Goal: Task Accomplishment & Management: Manage account settings

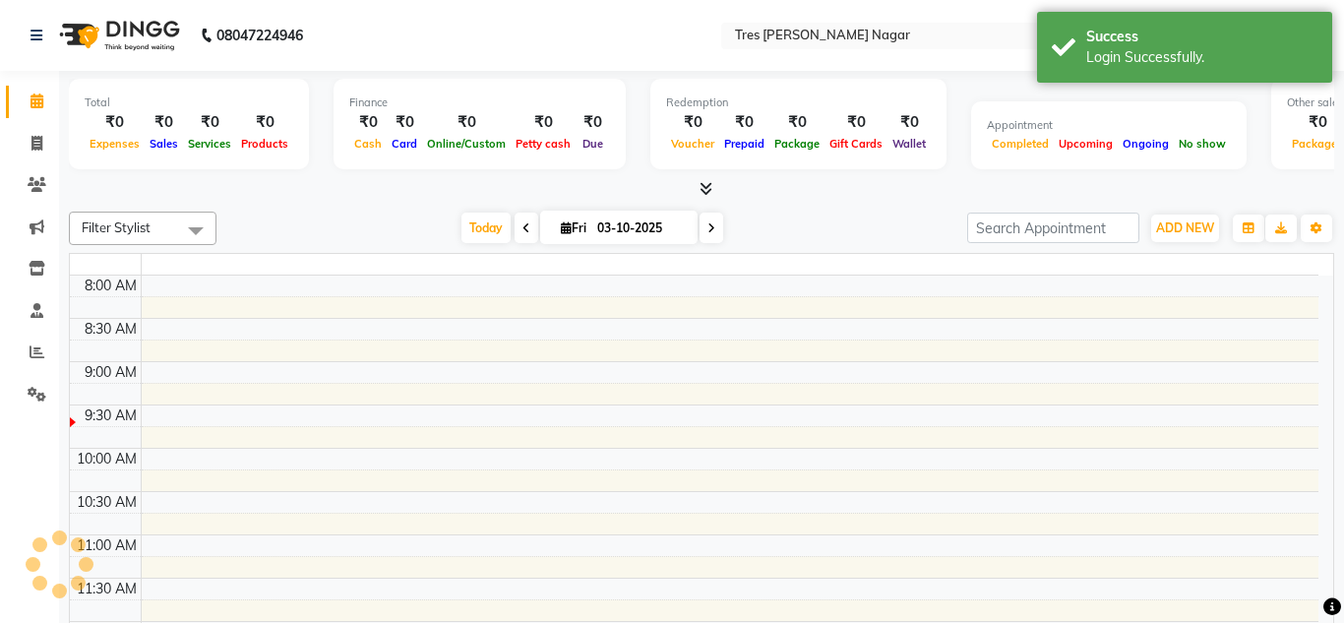
select select "en"
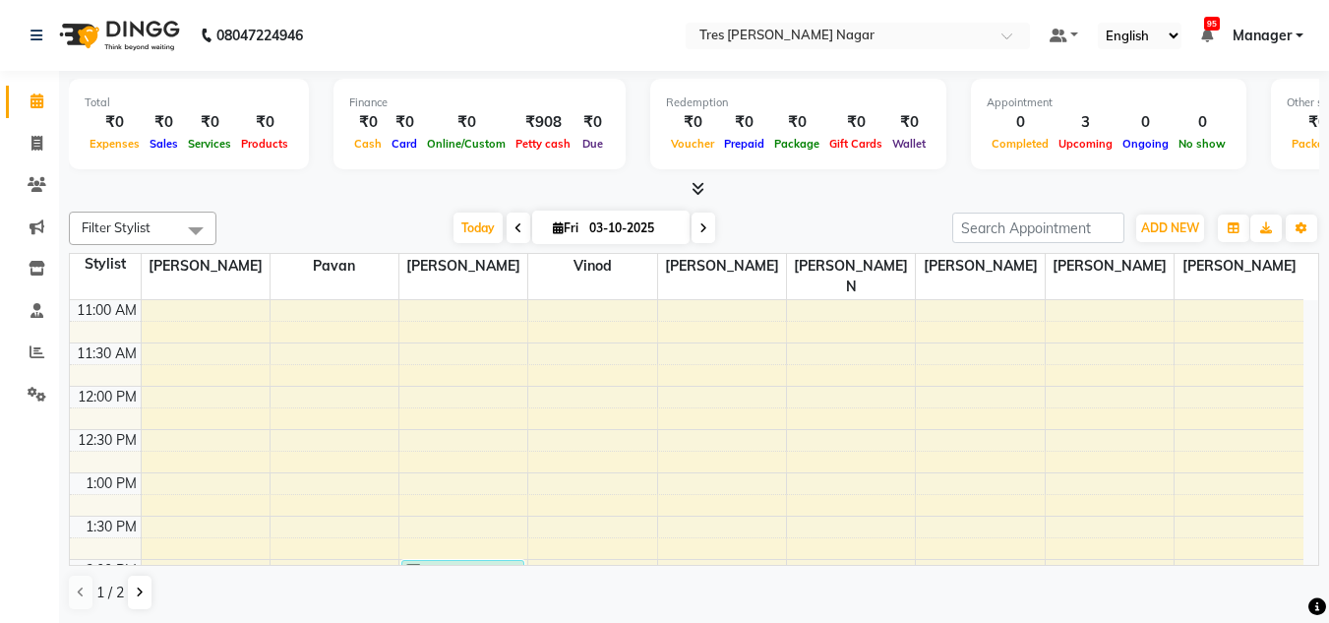
scroll to position [295, 0]
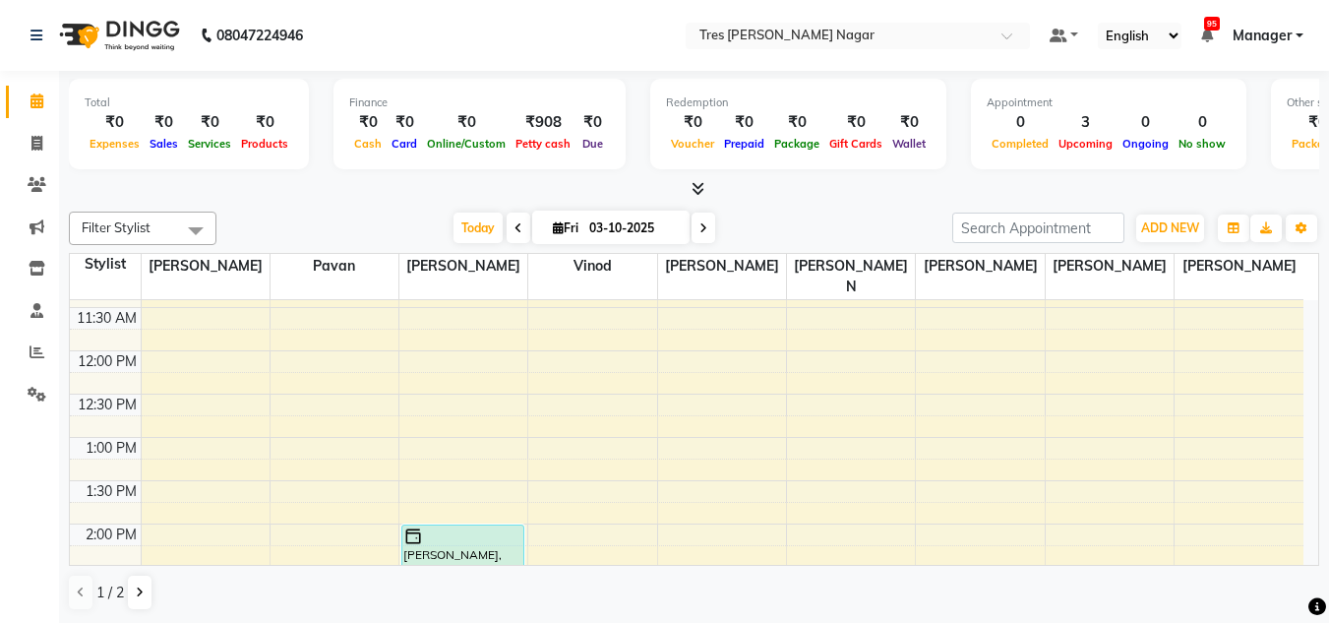
click at [164, 492] on div "8:00 AM 8:30 AM 9:00 AM 9:30 AM 10:00 AM 10:30 AM 11:00 AM 11:30 AM 12:00 PM 12…" at bounding box center [687, 567] width 1234 height 1125
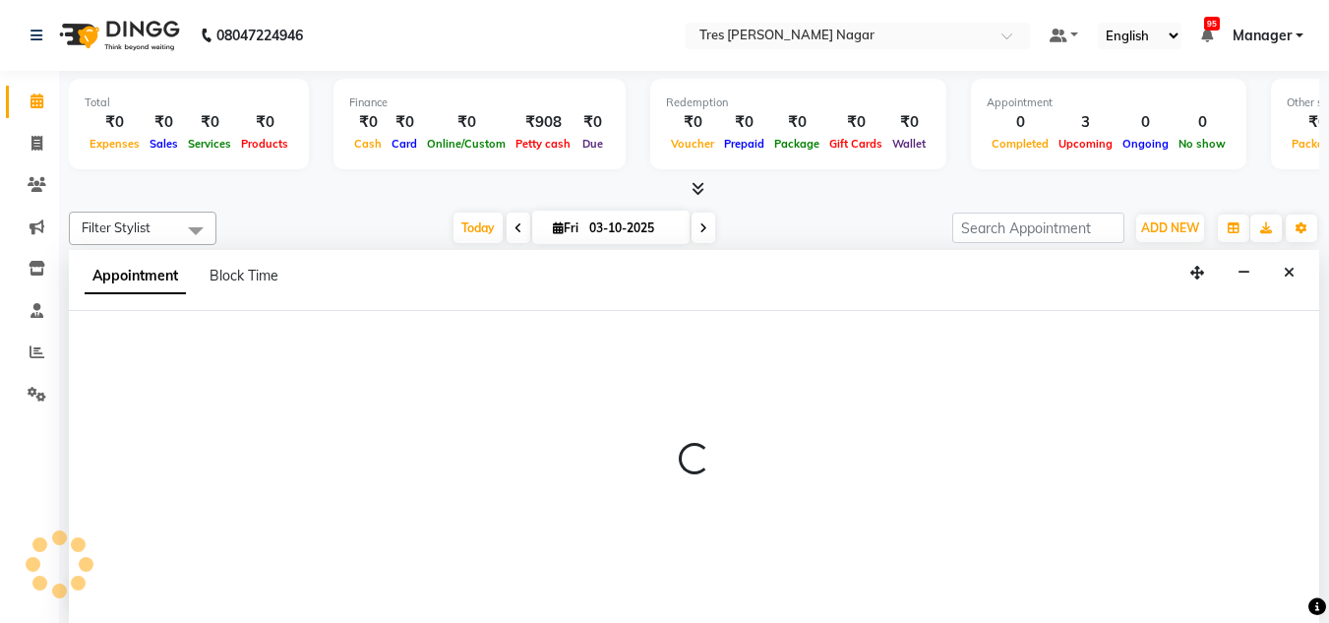
scroll to position [1, 0]
select select "39898"
select select "825"
select select "tentative"
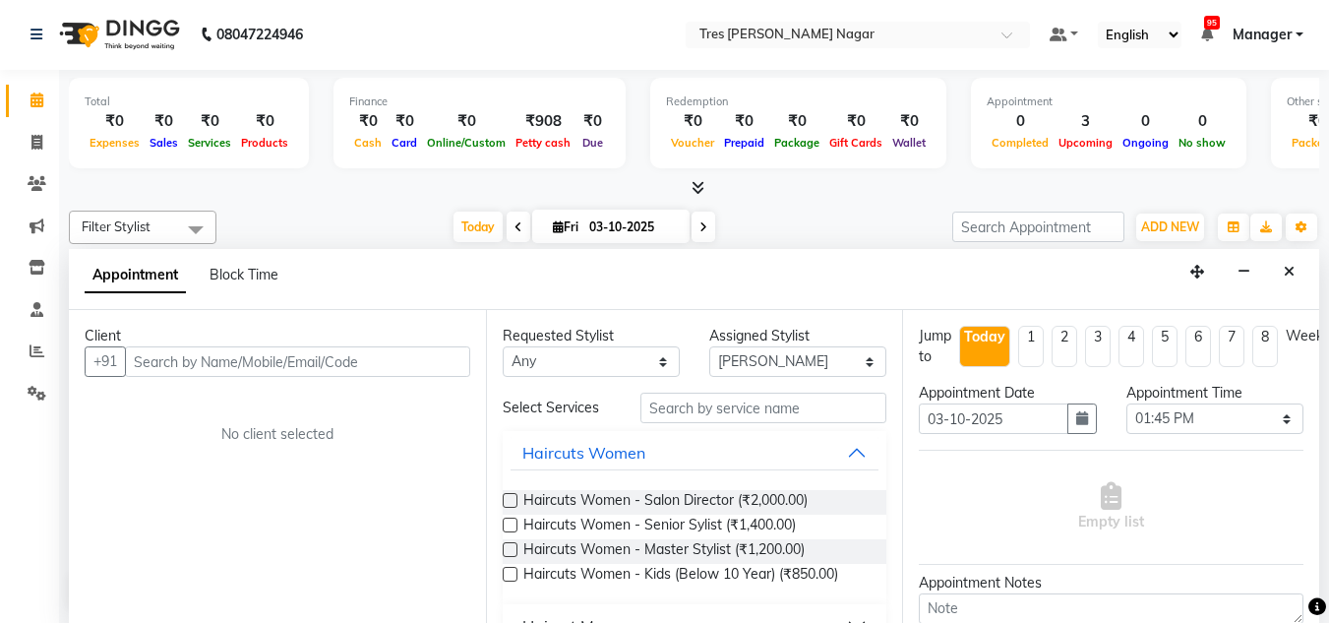
click at [224, 356] on input "text" at bounding box center [297, 361] width 345 height 31
click at [191, 357] on input "text" at bounding box center [297, 361] width 345 height 31
click at [1308, 271] on div "Appointment Block Time" at bounding box center [694, 279] width 1251 height 61
click at [1283, 278] on button "Close" at bounding box center [1289, 272] width 29 height 31
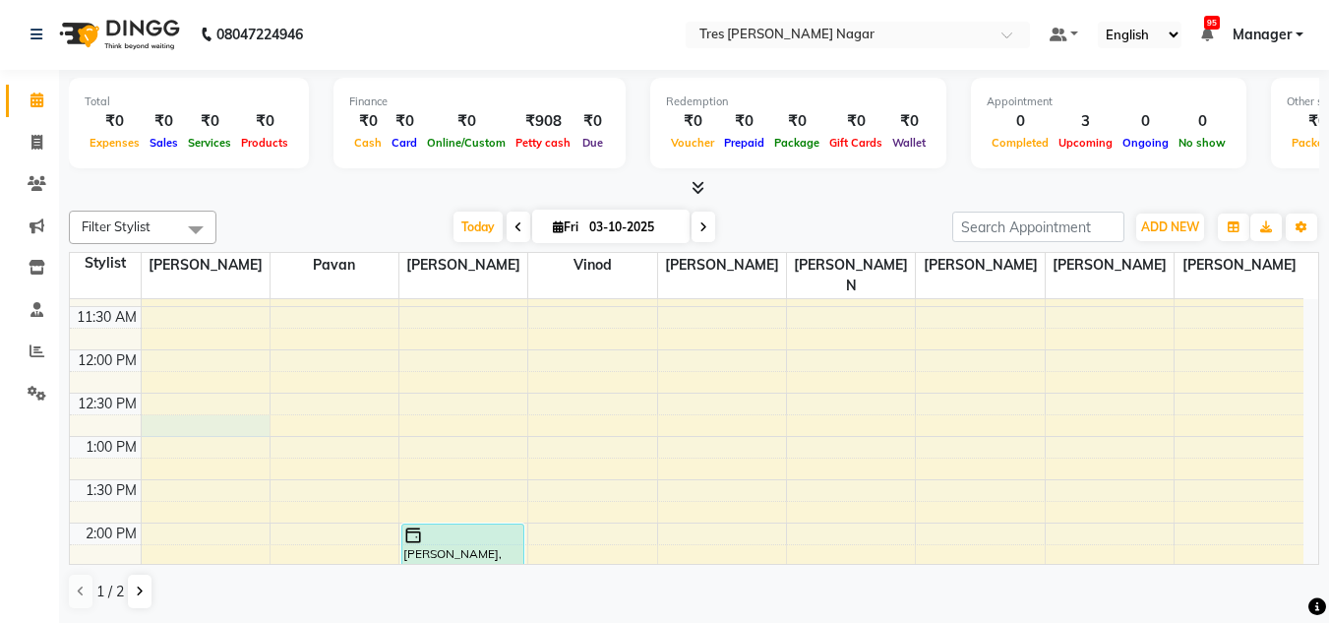
click at [193, 403] on div "8:00 AM 8:30 AM 9:00 AM 9:30 AM 10:00 AM 10:30 AM 11:00 AM 11:30 AM 12:00 PM 12…" at bounding box center [687, 566] width 1234 height 1125
select select "39898"
select select "765"
select select "tentative"
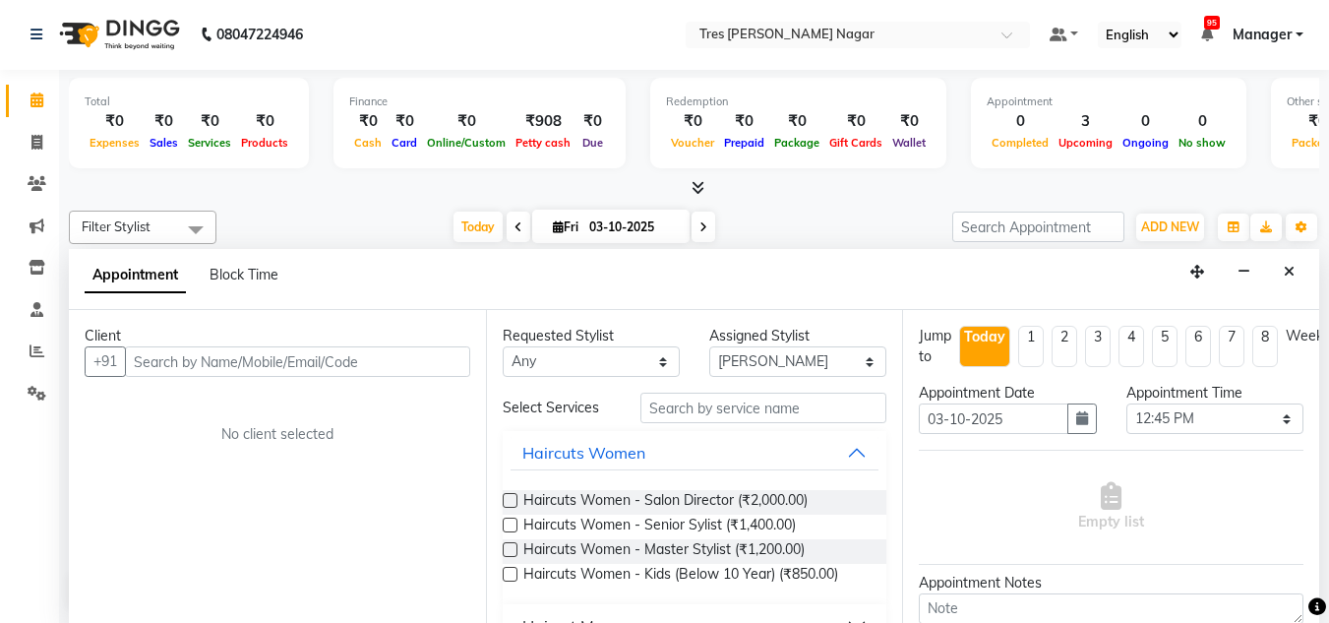
click at [226, 358] on input "text" at bounding box center [297, 361] width 345 height 31
click at [1291, 267] on icon "Close" at bounding box center [1289, 272] width 11 height 14
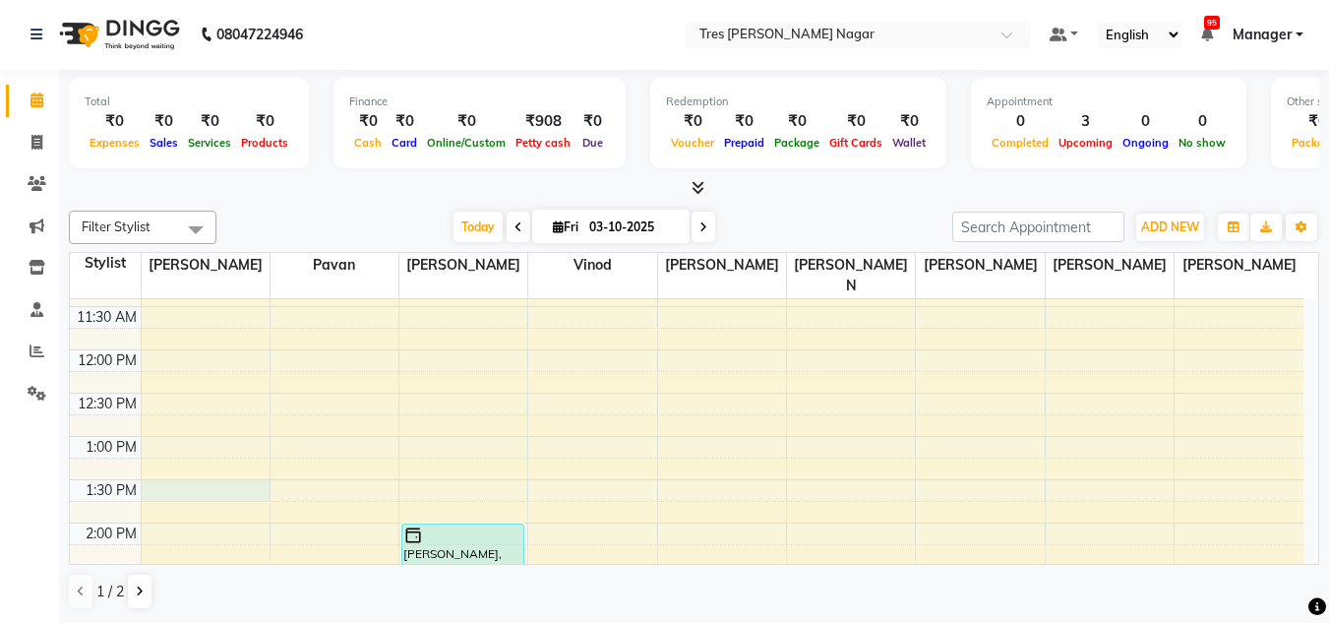
click at [198, 475] on div "8:00 AM 8:30 AM 9:00 AM 9:30 AM 10:00 AM 10:30 AM 11:00 AM 11:30 AM 12:00 PM 12…" at bounding box center [687, 566] width 1234 height 1125
select select "39898"
select select "810"
select select "tentative"
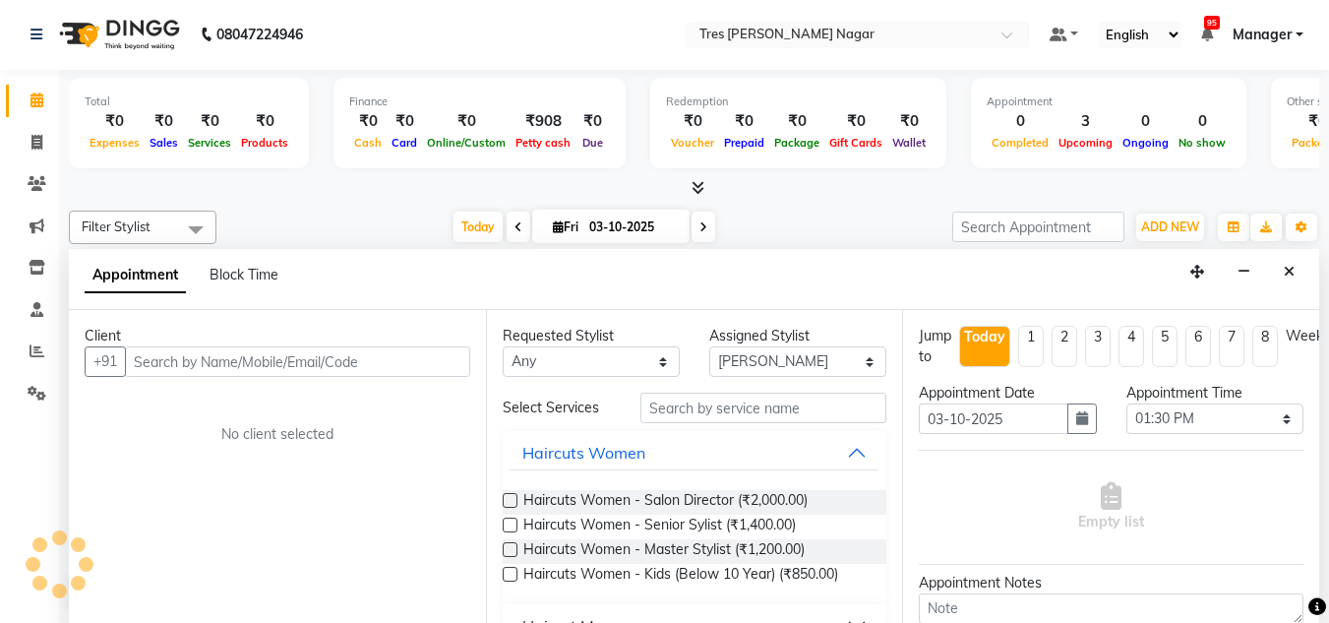
click at [423, 364] on input "text" at bounding box center [297, 361] width 345 height 31
click at [348, 360] on input "text" at bounding box center [297, 361] width 345 height 31
type input "n"
click at [1283, 276] on button "Close" at bounding box center [1289, 272] width 29 height 31
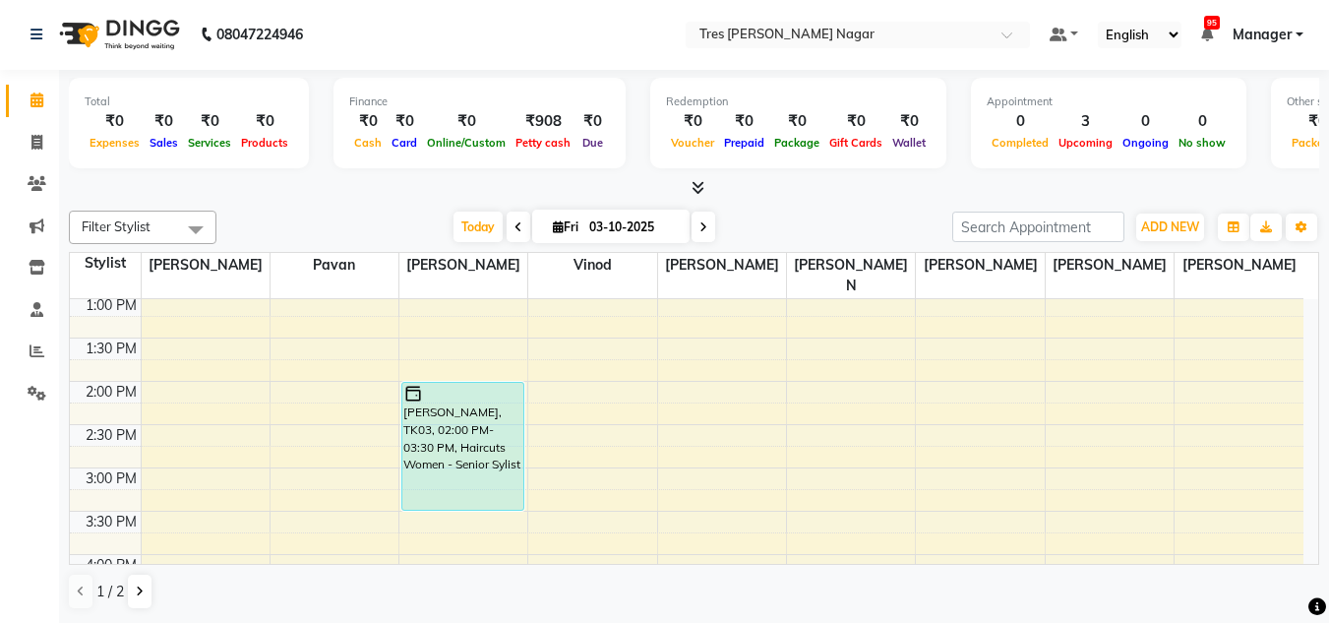
scroll to position [394, 0]
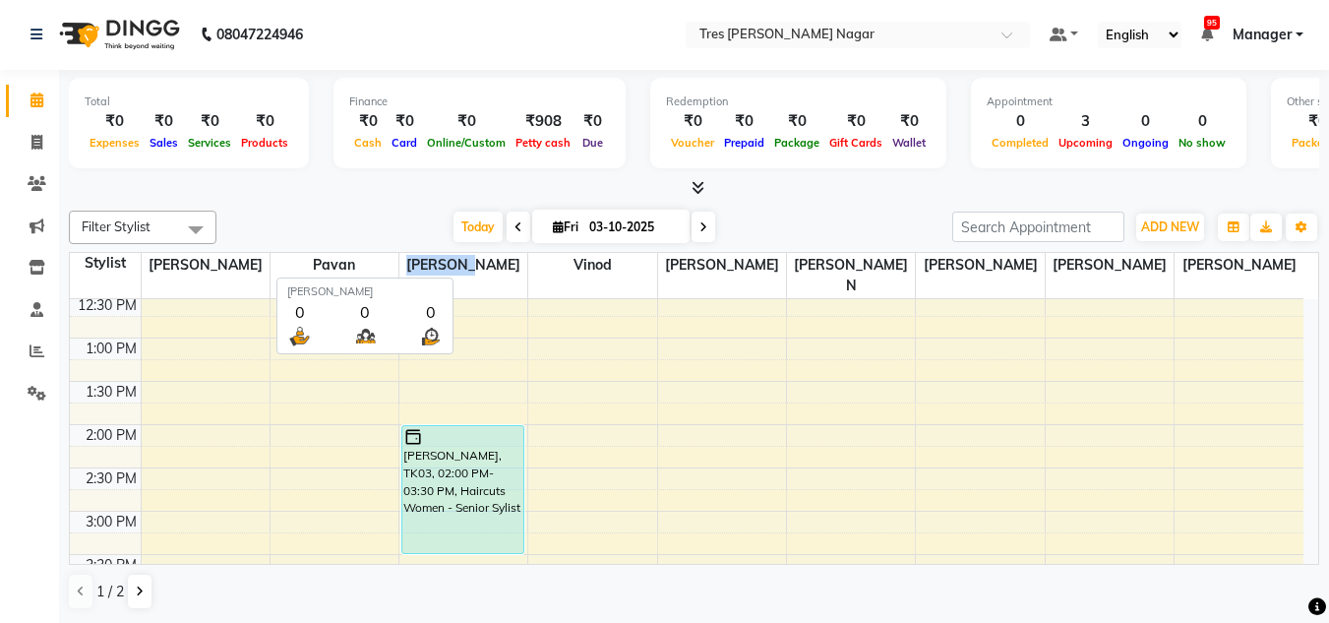
drag, startPoint x: 490, startPoint y: 260, endPoint x: 436, endPoint y: 260, distance: 54.1
click at [436, 260] on span "[PERSON_NAME]" at bounding box center [463, 265] width 128 height 25
copy span "[PERSON_NAME]"
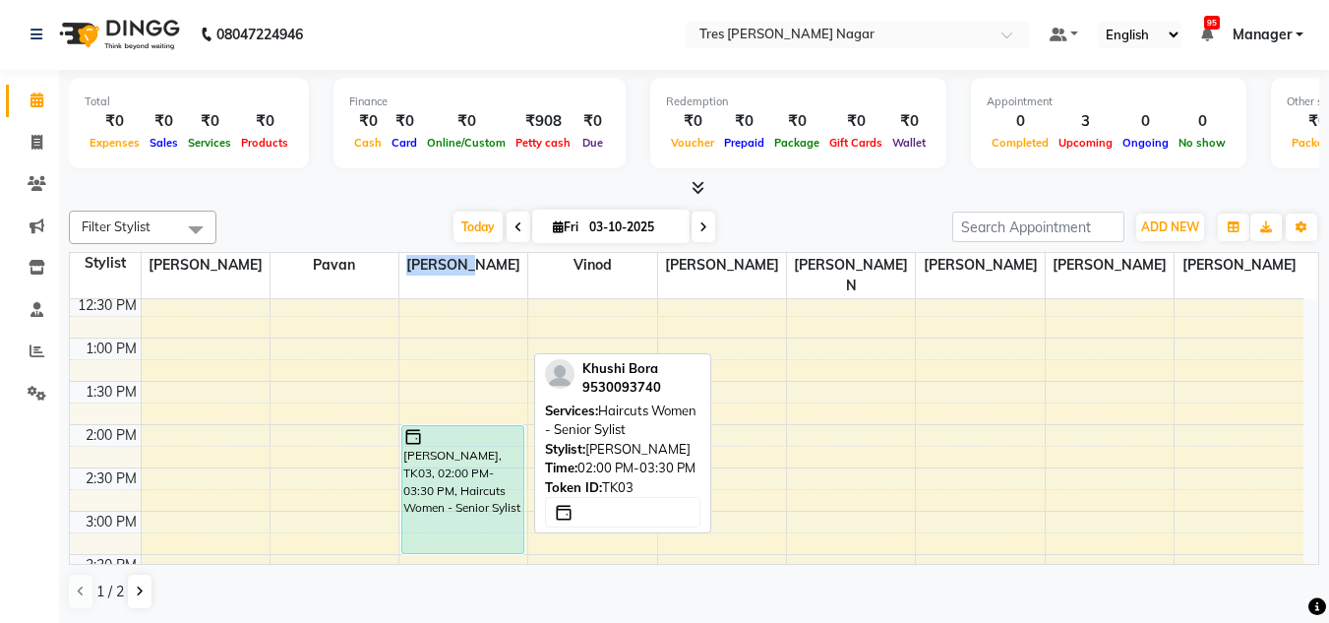
click at [450, 476] on div "Khushi Bora, TK03, 02:00 PM-03:30 PM, Haircuts Women - Senior Sylist" at bounding box center [462, 489] width 121 height 127
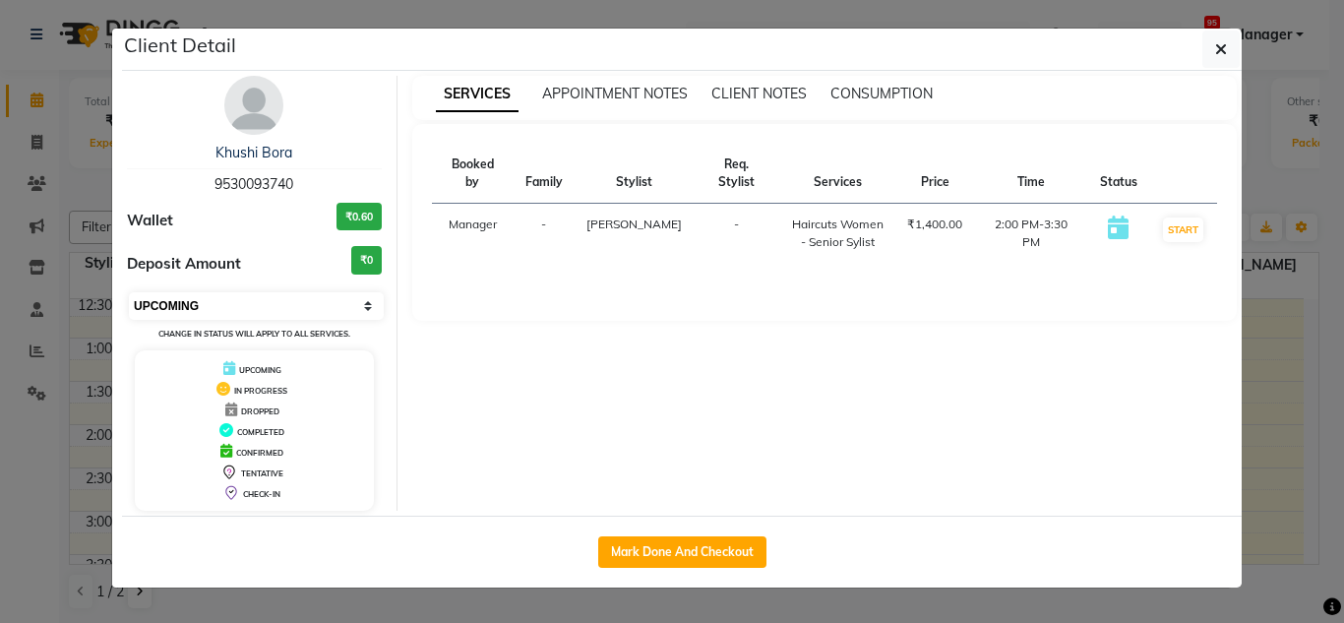
click at [299, 304] on select "Select IN SERVICE CONFIRMED TENTATIVE CHECK IN MARK DONE DROPPED UPCOMING" at bounding box center [256, 306] width 255 height 28
select select "7"
click at [129, 292] on select "Select IN SERVICE CONFIRMED TENTATIVE CHECK IN MARK DONE DROPPED UPCOMING" at bounding box center [256, 306] width 255 height 28
click at [15, 455] on ngb-modal-window "Client Detail Khushi Bora 9530093740 Wallet ₹0.60 Deposit Amount ₹0 Select IN S…" at bounding box center [672, 311] width 1344 height 623
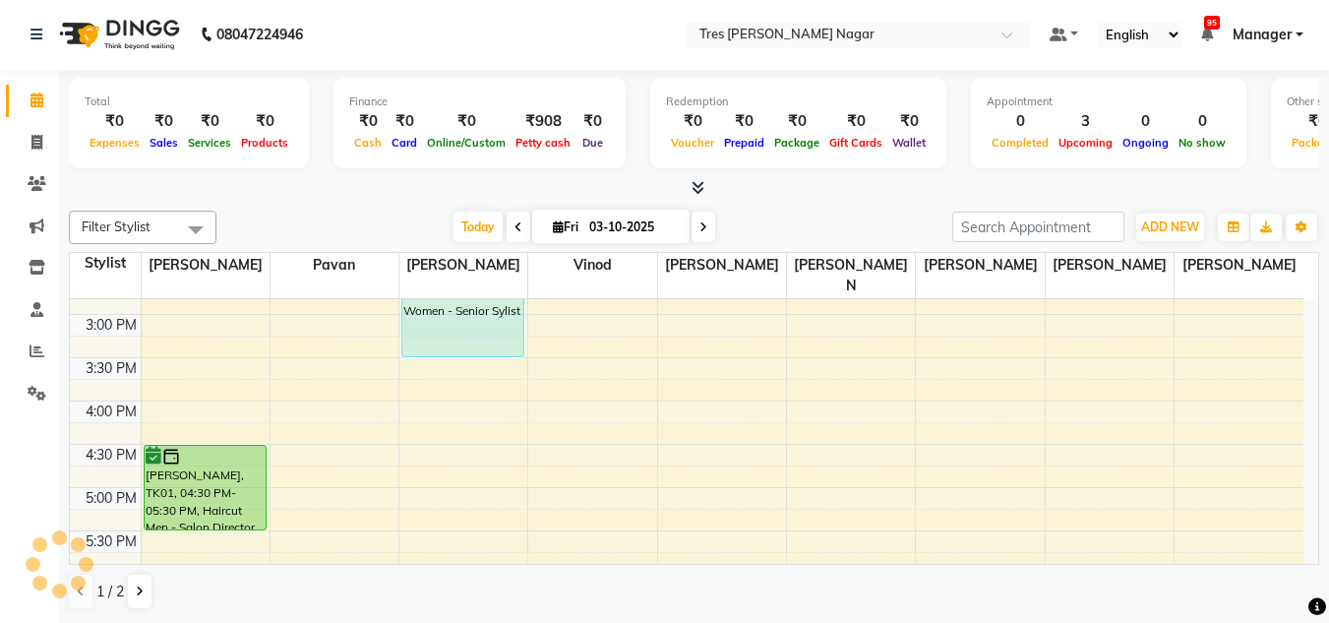
scroll to position [787, 0]
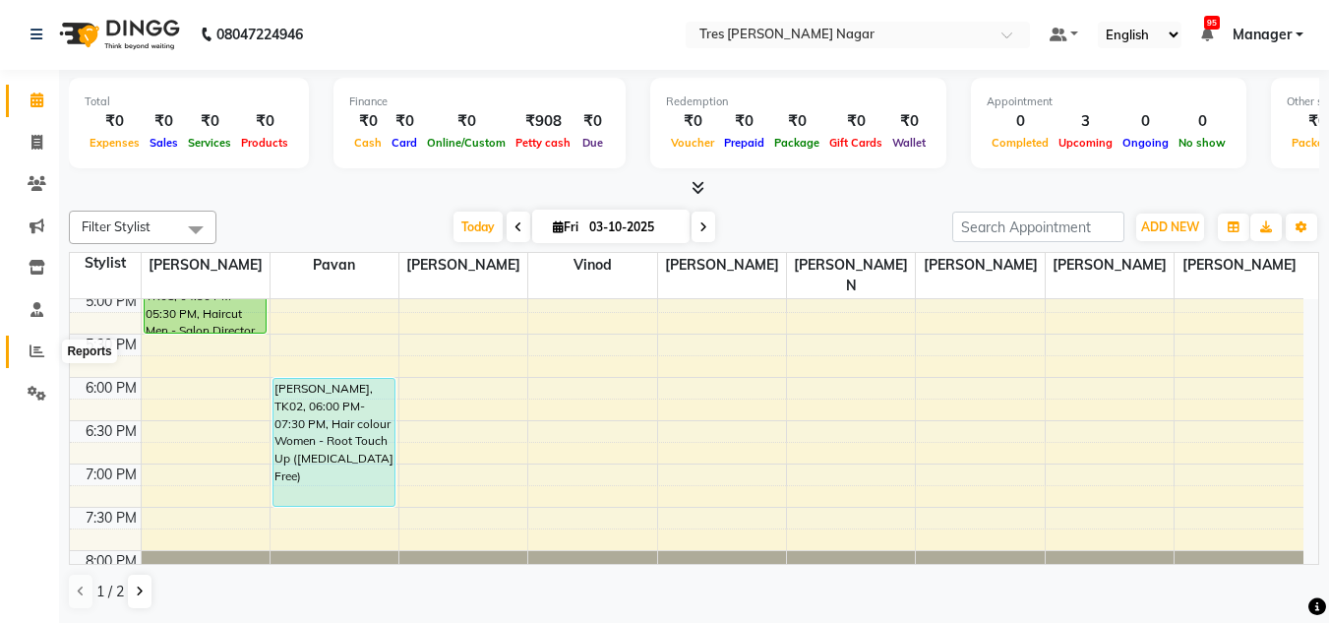
click at [45, 358] on span at bounding box center [37, 351] width 34 height 23
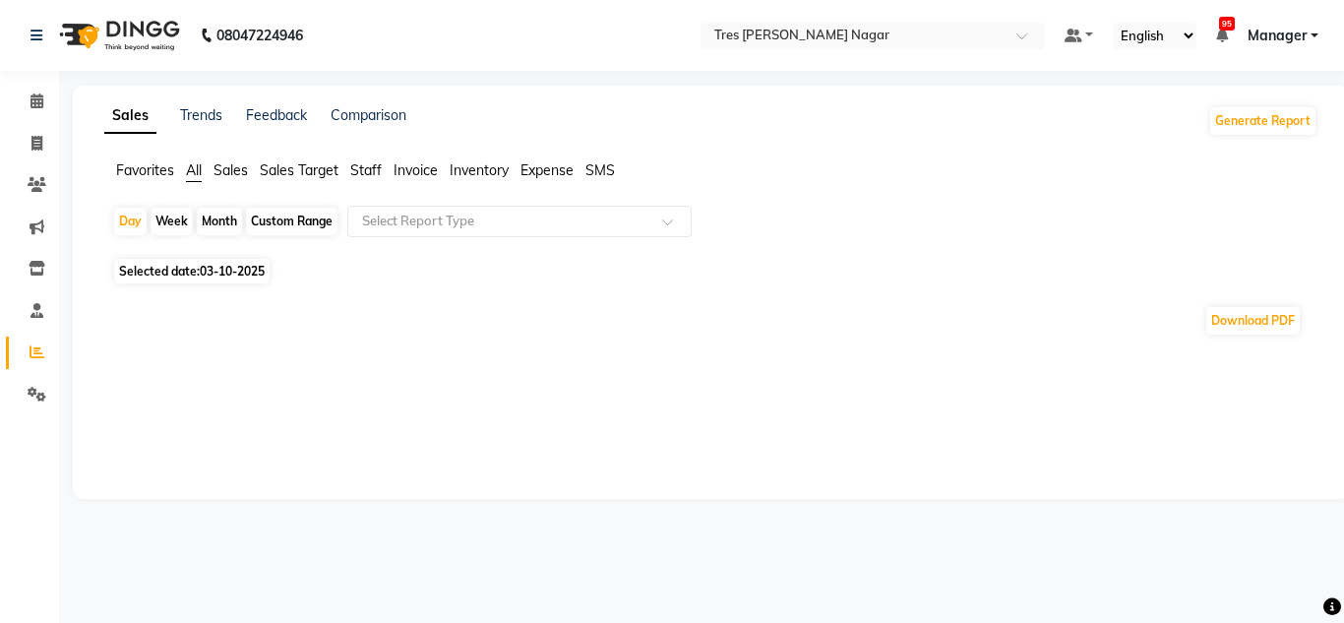
click at [223, 224] on div "Month" at bounding box center [219, 222] width 45 height 28
select select "10"
select select "2025"
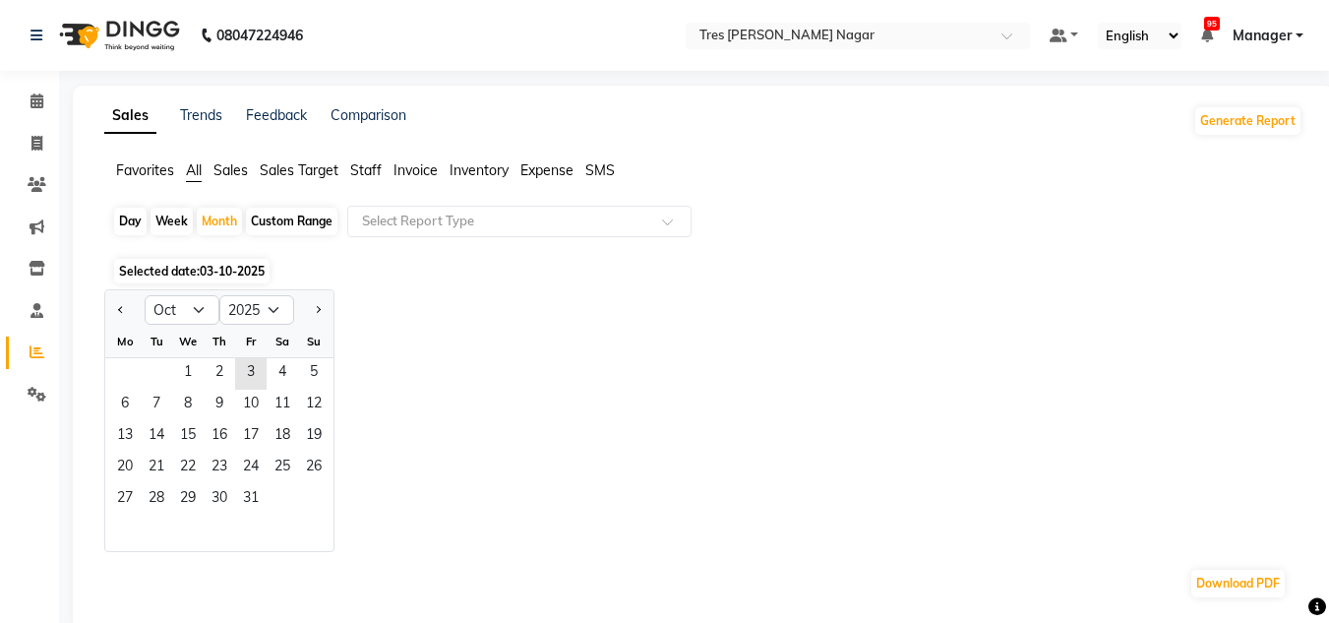
click at [112, 316] on div at bounding box center [124, 309] width 39 height 31
click at [121, 308] on span "Previous month" at bounding box center [121, 308] width 7 height 7
select select "9"
click at [139, 379] on span "1" at bounding box center [124, 373] width 31 height 31
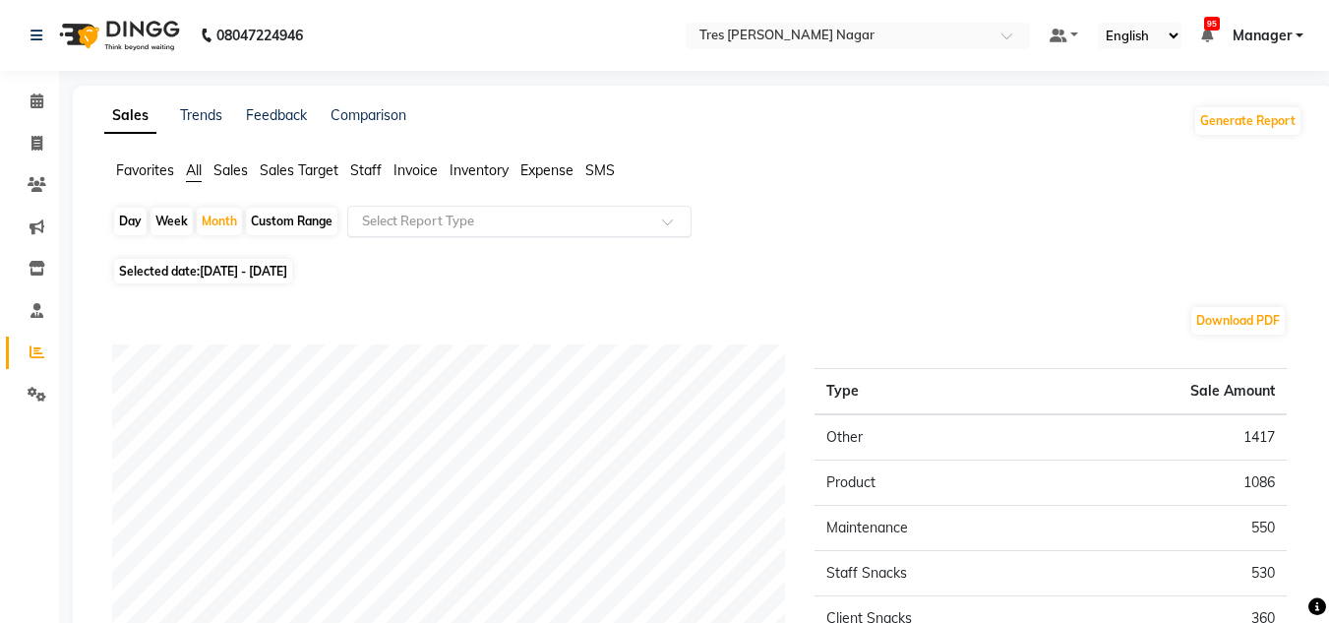
click at [487, 214] on input "text" at bounding box center [499, 222] width 283 height 20
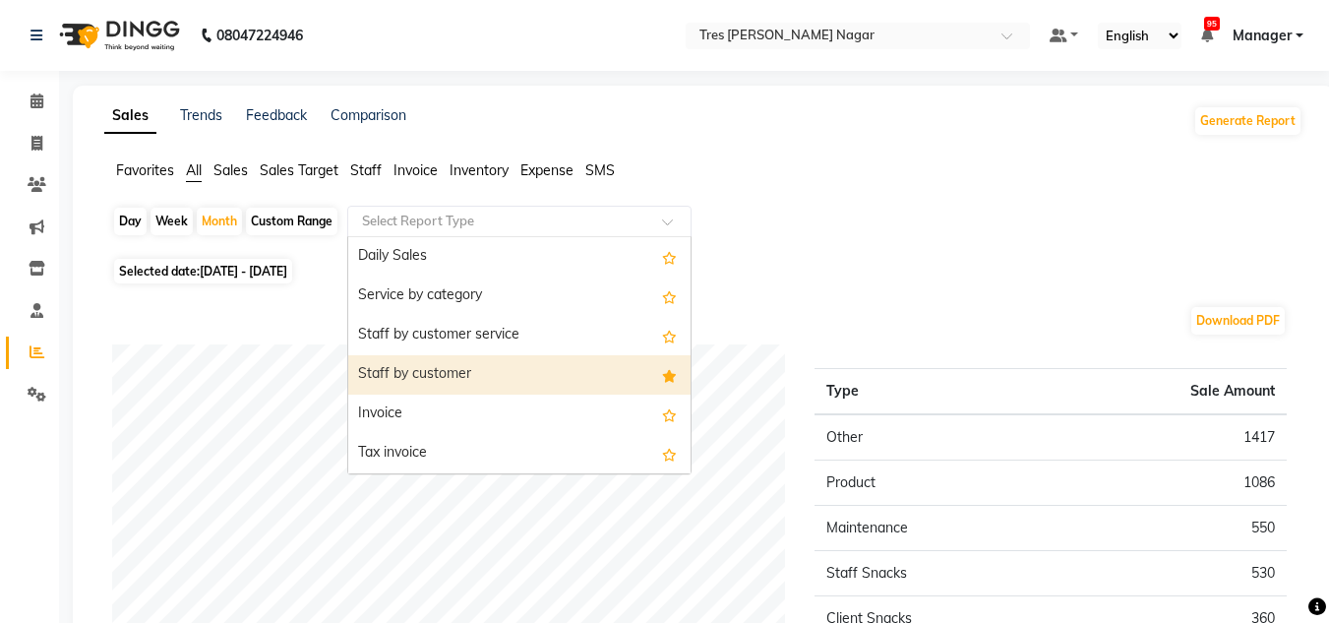
click at [489, 364] on div "Staff by customer" at bounding box center [519, 374] width 342 height 39
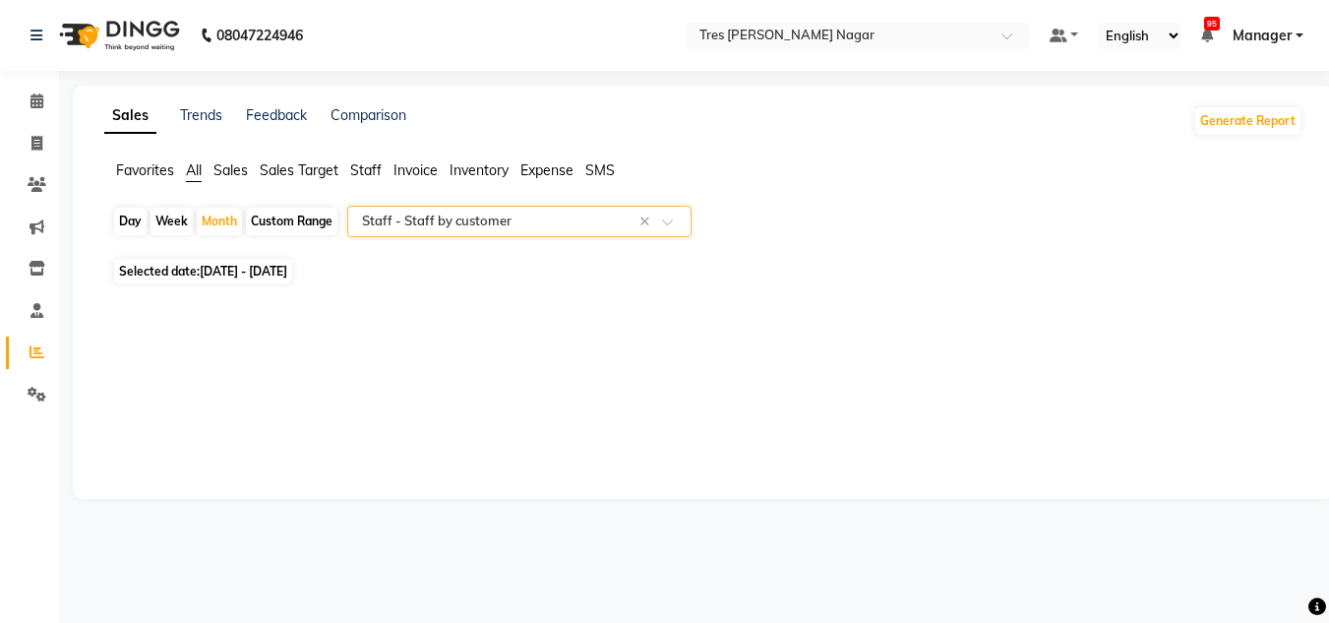
select select "filtered_report"
select select "csv"
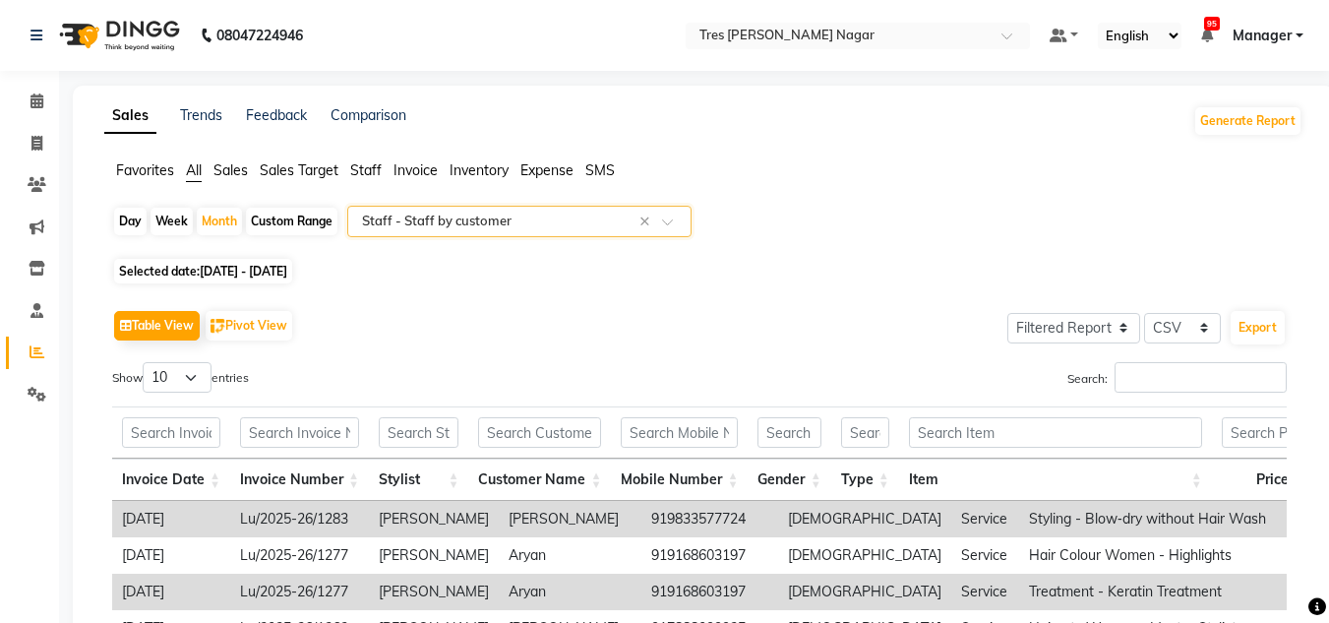
click at [516, 210] on div "Select Report Type × Staff - Staff by customer ×" at bounding box center [519, 221] width 344 height 31
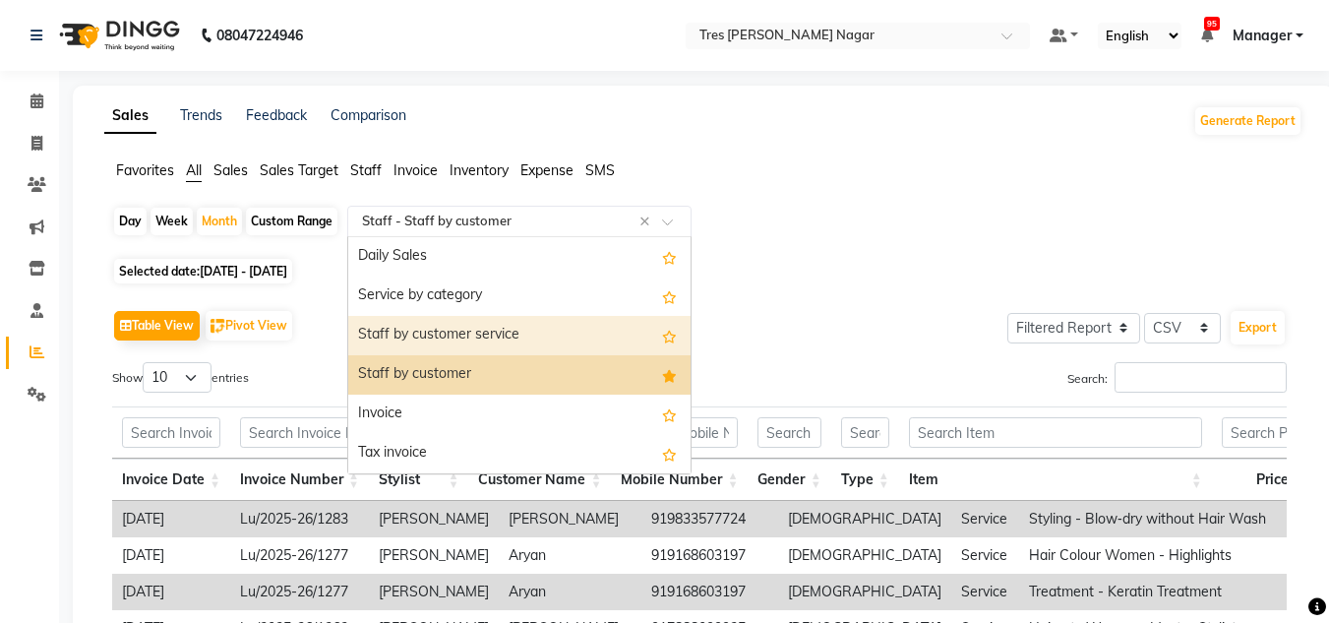
click at [544, 329] on div "Staff by customer service" at bounding box center [519, 335] width 342 height 39
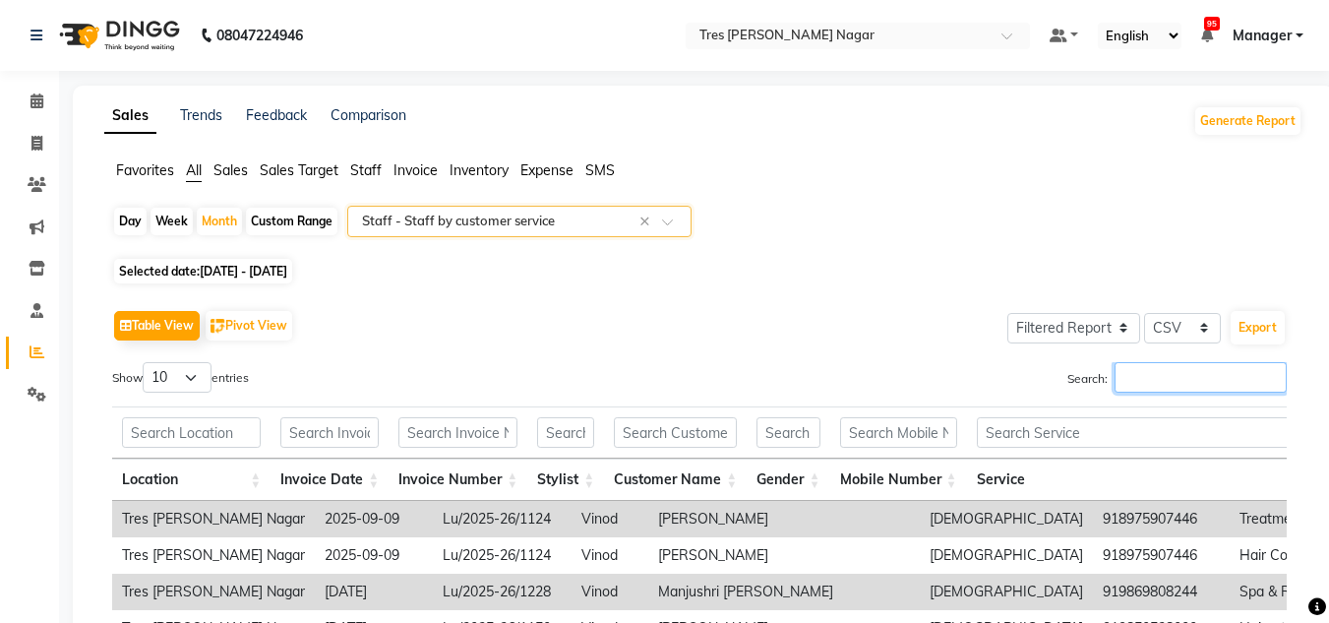
click at [1149, 367] on input "Search:" at bounding box center [1201, 377] width 172 height 31
paste input "[PERSON_NAME]"
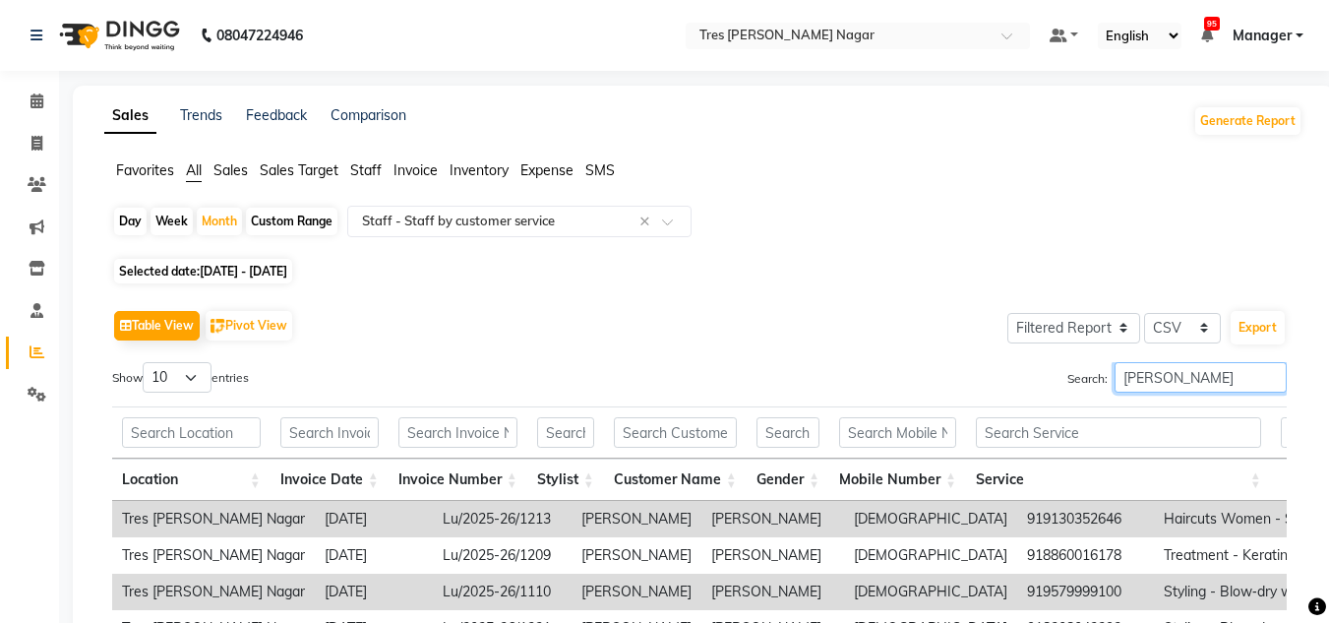
type input "[PERSON_NAME]"
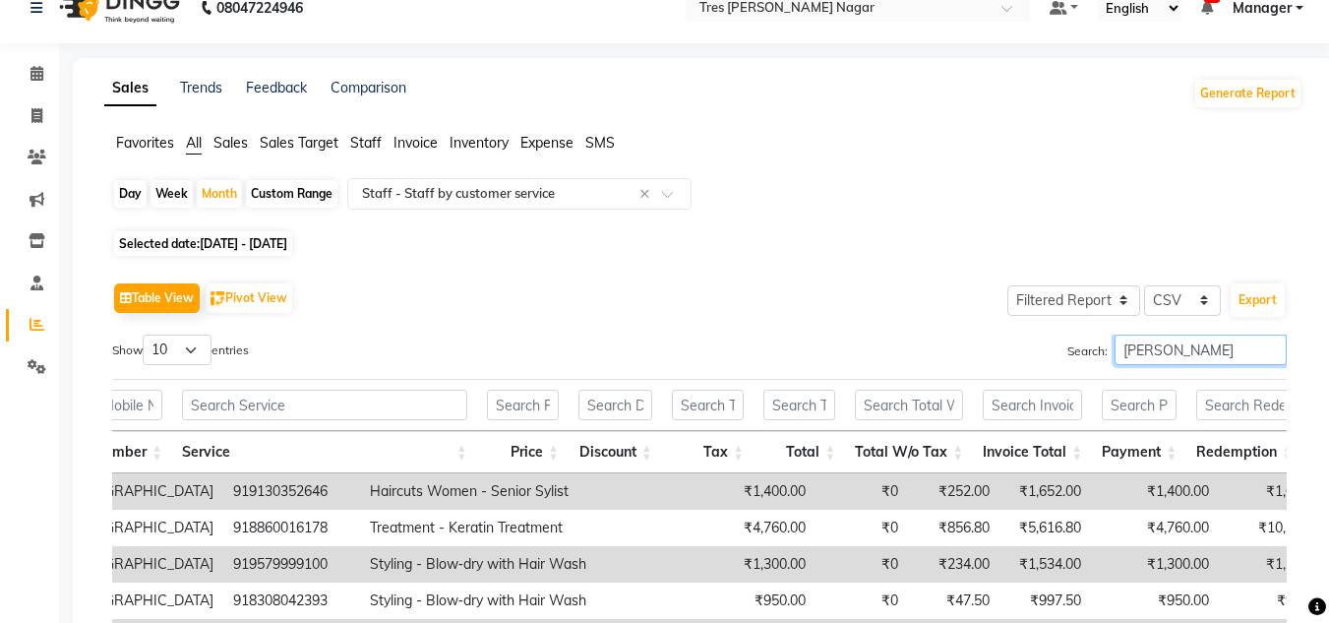
scroll to position [27, 0]
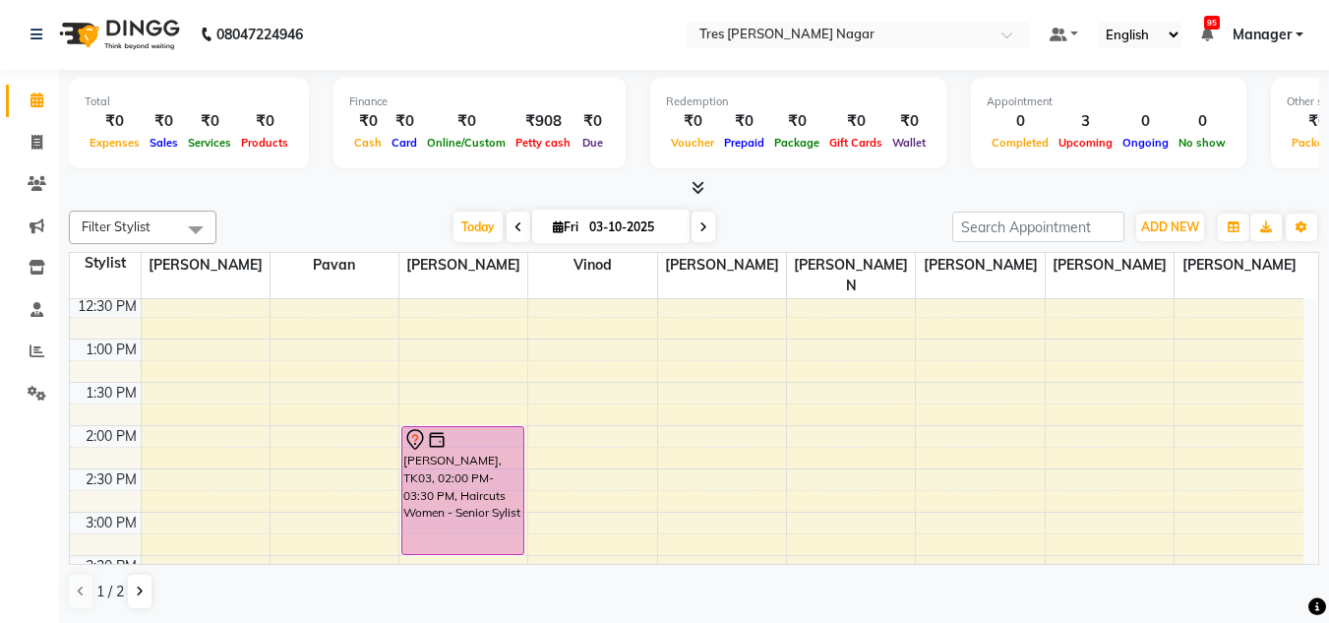
scroll to position [394, 0]
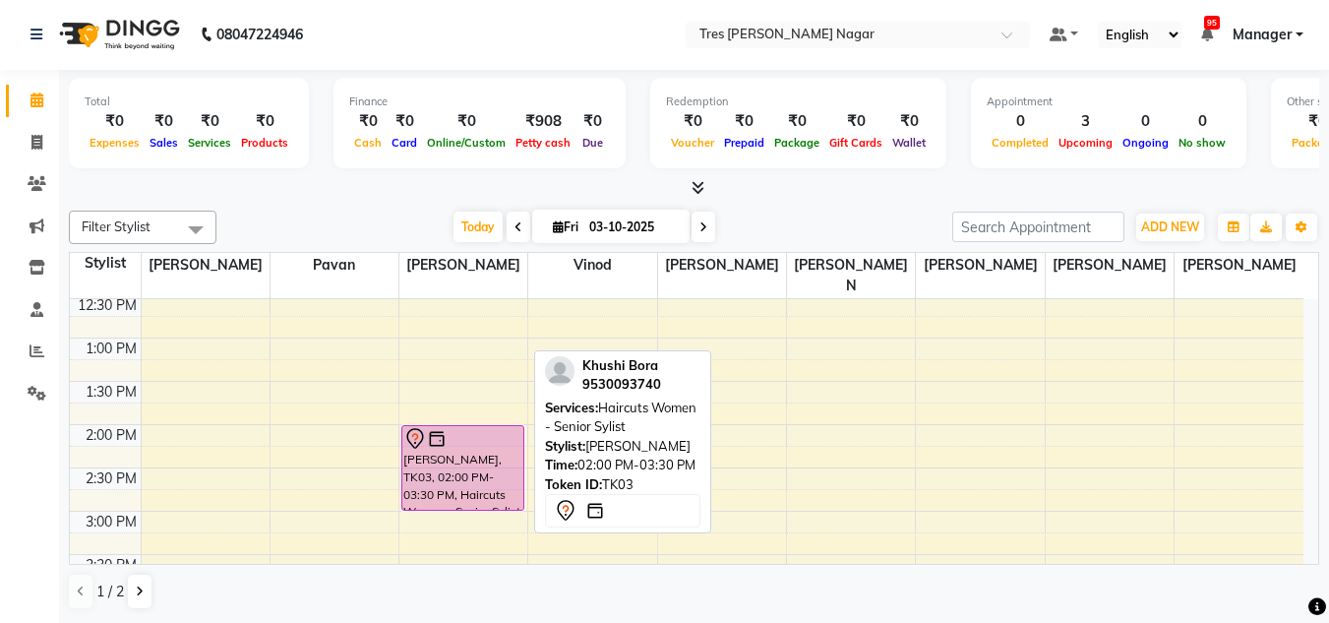
drag, startPoint x: 469, startPoint y: 530, endPoint x: 473, endPoint y: 476, distance: 54.3
click at [473, 476] on div "[PERSON_NAME], TK03, 02:00 PM-03:30 PM, Haircuts Women - Senior Sylist [GEOGRAP…" at bounding box center [463, 468] width 128 height 1125
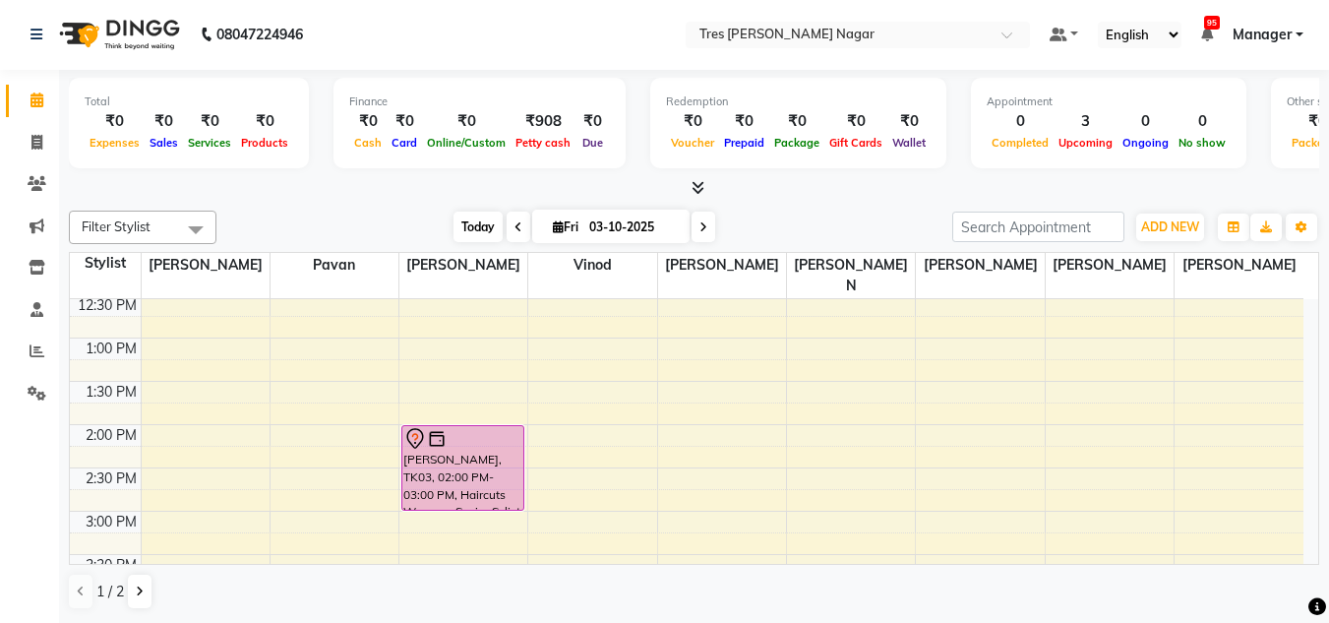
click at [472, 229] on span "Today" at bounding box center [478, 227] width 49 height 31
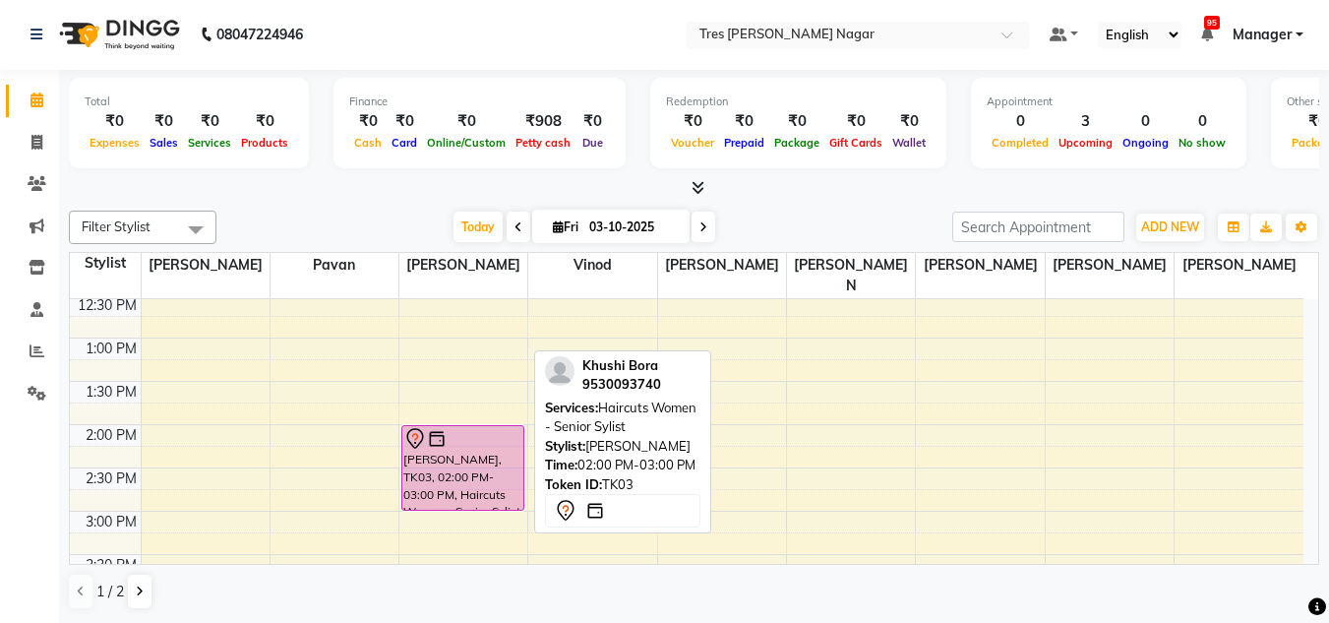
click at [415, 442] on icon at bounding box center [415, 443] width 2 height 2
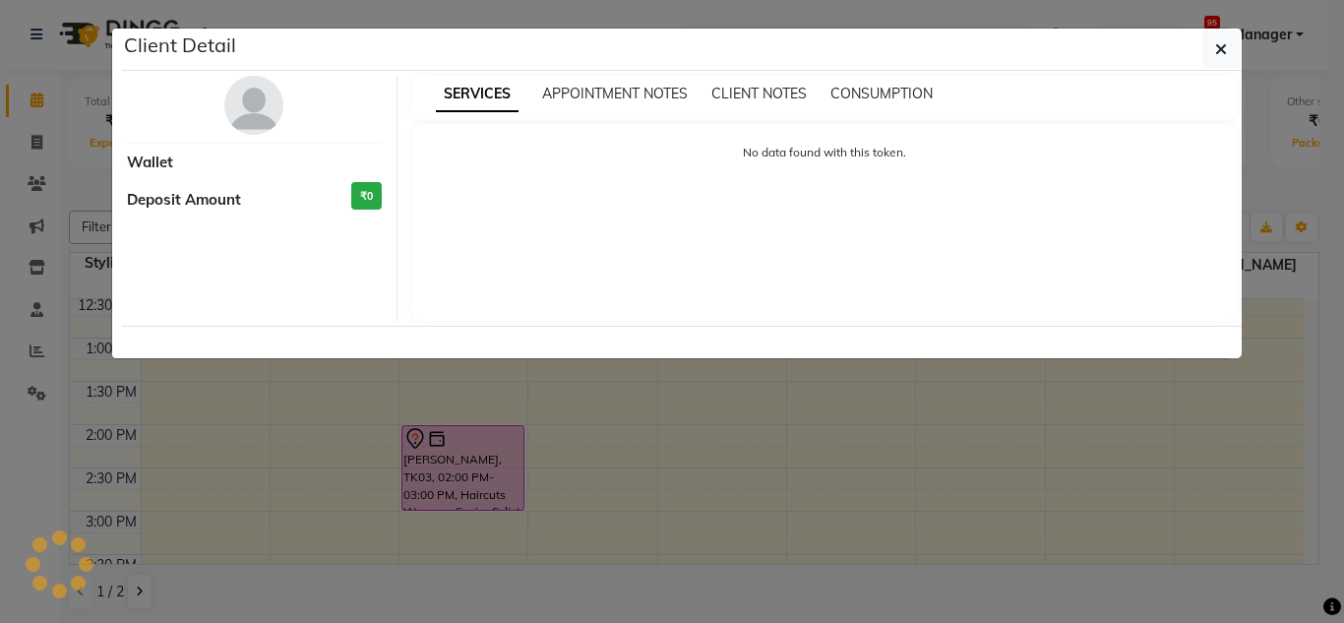
select select "7"
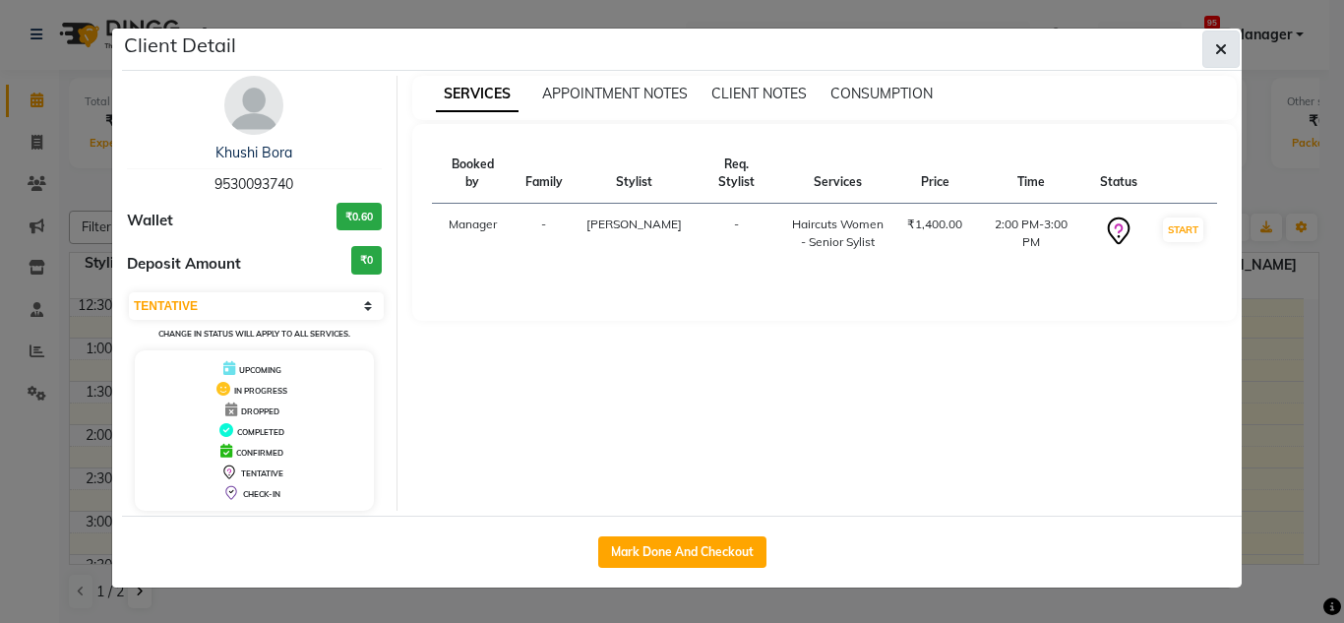
click at [1218, 54] on icon "button" at bounding box center [1221, 49] width 12 height 16
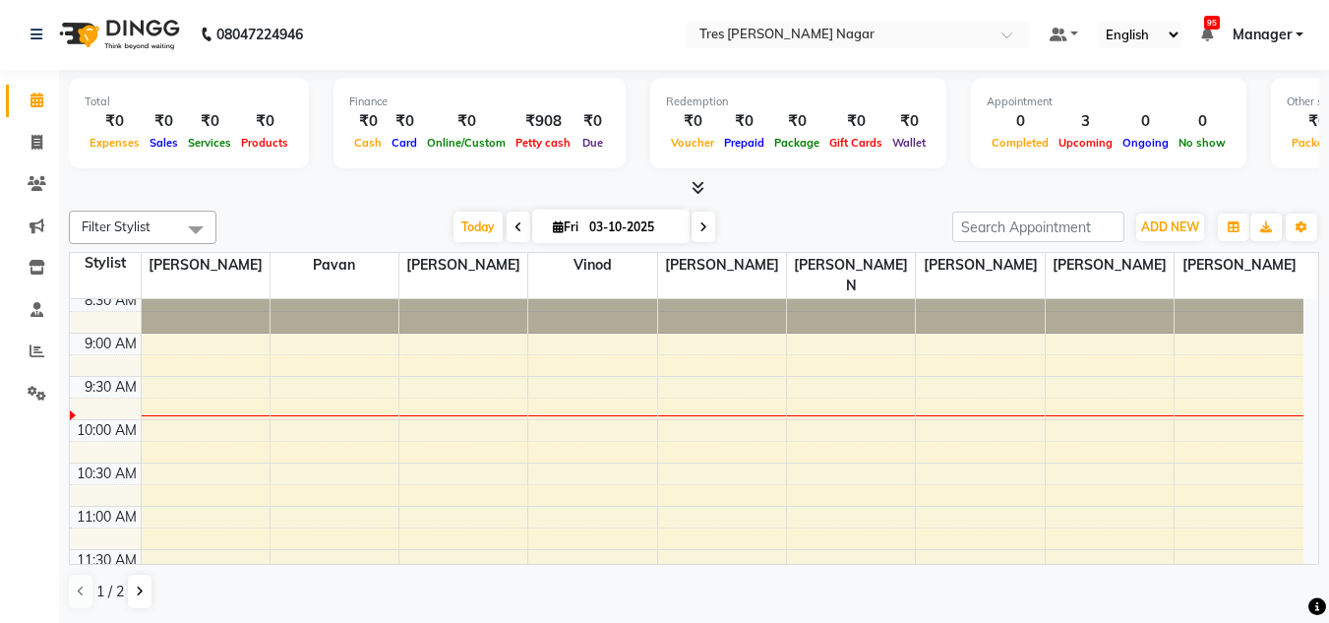
scroll to position [151, 0]
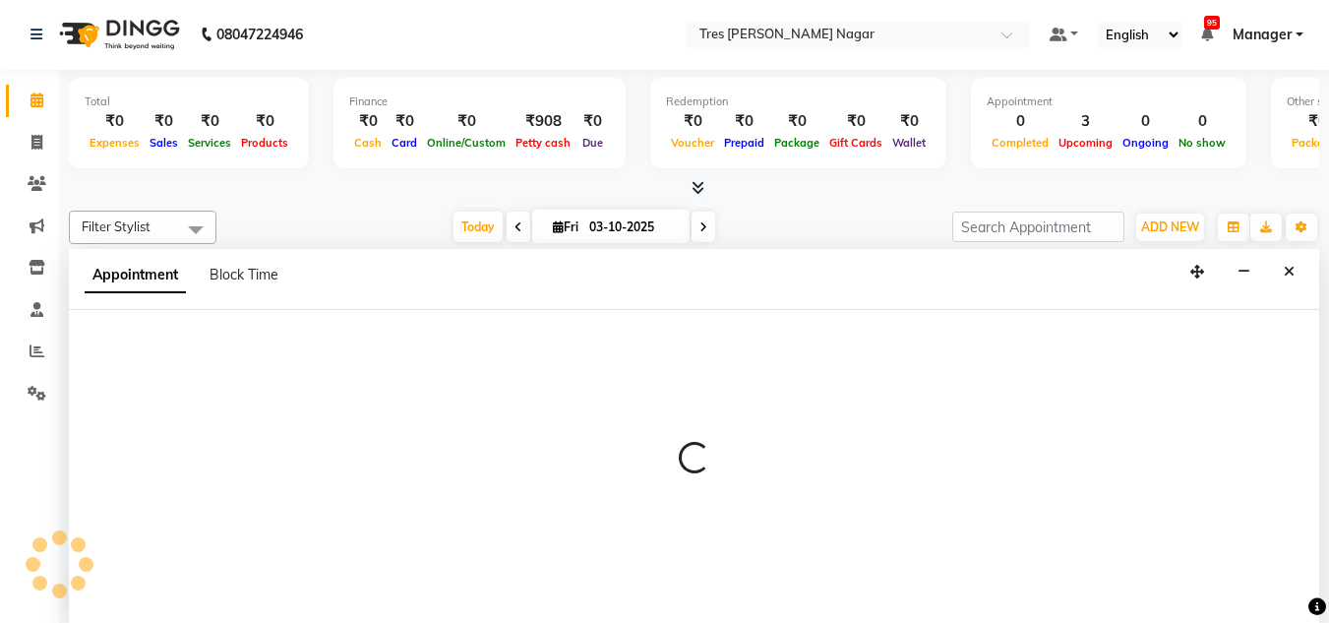
select select "87582"
select select "645"
select select "tentative"
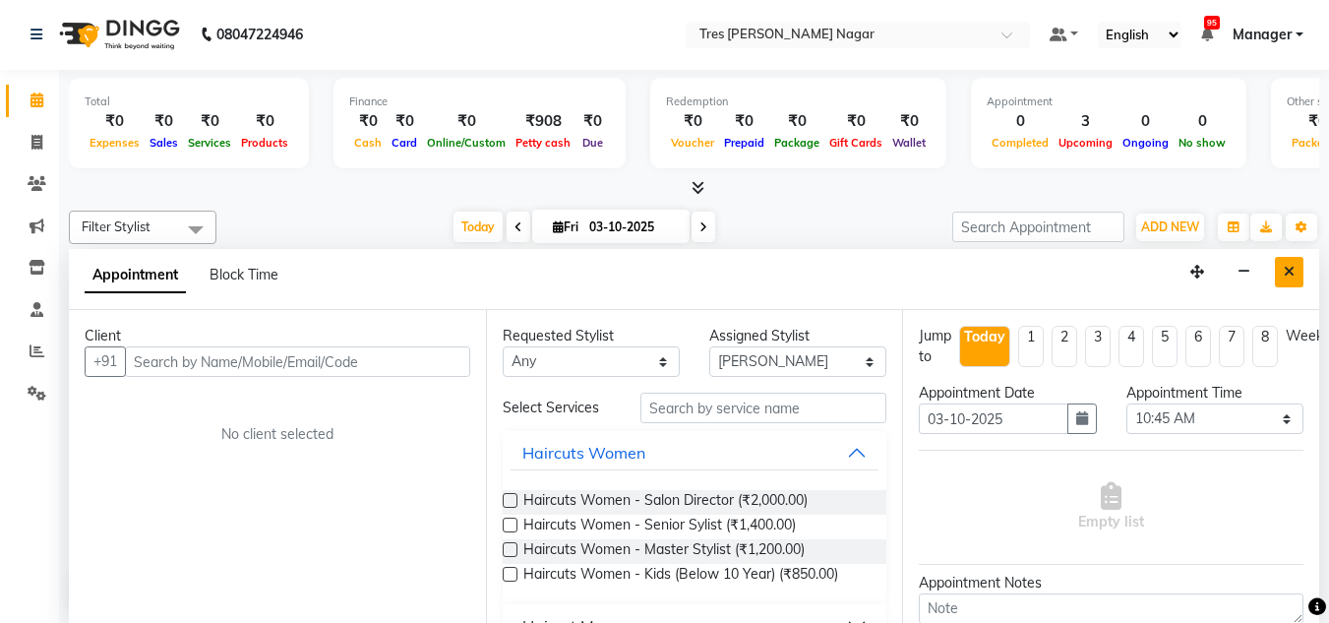
click at [1282, 279] on button "Close" at bounding box center [1289, 272] width 29 height 31
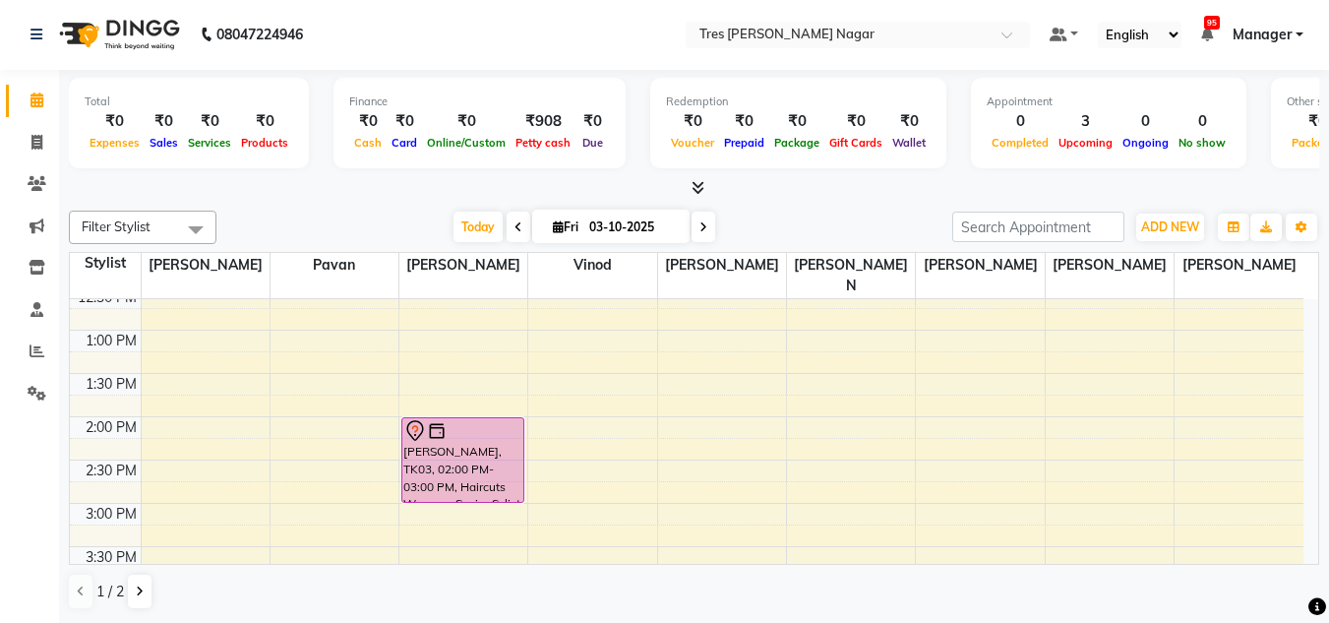
scroll to position [446, 0]
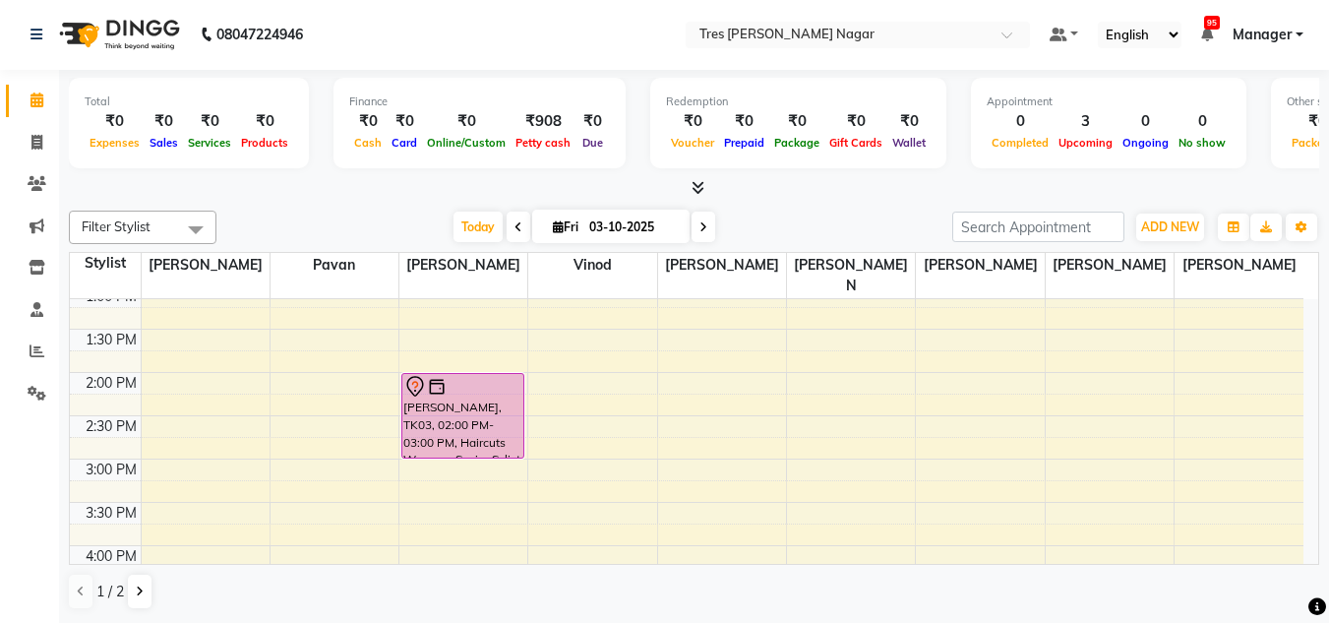
click at [202, 412] on div "8:00 AM 8:30 AM 9:00 AM 9:30 AM 10:00 AM 10:30 AM 11:00 AM 11:30 AM 12:00 PM 12…" at bounding box center [687, 415] width 1234 height 1125
select select "39898"
select select "tentative"
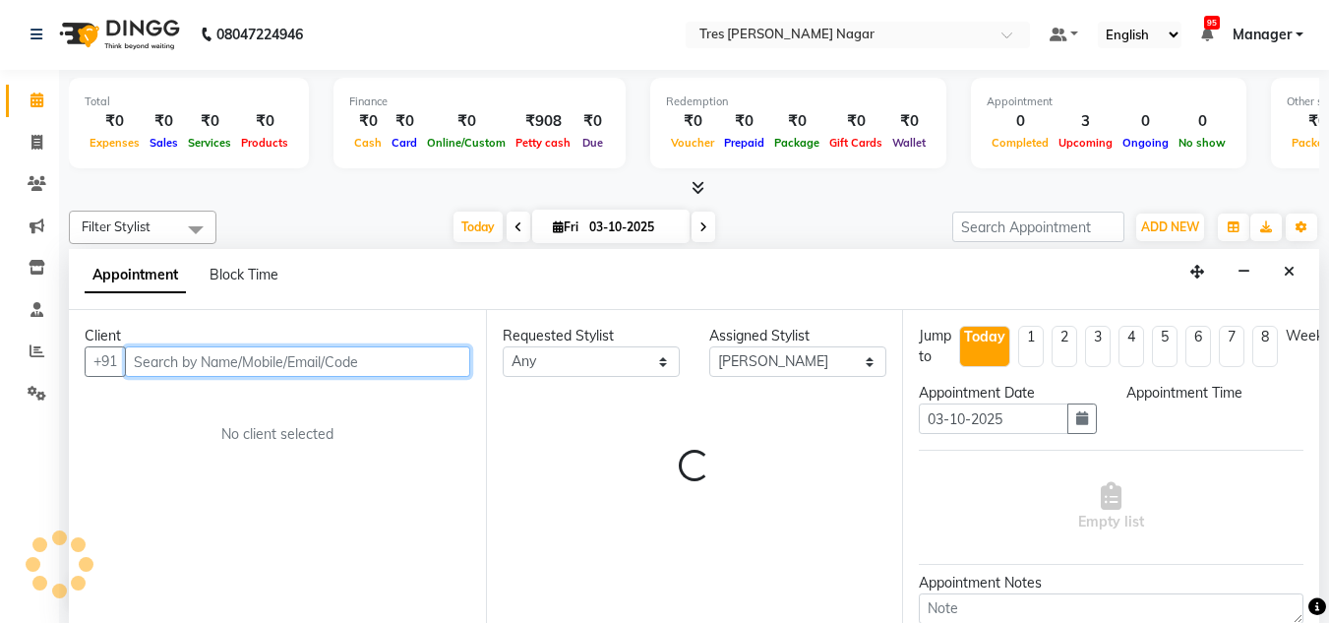
select select "870"
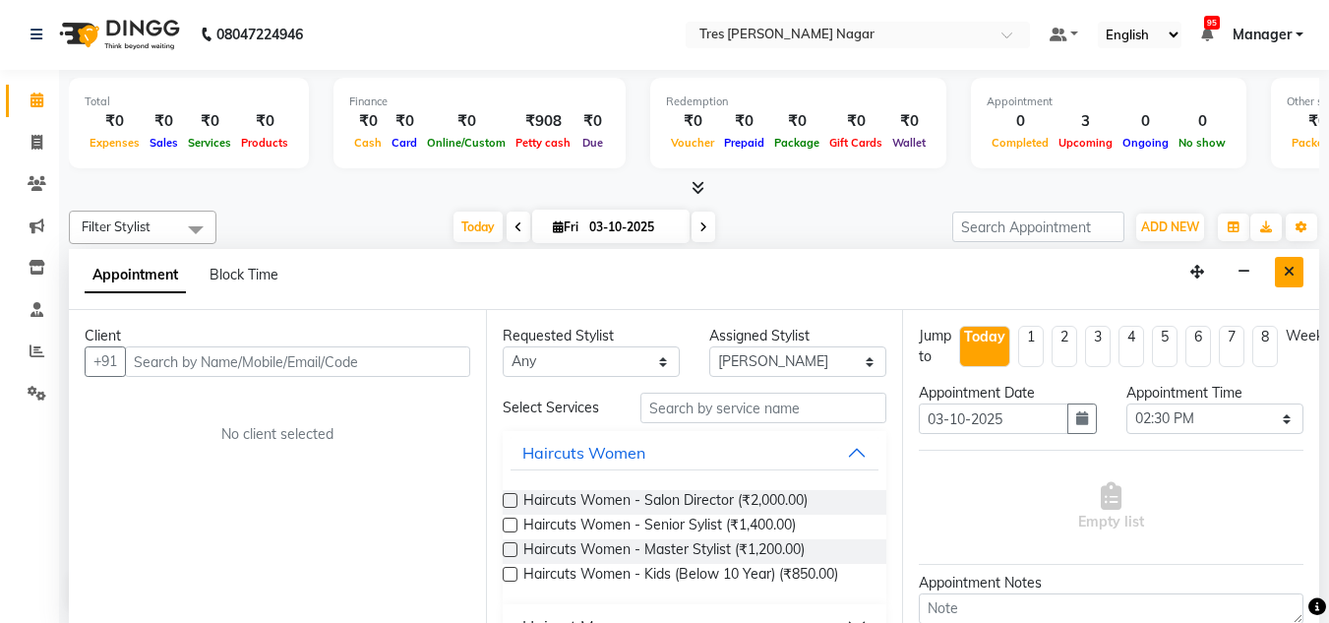
click at [1293, 262] on button "Close" at bounding box center [1289, 272] width 29 height 31
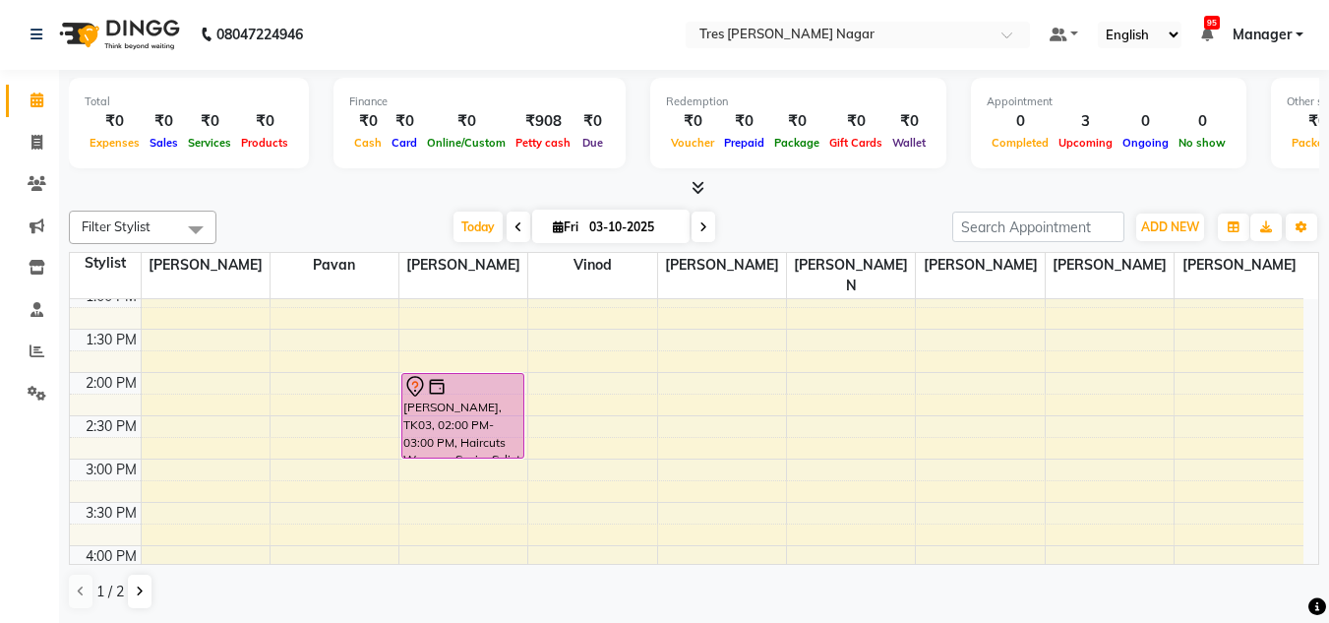
type input "q"
type input "\"
click at [240, 96] on div "Total" at bounding box center [189, 101] width 209 height 17
click at [704, 232] on icon at bounding box center [704, 227] width 8 height 12
type input "04-10-2025"
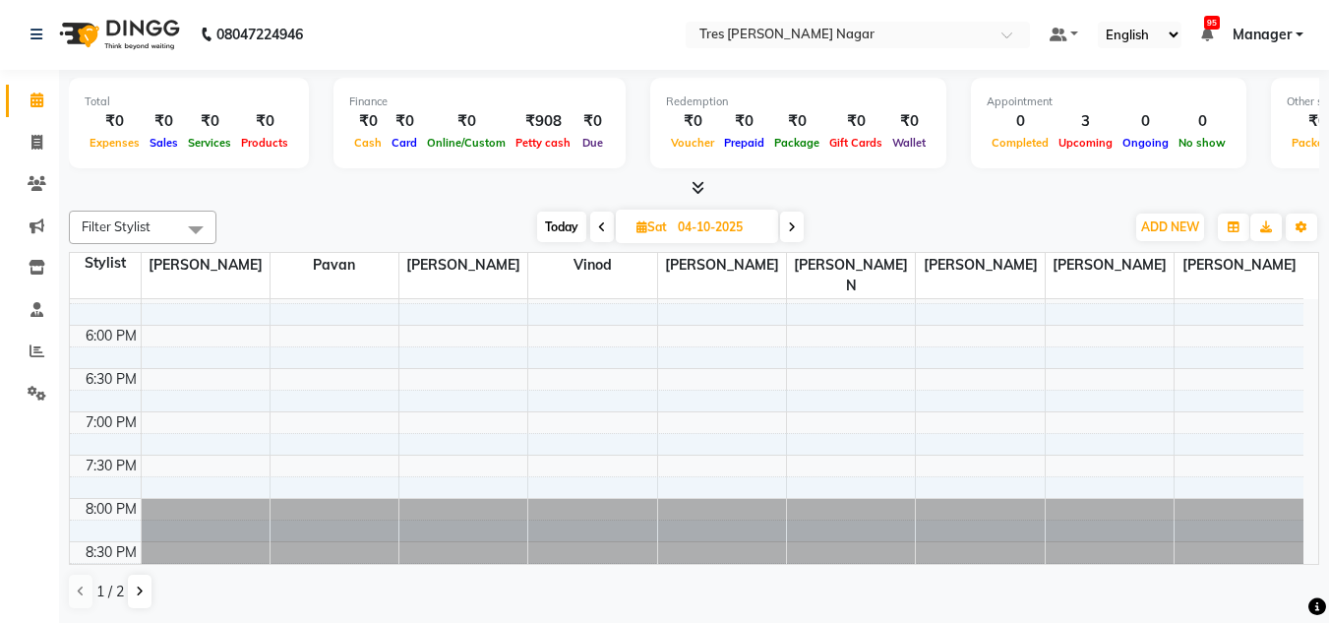
scroll to position [544, 0]
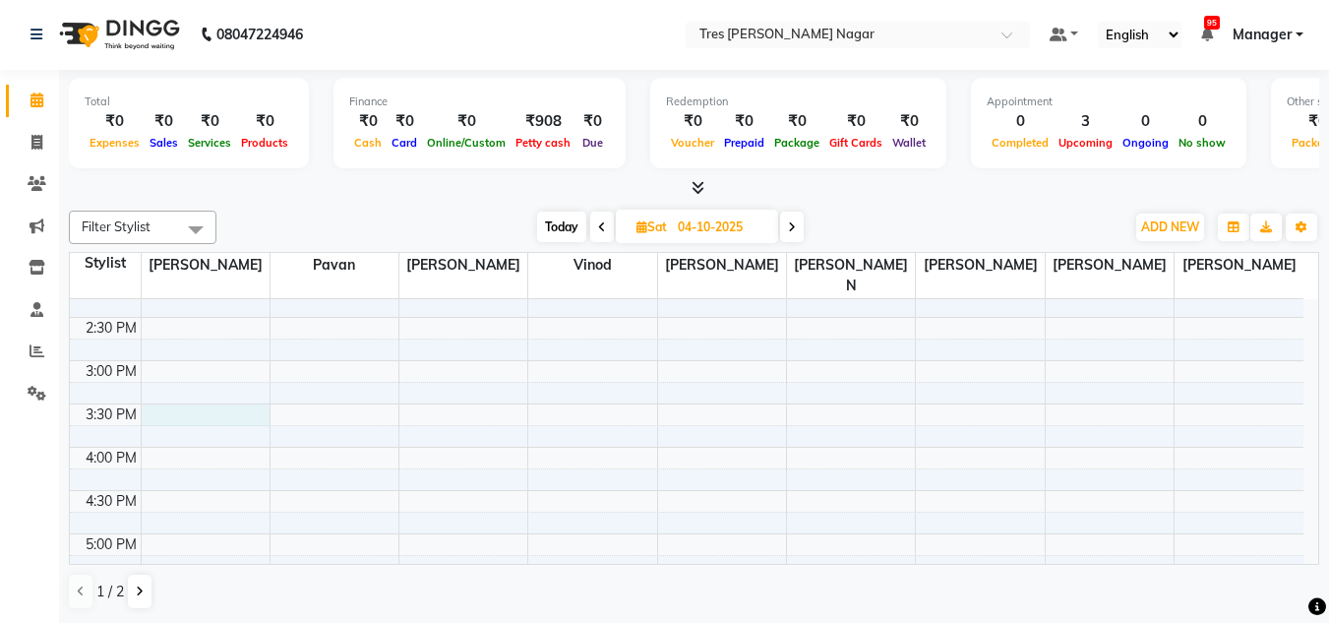
click at [163, 399] on div "8:00 AM 8:30 AM 9:00 AM 9:30 AM 10:00 AM 10:30 AM 11:00 AM 11:30 AM 12:00 PM 12…" at bounding box center [687, 317] width 1234 height 1125
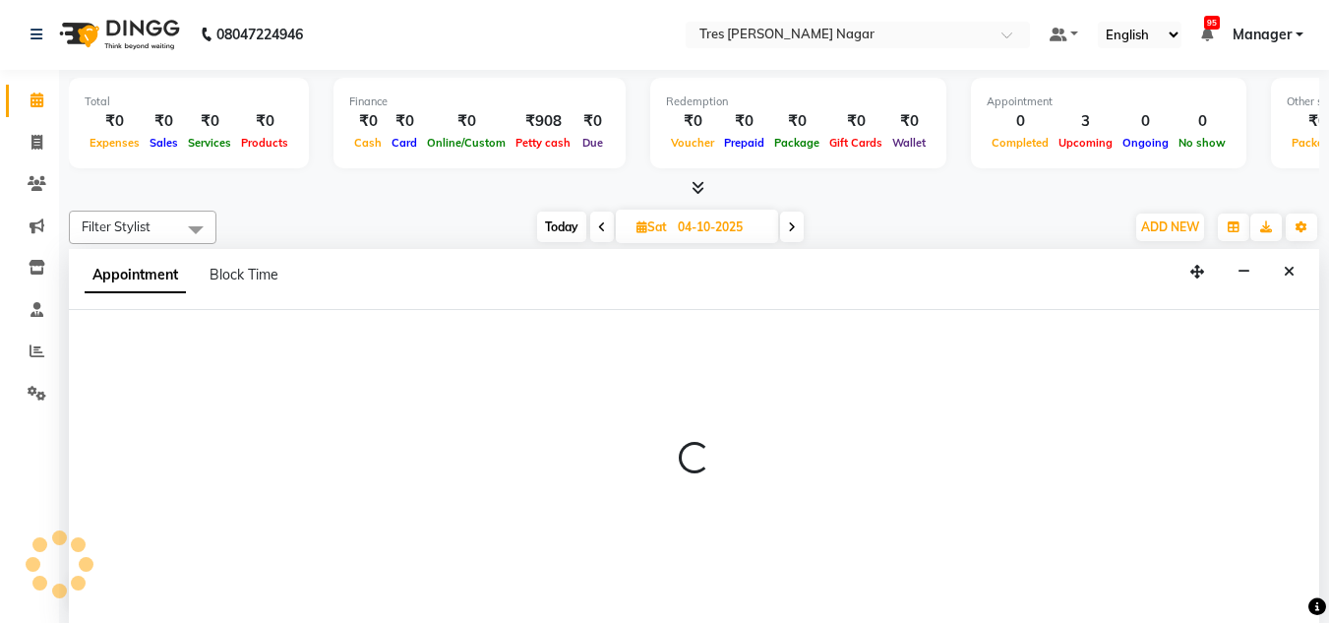
select select "39898"
select select "930"
select select "tentative"
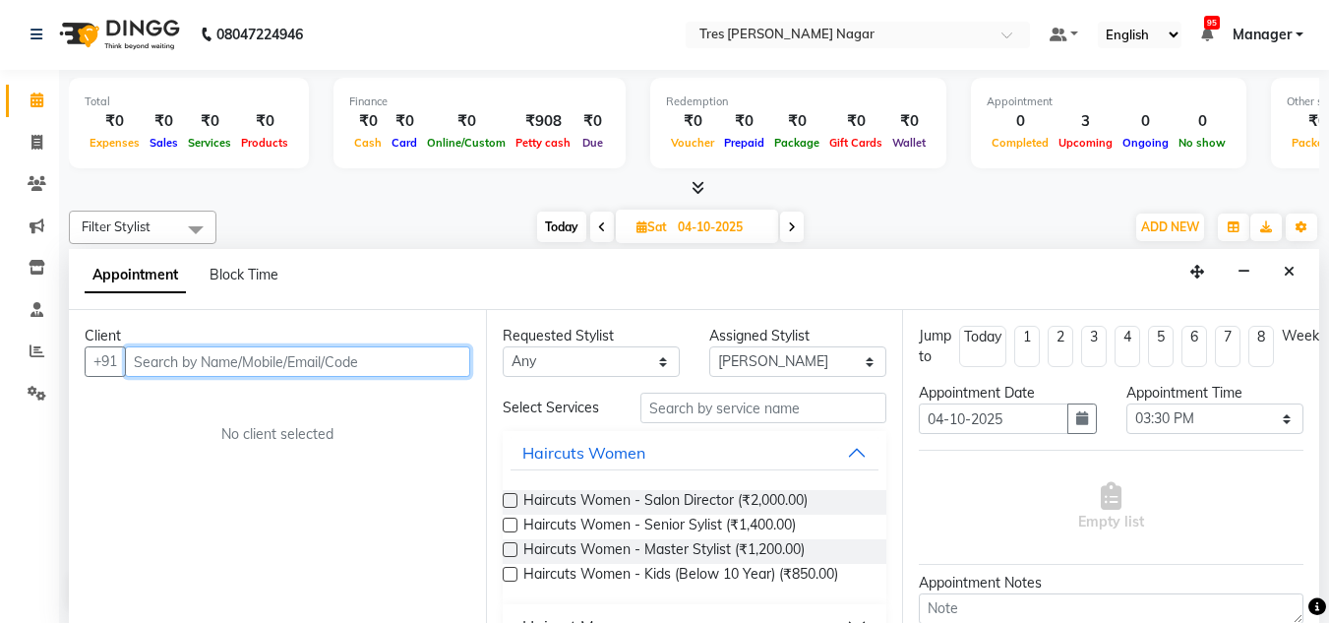
click at [163, 364] on input "text" at bounding box center [297, 361] width 345 height 31
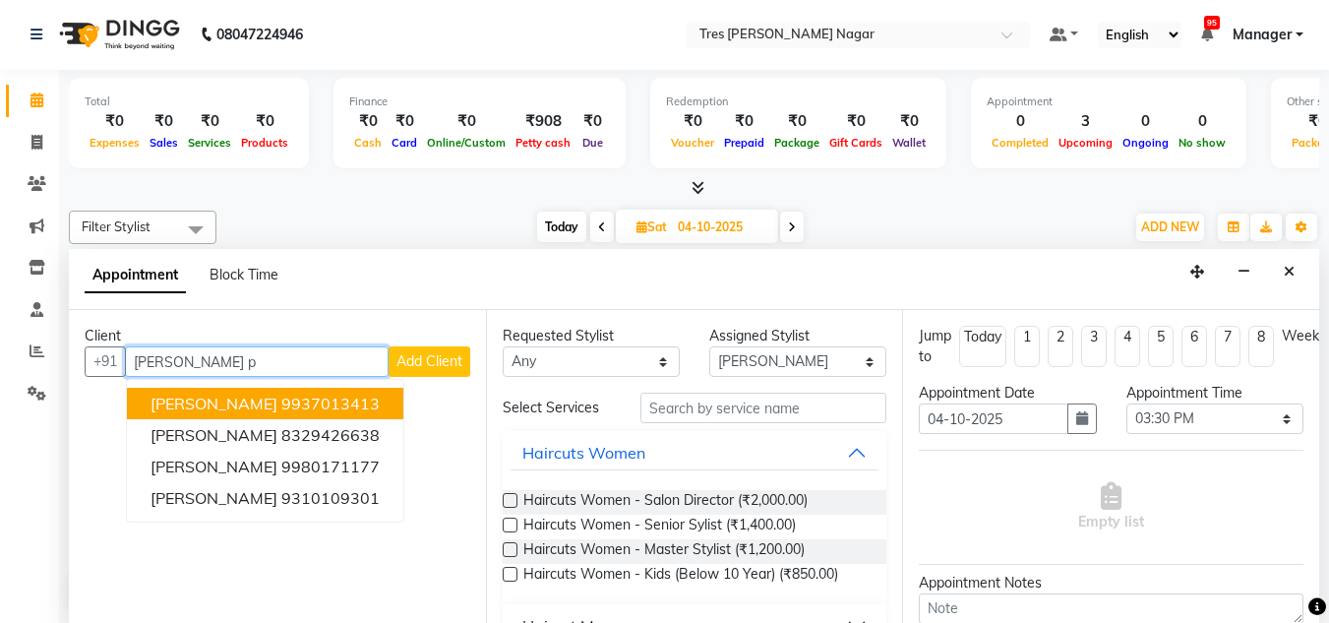
click at [224, 408] on span "[PERSON_NAME]" at bounding box center [214, 404] width 127 height 20
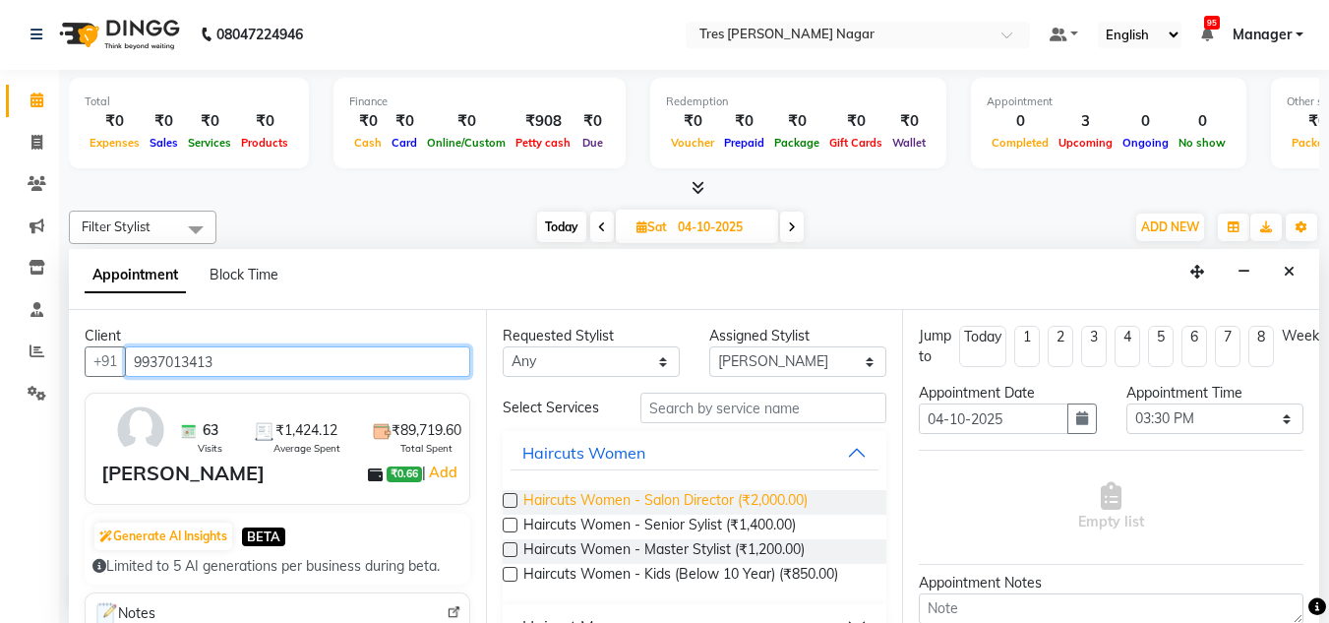
type input "9937013413"
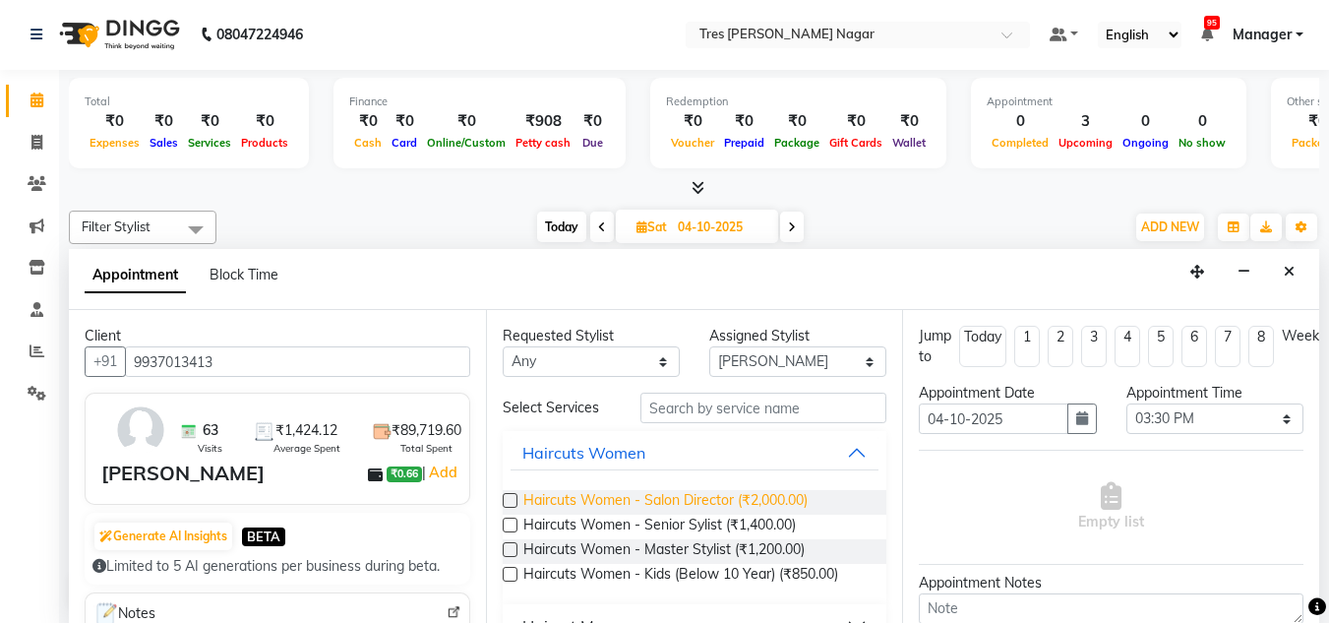
click at [646, 490] on span "Haircuts Women - Salon Director (₹2,000.00)" at bounding box center [665, 502] width 284 height 25
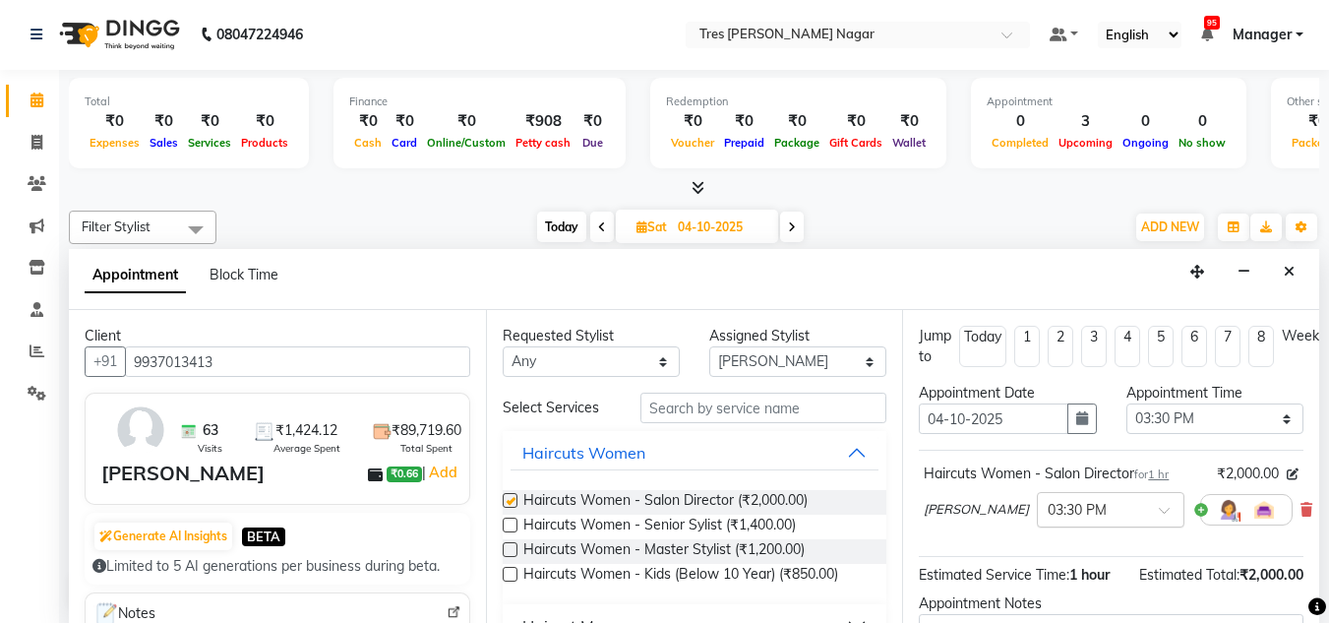
checkbox input "false"
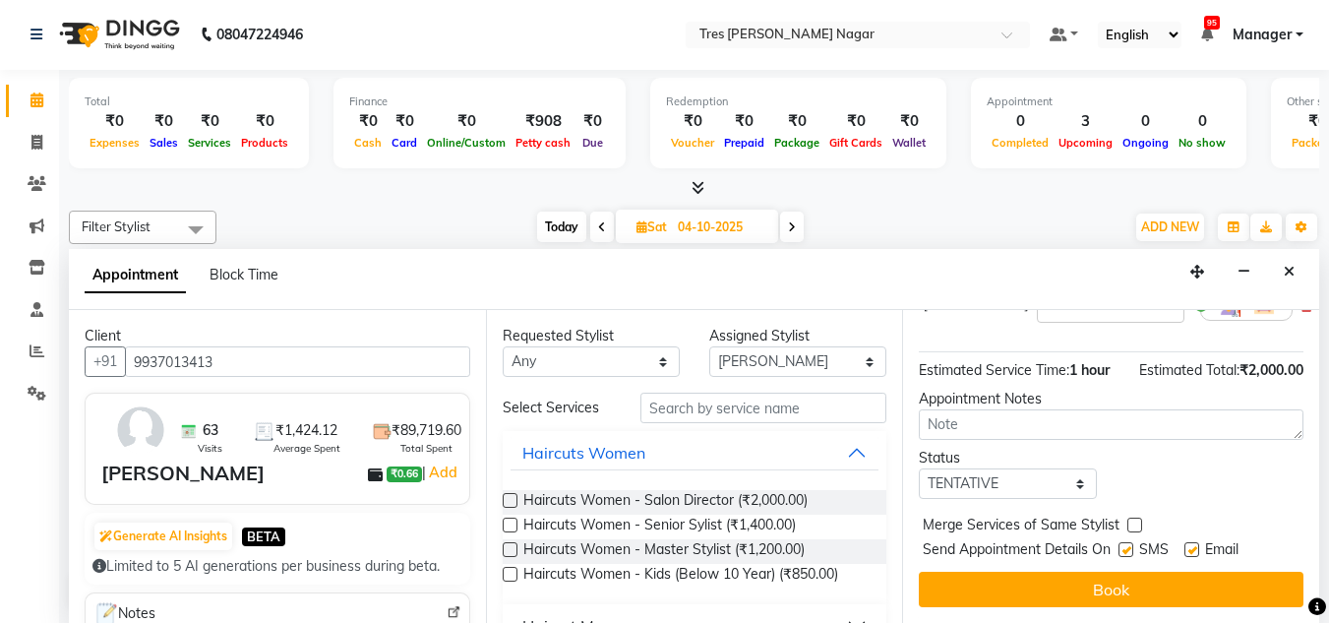
scroll to position [222, 0]
click at [1039, 468] on select "Select TENTATIVE CONFIRM UPCOMING" at bounding box center [1007, 483] width 177 height 31
select select "upcoming"
click at [919, 468] on select "Select TENTATIVE CONFIRM UPCOMING" at bounding box center [1007, 483] width 177 height 31
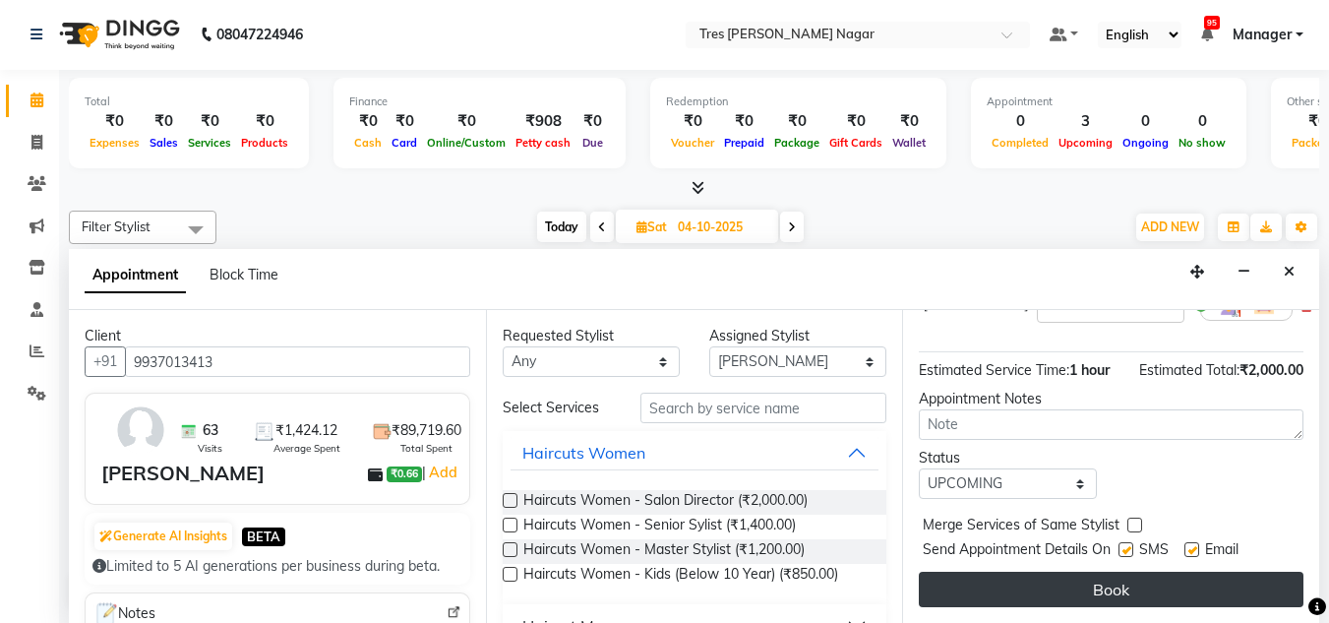
click at [1060, 572] on button "Book" at bounding box center [1111, 589] width 385 height 35
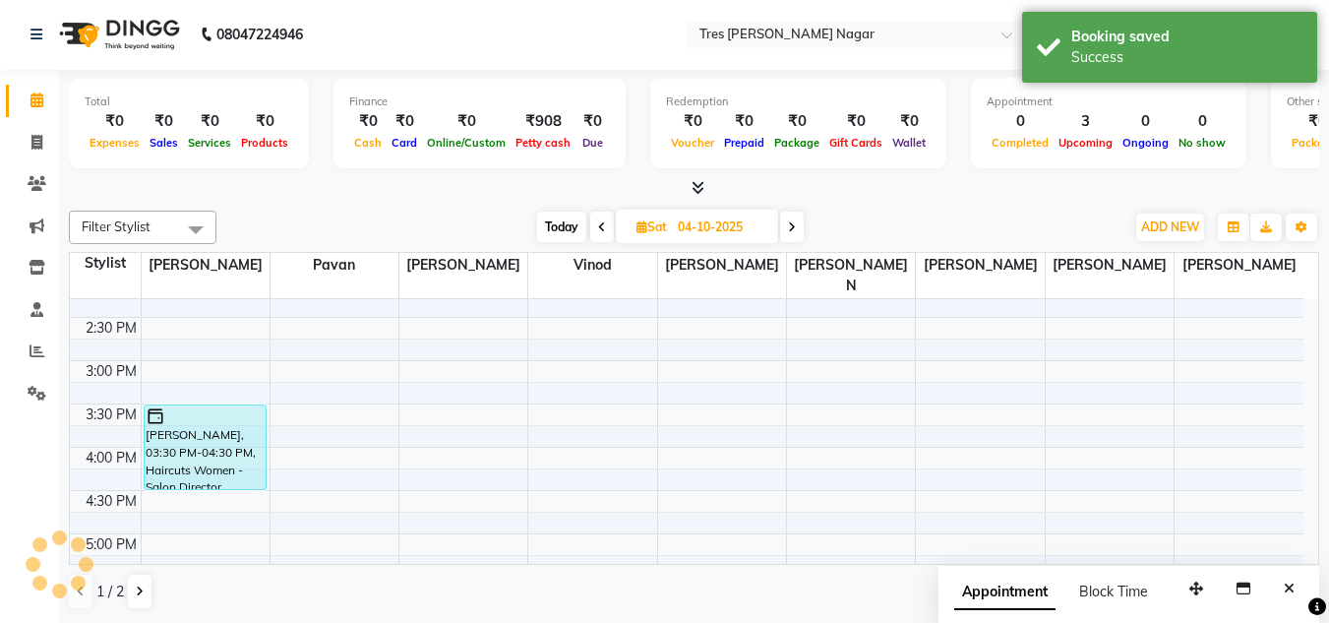
scroll to position [0, 0]
click at [581, 230] on span "Today" at bounding box center [561, 228] width 49 height 31
type input "03-10-2025"
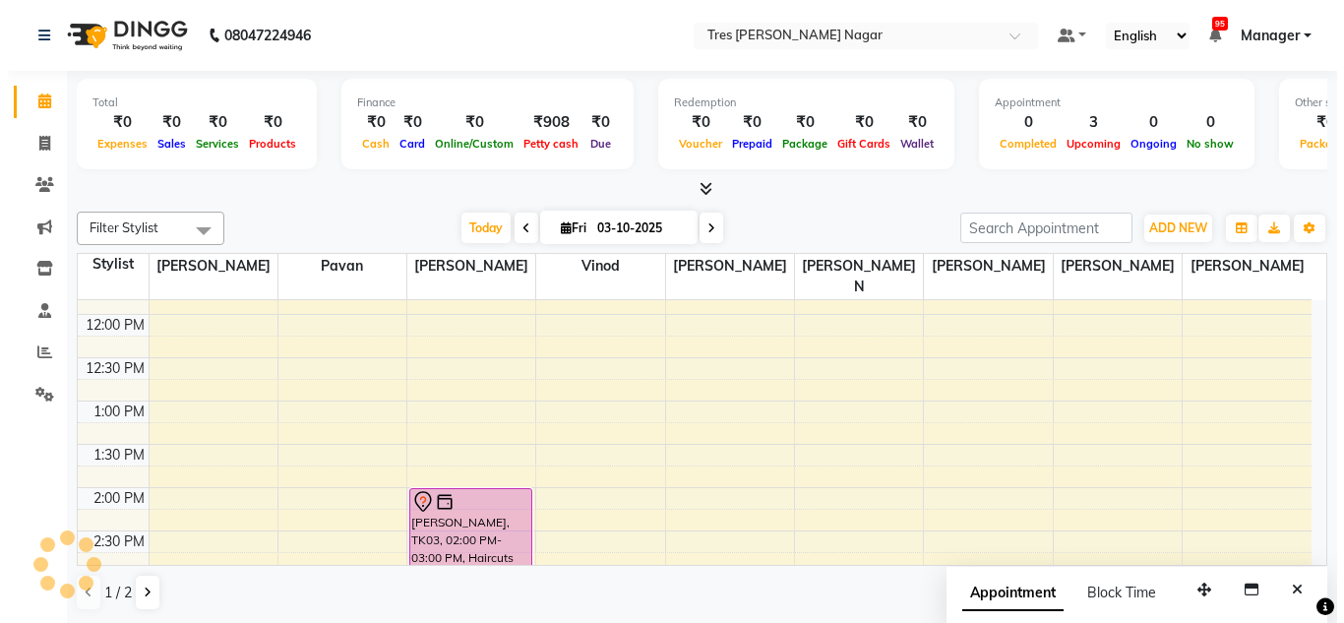
scroll to position [295, 0]
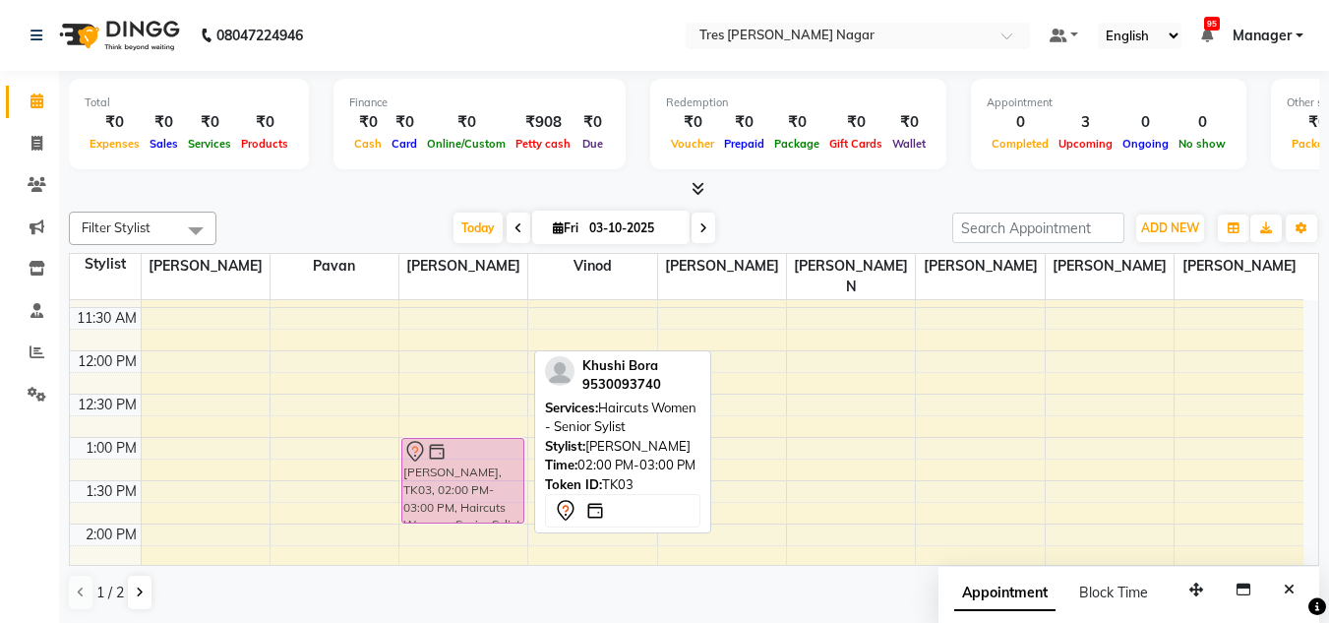
drag, startPoint x: 463, startPoint y: 532, endPoint x: 459, endPoint y: 454, distance: 78.9
click at [459, 454] on div "Khushi Bora, TK03, 02:00 PM-03:00 PM, Haircuts Women - Senior Sylist Khushi Bor…" at bounding box center [463, 567] width 128 height 1125
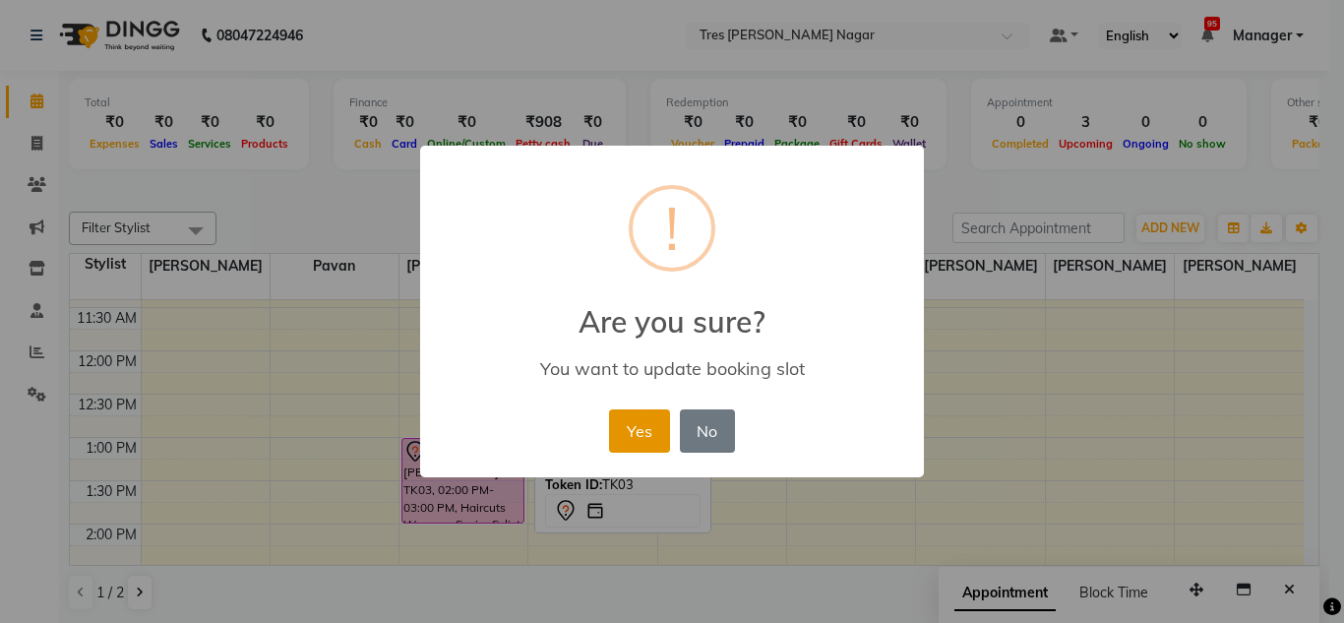
click at [634, 432] on button "Yes" at bounding box center [639, 430] width 60 height 43
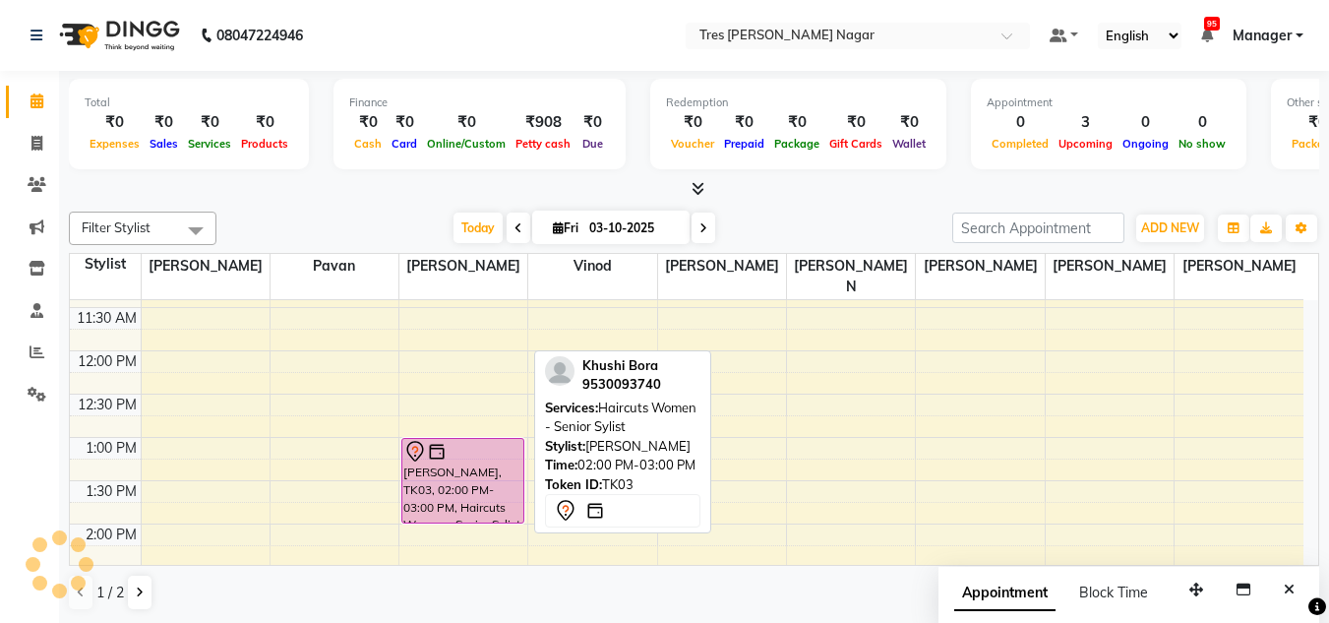
click at [488, 440] on div at bounding box center [462, 452] width 119 height 24
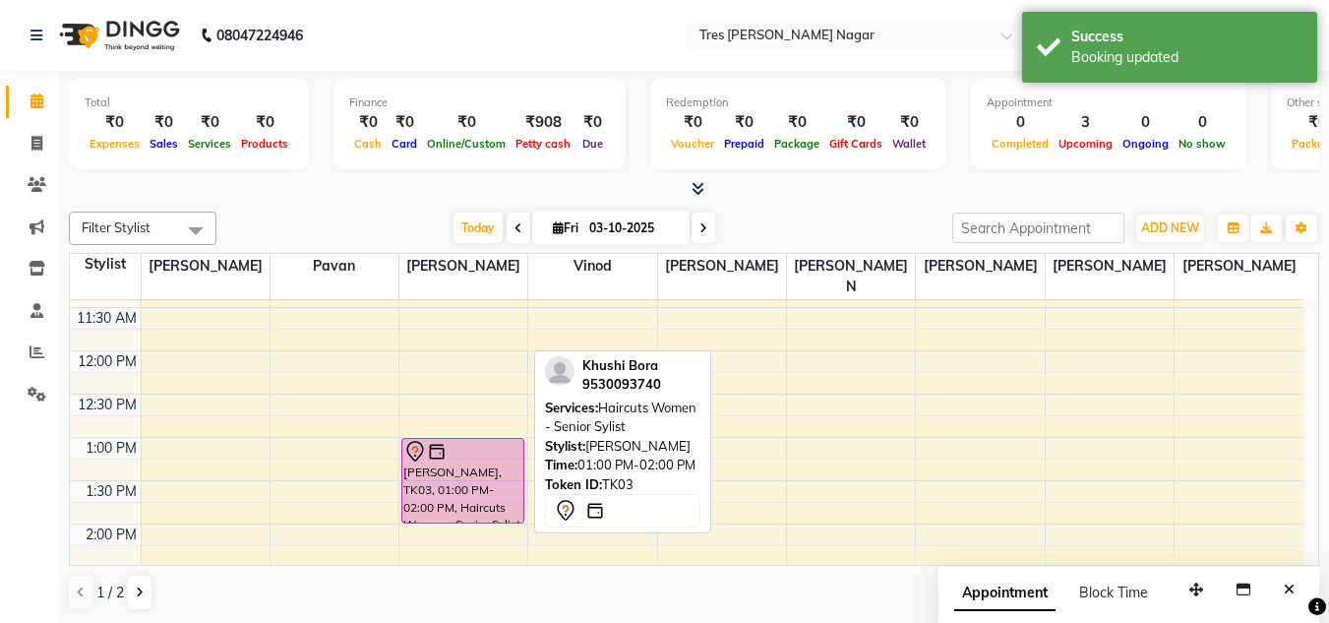
click at [471, 450] on div "Khushi Bora, TK03, 01:00 PM-02:00 PM, Haircuts Women - Senior Sylist" at bounding box center [462, 481] width 121 height 84
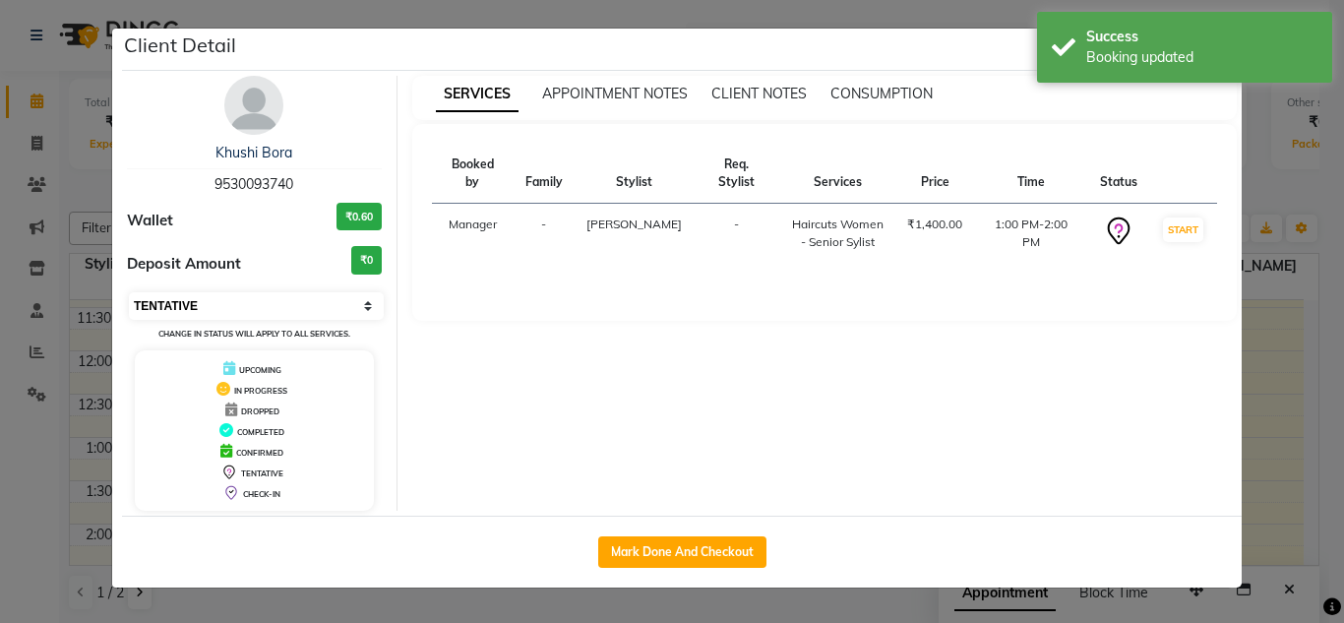
click at [336, 313] on select "Select IN SERVICE CONFIRMED TENTATIVE CHECK IN MARK DONE DROPPED UPCOMING" at bounding box center [256, 306] width 255 height 28
select select "6"
click at [129, 292] on select "Select IN SERVICE CONFIRMED TENTATIVE CHECK IN MARK DONE DROPPED UPCOMING" at bounding box center [256, 306] width 255 height 28
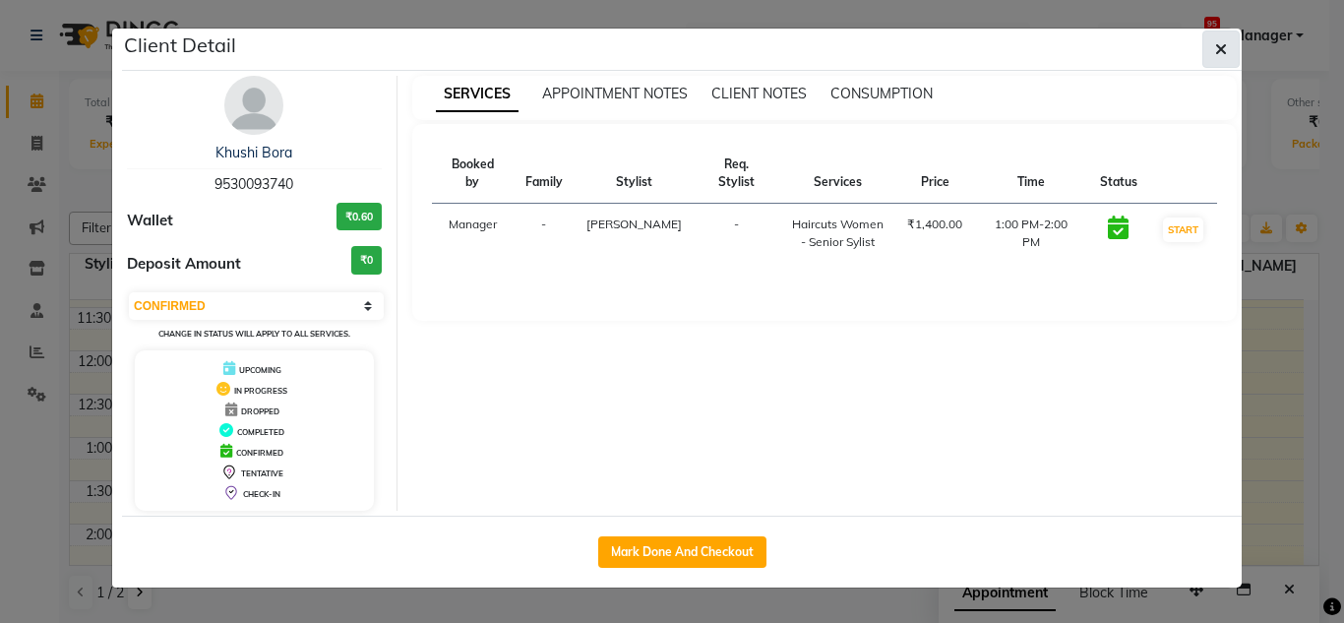
click at [1222, 58] on span "button" at bounding box center [1221, 49] width 12 height 20
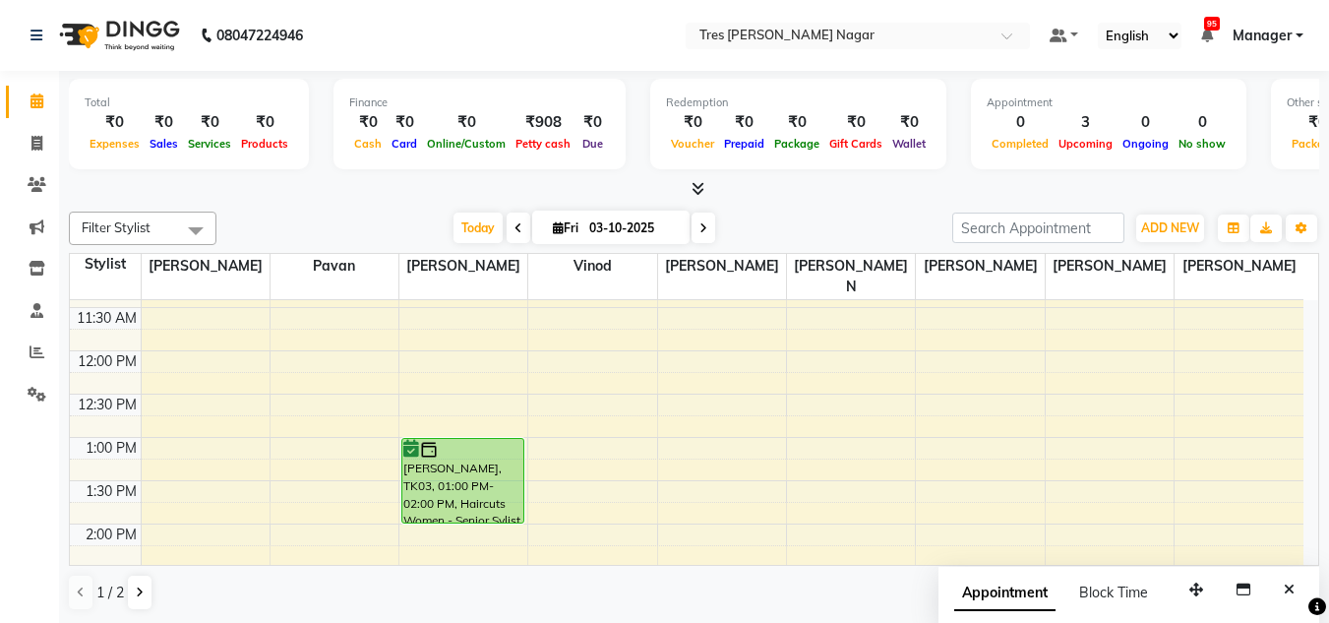
drag, startPoint x: 342, startPoint y: 427, endPoint x: 471, endPoint y: 470, distance: 136.0
click at [471, 470] on div "Khushi Bora, TK03, 01:00 PM-02:00 PM, Haircuts Women - Senior Sylist" at bounding box center [462, 481] width 121 height 84
select select "6"
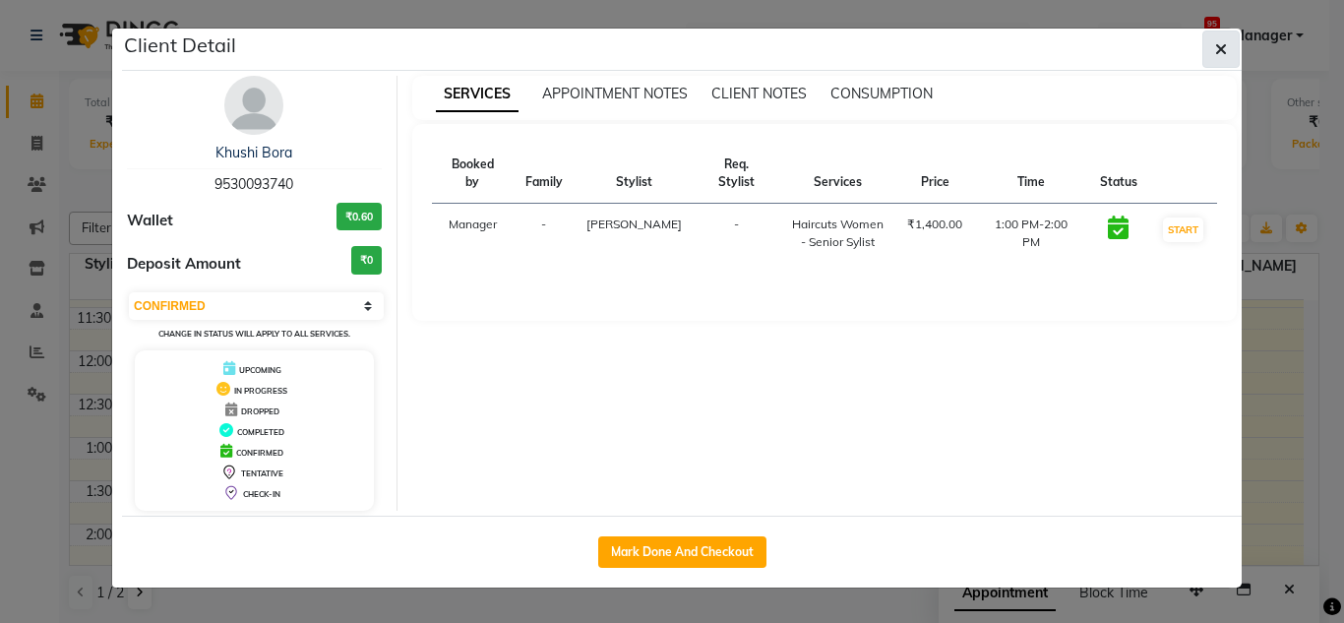
click at [1236, 49] on button "button" at bounding box center [1220, 49] width 37 height 37
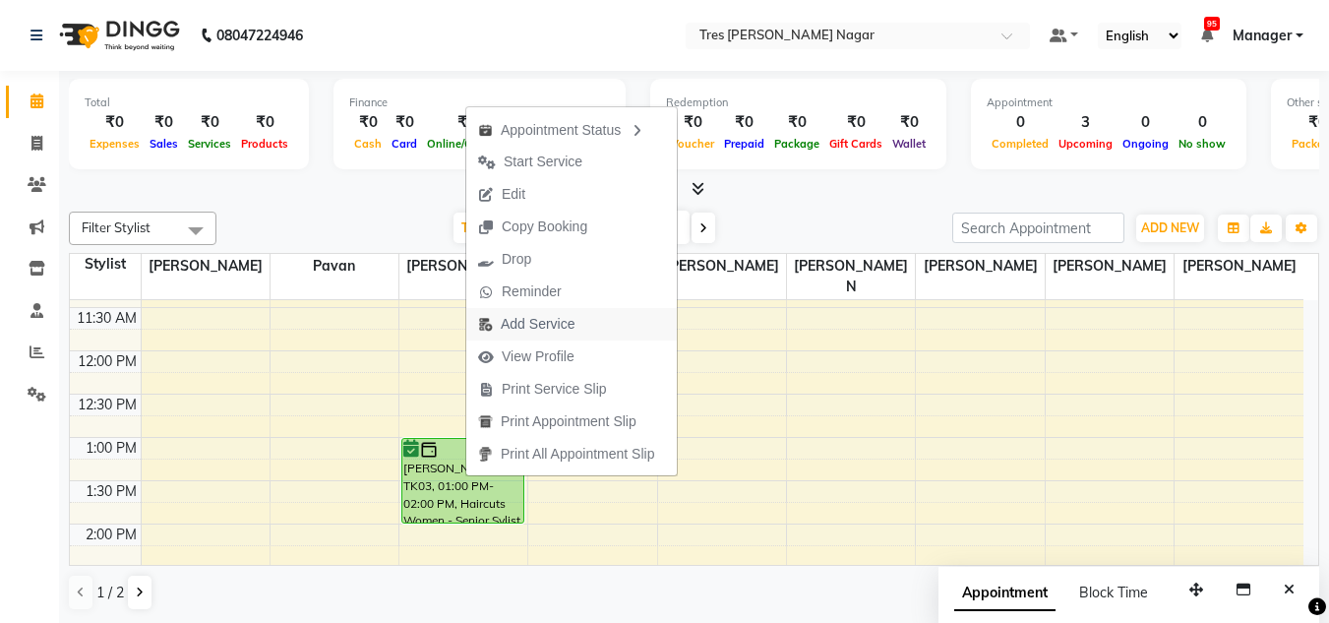
click at [541, 321] on span "Add Service" at bounding box center [538, 324] width 74 height 21
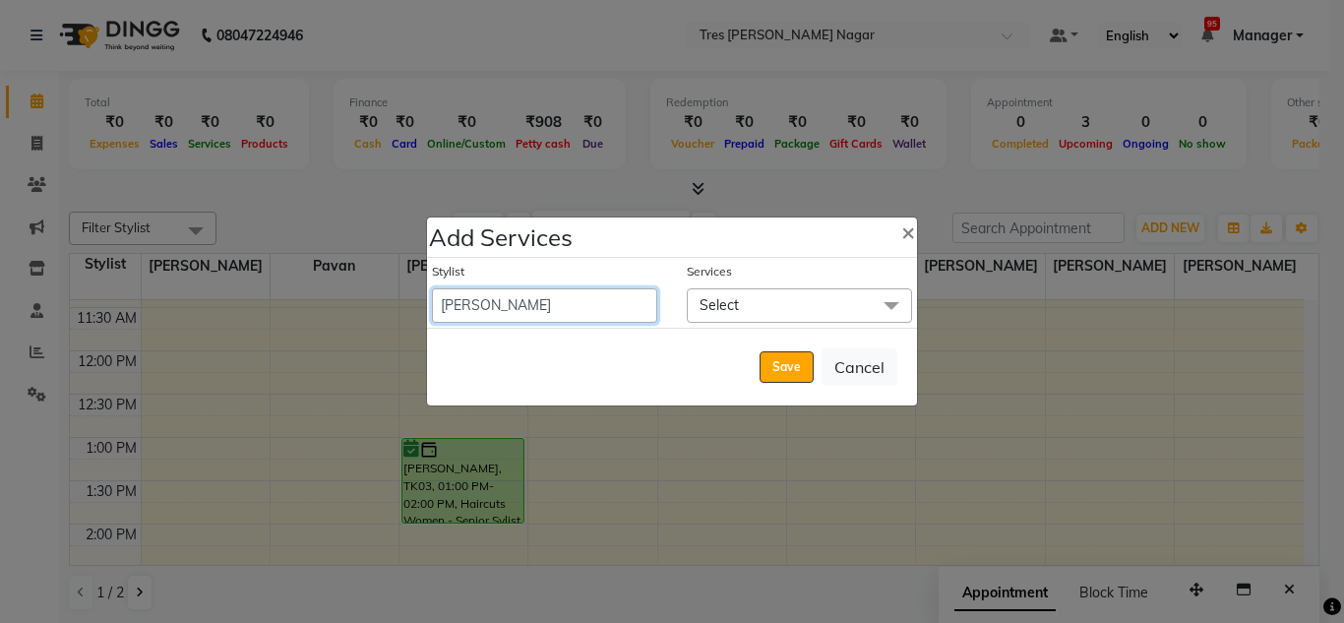
click at [533, 312] on select "Ansh Jadhav Chetan Mahale Eva Harshita Manager Neha Aywale Pallavi H Pavan Pran…" at bounding box center [544, 305] width 225 height 34
select select "39900"
click at [432, 288] on select "Ansh Jadhav Chetan Mahale Eva Harshita Manager Neha Aywale Pallavi H Pavan Pran…" at bounding box center [544, 305] width 225 height 34
select select "900"
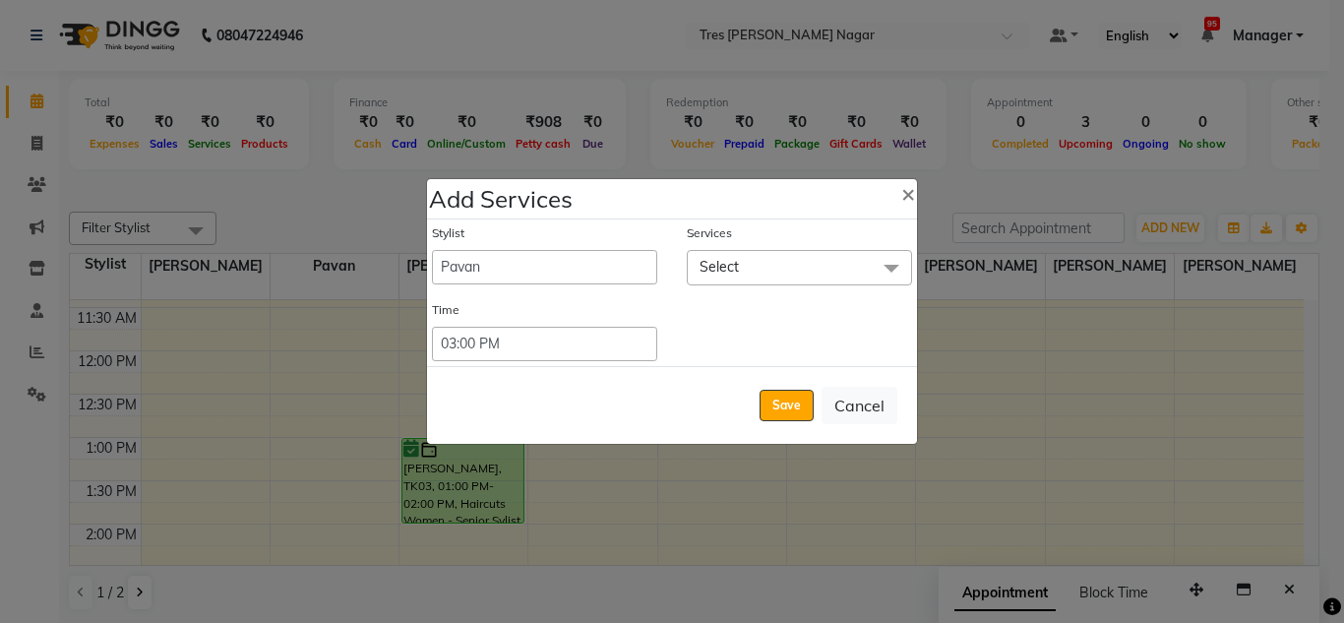
click at [844, 269] on span "Select" at bounding box center [799, 267] width 225 height 34
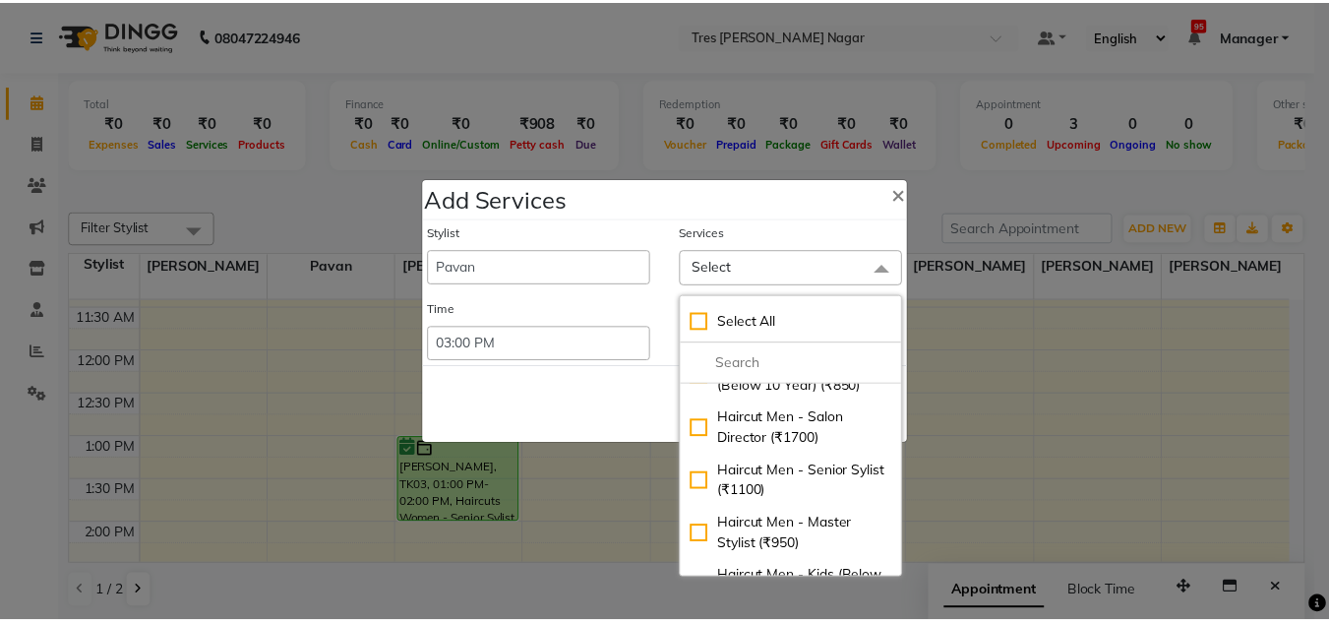
scroll to position [197, 0]
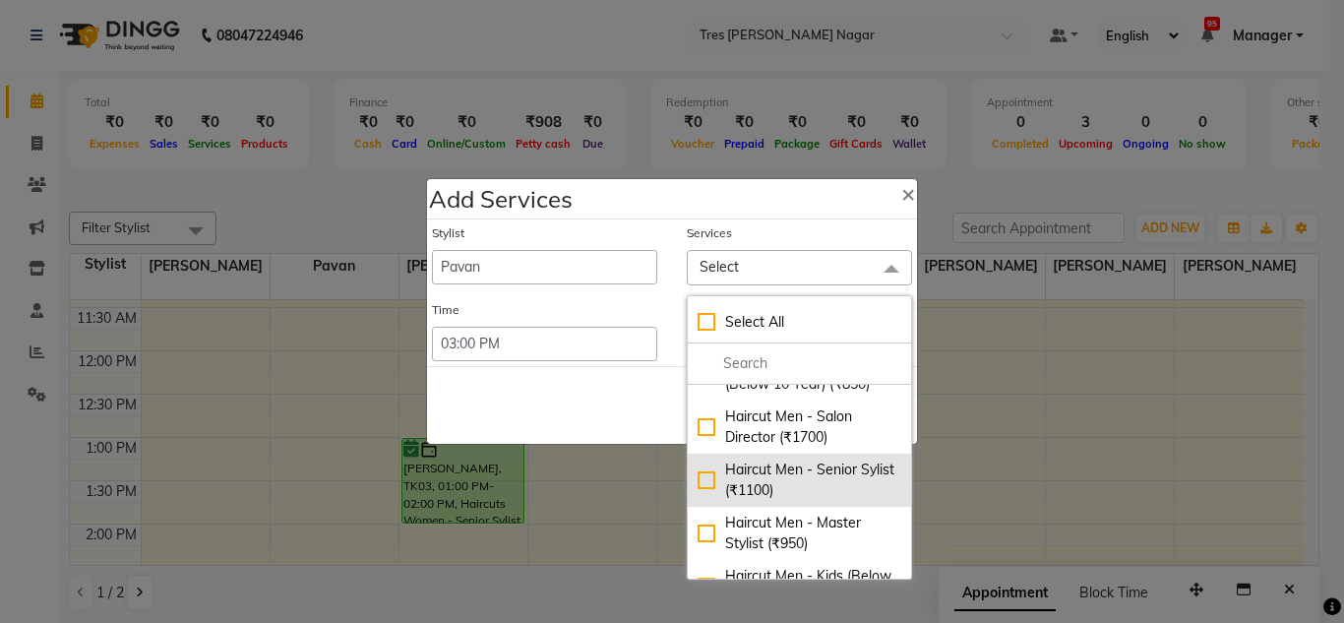
click at [765, 468] on div "Haircut Men - Senior Sylist (₹1100)" at bounding box center [800, 479] width 204 height 41
checkbox input "true"
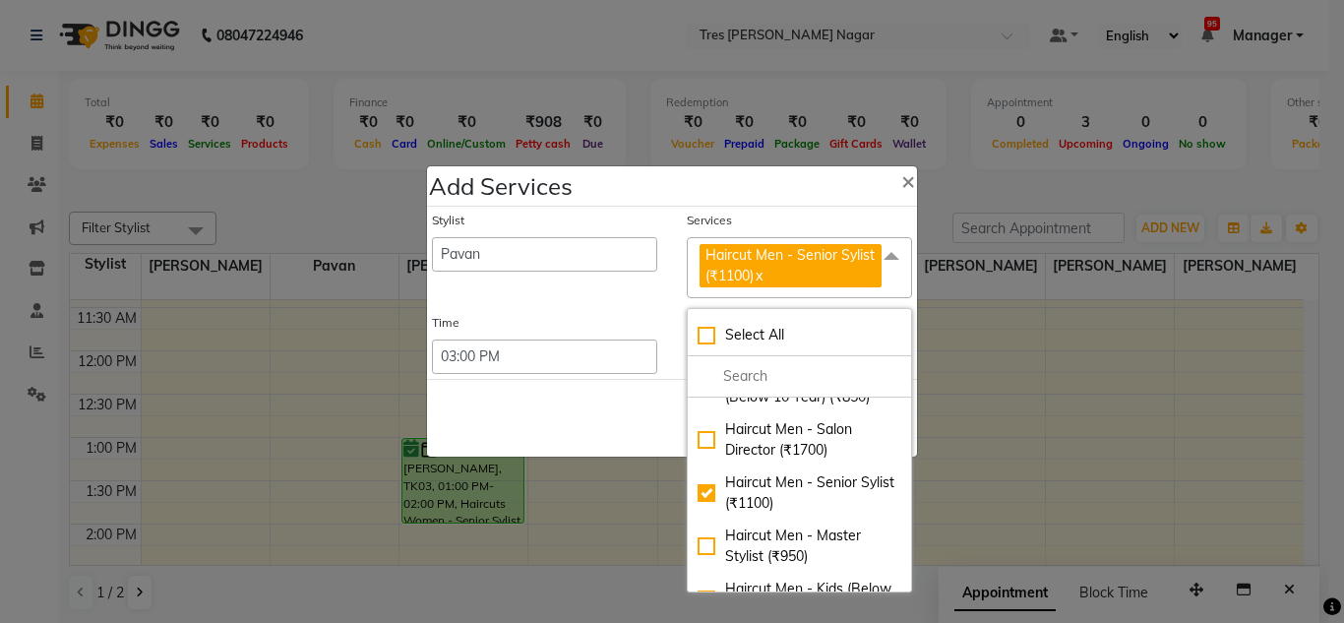
click at [600, 416] on div "Save Cancel" at bounding box center [672, 418] width 490 height 78
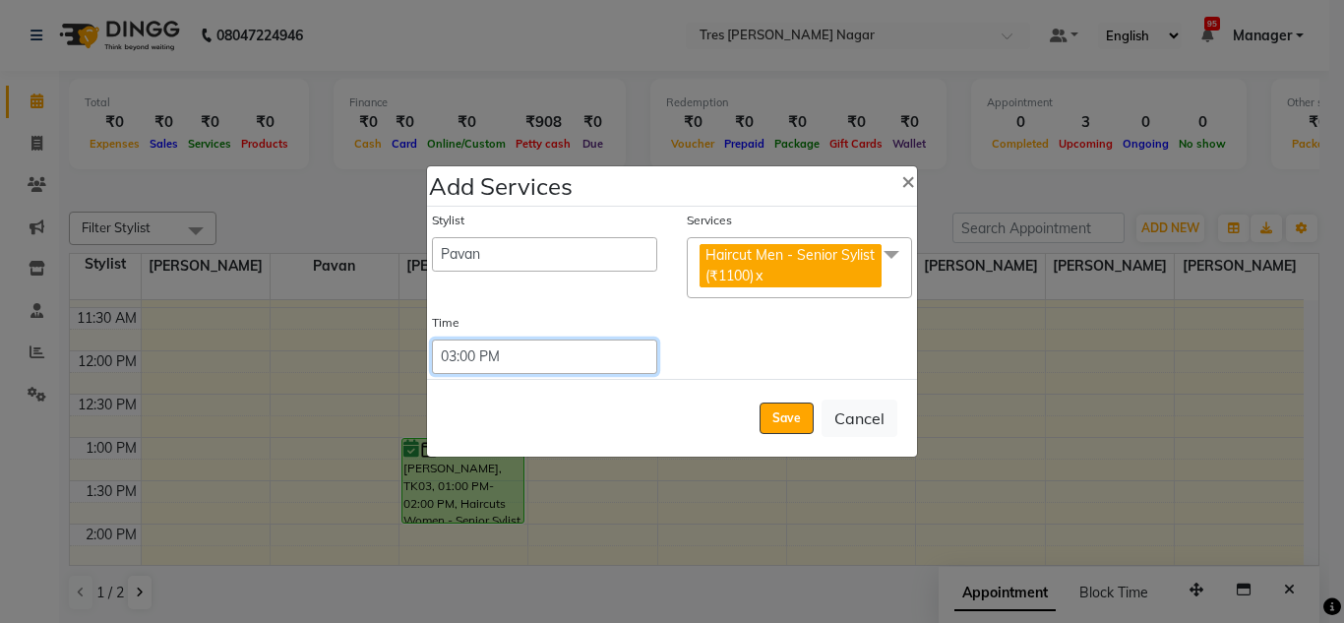
click at [559, 367] on select "Select 09:00 AM 09:15 AM 09:30 AM 09:45 AM 10:00 AM 10:15 AM 10:30 AM 10:45 AM …" at bounding box center [544, 356] width 225 height 34
select select "780"
click at [432, 339] on select "Select 09:00 AM 09:15 AM 09:30 AM 09:45 AM 10:00 AM 10:15 AM 10:30 AM 10:45 AM …" at bounding box center [544, 356] width 225 height 34
click at [784, 423] on button "Save" at bounding box center [787, 417] width 54 height 31
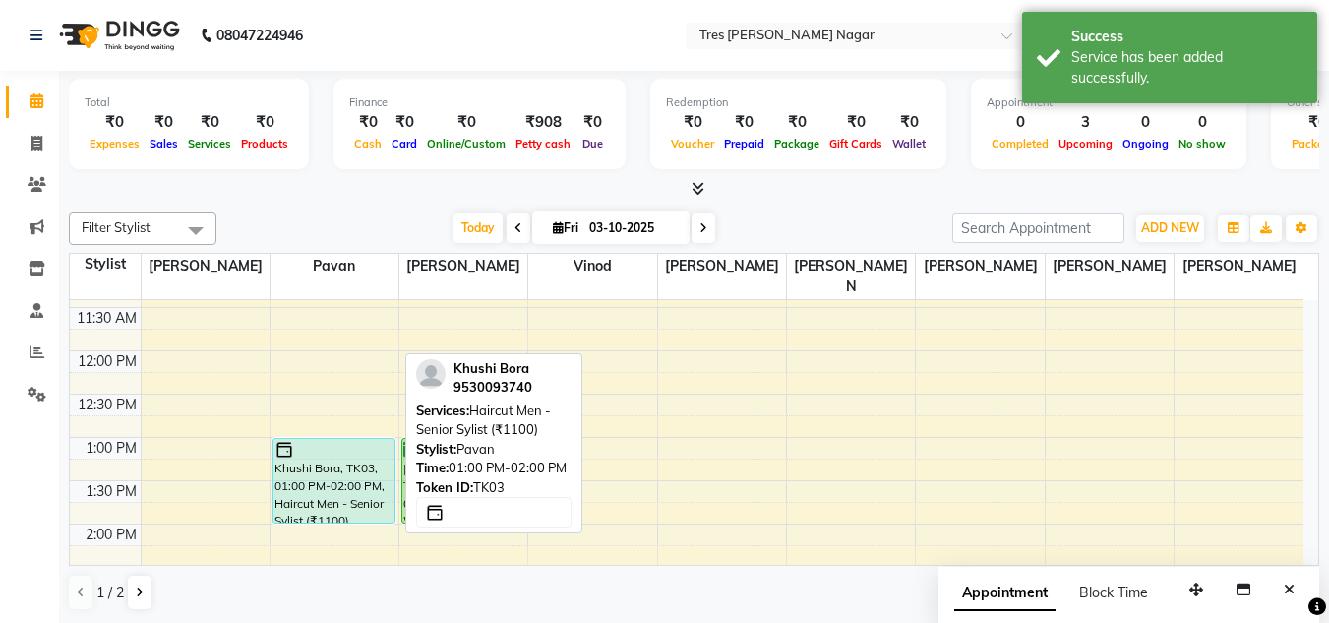
click at [303, 451] on div "Khushi Bora, TK03, 01:00 PM-02:00 PM, Haircut Men - Senior Sylist (₹1100)" at bounding box center [334, 481] width 121 height 84
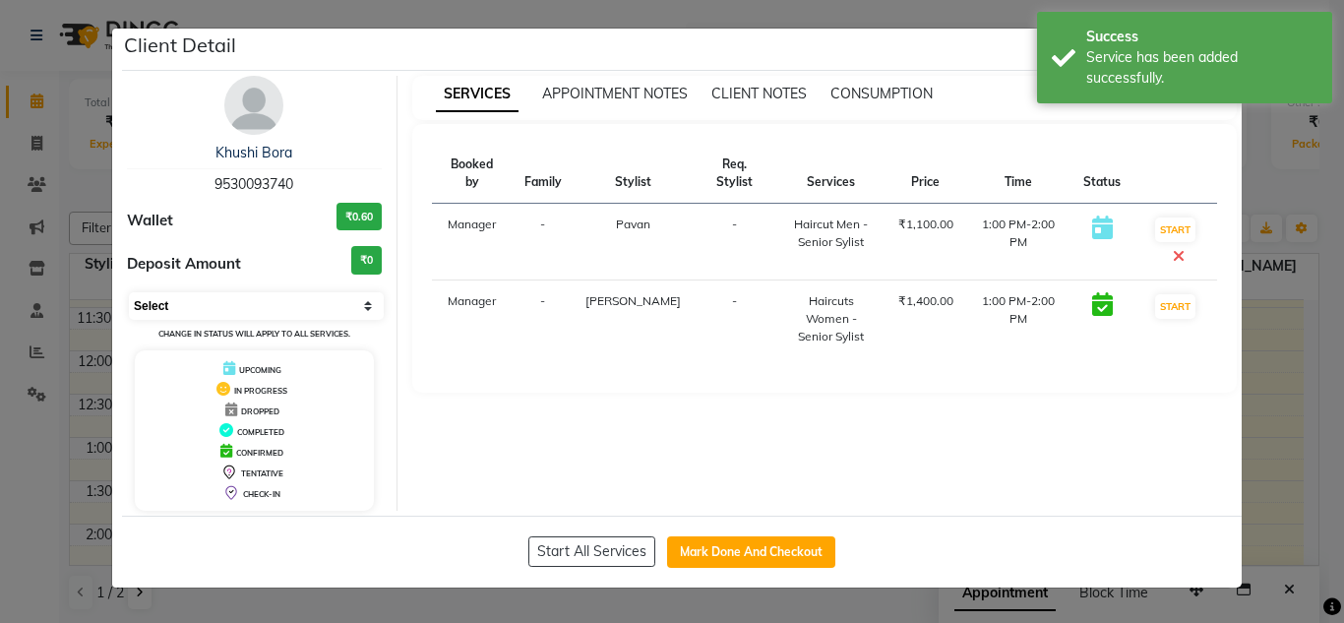
click at [257, 310] on select "Select IN SERVICE CONFIRMED TENTATIVE CHECK IN MARK DONE DROPPED UPCOMING" at bounding box center [256, 306] width 255 height 28
select select "6"
click at [129, 292] on select "Select IN SERVICE CONFIRMED TENTATIVE CHECK IN MARK DONE DROPPED UPCOMING" at bounding box center [256, 306] width 255 height 28
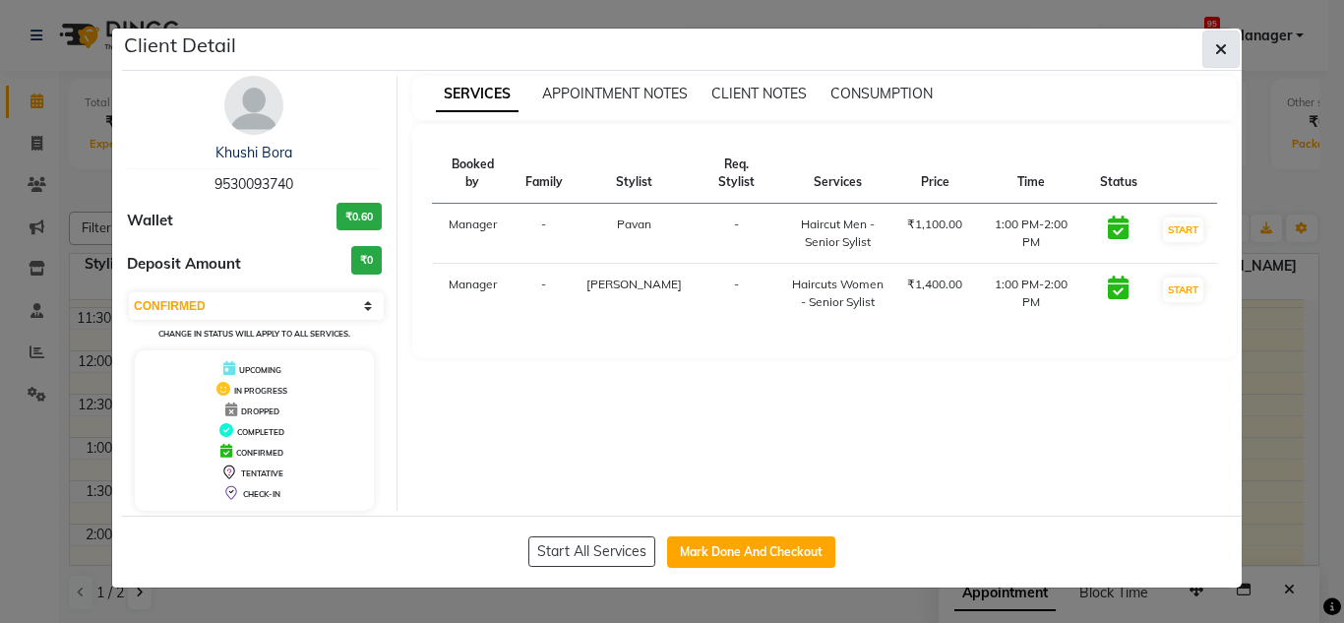
click at [1229, 66] on button "button" at bounding box center [1220, 49] width 37 height 37
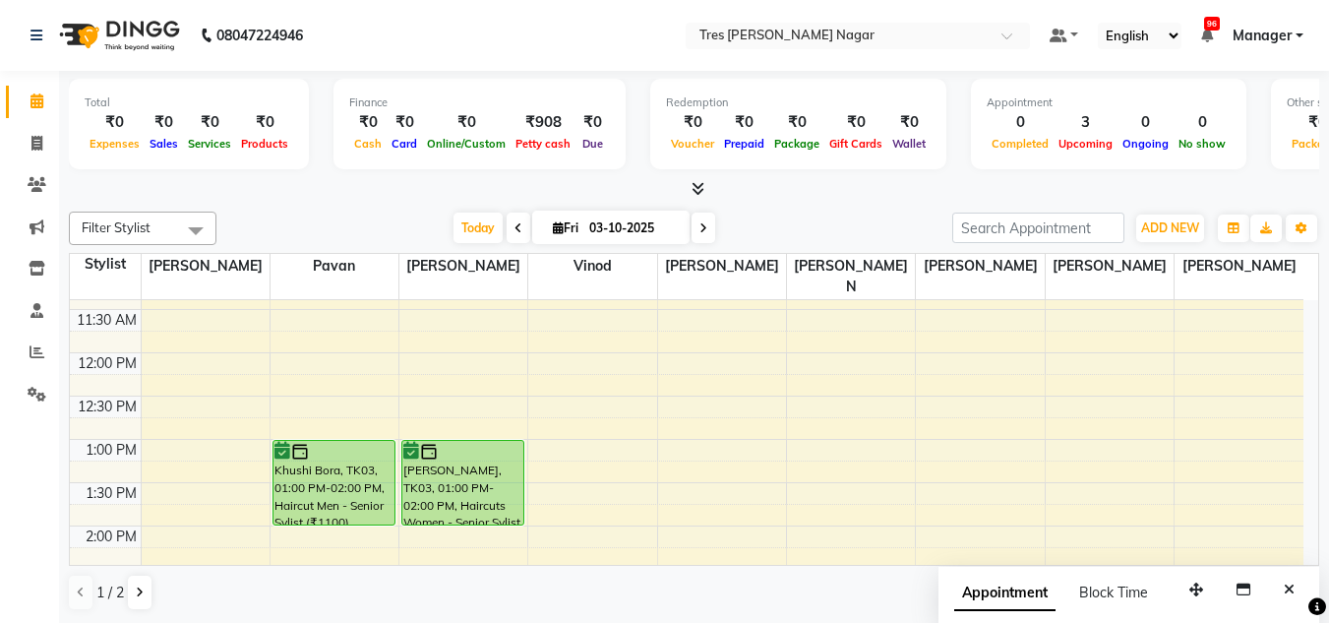
scroll to position [215, 0]
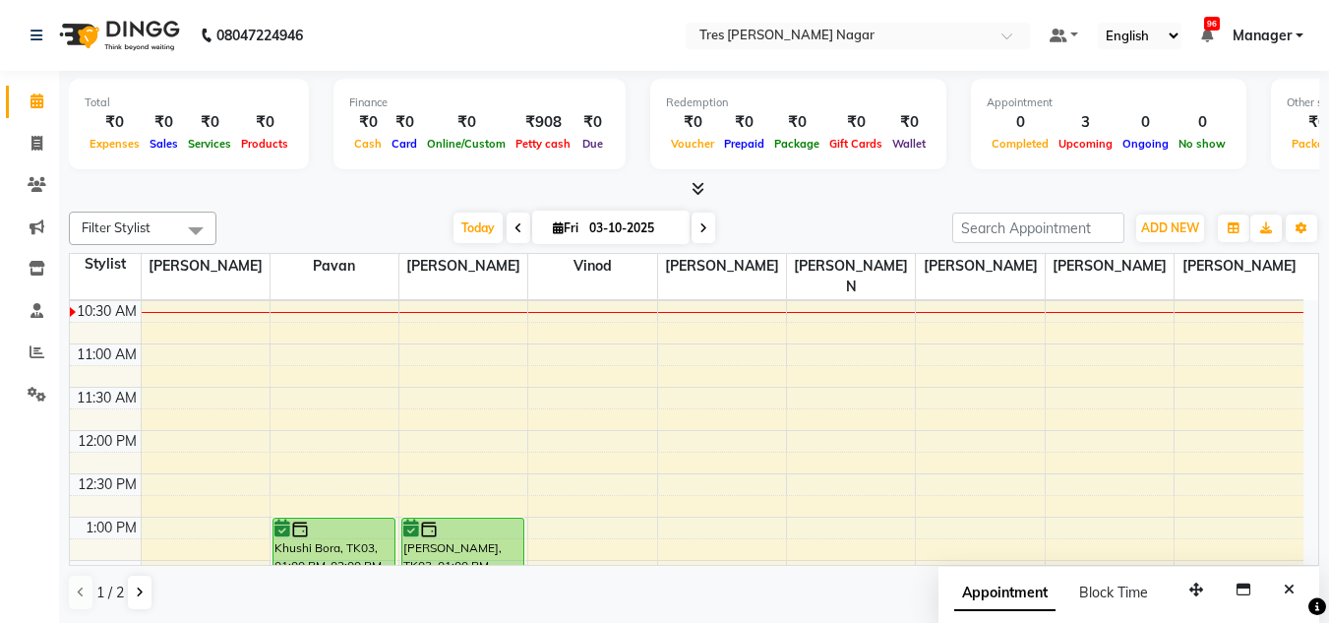
click at [707, 225] on span at bounding box center [704, 228] width 24 height 31
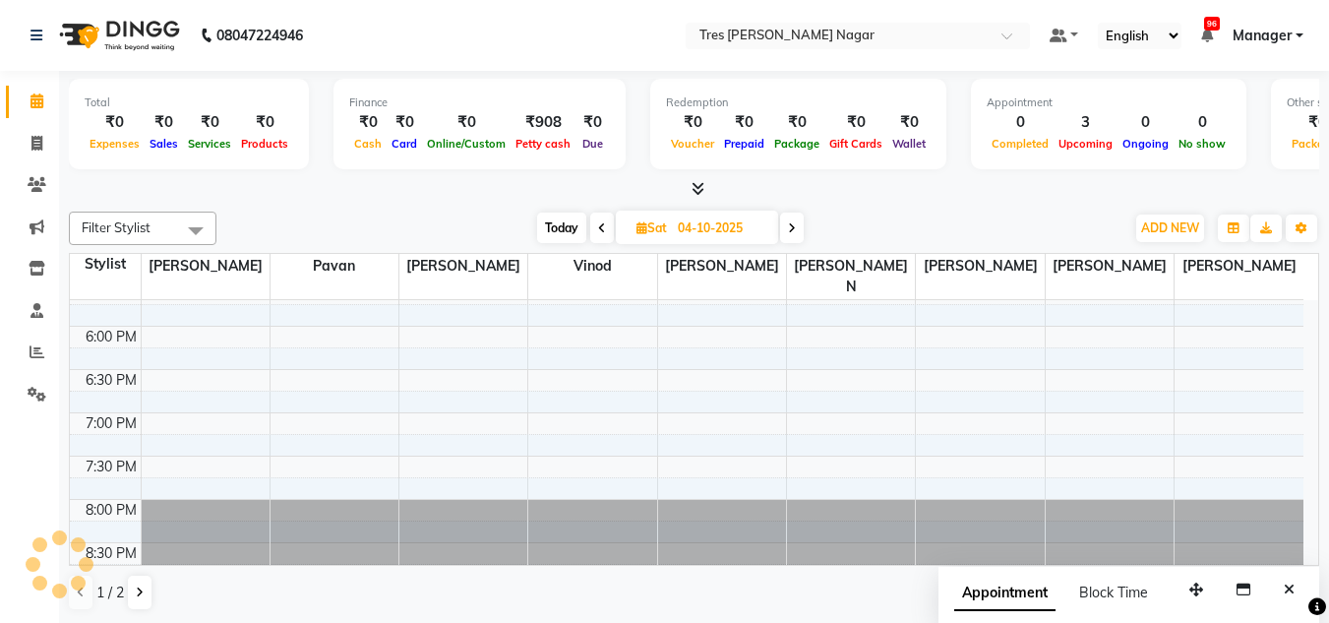
scroll to position [0, 0]
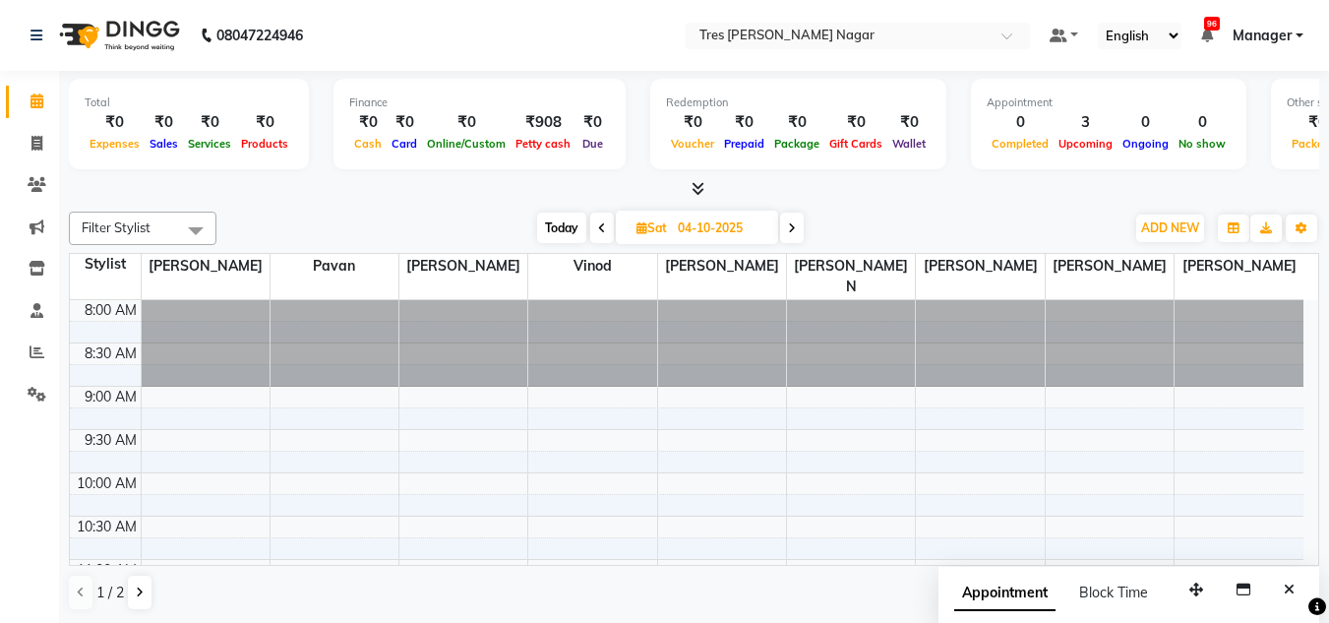
click at [565, 240] on span "Today" at bounding box center [561, 228] width 49 height 31
type input "03-10-2025"
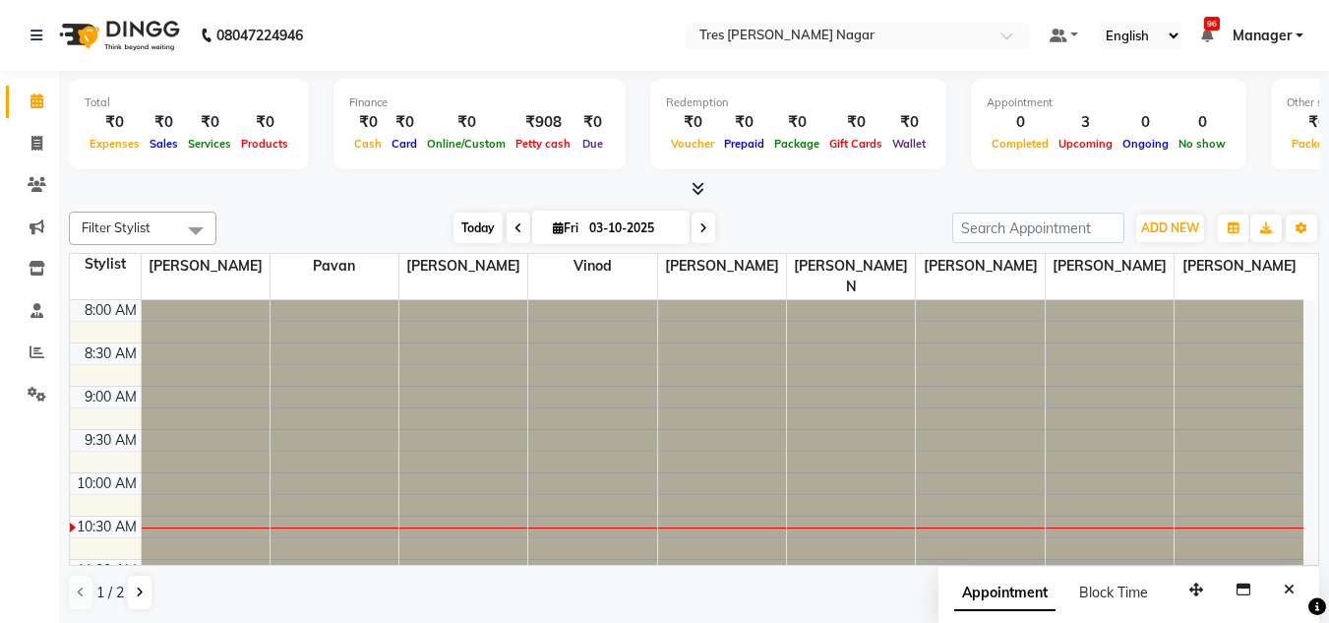
scroll to position [174, 0]
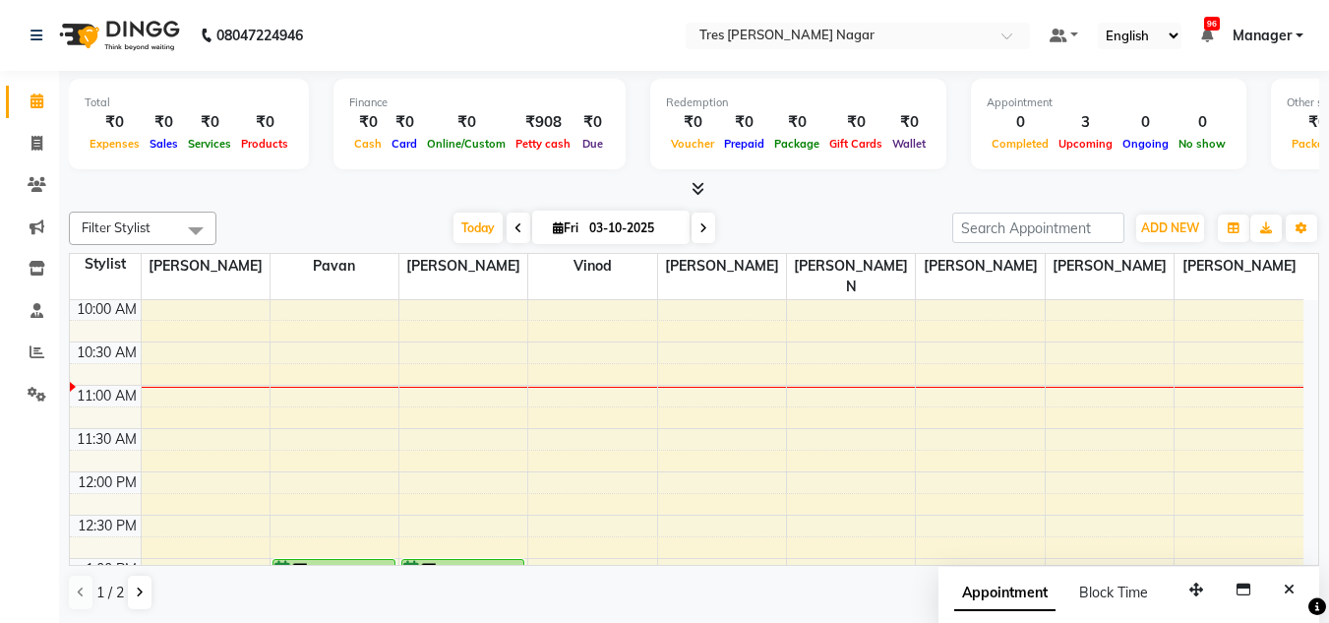
click at [833, 212] on div "Filter Stylist Select All Shantanu Reddy Pavan Harshita Vinod Ansh Jadhav Sonu …" at bounding box center [694, 228] width 1251 height 33
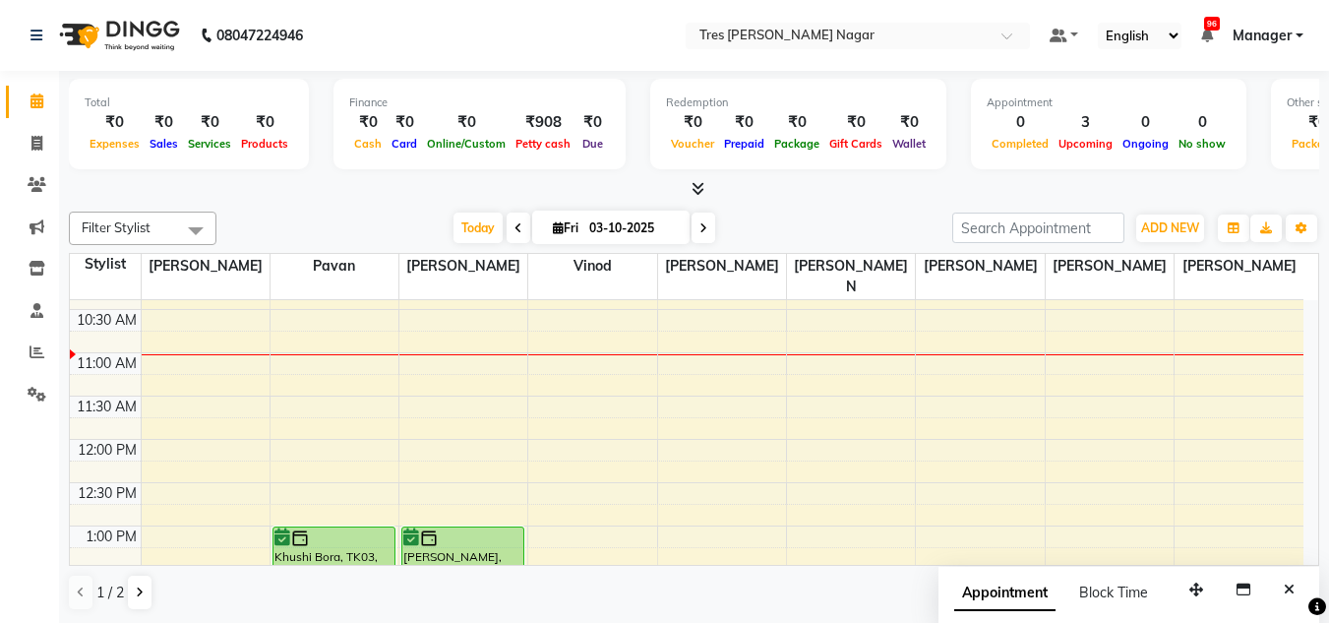
scroll to position [206, 0]
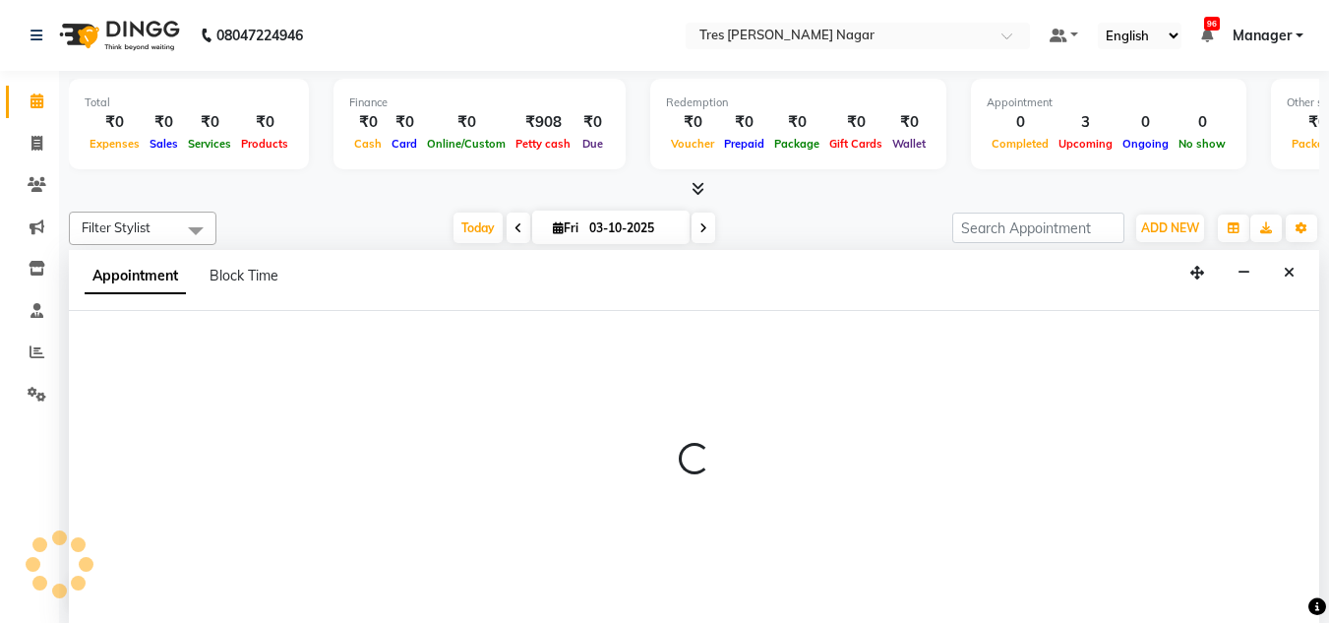
select select "84330"
select select "tentative"
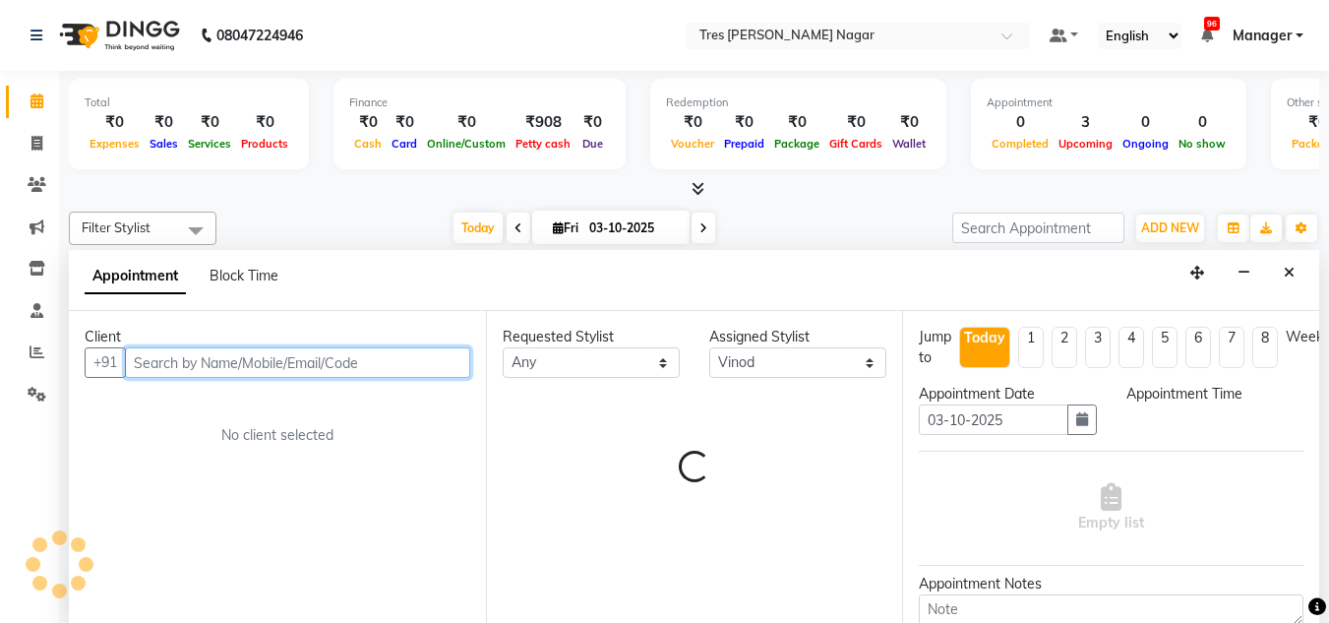
select select "780"
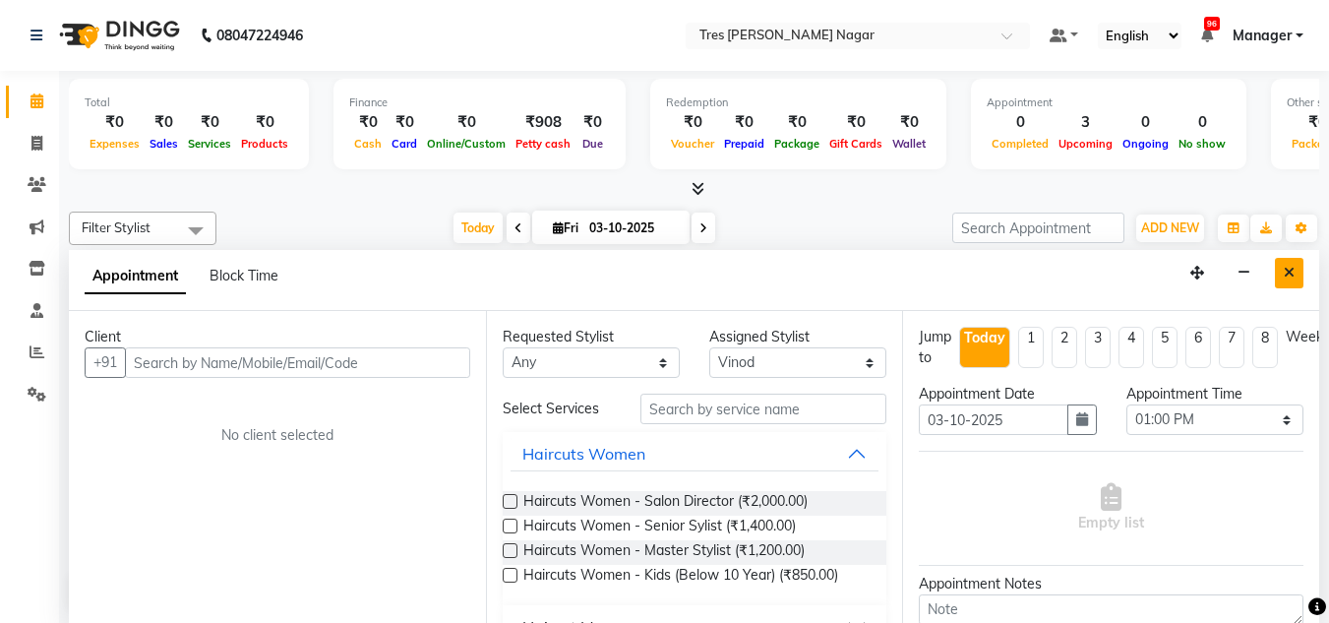
click at [1290, 277] on icon "Close" at bounding box center [1289, 273] width 11 height 14
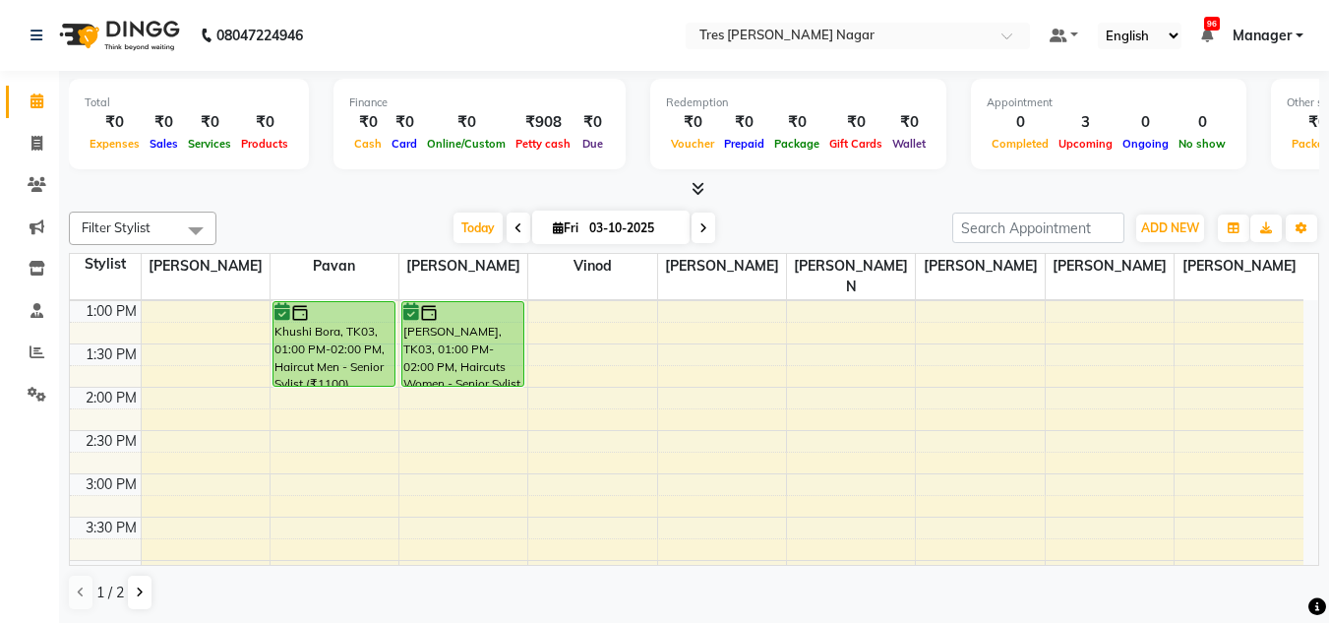
scroll to position [434, 0]
click at [430, 422] on div "8:00 AM 8:30 AM 9:00 AM 9:30 AM 10:00 AM 10:30 AM 11:00 AM 11:30 AM 12:00 PM 12…" at bounding box center [687, 428] width 1234 height 1125
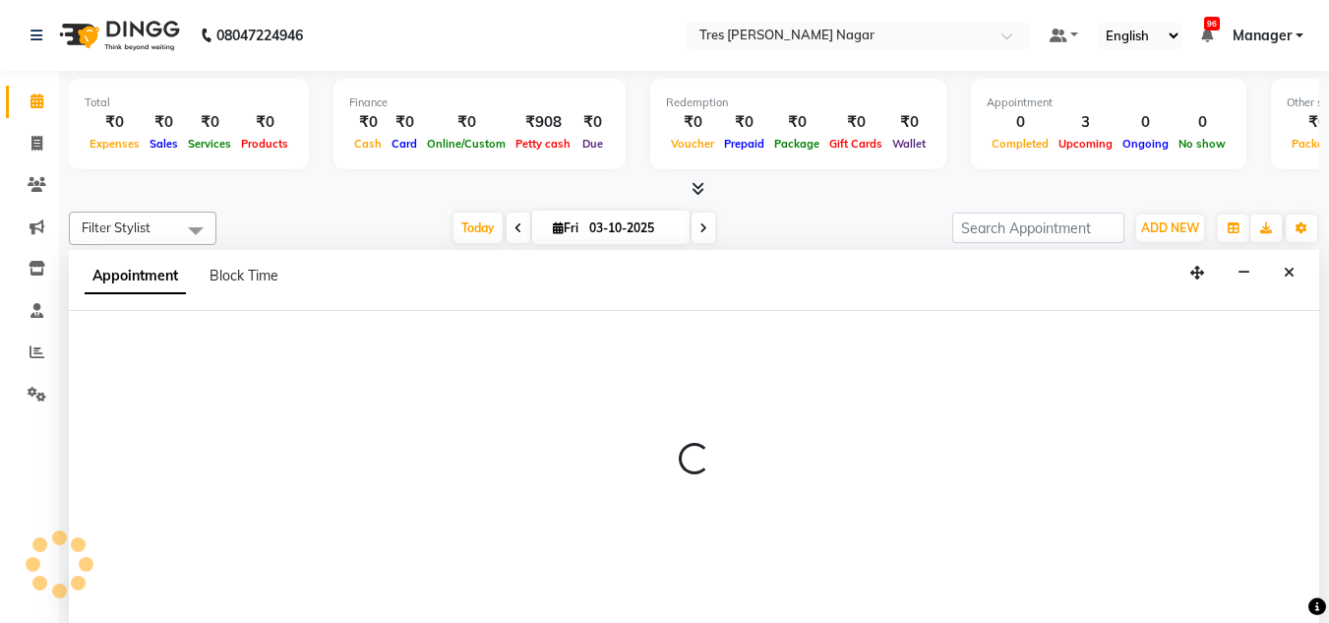
scroll to position [1, 0]
select select "47307"
select select "870"
select select "tentative"
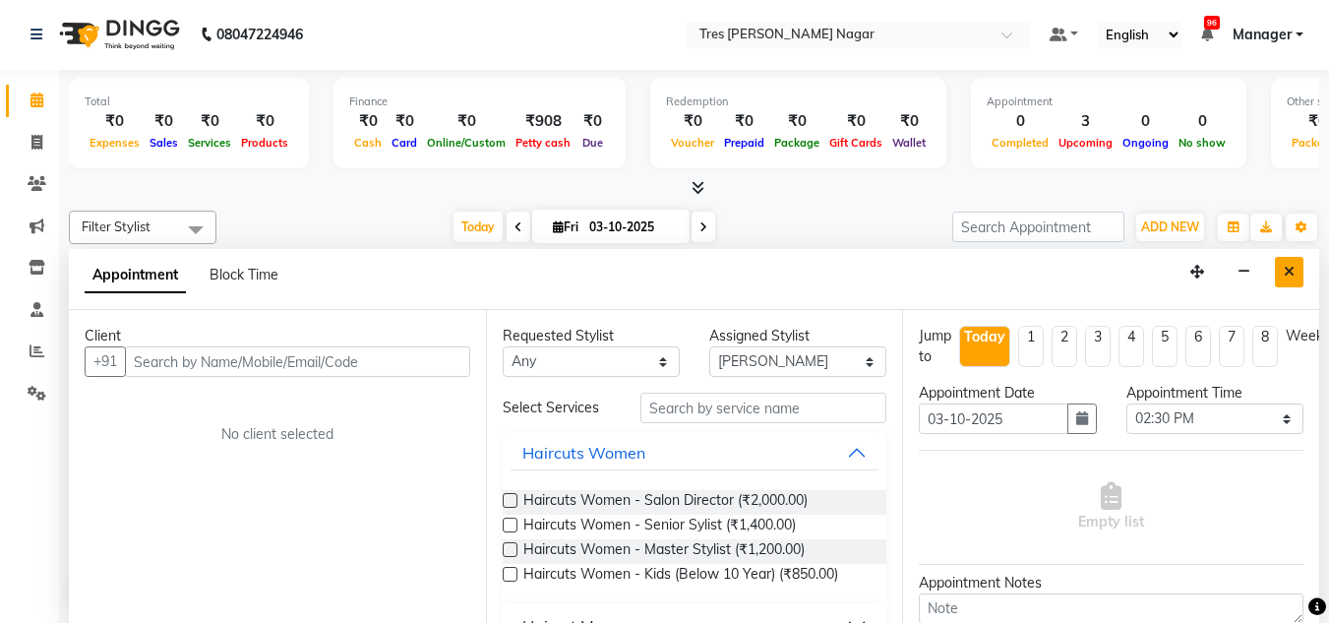
click at [1296, 273] on button "Close" at bounding box center [1289, 272] width 29 height 31
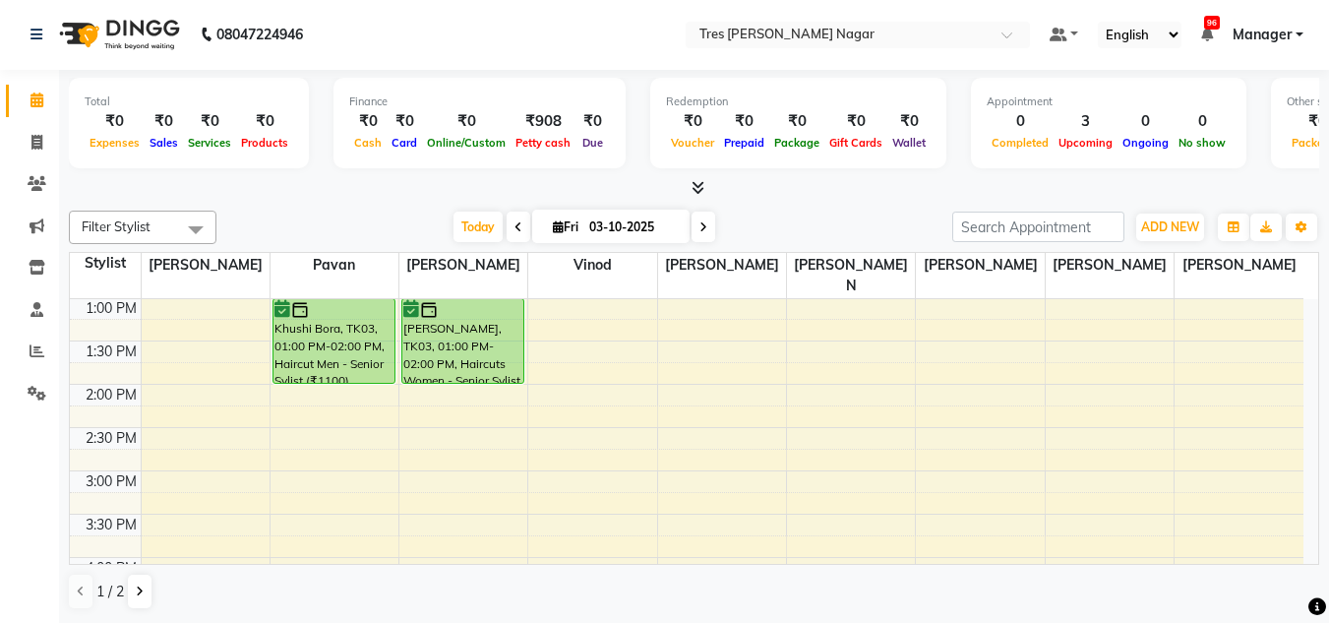
click at [700, 227] on icon at bounding box center [704, 227] width 8 height 12
type input "04-10-2025"
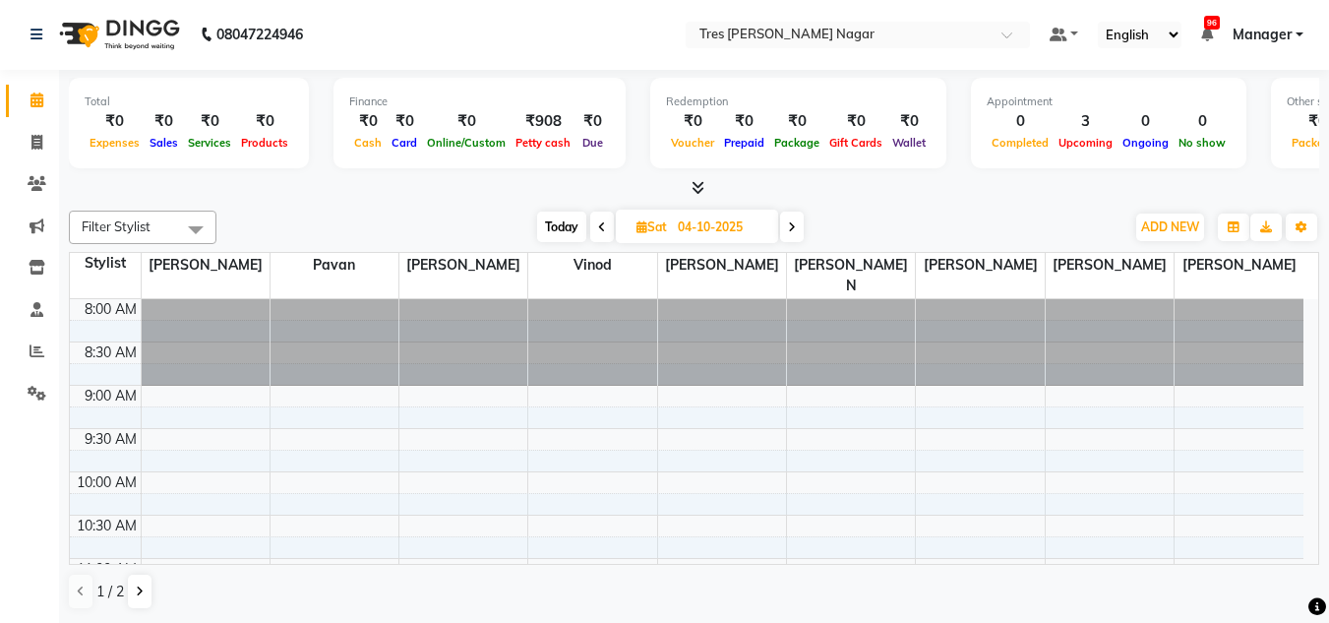
scroll to position [98, 0]
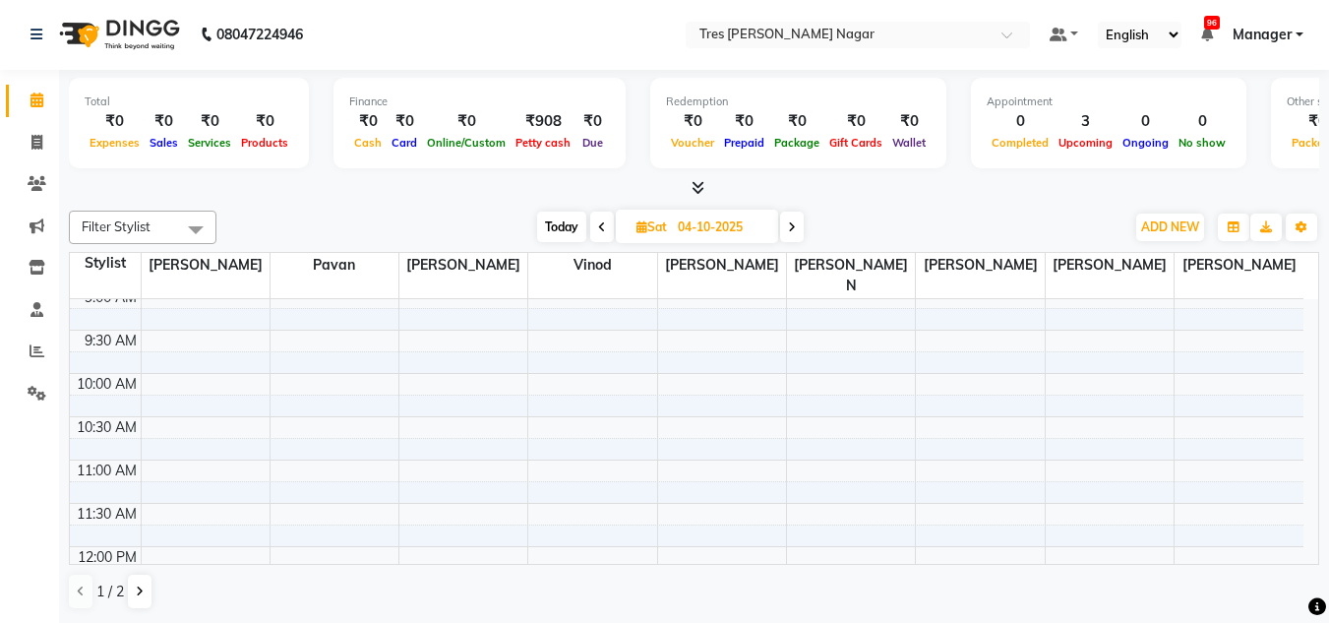
select select "47307"
select select "tentative"
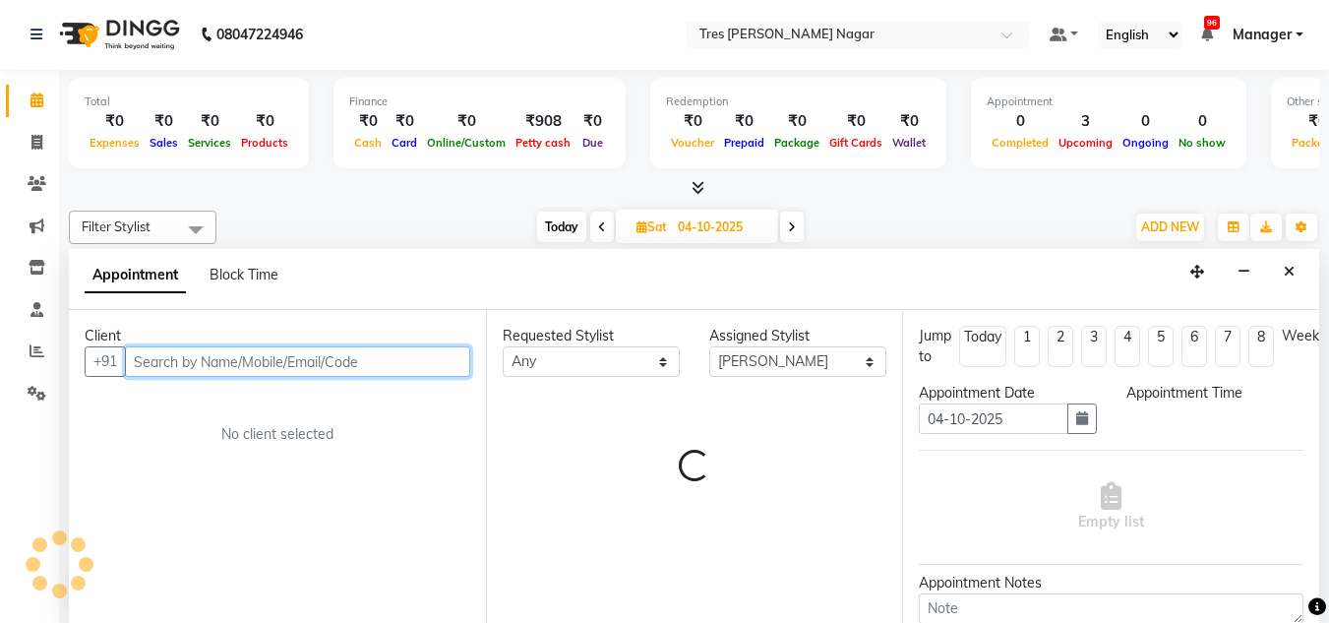
select select "660"
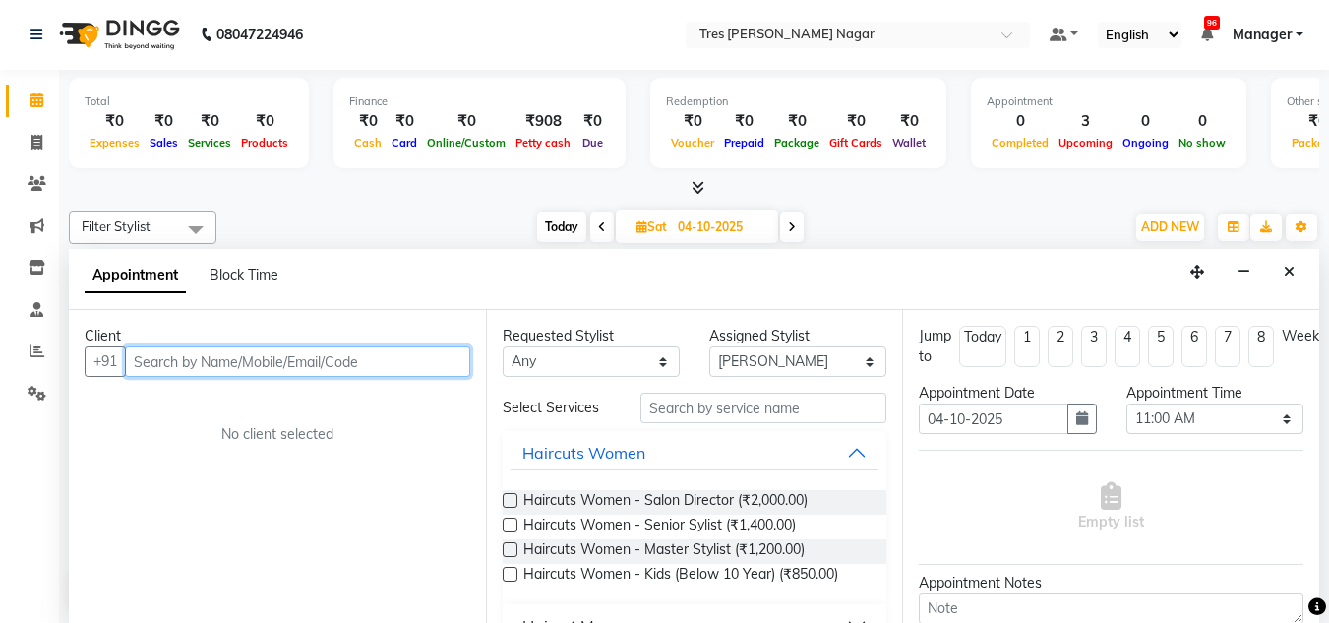
click at [170, 359] on input "text" at bounding box center [297, 361] width 345 height 31
click at [229, 356] on input "text" at bounding box center [297, 361] width 345 height 31
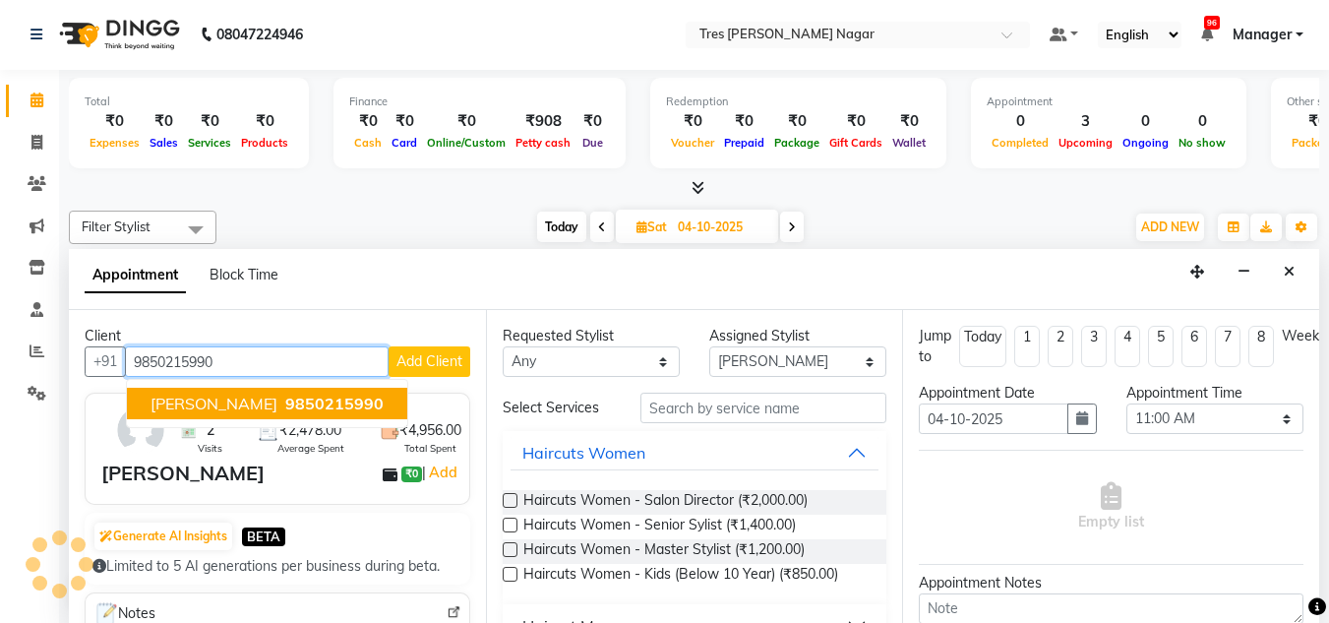
click at [235, 411] on span "Shifali Mahadik" at bounding box center [214, 404] width 127 height 20
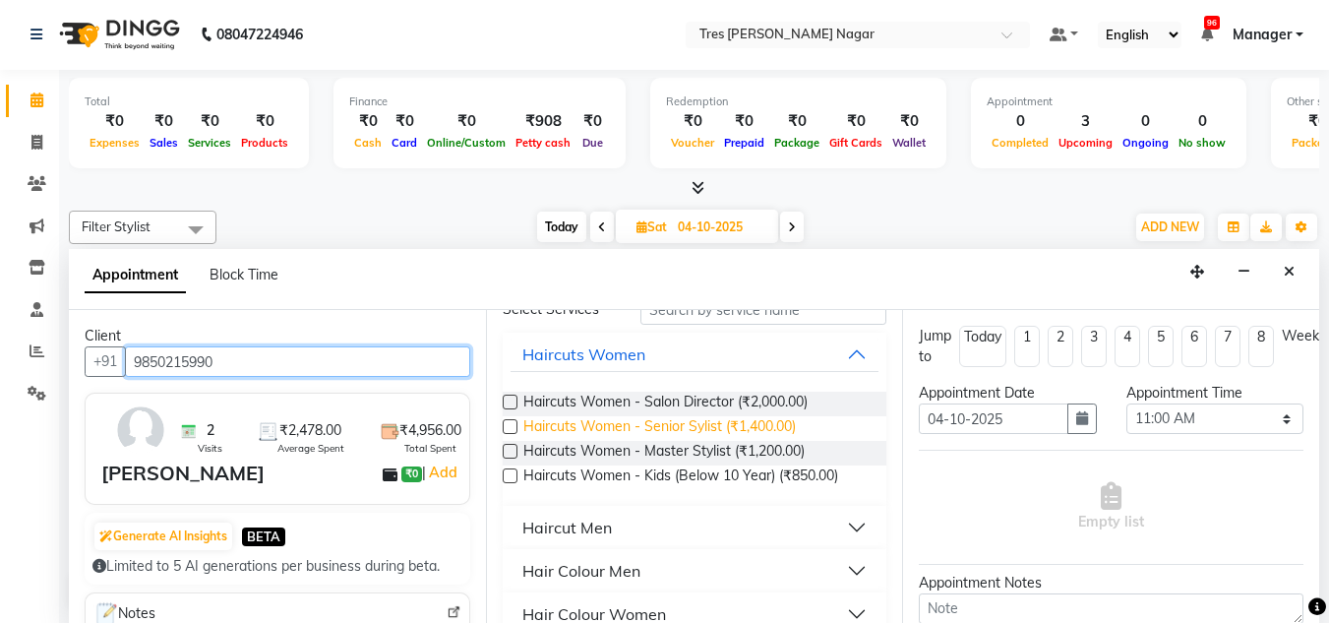
type input "9850215990"
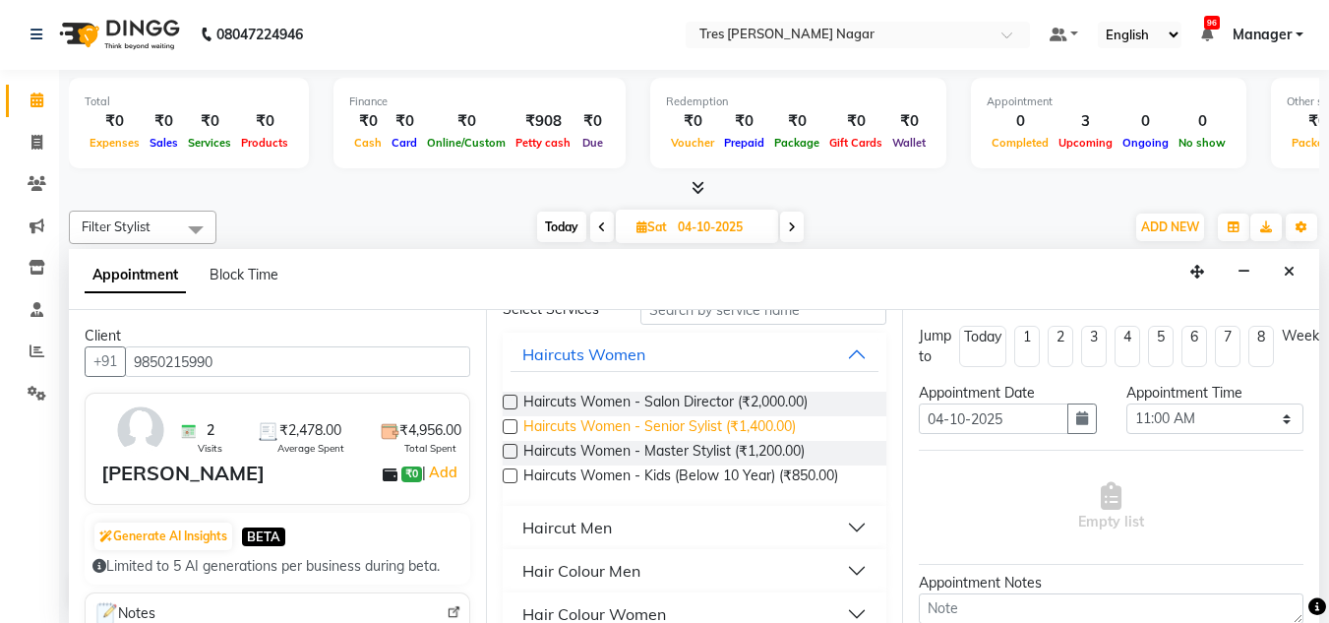
click at [677, 431] on span "Haircuts Women - Senior Sylist (₹1,400.00)" at bounding box center [659, 428] width 273 height 25
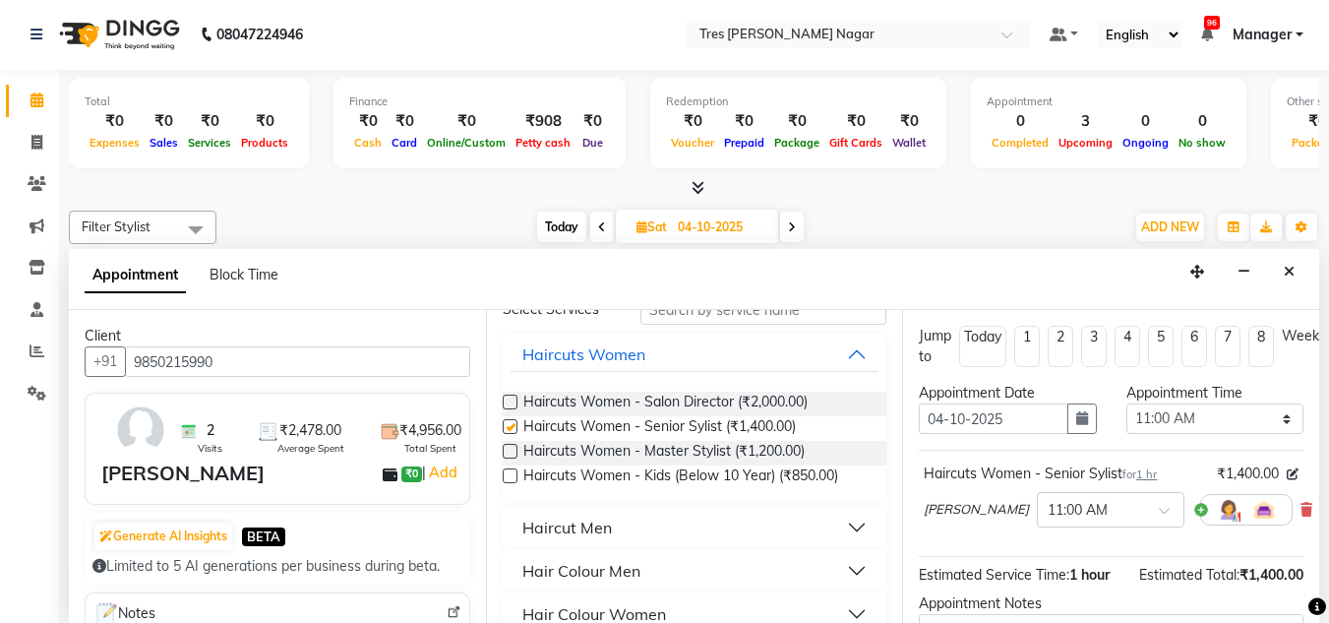
checkbox input "false"
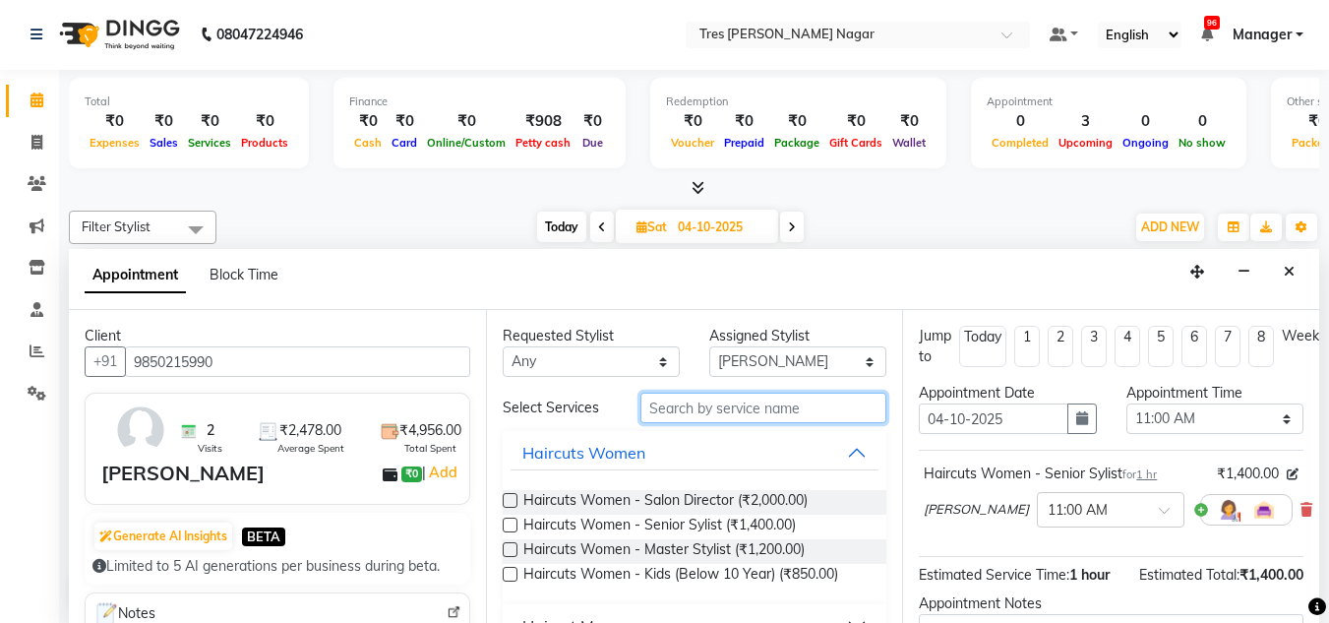
click at [700, 414] on input "text" at bounding box center [764, 408] width 246 height 31
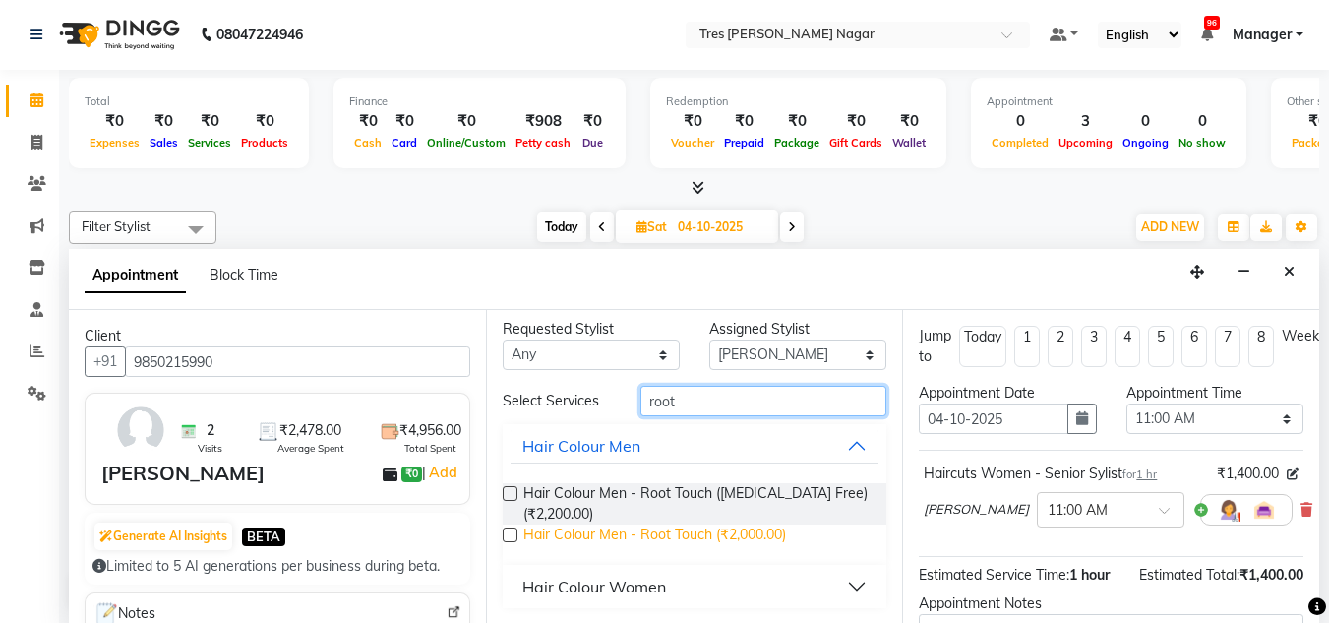
scroll to position [8, 0]
type input "root"
click at [594, 586] on div "Hair Colour Women" at bounding box center [594, 586] width 144 height 24
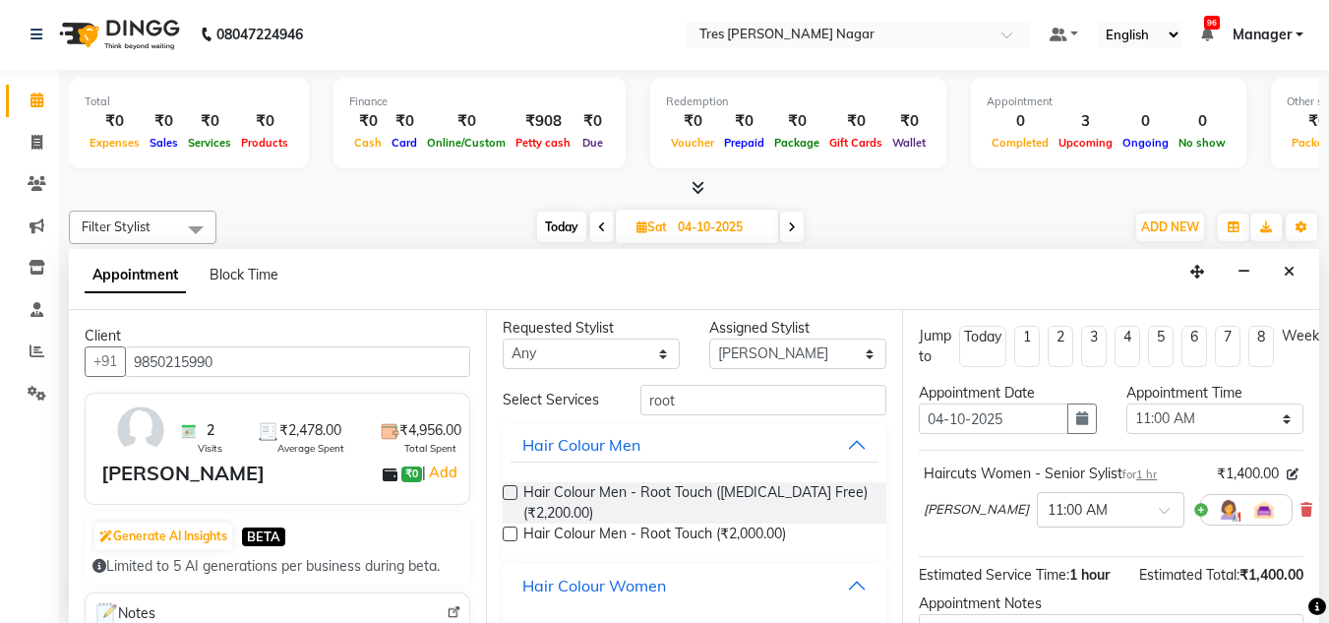
scroll to position [105, 0]
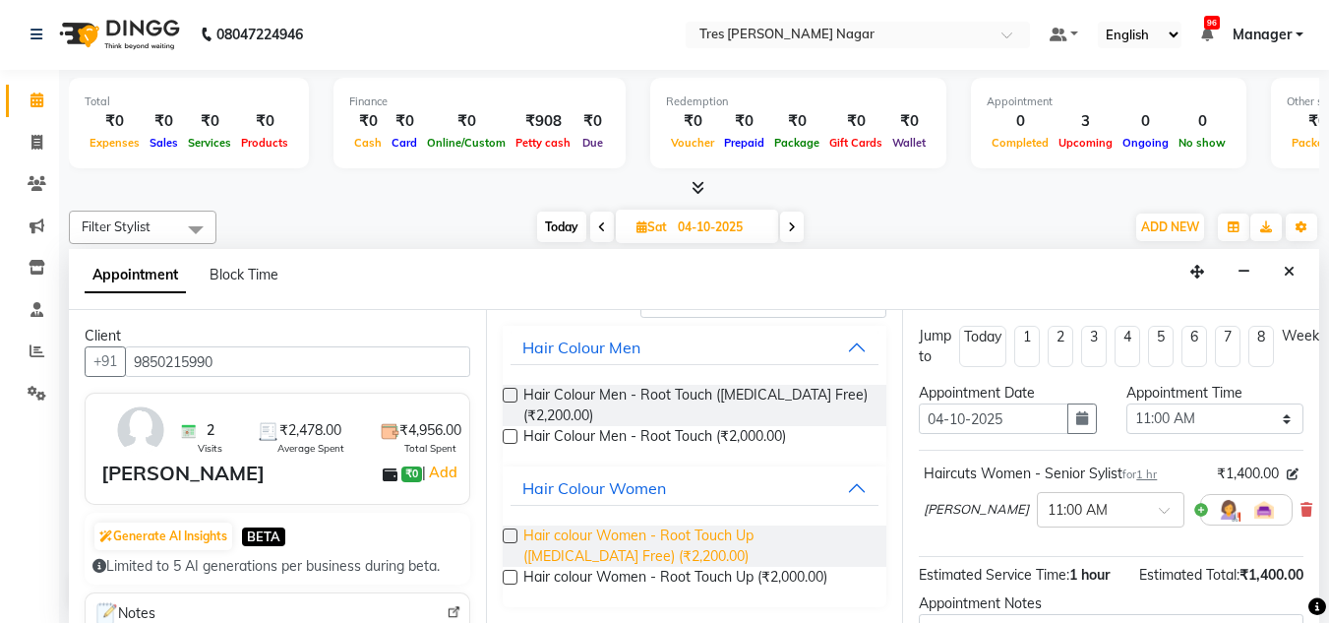
click at [618, 546] on span "Hair colour Women - Root Touch Up (Ammonia Free) (₹2,200.00)" at bounding box center [697, 545] width 348 height 41
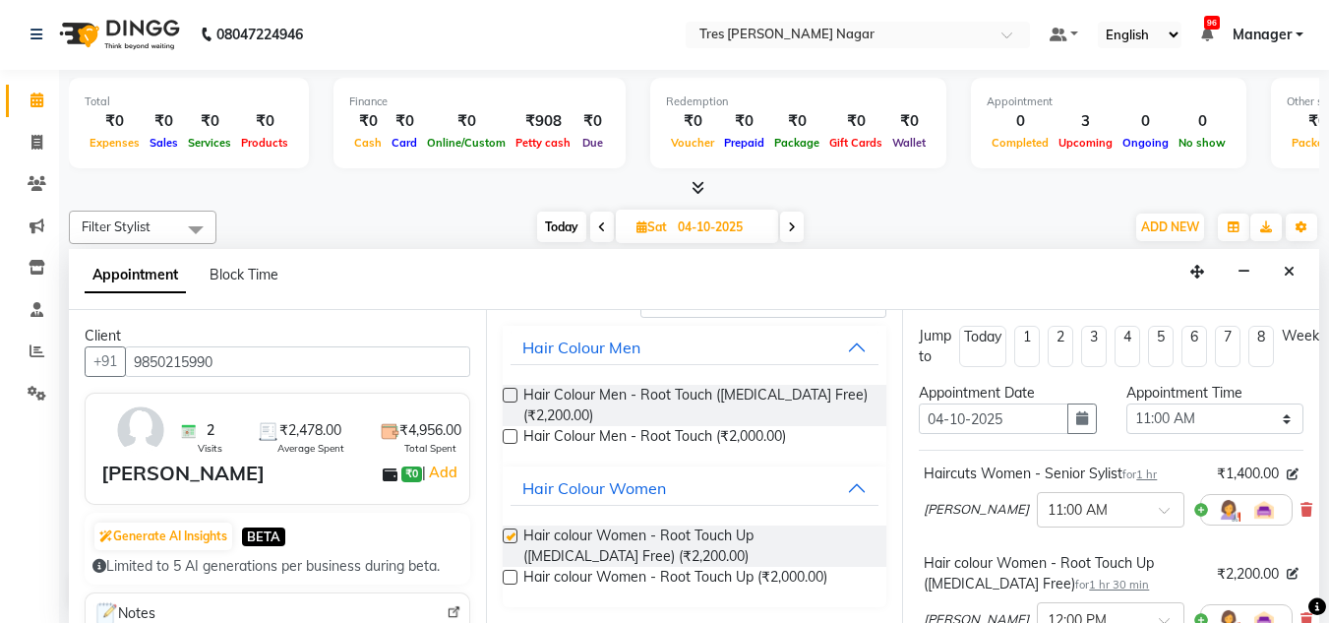
checkbox input "false"
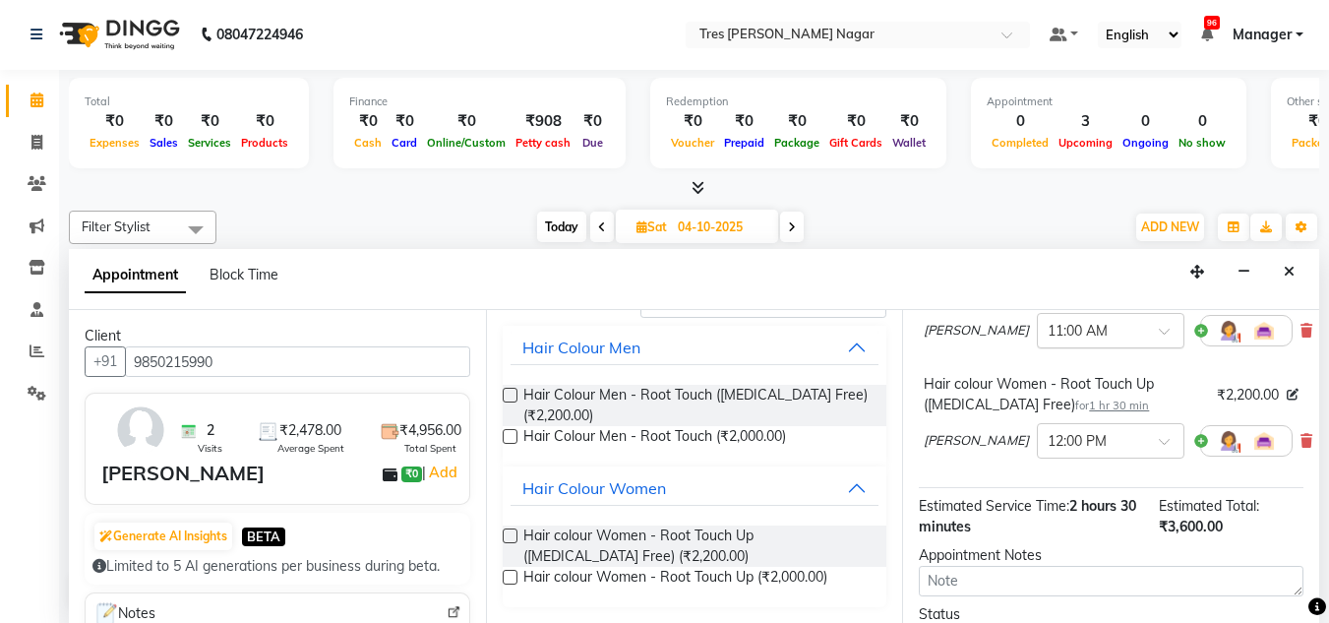
scroll to position [295, 0]
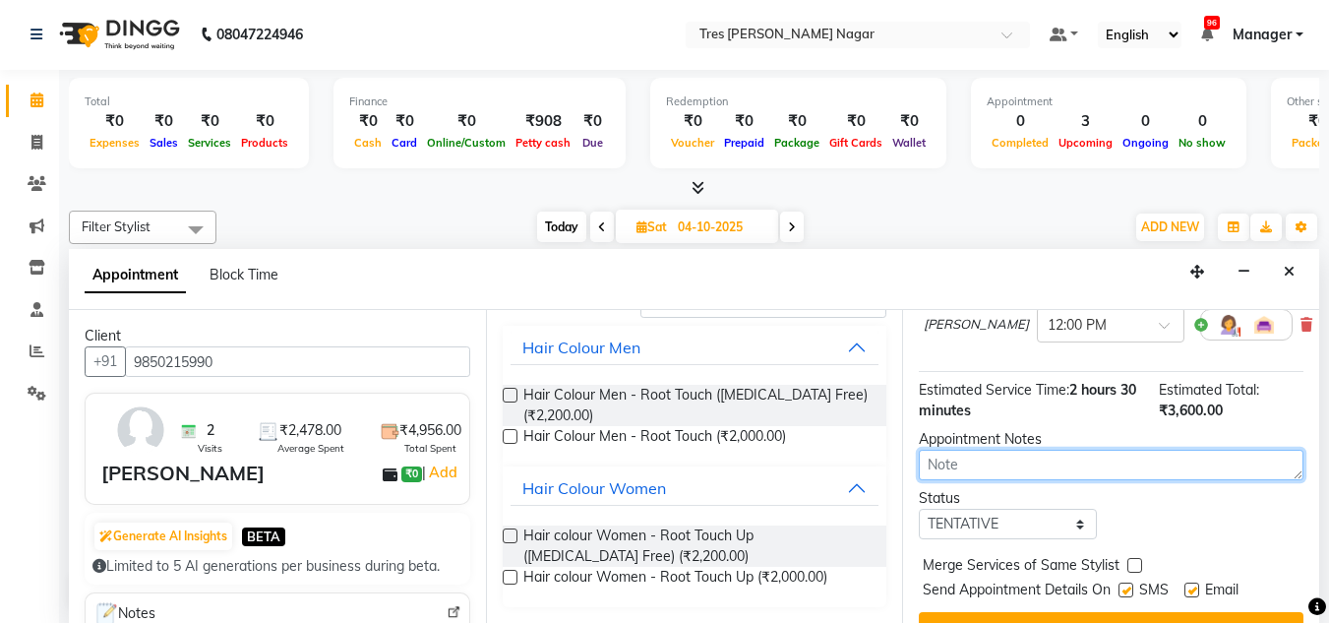
click at [959, 469] on textarea at bounding box center [1111, 465] width 385 height 31
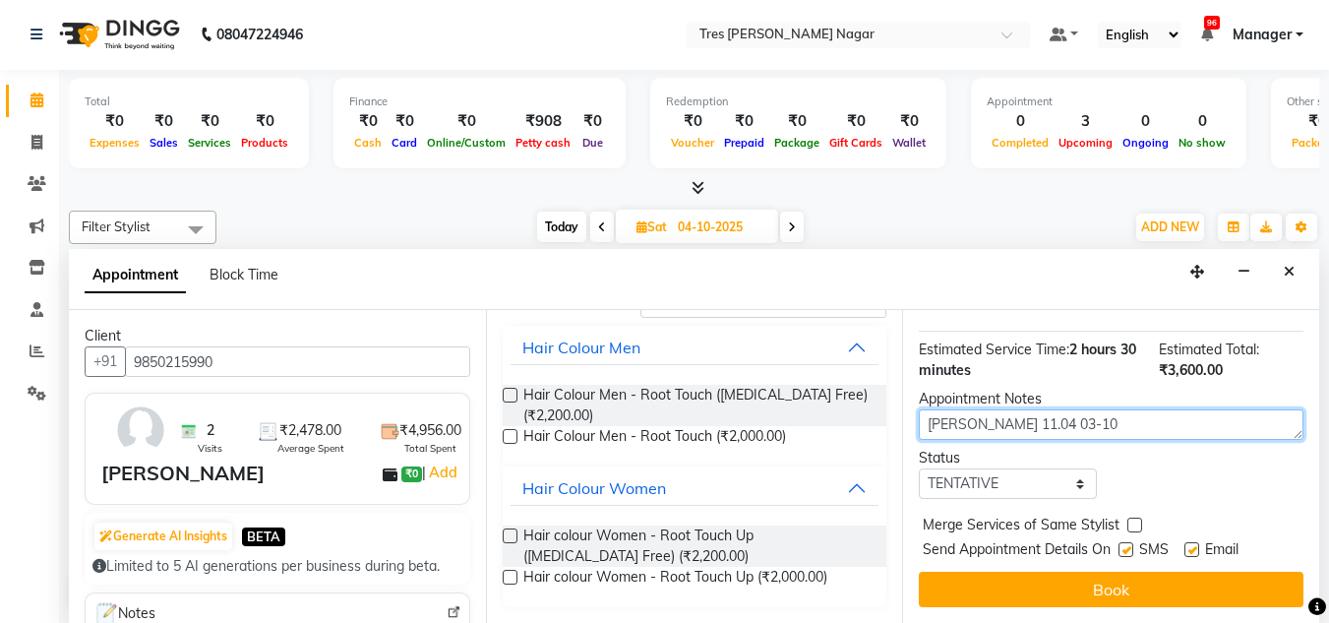
type textarea "Sharon 11.04 03-10"
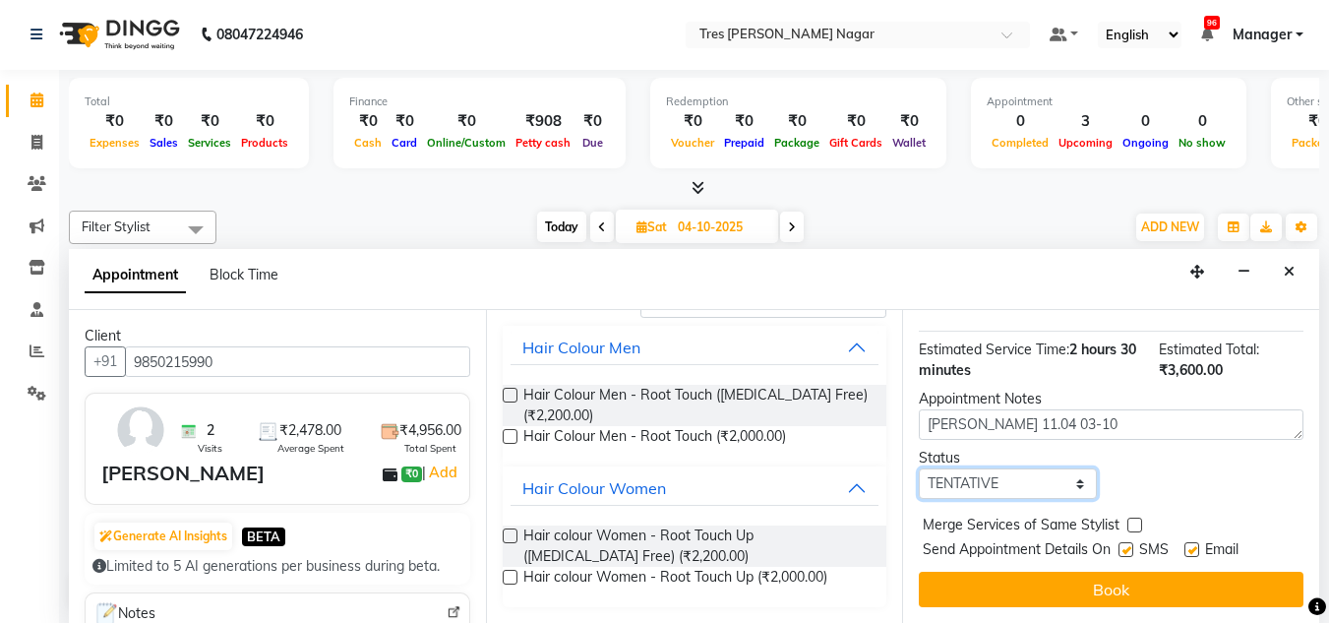
click at [1030, 475] on select "Select TENTATIVE CONFIRM UPCOMING" at bounding box center [1007, 483] width 177 height 31
select select "upcoming"
click at [919, 468] on select "Select TENTATIVE CONFIRM UPCOMING" at bounding box center [1007, 483] width 177 height 31
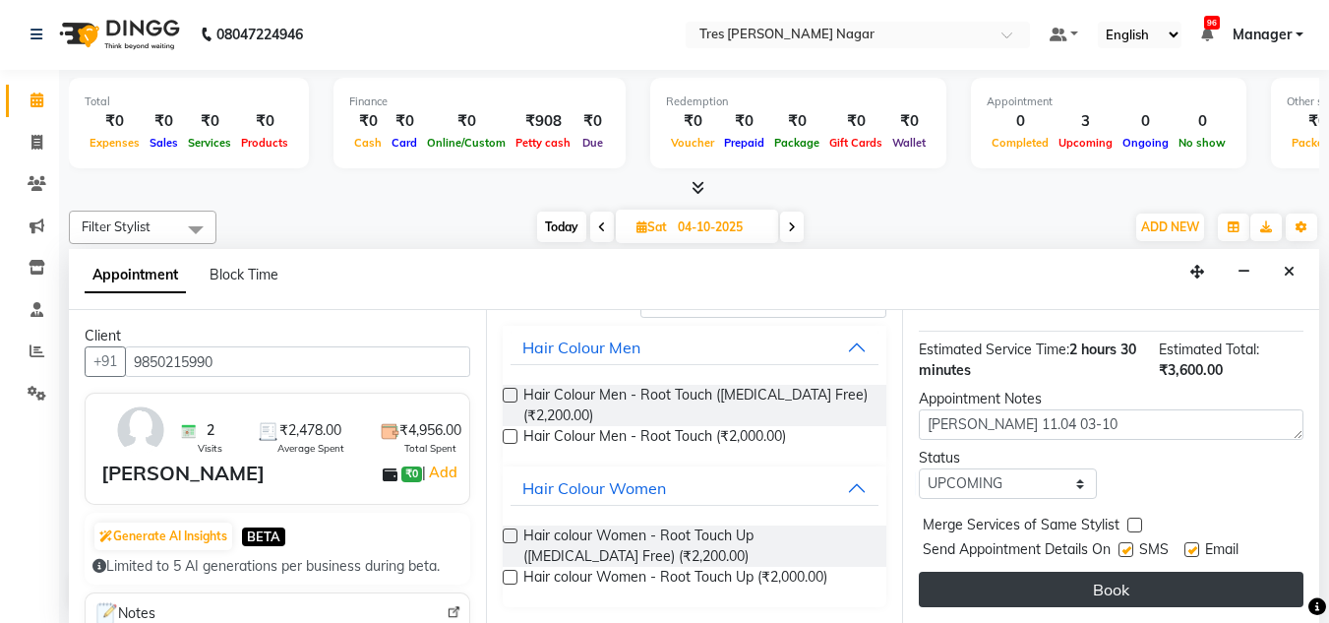
click at [1021, 581] on button "Book" at bounding box center [1111, 589] width 385 height 35
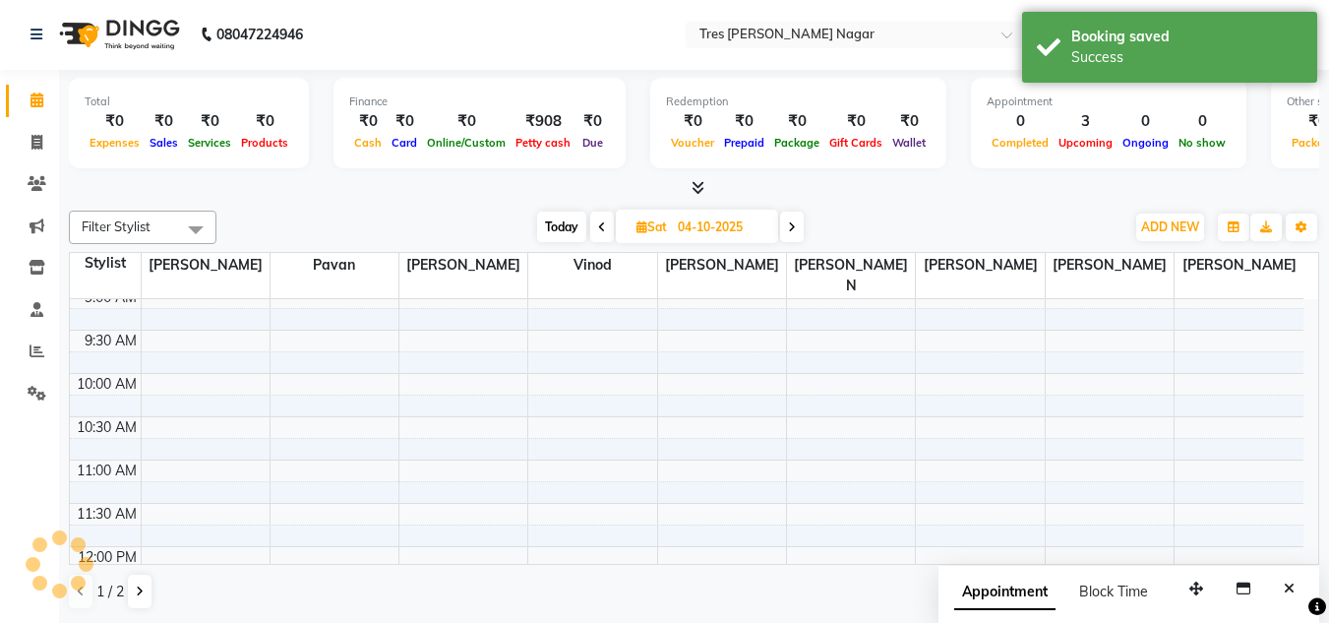
scroll to position [0, 0]
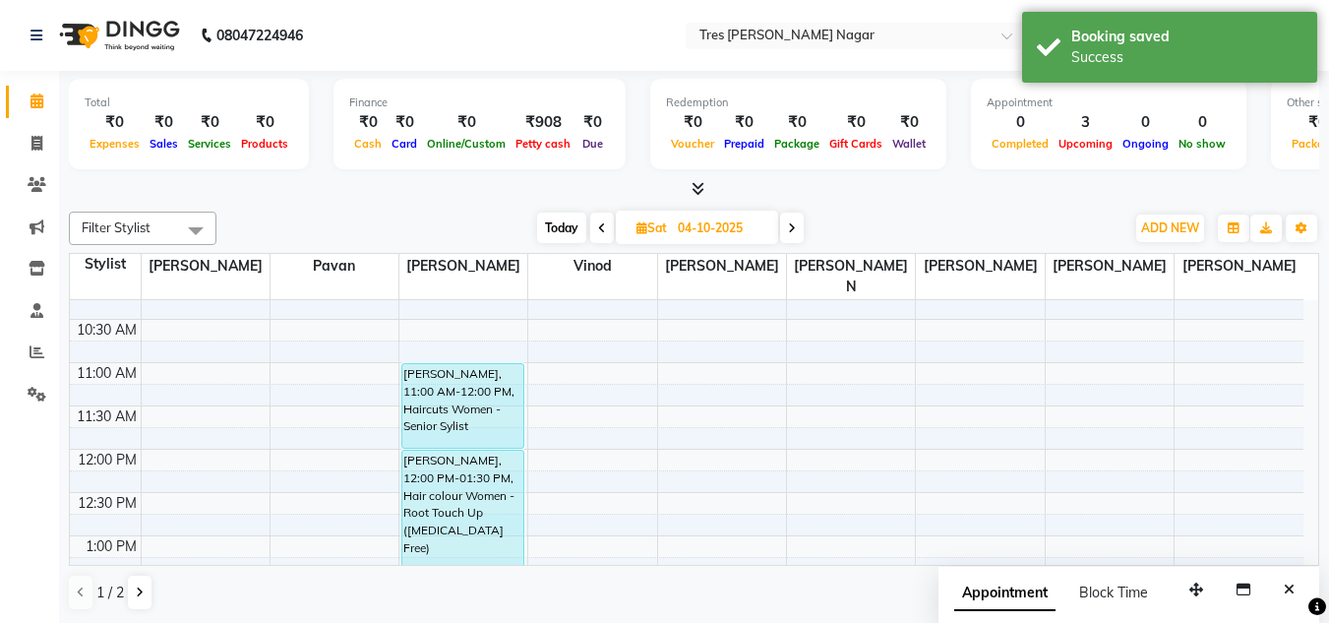
click at [564, 227] on span "Today" at bounding box center [561, 228] width 49 height 31
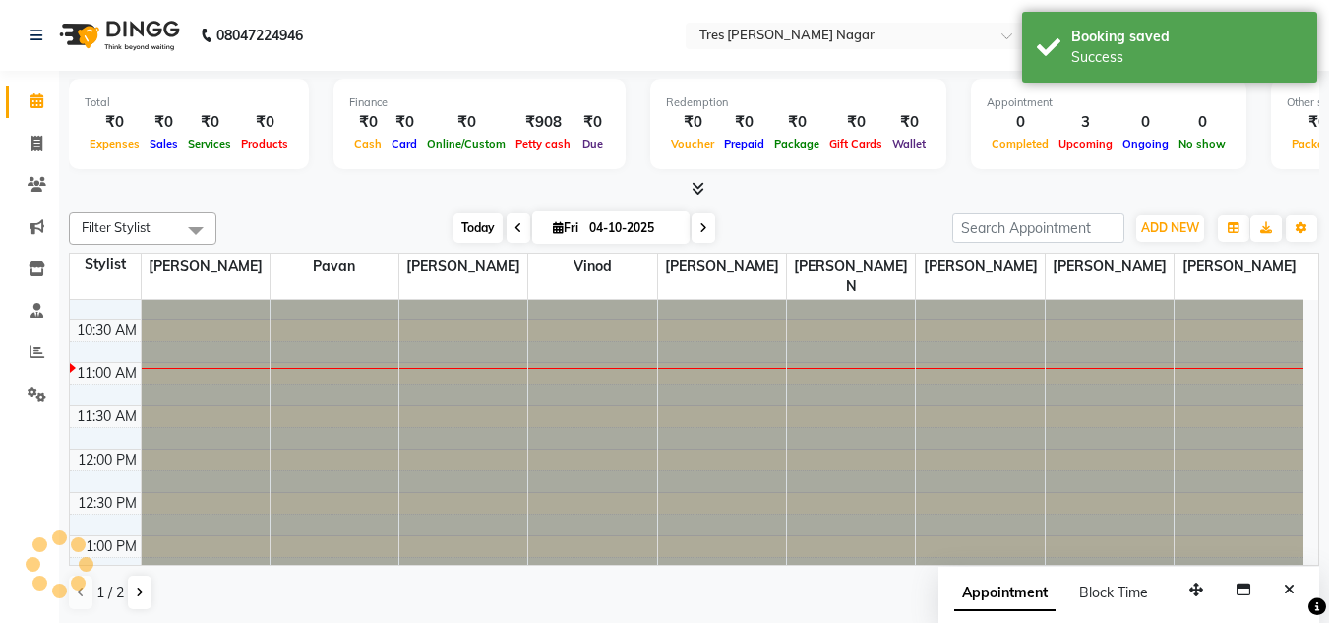
type input "03-10-2025"
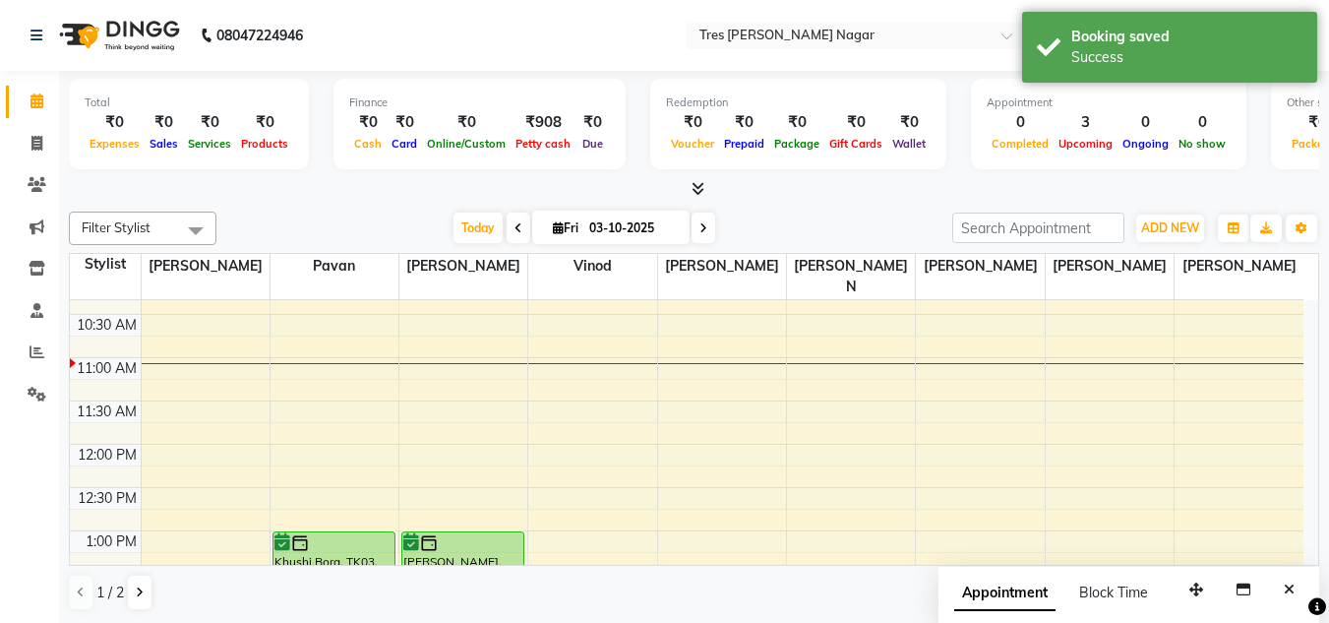
scroll to position [359, 0]
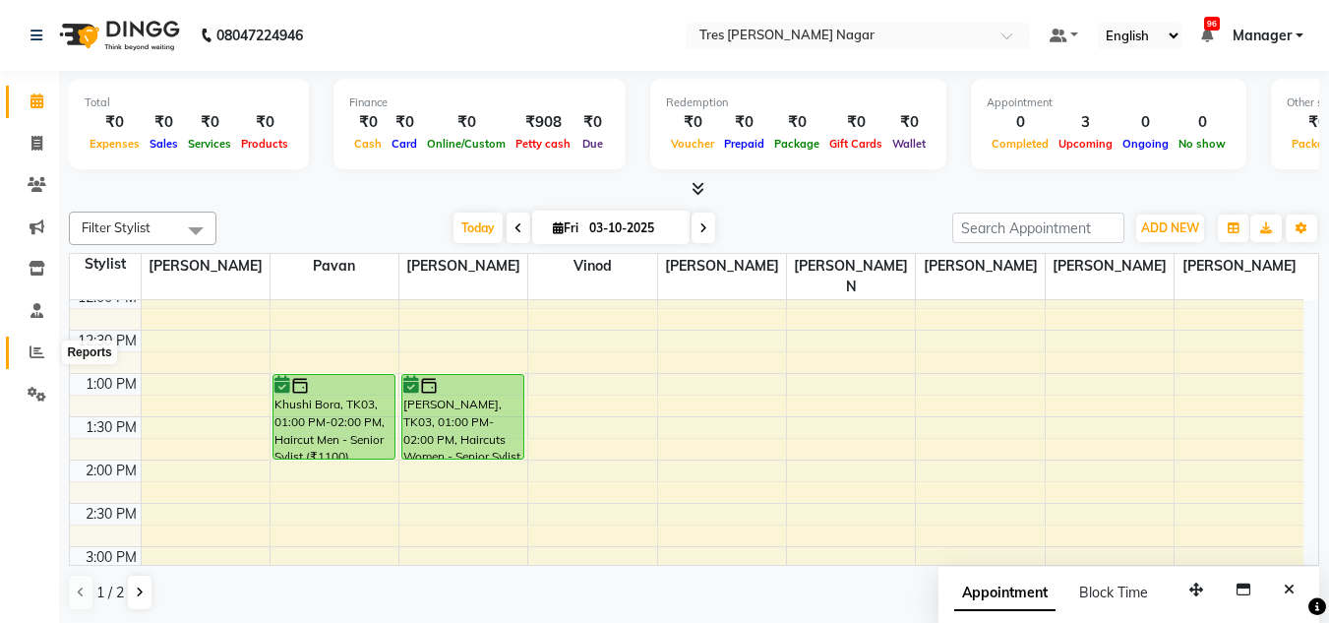
click at [33, 346] on icon at bounding box center [37, 351] width 15 height 15
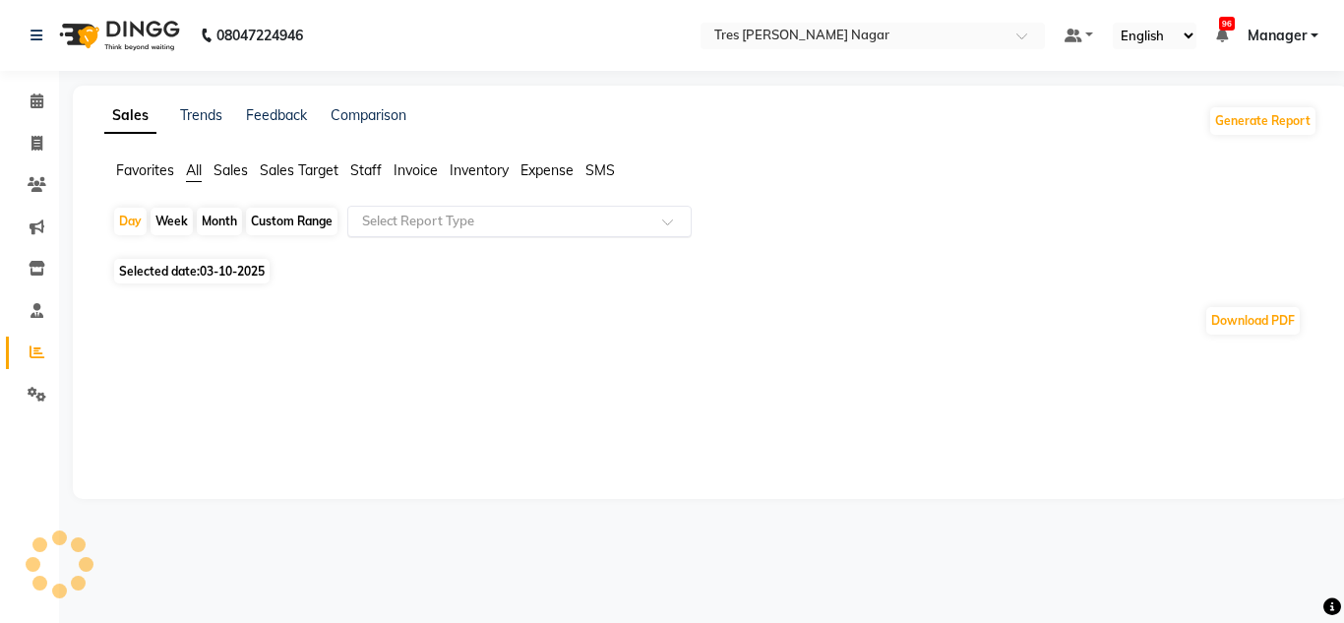
click at [450, 214] on input "text" at bounding box center [499, 222] width 283 height 20
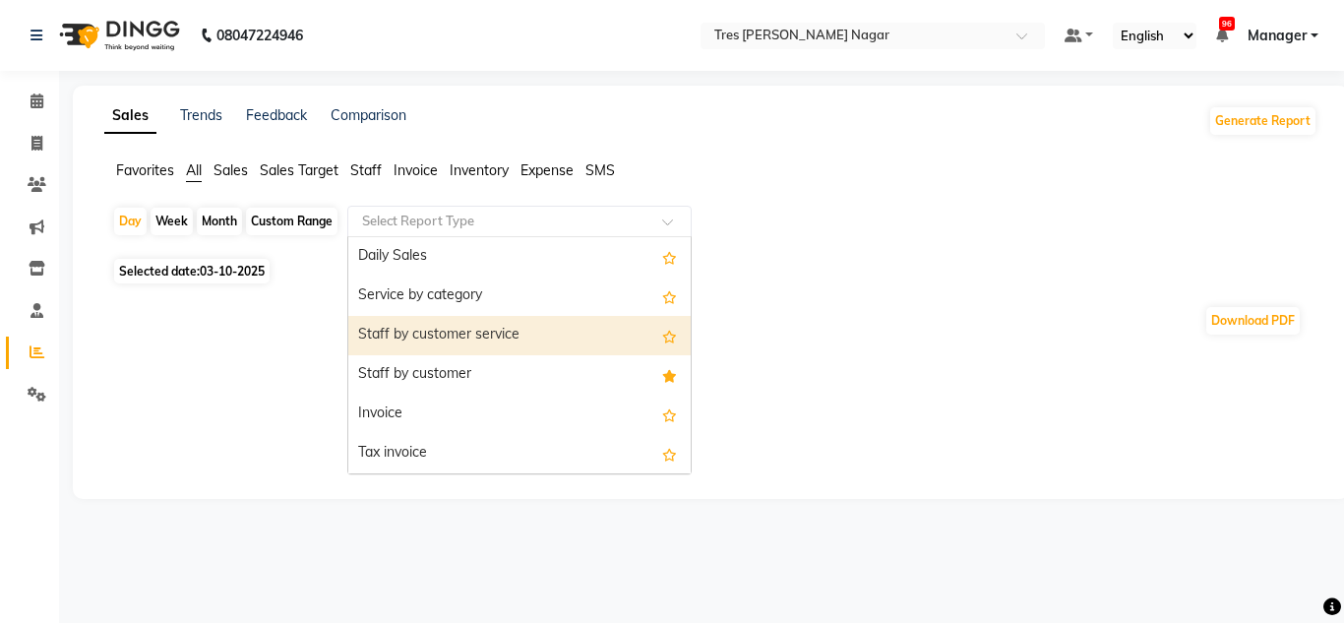
click at [444, 353] on div "Staff by customer service" at bounding box center [519, 335] width 342 height 39
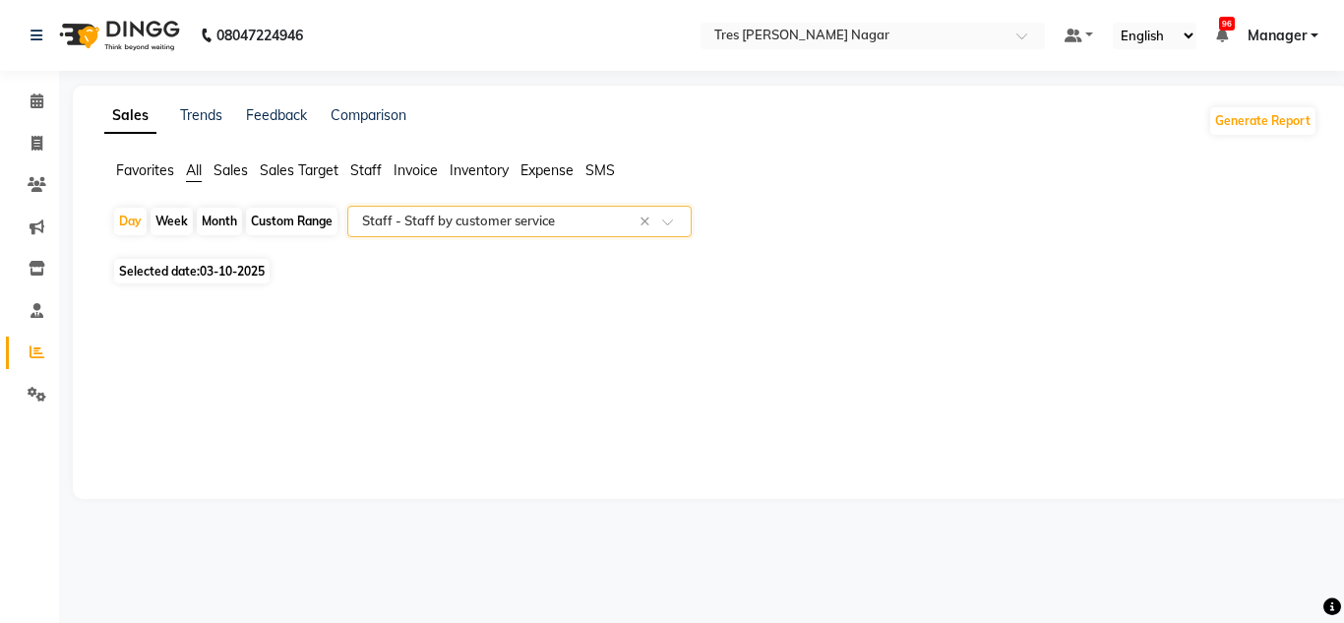
click at [211, 222] on div "Month" at bounding box center [219, 222] width 45 height 28
select select "10"
select select "2025"
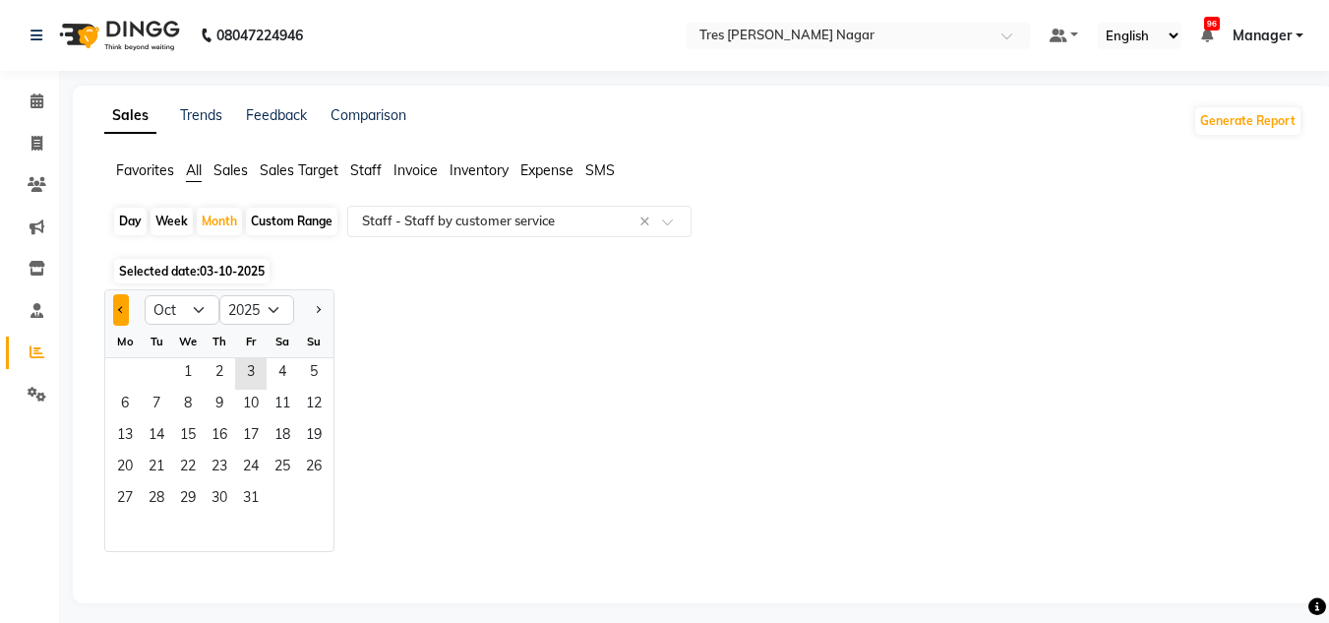
click at [125, 311] on button "Previous month" at bounding box center [121, 309] width 16 height 31
select select "9"
click at [124, 370] on span "1" at bounding box center [124, 373] width 31 height 31
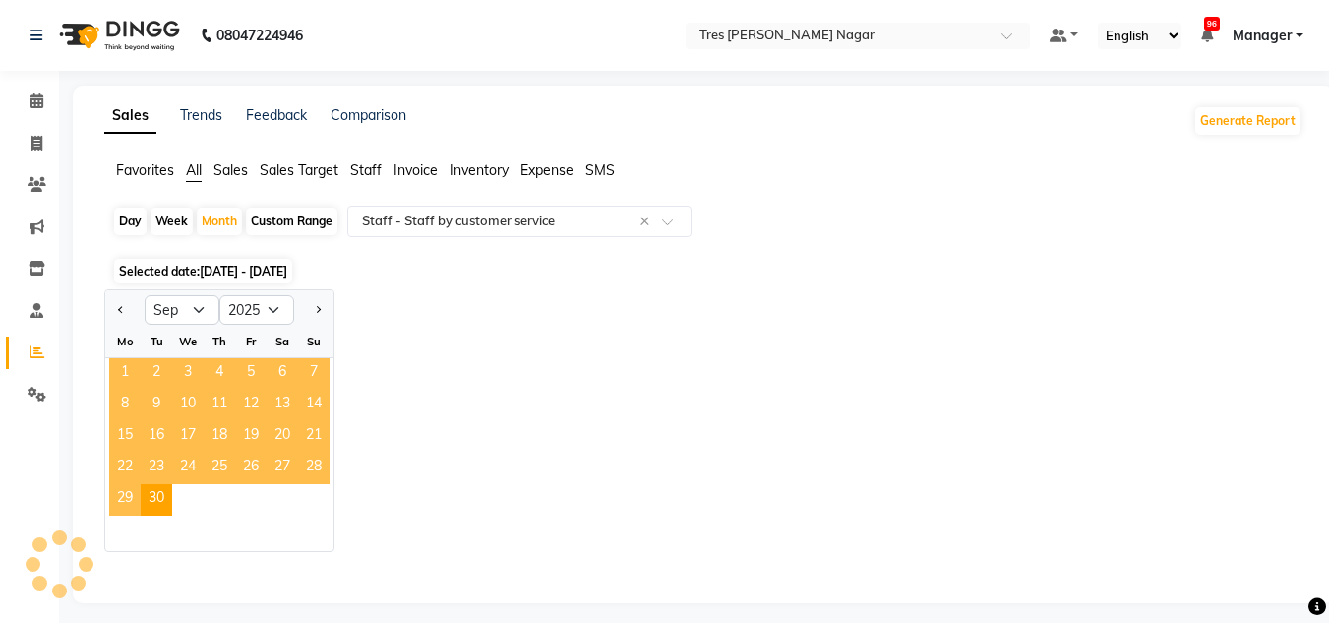
select select "filtered_report"
select select "csv"
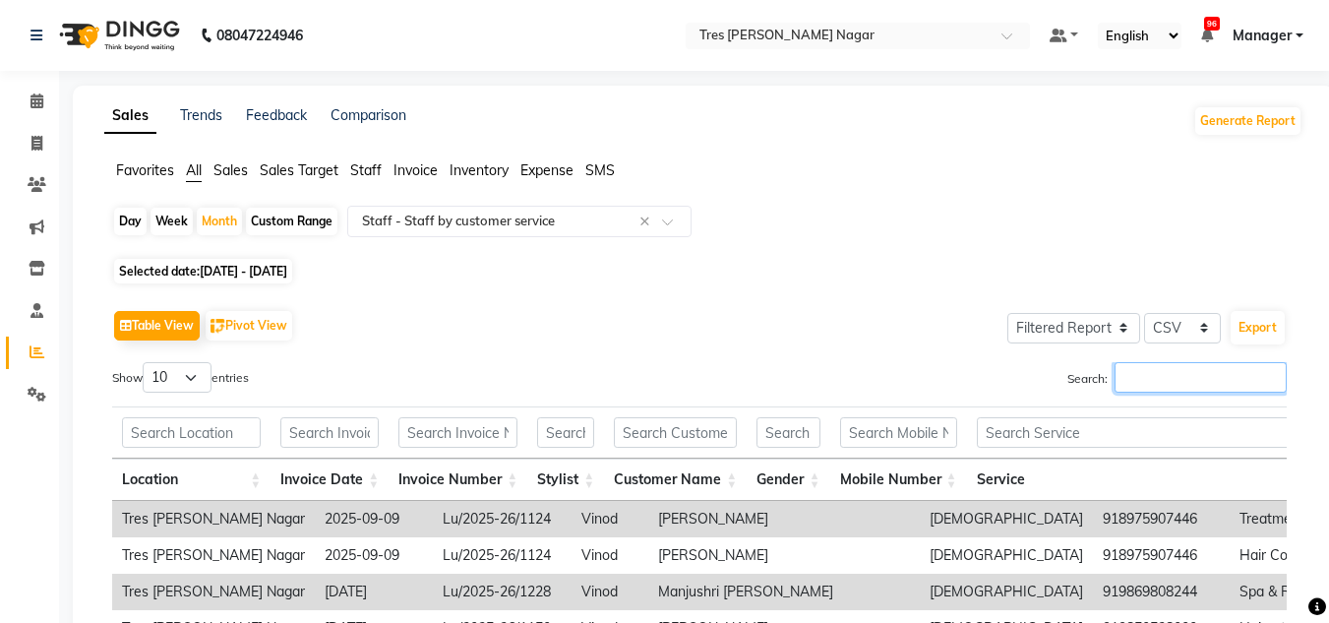
click at [1164, 376] on input "Search:" at bounding box center [1201, 377] width 172 height 31
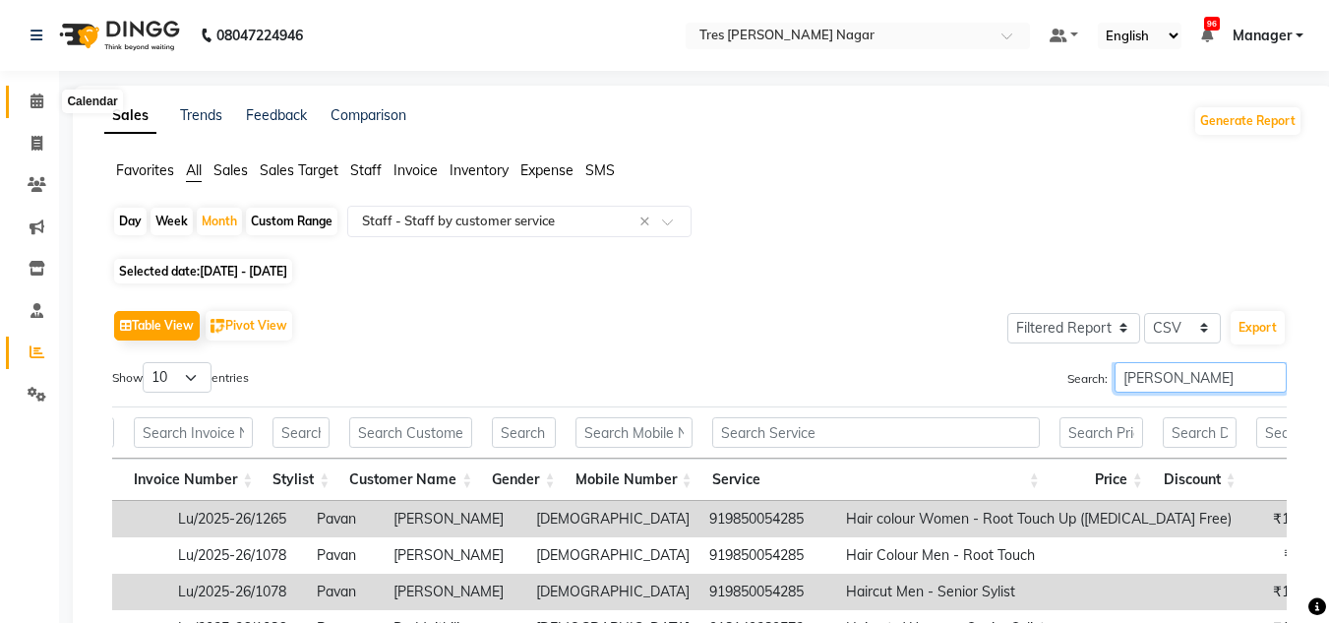
type input "pavan"
click at [40, 99] on icon at bounding box center [37, 100] width 13 height 15
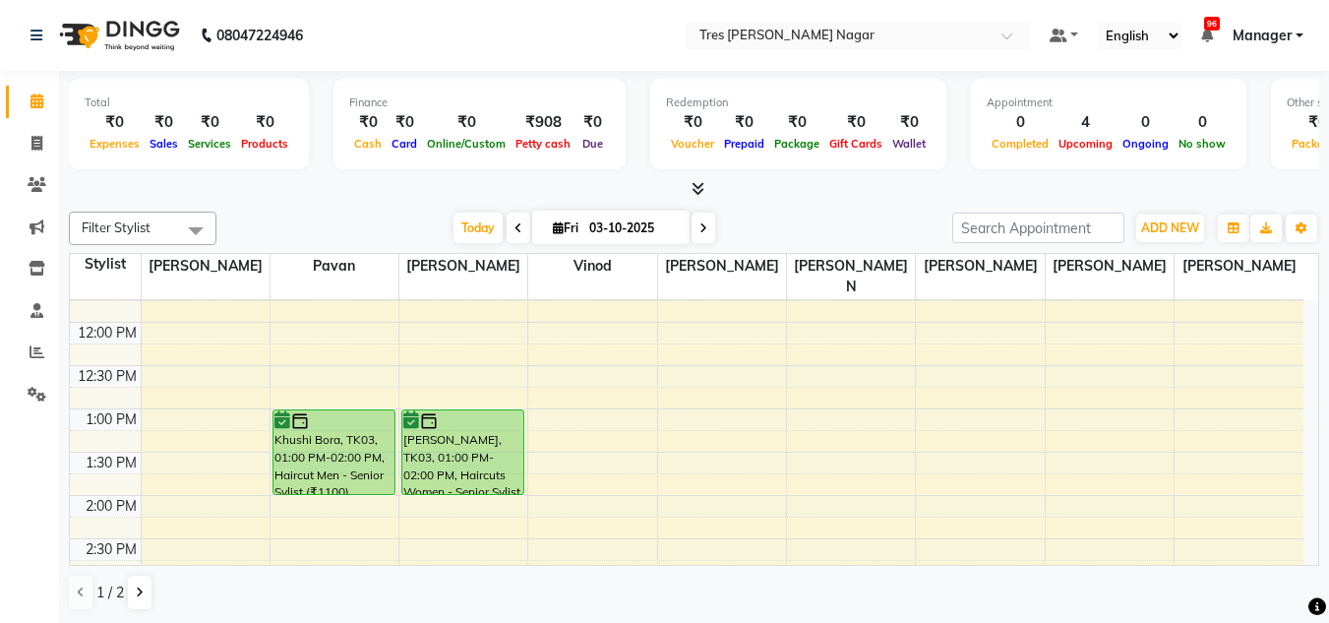
scroll to position [446, 0]
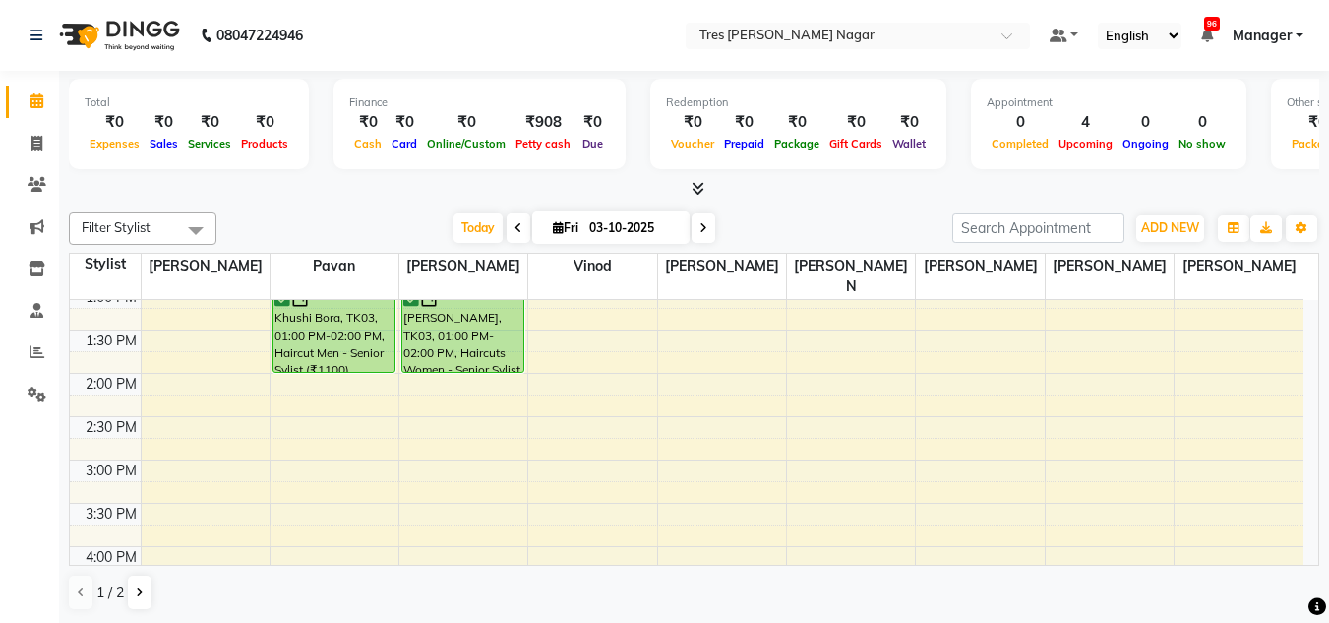
click at [461, 201] on div "Total ₹0 Expenses ₹0 Sales ₹0 Services ₹0 Products Finance ₹0 Cash ₹0 Card ₹0 O…" at bounding box center [694, 347] width 1270 height 553
click at [465, 233] on span "Today" at bounding box center [478, 228] width 49 height 31
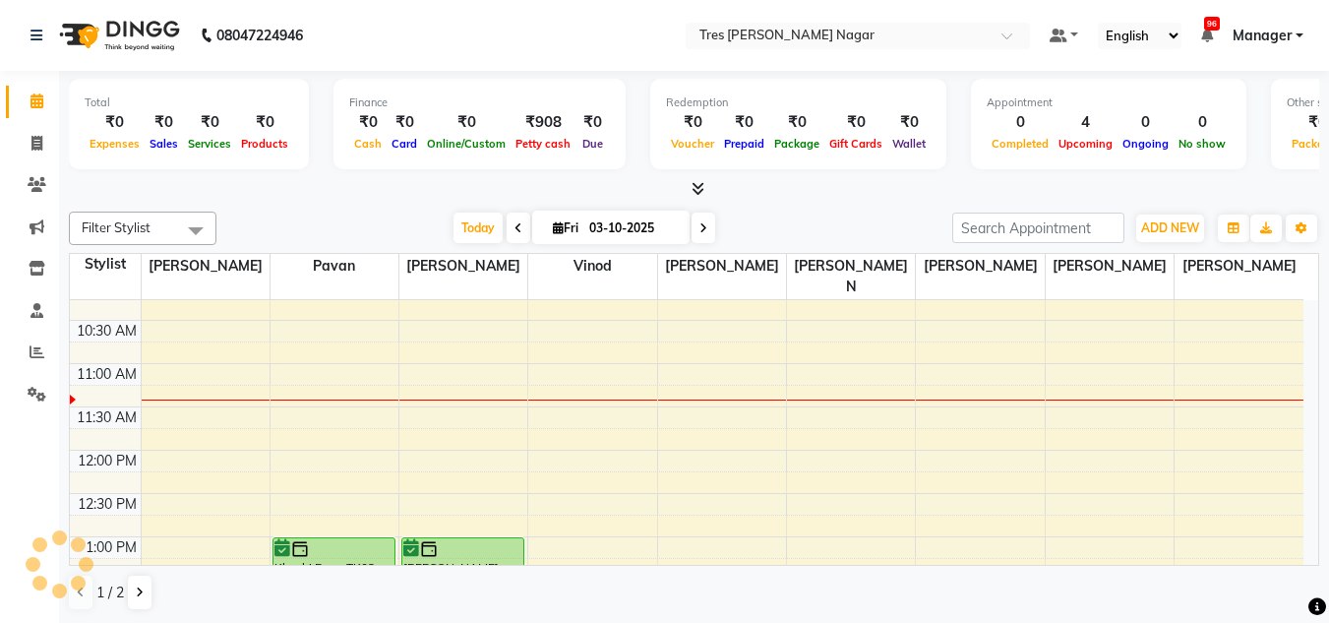
scroll to position [0, 0]
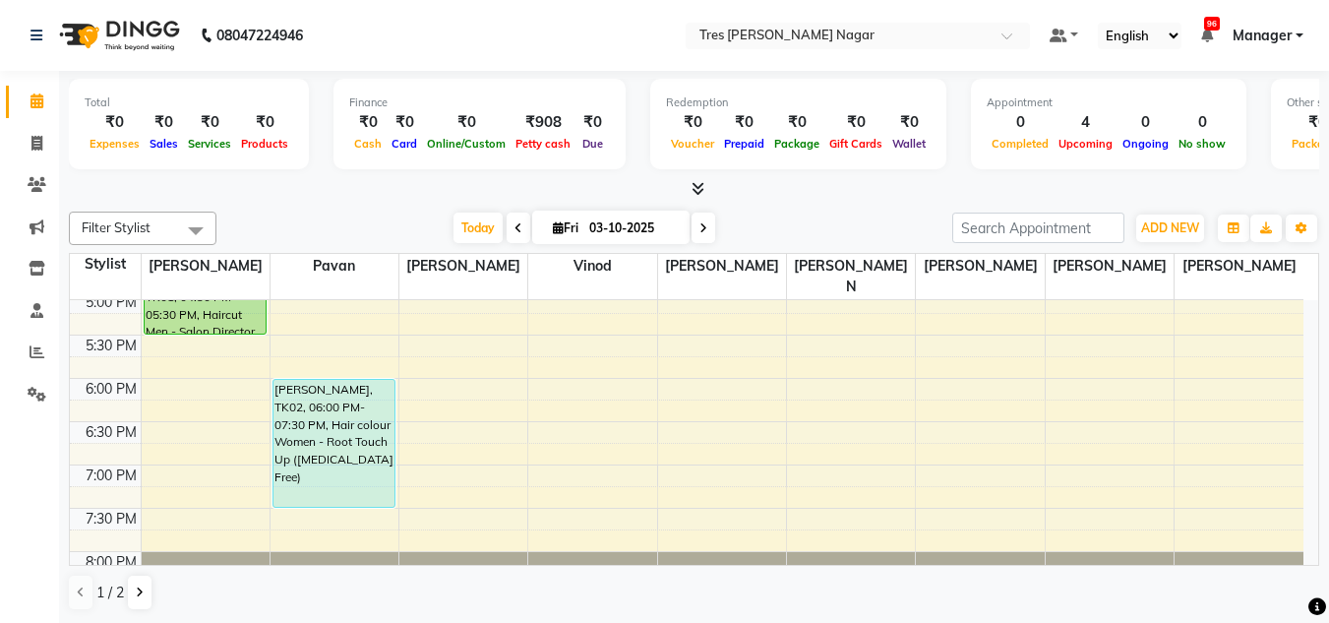
click at [703, 229] on icon at bounding box center [704, 228] width 8 height 12
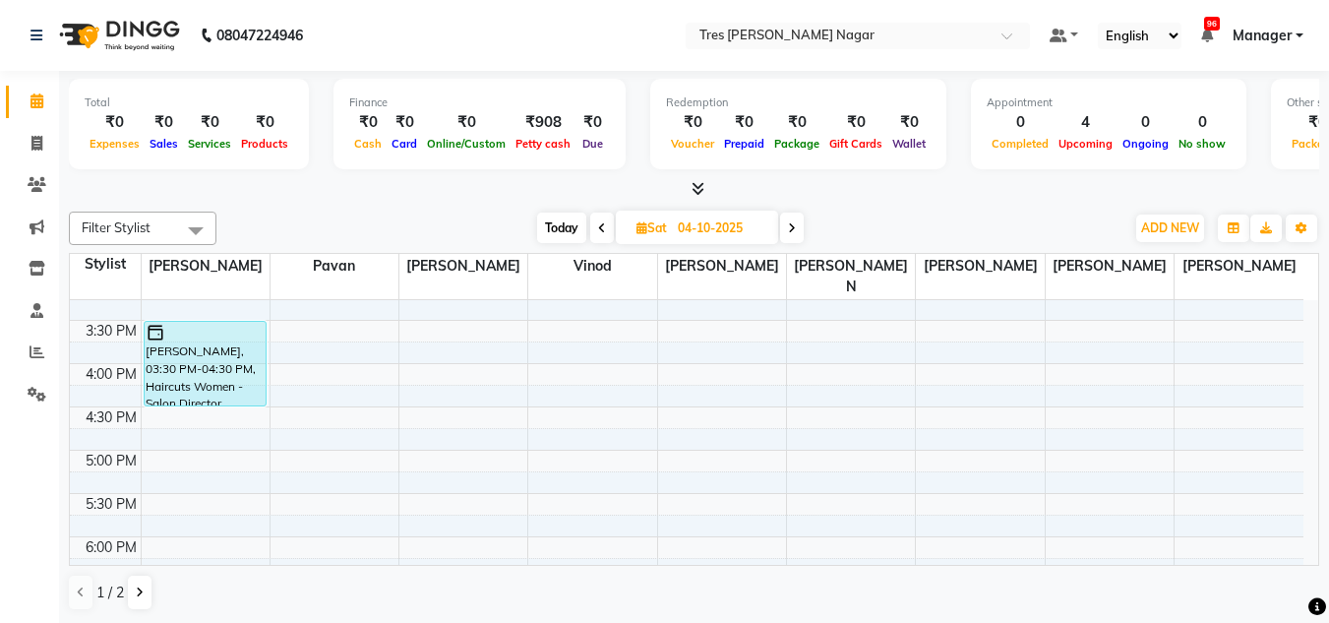
scroll to position [741, 0]
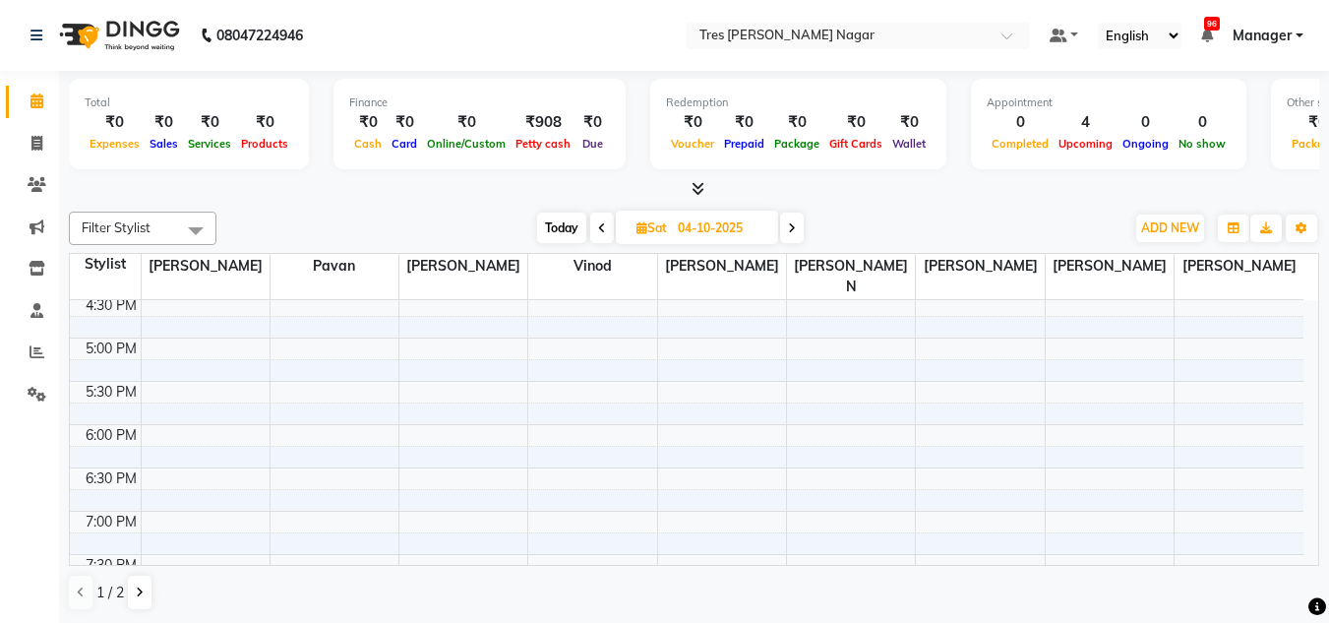
click at [793, 234] on span at bounding box center [792, 228] width 24 height 31
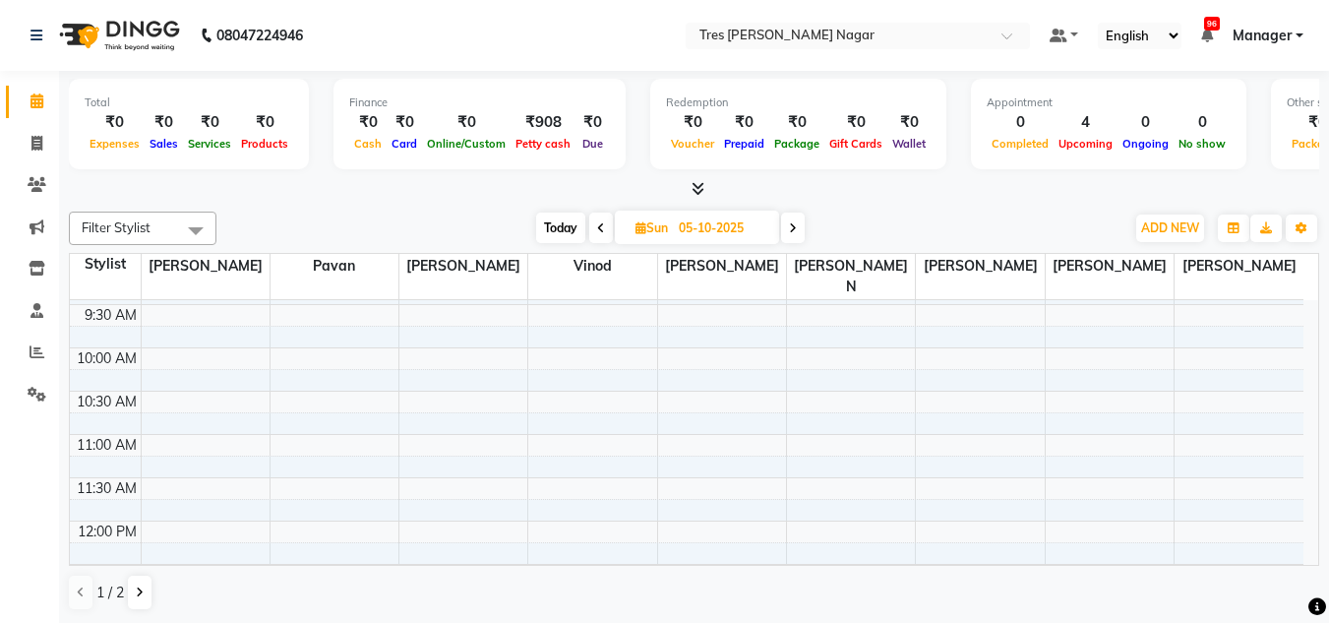
scroll to position [98, 0]
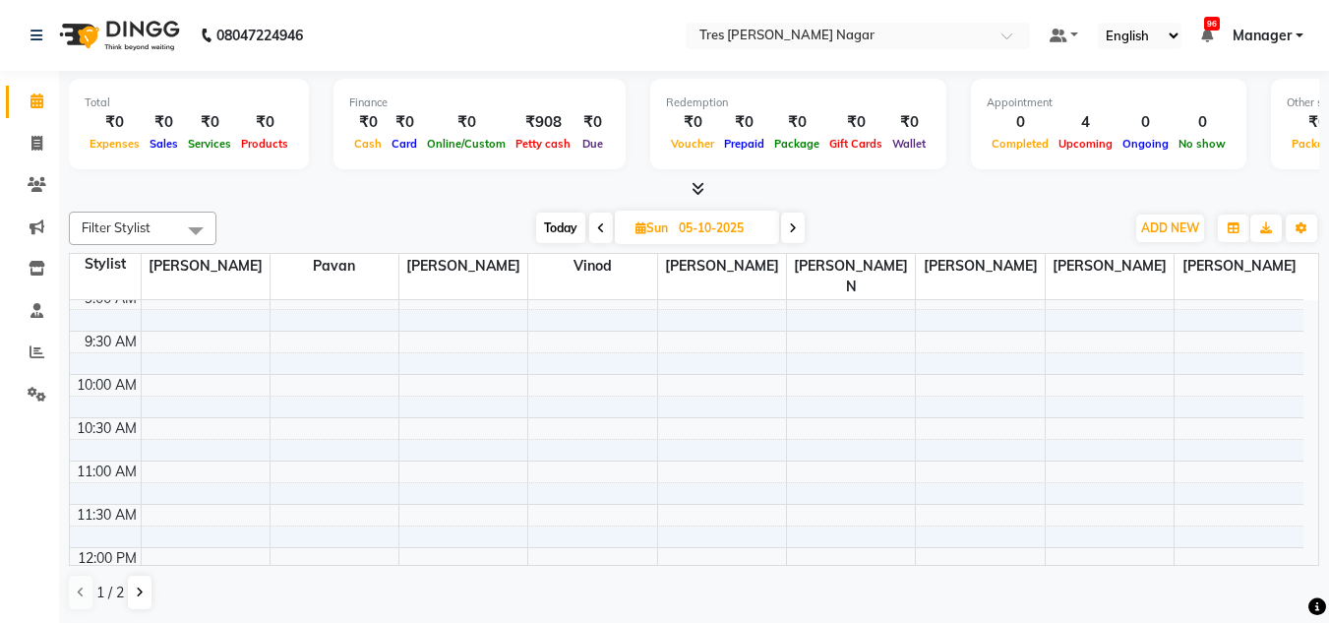
click at [801, 242] on span at bounding box center [793, 228] width 24 height 31
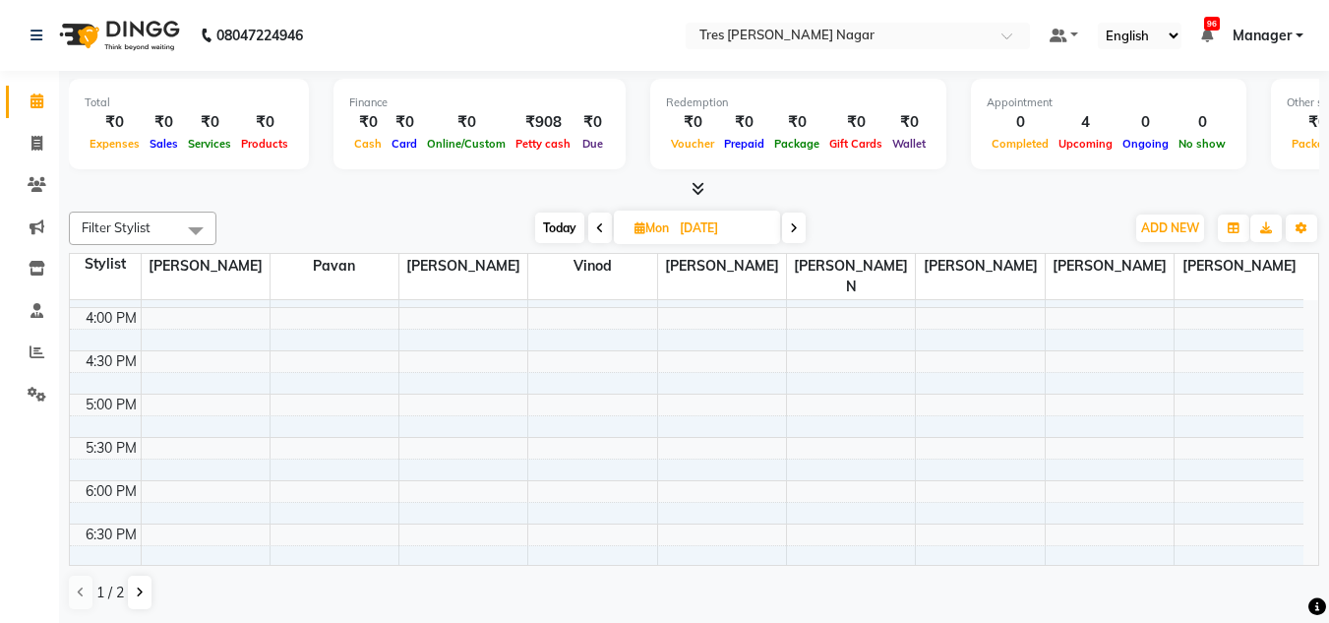
scroll to position [689, 0]
click at [790, 231] on span at bounding box center [794, 228] width 24 height 31
click at [788, 224] on span at bounding box center [792, 228] width 24 height 31
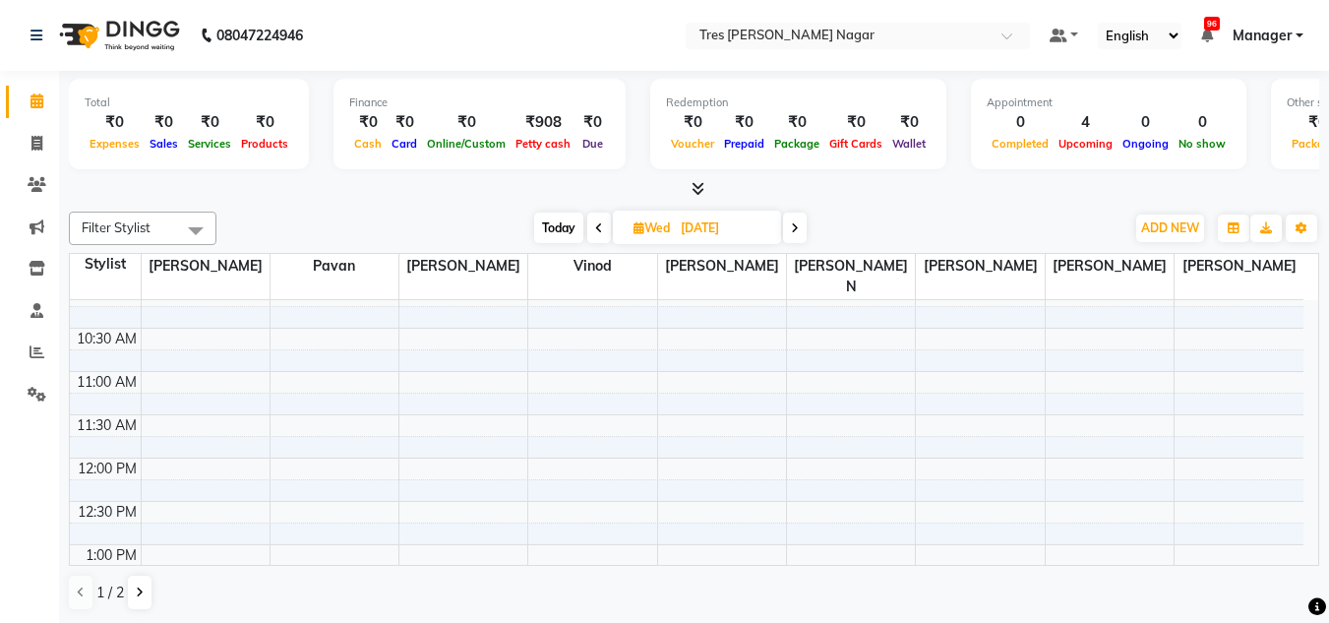
scroll to position [0, 0]
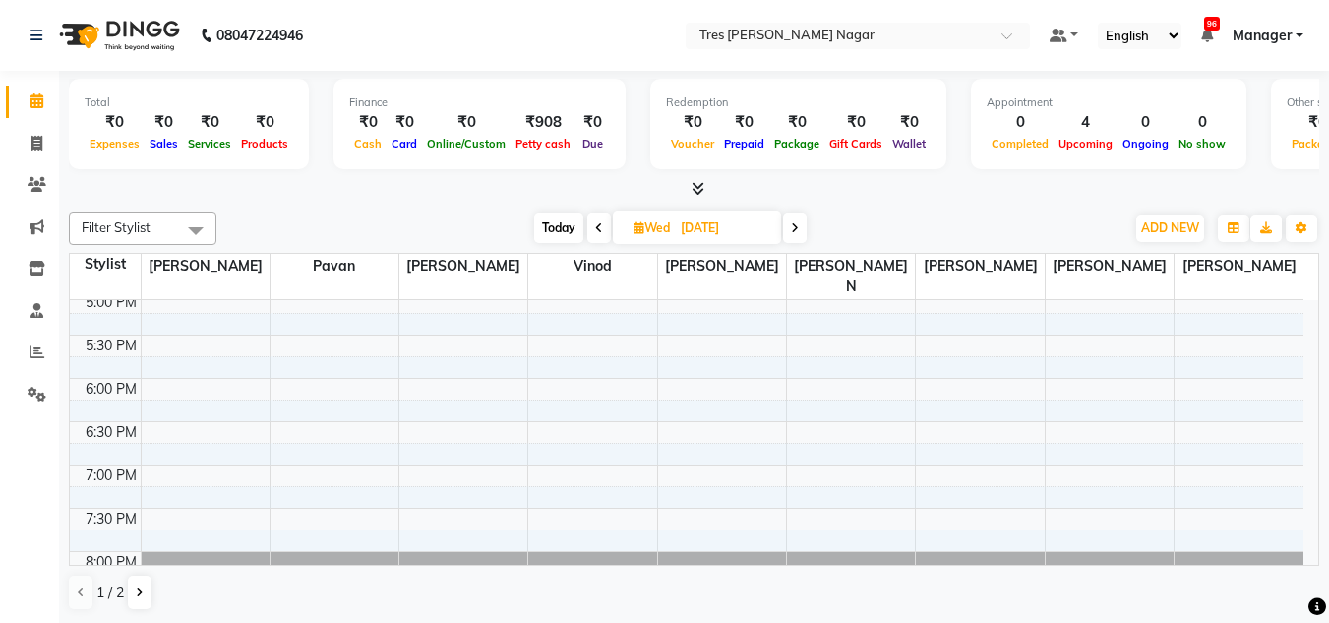
drag, startPoint x: 525, startPoint y: 218, endPoint x: 548, endPoint y: 226, distance: 24.0
click at [539, 220] on div "Today Wed 08-10-2025" at bounding box center [670, 229] width 888 height 30
click at [548, 226] on span "Today" at bounding box center [558, 228] width 49 height 31
type input "03-10-2025"
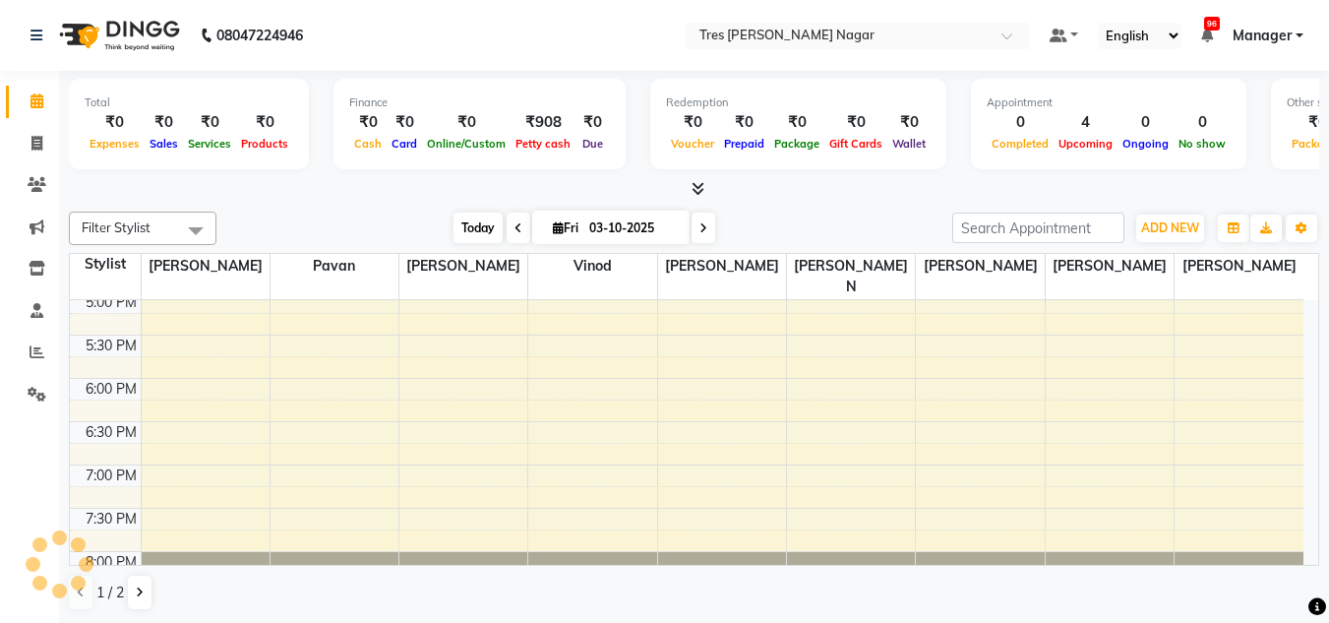
scroll to position [261, 0]
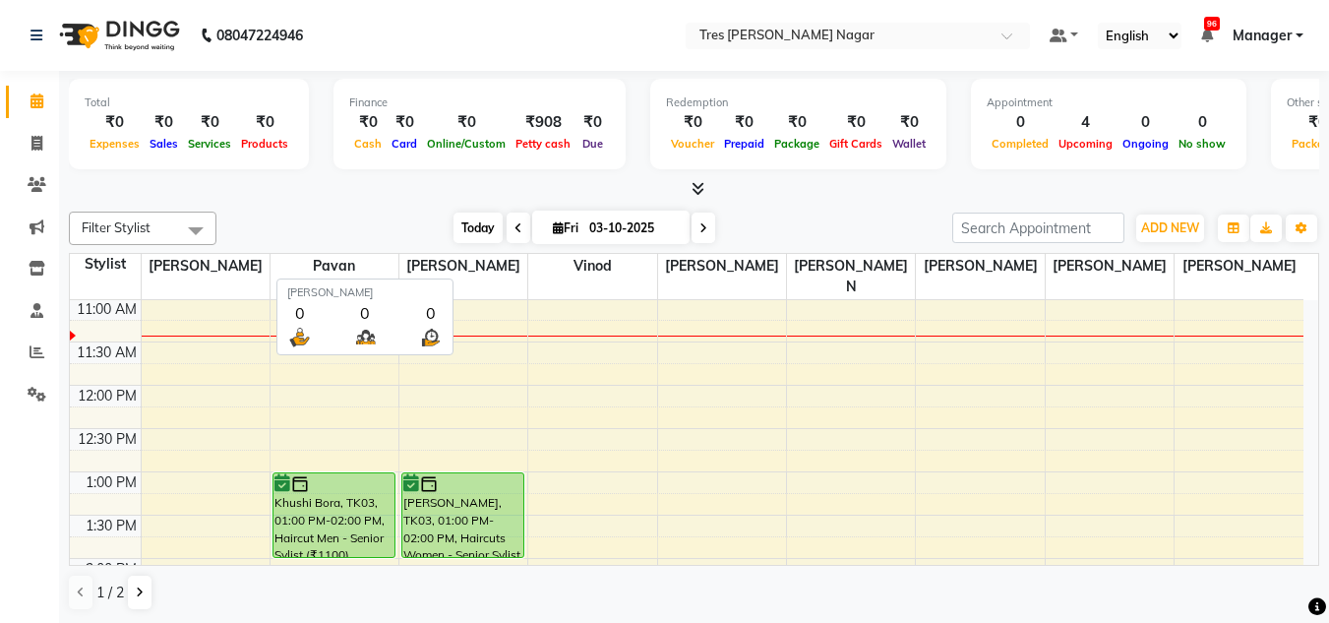
click at [470, 220] on span "Today" at bounding box center [478, 228] width 49 height 31
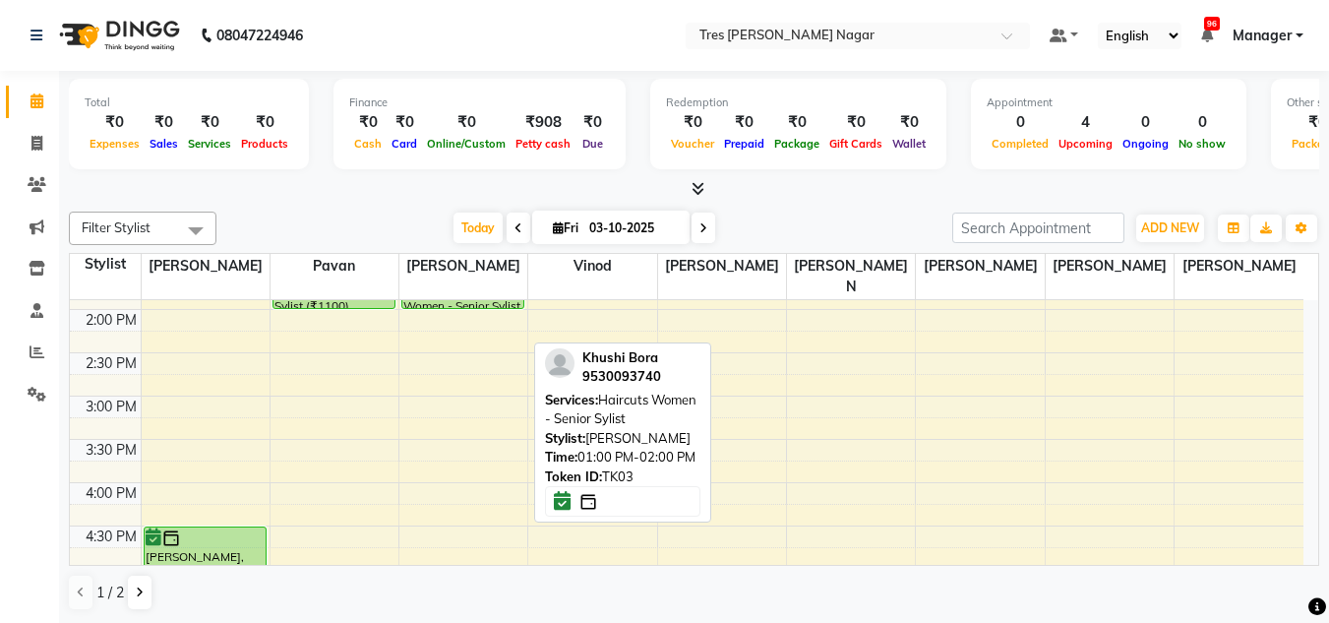
scroll to position [544, 0]
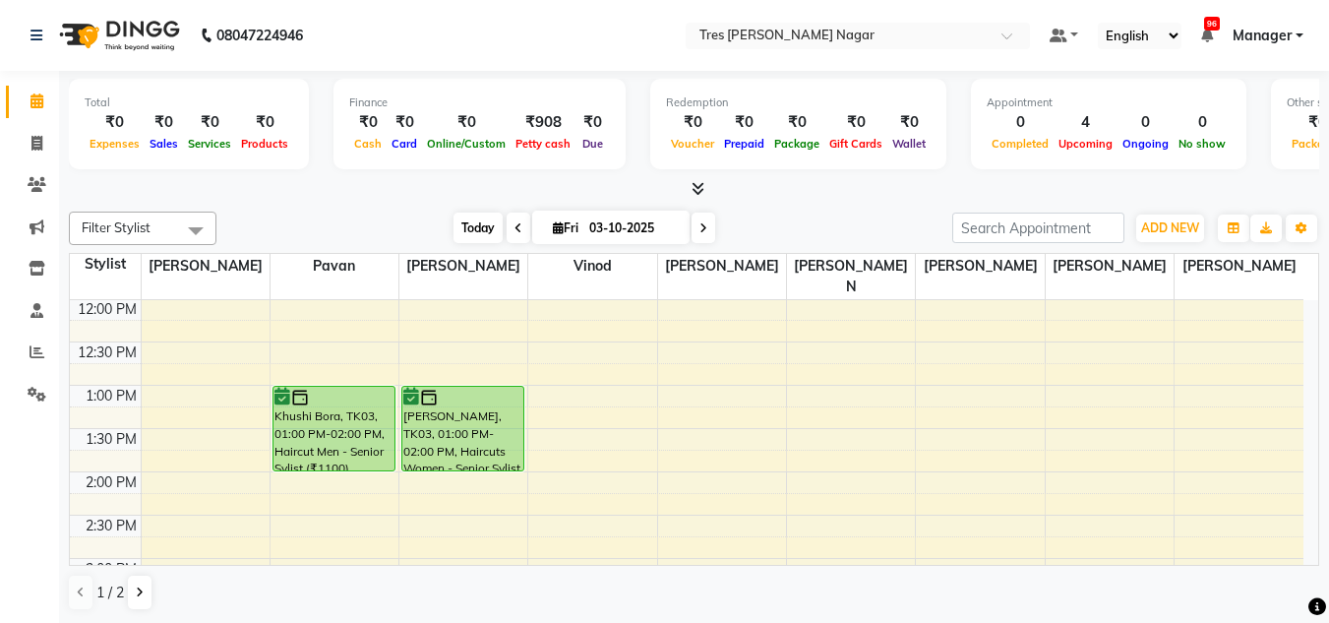
click at [470, 216] on span "Today" at bounding box center [478, 228] width 49 height 31
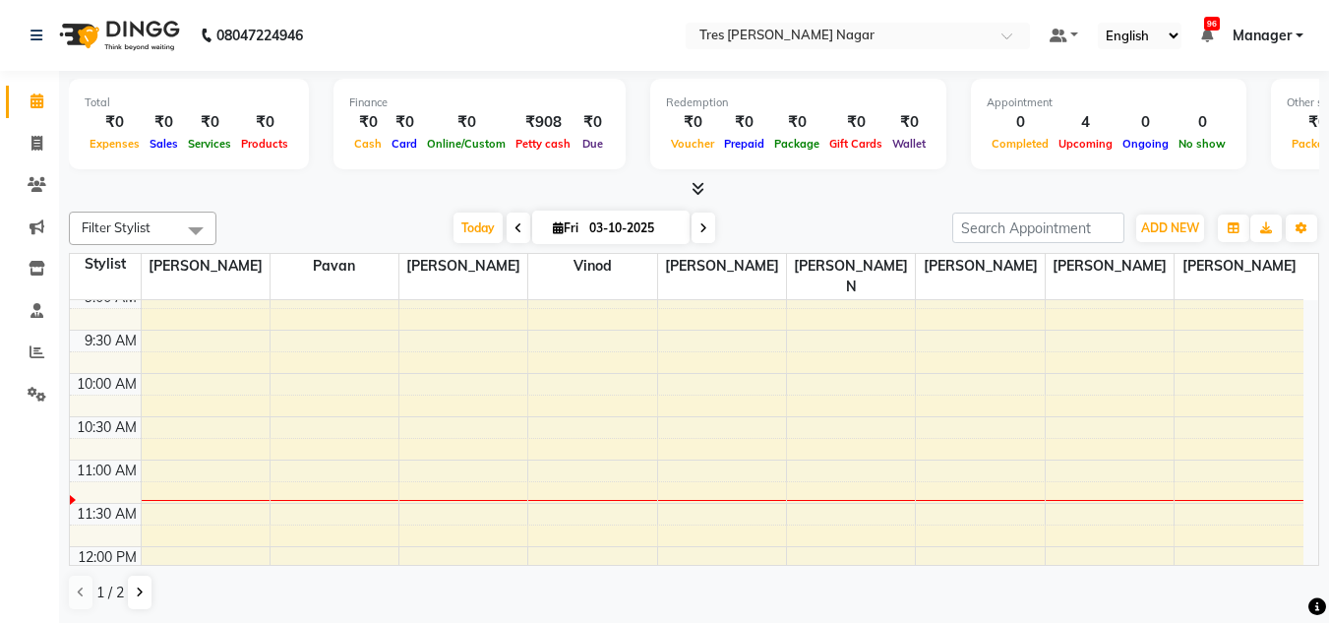
scroll to position [98, 0]
click at [501, 234] on div "Today Fri 03-10-2025" at bounding box center [585, 229] width 266 height 30
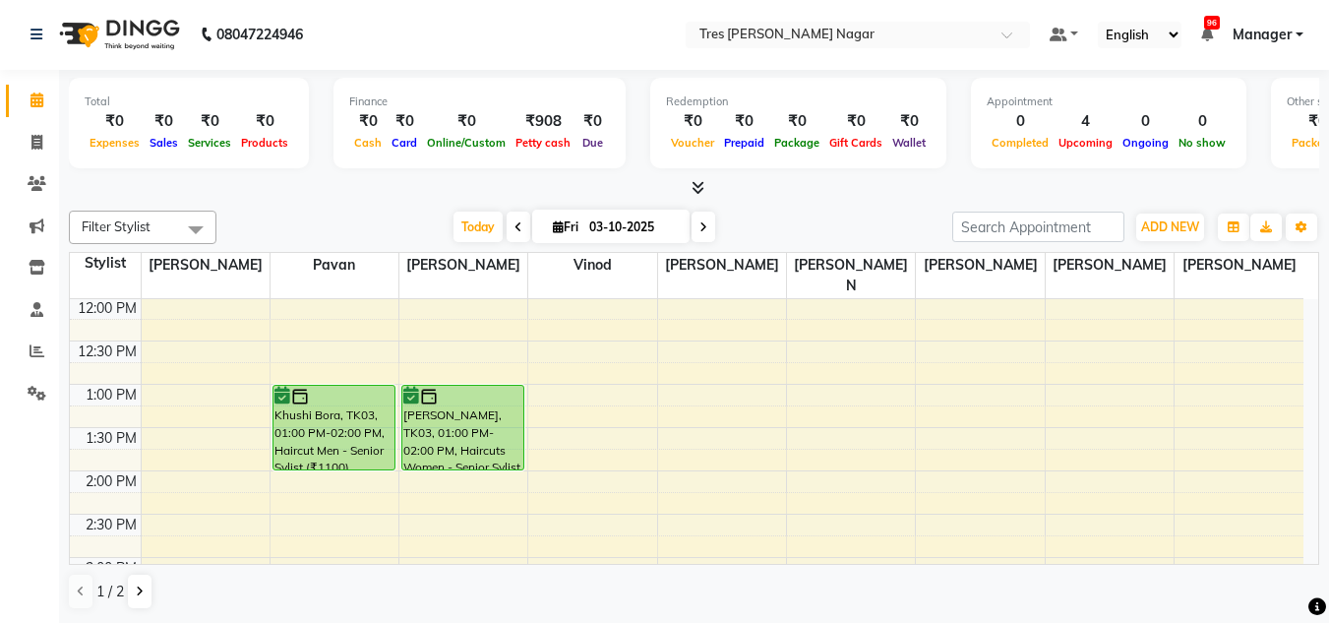
scroll to position [249, 0]
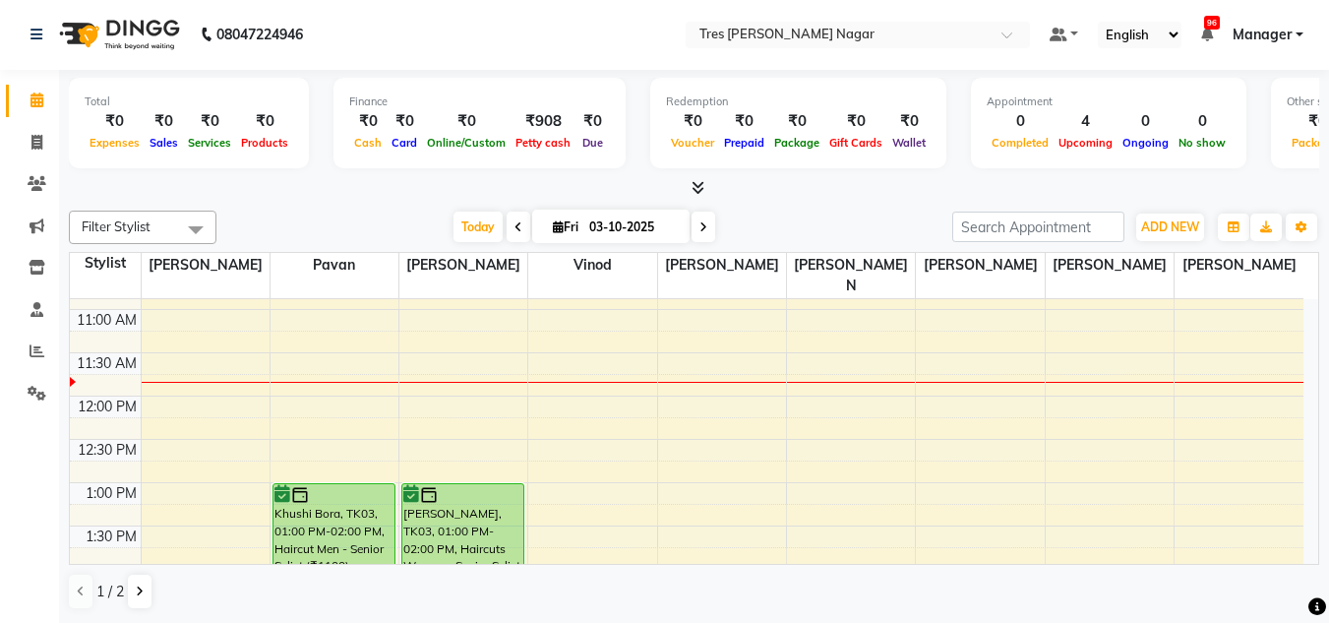
click at [431, 295] on div "8:00 AM 8:30 AM 9:00 AM 9:30 AM 10:00 AM 10:30 AM 11:00 AM 11:30 AM 12:00 PM 12…" at bounding box center [687, 612] width 1234 height 1125
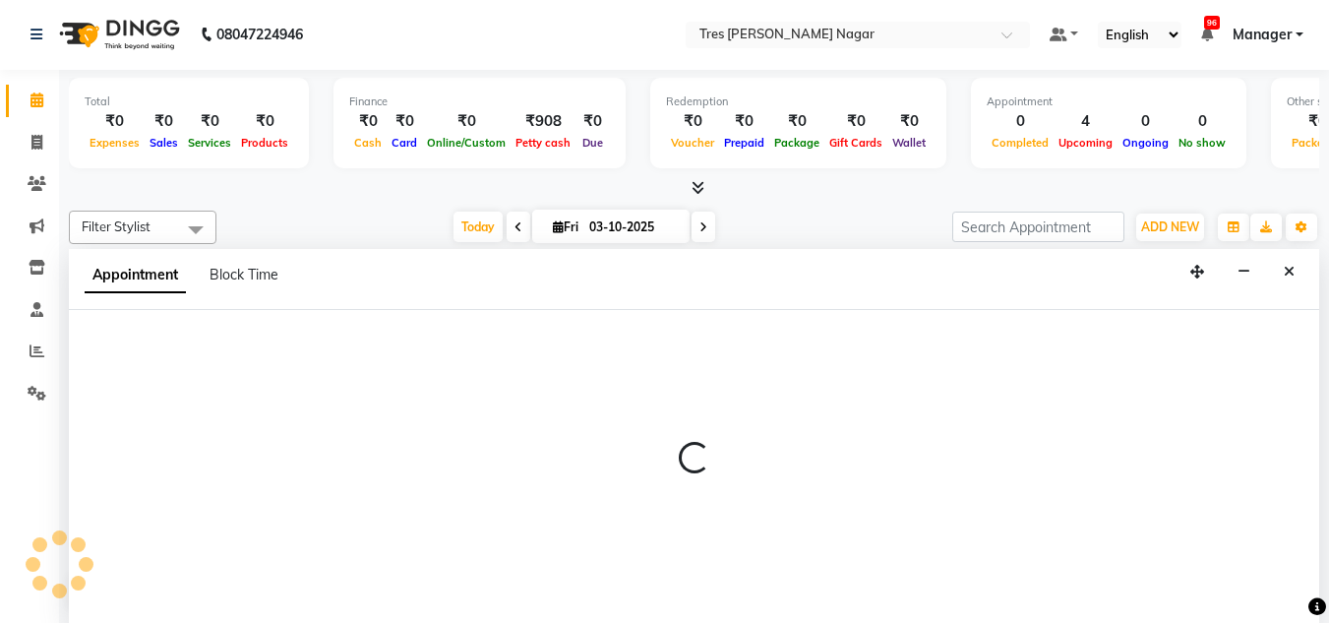
select select "47307"
select select "660"
select select "tentative"
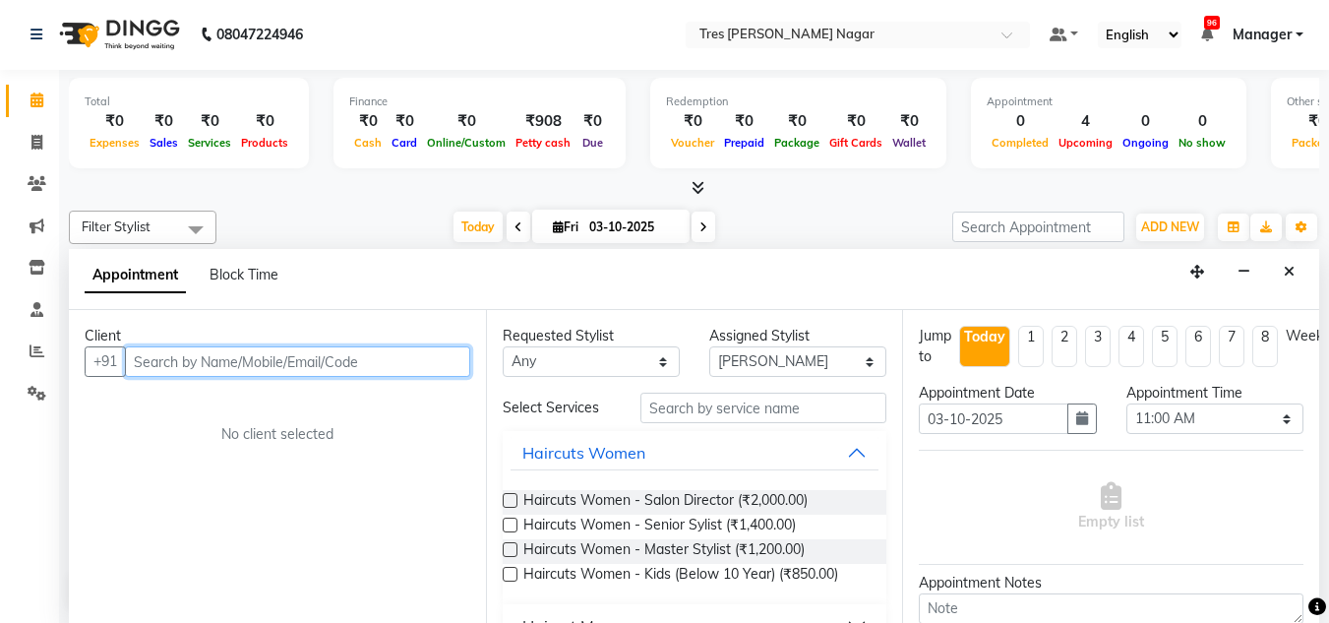
click at [299, 356] on input "text" at bounding box center [297, 361] width 345 height 31
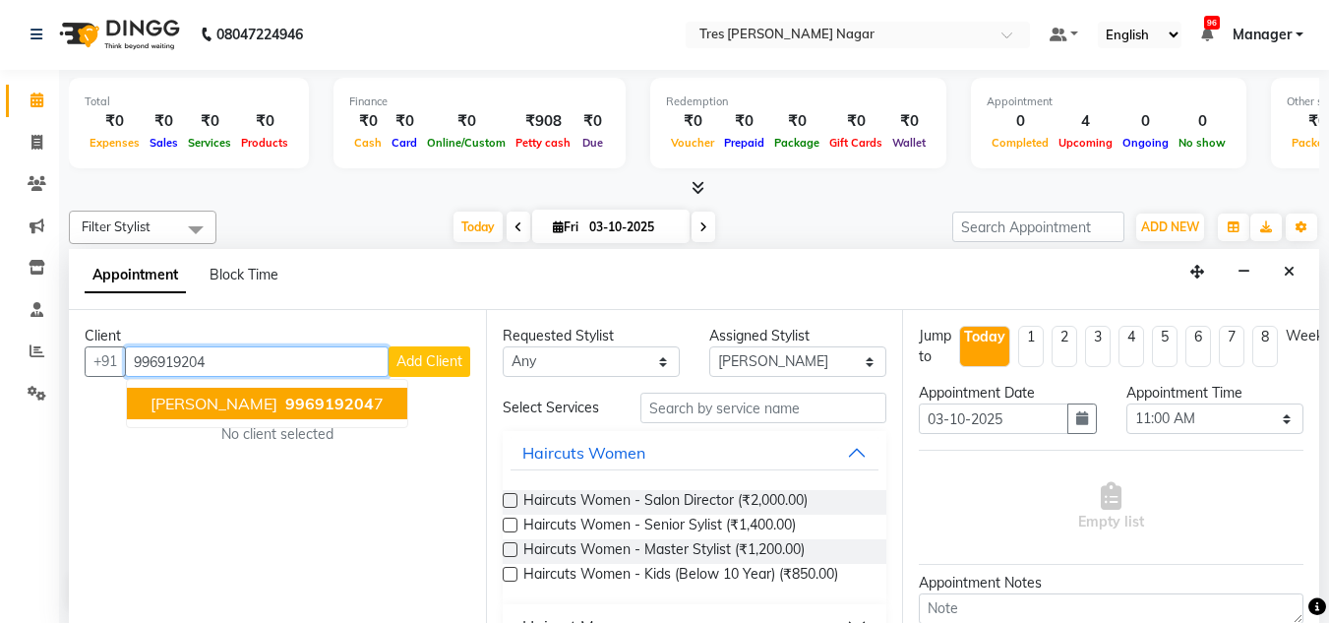
click at [319, 413] on span "996919204" at bounding box center [329, 404] width 89 height 20
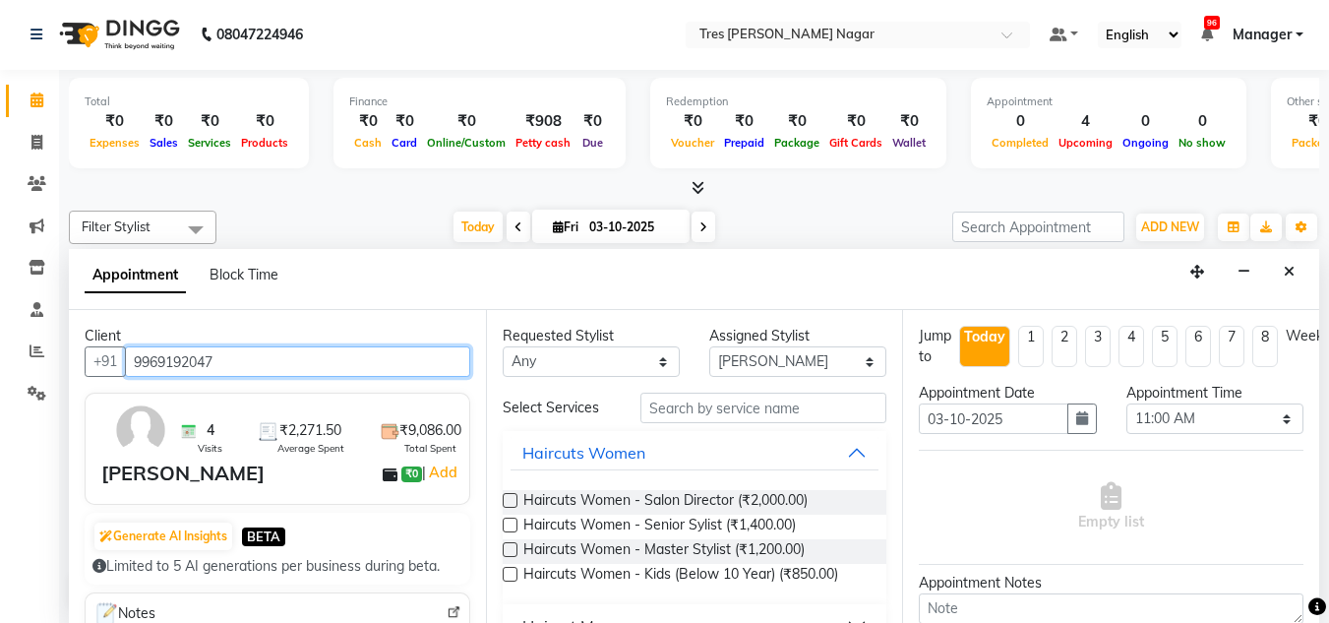
type input "9969192047"
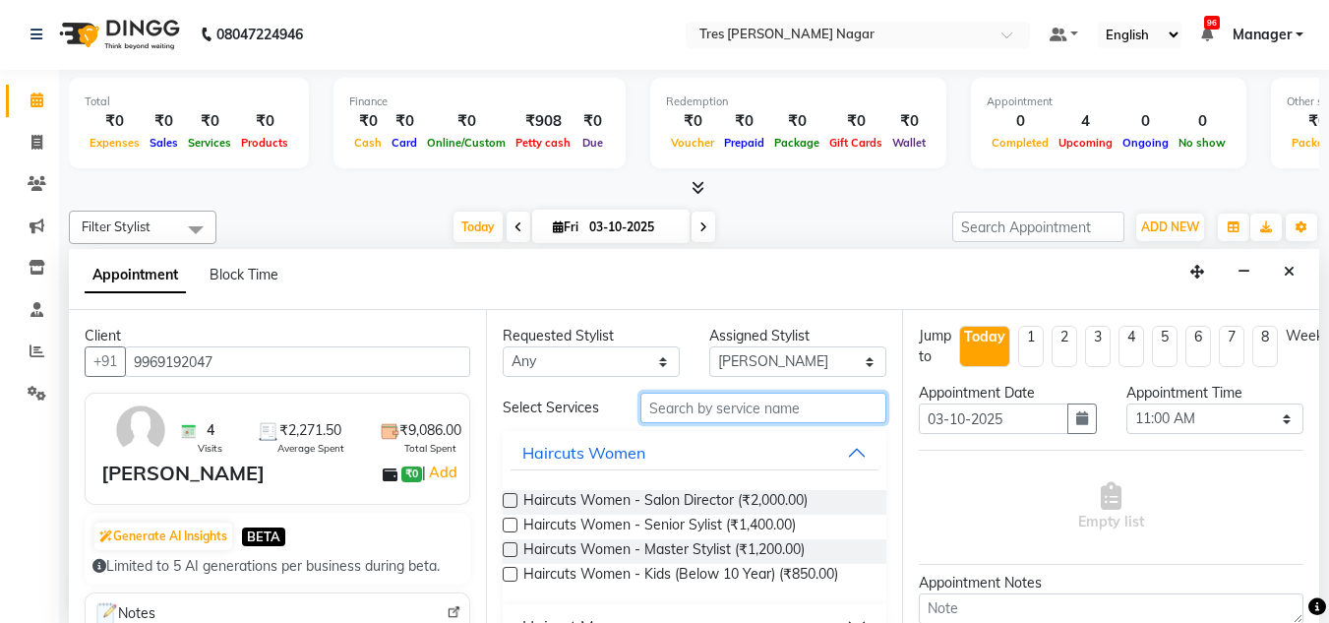
click at [796, 410] on input "text" at bounding box center [764, 408] width 246 height 31
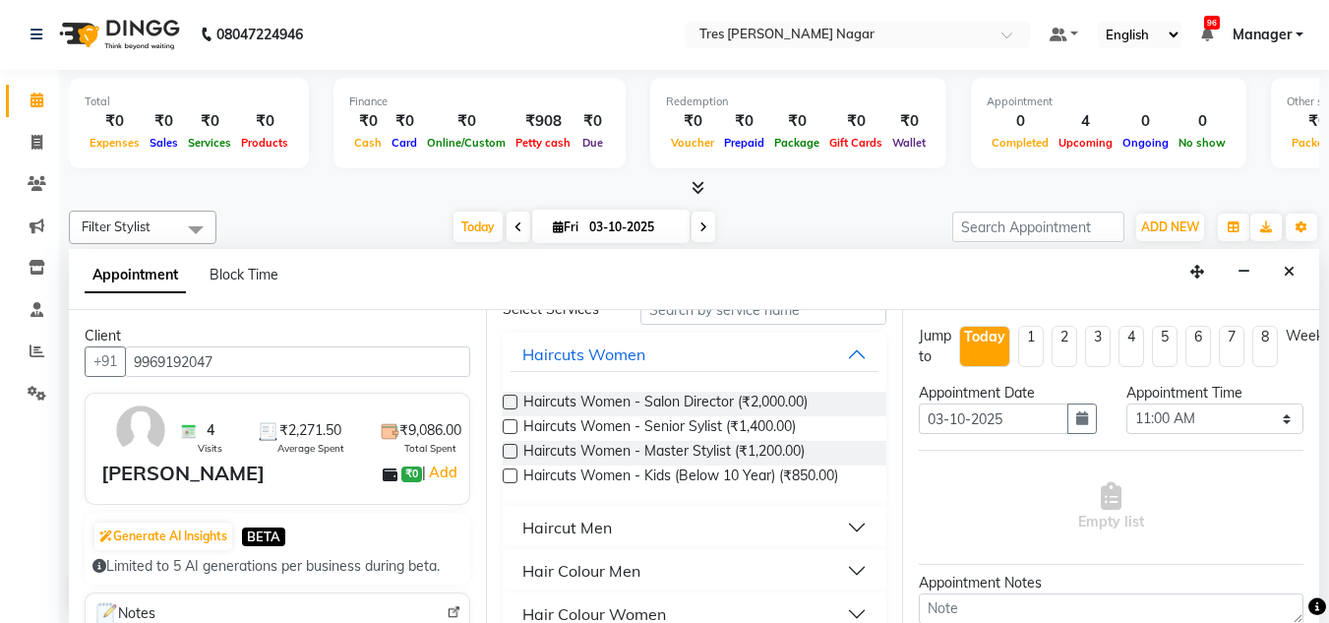
click at [595, 530] on div "Haircut Men" at bounding box center [567, 528] width 90 height 24
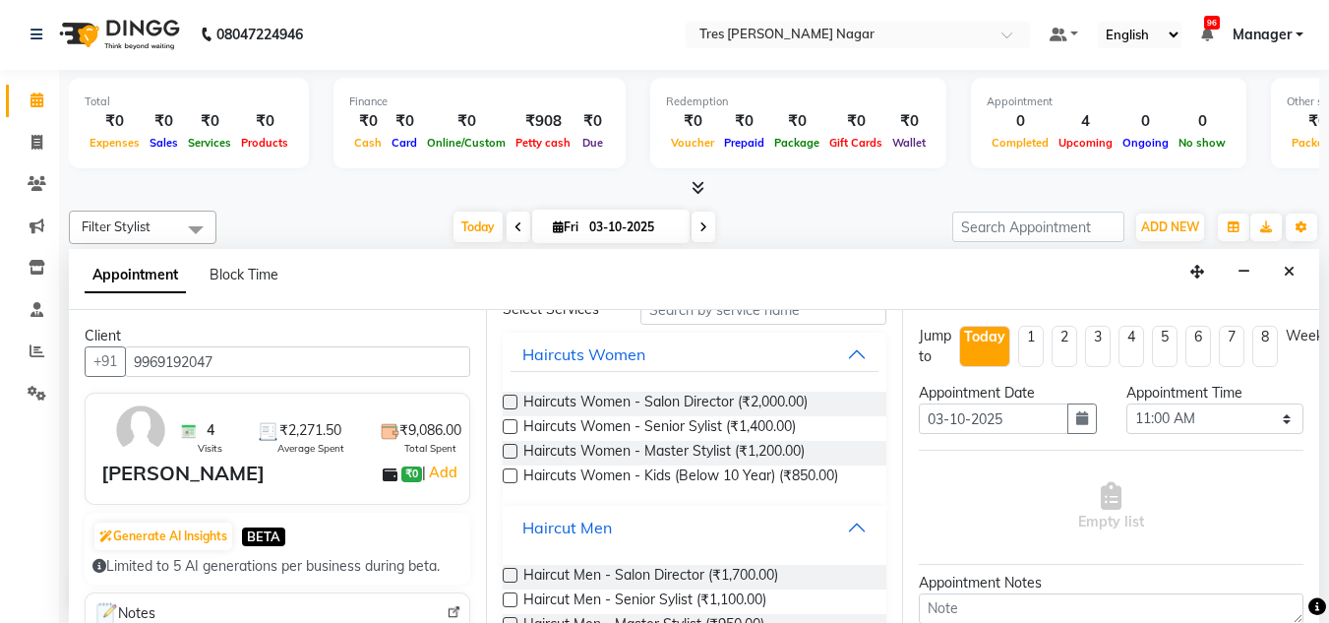
click at [598, 535] on div "Haircut Men" at bounding box center [567, 528] width 90 height 24
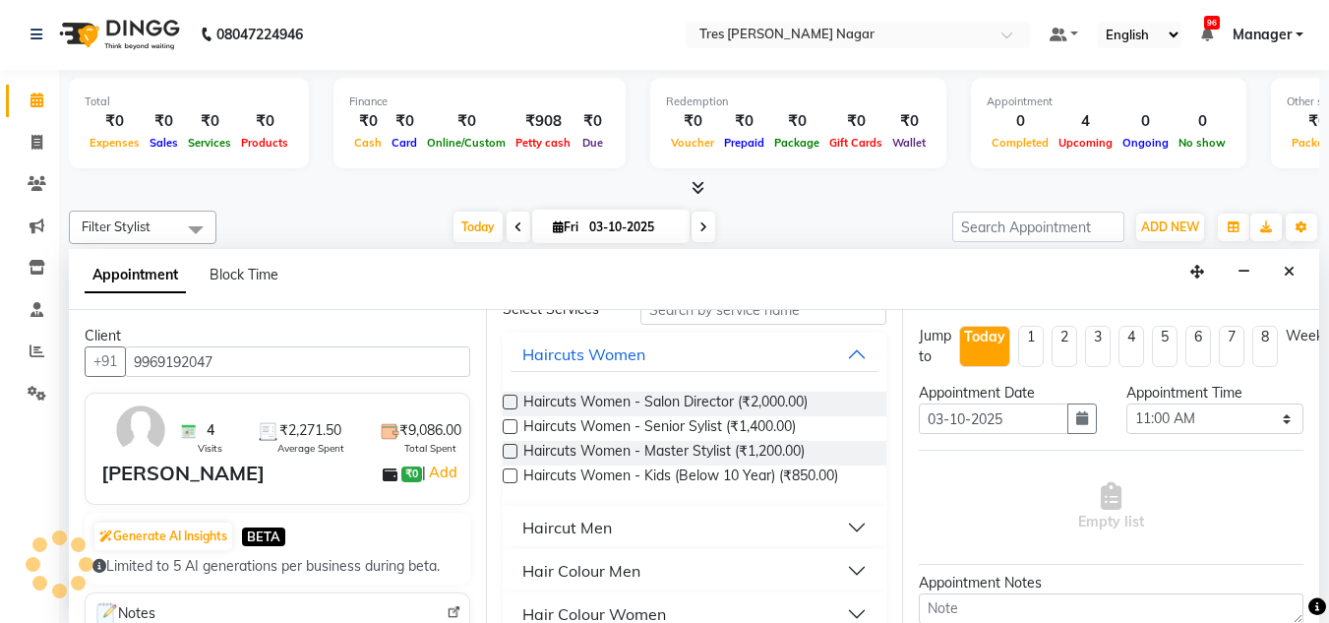
click at [611, 531] on button "Haircut Men" at bounding box center [695, 527] width 369 height 35
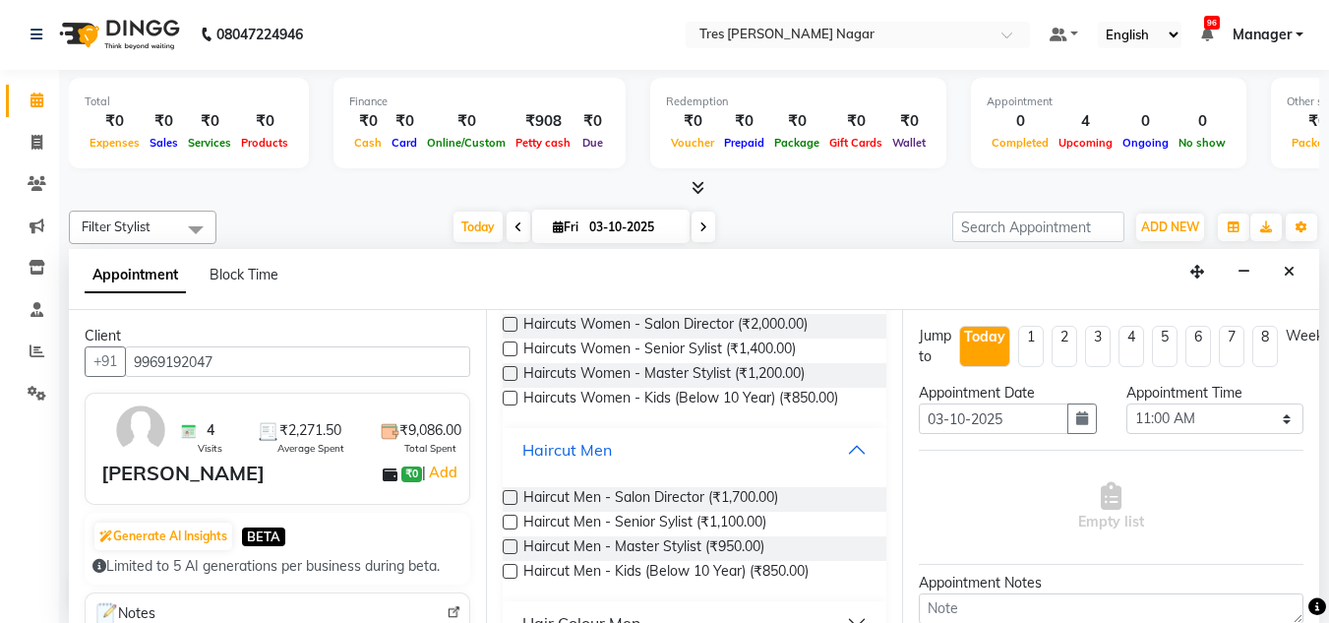
scroll to position [295, 0]
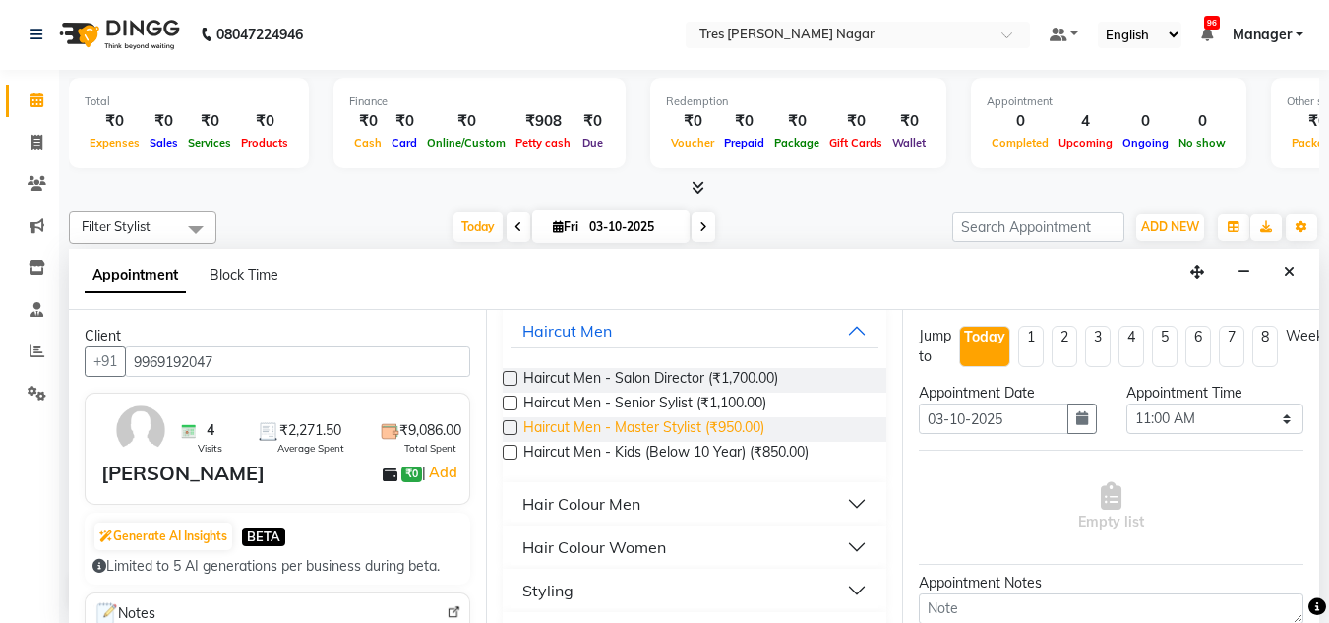
click at [646, 434] on span "Haircut Men - Master Stylist (₹950.00)" at bounding box center [643, 429] width 241 height 25
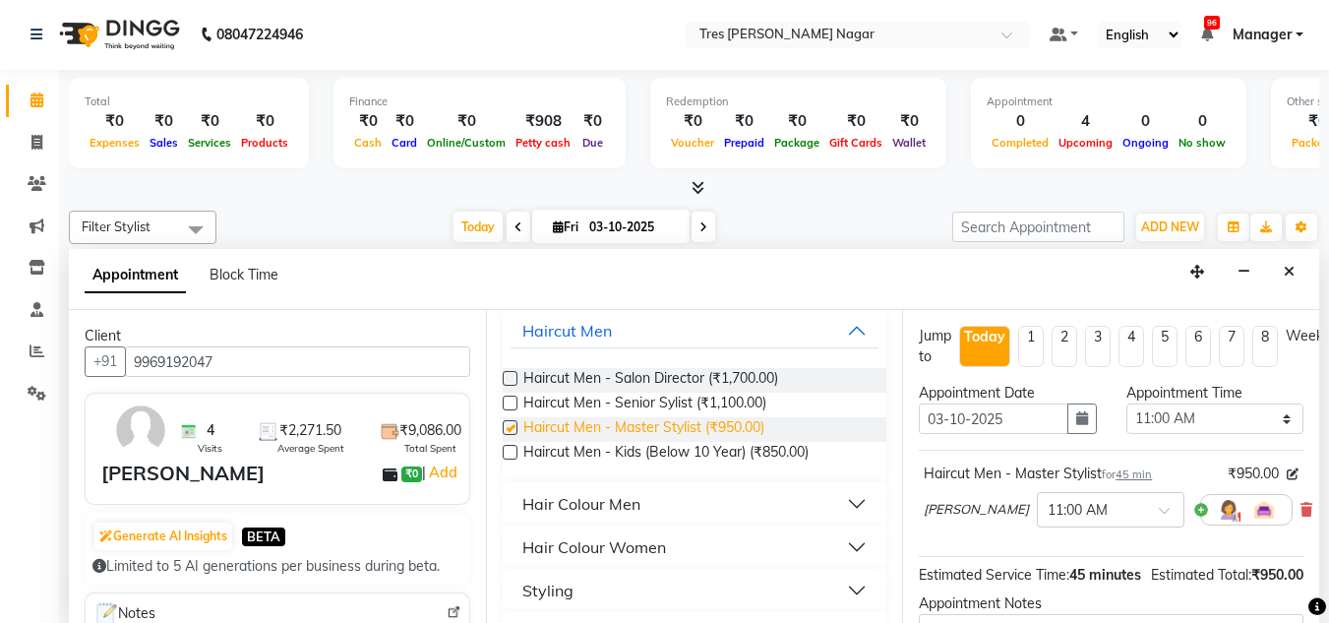
checkbox input "false"
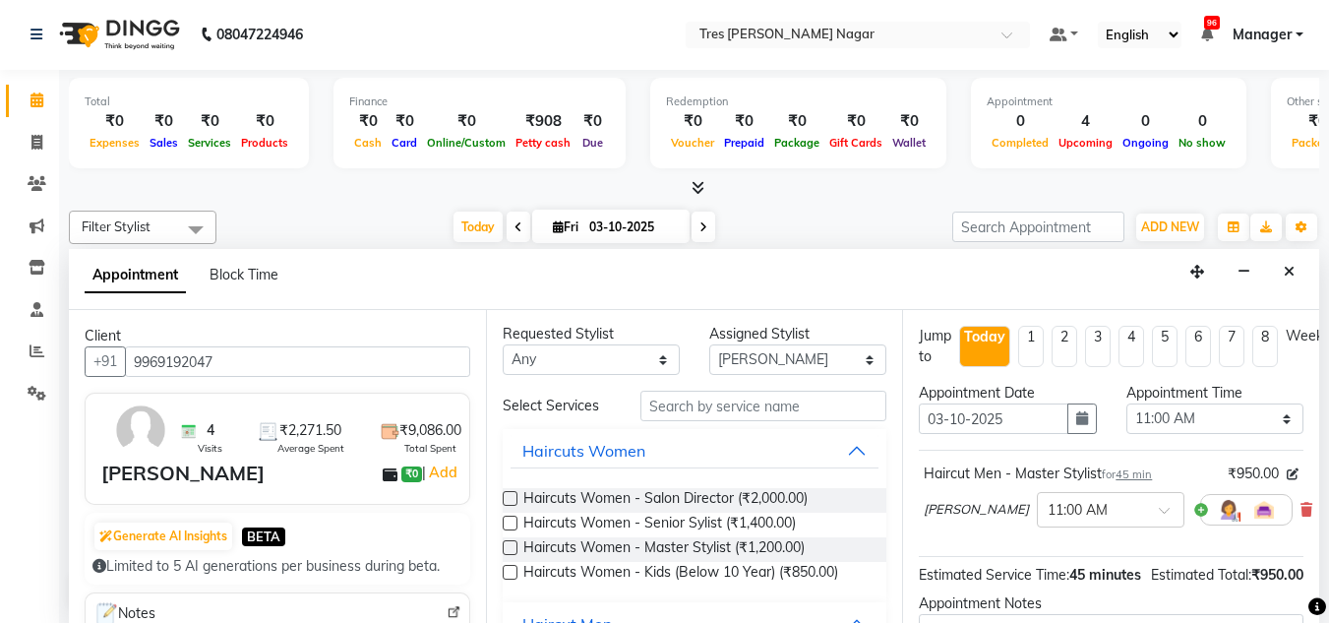
scroll to position [0, 0]
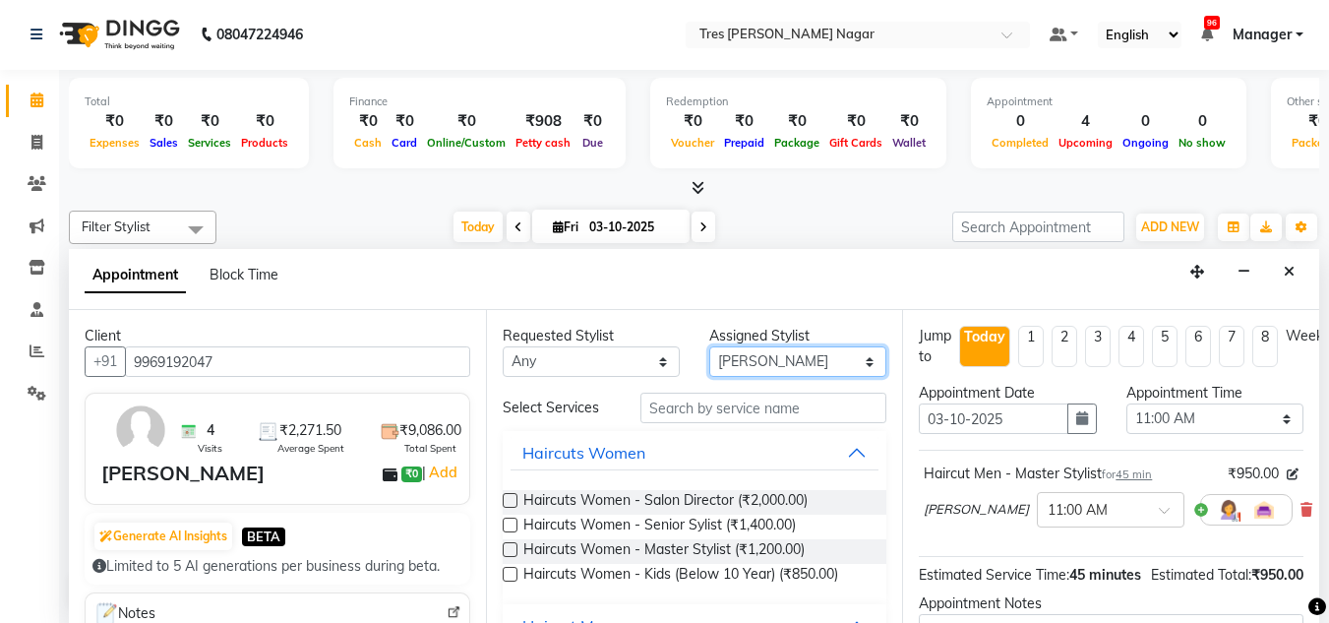
click at [768, 360] on select "Select Ansh Jadhav Chetan Mahale Eva Harshita Neha Aywale Pallavi H Pavan Pranj…" at bounding box center [797, 361] width 177 height 31
select select "85930"
click at [709, 346] on select "Select Ansh Jadhav Chetan Mahale Eva Harshita Neha Aywale Pallavi H Pavan Pranj…" at bounding box center [797, 361] width 177 height 31
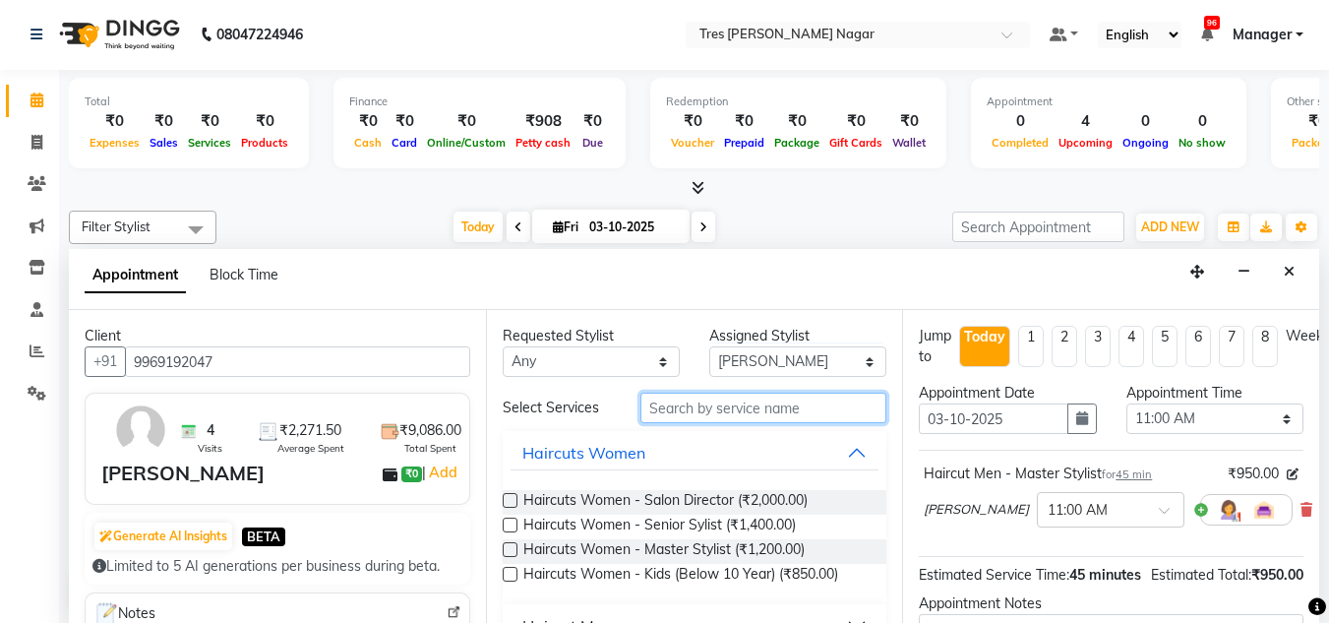
click at [679, 411] on input "text" at bounding box center [764, 408] width 246 height 31
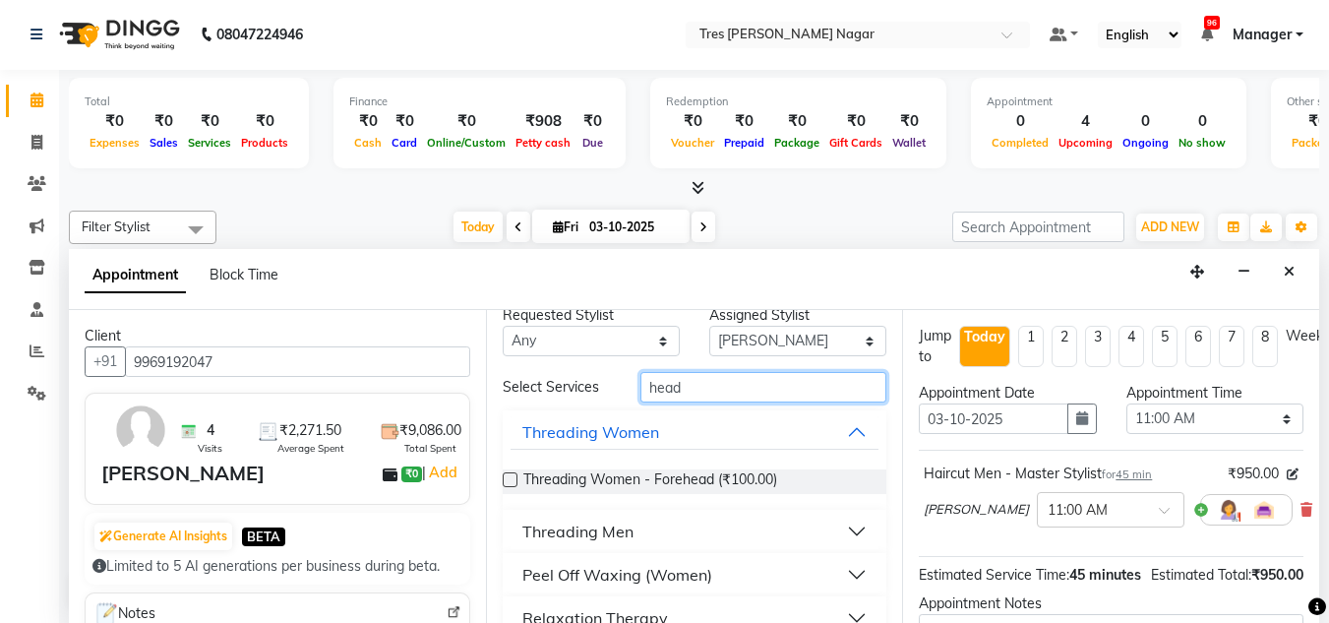
scroll to position [53, 0]
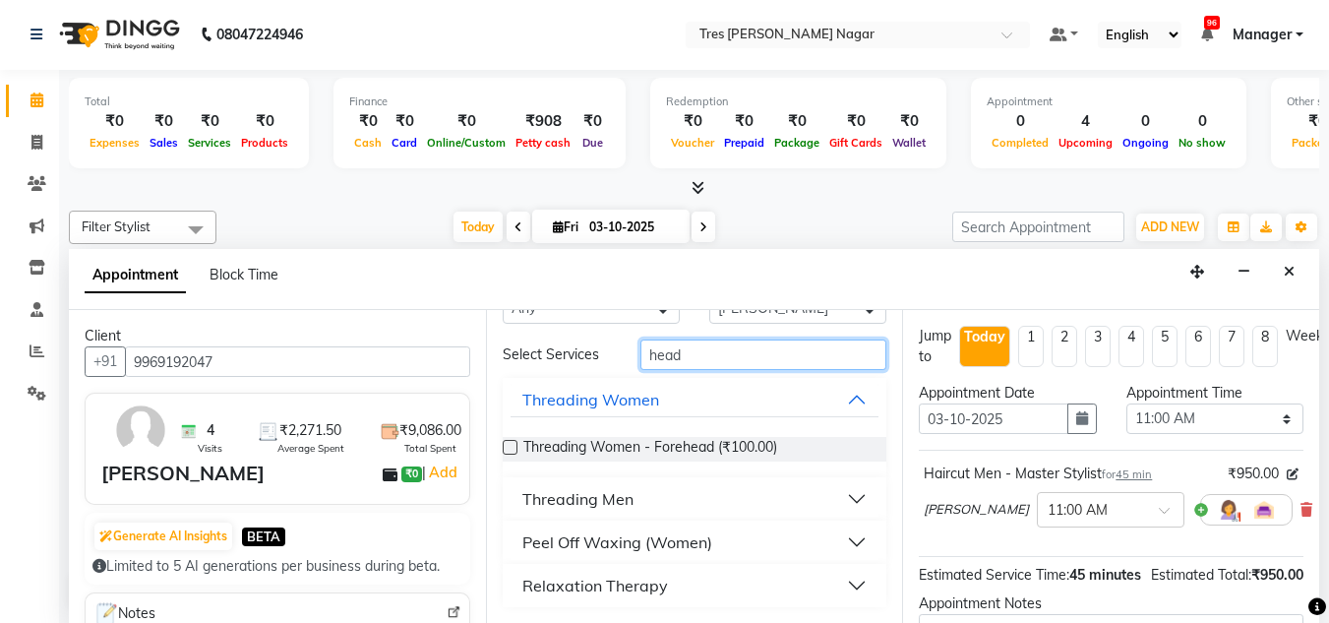
type input "head"
click at [587, 585] on div "Relaxation Therapy" at bounding box center [595, 586] width 146 height 24
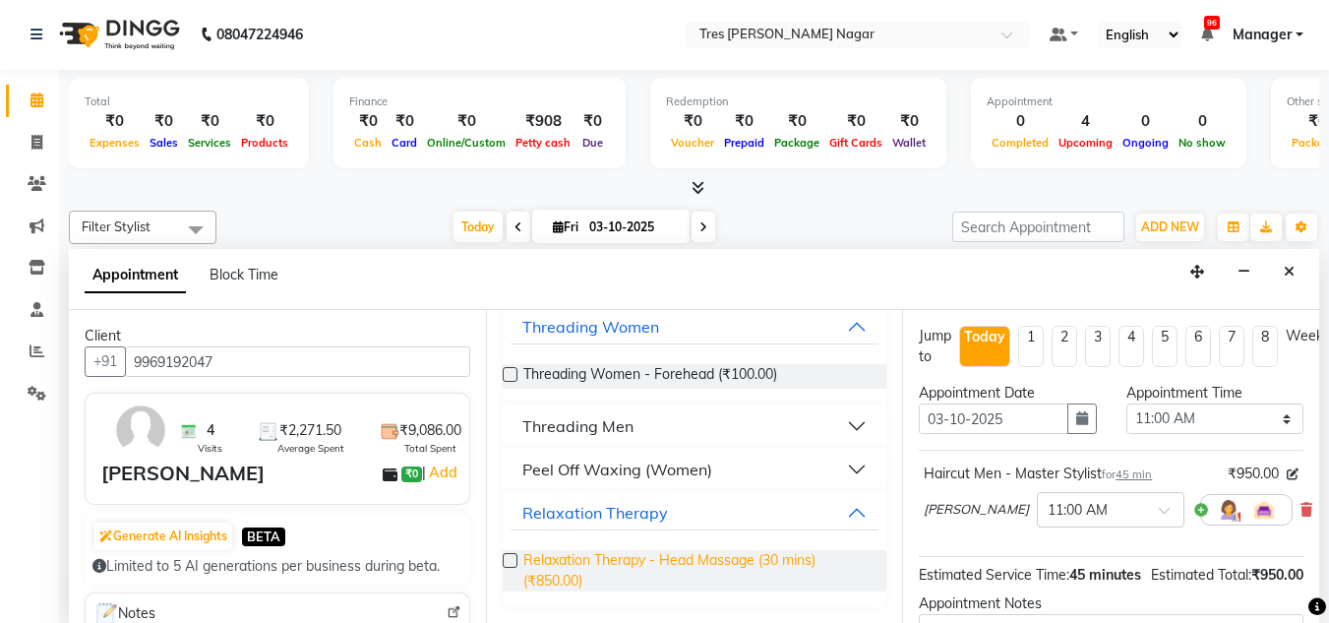
click at [591, 570] on span "Relaxation Therapy - Head Massage (30 mins) (₹850.00)" at bounding box center [697, 570] width 348 height 41
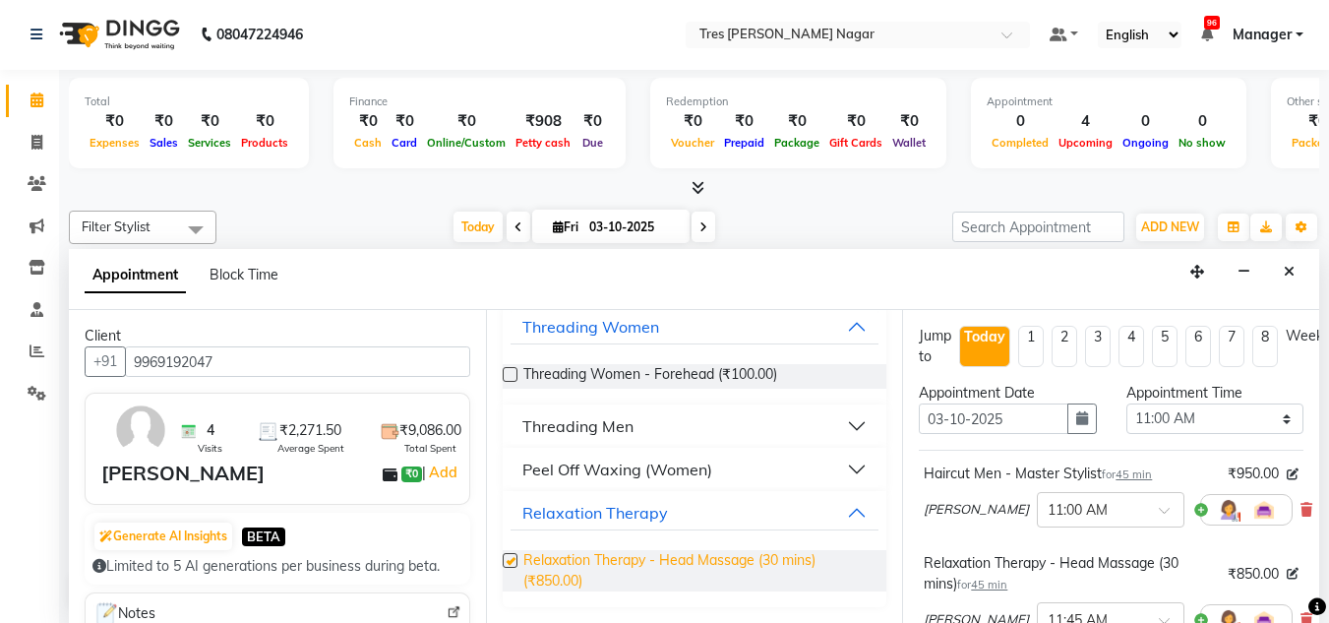
checkbox input "false"
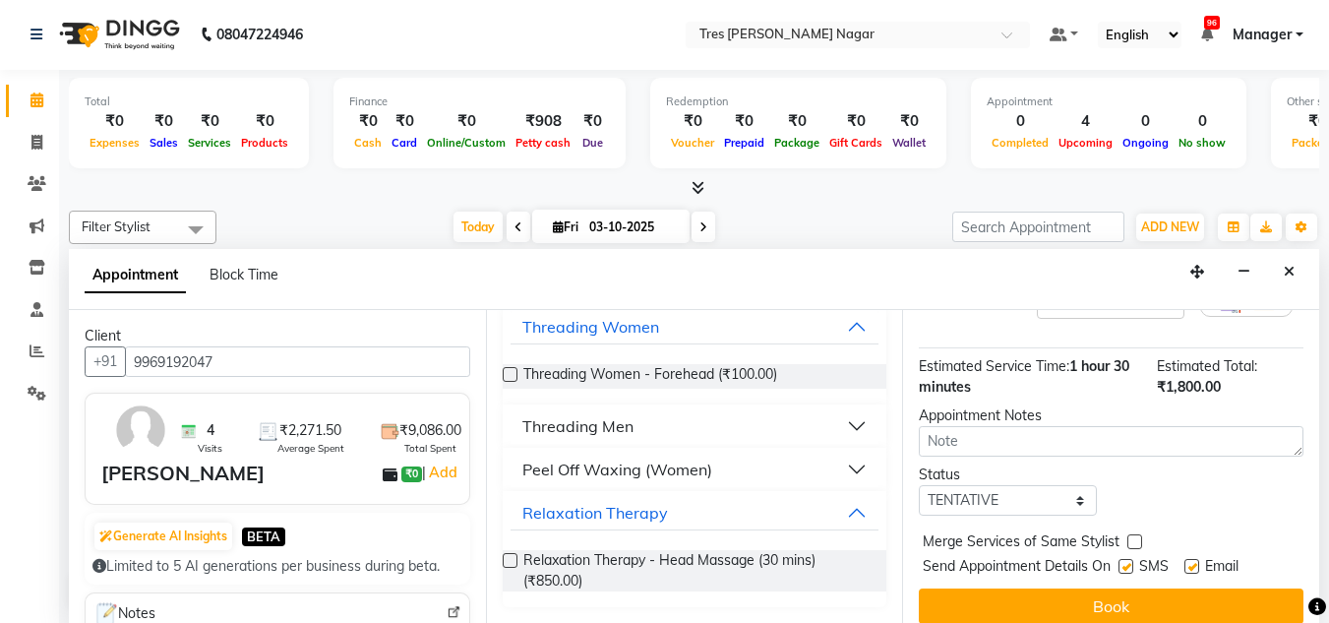
scroll to position [353, 0]
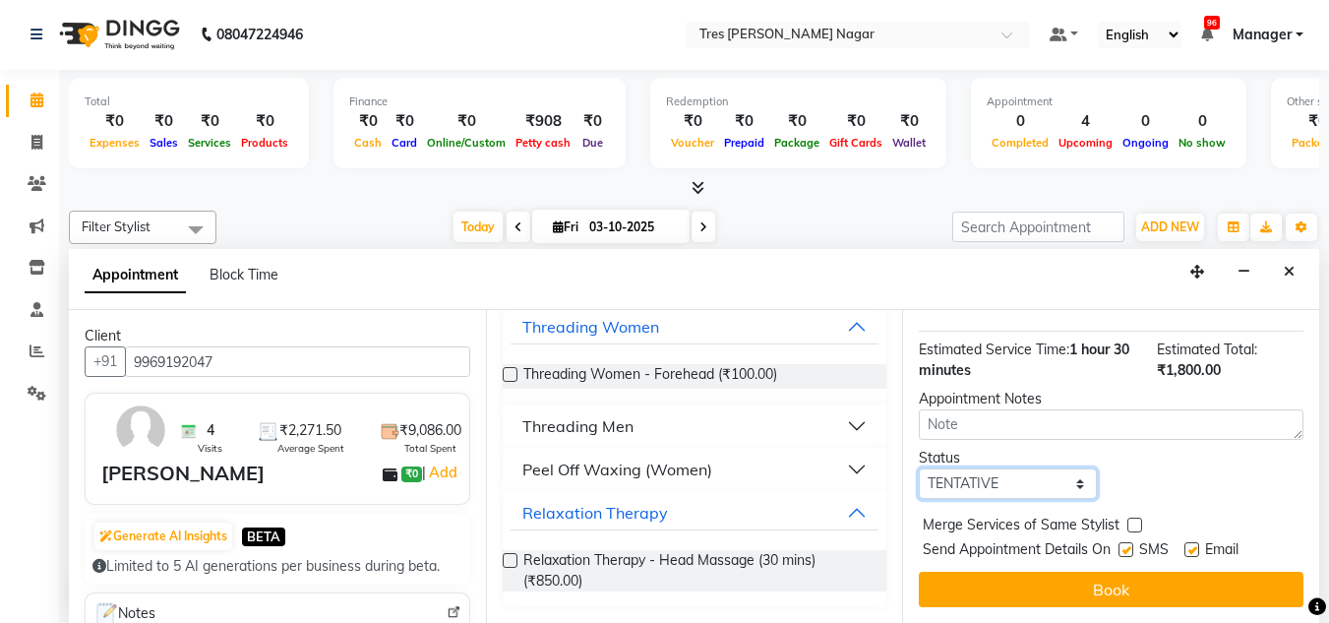
click at [1003, 475] on select "Select TENTATIVE CONFIRM CHECK-IN UPCOMING" at bounding box center [1007, 483] width 177 height 31
select select "confirm booking"
click at [919, 468] on select "Select TENTATIVE CONFIRM CHECK-IN UPCOMING" at bounding box center [1007, 483] width 177 height 31
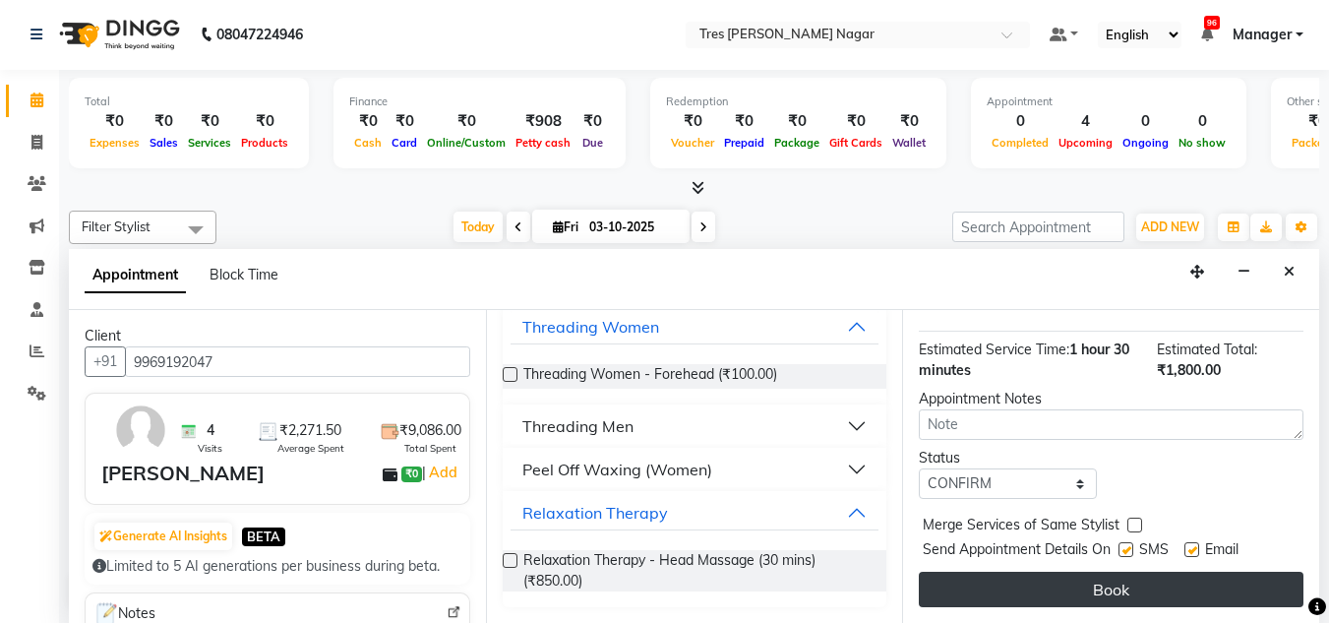
click at [1000, 572] on button "Book" at bounding box center [1111, 589] width 385 height 35
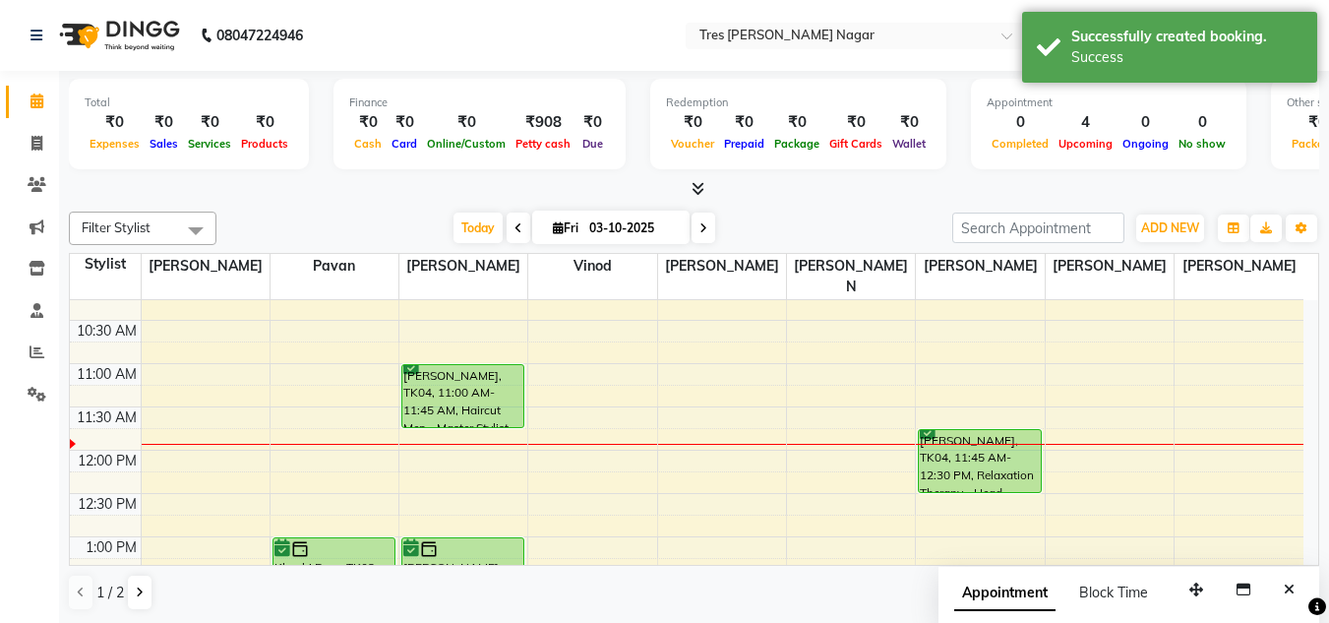
scroll to position [151, 0]
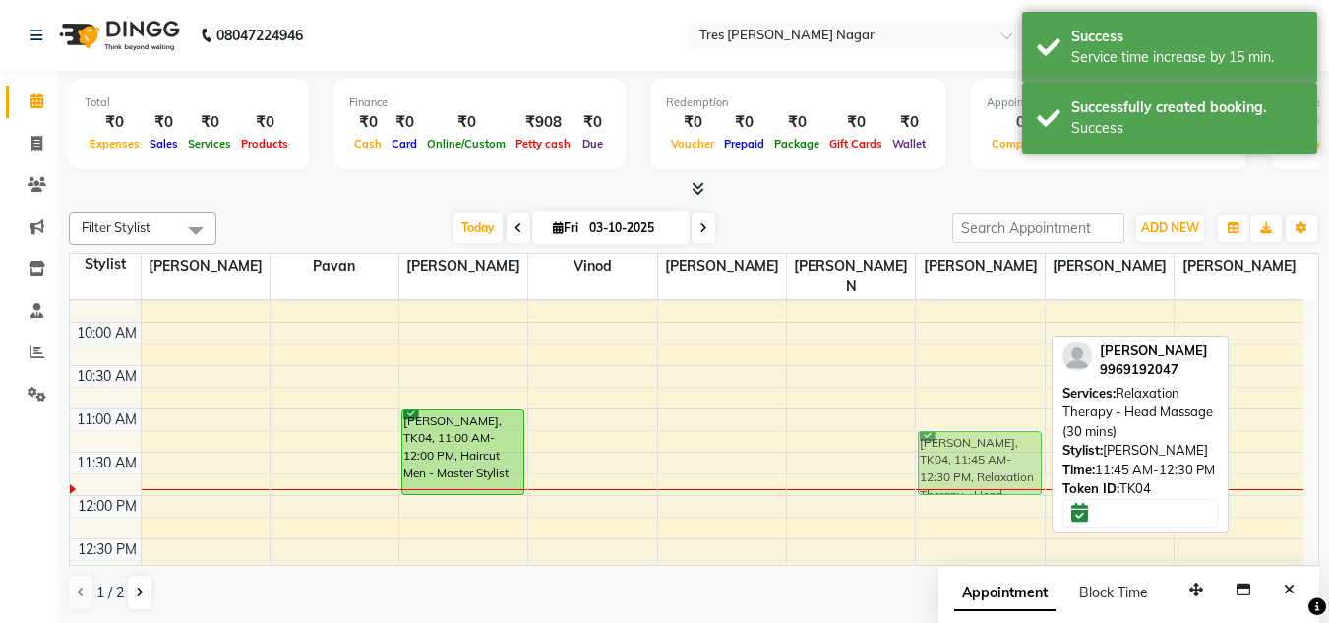
drag, startPoint x: 972, startPoint y: 492, endPoint x: 970, endPoint y: 455, distance: 37.4
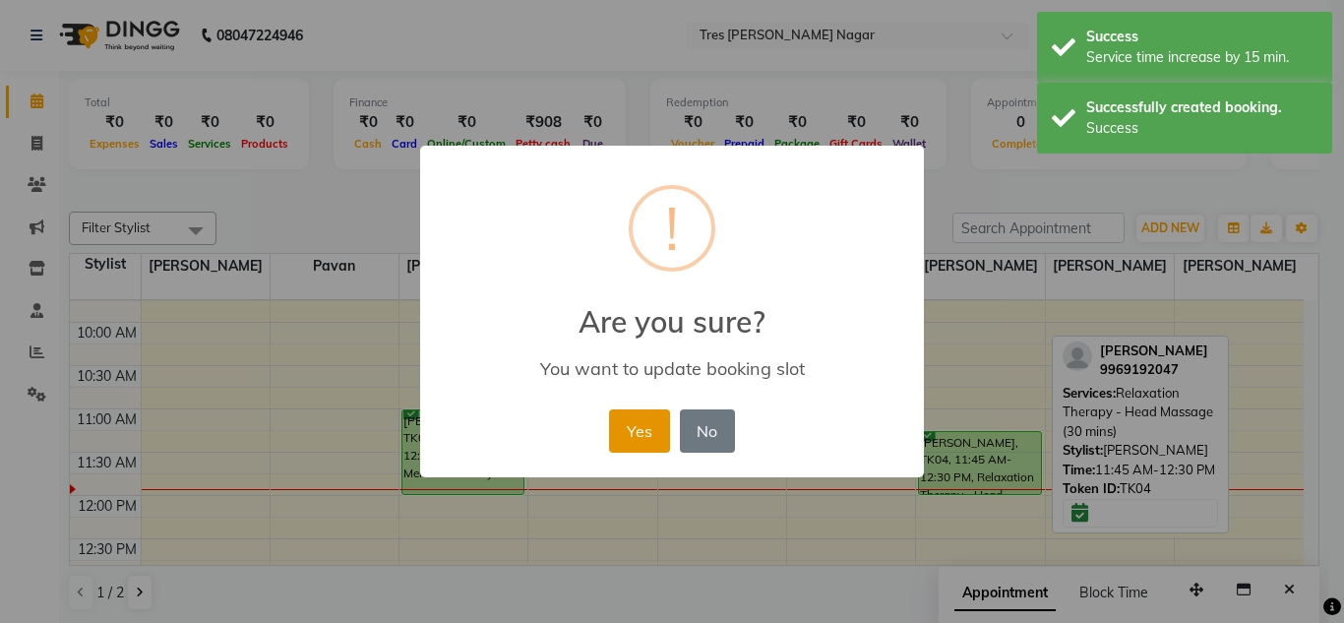
click at [649, 432] on button "Yes" at bounding box center [639, 430] width 60 height 43
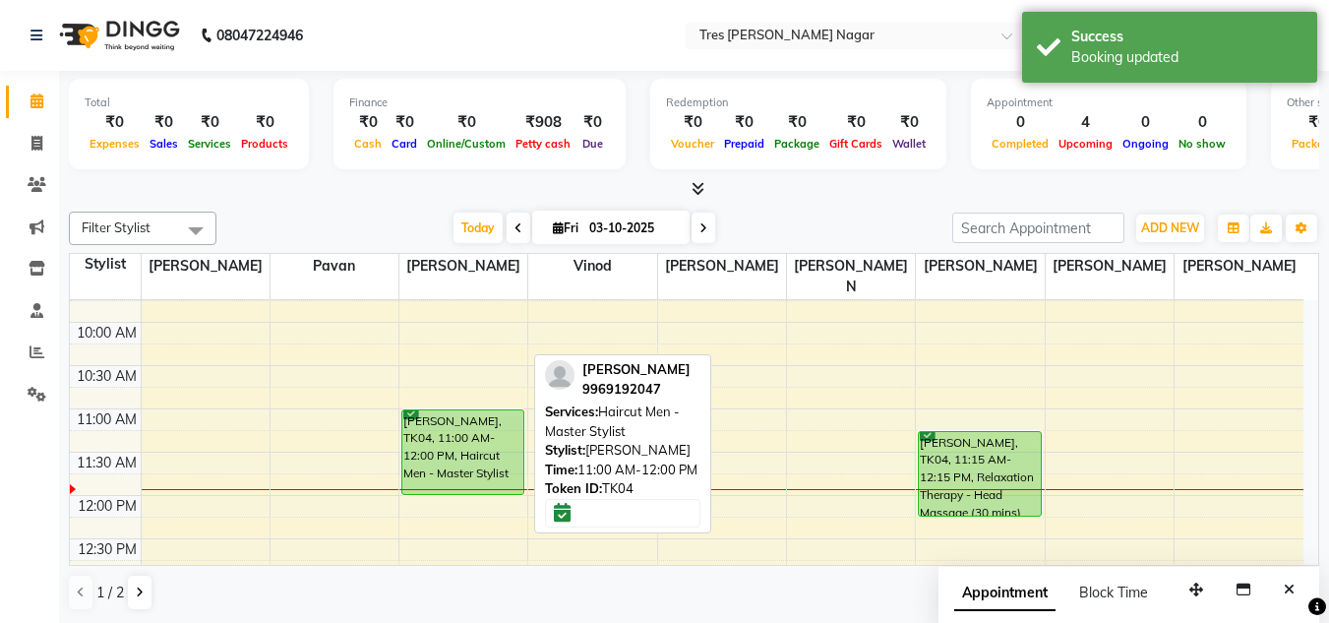
click at [441, 433] on div "Amal Yadhav, TK04, 11:00 AM-12:00 PM, Haircut Men - Master Stylist" at bounding box center [462, 452] width 121 height 84
click at [459, 419] on div "Amal Yadhav, TK04, 11:00 AM-12:00 PM, Haircut Men - Master Stylist" at bounding box center [462, 452] width 121 height 84
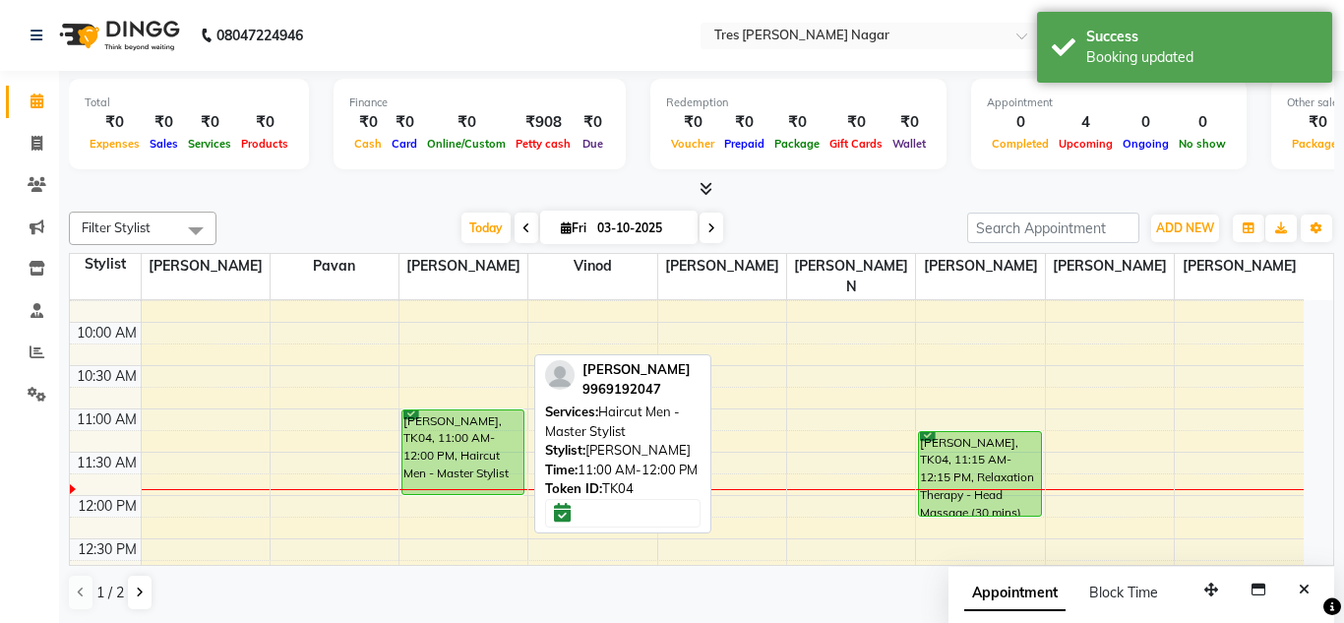
select select "6"
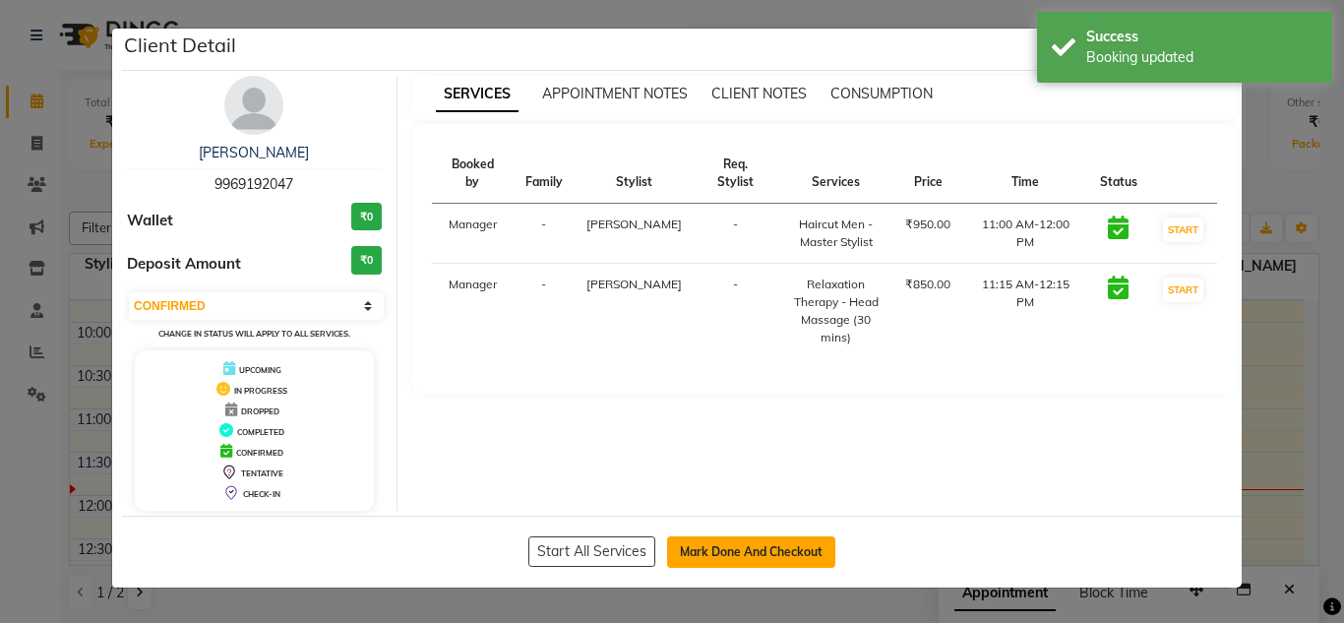
click at [741, 548] on button "Mark Done And Checkout" at bounding box center [751, 551] width 168 height 31
select select "service"
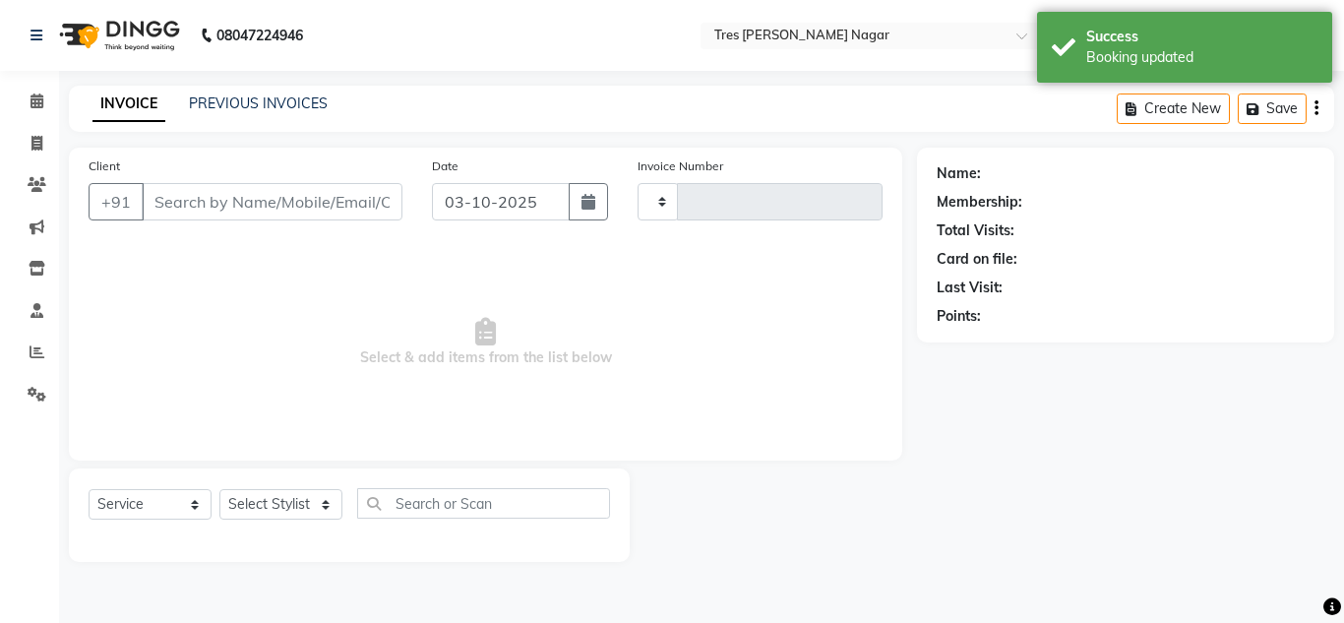
type input "1298"
select select "8052"
type input "9969192047"
select select "85930"
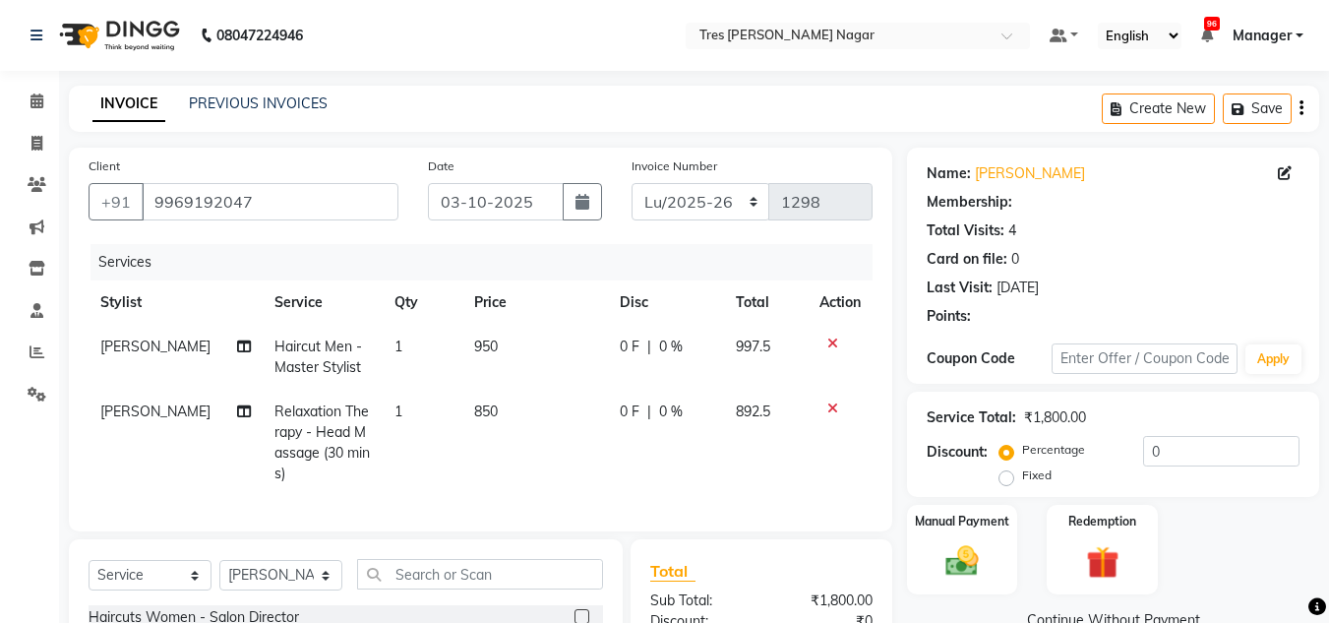
scroll to position [251, 0]
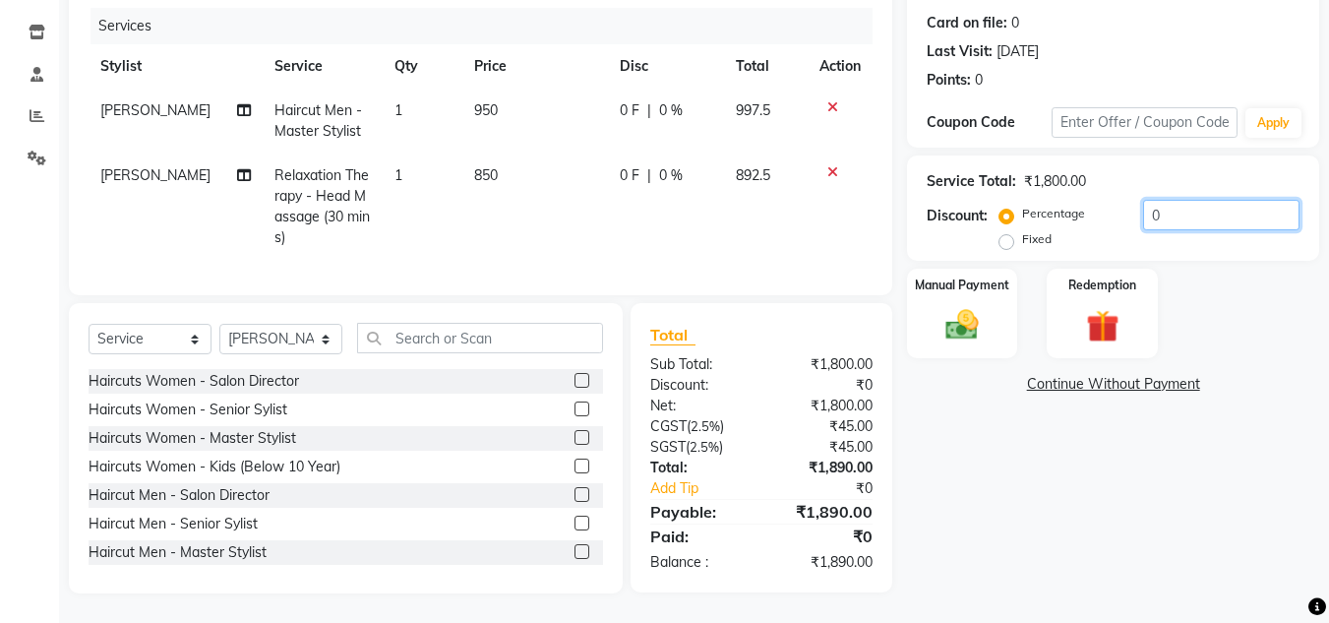
drag, startPoint x: 1181, startPoint y: 205, endPoint x: 1074, endPoint y: 207, distance: 106.3
click at [1074, 207] on div "Percentage Fixed 0" at bounding box center [1152, 226] width 296 height 53
type input "20"
click at [936, 305] on img at bounding box center [962, 324] width 55 height 39
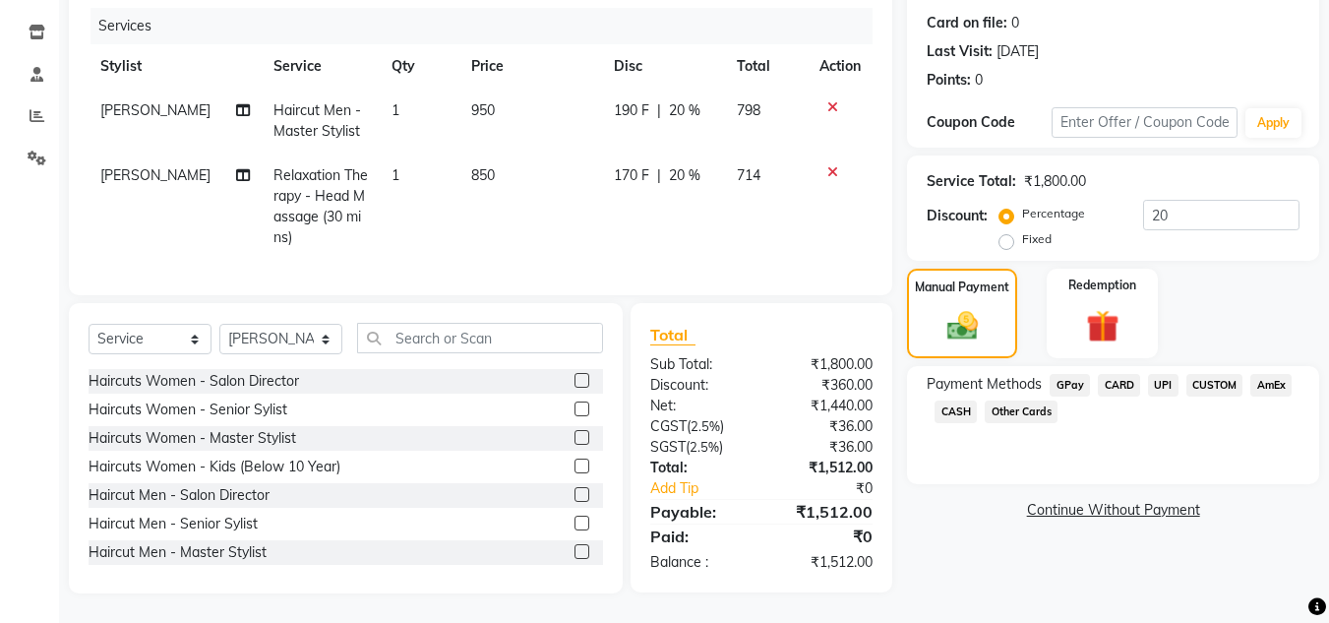
click at [1168, 374] on span "UPI" at bounding box center [1163, 385] width 31 height 23
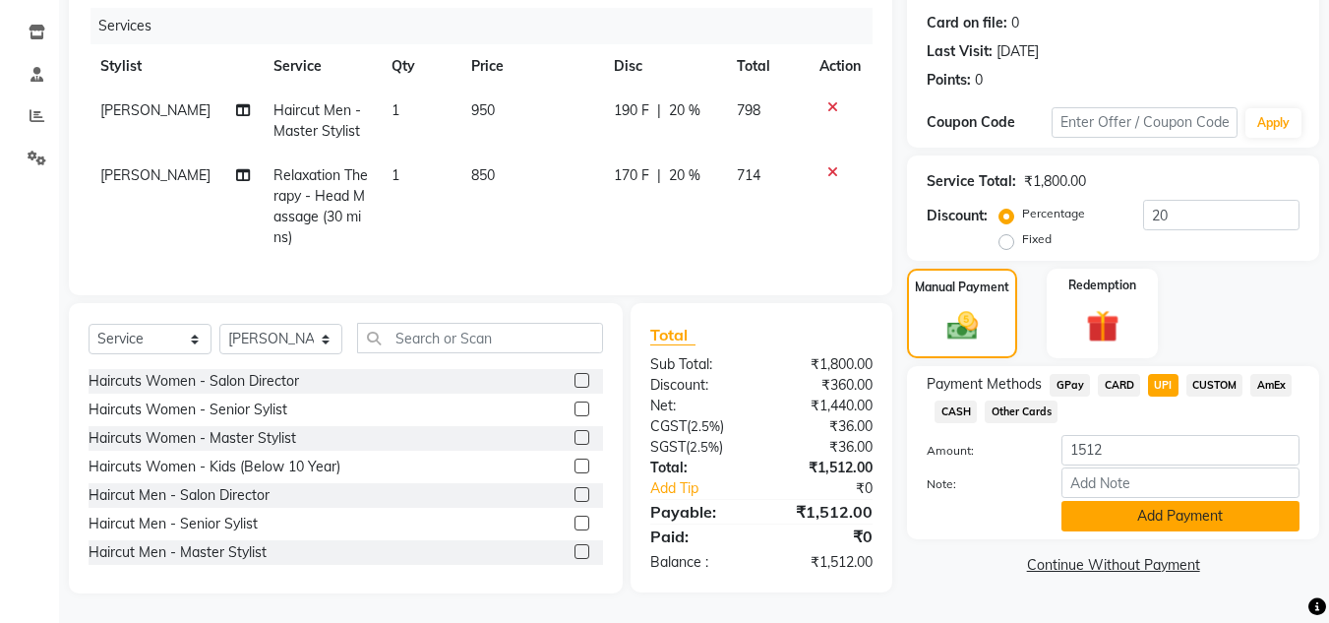
click at [1160, 501] on button "Add Payment" at bounding box center [1181, 516] width 238 height 31
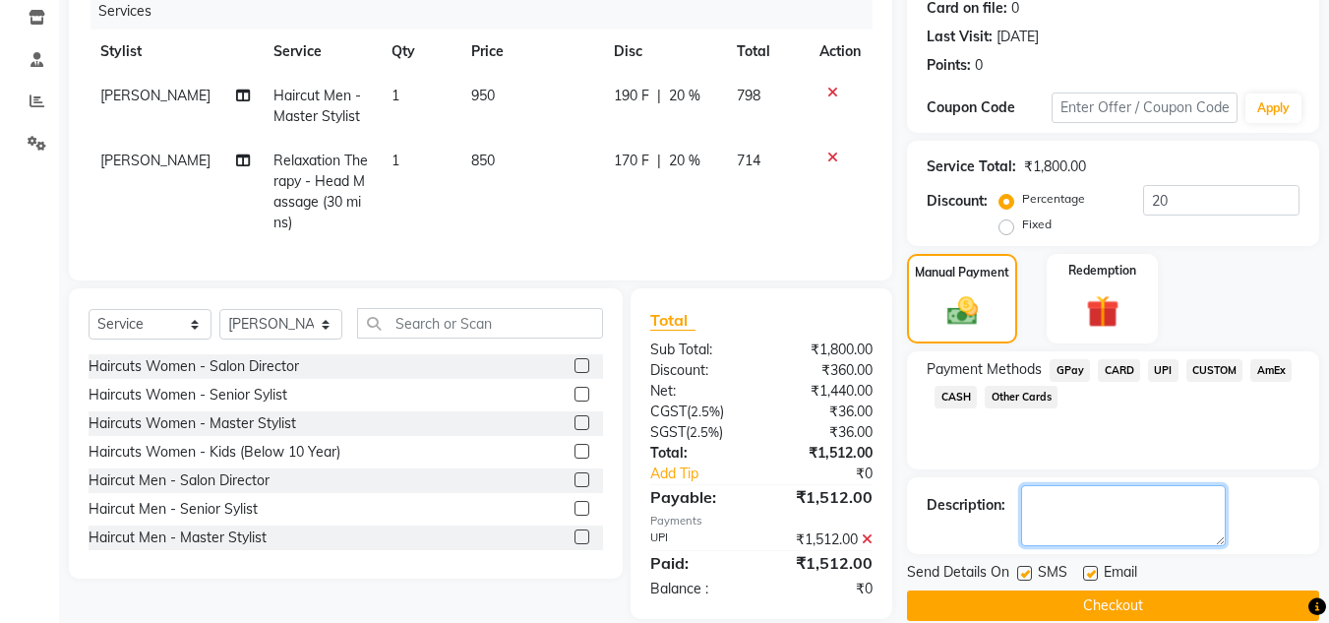
click at [1119, 519] on textarea at bounding box center [1123, 515] width 205 height 61
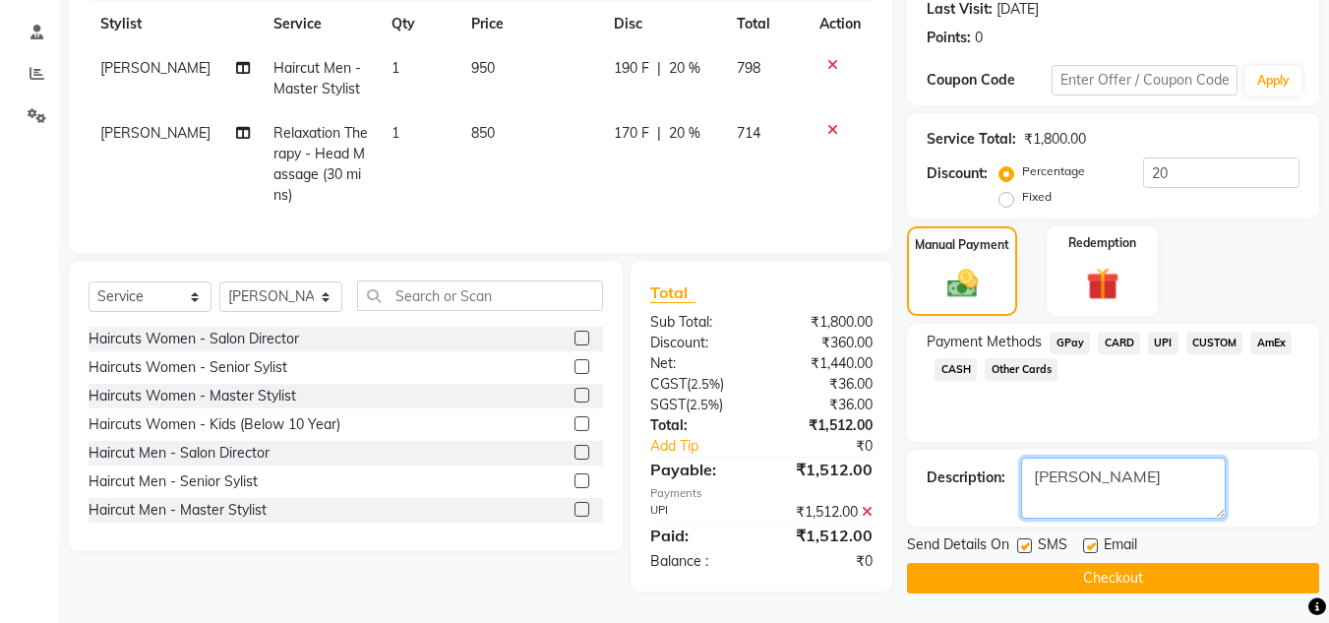
type textarea "Sharon"
click at [1095, 572] on button "Checkout" at bounding box center [1113, 578] width 412 height 31
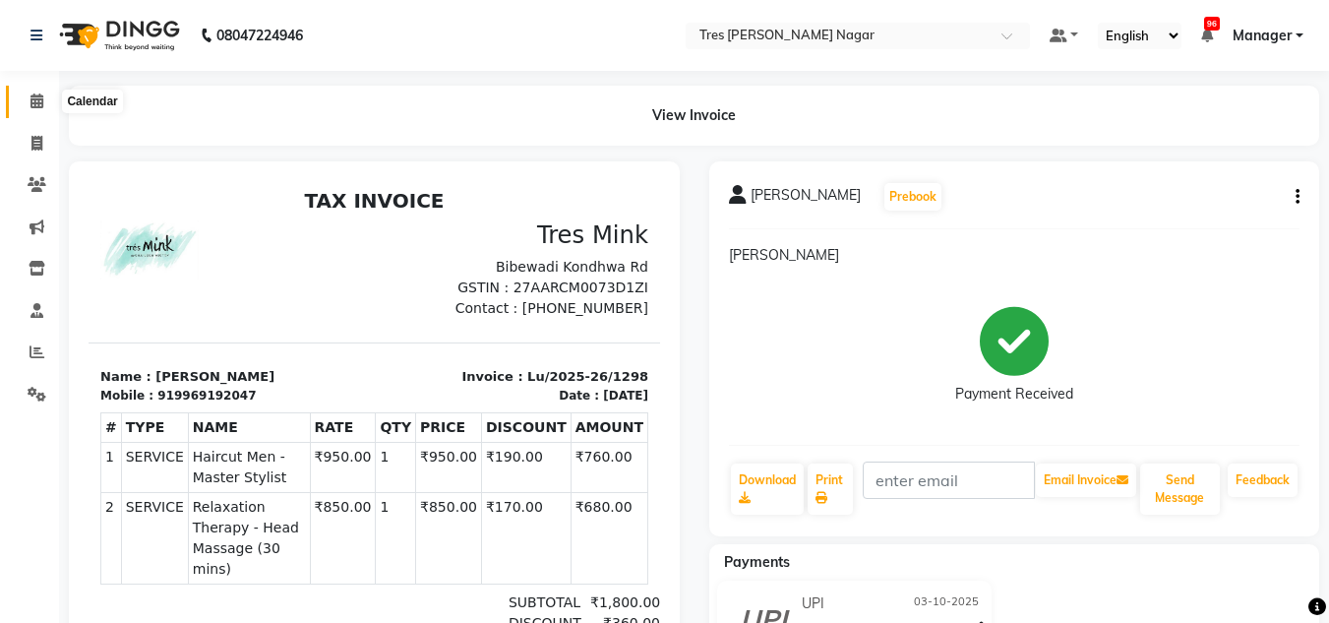
click at [26, 104] on span at bounding box center [37, 102] width 34 height 23
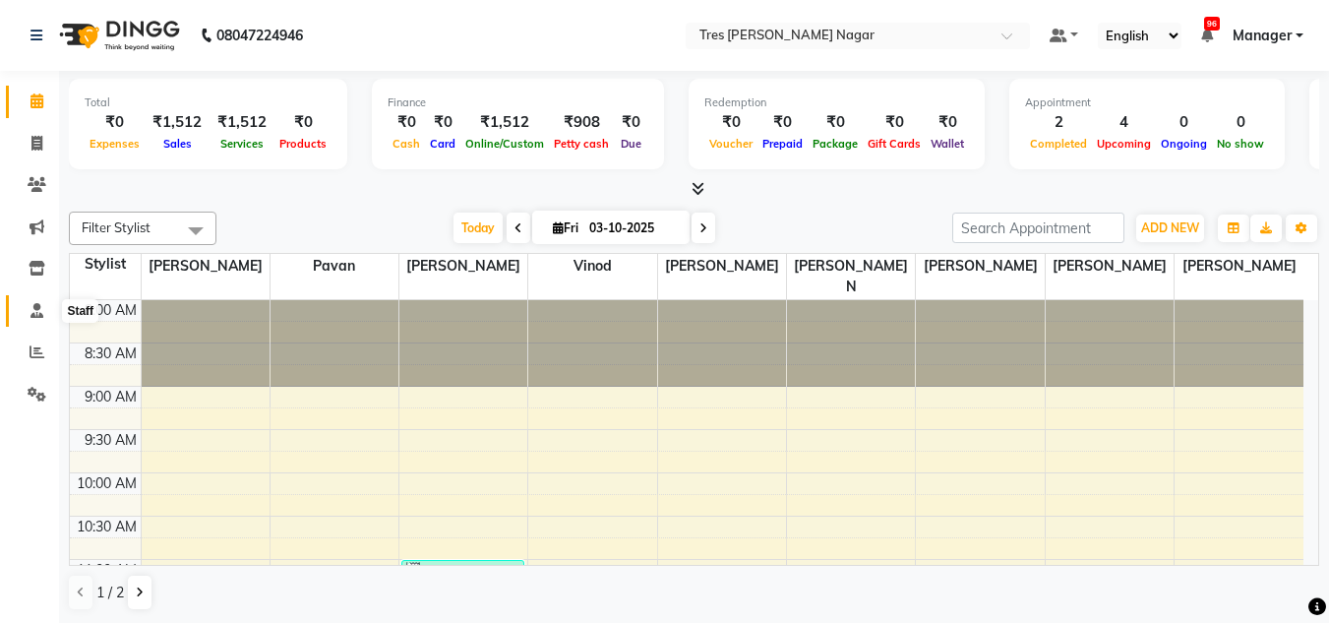
click at [31, 319] on span at bounding box center [37, 311] width 34 height 23
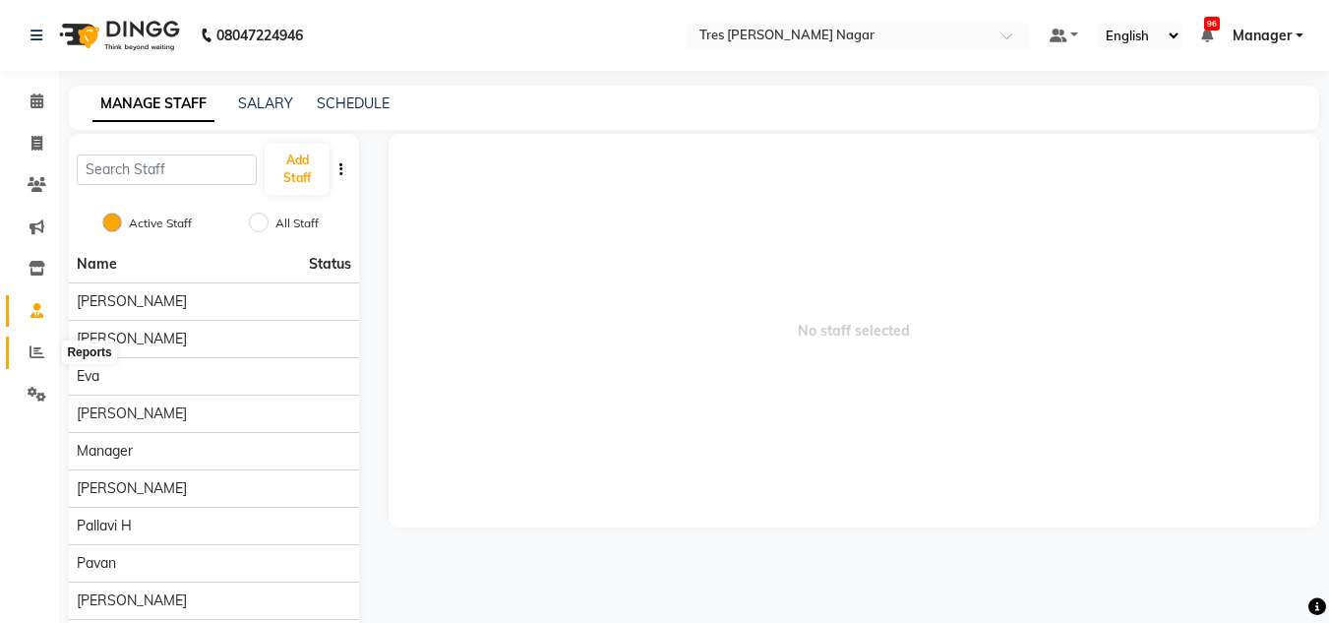
click at [38, 348] on icon at bounding box center [37, 351] width 15 height 15
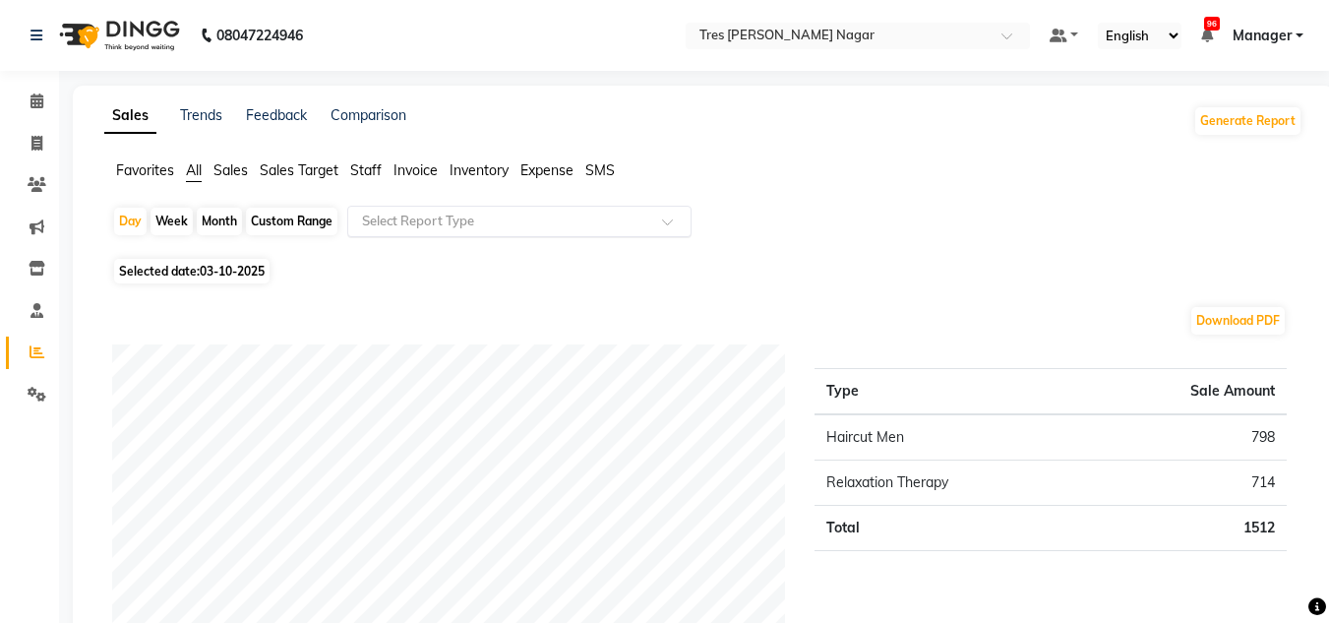
click at [386, 218] on input "text" at bounding box center [499, 222] width 283 height 20
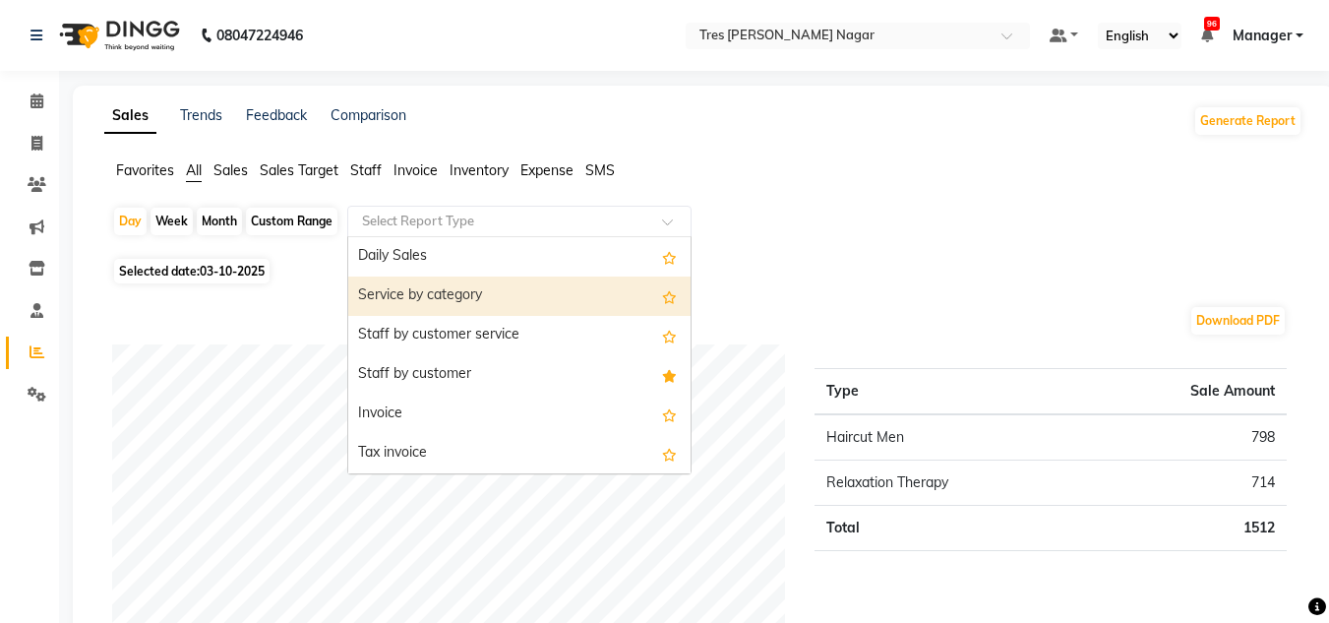
click at [223, 223] on div "Month" at bounding box center [219, 222] width 45 height 28
select select "10"
select select "2025"
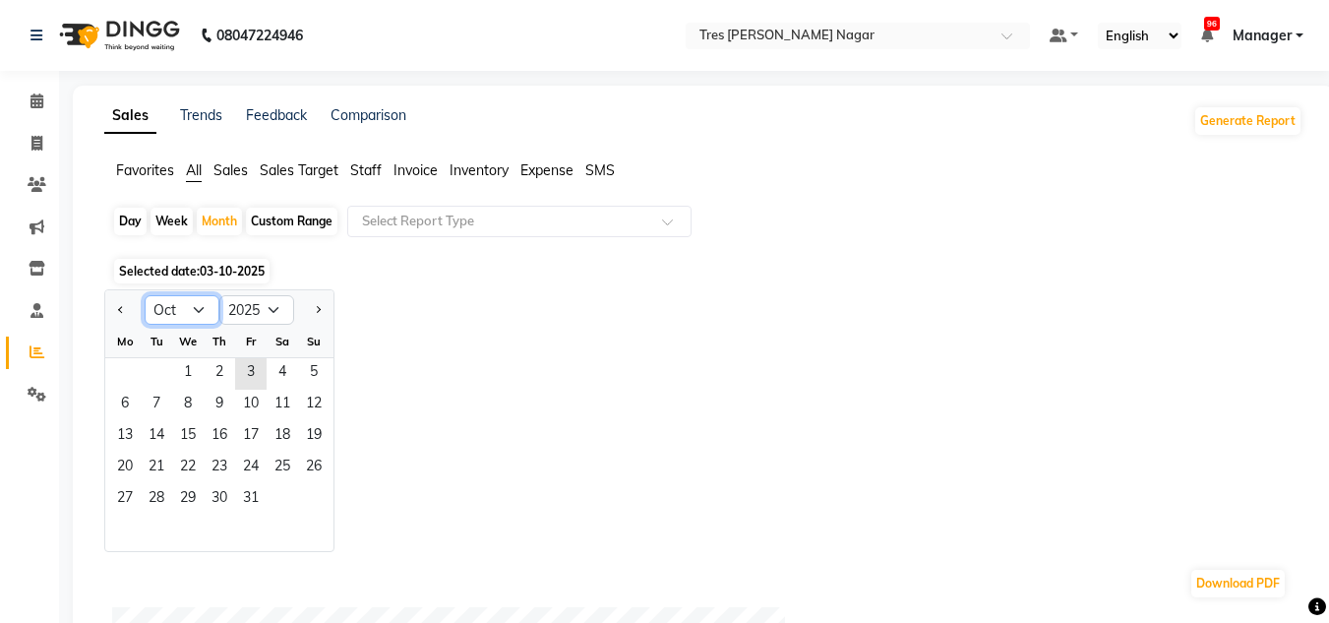
click at [205, 319] on select "Jan Feb Mar Apr May Jun Jul Aug Sep Oct Nov Dec" at bounding box center [182, 310] width 75 height 30
select select "9"
click at [145, 295] on select "Jan Feb Mar Apr May Jun Jul Aug Sep Oct Nov Dec" at bounding box center [182, 310] width 75 height 30
click at [125, 366] on span "1" at bounding box center [124, 373] width 31 height 31
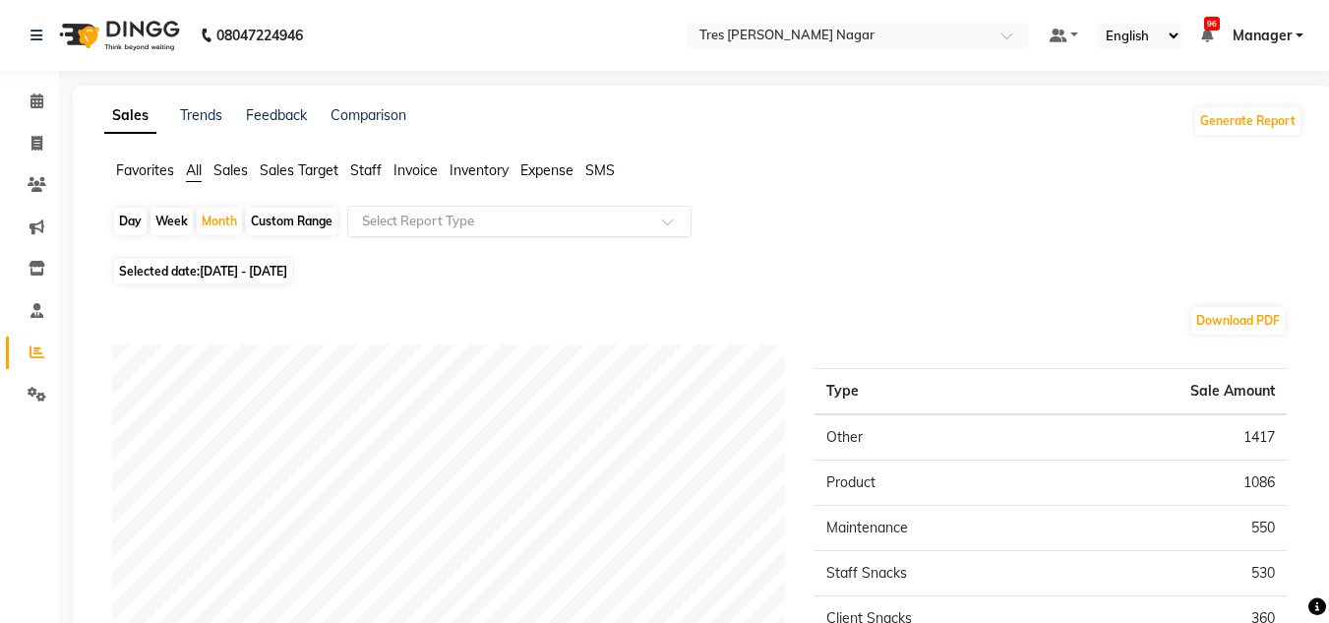
click at [538, 218] on input "text" at bounding box center [499, 222] width 283 height 20
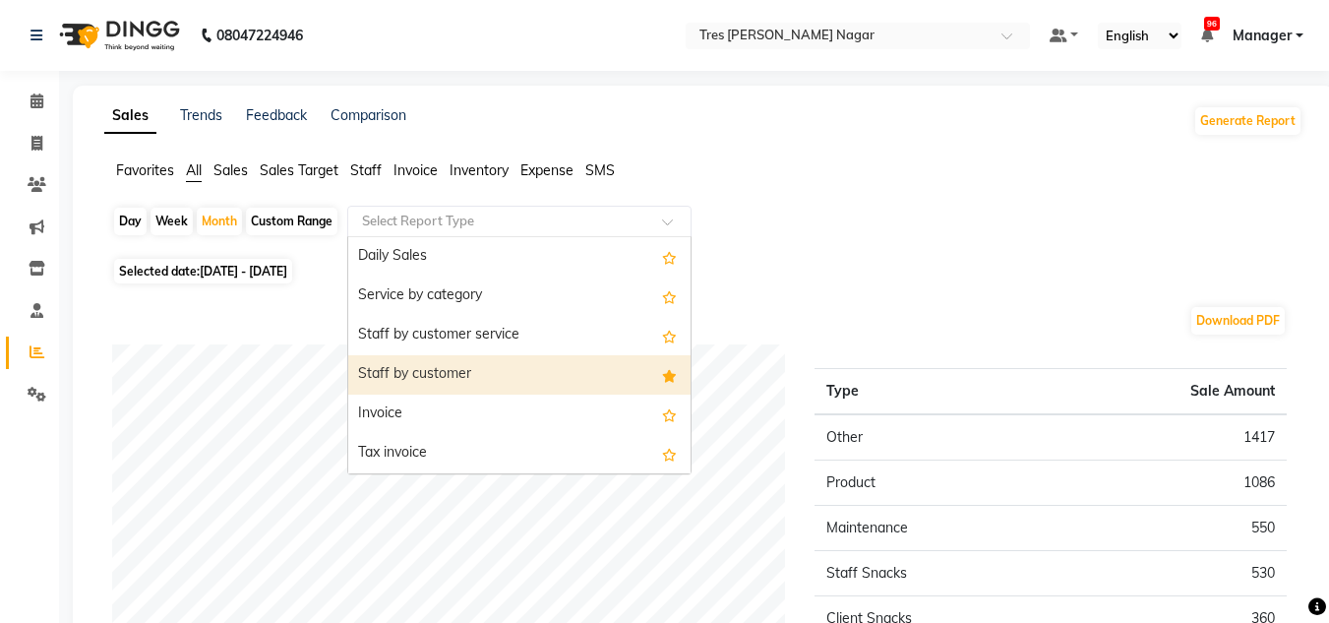
click at [507, 375] on div "Staff by customer" at bounding box center [519, 374] width 342 height 39
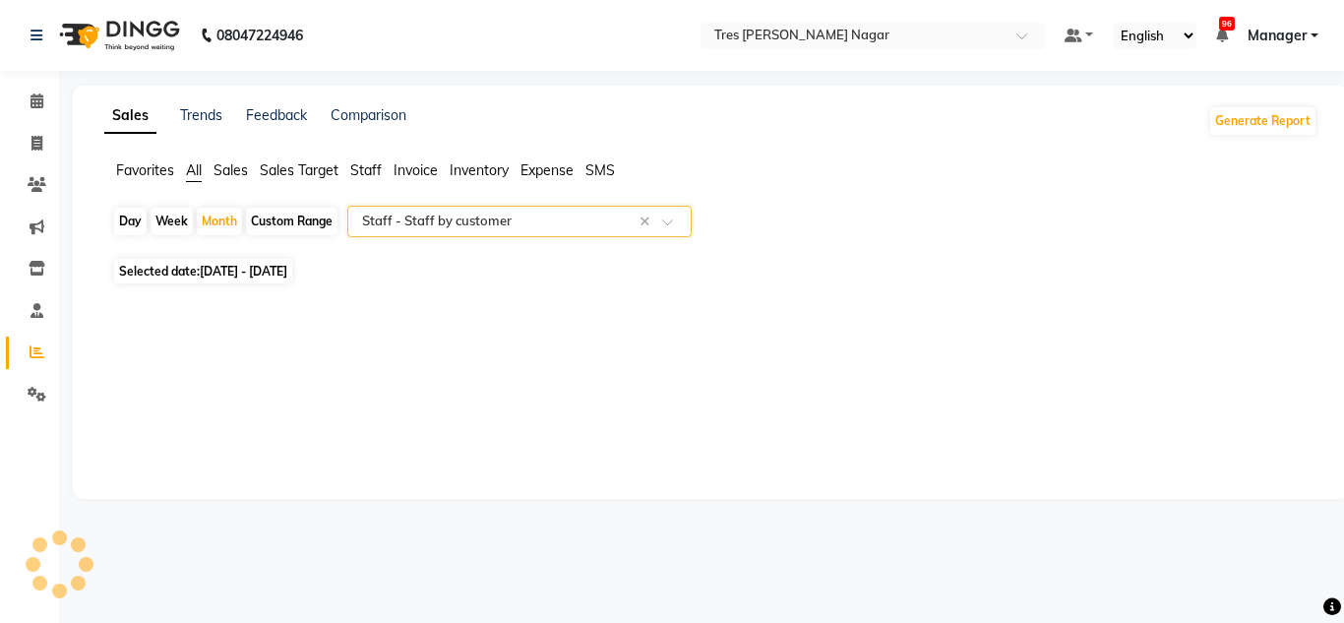
select select "filtered_report"
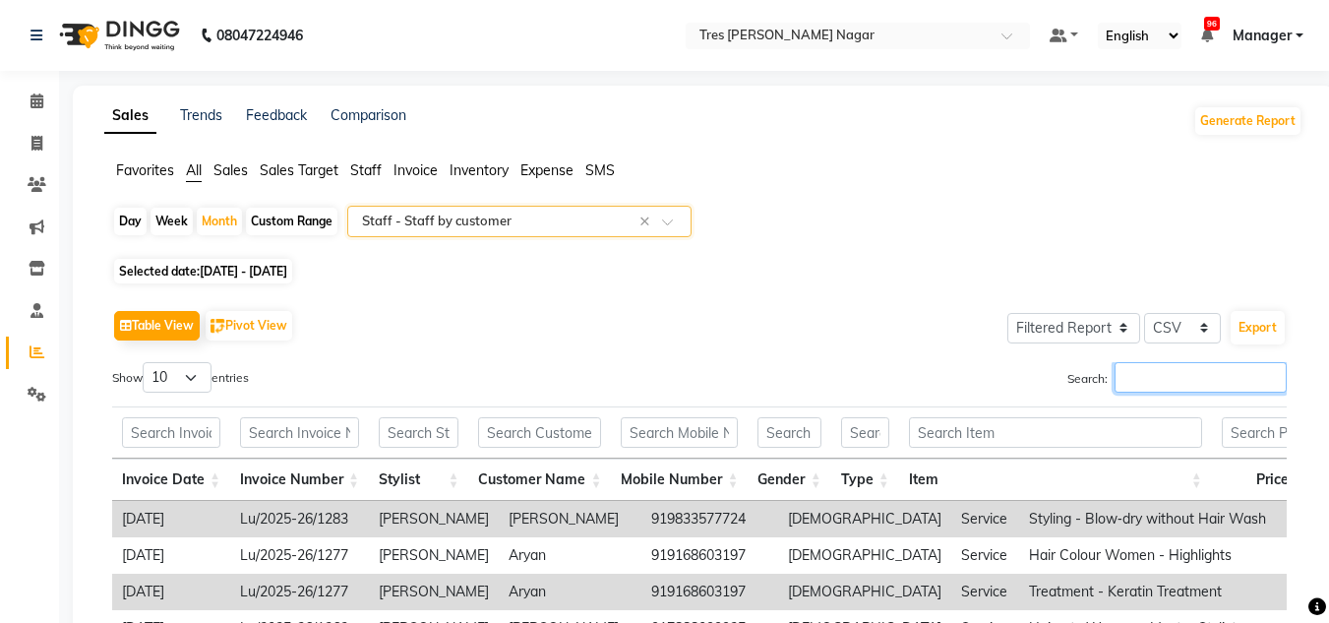
click at [1153, 386] on input "Search:" at bounding box center [1201, 377] width 172 height 31
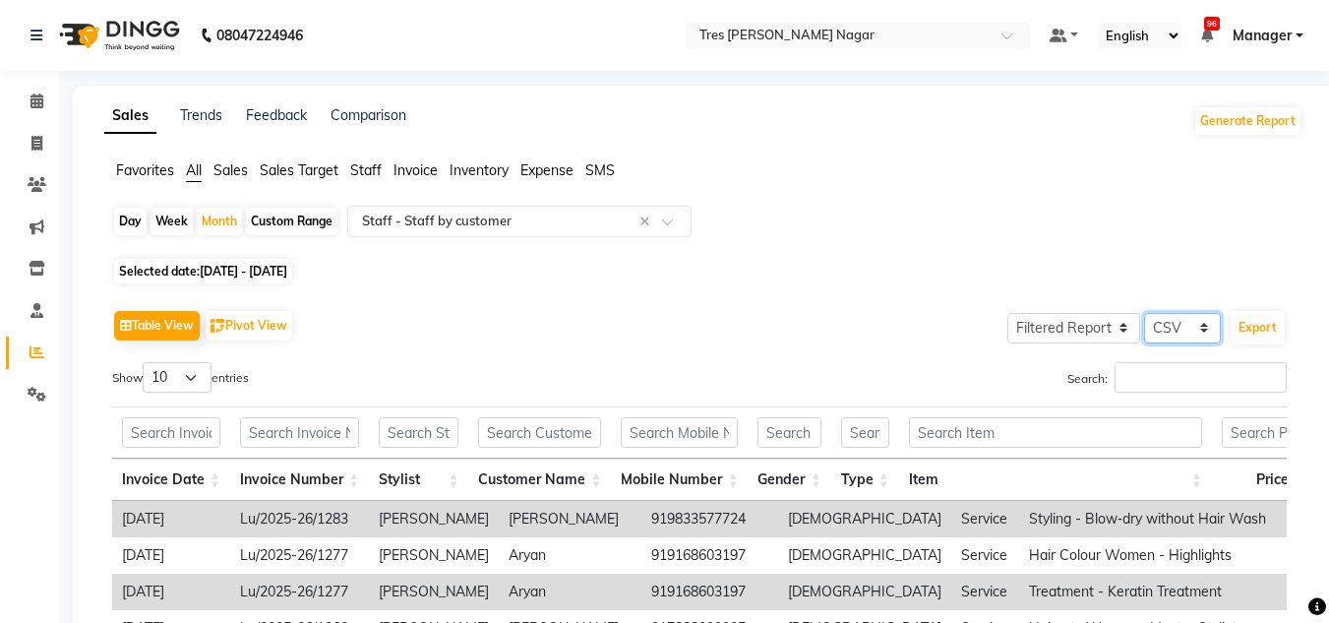
click at [1202, 332] on select "Select CSV PDF" at bounding box center [1182, 328] width 77 height 31
select select "pdf"
click at [1144, 313] on select "Select CSV PDF" at bounding box center [1182, 328] width 77 height 31
click at [1123, 384] on input "Search:" at bounding box center [1201, 377] width 172 height 31
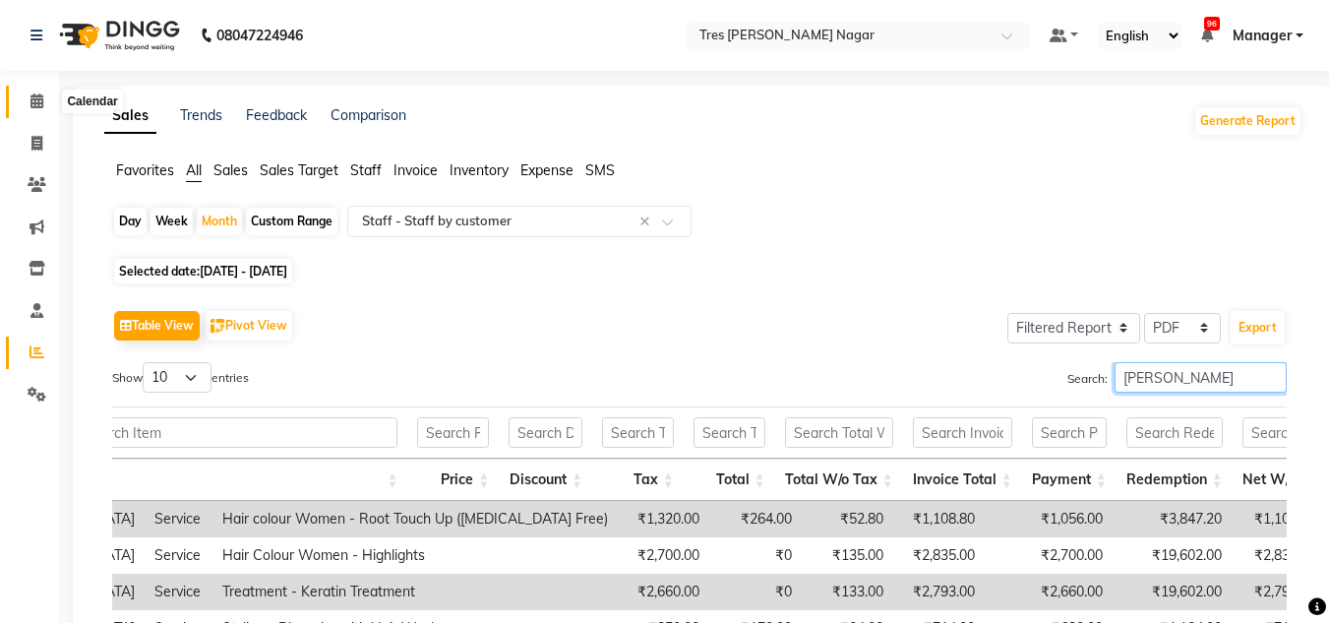
type input "harshita"
click at [37, 102] on icon at bounding box center [37, 100] width 13 height 15
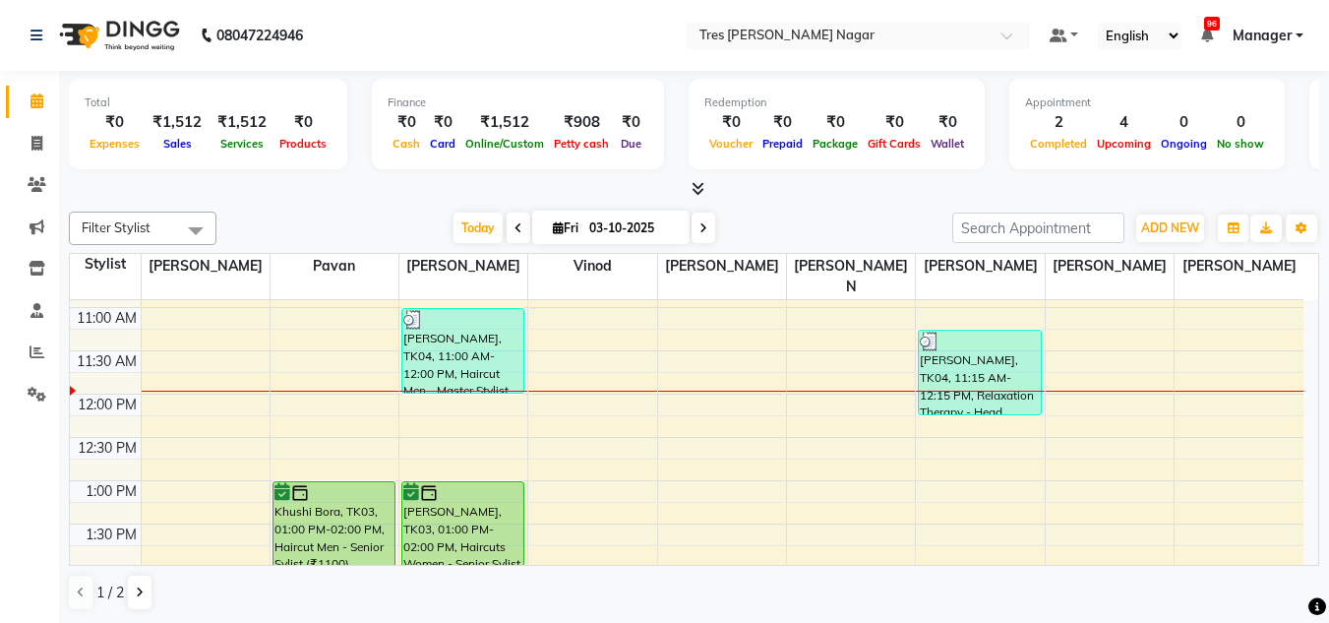
scroll to position [295, 0]
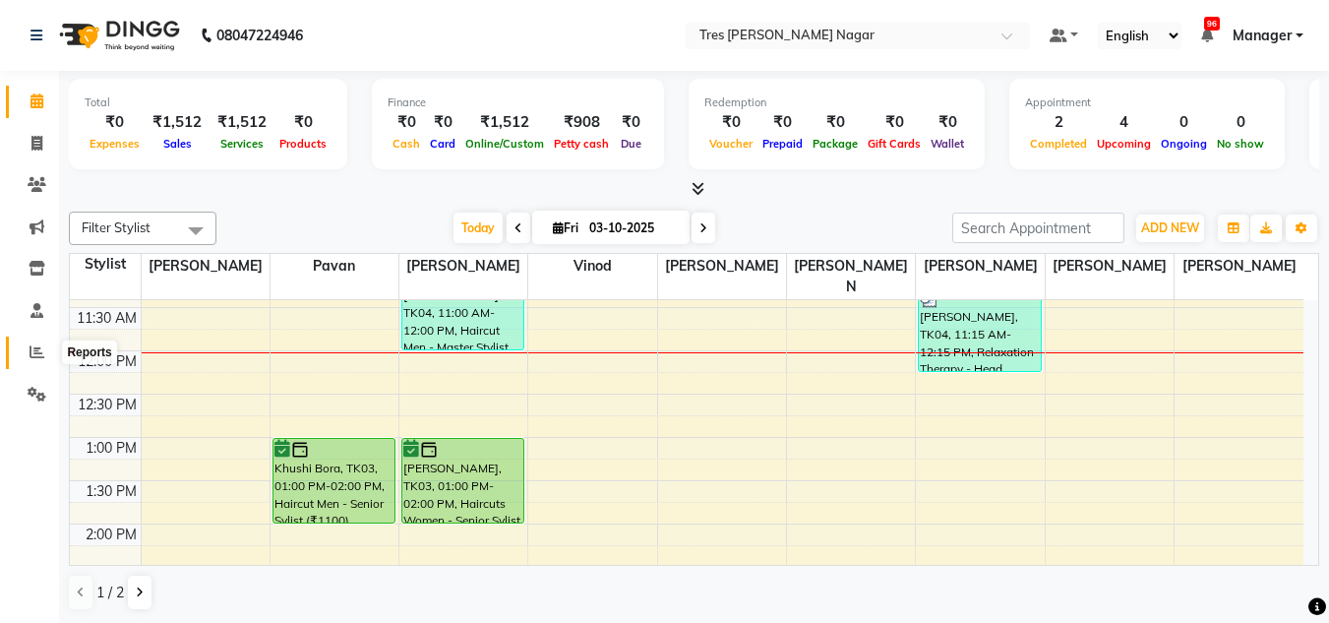
click at [43, 352] on icon at bounding box center [37, 351] width 15 height 15
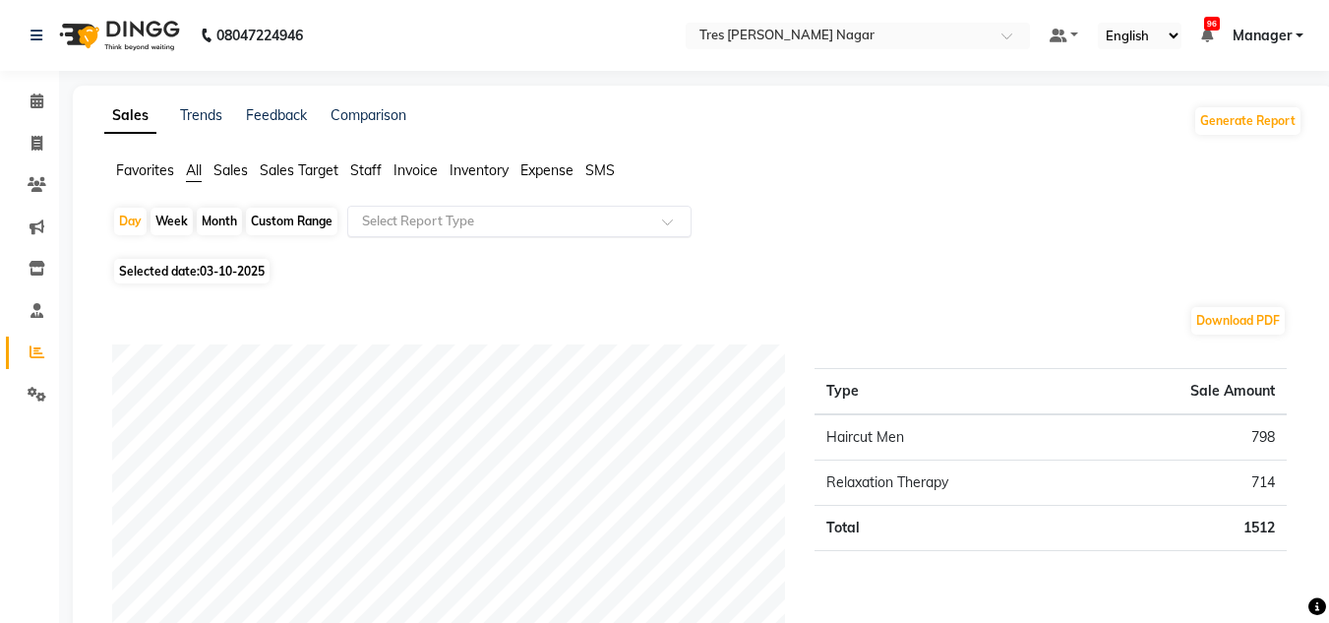
click at [393, 224] on input "text" at bounding box center [499, 222] width 283 height 20
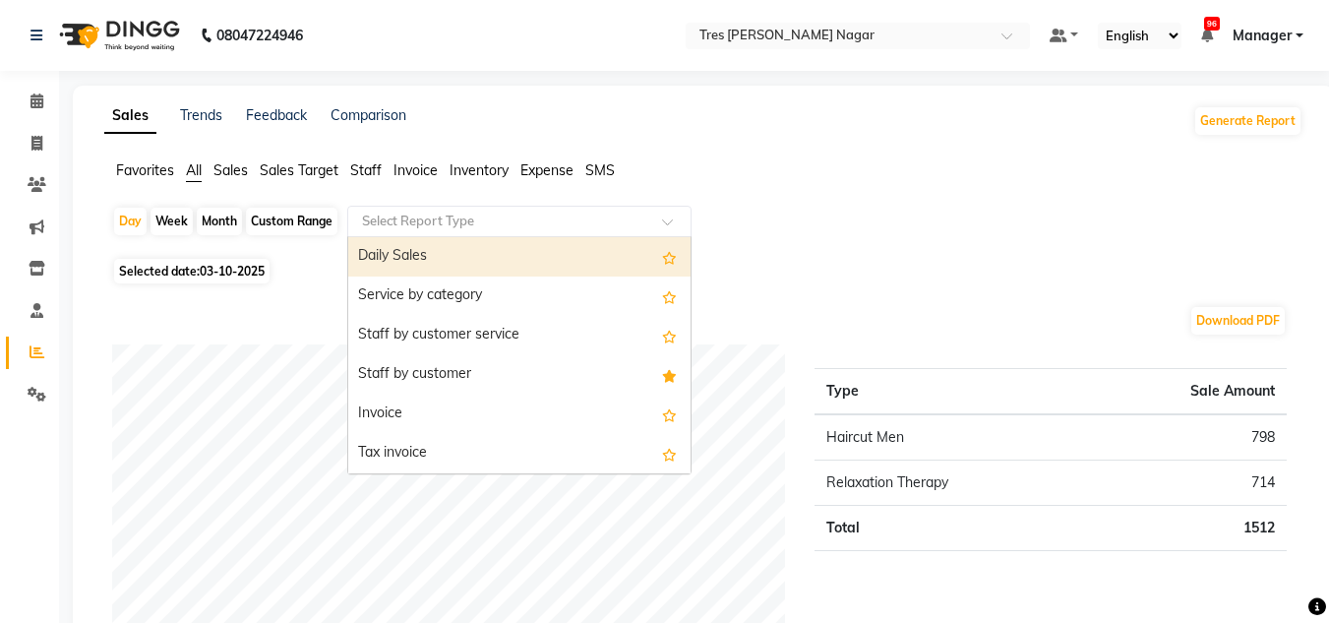
click at [218, 224] on div "Month" at bounding box center [219, 222] width 45 height 28
select select "10"
select select "2025"
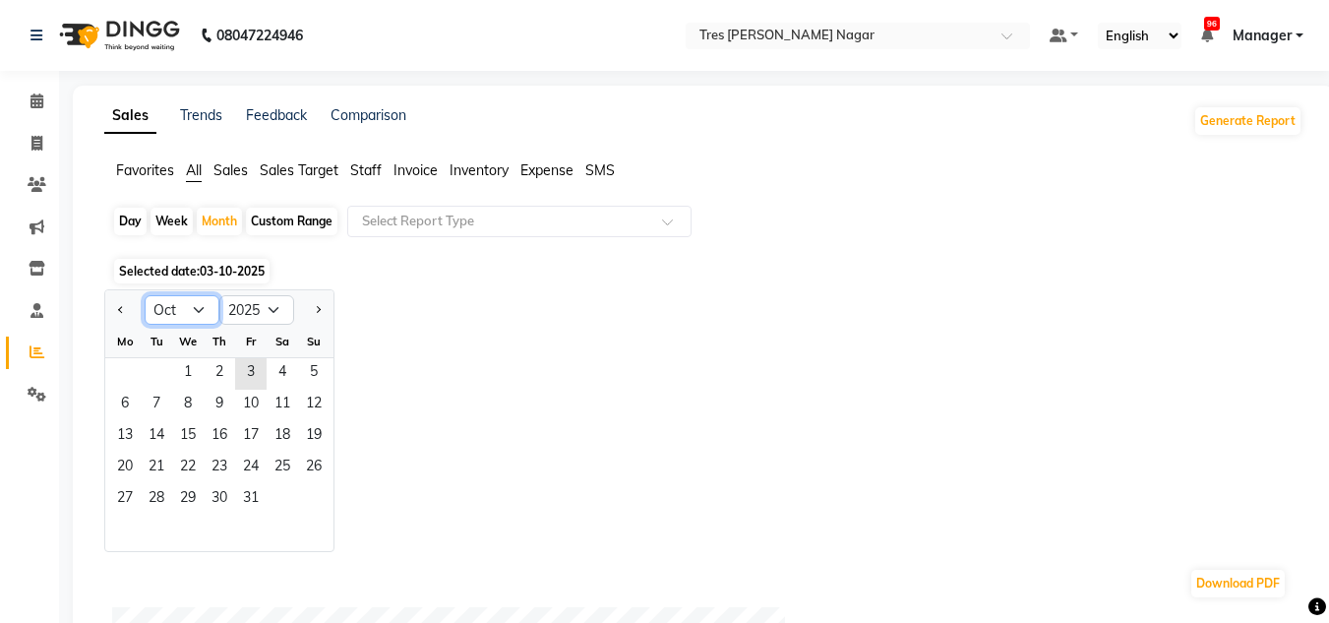
click at [179, 306] on select "Jan Feb Mar Apr May Jun Jul Aug Sep Oct Nov Dec" at bounding box center [182, 310] width 75 height 30
select select "9"
click at [145, 295] on select "Jan Feb Mar Apr May Jun Jul Aug Sep Oct Nov Dec" at bounding box center [182, 310] width 75 height 30
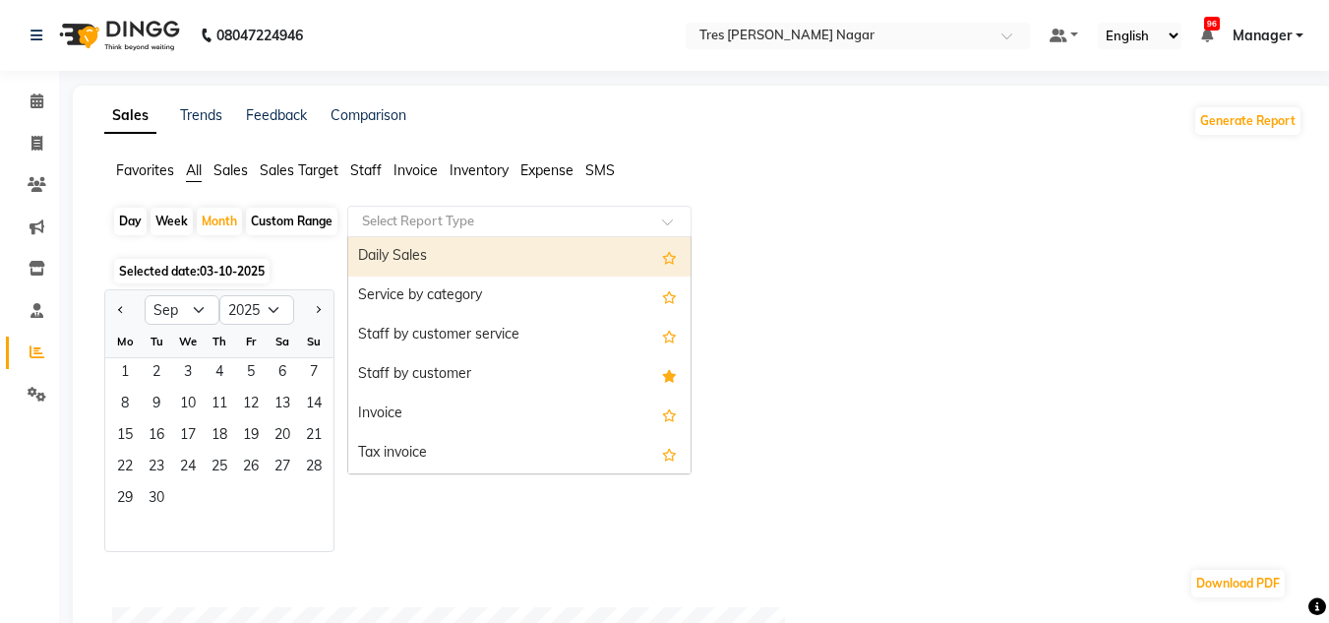
click at [465, 223] on input "text" at bounding box center [499, 222] width 283 height 20
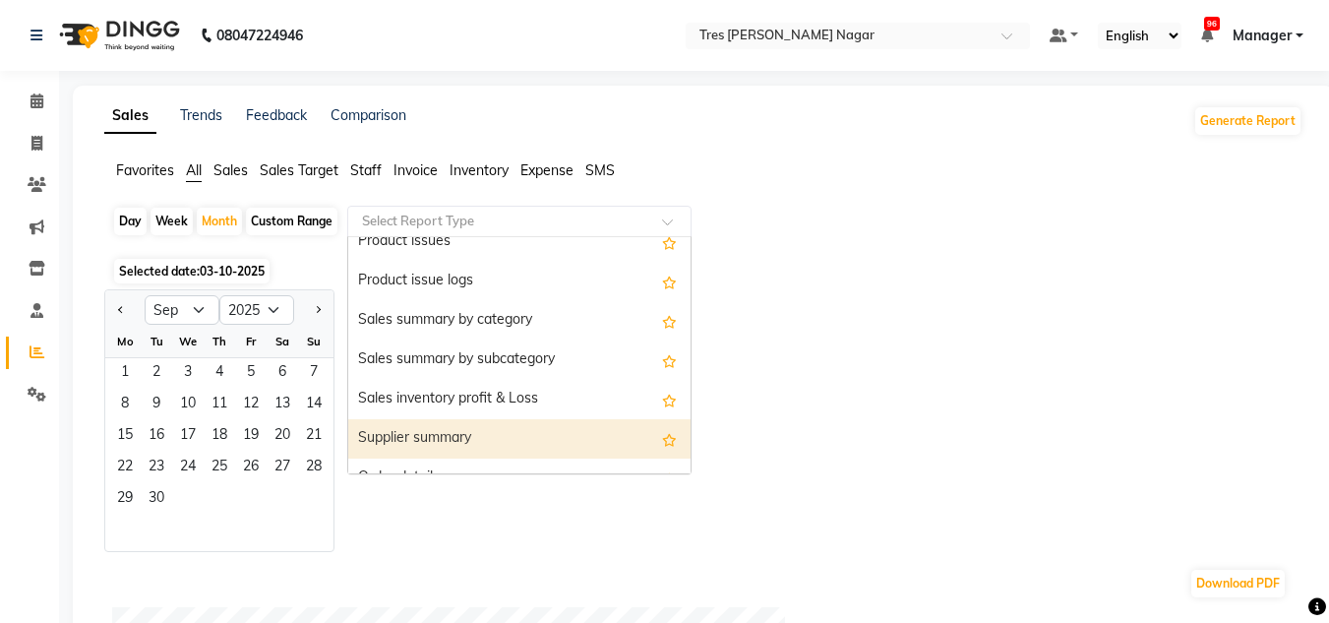
scroll to position [335, 0]
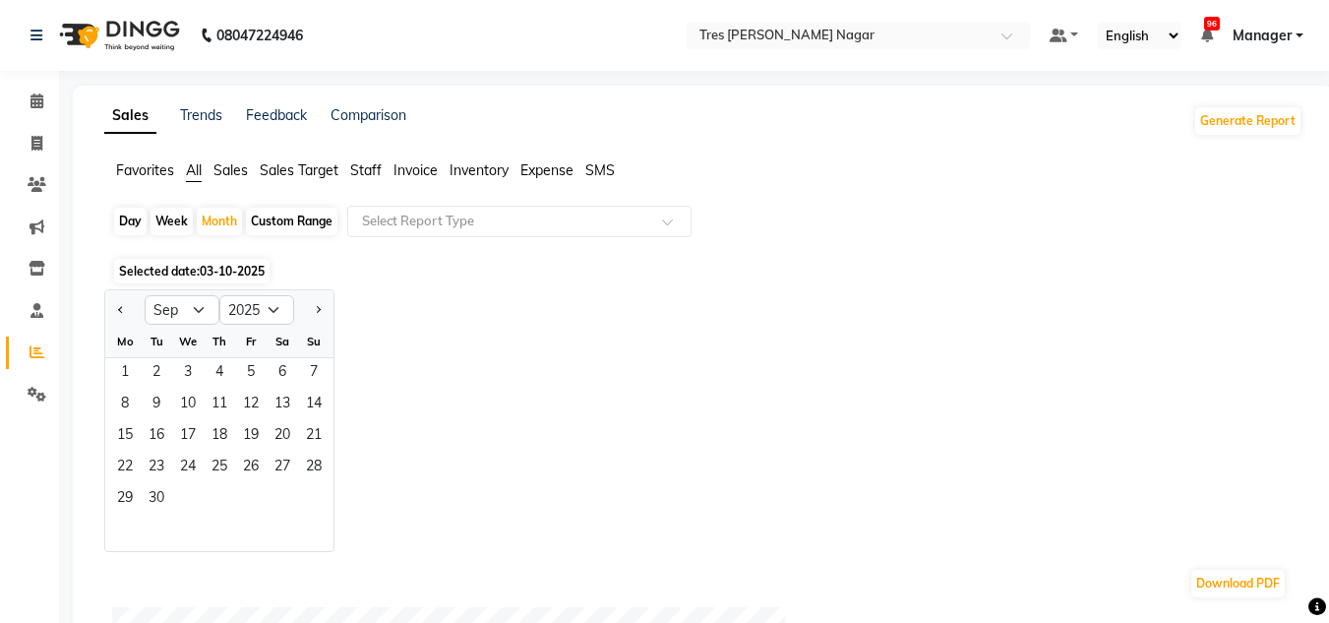
click at [1208, 400] on div "Jan Feb Mar Apr May Jun Jul Aug Sep Oct Nov Dec 2015 2016 2017 2018 2019 2020 2…" at bounding box center [703, 420] width 1198 height 263
click at [33, 101] on icon at bounding box center [37, 100] width 13 height 15
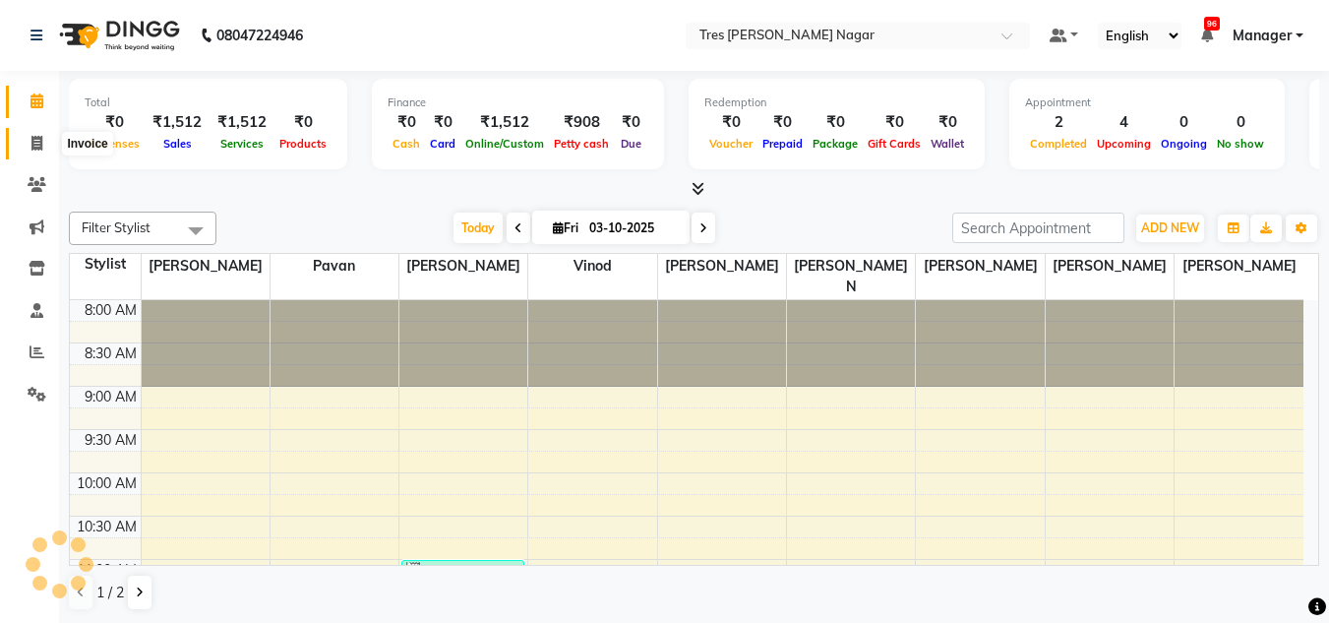
click at [41, 143] on icon at bounding box center [36, 143] width 11 height 15
select select "service"
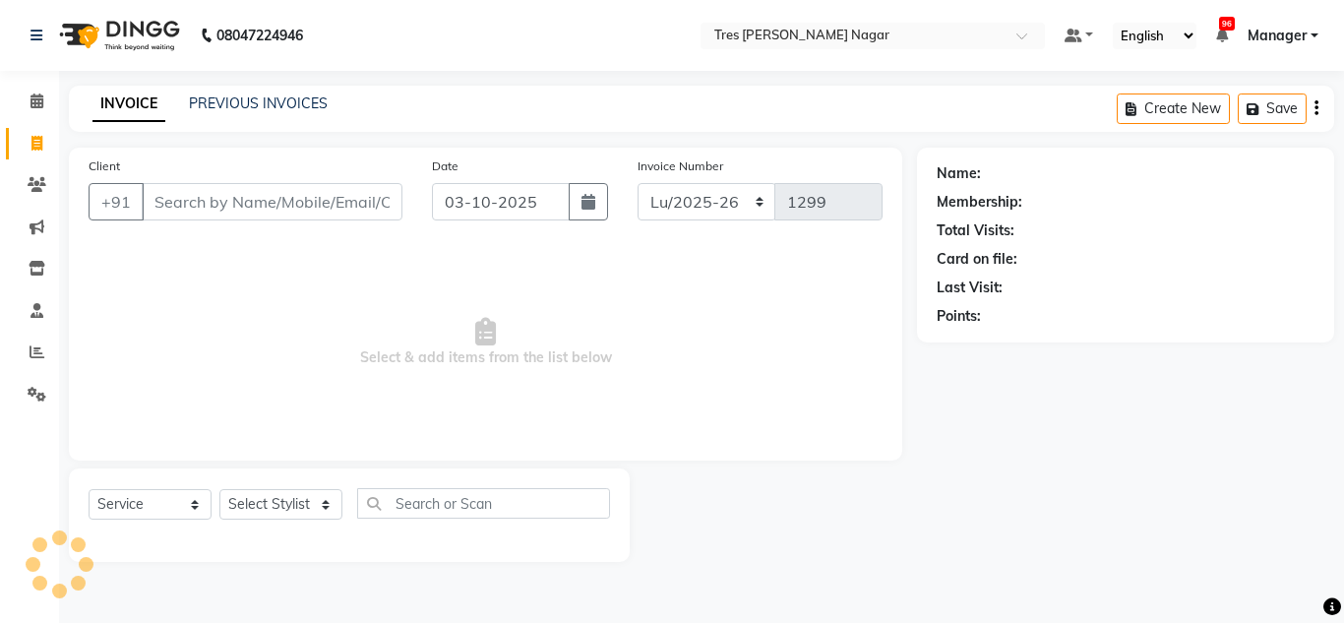
click at [244, 183] on input "Client" at bounding box center [272, 201] width 261 height 37
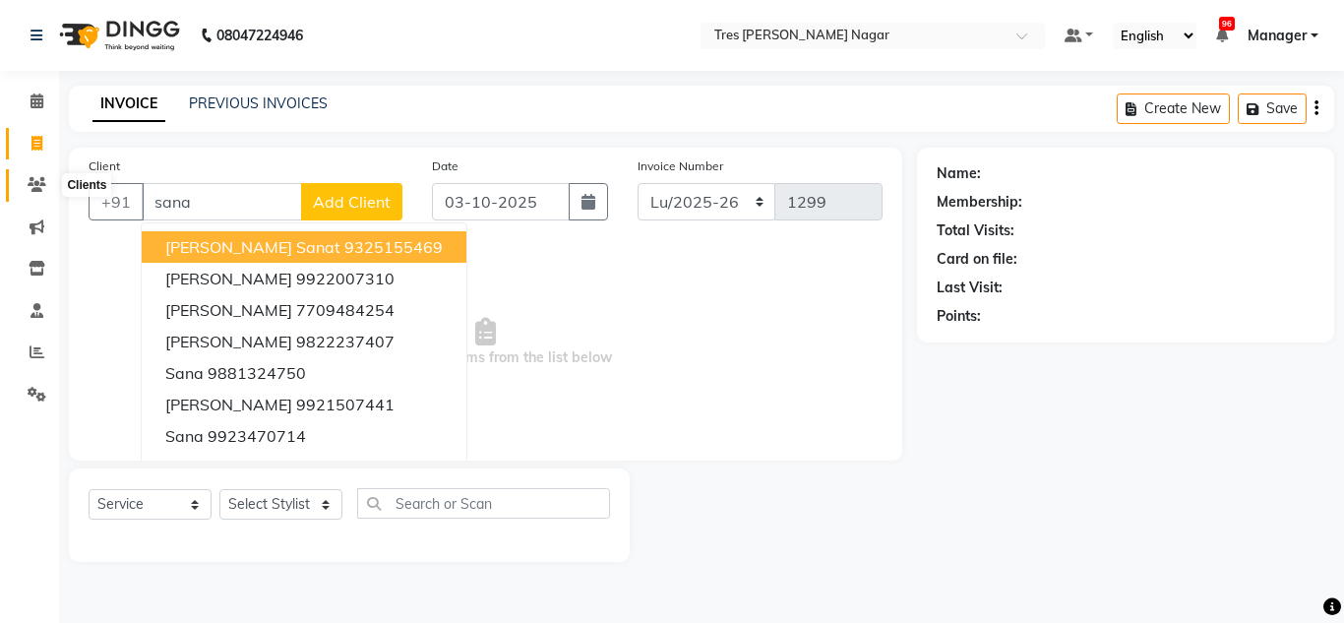
type input "sana"
click at [29, 187] on icon at bounding box center [37, 184] width 19 height 15
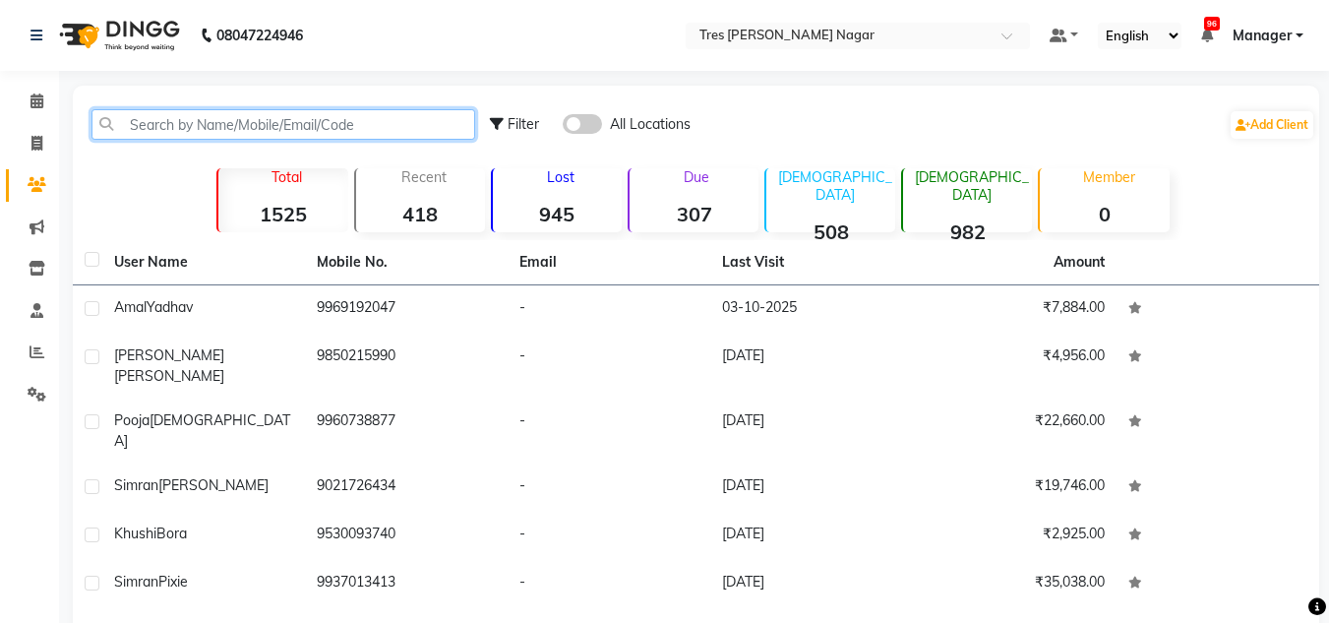
click at [169, 130] on input "text" at bounding box center [284, 124] width 384 height 31
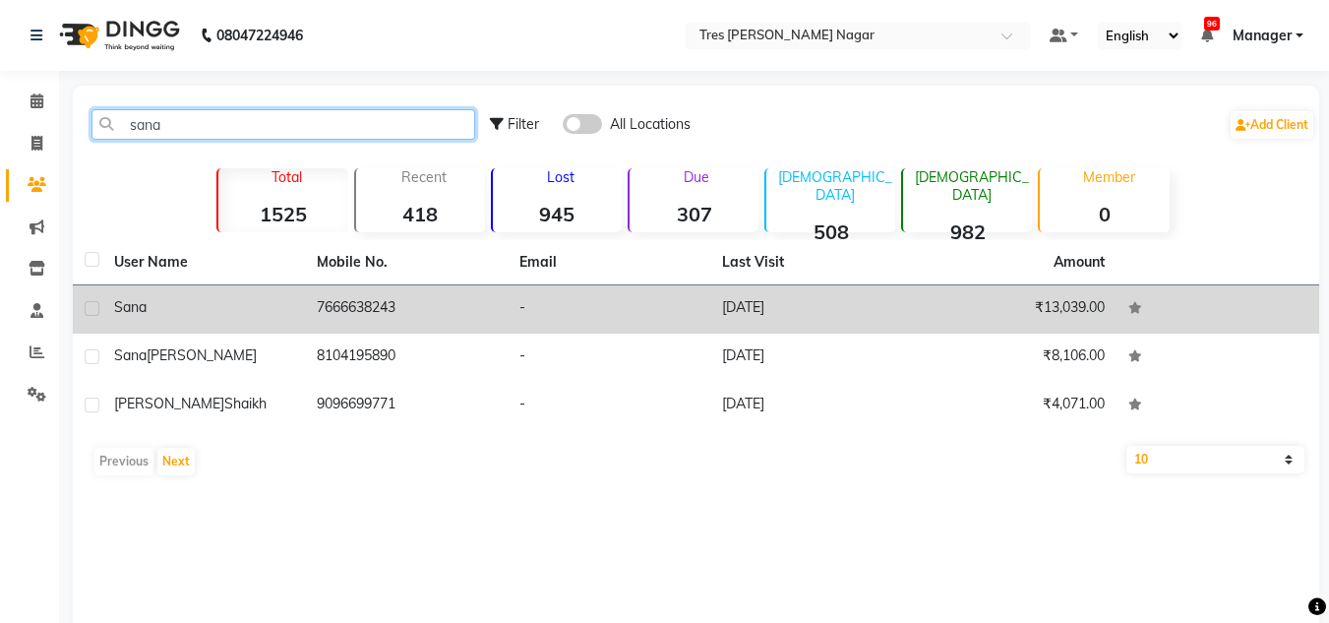
type input "sana"
click at [393, 306] on td "7666638243" at bounding box center [406, 309] width 203 height 48
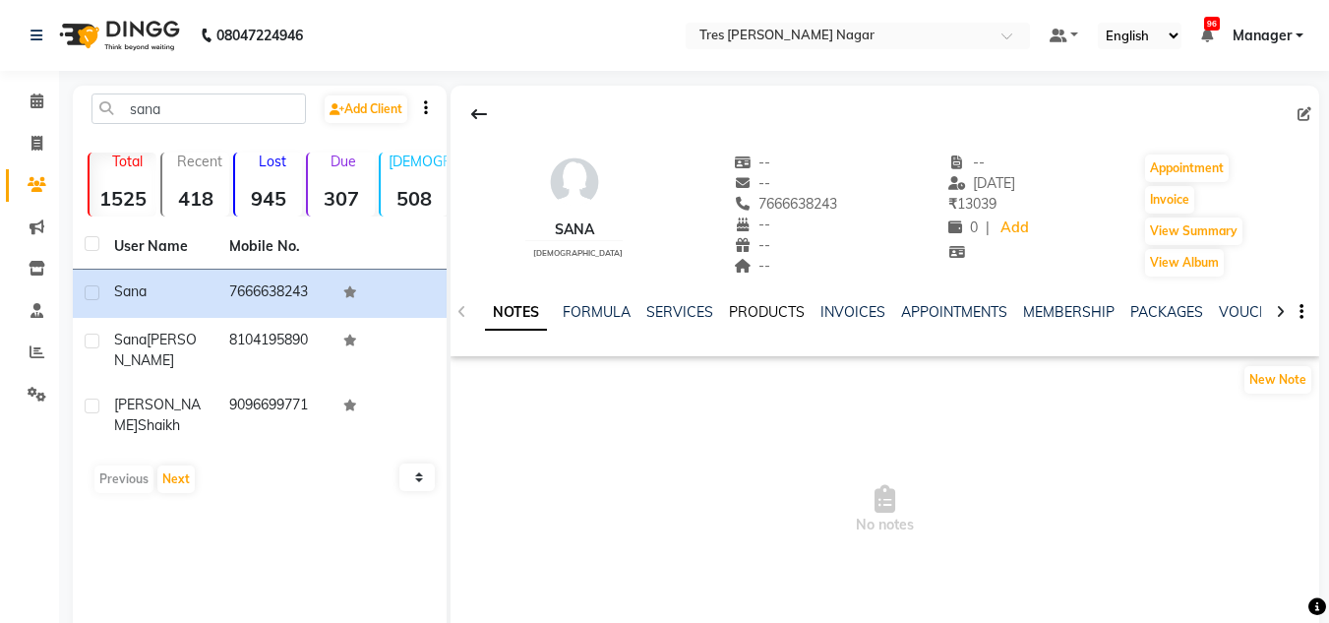
click at [748, 307] on link "PRODUCTS" at bounding box center [767, 312] width 76 height 18
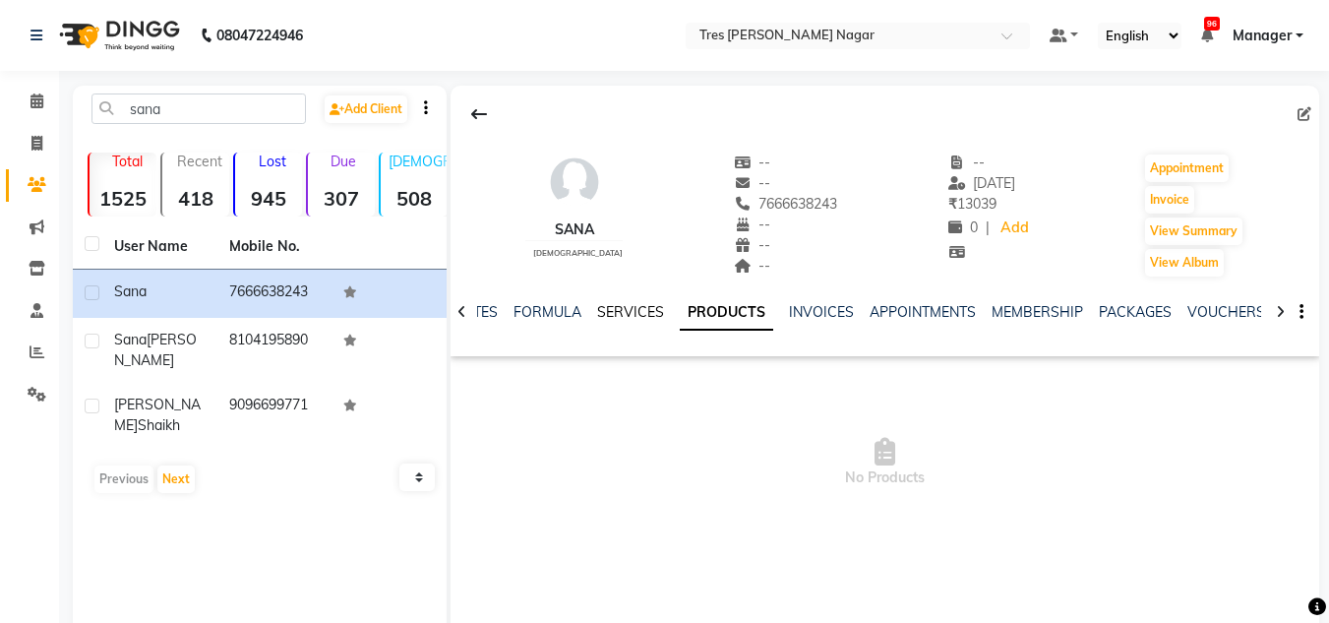
click at [604, 303] on link "SERVICES" at bounding box center [630, 312] width 67 height 18
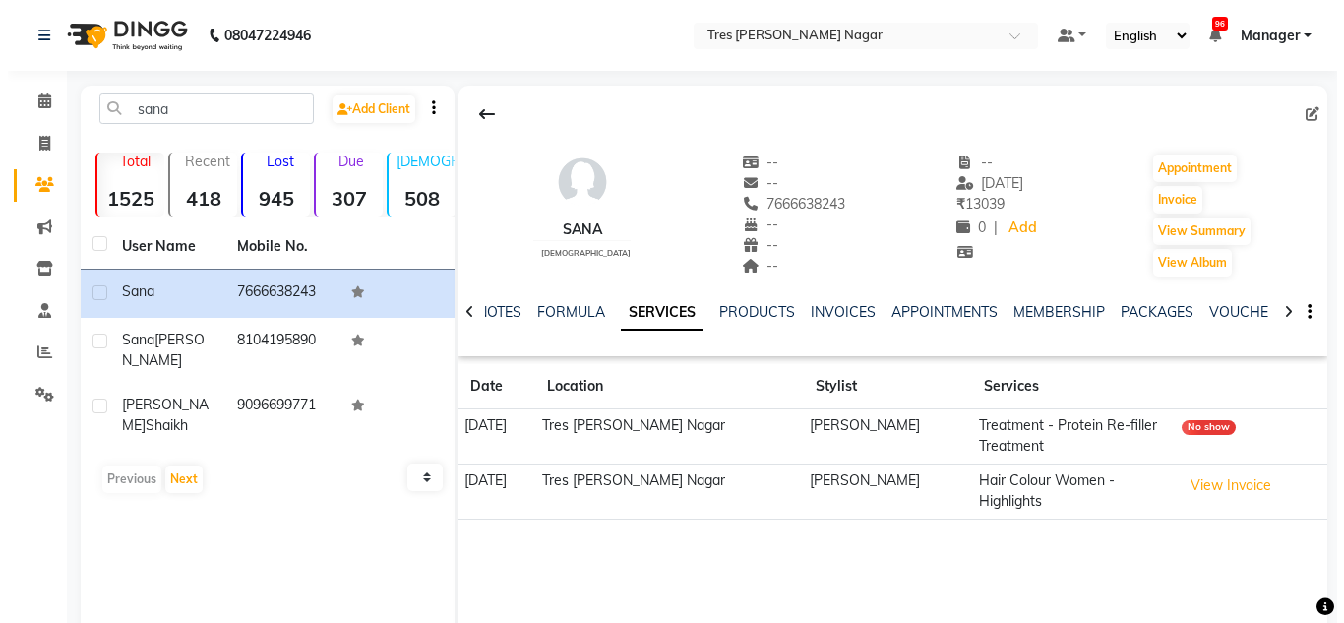
scroll to position [83, 0]
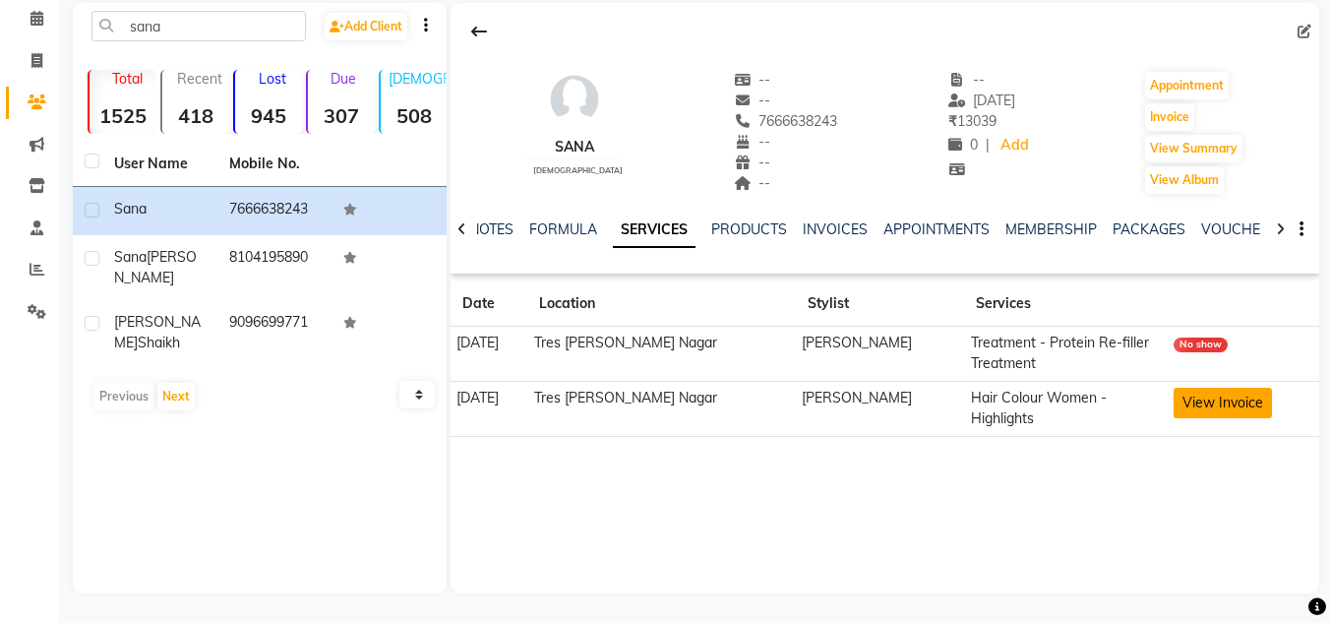
click at [1241, 401] on button "View Invoice" at bounding box center [1223, 403] width 98 height 31
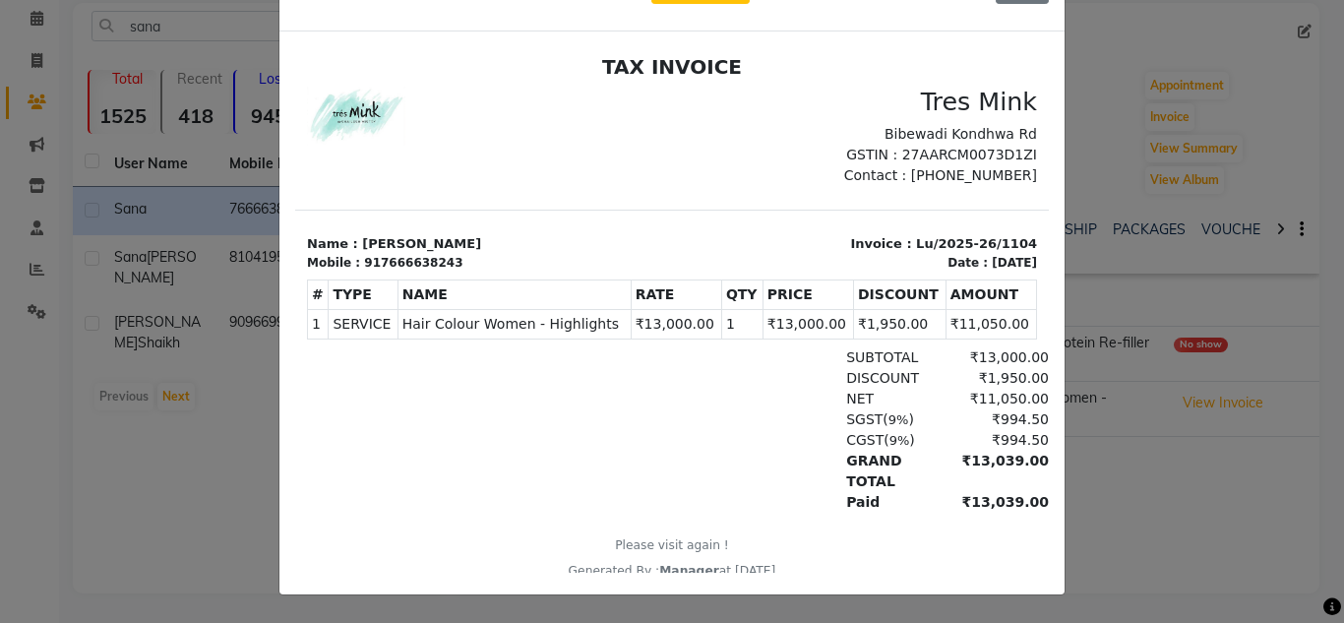
scroll to position [0, 0]
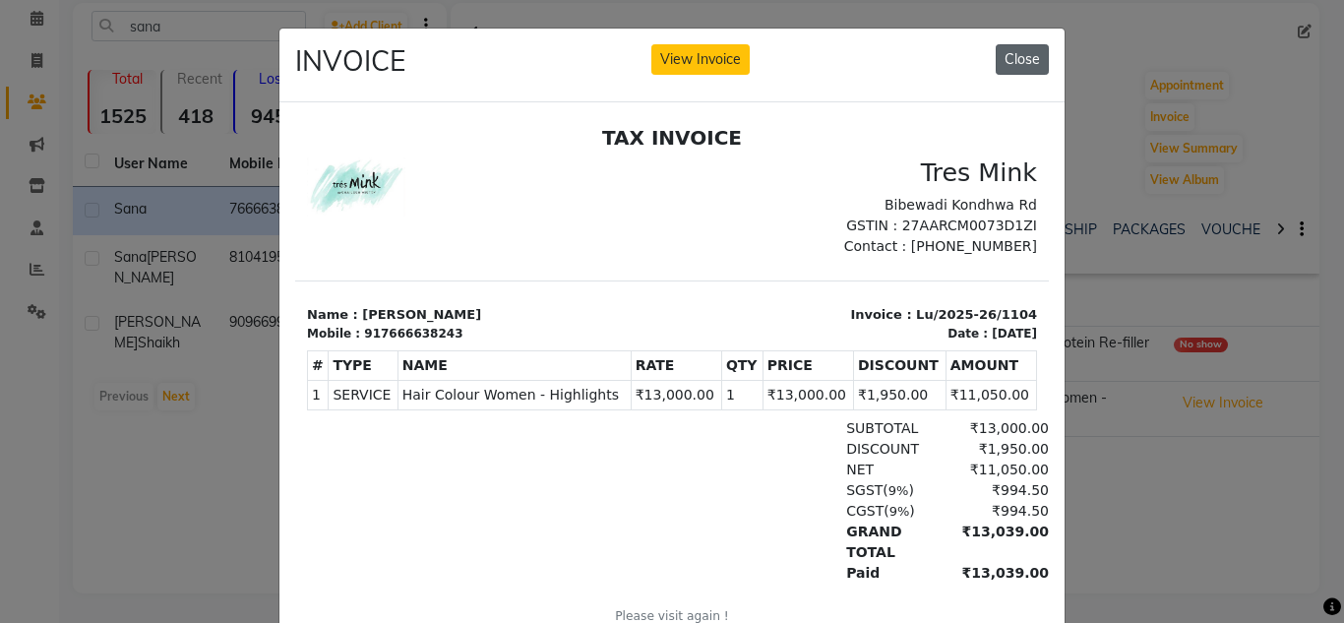
click at [1021, 72] on button "Close" at bounding box center [1022, 59] width 53 height 31
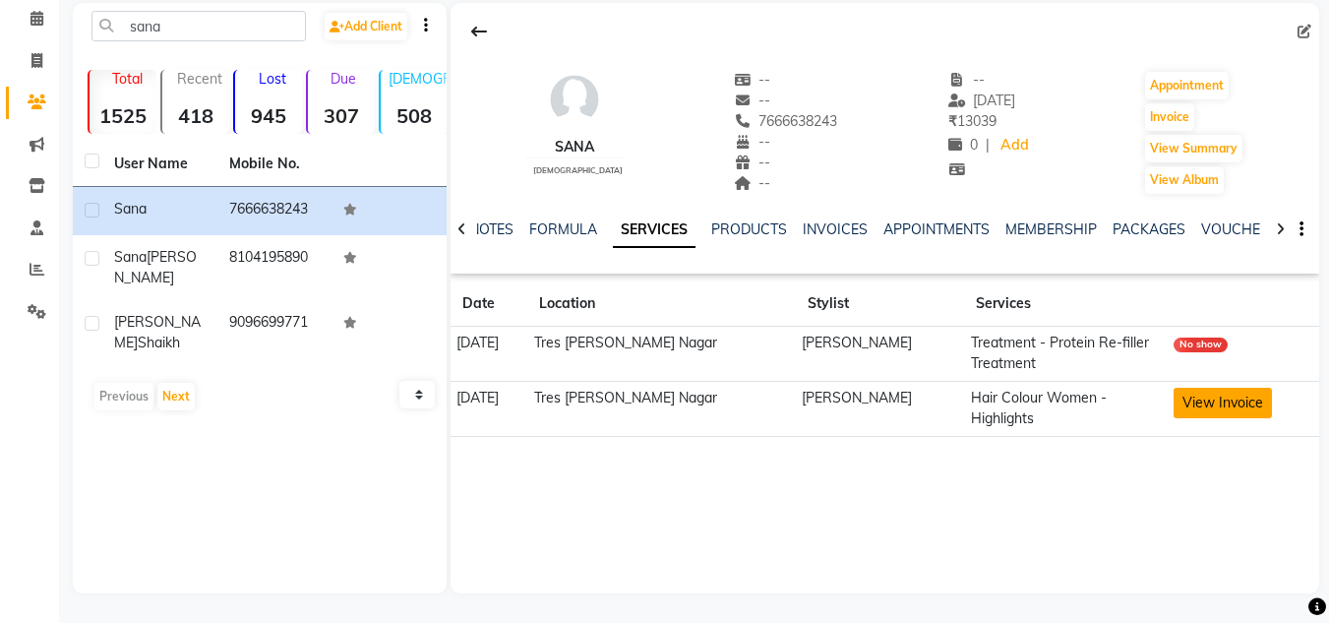
click at [1224, 402] on button "View Invoice" at bounding box center [1223, 403] width 98 height 31
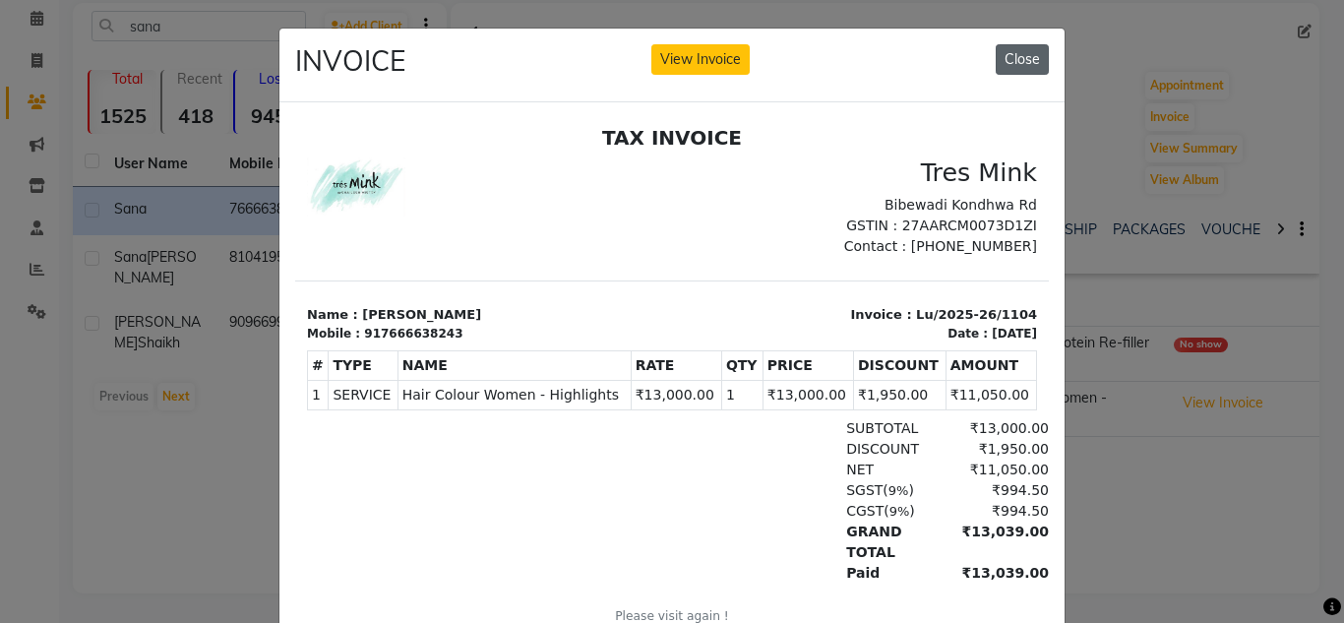
click at [1007, 62] on button "Close" at bounding box center [1022, 59] width 53 height 31
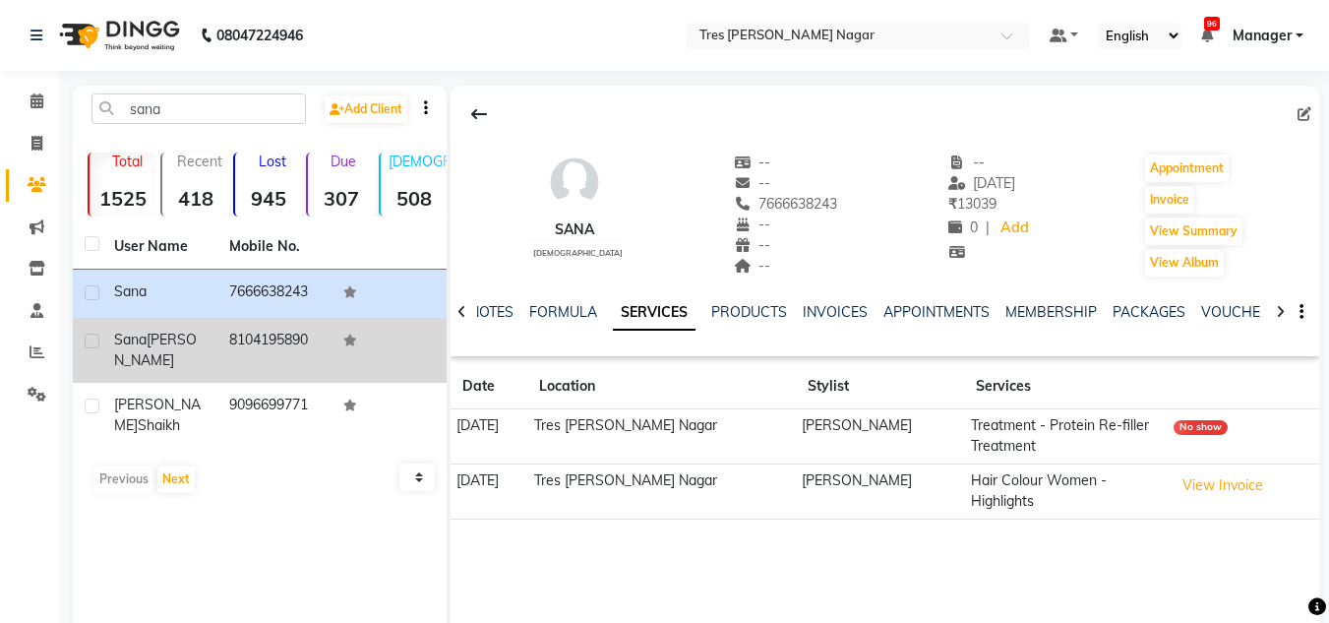
click at [190, 344] on div "sana patel" at bounding box center [160, 350] width 92 height 41
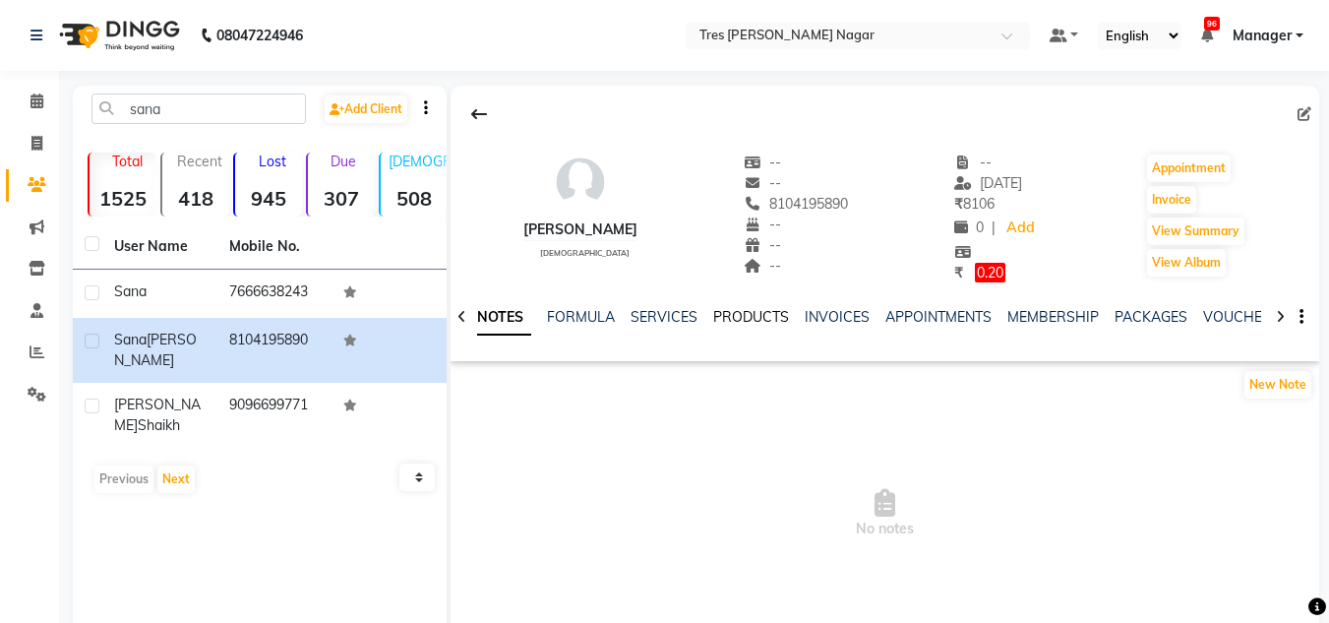
click at [779, 308] on link "PRODUCTS" at bounding box center [751, 317] width 76 height 18
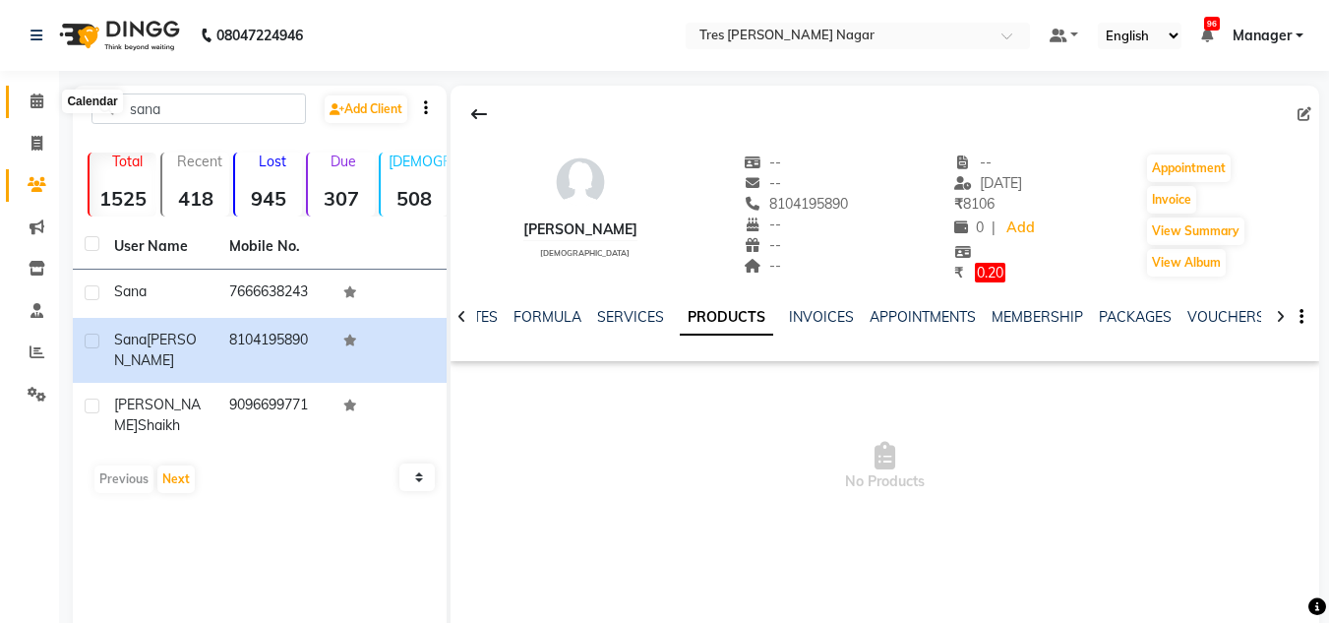
click at [34, 104] on icon at bounding box center [37, 100] width 13 height 15
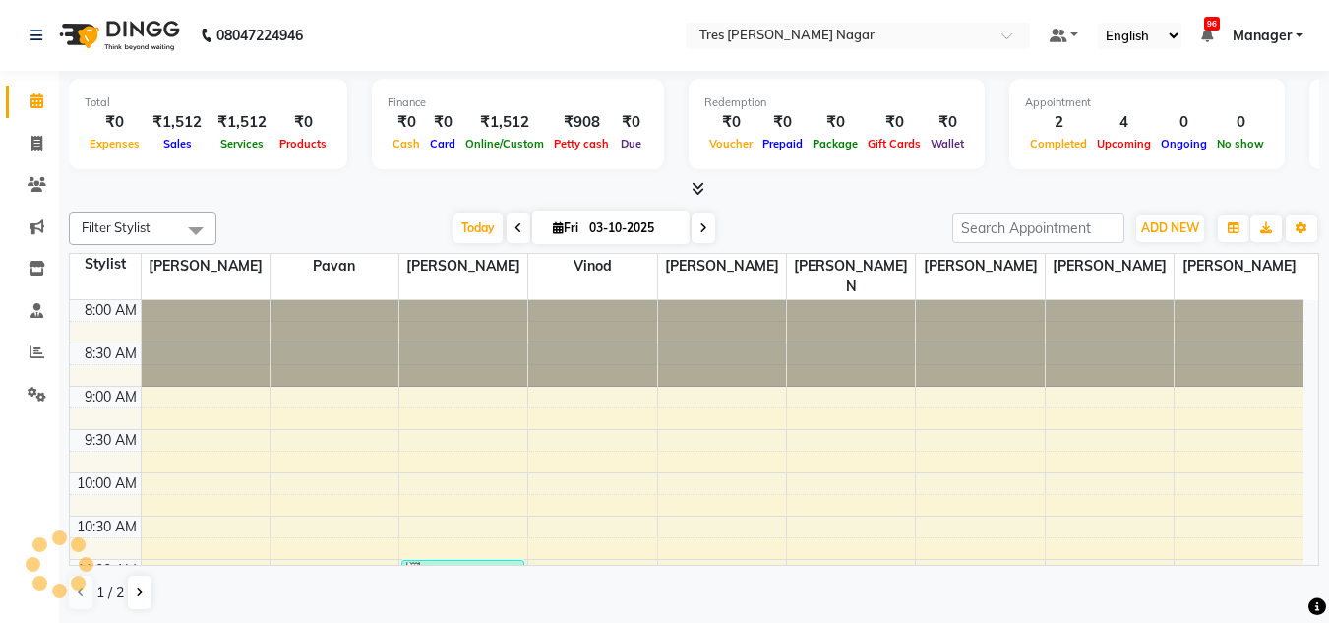
scroll to position [347, 0]
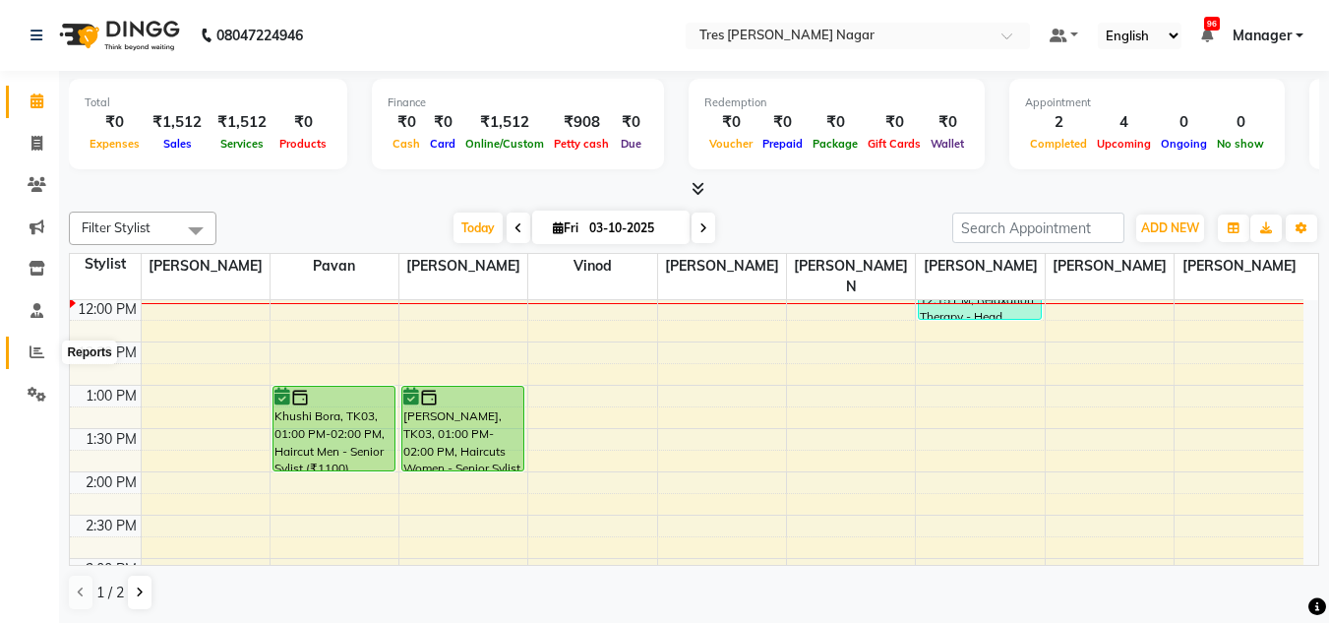
click at [29, 353] on span at bounding box center [37, 352] width 34 height 23
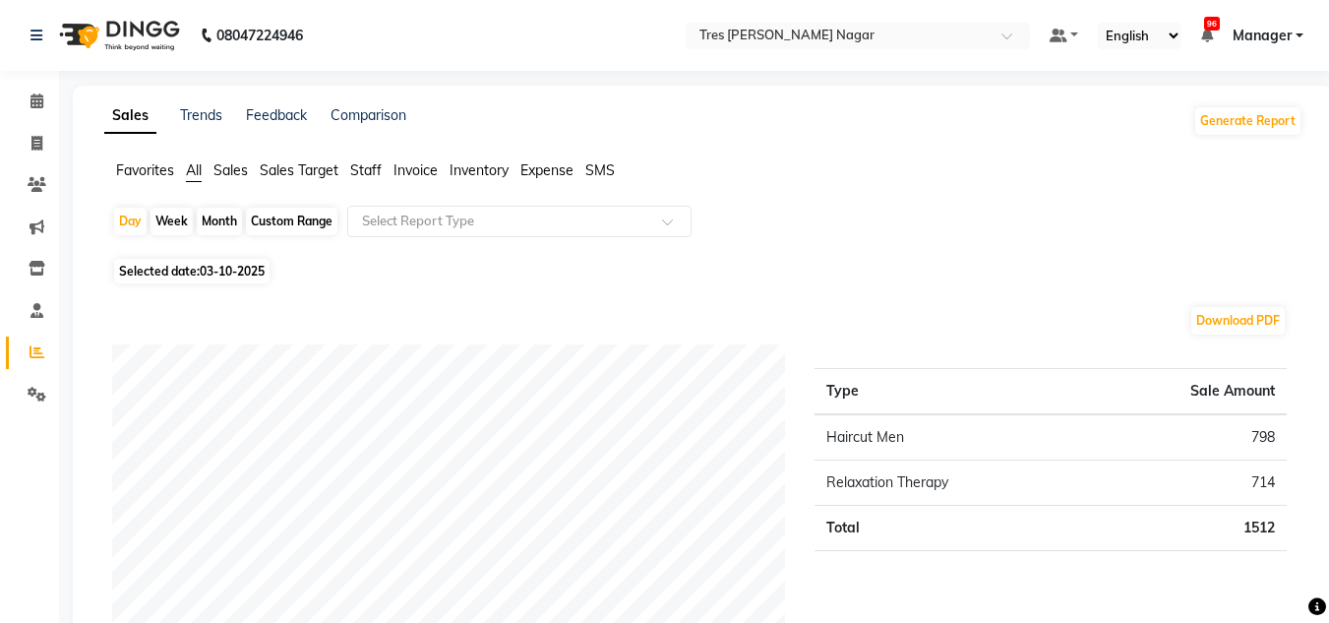
click at [220, 217] on div "Month" at bounding box center [219, 222] width 45 height 28
select select "10"
select select "2025"
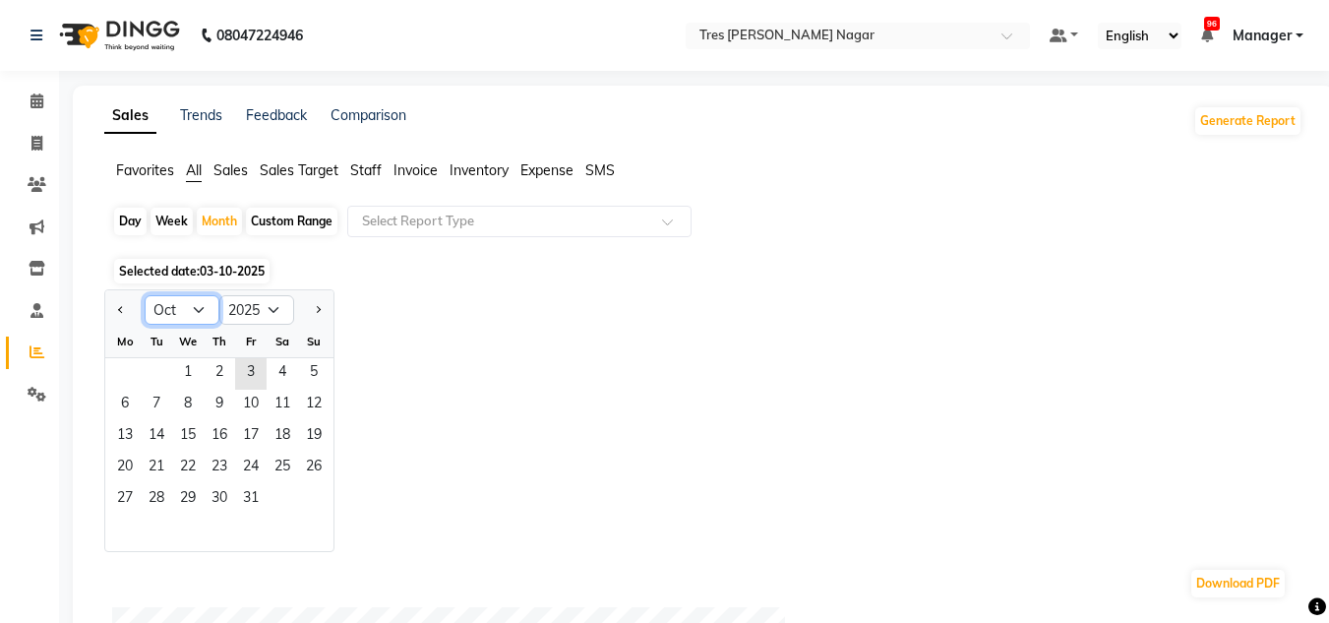
click at [201, 317] on select "Jan Feb Mar Apr May Jun Jul Aug Sep Oct Nov Dec" at bounding box center [182, 310] width 75 height 30
select select "9"
click at [145, 295] on select "Jan Feb Mar Apr May Jun Jul Aug Sep Oct Nov Dec" at bounding box center [182, 310] width 75 height 30
click at [113, 366] on span "1" at bounding box center [124, 373] width 31 height 31
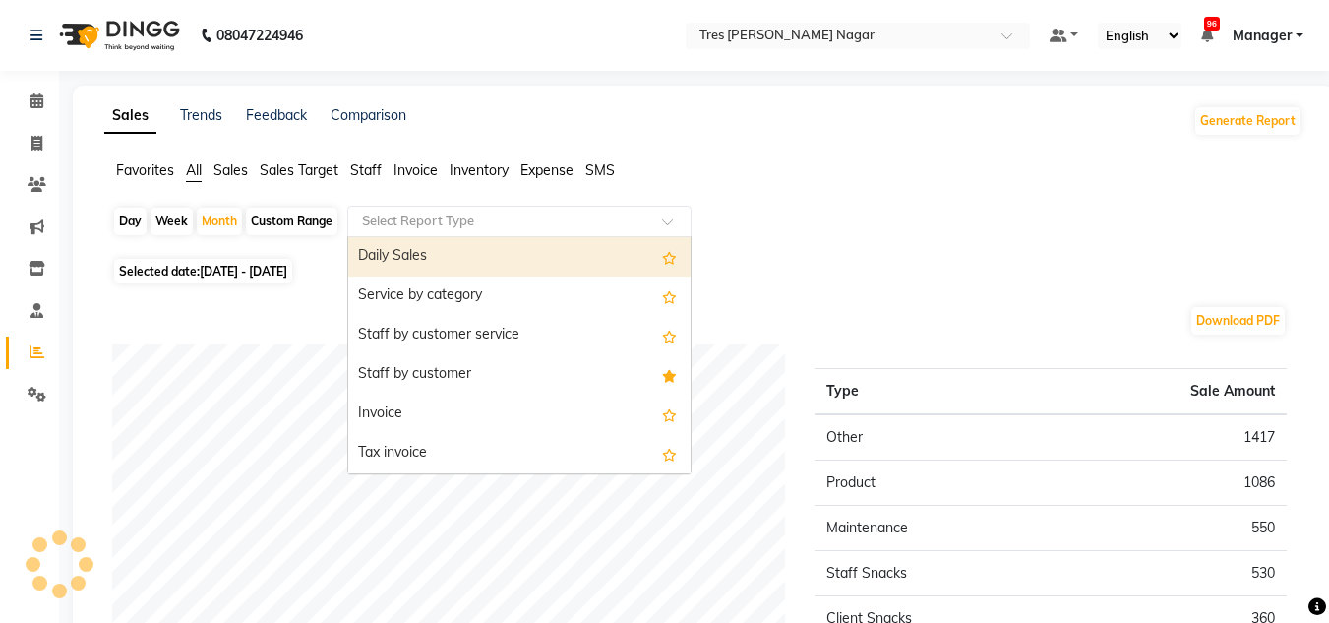
click at [498, 232] on div "Select Report Type" at bounding box center [519, 221] width 344 height 31
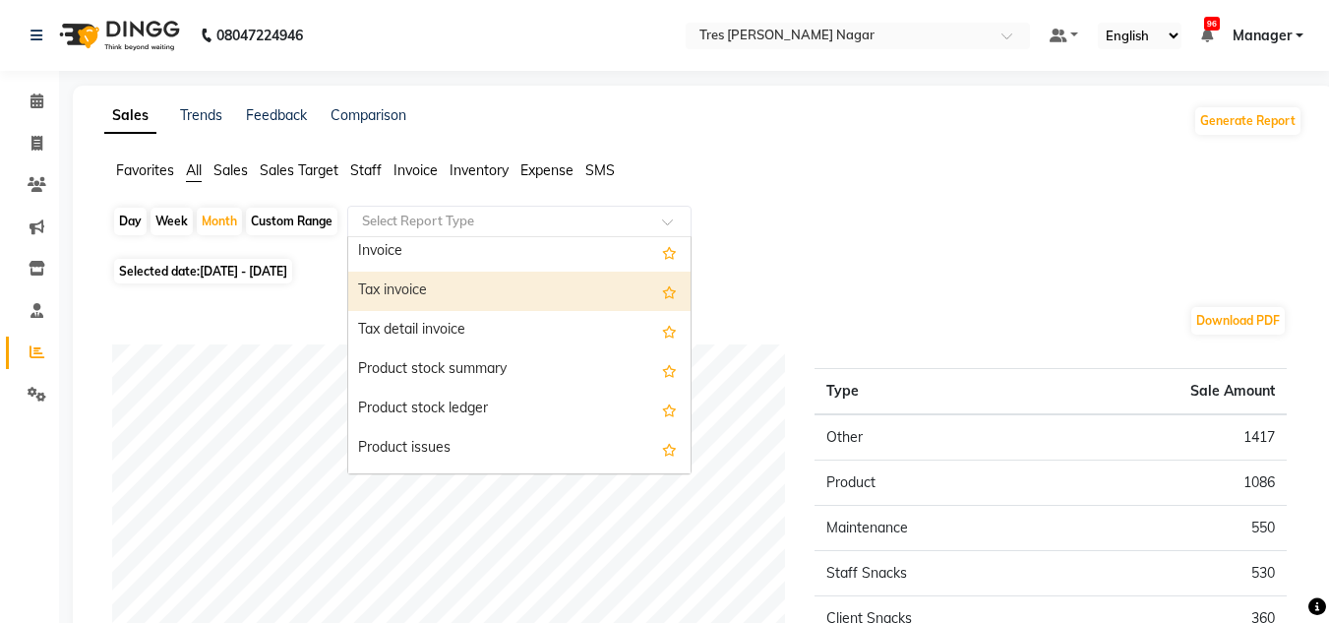
scroll to position [197, 0]
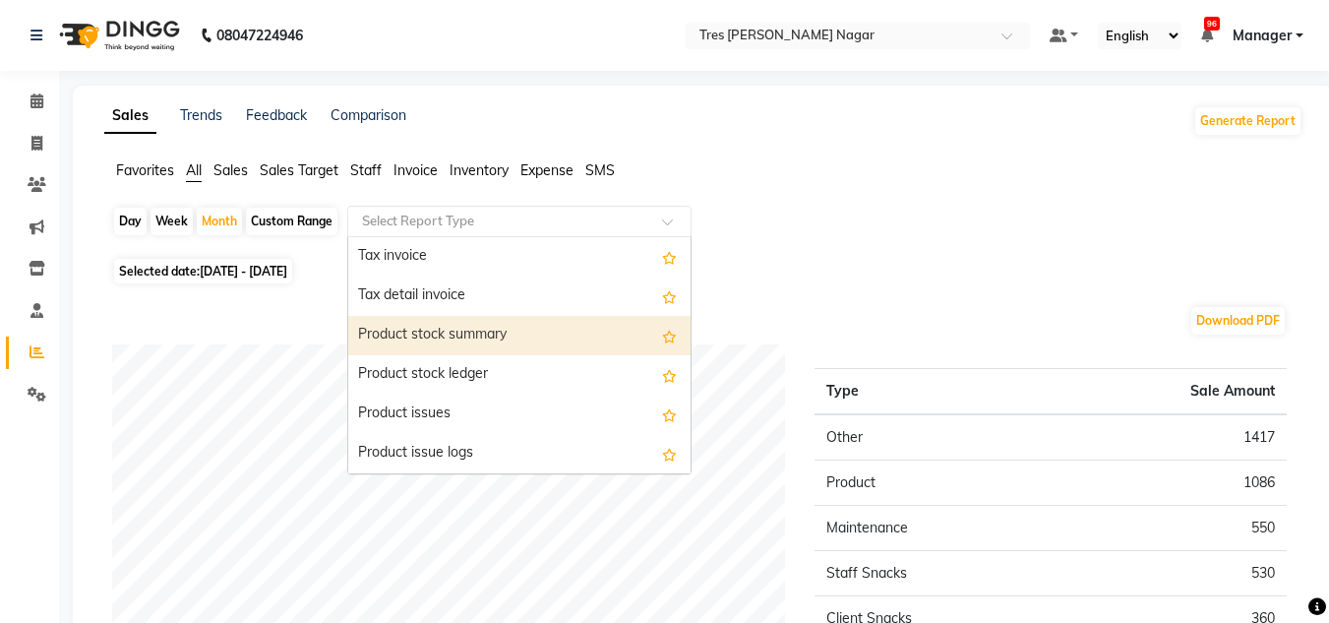
click at [497, 335] on div "Product stock summary" at bounding box center [519, 335] width 342 height 39
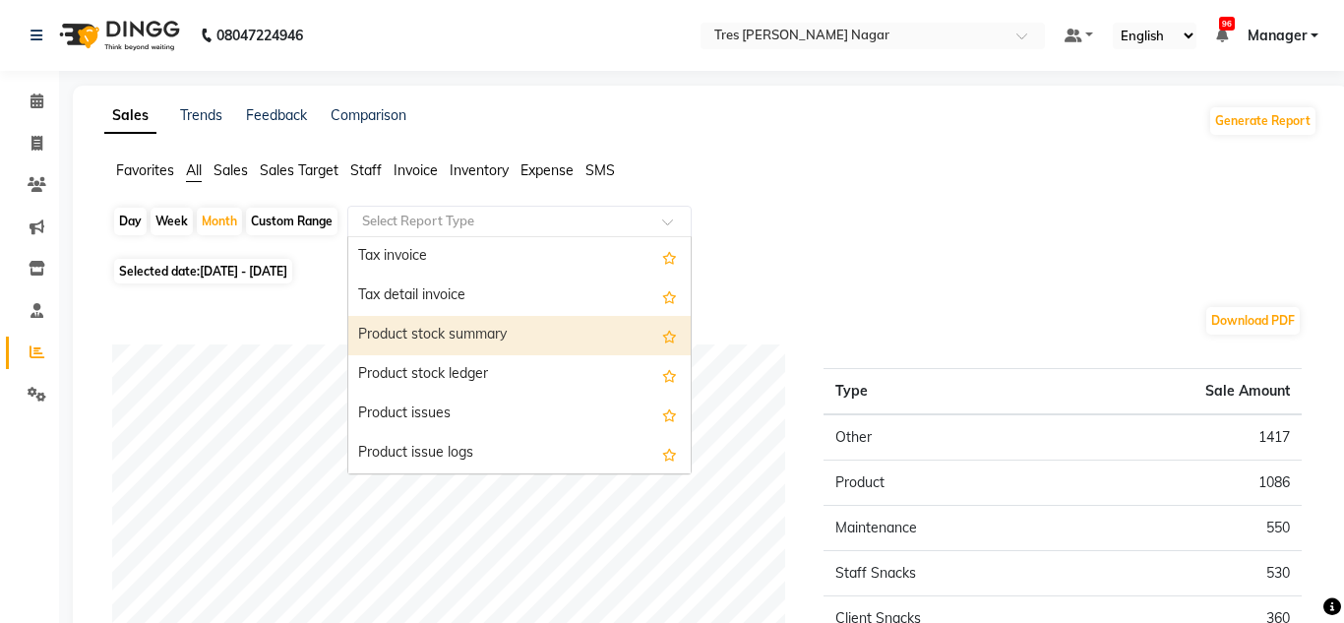
select select "filtered_report"
select select "pdf"
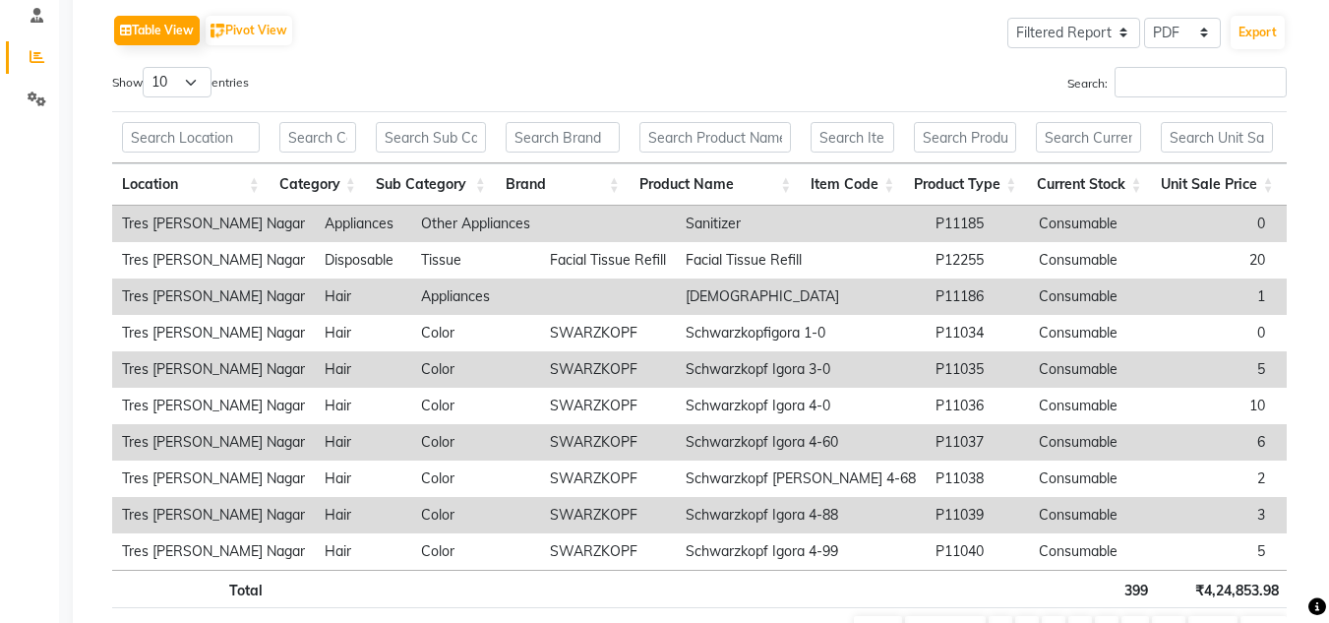
scroll to position [98, 0]
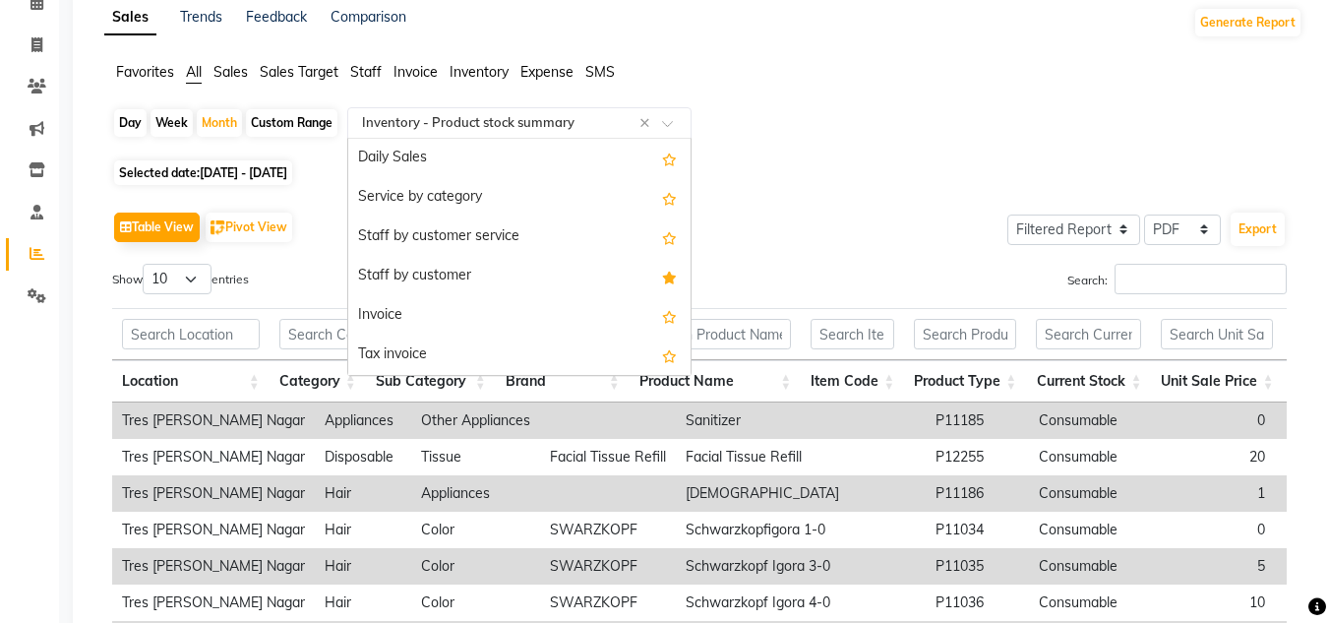
click at [605, 126] on input "text" at bounding box center [499, 123] width 283 height 20
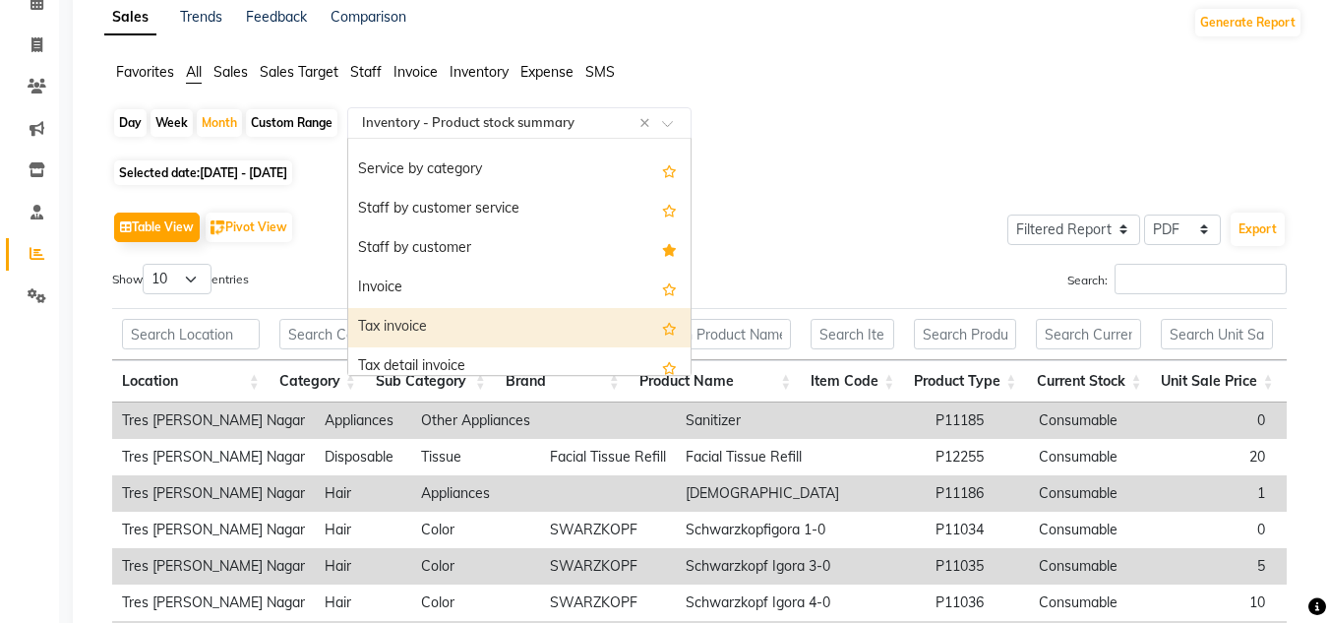
scroll to position [0, 0]
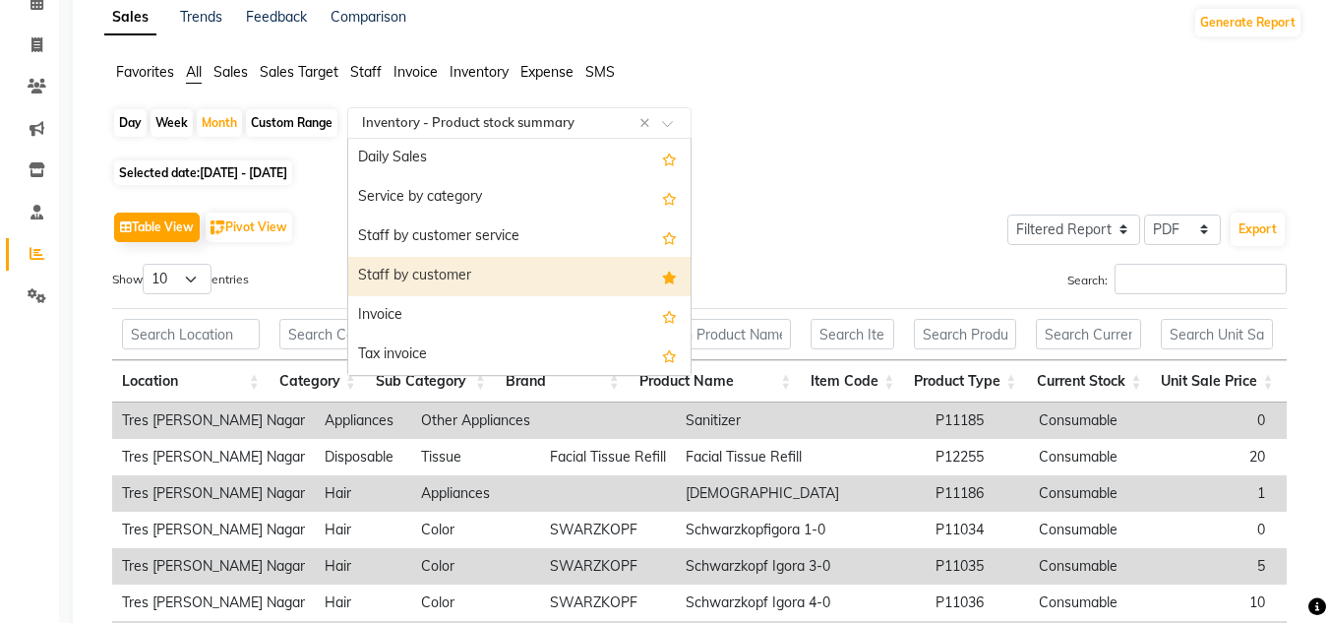
click at [575, 288] on div "Staff by customer" at bounding box center [519, 276] width 342 height 39
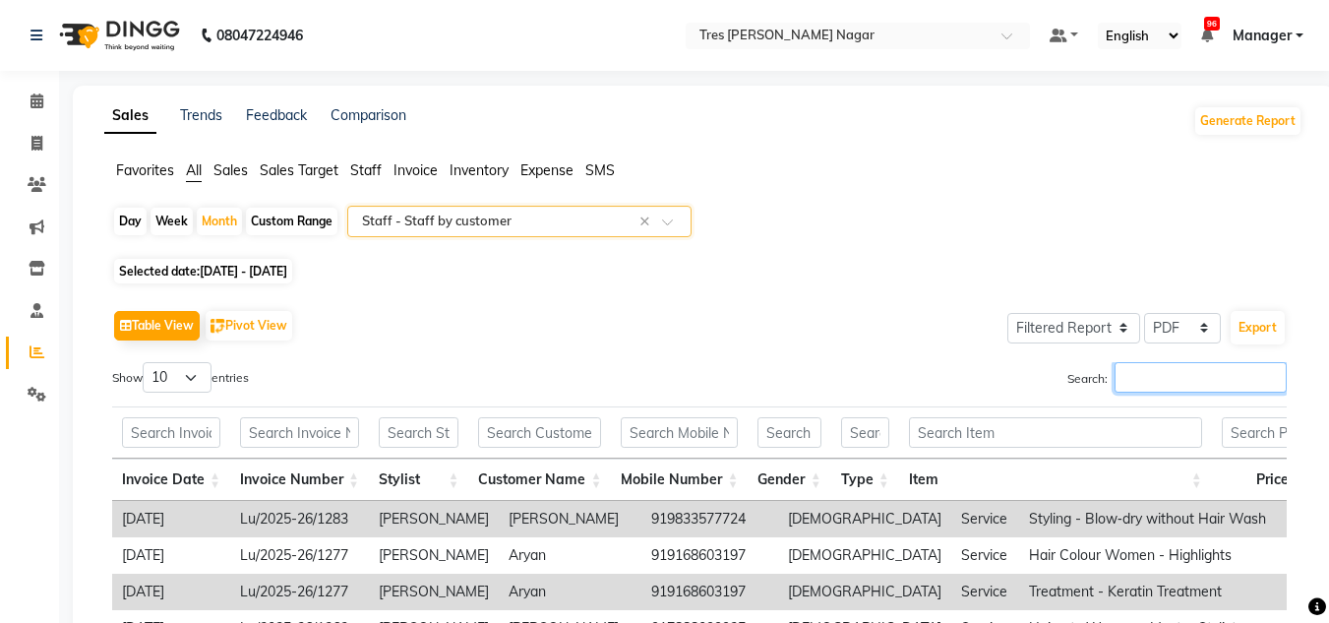
click at [1214, 384] on input "Search:" at bounding box center [1201, 377] width 172 height 31
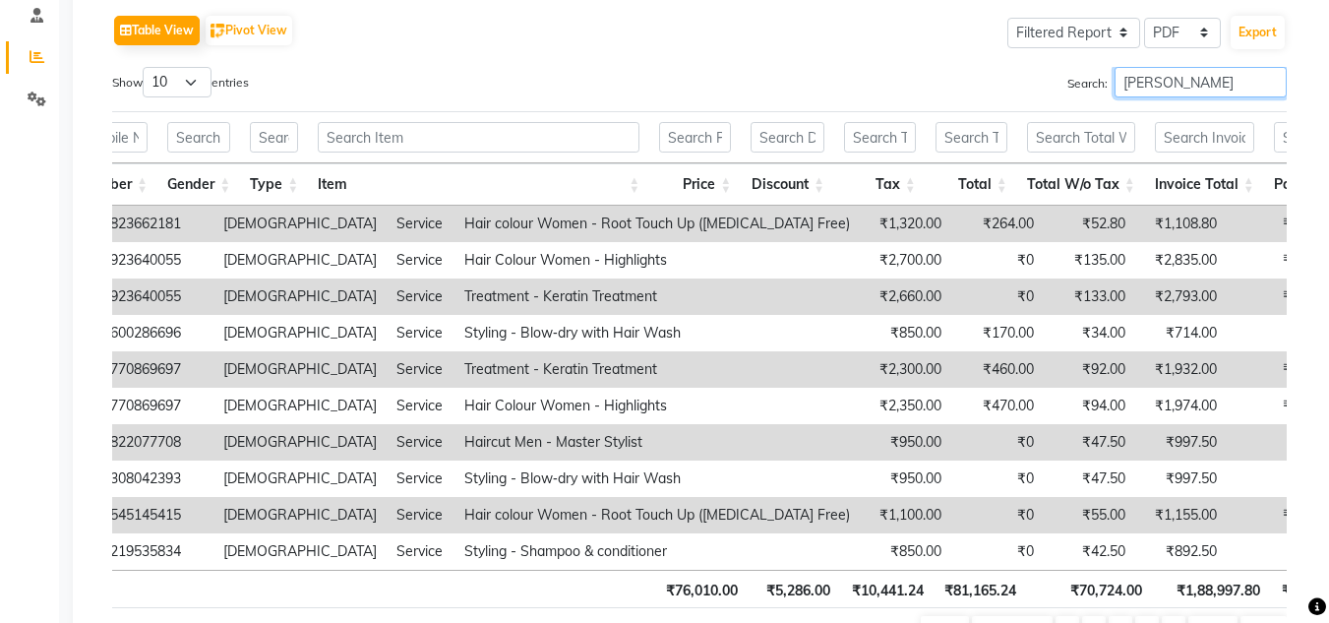
scroll to position [0, 380]
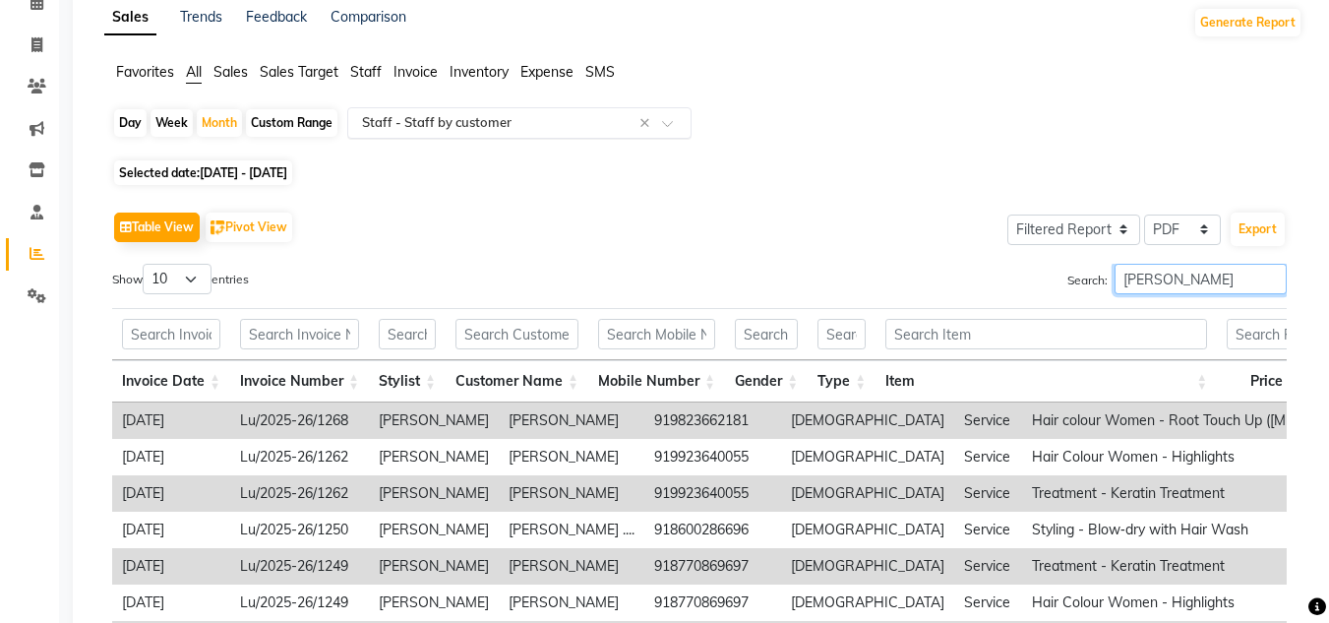
type input "harshita"
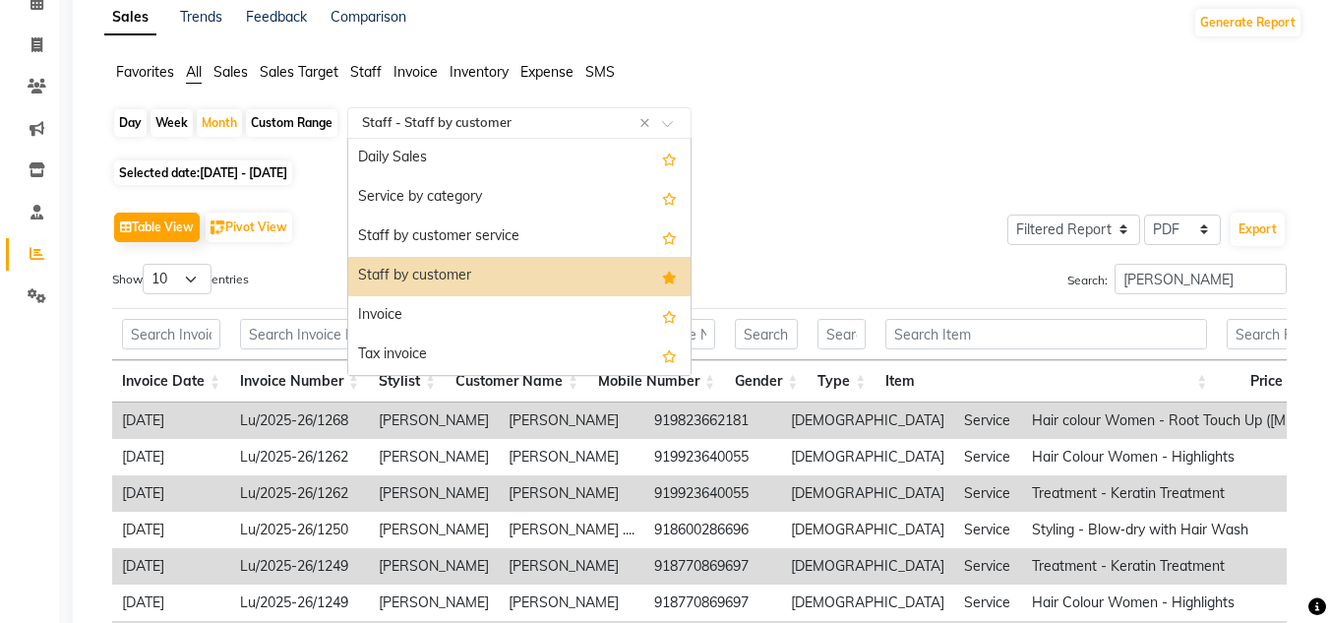
click at [499, 116] on input "text" at bounding box center [499, 123] width 283 height 20
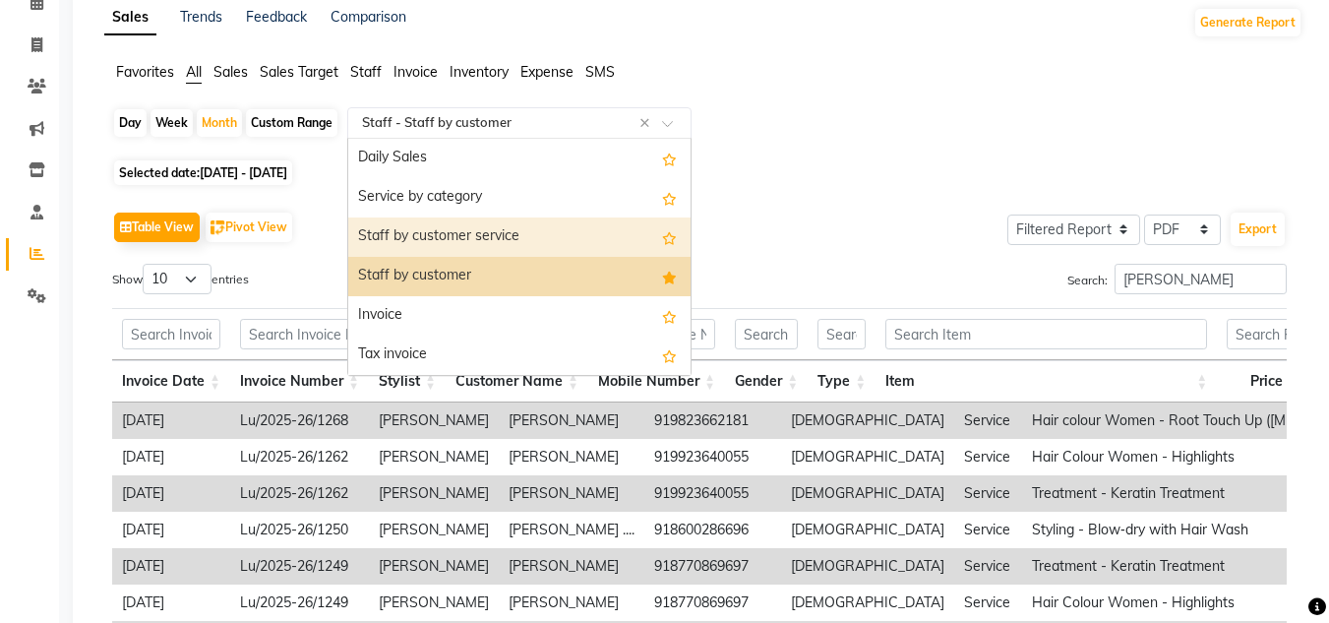
click at [500, 233] on div "Staff by customer service" at bounding box center [519, 236] width 342 height 39
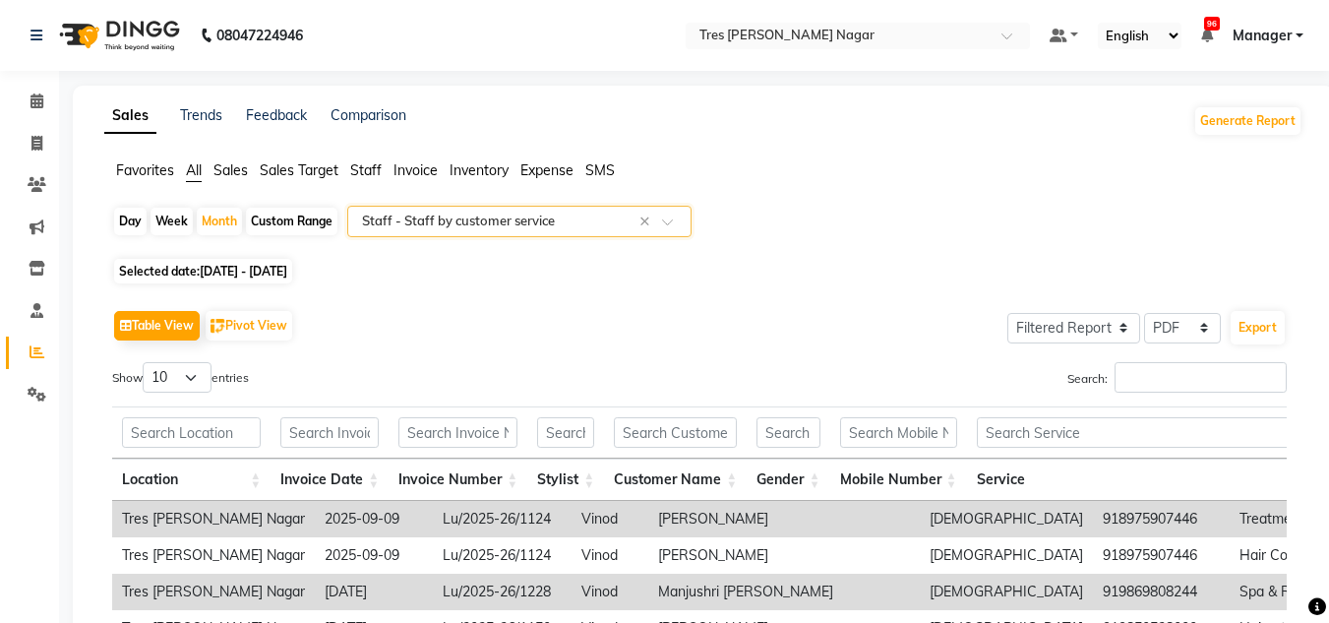
click at [572, 212] on input "text" at bounding box center [499, 222] width 283 height 20
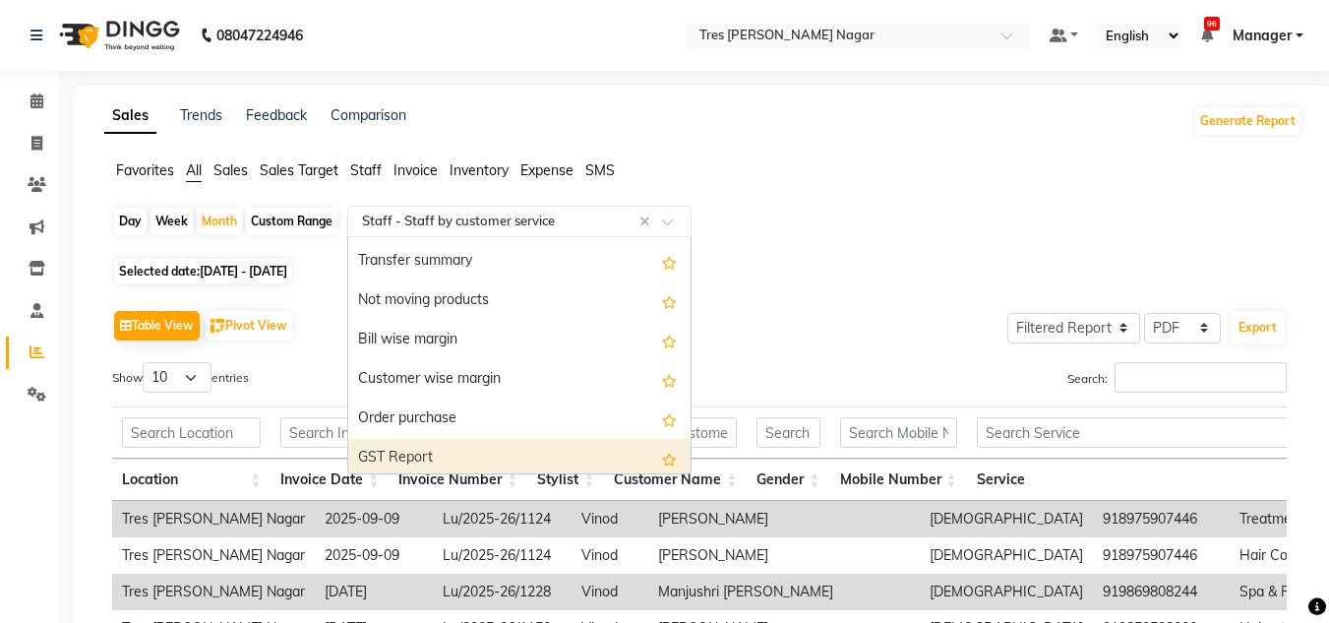
scroll to position [630, 0]
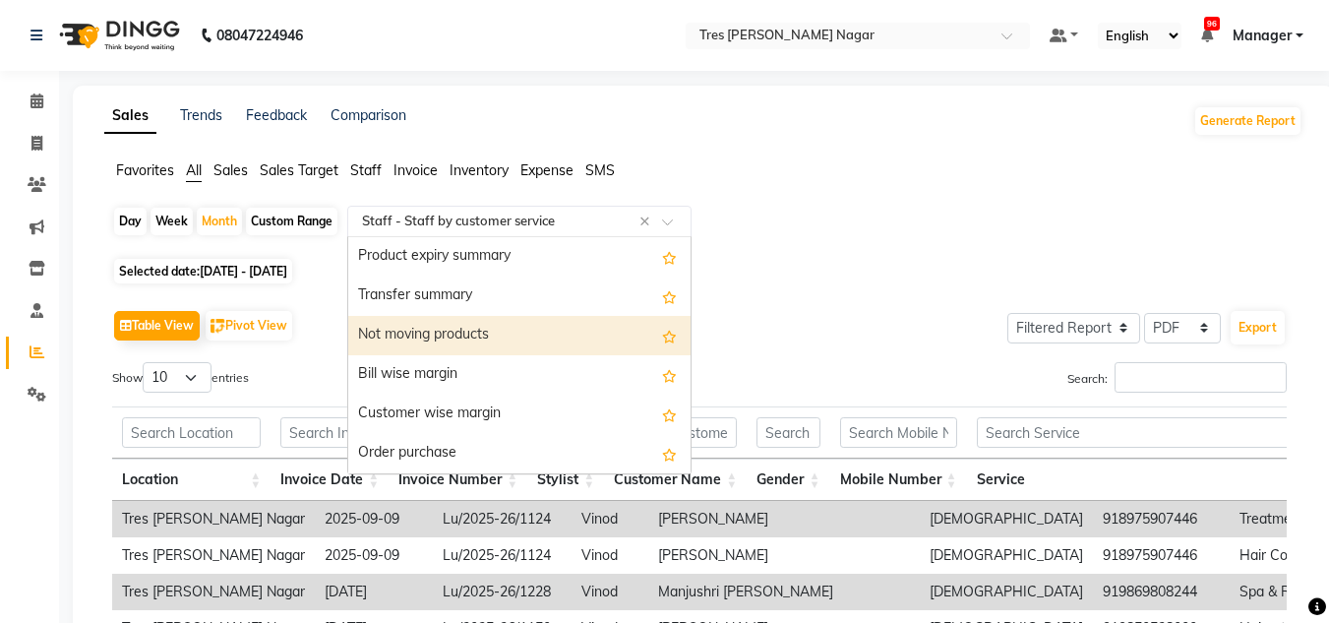
click at [783, 311] on div "Table View Pivot View Select Full Report Filtered Report Select CSV PDF Export" at bounding box center [699, 325] width 1175 height 41
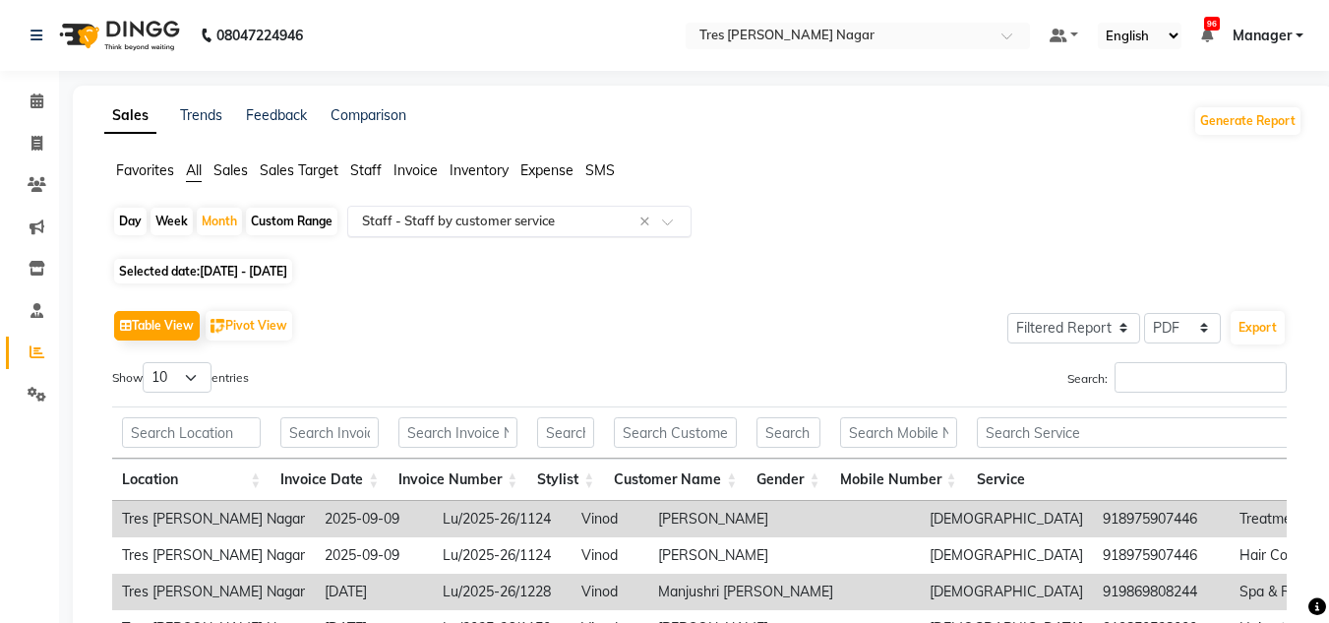
click at [461, 228] on input "text" at bounding box center [499, 222] width 283 height 20
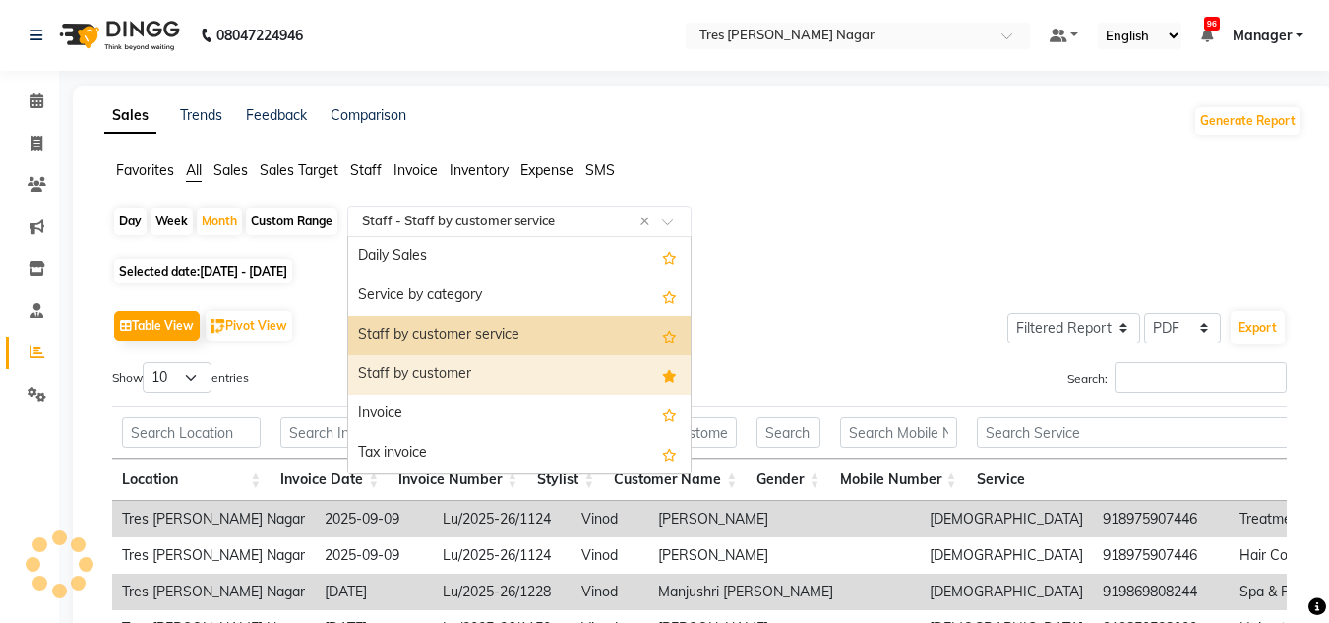
click at [462, 376] on div "Staff by customer" at bounding box center [519, 374] width 342 height 39
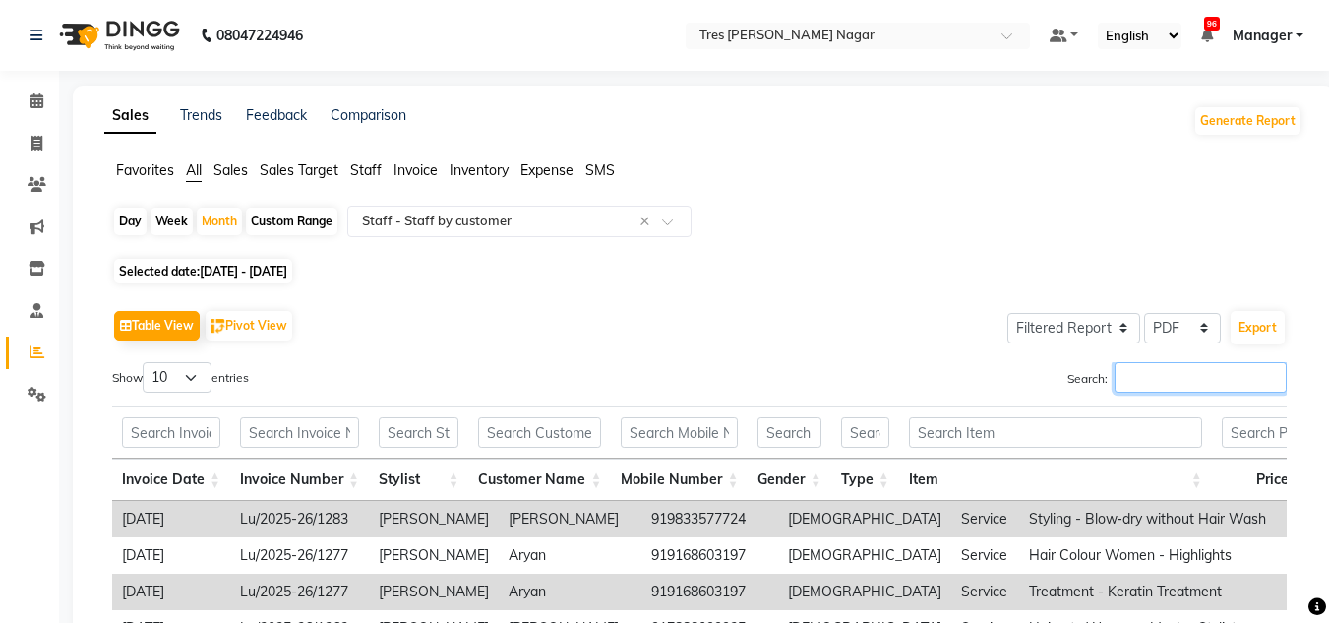
click at [1195, 369] on input "Search:" at bounding box center [1201, 377] width 172 height 31
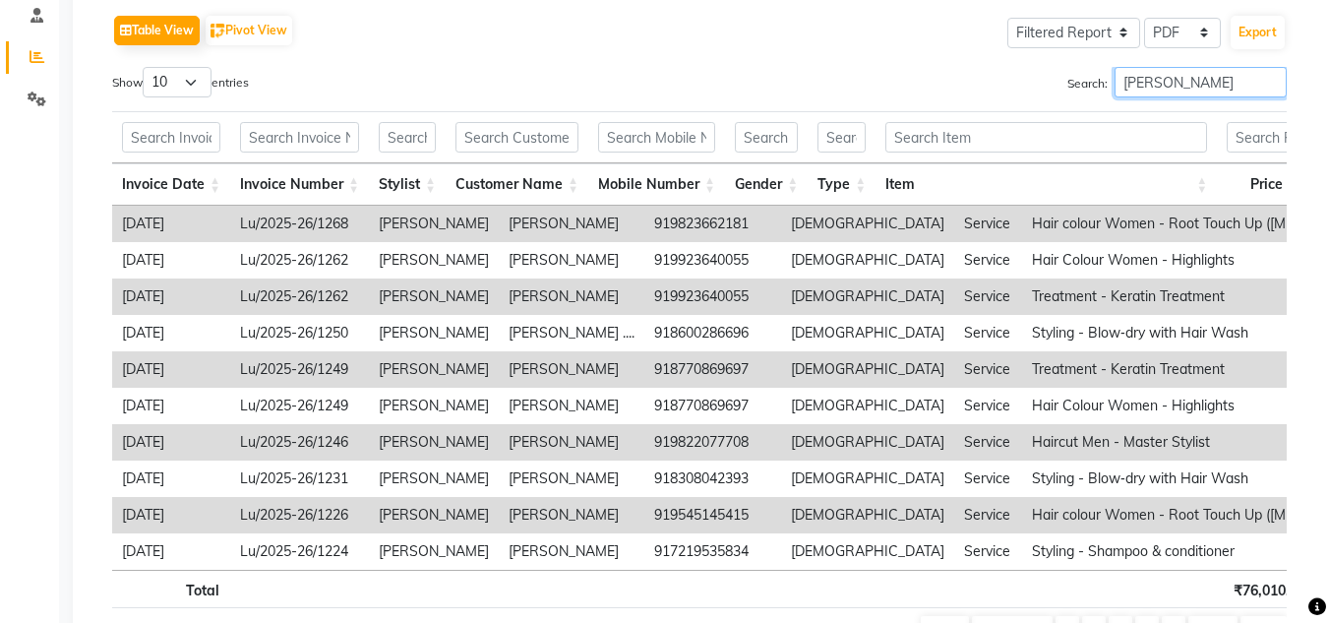
scroll to position [0, 0]
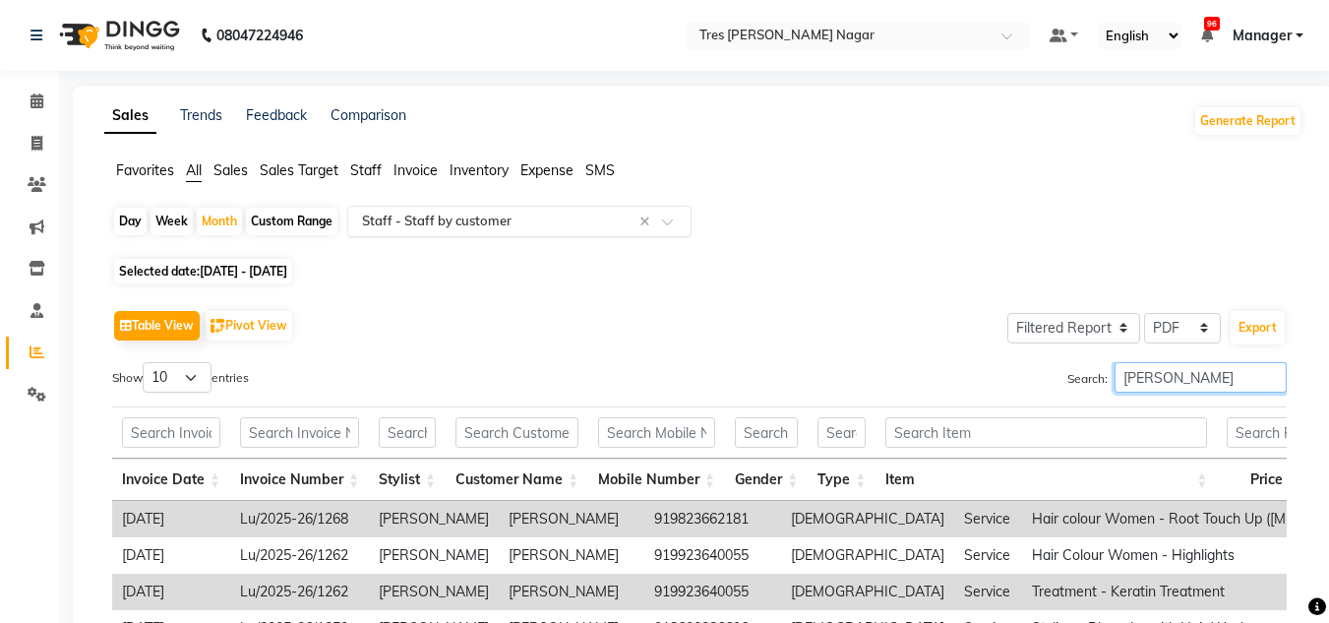
type input "harshita"
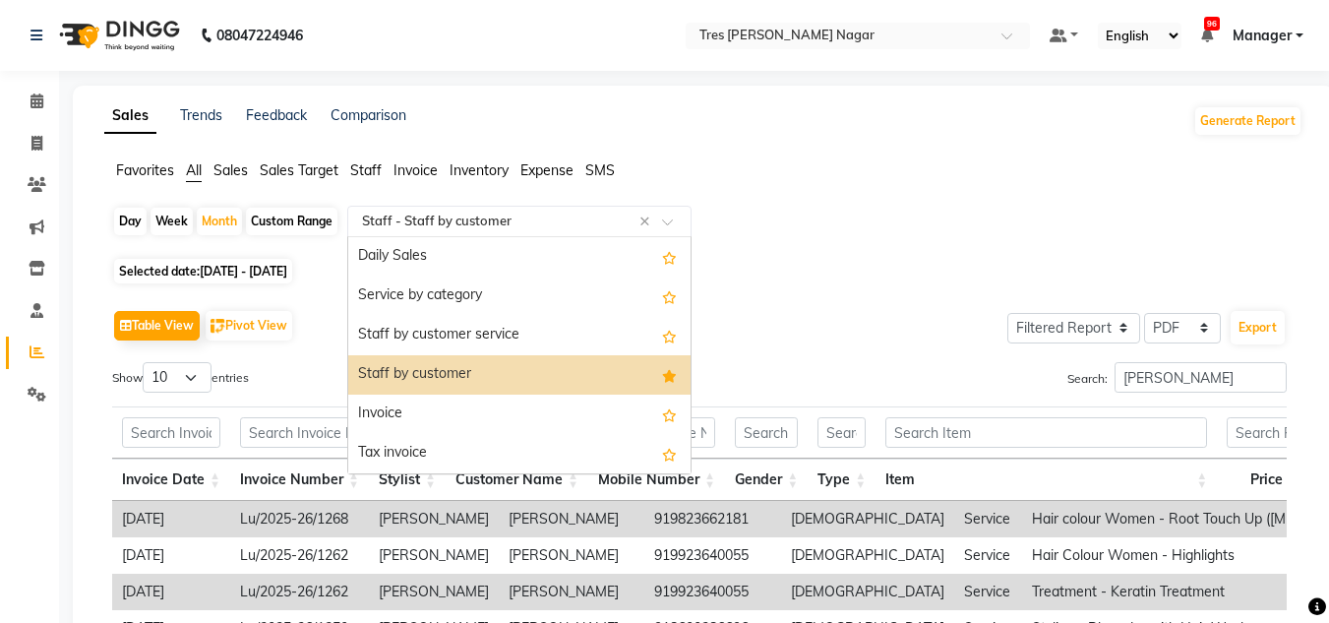
click at [566, 215] on input "text" at bounding box center [499, 222] width 283 height 20
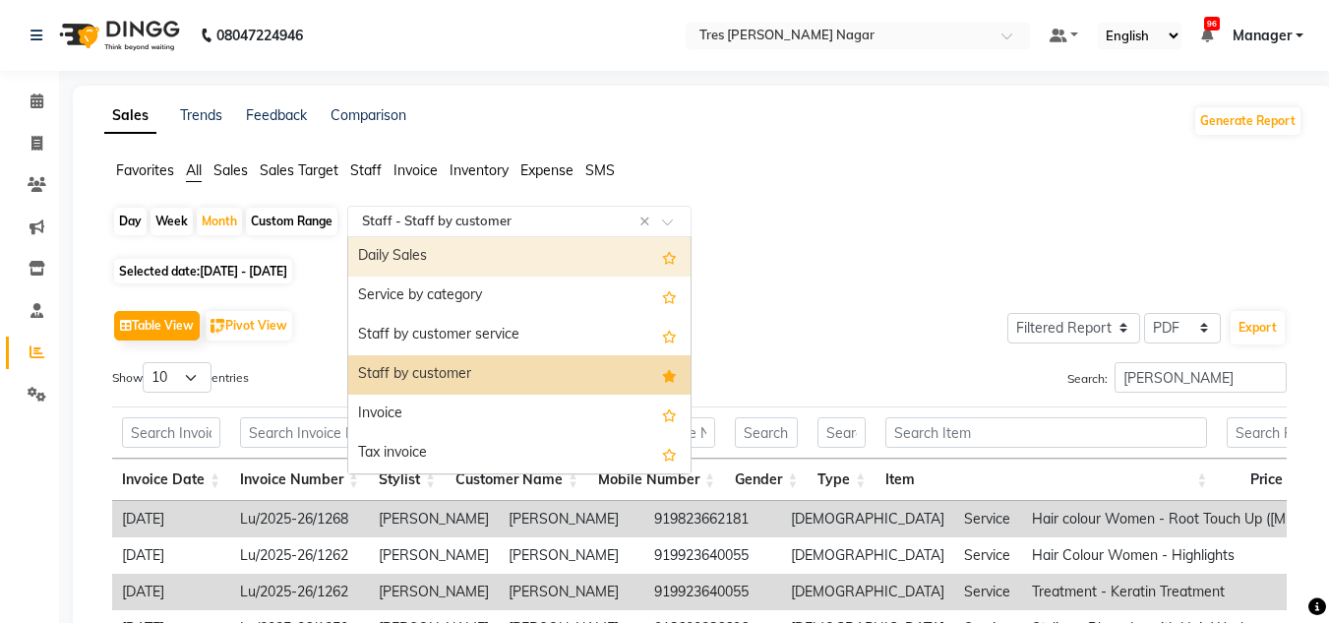
click at [239, 171] on span "Sales" at bounding box center [231, 170] width 34 height 18
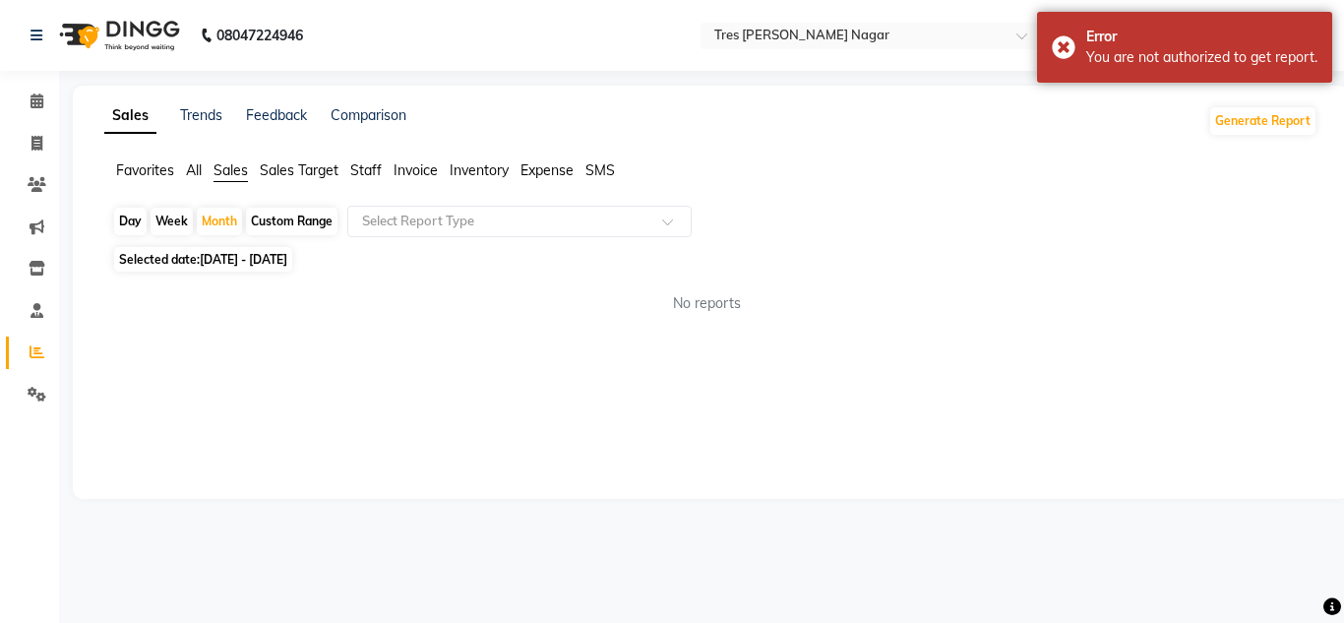
click at [277, 174] on span "Sales Target" at bounding box center [299, 170] width 79 height 18
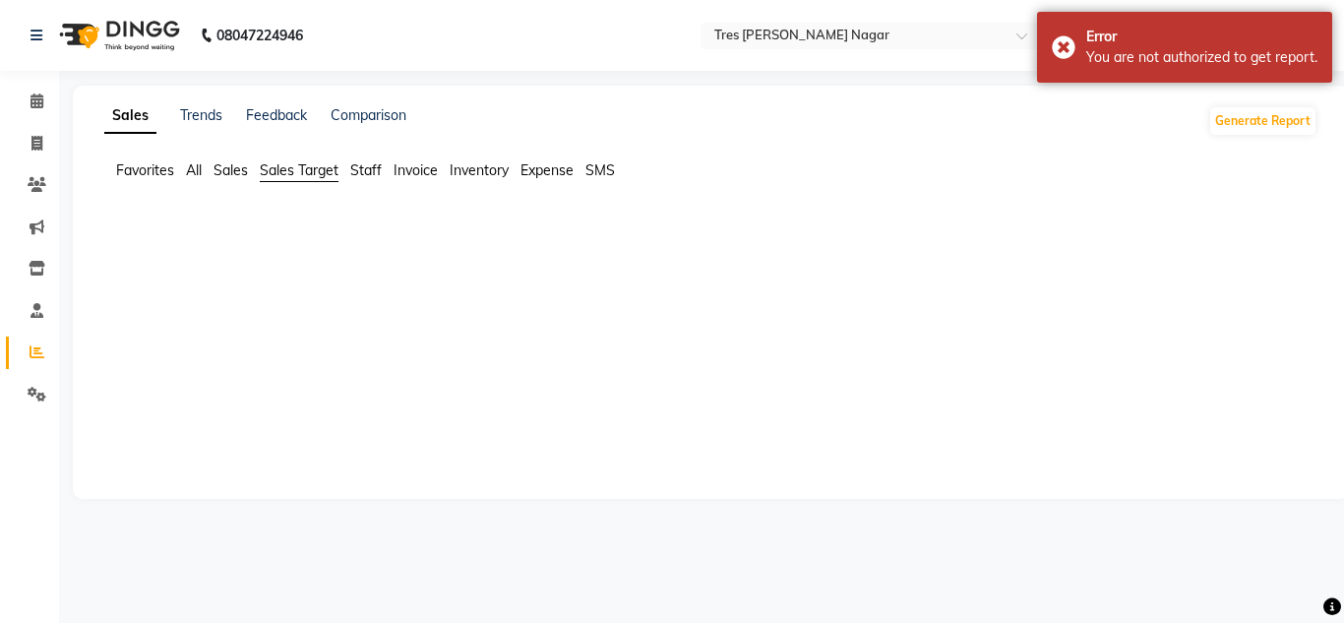
click at [198, 172] on span "All" at bounding box center [194, 170] width 16 height 18
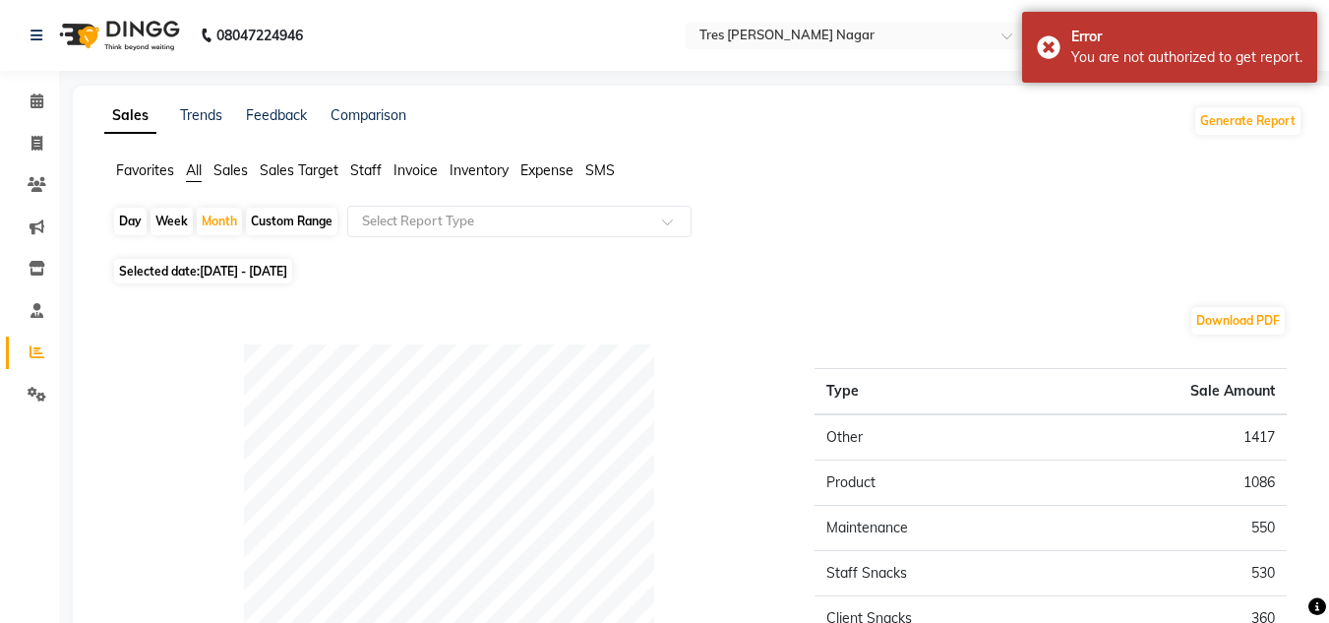
scroll to position [98, 0]
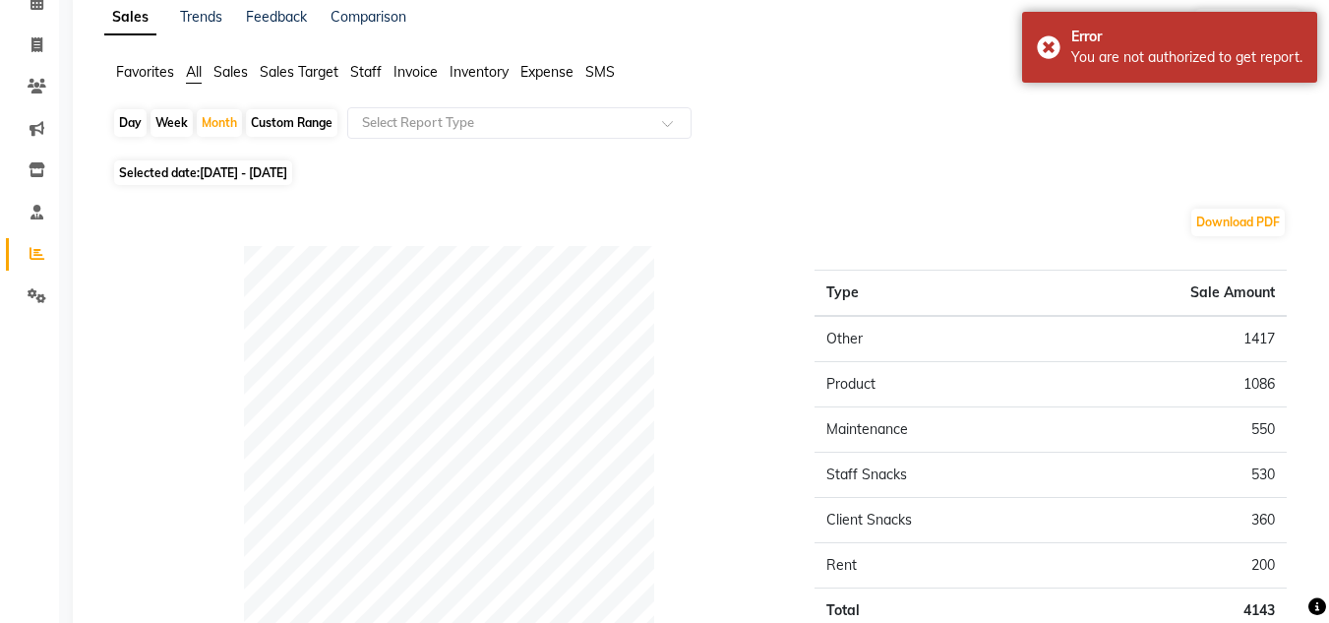
click at [841, 391] on td "Product" at bounding box center [933, 384] width 237 height 45
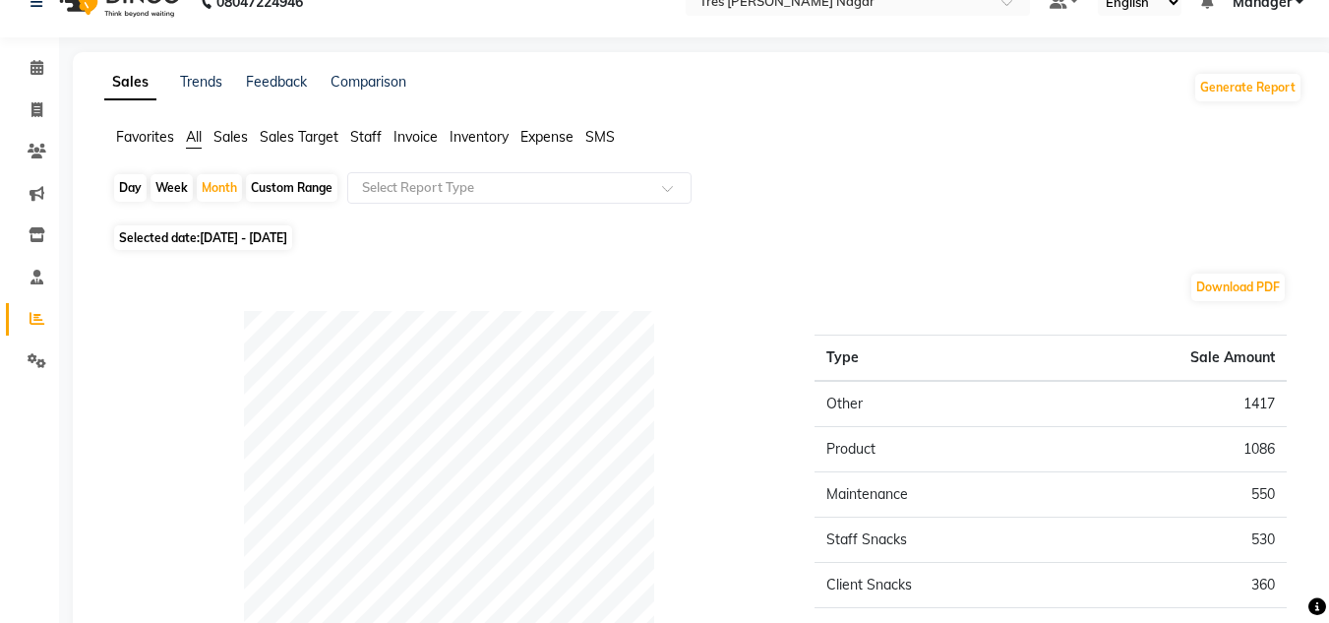
scroll to position [0, 0]
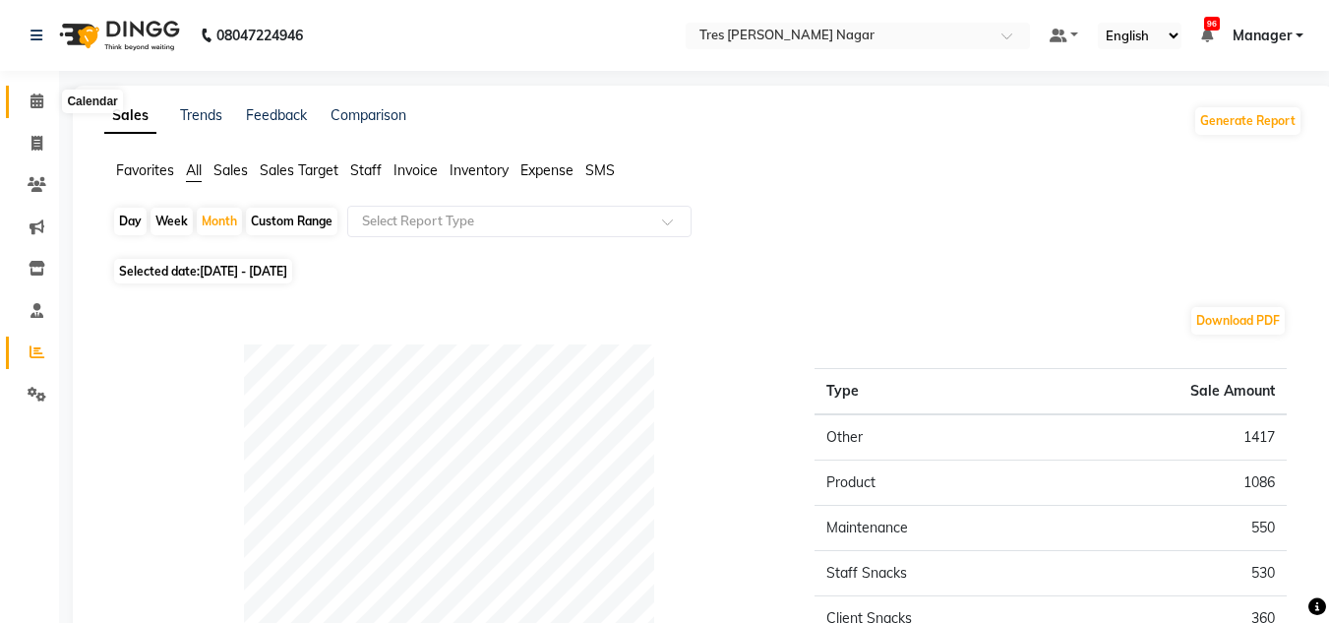
click at [38, 101] on icon at bounding box center [37, 100] width 13 height 15
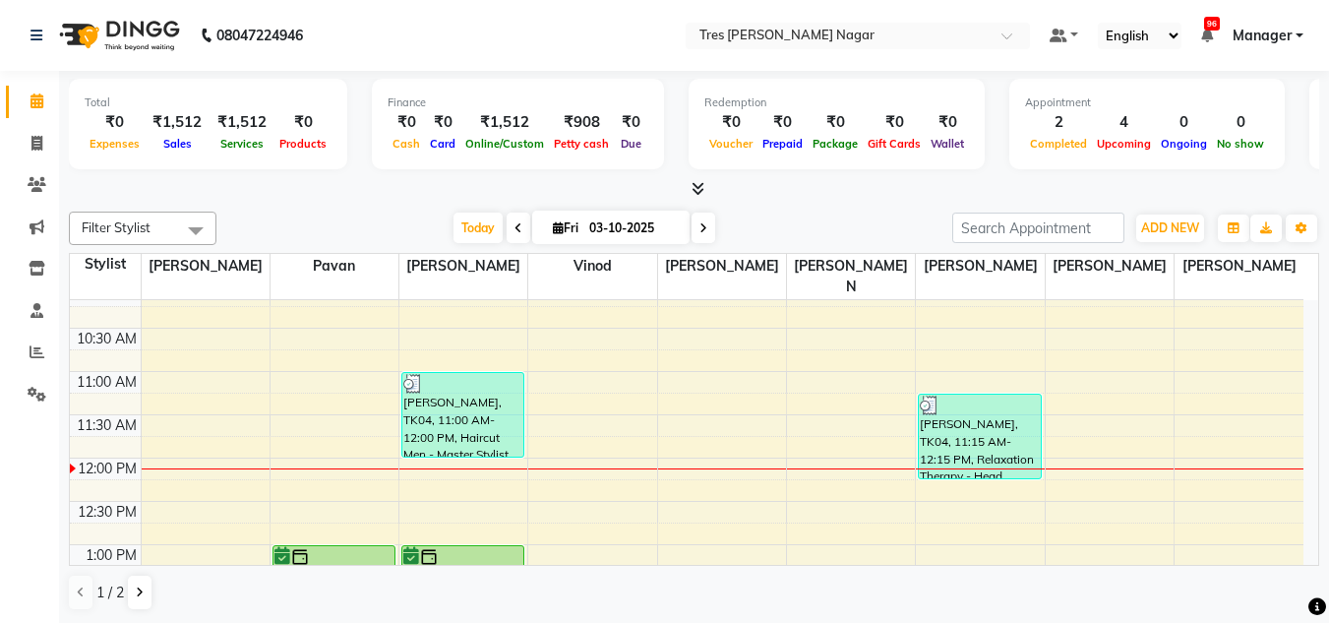
scroll to position [197, 0]
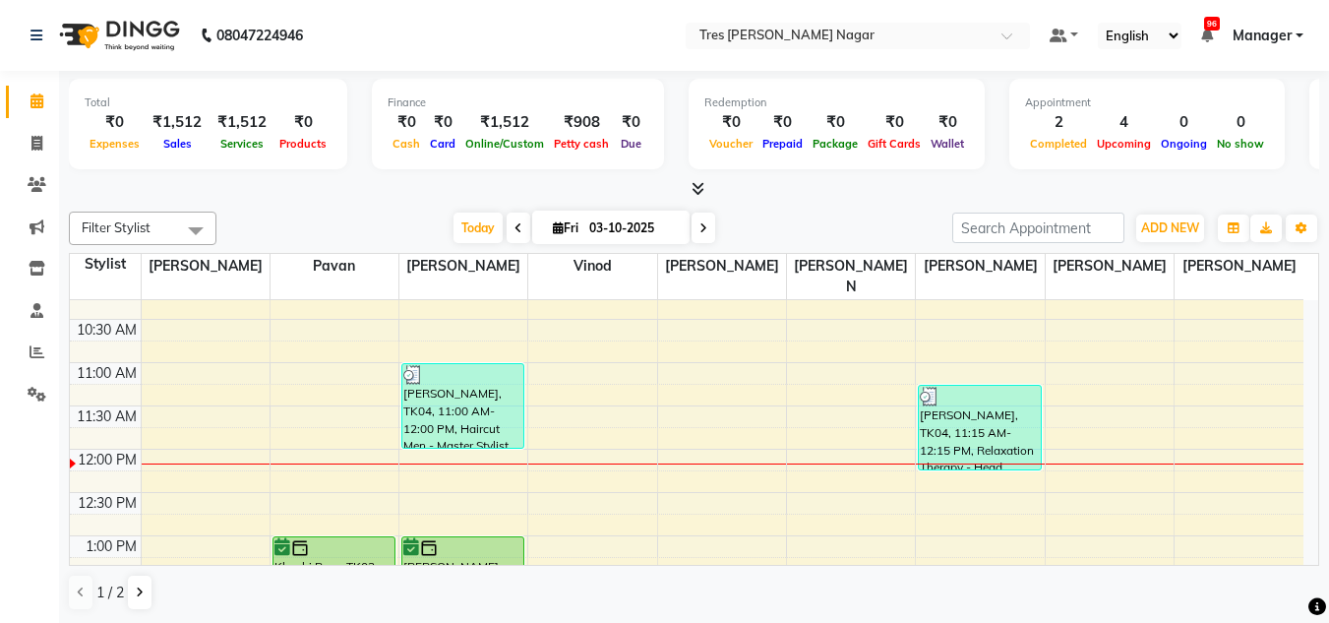
click at [583, 228] on input "03-10-2025" at bounding box center [632, 229] width 98 height 30
select select "10"
select select "2025"
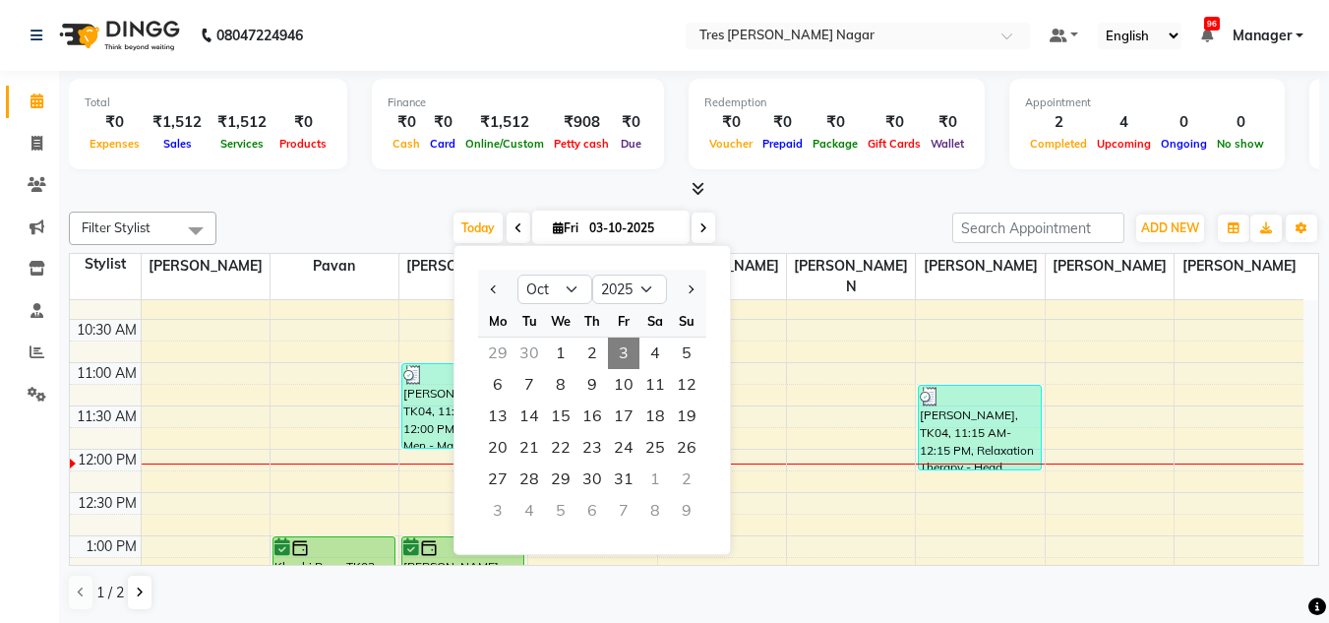
click at [521, 226] on span at bounding box center [519, 228] width 24 height 31
type input "02-10-2025"
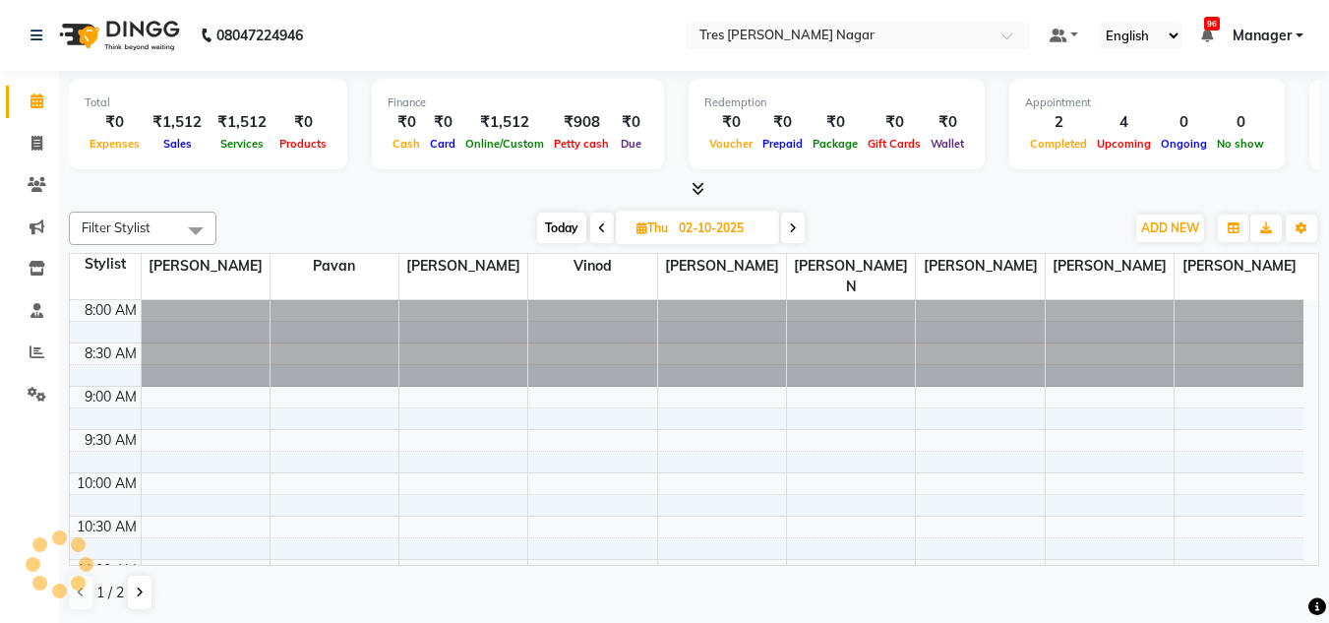
scroll to position [347, 0]
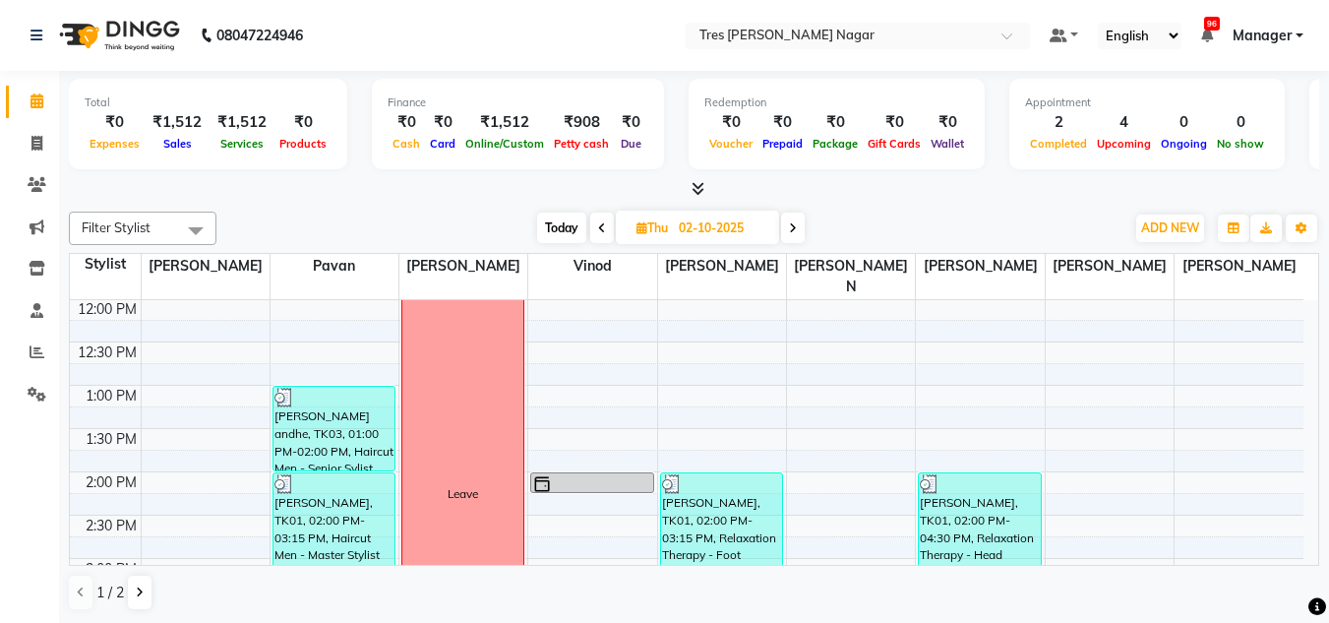
click at [632, 220] on span "Thu" at bounding box center [652, 227] width 41 height 15
select select "10"
select select "2025"
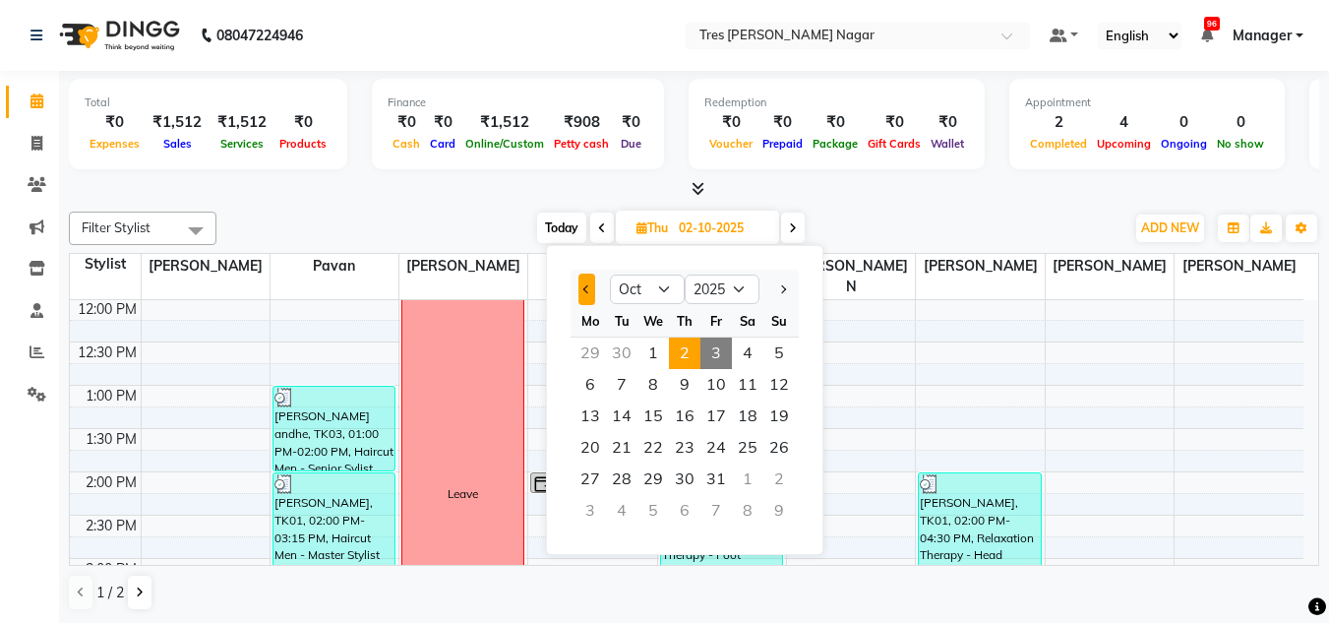
click at [592, 295] on button "Previous month" at bounding box center [587, 289] width 17 height 31
select select "9"
click at [364, 214] on div "Today Thu 02-10-2025 Jan Feb Mar Apr May Jun Jul Aug Sep Oct Nov Dec 2015 2016 …" at bounding box center [670, 229] width 888 height 30
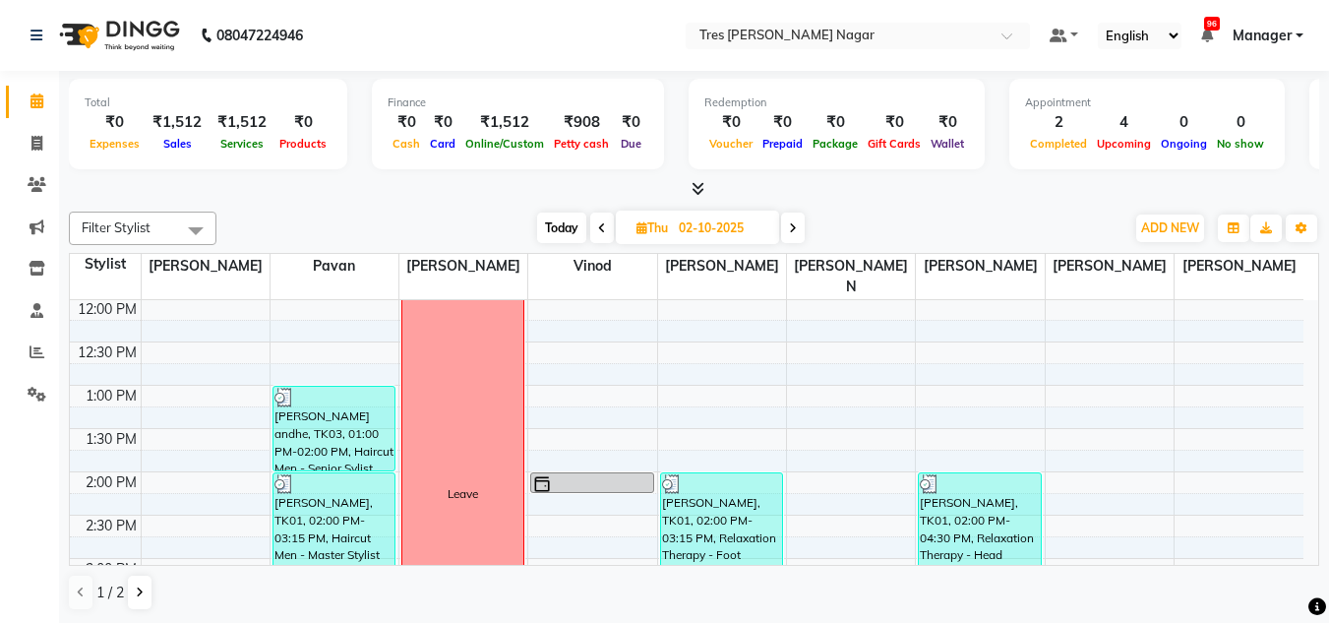
click at [554, 227] on span "Today" at bounding box center [561, 228] width 49 height 31
type input "03-10-2025"
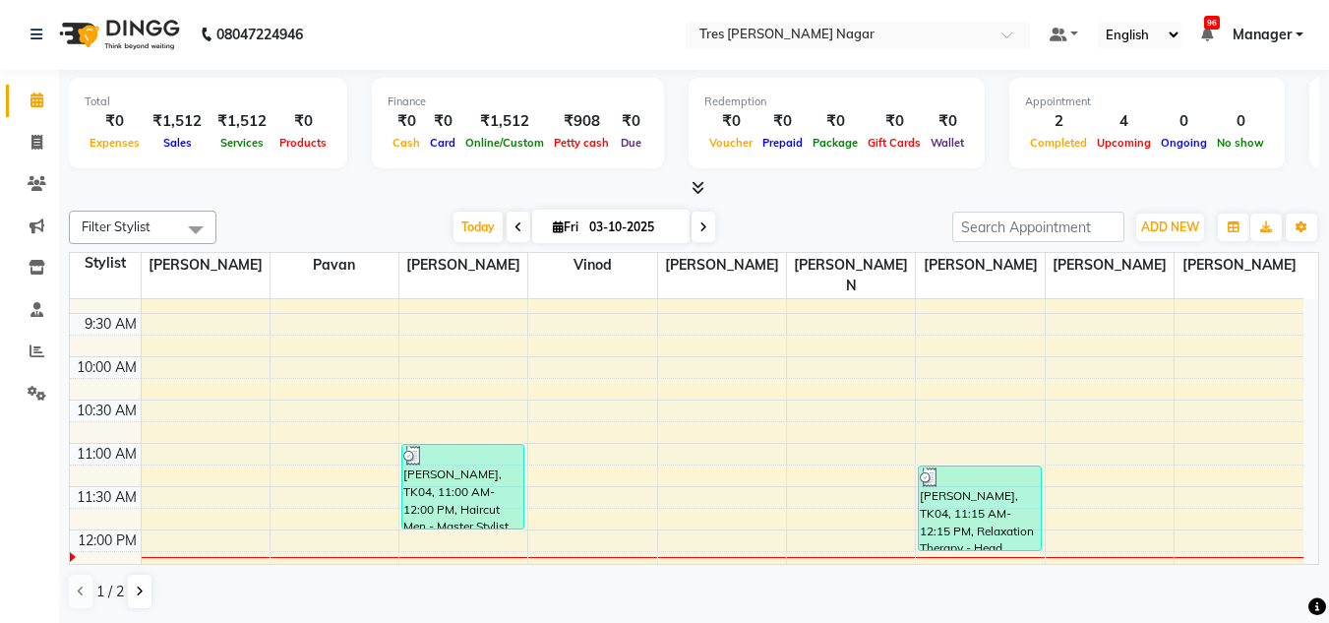
scroll to position [98, 0]
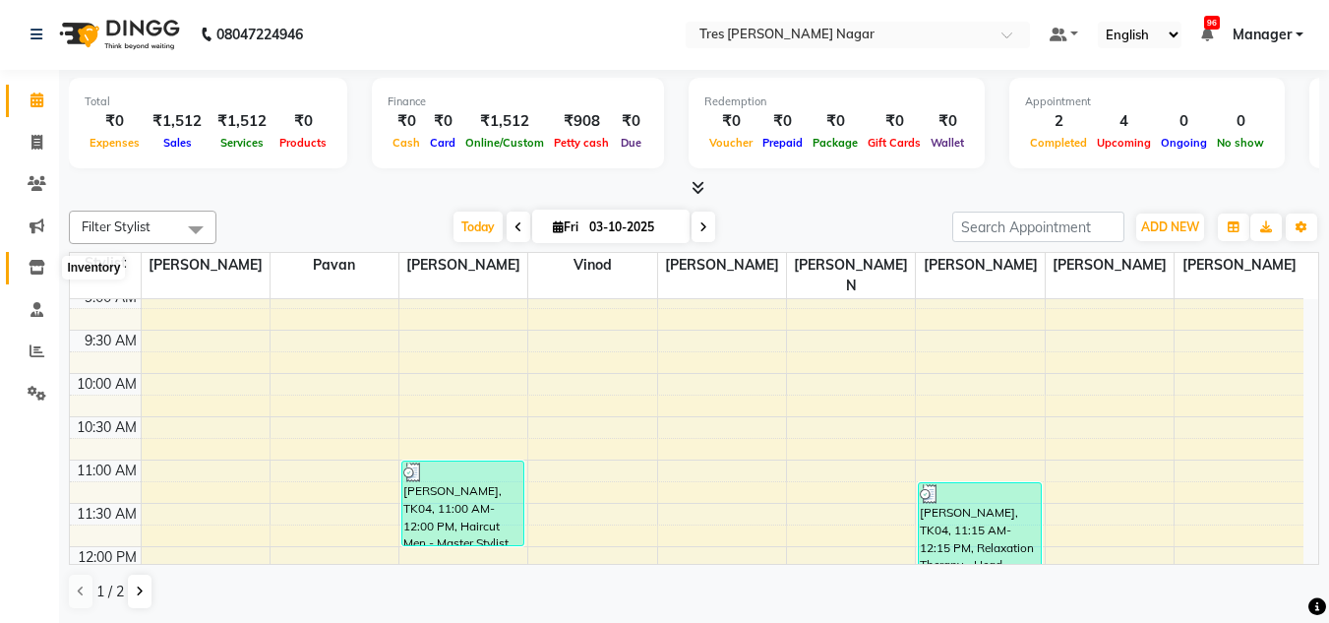
click at [39, 274] on icon at bounding box center [37, 267] width 17 height 15
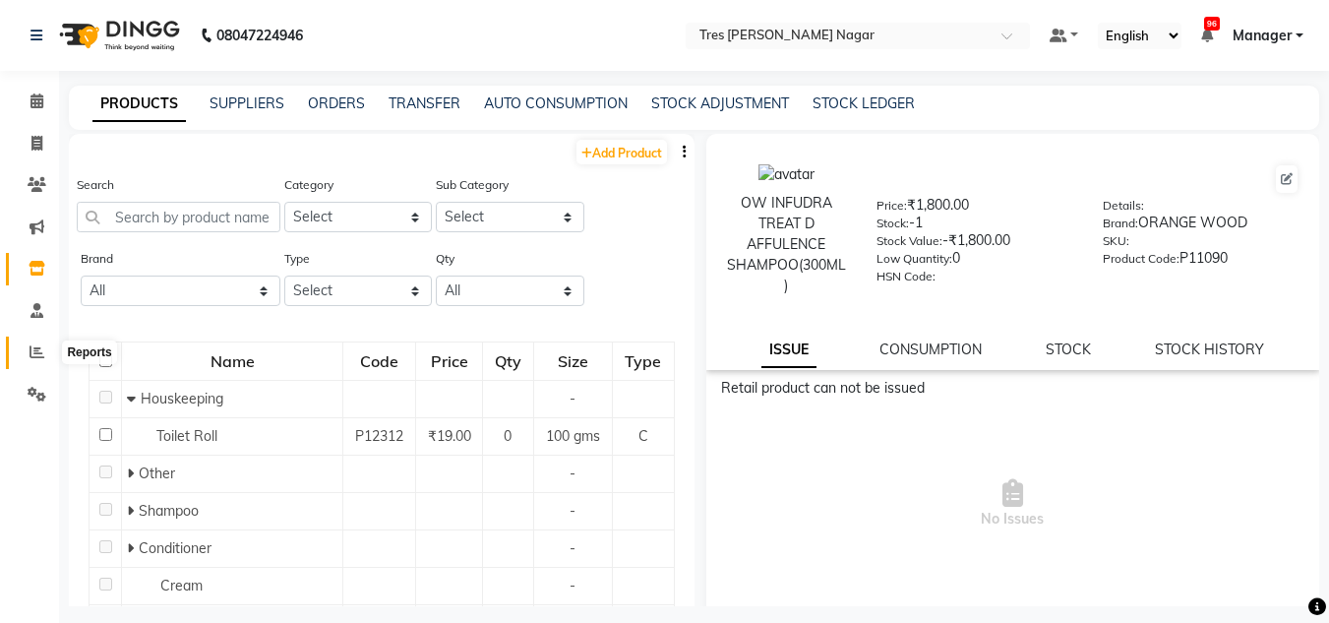
click at [39, 363] on span at bounding box center [37, 352] width 34 height 23
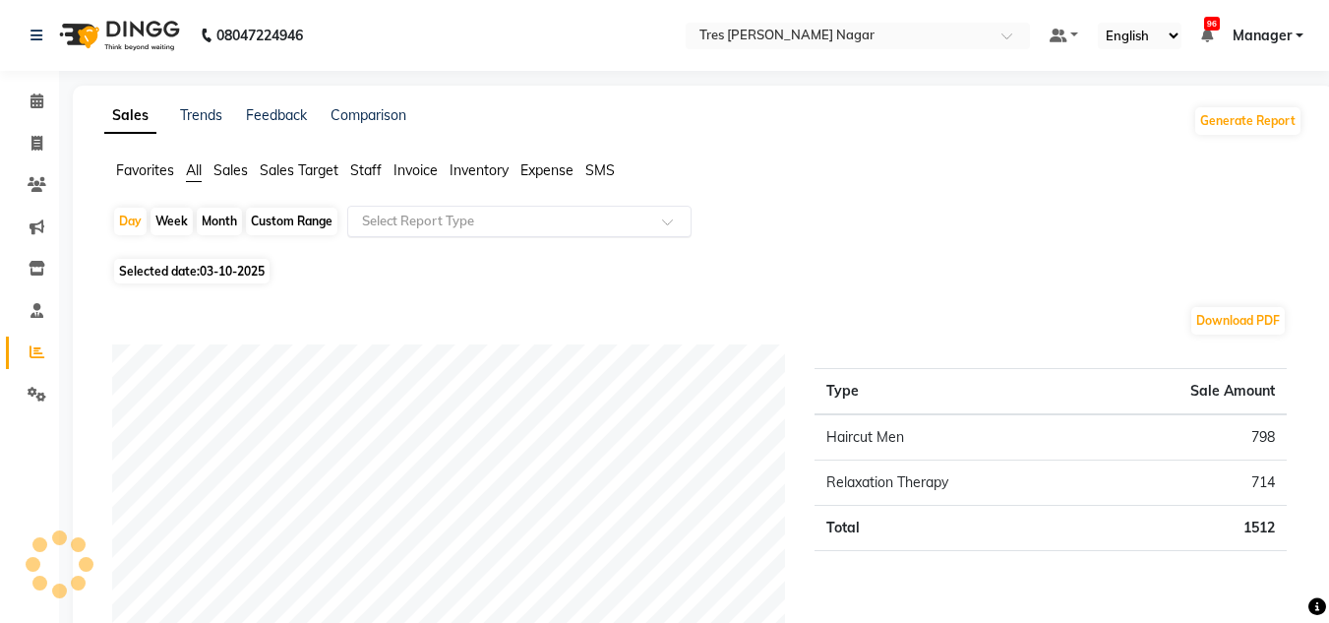
click at [441, 212] on input "text" at bounding box center [499, 222] width 283 height 20
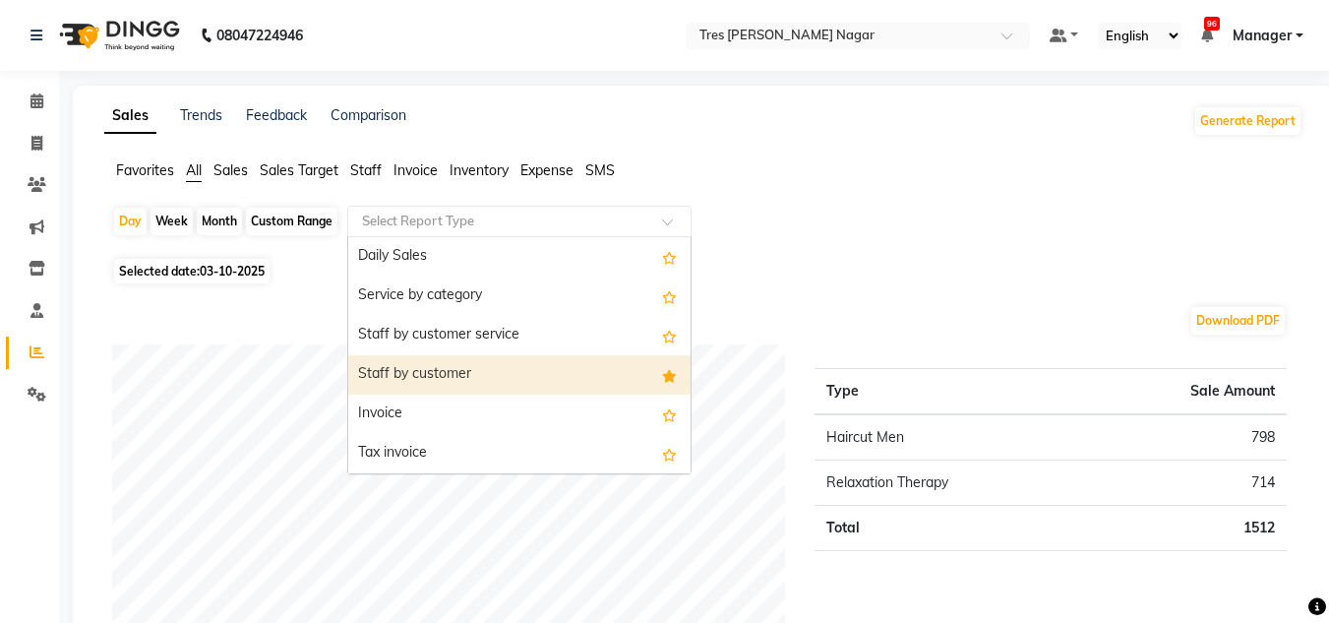
click at [475, 365] on div "Staff by customer" at bounding box center [519, 374] width 342 height 39
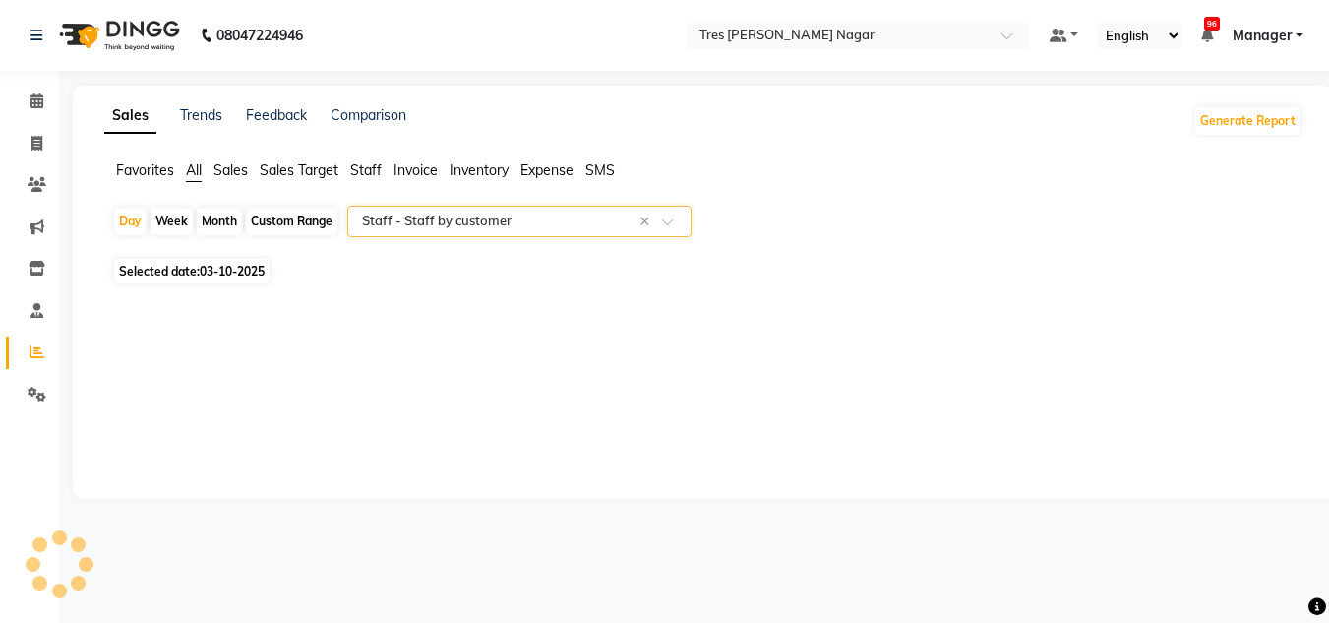
select select "filtered_report"
select select "pdf"
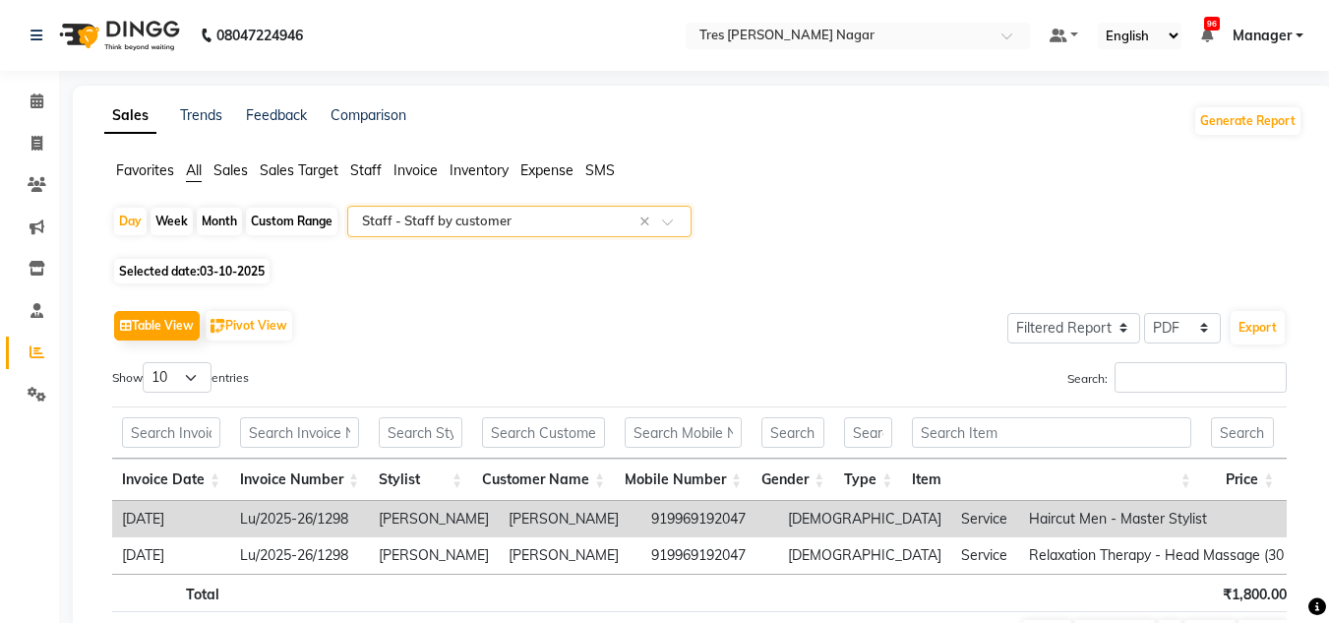
click at [211, 221] on div "Month" at bounding box center [219, 222] width 45 height 28
select select "10"
select select "2025"
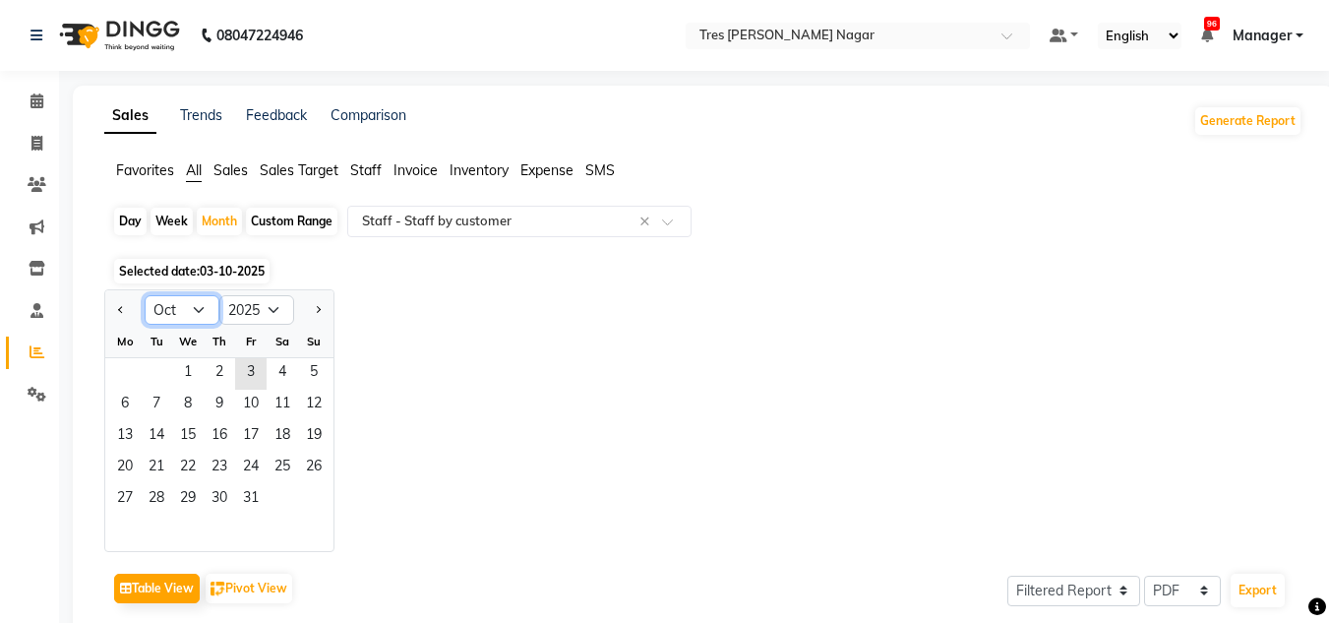
click at [194, 313] on select "Jan Feb Mar Apr May Jun Jul Aug Sep Oct Nov Dec" at bounding box center [182, 310] width 75 height 30
select select "9"
click at [145, 295] on select "Jan Feb Mar Apr May Jun Jul Aug Sep Oct Nov Dec" at bounding box center [182, 310] width 75 height 30
click at [122, 367] on span "1" at bounding box center [124, 373] width 31 height 31
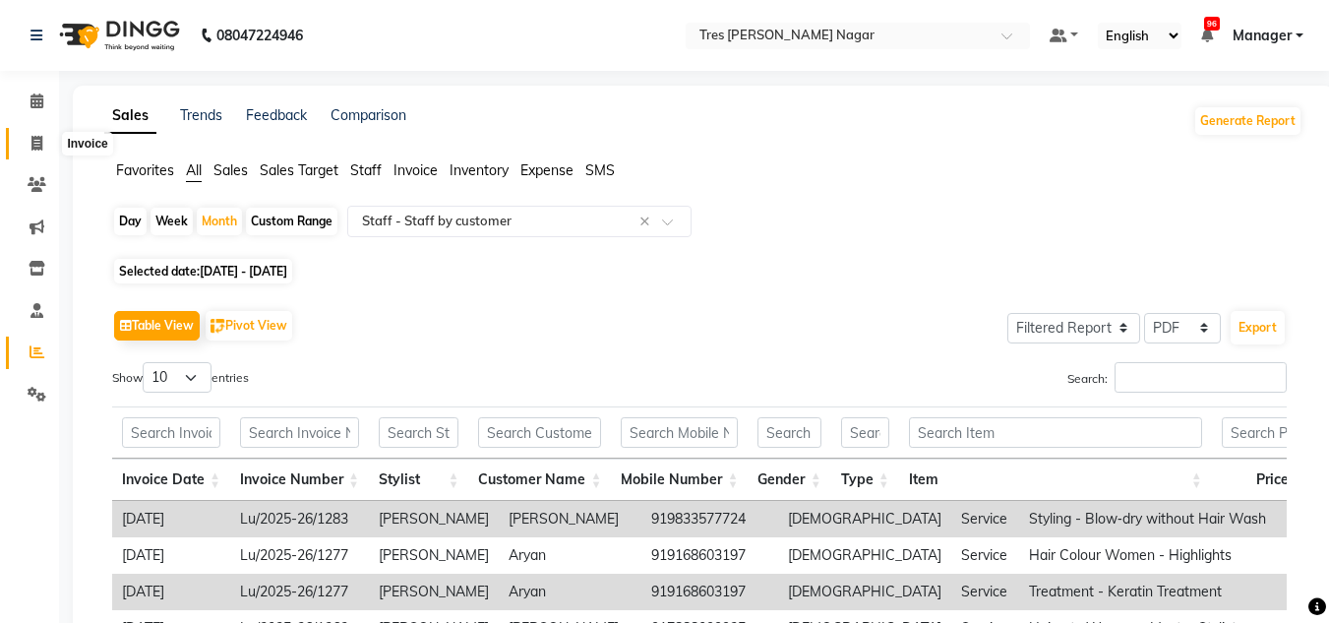
click at [38, 144] on icon at bounding box center [36, 143] width 11 height 15
select select "service"
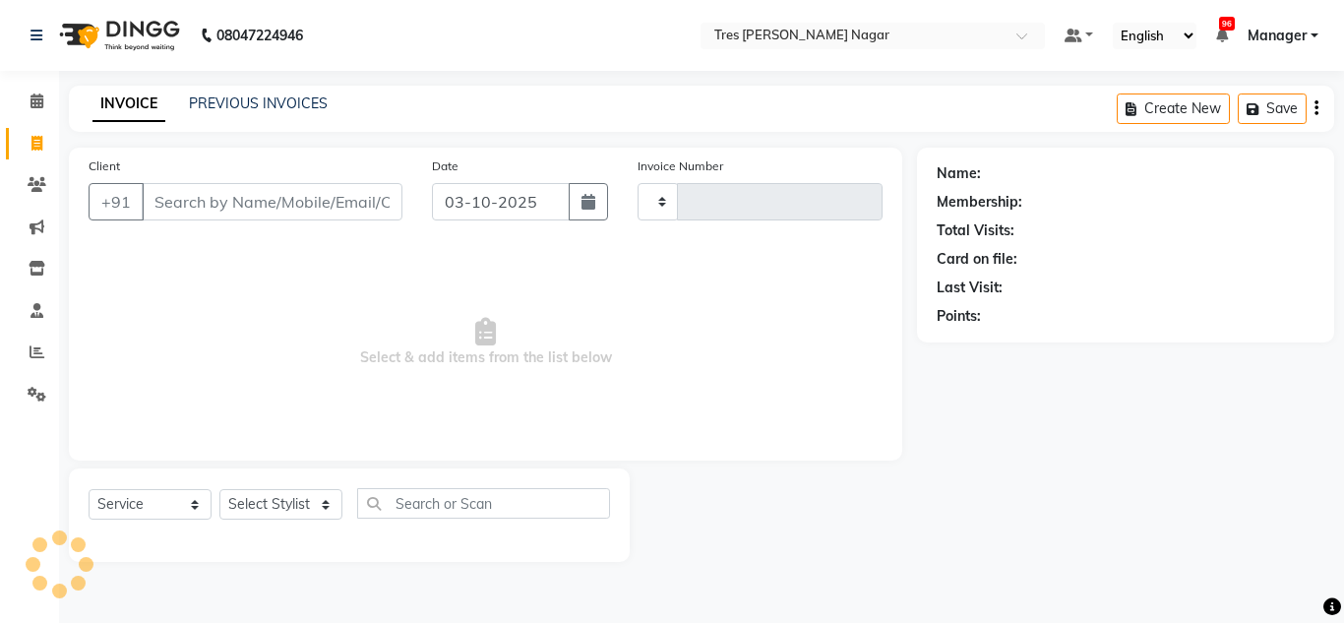
type input "1299"
select select "8052"
click at [43, 203] on li "Clients" at bounding box center [29, 185] width 59 height 42
click at [39, 193] on span at bounding box center [37, 185] width 34 height 23
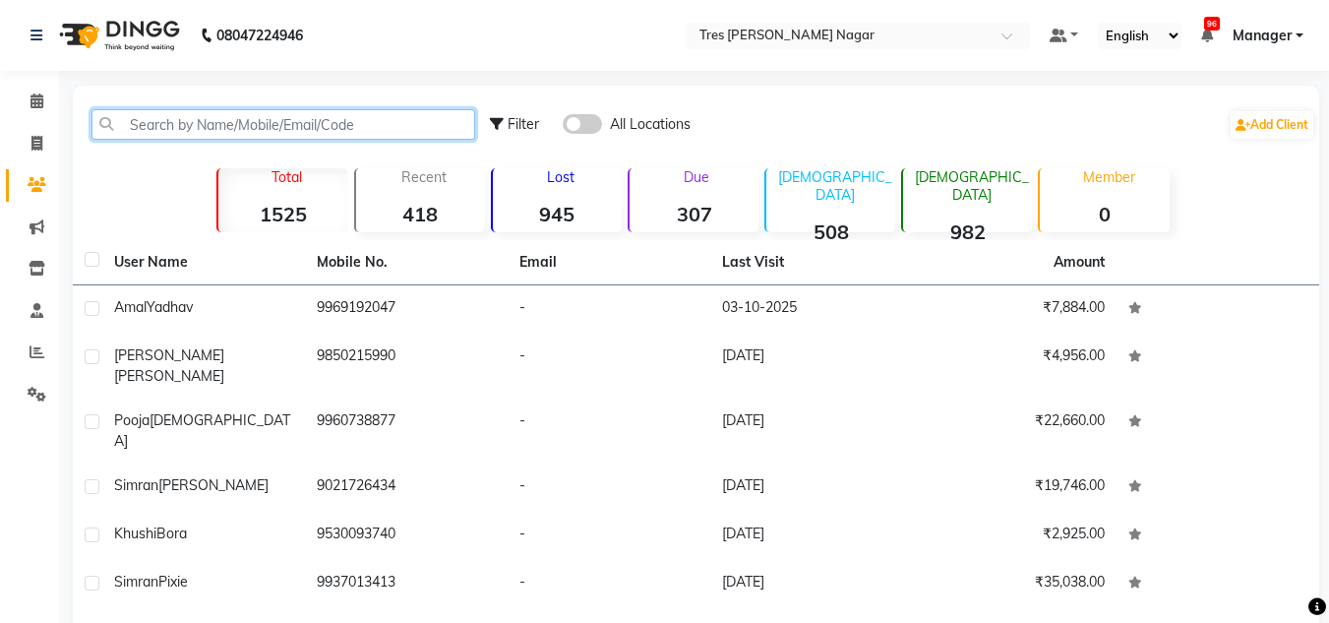
click at [349, 122] on input "text" at bounding box center [284, 124] width 384 height 31
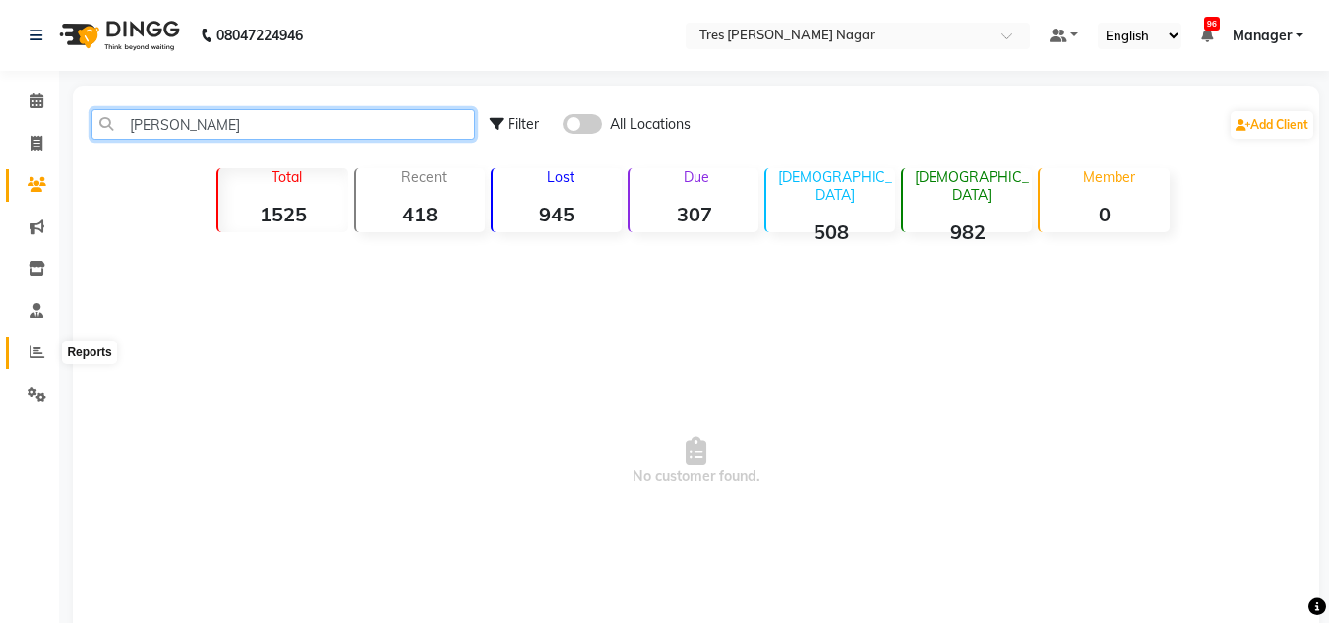
type input "neha enani"
click at [34, 351] on icon at bounding box center [37, 351] width 15 height 15
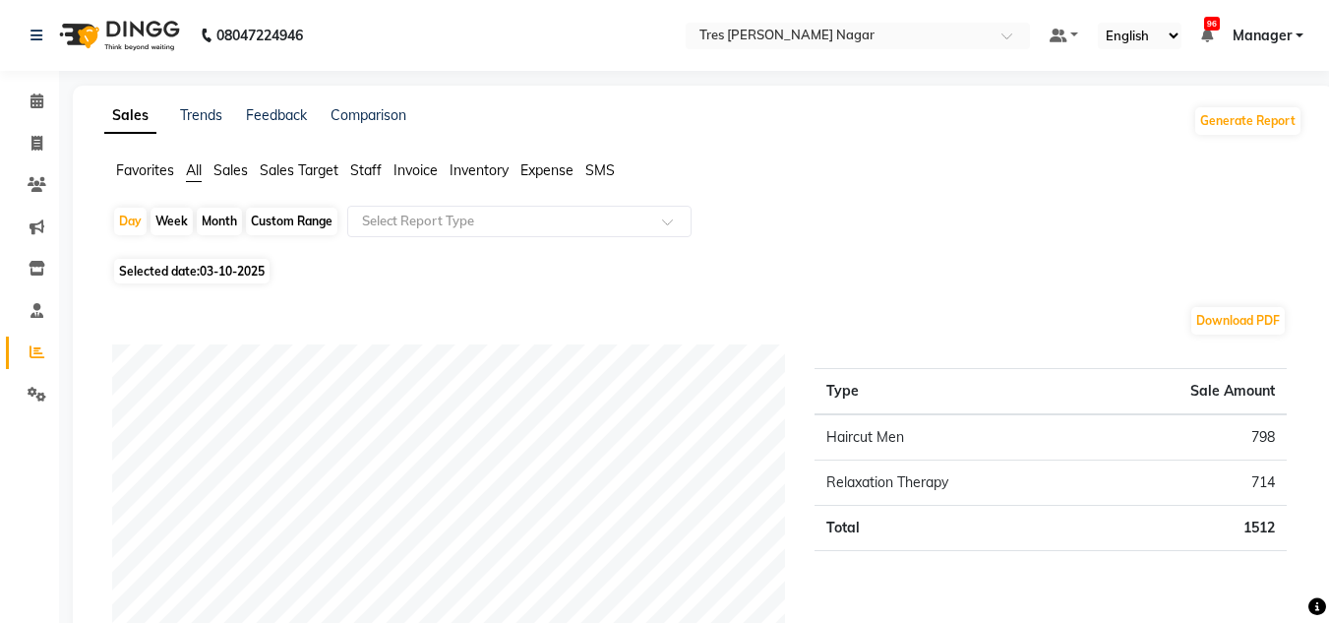
click at [224, 217] on div "Month" at bounding box center [219, 222] width 45 height 28
select select "10"
select select "2025"
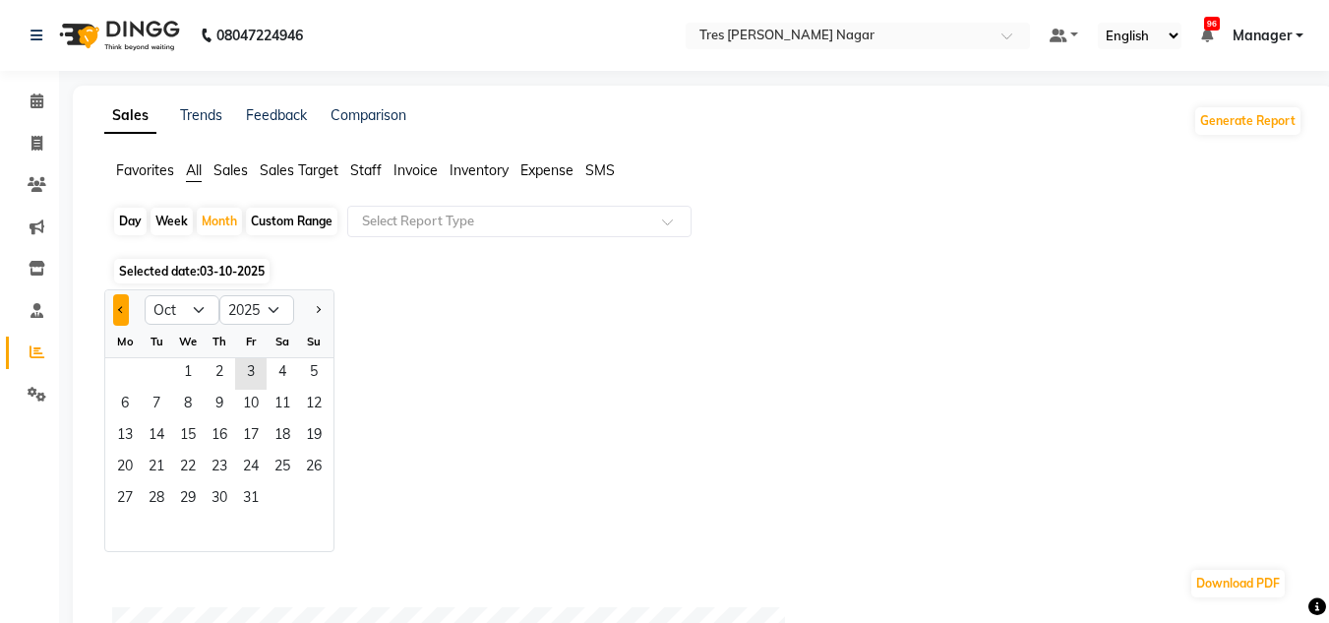
click at [116, 308] on button "Previous month" at bounding box center [121, 309] width 16 height 31
select select "9"
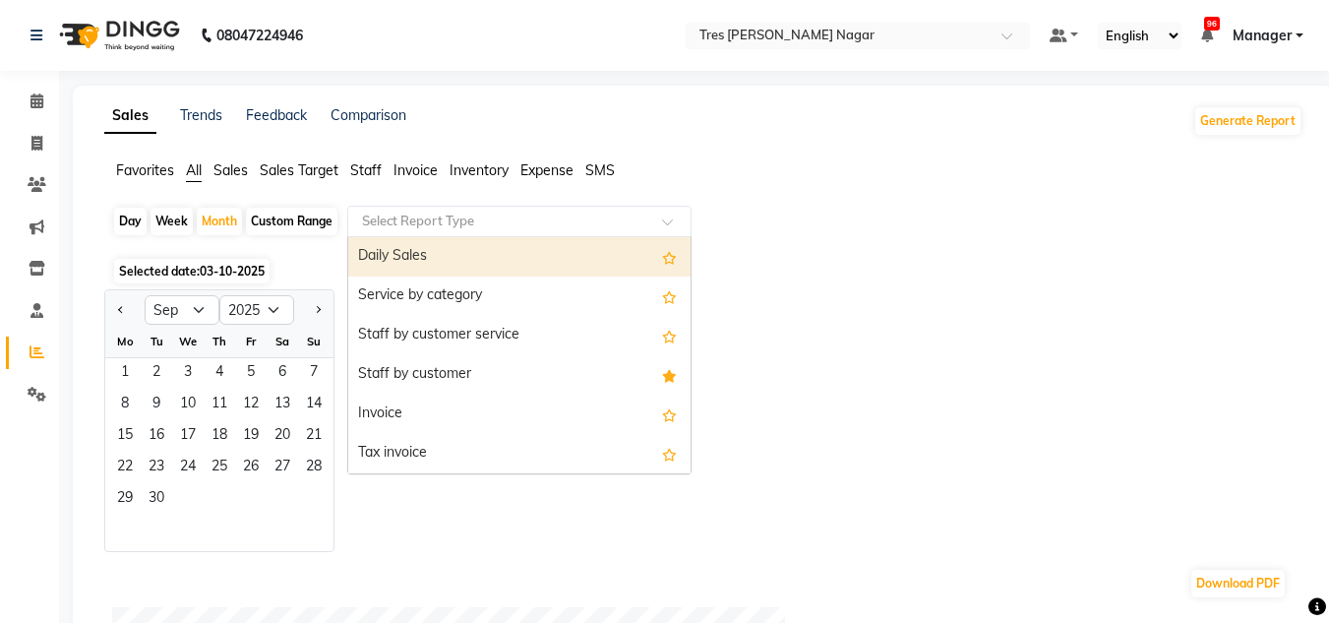
click at [455, 235] on div "Select Report Type" at bounding box center [519, 221] width 344 height 31
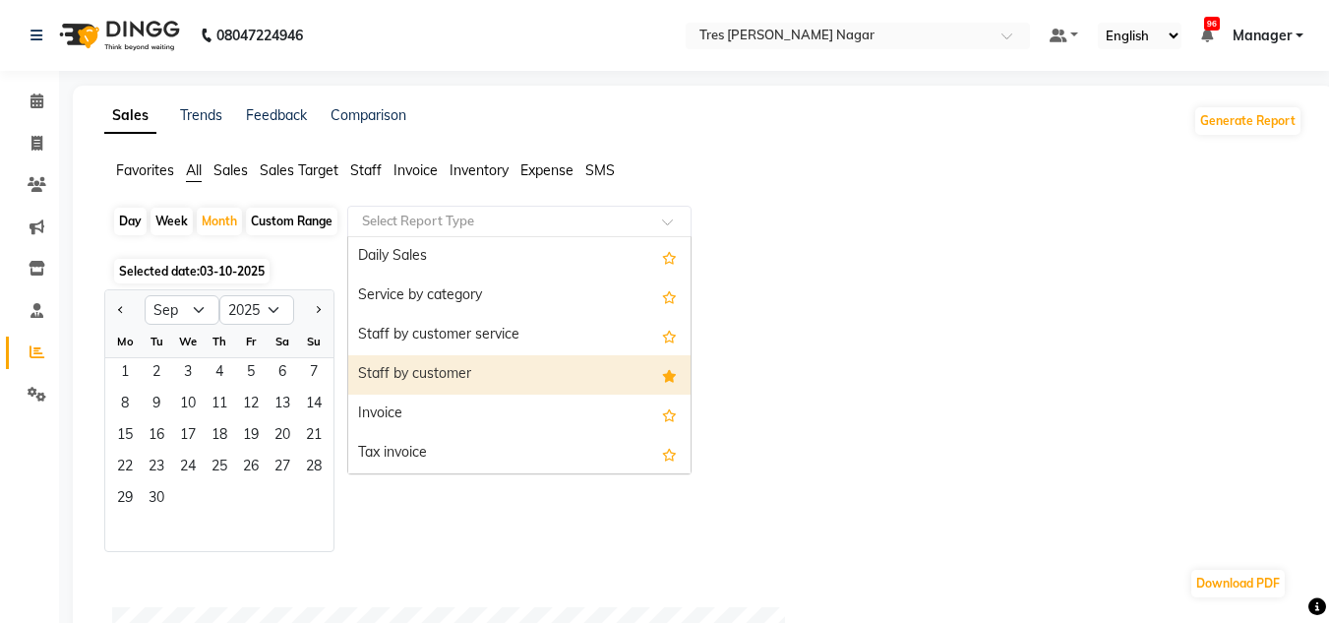
click at [442, 375] on div "Staff by customer" at bounding box center [519, 374] width 342 height 39
select select "filtered_report"
select select "pdf"
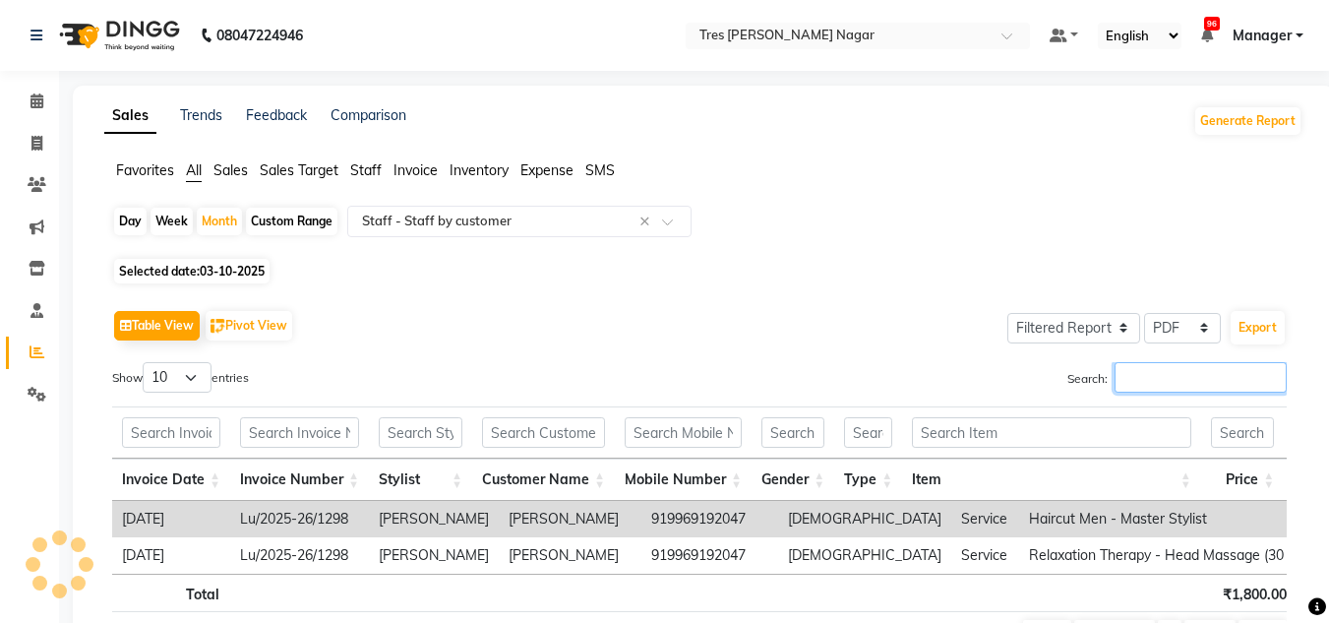
click at [1197, 384] on input "Search:" at bounding box center [1201, 377] width 172 height 31
type input "["
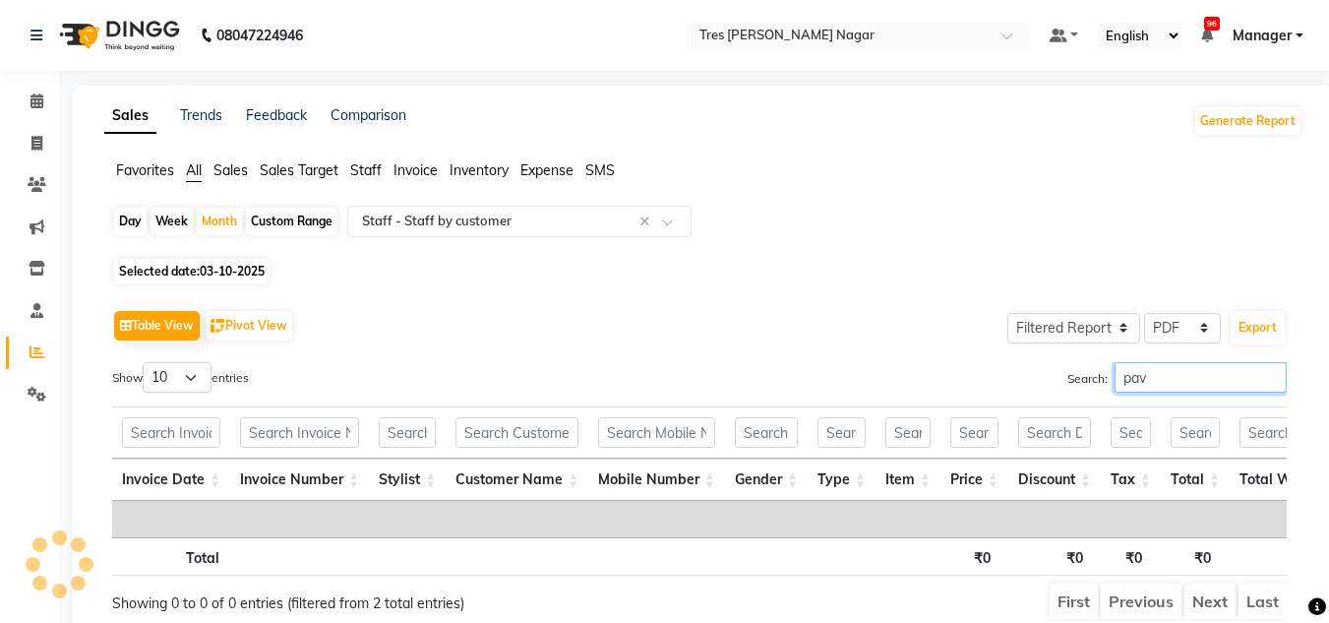
type input "pav"
click at [210, 270] on span "03-10-2025" at bounding box center [232, 271] width 65 height 15
select select "10"
select select "2025"
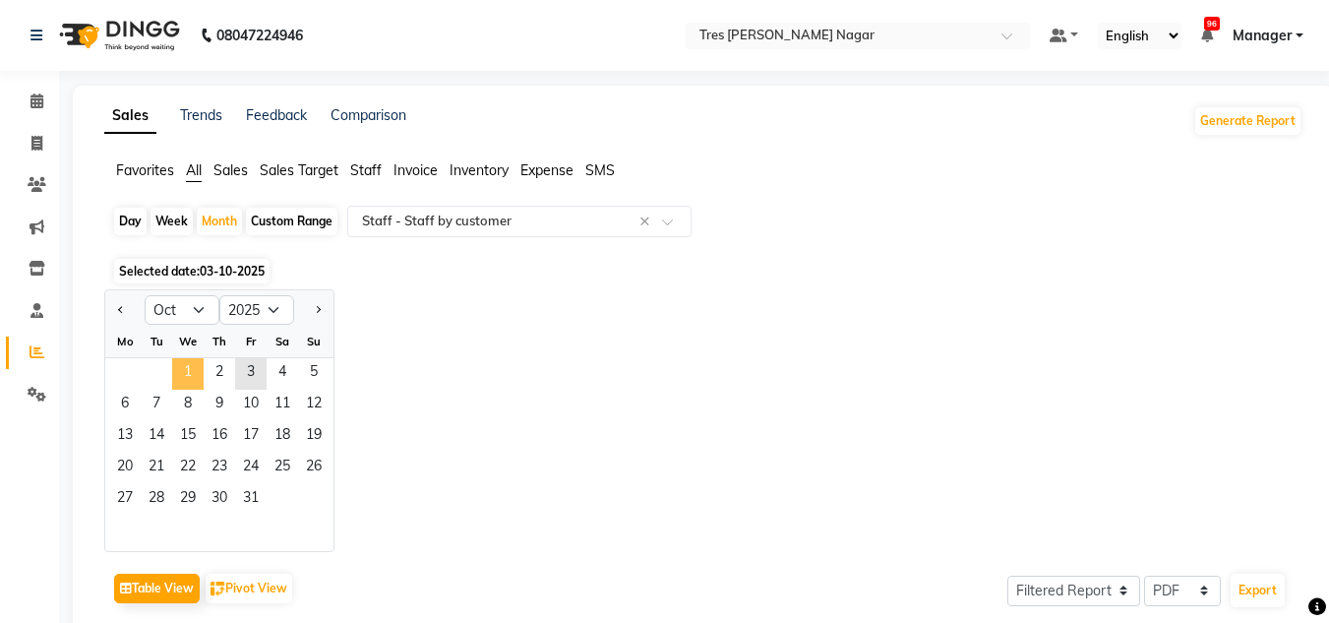
click at [180, 378] on span "1" at bounding box center [187, 373] width 31 height 31
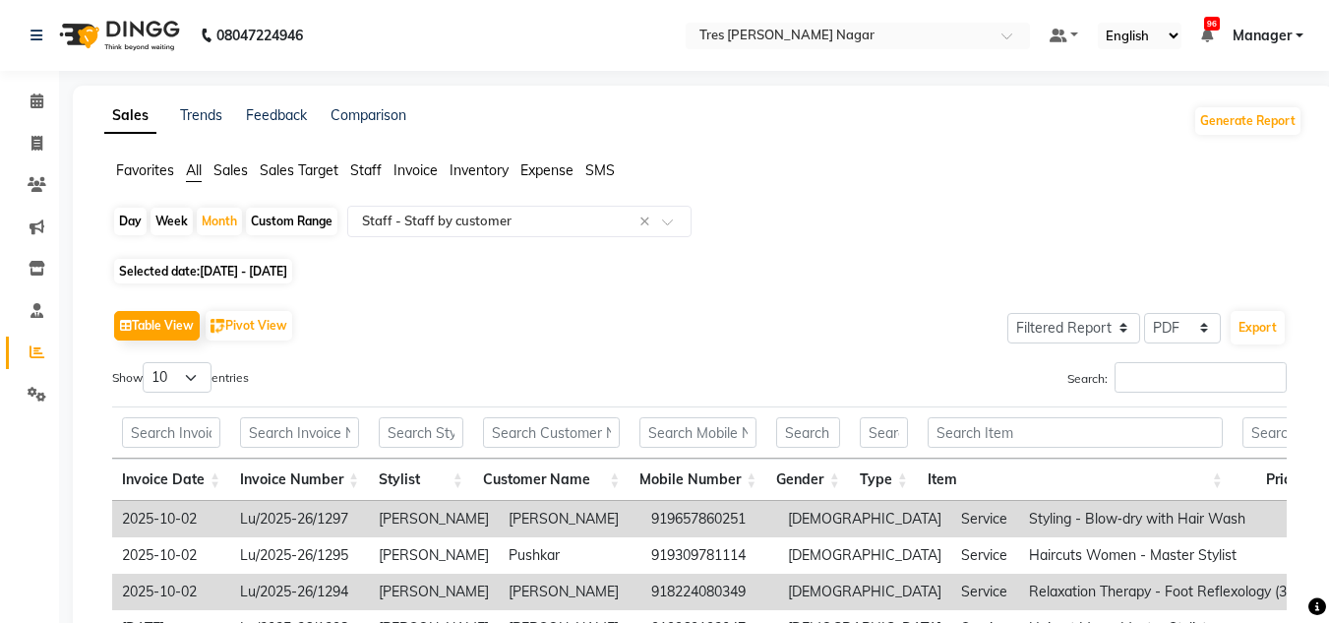
click at [251, 272] on span "01-10-2025 - 31-10-2025" at bounding box center [244, 271] width 88 height 15
select select "10"
select select "2025"
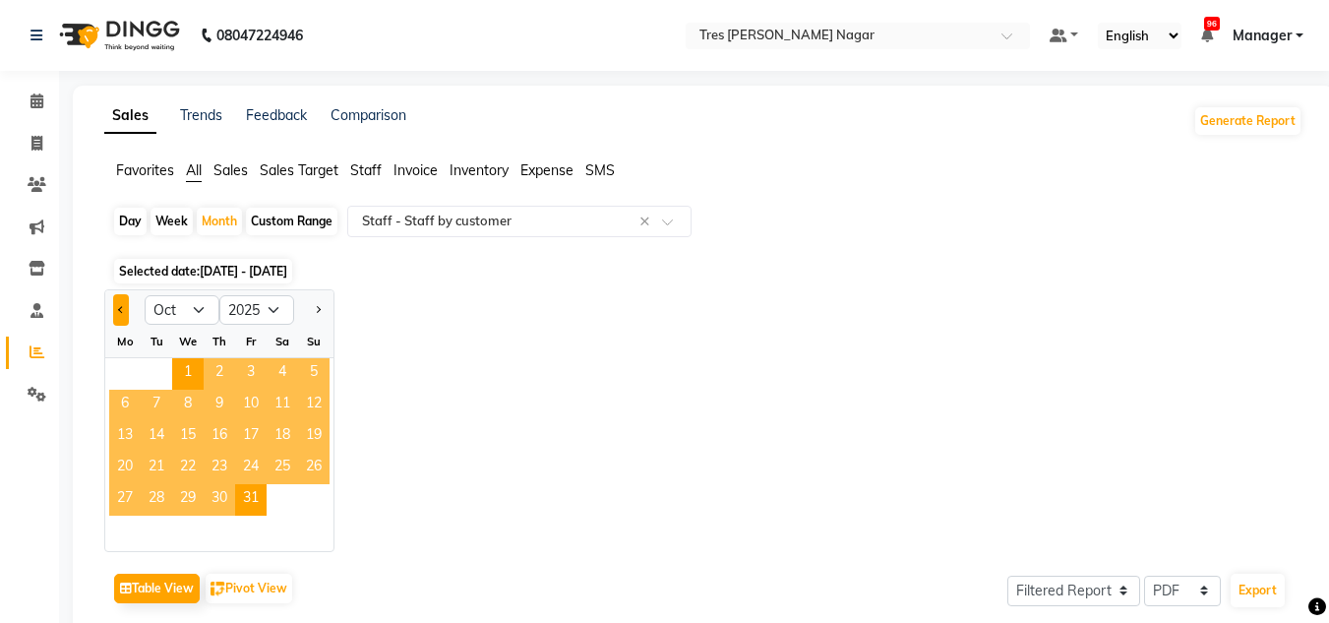
click at [119, 310] on span "Previous month" at bounding box center [121, 308] width 7 height 7
select select "9"
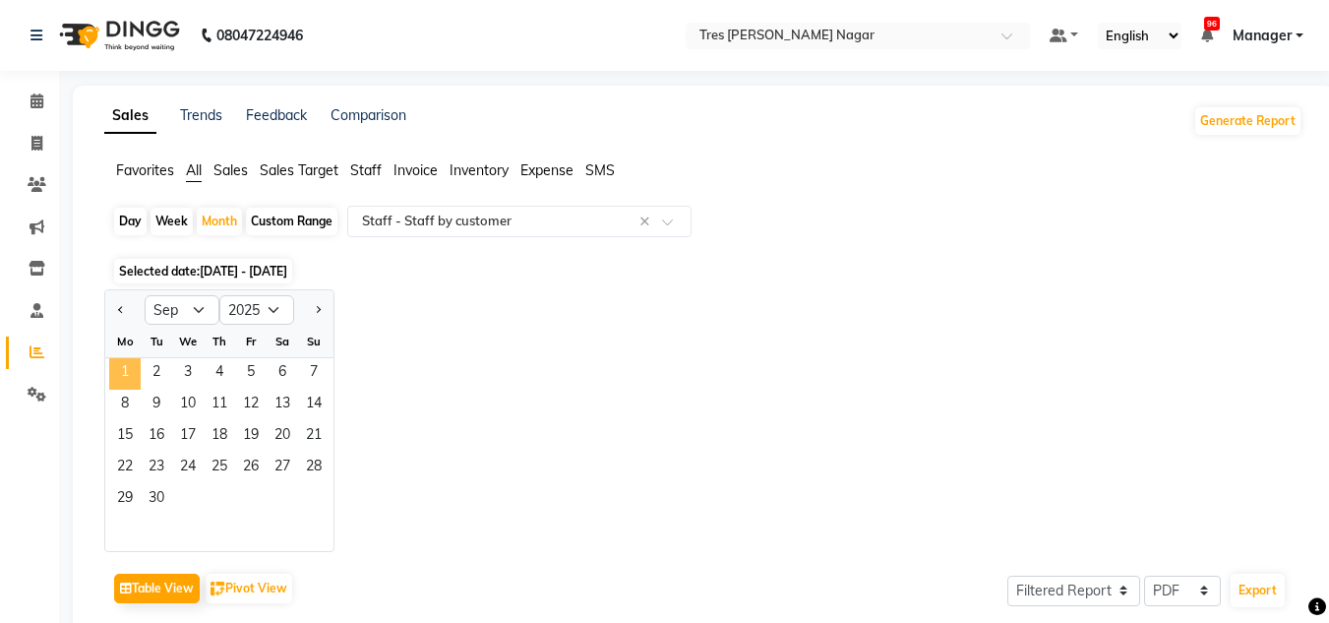
click at [120, 370] on span "1" at bounding box center [124, 373] width 31 height 31
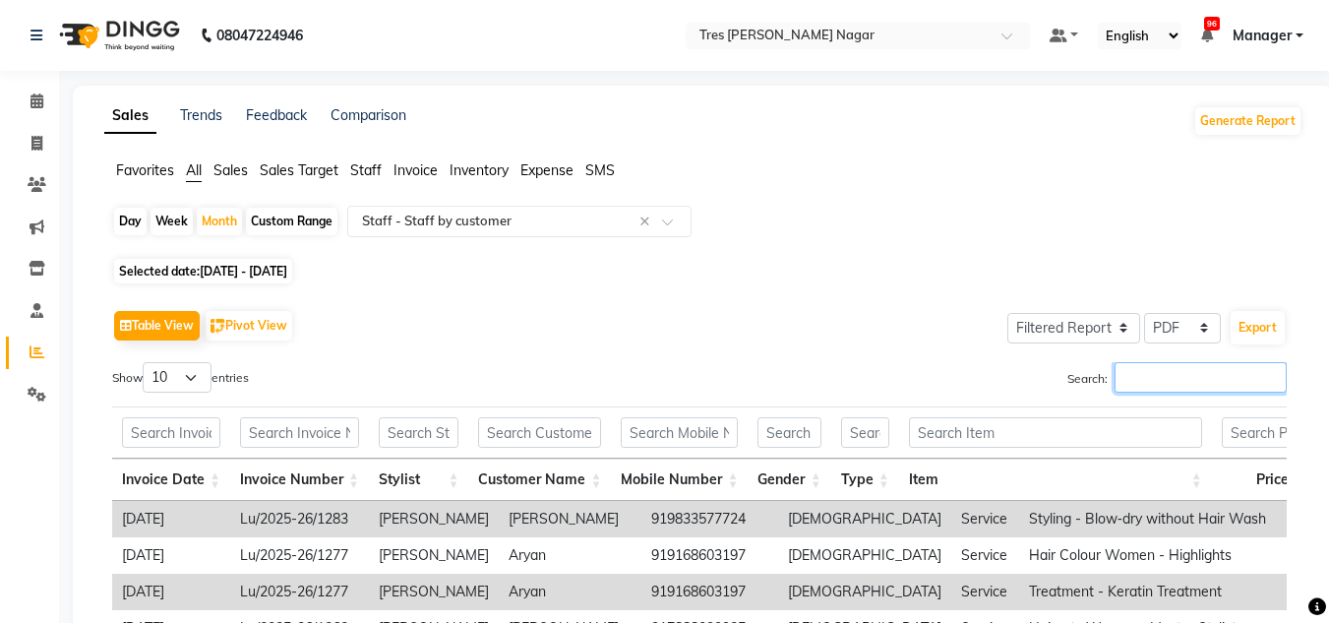
click at [1146, 374] on input "Search:" at bounding box center [1201, 377] width 172 height 31
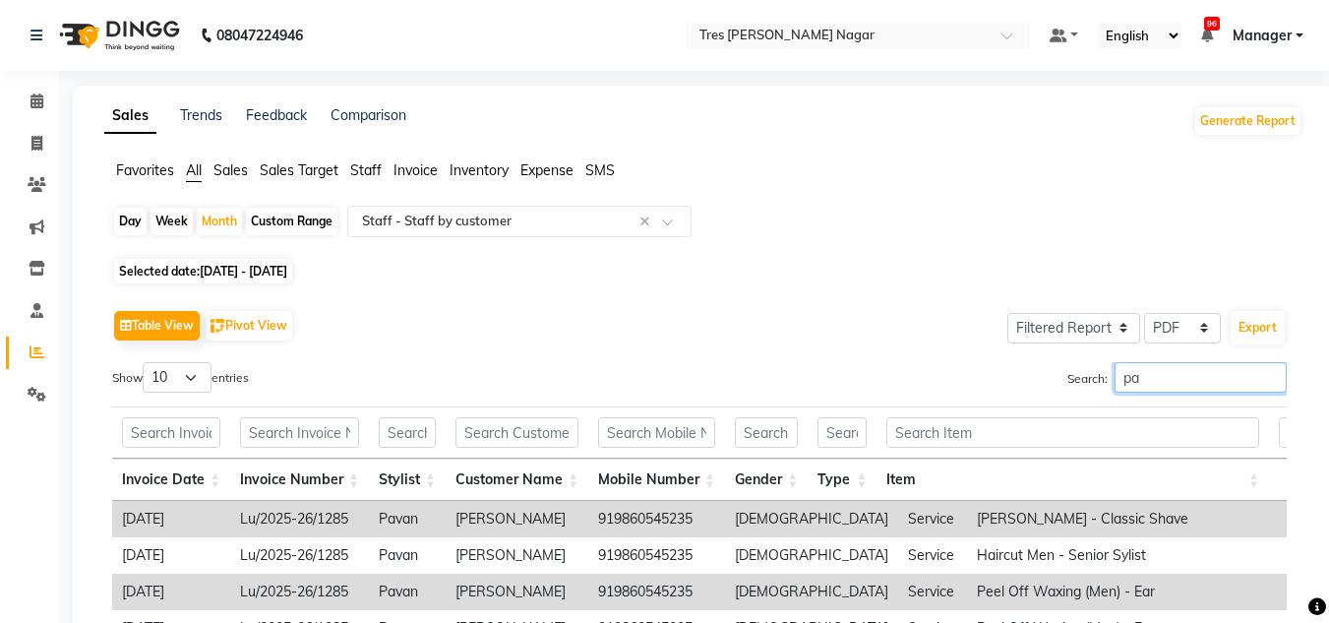
type input "p"
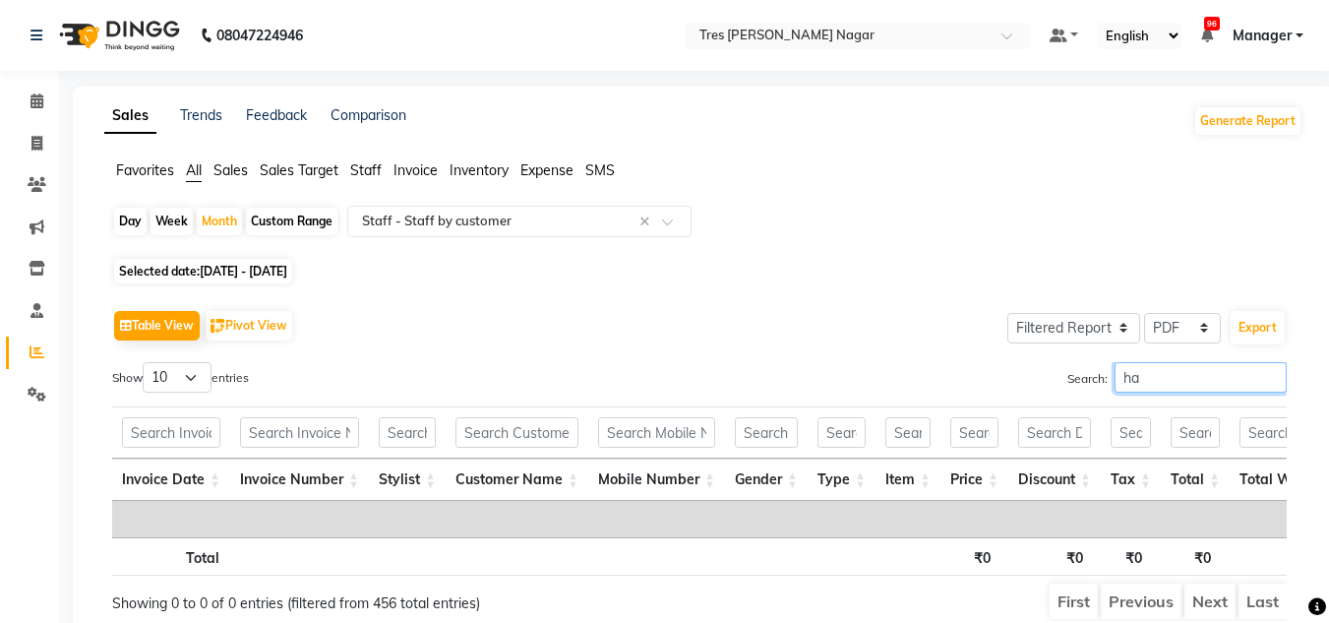
type input "h"
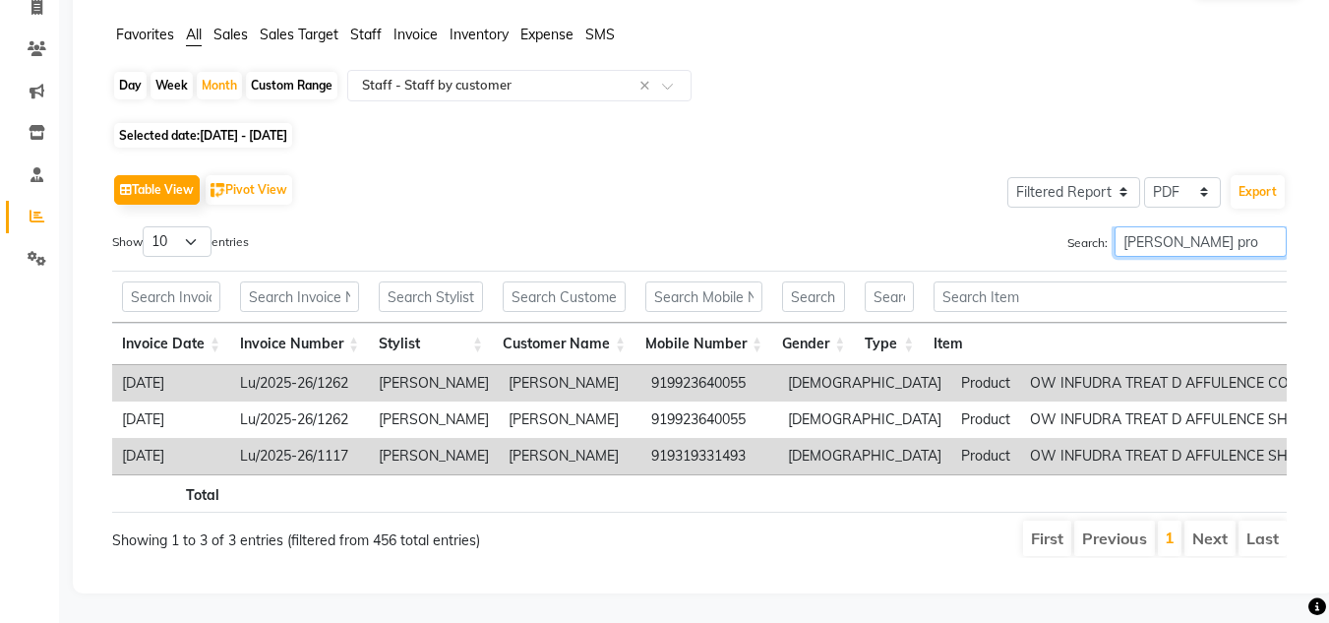
click at [1181, 226] on input "shantanu pro" at bounding box center [1201, 241] width 172 height 31
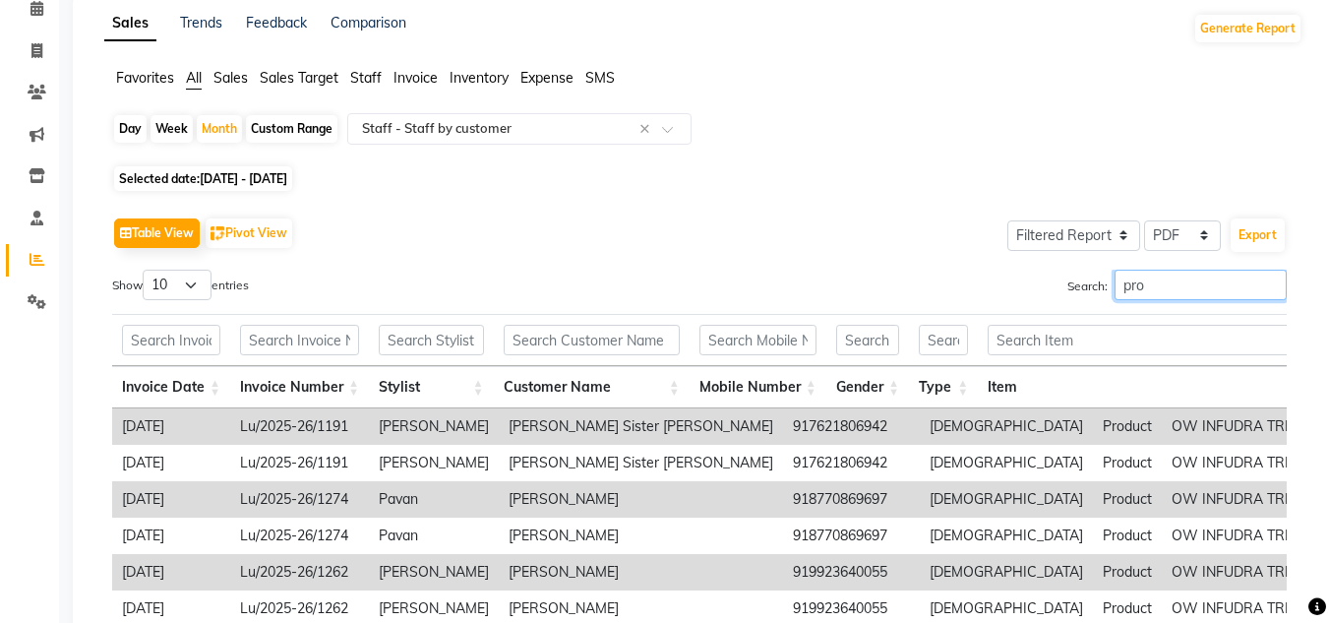
scroll to position [165, 0]
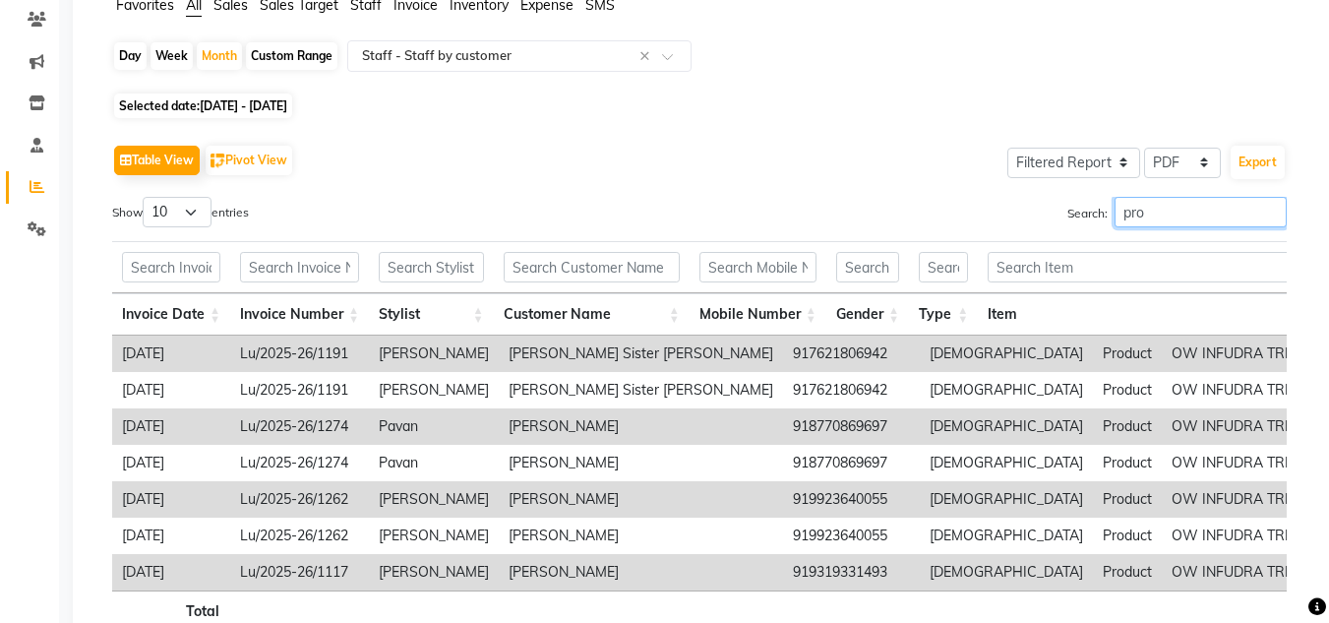
click at [1183, 217] on input "pro" at bounding box center [1201, 212] width 172 height 31
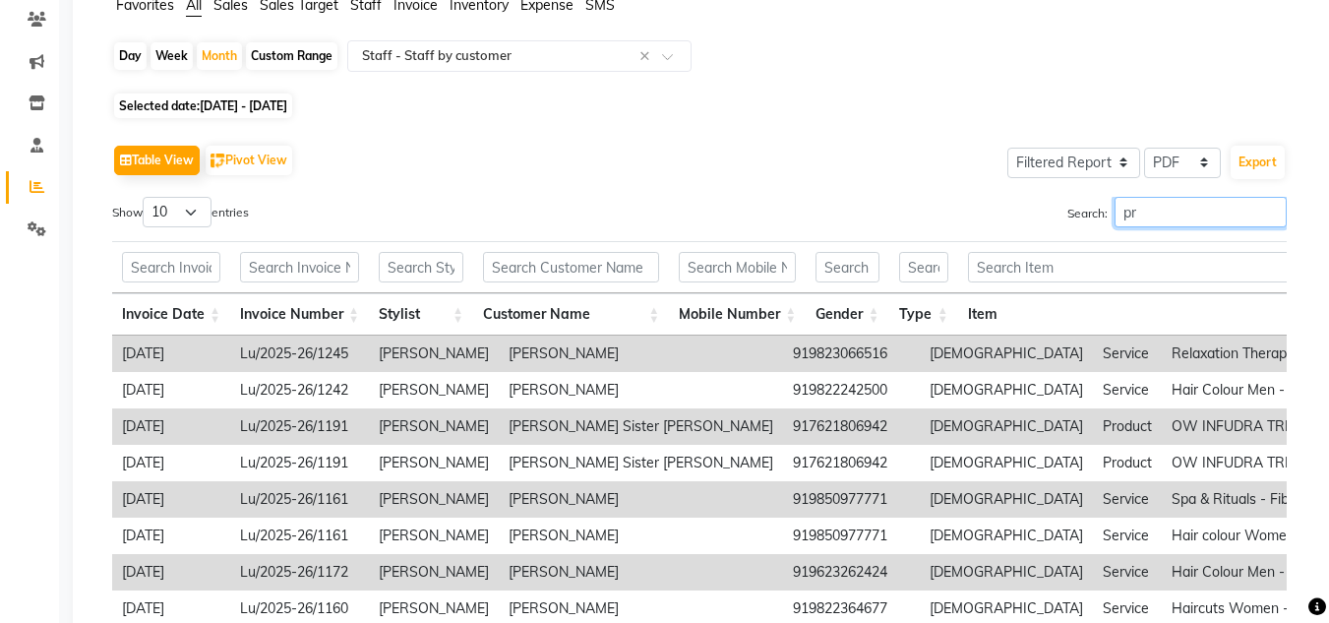
type input "p"
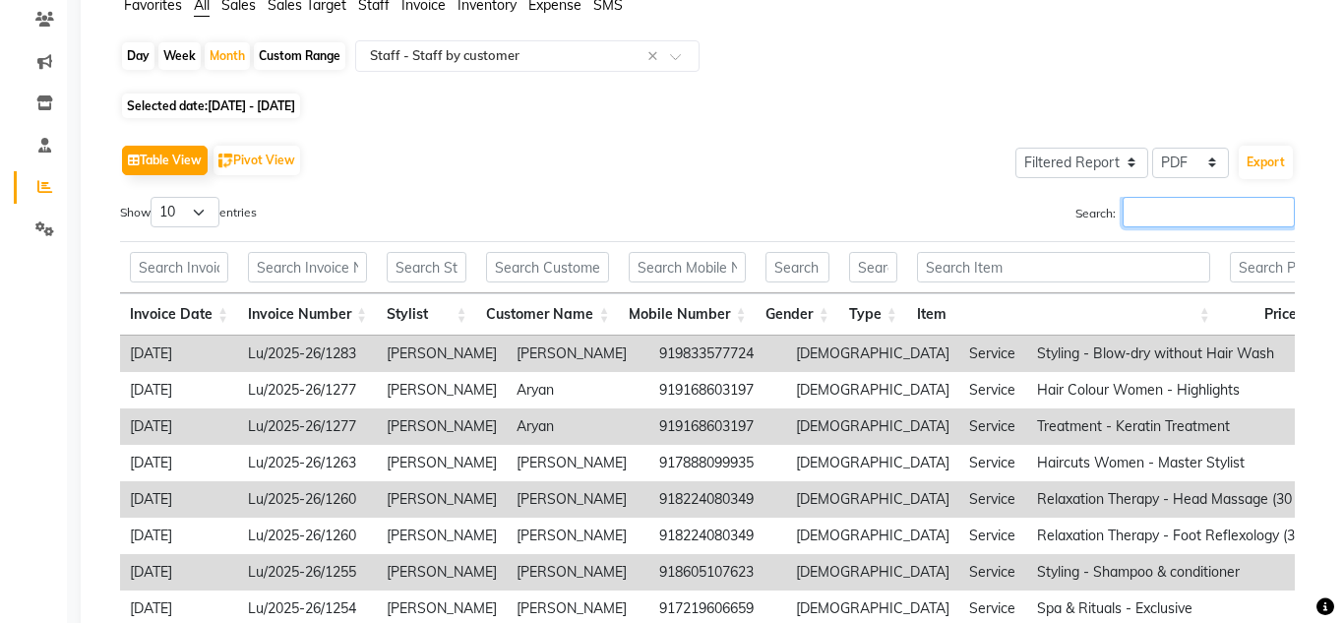
scroll to position [0, 0]
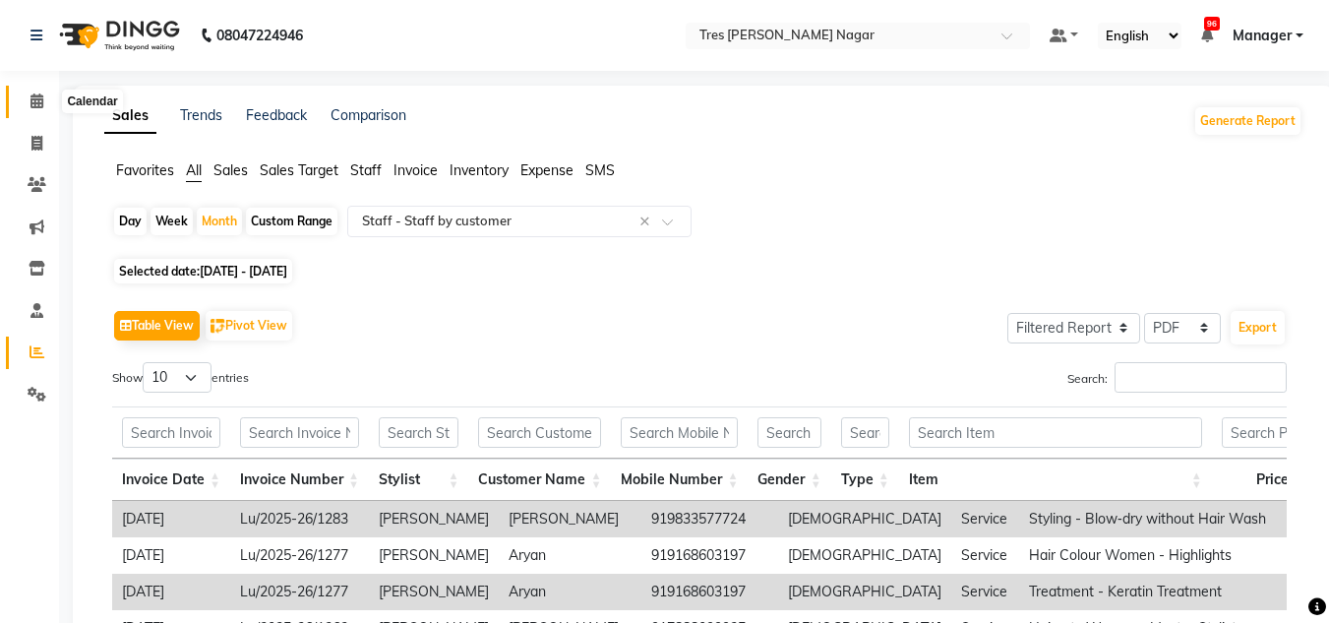
click at [34, 92] on span at bounding box center [37, 102] width 34 height 23
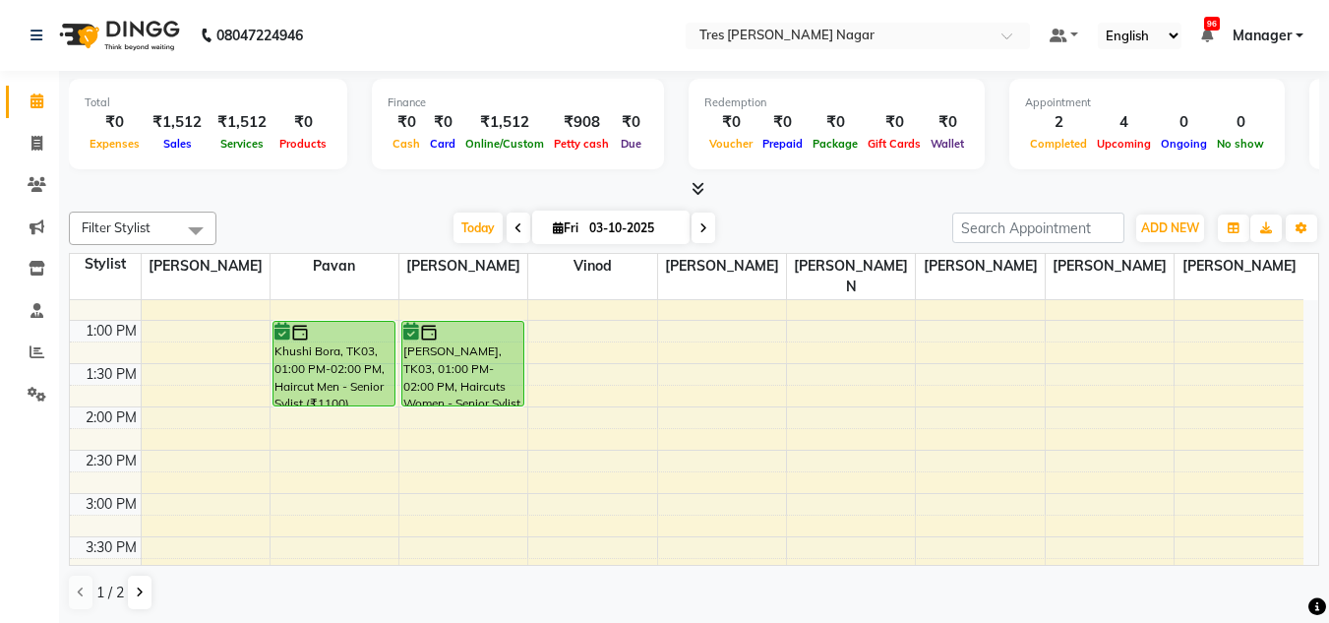
scroll to position [394, 0]
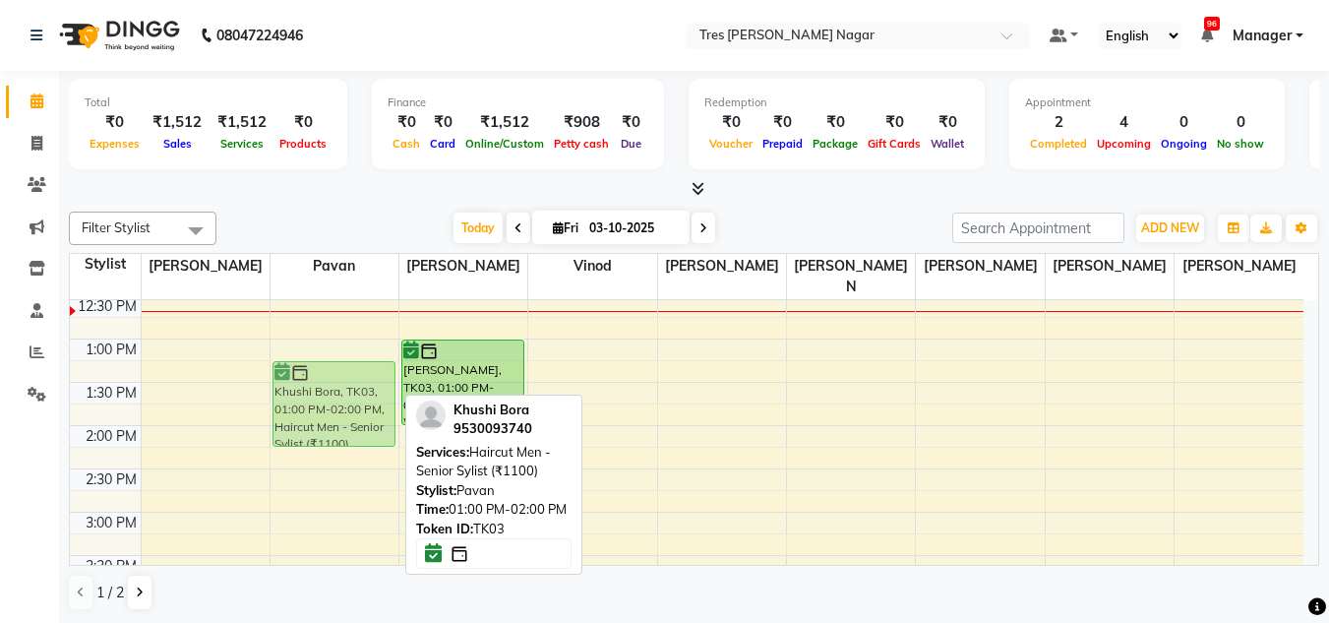
click at [341, 374] on div "Khushi Bora, TK03, 01:00 PM-02:00 PM, Haircut Men - Senior Sylist (₹1100) Namit…" at bounding box center [335, 469] width 128 height 1125
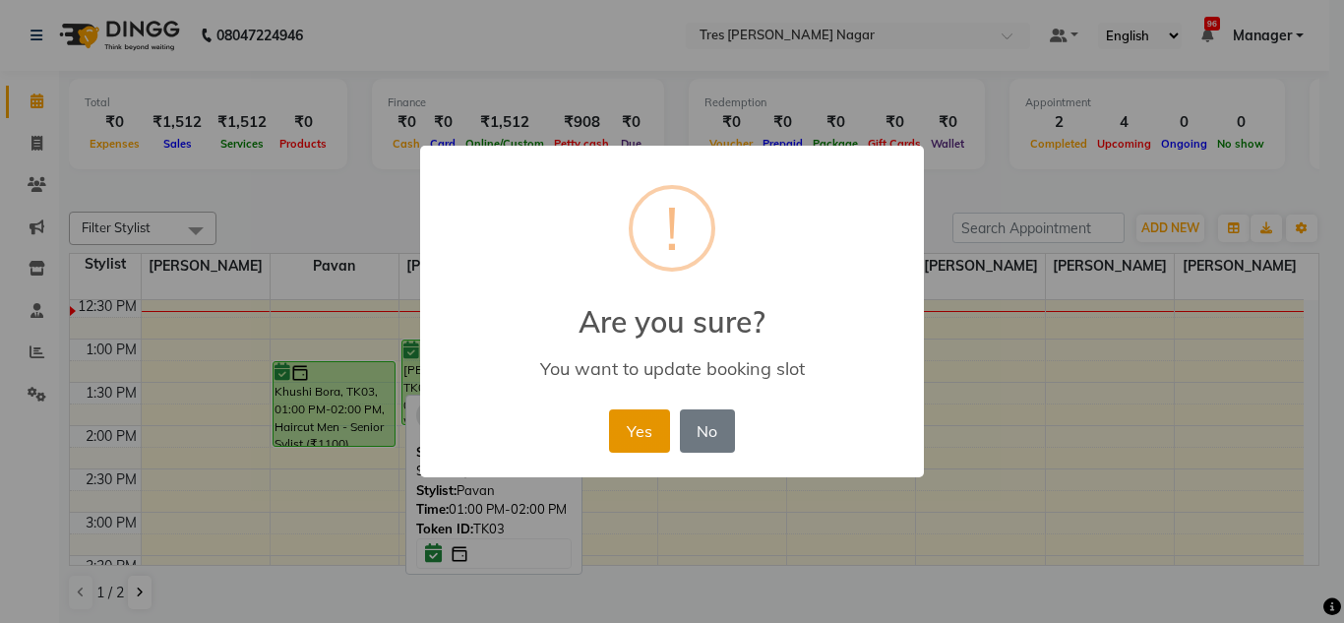
click at [654, 435] on button "Yes" at bounding box center [639, 430] width 60 height 43
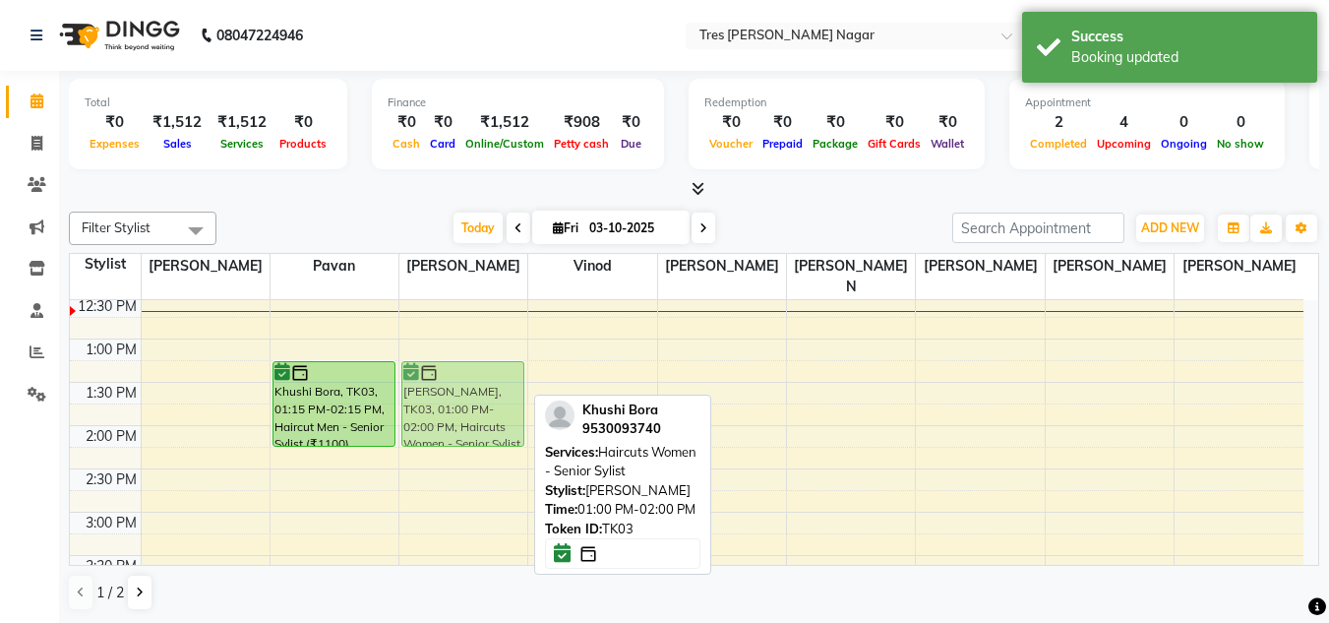
drag, startPoint x: 460, startPoint y: 343, endPoint x: 460, endPoint y: 368, distance: 24.6
click at [460, 368] on div "Amal Yadhav, TK04, 11:00 AM-12:00 PM, Haircut Men - Master Stylist Khushi Bora,…" at bounding box center [463, 469] width 128 height 1125
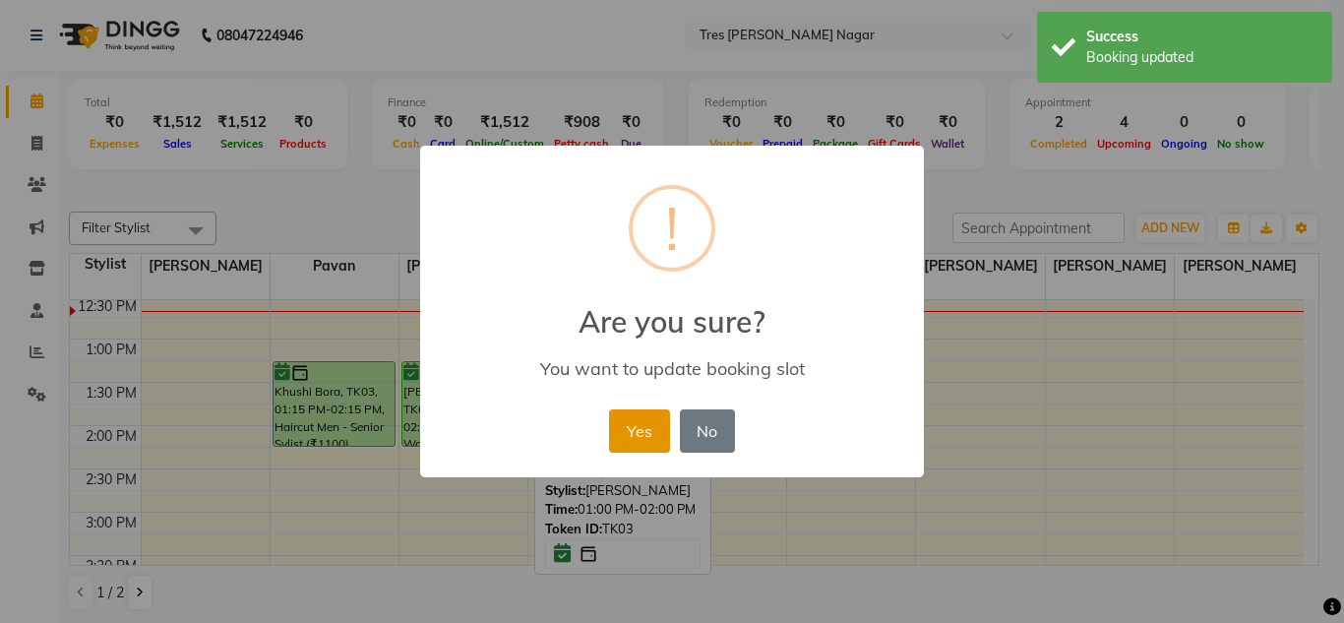
click at [648, 419] on button "Yes" at bounding box center [639, 430] width 60 height 43
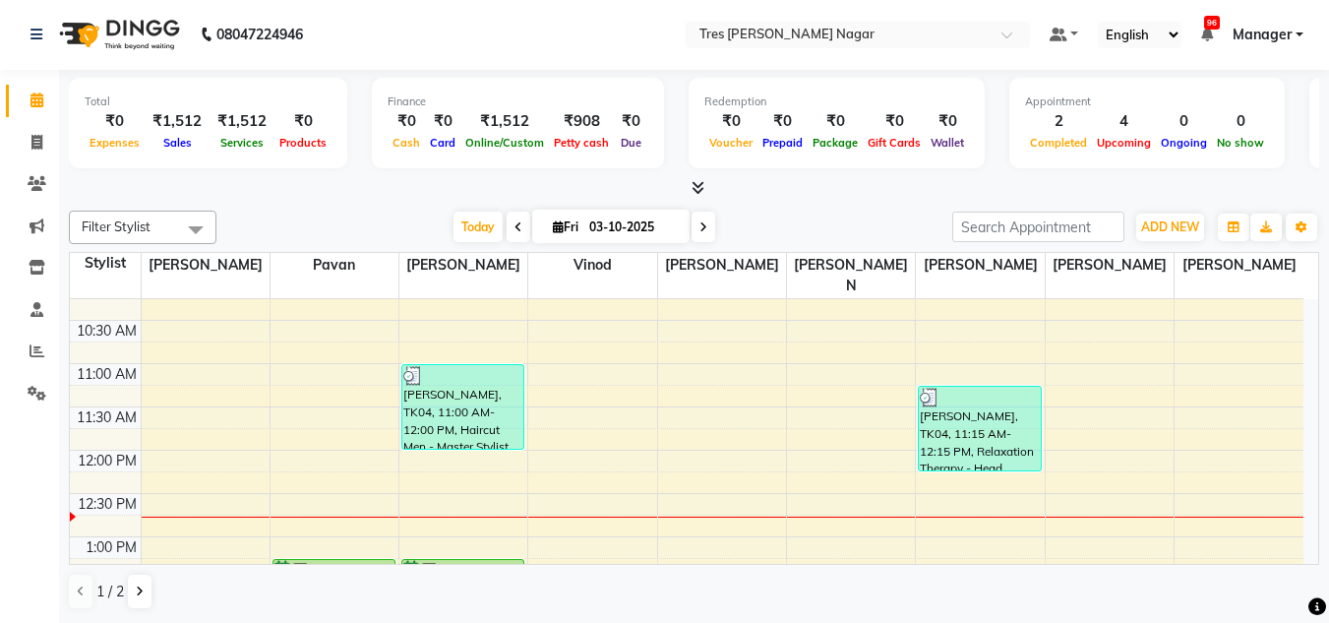
scroll to position [197, 0]
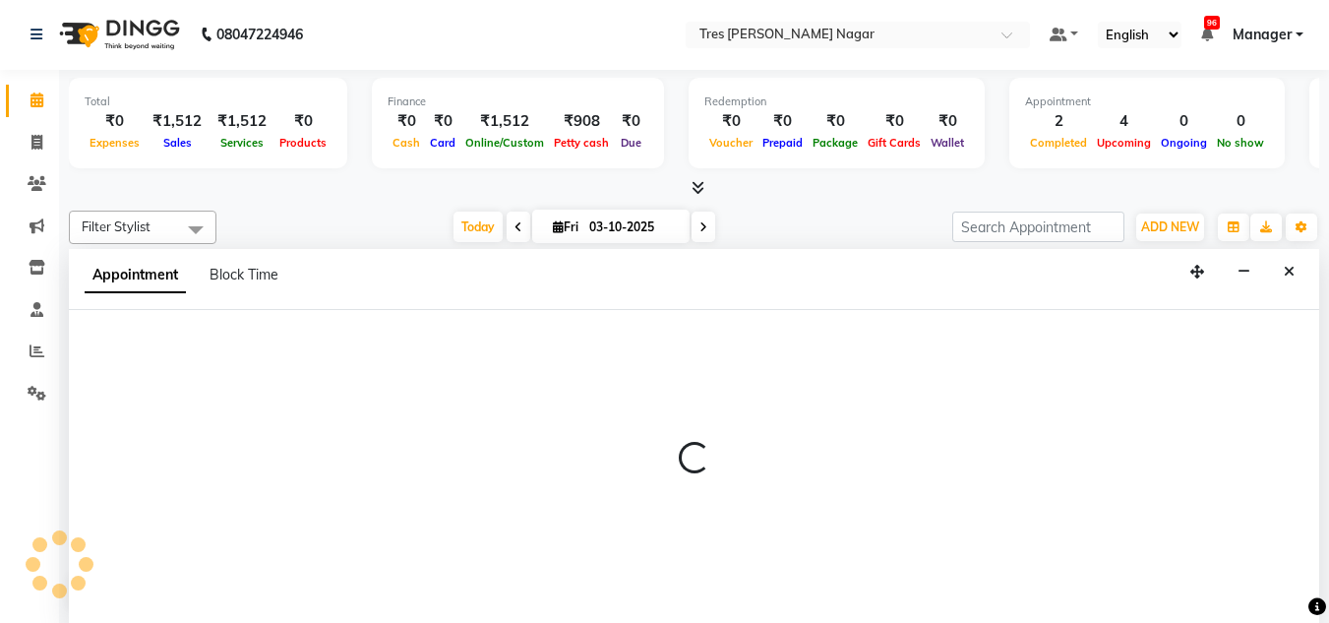
select select "84648"
select select "795"
select select "tentative"
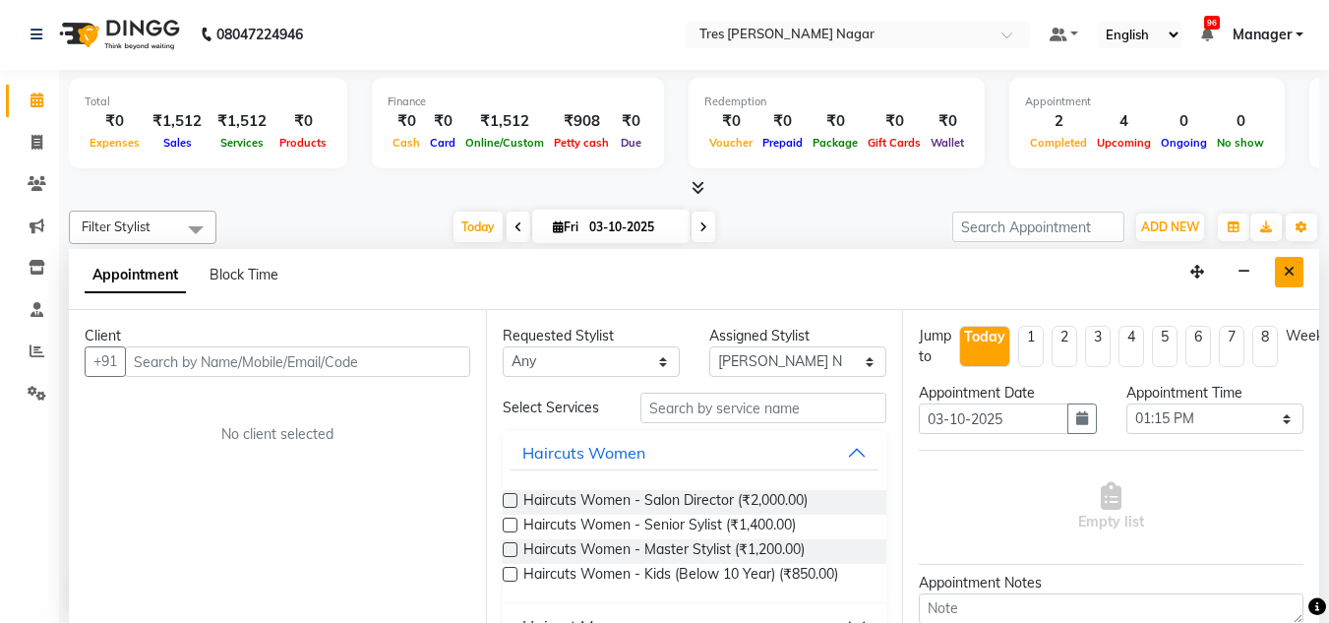
click at [1294, 271] on icon "Close" at bounding box center [1289, 272] width 11 height 14
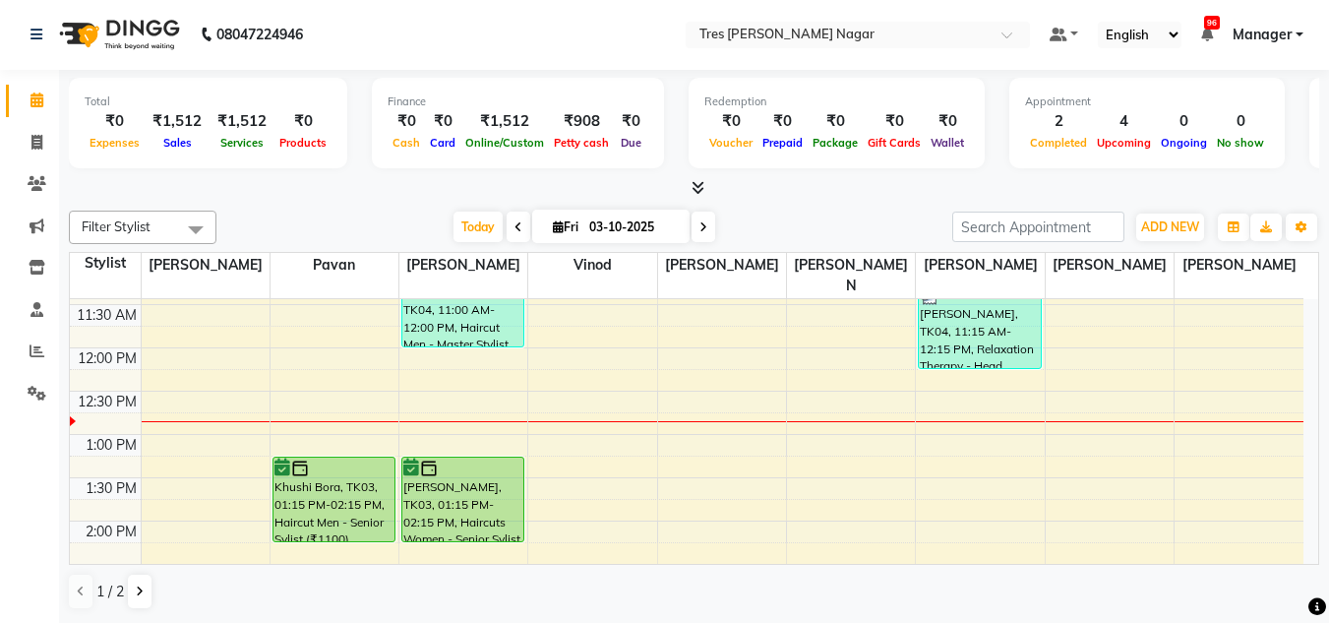
scroll to position [295, 0]
click at [695, 218] on span at bounding box center [704, 227] width 24 height 31
type input "04-10-2025"
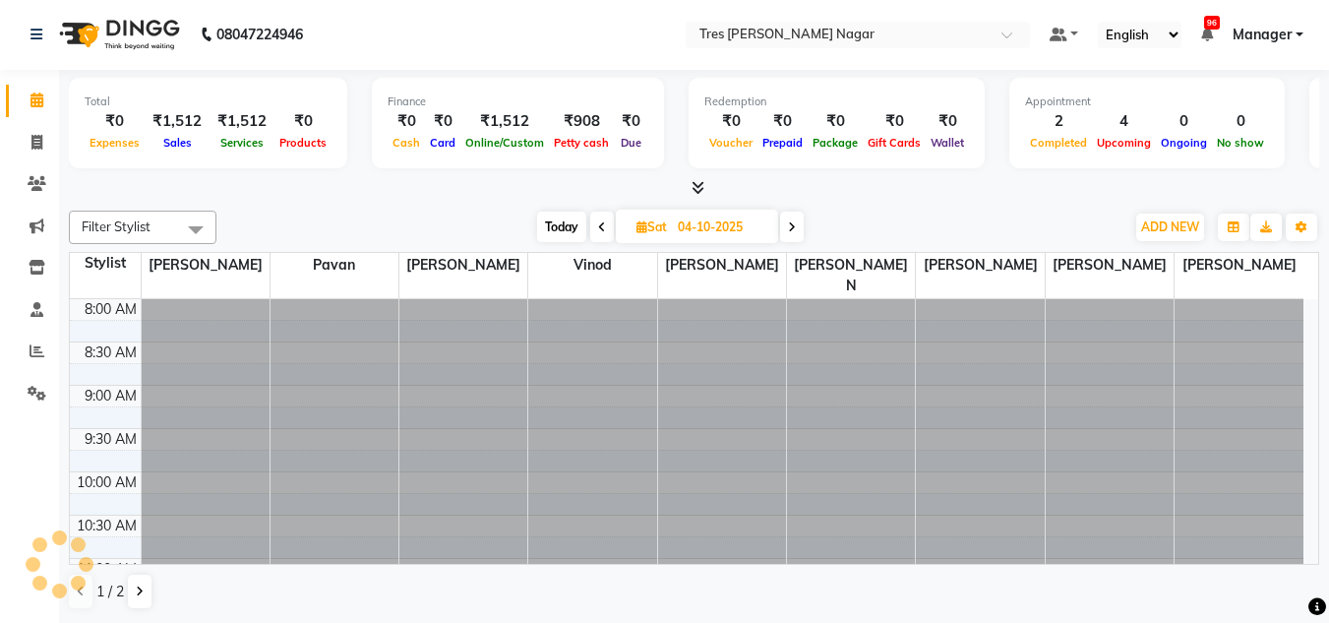
scroll to position [347, 0]
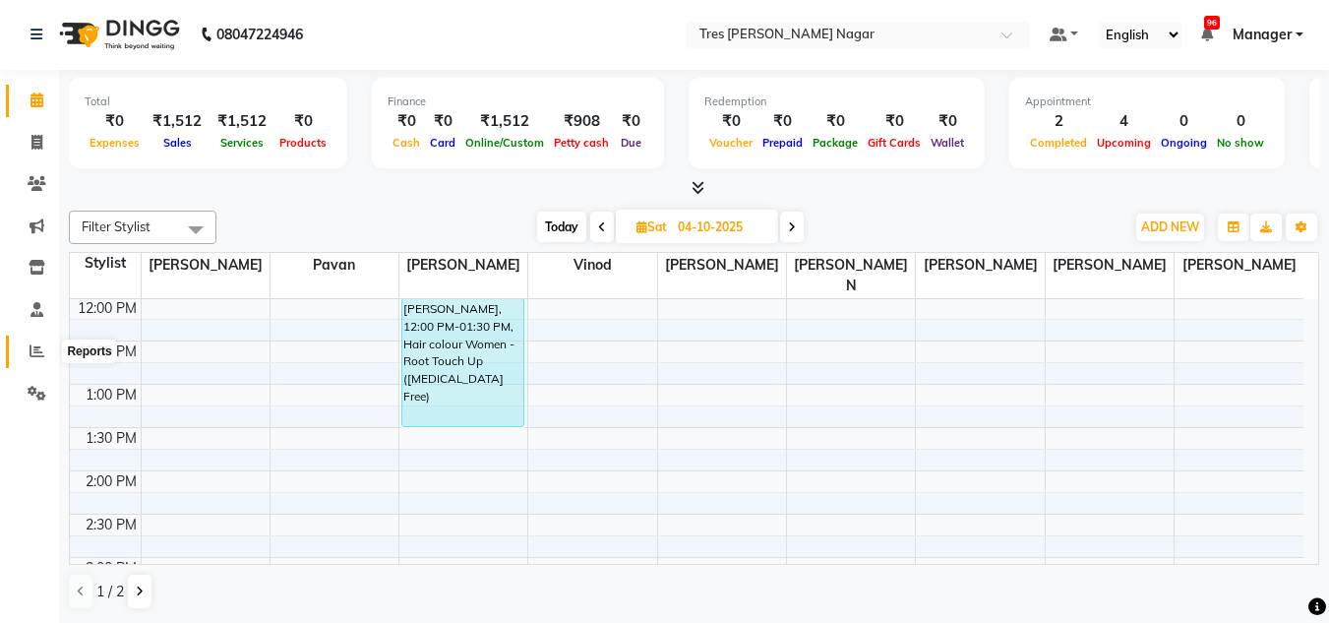
click at [36, 344] on icon at bounding box center [37, 350] width 15 height 15
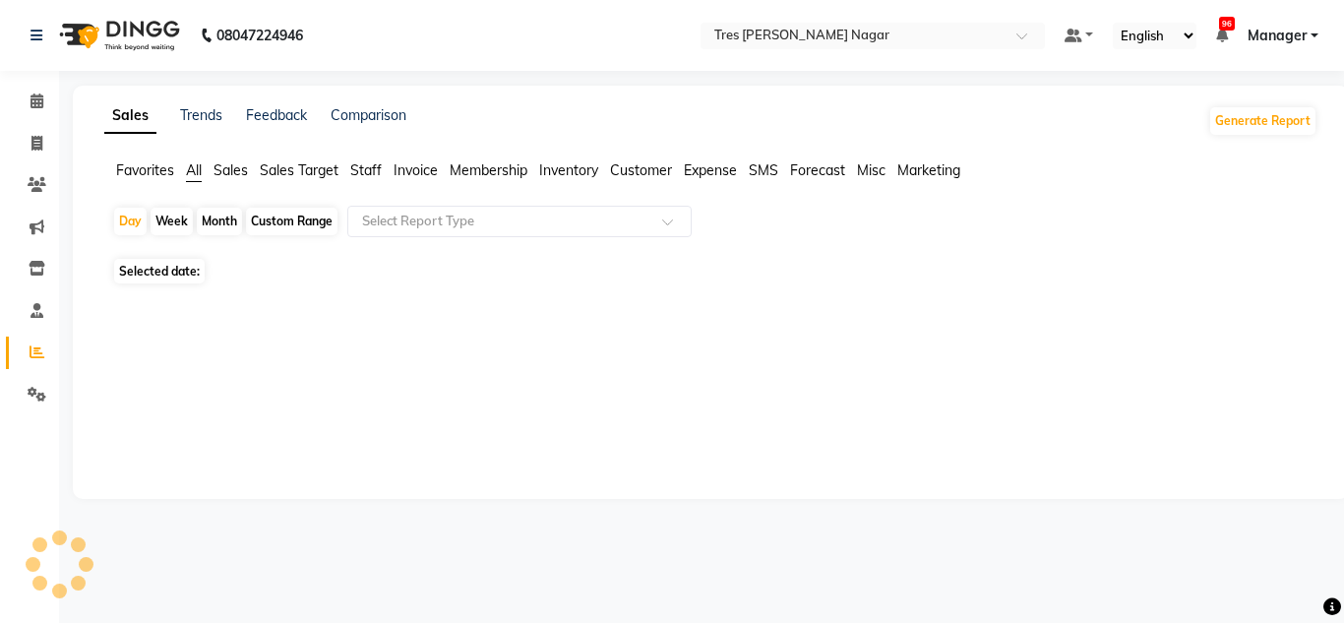
click at [296, 214] on div "Custom Range" at bounding box center [292, 222] width 92 height 28
select select "10"
select select "2025"
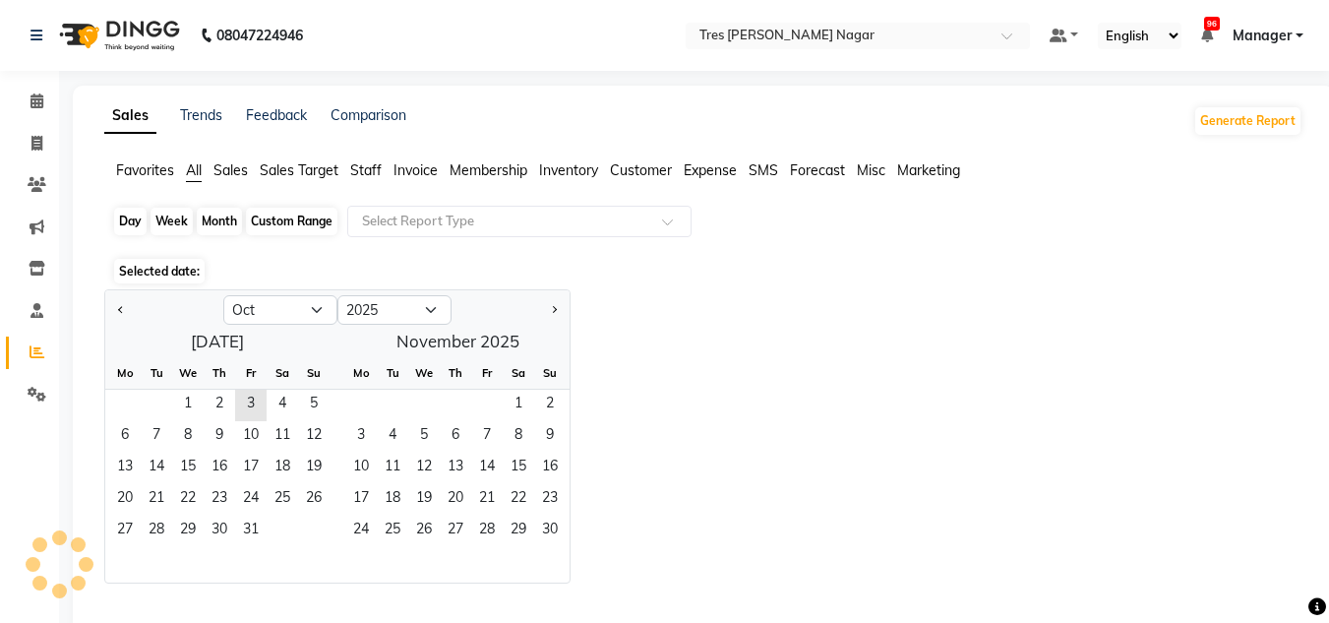
click at [296, 214] on div "Custom Range" at bounding box center [292, 222] width 92 height 28
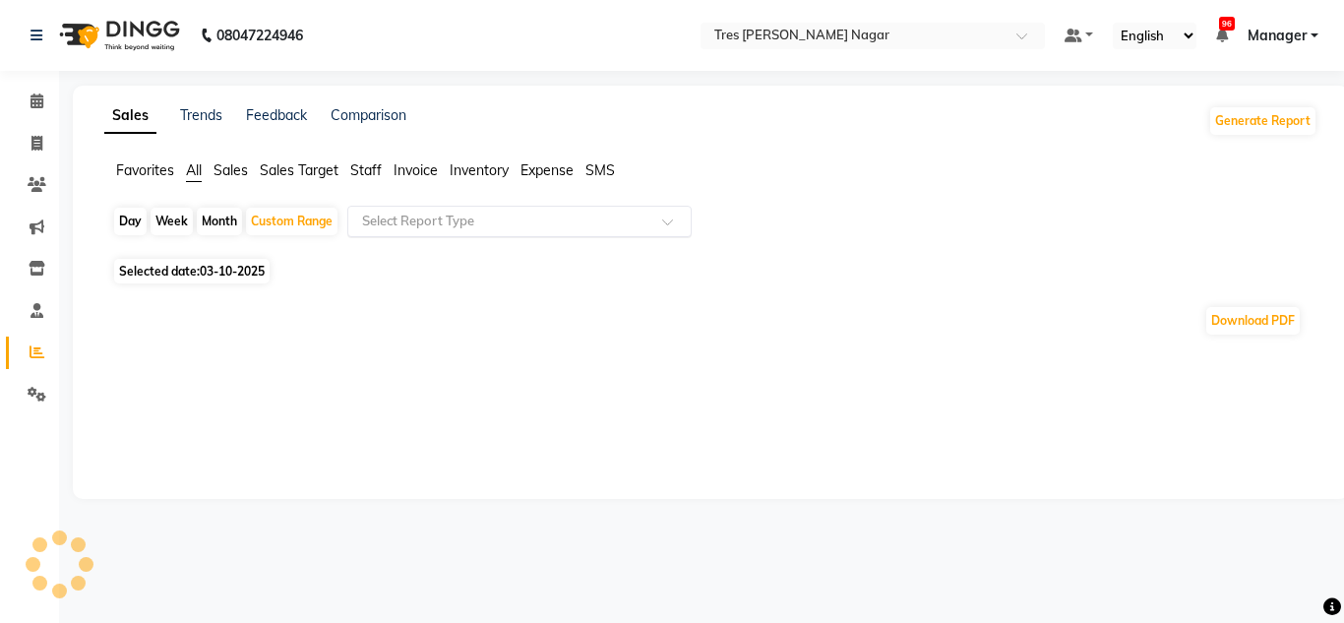
click at [427, 227] on input "text" at bounding box center [499, 222] width 283 height 20
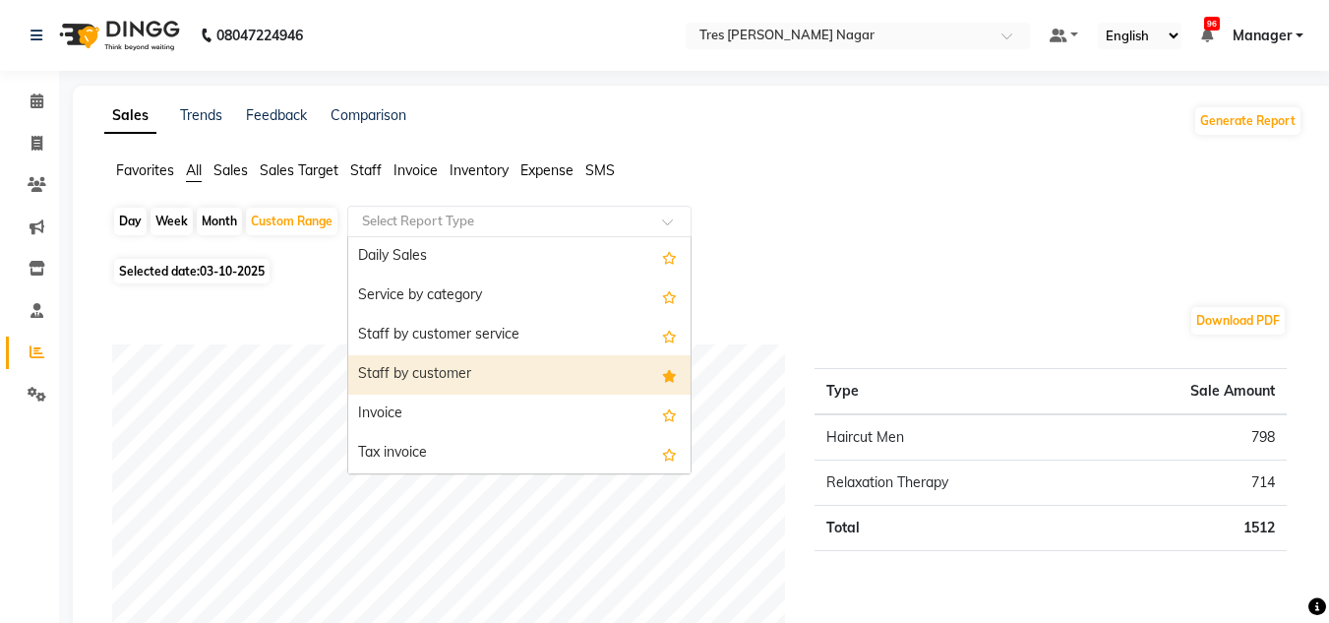
click at [449, 370] on div "Staff by customer" at bounding box center [519, 374] width 342 height 39
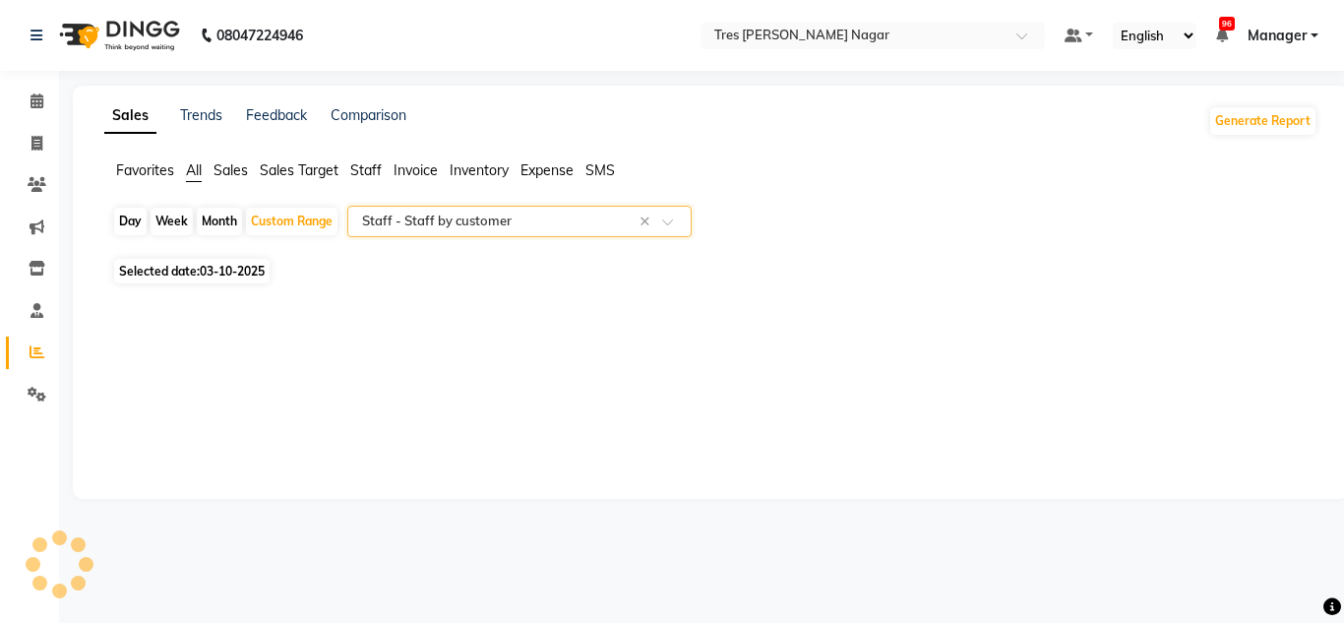
select select "filtered_report"
select select "pdf"
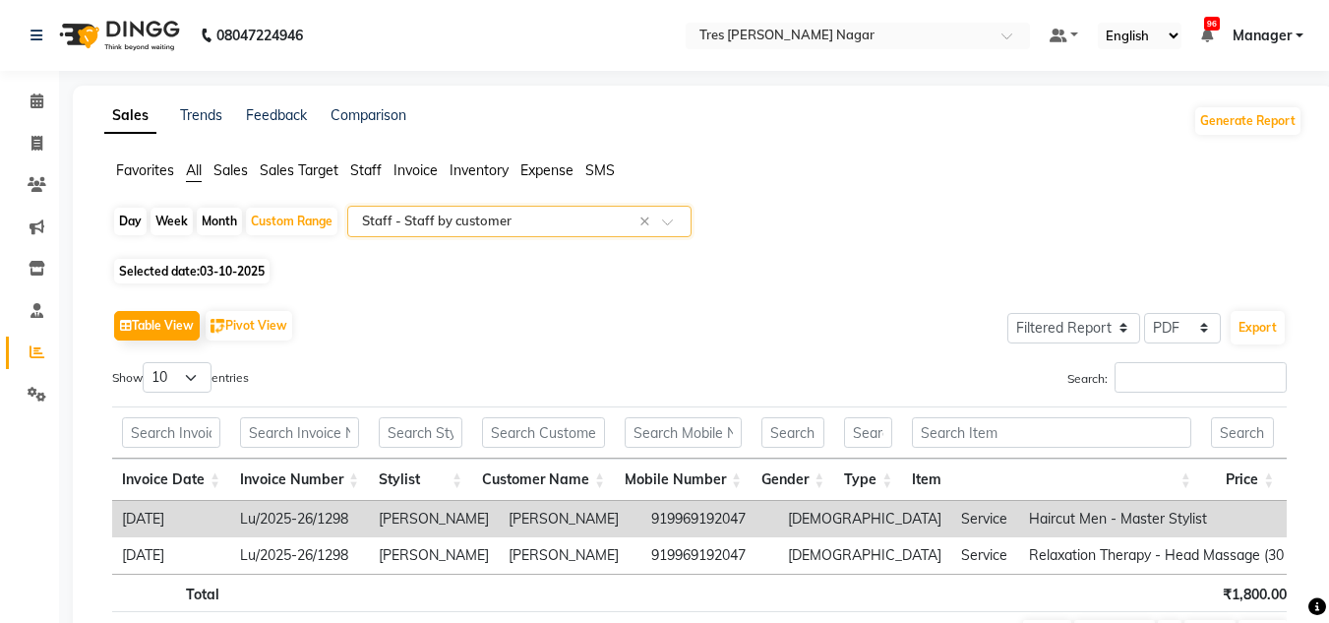
click at [219, 229] on div "Month" at bounding box center [219, 222] width 45 height 28
select select "10"
select select "2025"
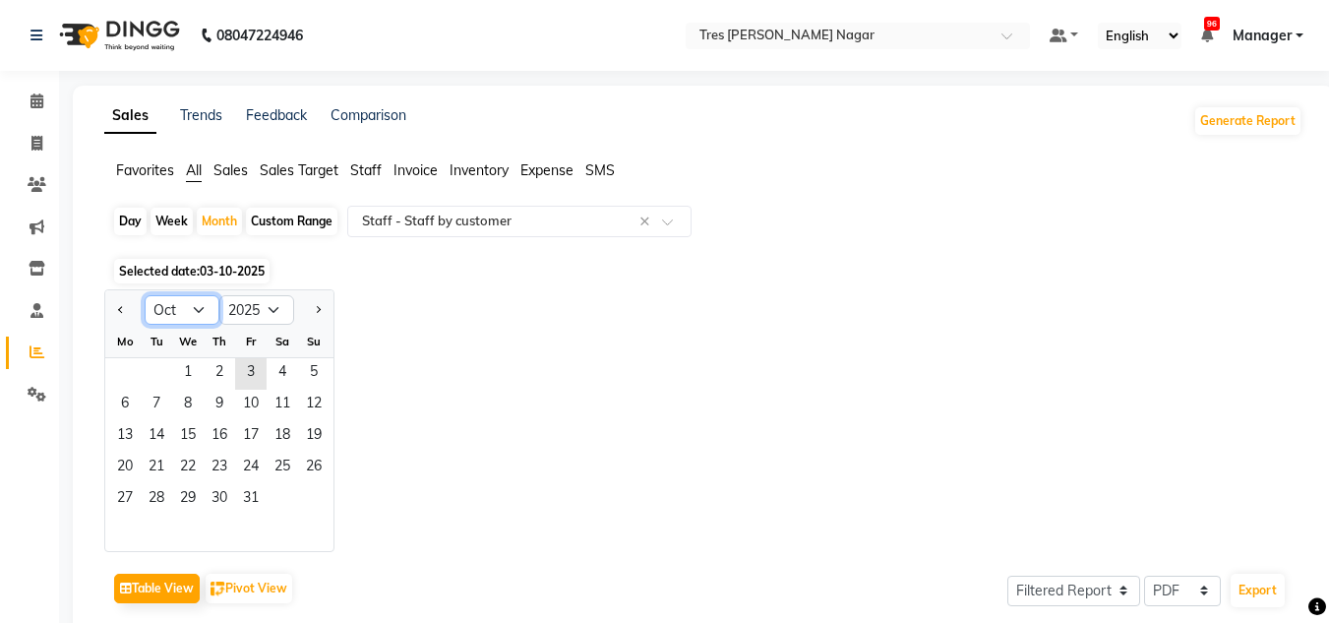
click at [198, 313] on select "Jan Feb Mar Apr May Jun Jul Aug Sep Oct Nov Dec" at bounding box center [182, 310] width 75 height 30
click at [145, 295] on select "Jan Feb Mar Apr May Jun Jul Aug Sep Oct Nov Dec" at bounding box center [182, 310] width 75 height 30
click at [201, 303] on select "Jan Feb Mar Apr May Jun Jul Aug Sep Oct Nov Dec" at bounding box center [182, 310] width 75 height 30
select select "9"
click at [145, 295] on select "Jan Feb Mar Apr May Jun Jul Aug Sep Oct Nov Dec" at bounding box center [182, 310] width 75 height 30
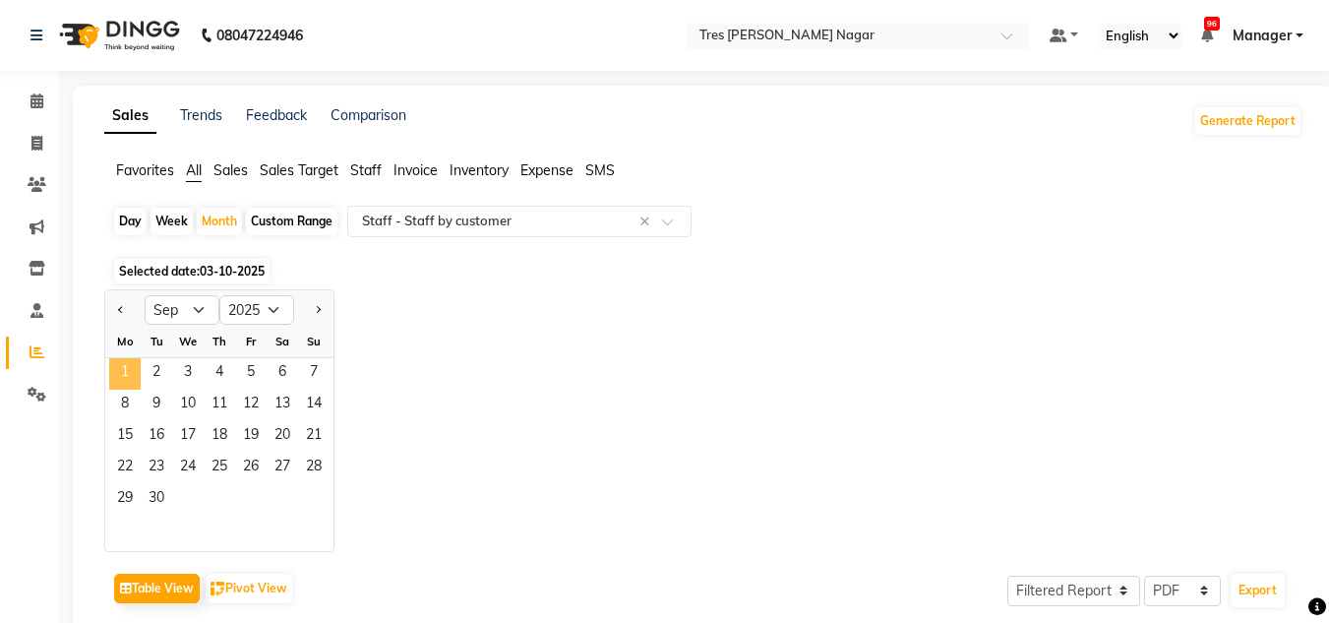
click at [119, 362] on span "1" at bounding box center [124, 373] width 31 height 31
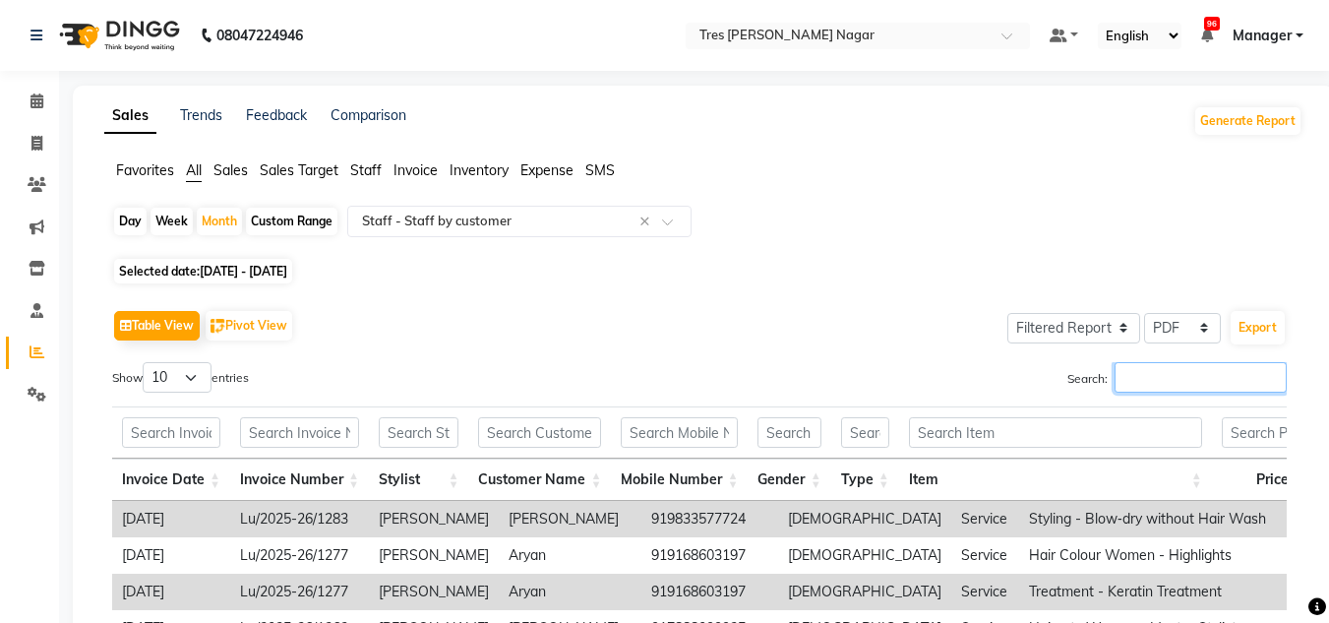
click at [1183, 388] on input "Search:" at bounding box center [1201, 377] width 172 height 31
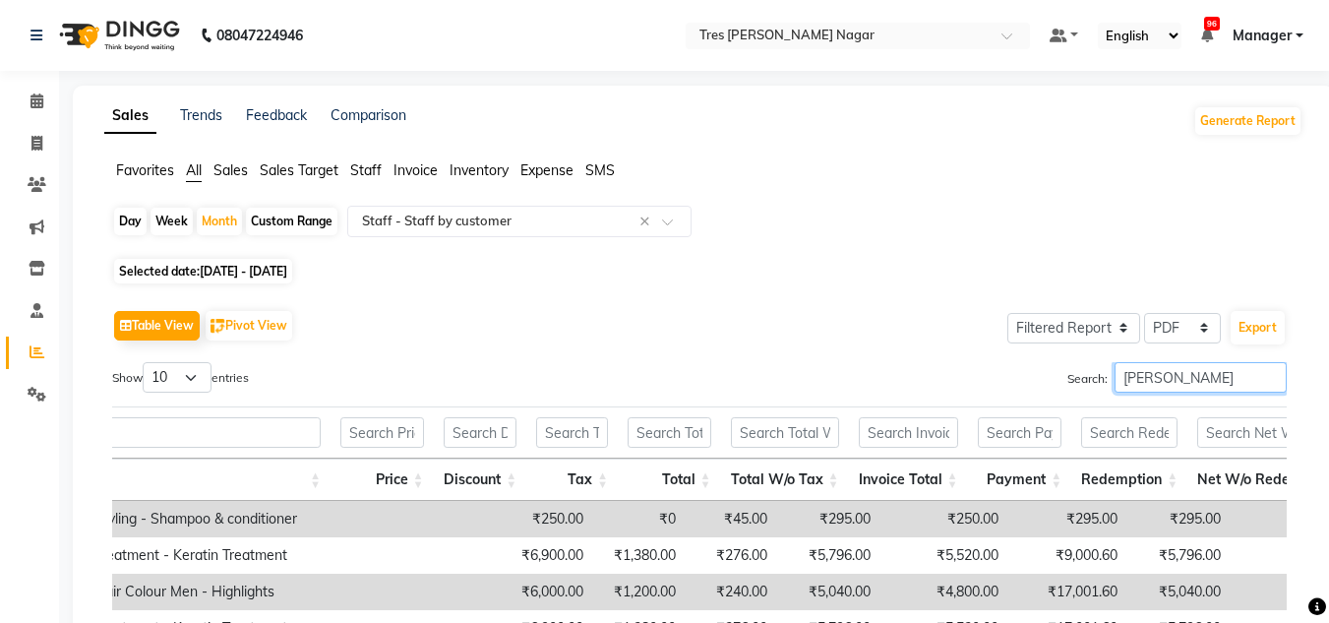
type input "shantanu"
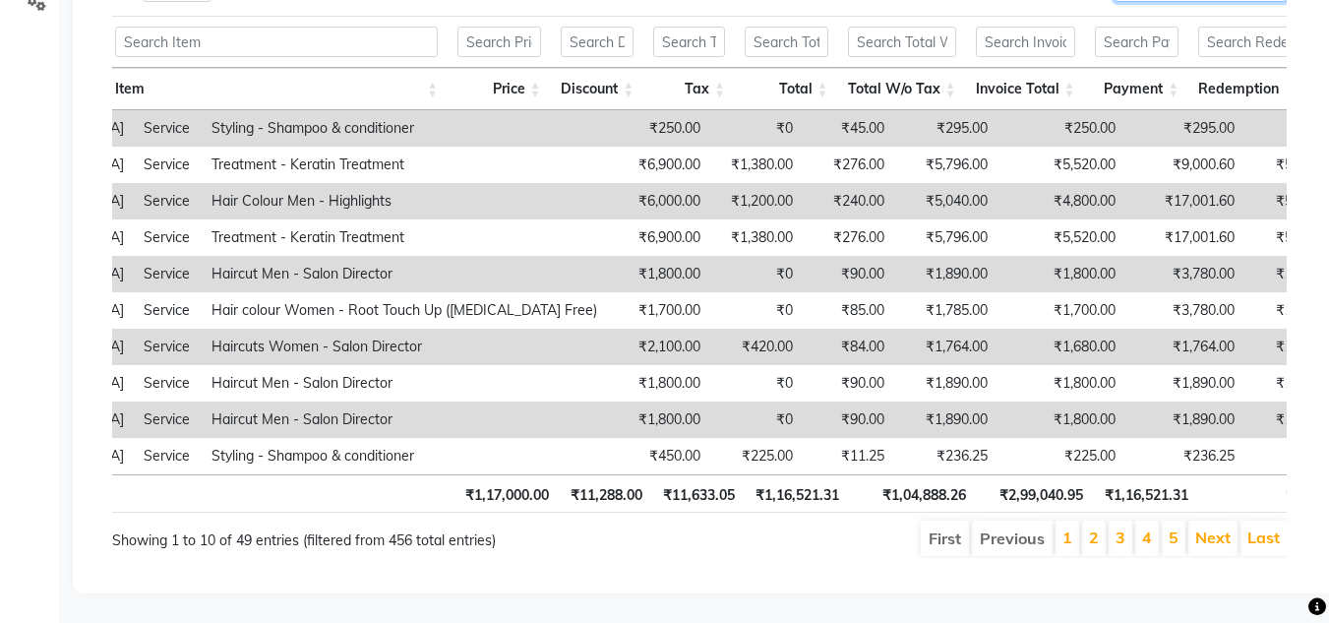
scroll to position [0, 867]
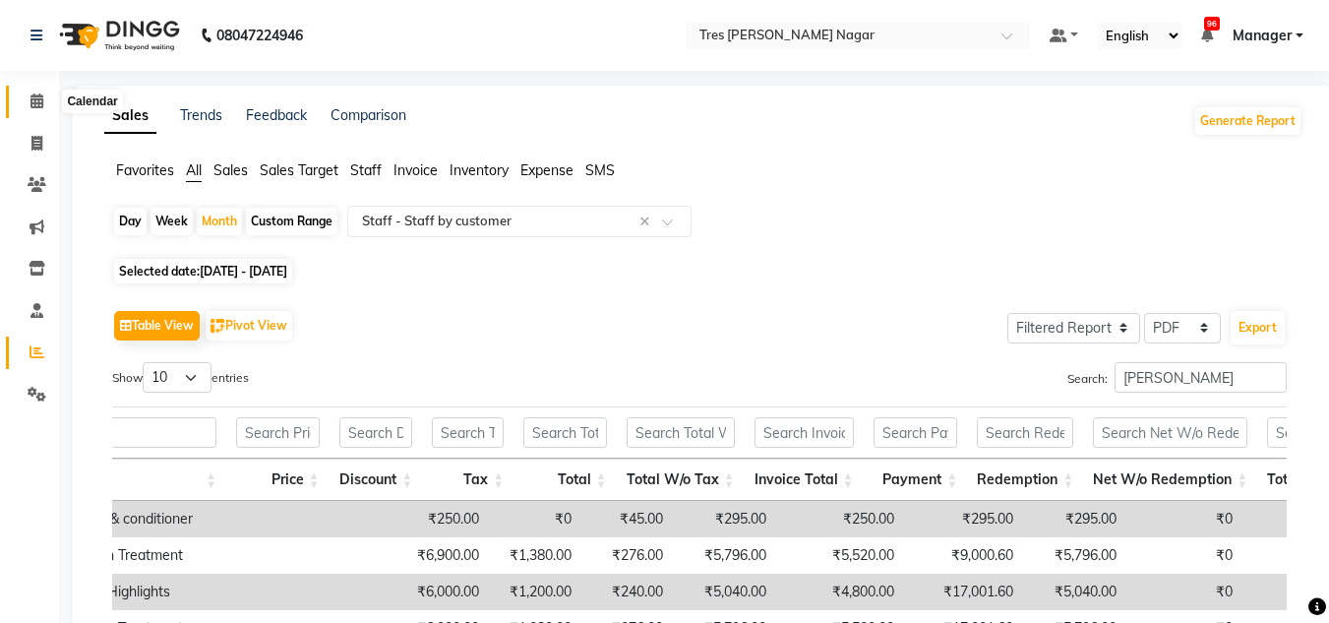
click at [31, 96] on icon at bounding box center [37, 100] width 13 height 15
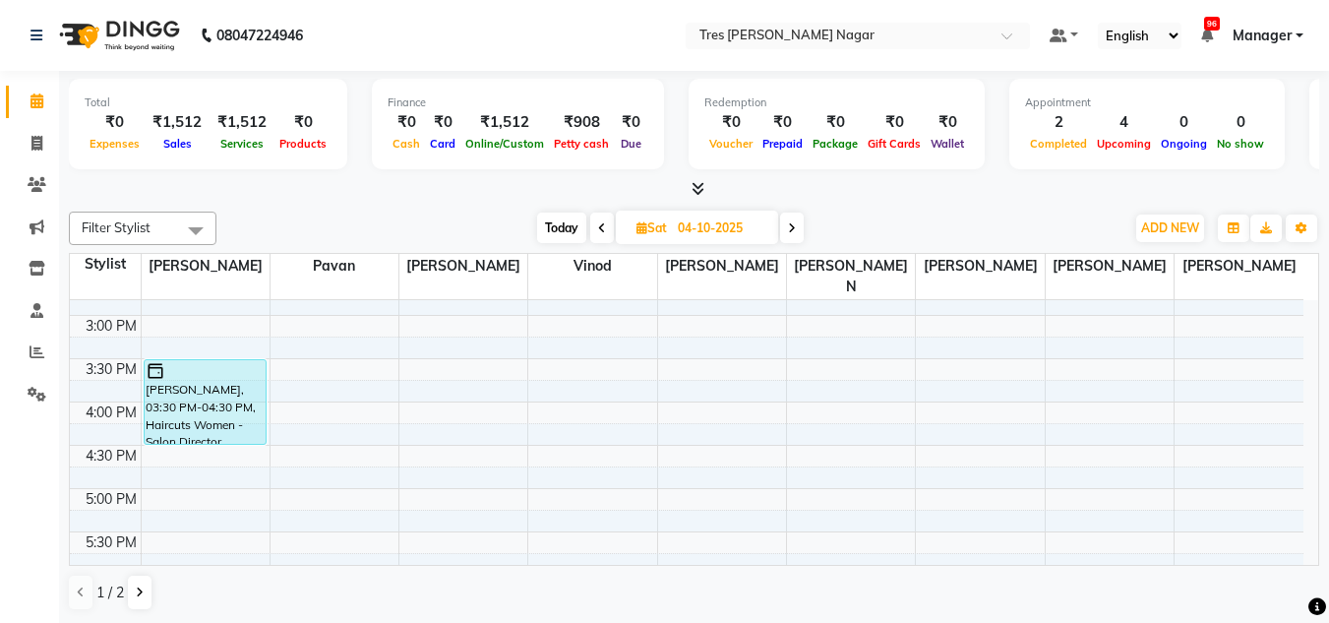
click at [575, 225] on span "Today" at bounding box center [561, 228] width 49 height 31
type input "03-10-2025"
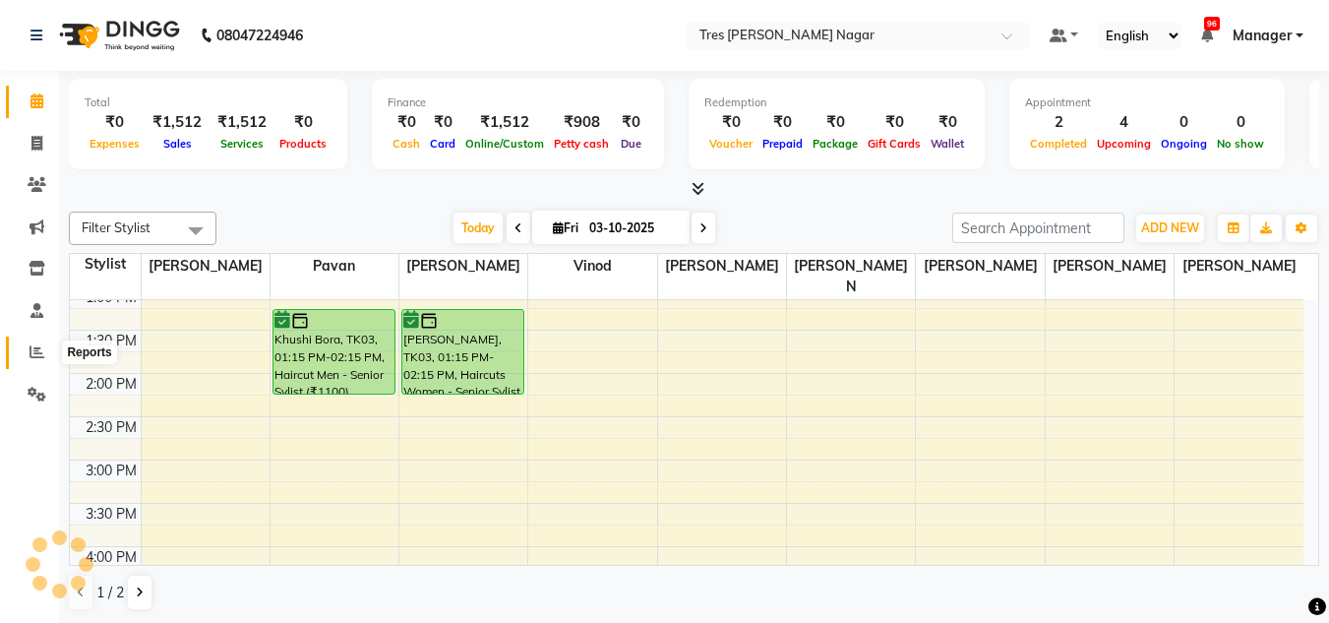
click at [31, 356] on icon at bounding box center [37, 351] width 15 height 15
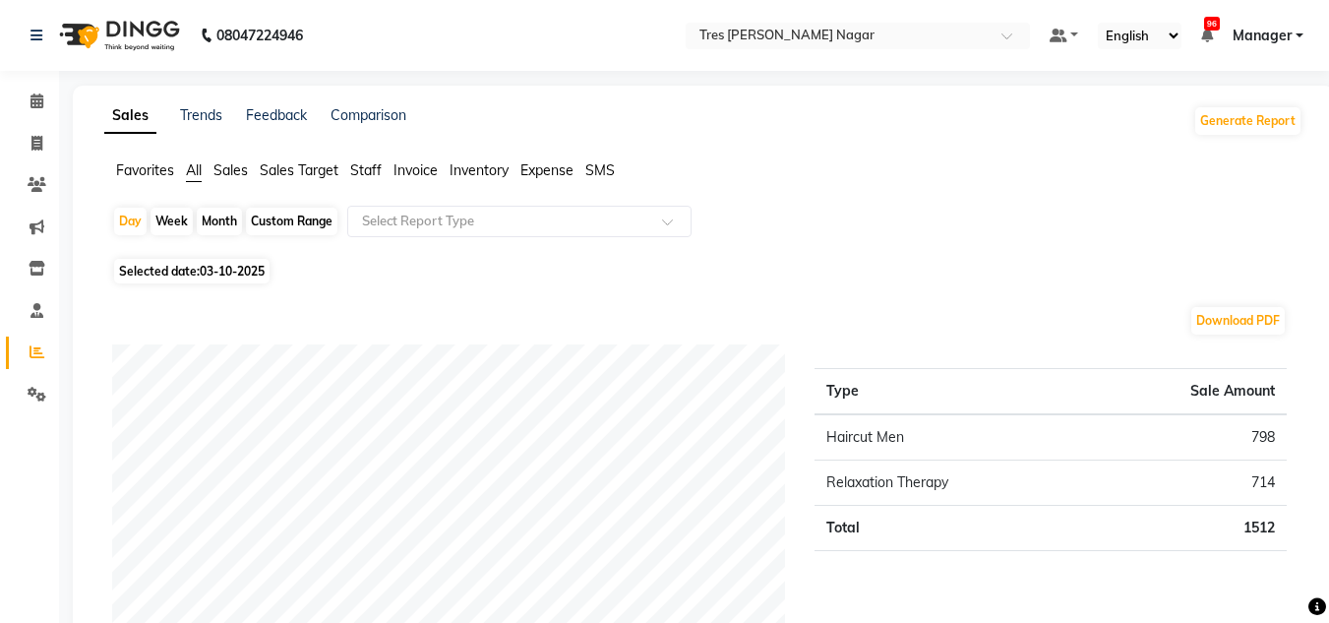
click at [217, 214] on div "Month" at bounding box center [219, 222] width 45 height 28
select select "10"
select select "2025"
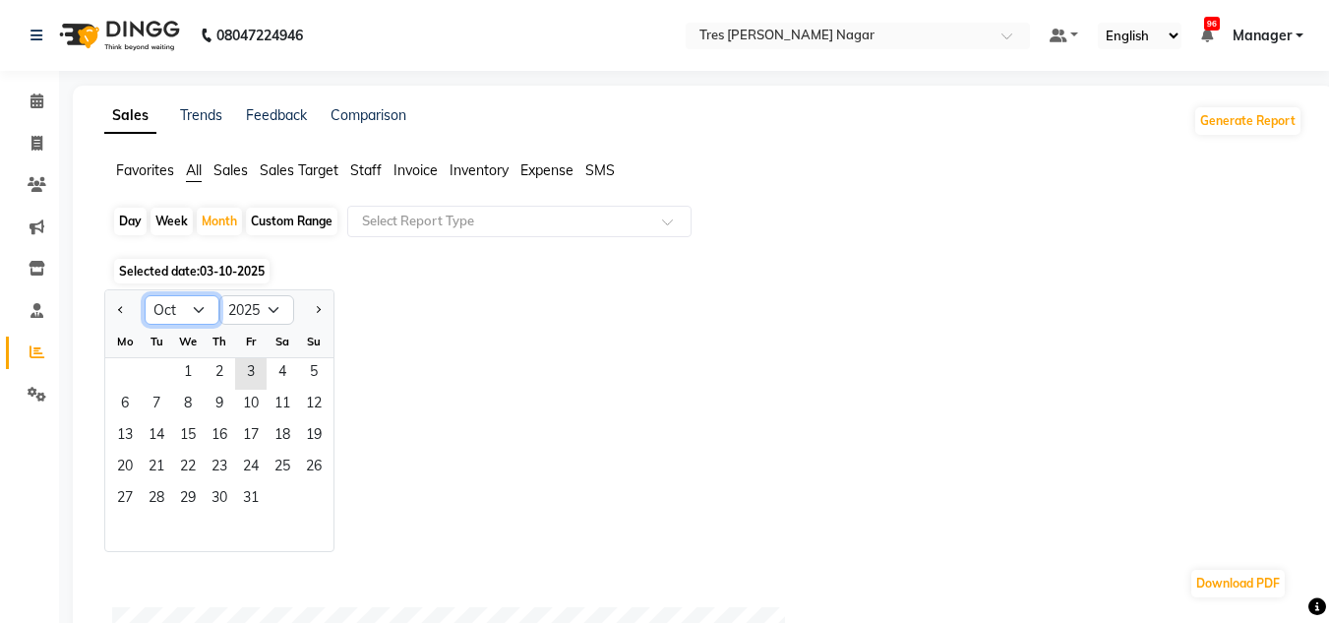
click at [194, 311] on select "Jan Feb Mar Apr May Jun Jul Aug Sep Oct Nov Dec" at bounding box center [182, 310] width 75 height 30
select select "9"
click at [145, 295] on select "Jan Feb Mar Apr May Jun Jul Aug Sep Oct Nov Dec" at bounding box center [182, 310] width 75 height 30
click at [136, 368] on span "1" at bounding box center [124, 373] width 31 height 31
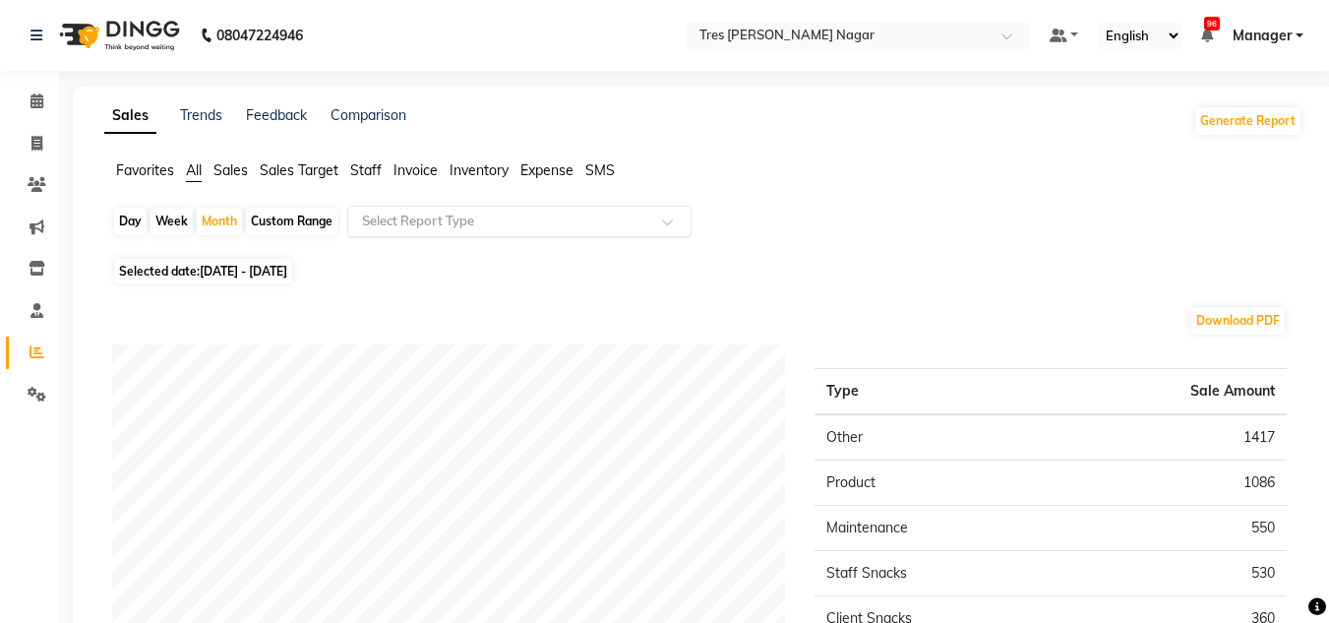
click at [588, 217] on input "text" at bounding box center [499, 222] width 283 height 20
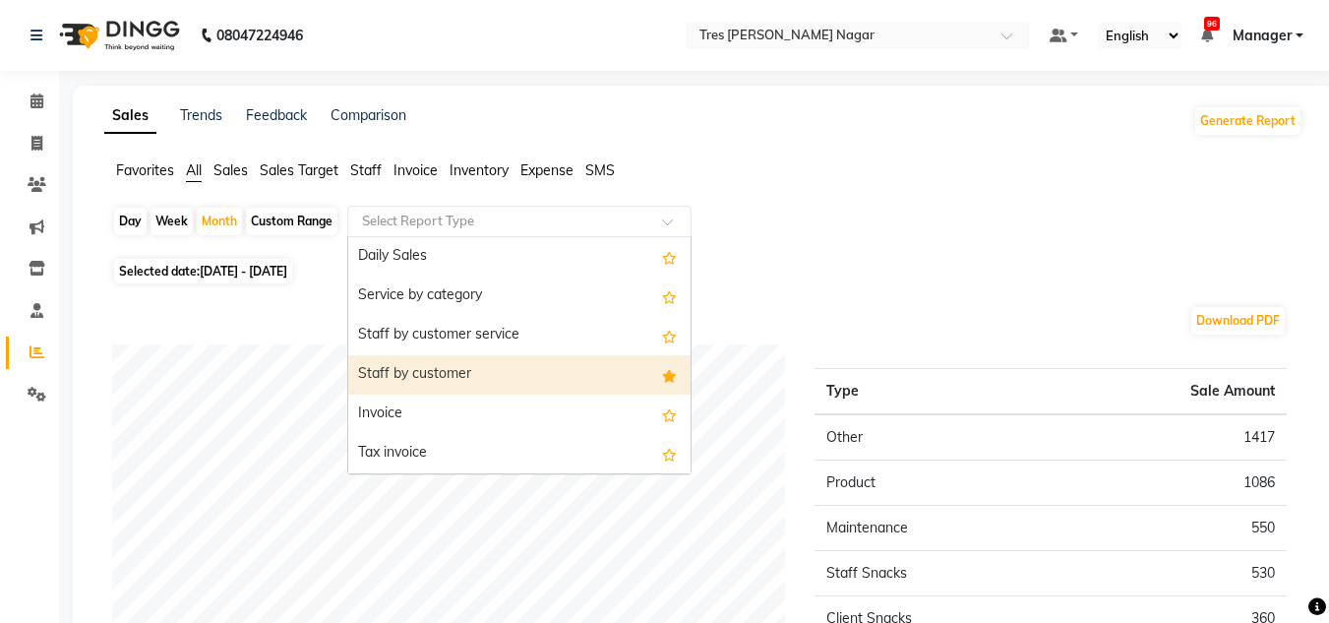
click at [527, 371] on div "Staff by customer" at bounding box center [519, 374] width 342 height 39
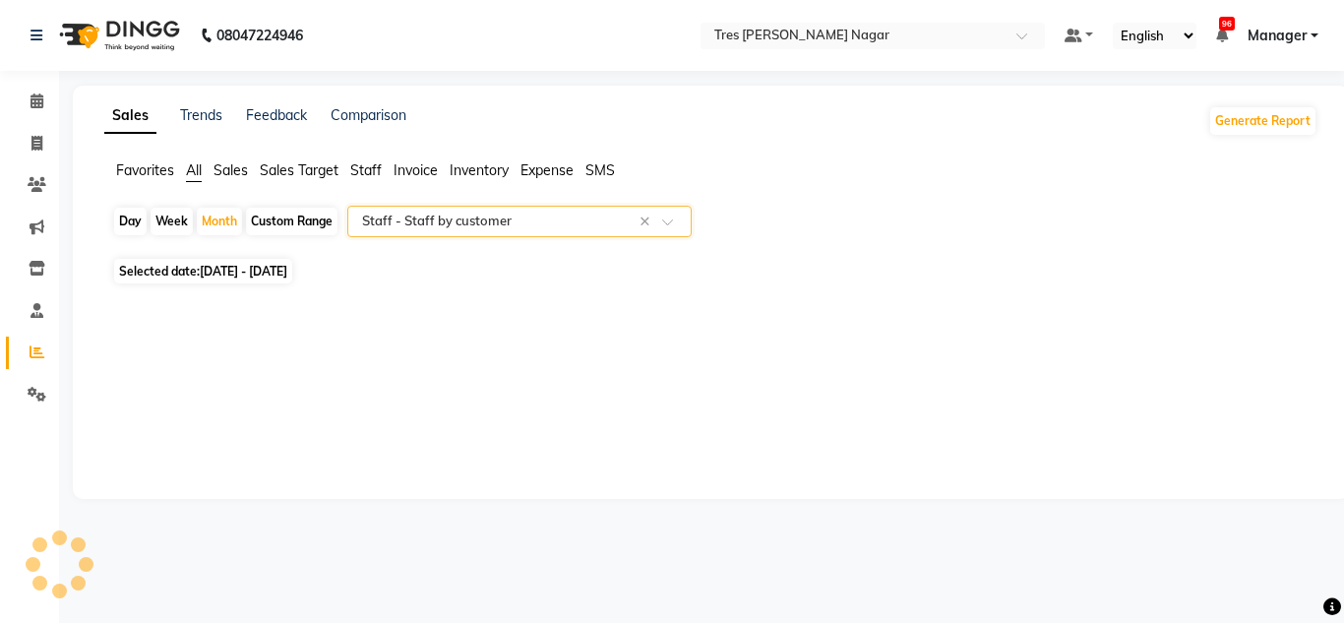
select select "filtered_report"
select select "pdf"
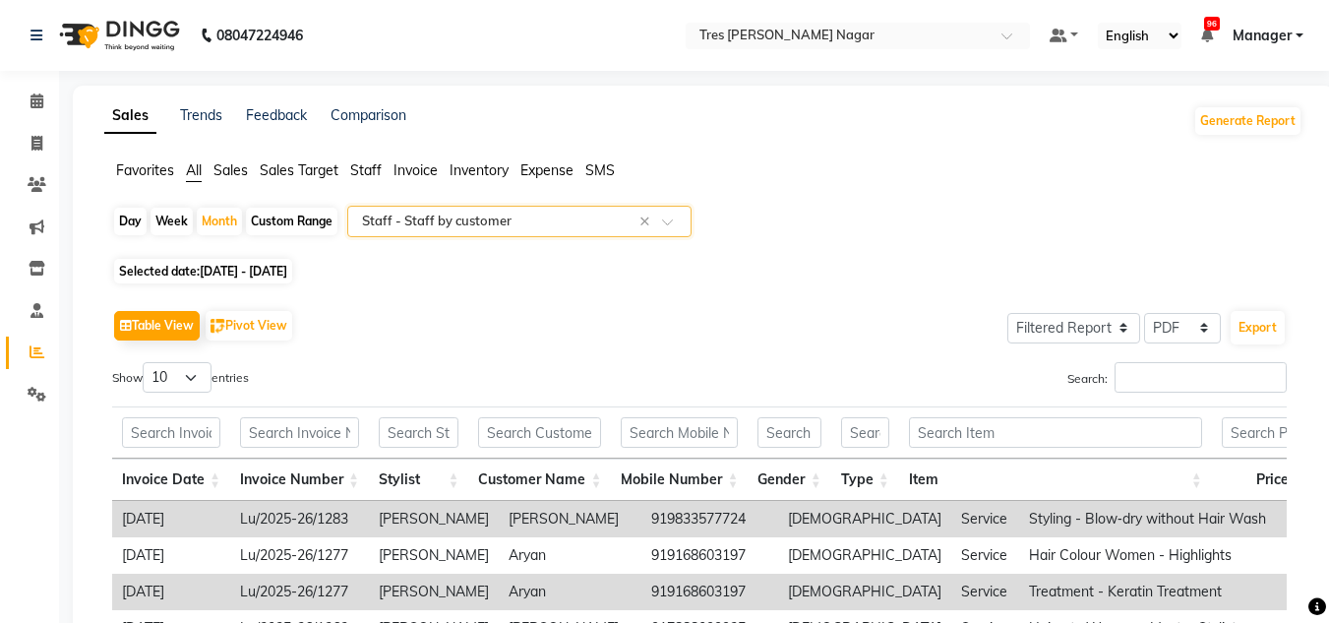
click at [536, 216] on input "text" at bounding box center [499, 222] width 283 height 20
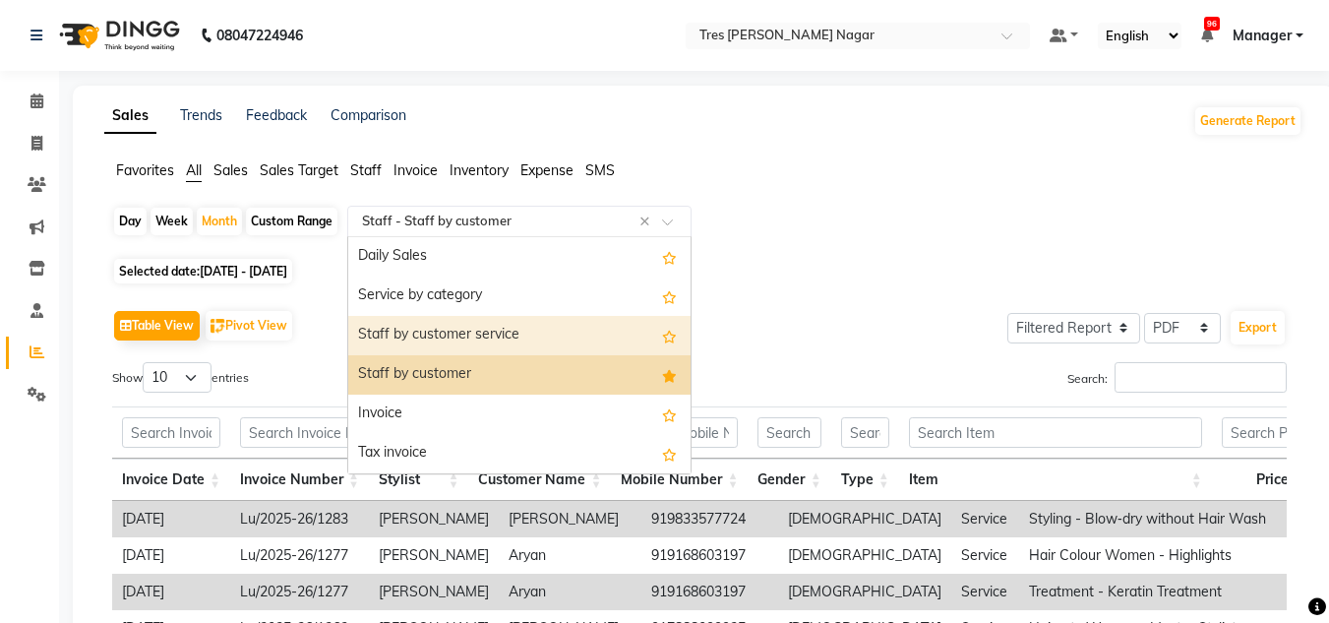
click at [519, 332] on div "Staff by customer service" at bounding box center [519, 335] width 342 height 39
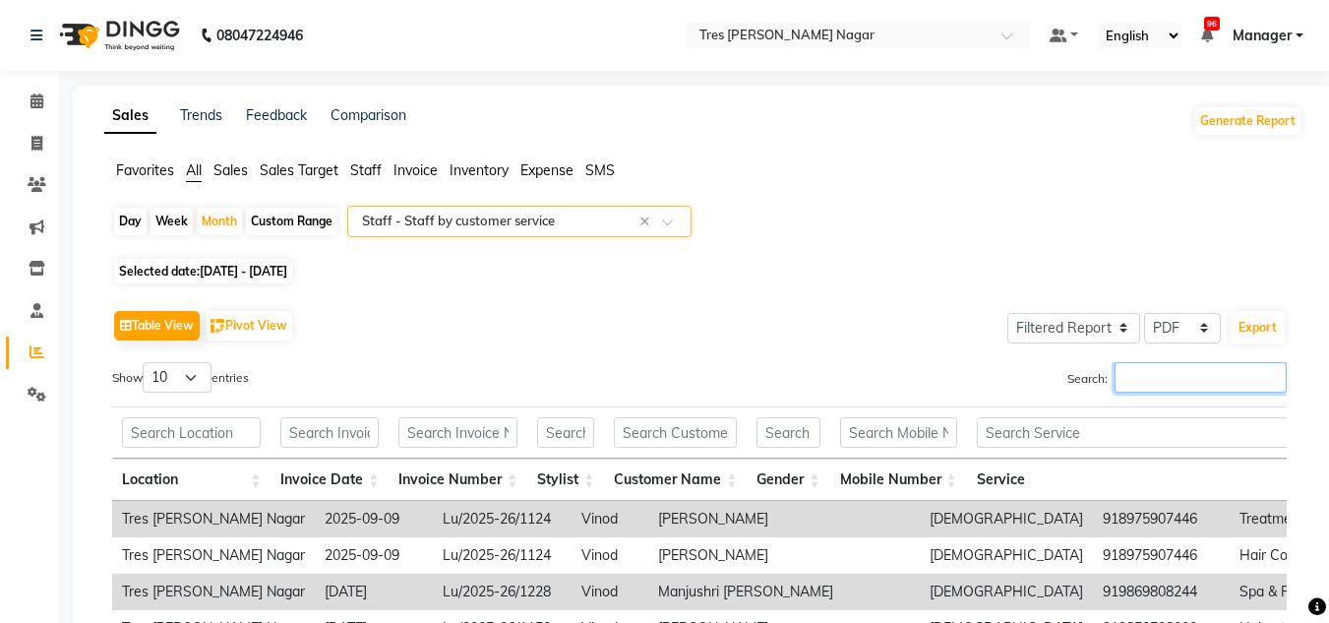
click at [1115, 382] on input "Search:" at bounding box center [1201, 377] width 172 height 31
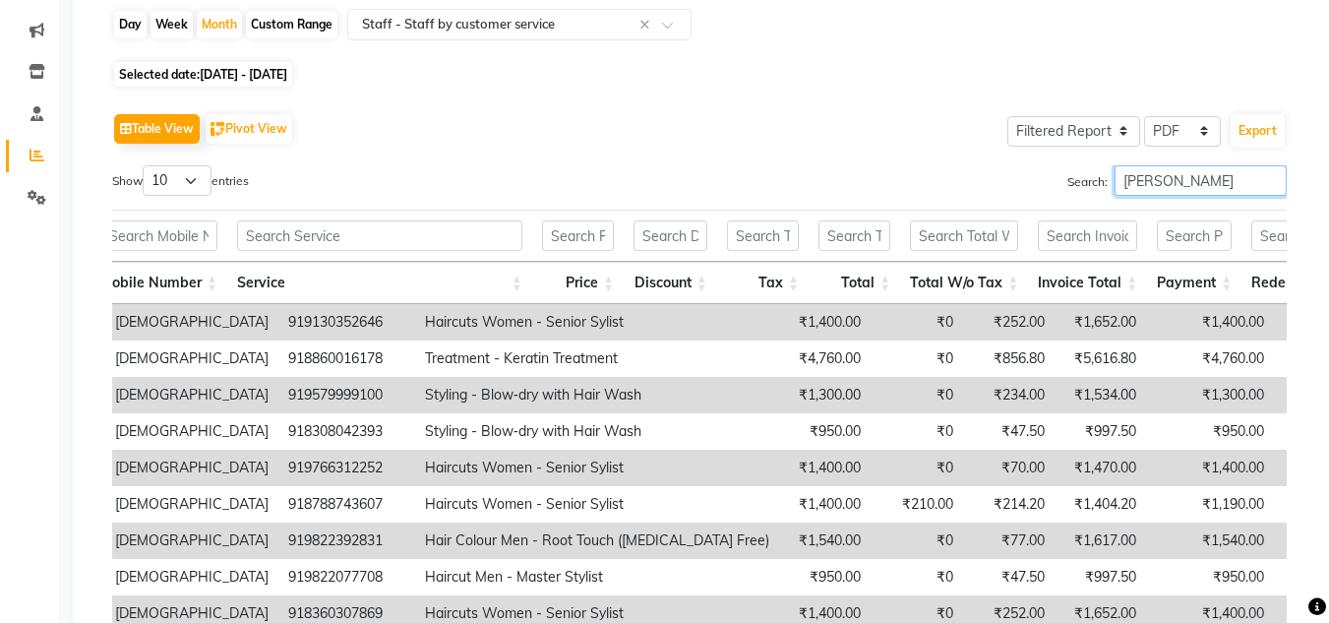
scroll to position [295, 0]
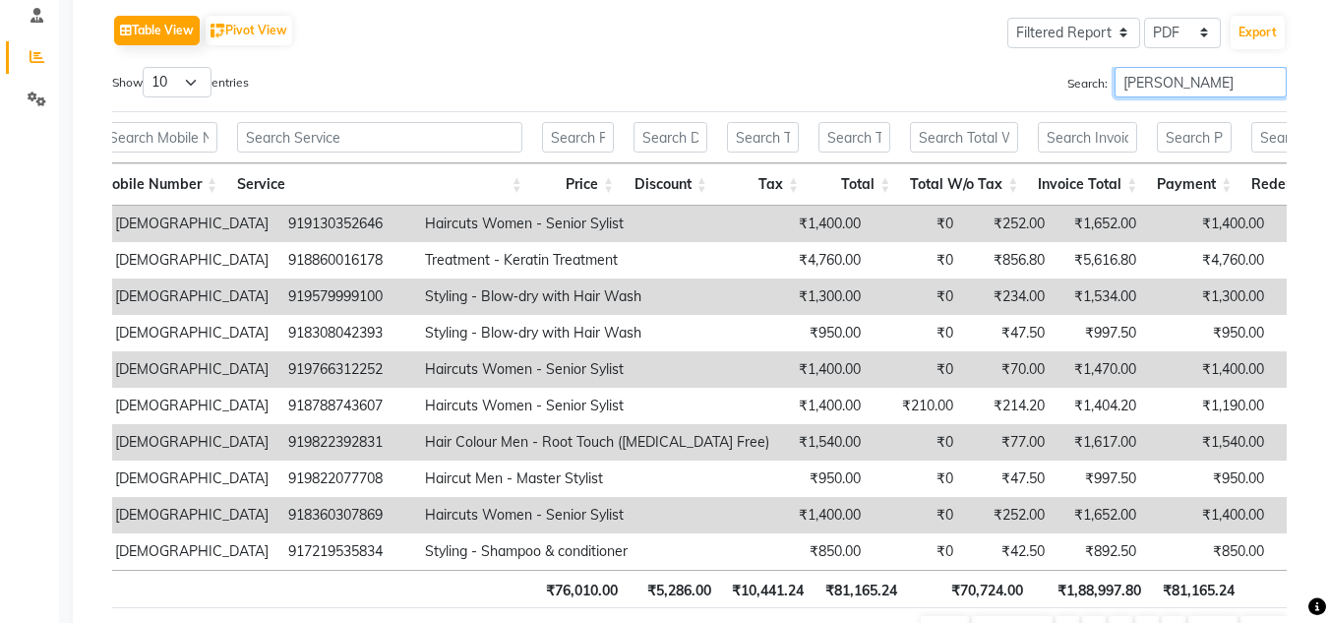
drag, startPoint x: 1202, startPoint y: 79, endPoint x: 880, endPoint y: 75, distance: 322.8
click at [880, 75] on div "Search: harshita" at bounding box center [1000, 86] width 573 height 38
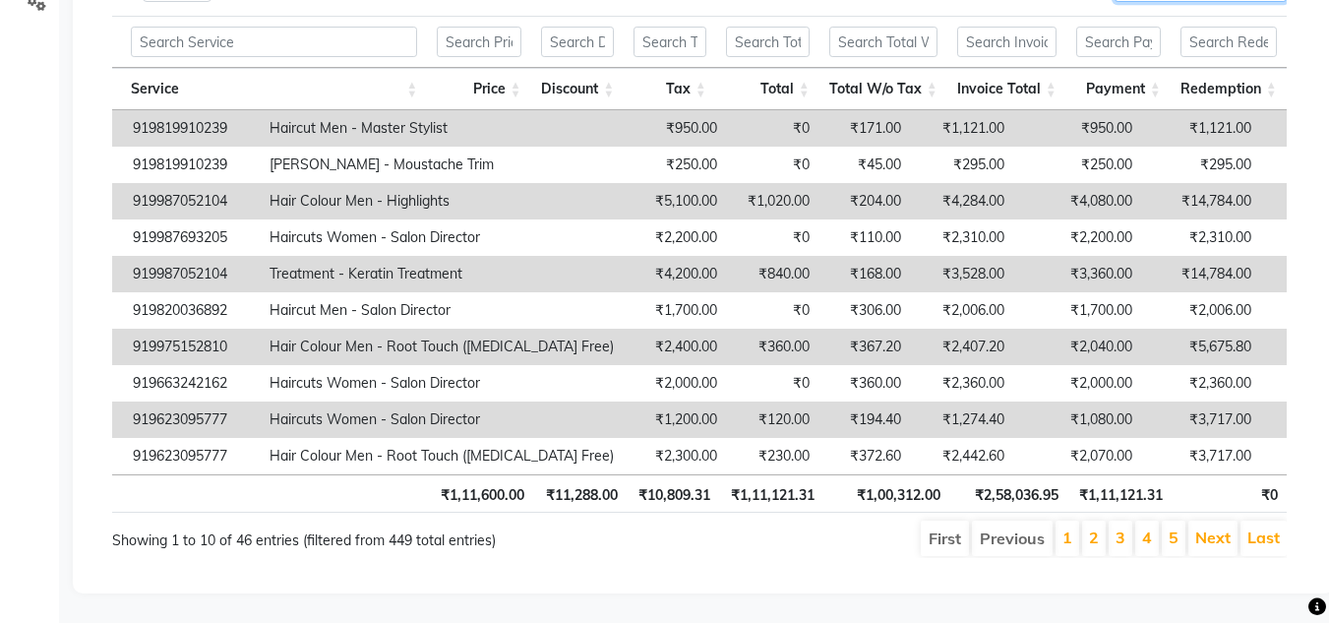
scroll to position [197, 0]
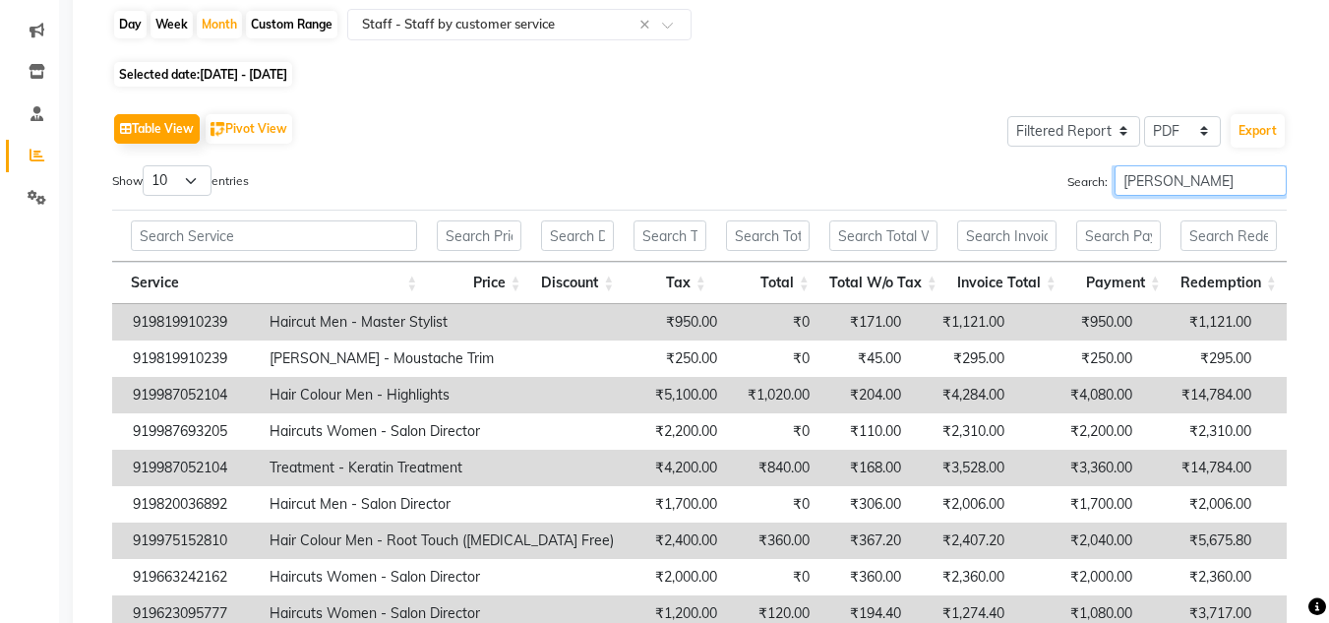
drag, startPoint x: 1189, startPoint y: 187, endPoint x: 844, endPoint y: 197, distance: 344.5
click at [844, 197] on div "Search: Shantanu" at bounding box center [1000, 184] width 573 height 38
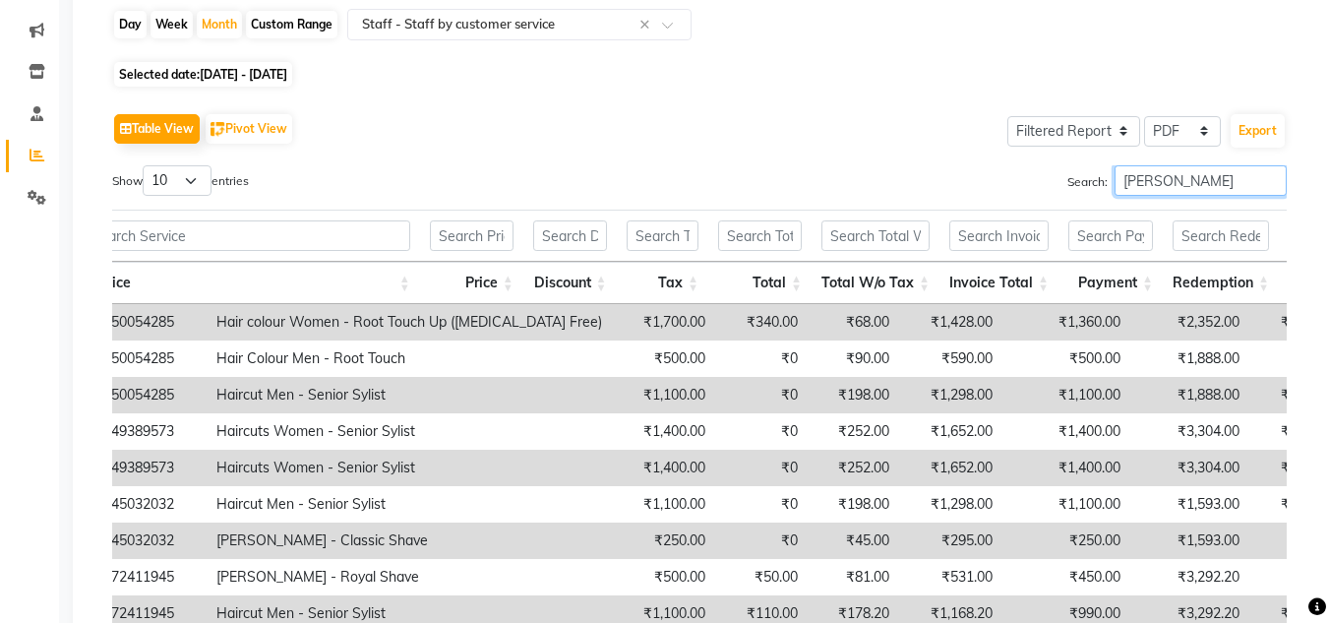
drag, startPoint x: 1176, startPoint y: 184, endPoint x: 692, endPoint y: 145, distance: 485.7
click at [692, 145] on div "Table View Pivot View Select Full Report Filtered Report Select CSV PDF Export …" at bounding box center [699, 429] width 1175 height 643
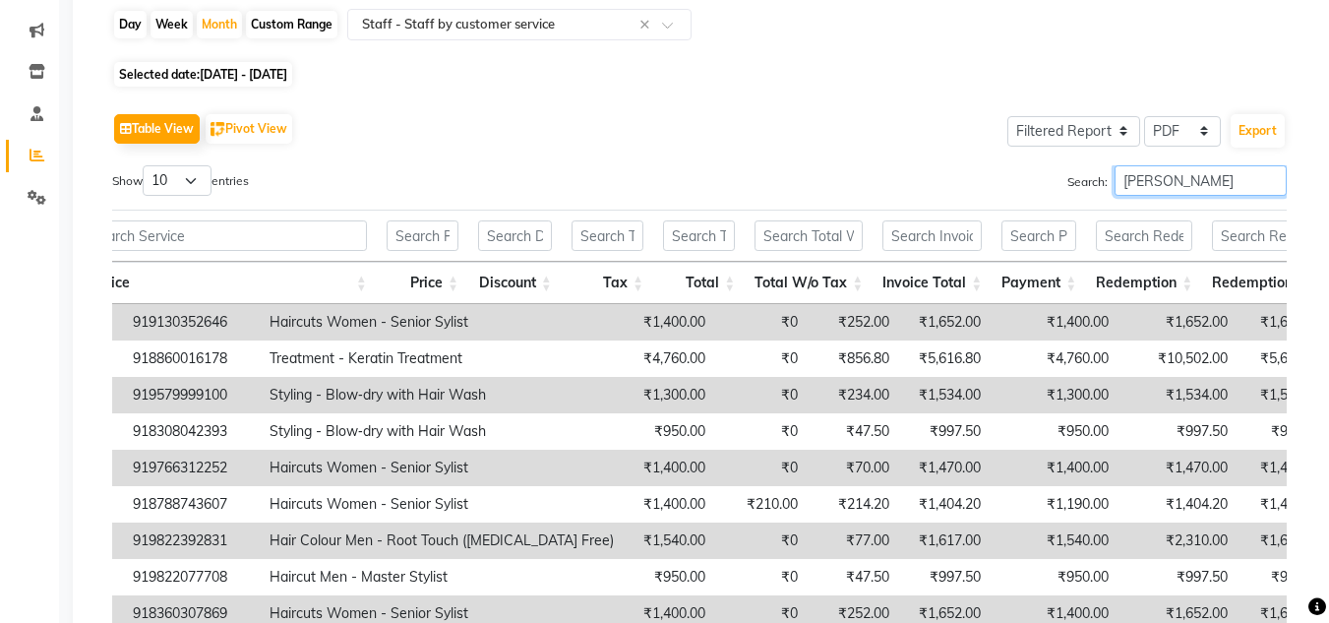
drag, startPoint x: 1180, startPoint y: 178, endPoint x: 830, endPoint y: 163, distance: 349.6
click at [830, 163] on div "Table View Pivot View Select Full Report Filtered Report Select CSV PDF Export …" at bounding box center [699, 429] width 1175 height 643
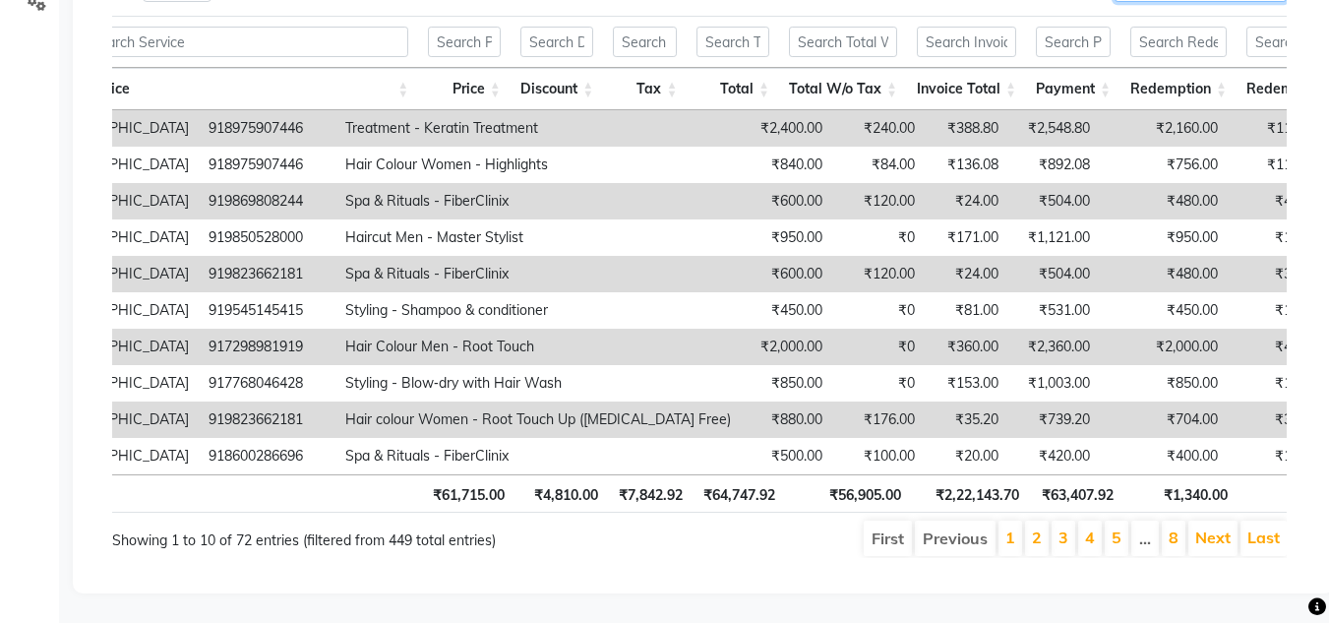
scroll to position [98, 0]
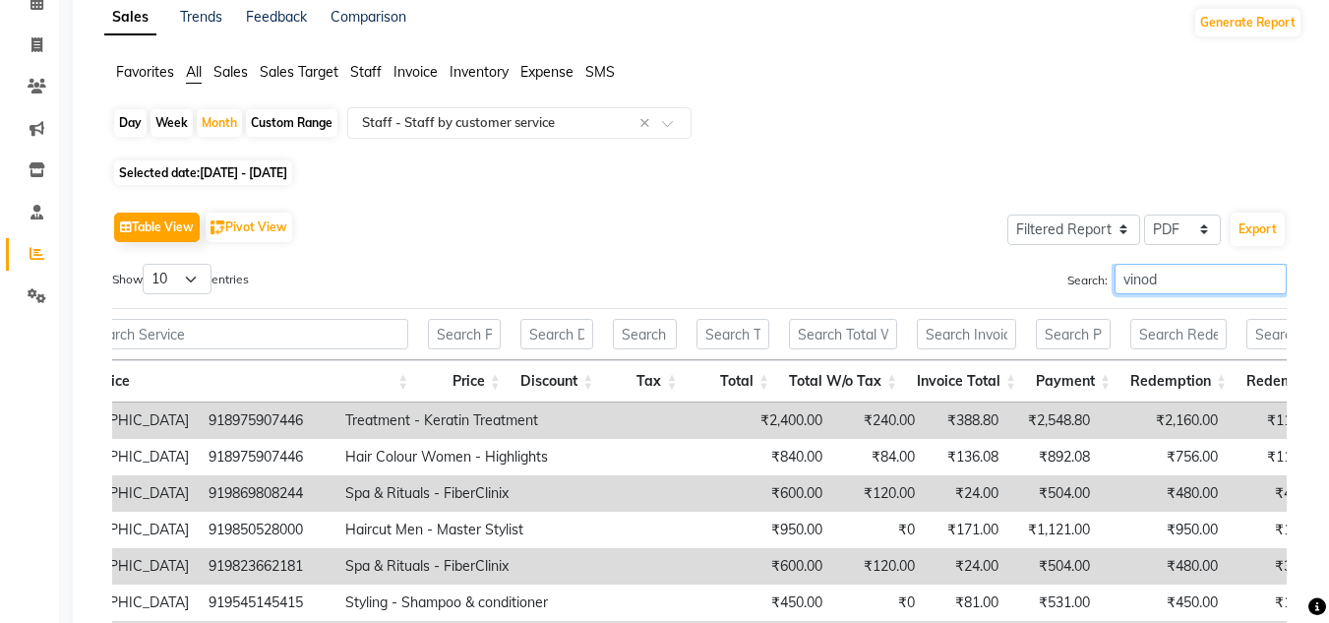
drag, startPoint x: 1171, startPoint y: 281, endPoint x: 1020, endPoint y: 279, distance: 150.6
click at [1020, 279] on div "Search: vinod" at bounding box center [1000, 283] width 573 height 38
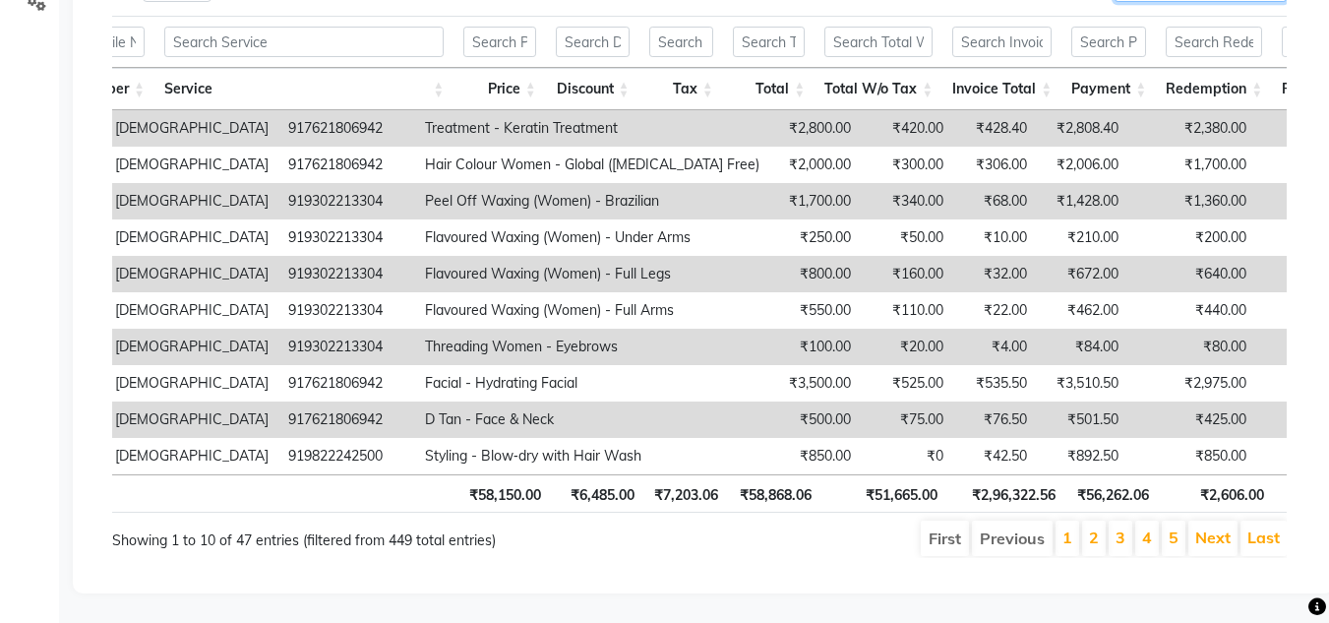
scroll to position [125, 0]
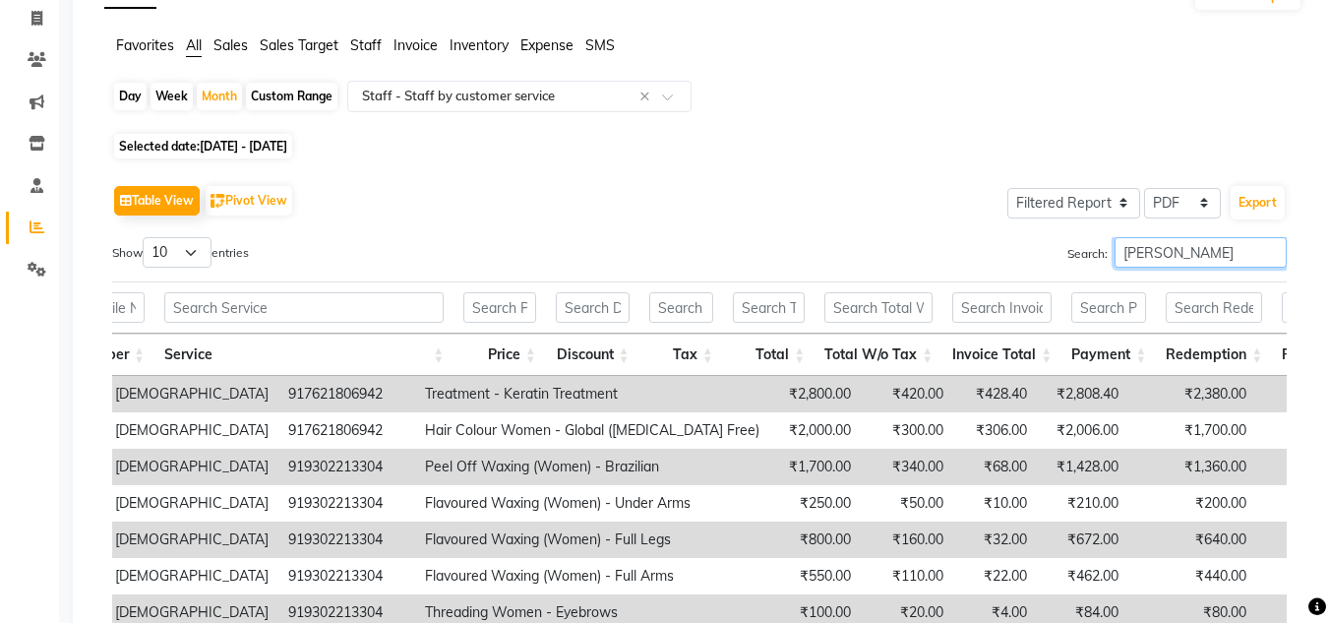
drag, startPoint x: 1189, startPoint y: 250, endPoint x: 910, endPoint y: 245, distance: 278.5
click at [911, 245] on div "Search: ansh" at bounding box center [1000, 256] width 573 height 38
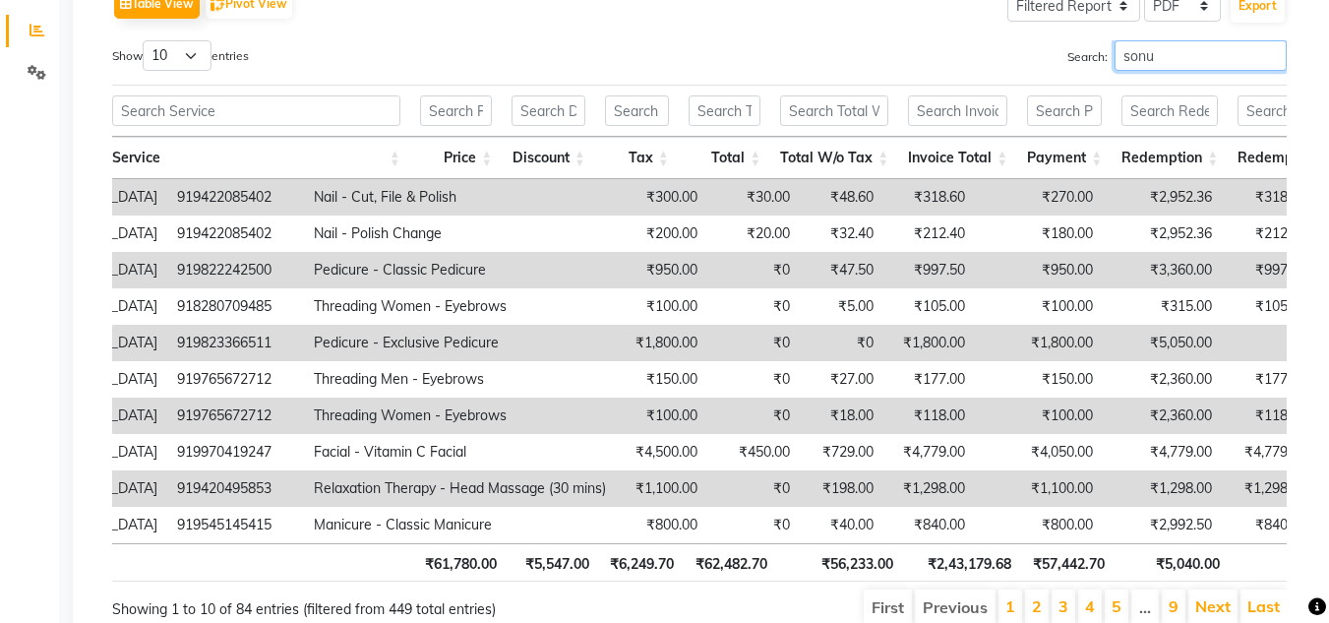
scroll to position [223, 0]
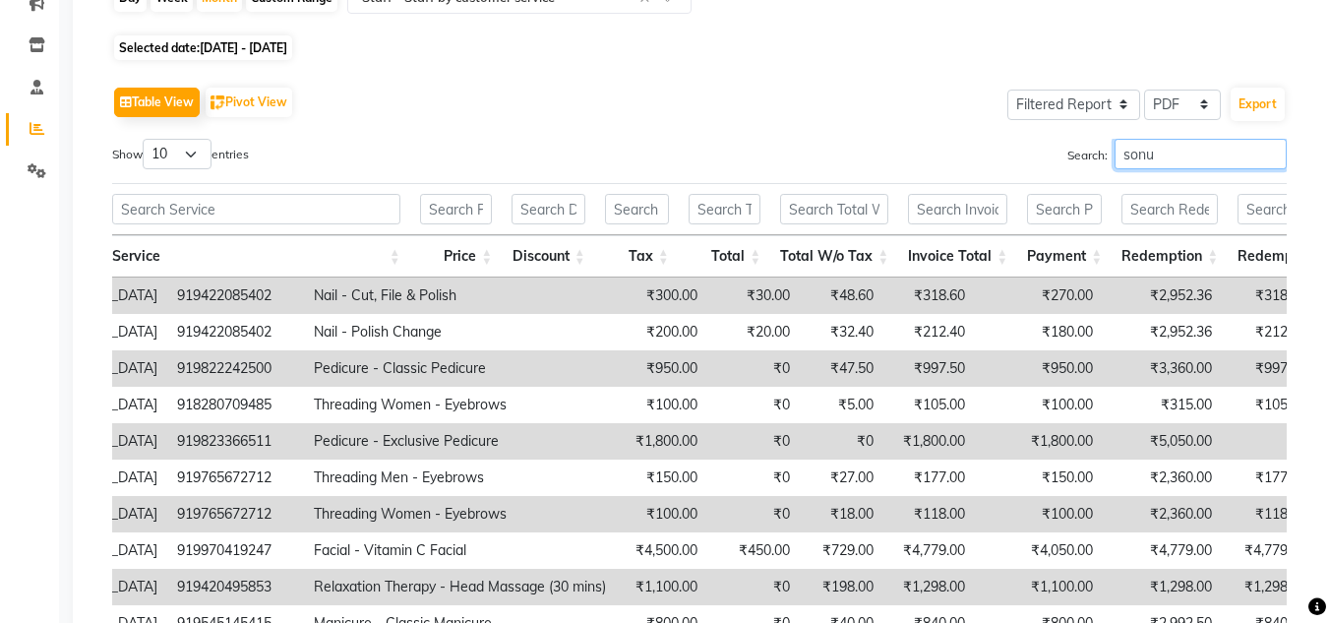
drag, startPoint x: 1167, startPoint y: 150, endPoint x: 1002, endPoint y: 153, distance: 165.3
click at [1002, 153] on div "Search: sonu" at bounding box center [1000, 158] width 573 height 38
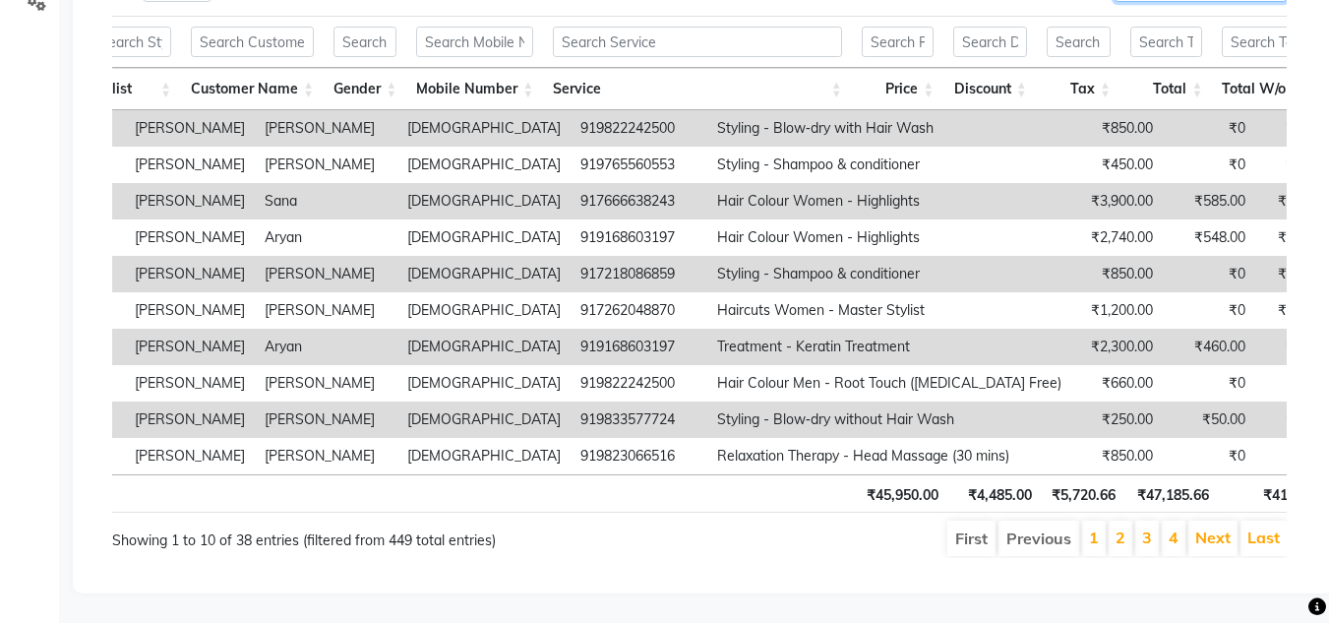
scroll to position [0, 419]
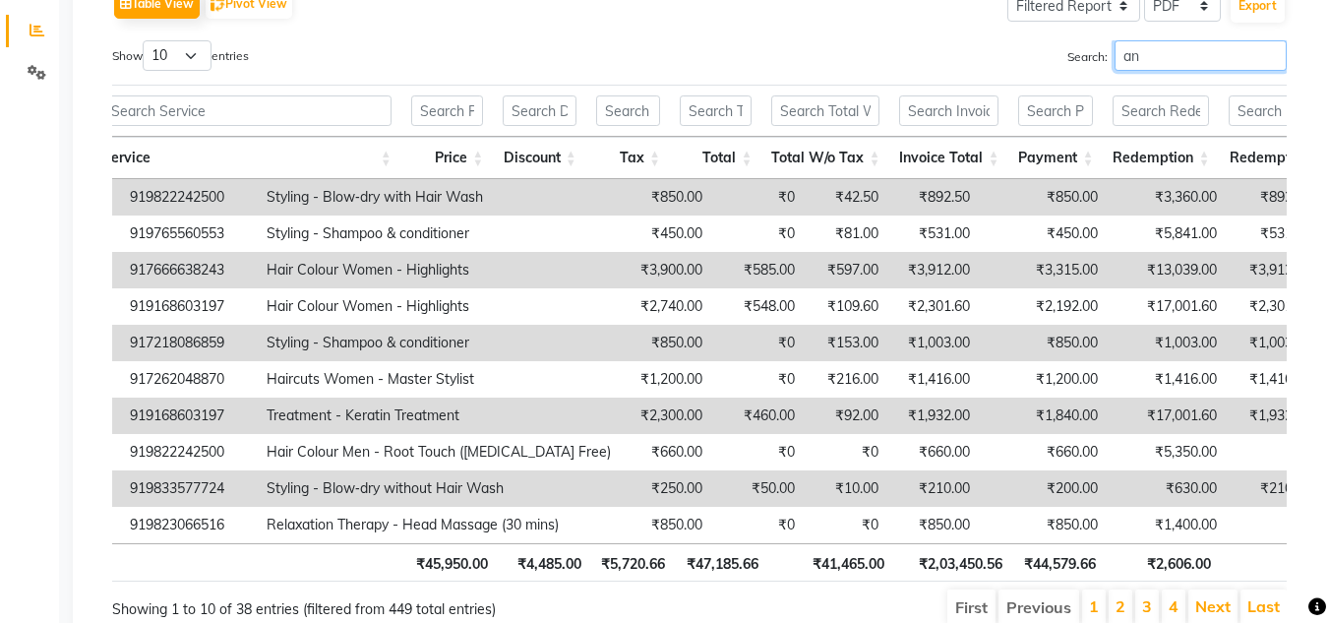
type input "a"
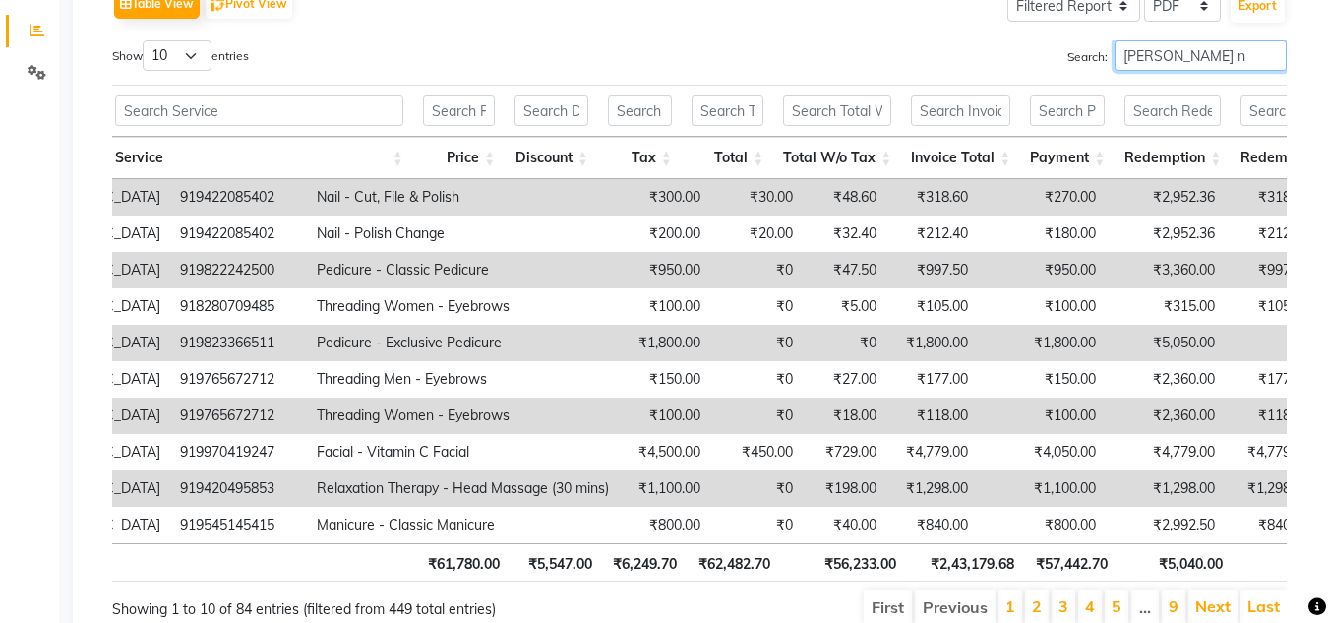
drag, startPoint x: 1197, startPoint y: 61, endPoint x: 918, endPoint y: 11, distance: 283.9
click at [918, 11] on div "Table View Pivot View Select Full Report Filtered Report Select CSV PDF Export …" at bounding box center [699, 304] width 1175 height 643
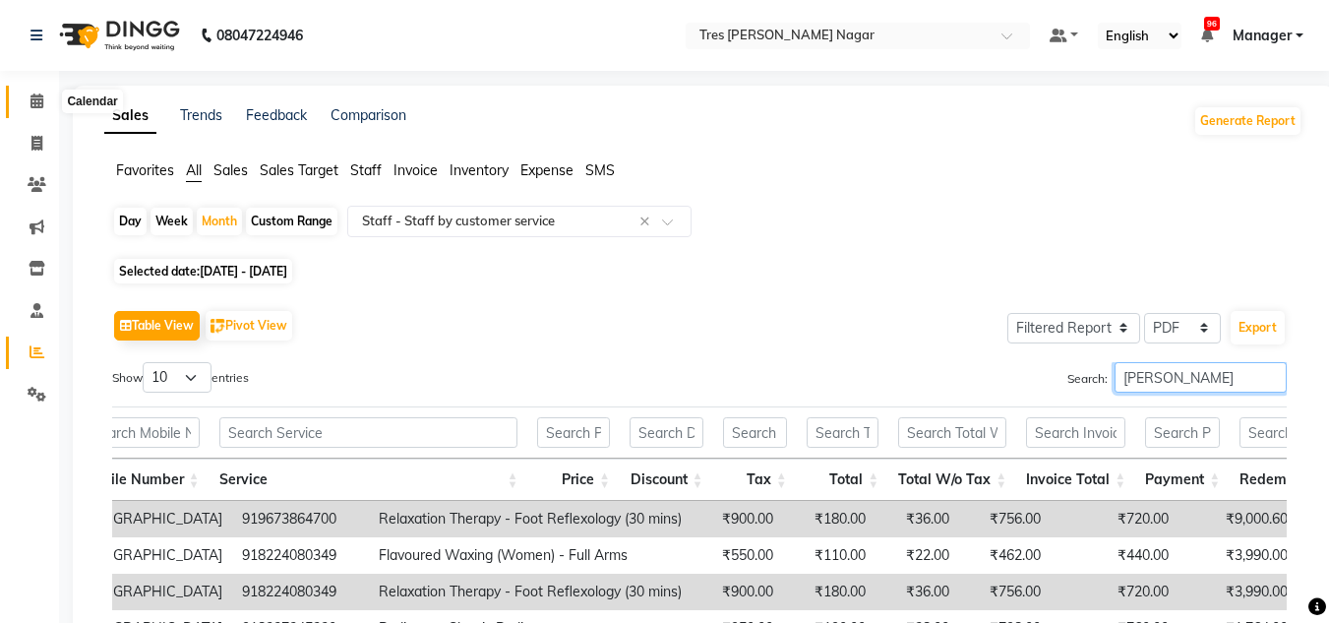
type input "neha aywale"
click at [43, 92] on span at bounding box center [37, 102] width 34 height 23
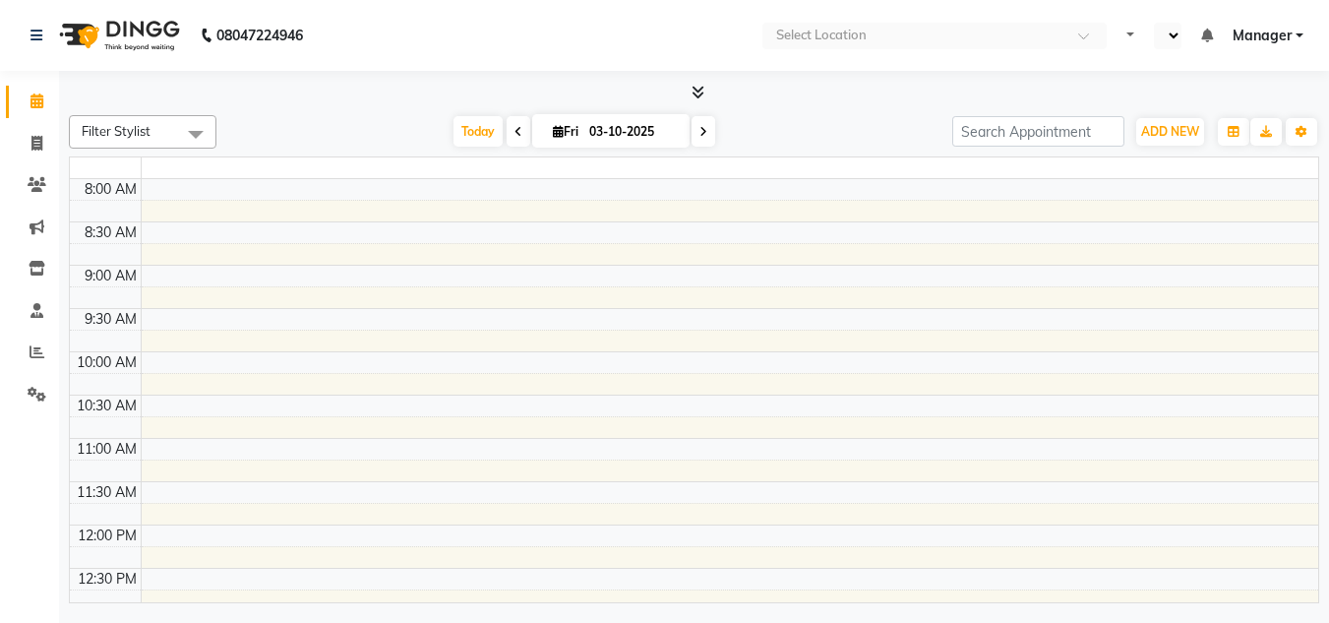
select select "en"
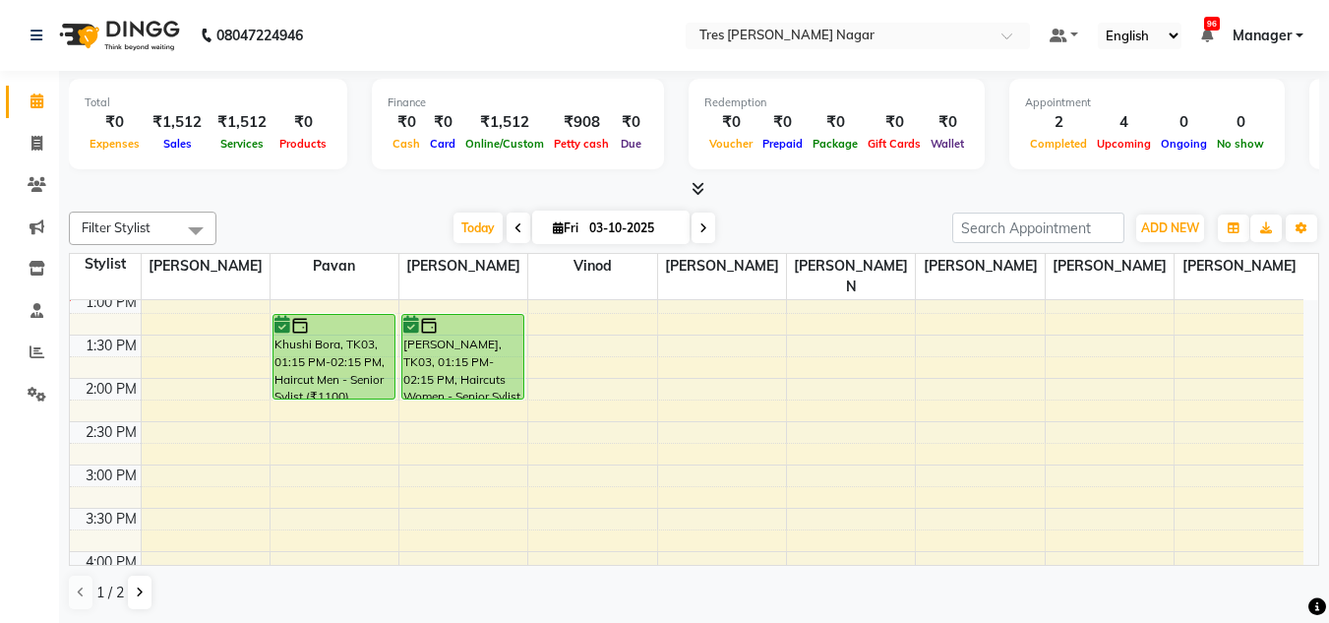
scroll to position [492, 0]
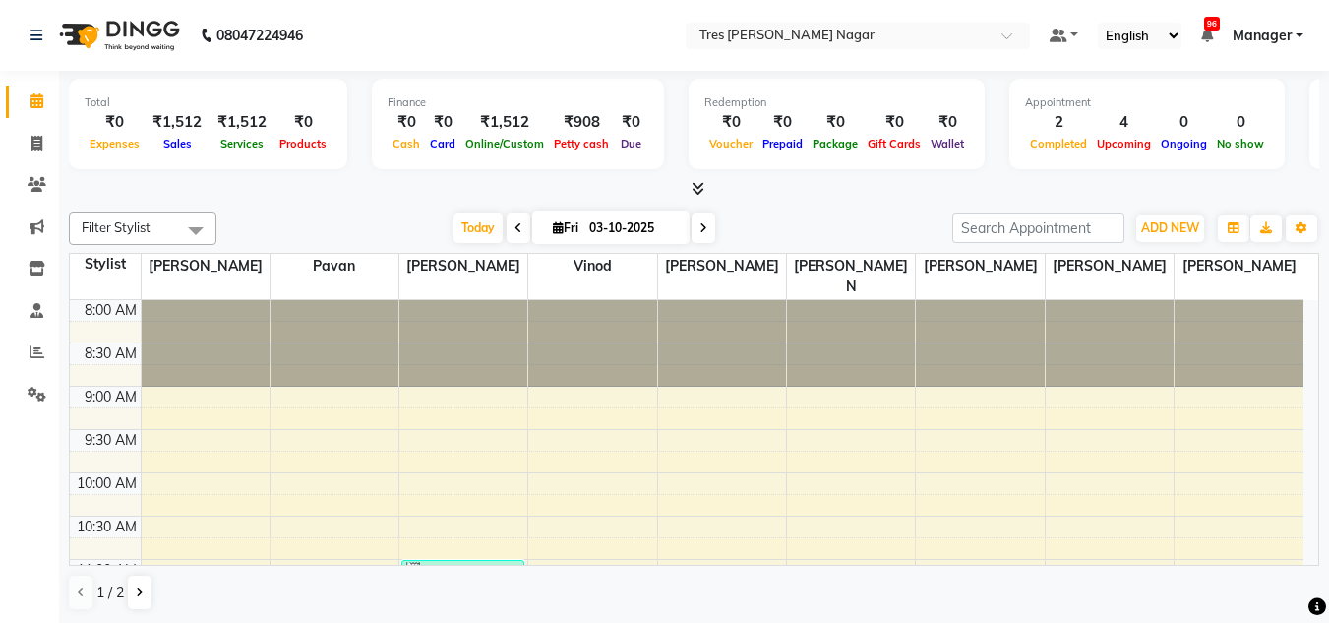
scroll to position [434, 0]
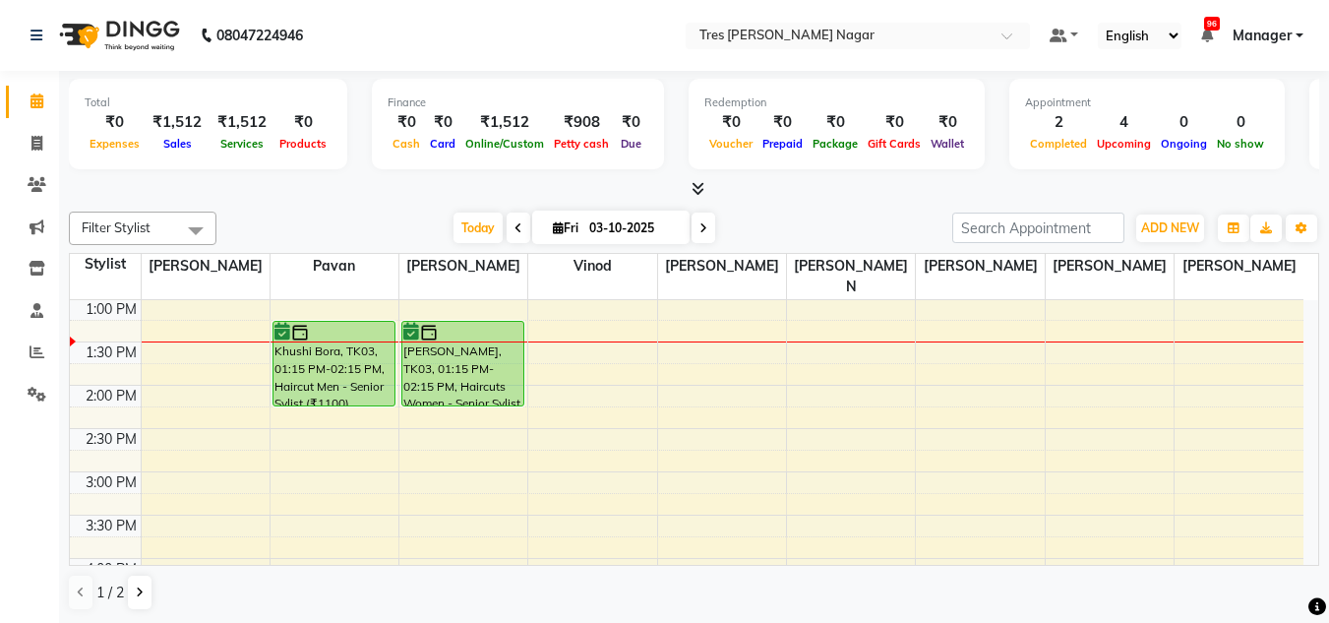
click at [778, 214] on div "Today Fri 03-10-2025" at bounding box center [584, 229] width 716 height 30
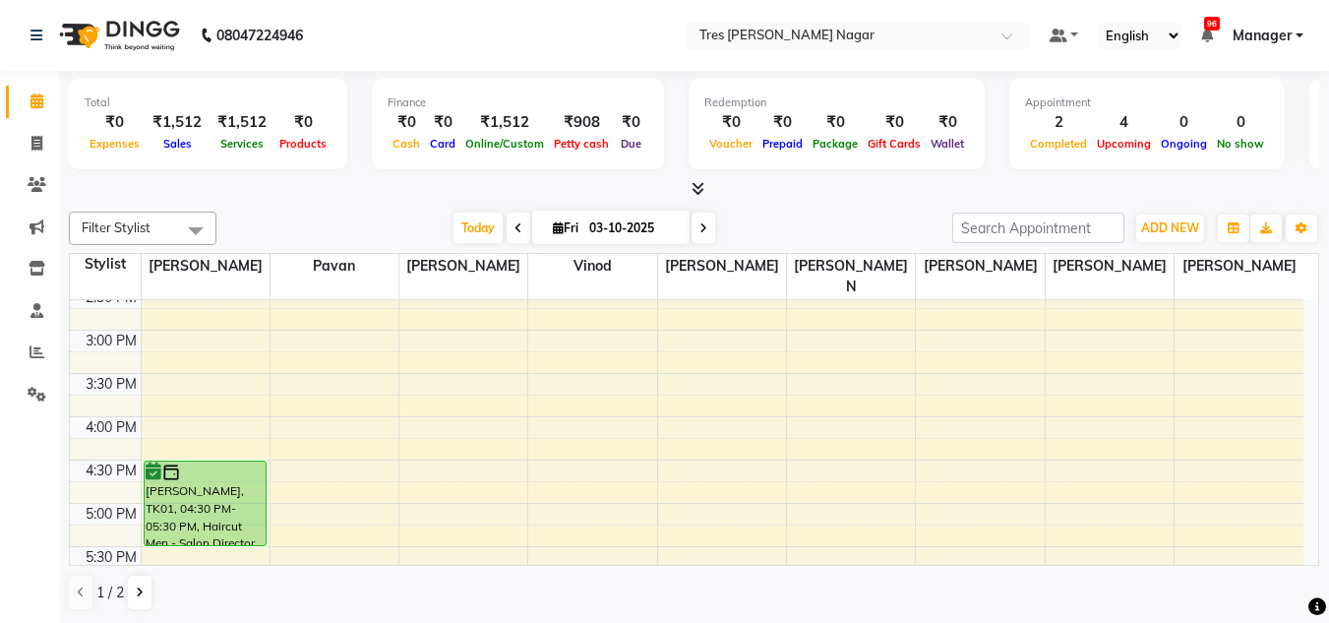
scroll to position [689, 0]
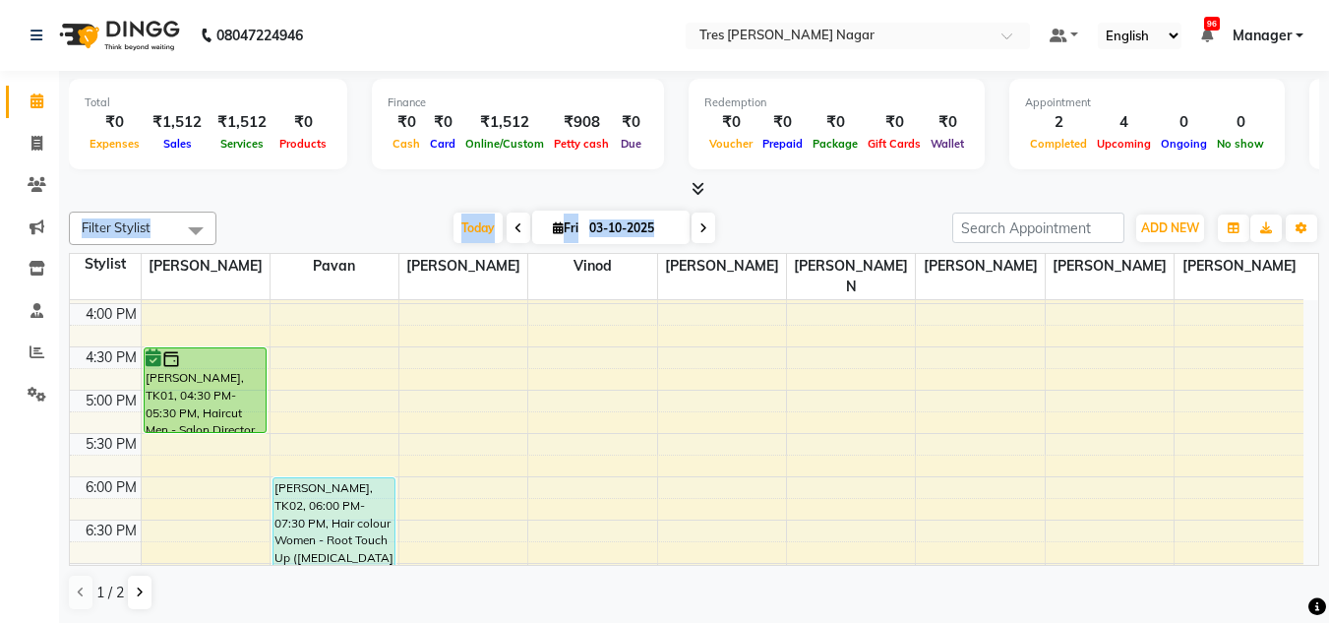
click at [775, 199] on div "Total ₹0 Expenses ₹1,512 Sales ₹1,512 Services ₹0 Products Finance ₹0 Cash ₹0 C…" at bounding box center [694, 347] width 1270 height 553
click at [815, 220] on div "Today Fri 03-10-2025" at bounding box center [584, 229] width 716 height 30
click at [548, 229] on span "Fri" at bounding box center [565, 227] width 35 height 15
select select "10"
select select "2025"
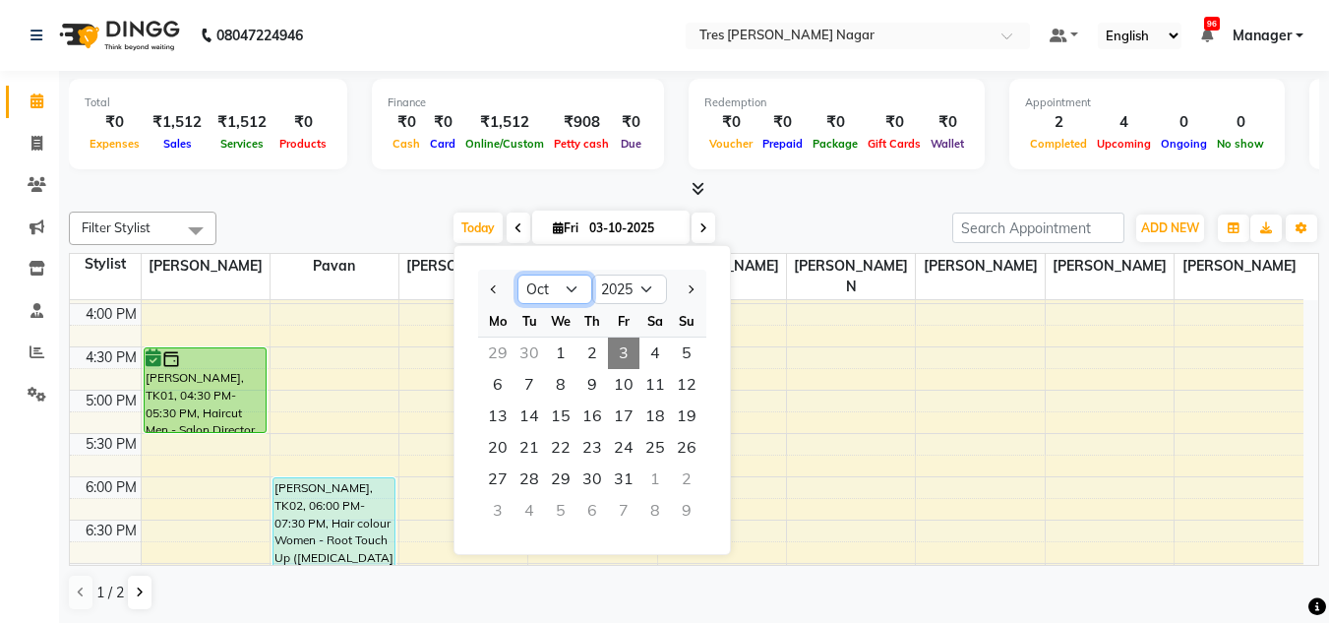
click at [579, 284] on select "Jan Feb Mar Apr May Jun Jul Aug Sep Oct Nov Dec" at bounding box center [555, 290] width 75 height 30
select select "9"
click at [518, 275] on select "Jan Feb Mar Apr May Jun Jul Aug Sep Oct Nov Dec" at bounding box center [555, 290] width 75 height 30
click at [531, 357] on span "2" at bounding box center [529, 352] width 31 height 31
type input "02-09-2025"
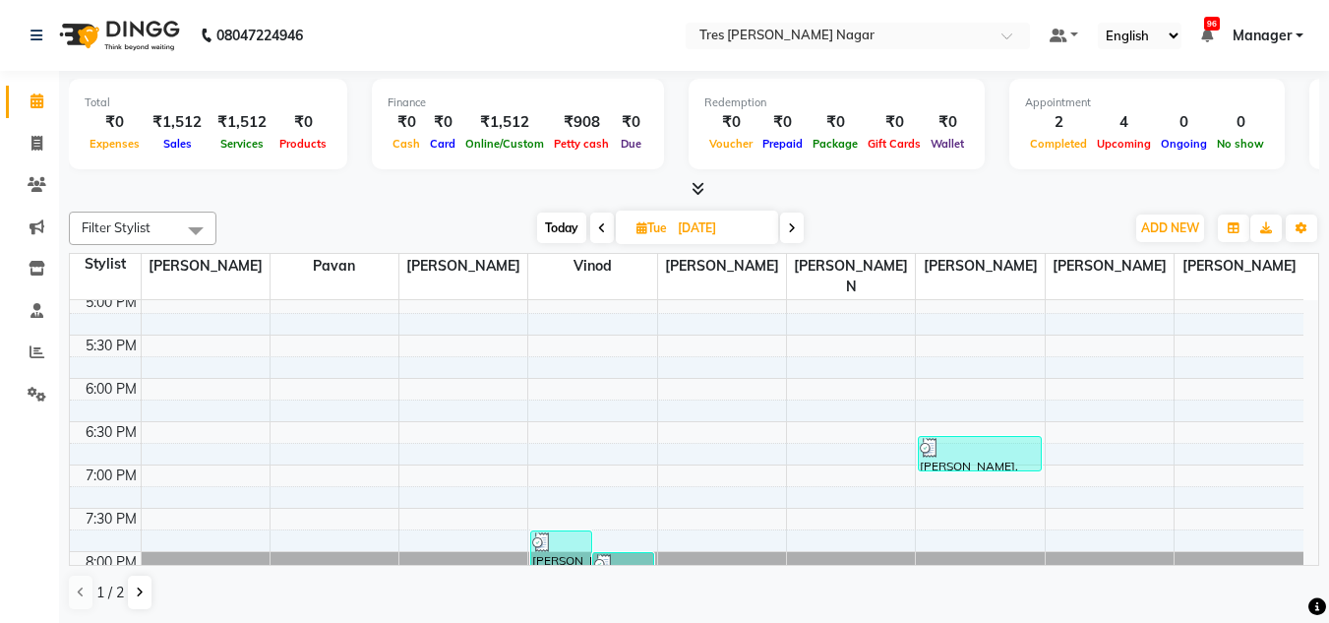
scroll to position [839, 0]
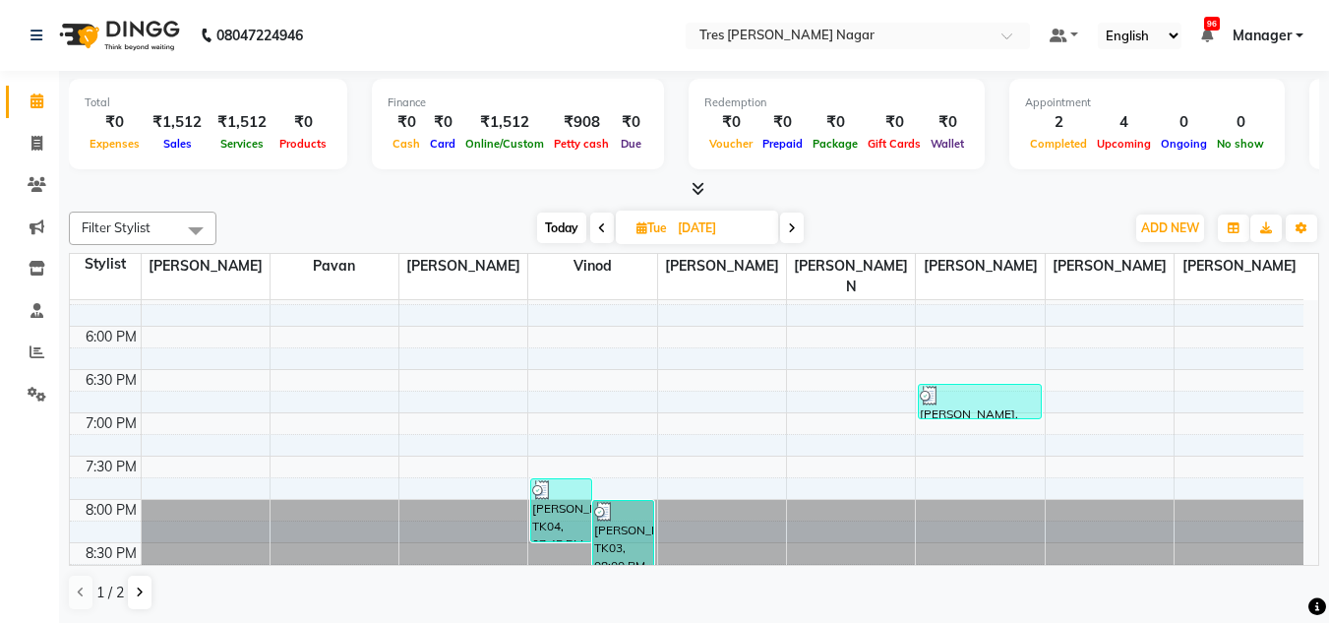
click at [643, 227] on icon at bounding box center [642, 227] width 11 height 13
select select "9"
select select "2025"
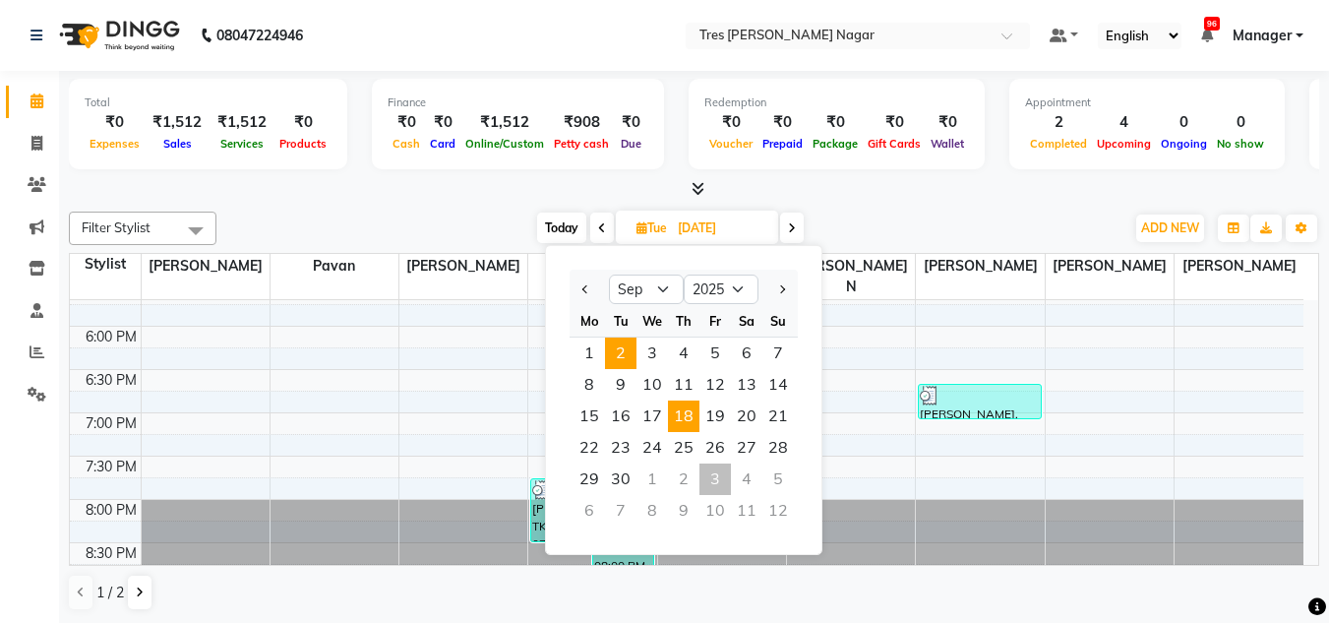
click at [684, 423] on span "18" at bounding box center [683, 415] width 31 height 31
type input "18-09-2025"
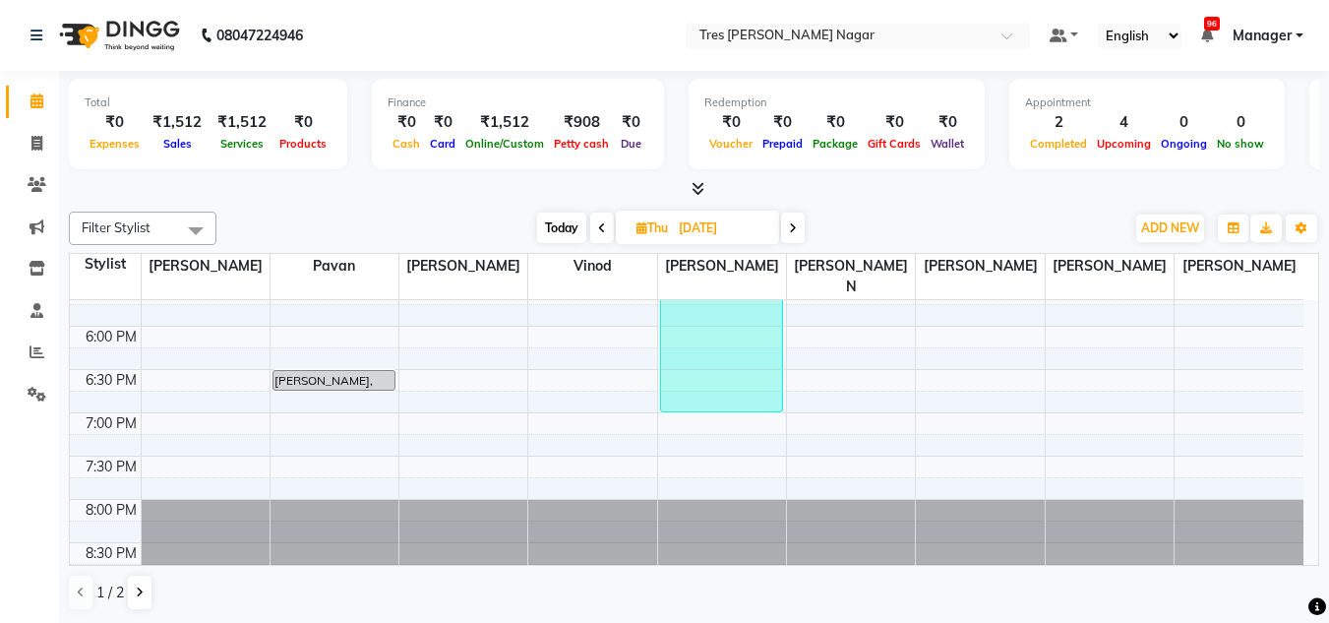
click at [640, 228] on icon at bounding box center [642, 227] width 11 height 13
select select "9"
select select "2025"
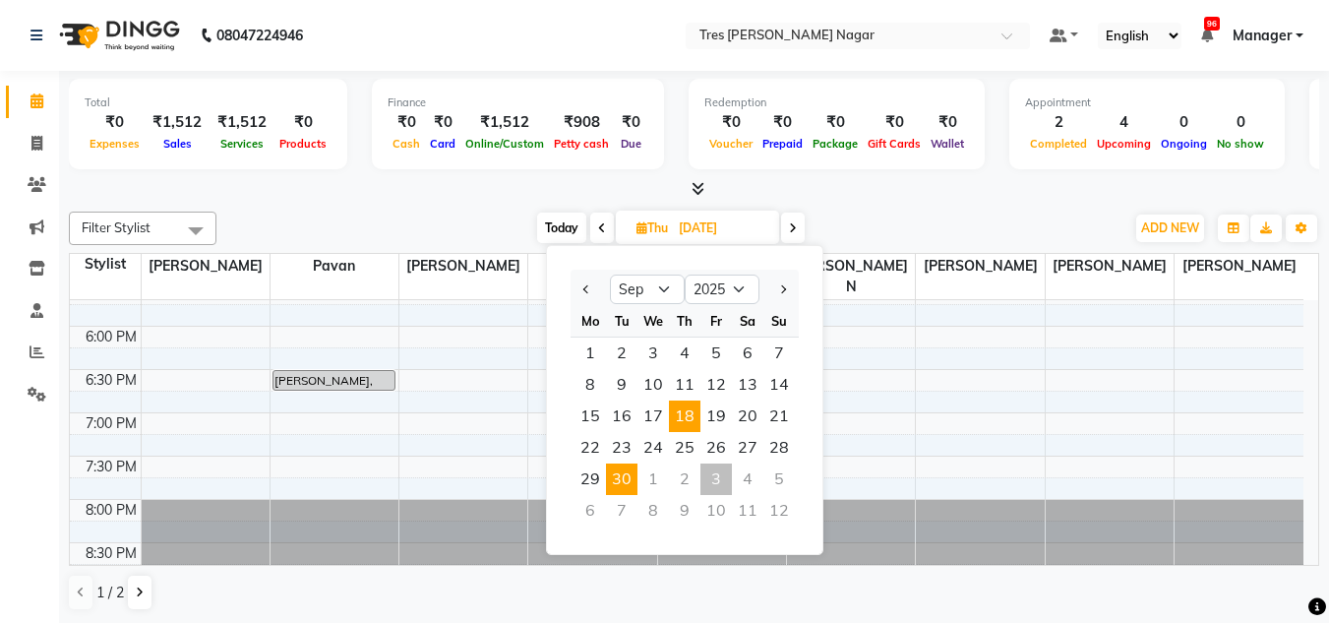
click at [627, 489] on span "30" at bounding box center [621, 478] width 31 height 31
type input "30-09-2025"
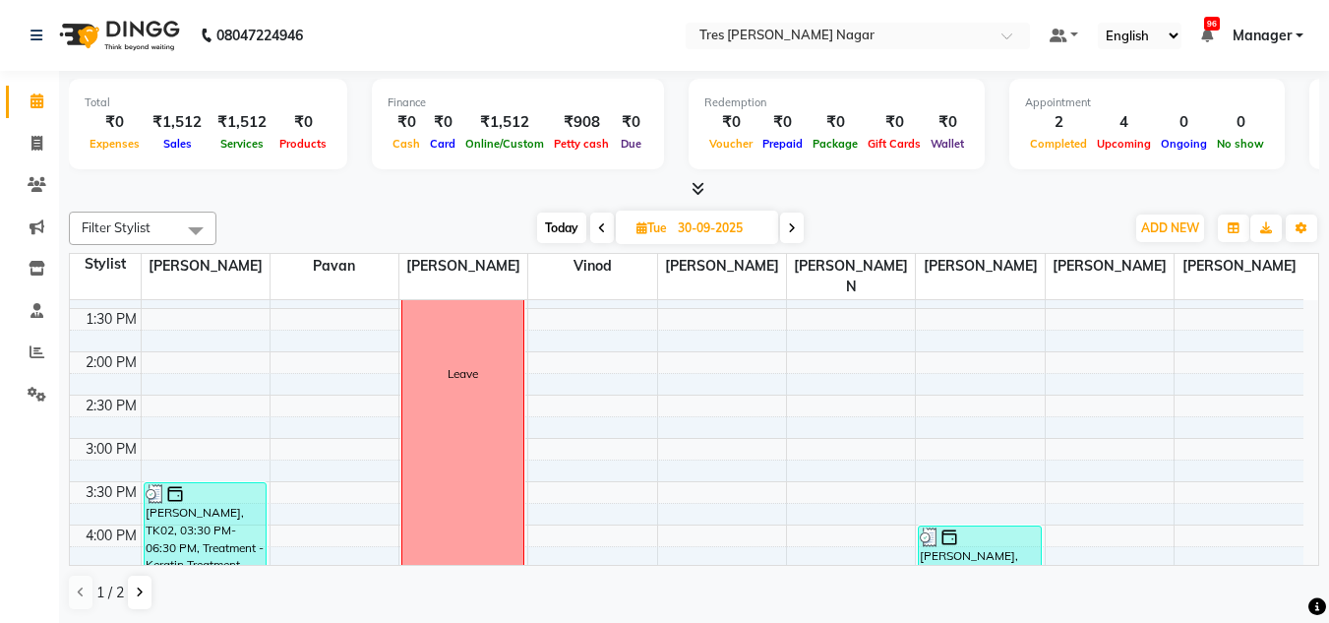
scroll to position [446, 0]
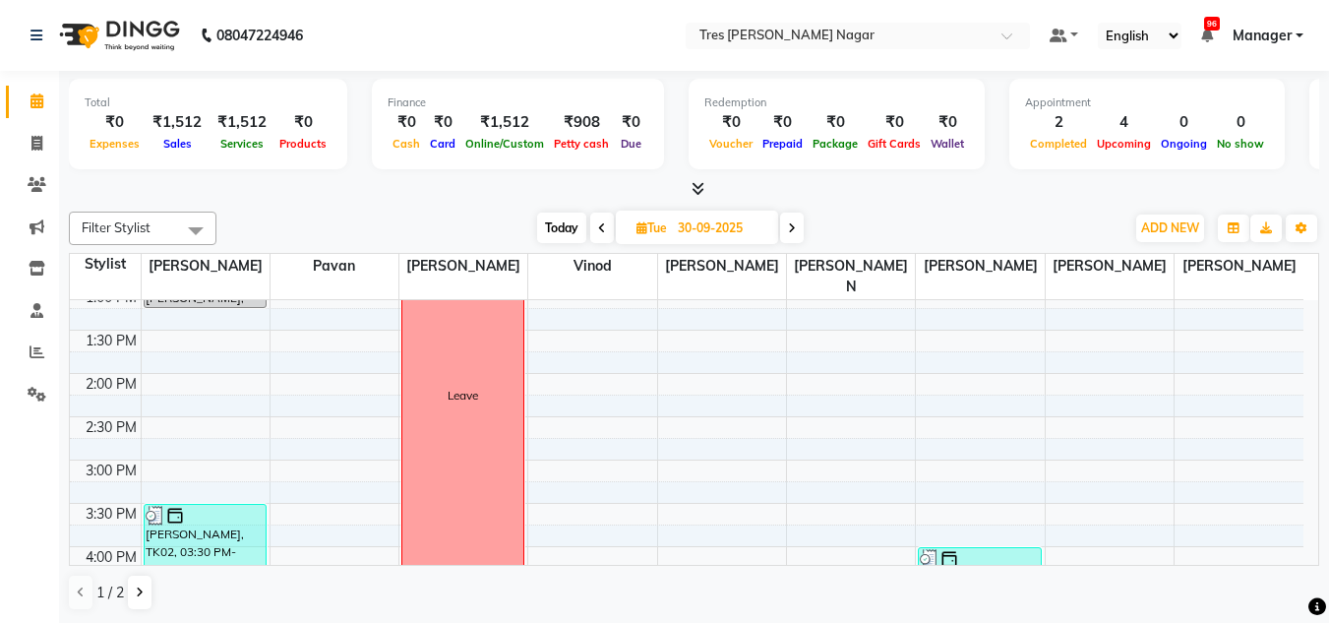
click at [632, 228] on span "Tue" at bounding box center [652, 227] width 40 height 15
select select "9"
select select "2025"
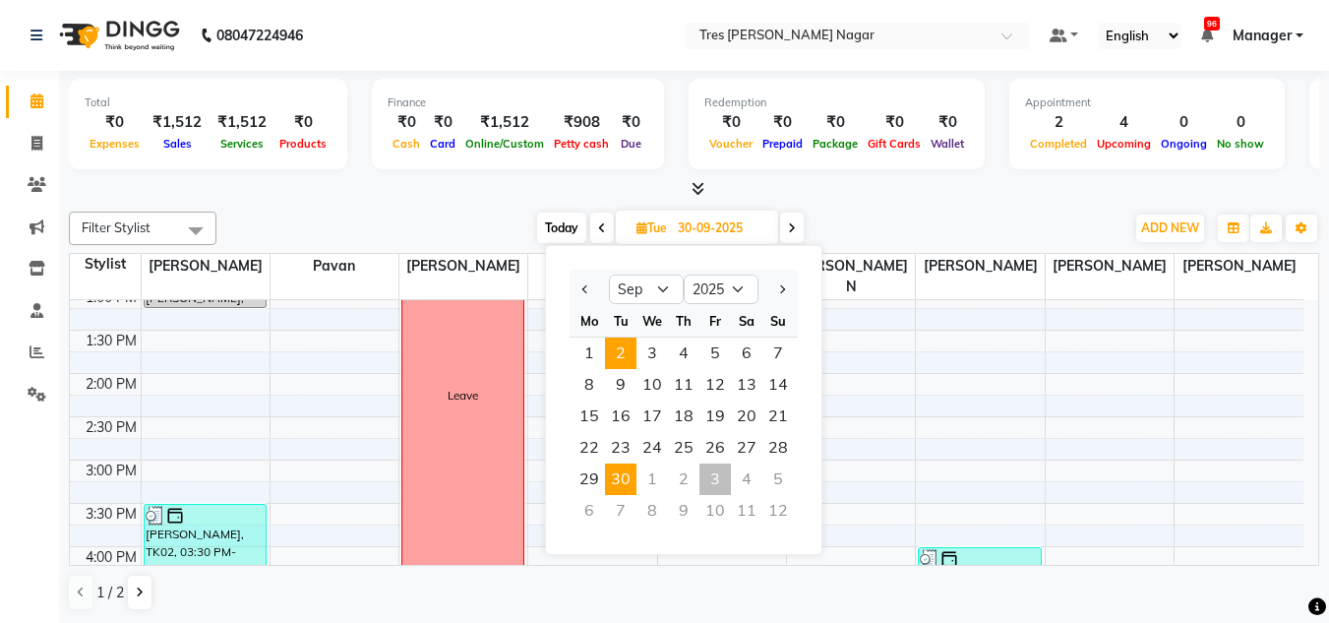
click at [619, 362] on span "2" at bounding box center [620, 352] width 31 height 31
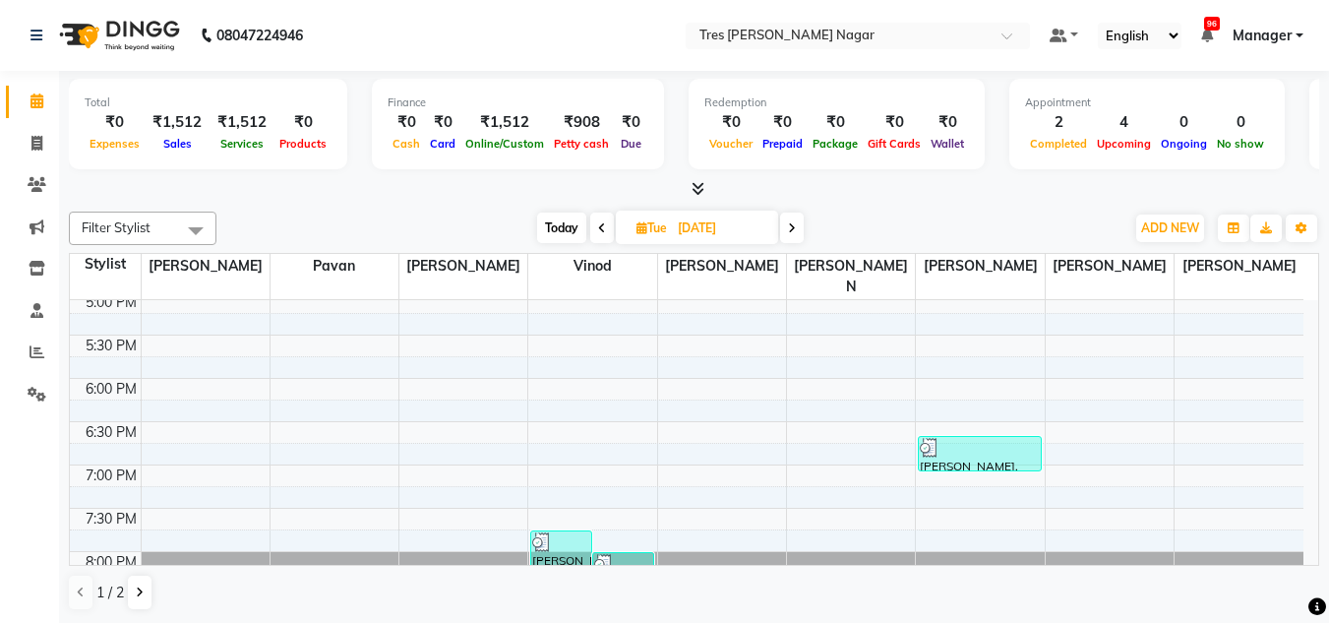
scroll to position [839, 0]
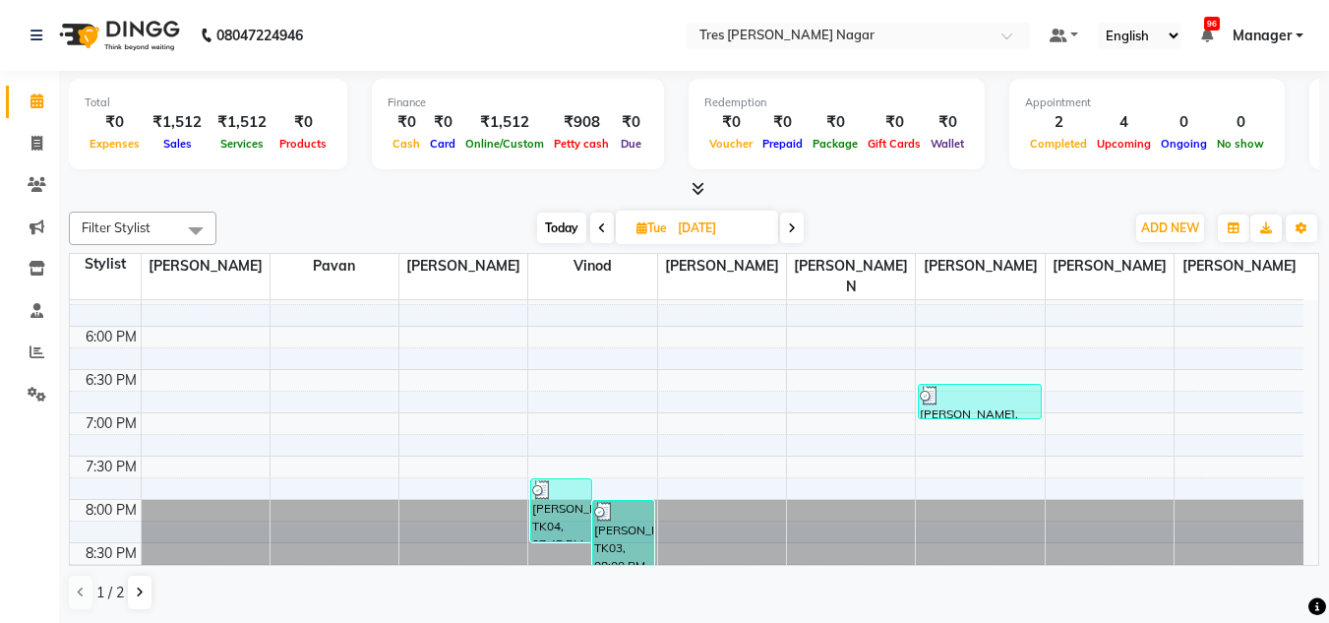
click at [560, 228] on span "Today" at bounding box center [561, 228] width 49 height 31
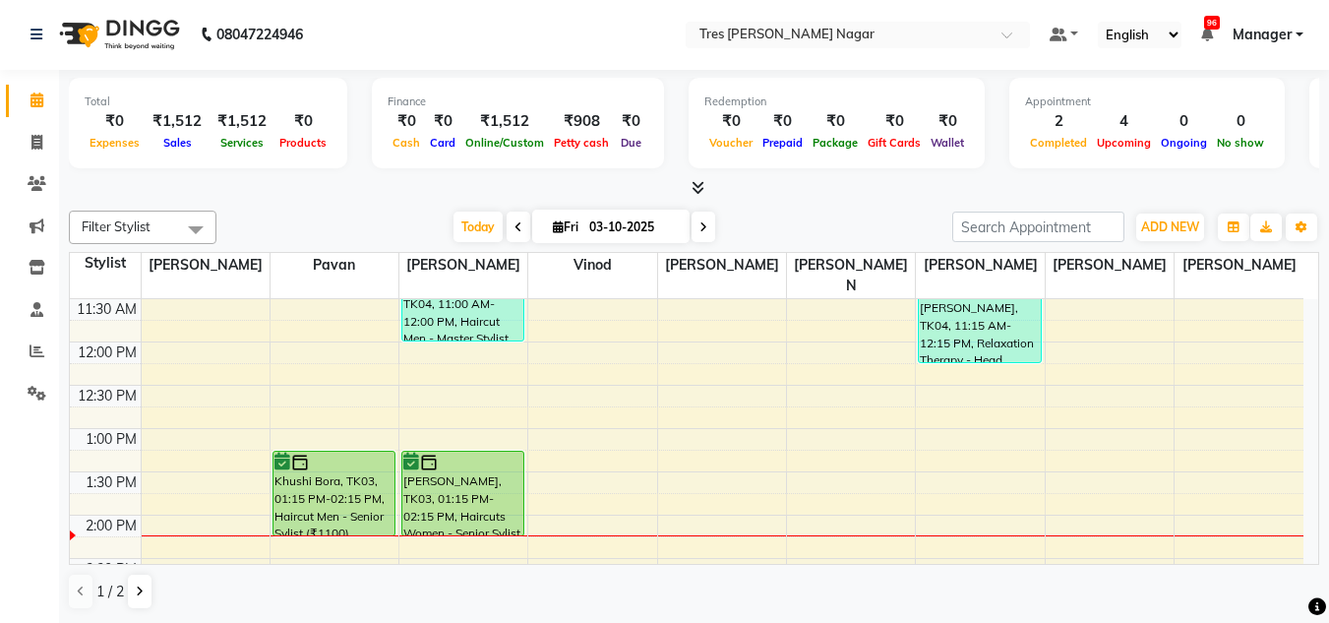
scroll to position [301, 0]
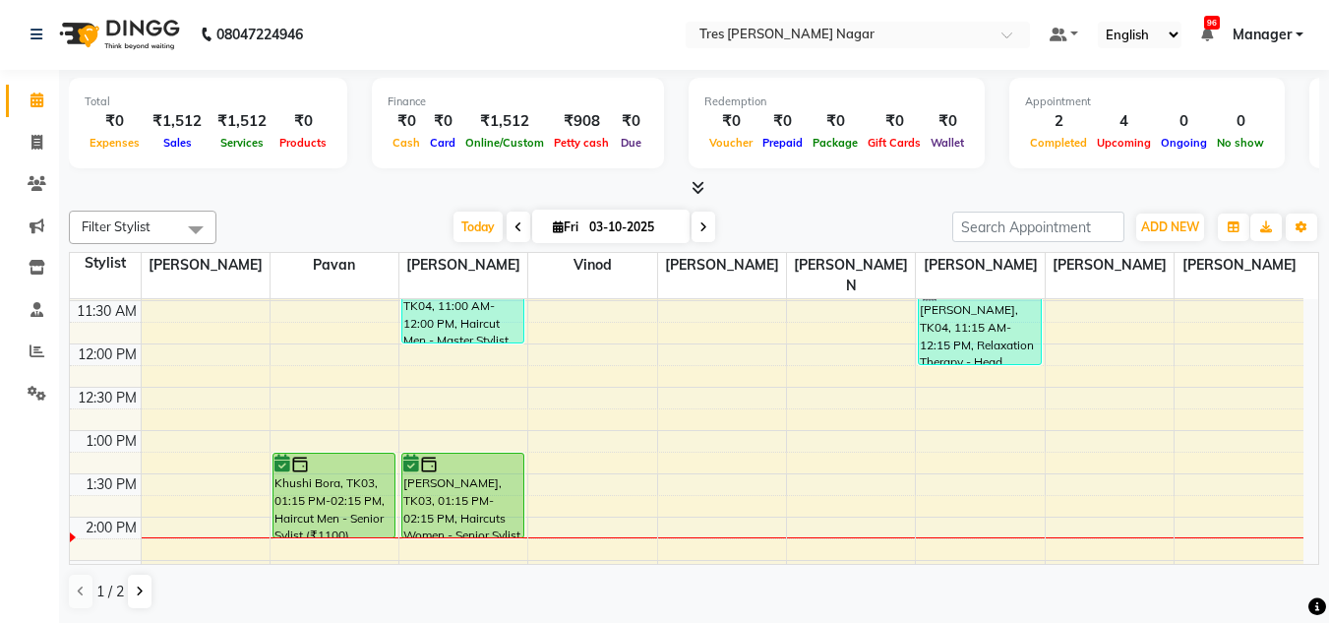
click at [705, 235] on span at bounding box center [704, 227] width 24 height 31
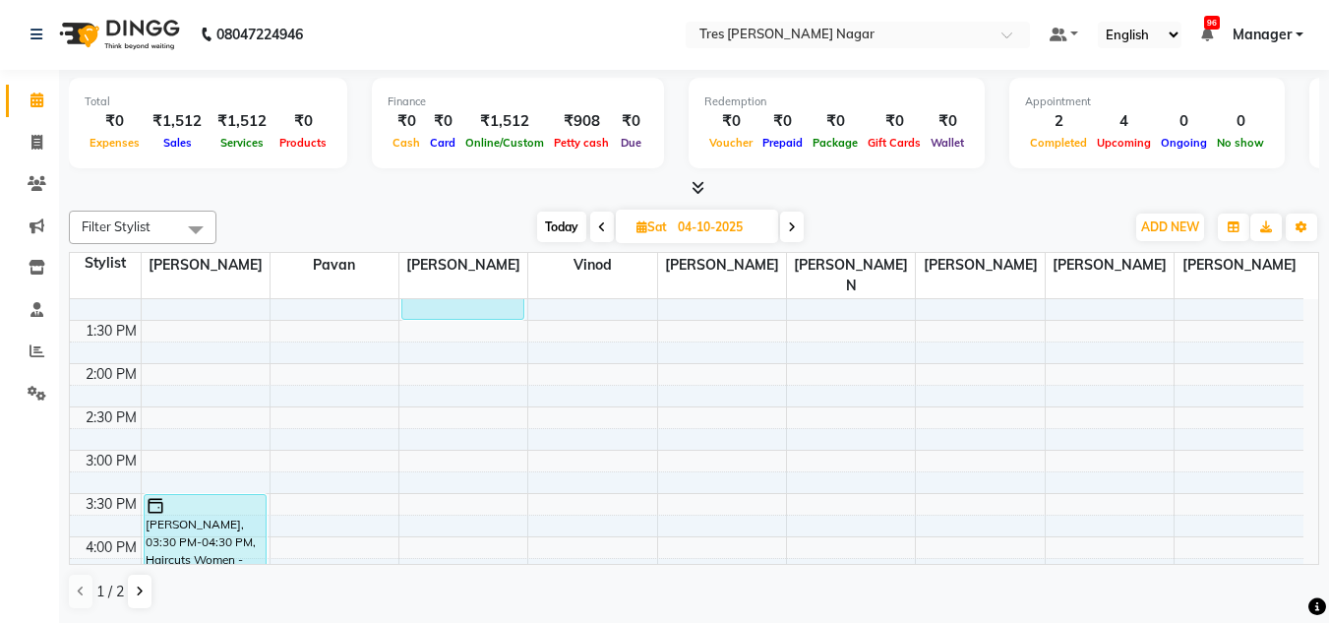
scroll to position [458, 0]
click at [604, 221] on icon at bounding box center [602, 227] width 8 height 12
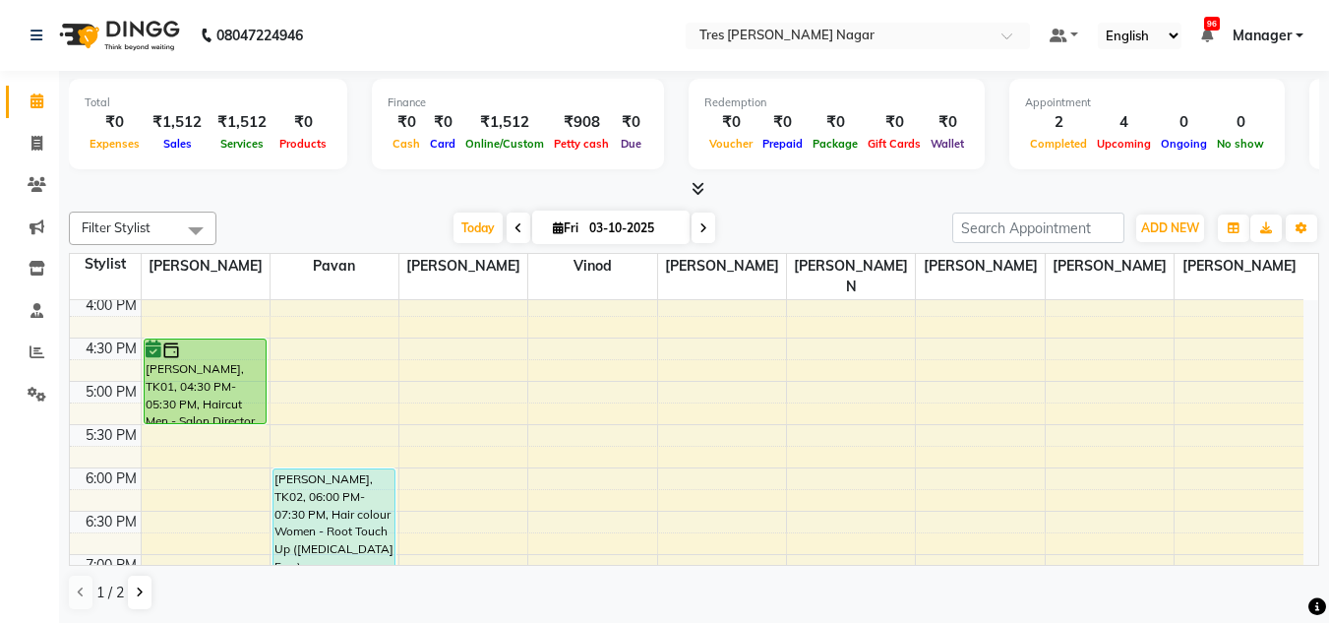
scroll to position [699, 0]
click at [787, 214] on div "Today Fri 03-10-2025" at bounding box center [584, 229] width 716 height 30
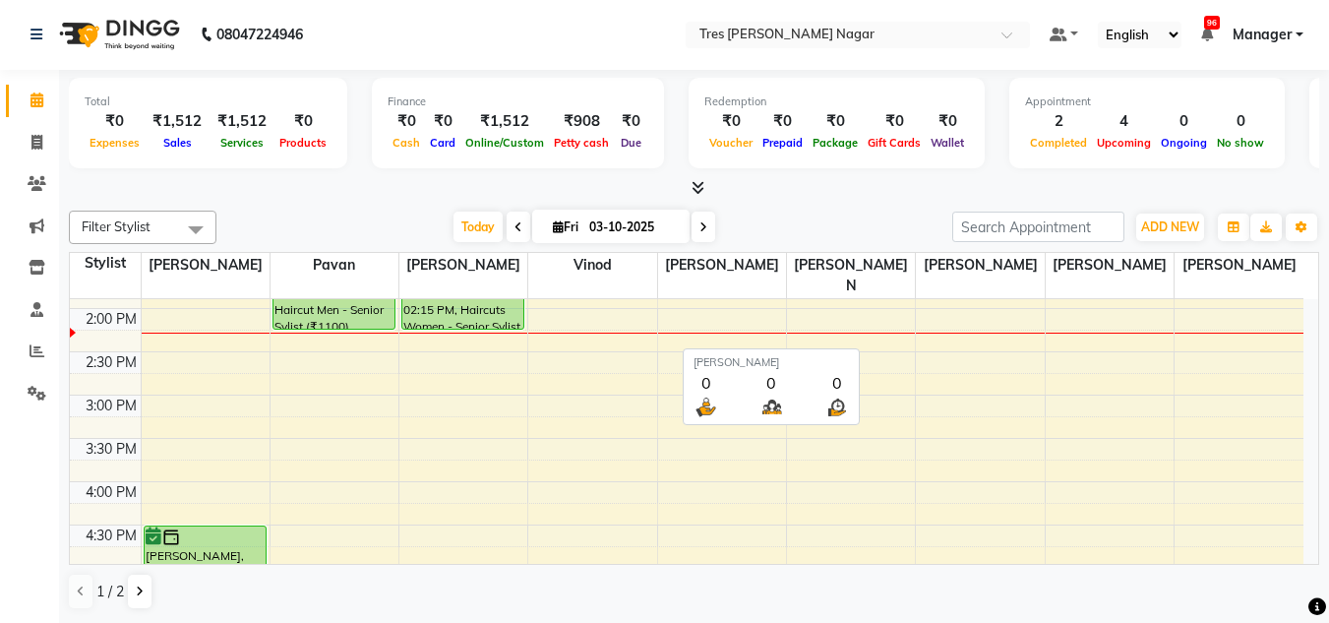
scroll to position [446, 0]
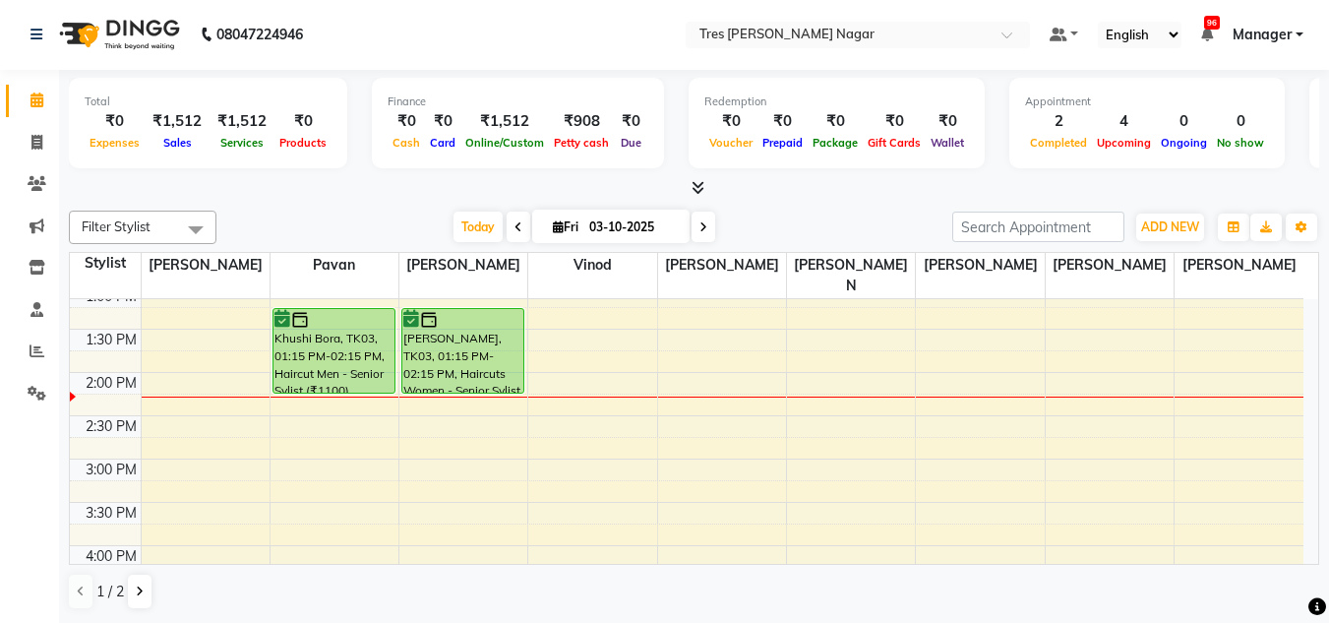
click at [703, 221] on icon at bounding box center [704, 227] width 8 height 12
type input "04-10-2025"
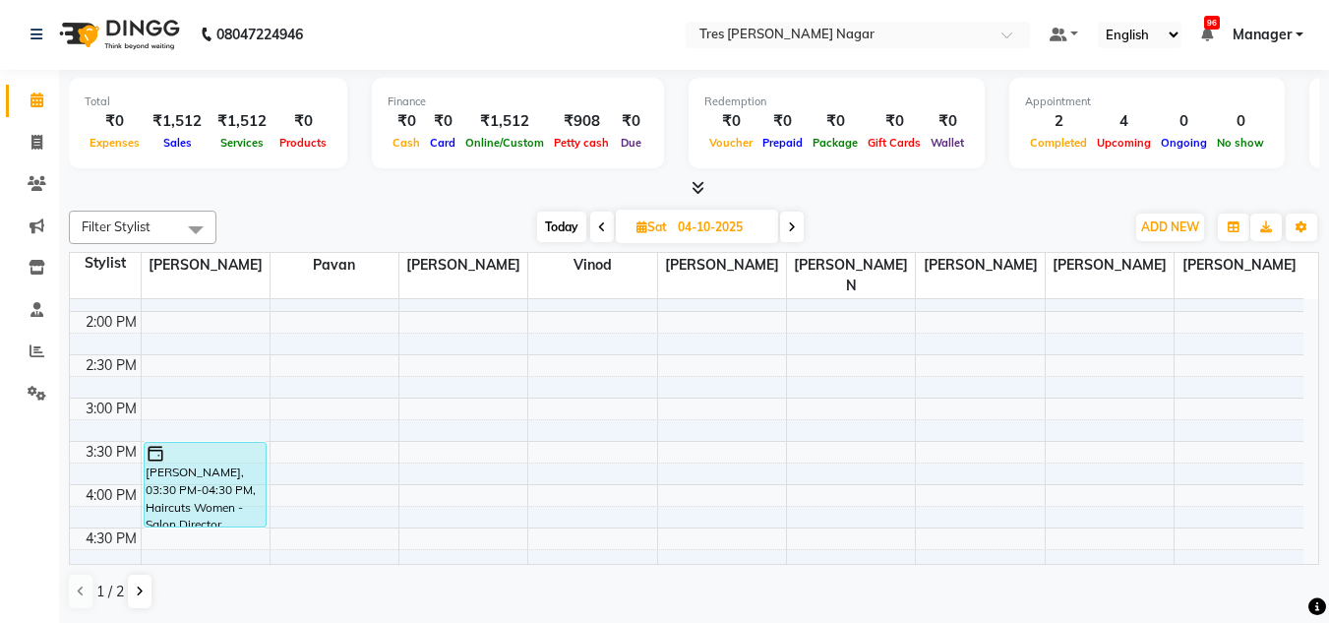
scroll to position [422, 0]
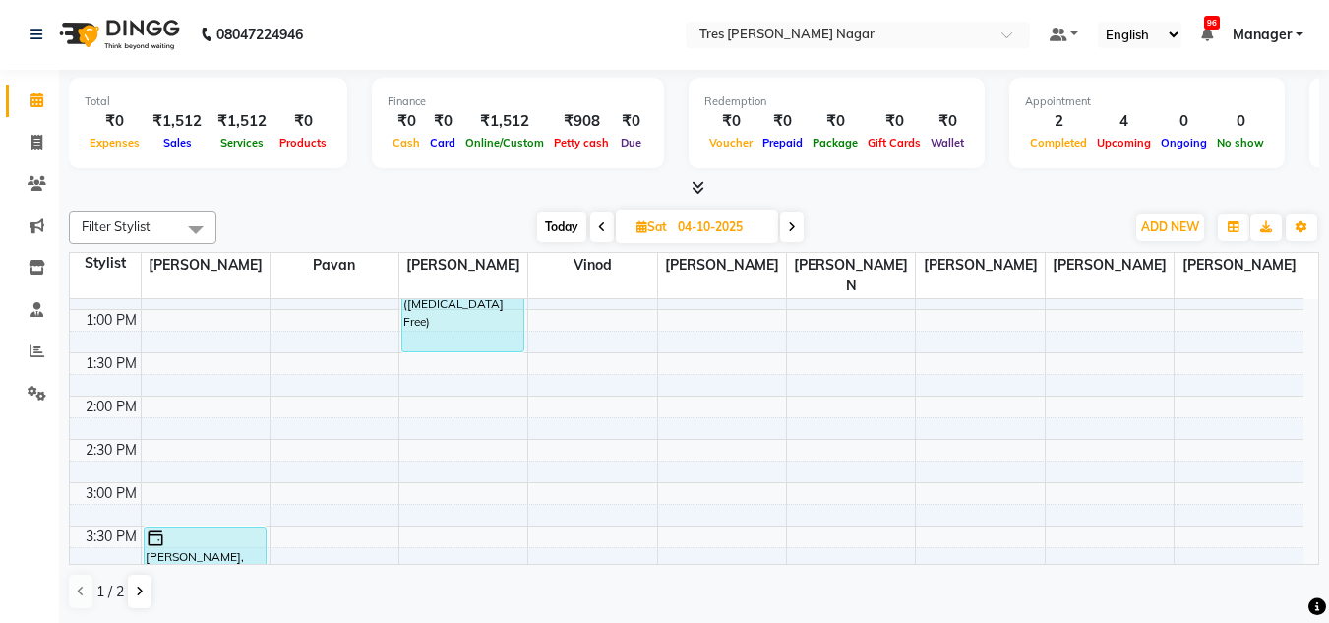
click at [696, 183] on icon at bounding box center [698, 187] width 13 height 15
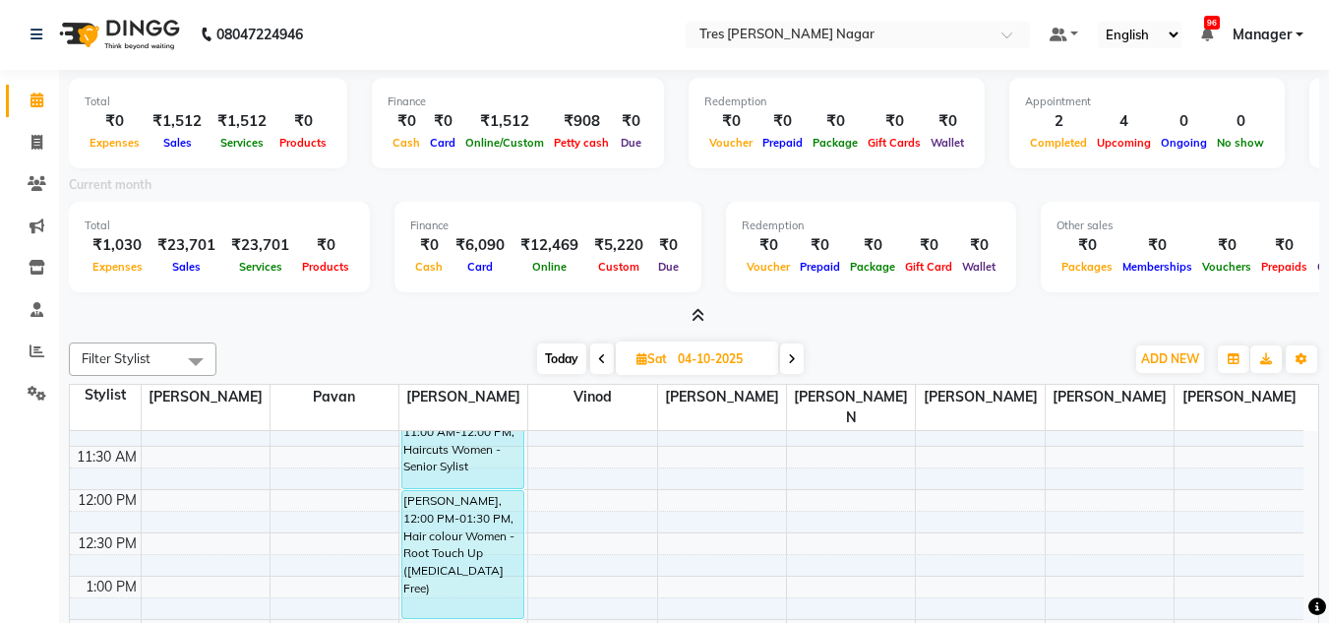
scroll to position [295, 0]
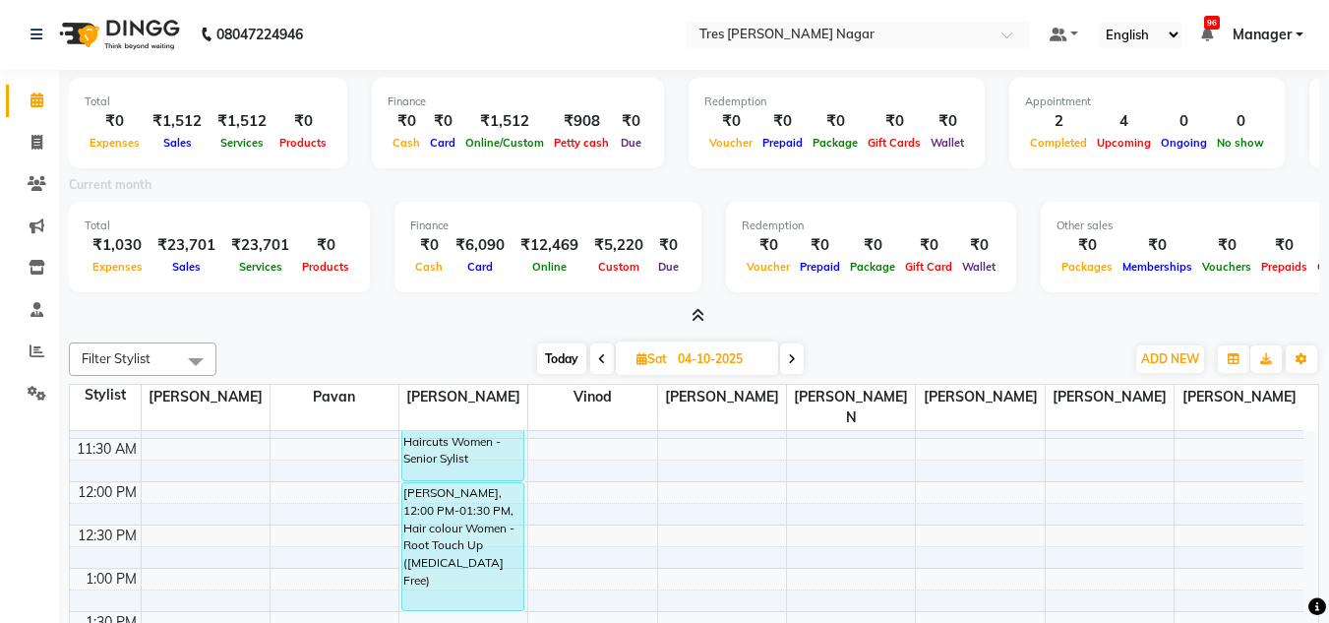
click at [695, 317] on icon at bounding box center [698, 315] width 13 height 15
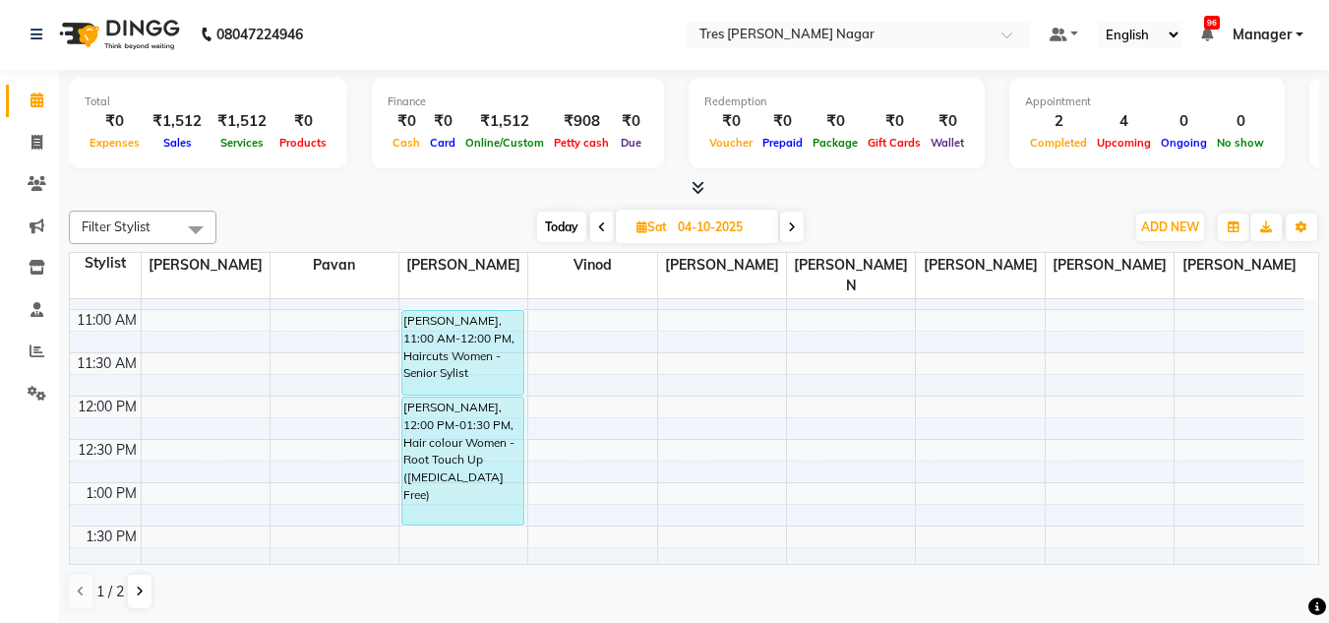
scroll to position [643, 0]
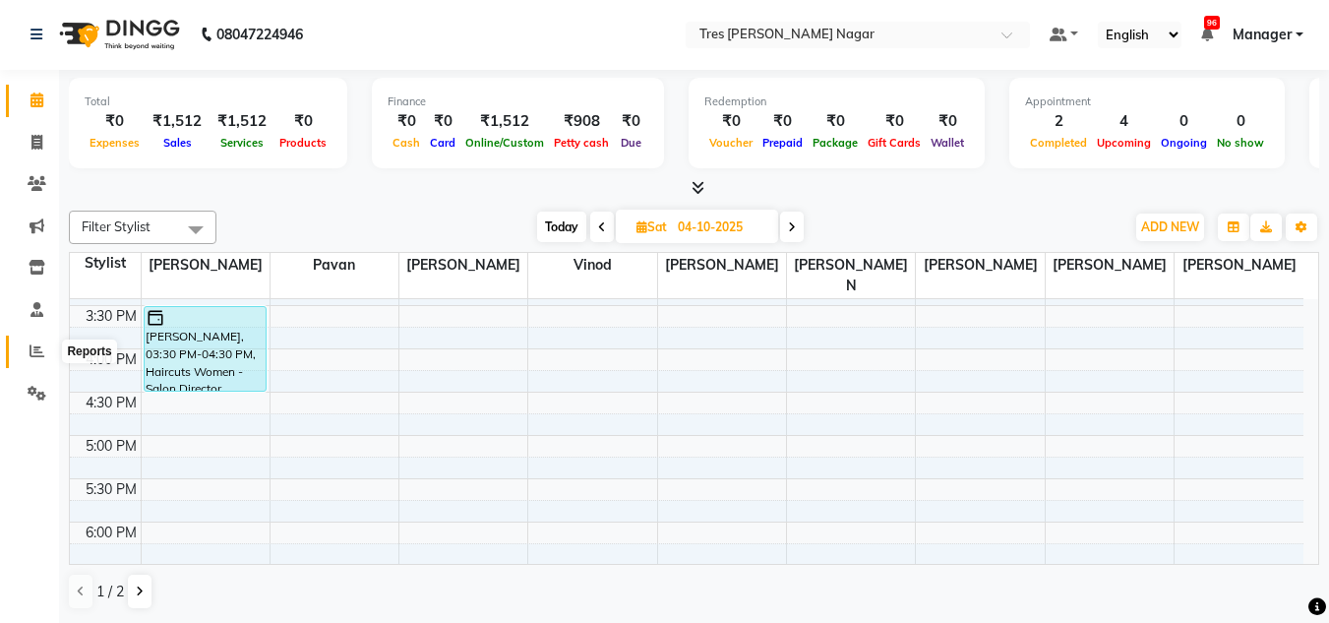
click at [26, 353] on span at bounding box center [37, 351] width 34 height 23
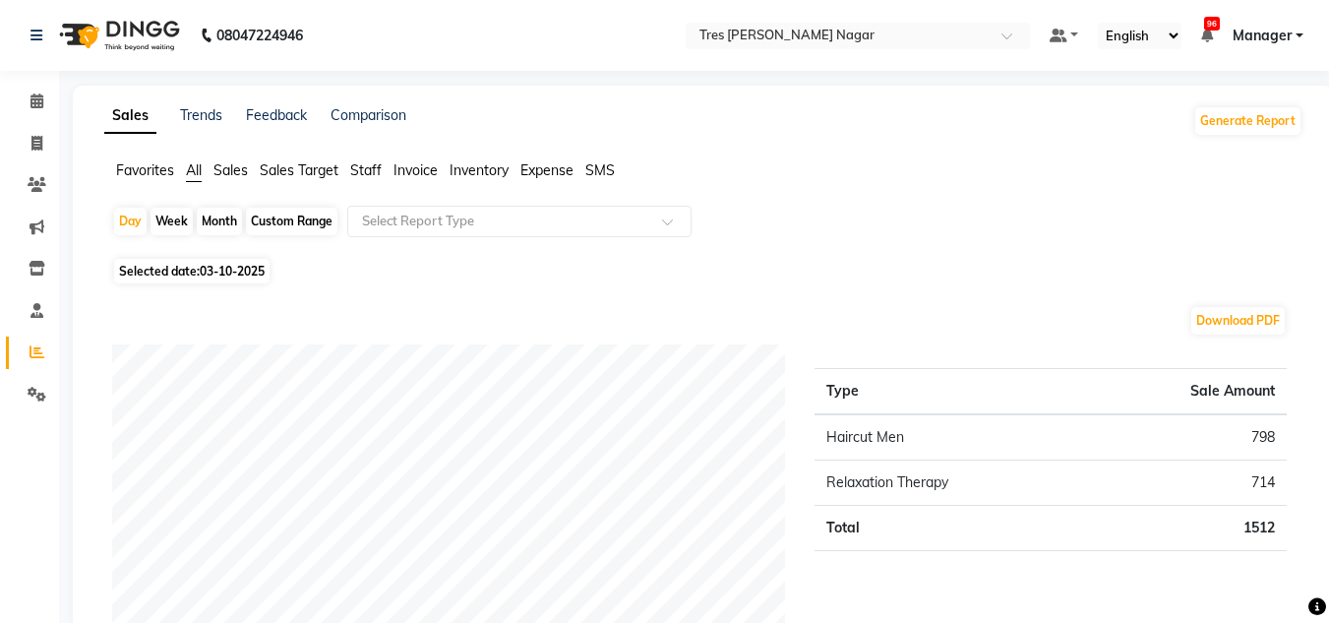
click at [194, 219] on div "Day Week Month Custom Range Select Report Type" at bounding box center [703, 229] width 1183 height 47
click at [170, 222] on div "Week" at bounding box center [172, 222] width 42 height 28
select select "10"
select select "2025"
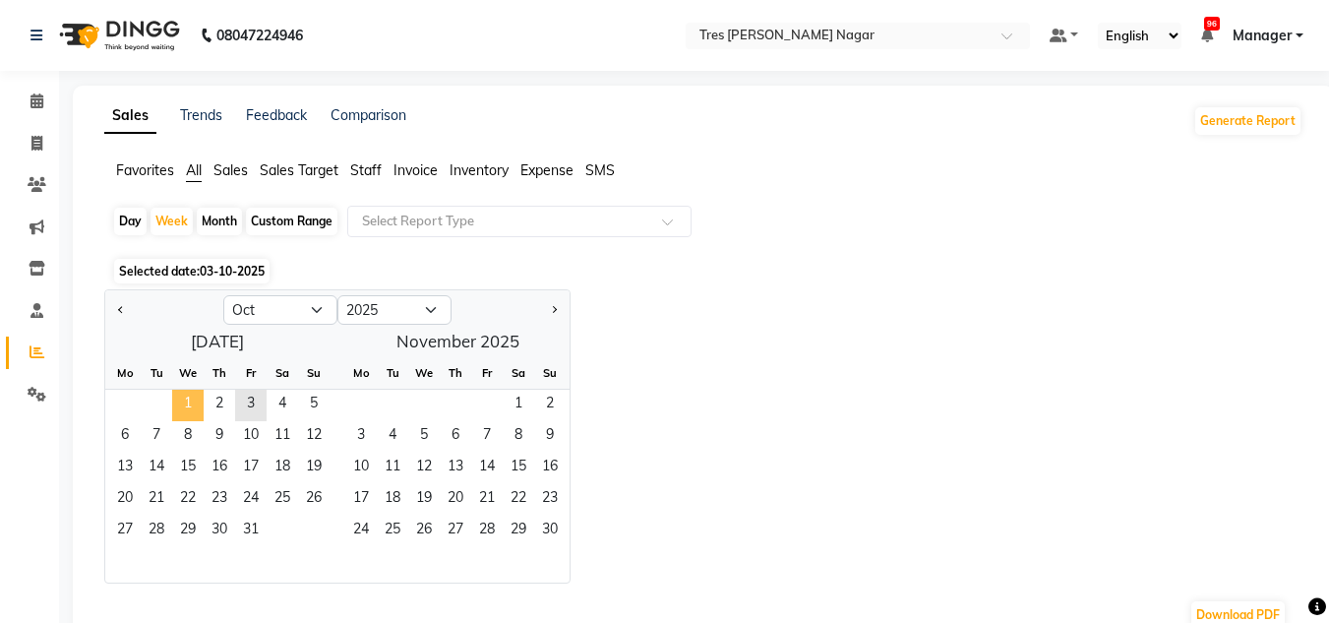
click at [172, 410] on span "1" at bounding box center [187, 405] width 31 height 31
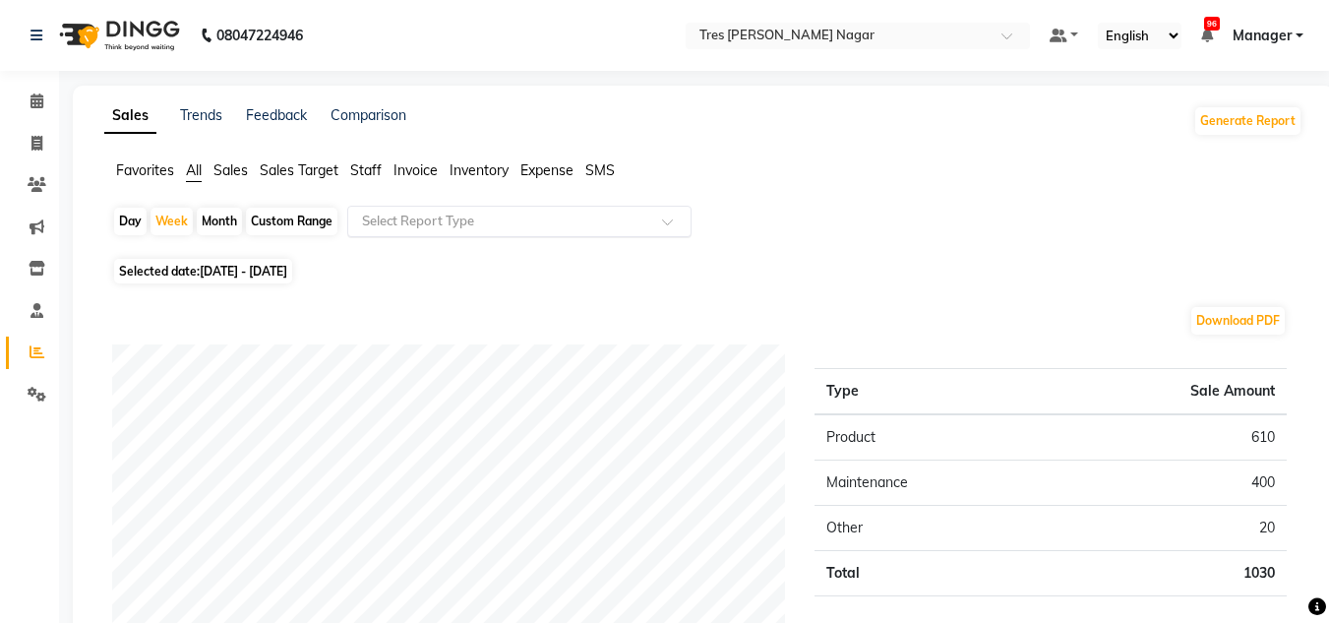
click at [522, 219] on input "text" at bounding box center [499, 222] width 283 height 20
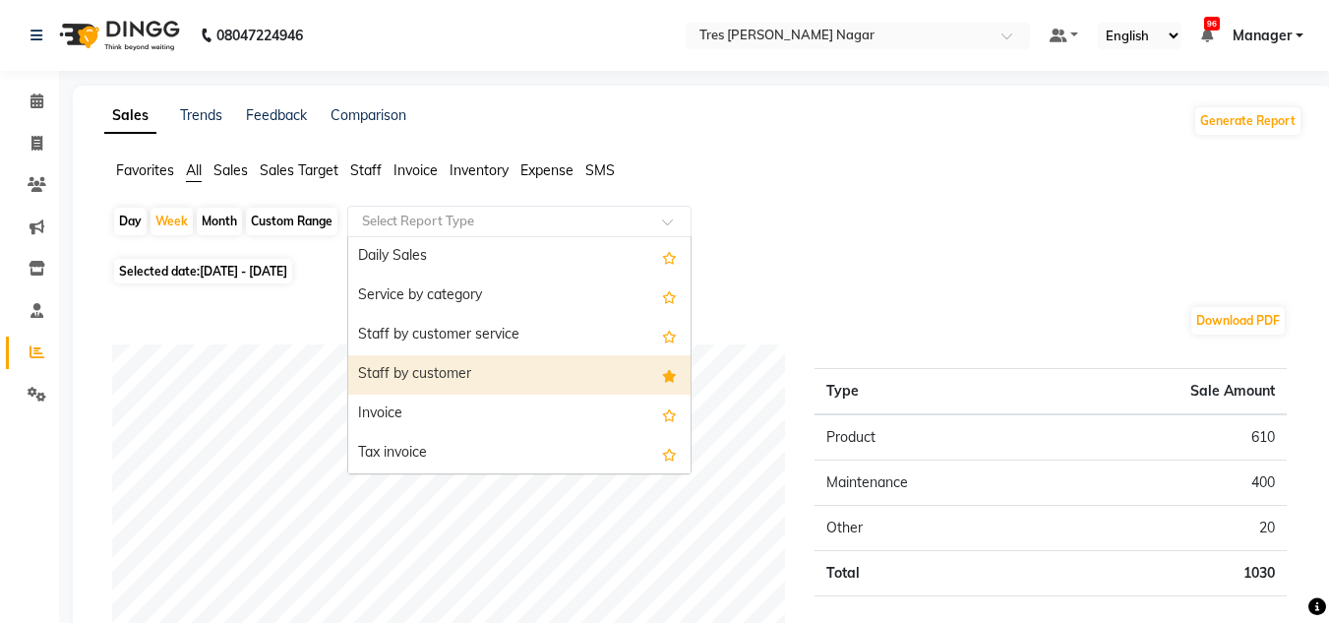
click at [540, 347] on div "Staff by customer service" at bounding box center [519, 335] width 342 height 39
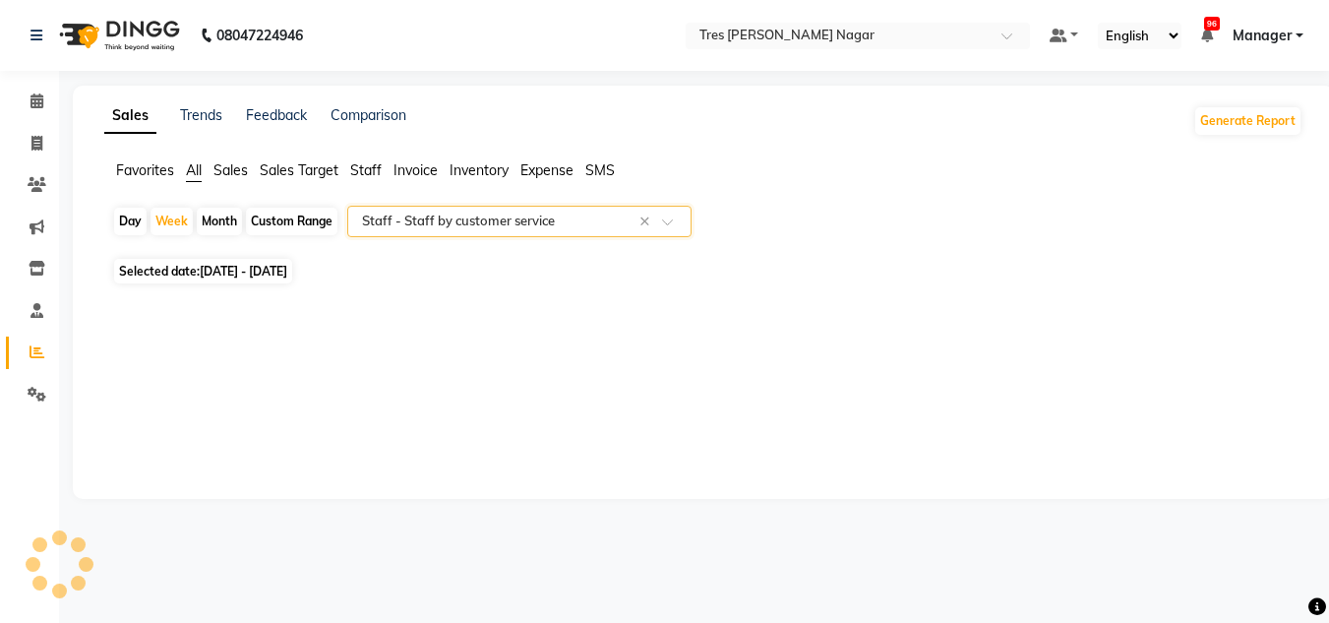
select select "filtered_report"
select select "pdf"
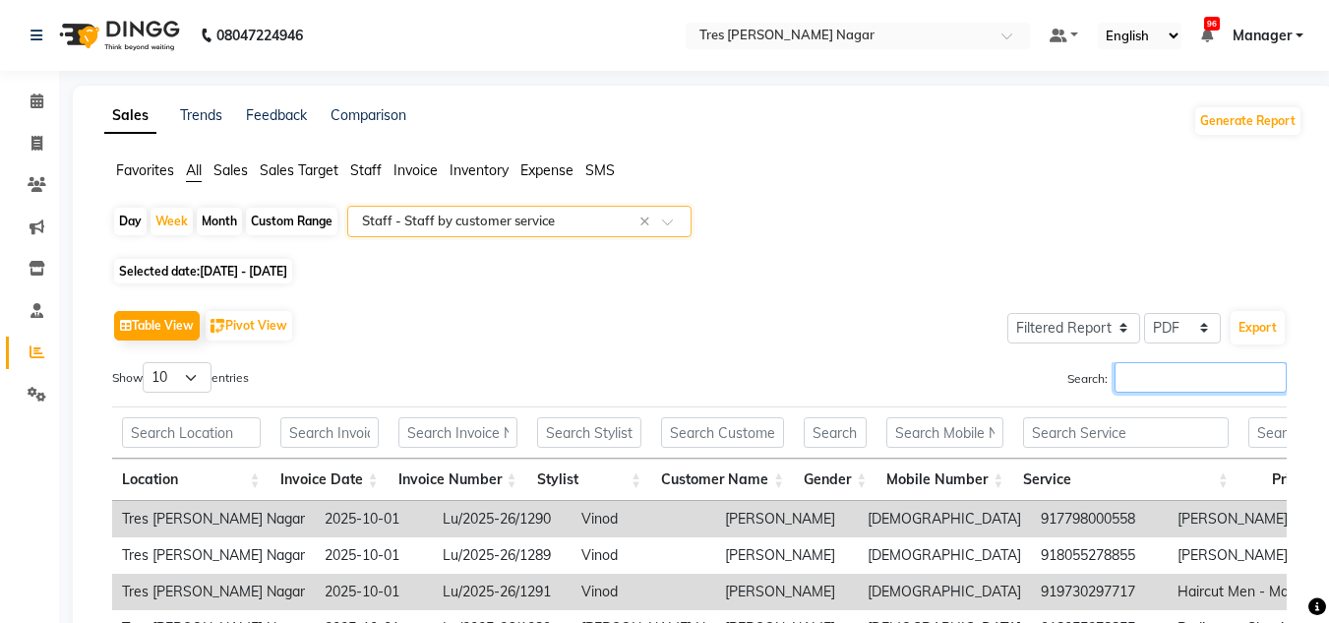
click at [1187, 386] on input "Search:" at bounding box center [1201, 377] width 172 height 31
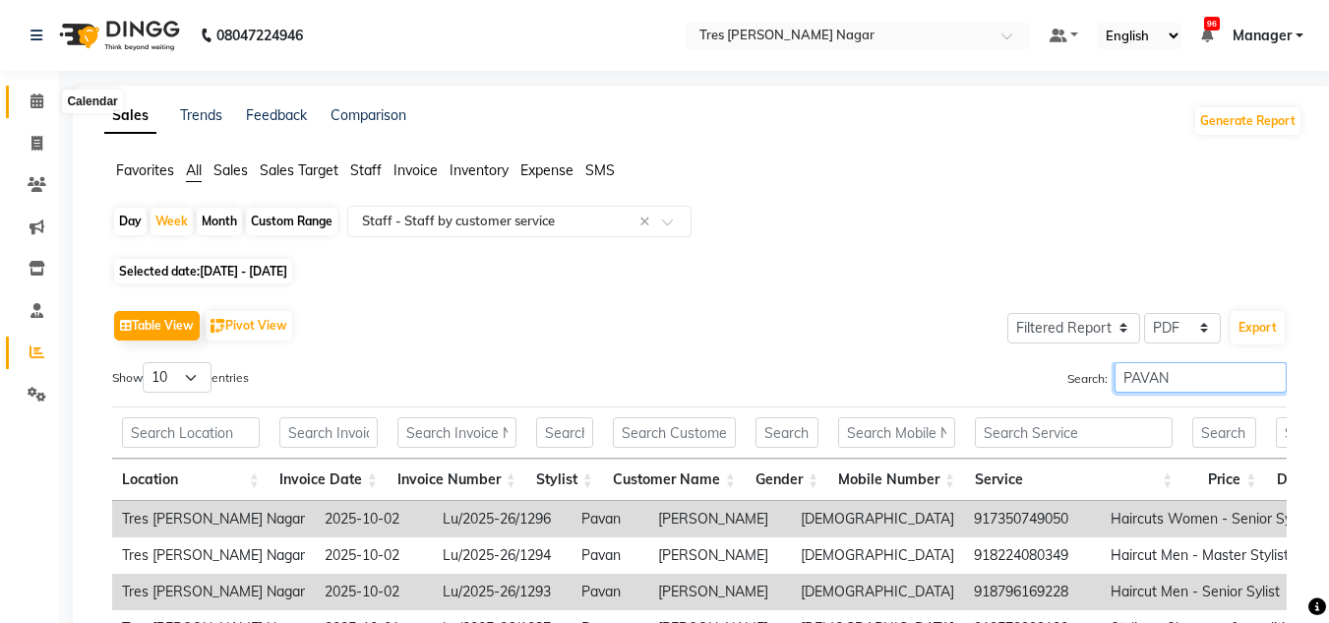
type input "PAVAN"
drag, startPoint x: 30, startPoint y: 106, endPoint x: 40, endPoint y: 99, distance: 12.8
click at [31, 106] on icon at bounding box center [37, 100] width 13 height 15
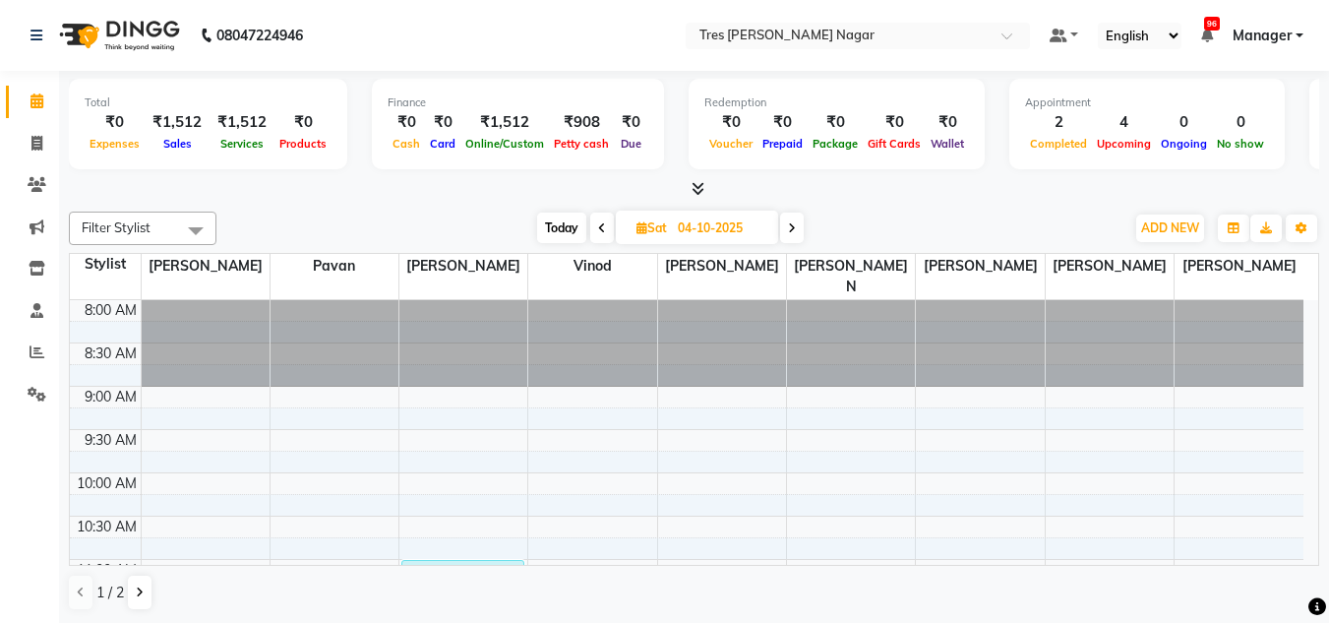
click at [604, 227] on icon at bounding box center [602, 228] width 8 height 12
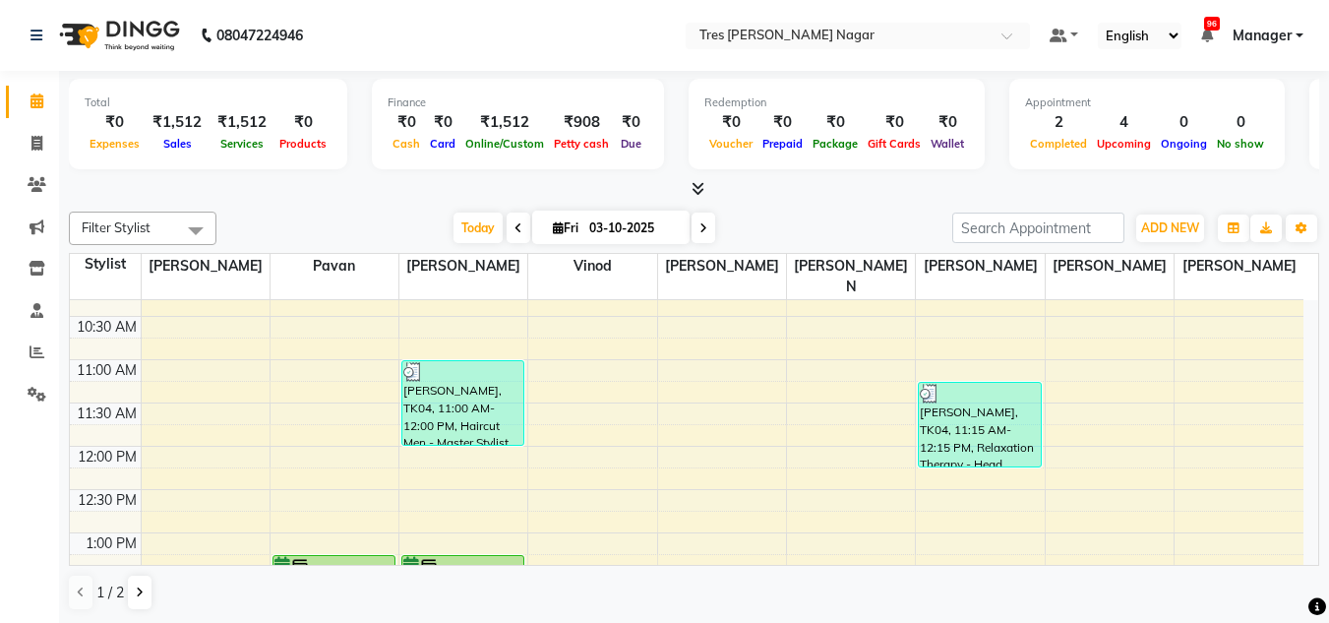
scroll to position [151, 0]
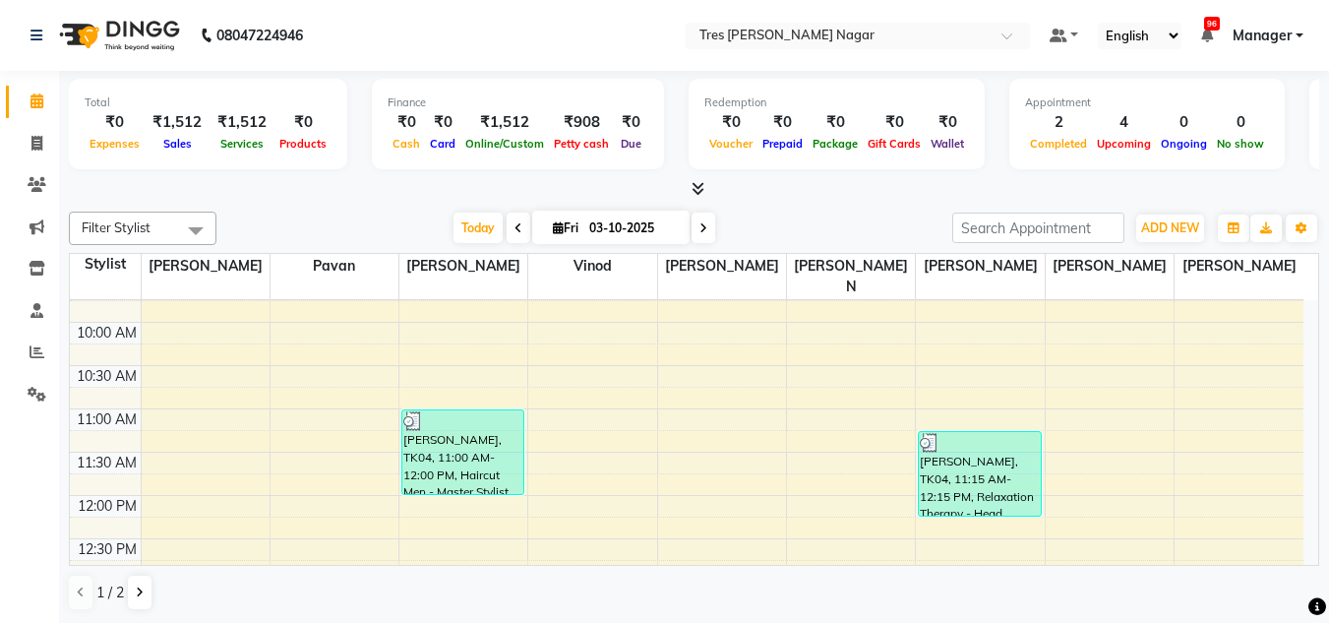
click at [686, 225] on span "Fri 03-10-2025" at bounding box center [610, 227] width 157 height 33
click at [689, 226] on div "Today Fri 03-10-2025" at bounding box center [585, 229] width 266 height 30
click at [712, 232] on div "Today Fri 03-10-2025" at bounding box center [585, 229] width 266 height 30
click at [711, 235] on span at bounding box center [704, 228] width 24 height 31
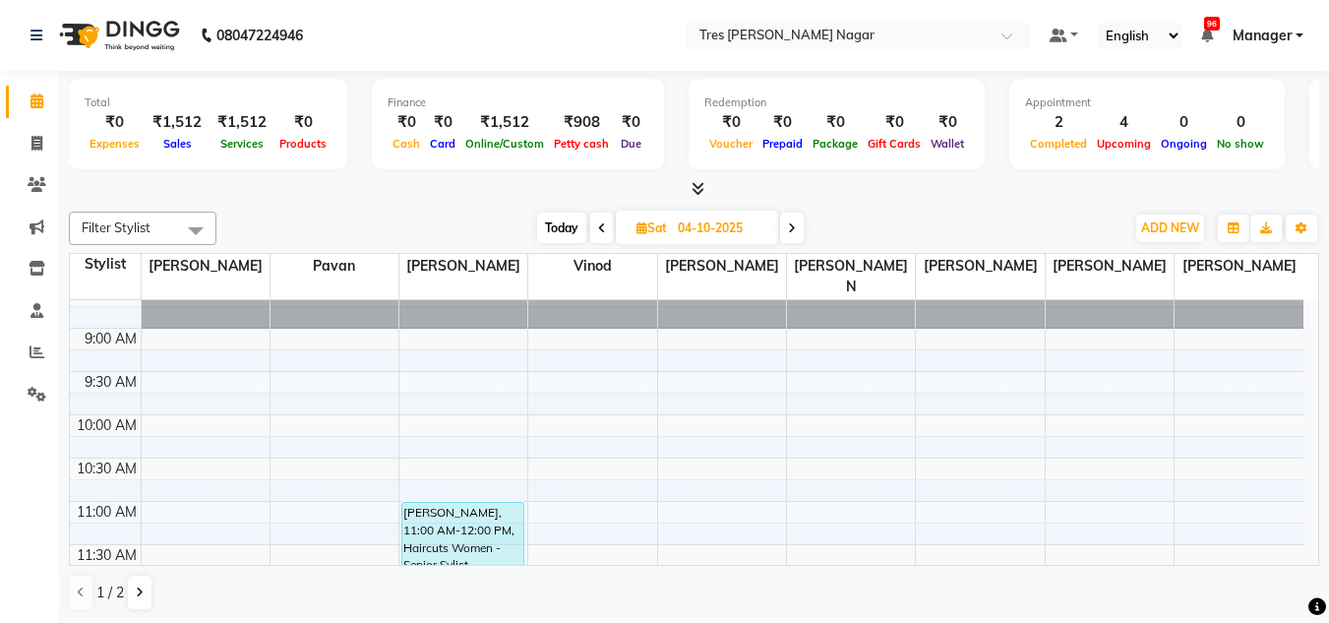
scroll to position [52, 0]
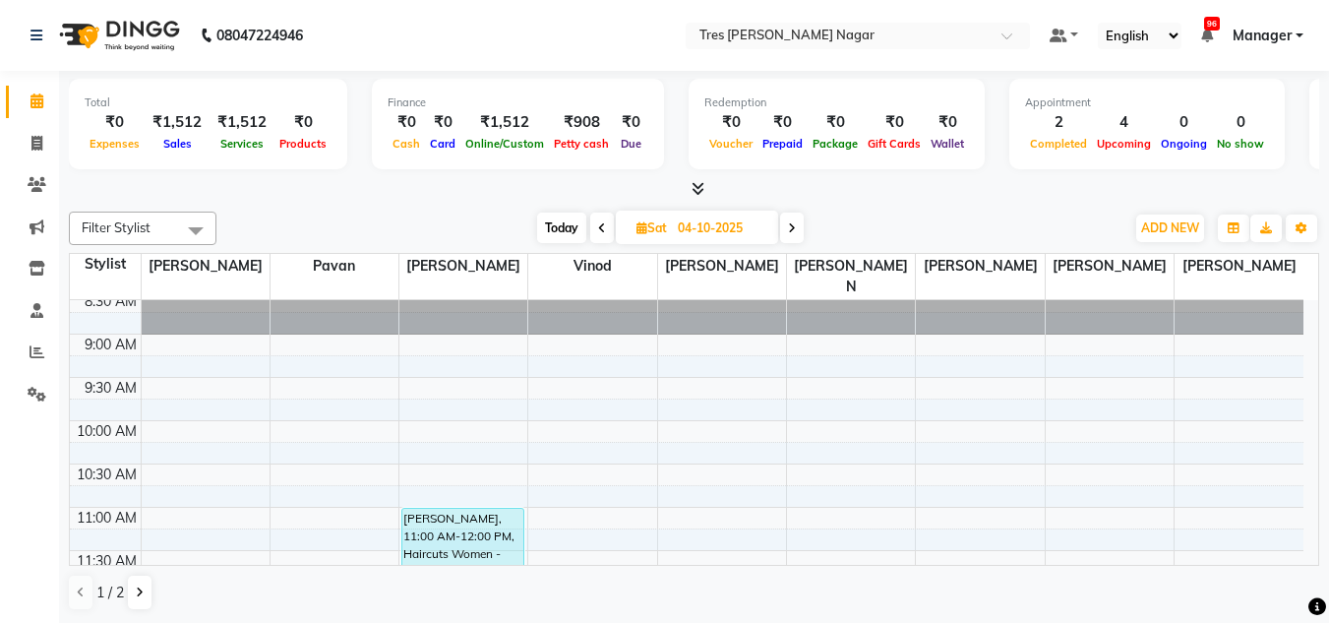
click at [553, 223] on span "Today" at bounding box center [561, 228] width 49 height 31
type input "03-10-2025"
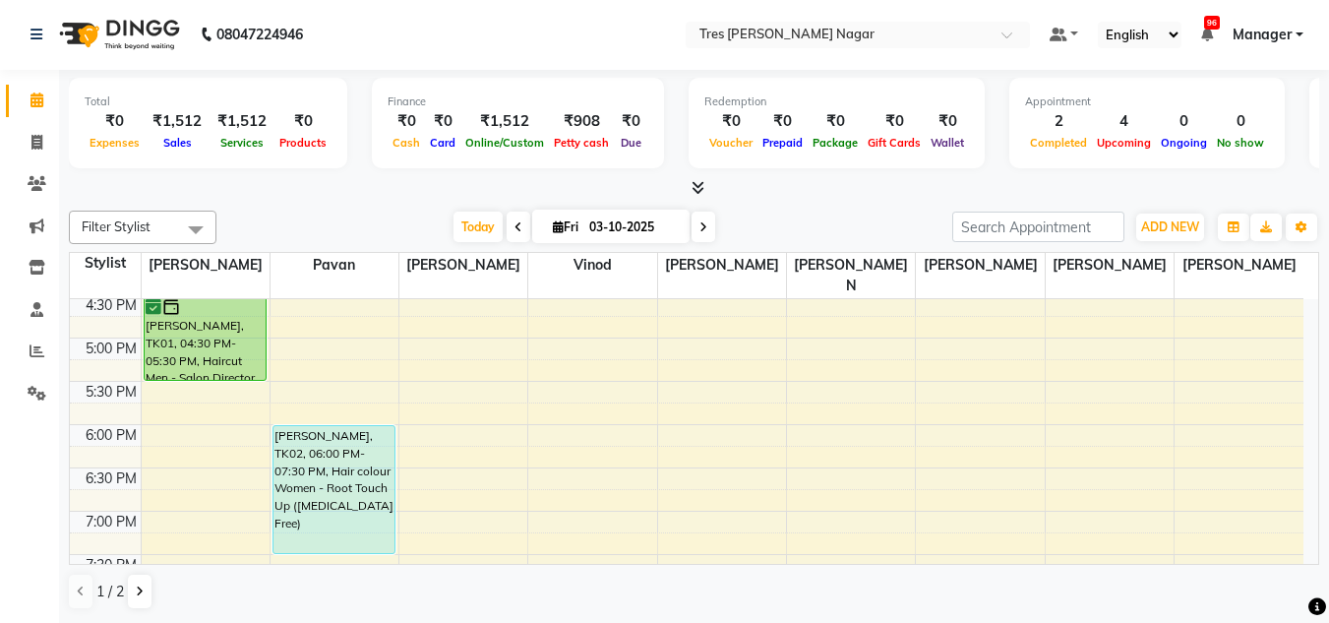
scroll to position [741, 0]
click at [376, 205] on div "Filter Stylist Select All Shantanu Reddy Pavan Harshita Vinod Ansh Jadhav Sonu …" at bounding box center [694, 410] width 1251 height 415
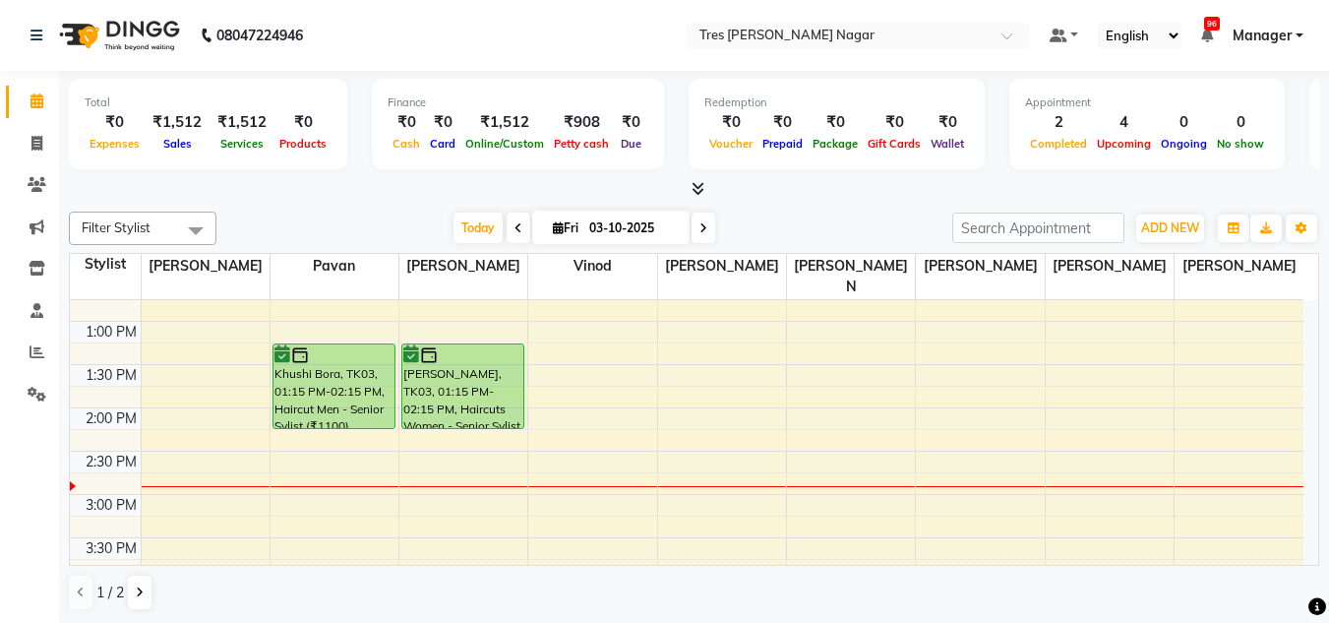
scroll to position [446, 0]
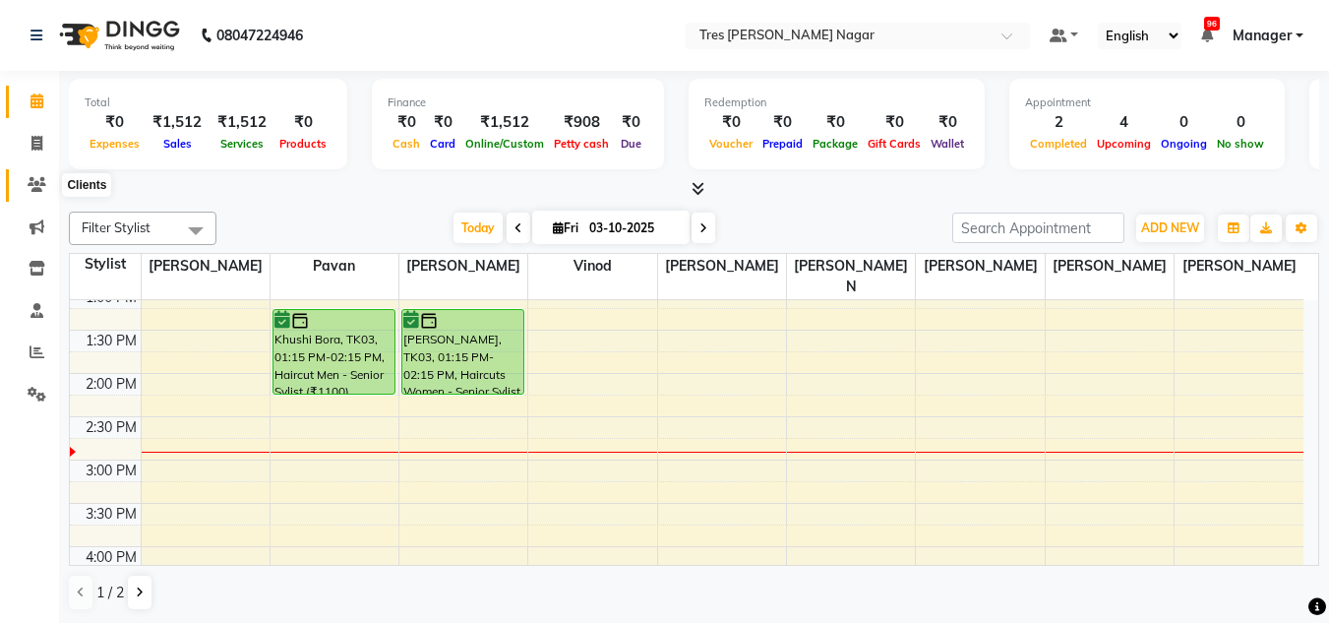
click at [37, 190] on icon at bounding box center [37, 184] width 19 height 15
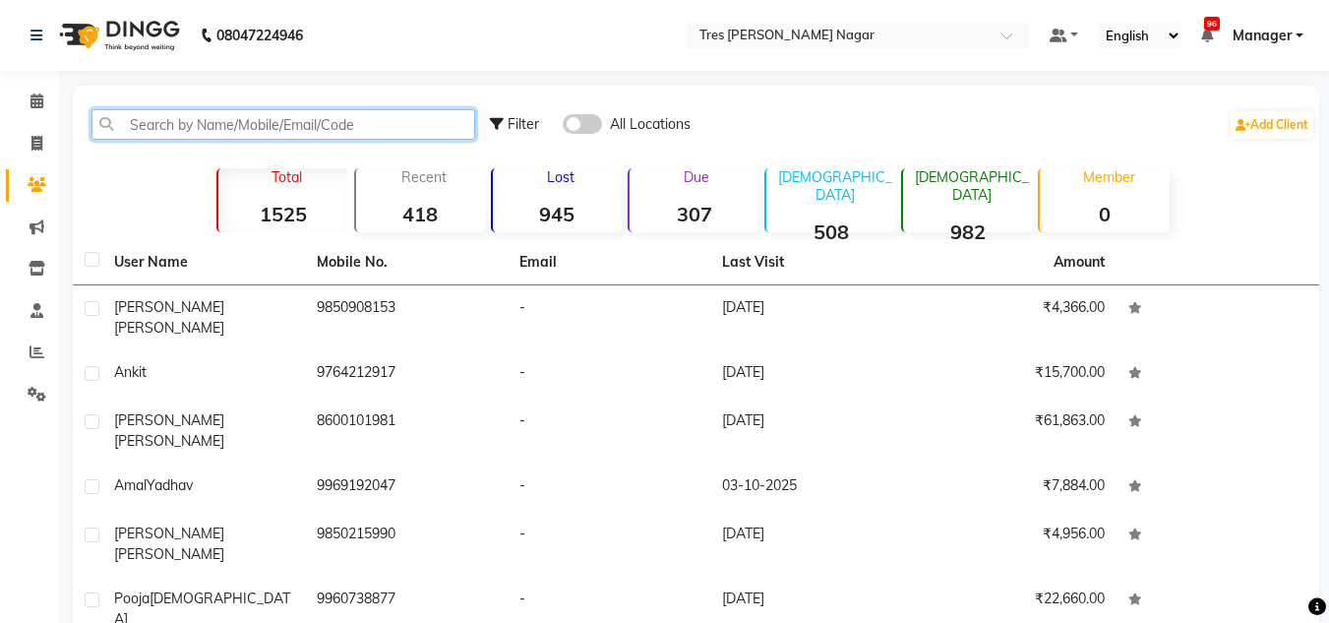
click at [152, 124] on input "text" at bounding box center [284, 124] width 384 height 31
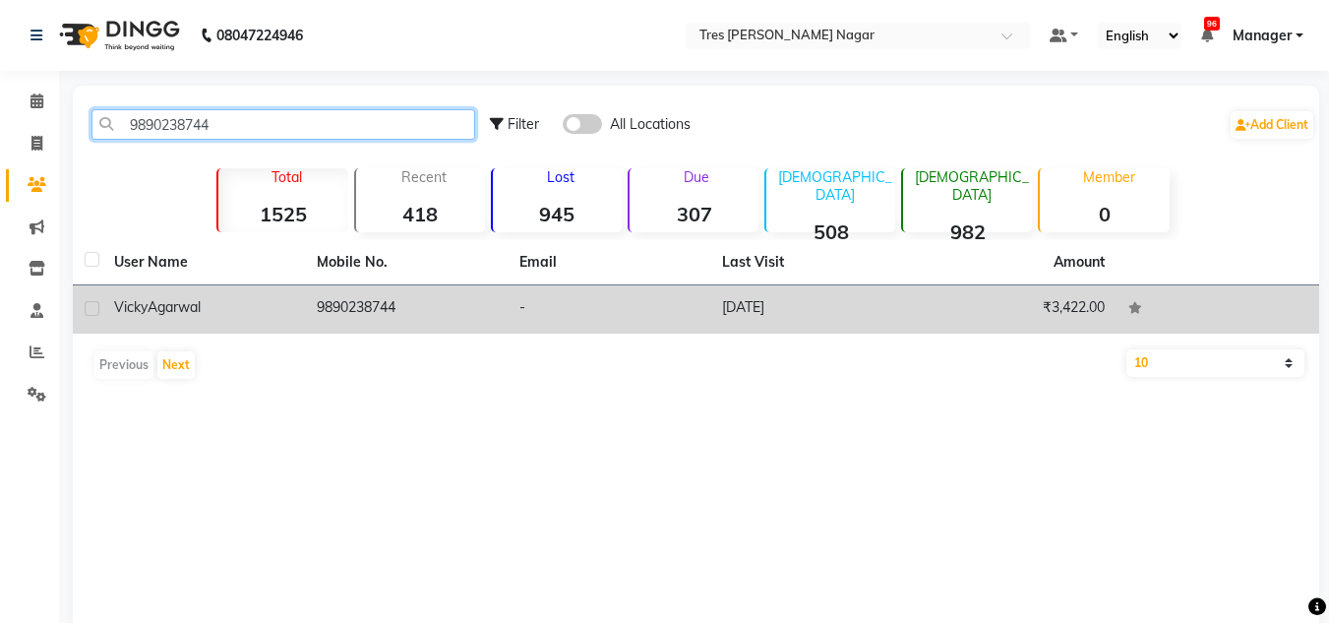
type input "9890238744"
click at [476, 324] on td "9890238744" at bounding box center [406, 309] width 203 height 48
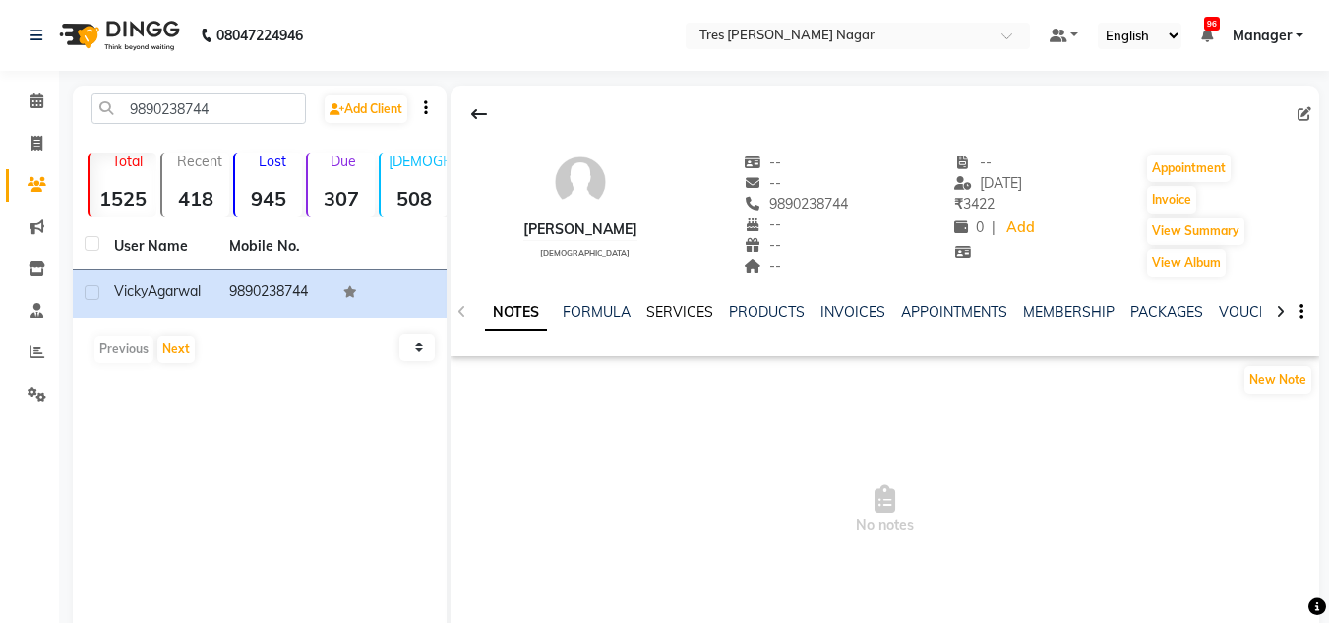
click at [695, 317] on link "SERVICES" at bounding box center [679, 312] width 67 height 18
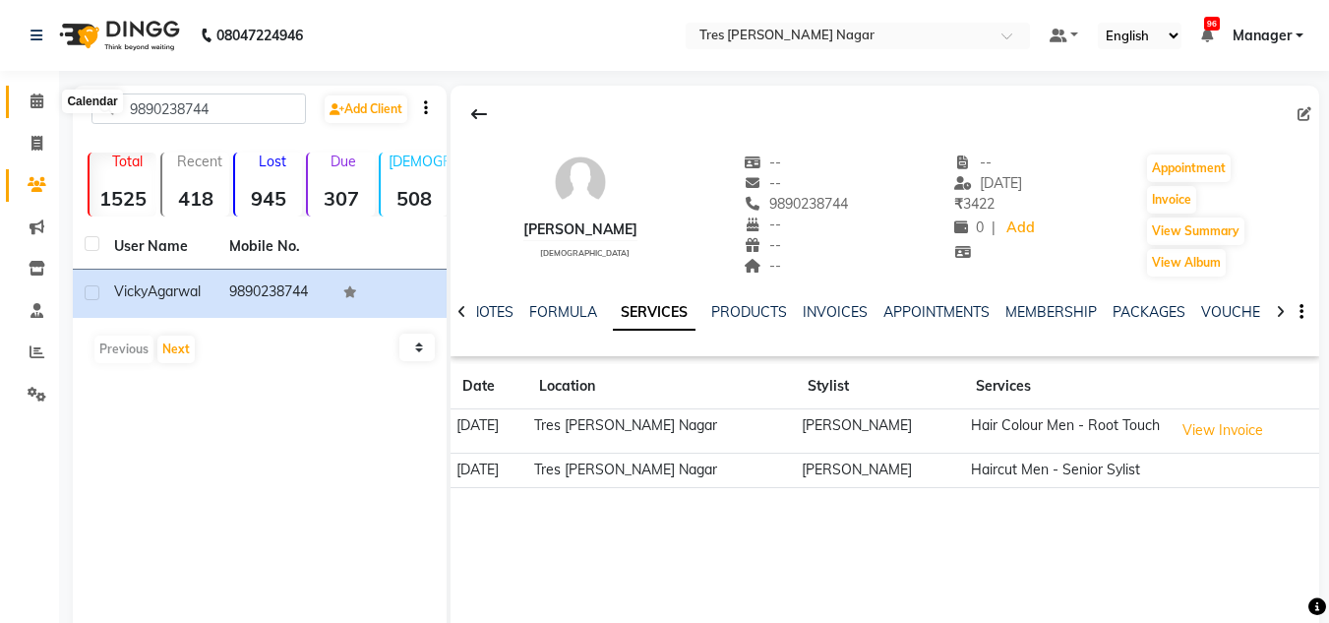
click at [35, 102] on icon at bounding box center [37, 100] width 13 height 15
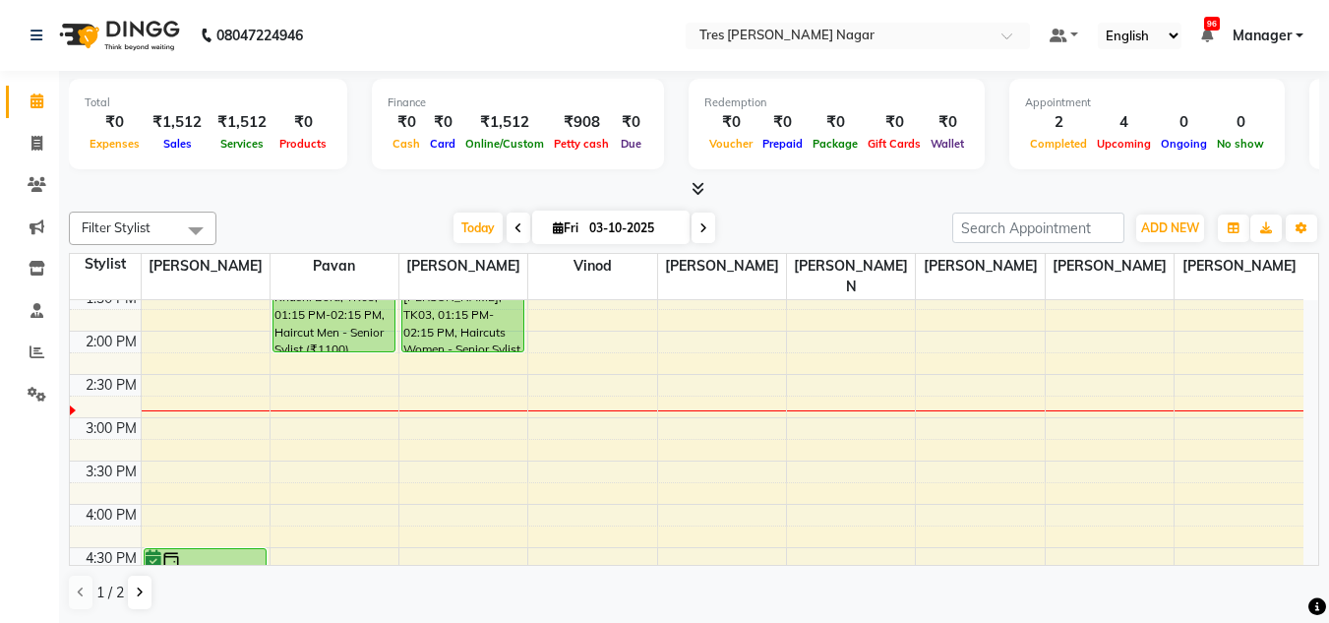
scroll to position [492, 0]
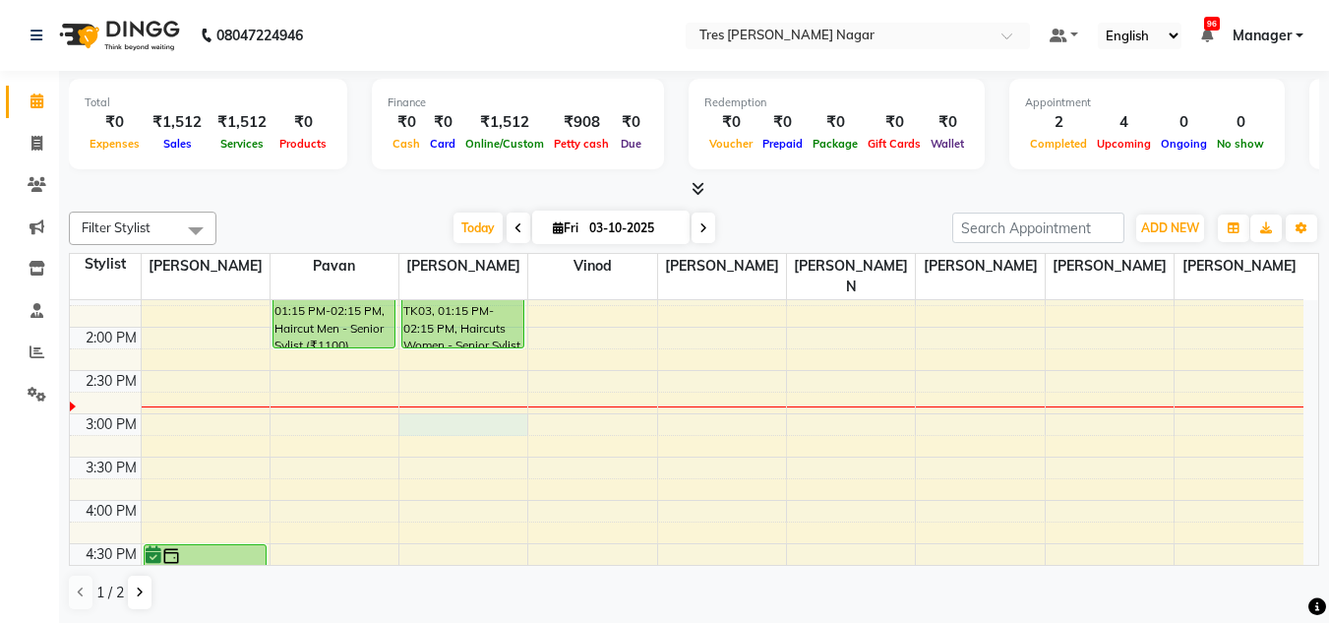
click at [471, 410] on div "8:00 AM 8:30 AM 9:00 AM 9:30 AM 10:00 AM 10:30 AM 11:00 AM 11:30 AM 12:00 PM 12…" at bounding box center [687, 370] width 1234 height 1125
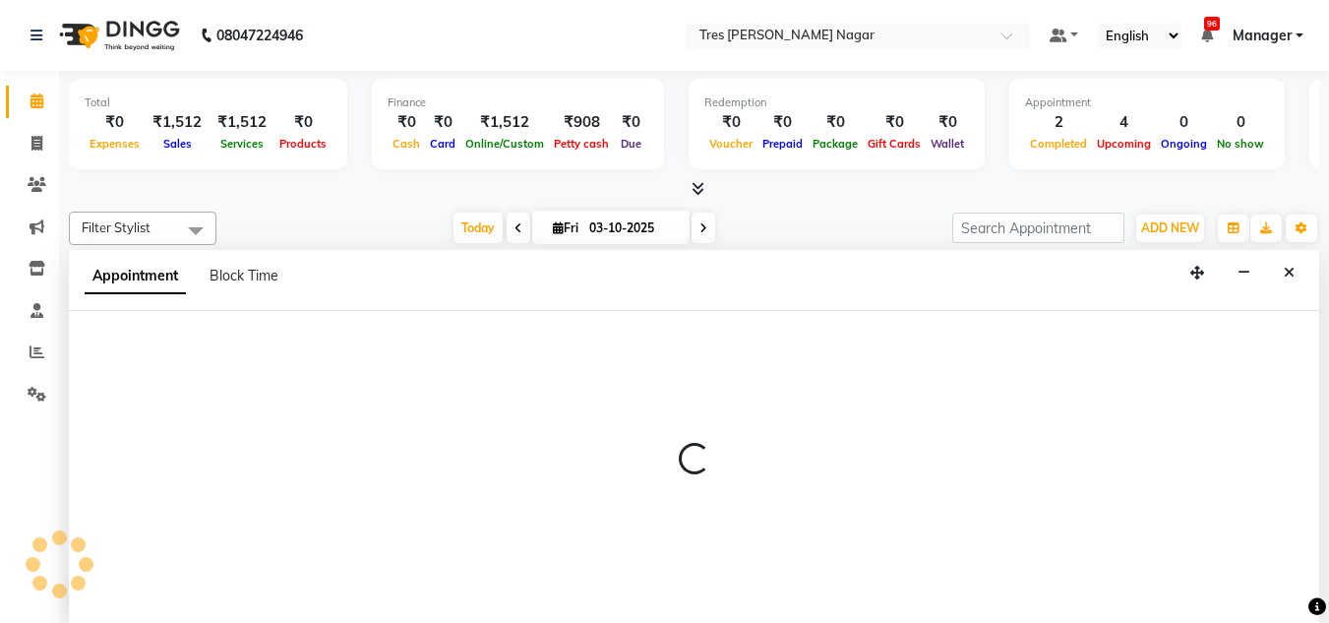
select select "47307"
select select "tentative"
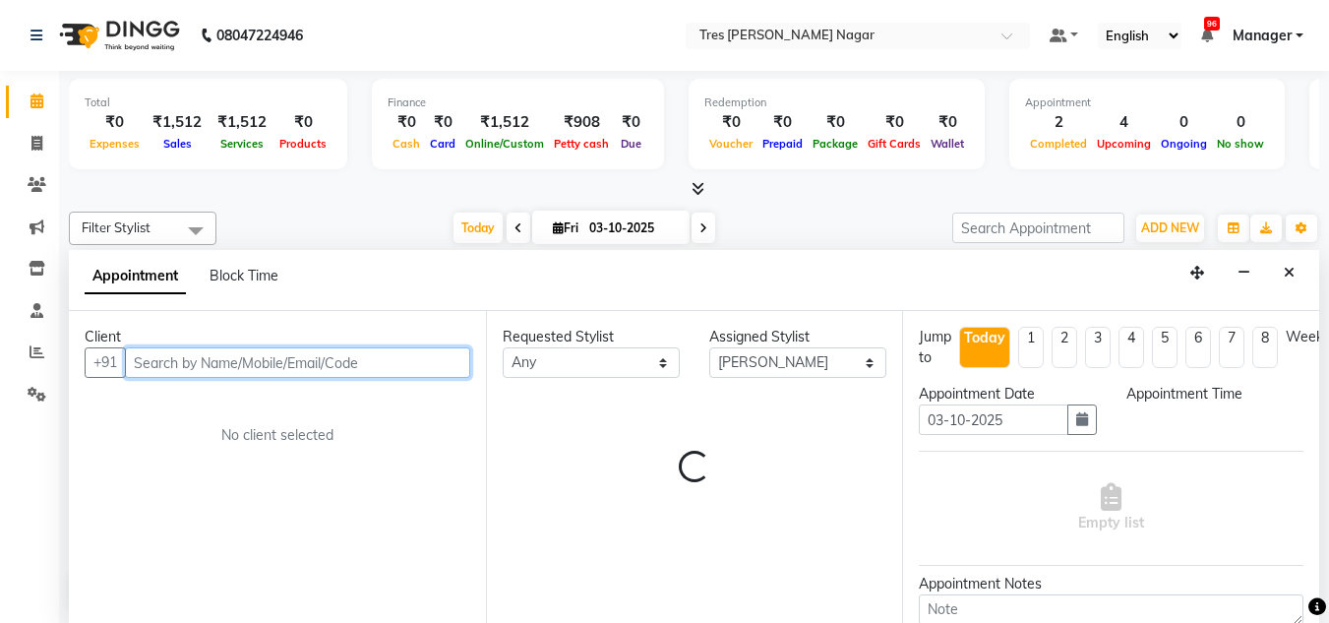
select select "900"
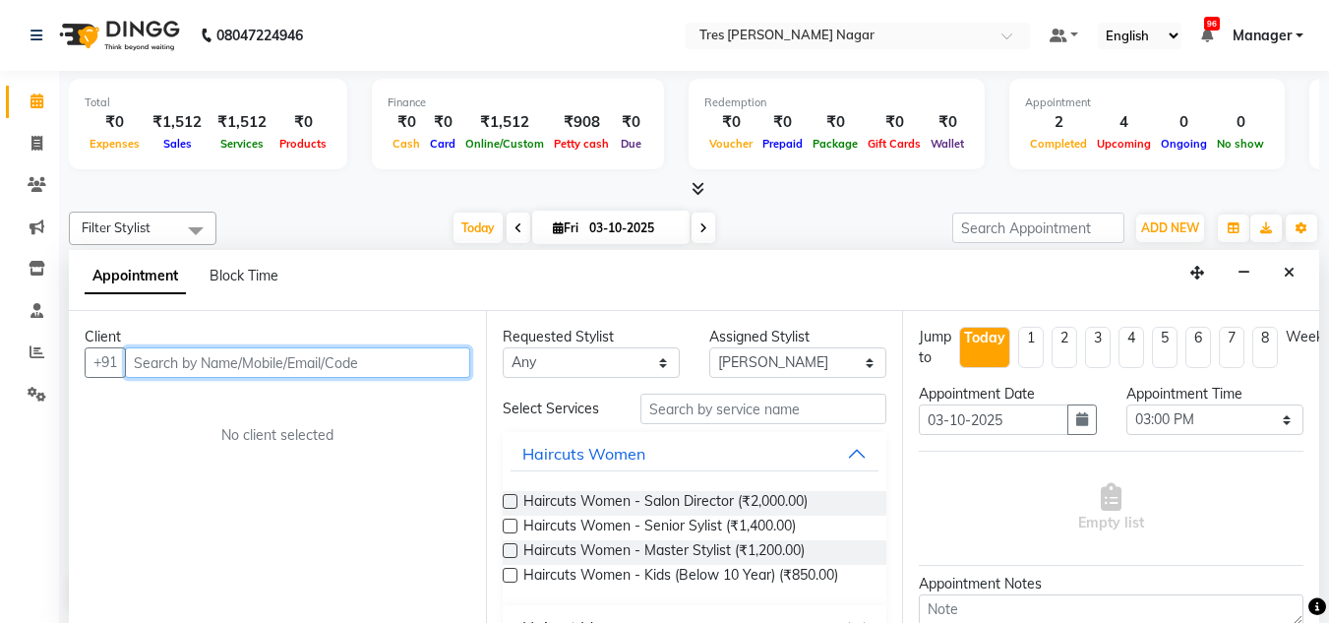
scroll to position [1, 0]
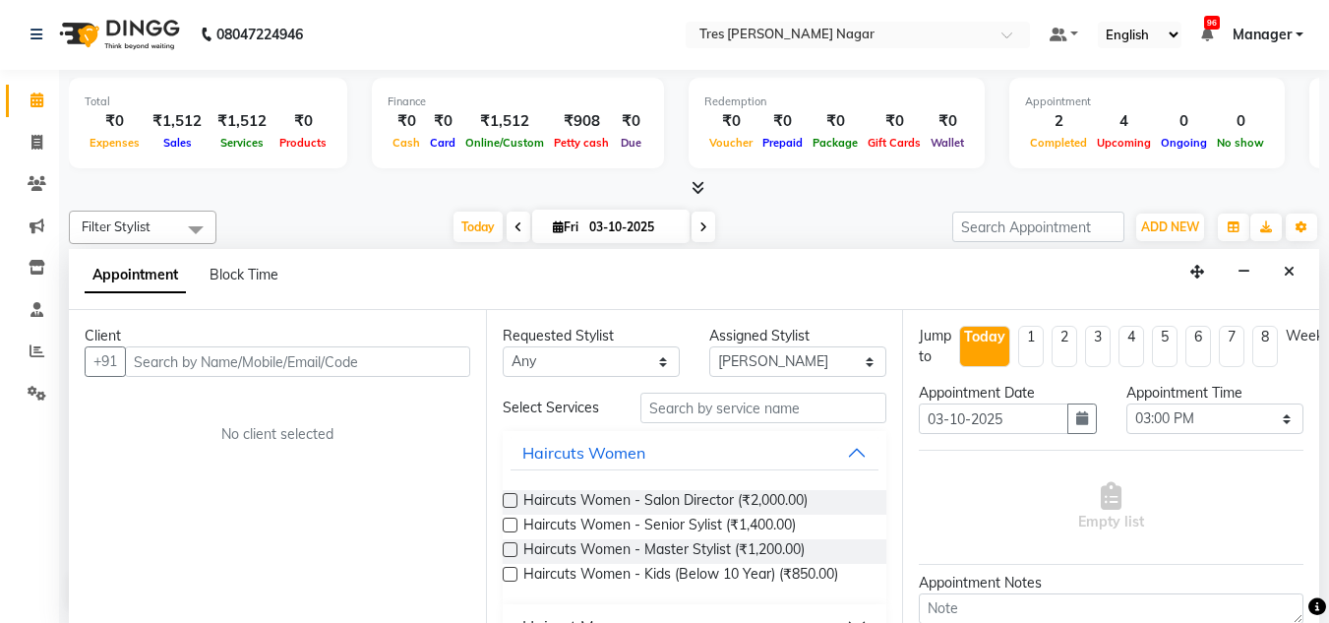
click at [306, 342] on div "Client" at bounding box center [278, 336] width 386 height 21
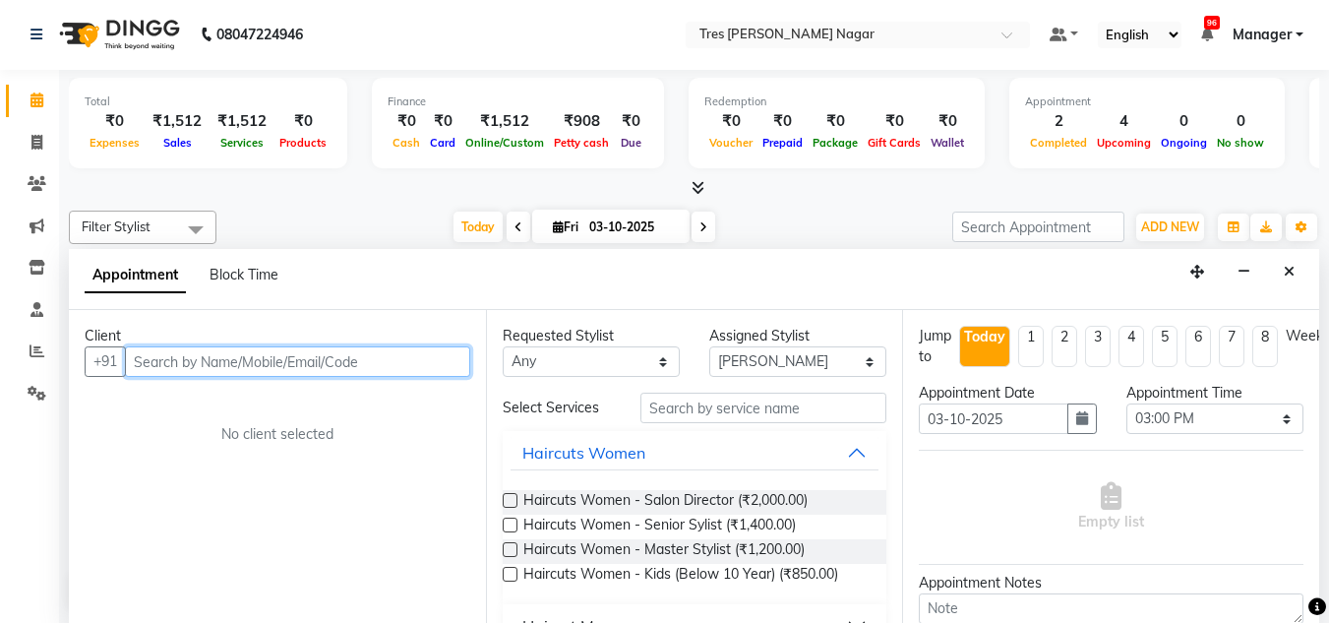
click at [307, 369] on input "text" at bounding box center [297, 361] width 345 height 31
click at [250, 371] on input "text" at bounding box center [297, 361] width 345 height 31
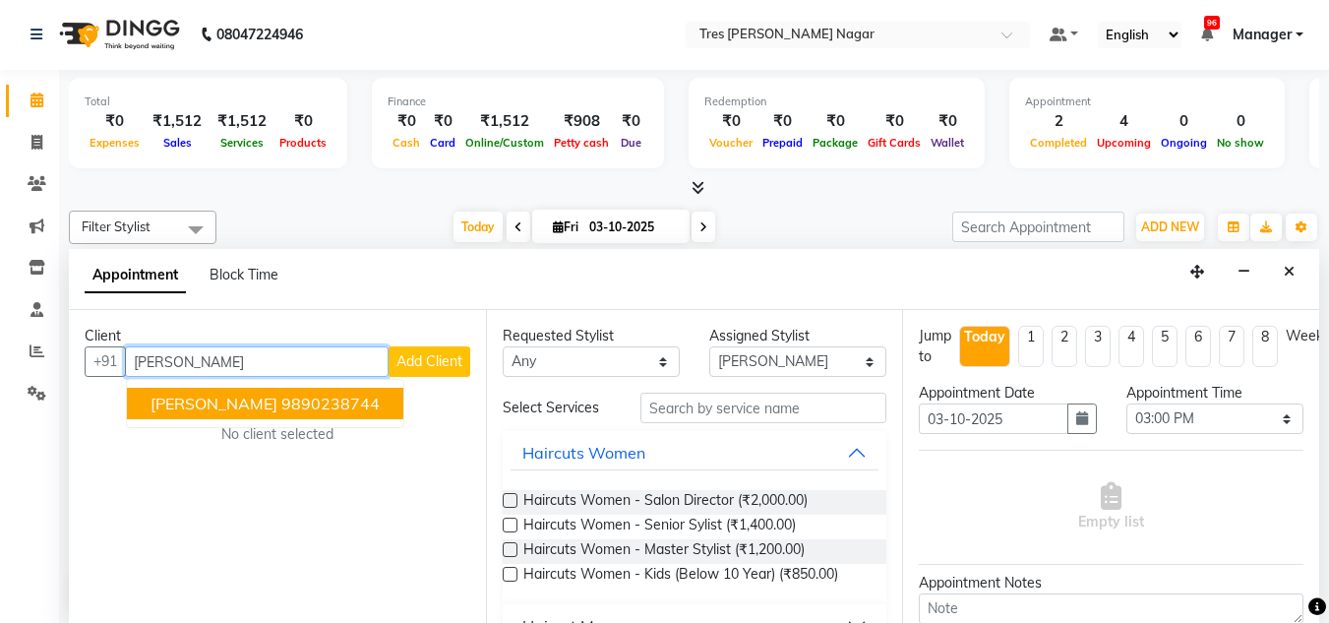
click at [245, 398] on span "Vicky Agarwal" at bounding box center [214, 404] width 127 height 20
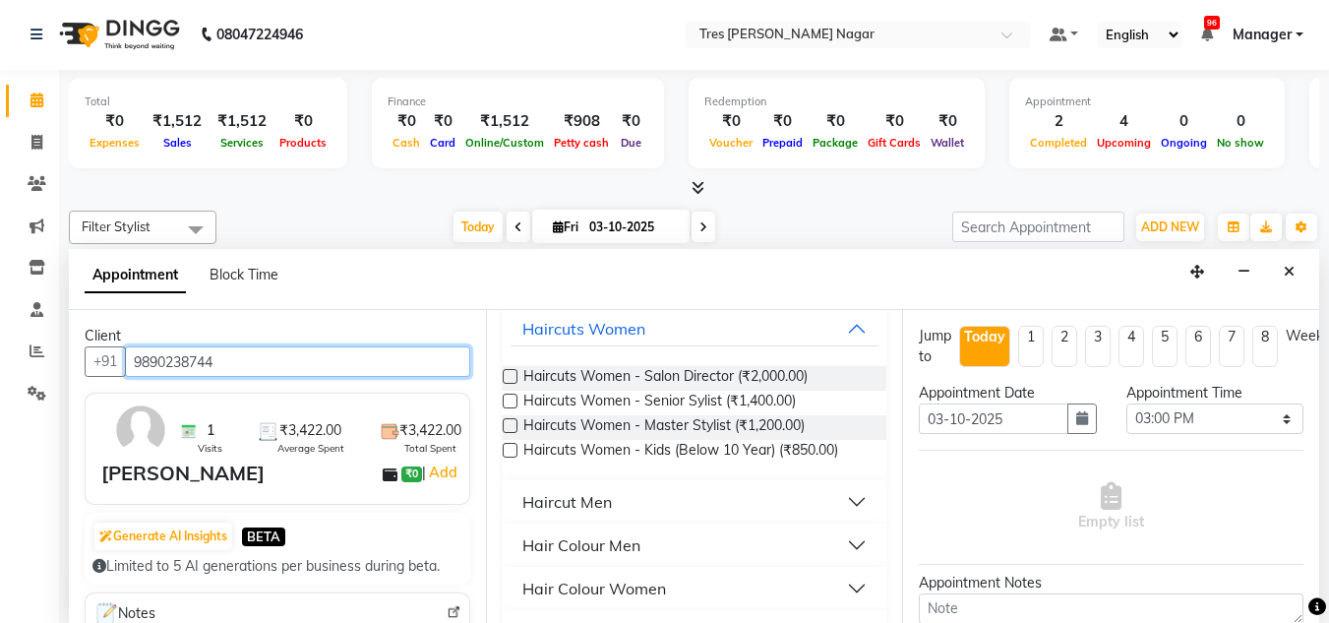
scroll to position [197, 0]
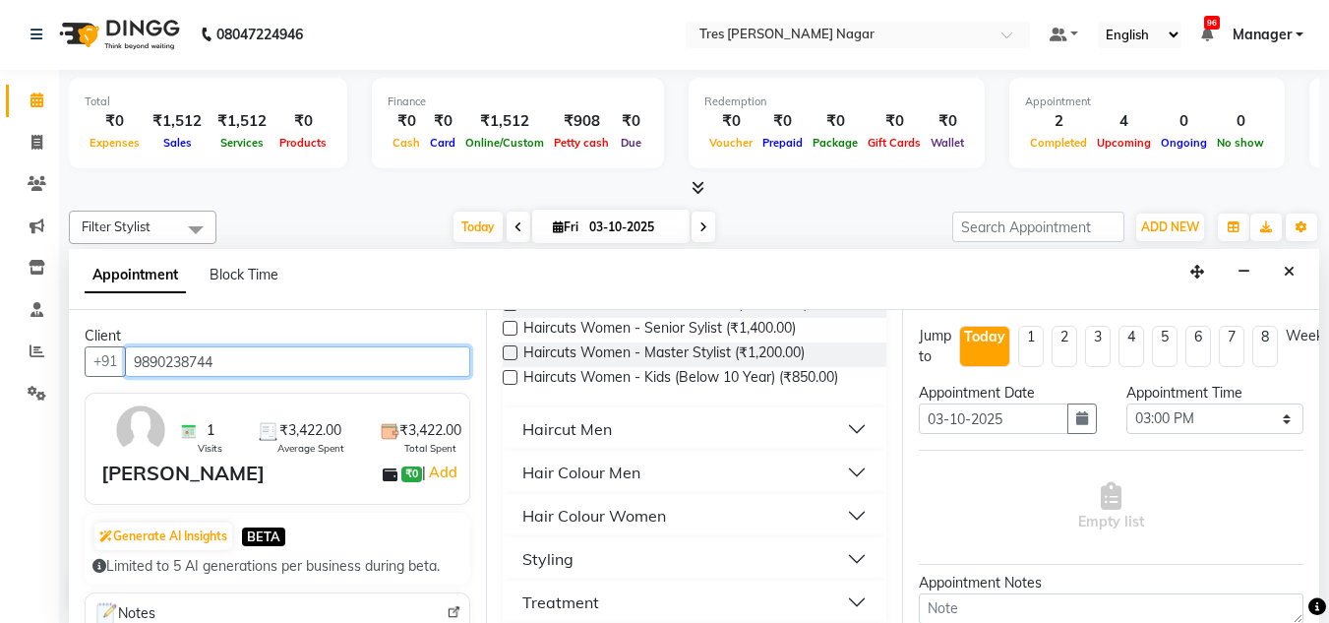
type input "9890238744"
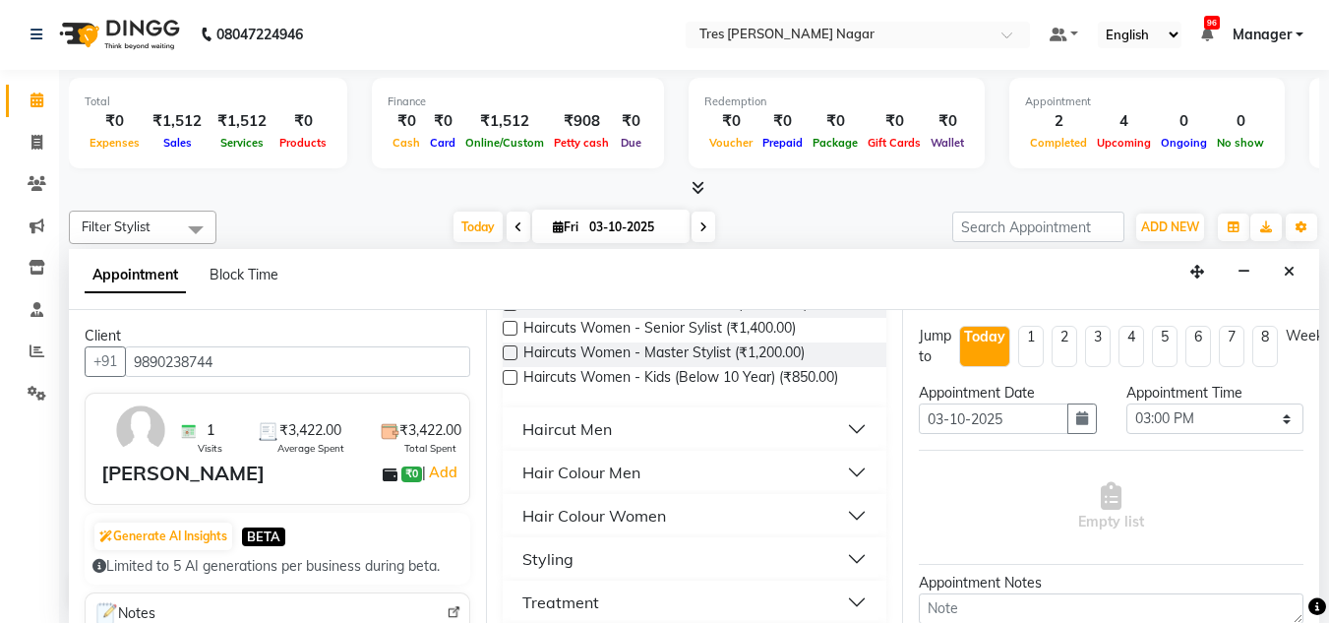
click at [565, 428] on div "Haircut Men" at bounding box center [567, 429] width 90 height 24
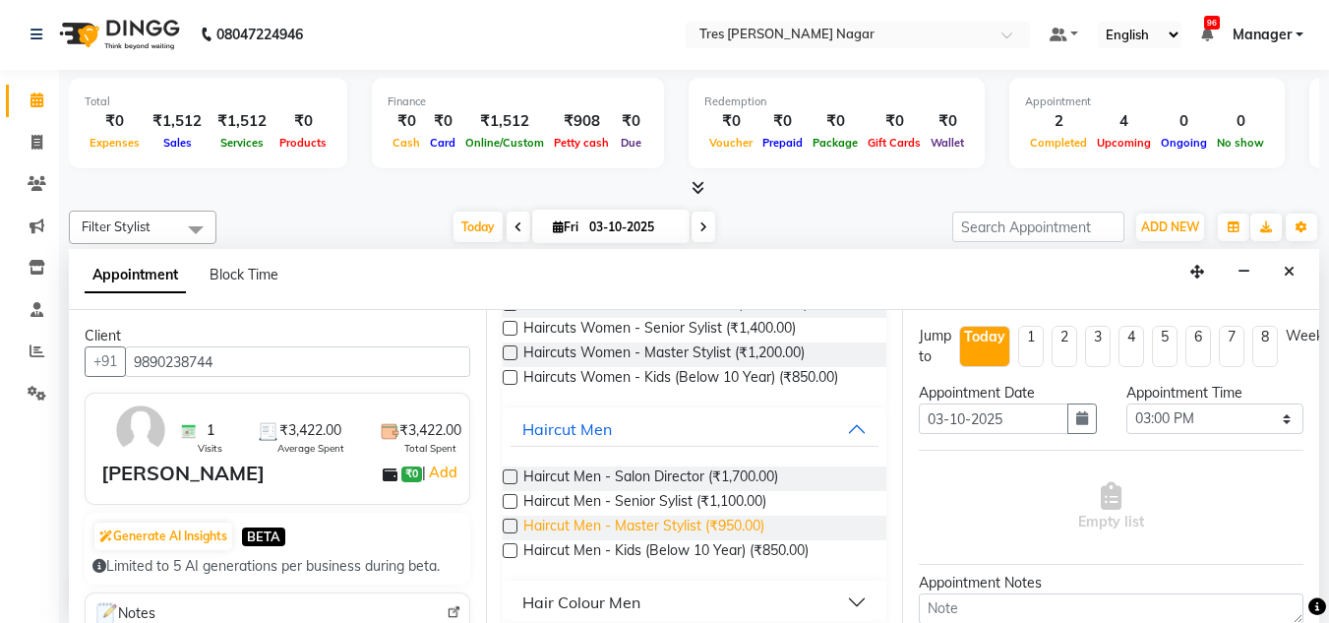
click at [646, 522] on span "Haircut Men - Master Stylist (₹950.00)" at bounding box center [643, 528] width 241 height 25
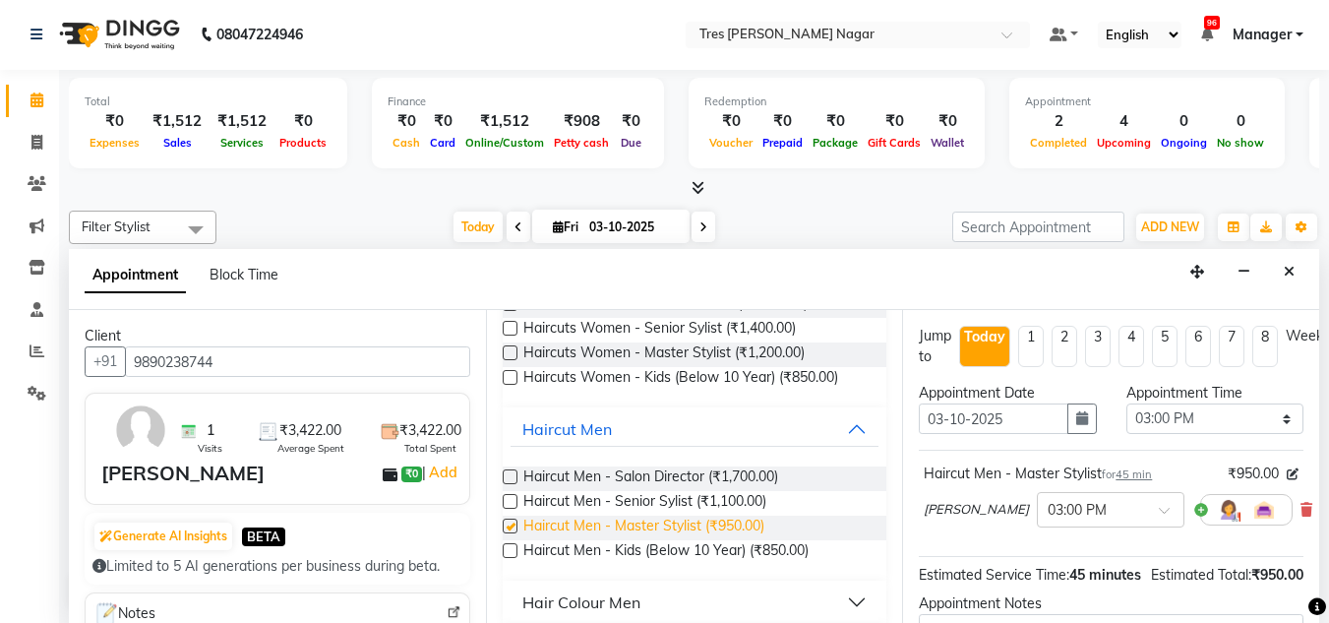
checkbox input "false"
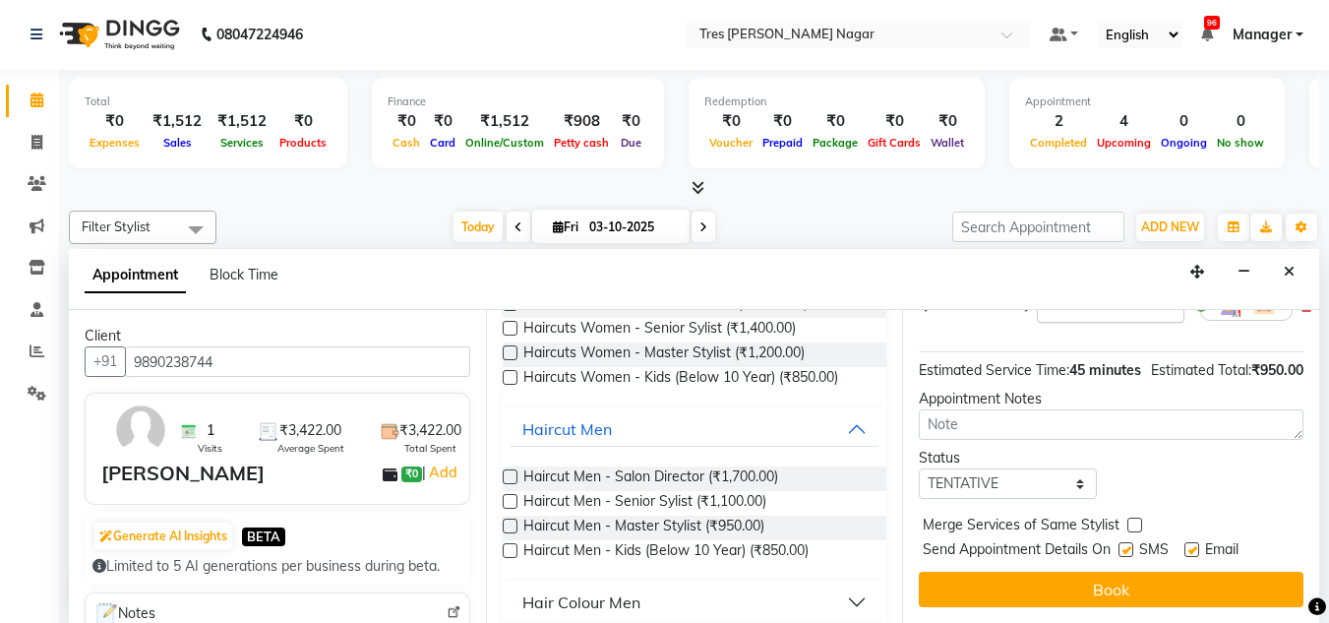
scroll to position [240, 0]
click at [1024, 477] on select "Select TENTATIVE CONFIRM CHECK-IN UPCOMING" at bounding box center [1007, 483] width 177 height 31
select select "confirm booking"
click at [919, 468] on select "Select TENTATIVE CONFIRM CHECK-IN UPCOMING" at bounding box center [1007, 483] width 177 height 31
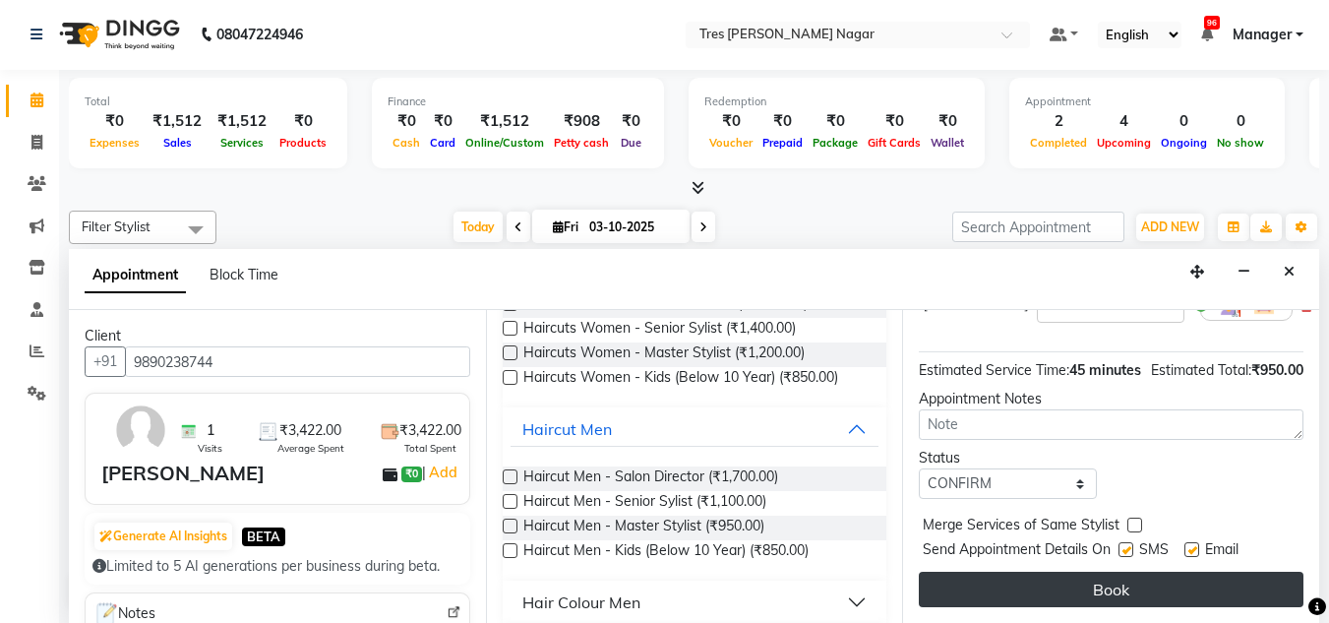
click at [1066, 578] on button "Book" at bounding box center [1111, 589] width 385 height 35
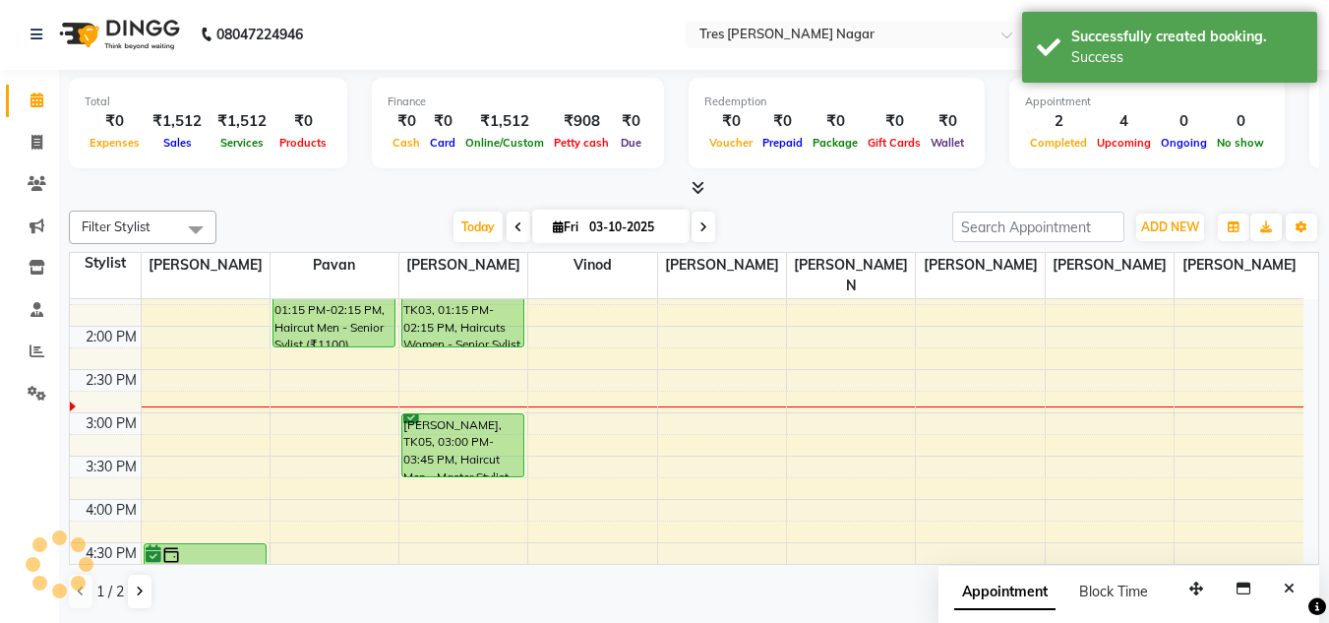
scroll to position [0, 0]
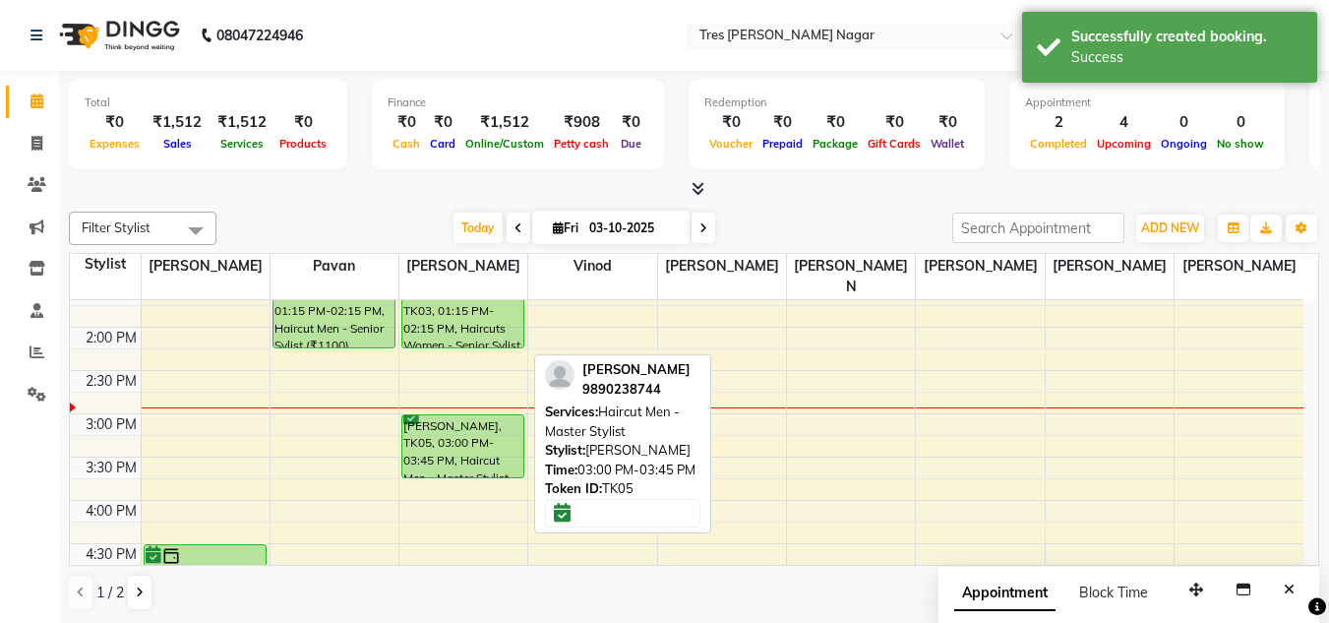
click at [449, 463] on div "Amal Yadhav, TK04, 11:00 AM-12:00 PM, Haircut Men - Master Stylist Khushi Bora,…" at bounding box center [463, 370] width 128 height 1125
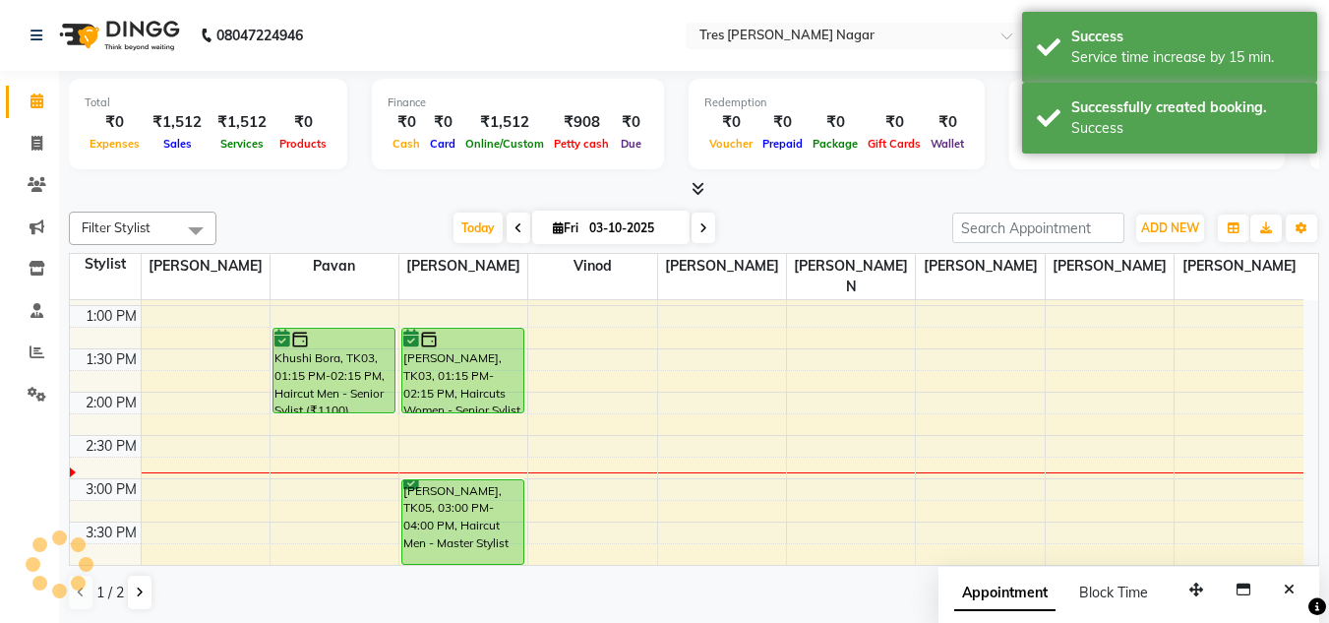
scroll to position [394, 0]
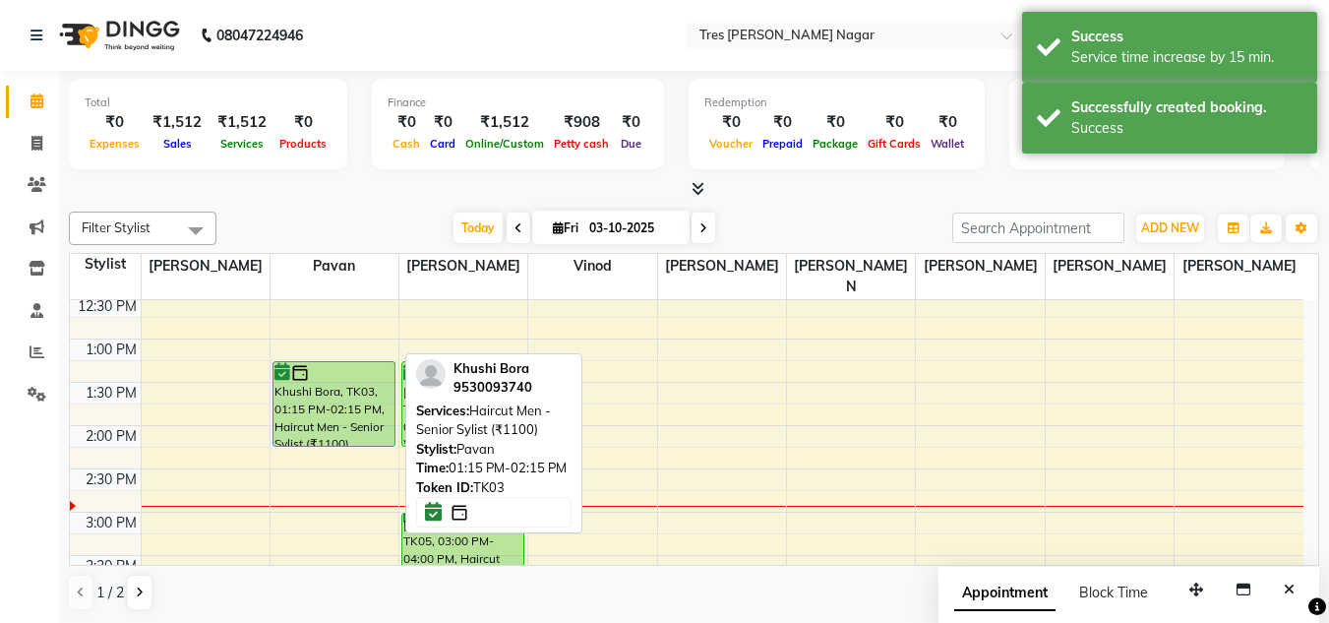
click at [312, 398] on div "Khushi Bora, TK03, 01:15 PM-02:15 PM, Haircut Men - Senior Sylist (₹1100)" at bounding box center [334, 404] width 121 height 84
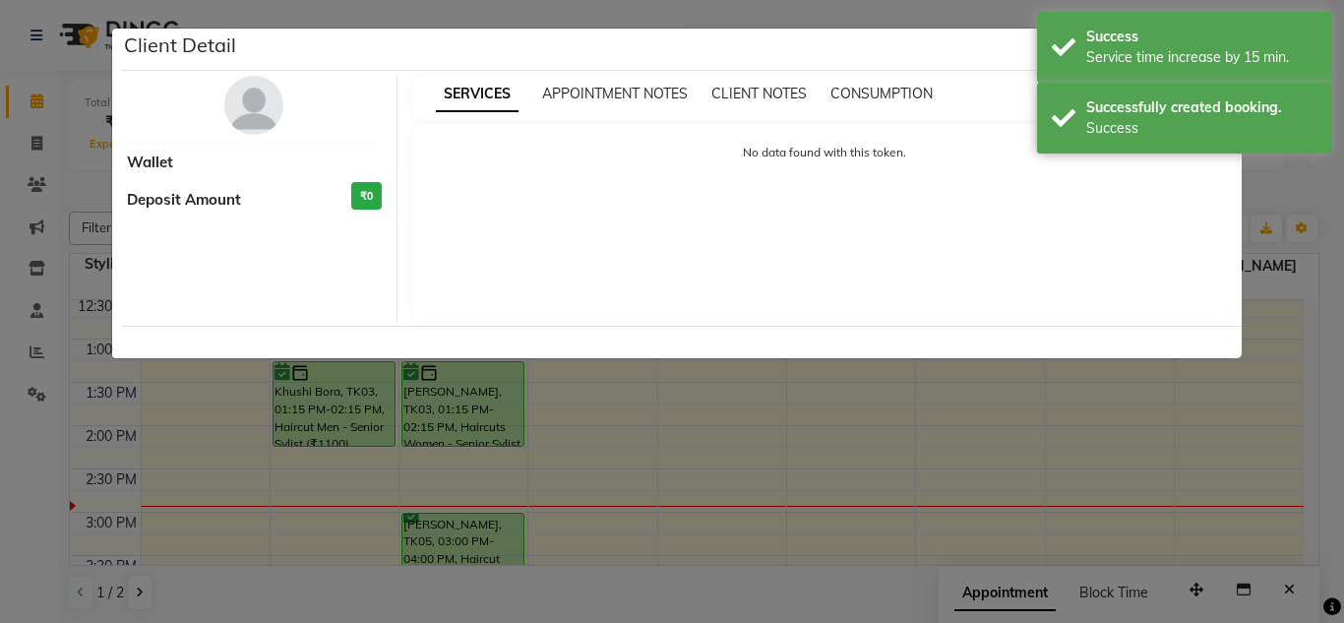
select select "6"
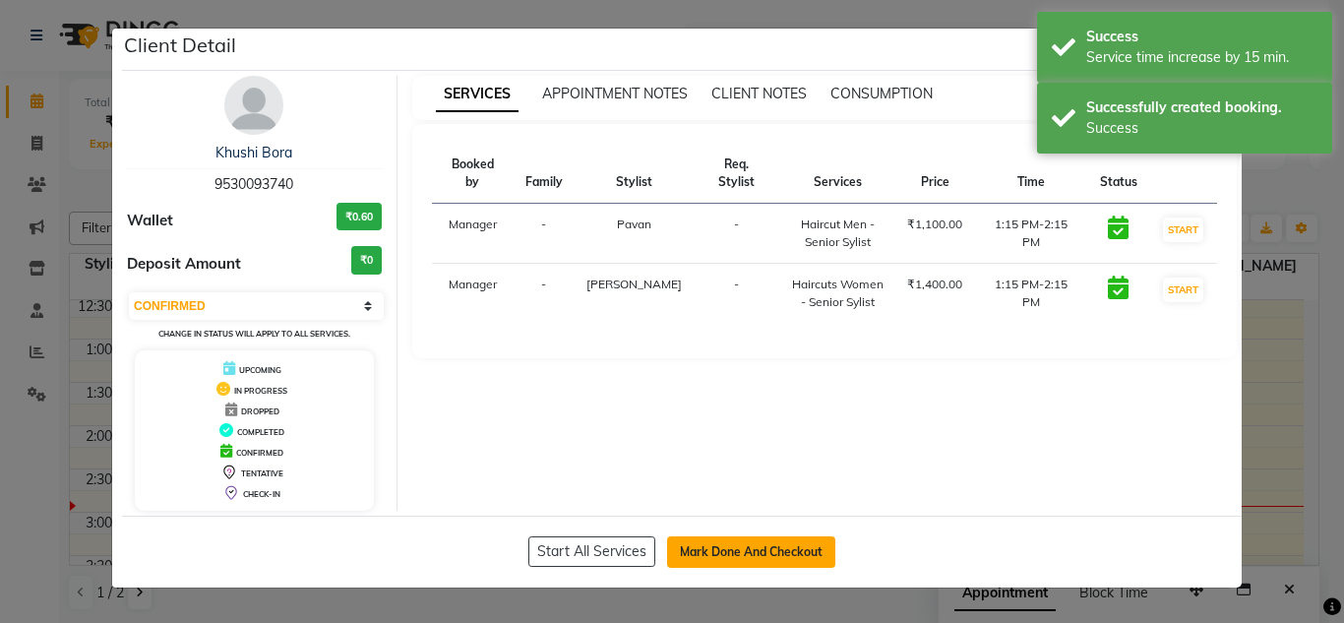
click at [793, 553] on button "Mark Done And Checkout" at bounding box center [751, 551] width 168 height 31
select select "service"
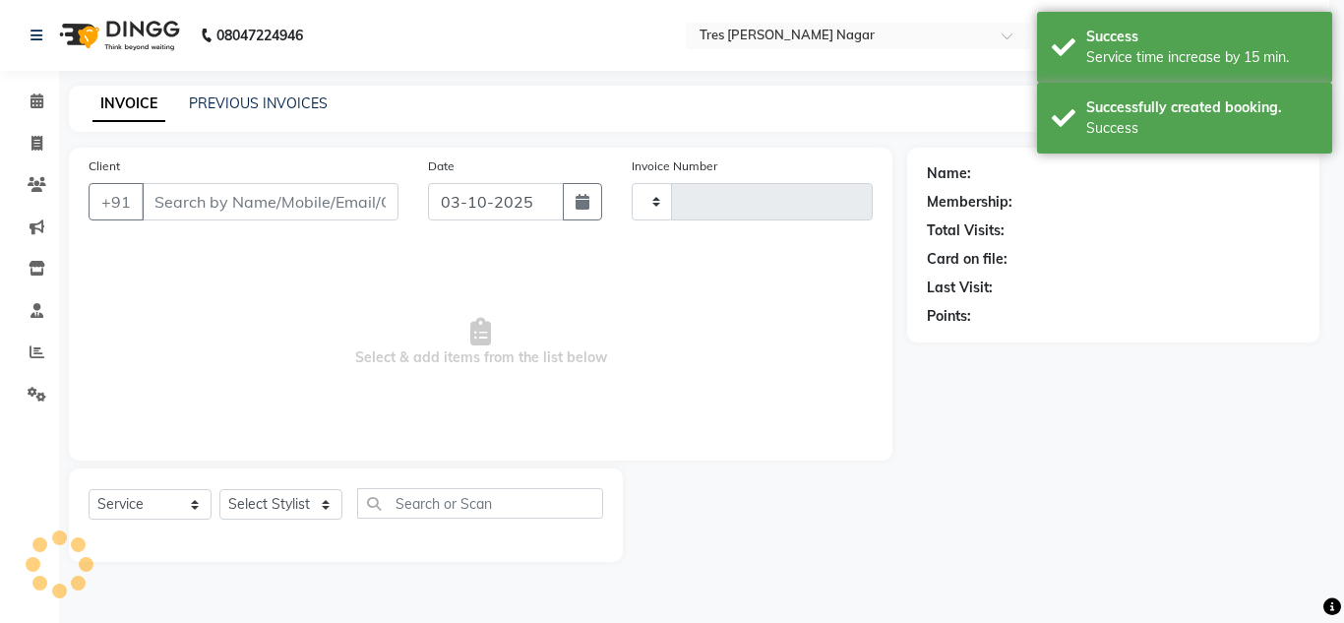
type input "1299"
select select "8052"
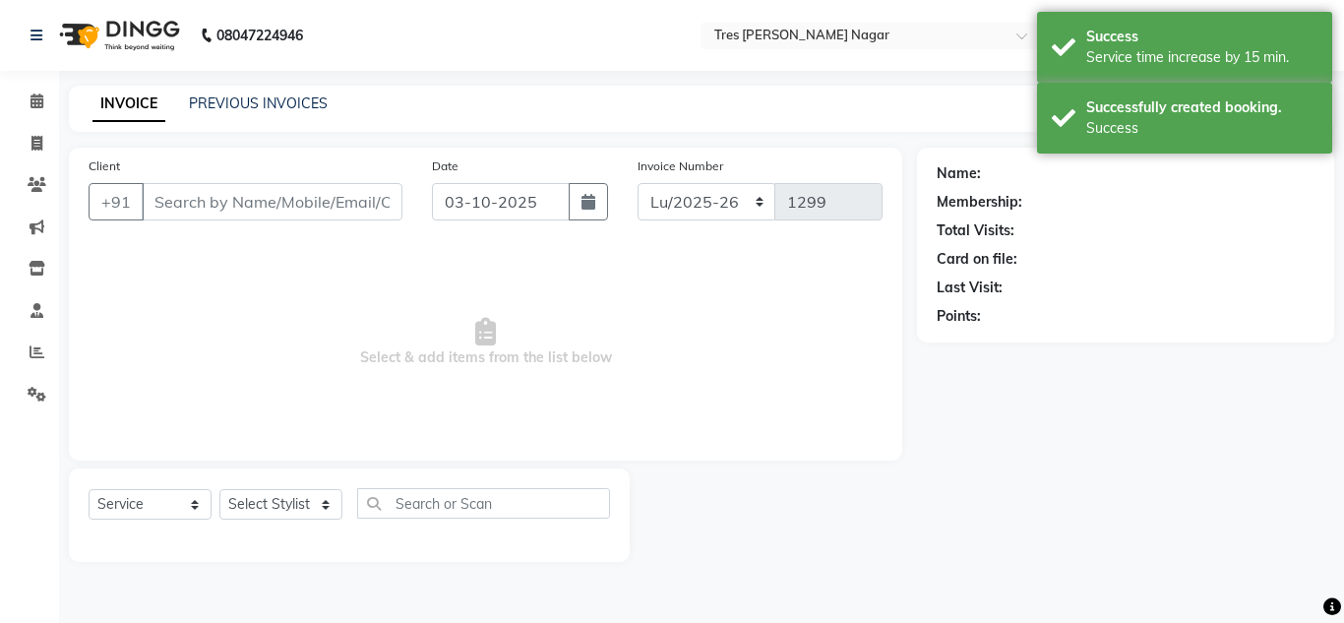
type input "9530093740"
select select "39900"
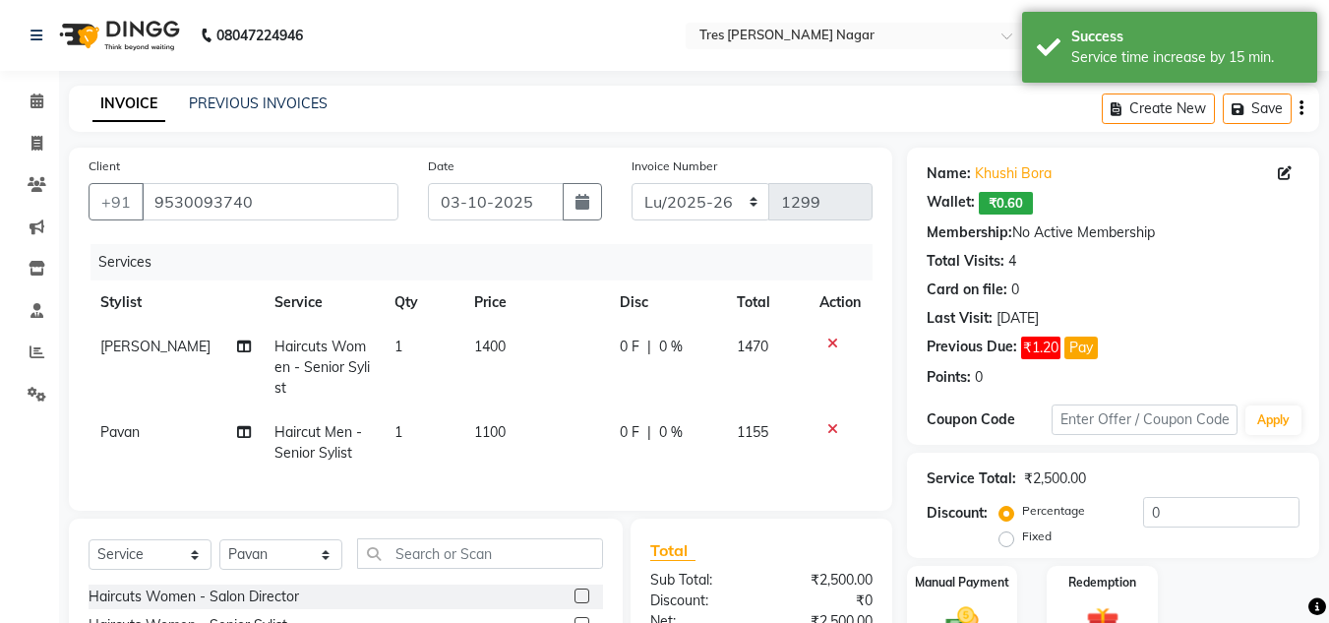
click at [462, 417] on td "1100" at bounding box center [535, 442] width 146 height 65
select select "39900"
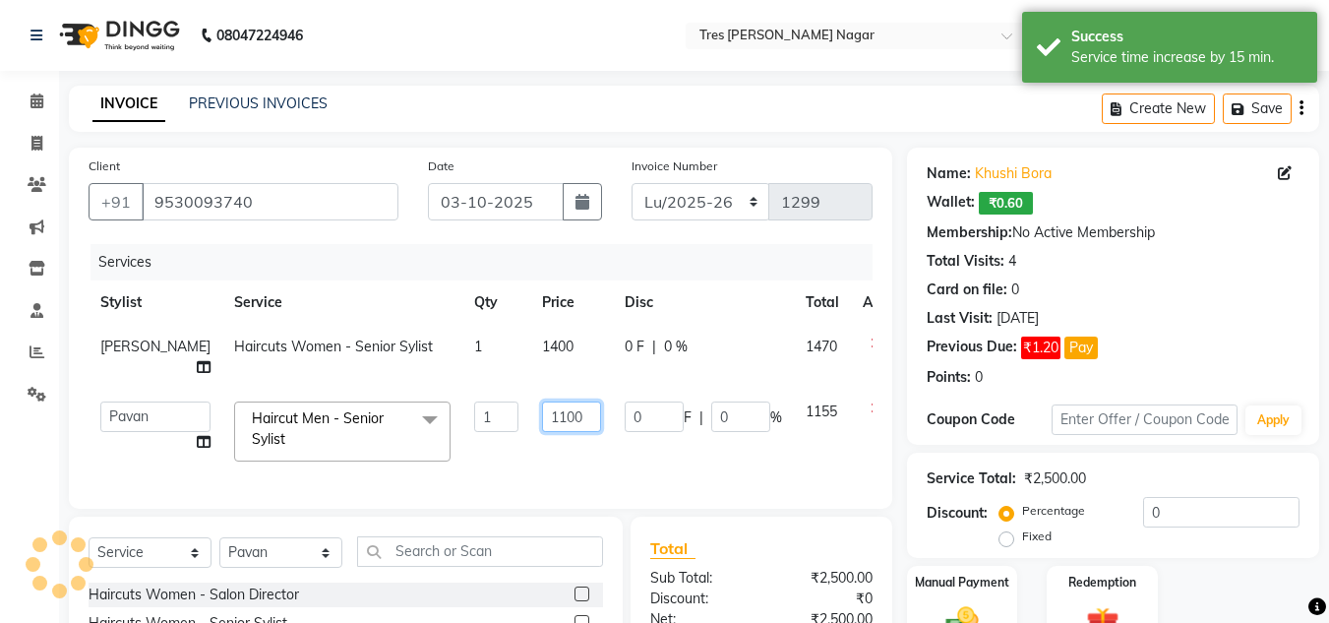
drag, startPoint x: 544, startPoint y: 411, endPoint x: 442, endPoint y: 412, distance: 102.3
click at [442, 412] on tr "Ansh Jadhav Chetan Mahale Eva Harshita Manager Neha Aywale Pallavi H Pavan Pran…" at bounding box center [502, 432] width 827 height 84
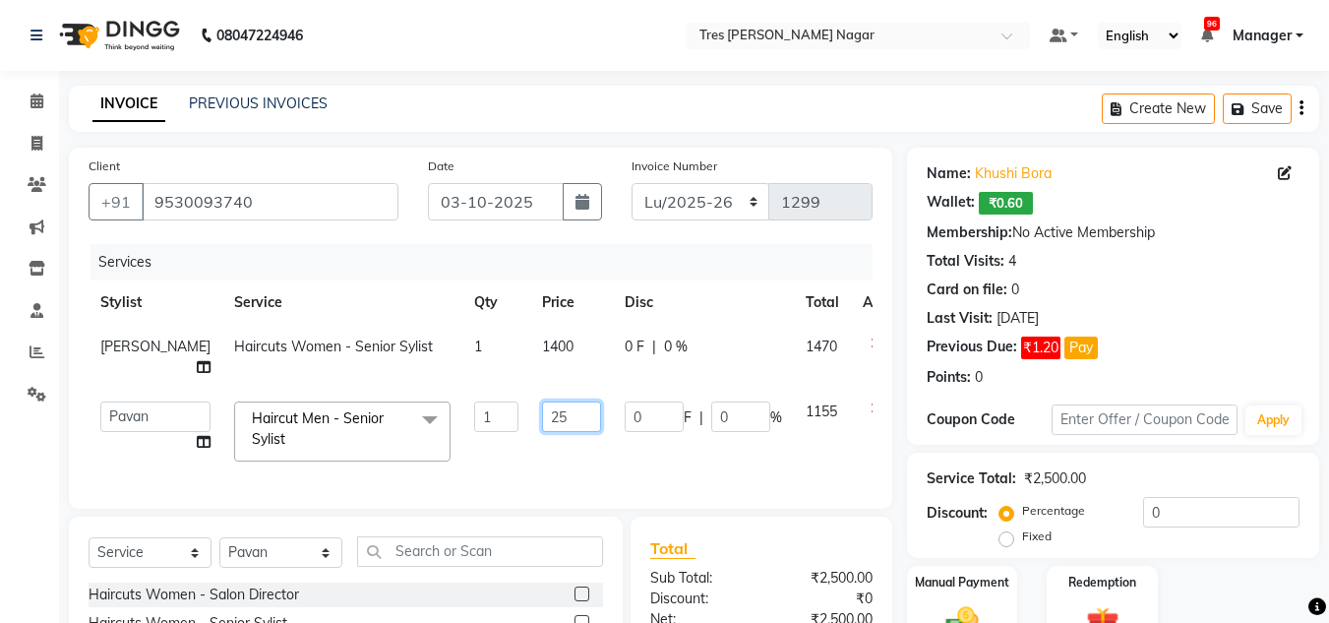
type input "250"
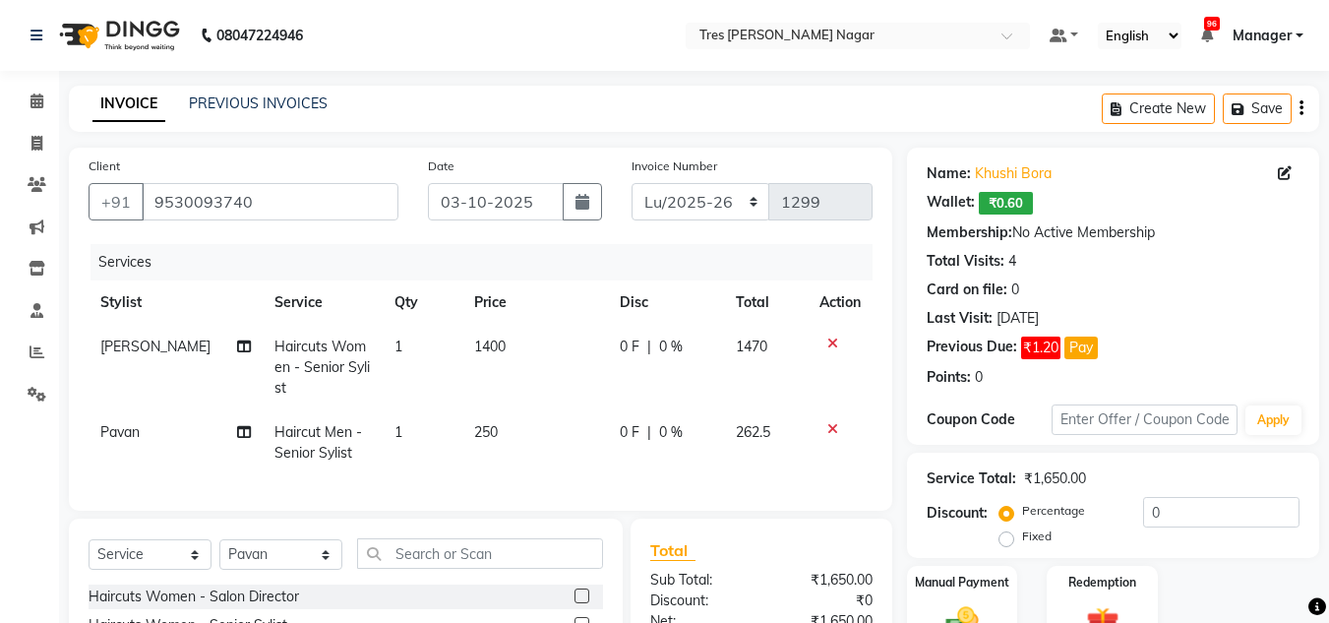
click at [518, 475] on div "Services Stylist Service Qty Price Disc Total Action Harshita Haircuts Women - …" at bounding box center [481, 367] width 784 height 247
click at [297, 570] on select "Select Stylist Ansh Jadhav Chetan Mahale Eva Harshita Manager Neha Aywale Palla…" at bounding box center [280, 554] width 123 height 31
select select "84648"
click at [219, 554] on select "Select Stylist Ansh Jadhav Chetan Mahale Eva Harshita Manager Neha Aywale Palla…" at bounding box center [280, 554] width 123 height 31
click at [444, 568] on input "text" at bounding box center [480, 553] width 246 height 31
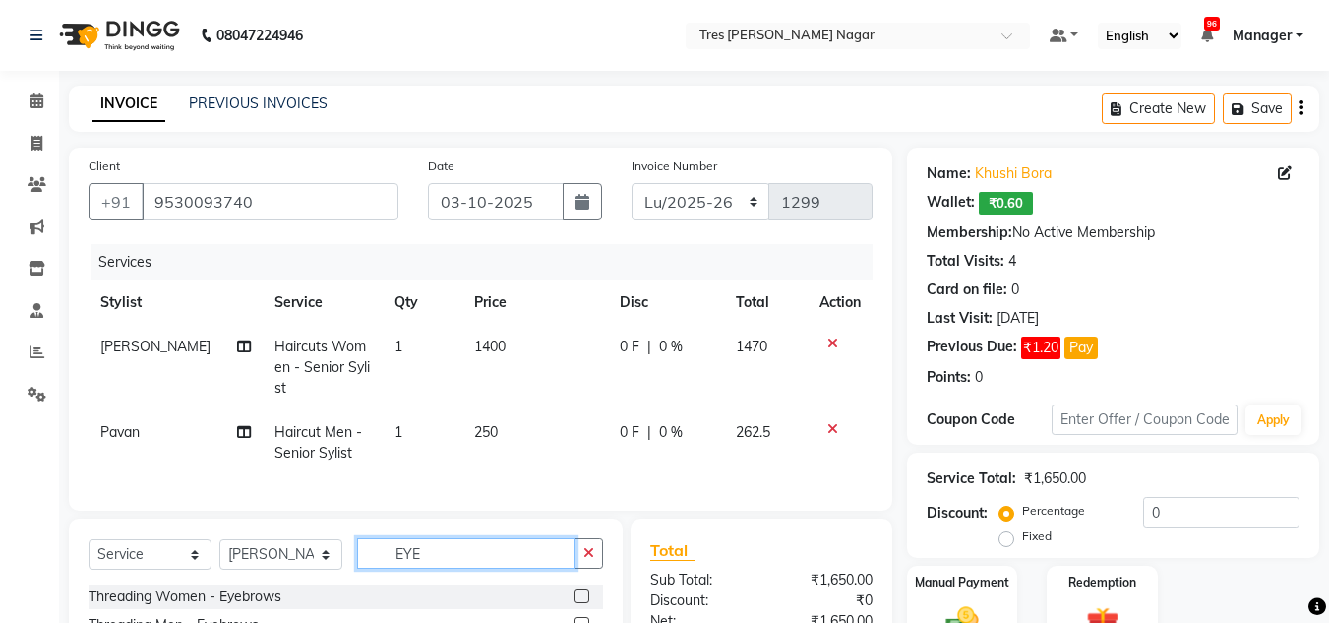
scroll to position [229, 0]
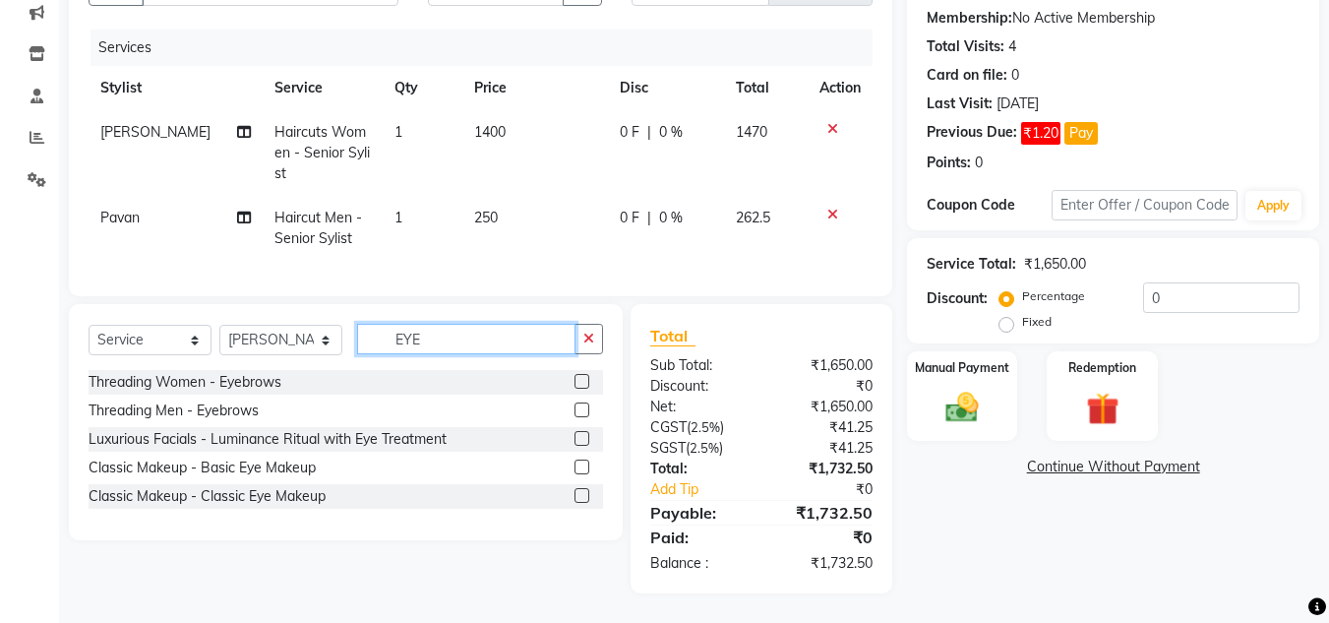
type input "EYE"
click at [588, 381] on label at bounding box center [582, 381] width 15 height 15
click at [587, 381] on input "checkbox" at bounding box center [581, 382] width 13 height 13
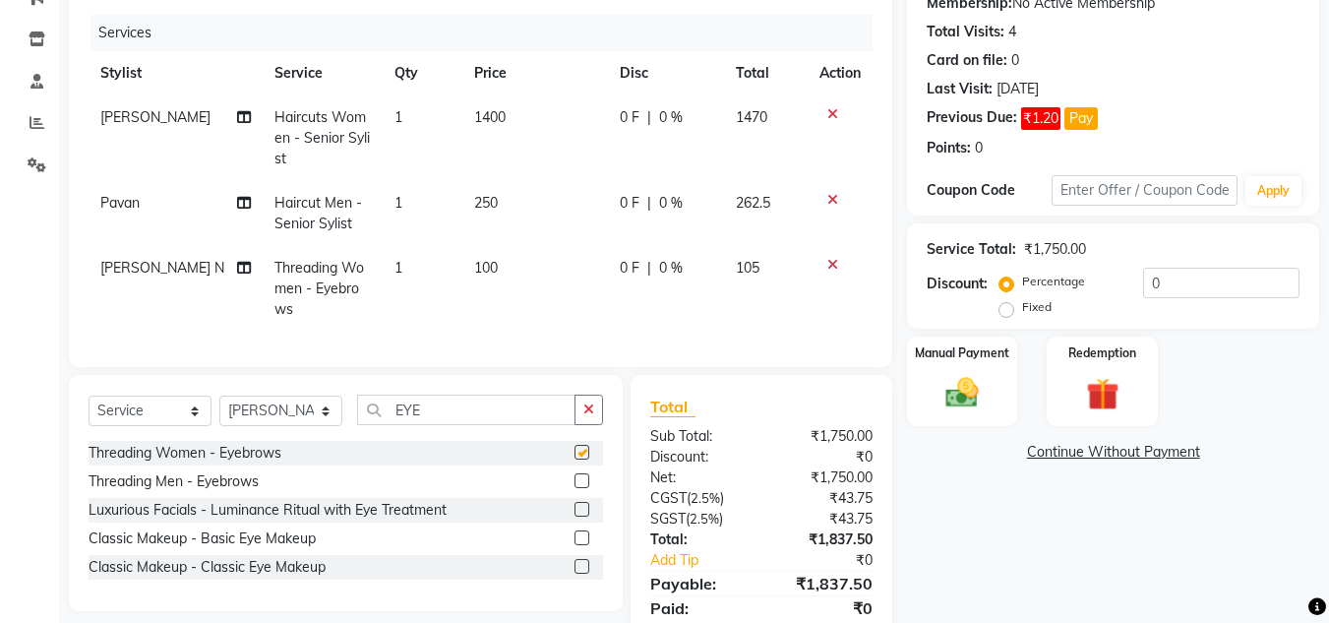
checkbox input "false"
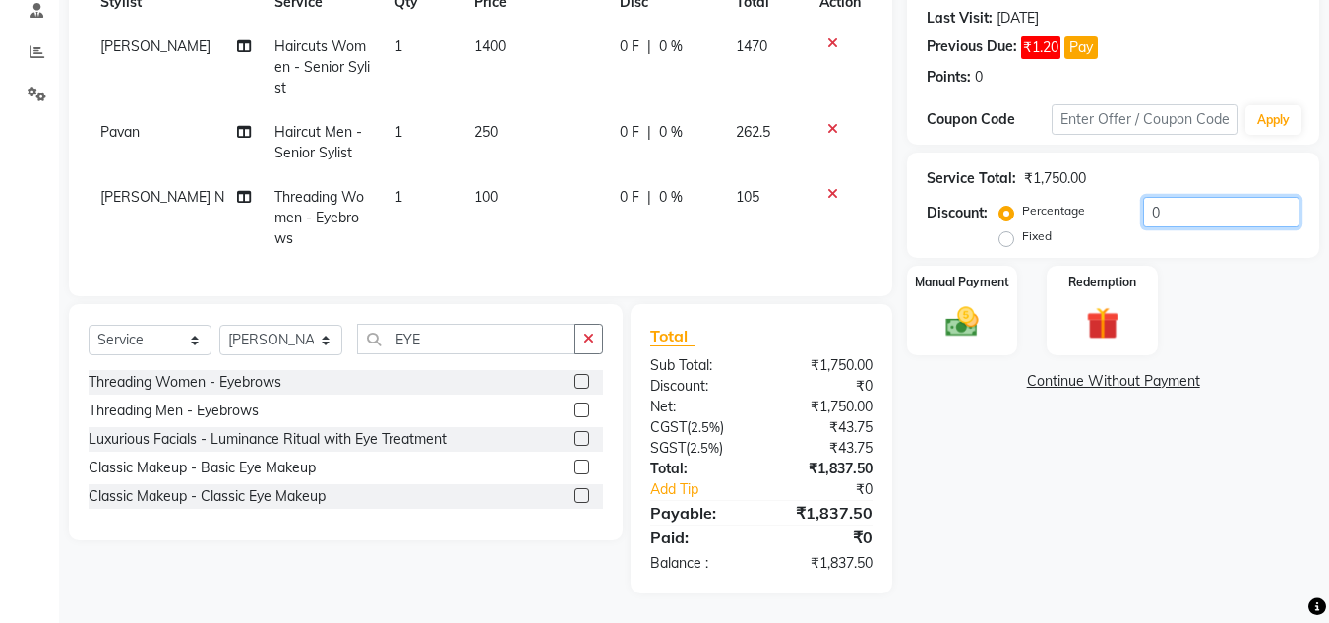
drag, startPoint x: 1183, startPoint y: 199, endPoint x: 1008, endPoint y: 199, distance: 175.1
click at [1008, 199] on div "Percentage Fixed 0" at bounding box center [1152, 223] width 296 height 53
type input "20"
click at [975, 285] on div "Manual Payment" at bounding box center [962, 310] width 115 height 93
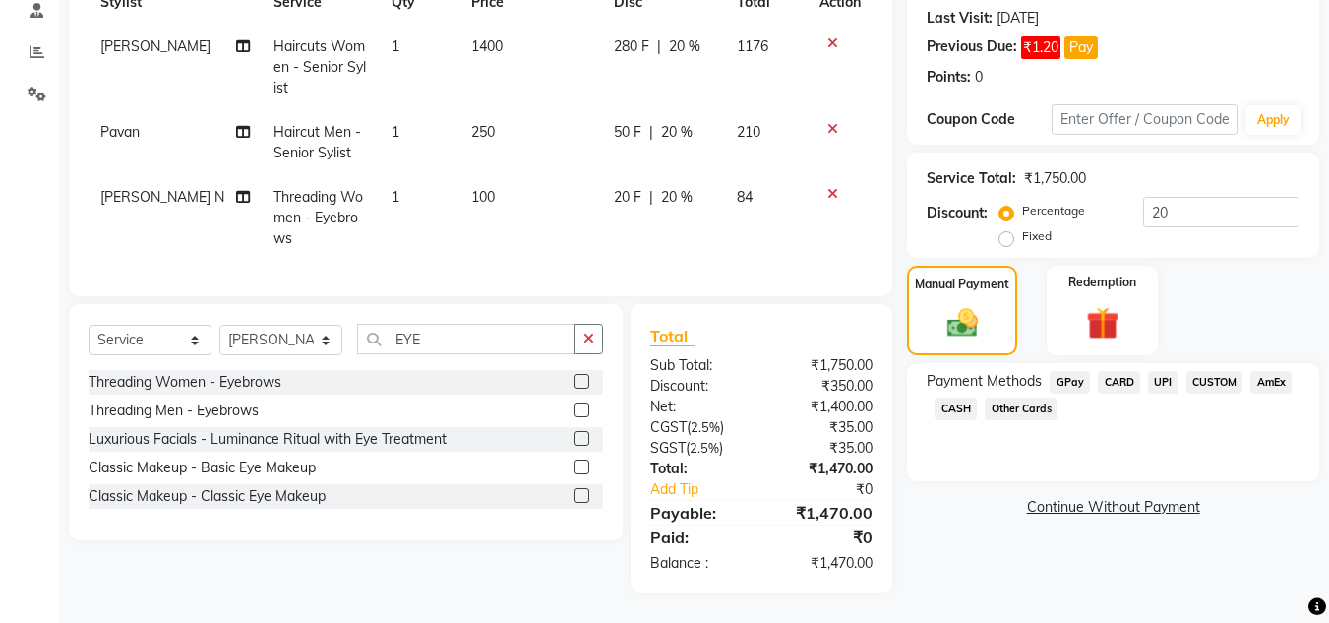
click at [1165, 371] on span "UPI" at bounding box center [1163, 382] width 31 height 23
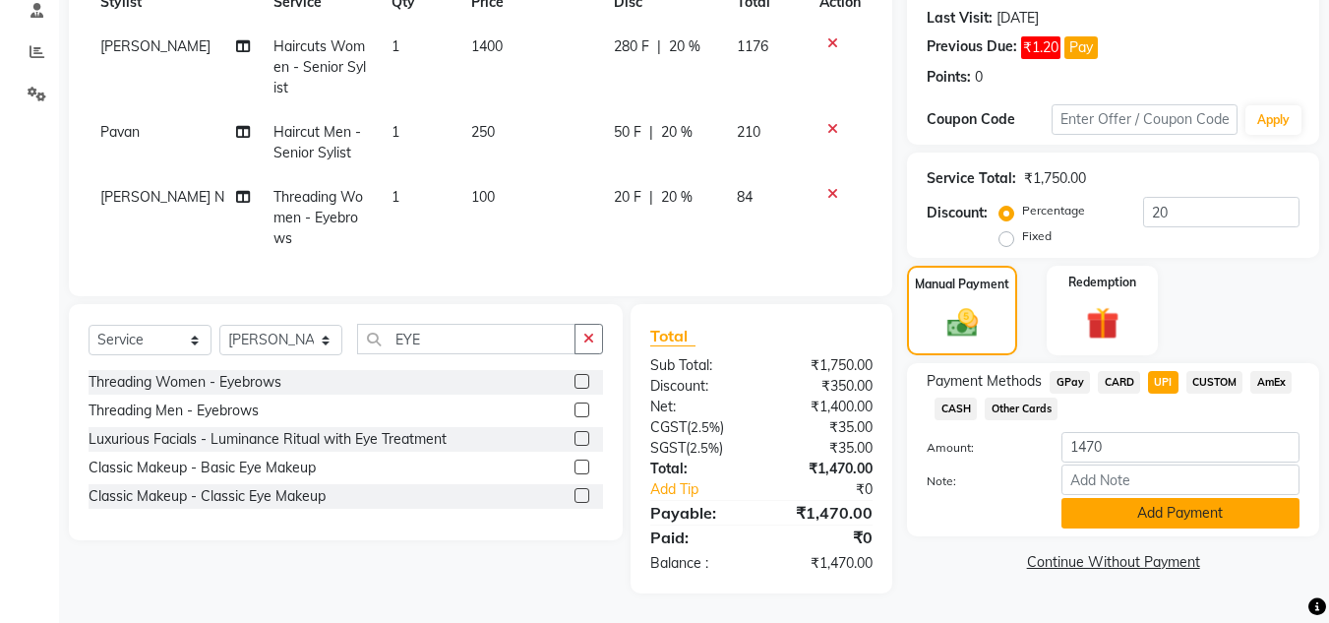
click at [1154, 498] on button "Add Payment" at bounding box center [1181, 513] width 238 height 31
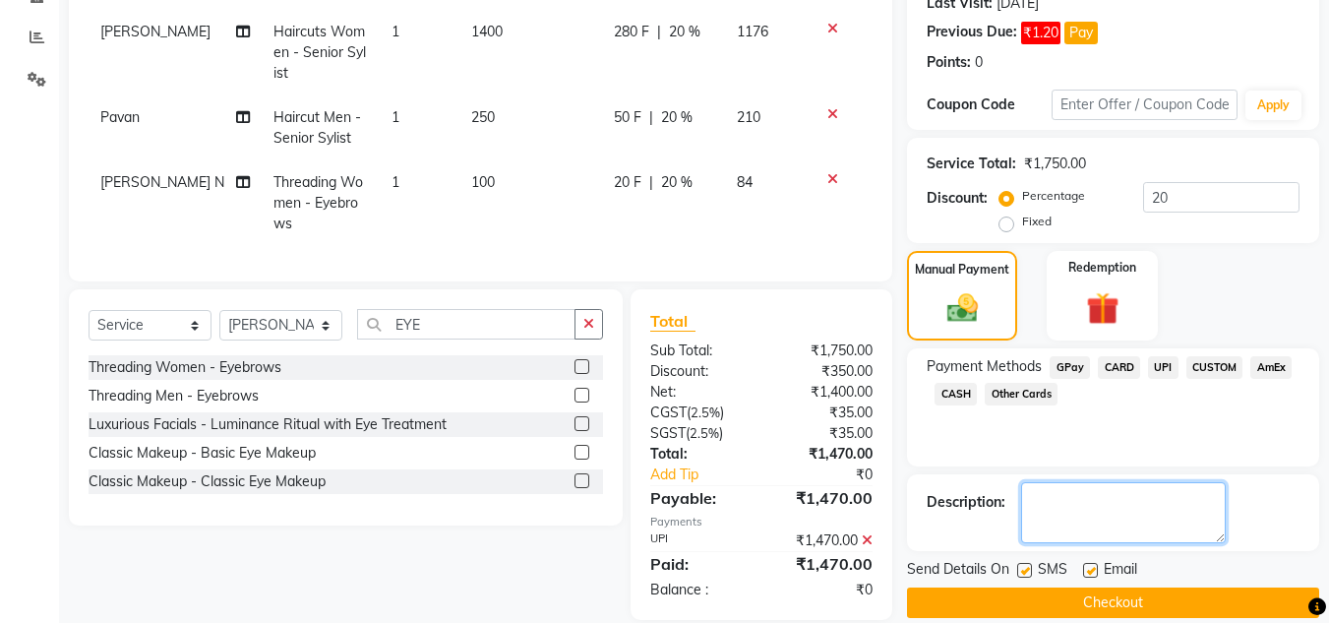
click at [1140, 499] on textarea at bounding box center [1123, 512] width 205 height 61
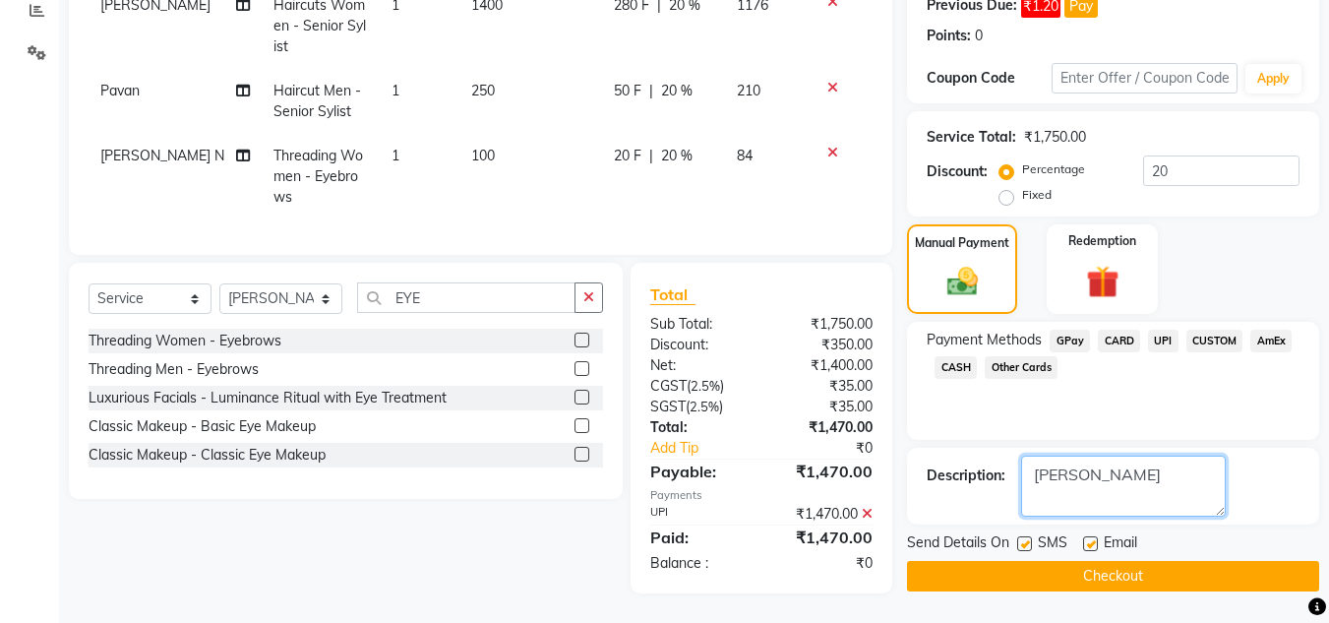
type textarea "Sharon"
click at [1068, 562] on button "Checkout" at bounding box center [1113, 576] width 412 height 31
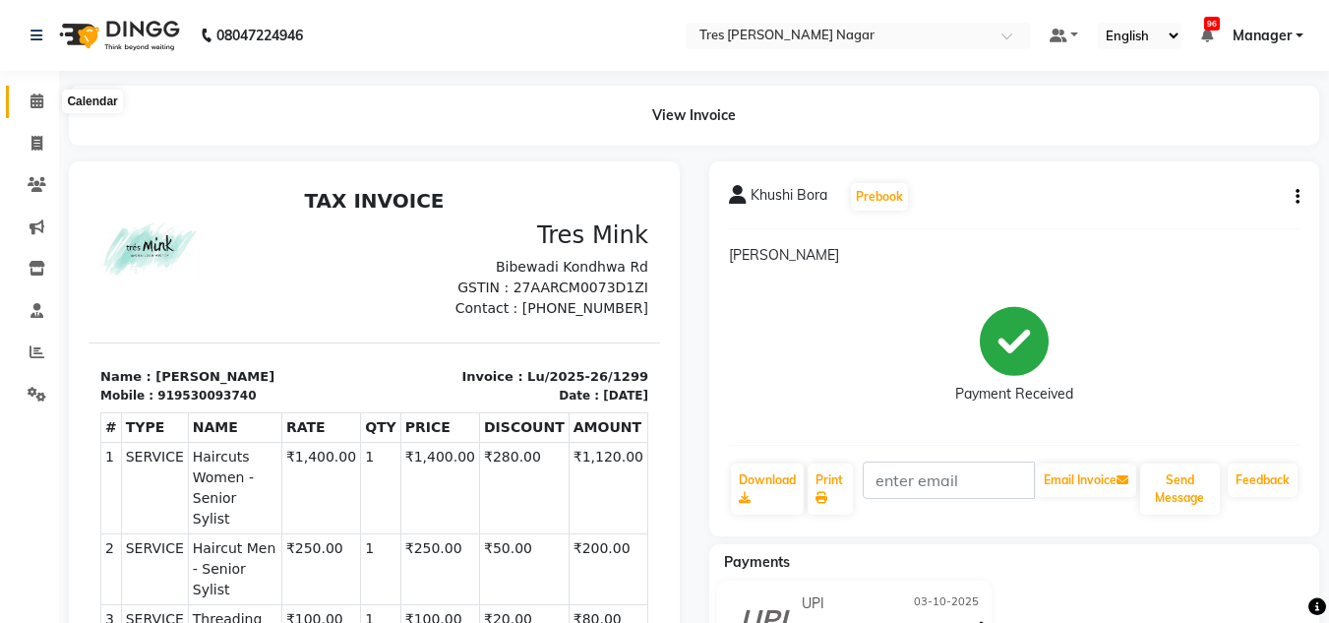
drag, startPoint x: 41, startPoint y: 102, endPoint x: 389, endPoint y: 1, distance: 361.8
click at [41, 102] on icon at bounding box center [37, 100] width 13 height 15
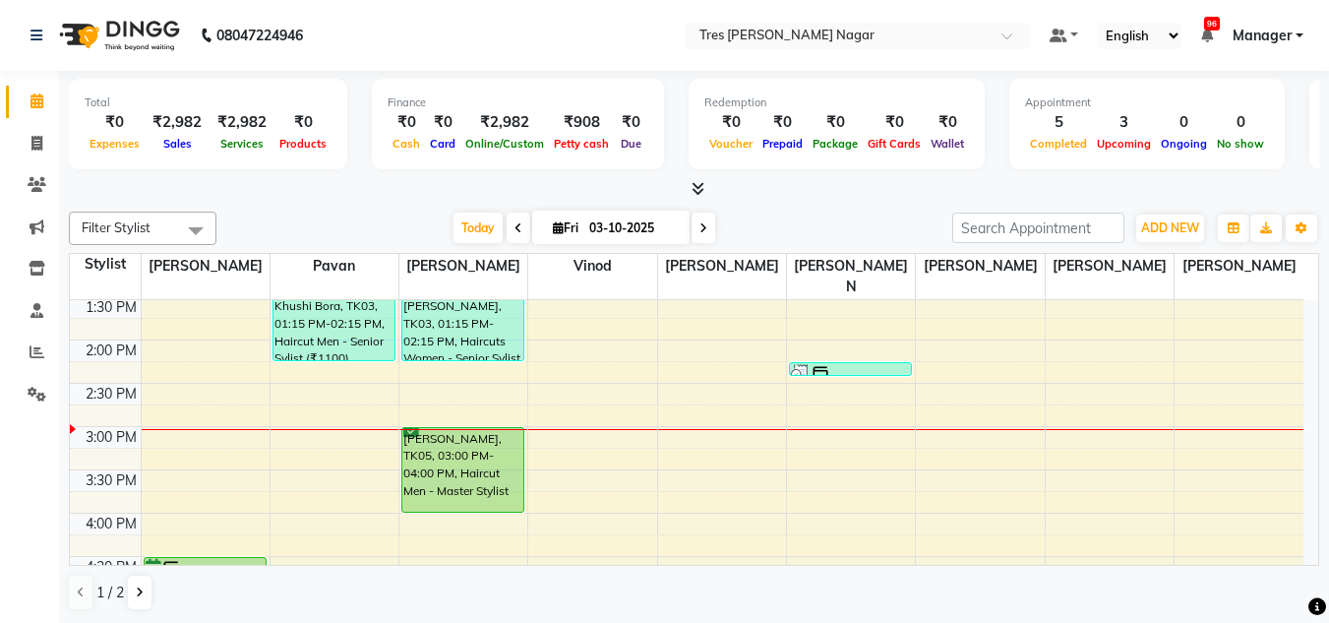
scroll to position [492, 0]
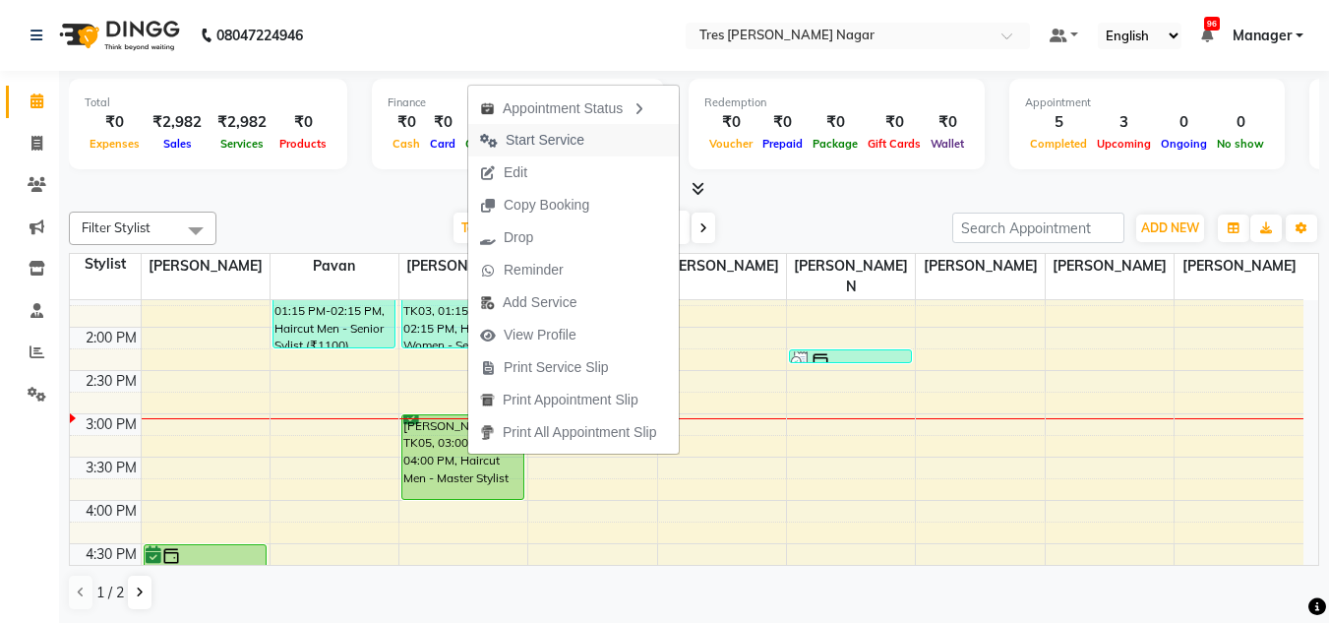
click at [589, 132] on span "Start Service" at bounding box center [532, 140] width 128 height 32
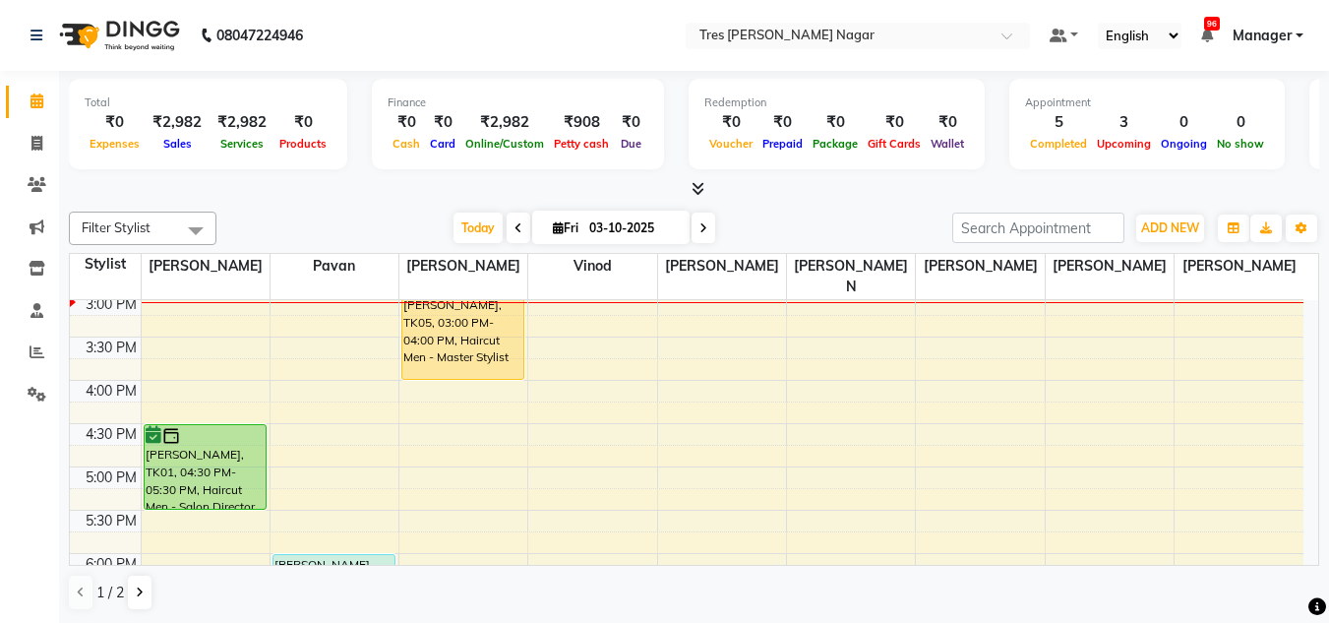
scroll to position [590, 0]
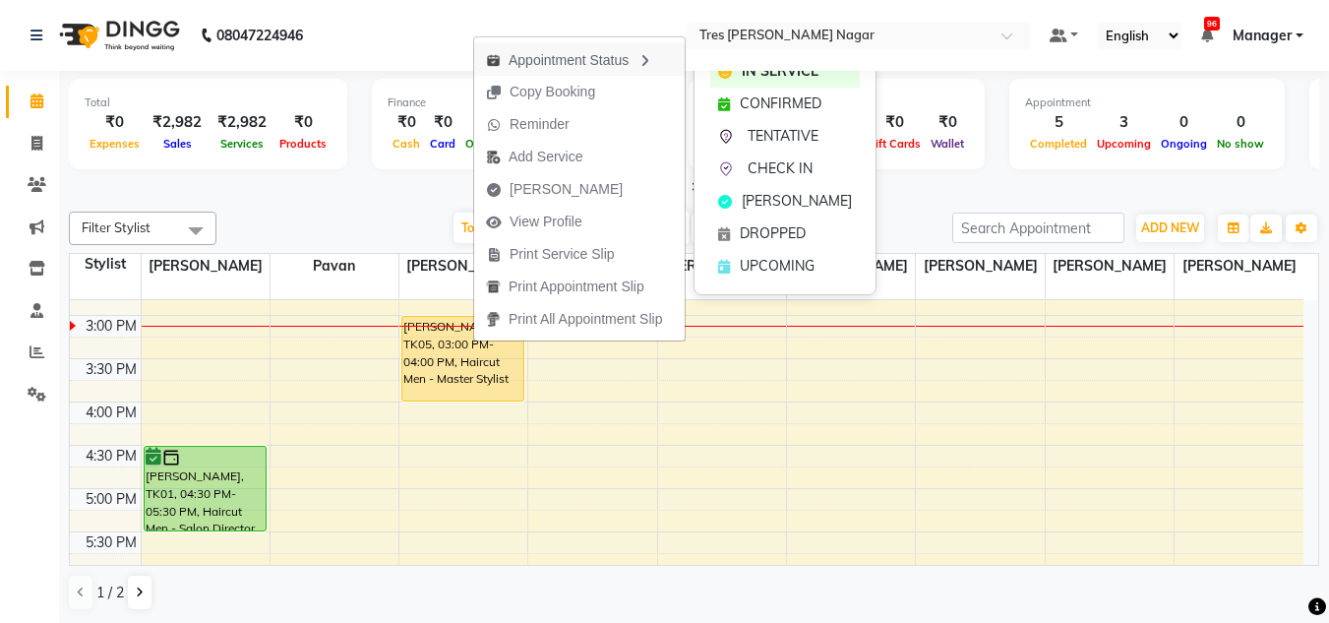
click at [600, 58] on div "Appointment Status" at bounding box center [579, 58] width 211 height 33
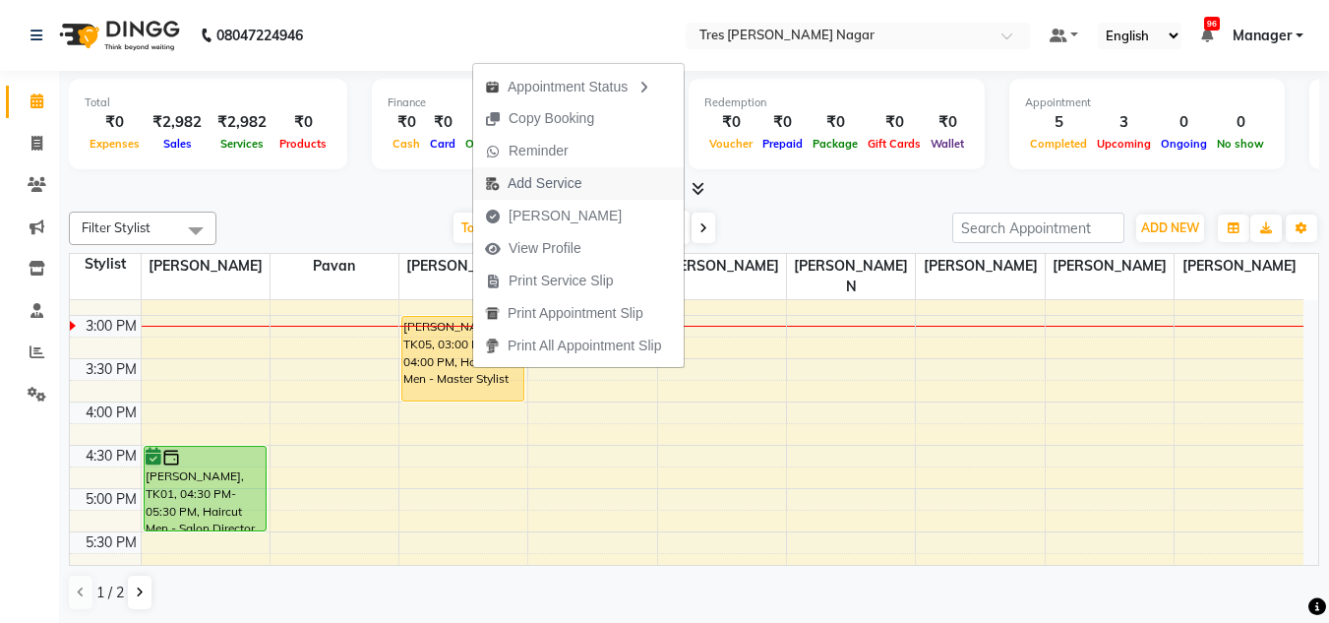
click at [568, 176] on span "Add Service" at bounding box center [545, 183] width 74 height 21
select select "47307"
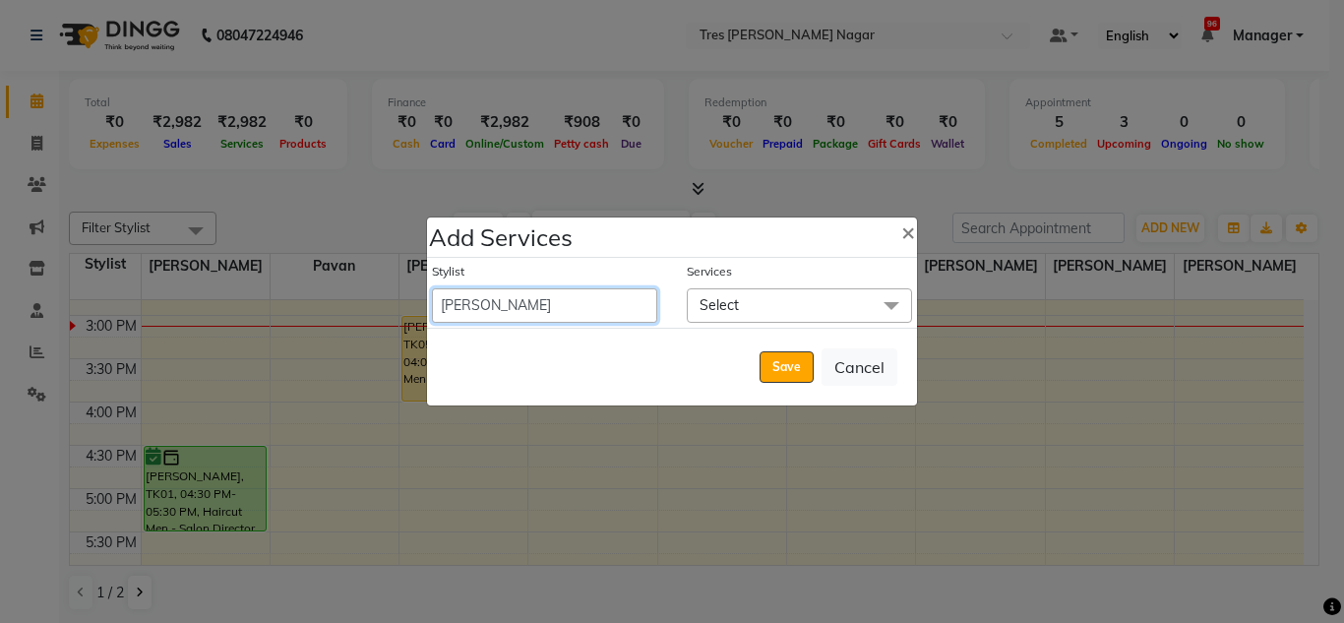
click at [586, 294] on select "Ansh Jadhav Chetan Mahale Eva Harshita Manager Neha Aywale Pallavi H Pavan Pran…" at bounding box center [544, 305] width 225 height 34
click at [432, 288] on select "Ansh Jadhav Chetan Mahale Eva Harshita Manager Neha Aywale Pallavi H Pavan Pran…" at bounding box center [544, 305] width 225 height 34
click at [760, 288] on span "Select" at bounding box center [799, 305] width 225 height 34
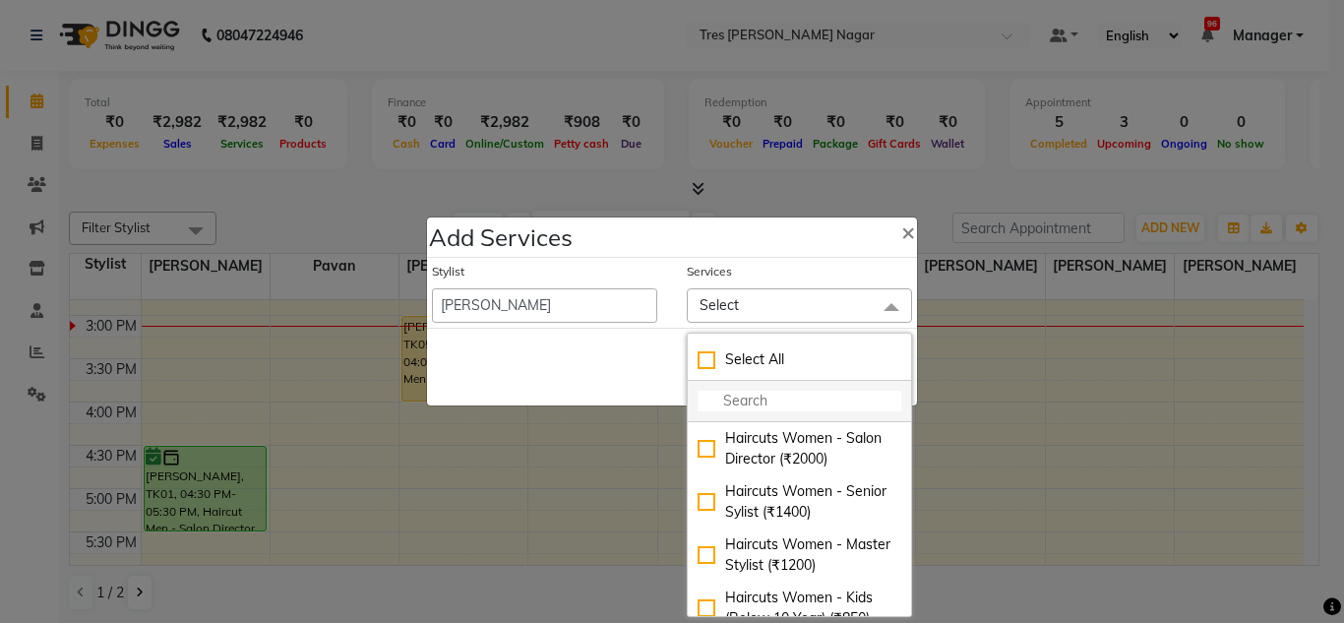
click at [763, 405] on input "multiselect-search" at bounding box center [800, 401] width 204 height 21
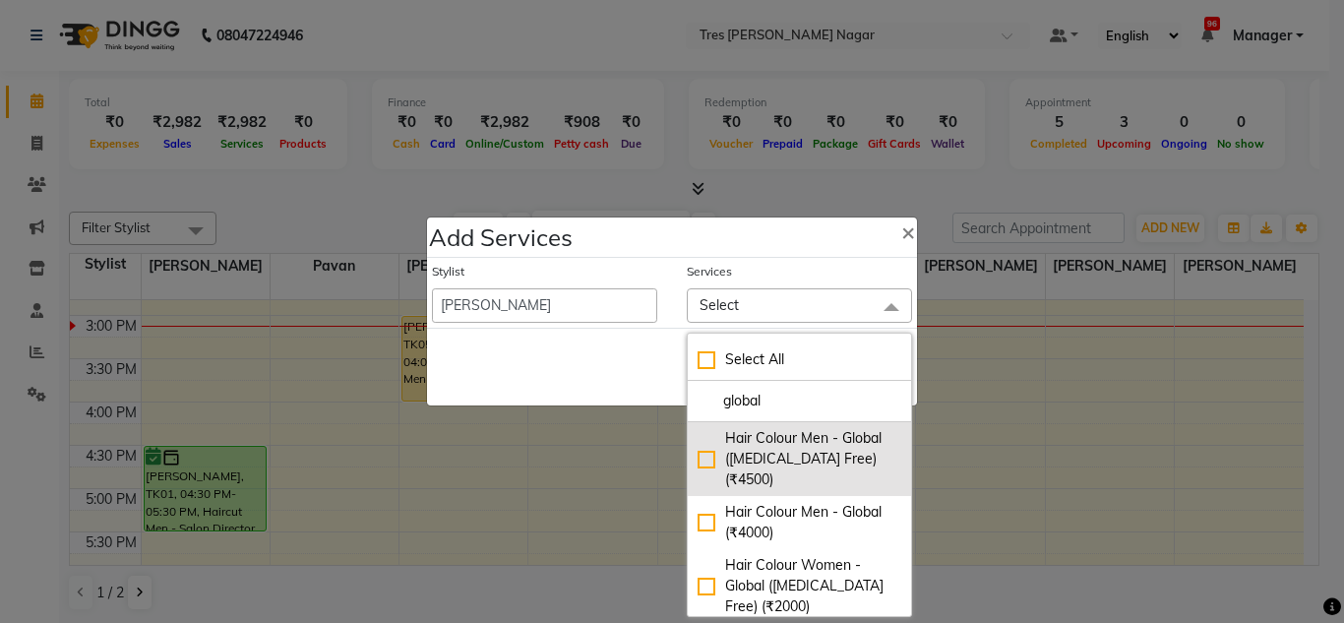
type input "global"
click at [710, 455] on div "Hair Colour Men - Global (Ammonia Free) (₹4500)" at bounding box center [800, 459] width 204 height 62
checkbox input "true"
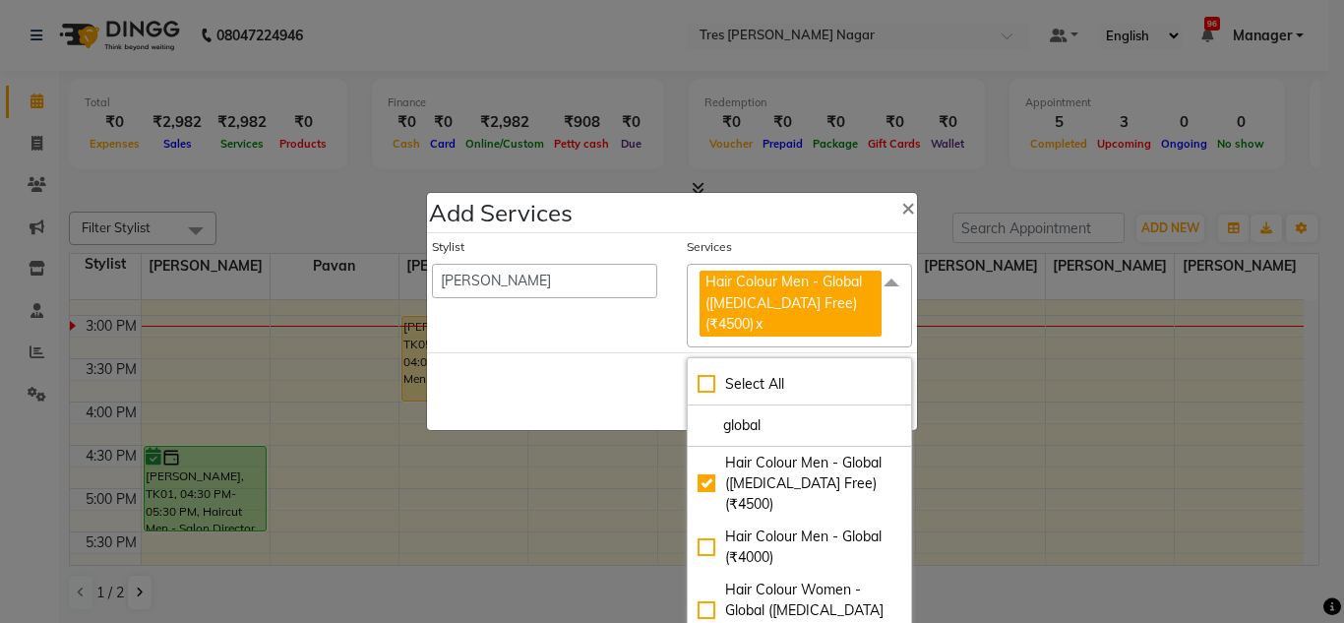
click at [610, 408] on div "Save Cancel" at bounding box center [672, 391] width 490 height 78
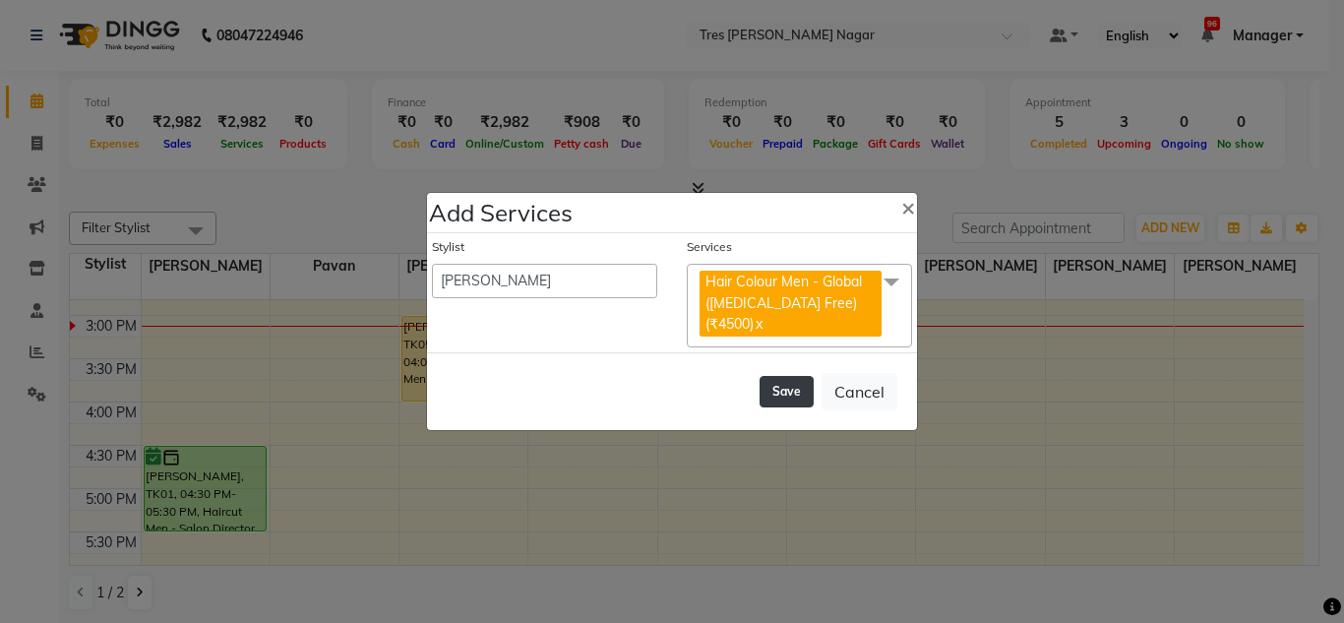
click at [786, 383] on button "Save" at bounding box center [787, 391] width 54 height 31
select select "87582"
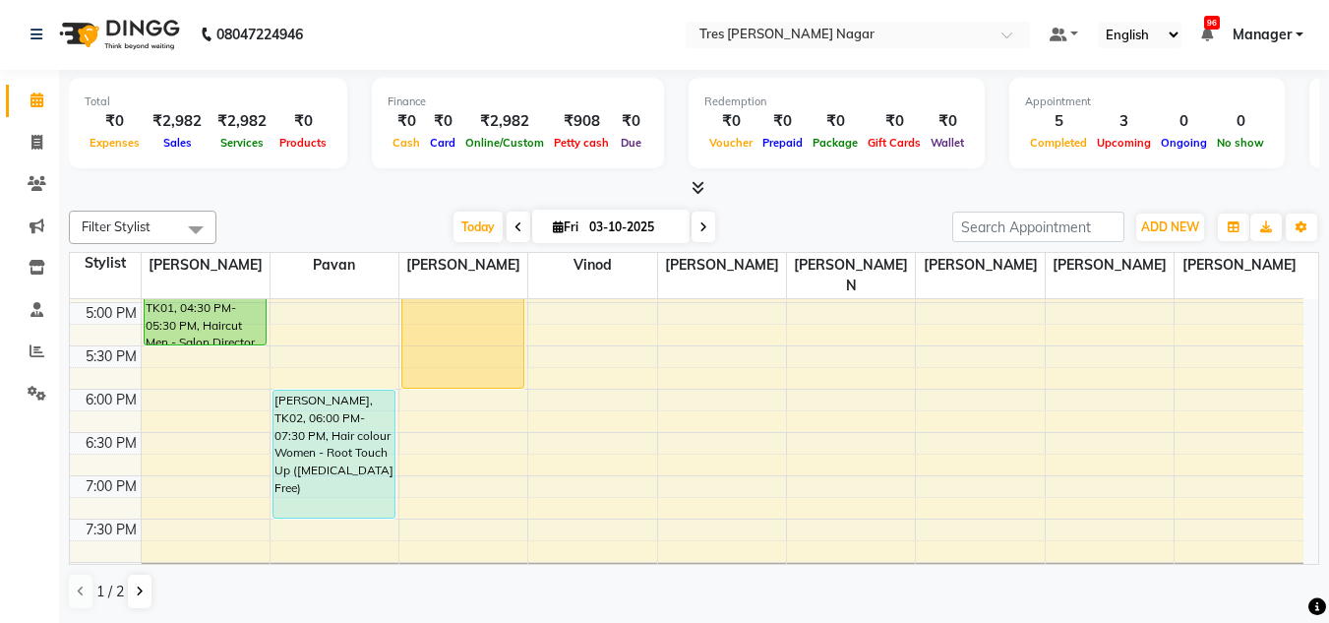
scroll to position [839, 0]
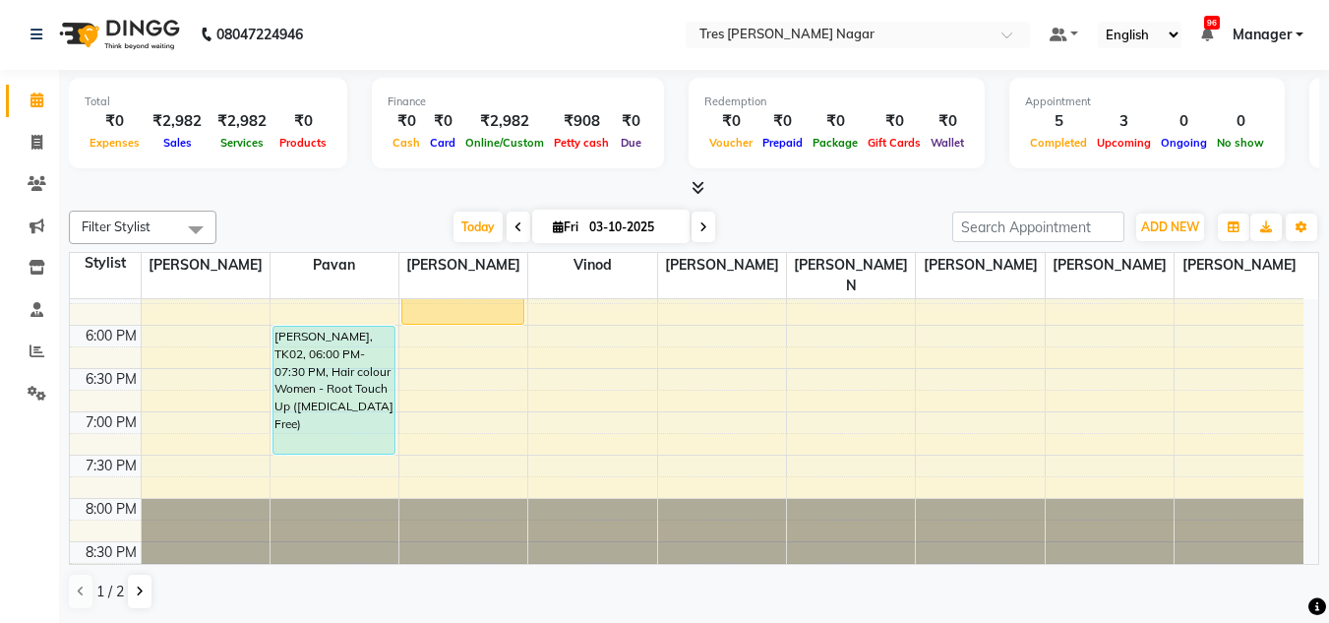
click at [703, 232] on icon at bounding box center [704, 227] width 8 height 12
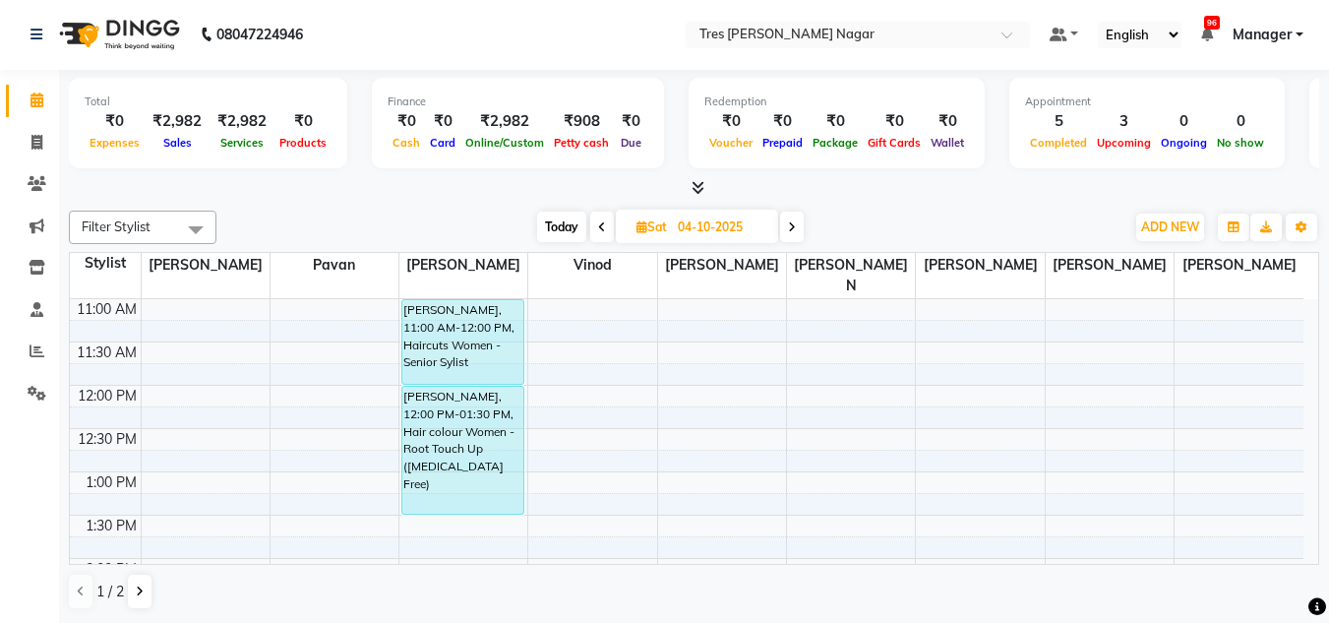
scroll to position [214, 0]
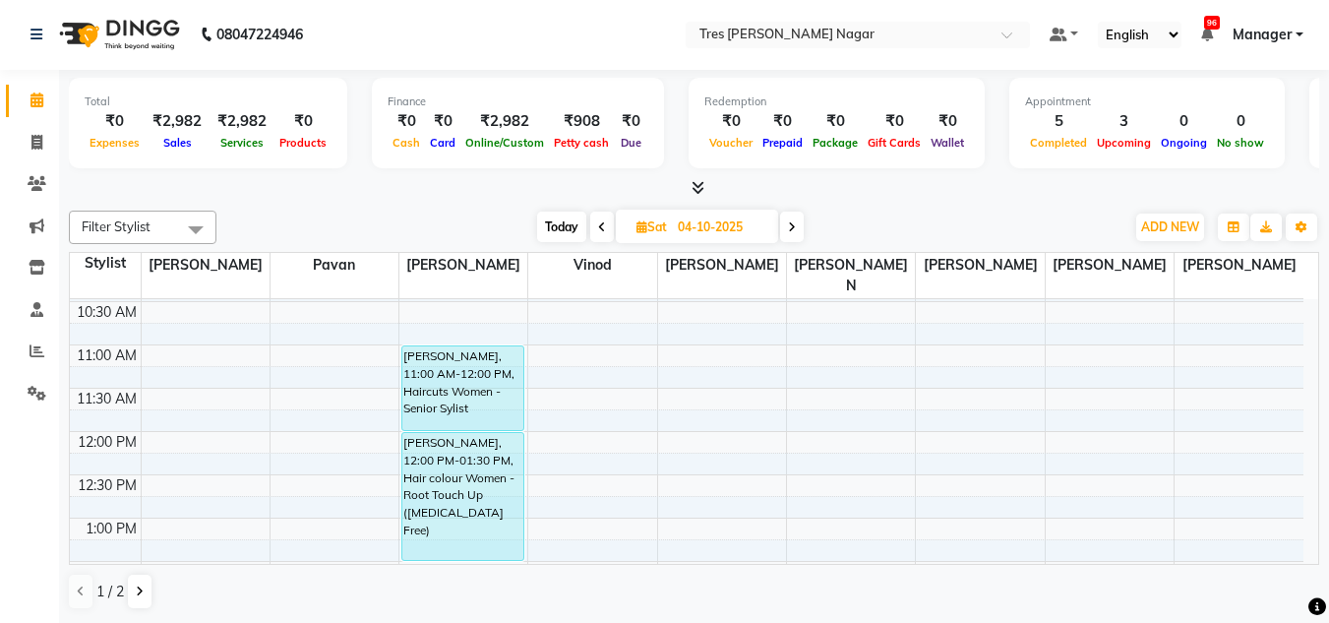
click at [804, 225] on span at bounding box center [792, 227] width 24 height 31
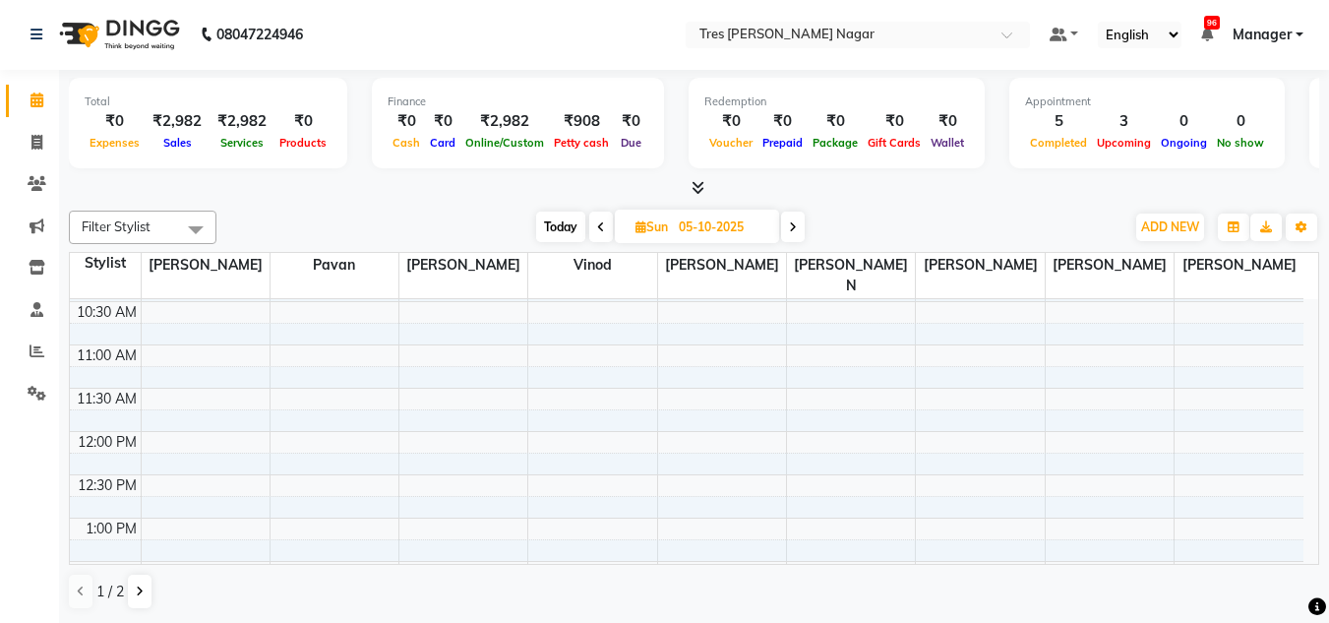
click at [807, 220] on div "Today Sun 05-10-2025" at bounding box center [670, 228] width 273 height 30
click at [791, 240] on span at bounding box center [793, 227] width 24 height 31
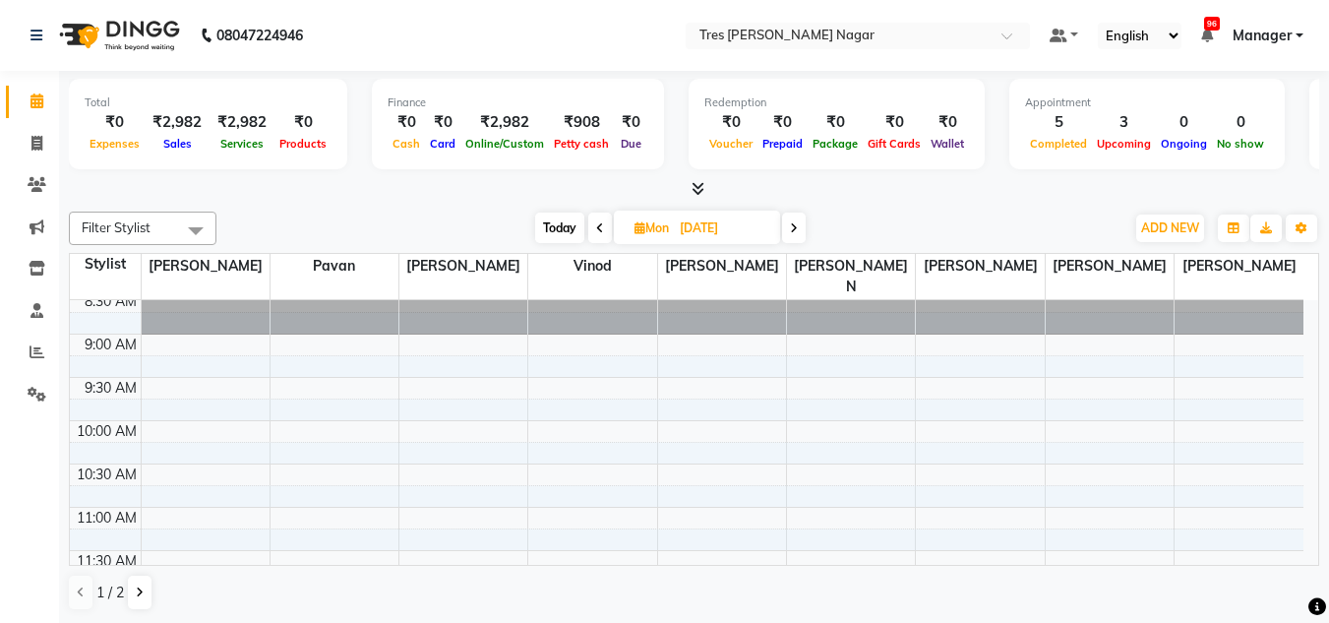
scroll to position [0, 0]
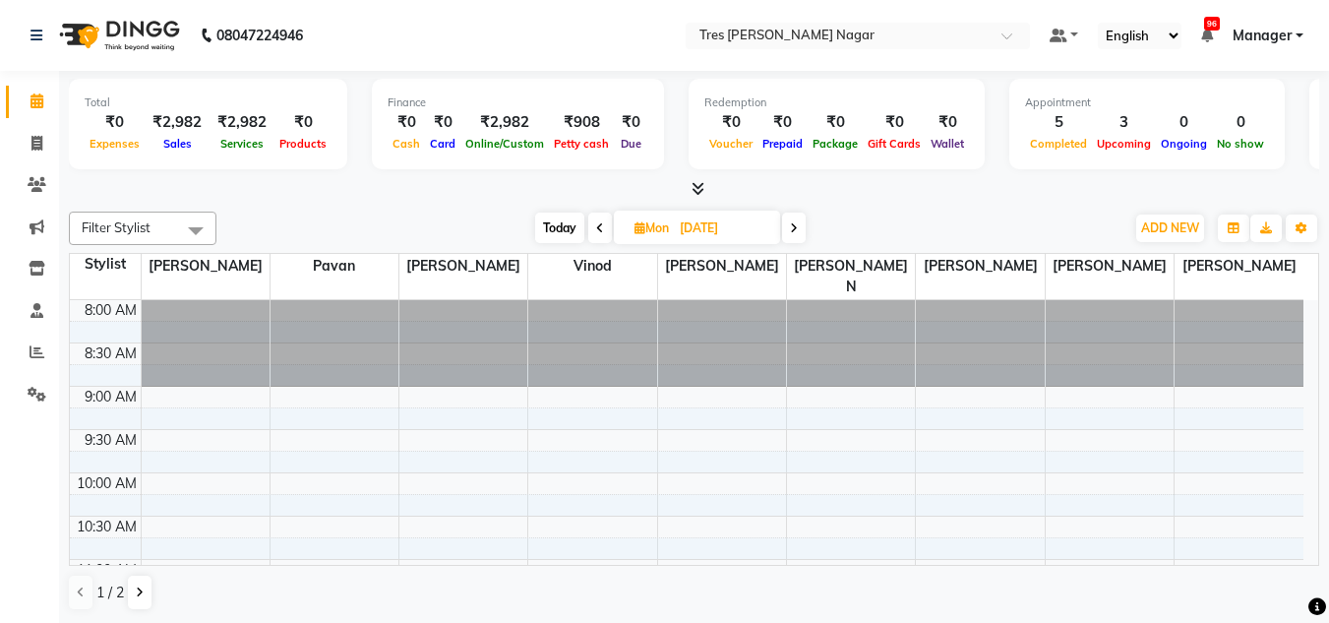
click at [798, 215] on span at bounding box center [794, 228] width 24 height 31
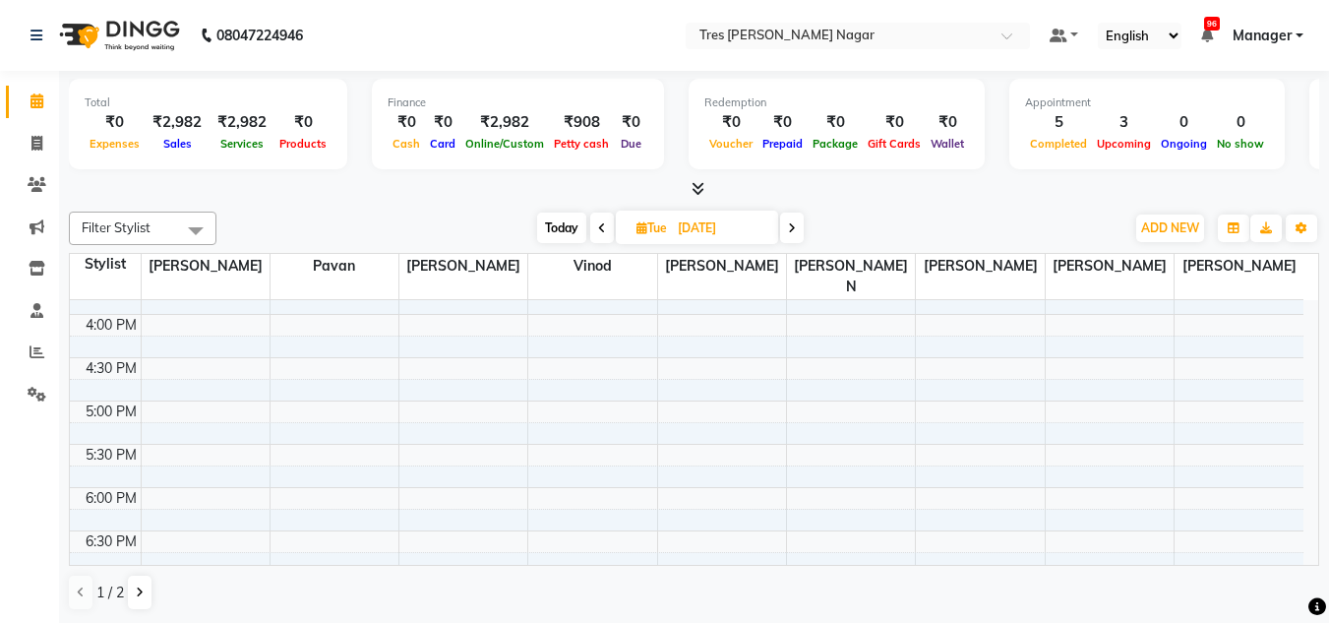
scroll to position [806, 0]
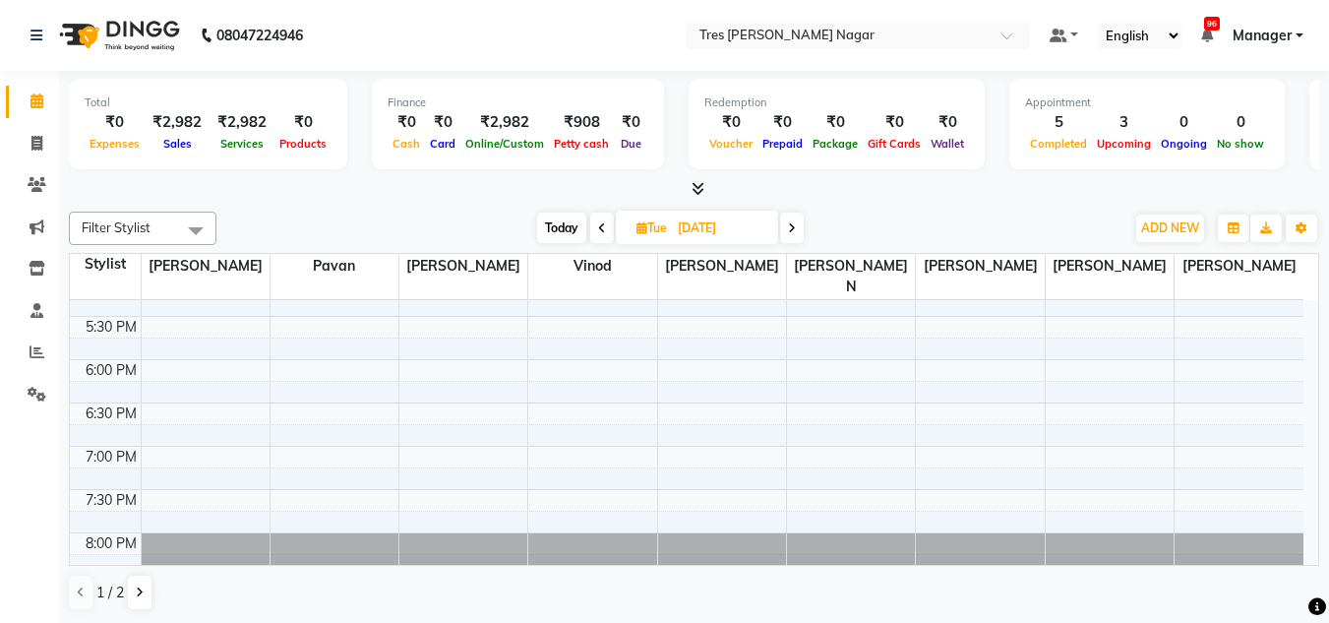
click at [555, 221] on span "Today" at bounding box center [561, 228] width 49 height 31
type input "03-10-2025"
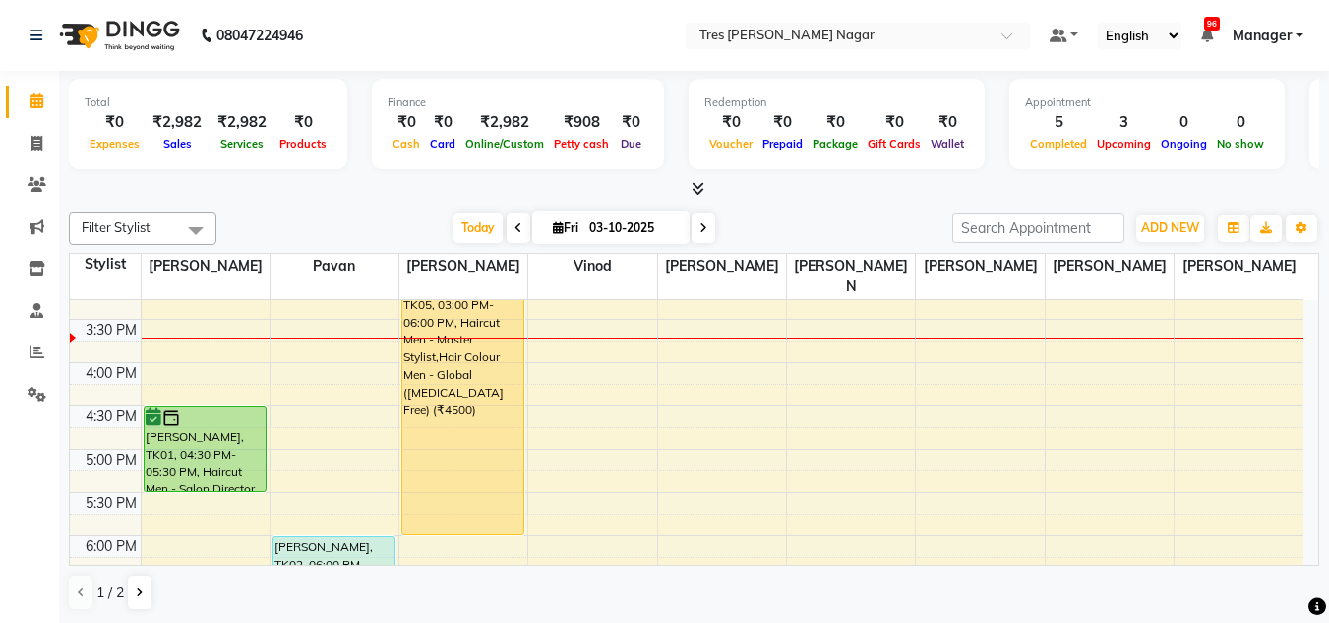
scroll to position [643, 0]
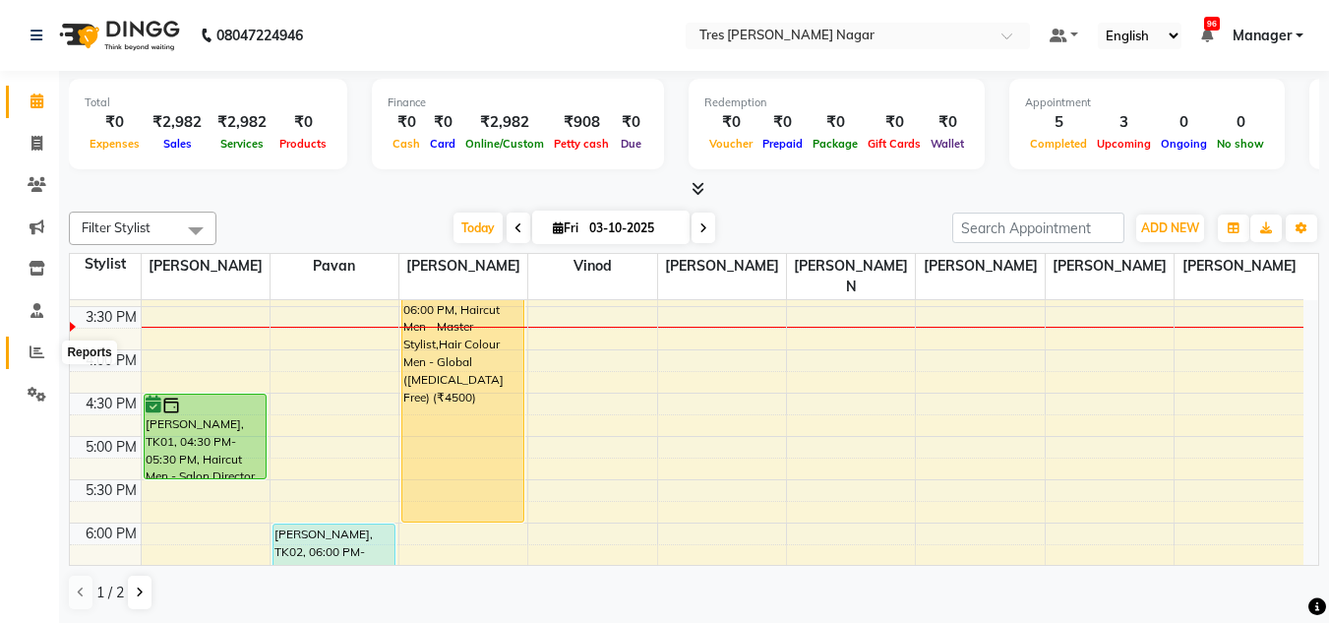
click at [31, 348] on icon at bounding box center [37, 351] width 15 height 15
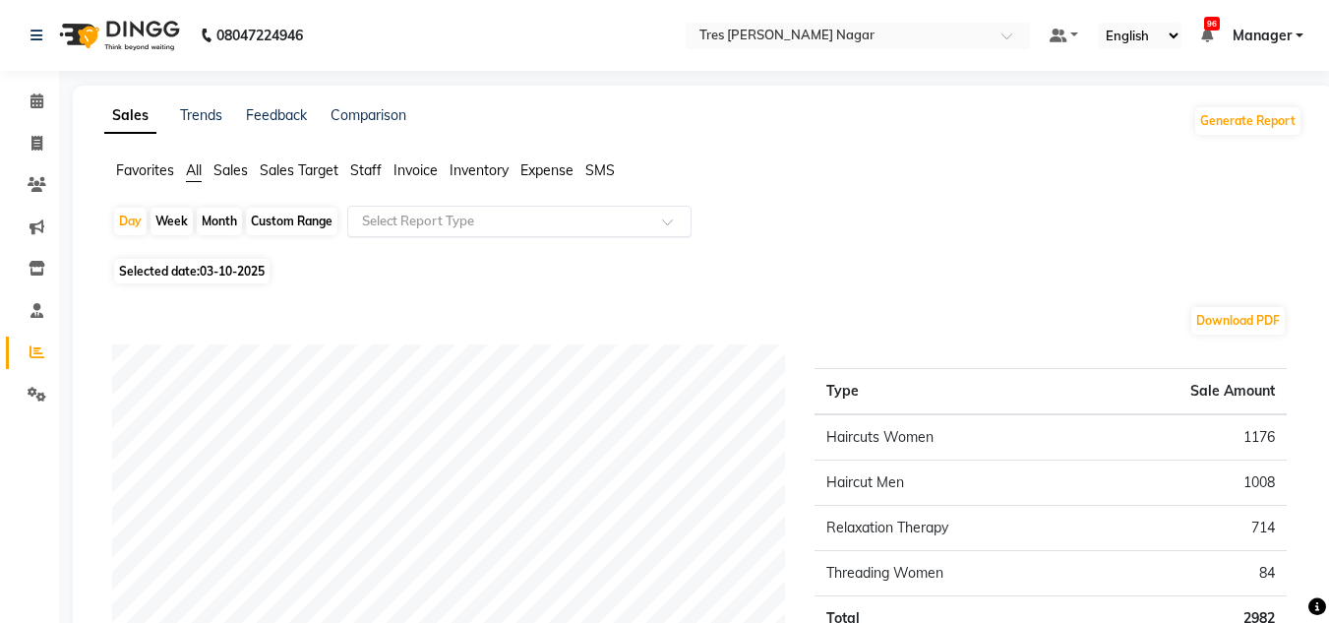
click at [536, 229] on input "text" at bounding box center [499, 222] width 283 height 20
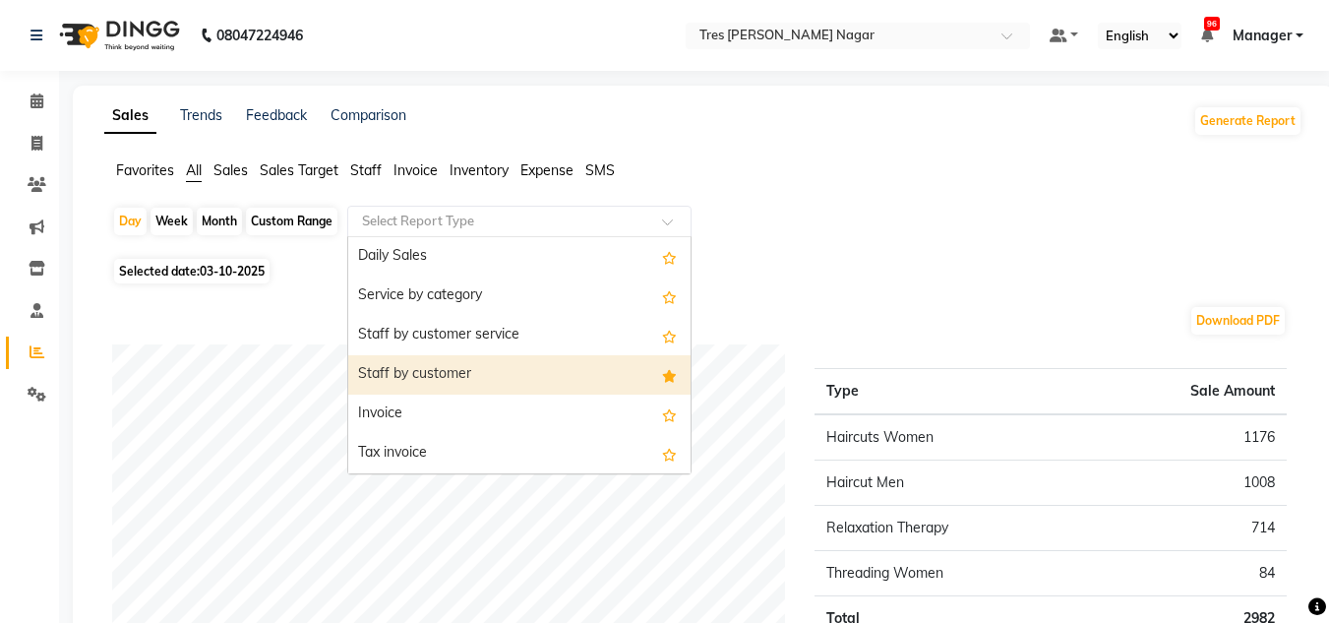
click at [501, 381] on div "Staff by customer" at bounding box center [519, 374] width 342 height 39
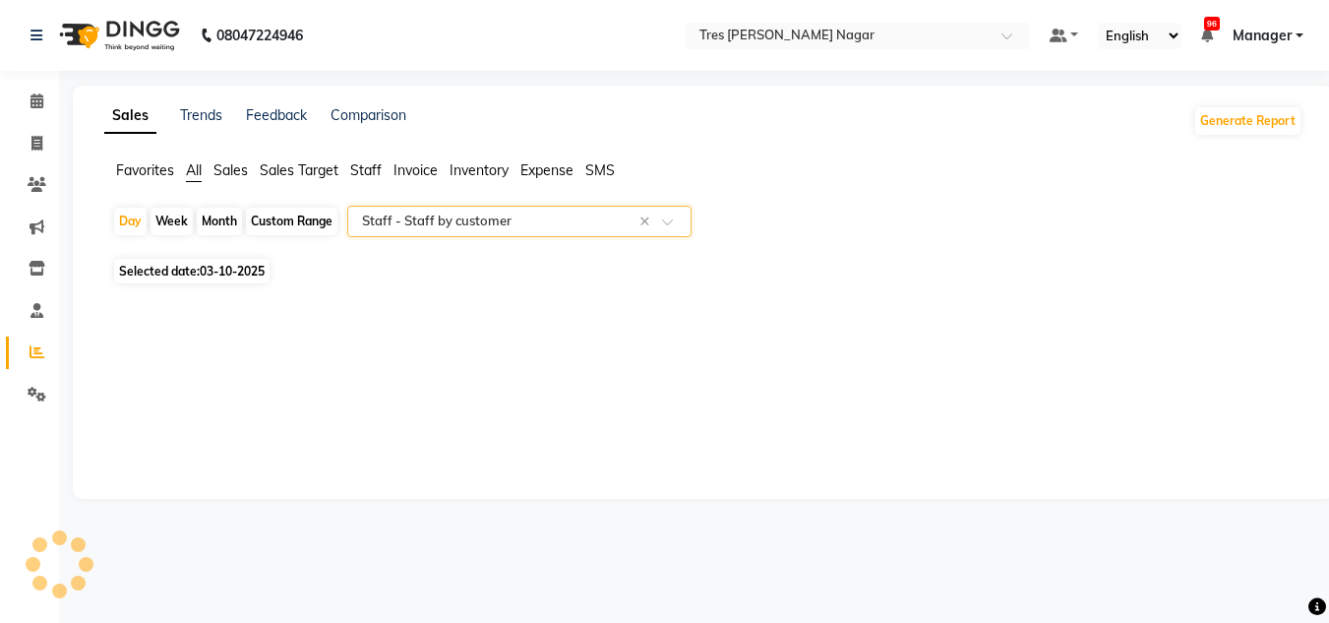
select select "filtered_report"
select select "pdf"
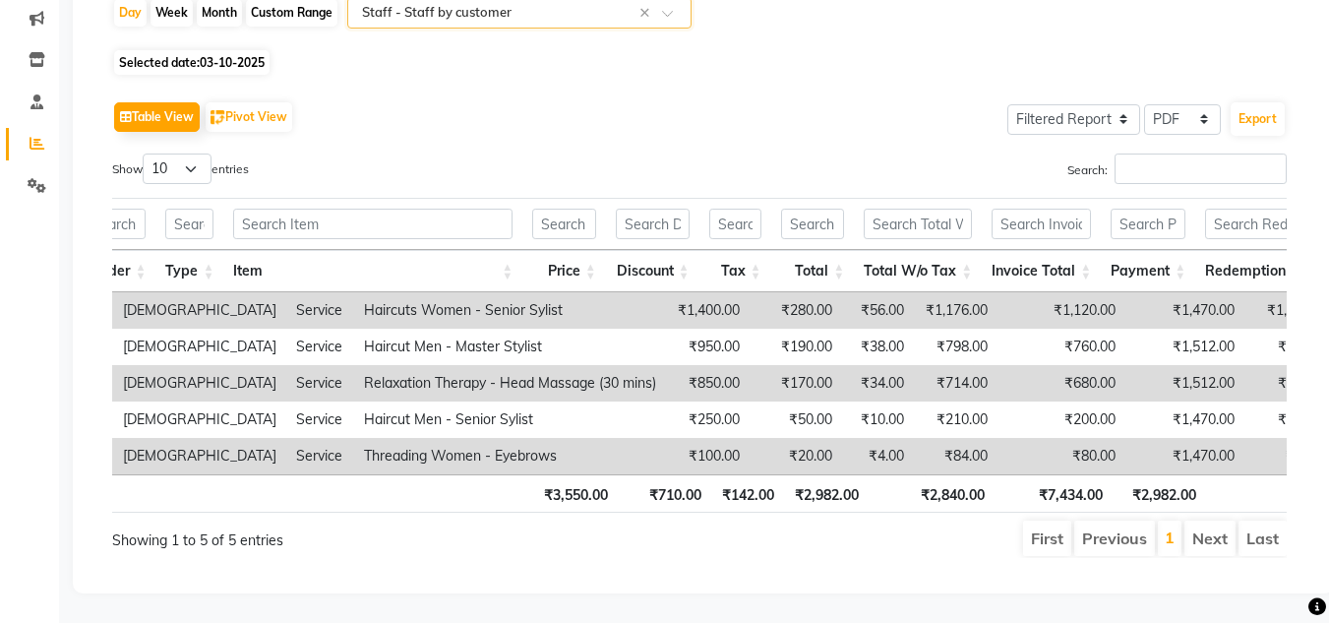
scroll to position [0, 669]
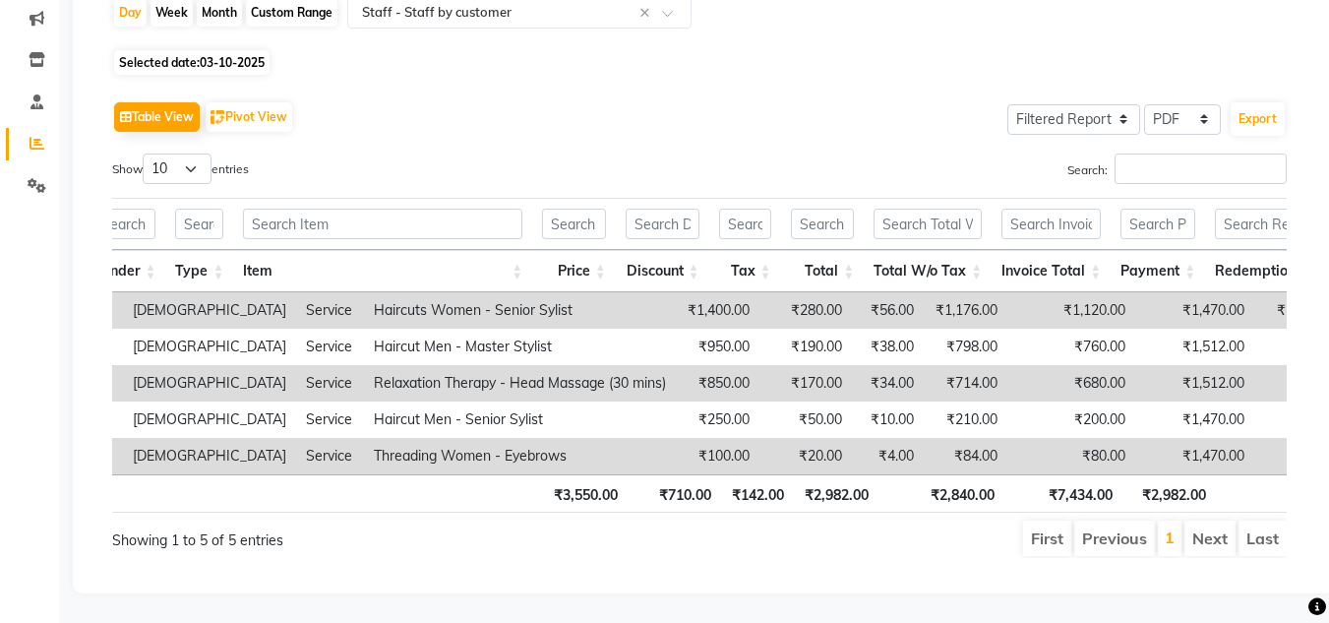
click at [763, 81] on div "Table View Pivot View Select Full Report Filtered Report Select CSV PDF Export …" at bounding box center [699, 327] width 1206 height 493
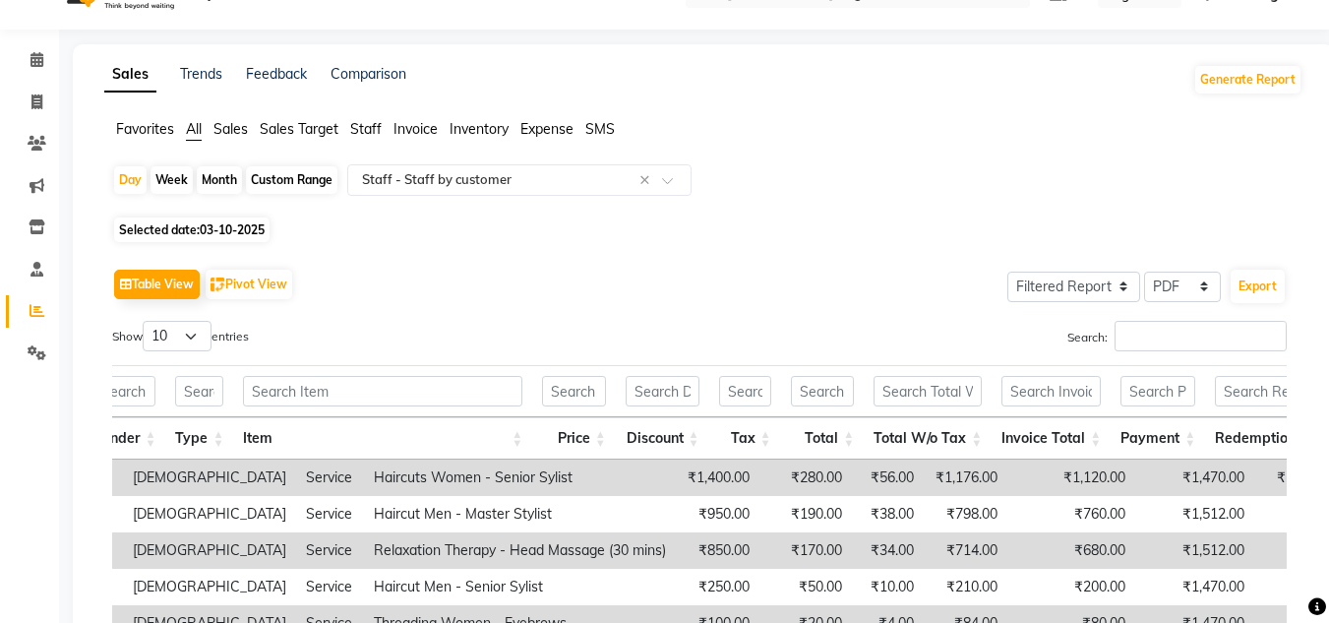
scroll to position [0, 0]
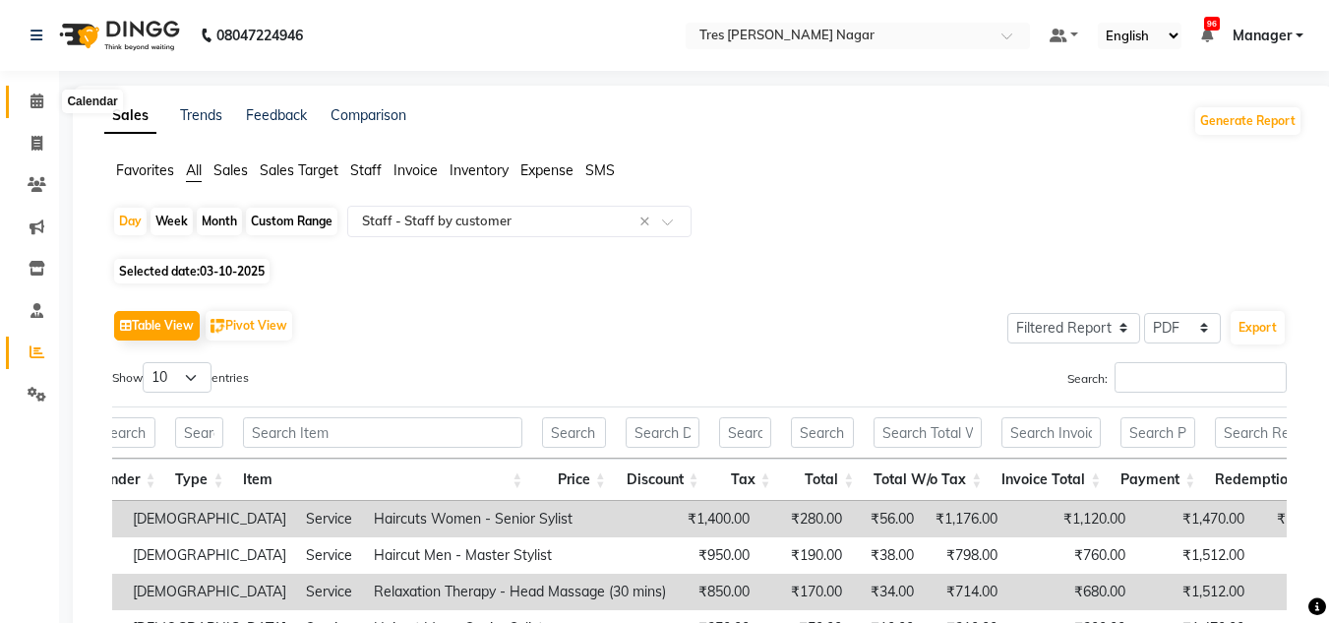
click at [31, 102] on icon at bounding box center [37, 100] width 13 height 15
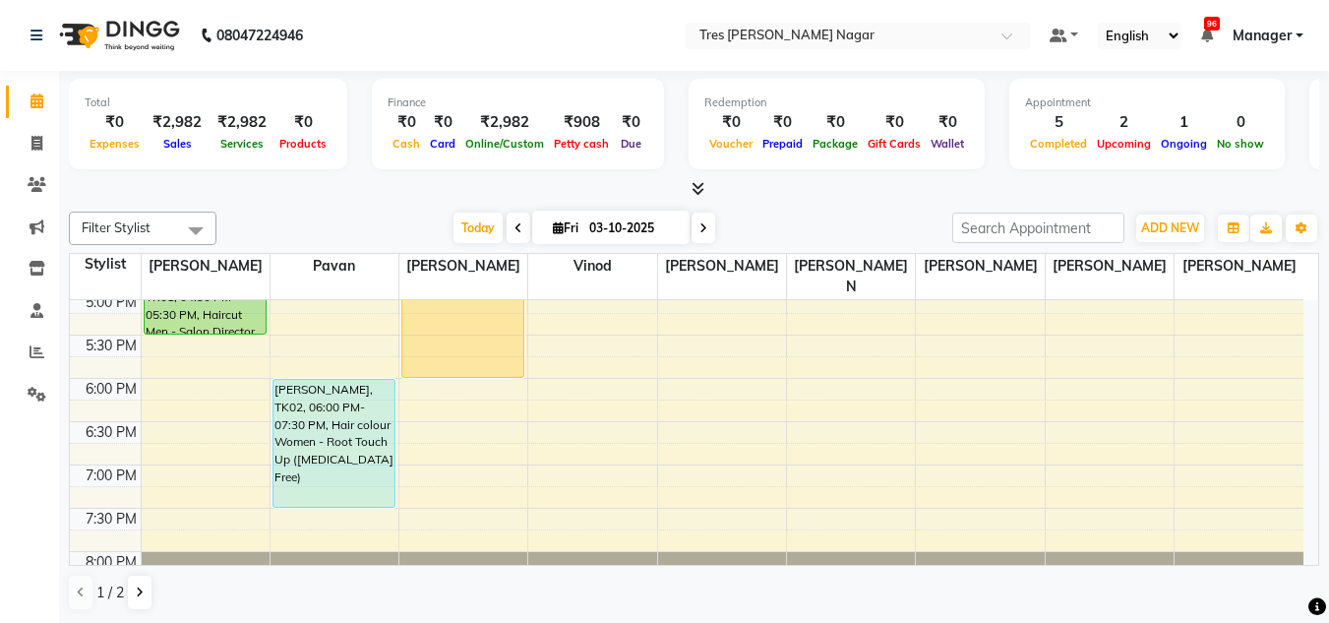
scroll to position [1, 0]
drag, startPoint x: 903, startPoint y: 56, endPoint x: 906, endPoint y: 45, distance: 11.2
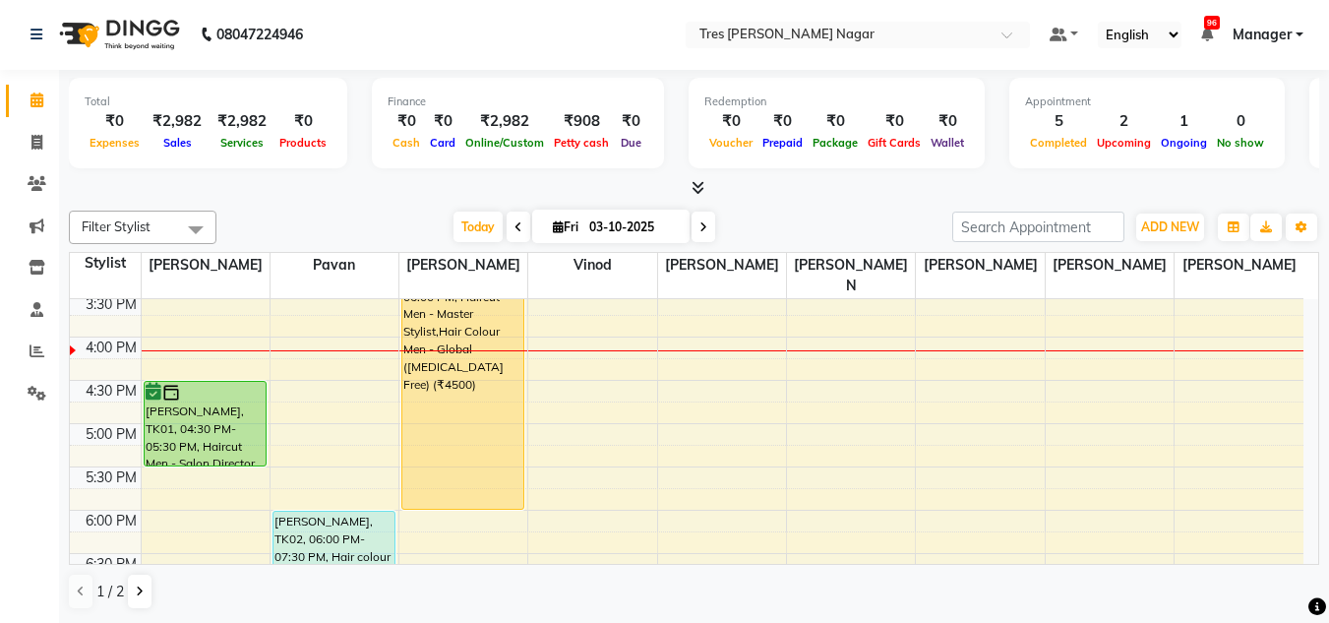
scroll to position [689, 0]
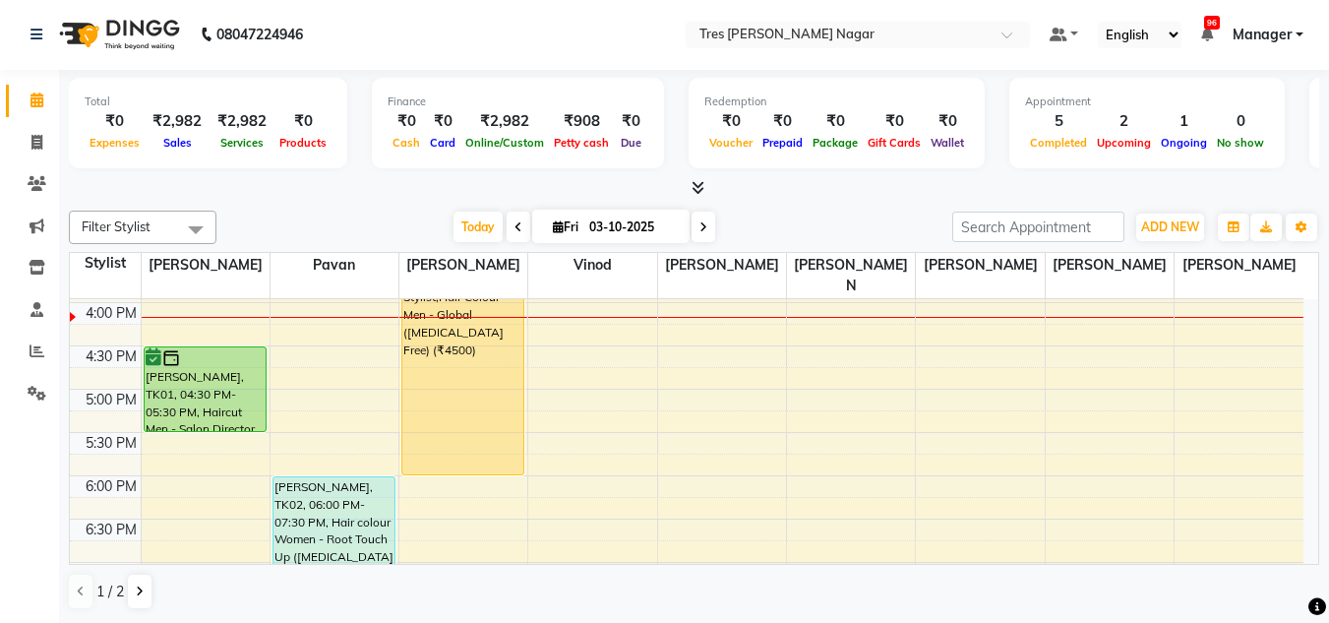
click at [701, 222] on icon at bounding box center [704, 227] width 8 height 12
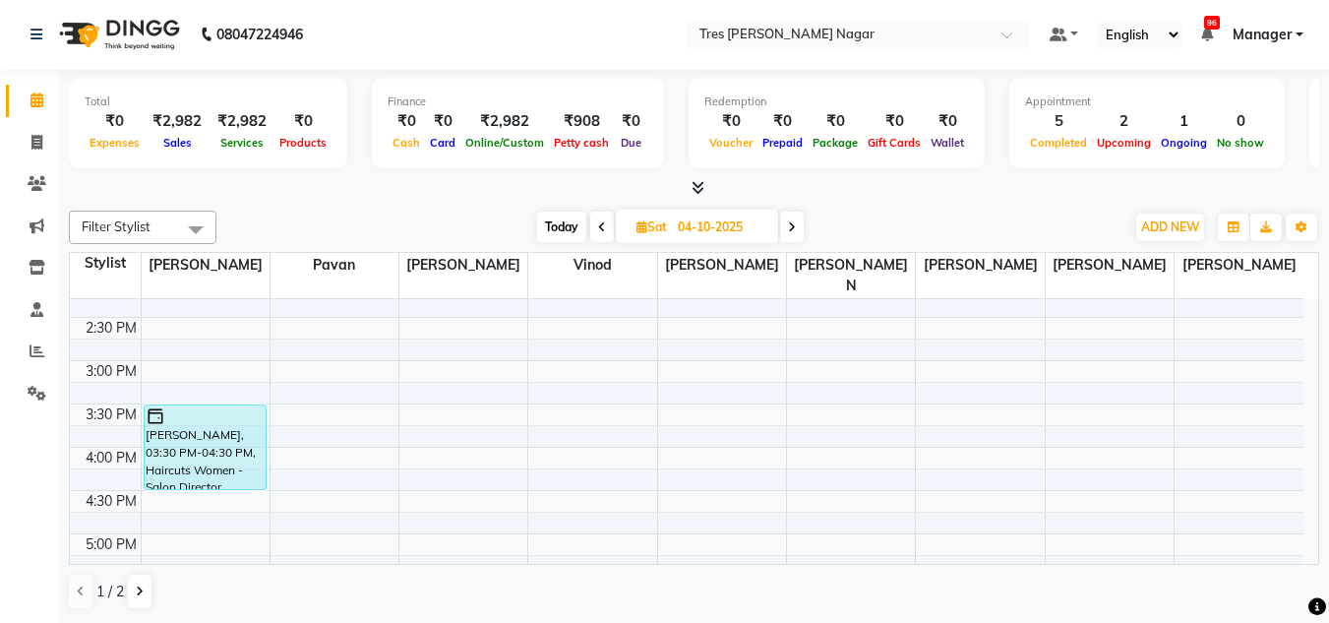
scroll to position [300, 0]
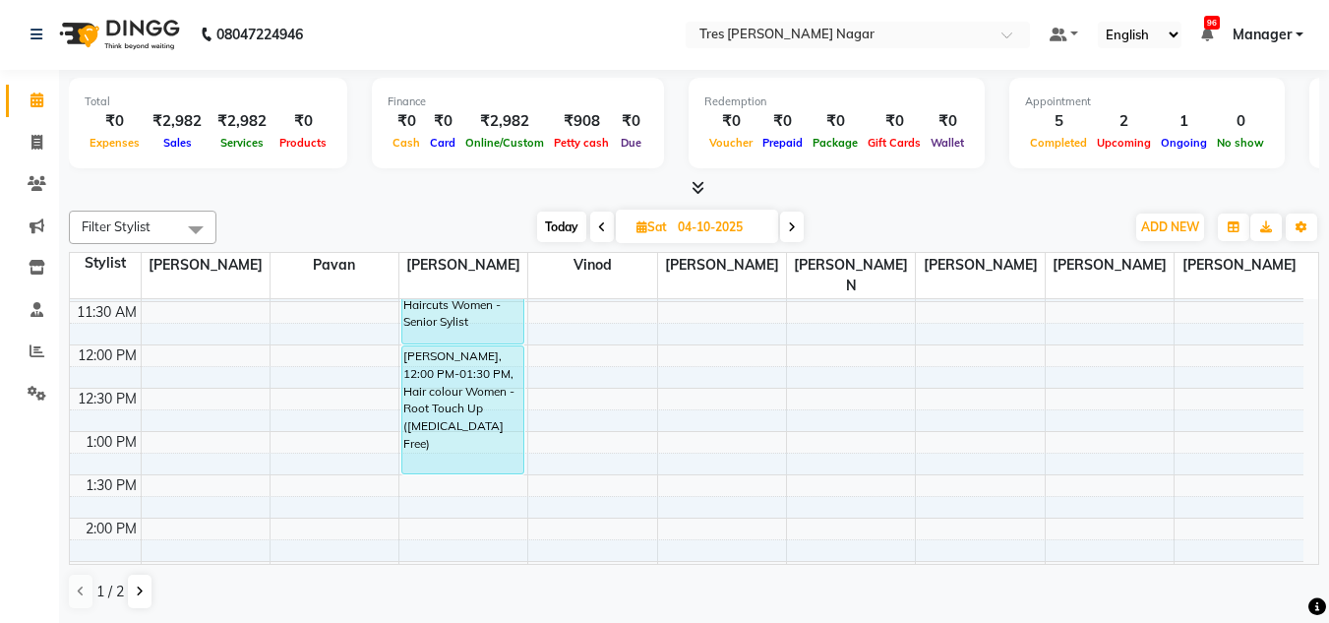
click at [556, 210] on div "Filter Stylist Select All Shantanu Reddy Pavan Harshita Vinod Ansh Jadhav Sonu …" at bounding box center [694, 410] width 1251 height 415
click at [566, 233] on span "Today" at bounding box center [561, 227] width 49 height 31
type input "03-10-2025"
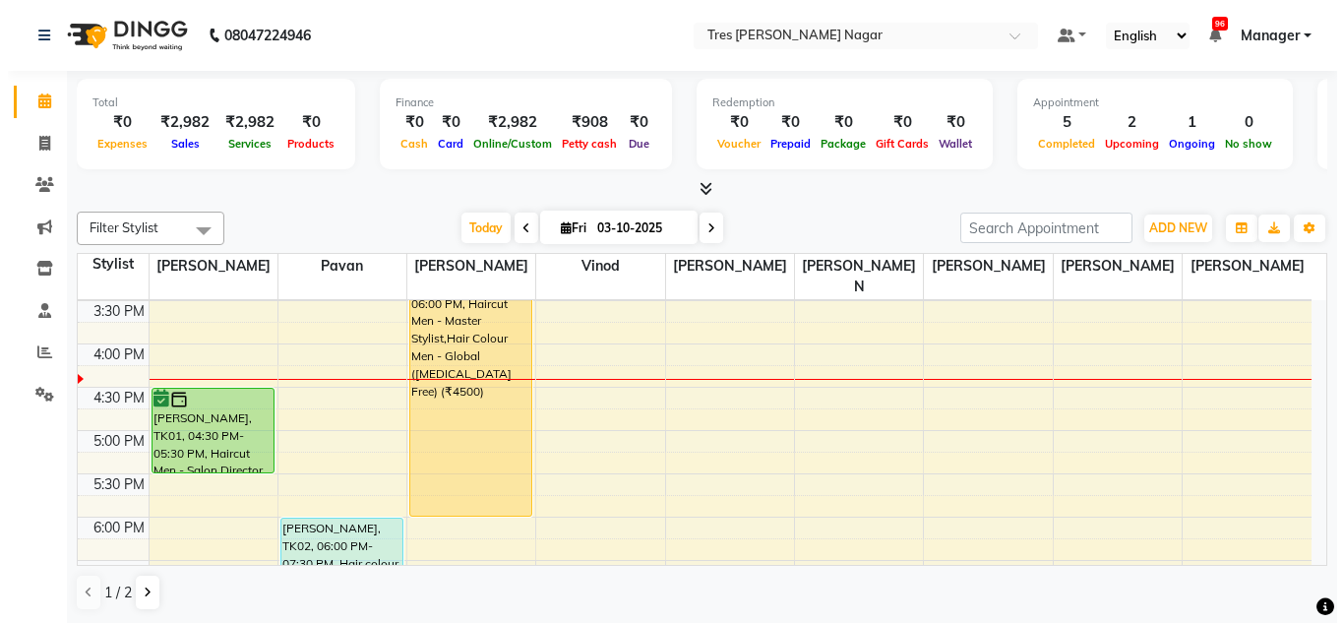
scroll to position [497, 0]
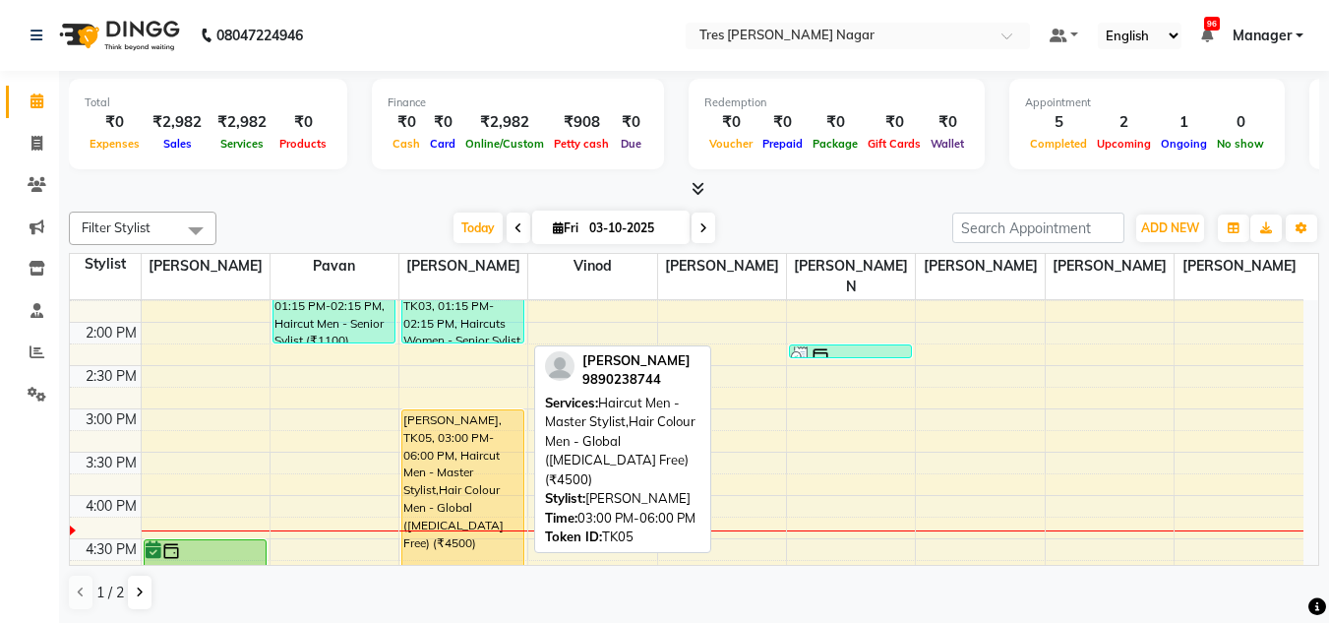
click at [463, 444] on div "Vicky Agarwal, TK05, 03:00 PM-06:00 PM, Haircut Men - Master Stylist,Hair Colou…" at bounding box center [462, 538] width 121 height 257
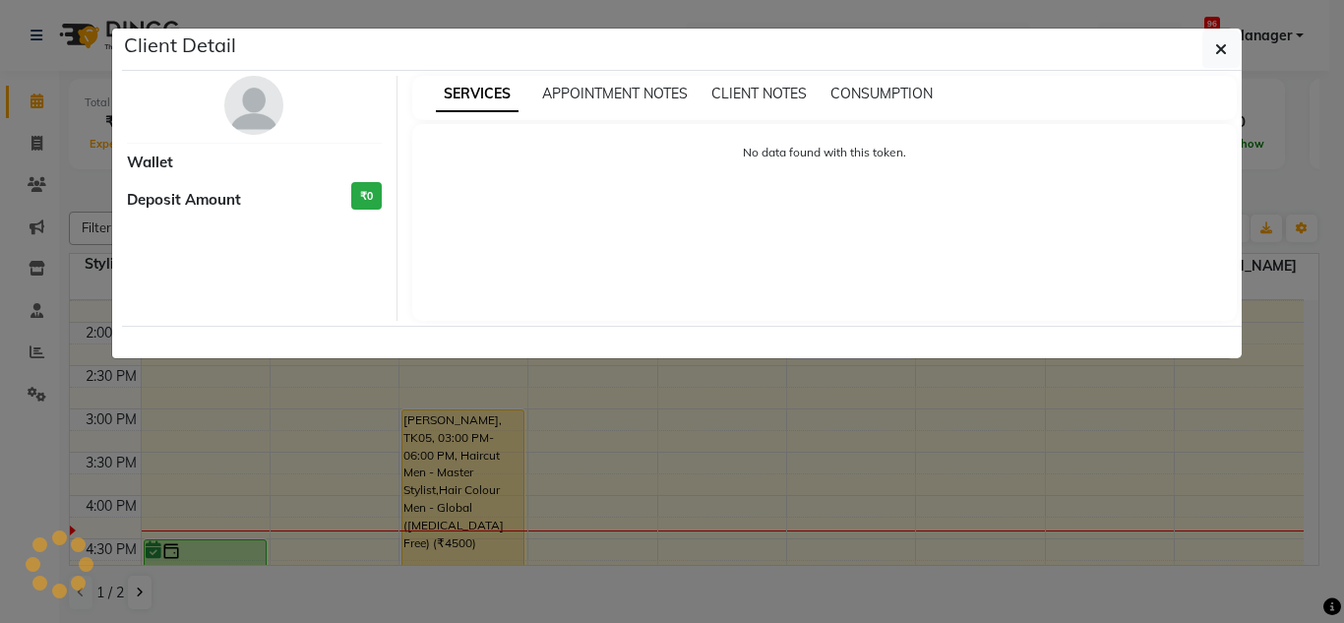
select select "1"
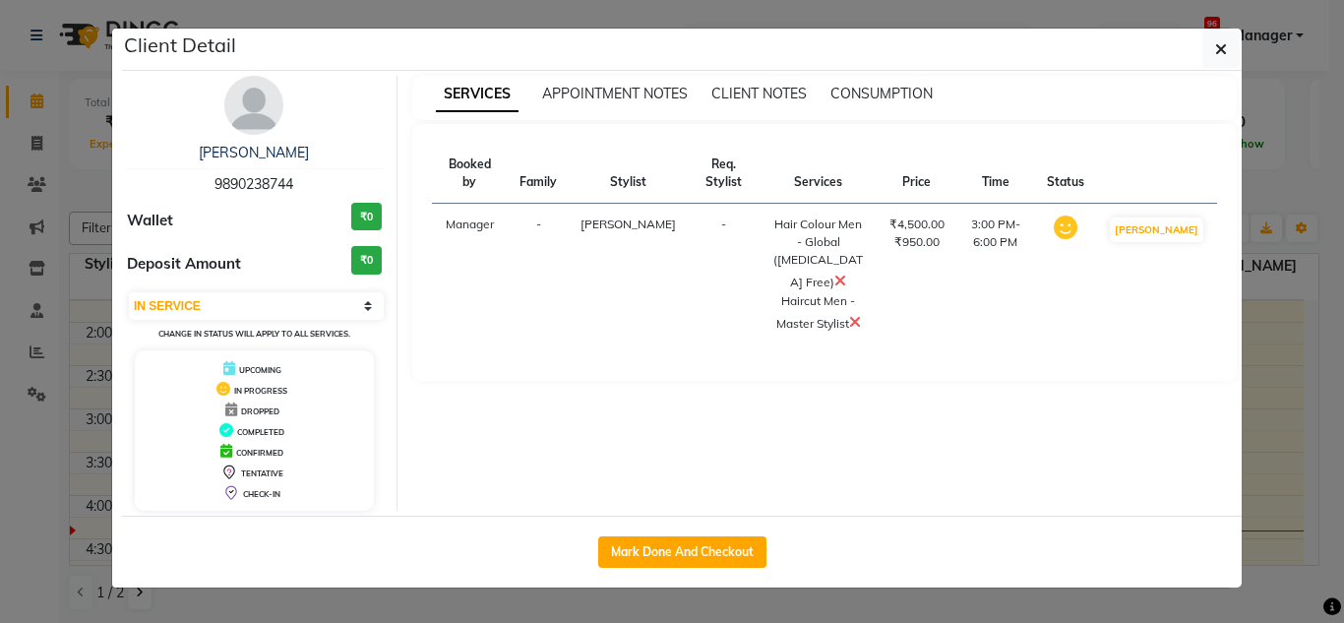
click at [253, 112] on img at bounding box center [253, 105] width 59 height 59
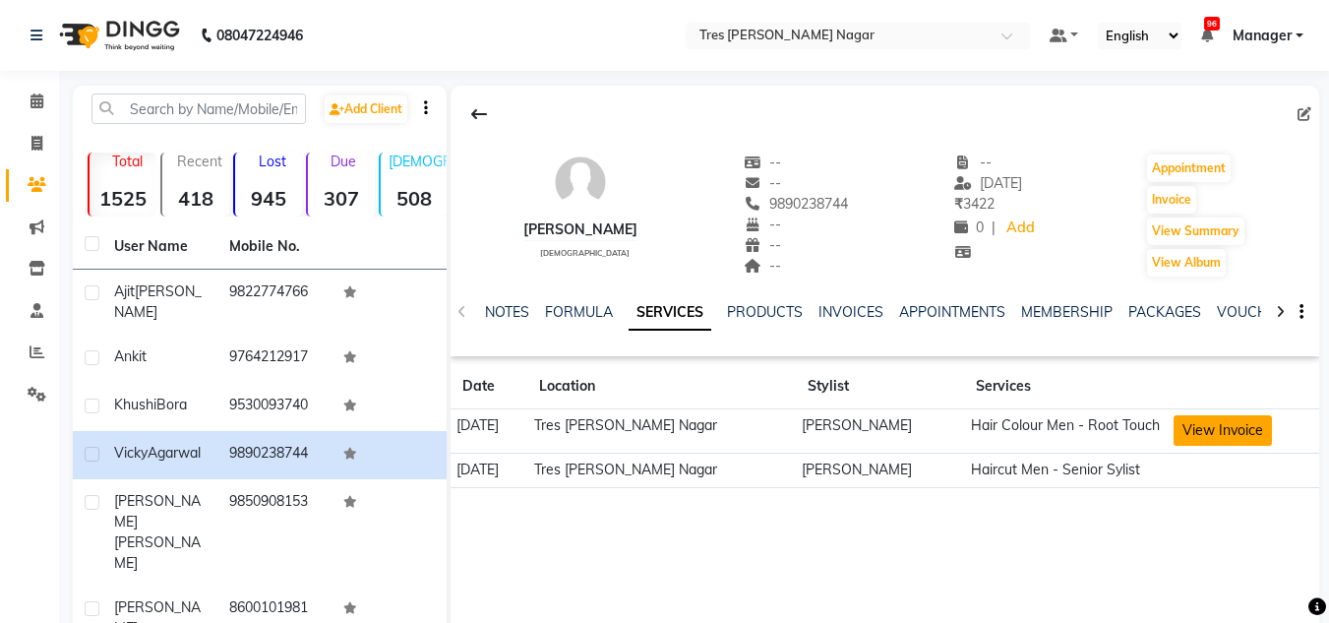
click at [1228, 429] on button "View Invoice" at bounding box center [1223, 430] width 98 height 31
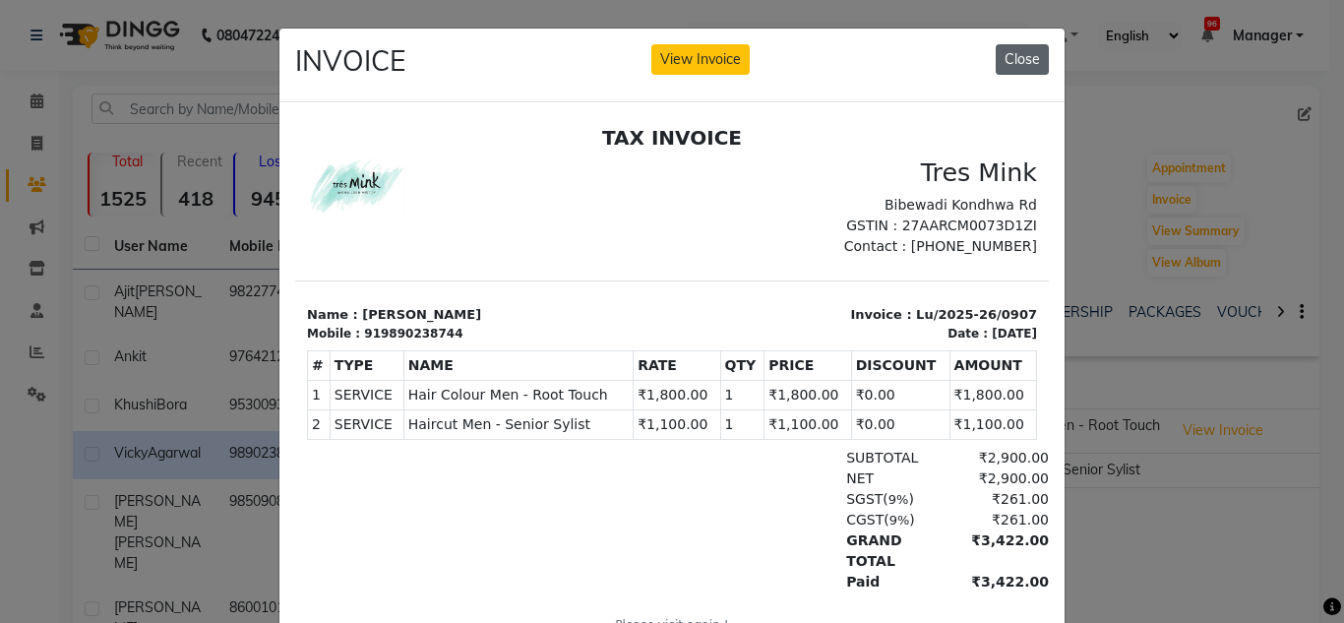
click at [1011, 64] on button "Close" at bounding box center [1022, 59] width 53 height 31
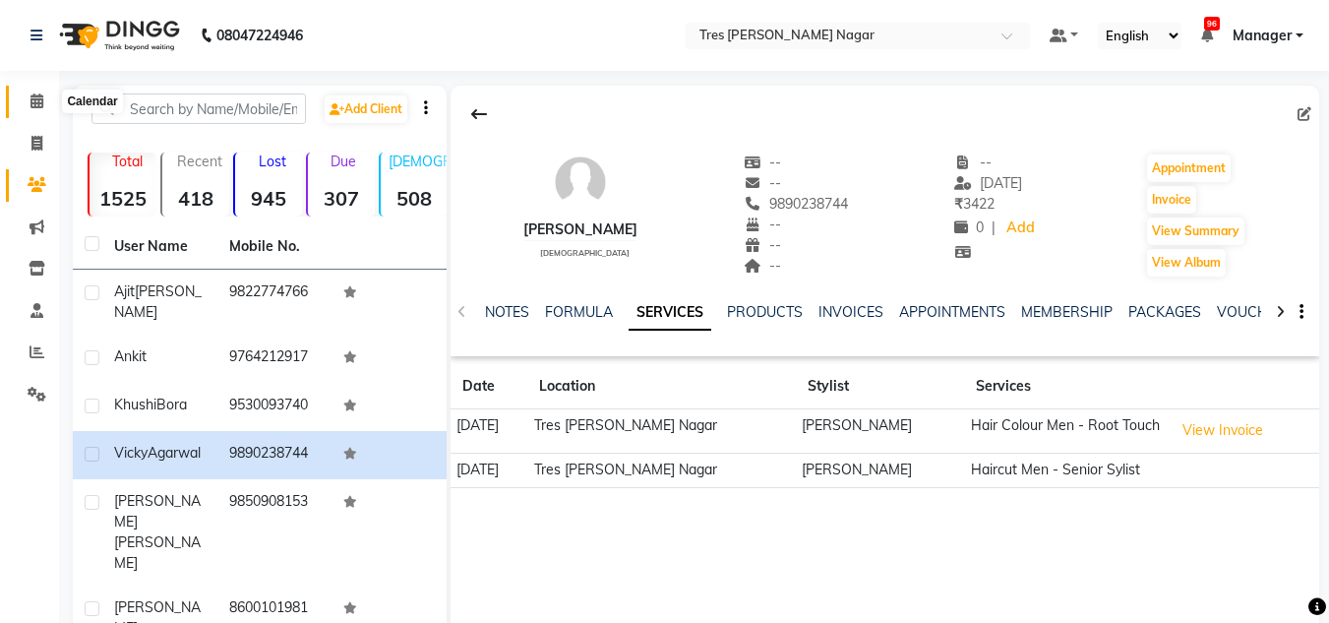
click at [47, 98] on span at bounding box center [37, 102] width 34 height 23
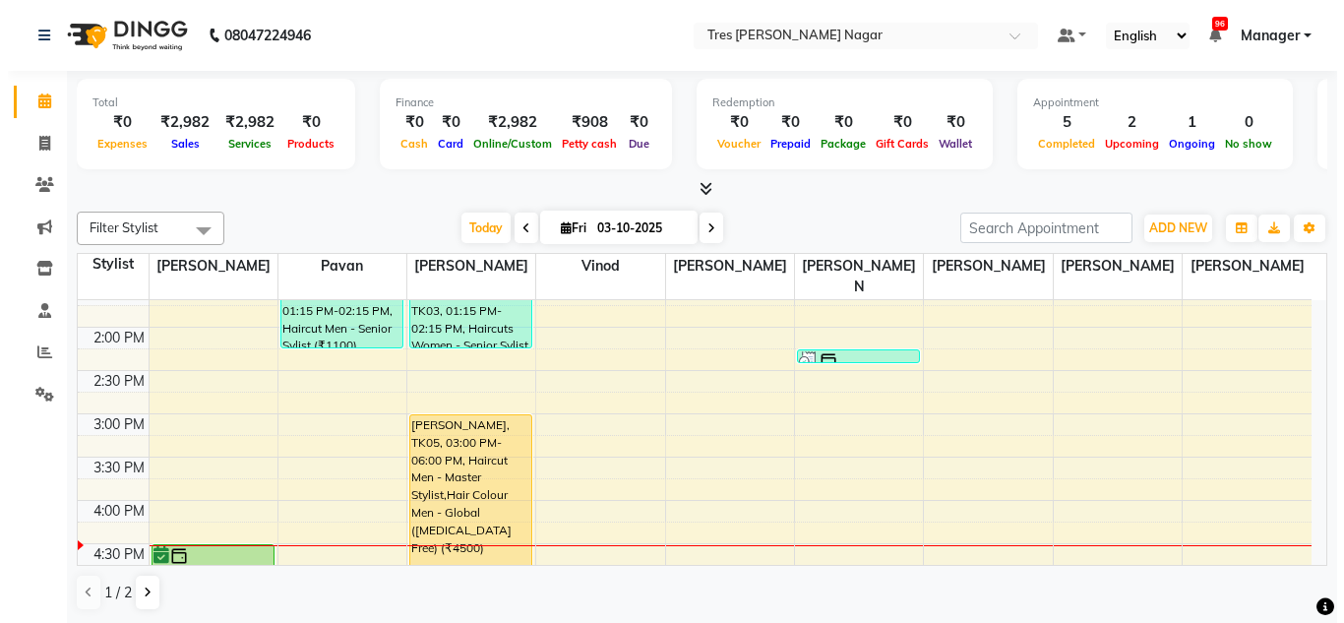
scroll to position [1, 0]
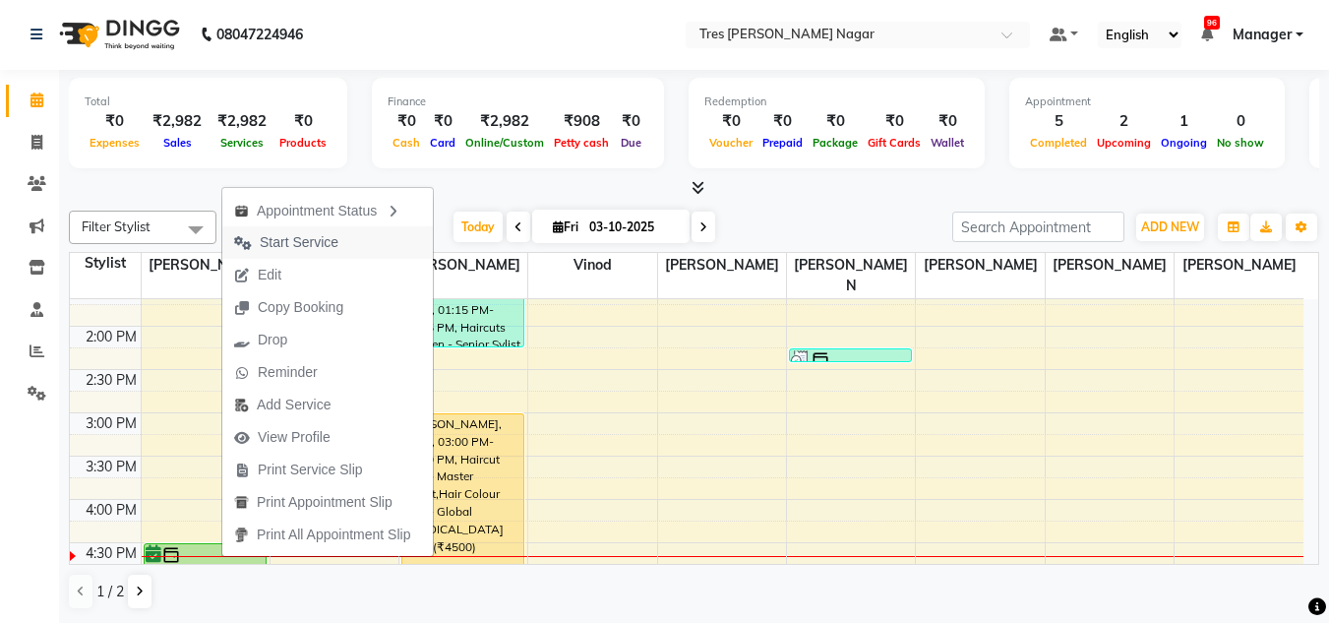
click at [283, 243] on span "Start Service" at bounding box center [299, 242] width 79 height 21
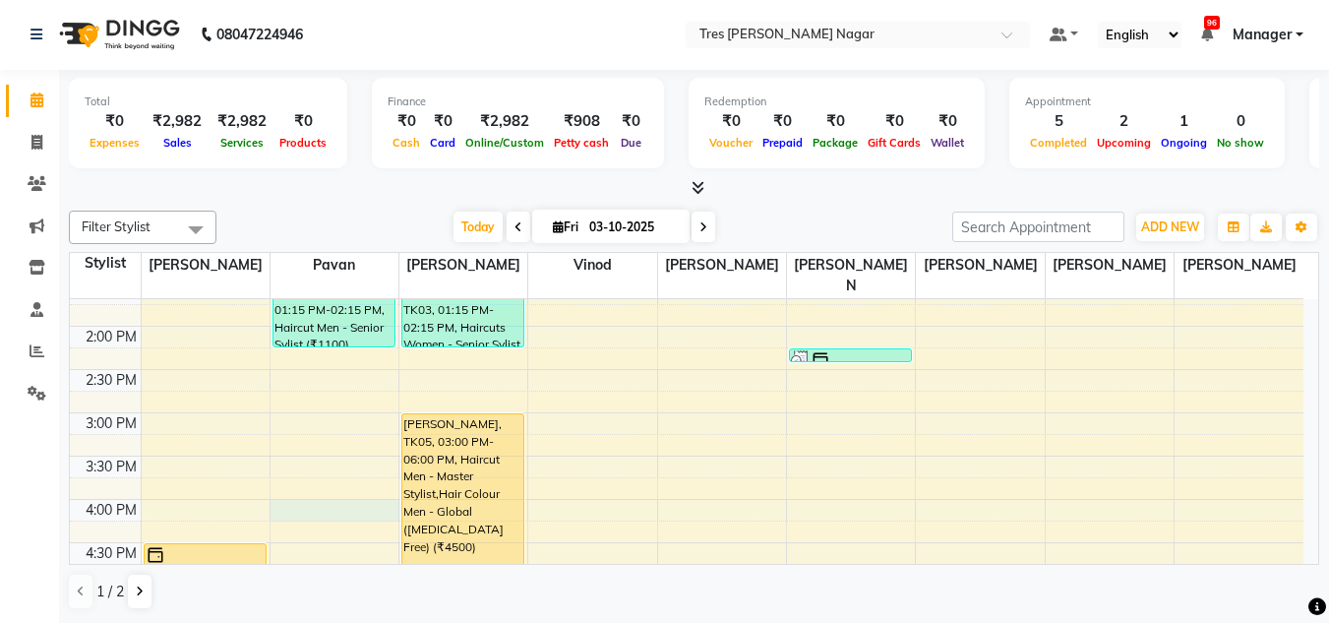
click at [316, 484] on div "8:00 AM 8:30 AM 9:00 AM 9:30 AM 10:00 AM 10:30 AM 11:00 AM 11:30 AM 12:00 PM 12…" at bounding box center [687, 369] width 1234 height 1125
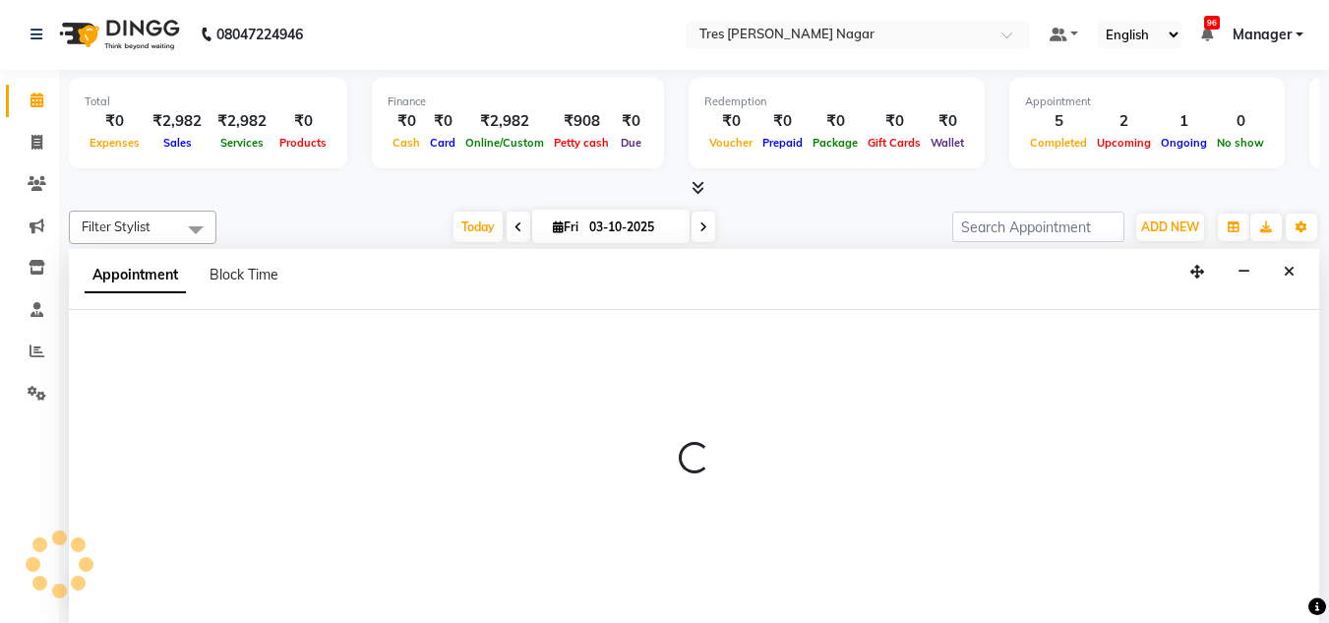
select select "39900"
select select "960"
select select "tentative"
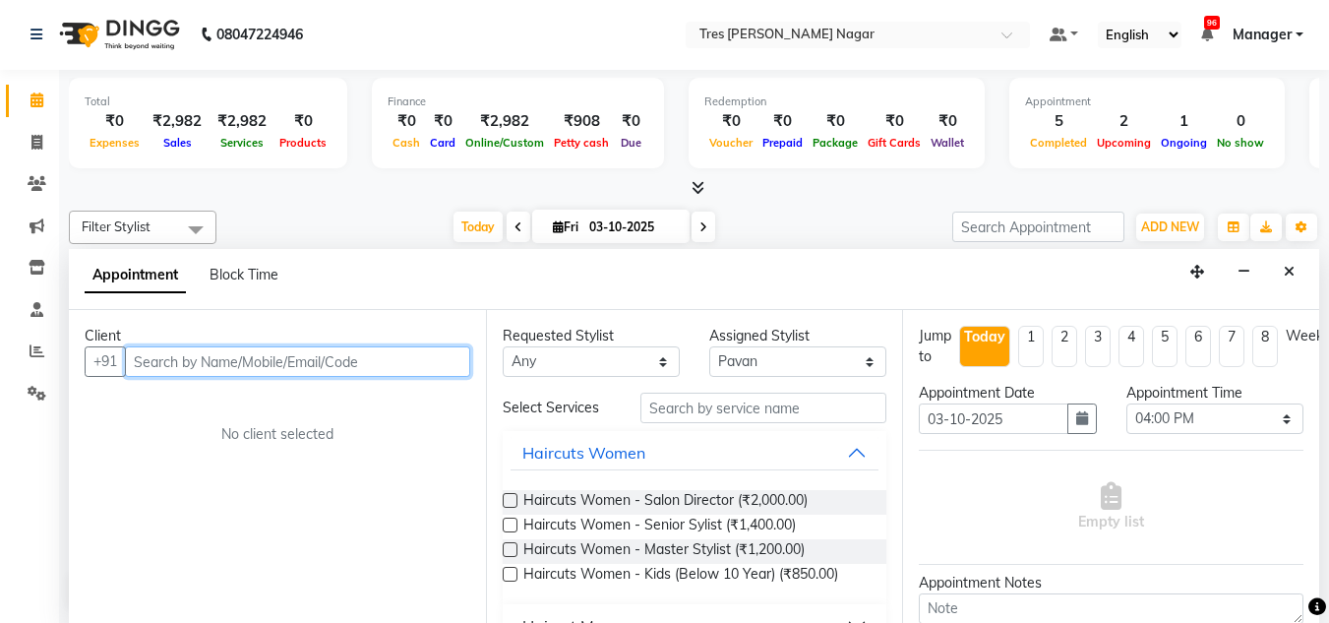
click at [226, 369] on input "text" at bounding box center [297, 361] width 345 height 31
click at [379, 356] on input "9975622579" at bounding box center [257, 361] width 264 height 31
type input "9975622579"
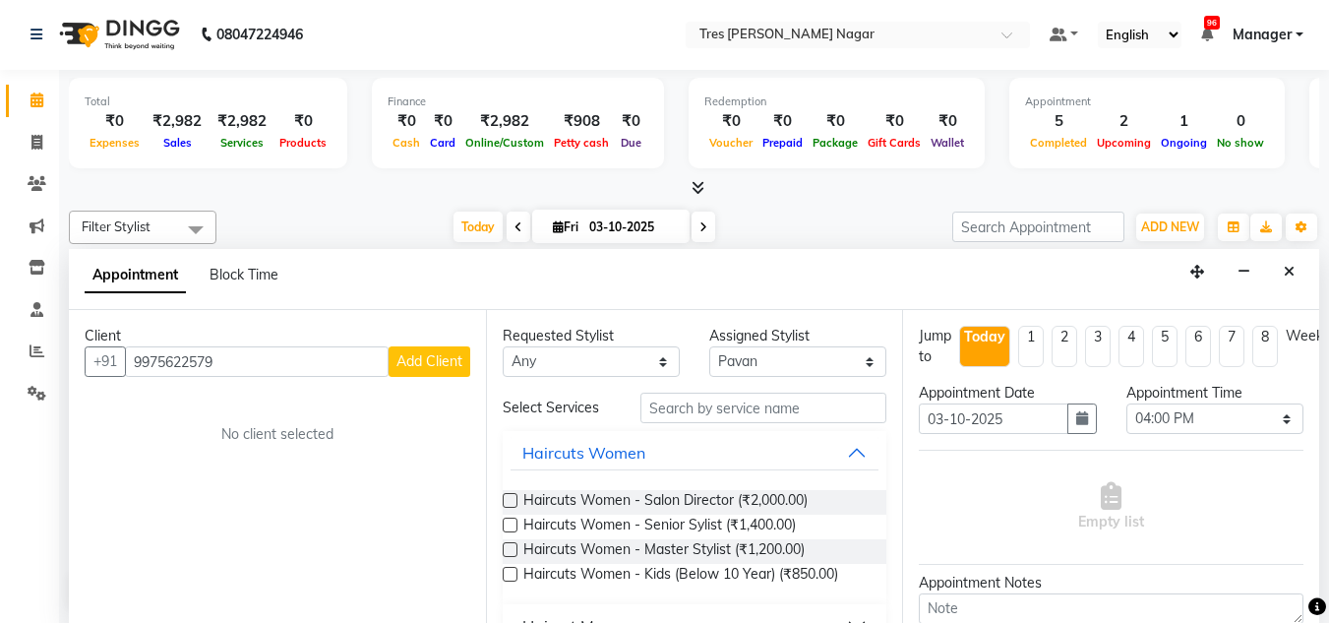
click at [424, 362] on span "Add Client" at bounding box center [430, 361] width 66 height 18
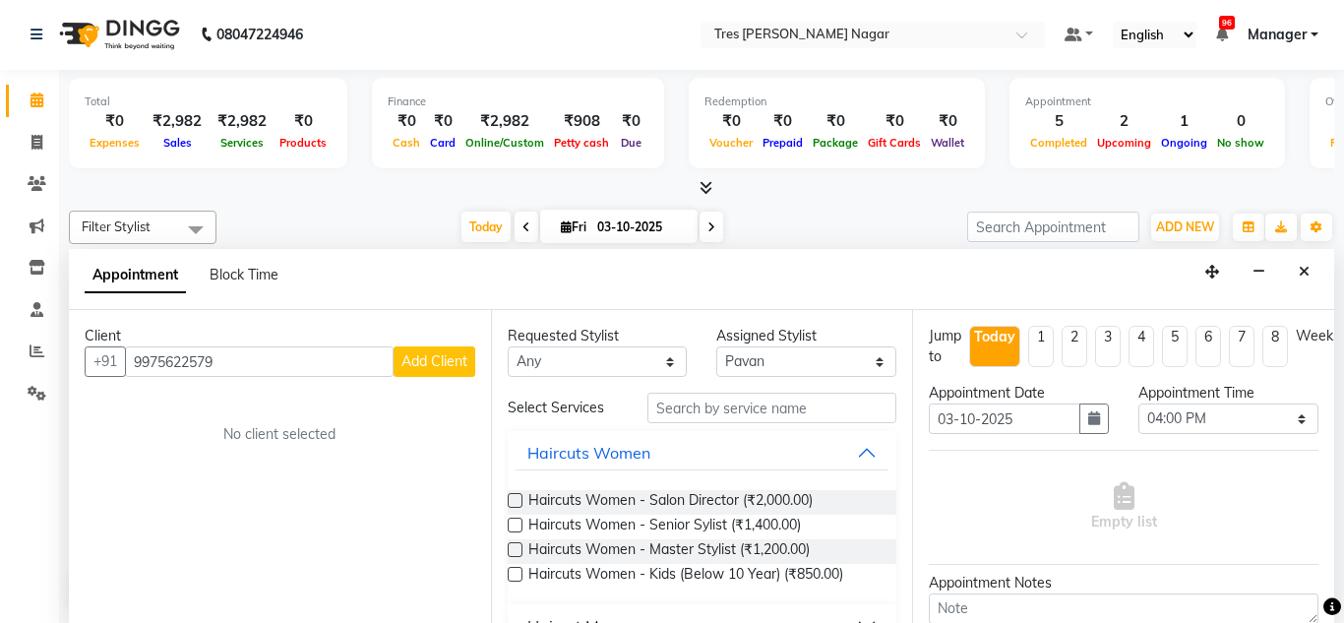
select select "22"
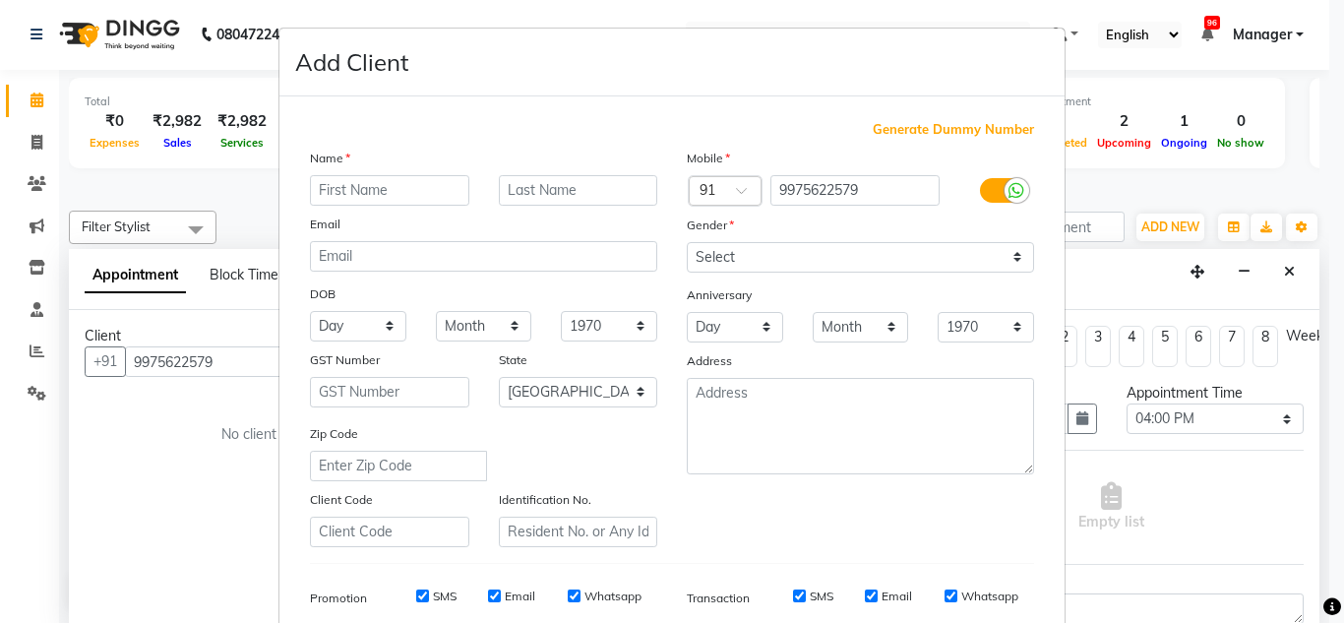
click at [356, 194] on input "text" at bounding box center [389, 190] width 159 height 31
type input "Reene"
click at [538, 192] on input "text" at bounding box center [578, 190] width 159 height 31
type input "Jhai"
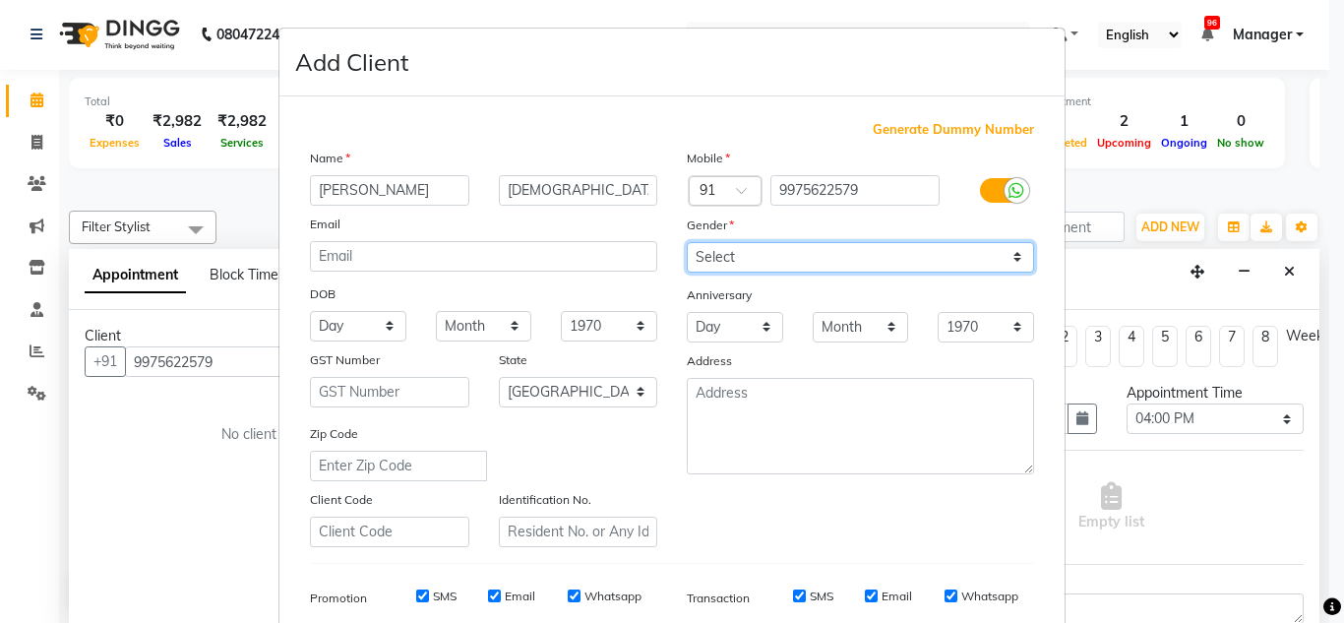
click at [742, 255] on select "Select Male Female Other Prefer Not To Say" at bounding box center [860, 257] width 347 height 31
select select "female"
click at [687, 242] on select "Select Male Female Other Prefer Not To Say" at bounding box center [860, 257] width 347 height 31
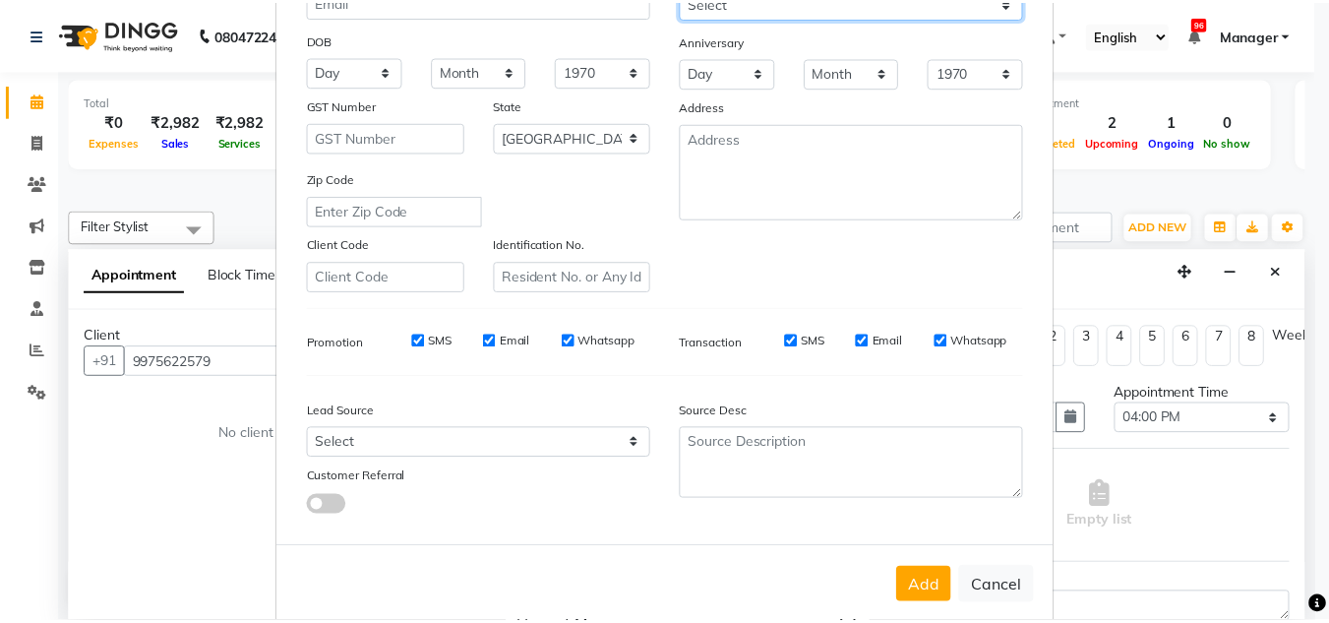
scroll to position [285, 0]
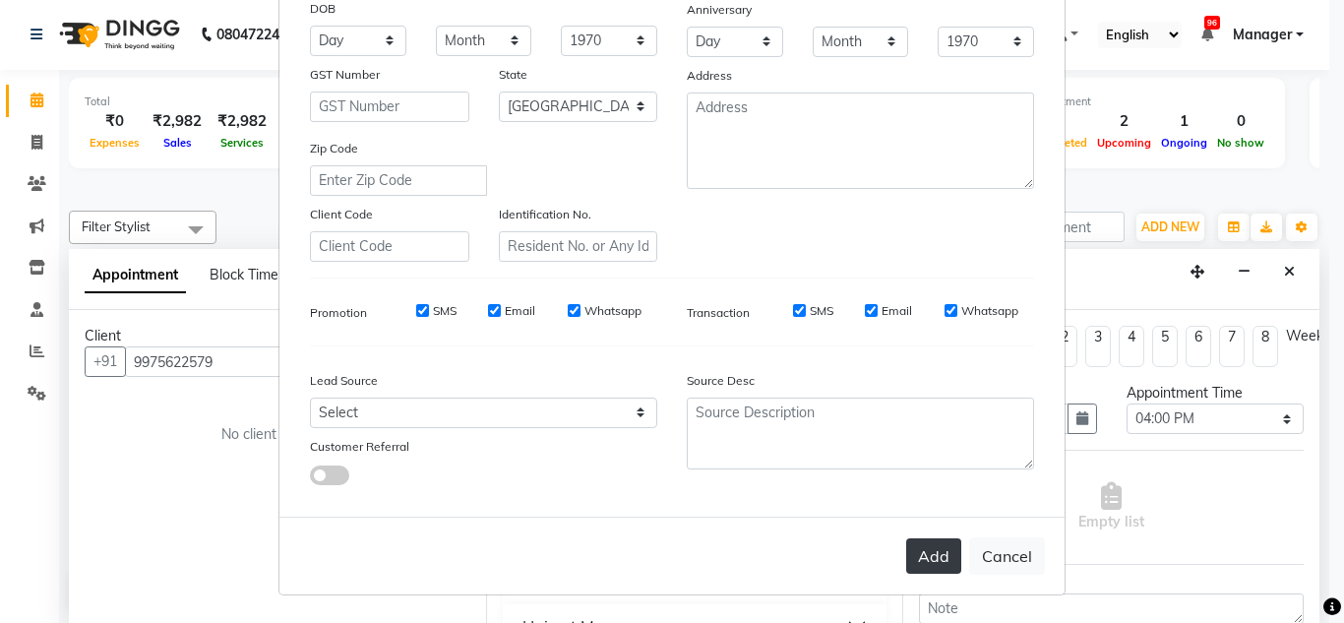
click at [923, 558] on button "Add" at bounding box center [933, 555] width 55 height 35
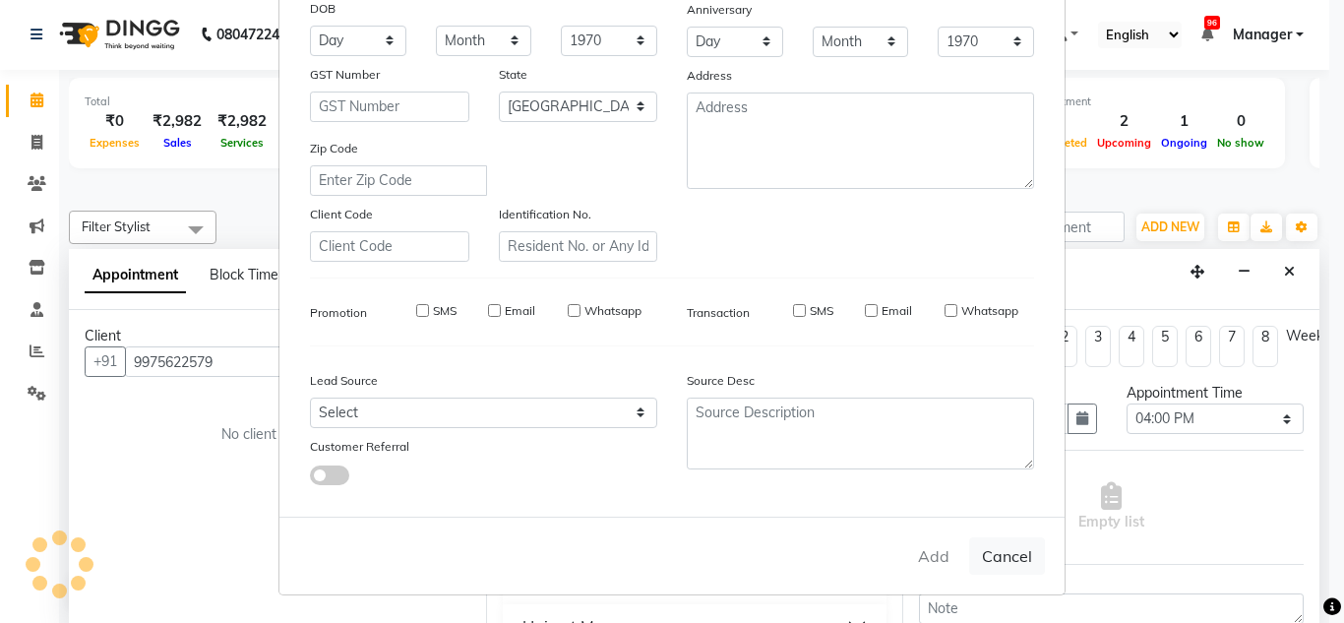
select select
select select "null"
select select
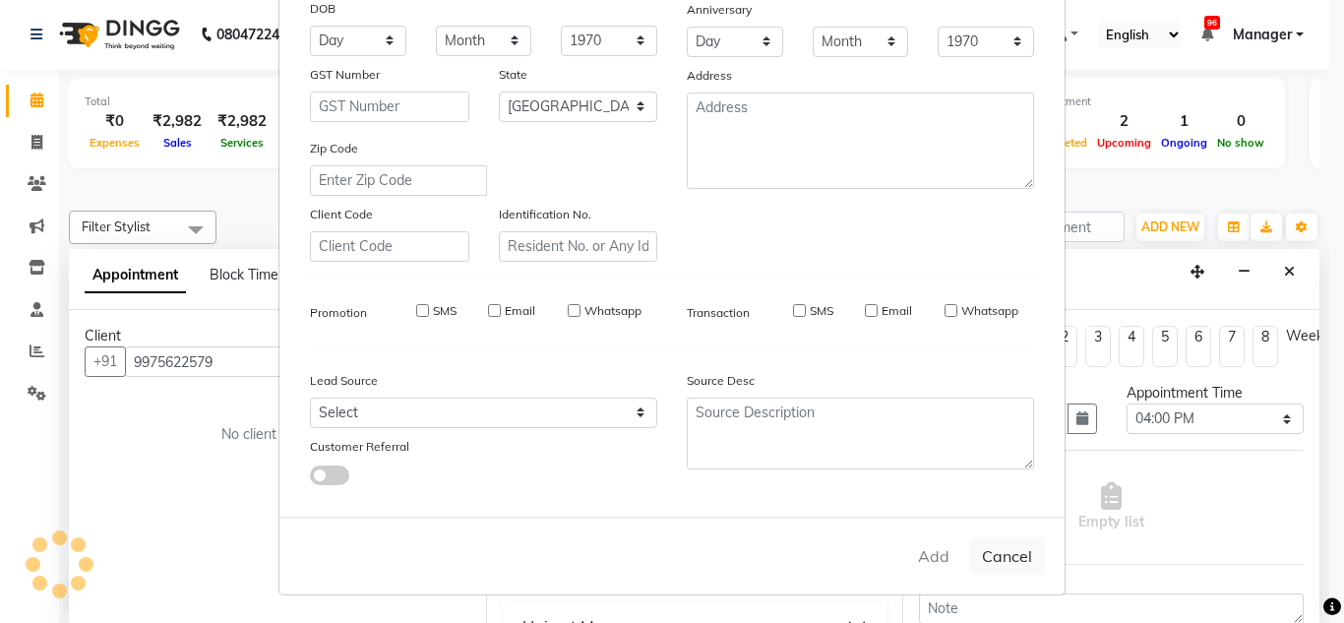
select select
checkbox input "false"
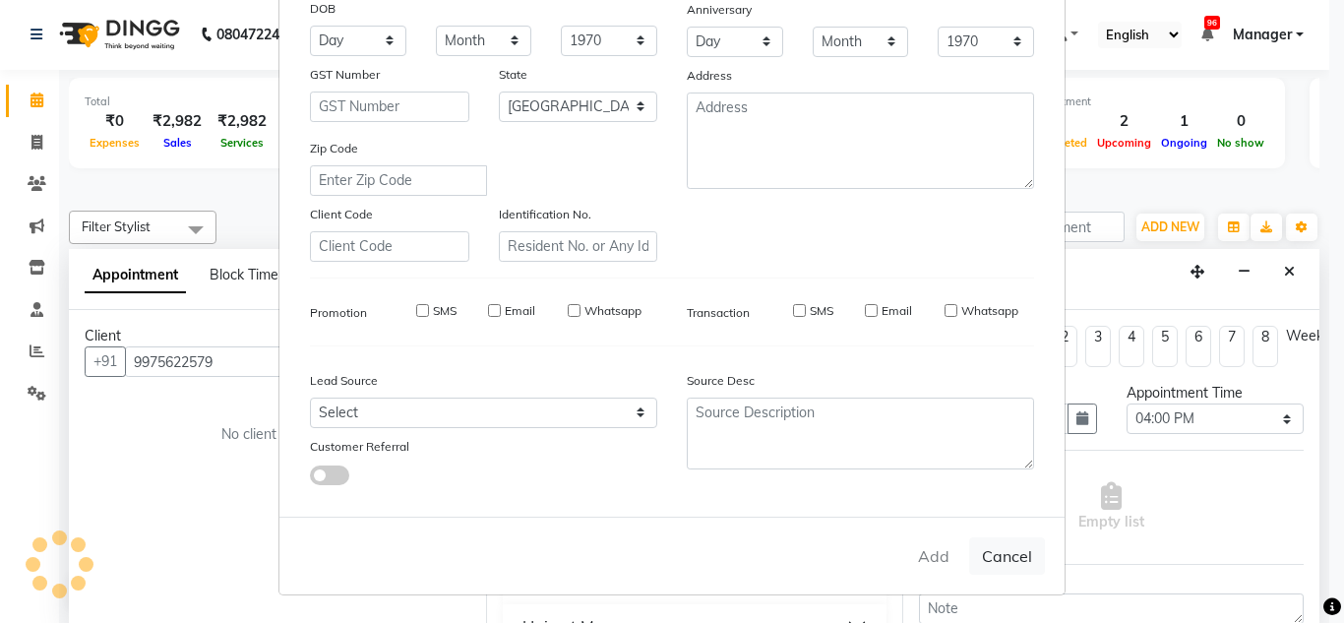
checkbox input "false"
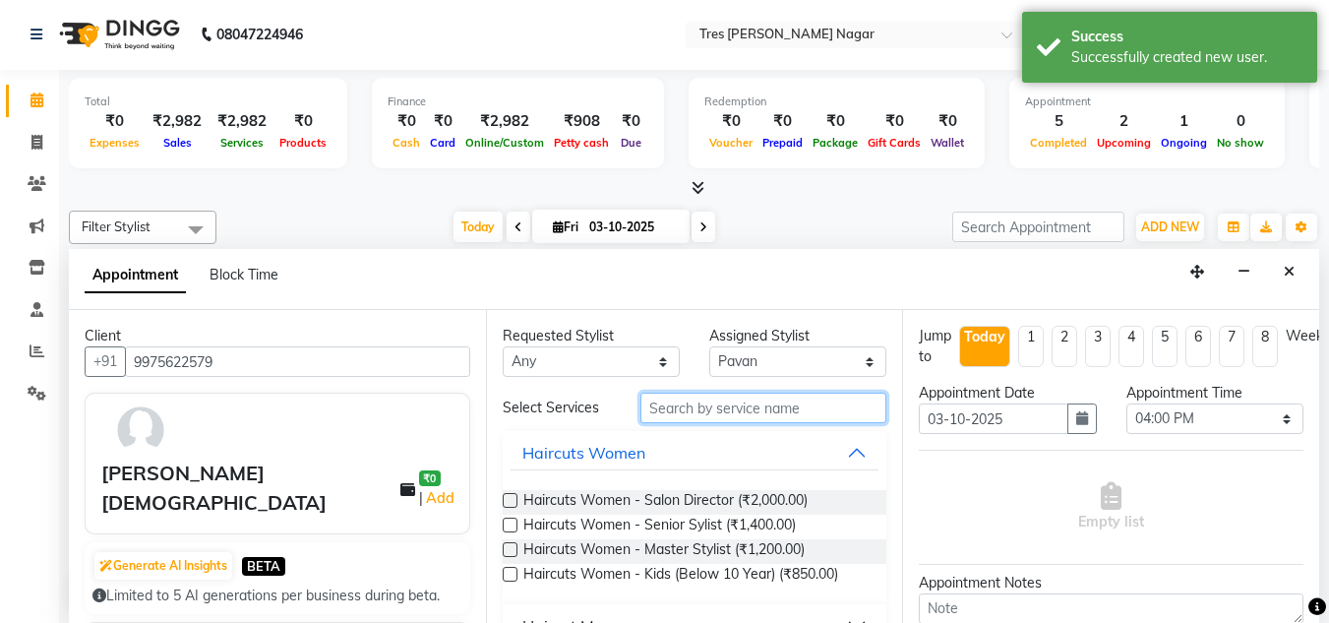
click at [656, 411] on input "text" at bounding box center [764, 408] width 246 height 31
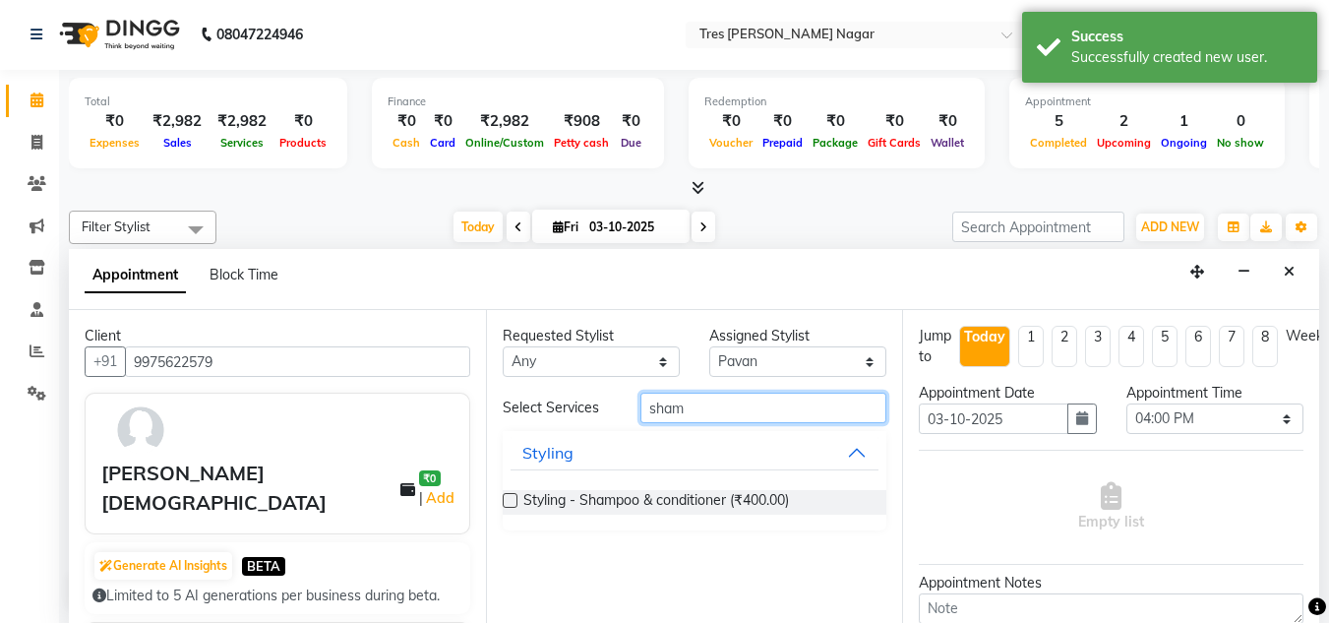
type input "sham"
click at [665, 489] on div "Styling - Shampoo & conditioner (₹400.00)" at bounding box center [695, 502] width 385 height 56
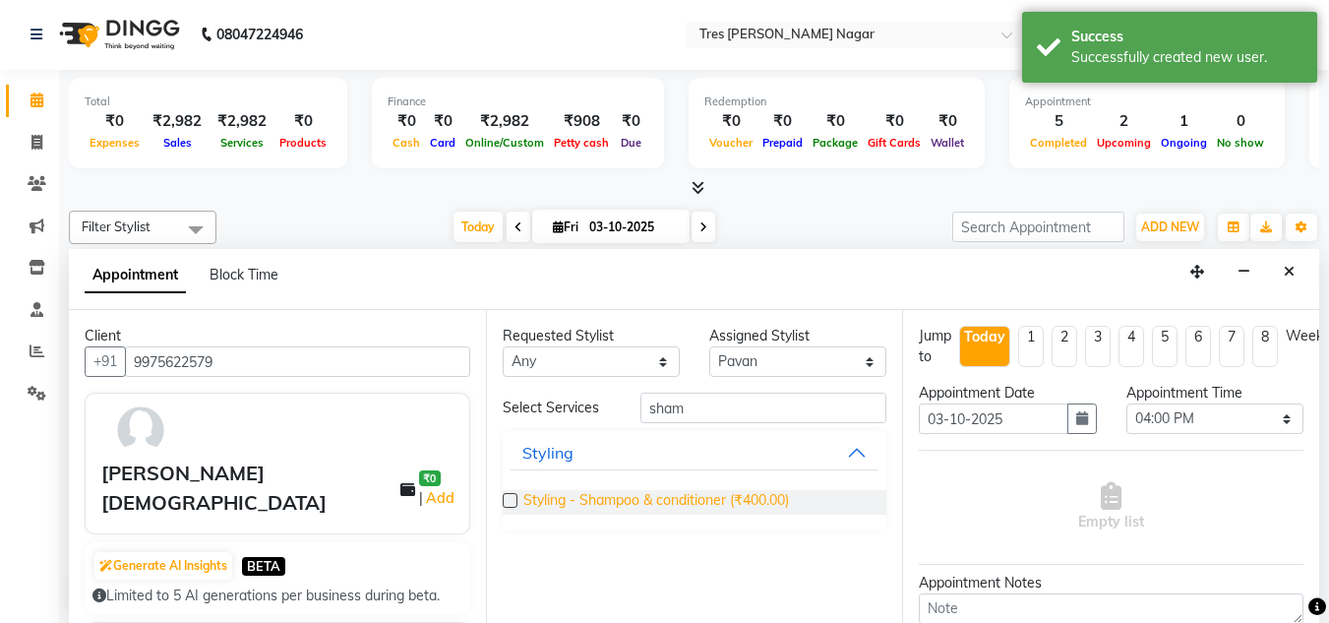
click at [665, 497] on span "Styling - Shampoo & conditioner (₹400.00)" at bounding box center [656, 502] width 266 height 25
checkbox input "false"
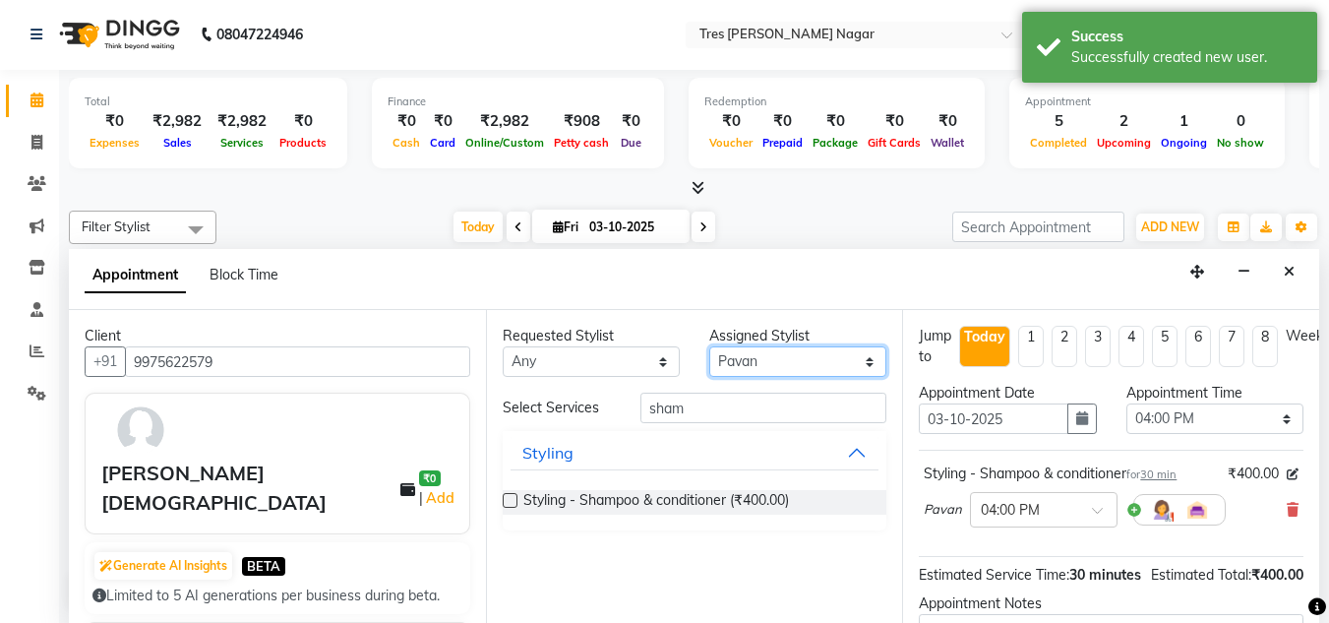
click at [763, 368] on select "Select Ansh Jadhav Chetan Mahale Eva Harshita Neha Aywale Pallavi H Pavan Pranj…" at bounding box center [797, 361] width 177 height 31
select select "85930"
click at [709, 346] on select "Select Ansh Jadhav Chetan Mahale Eva Harshita Neha Aywale Pallavi H Pavan Pranj…" at bounding box center [797, 361] width 177 height 31
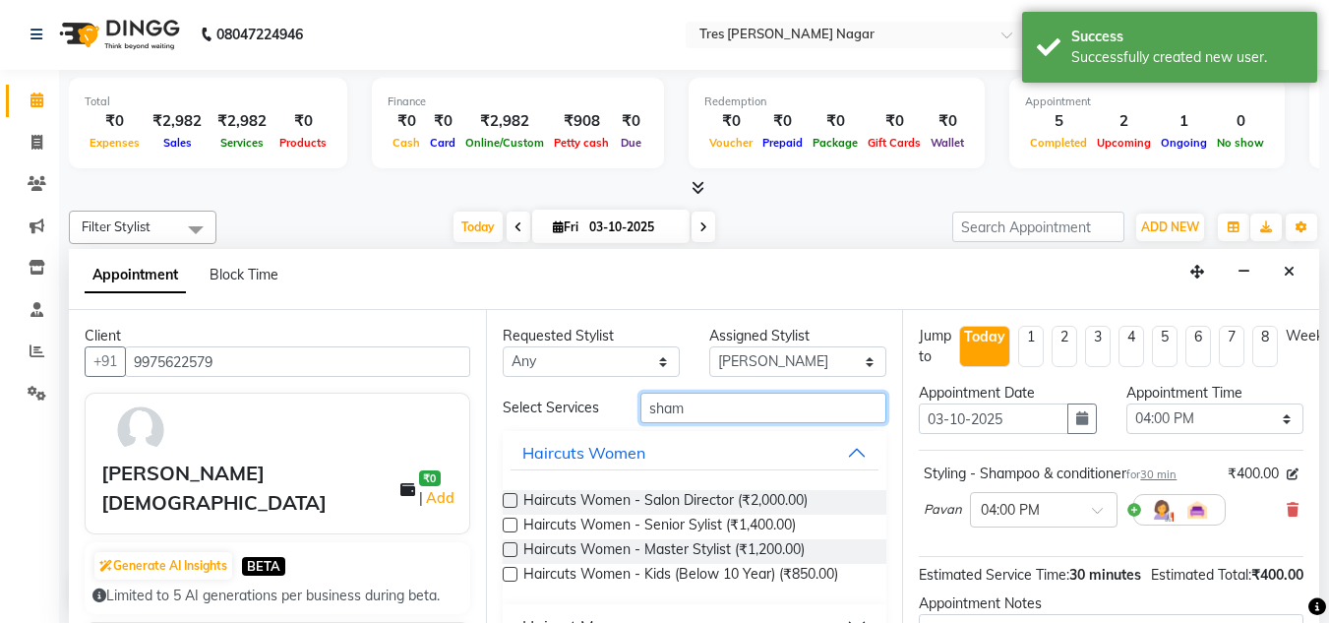
drag, startPoint x: 696, startPoint y: 404, endPoint x: 517, endPoint y: 410, distance: 179.2
click at [517, 410] on div "Select Services sham" at bounding box center [695, 408] width 414 height 31
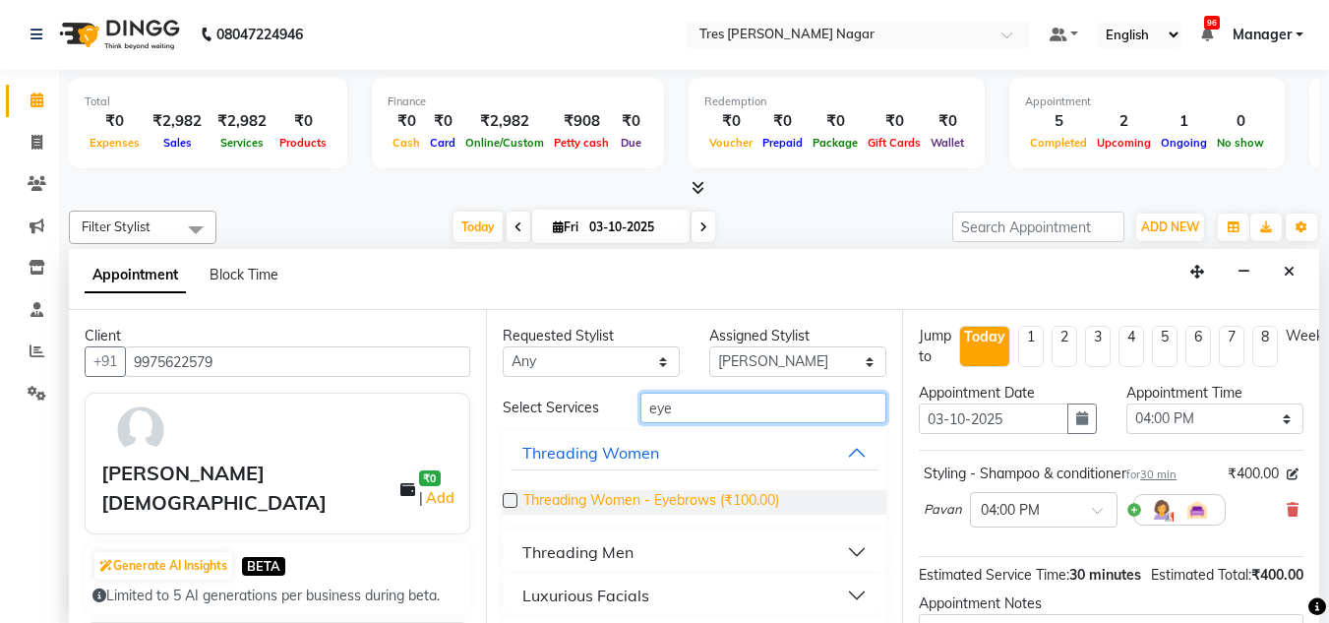
type input "eye"
click at [530, 505] on span "Threading Women - Eyebrows (₹100.00)" at bounding box center [651, 502] width 256 height 25
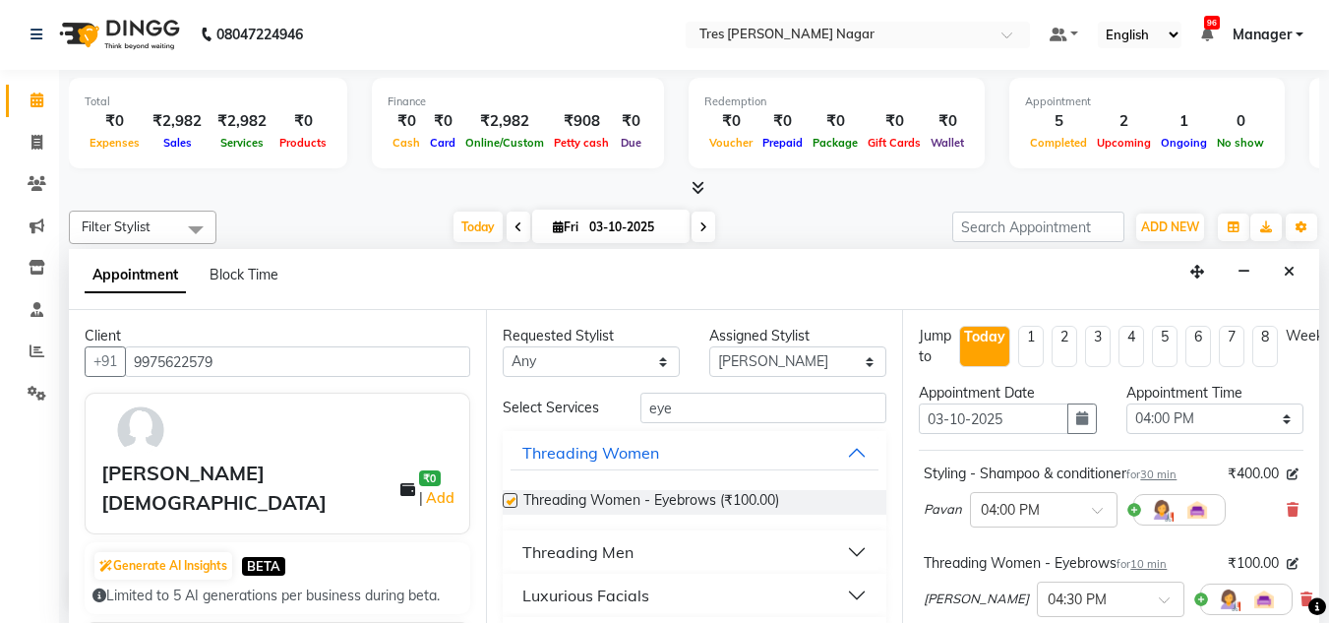
checkbox input "false"
drag, startPoint x: 724, startPoint y: 416, endPoint x: 498, endPoint y: 421, distance: 226.4
click at [498, 421] on div "Select Services eye" at bounding box center [695, 408] width 414 height 31
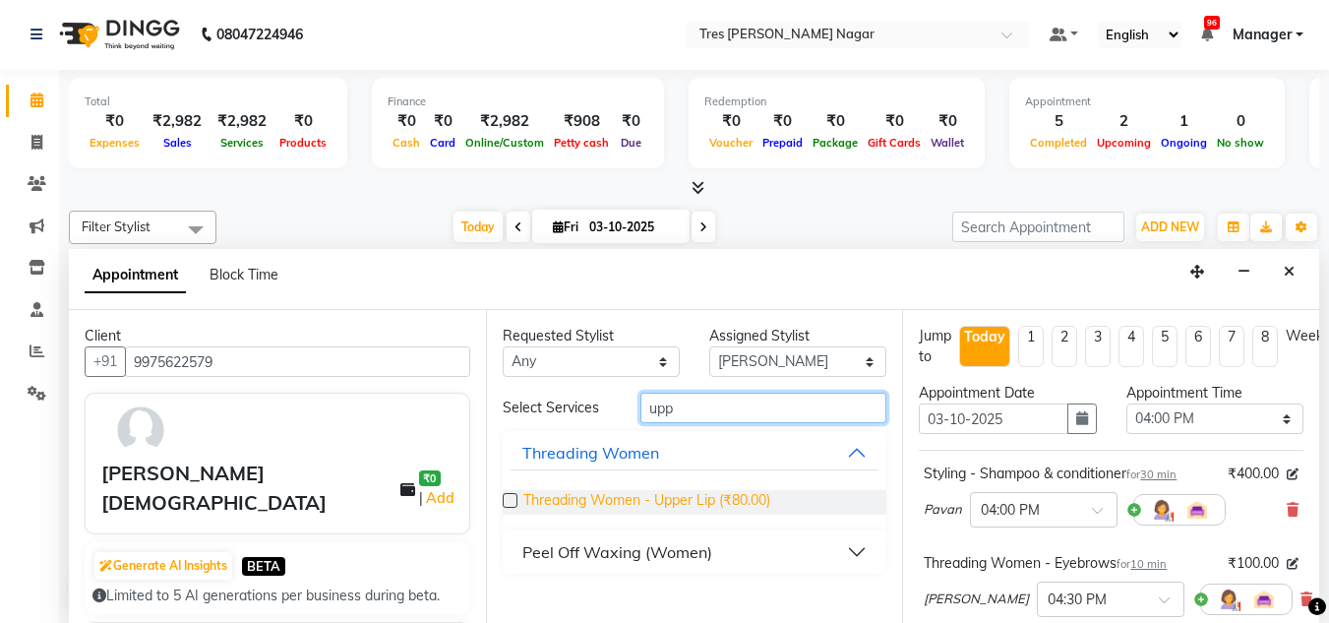
type input "upp"
click at [551, 502] on span "Threading Women - Upper Lip (₹80.00)" at bounding box center [646, 502] width 247 height 25
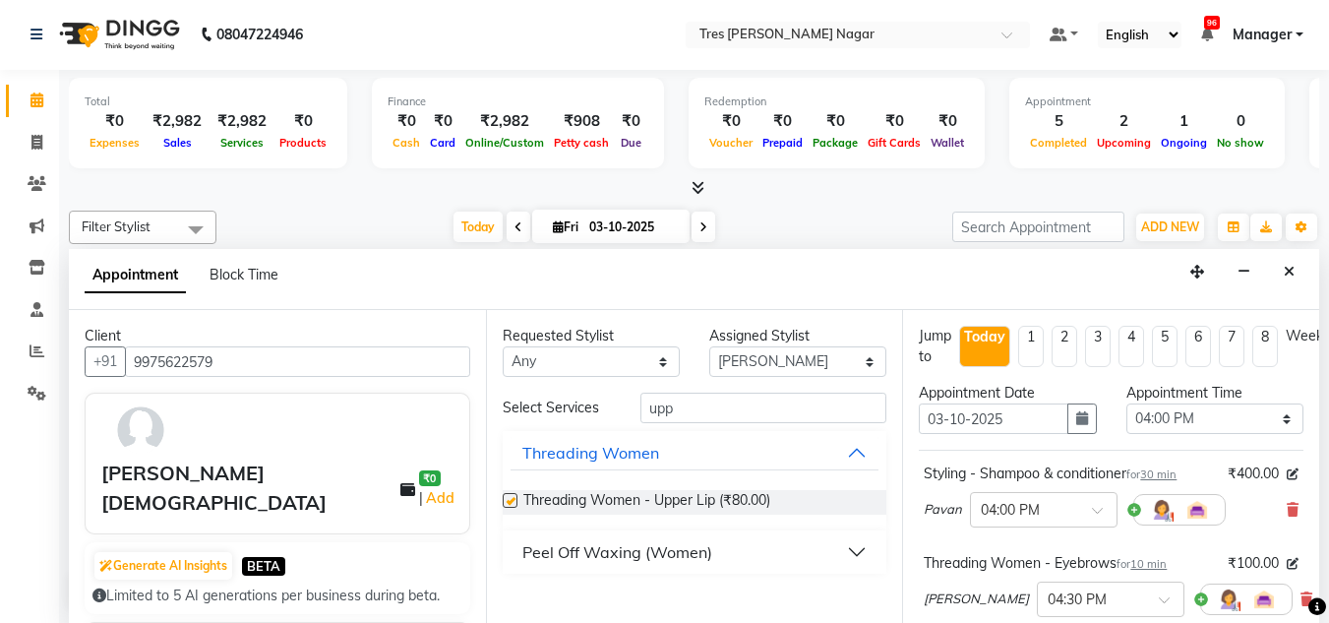
checkbox input "false"
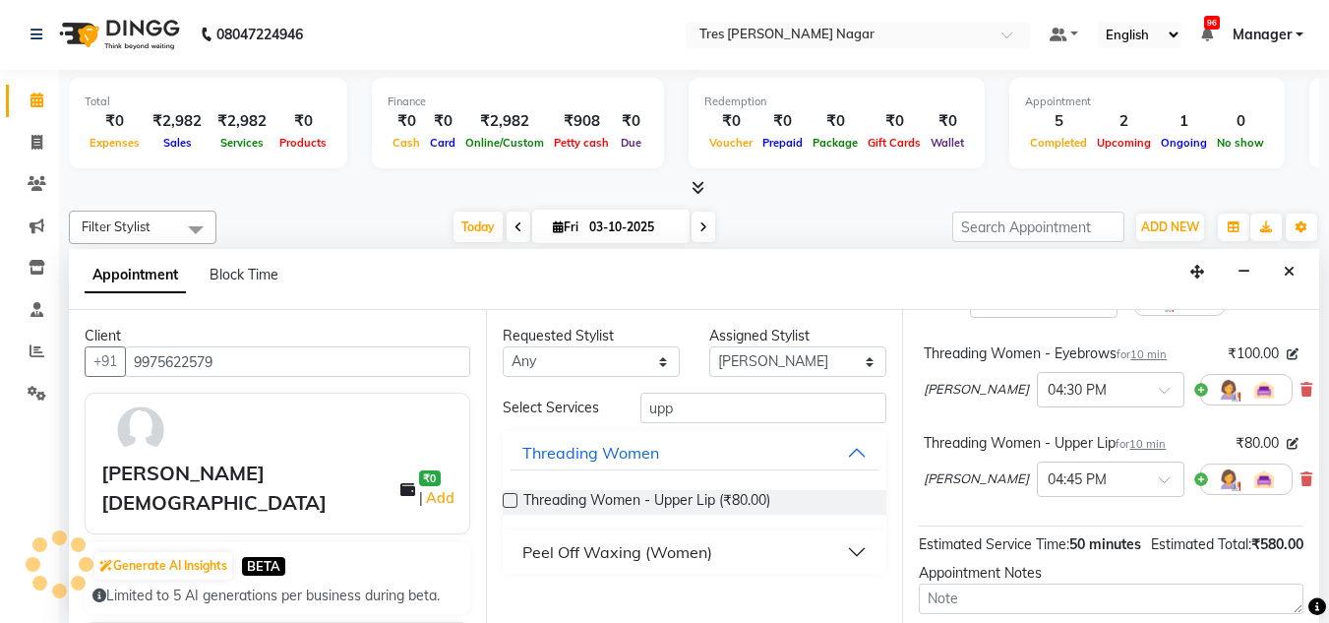
scroll to position [425, 0]
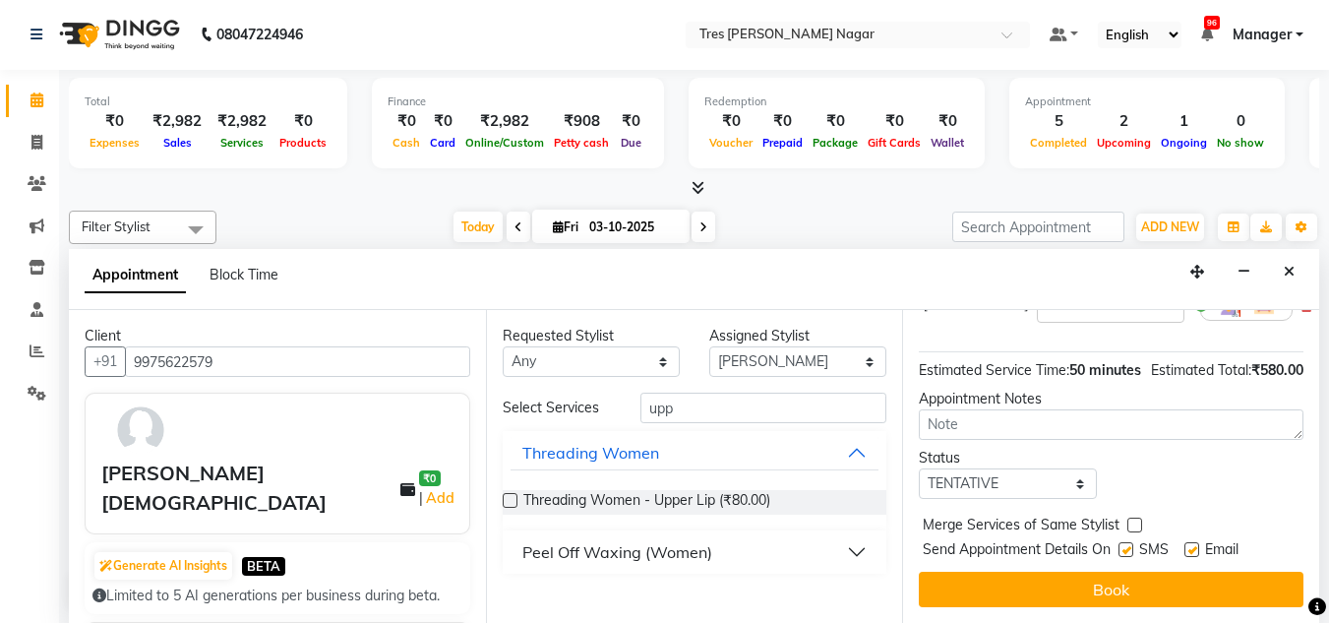
click at [1028, 451] on div "Status" at bounding box center [1007, 458] width 177 height 21
click at [1025, 478] on select "Select TENTATIVE CONFIRM CHECK-IN UPCOMING" at bounding box center [1007, 483] width 177 height 31
select select "confirm booking"
click at [919, 468] on select "Select TENTATIVE CONFIRM CHECK-IN UPCOMING" at bounding box center [1007, 483] width 177 height 31
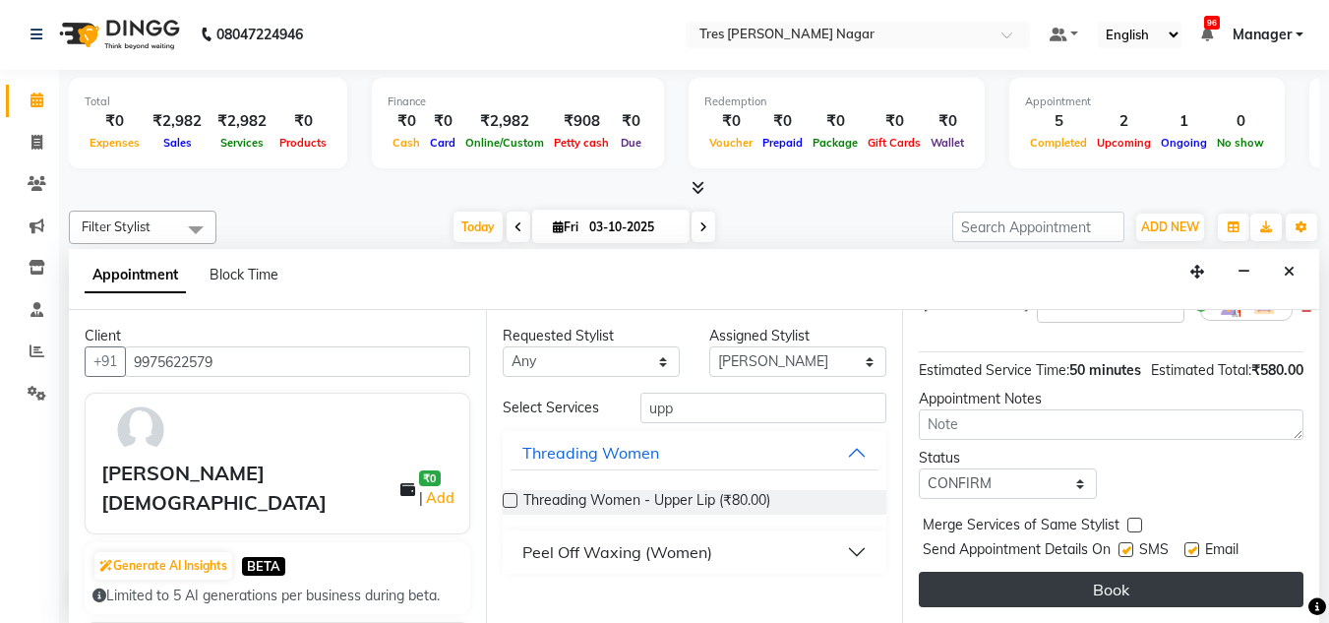
click at [1083, 582] on button "Book" at bounding box center [1111, 589] width 385 height 35
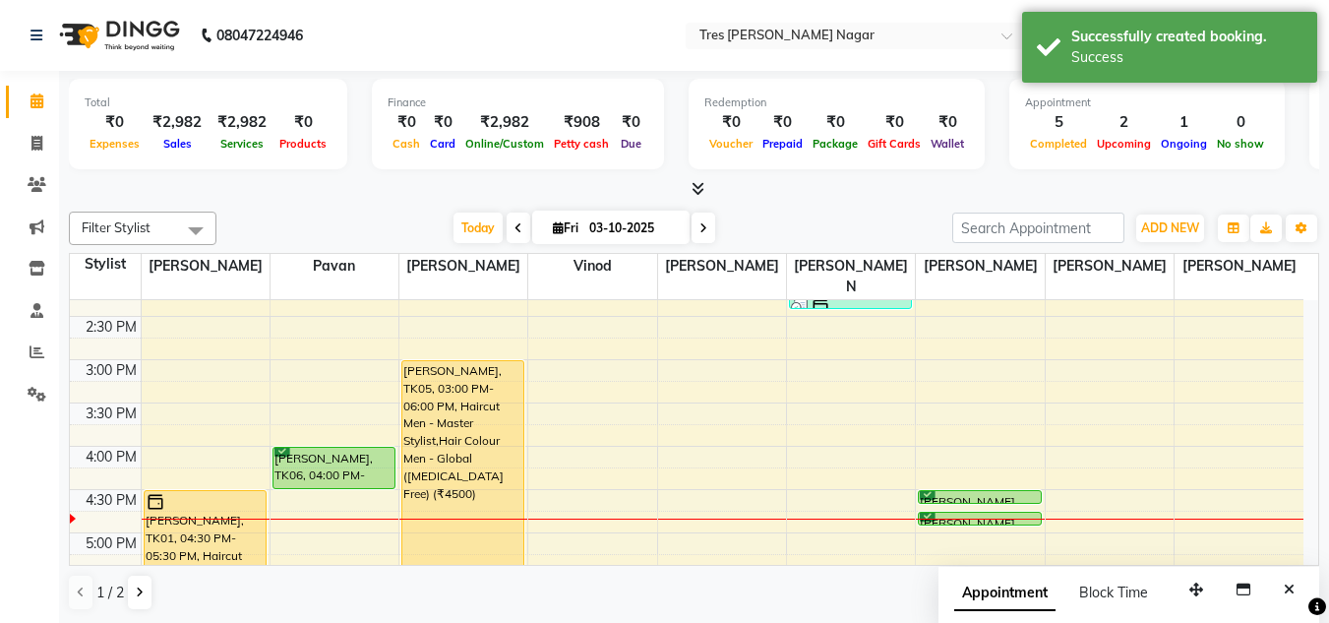
scroll to position [590, 0]
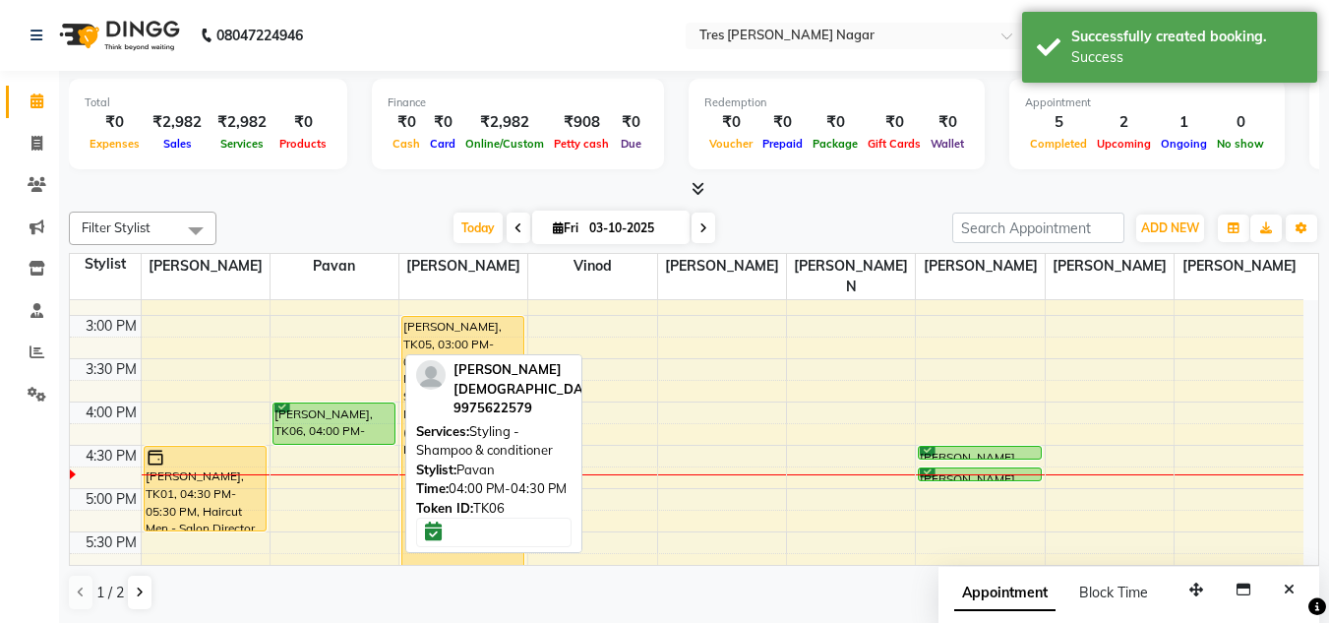
click at [318, 417] on div "Reene Jhai, TK06, 04:00 PM-04:30 PM, Styling - Shampoo & conditioner" at bounding box center [334, 423] width 121 height 40
select select "6"
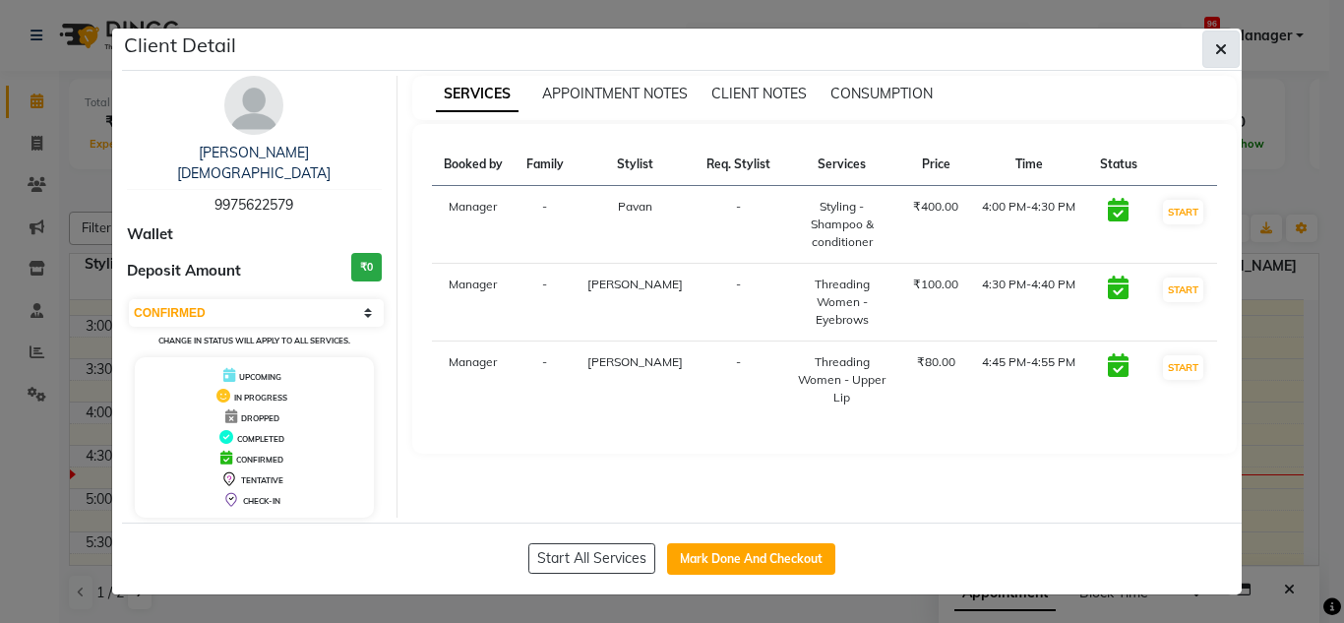
click at [1223, 36] on button "button" at bounding box center [1220, 49] width 37 height 37
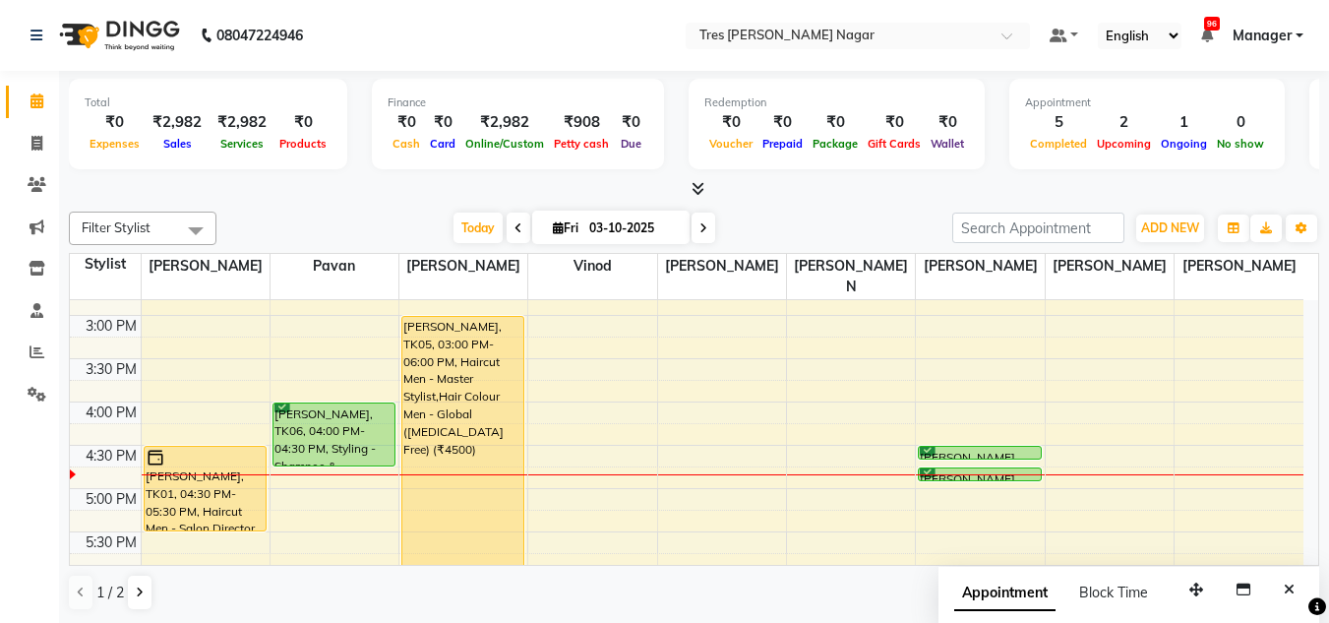
drag, startPoint x: 319, startPoint y: 422, endPoint x: 319, endPoint y: 438, distance: 15.7
click at [319, 438] on div "Khushi Bora, TK03, 01:15 PM-02:15 PM, Haircut Men - Senior Sylist (₹1100) Reene…" at bounding box center [335, 272] width 128 height 1125
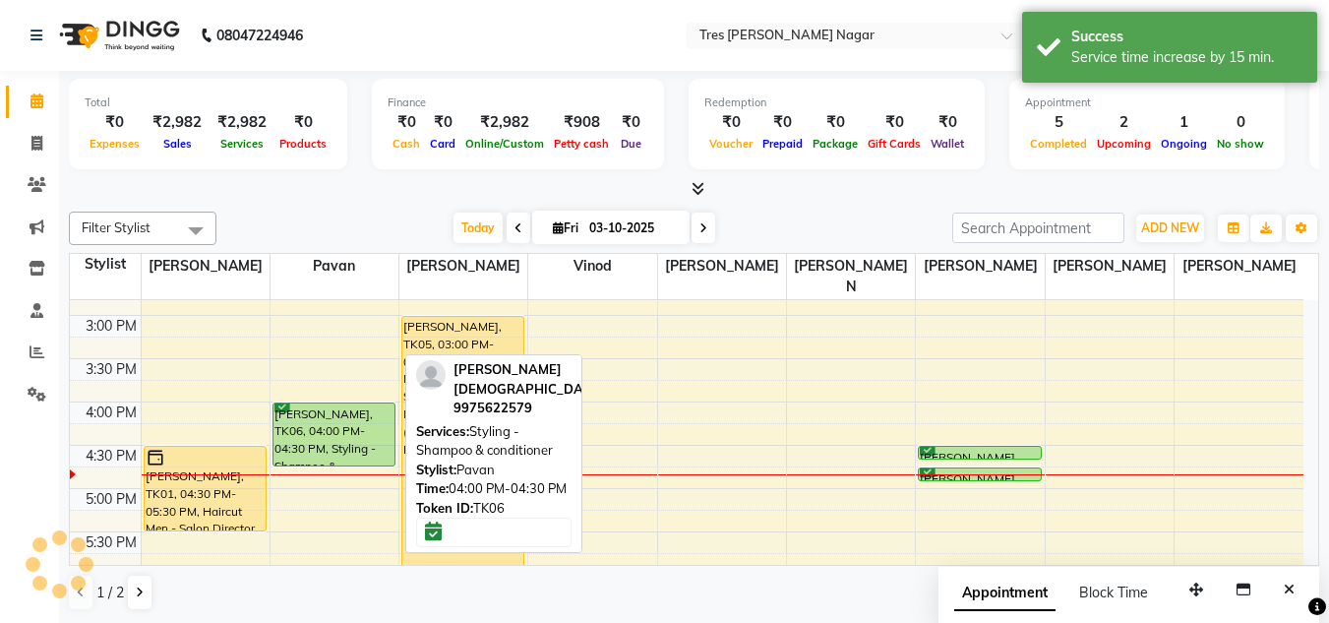
click at [360, 403] on div "Reene Jhai, TK06, 04:00 PM-04:30 PM, Styling - Shampoo & conditioner" at bounding box center [334, 434] width 121 height 62
select select "6"
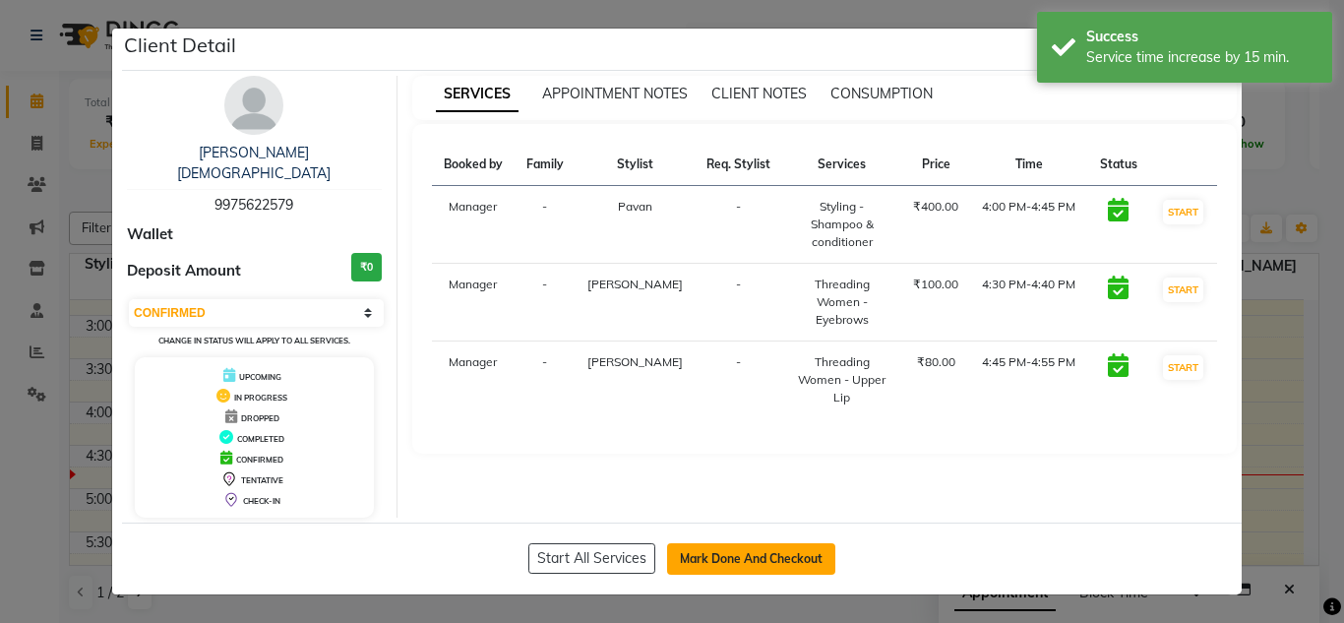
click at [767, 543] on button "Mark Done And Checkout" at bounding box center [751, 558] width 168 height 31
select select "service"
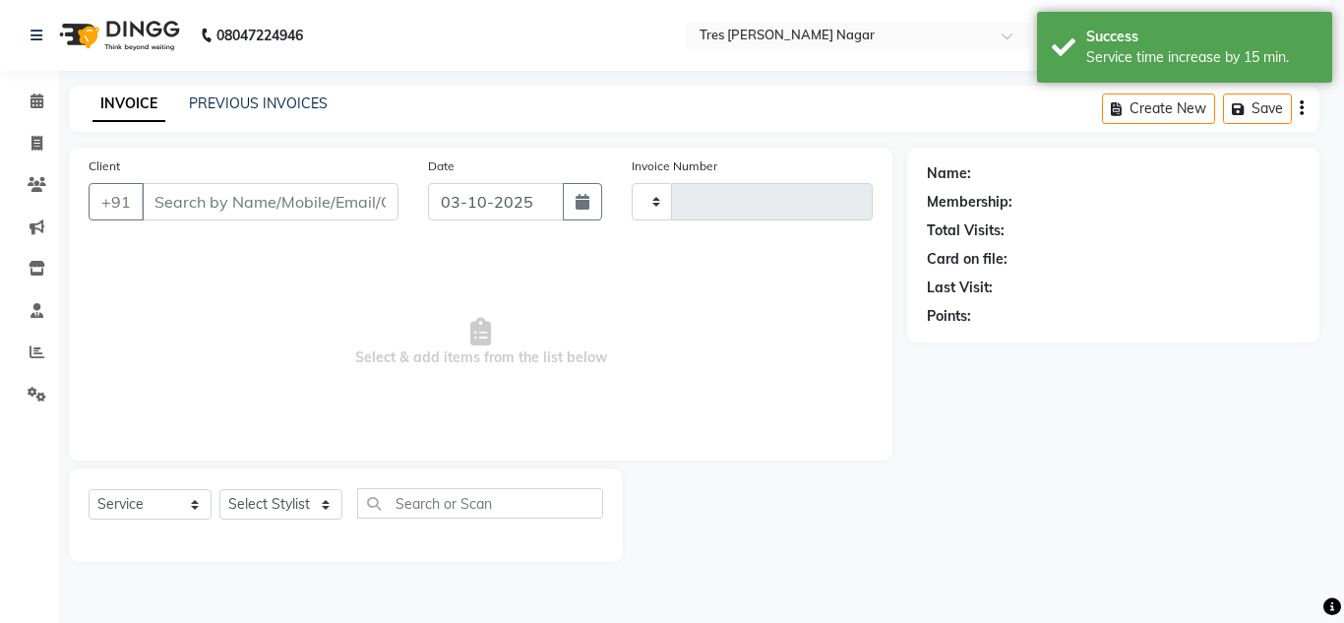
type input "1300"
select select "8052"
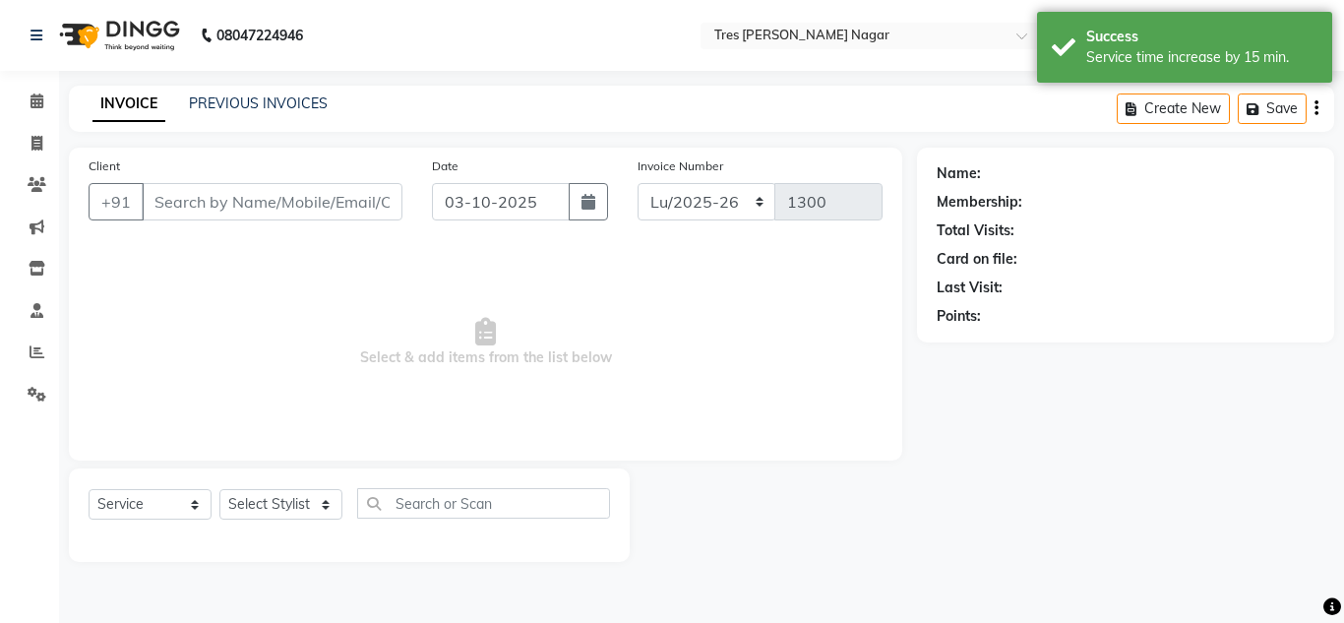
type input "9975622579"
select select "85930"
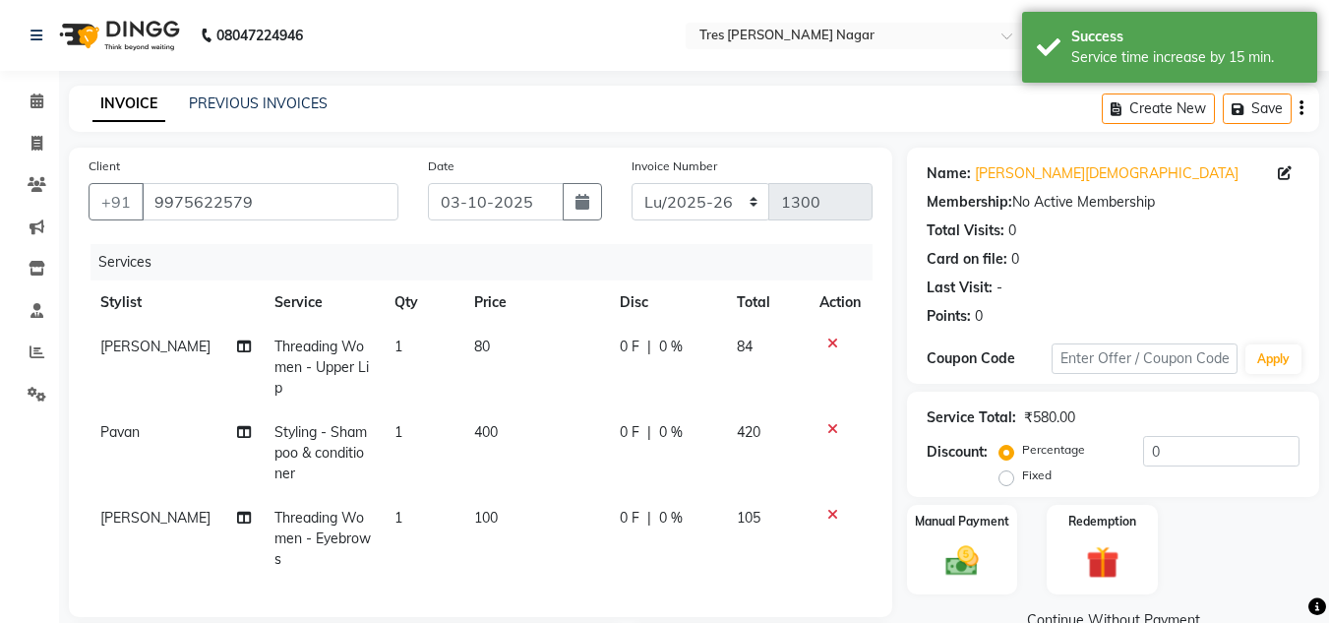
click at [497, 436] on td "400" at bounding box center [535, 453] width 146 height 86
select select "39900"
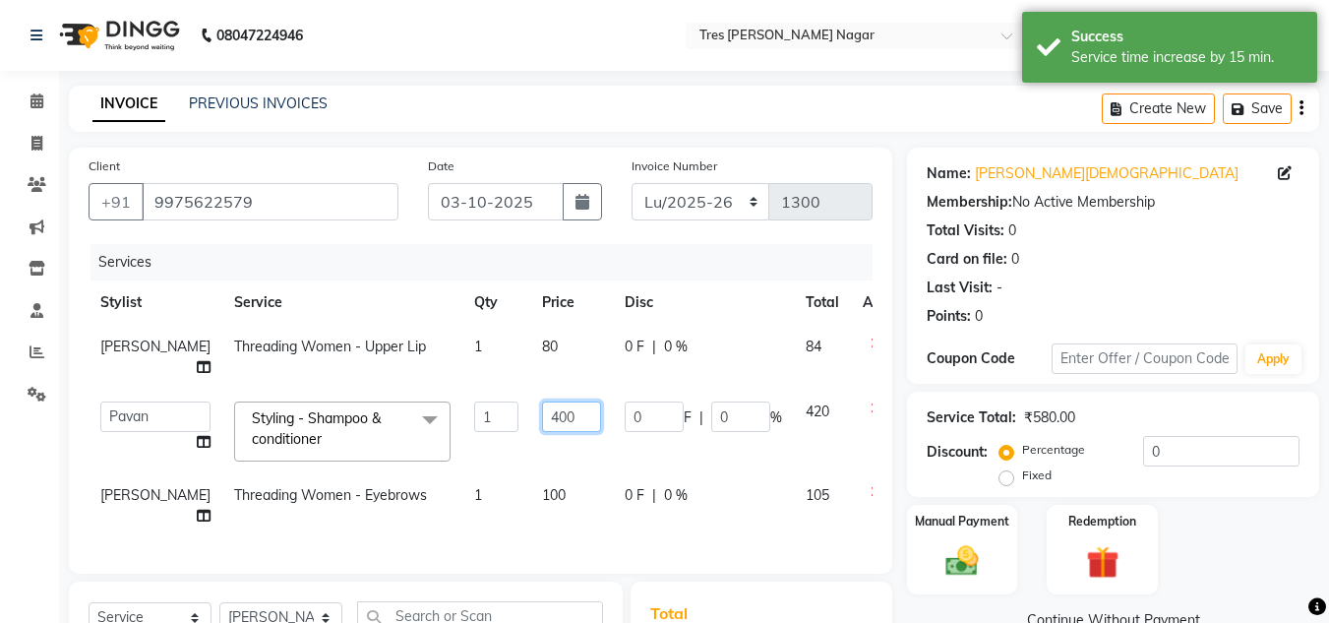
drag, startPoint x: 520, startPoint y: 433, endPoint x: 464, endPoint y: 438, distance: 56.3
click at [464, 438] on tr "Ansh Jadhav Chetan Mahale Eva Harshita Manager Neha Aywale Pallavi H Pavan Pran…" at bounding box center [502, 432] width 827 height 84
type input "950"
click at [469, 473] on tr "Ansh Jadhav Chetan Mahale Eva Harshita Manager Neha Aywale Pallavi H Pavan Pran…" at bounding box center [502, 432] width 827 height 84
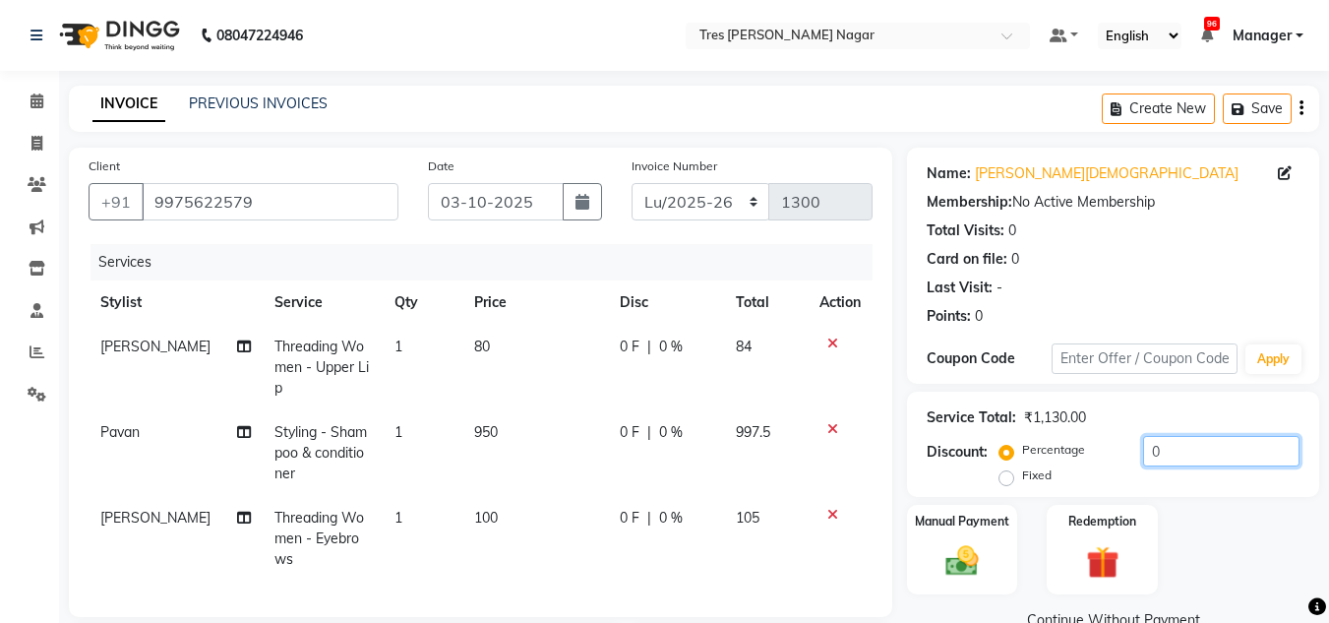
drag, startPoint x: 1185, startPoint y: 451, endPoint x: 1079, endPoint y: 458, distance: 105.5
click at [1079, 458] on div "Percentage Fixed 0" at bounding box center [1152, 462] width 296 height 53
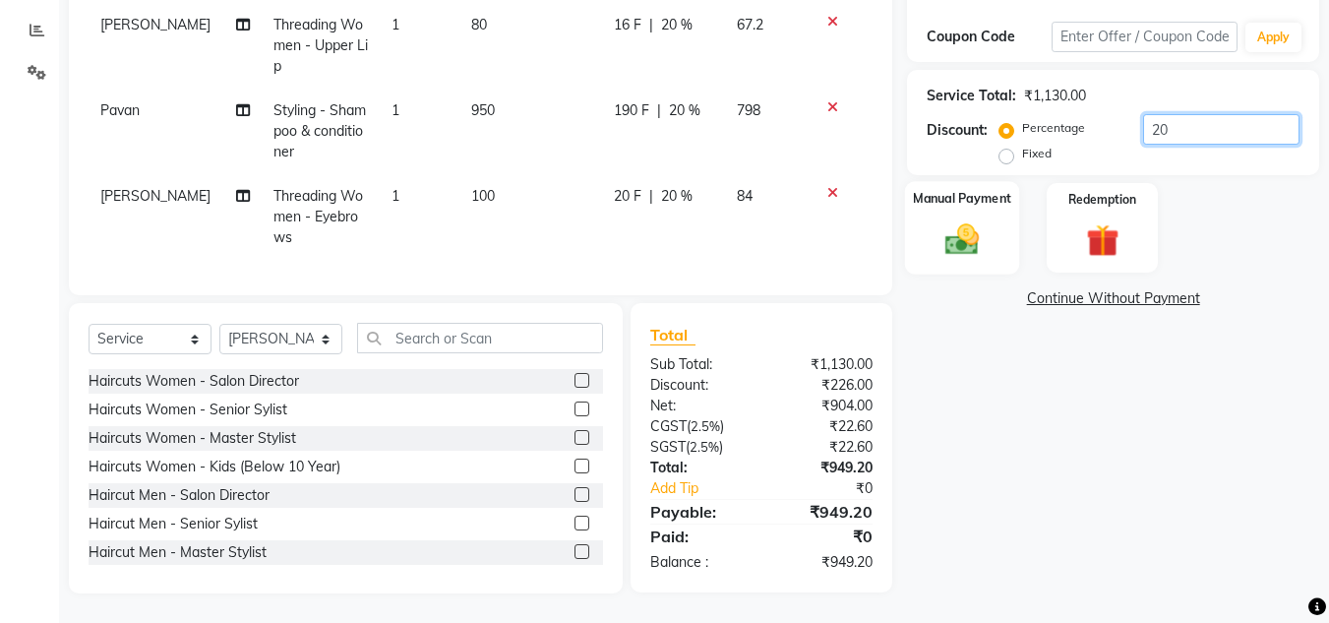
type input "20"
click at [957, 222] on img at bounding box center [962, 238] width 55 height 39
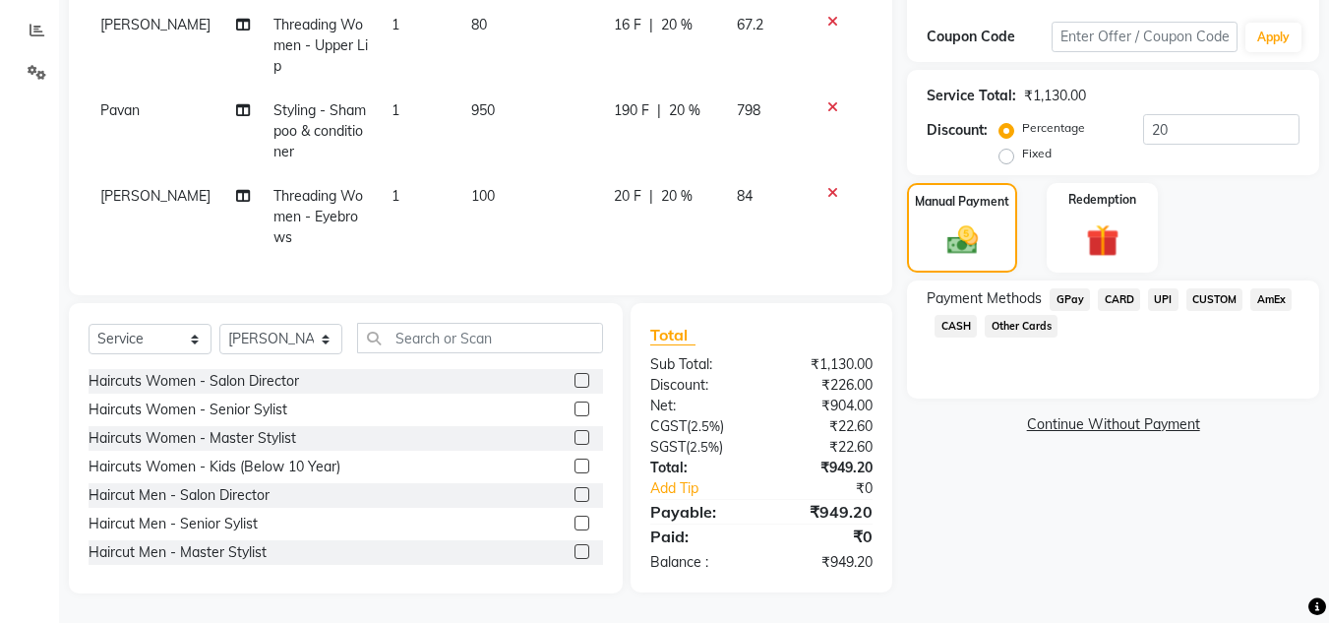
click at [1211, 288] on span "CUSTOM" at bounding box center [1215, 299] width 57 height 23
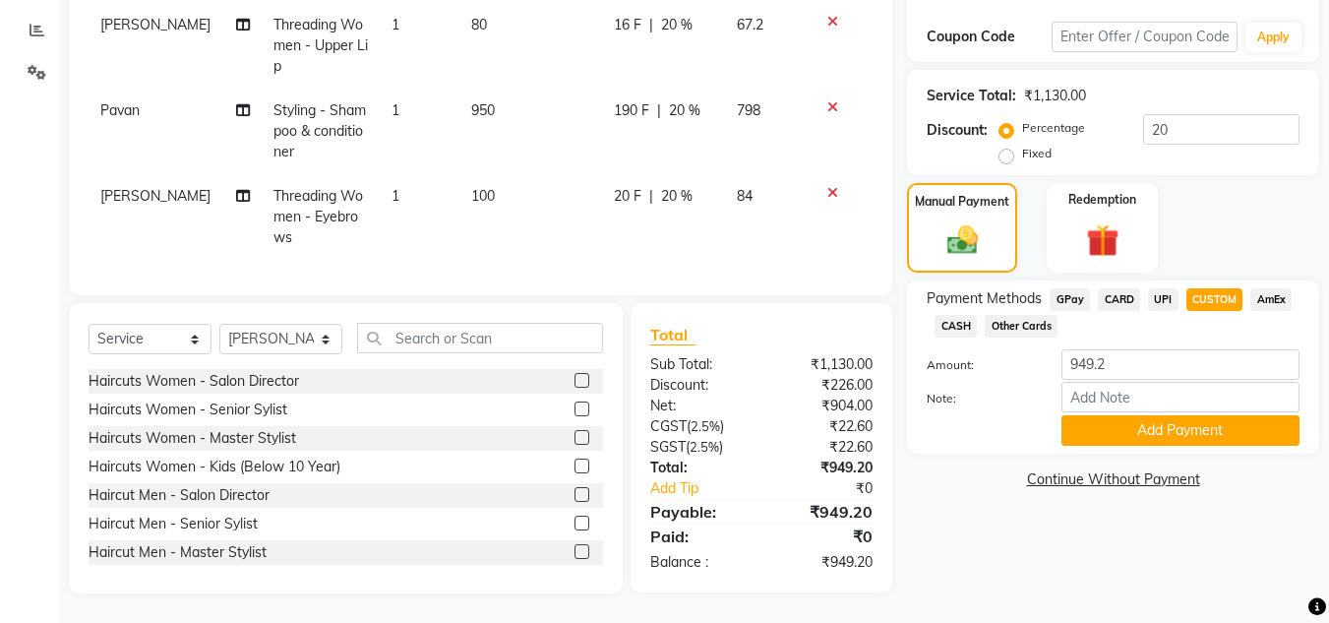
click at [1157, 365] on div "Amount: 949.2" at bounding box center [1113, 365] width 402 height 33
click at [1151, 355] on input "949.2" at bounding box center [1181, 364] width 238 height 31
type input "950"
click at [1160, 415] on button "Add Payment" at bounding box center [1181, 430] width 238 height 31
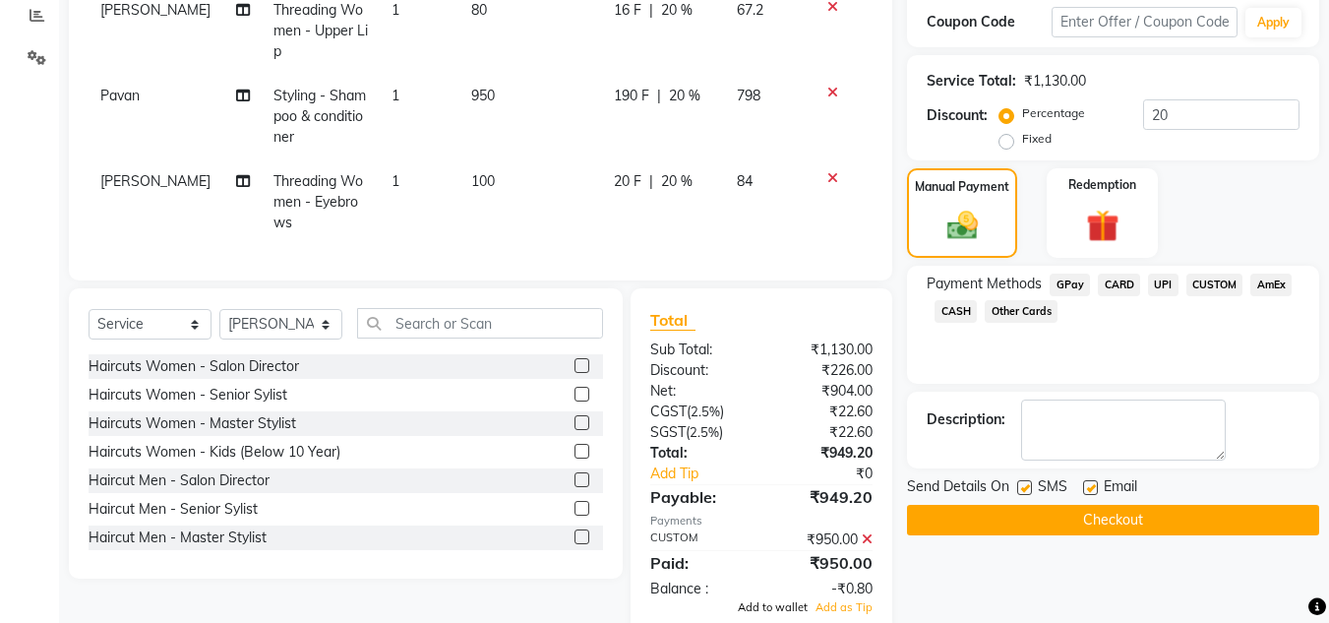
click at [776, 600] on span "Add to wallet" at bounding box center [773, 607] width 70 height 14
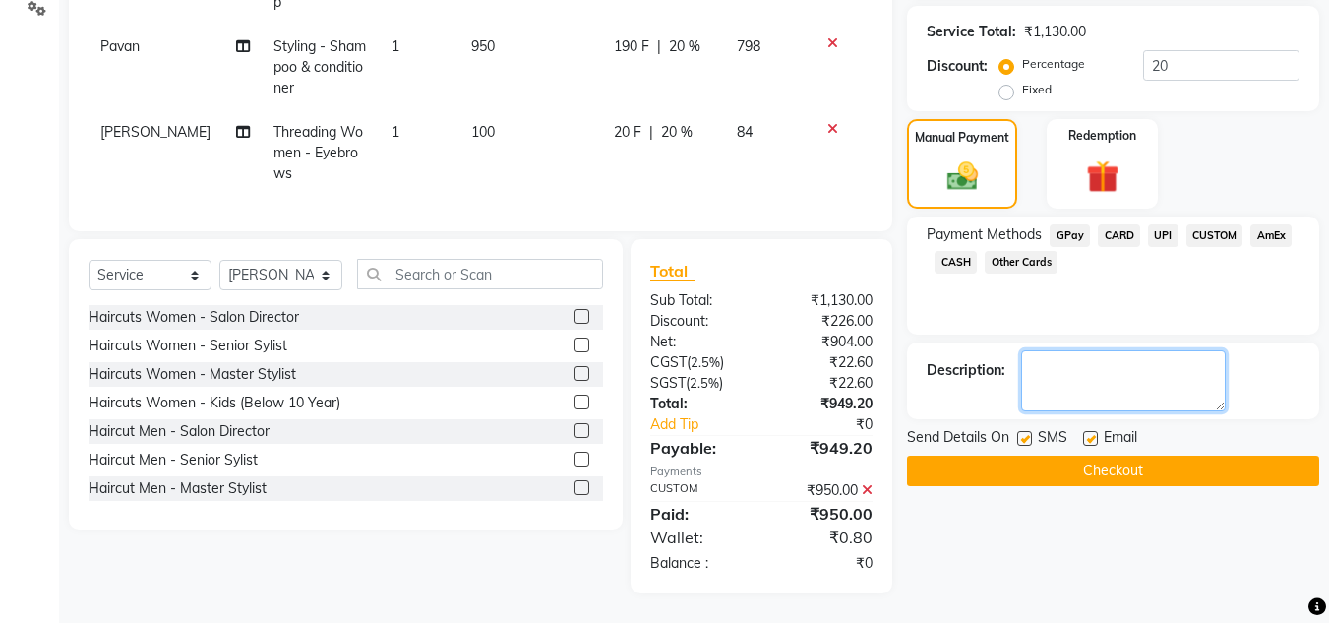
click at [1113, 393] on textarea at bounding box center [1123, 380] width 205 height 61
type textarea "Sharon"
click at [1110, 458] on button "Checkout" at bounding box center [1113, 471] width 412 height 31
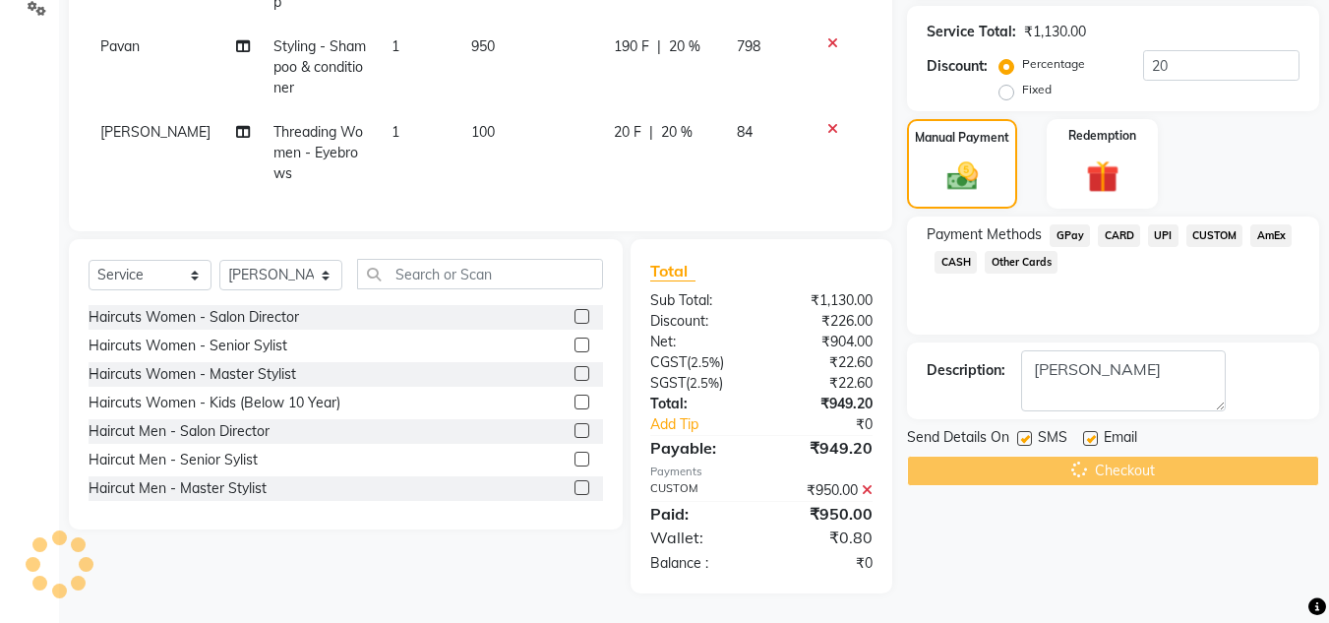
scroll to position [400, 0]
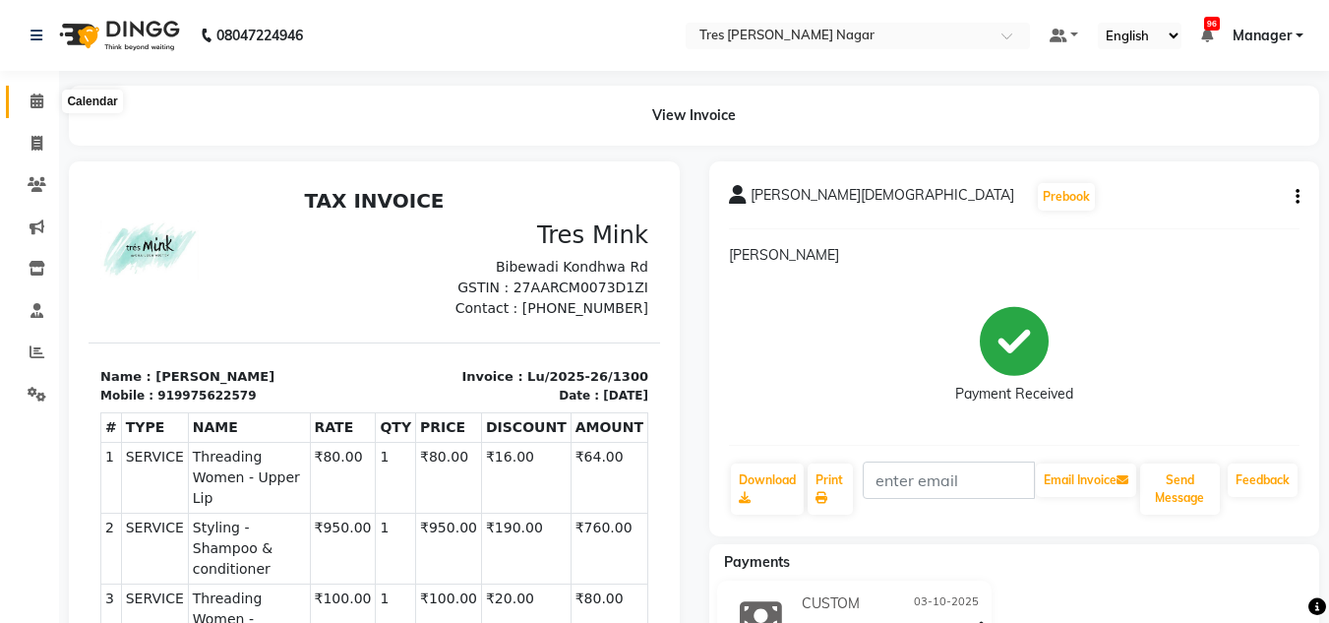
click at [33, 106] on icon at bounding box center [37, 100] width 13 height 15
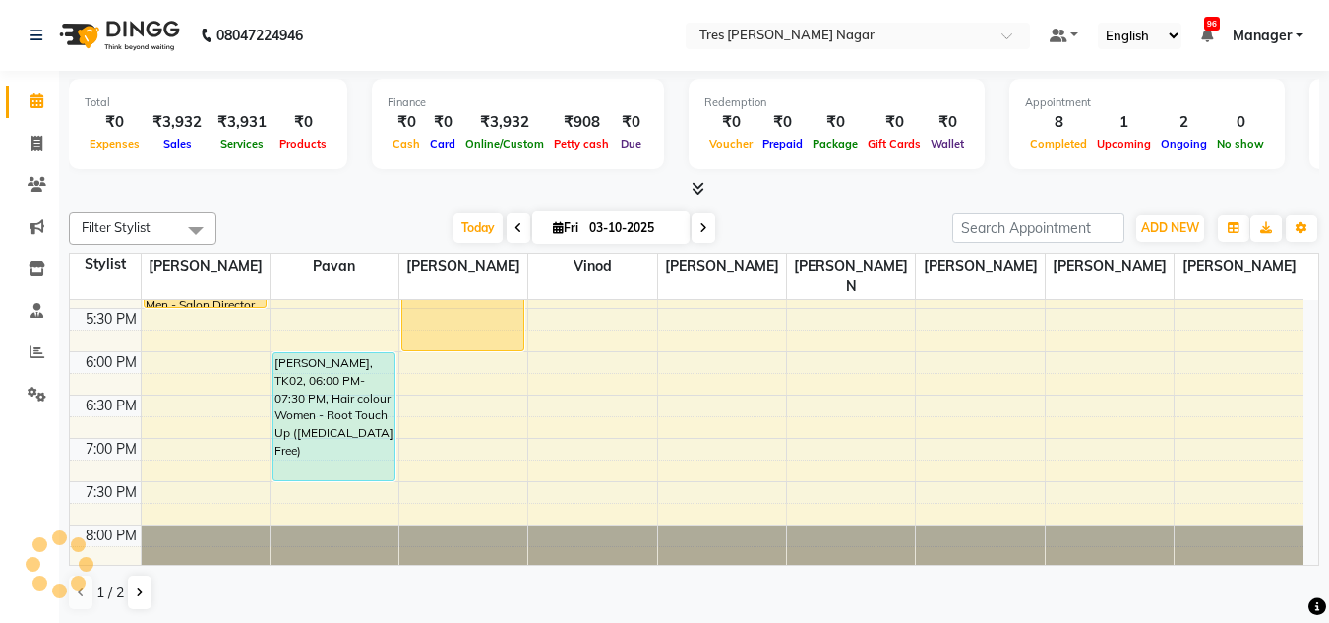
scroll to position [839, 0]
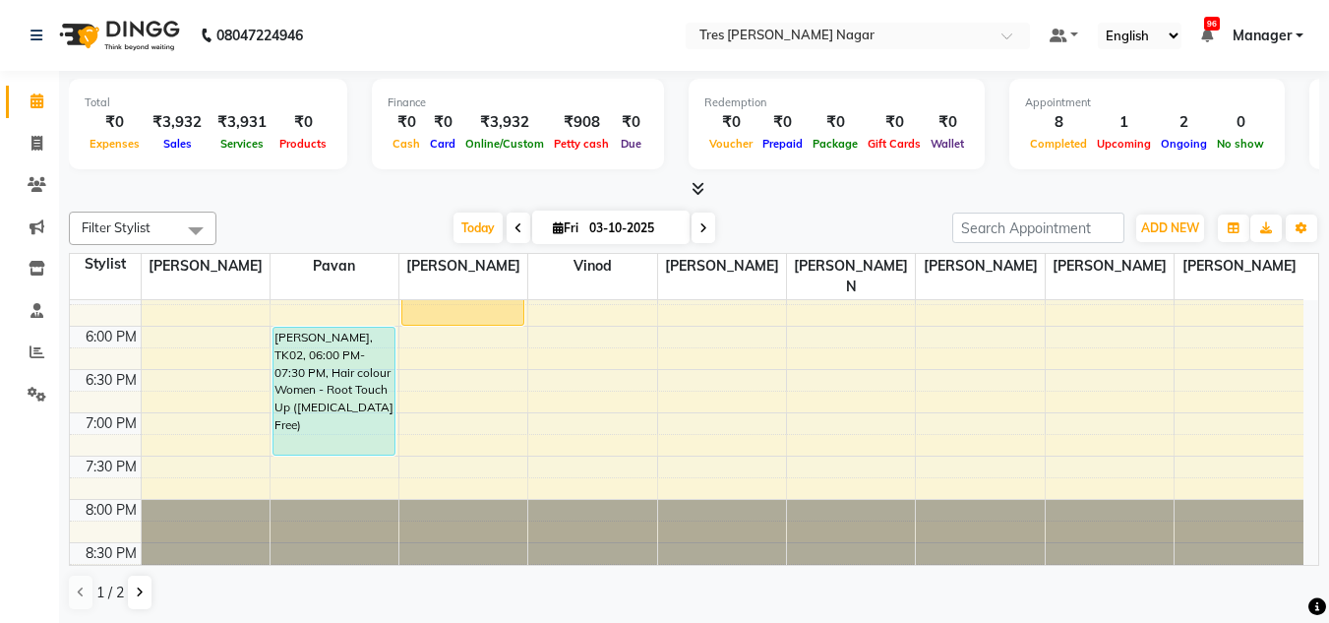
click at [314, 452] on div "8:00 AM 8:30 AM 9:00 AM 9:30 AM 10:00 AM 10:30 AM 11:00 AM 11:30 AM 12:00 PM 12…" at bounding box center [687, 23] width 1234 height 1125
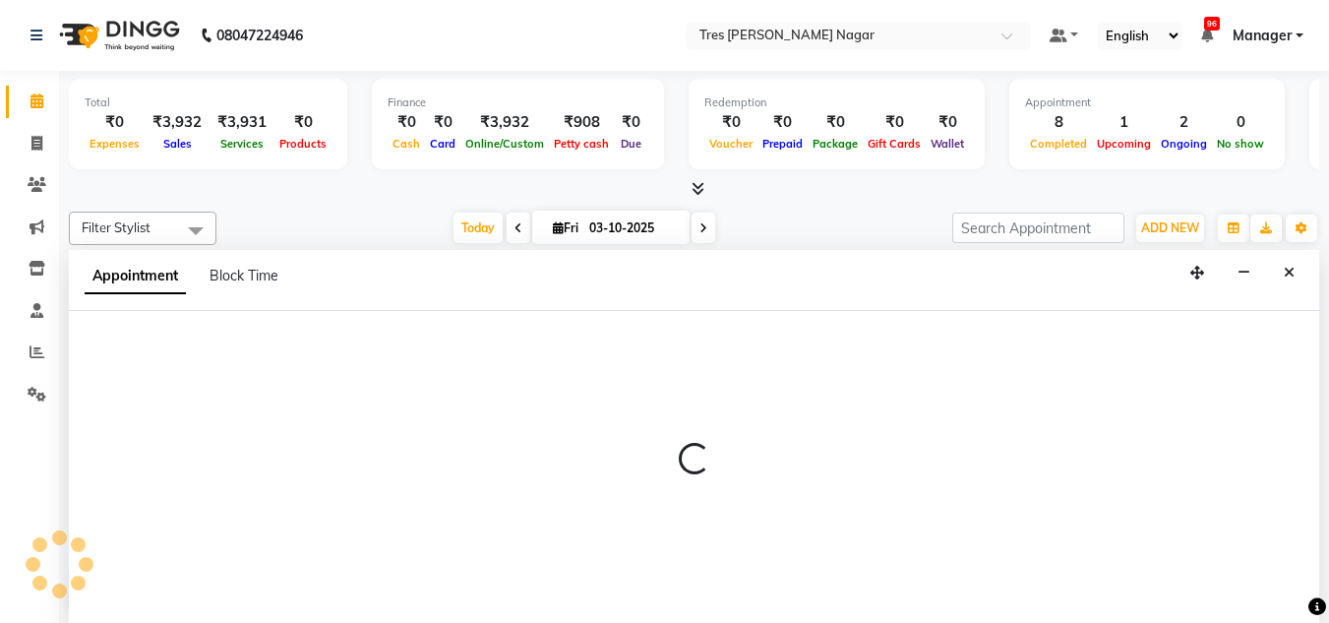
select select "39900"
select select "tentative"
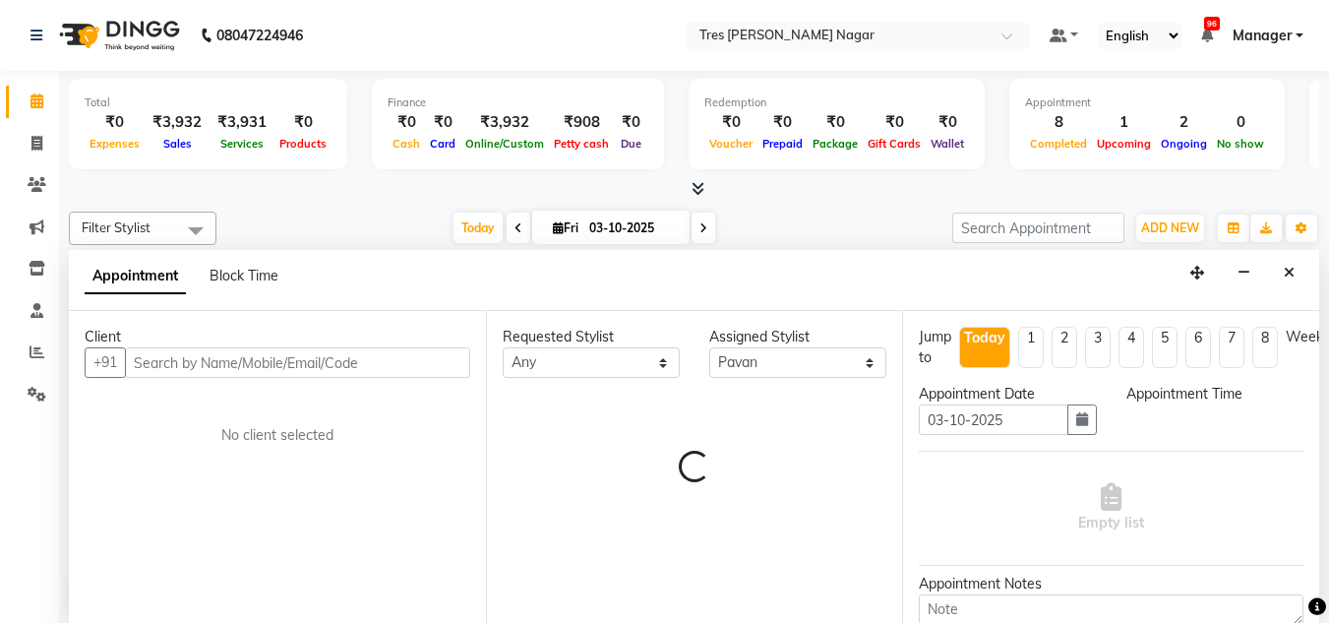
scroll to position [1, 0]
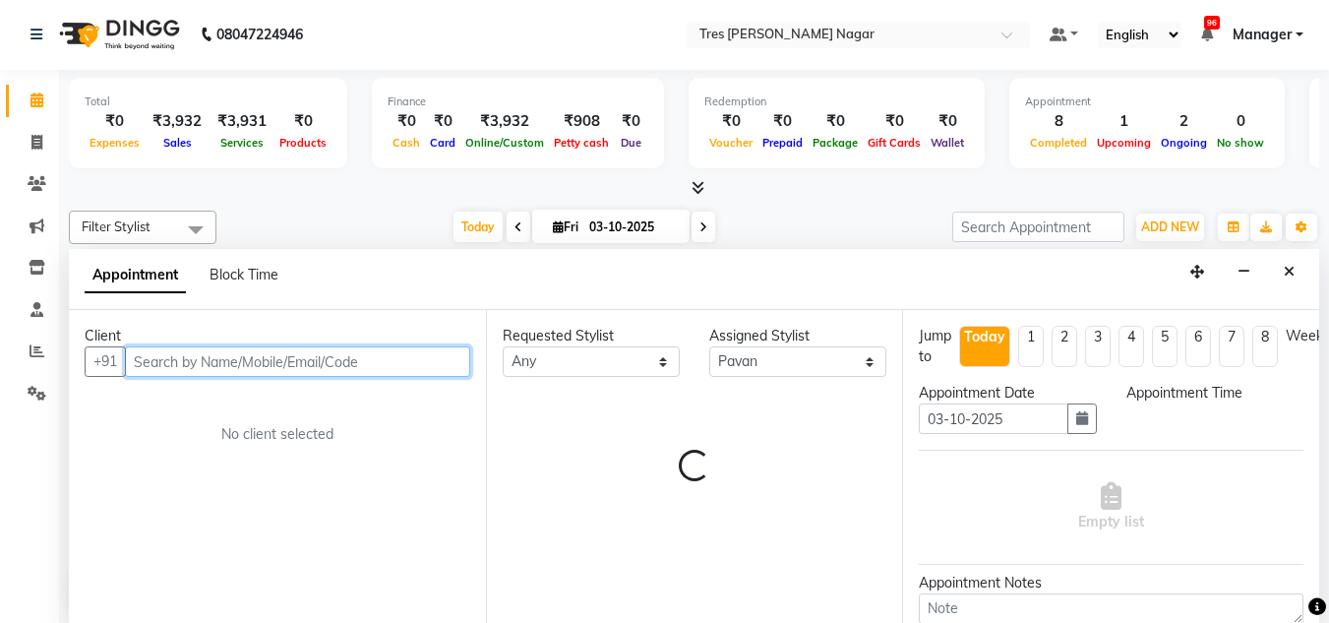
select select "1170"
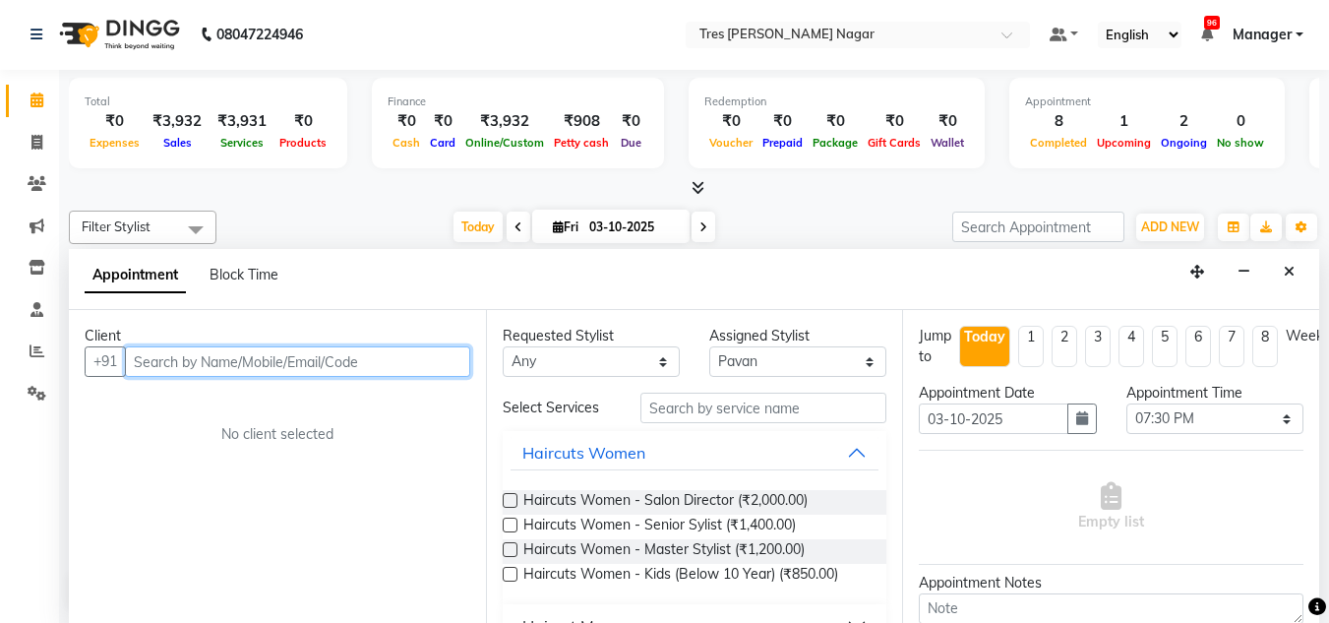
click at [283, 364] on input "text" at bounding box center [297, 361] width 345 height 31
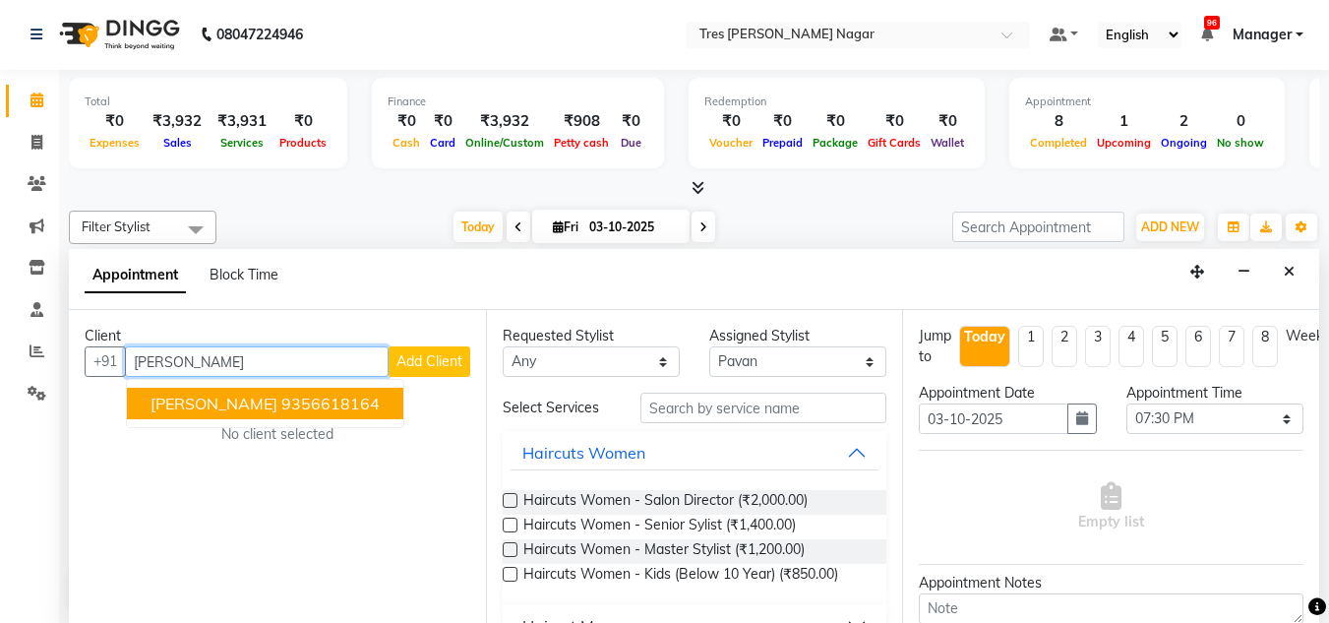
click at [289, 393] on button "Prashant Kamble 9356618164" at bounding box center [265, 403] width 276 height 31
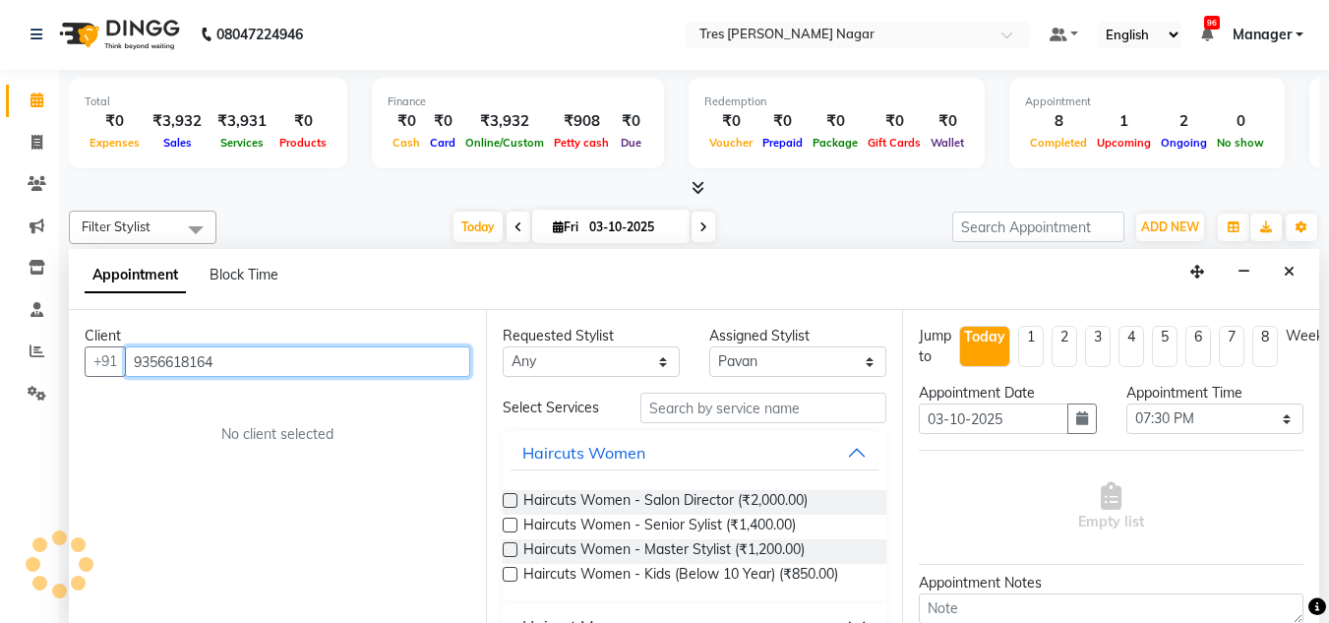
type input "9356618164"
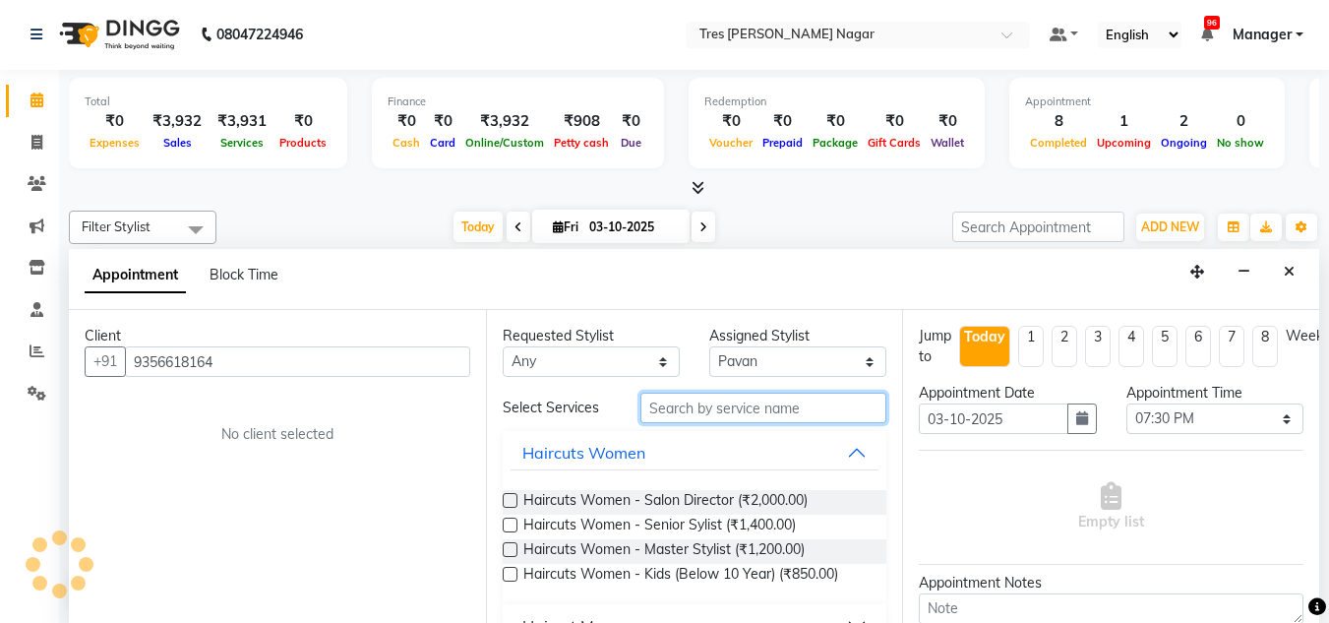
click at [719, 415] on input "text" at bounding box center [764, 408] width 246 height 31
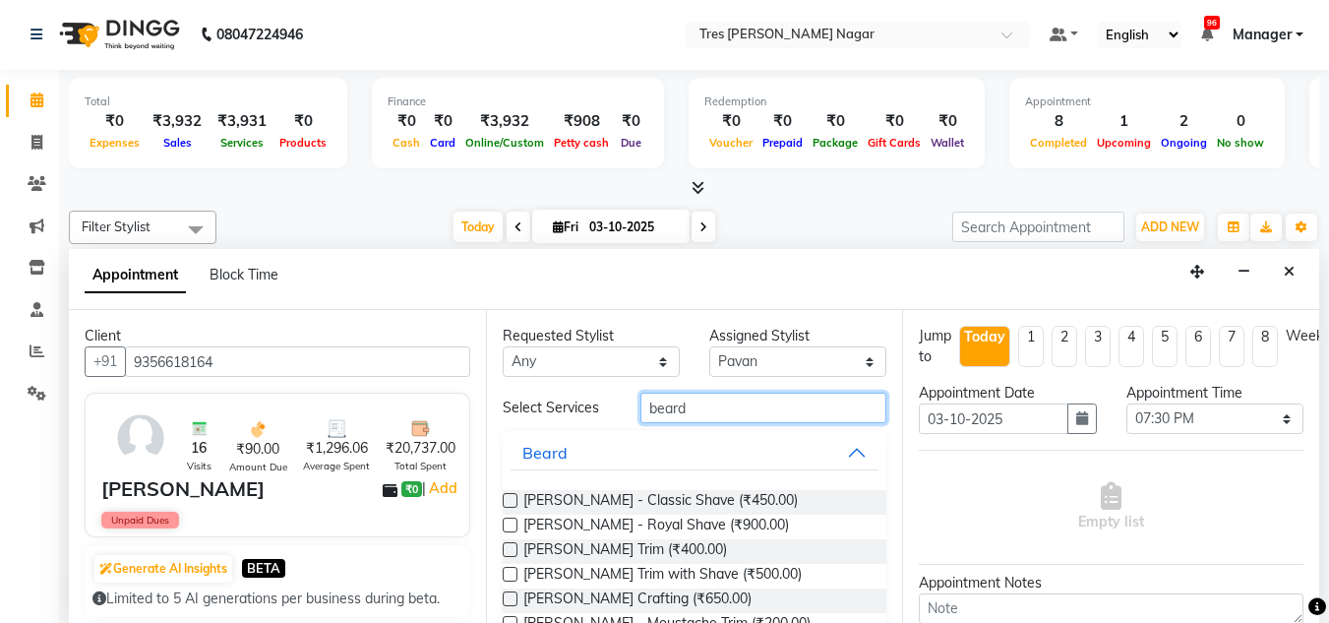
type input "beard"
click at [809, 578] on div "Beard - Beard Trim with Shave (₹500.00)" at bounding box center [695, 576] width 385 height 25
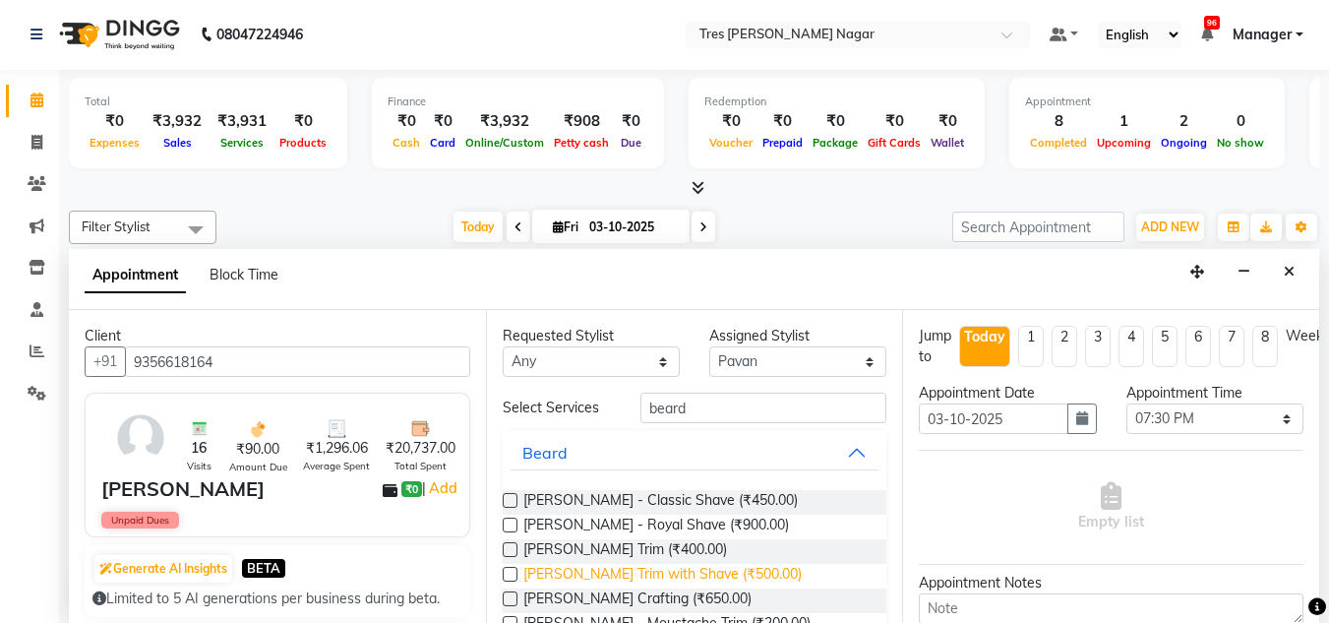
click at [550, 577] on span "Beard - Beard Trim with Shave (₹500.00)" at bounding box center [662, 576] width 278 height 25
checkbox input "false"
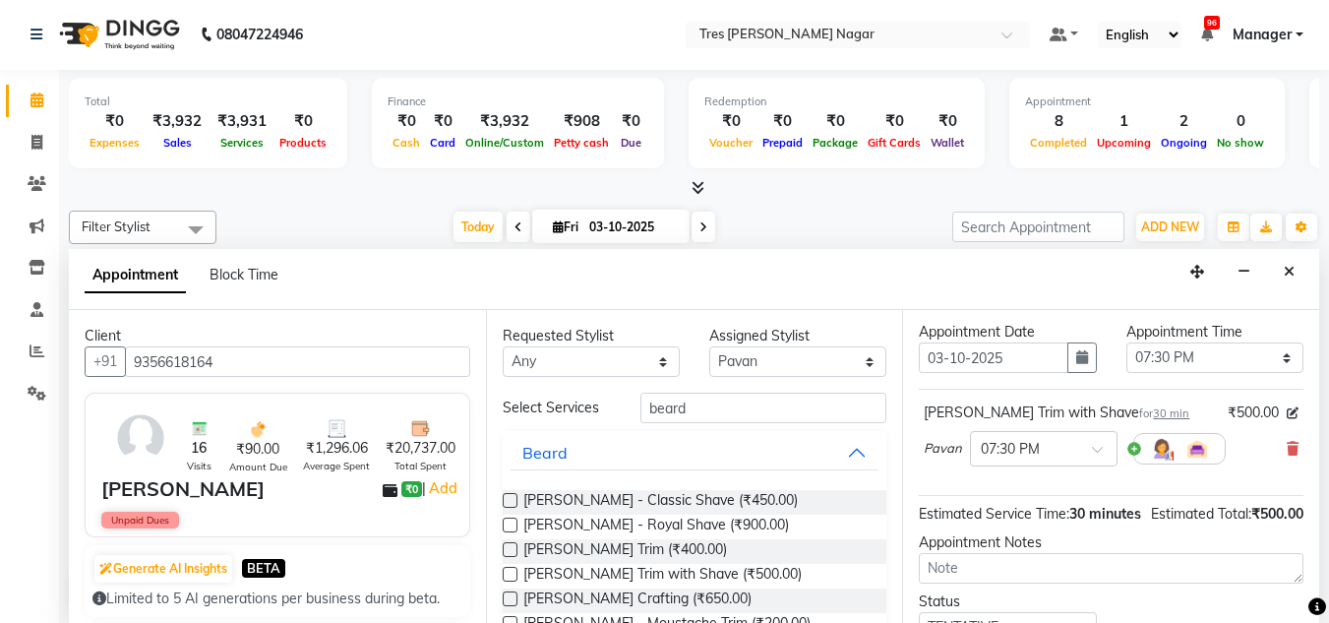
scroll to position [240, 0]
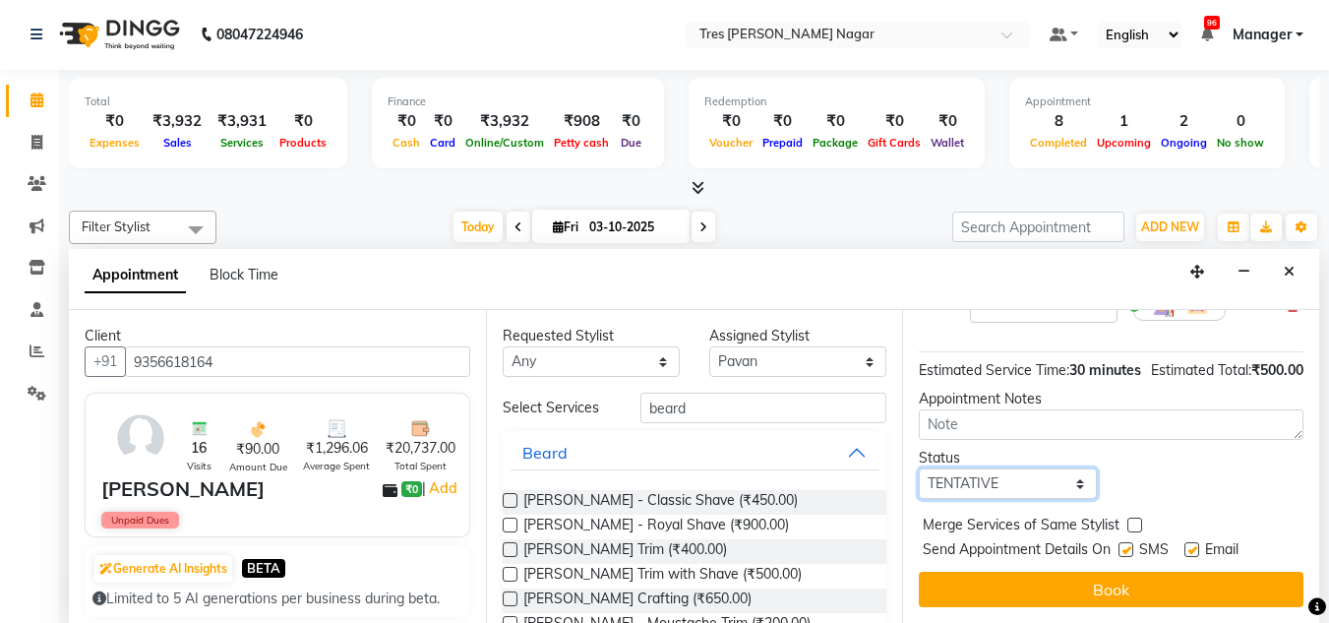
click at [1079, 474] on select "Select TENTATIVE CONFIRM CHECK-IN UPCOMING" at bounding box center [1007, 483] width 177 height 31
select select "confirm booking"
click at [919, 468] on select "Select TENTATIVE CONFIRM CHECK-IN UPCOMING" at bounding box center [1007, 483] width 177 height 31
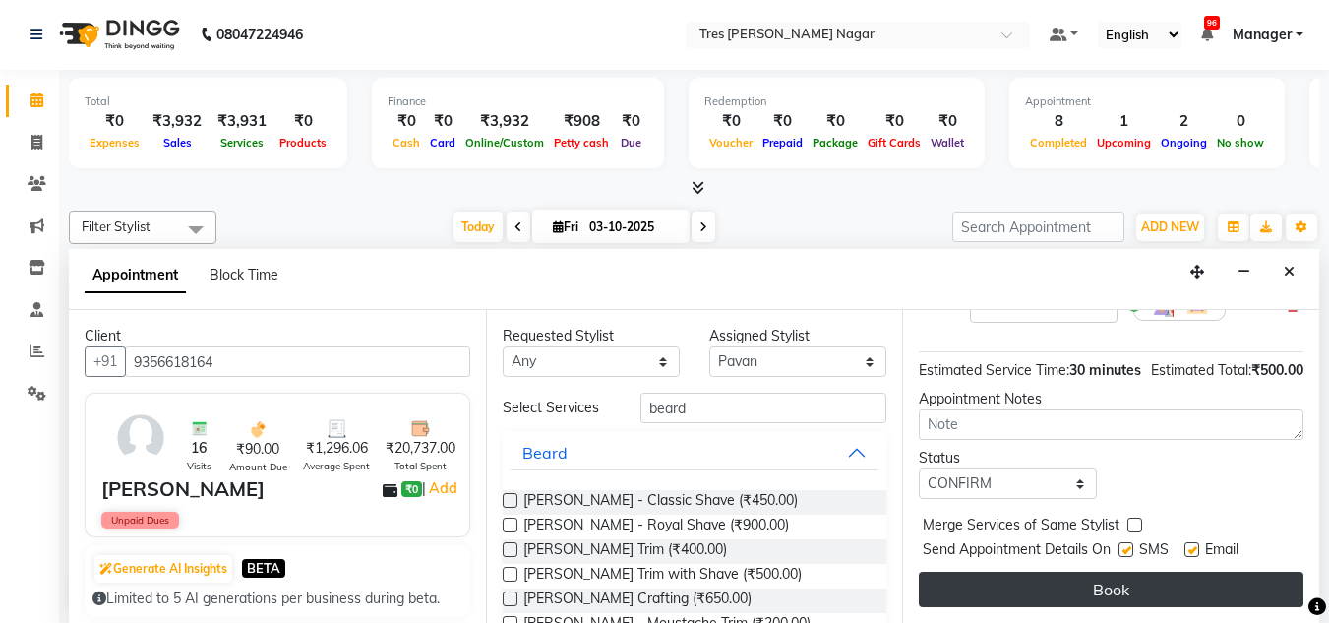
click at [1071, 572] on button "Book" at bounding box center [1111, 589] width 385 height 35
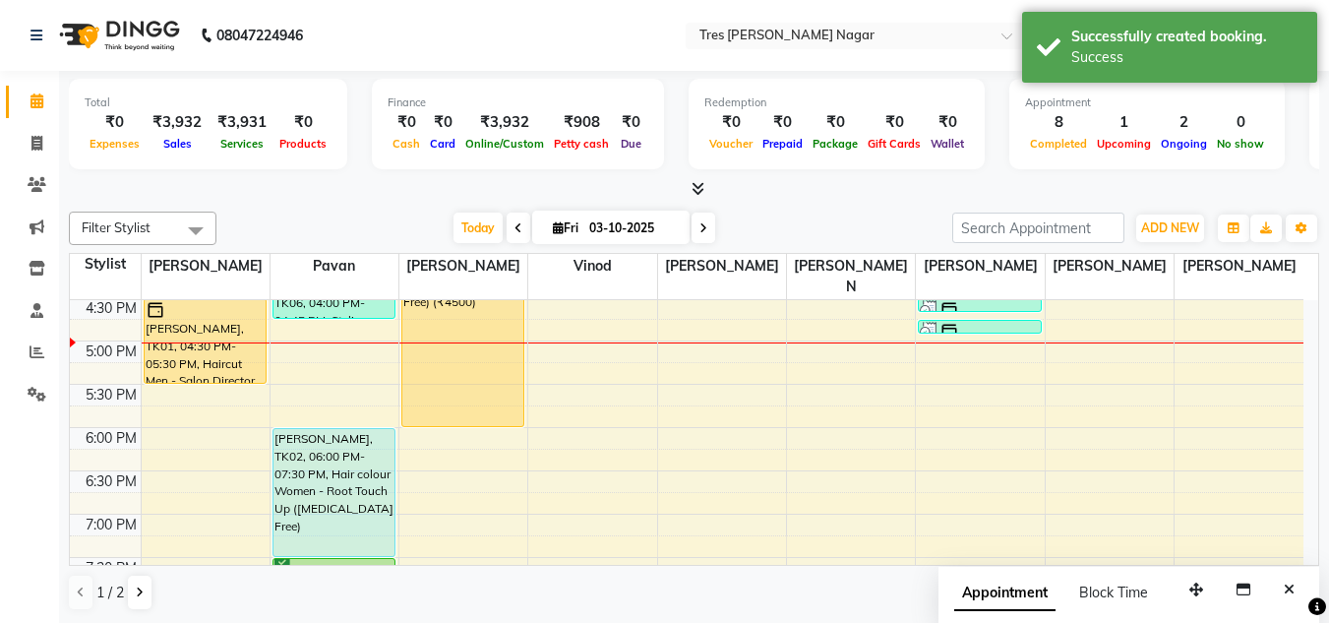
scroll to position [839, 0]
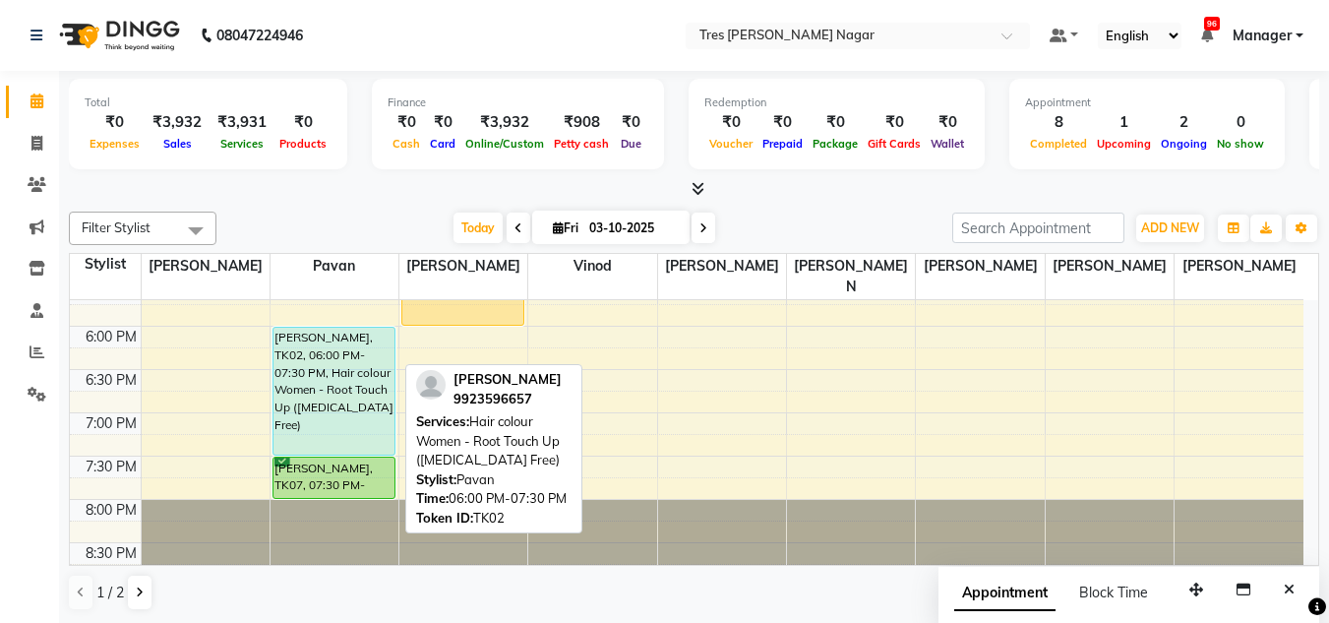
click at [315, 385] on div "Namita Shah, TK02, 06:00 PM-07:30 PM, Hair colour Women - Root Touch Up (Ammoni…" at bounding box center [334, 391] width 121 height 127
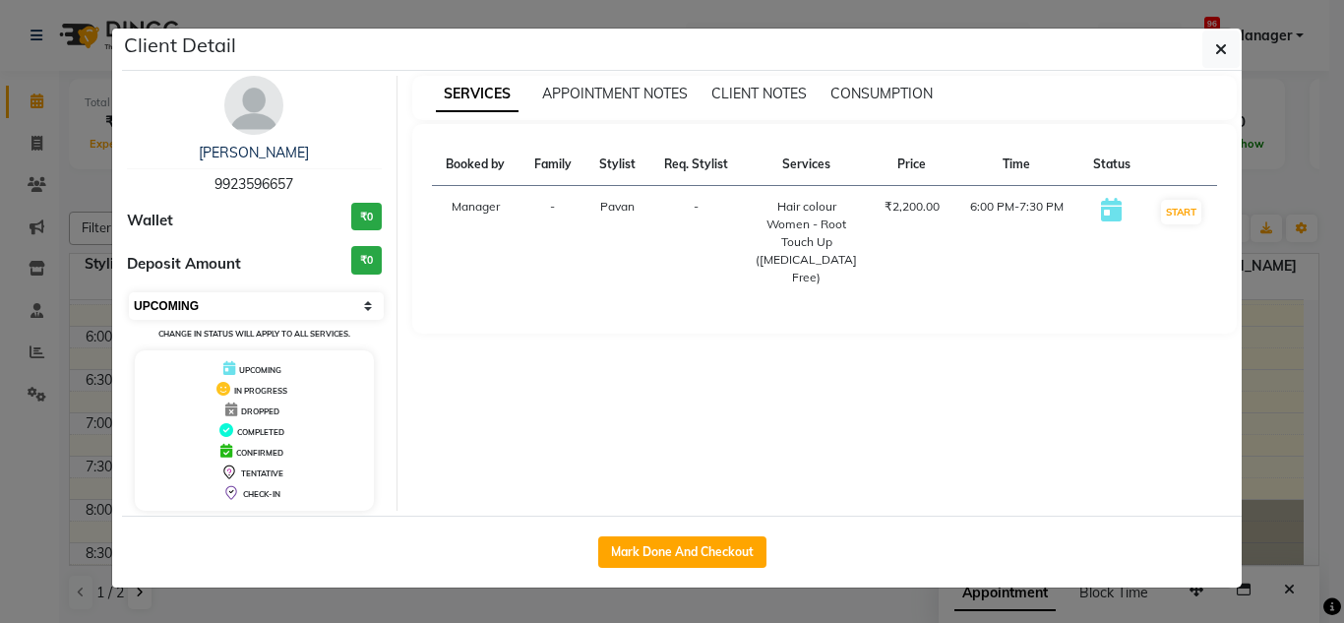
click at [281, 317] on select "Select IN SERVICE CONFIRMED TENTATIVE CHECK IN MARK DONE DROPPED UPCOMING" at bounding box center [256, 306] width 255 height 28
select select "6"
click at [129, 292] on select "Select IN SERVICE CONFIRMED TENTATIVE CHECK IN MARK DONE DROPPED UPCOMING" at bounding box center [256, 306] width 255 height 28
click at [1235, 52] on button "button" at bounding box center [1220, 49] width 37 height 37
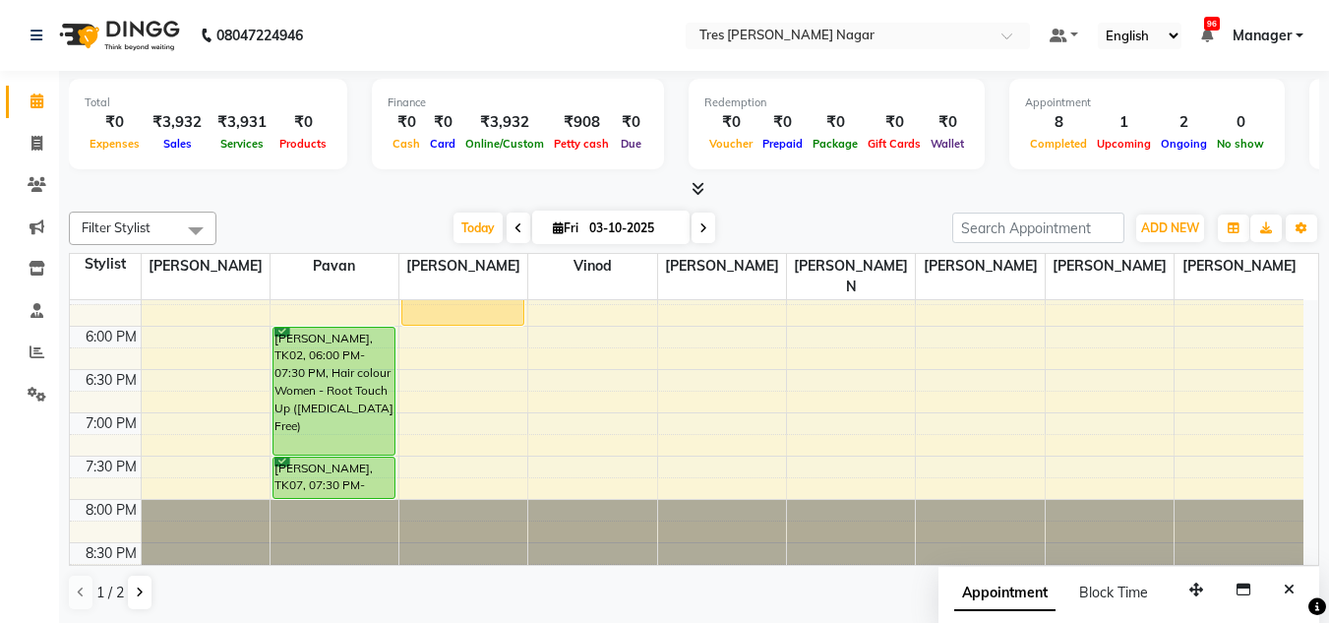
click at [74, 543] on app-home "08047224946 Select Location × Tres Mink, Lulla Nagar Default Panel My Panel Eng…" at bounding box center [664, 312] width 1329 height 624
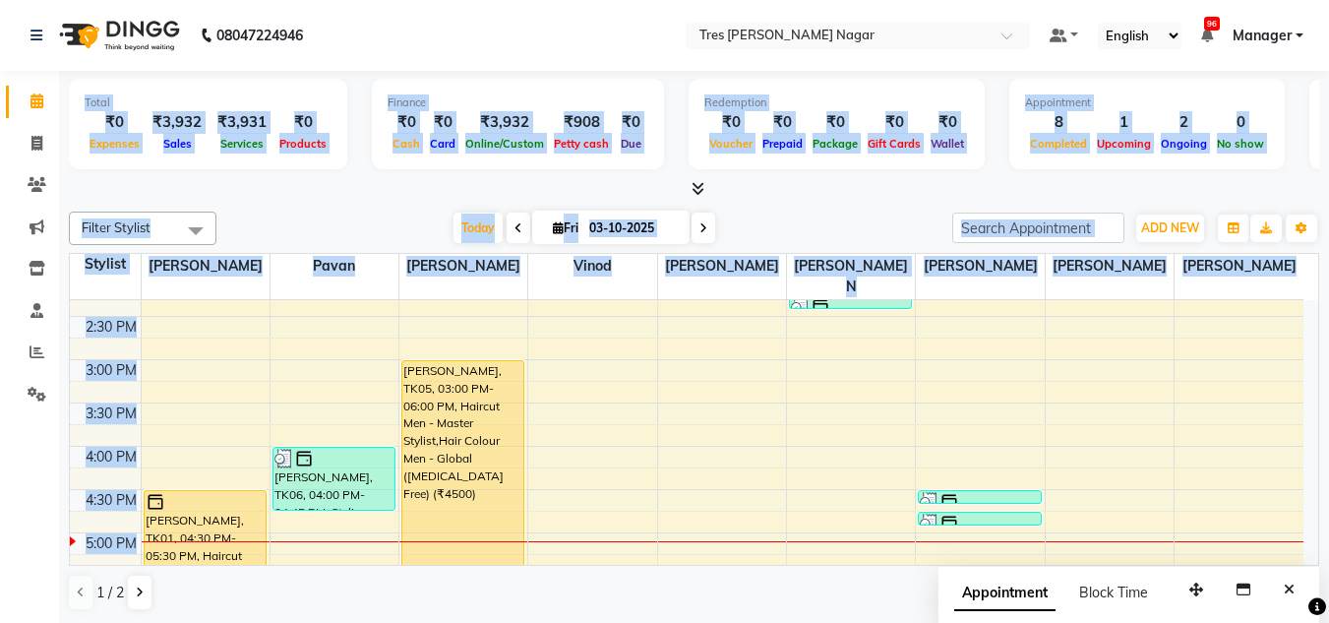
scroll to position [544, 0]
click at [349, 227] on div "Today Fri 03-10-2025" at bounding box center [584, 229] width 716 height 30
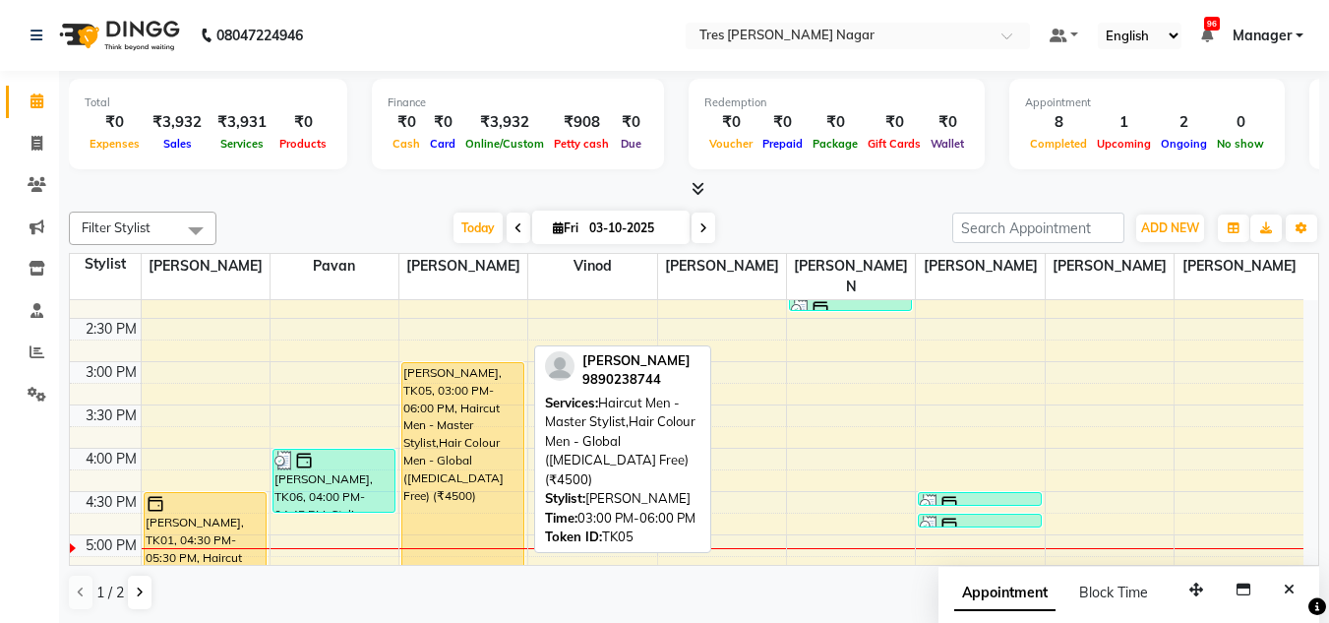
click at [494, 490] on div "Vicky Agarwal, TK05, 03:00 PM-06:00 PM, Haircut Men - Master Stylist,Hair Colou…" at bounding box center [462, 491] width 121 height 257
select select "6"
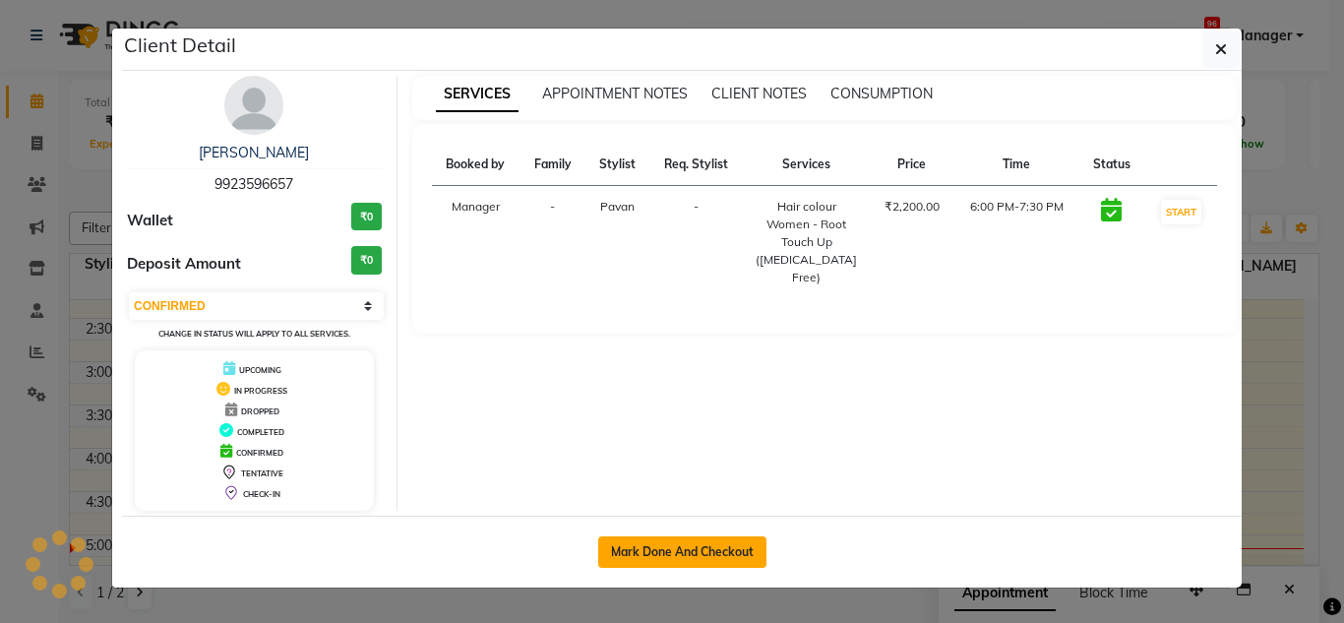
drag, startPoint x: 629, startPoint y: 549, endPoint x: 630, endPoint y: 562, distance: 12.8
click at [630, 552] on button "Mark Done And Checkout" at bounding box center [682, 551] width 168 height 31
select select "service"
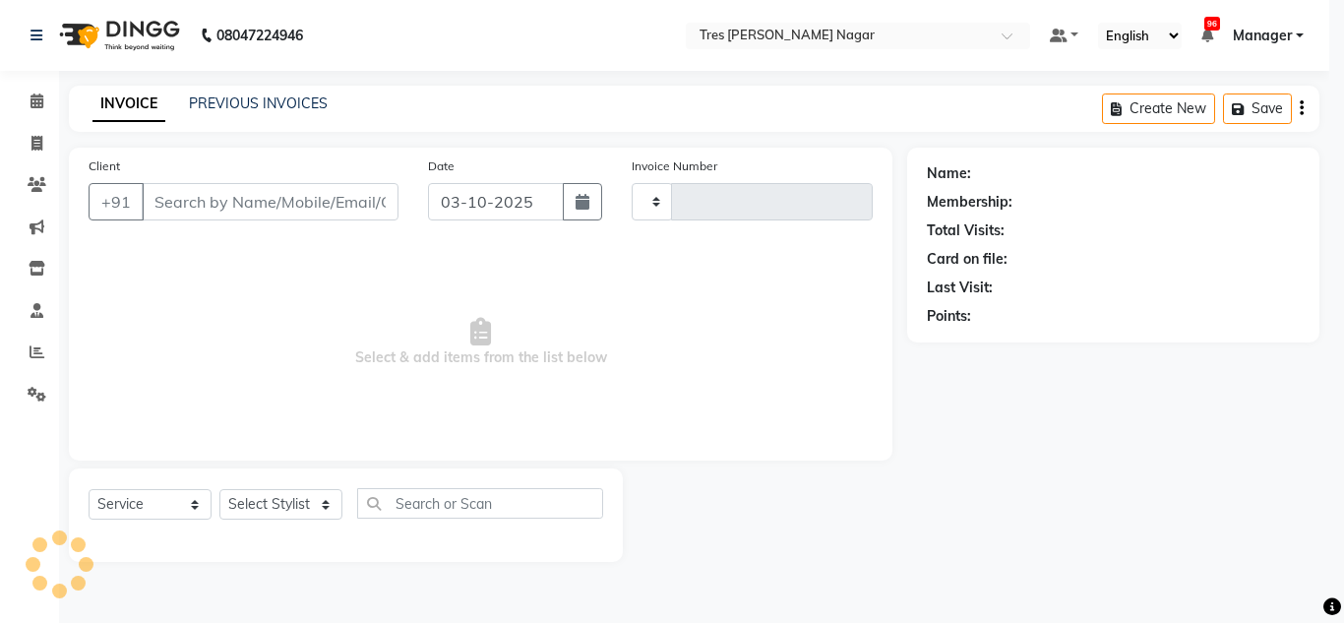
type input "1301"
select select "8052"
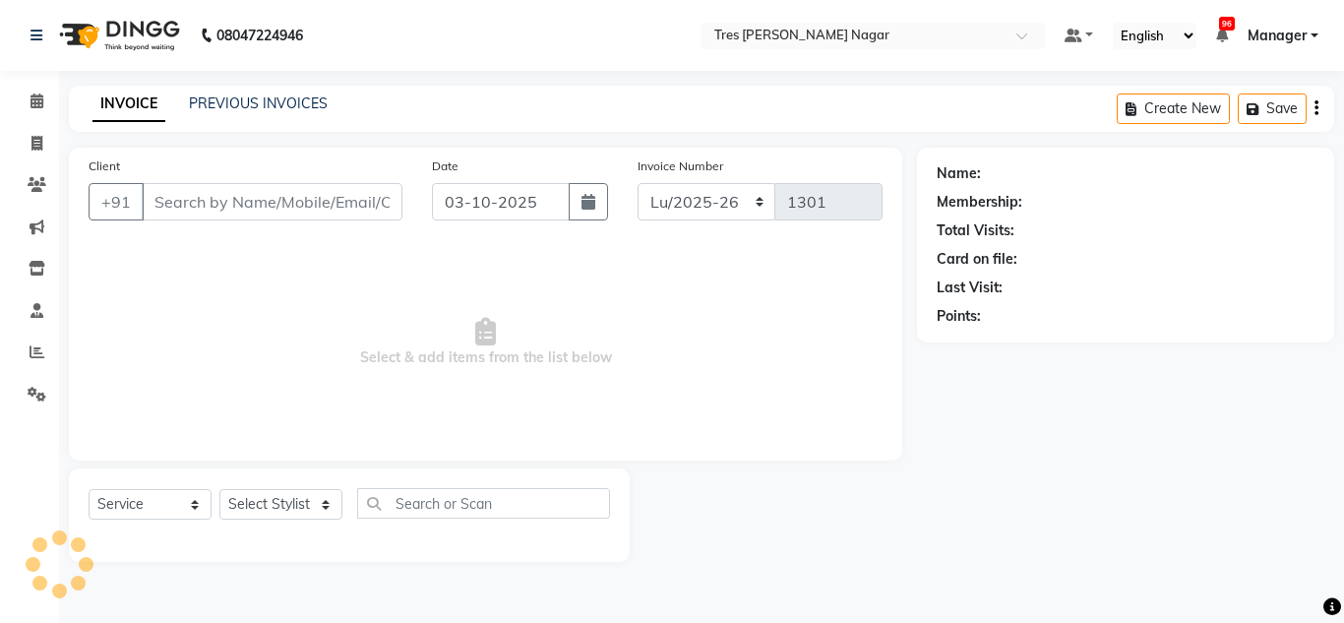
type input "9923596657"
select select "39900"
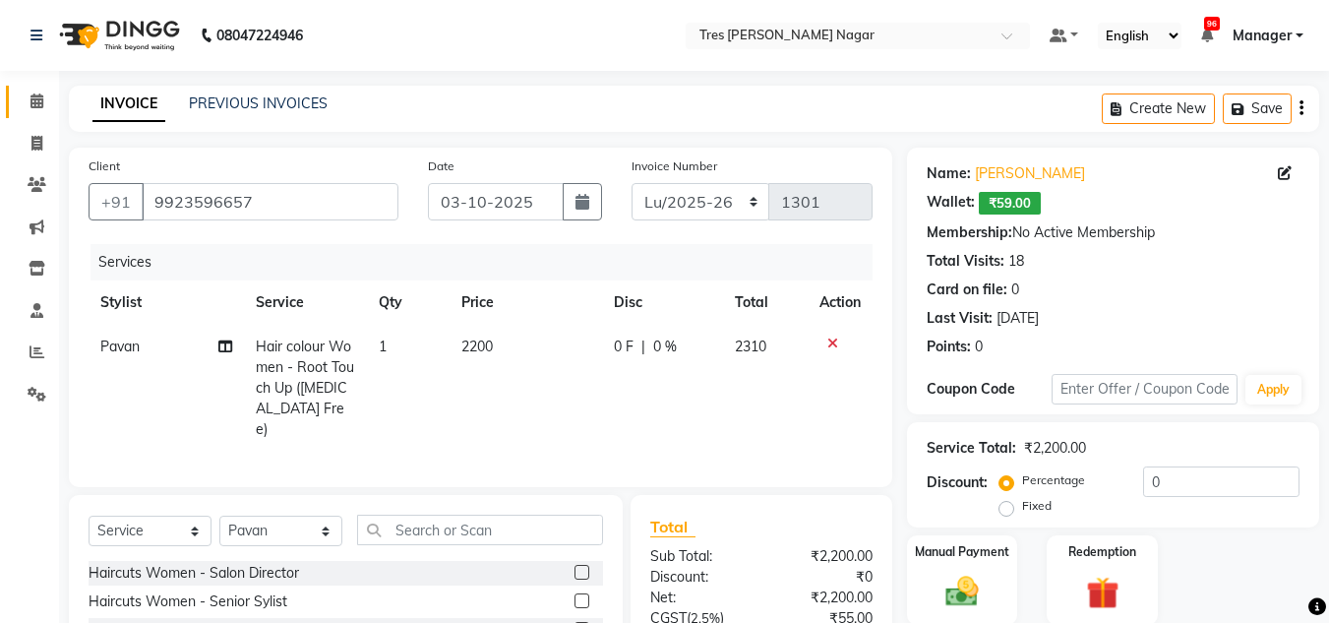
click at [12, 102] on link "Calendar" at bounding box center [29, 102] width 47 height 32
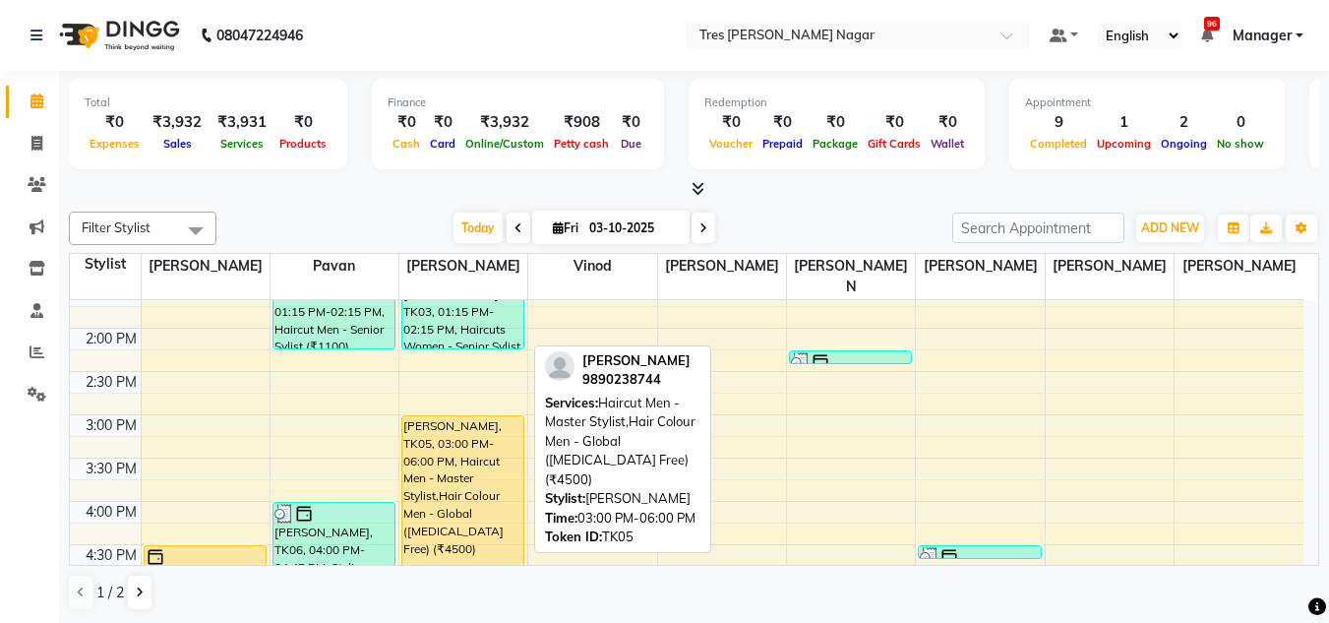
scroll to position [688, 0]
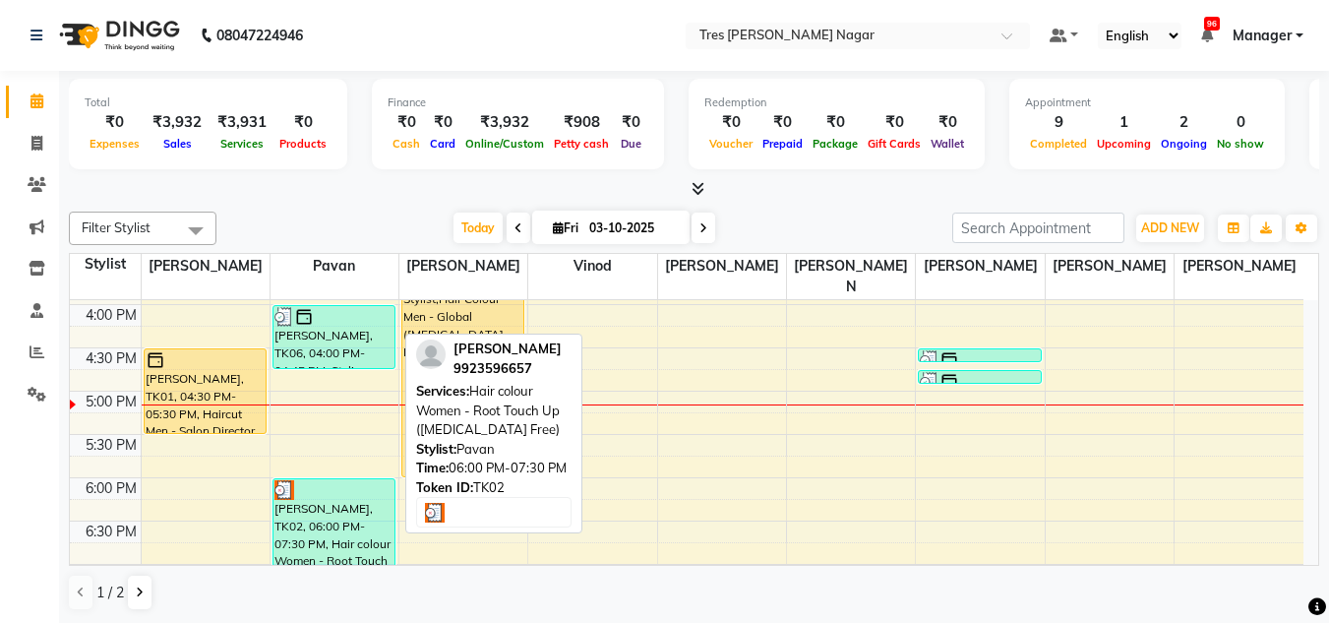
click at [348, 526] on div "Namita Shah, TK02, 06:00 PM-07:30 PM, Hair colour Women - Root Touch Up (Ammoni…" at bounding box center [334, 542] width 121 height 127
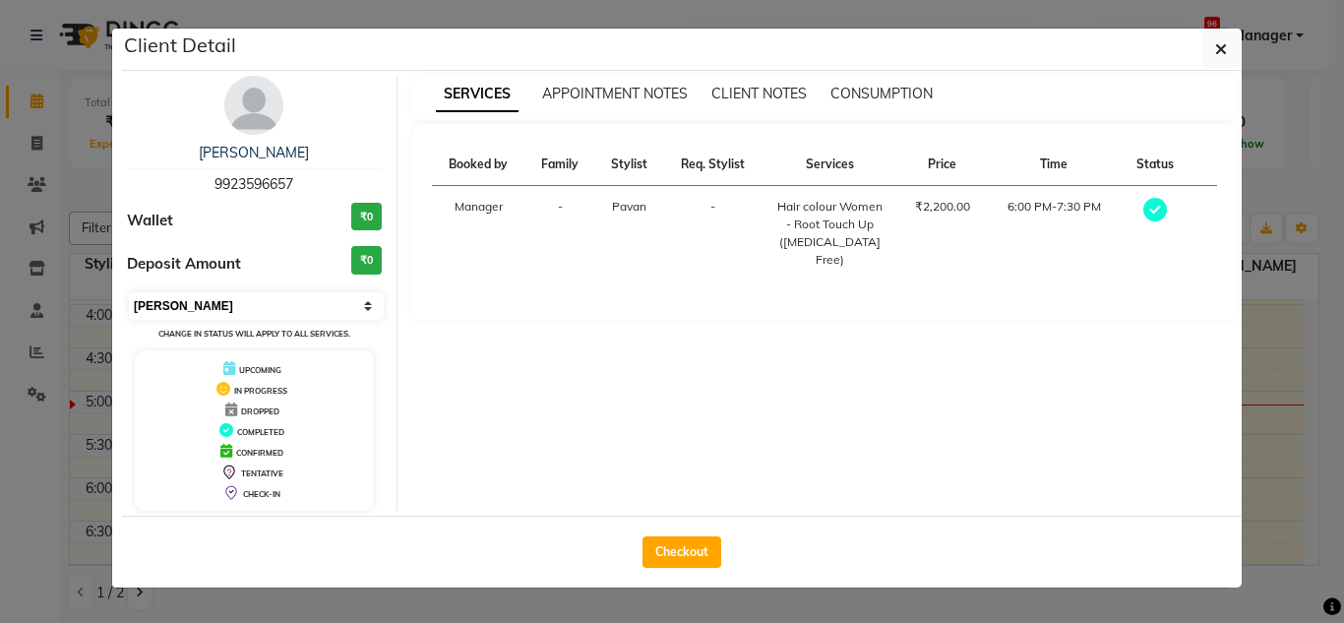
click at [264, 299] on select "Select MARK DONE UPCOMING" at bounding box center [256, 306] width 255 height 28
select select "5"
click at [129, 292] on select "Select MARK DONE UPCOMING" at bounding box center [256, 306] width 255 height 28
drag, startPoint x: 15, startPoint y: 399, endPoint x: 53, endPoint y: 408, distance: 39.4
click at [16, 399] on ngb-modal-window "Client Detail Namita Shah 9923596657 Wallet ₹0 Deposit Amount ₹0 Select MARK DO…" at bounding box center [672, 311] width 1344 height 623
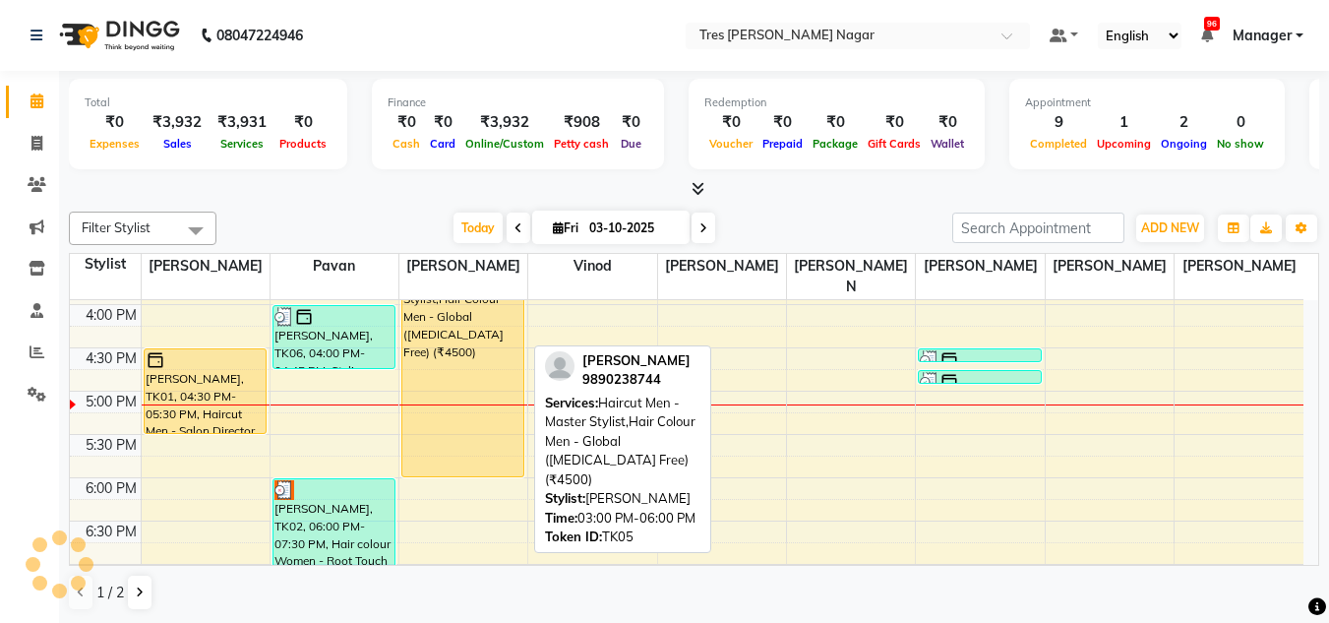
click at [421, 405] on div "Vicky Agarwal, TK05, 03:00 PM-06:00 PM, Haircut Men - Master Stylist,Hair Colou…" at bounding box center [462, 347] width 121 height 257
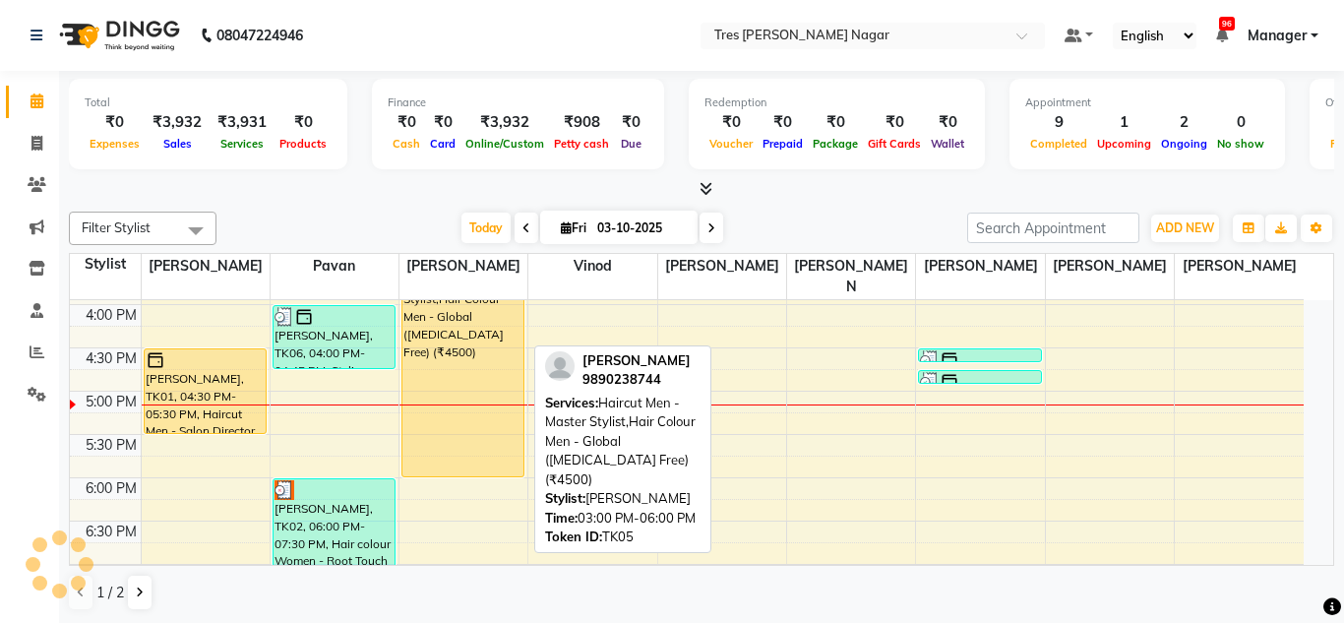
select select "5"
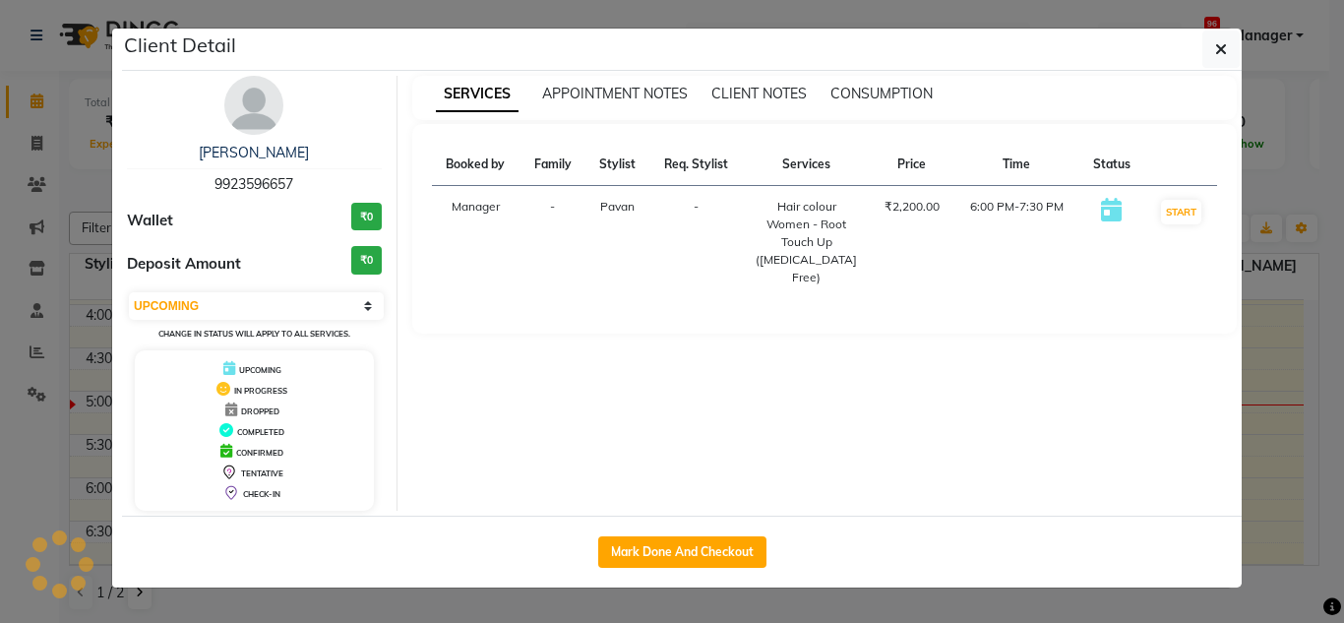
click at [478, 619] on ngb-modal-window "Client Detail Namita Shah 9923596657 Wallet ₹0 Deposit Amount ₹0 Select IN SERV…" at bounding box center [672, 311] width 1344 height 623
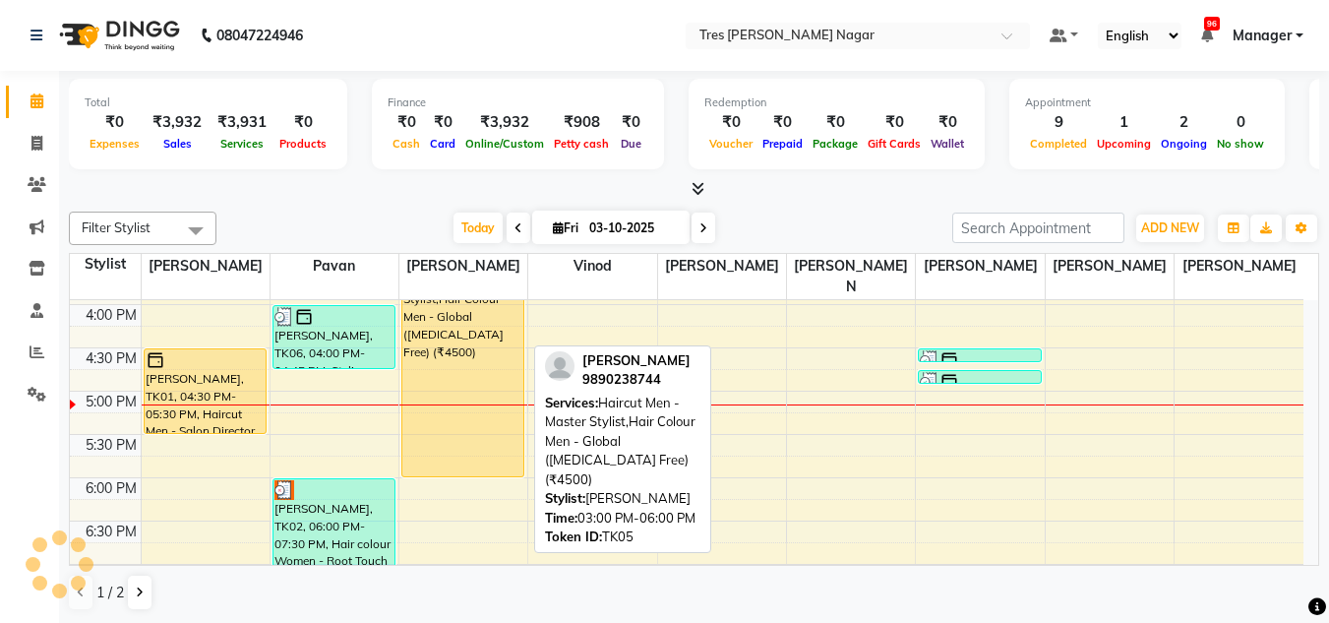
click at [486, 348] on div "Vicky Agarwal, TK05, 03:00 PM-06:00 PM, Haircut Men - Master Stylist,Hair Colou…" at bounding box center [462, 347] width 121 height 257
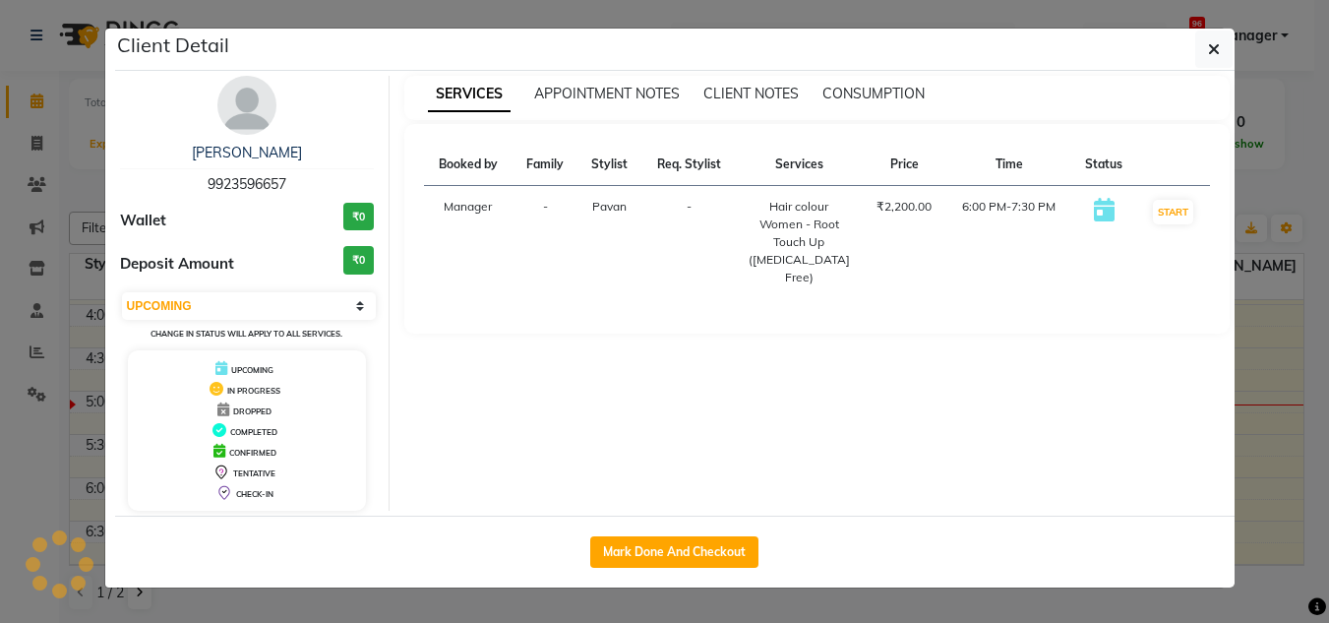
select select "1"
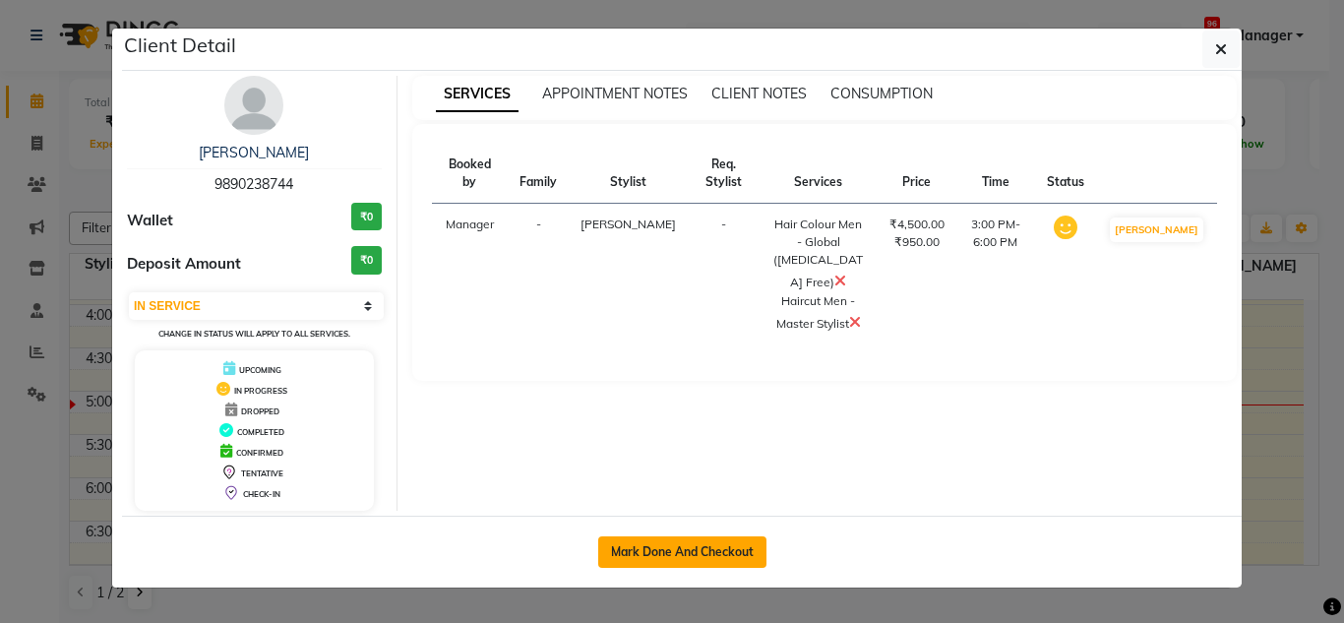
click at [638, 555] on button "Mark Done And Checkout" at bounding box center [682, 551] width 168 height 31
select select "service"
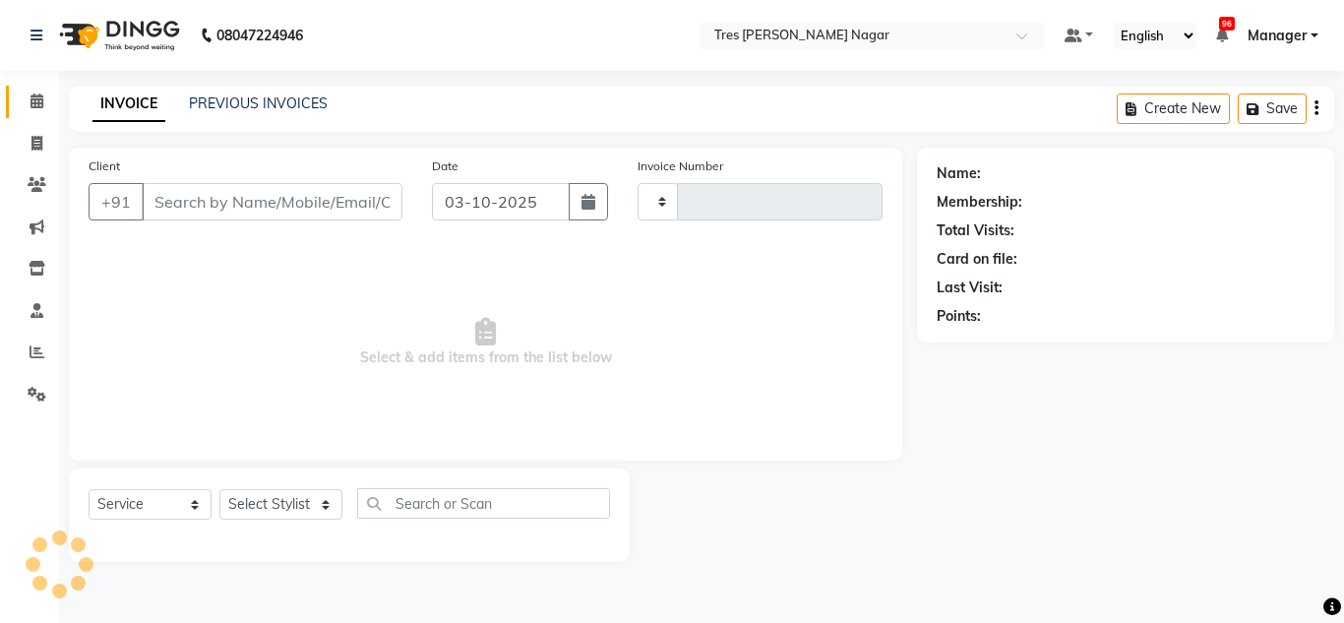
type input "1301"
select select "8052"
type input "9890238744"
select select "47307"
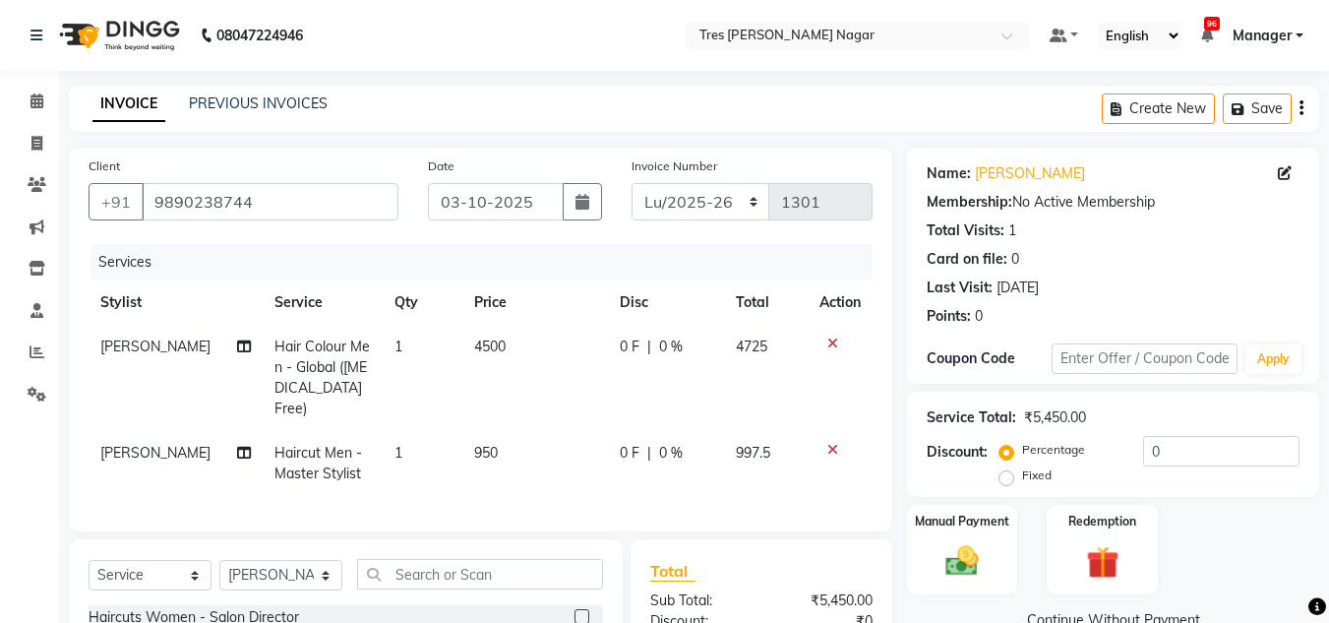
click at [474, 349] on span "4500" at bounding box center [489, 346] width 31 height 18
select select "47307"
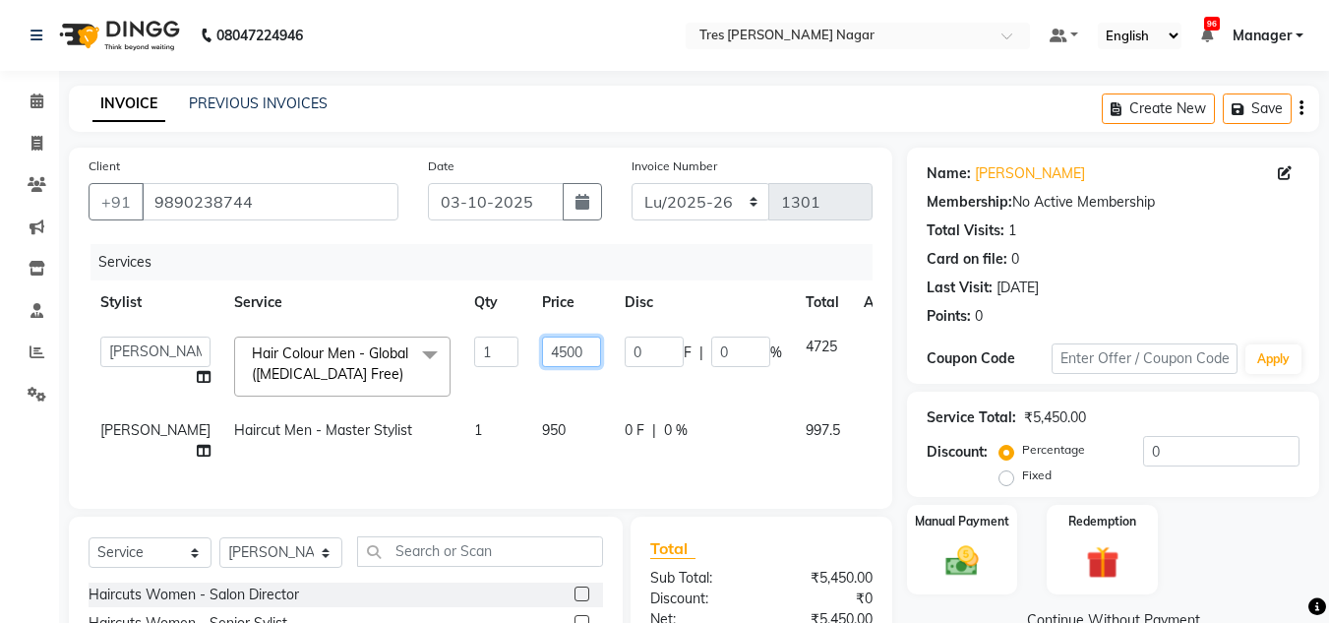
click at [542, 351] on input "4500" at bounding box center [571, 352] width 59 height 31
type input "1800"
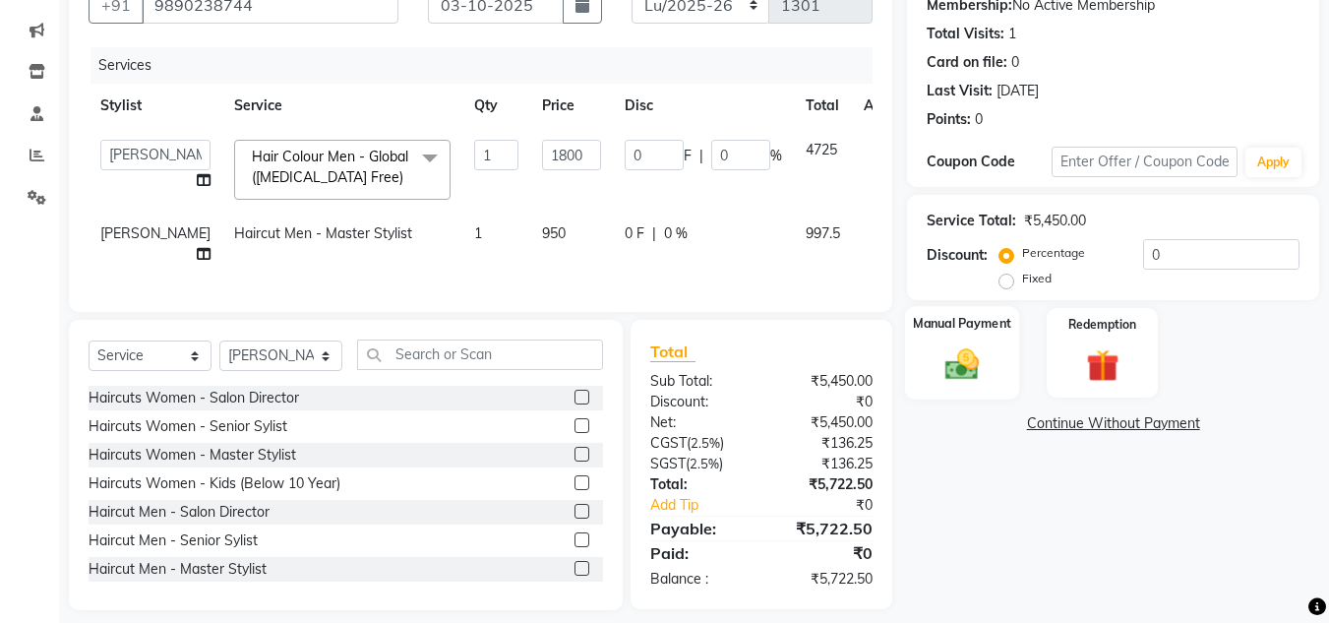
click at [932, 363] on div "Manual Payment" at bounding box center [962, 352] width 115 height 93
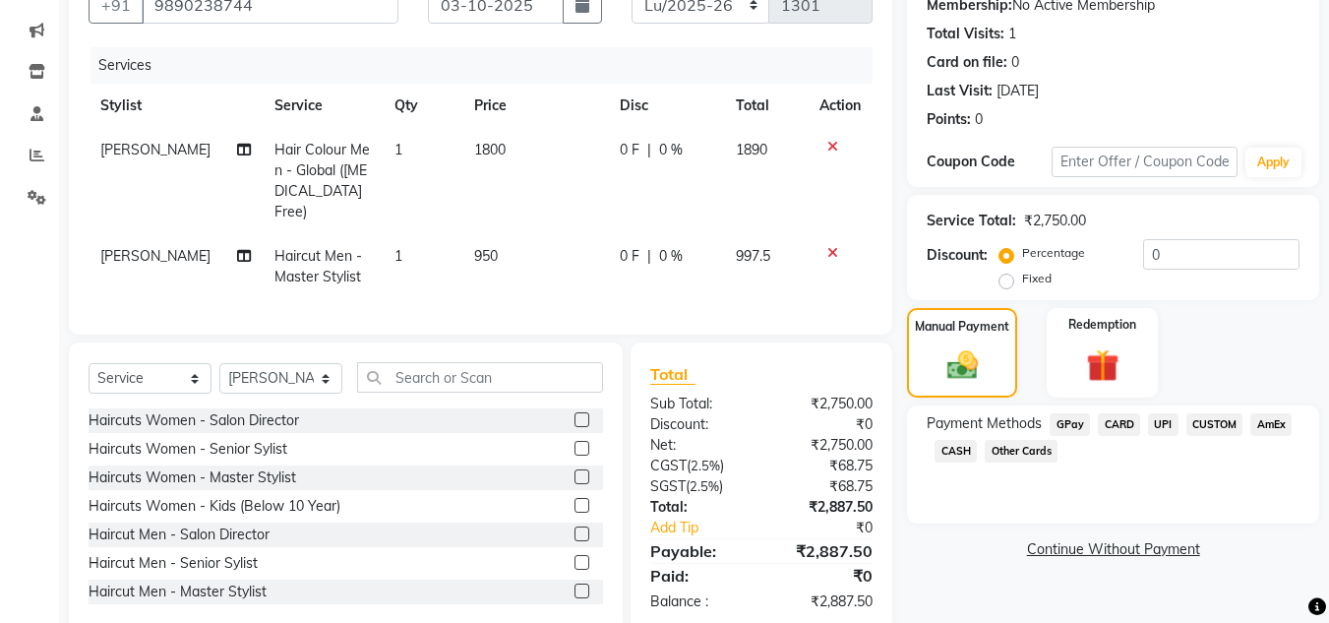
scroll to position [230, 0]
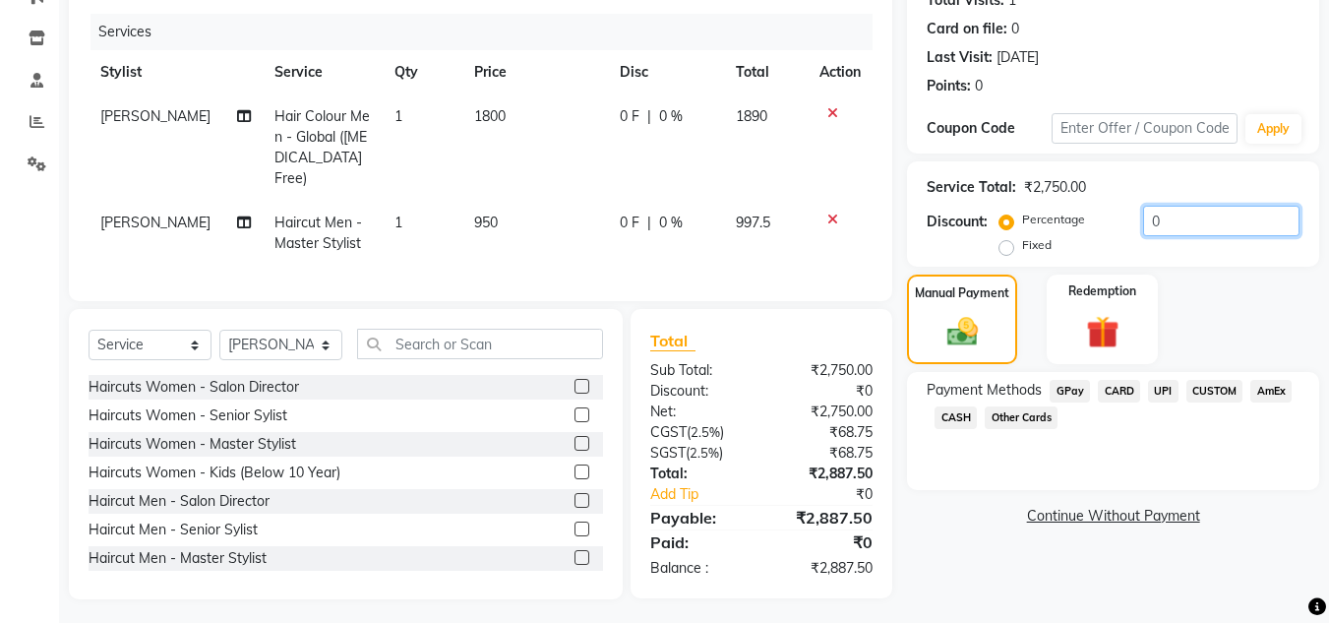
click at [1178, 214] on input "0" at bounding box center [1221, 221] width 156 height 31
type input "20"
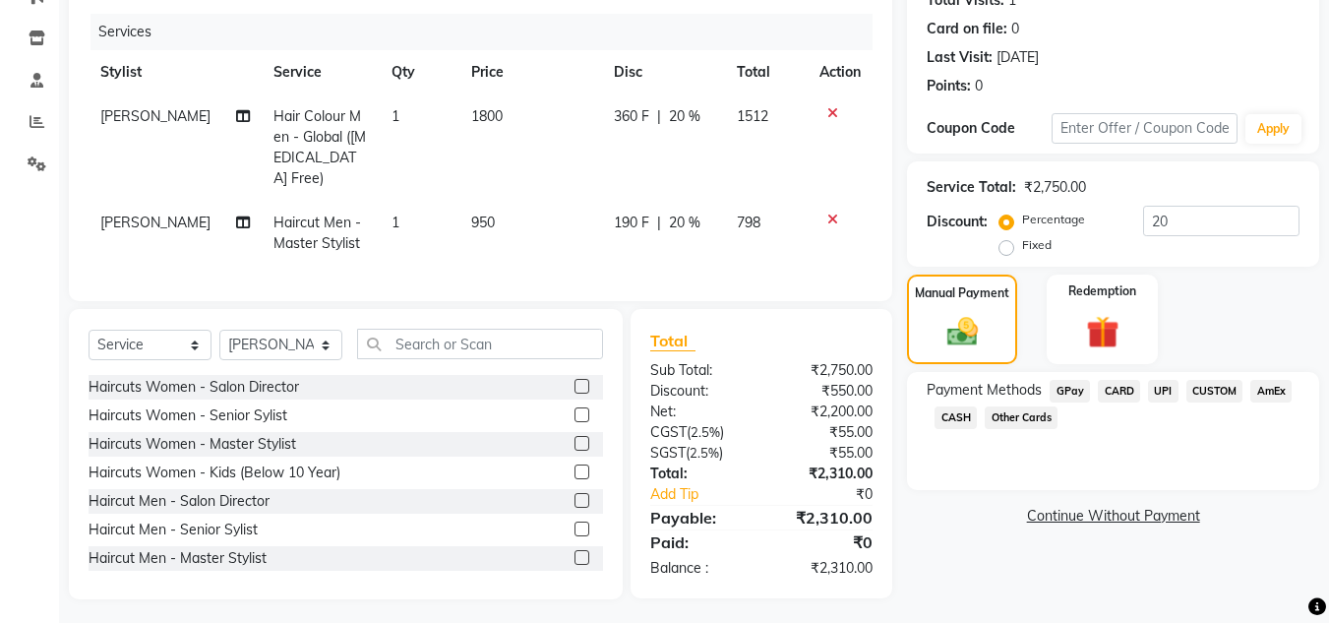
click at [1183, 410] on div "Payment Methods GPay CARD UPI CUSTOM AmEx CASH Other Cards" at bounding box center [1113, 406] width 373 height 53
click at [1212, 391] on span "CUSTOM" at bounding box center [1215, 391] width 57 height 23
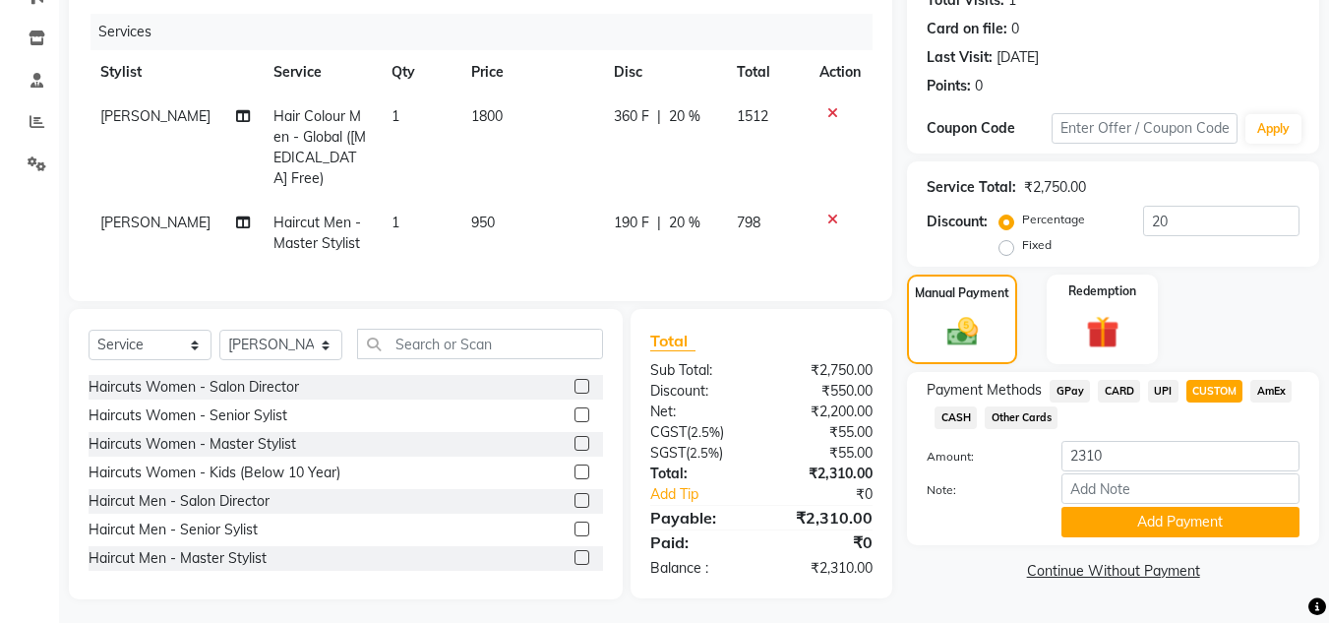
click at [1130, 540] on div "Payment Methods GPay CARD UPI CUSTOM AmEx CASH Other Cards Amount: 2310 Note: A…" at bounding box center [1113, 458] width 412 height 173
click at [1130, 525] on button "Add Payment" at bounding box center [1181, 522] width 238 height 31
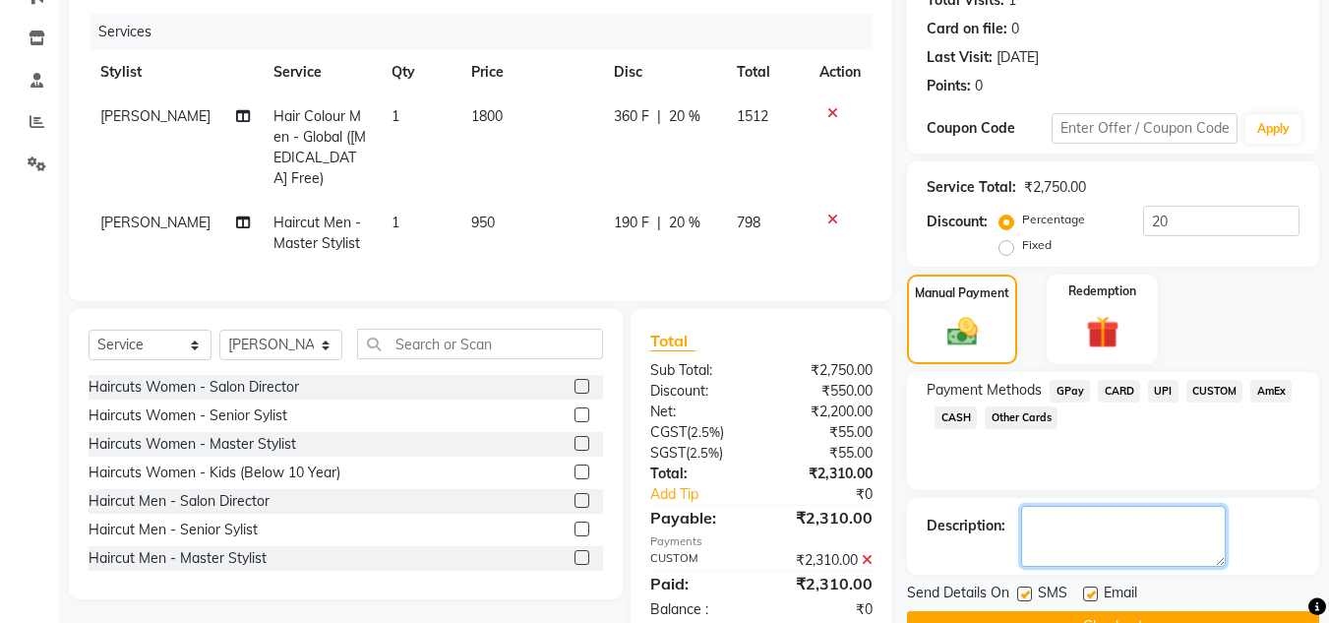
click at [1110, 534] on textarea at bounding box center [1123, 536] width 205 height 61
type textarea "Harsh"
click at [1161, 595] on main "INVOICE PREVIOUS INVOICES Create New Save Client +91 9890238744 Date 03-10-2025…" at bounding box center [694, 263] width 1270 height 816
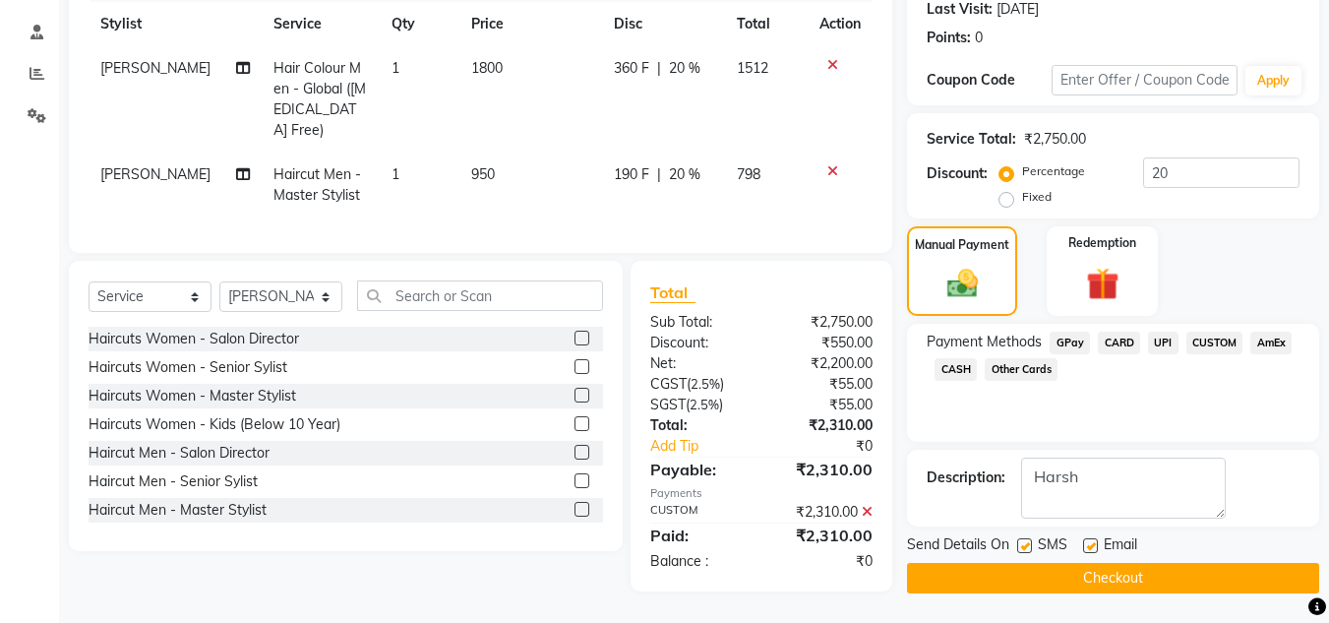
click at [1161, 582] on button "Checkout" at bounding box center [1113, 578] width 412 height 31
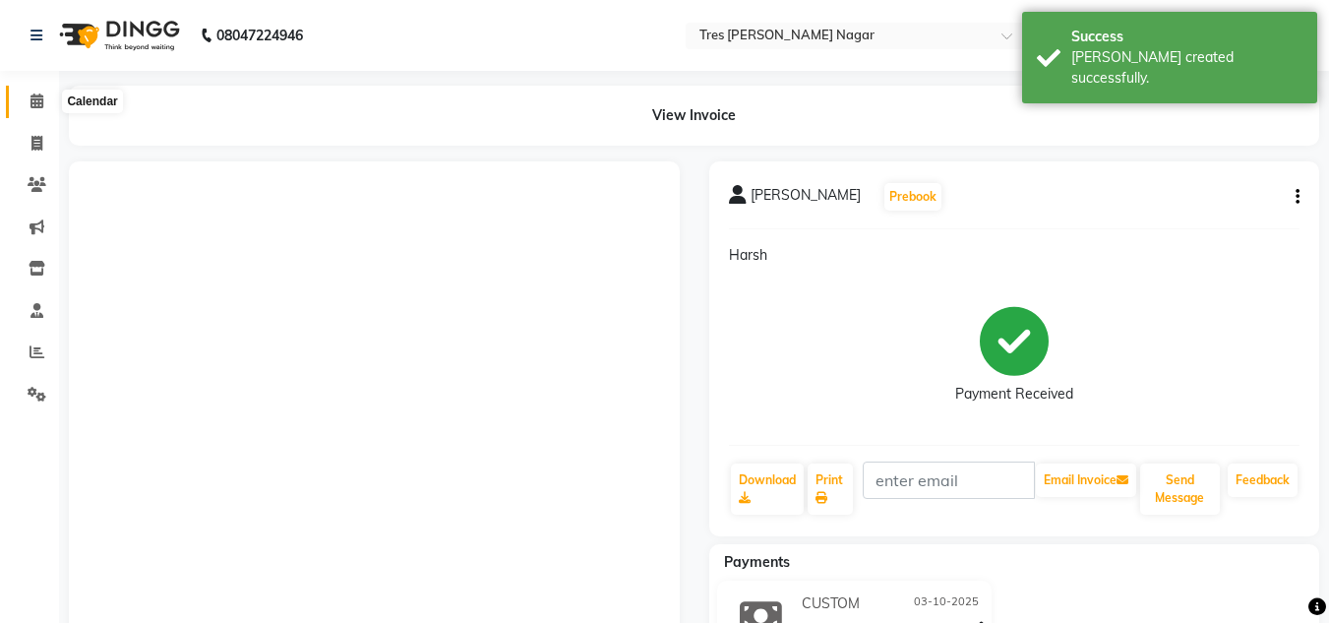
click at [31, 96] on icon at bounding box center [37, 100] width 13 height 15
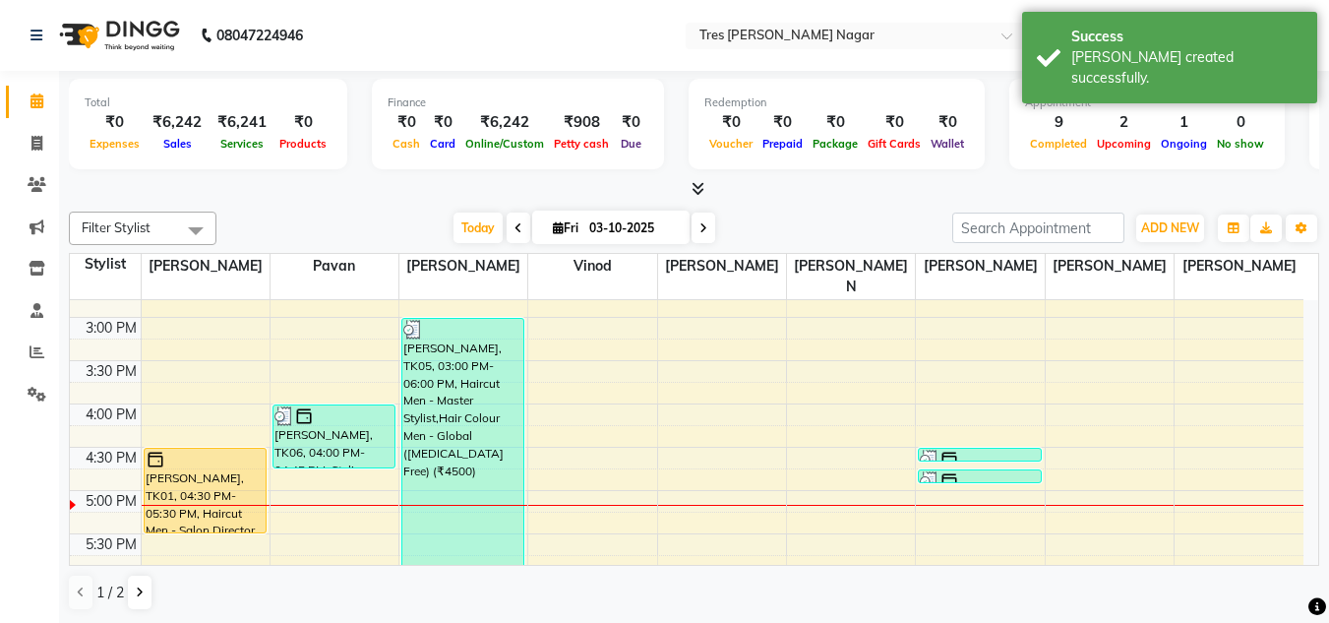
scroll to position [544, 0]
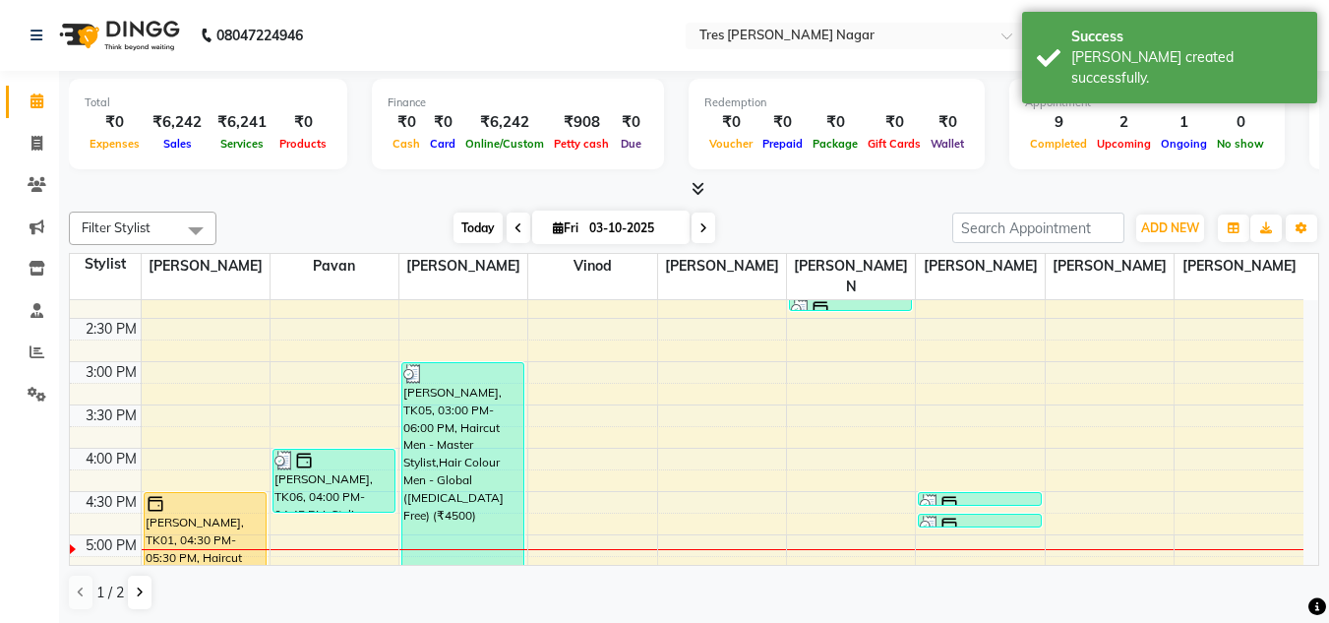
click at [484, 226] on span "Today" at bounding box center [478, 228] width 49 height 31
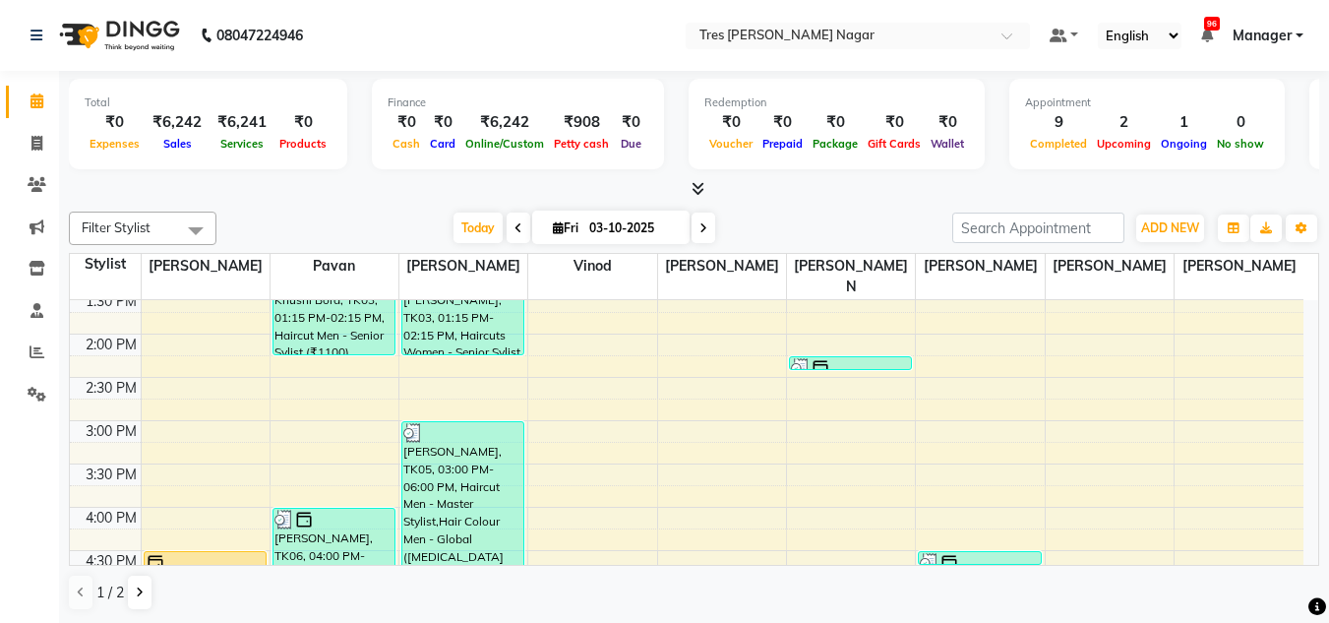
scroll to position [387, 0]
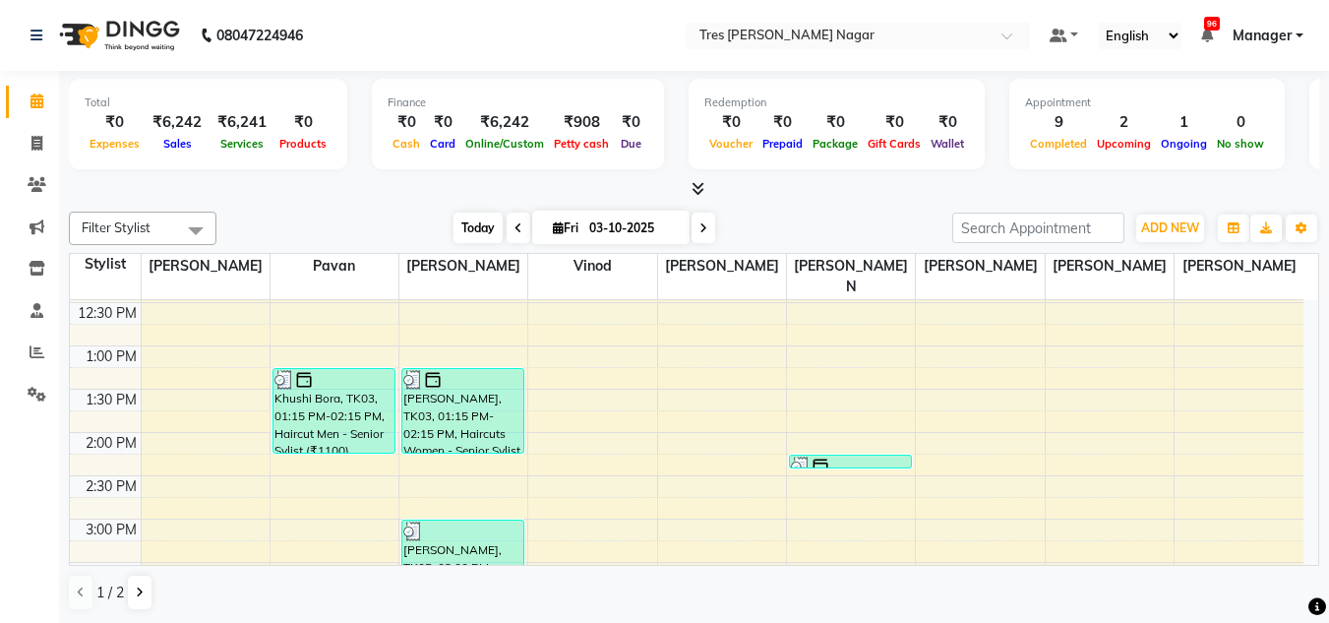
click at [458, 221] on span "Today" at bounding box center [478, 228] width 49 height 31
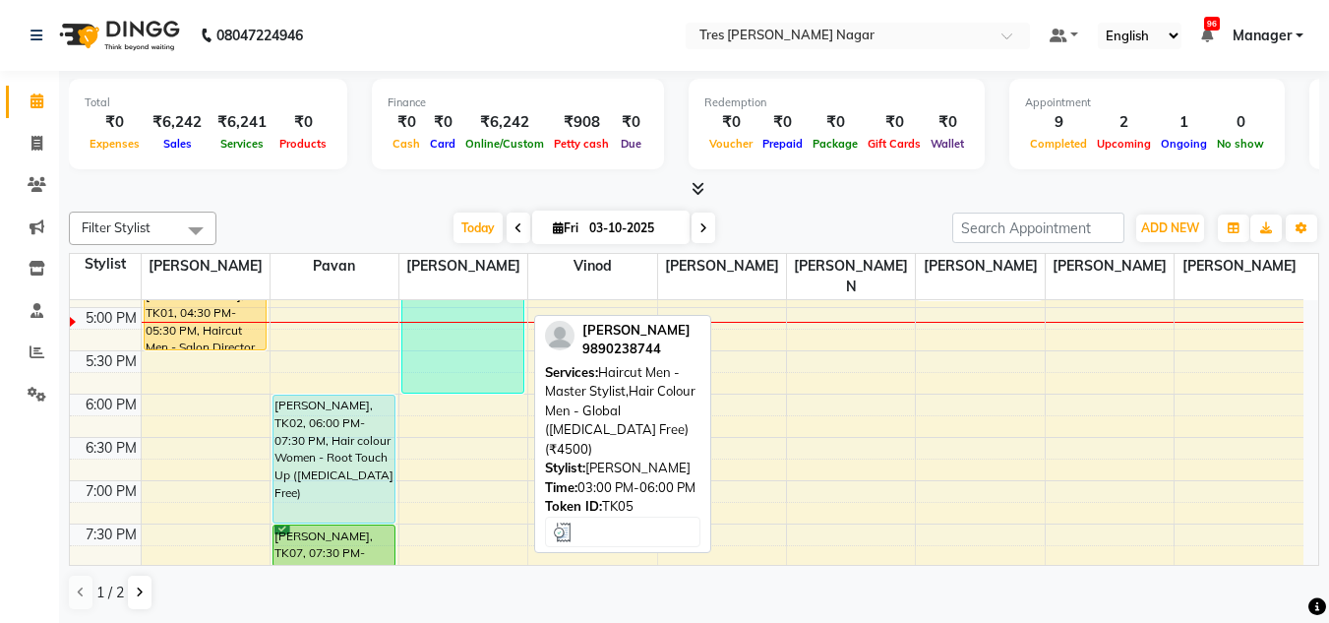
scroll to position [780, 0]
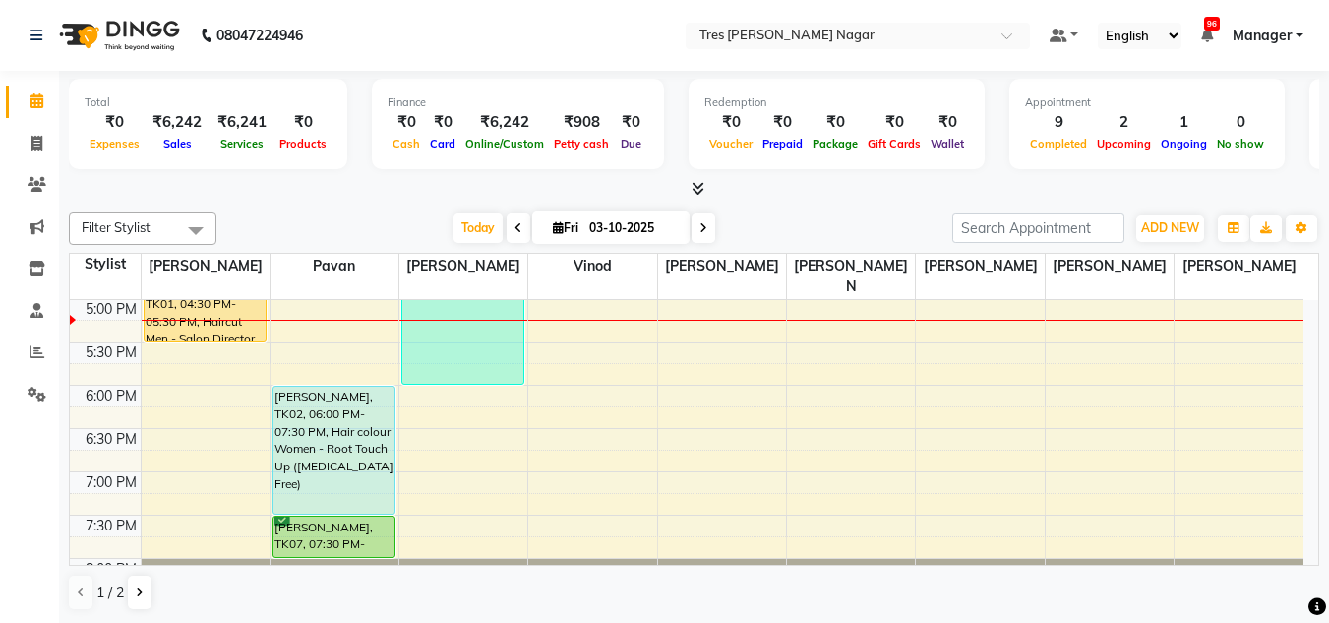
drag, startPoint x: 603, startPoint y: 38, endPoint x: 368, endPoint y: 182, distance: 275.6
click at [368, 182] on div at bounding box center [694, 189] width 1251 height 21
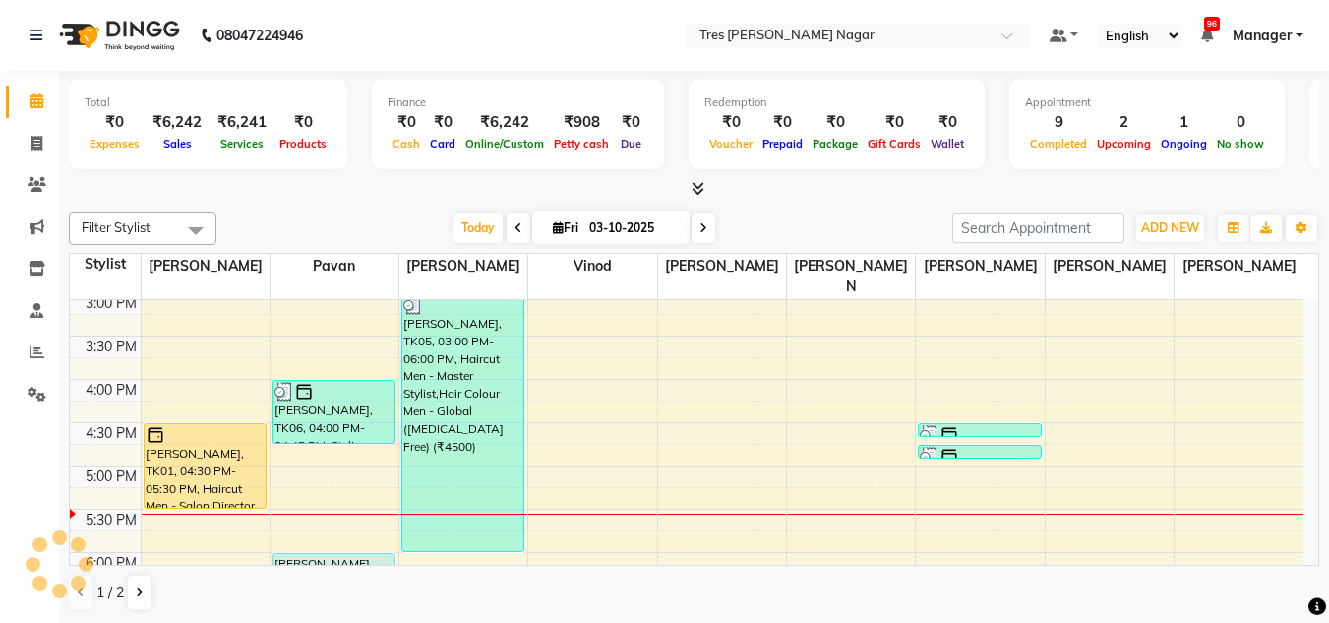
scroll to position [583, 0]
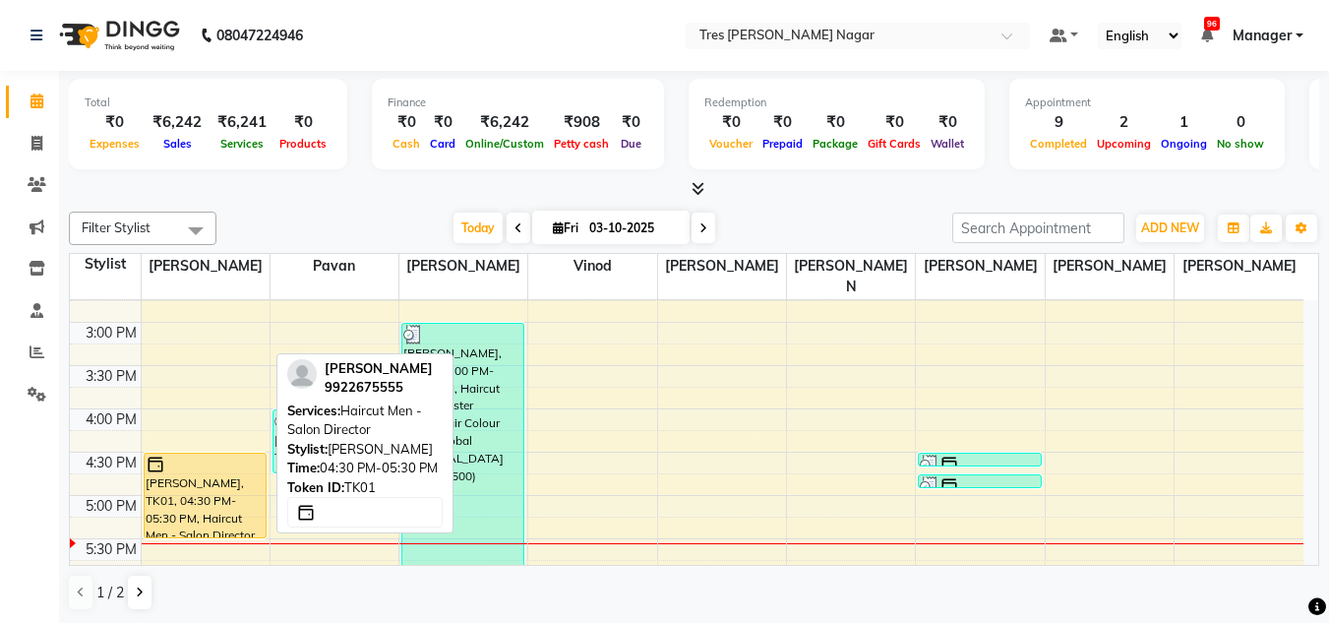
click at [229, 479] on div "Sachin Oswal, TK01, 04:30 PM-05:30 PM, Haircut Men - Salon Director" at bounding box center [205, 496] width 121 height 84
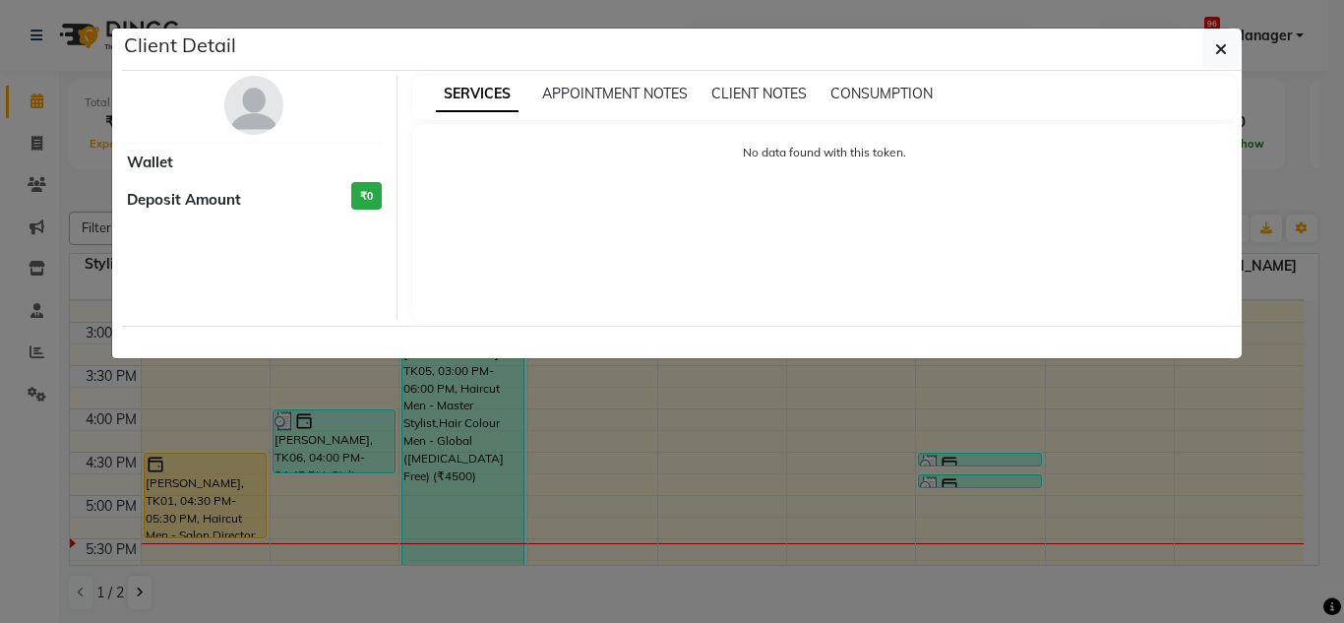
select select "1"
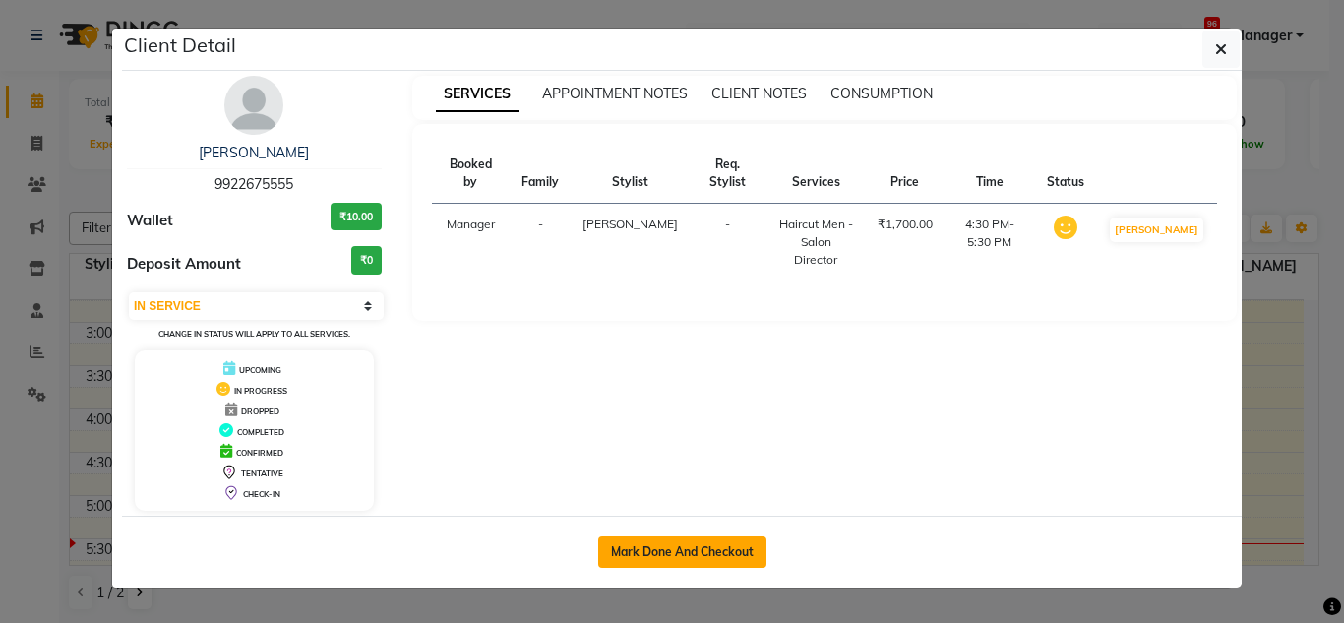
click at [676, 539] on button "Mark Done And Checkout" at bounding box center [682, 551] width 168 height 31
select select "service"
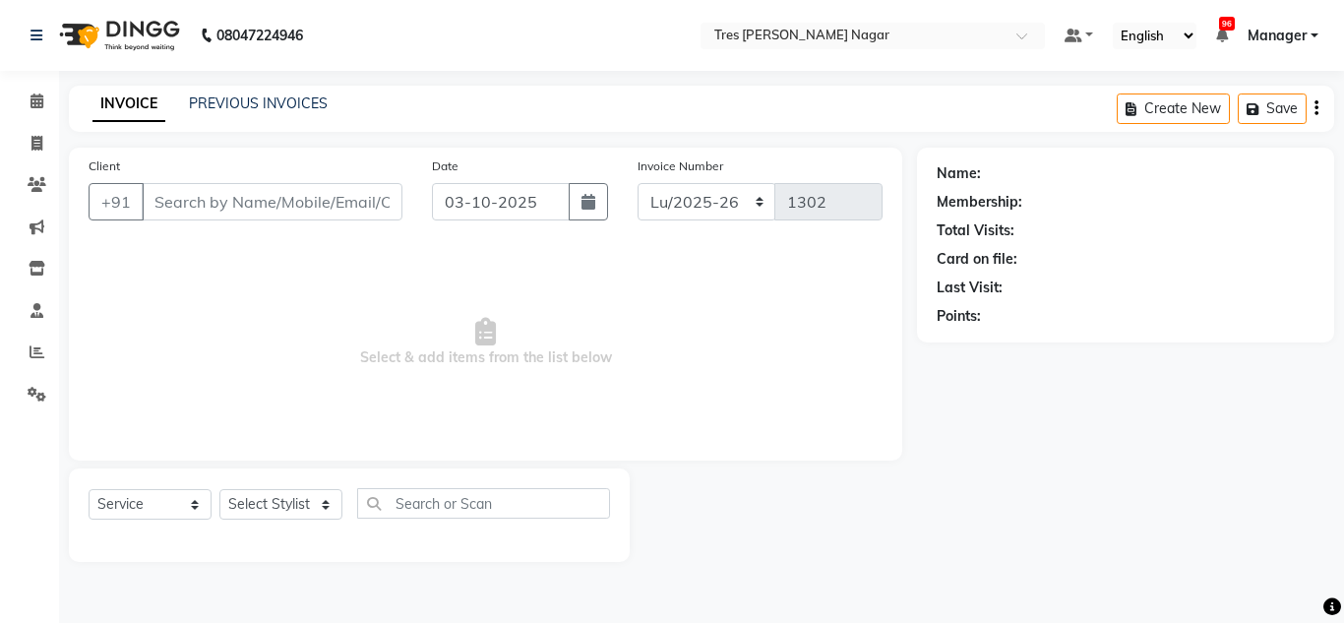
type input "9922675555"
select select "39898"
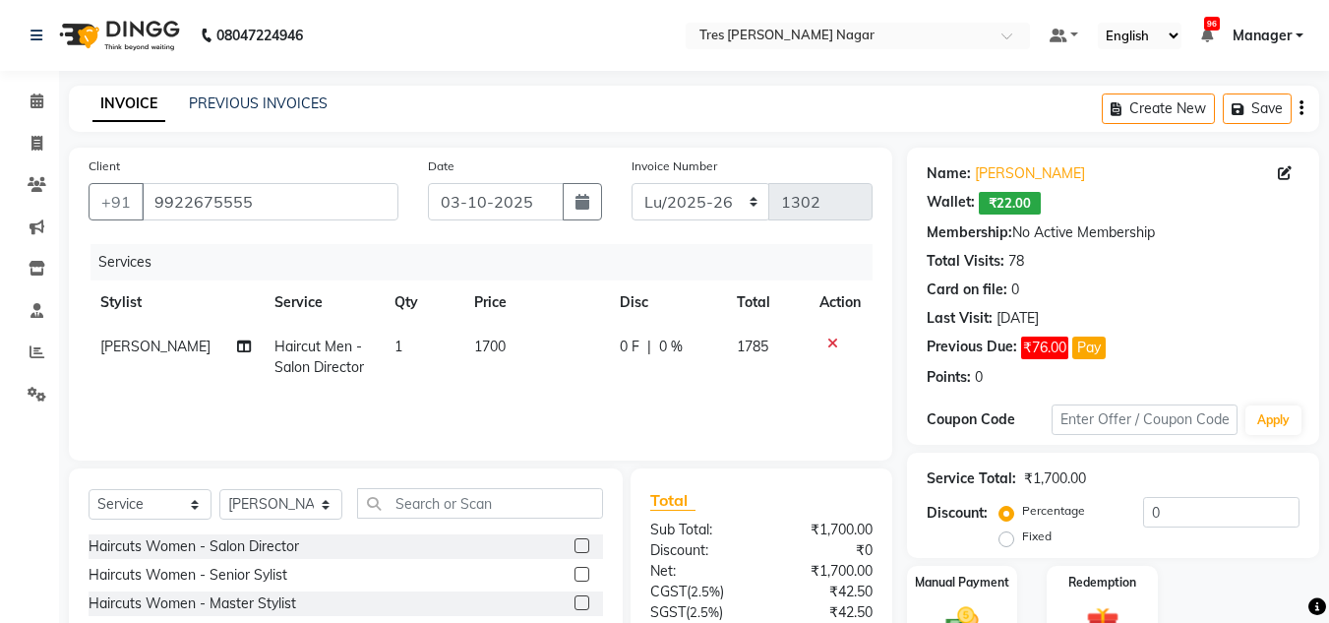
click at [476, 348] on span "1700" at bounding box center [489, 346] width 31 height 18
select select "39898"
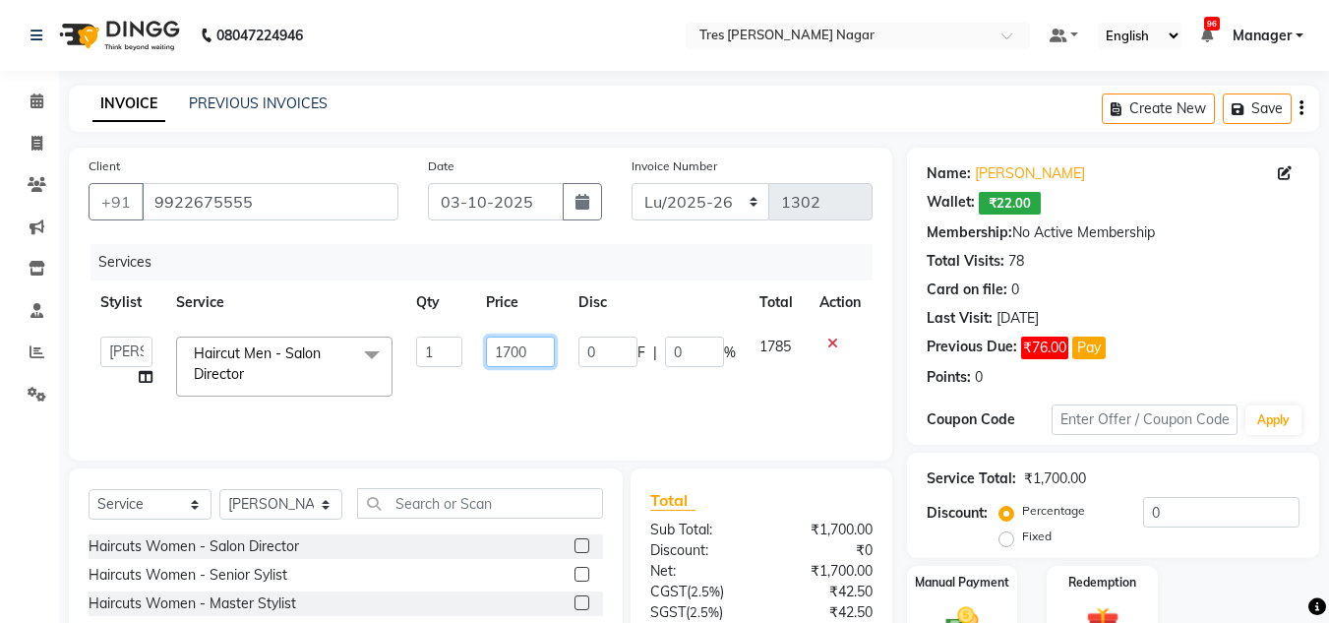
click at [506, 348] on input "1700" at bounding box center [520, 352] width 68 height 31
click at [514, 348] on input "1700" at bounding box center [520, 352] width 68 height 31
type input "1800"
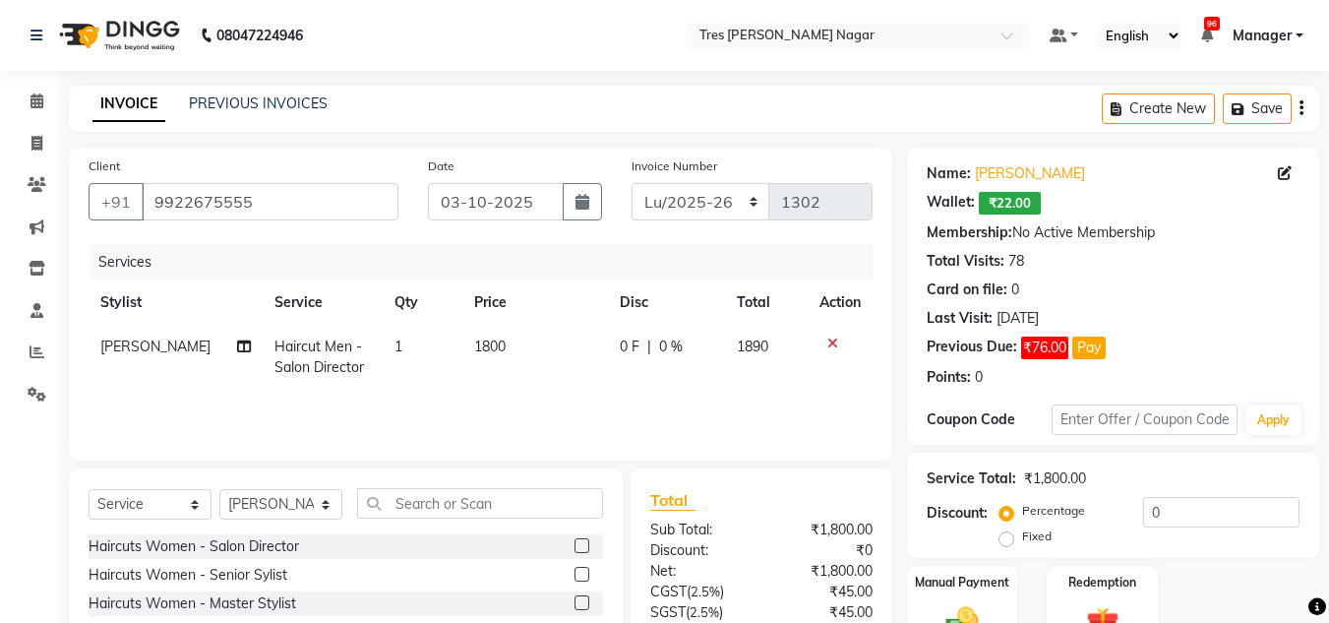
click at [565, 397] on div "Services Stylist Service Qty Price Disc Total Action Shantanu Reddy Haircut Men…" at bounding box center [481, 342] width 784 height 197
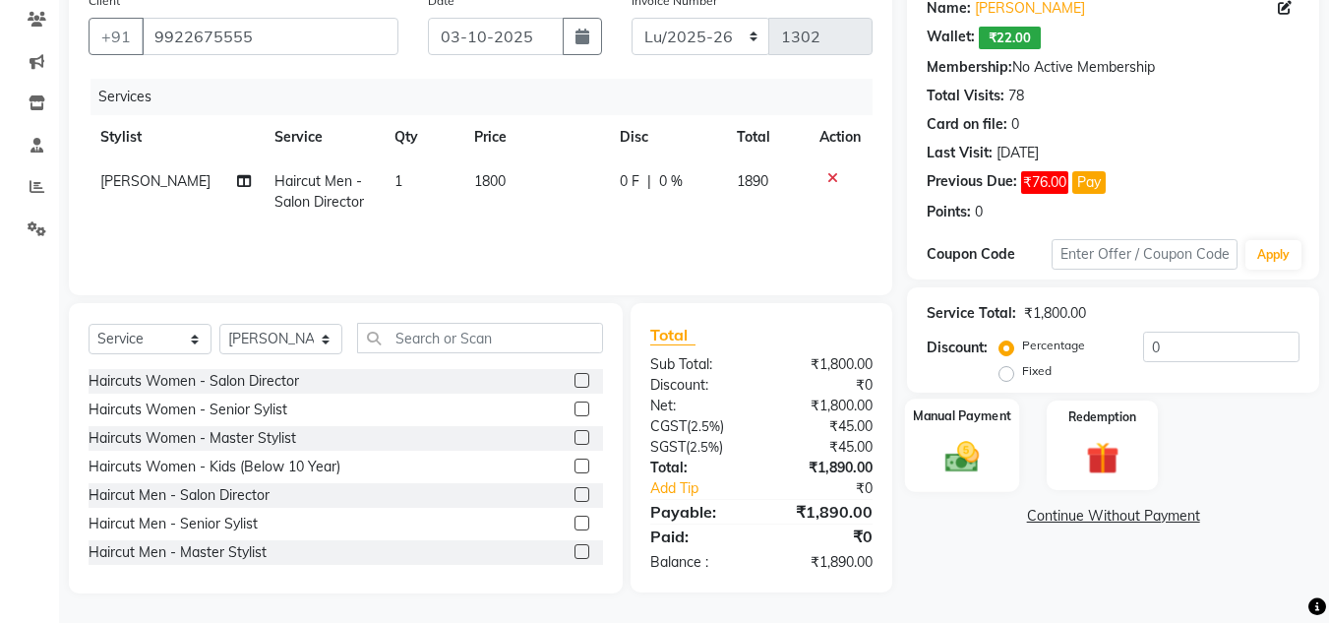
click at [962, 448] on img at bounding box center [962, 456] width 55 height 39
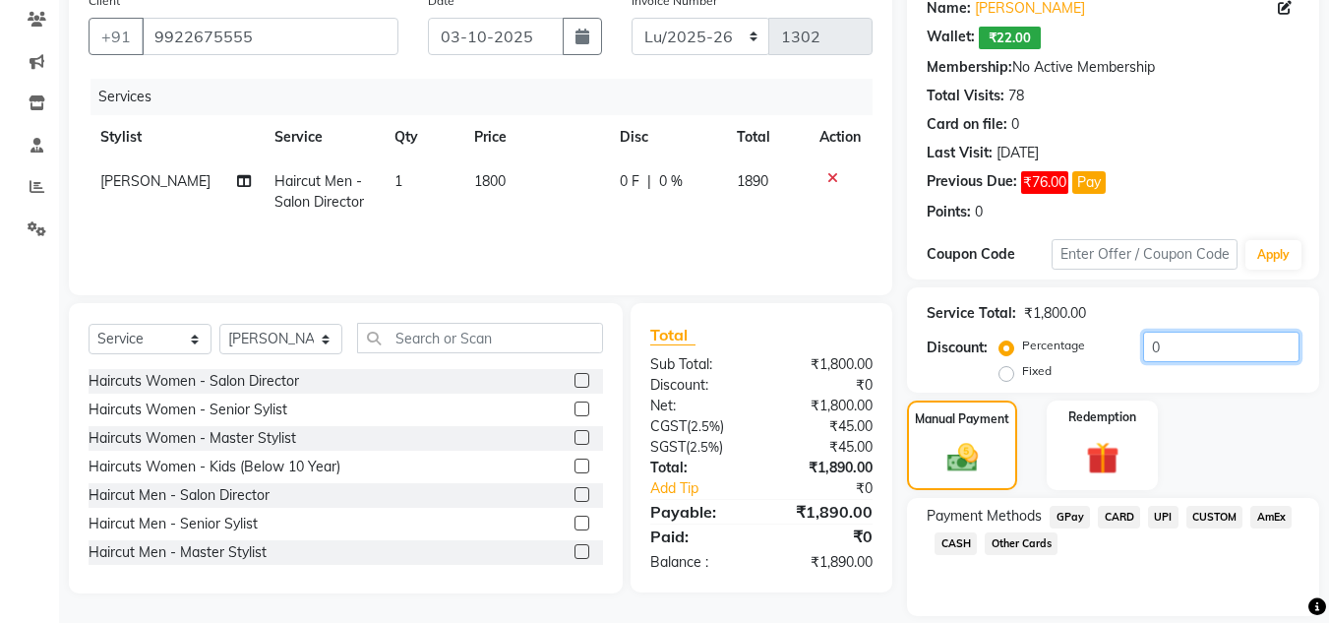
drag, startPoint x: 1171, startPoint y: 346, endPoint x: 1094, endPoint y: 362, distance: 78.3
click at [1094, 362] on div "Percentage Fixed 0" at bounding box center [1152, 358] width 296 height 53
type input "20"
click at [1196, 515] on span "CUSTOM" at bounding box center [1215, 517] width 57 height 23
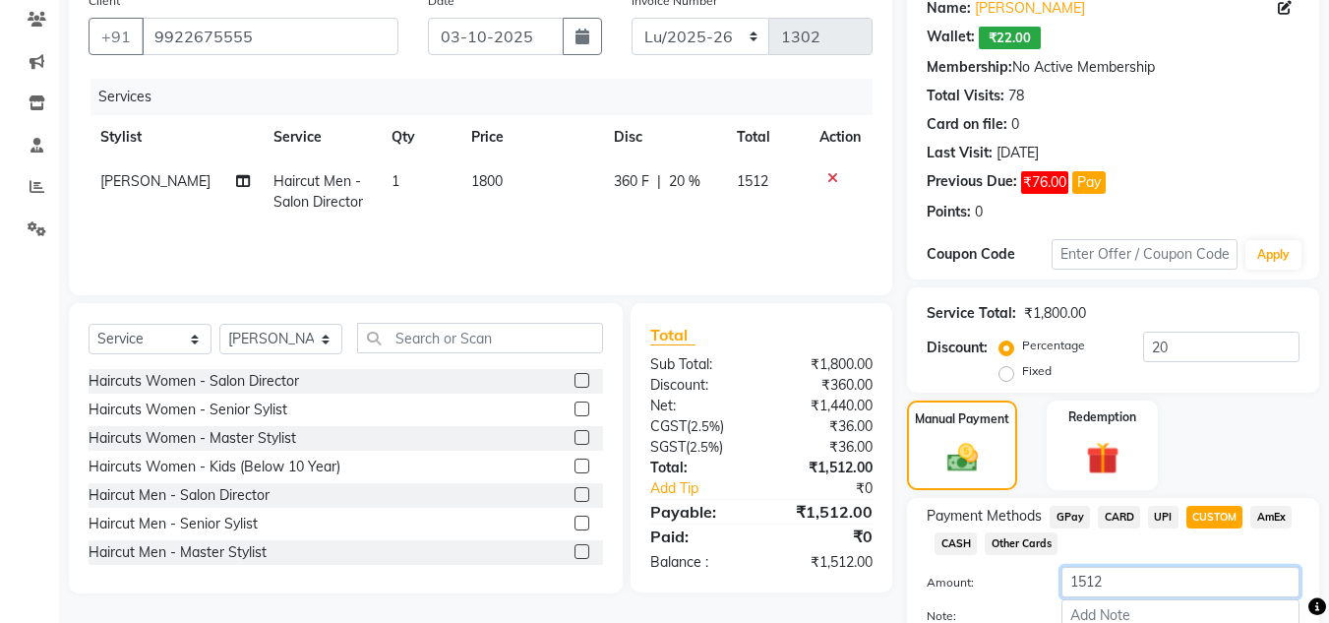
click at [1135, 567] on input "1512" at bounding box center [1181, 582] width 238 height 31
click at [1133, 567] on input "1512" at bounding box center [1181, 582] width 238 height 31
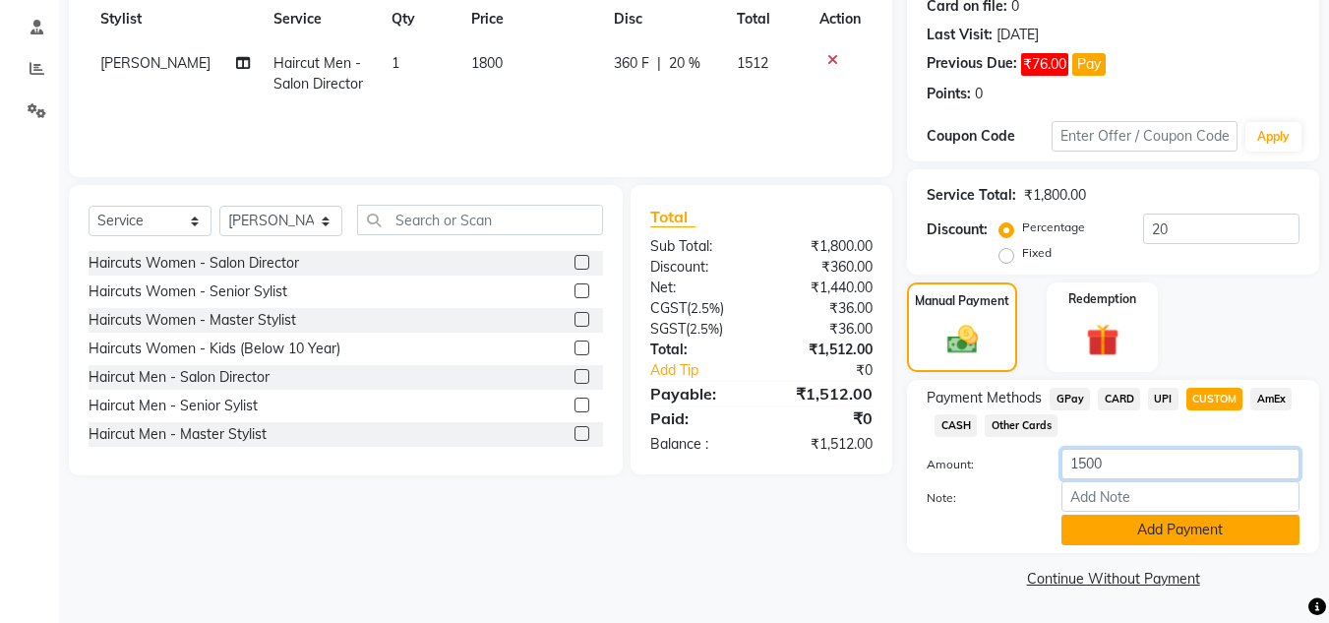
type input "1500"
click at [1134, 523] on button "Add Payment" at bounding box center [1181, 530] width 238 height 31
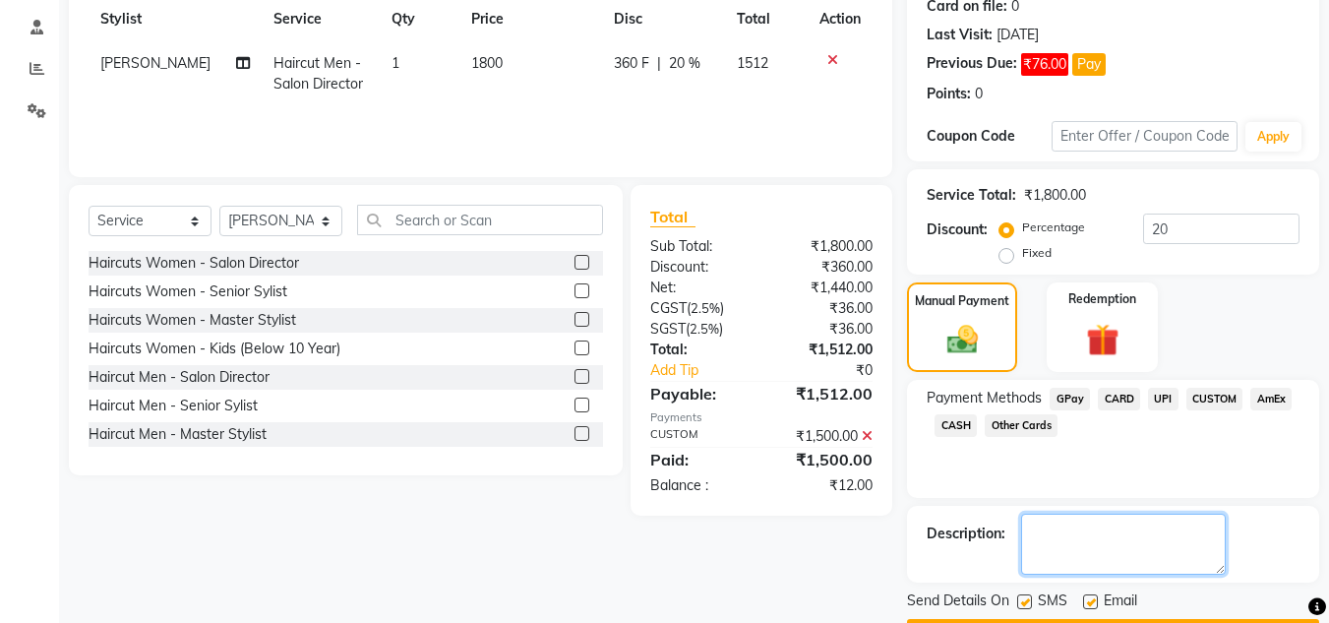
click at [1134, 523] on textarea at bounding box center [1123, 544] width 205 height 61
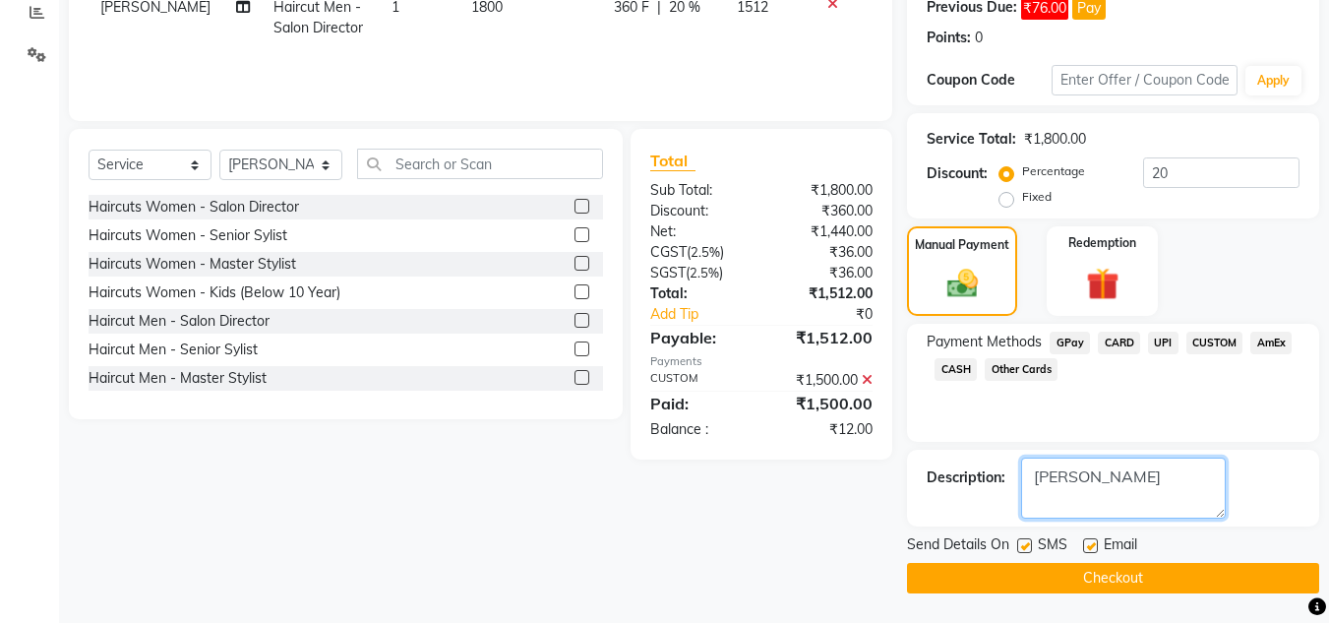
type textarea "Sharon"
click at [1158, 586] on button "Checkout" at bounding box center [1113, 578] width 412 height 31
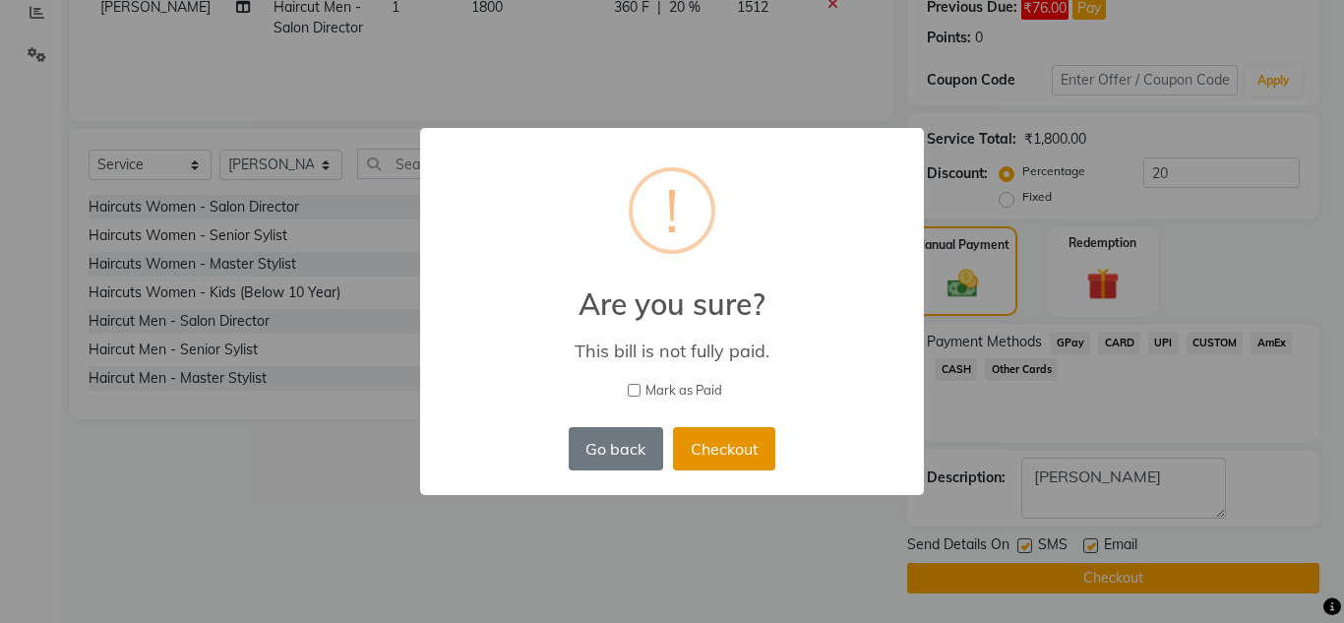
click at [725, 450] on button "Checkout" at bounding box center [724, 448] width 102 height 43
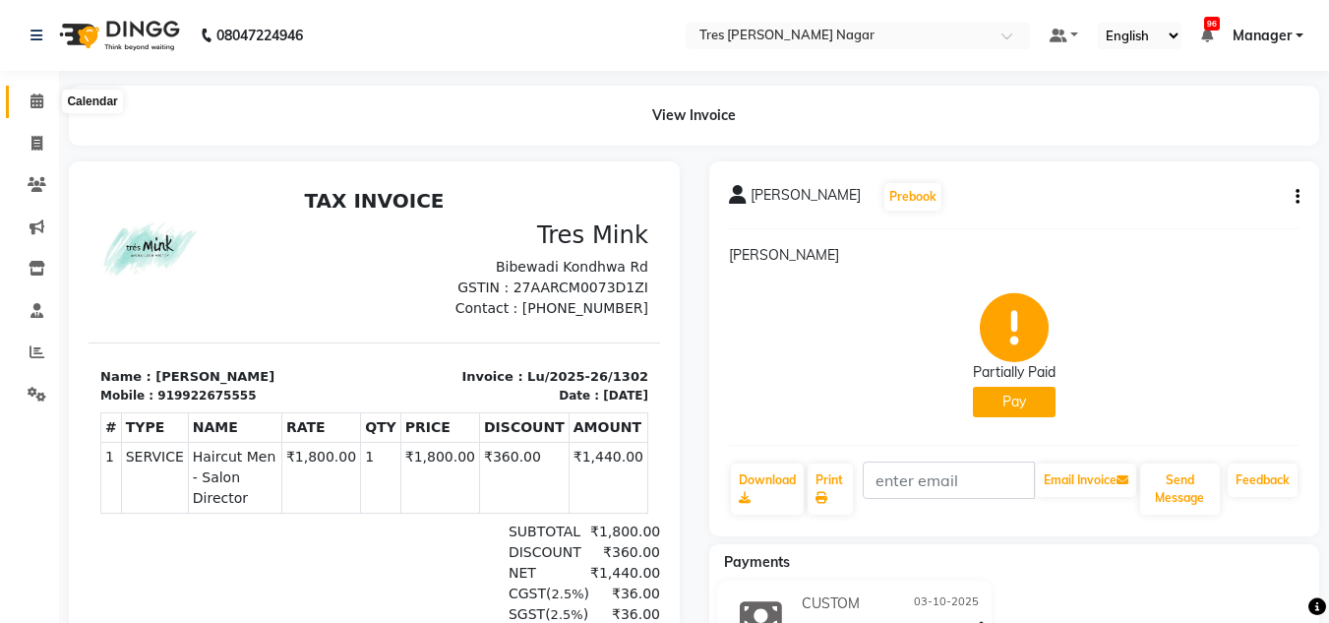
click at [37, 108] on span at bounding box center [37, 102] width 34 height 23
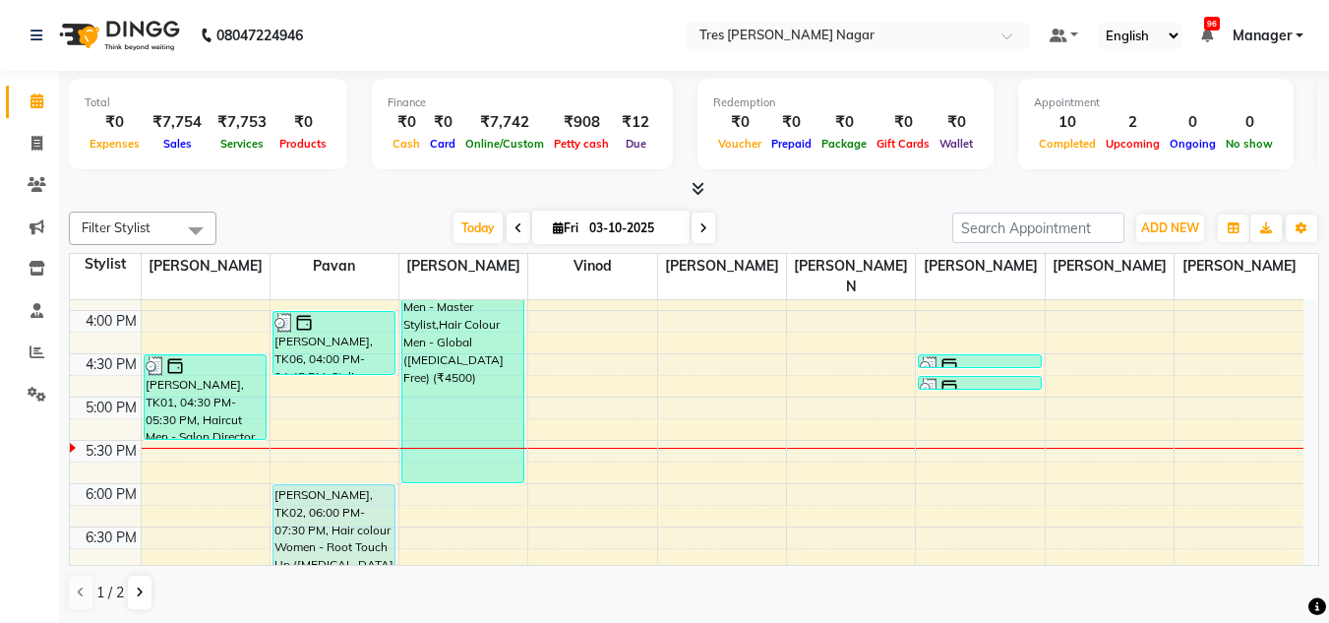
scroll to position [689, 0]
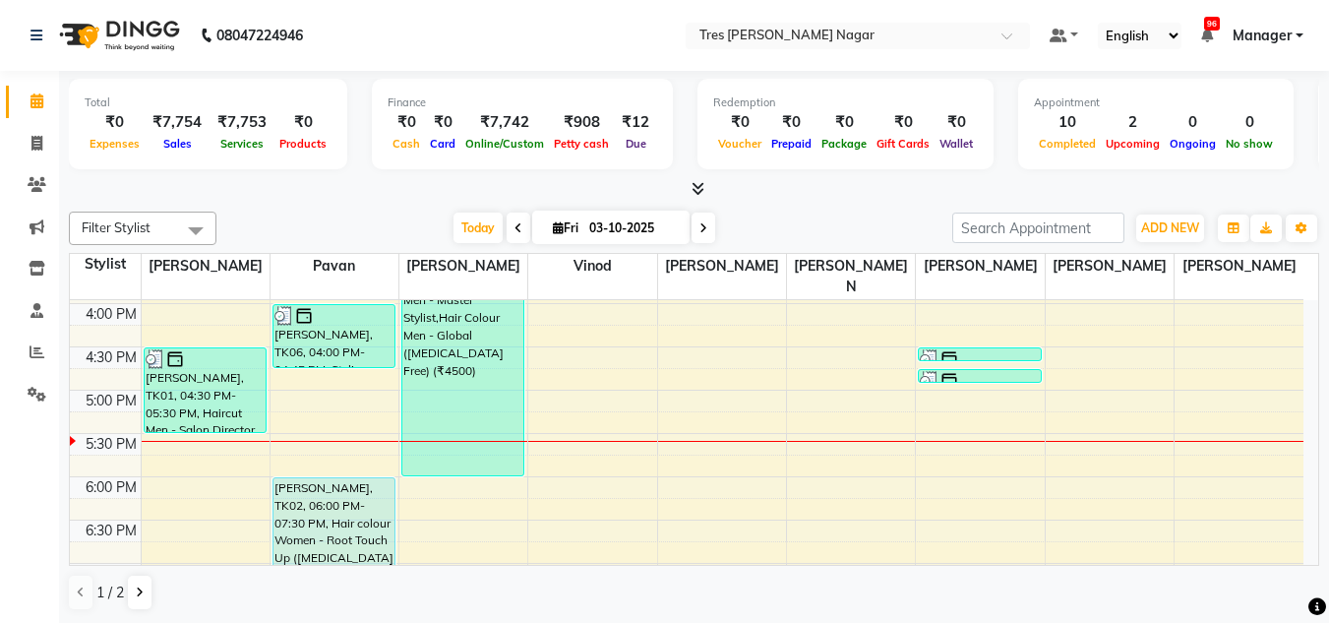
click at [326, 378] on div "8:00 AM 8:30 AM 9:00 AM 9:30 AM 10:00 AM 10:30 AM 11:00 AM 11:30 AM 12:00 PM 12…" at bounding box center [687, 173] width 1234 height 1125
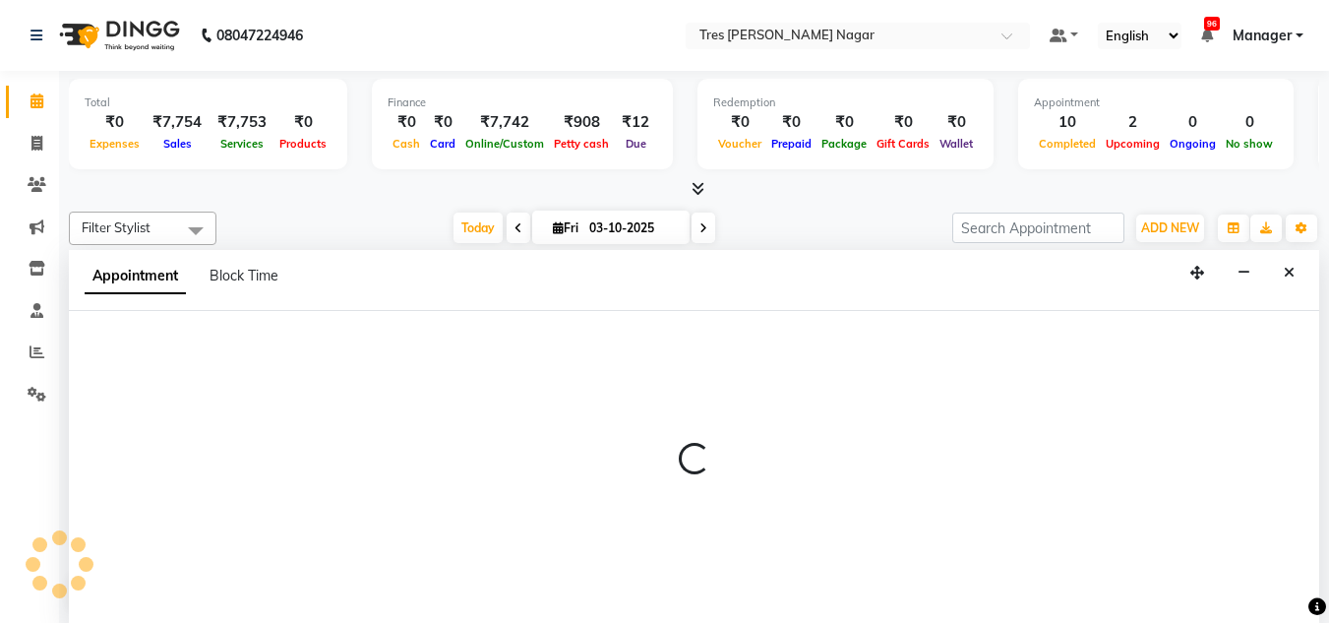
select select "39900"
select select "tentative"
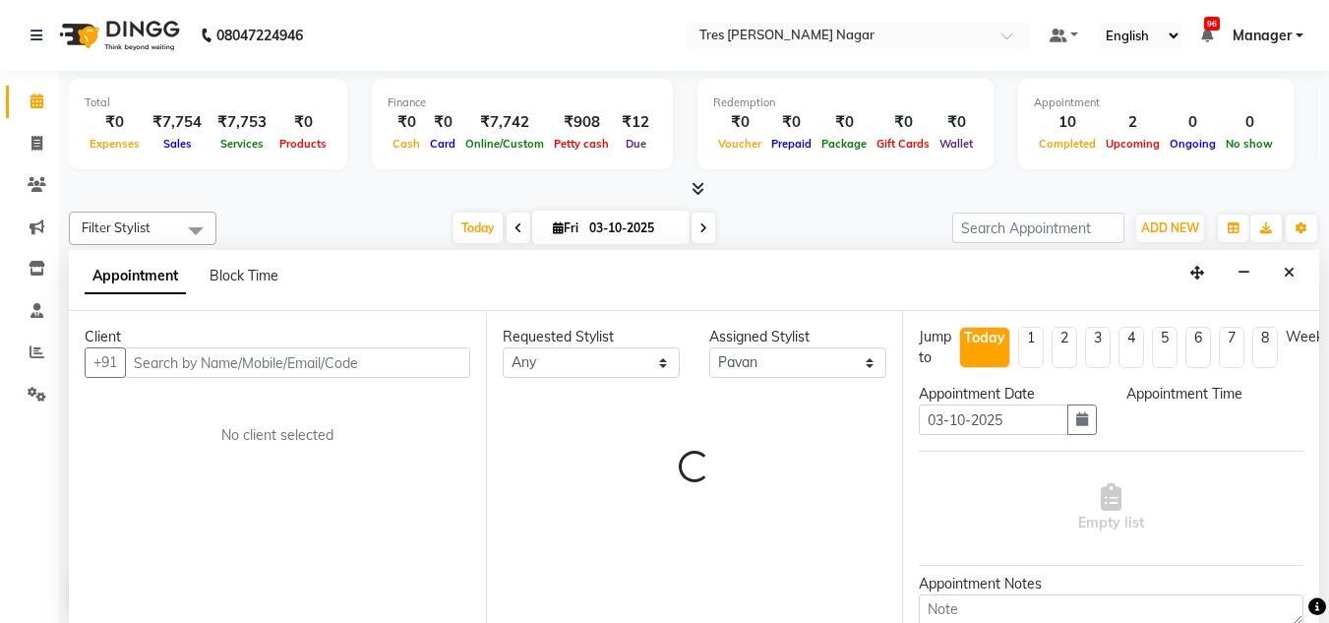
scroll to position [1, 0]
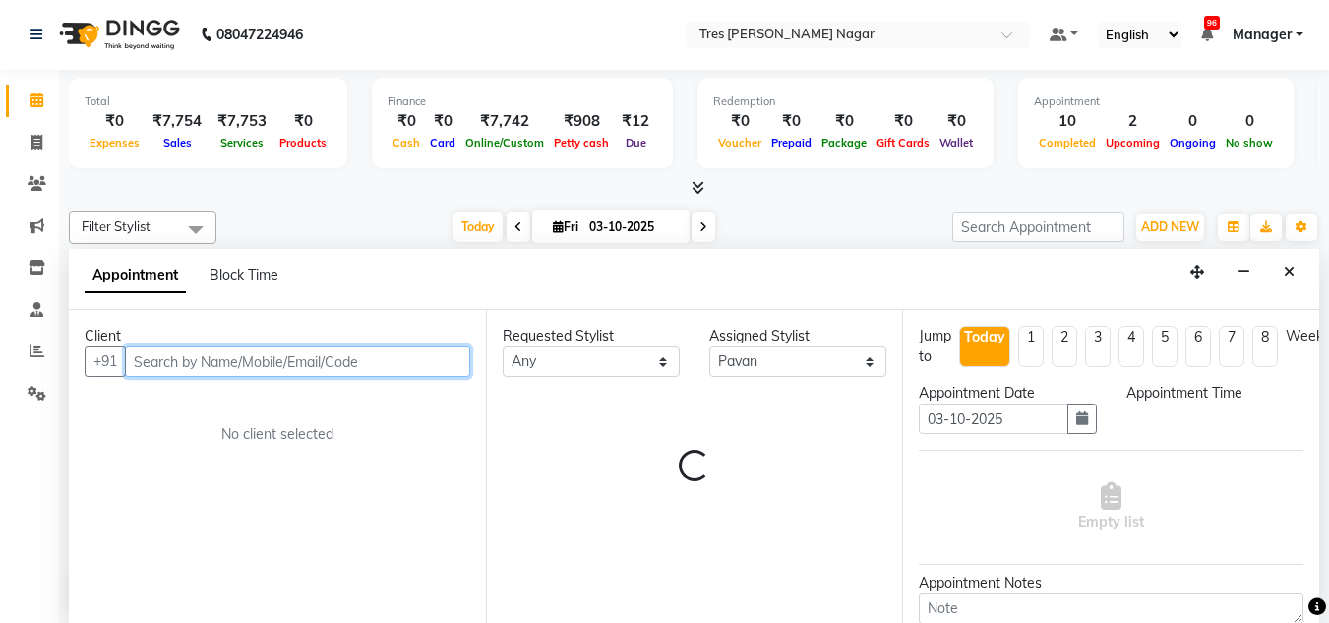
select select "1020"
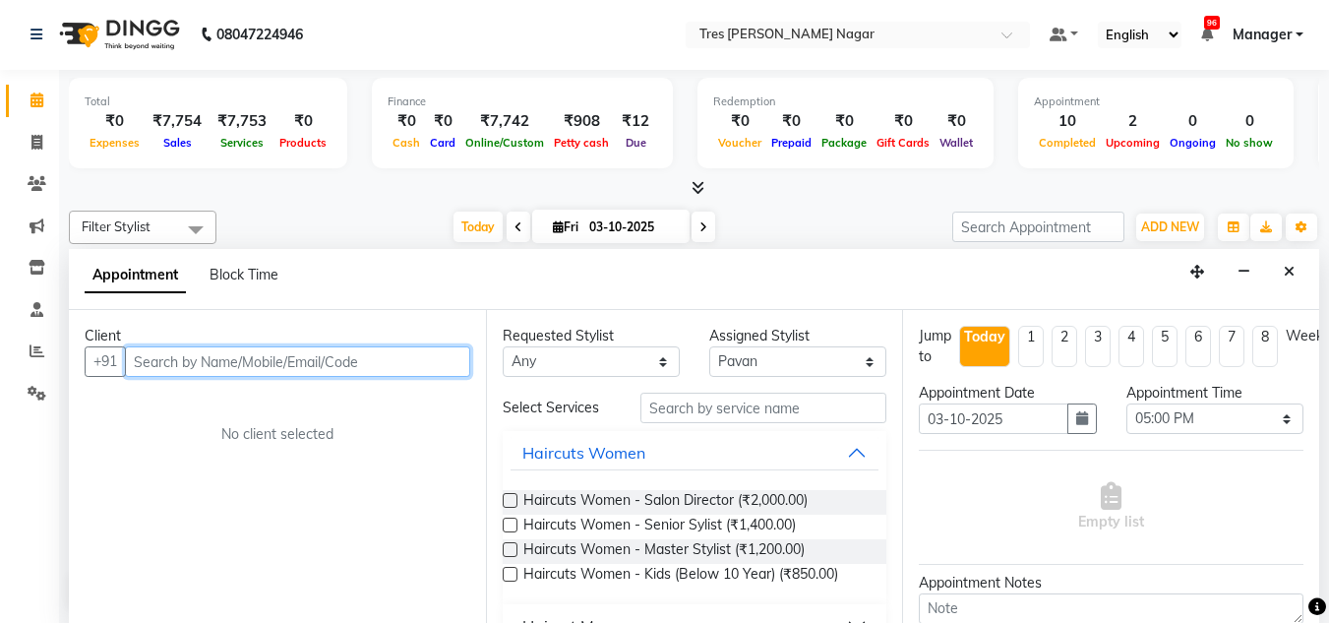
click at [293, 355] on input "text" at bounding box center [297, 361] width 345 height 31
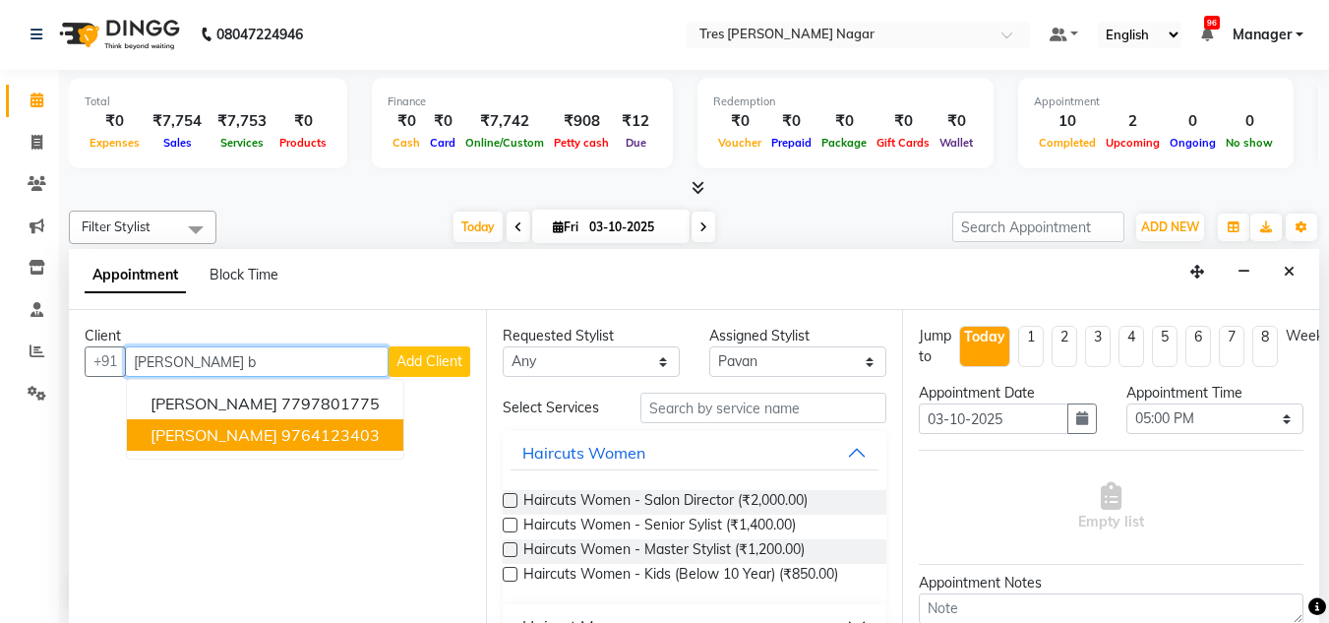
click at [252, 447] on button "Anushree Bagadiya 9764123403" at bounding box center [265, 434] width 276 height 31
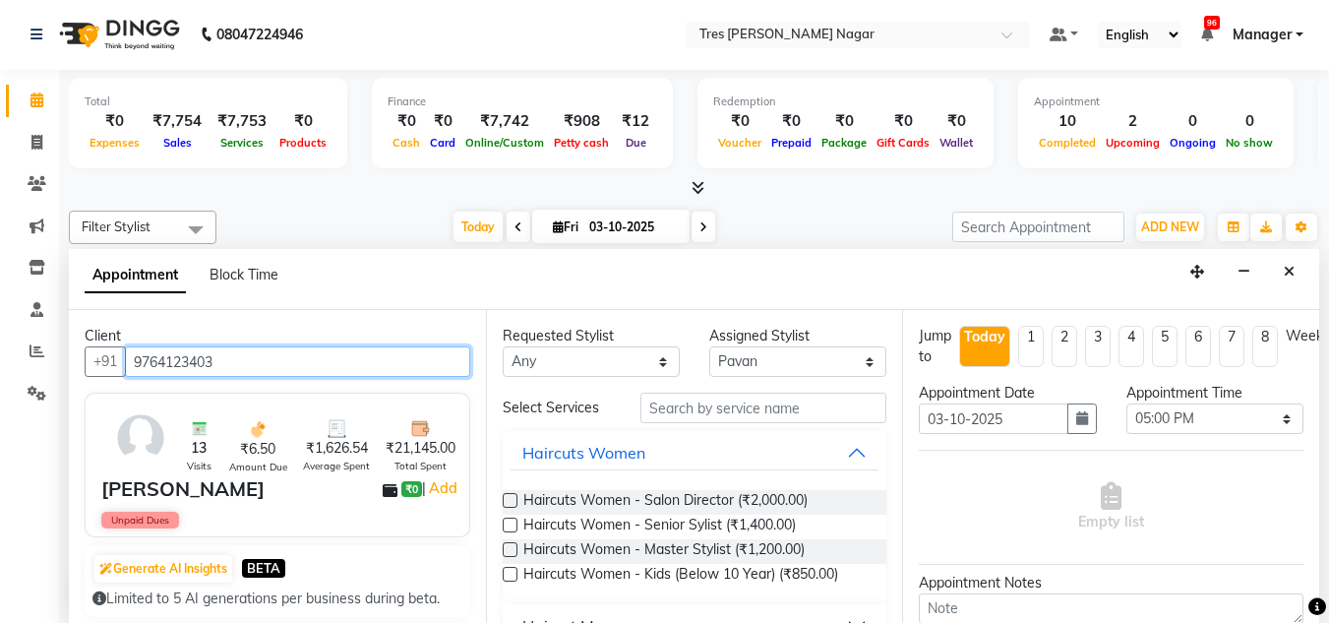
type input "9764123403"
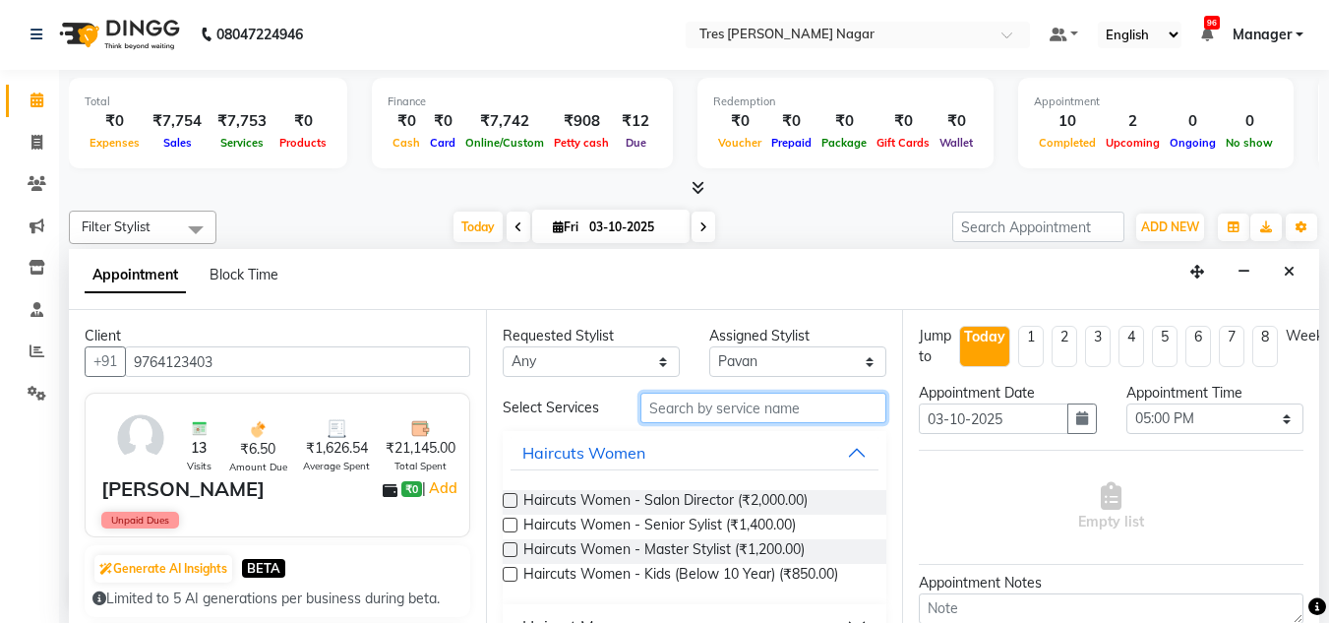
click at [647, 404] on input "text" at bounding box center [764, 408] width 246 height 31
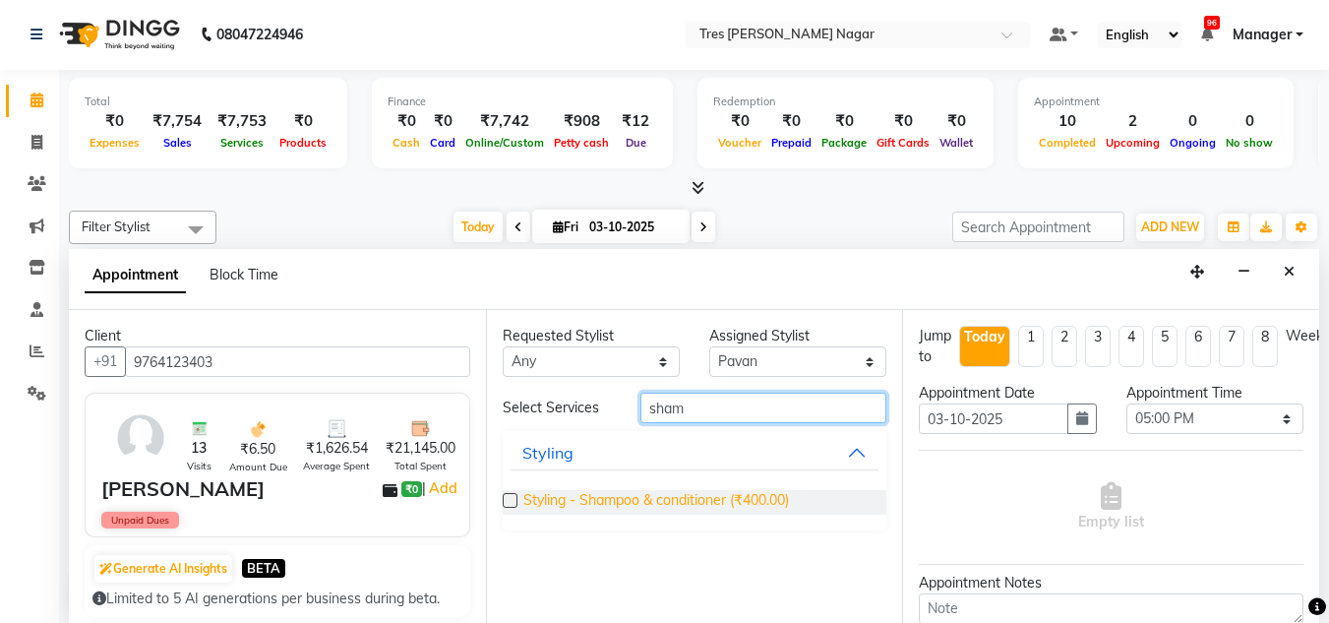
type input "sham"
click at [669, 497] on span "Styling - Shampoo & conditioner (₹400.00)" at bounding box center [656, 502] width 266 height 25
checkbox input "false"
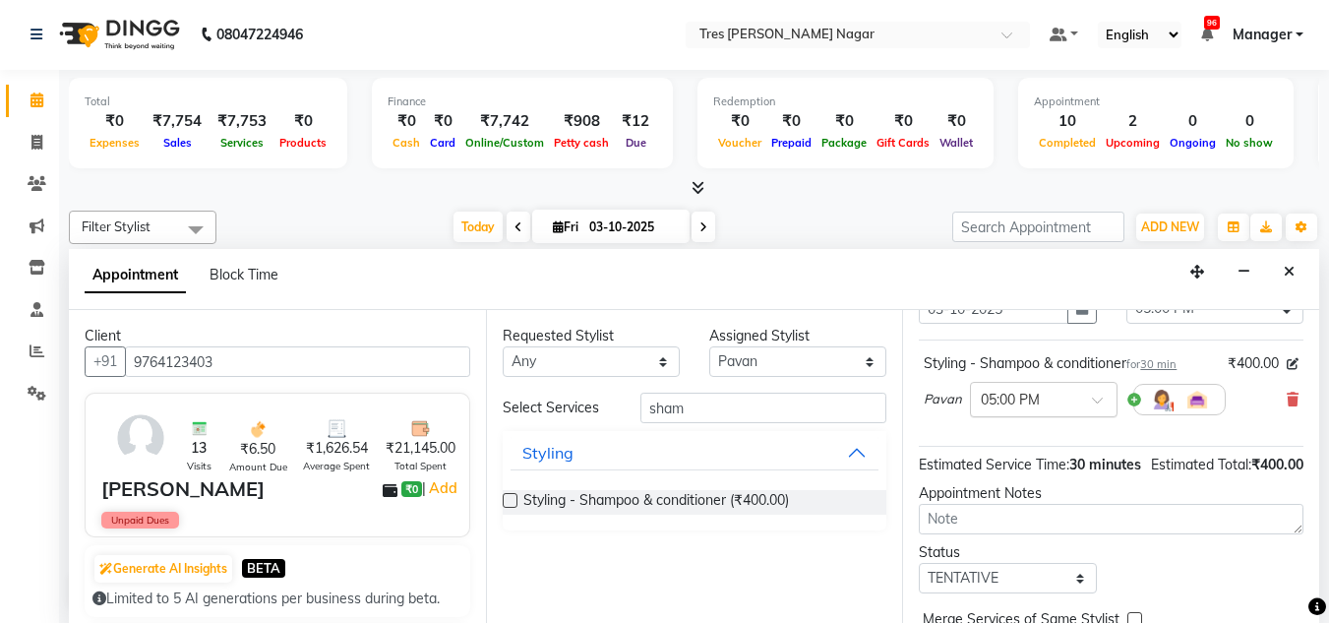
scroll to position [240, 0]
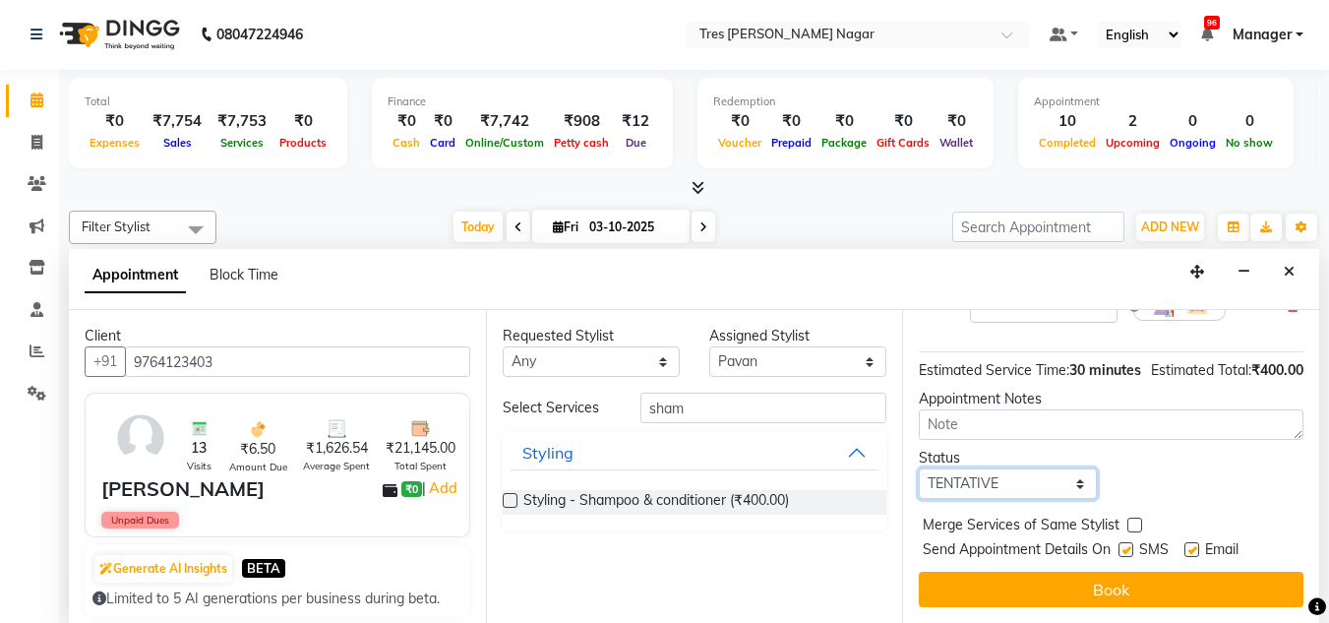
click at [1013, 474] on select "Select TENTATIVE CONFIRM CHECK-IN UPCOMING" at bounding box center [1007, 483] width 177 height 31
select select "confirm booking"
click at [919, 468] on select "Select TENTATIVE CONFIRM CHECK-IN UPCOMING" at bounding box center [1007, 483] width 177 height 31
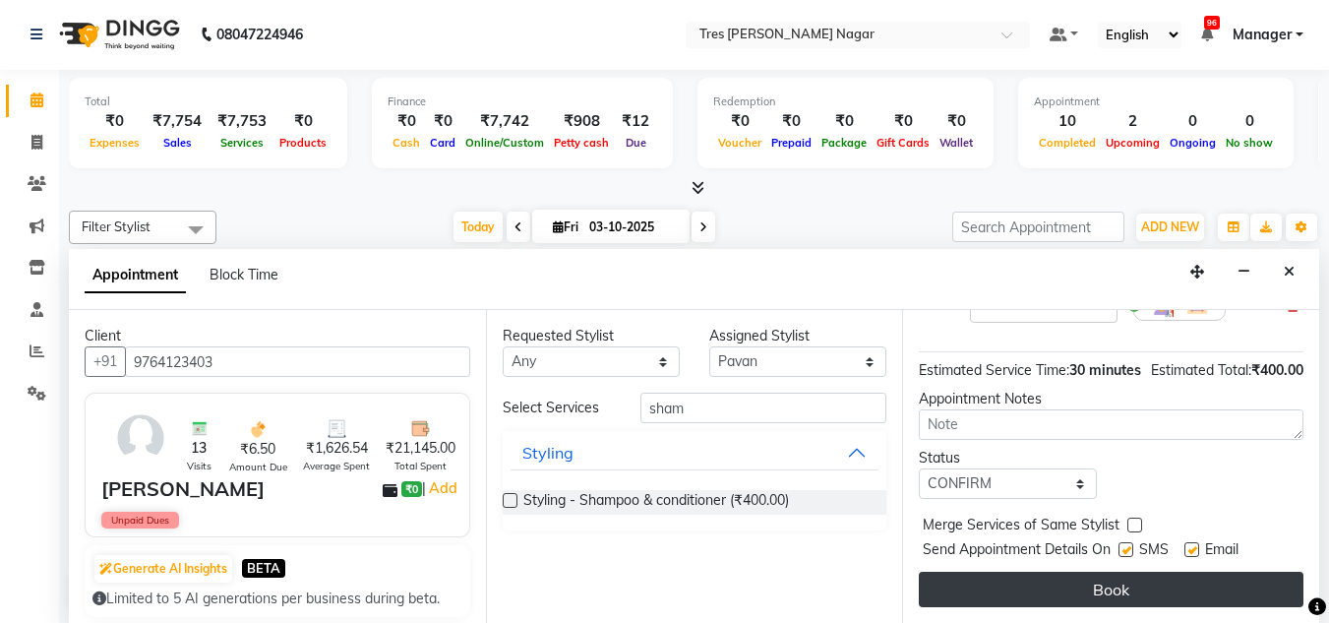
click at [1008, 572] on button "Book" at bounding box center [1111, 589] width 385 height 35
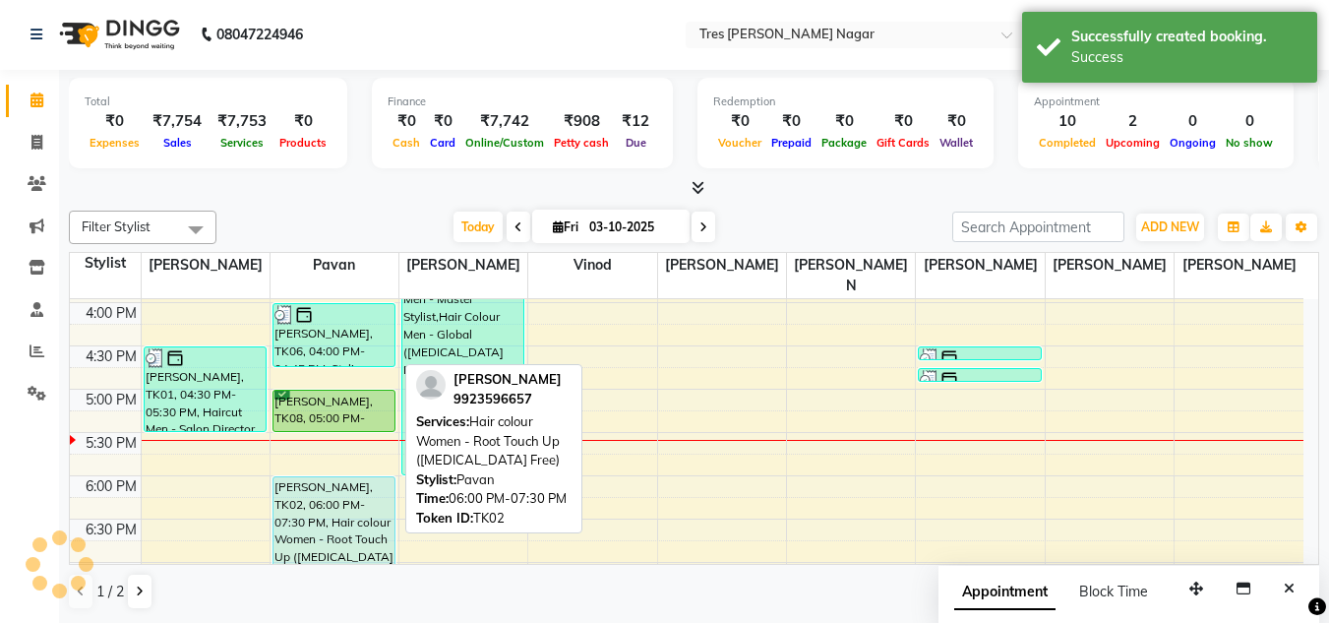
scroll to position [0, 0]
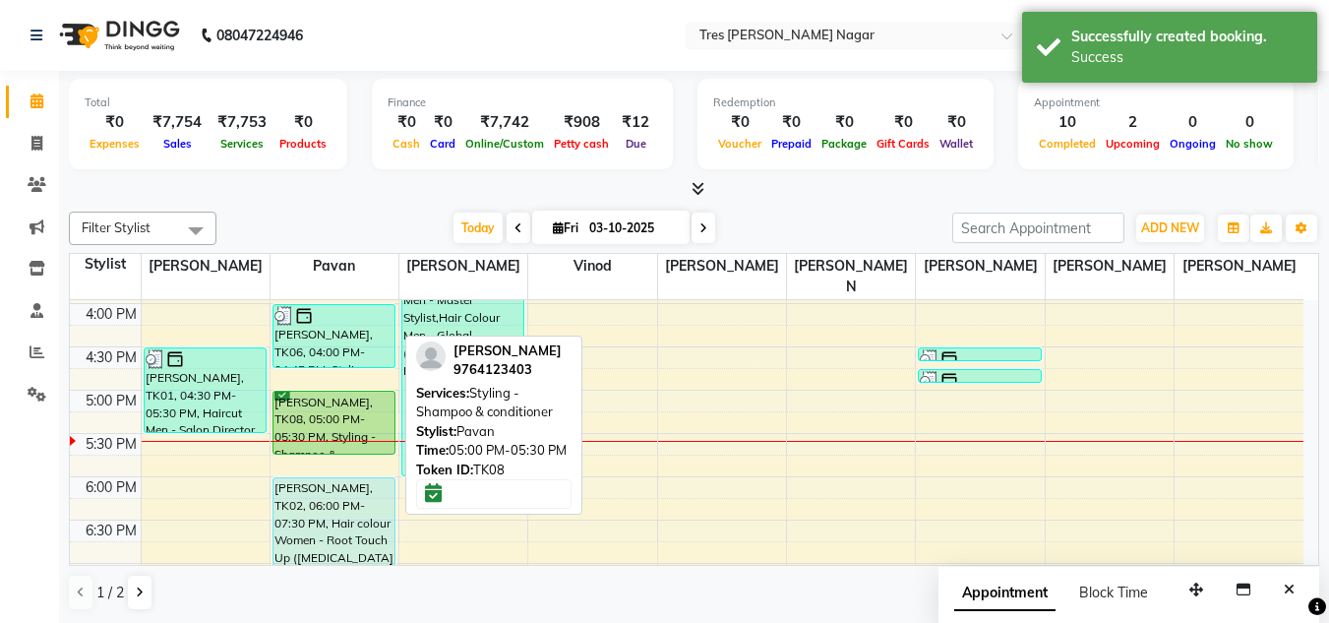
drag, startPoint x: 323, startPoint y: 406, endPoint x: 323, endPoint y: 430, distance: 23.6
click at [323, 430] on div "Khushi Bora, TK03, 01:15 PM-02:15 PM, Haircut Men - Senior Sylist (₹1100) Reene…" at bounding box center [335, 173] width 128 height 1125
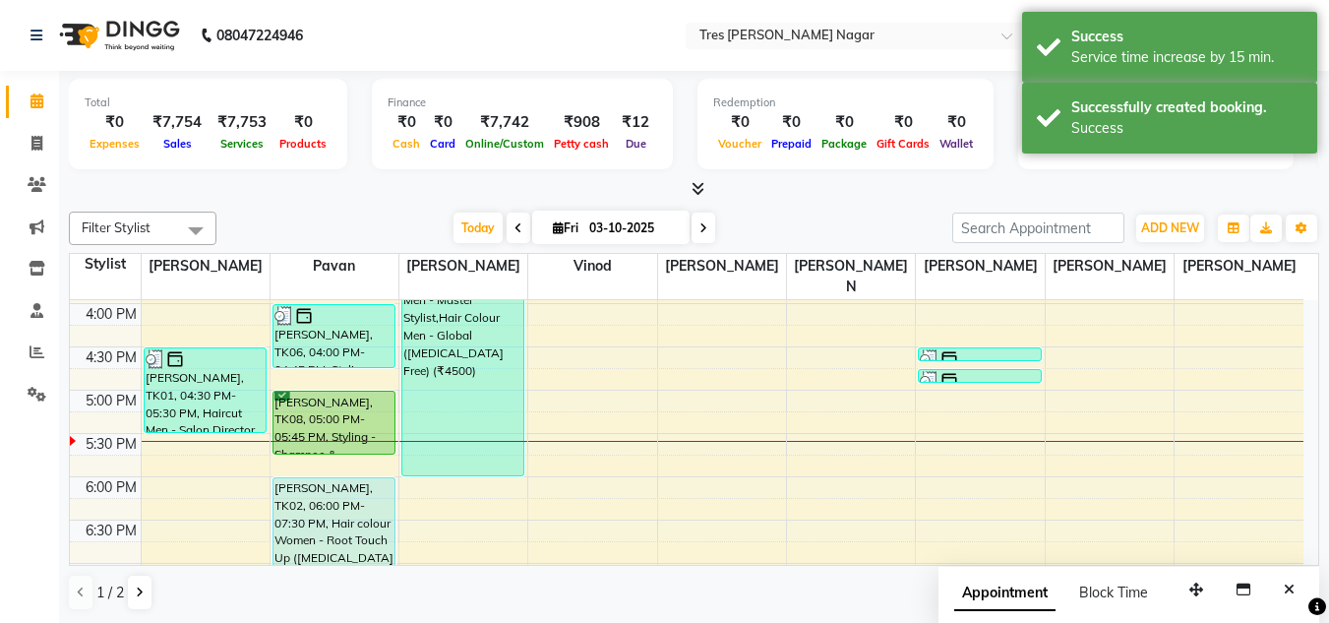
drag, startPoint x: 323, startPoint y: 419, endPoint x: 281, endPoint y: 606, distance: 191.5
click at [281, 606] on div "1 / 2" at bounding box center [694, 592] width 1251 height 37
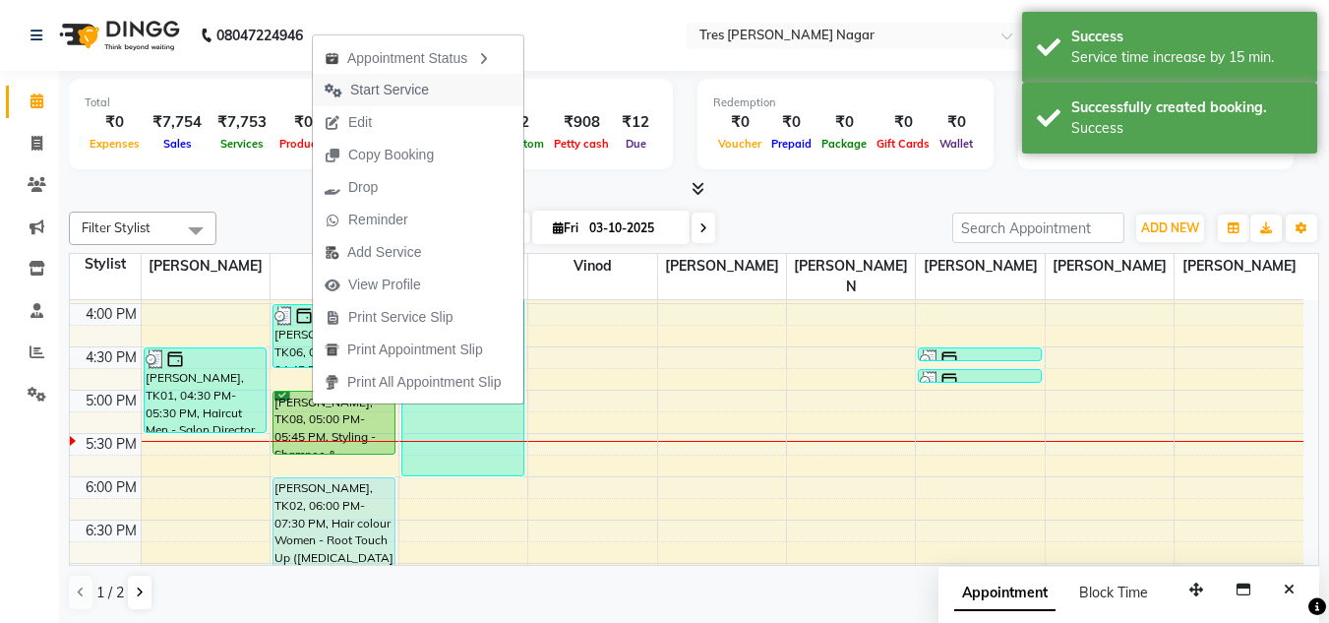
click at [361, 96] on span "Start Service" at bounding box center [389, 90] width 79 height 21
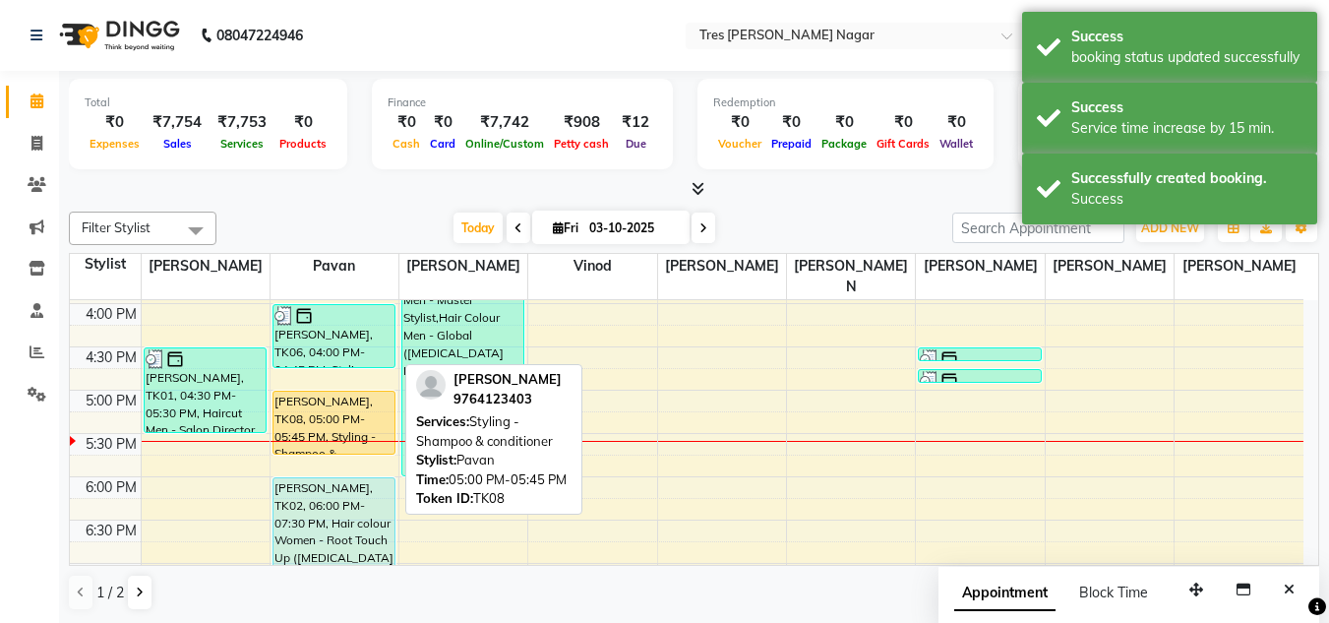
click at [348, 434] on div "Khushi Bora, TK03, 01:15 PM-02:15 PM, Haircut Men - Senior Sylist (₹1100) Reene…" at bounding box center [335, 173] width 128 height 1125
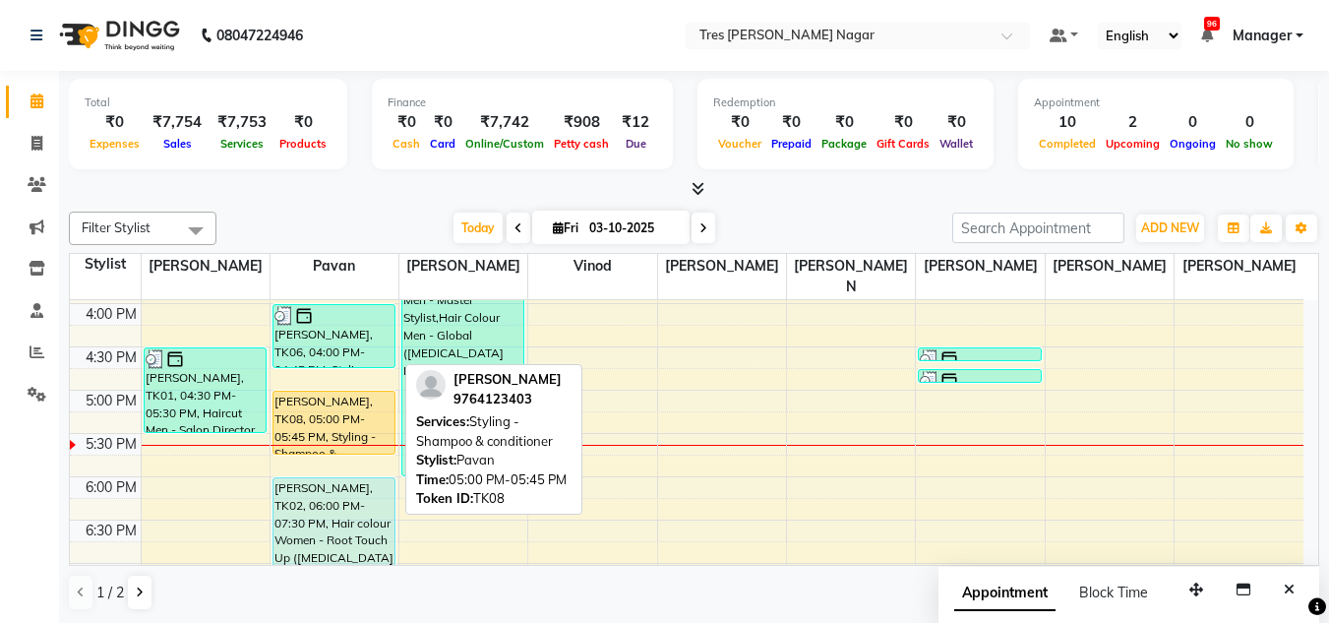
click at [300, 395] on div "Anushree Bagadiya, TK08, 05:00 PM-05:45 PM, Styling - Shampoo & conditioner" at bounding box center [334, 423] width 121 height 62
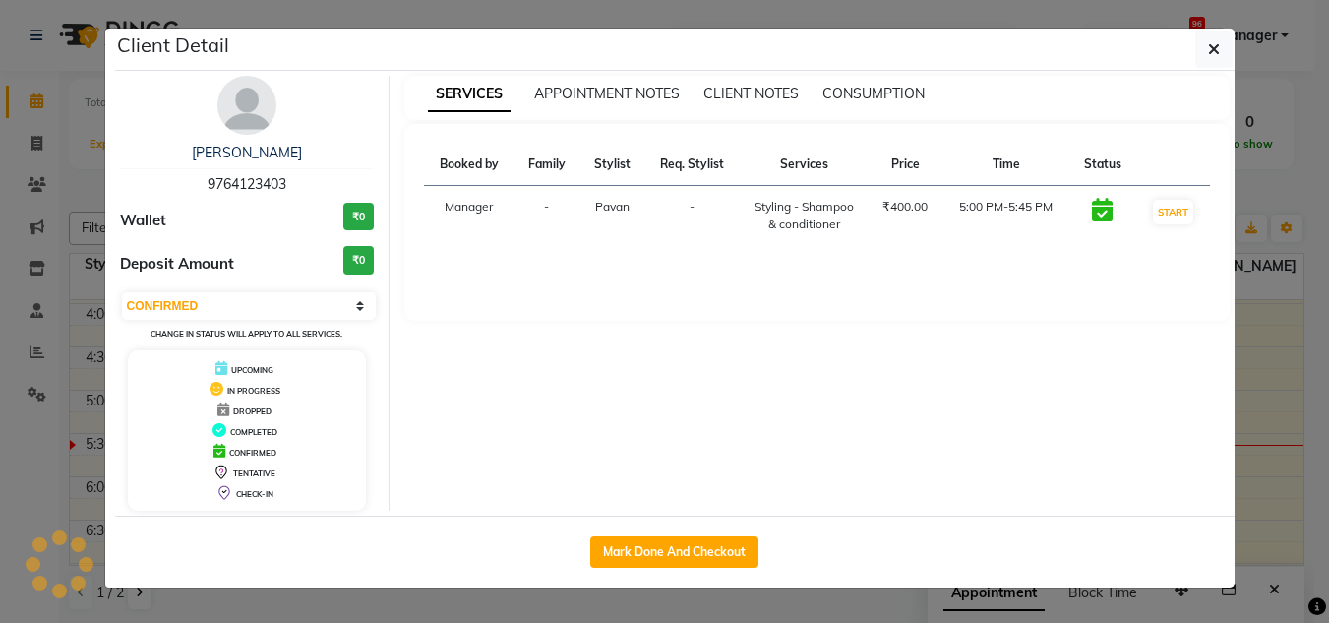
select select "1"
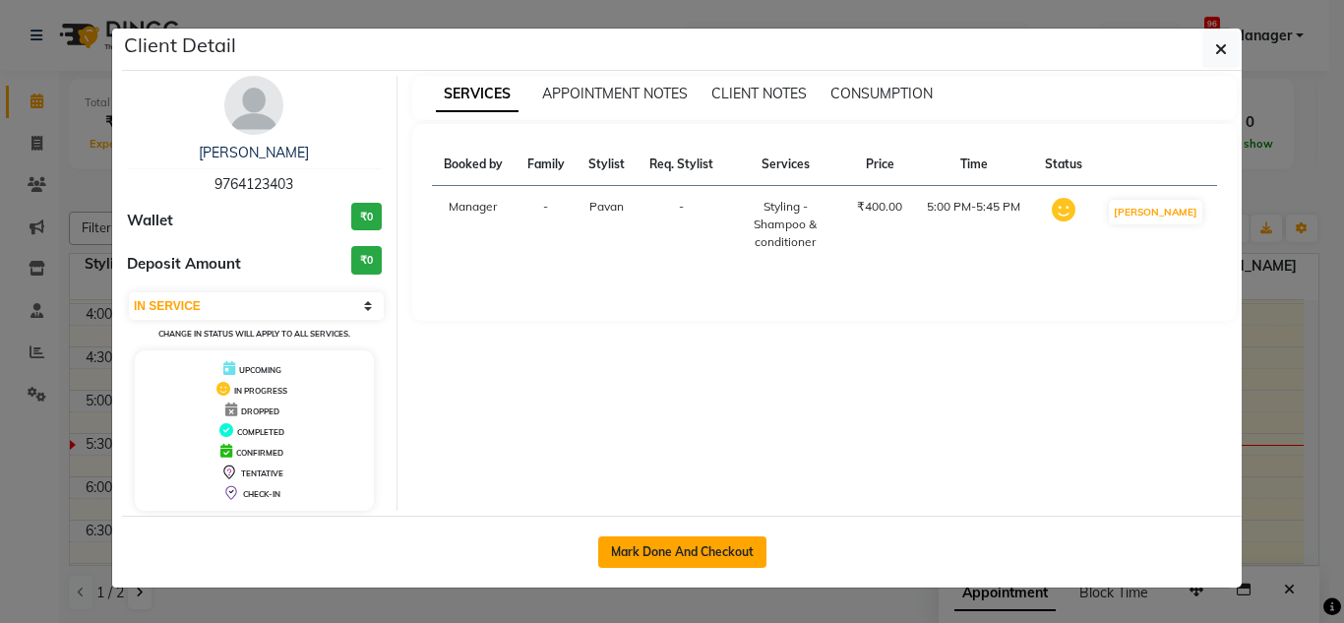
click at [662, 552] on button "Mark Done And Checkout" at bounding box center [682, 551] width 168 height 31
select select "service"
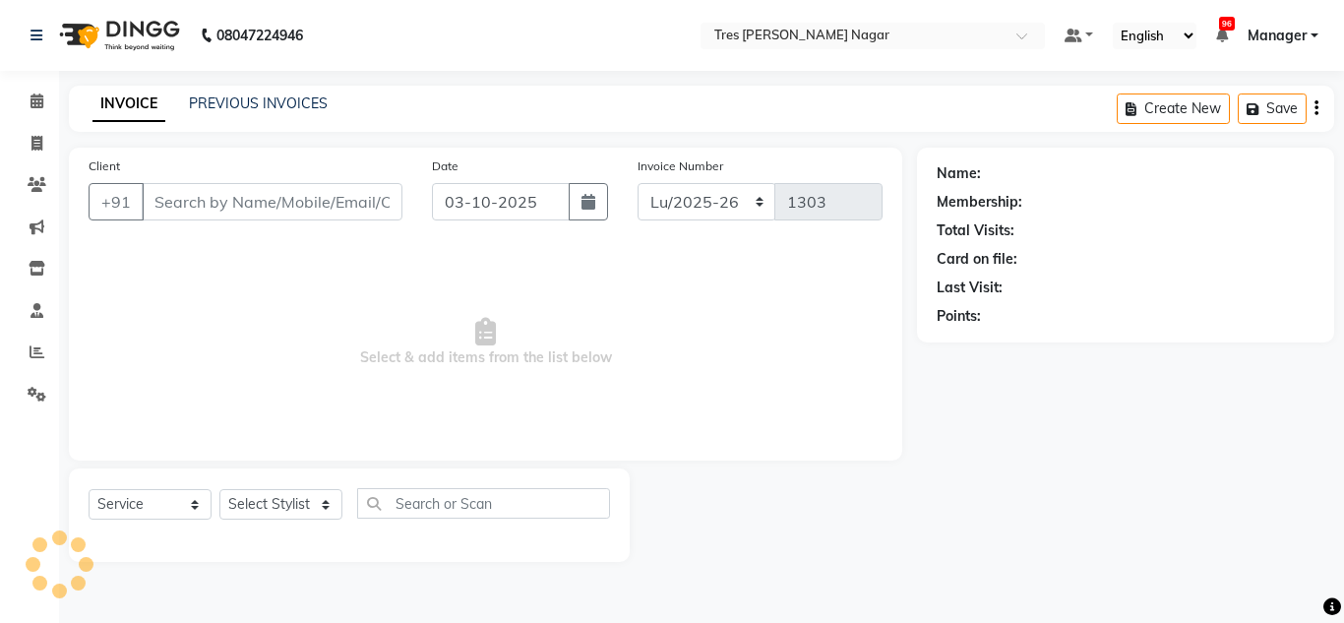
type input "9764123403"
select select "39900"
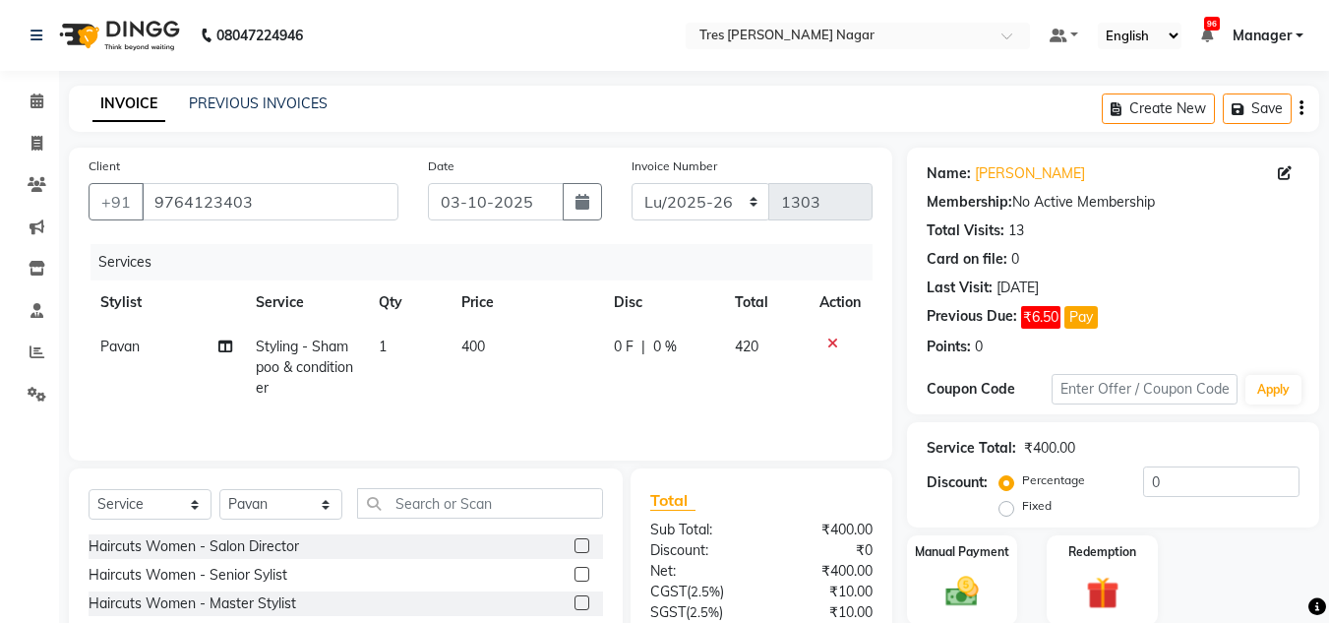
click at [525, 330] on td "400" at bounding box center [526, 368] width 153 height 86
select select "39900"
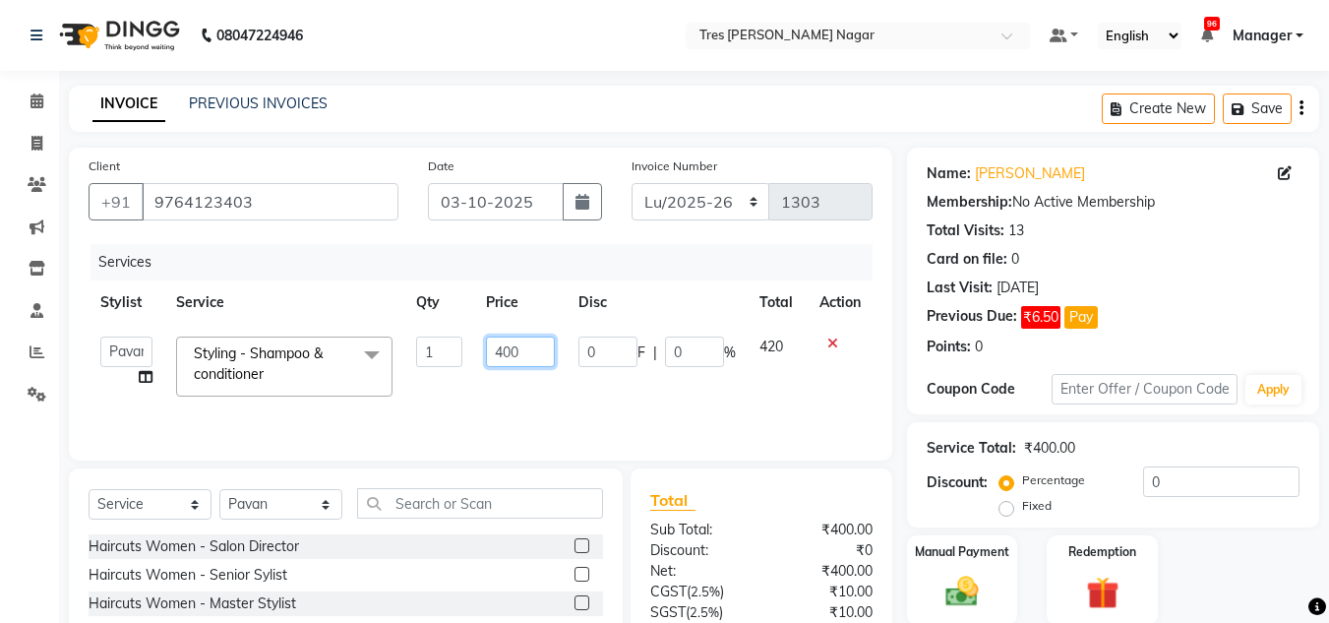
drag, startPoint x: 524, startPoint y: 361, endPoint x: 429, endPoint y: 353, distance: 95.8
click at [429, 353] on tr "Ansh Jadhav Chetan Mahale Eva Harshita Manager Neha Aywale Pallavi H Pavan Pran…" at bounding box center [481, 367] width 784 height 84
type input "850"
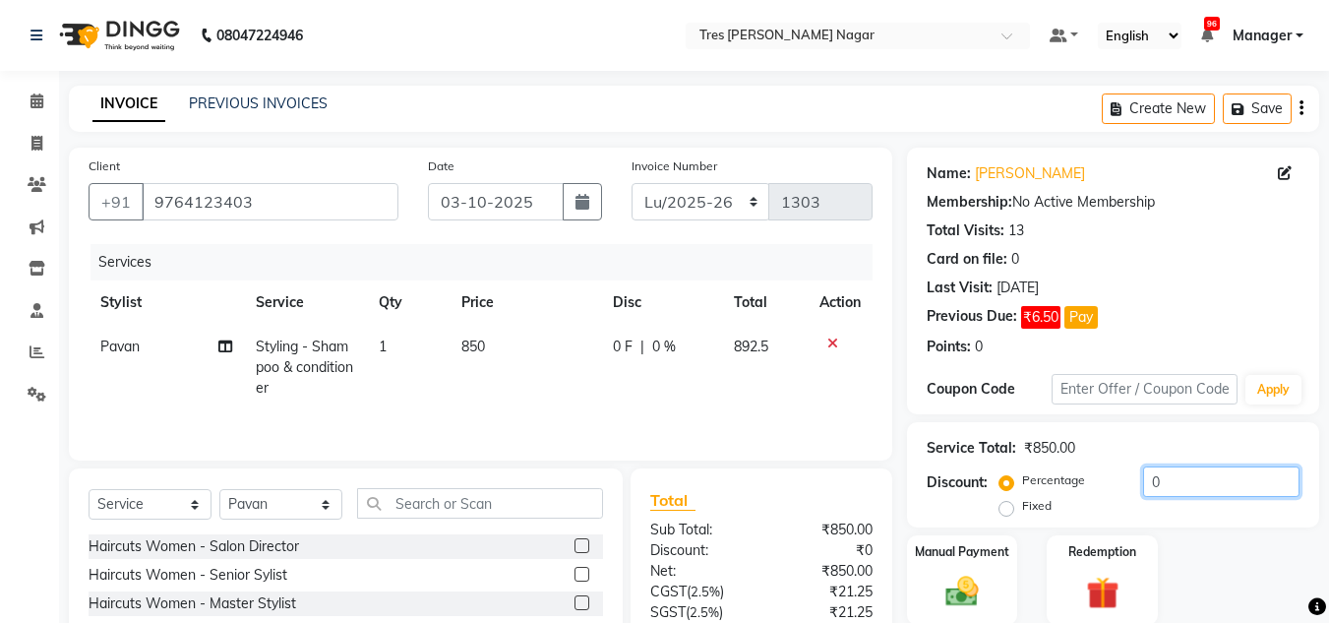
drag, startPoint x: 1189, startPoint y: 479, endPoint x: 1082, endPoint y: 498, distance: 107.9
click at [1082, 498] on div "Percentage Fixed 0" at bounding box center [1152, 492] width 296 height 53
type input "20"
click at [958, 572] on img at bounding box center [962, 591] width 55 height 39
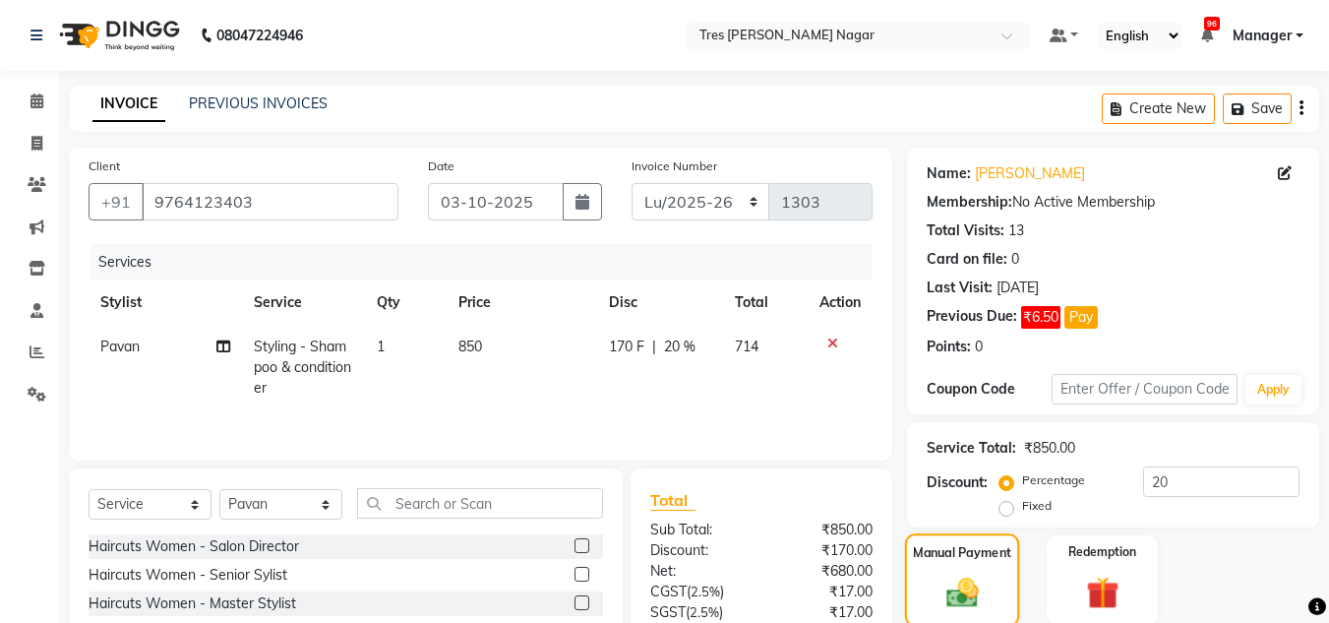
scroll to position [165, 0]
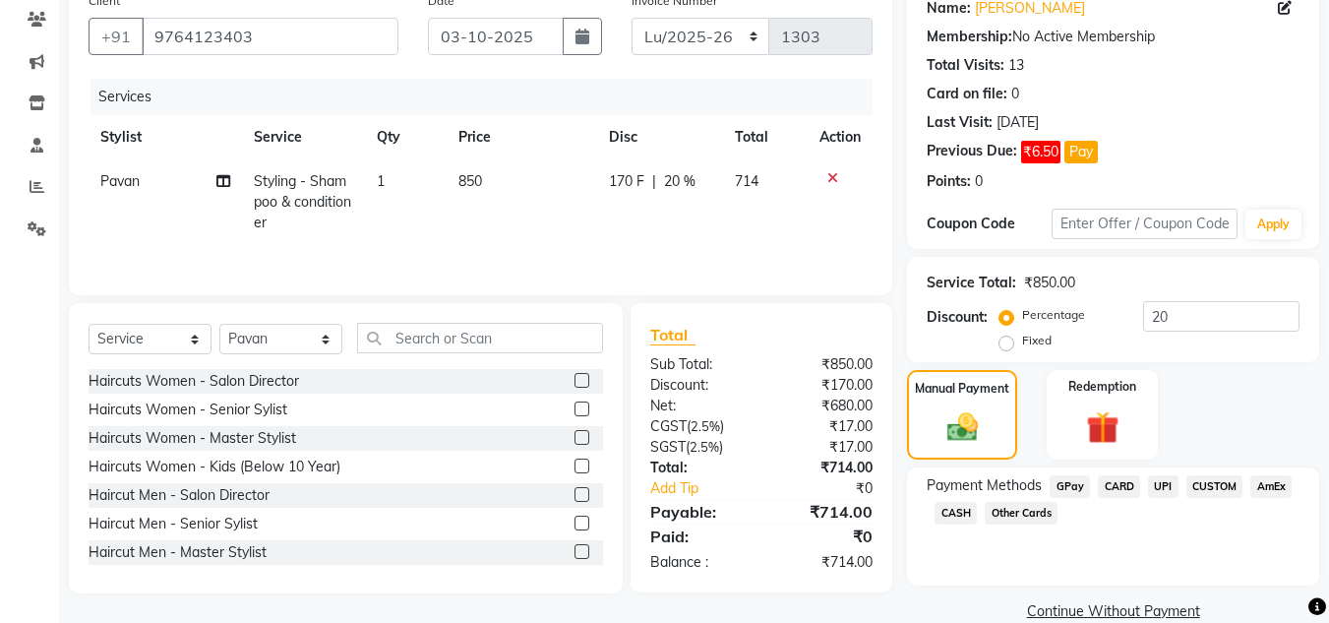
click at [1162, 492] on span "UPI" at bounding box center [1163, 486] width 31 height 23
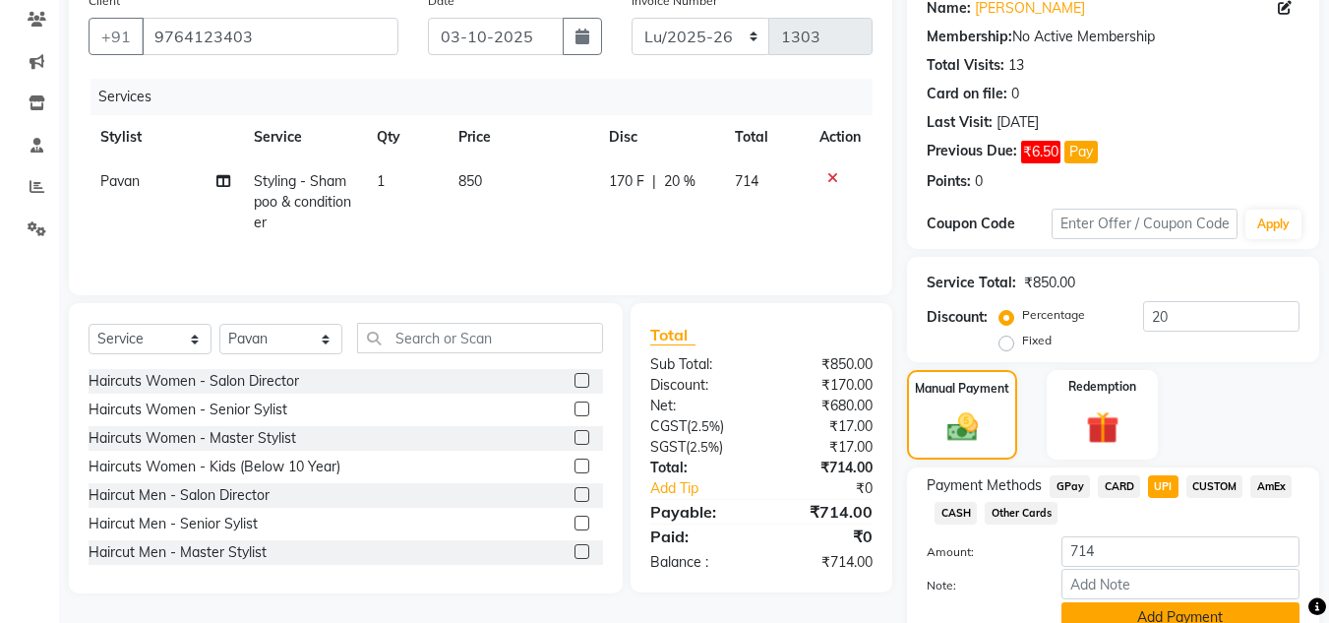
click at [1137, 602] on button "Add Payment" at bounding box center [1181, 617] width 238 height 31
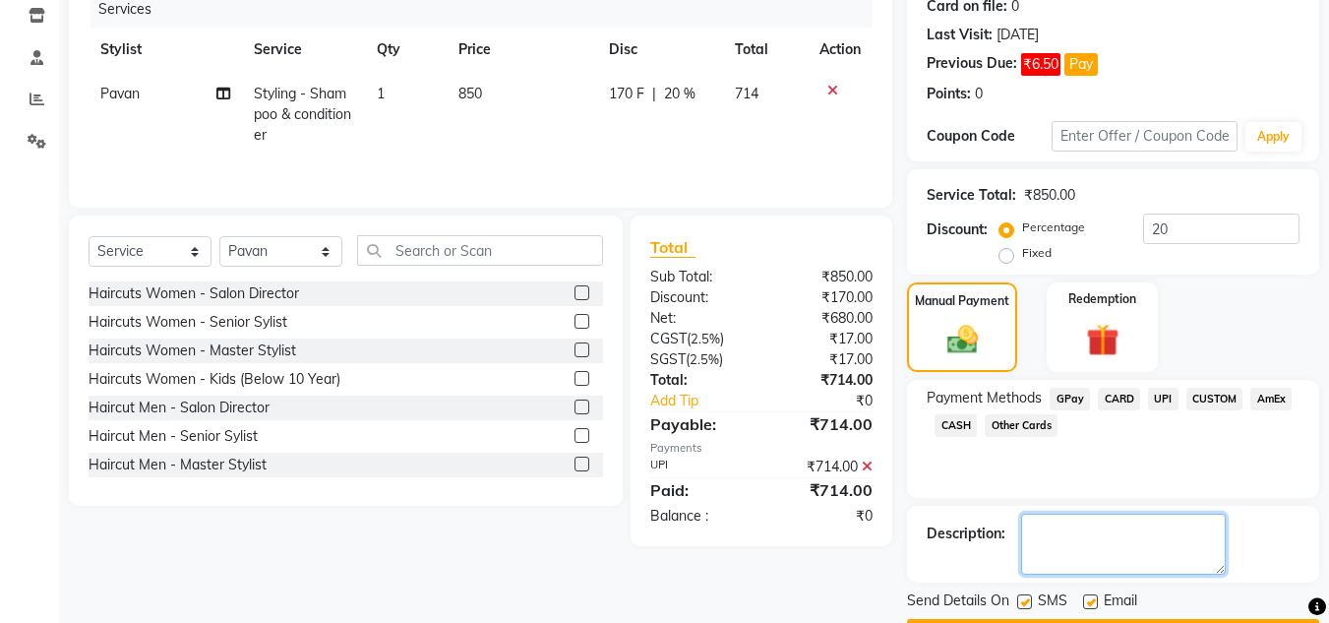
click at [1114, 532] on textarea at bounding box center [1123, 544] width 205 height 61
type textarea "Sharon"
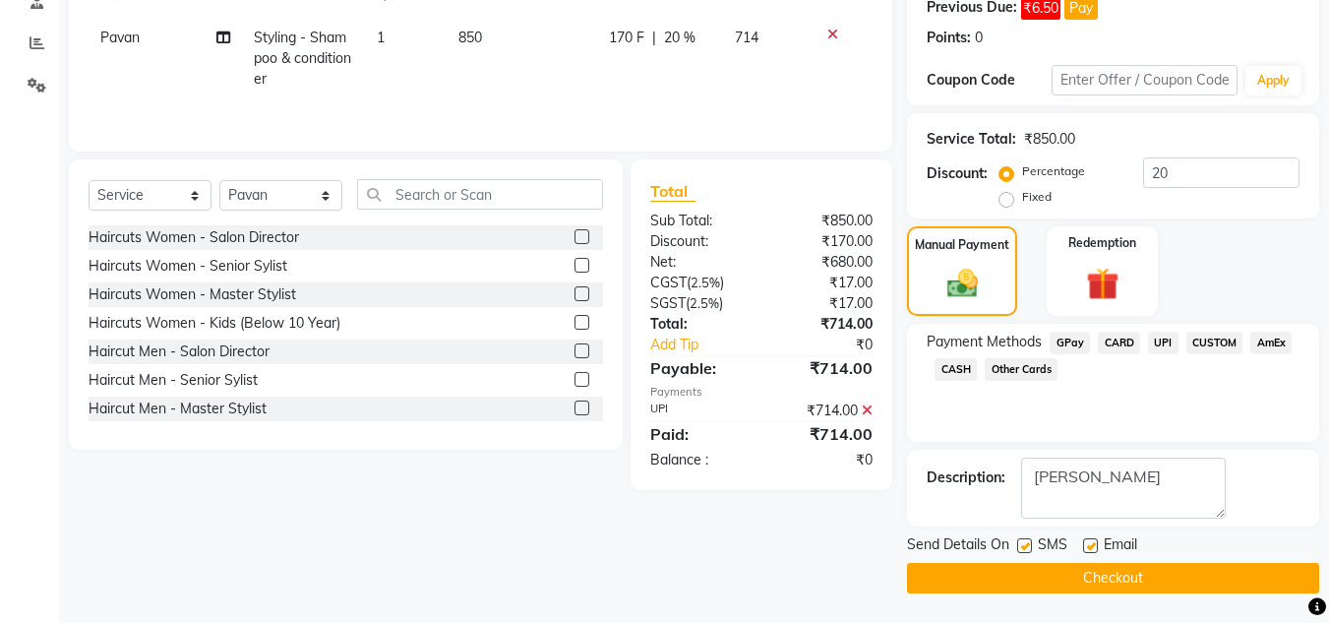
click at [1065, 587] on button "Checkout" at bounding box center [1113, 578] width 412 height 31
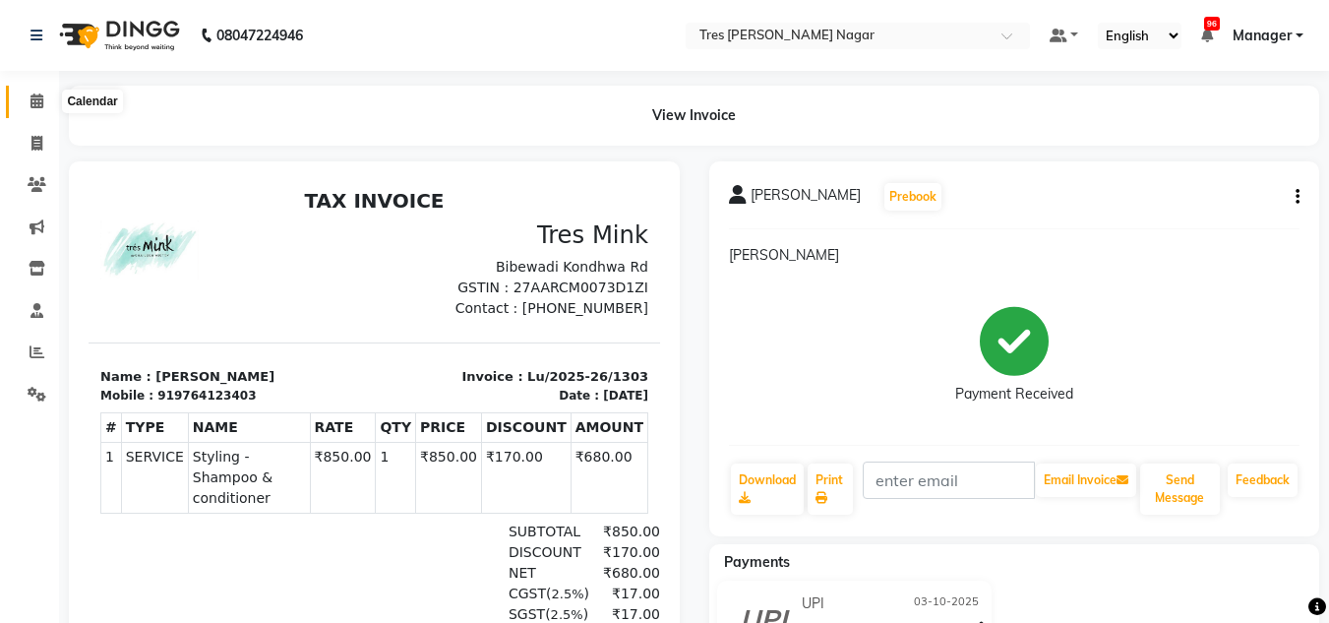
click at [37, 103] on icon at bounding box center [37, 100] width 13 height 15
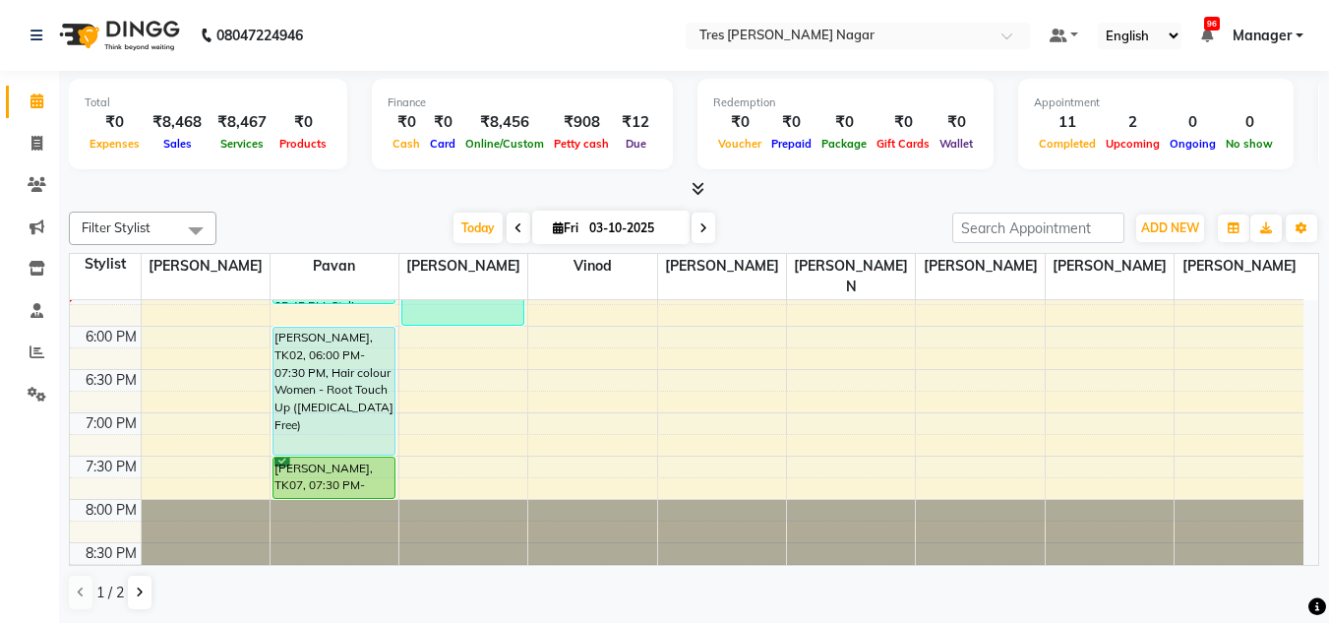
scroll to position [1, 0]
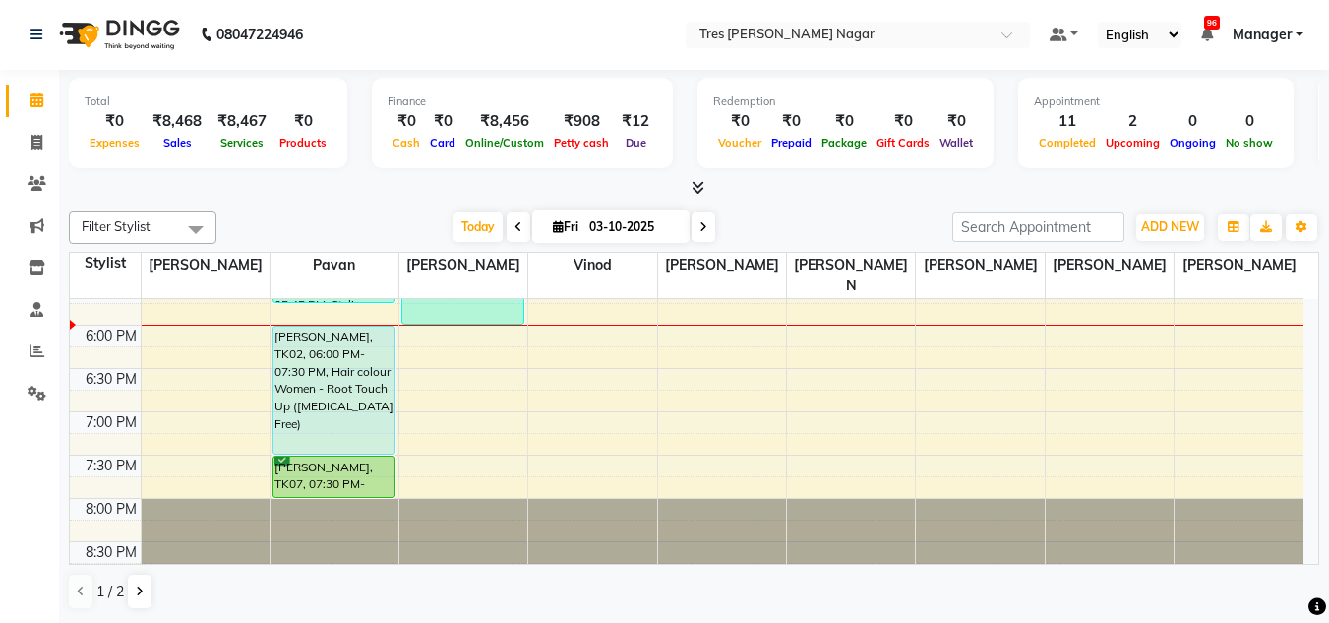
click at [559, 230] on span "Fri" at bounding box center [565, 226] width 35 height 15
select select "10"
select select "2025"
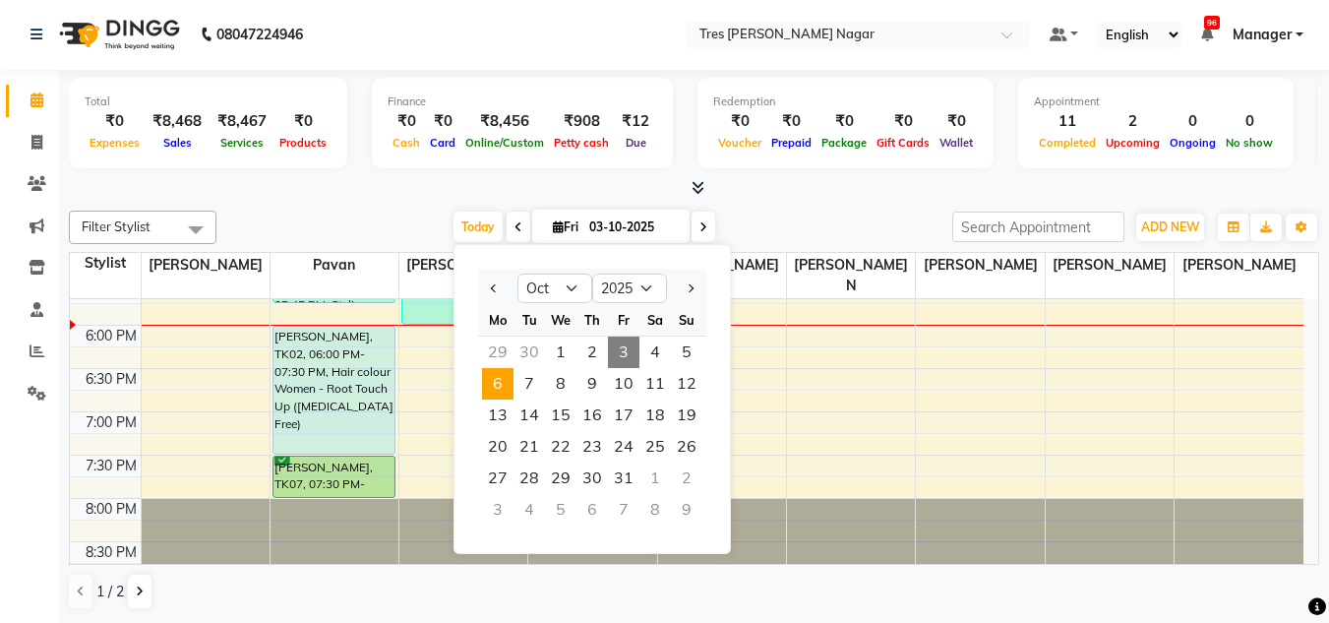
click at [508, 388] on span "6" at bounding box center [497, 383] width 31 height 31
type input "06-10-2025"
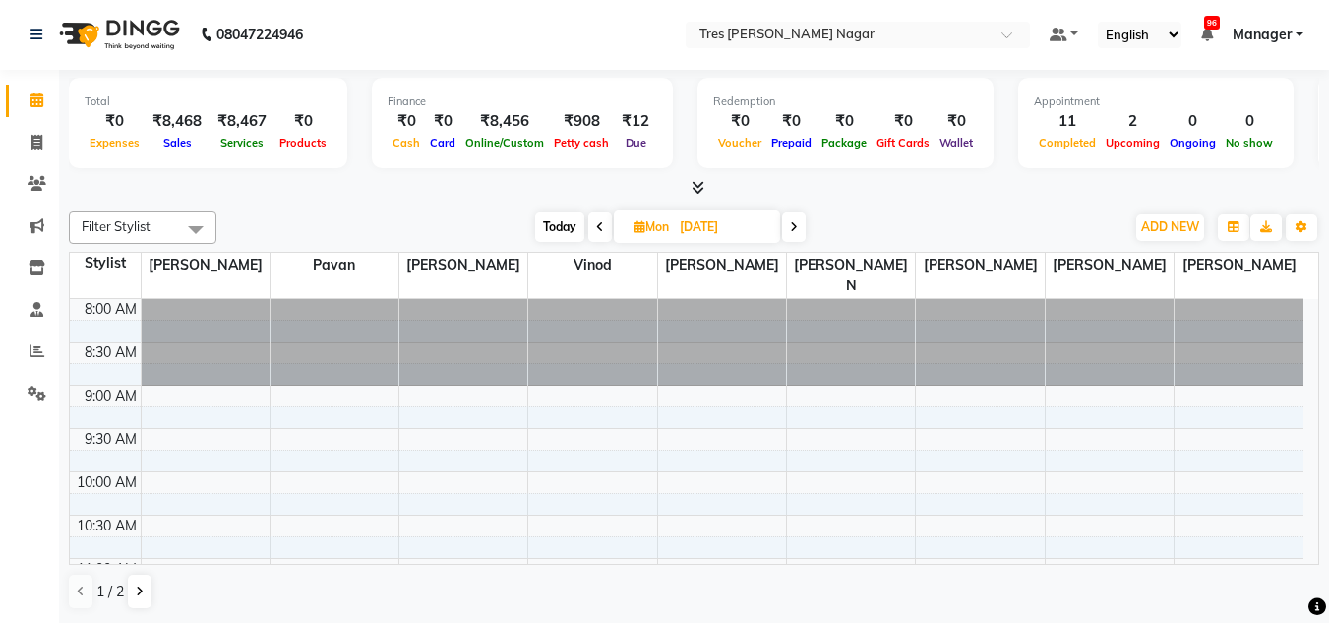
scroll to position [98, 0]
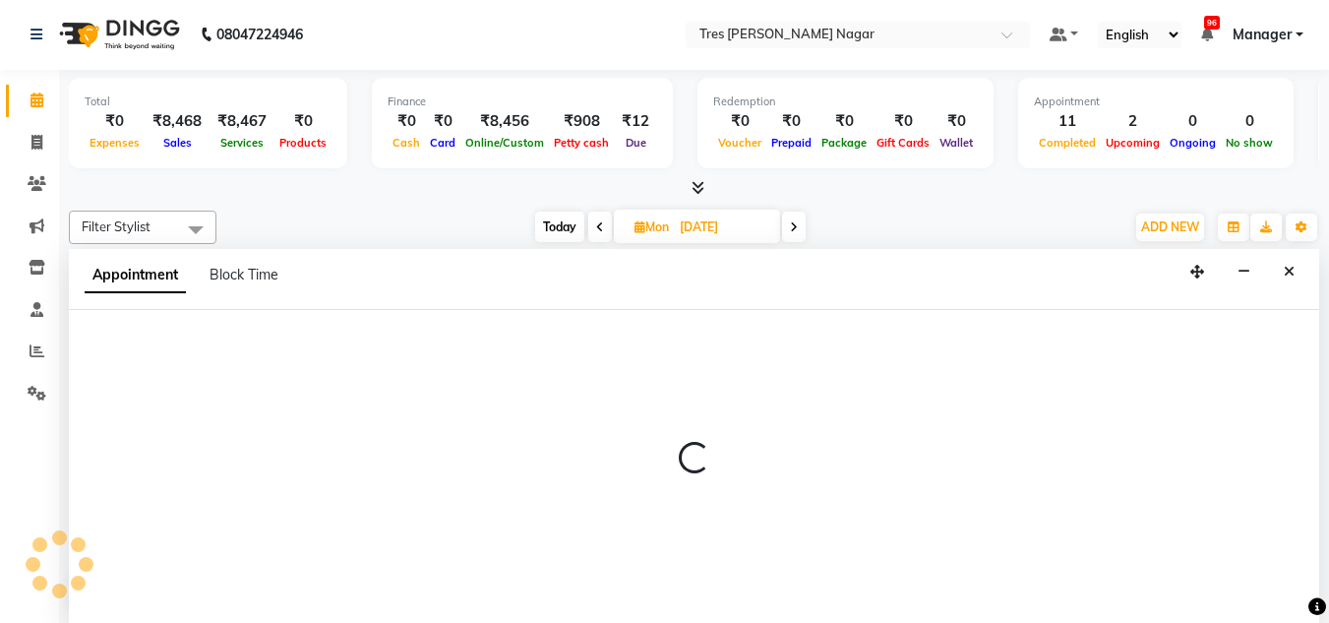
select select "39900"
select select "660"
select select "tentative"
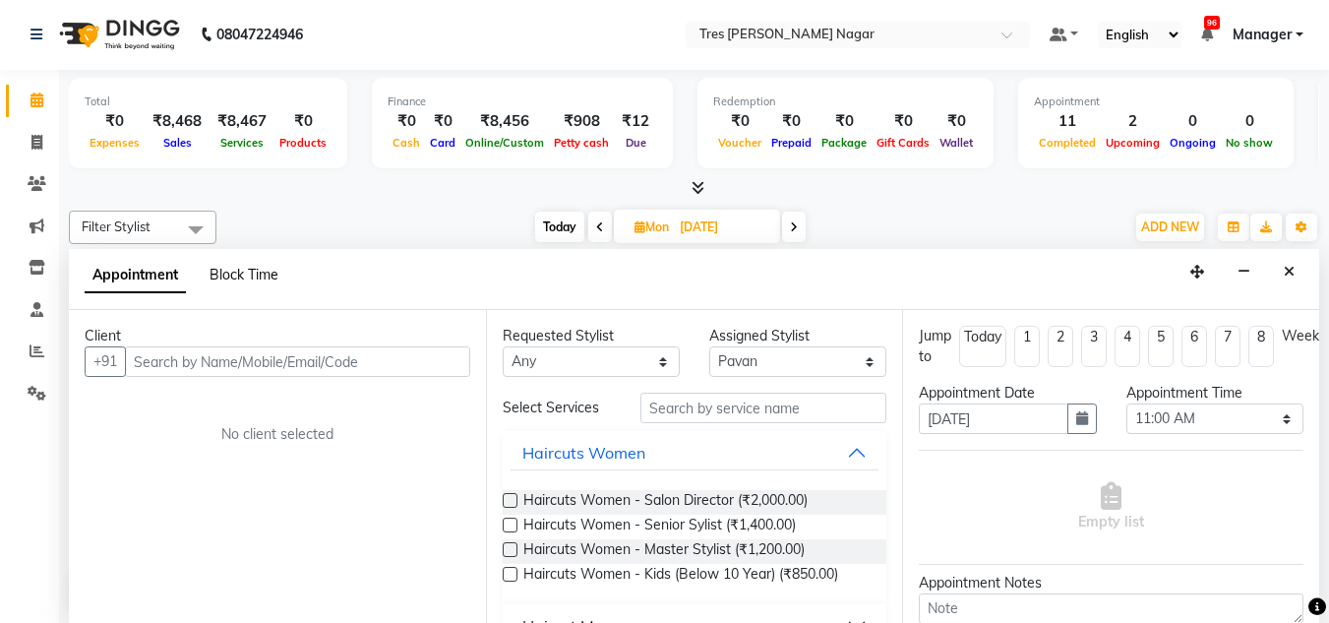
click at [241, 280] on span "Block Time" at bounding box center [244, 275] width 69 height 18
select select "39900"
select select "660"
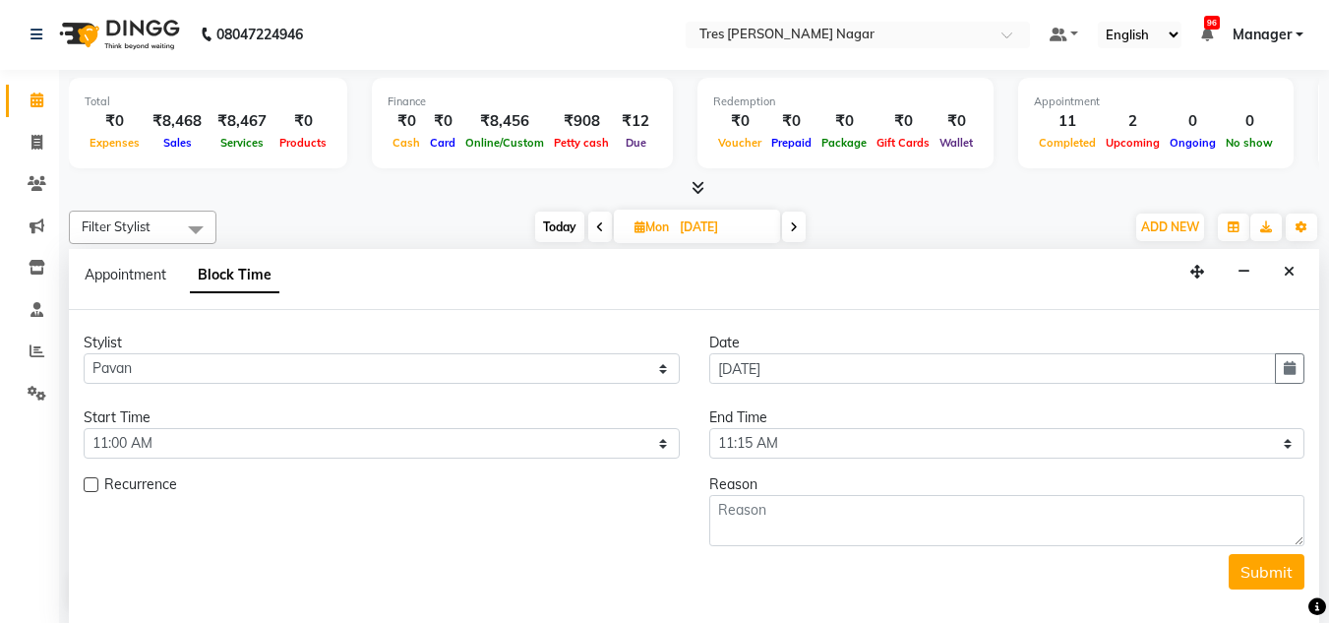
scroll to position [839, 0]
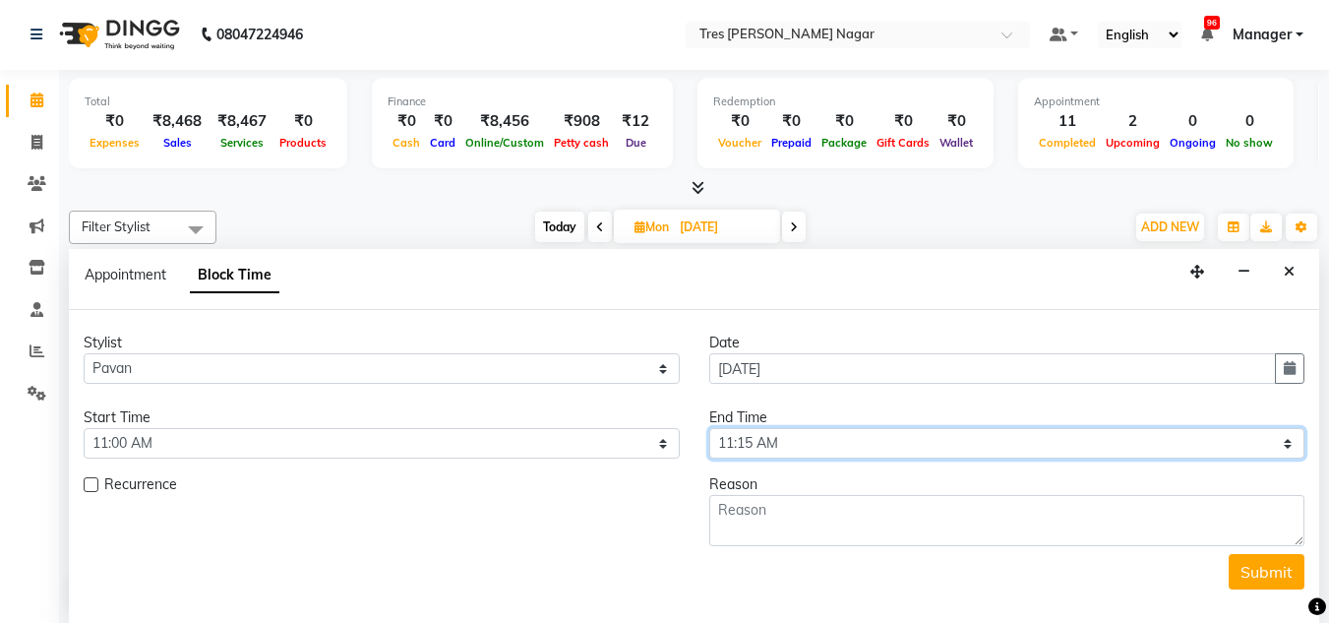
click at [927, 444] on select "Select 09:00 AM 09:15 AM 09:30 AM 09:45 AM 10:00 AM 10:15 AM 10:30 AM 10:45 AM …" at bounding box center [1007, 443] width 596 height 31
select select "1200"
click at [709, 428] on select "Select 09:00 AM 09:15 AM 09:30 AM 09:45 AM 10:00 AM 10:15 AM 10:30 AM 10:45 AM …" at bounding box center [1007, 443] width 596 height 31
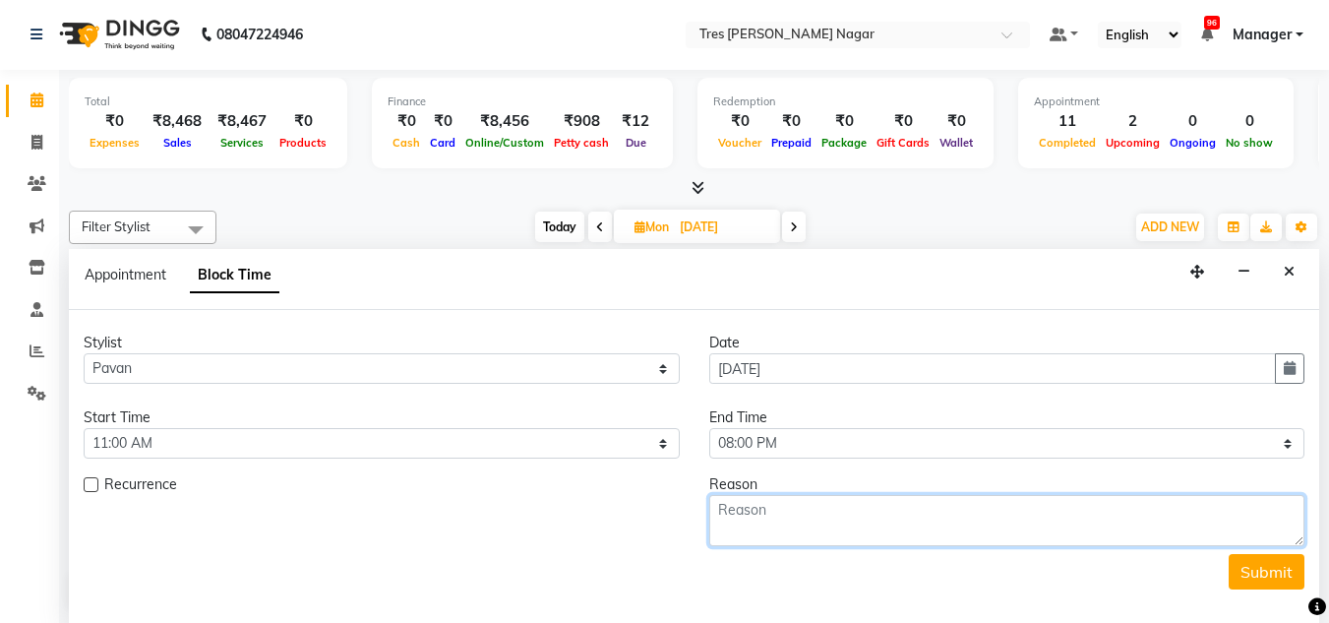
click at [795, 506] on textarea at bounding box center [1007, 520] width 596 height 51
type textarea "Leave"
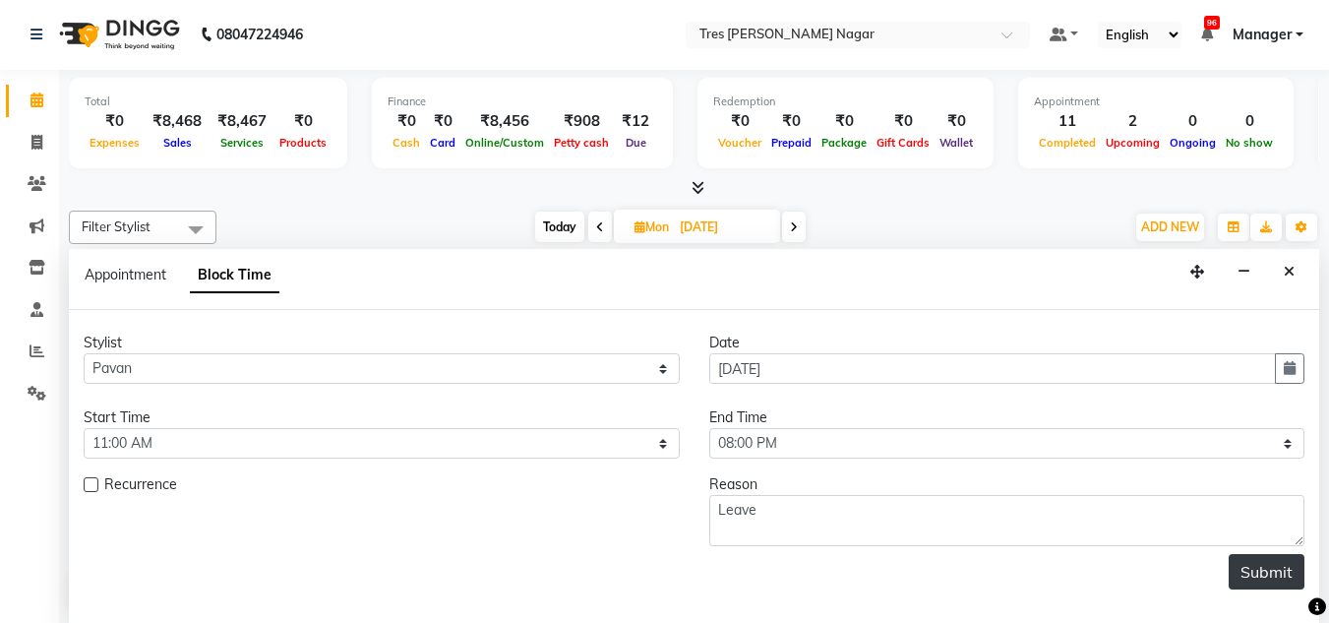
click at [1279, 578] on button "Submit" at bounding box center [1267, 571] width 76 height 35
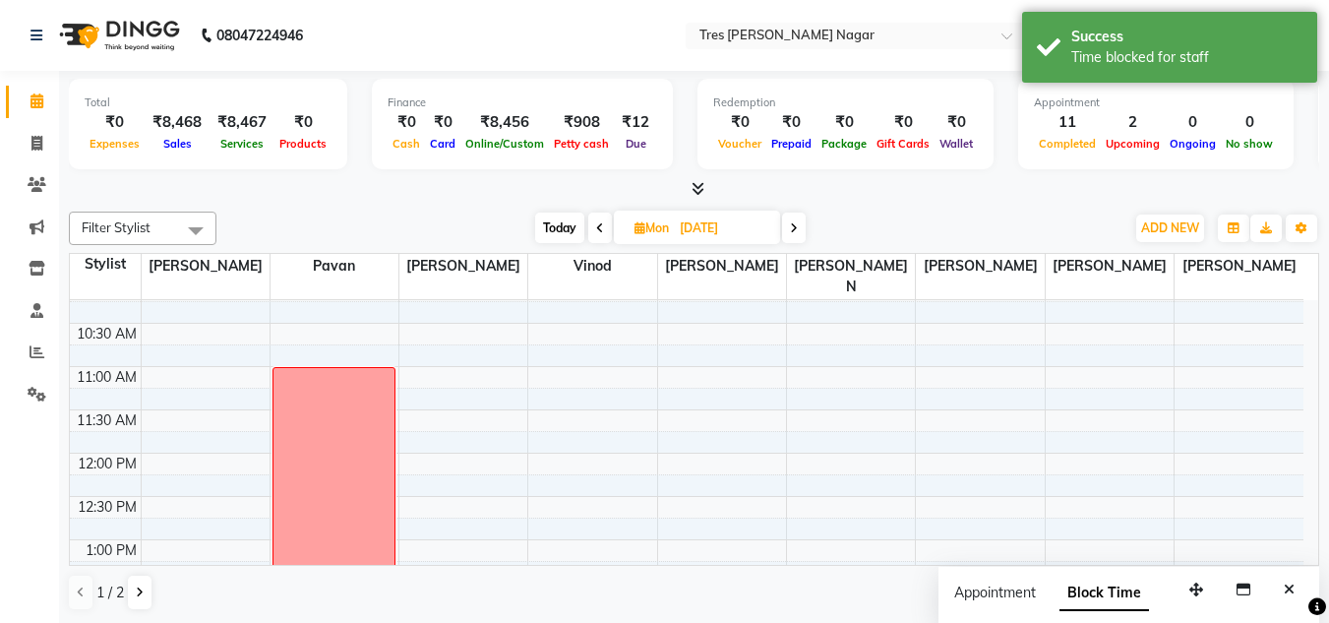
scroll to position [0, 0]
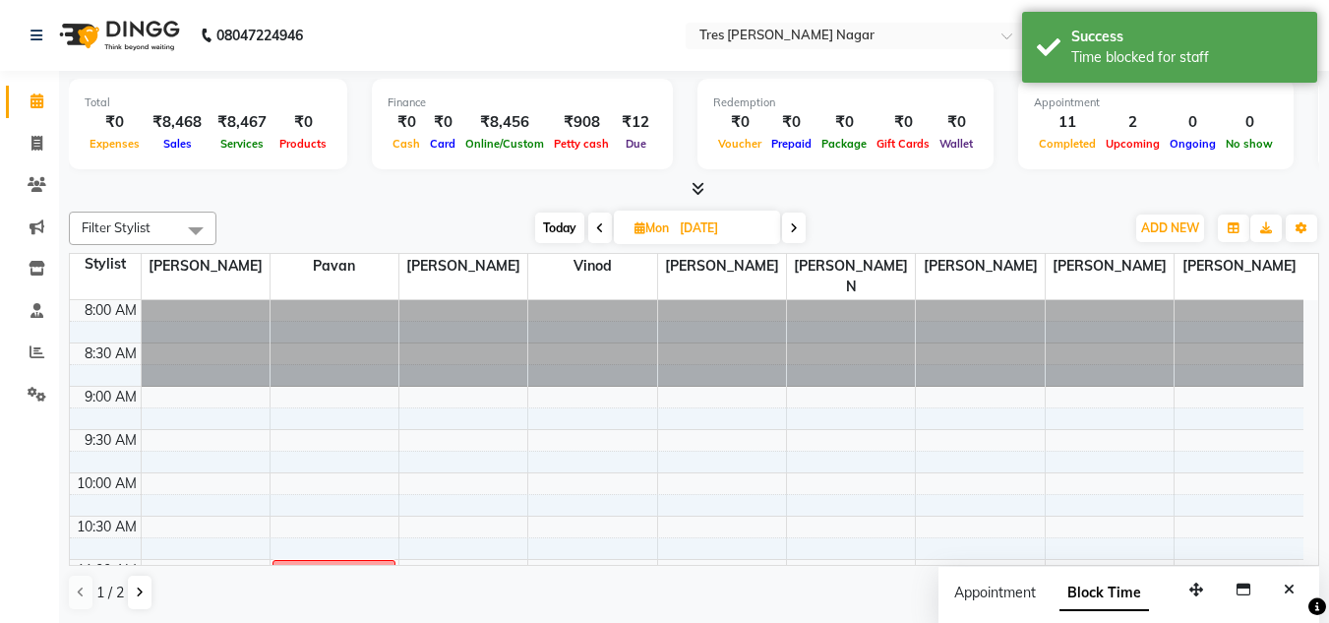
click at [805, 229] on span at bounding box center [794, 228] width 24 height 31
type input "07-10-2025"
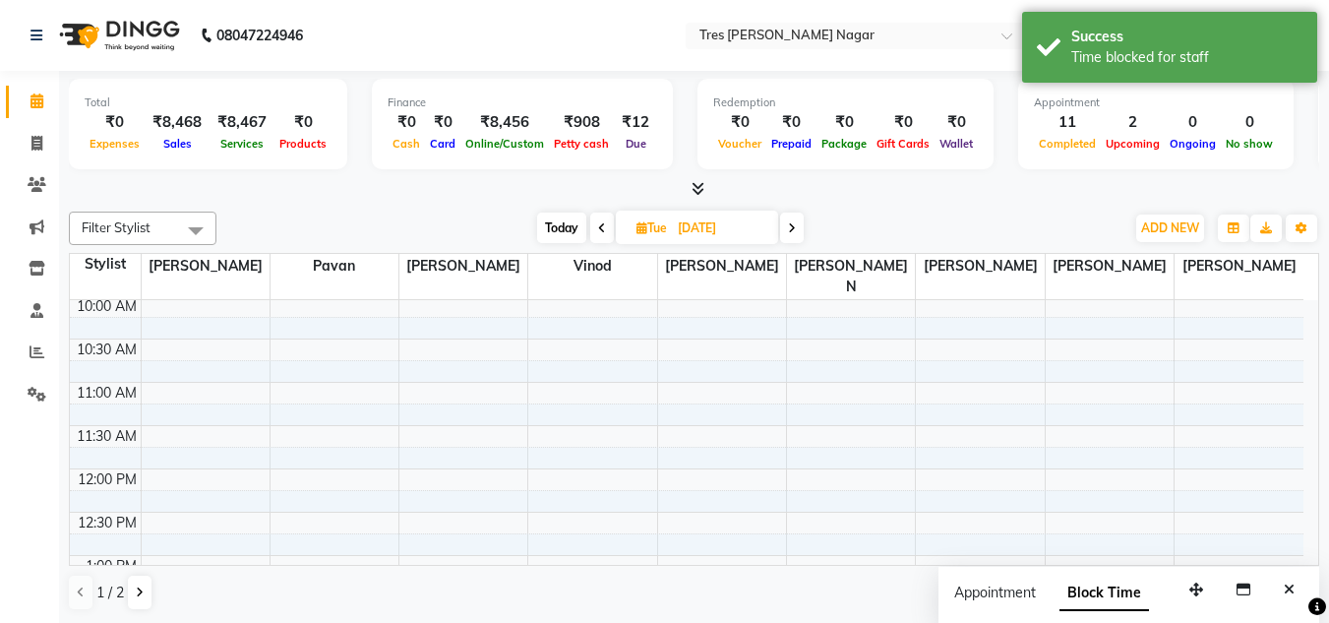
scroll to position [151, 0]
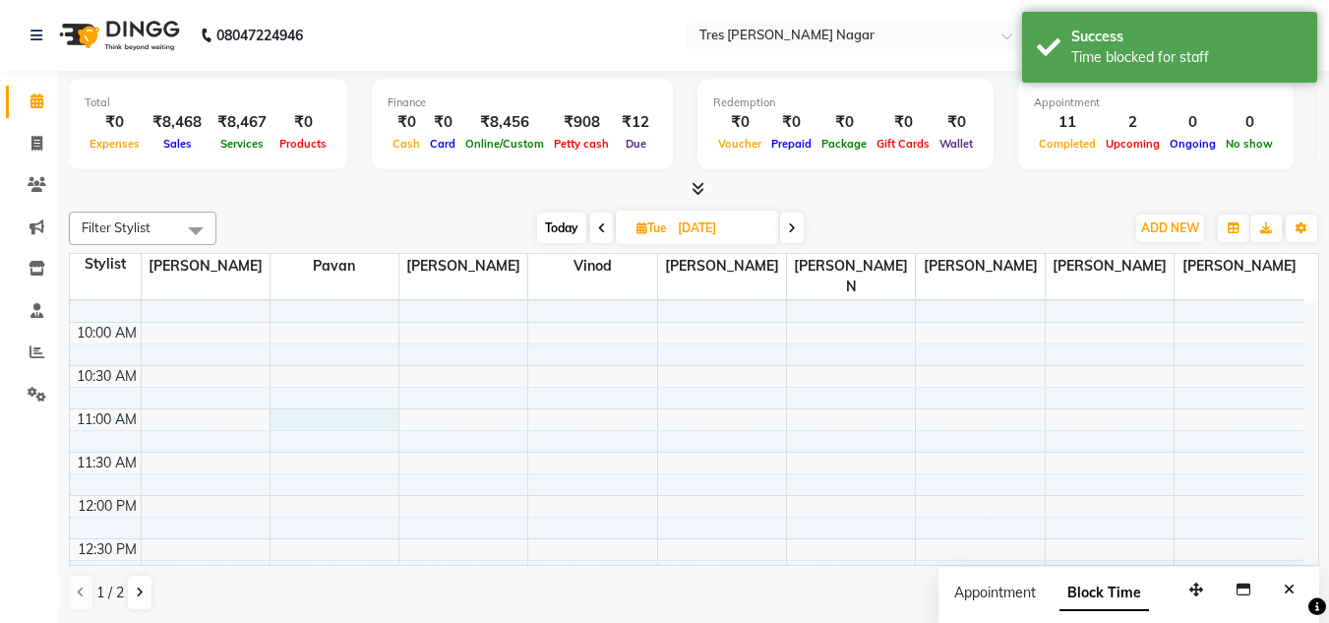
select select "39900"
select select "tentative"
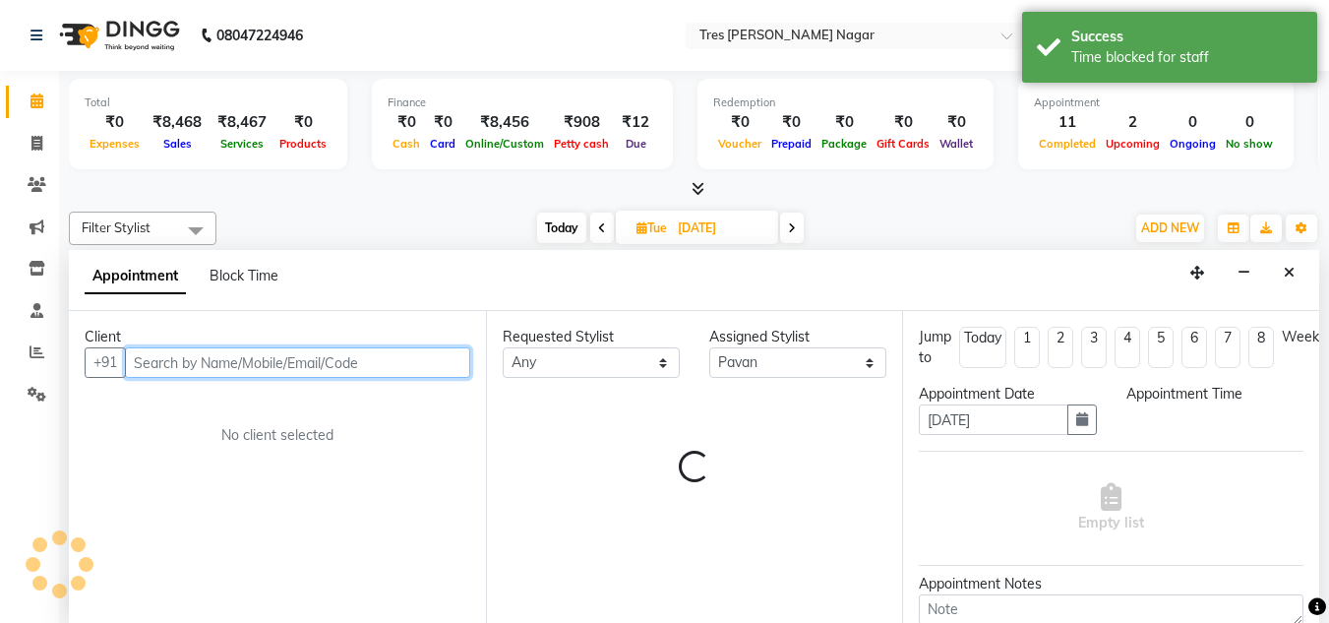
select select "660"
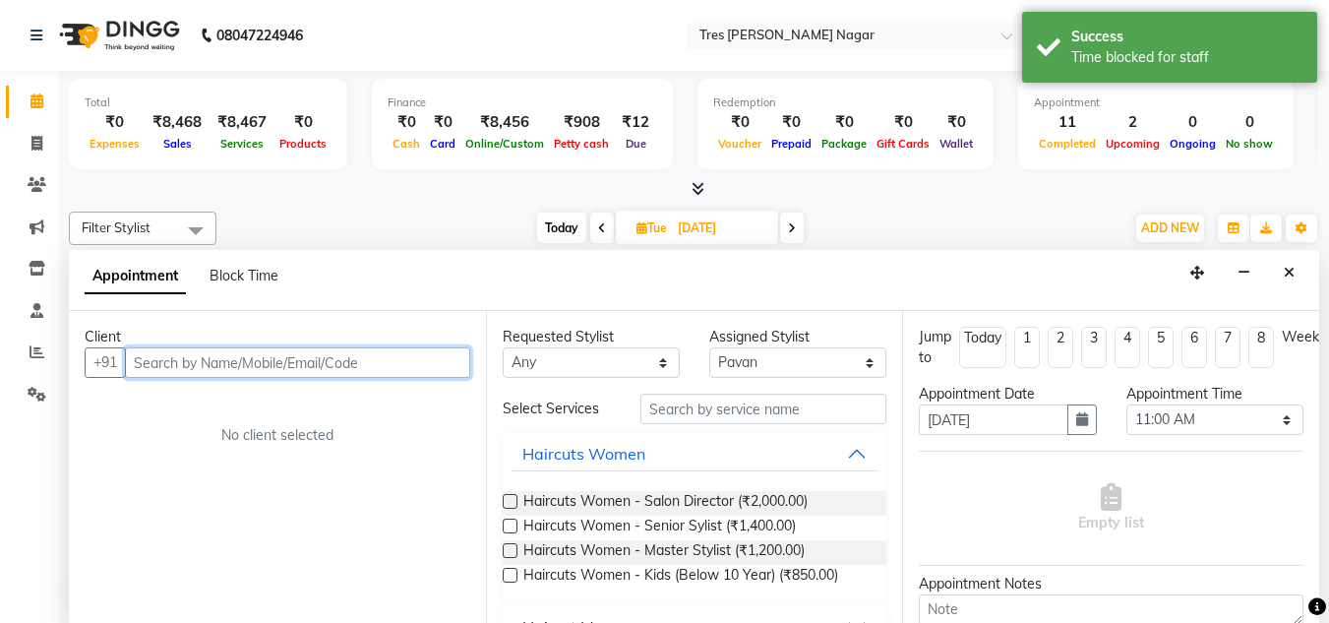
scroll to position [1, 0]
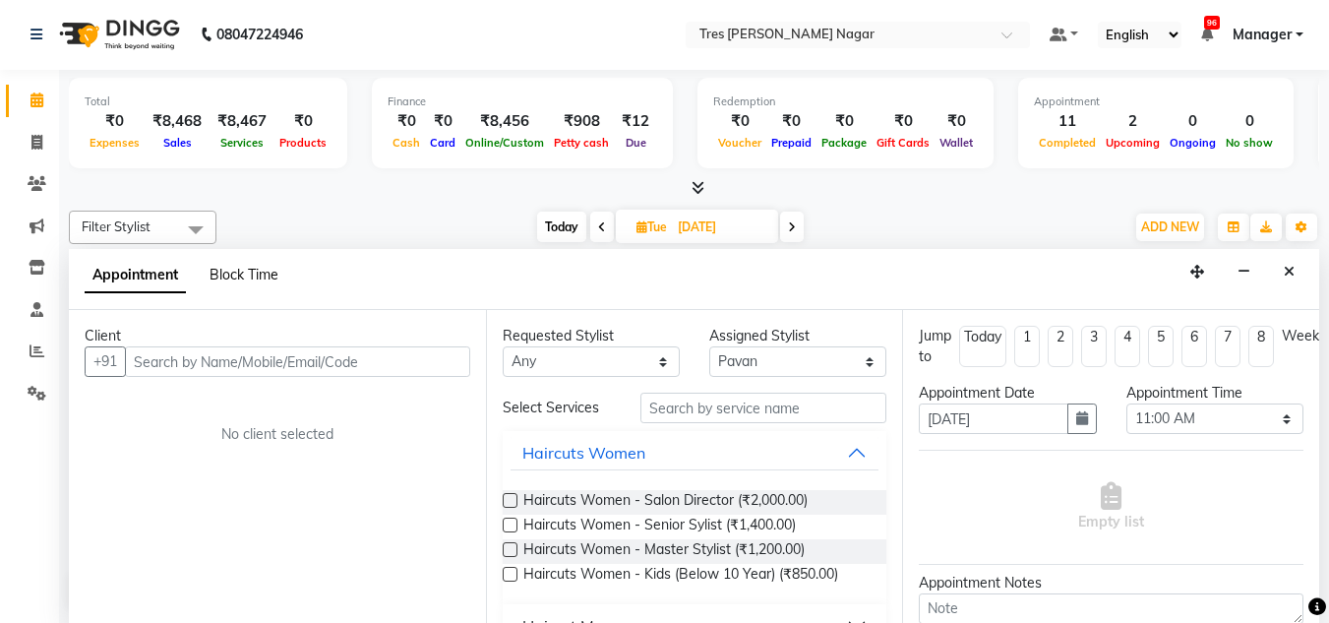
click at [274, 274] on span "Block Time" at bounding box center [244, 275] width 69 height 18
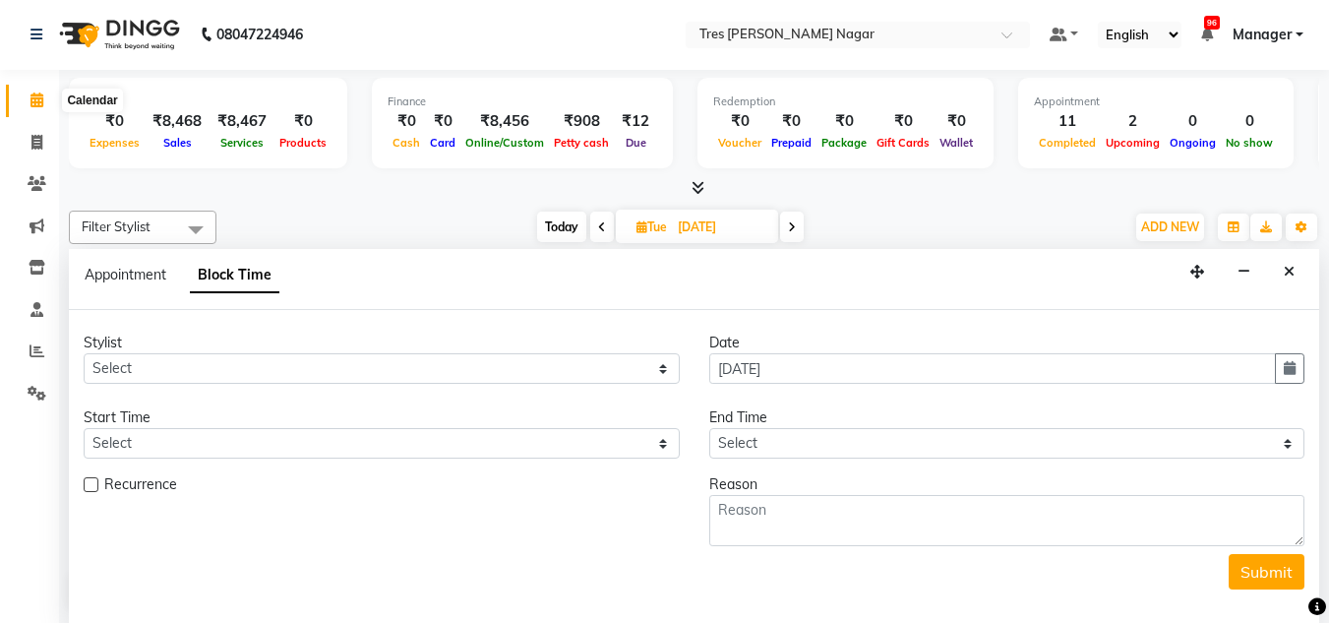
click at [33, 101] on icon at bounding box center [37, 99] width 13 height 15
click at [559, 238] on span "Today" at bounding box center [561, 227] width 49 height 31
type input "03-10-2025"
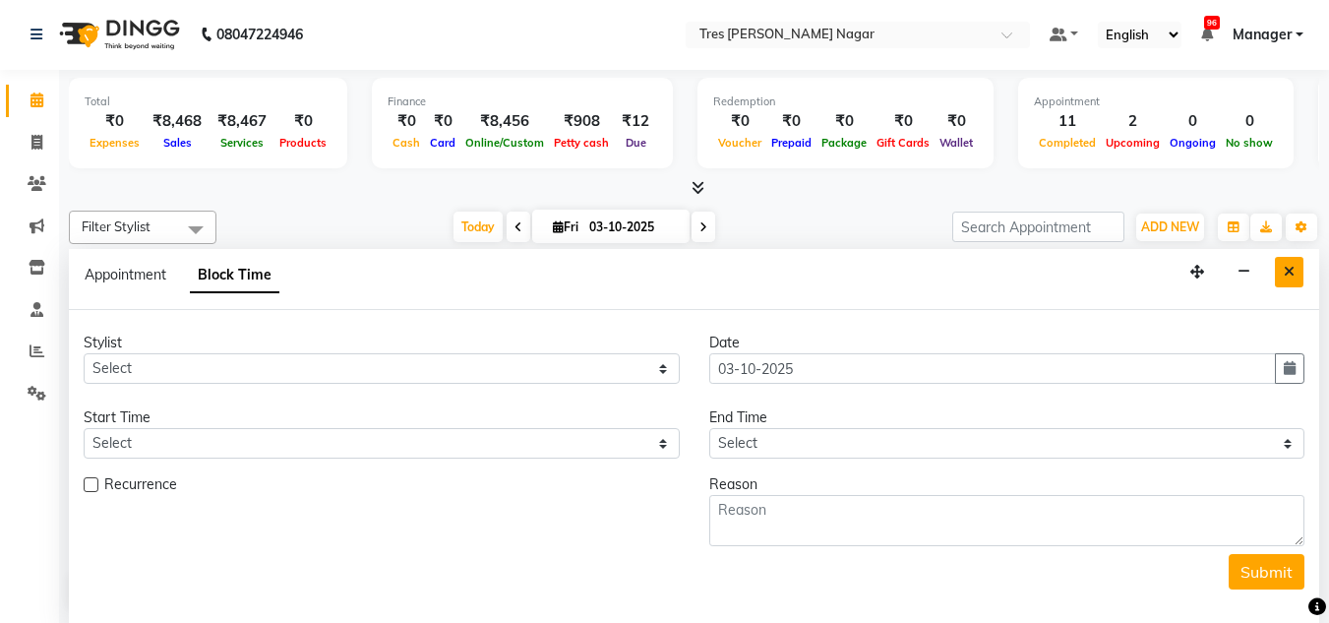
click at [1299, 269] on button "Close" at bounding box center [1289, 272] width 29 height 31
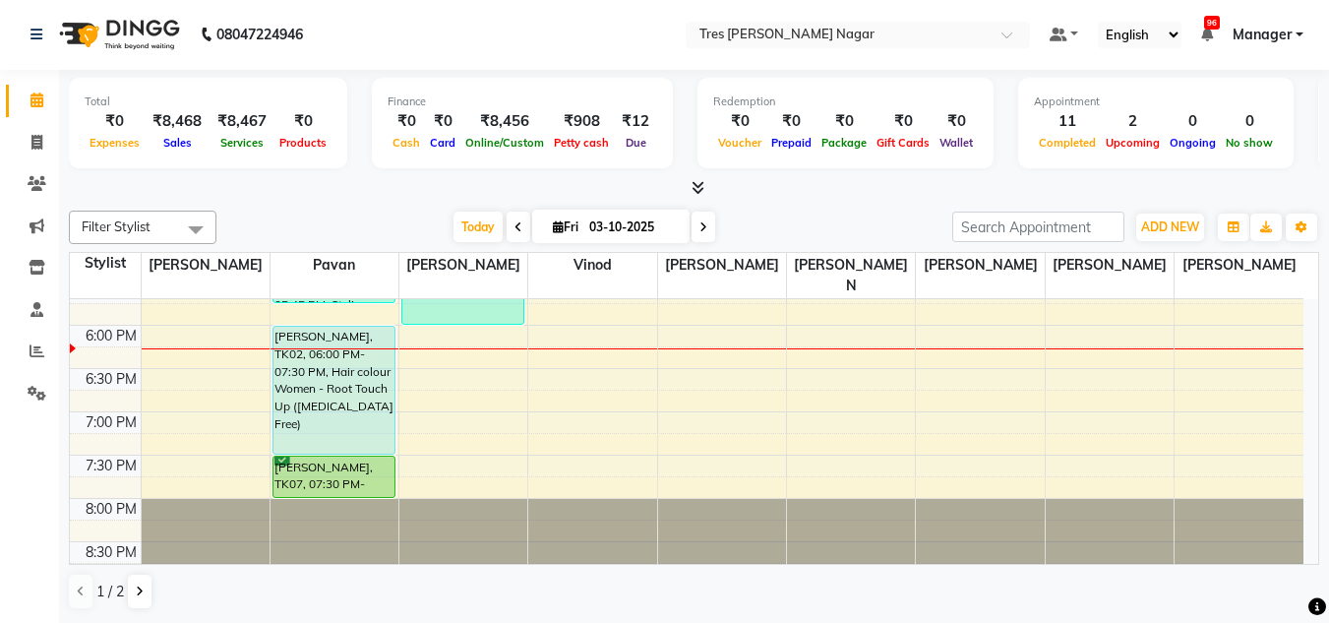
click at [462, 357] on div "8:00 AM 8:30 AM 9:00 AM 9:30 AM 10:00 AM 10:30 AM 11:00 AM 11:30 AM 12:00 PM 12…" at bounding box center [687, 22] width 1234 height 1125
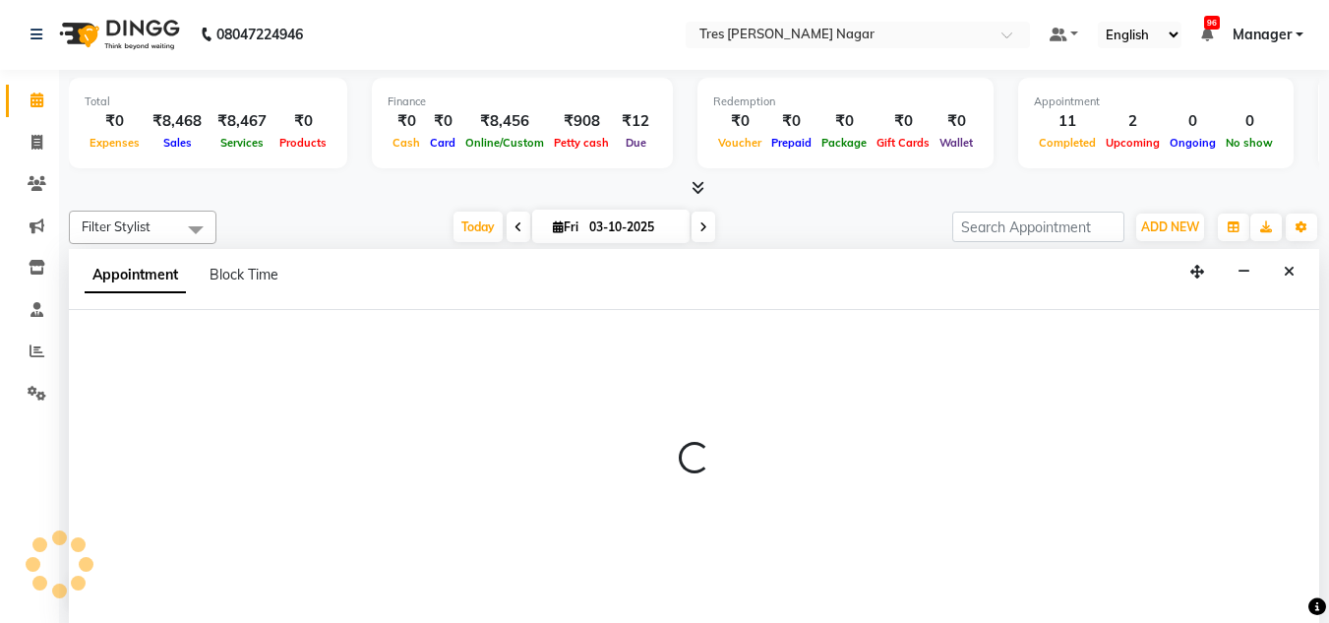
select select "47307"
select select "tentative"
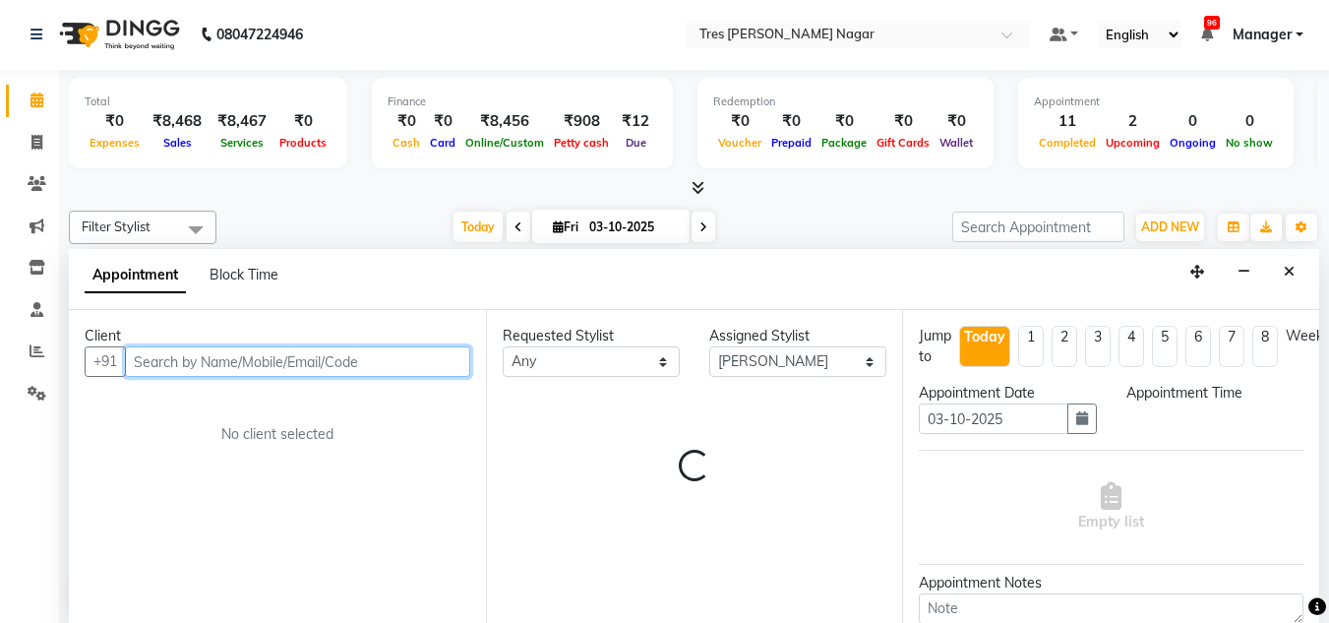
select select "1110"
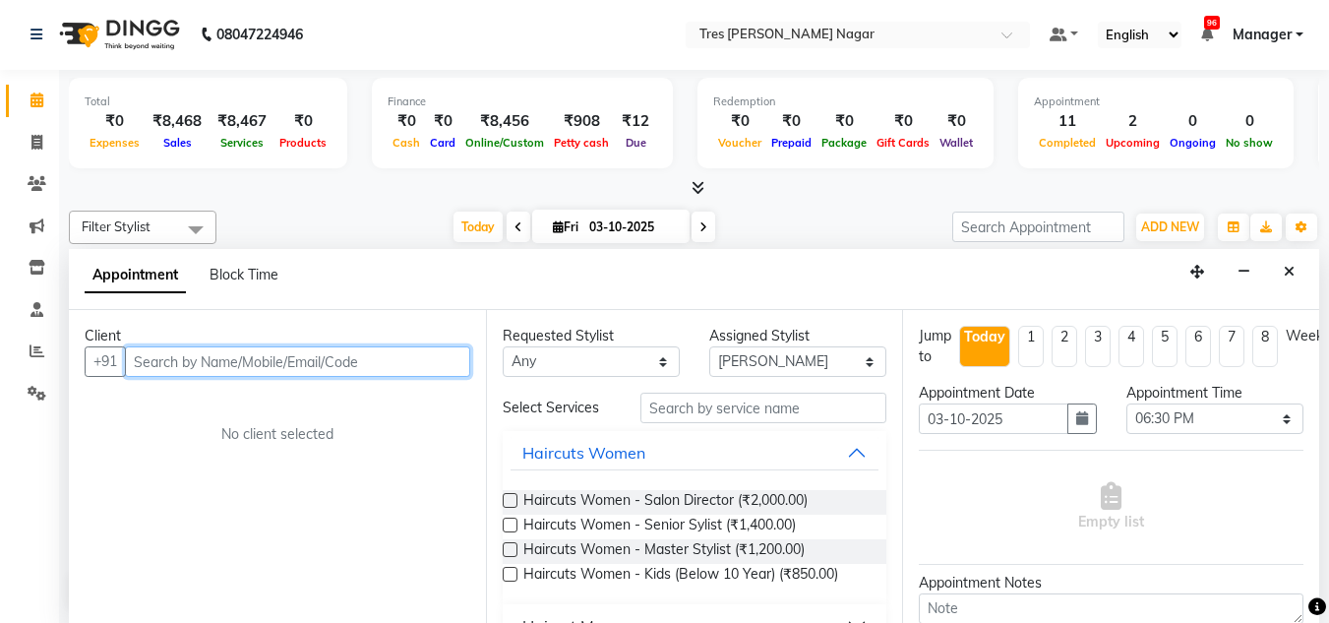
click at [214, 363] on input "text" at bounding box center [297, 361] width 345 height 31
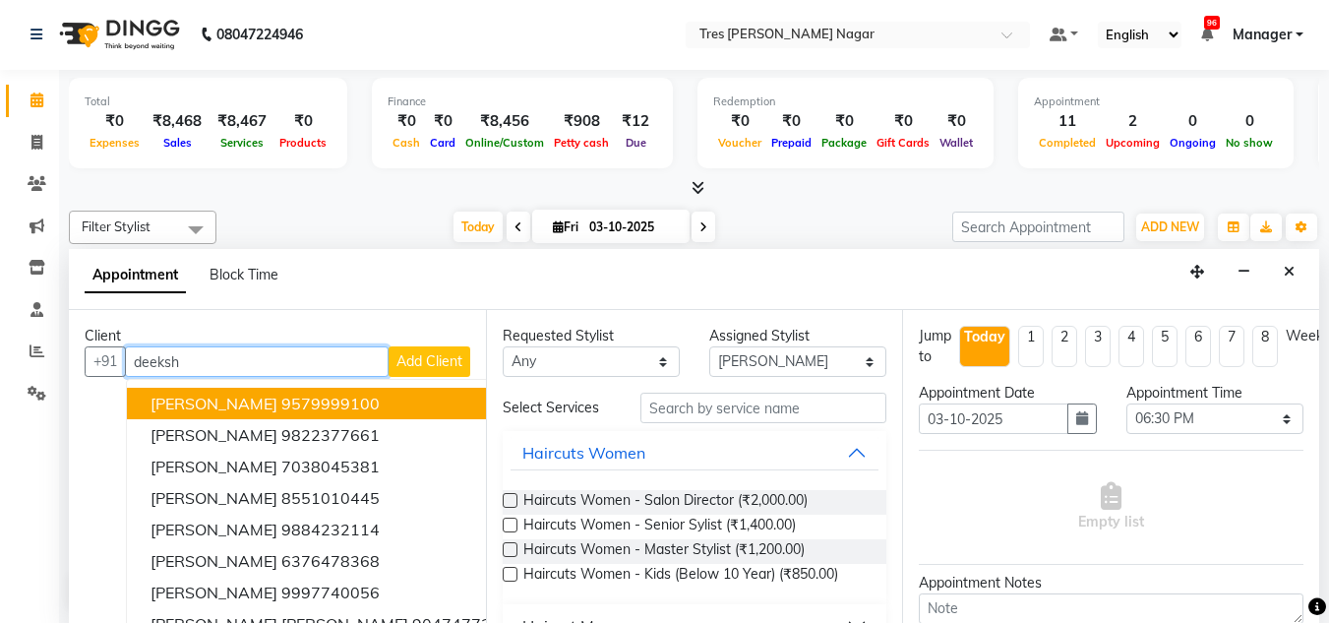
click at [254, 399] on span "Deeksha Ahuja" at bounding box center [214, 404] width 127 height 20
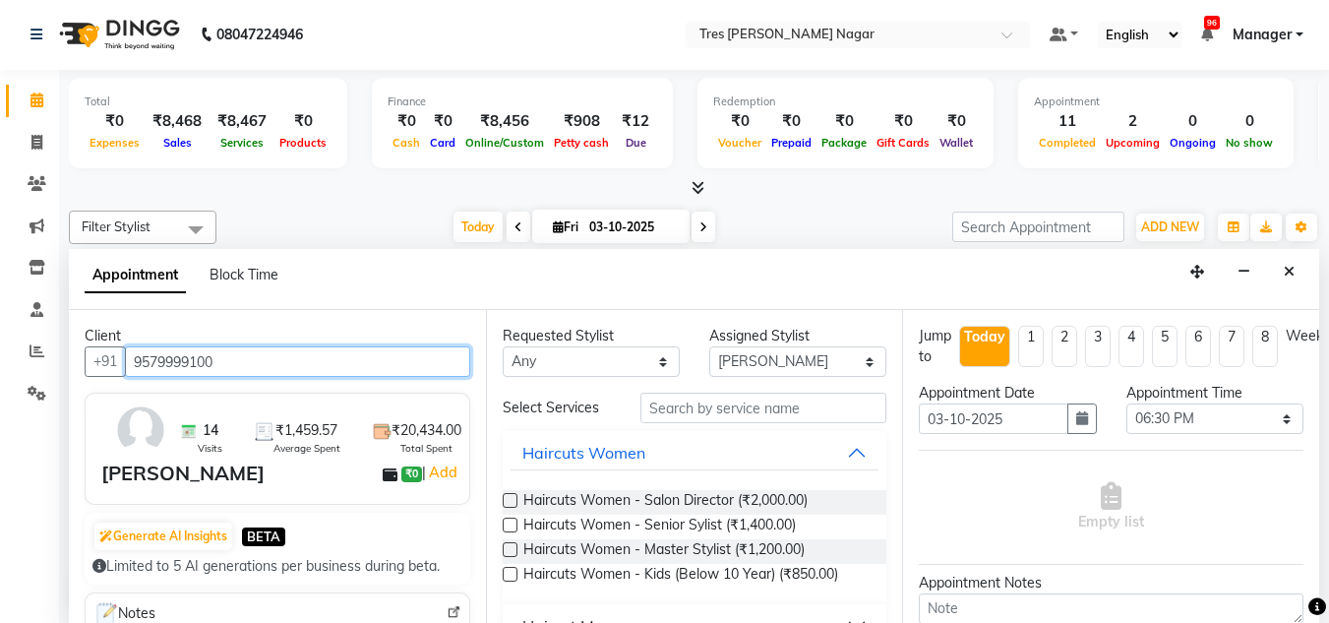
type input "9579999100"
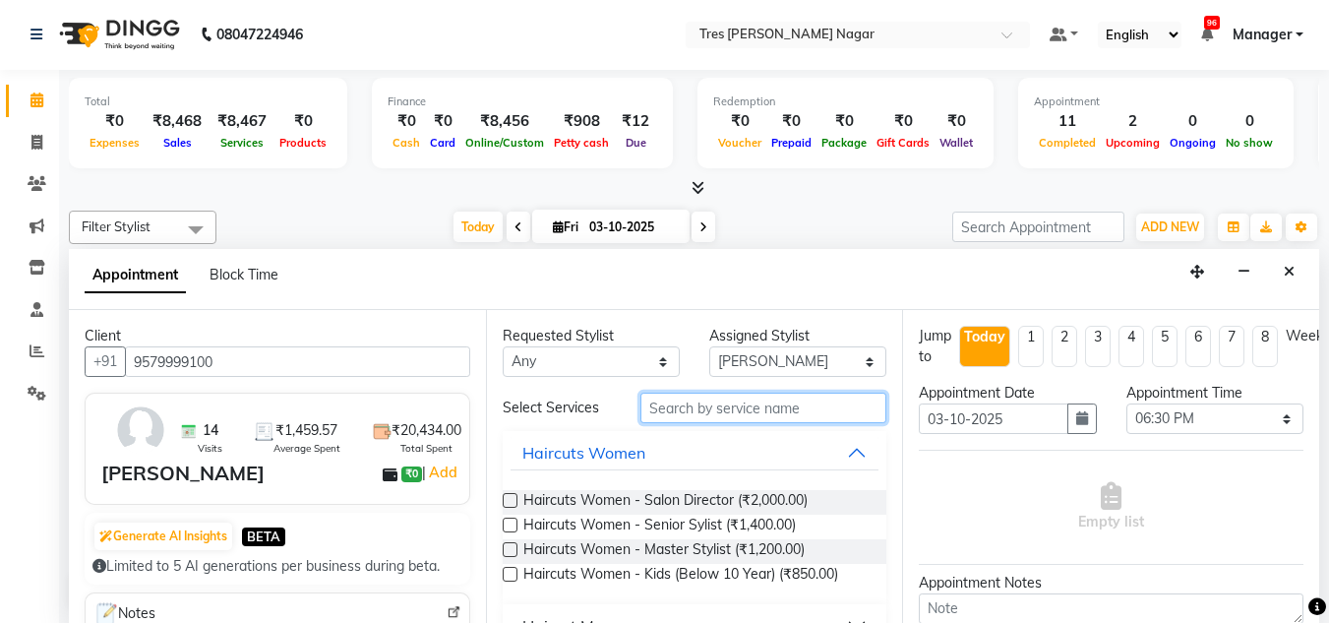
click at [679, 405] on input "text" at bounding box center [764, 408] width 246 height 31
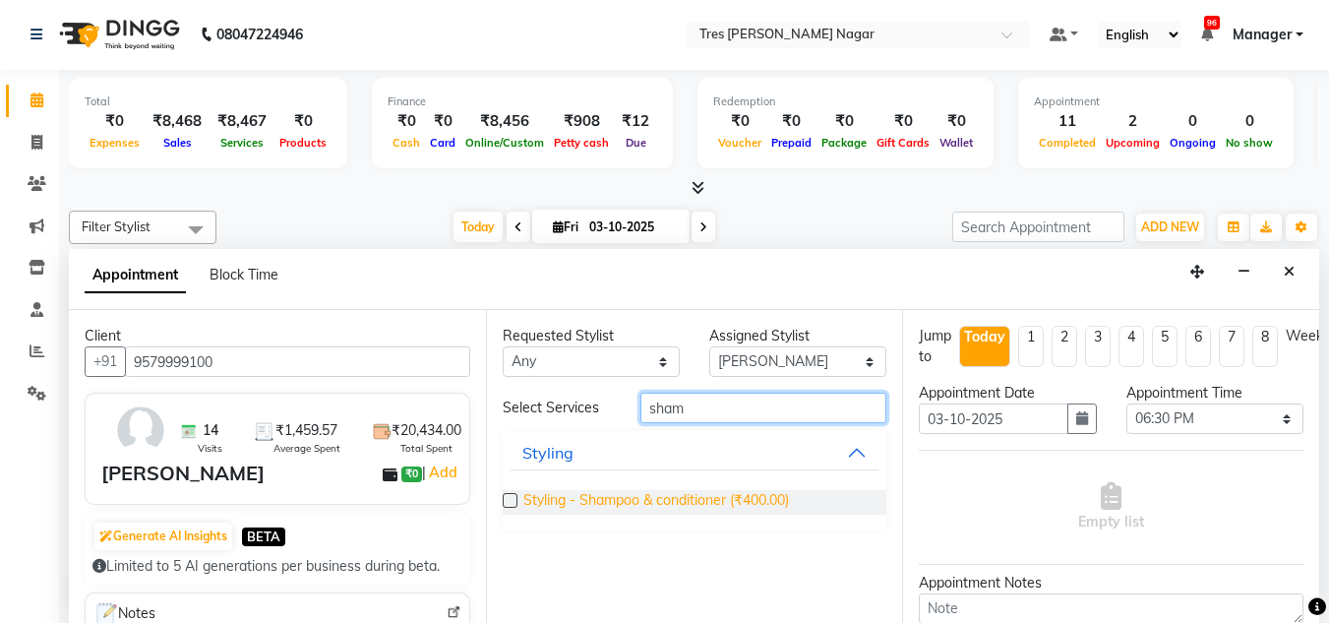
type input "sham"
click at [694, 495] on span "Styling - Shampoo & conditioner (₹400.00)" at bounding box center [656, 502] width 266 height 25
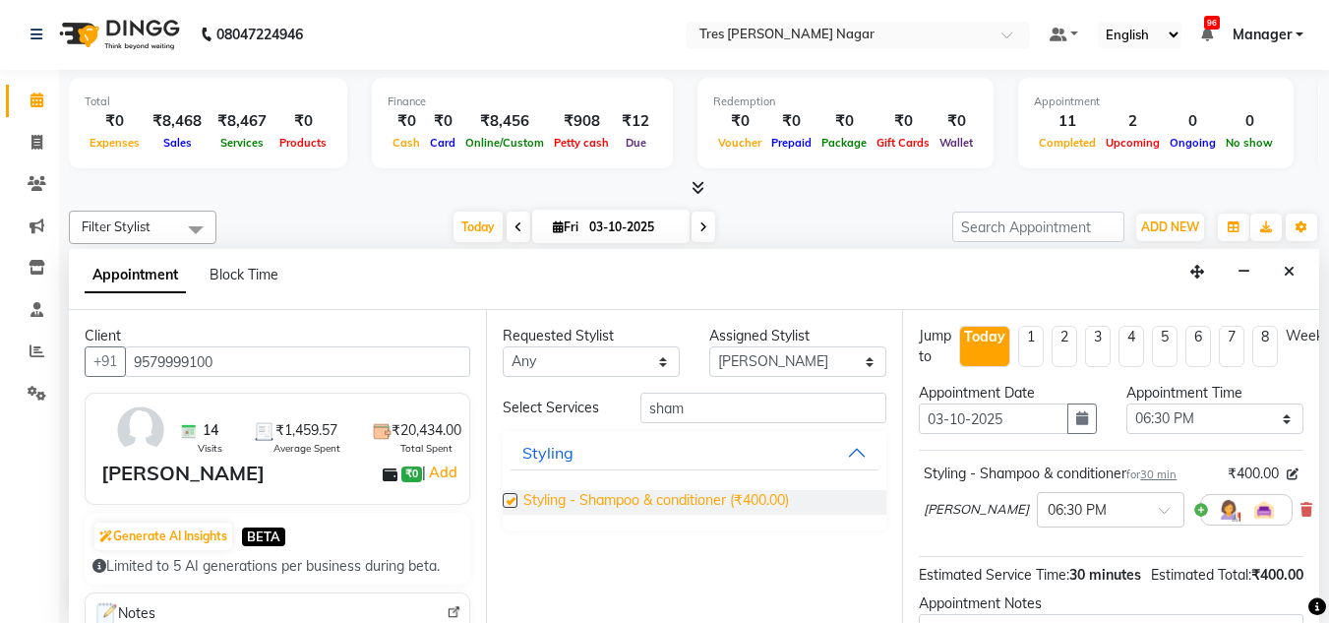
checkbox input "false"
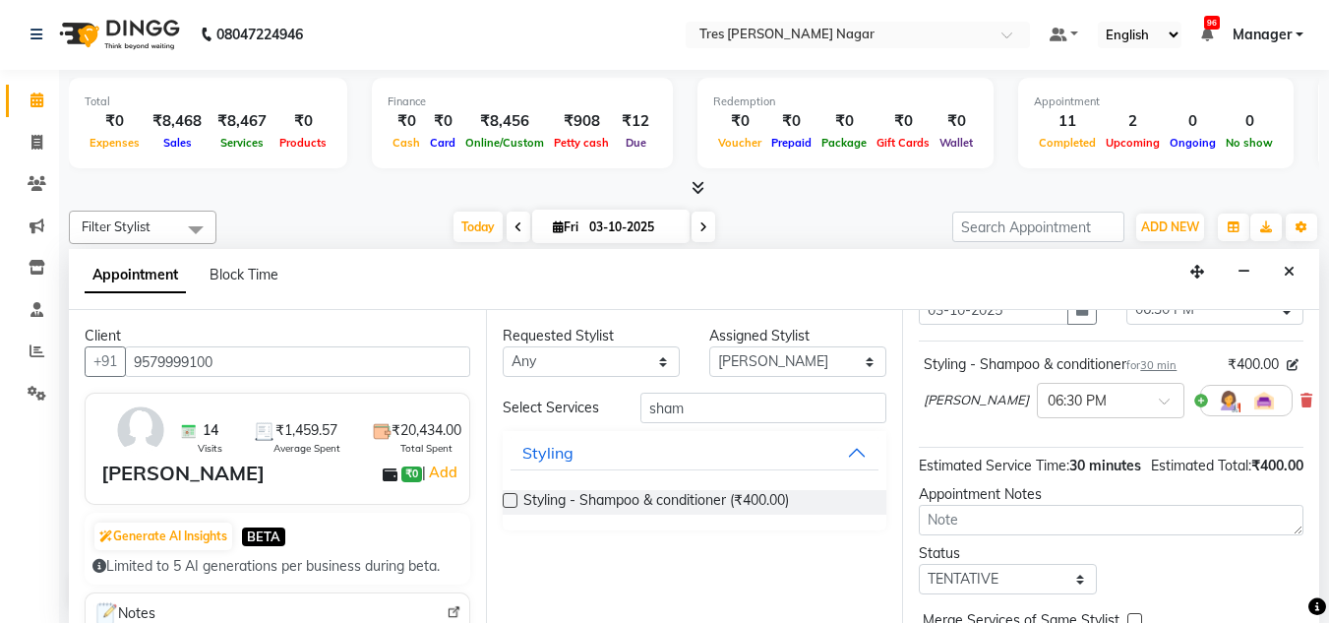
scroll to position [240, 0]
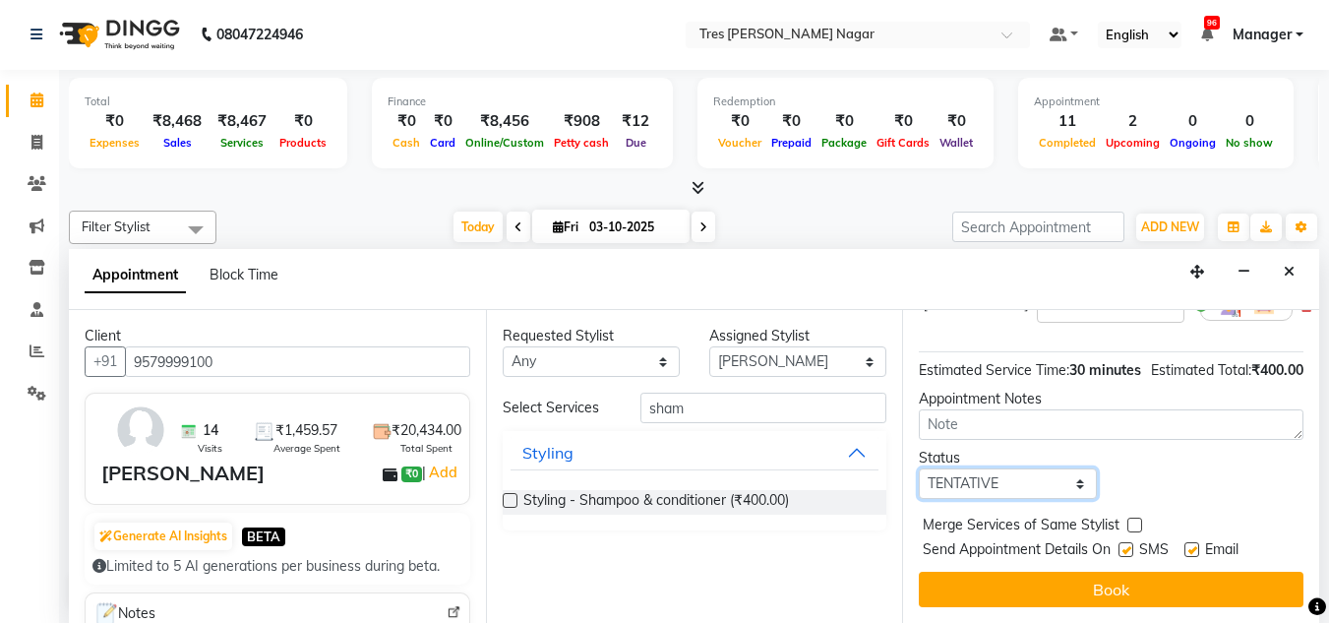
click at [987, 474] on select "Select TENTATIVE CONFIRM CHECK-IN UPCOMING" at bounding box center [1007, 483] width 177 height 31
select select "confirm booking"
click at [919, 468] on select "Select TENTATIVE CONFIRM CHECK-IN UPCOMING" at bounding box center [1007, 483] width 177 height 31
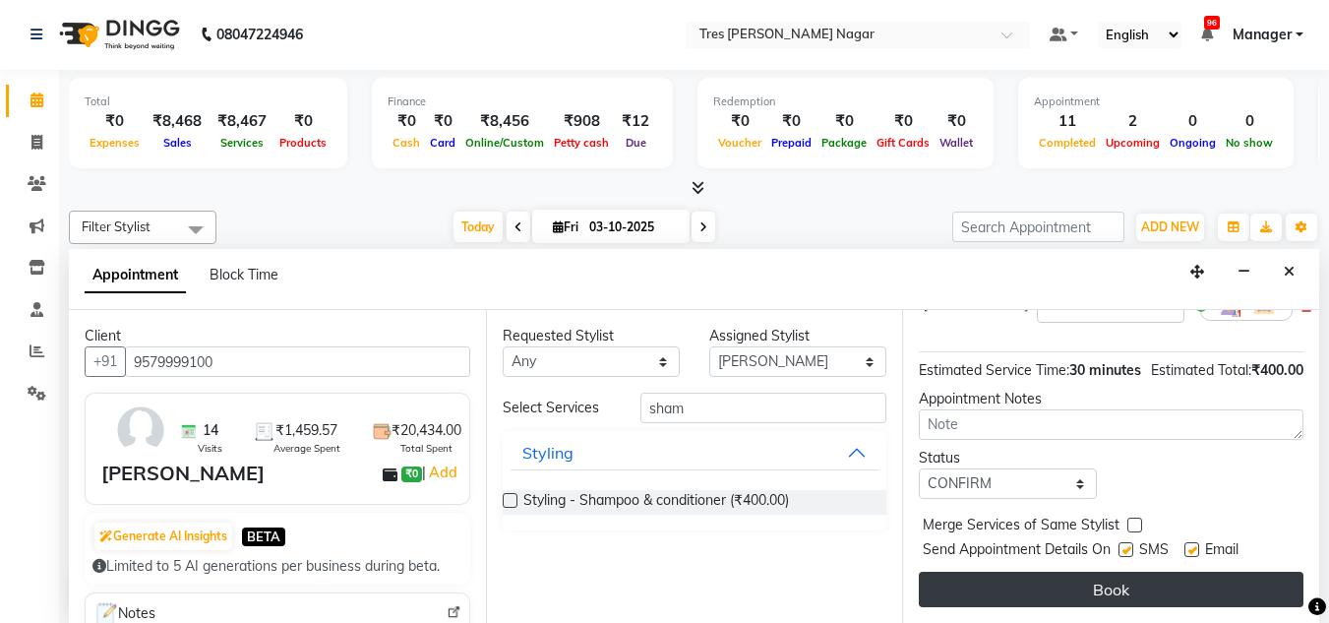
click at [1025, 577] on button "Book" at bounding box center [1111, 589] width 385 height 35
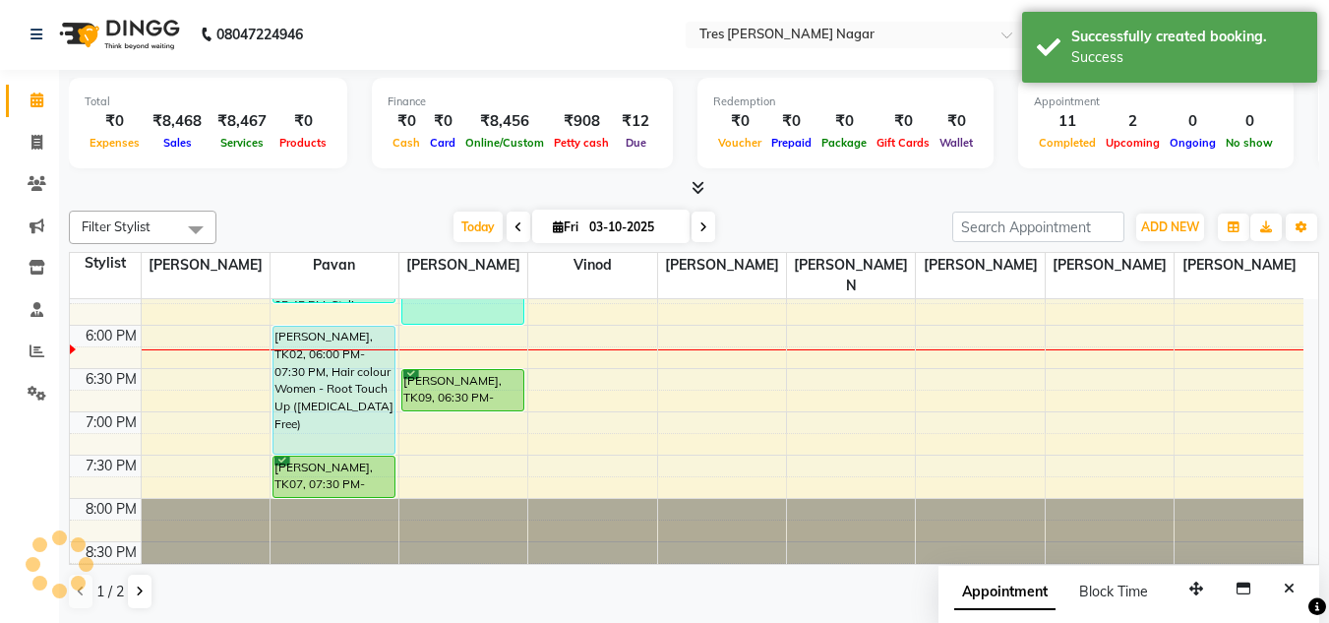
scroll to position [0, 0]
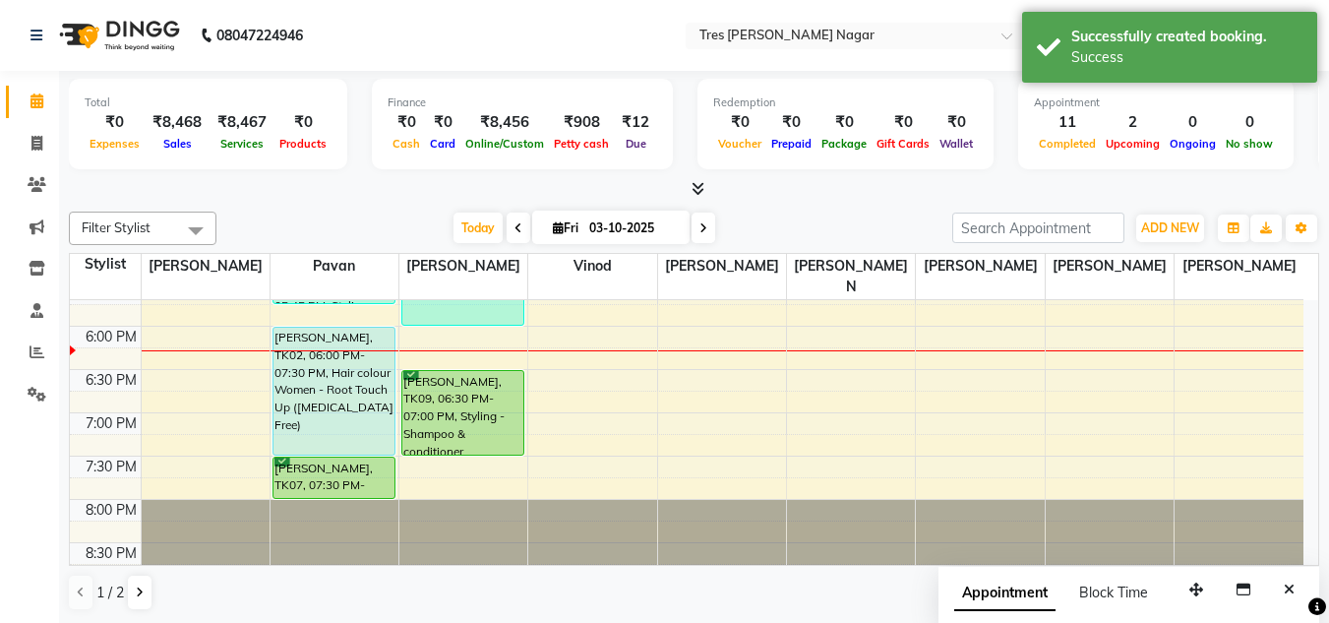
drag, startPoint x: 460, startPoint y: 394, endPoint x: 460, endPoint y: 438, distance: 44.3
click at [460, 438] on div "8:00 AM 8:30 AM 9:00 AM 9:30 AM 10:00 AM 10:30 AM 11:00 AM 11:30 AM 12:00 PM 12…" at bounding box center [687, 23] width 1234 height 1125
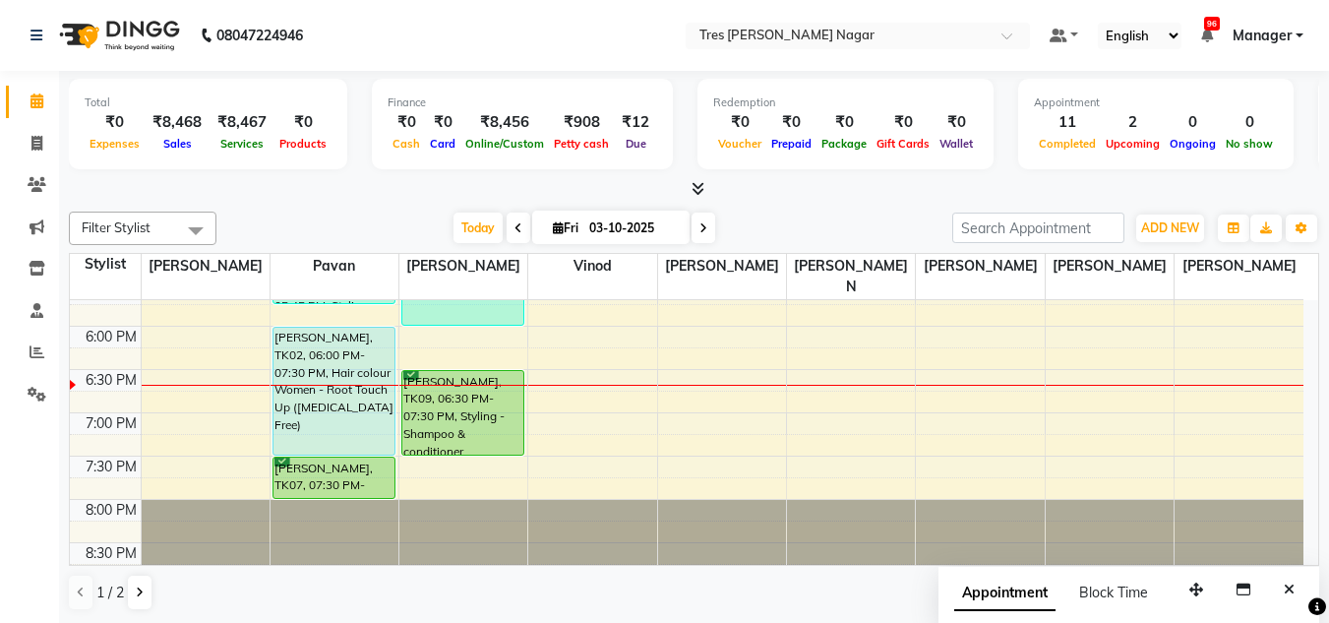
click at [703, 232] on icon at bounding box center [704, 228] width 8 height 12
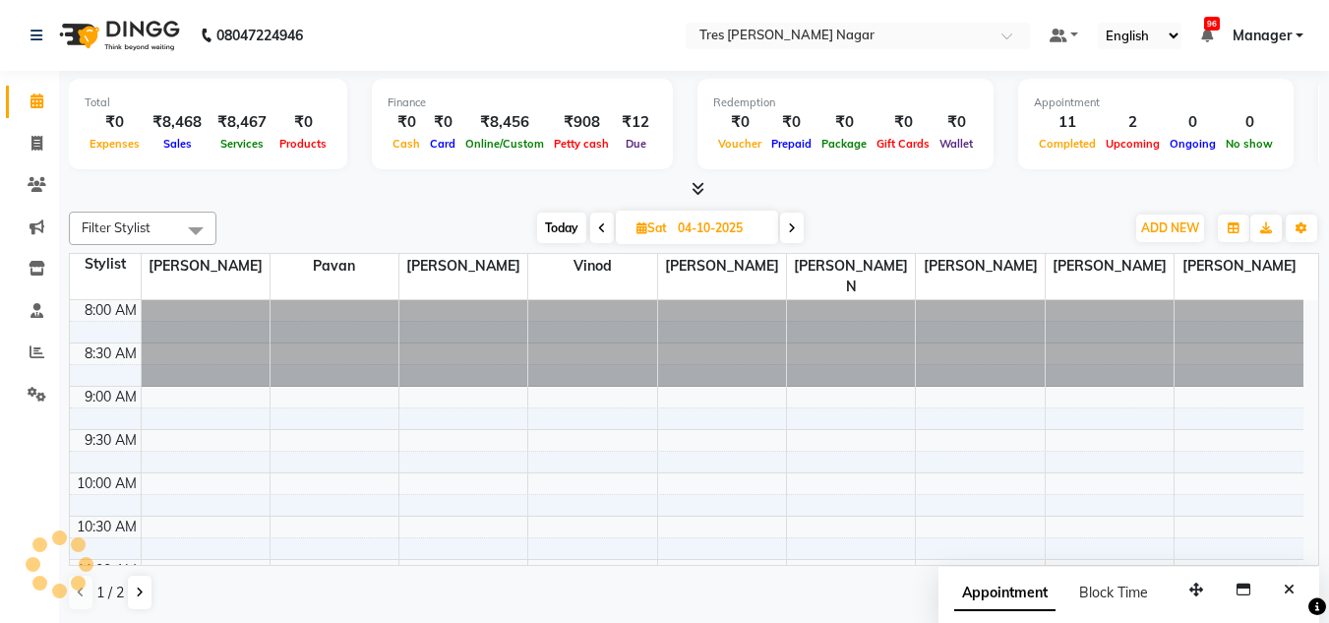
scroll to position [839, 0]
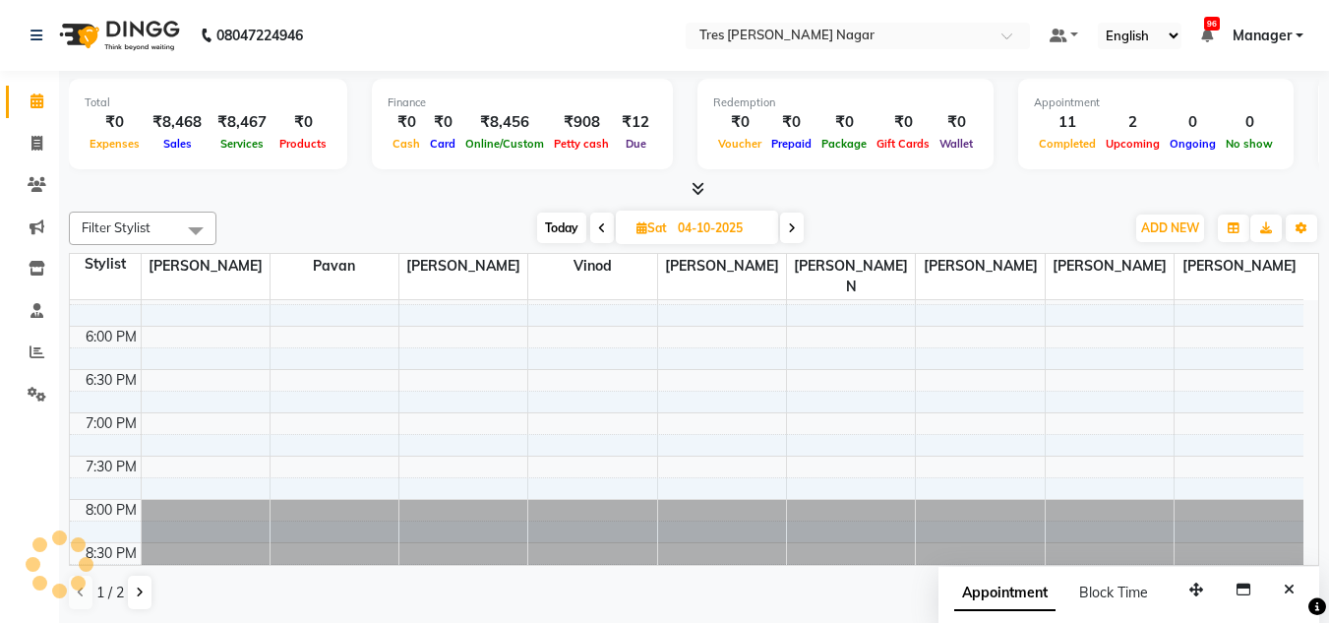
click at [793, 227] on icon at bounding box center [792, 228] width 8 height 12
type input "05-10-2025"
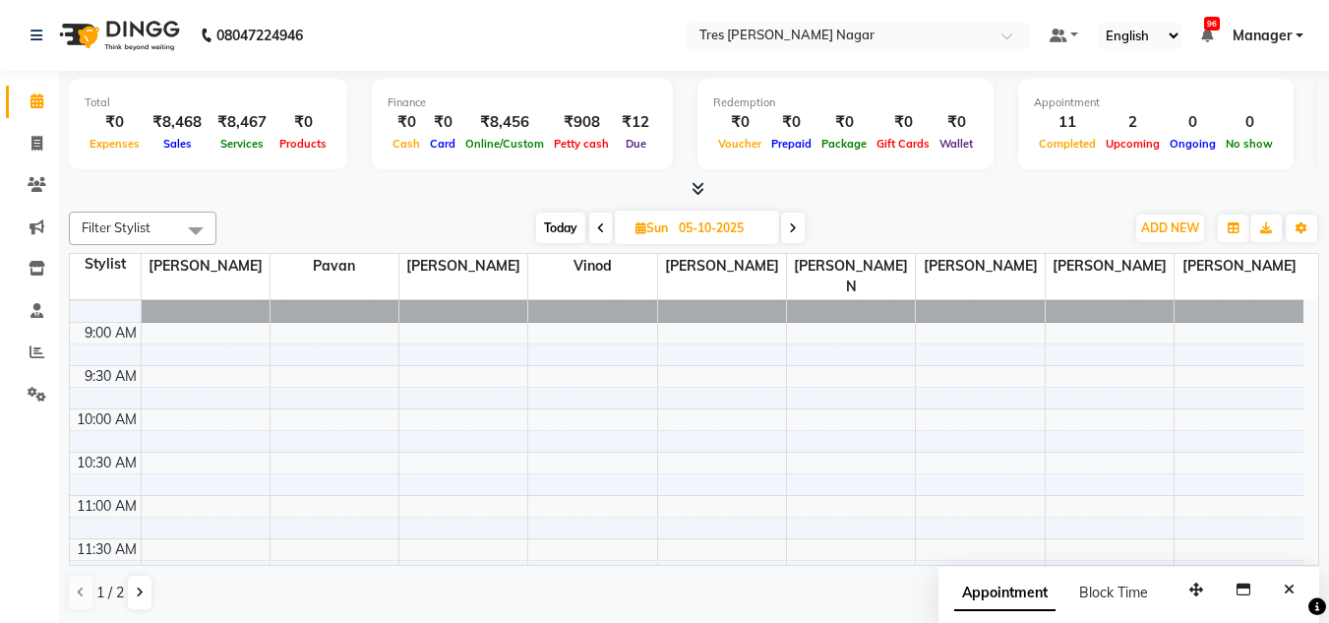
scroll to position [98, 0]
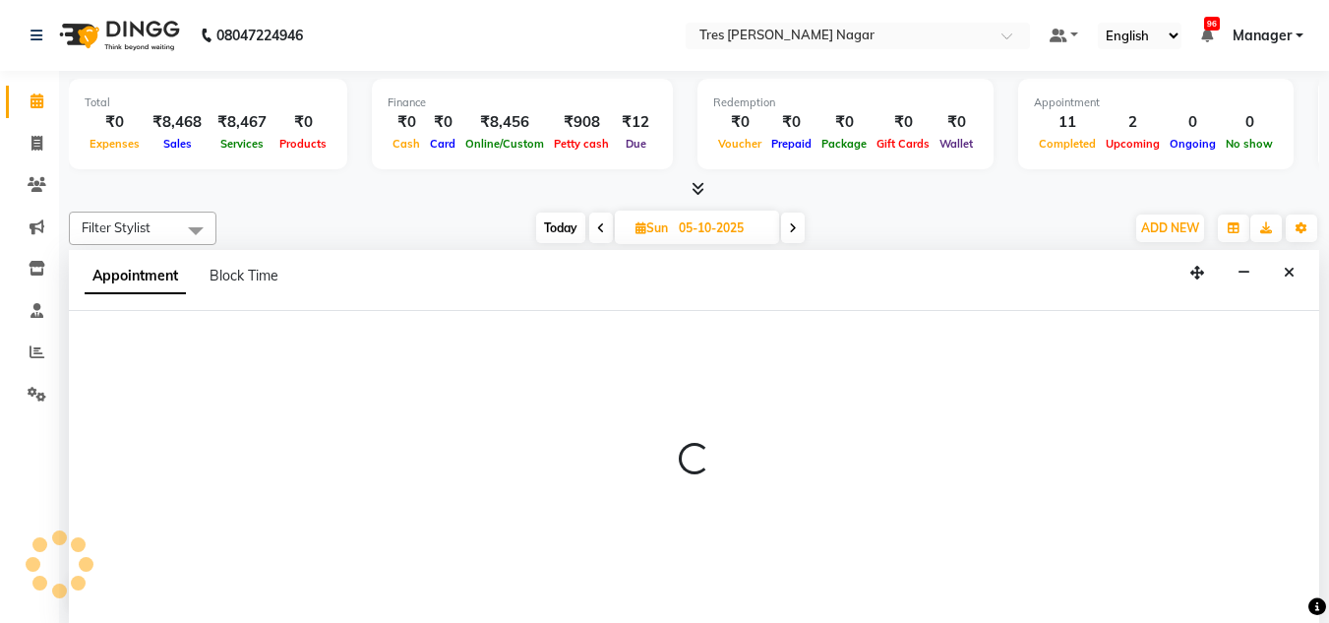
select select "47307"
select select "tentative"
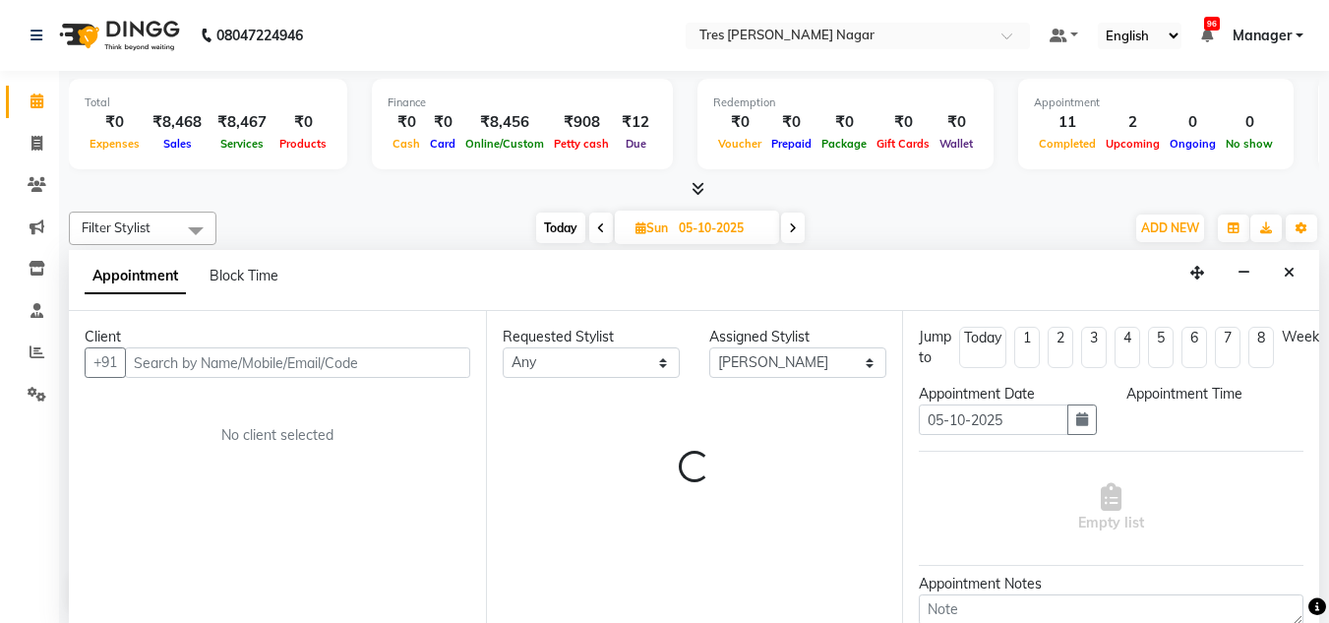
scroll to position [1, 0]
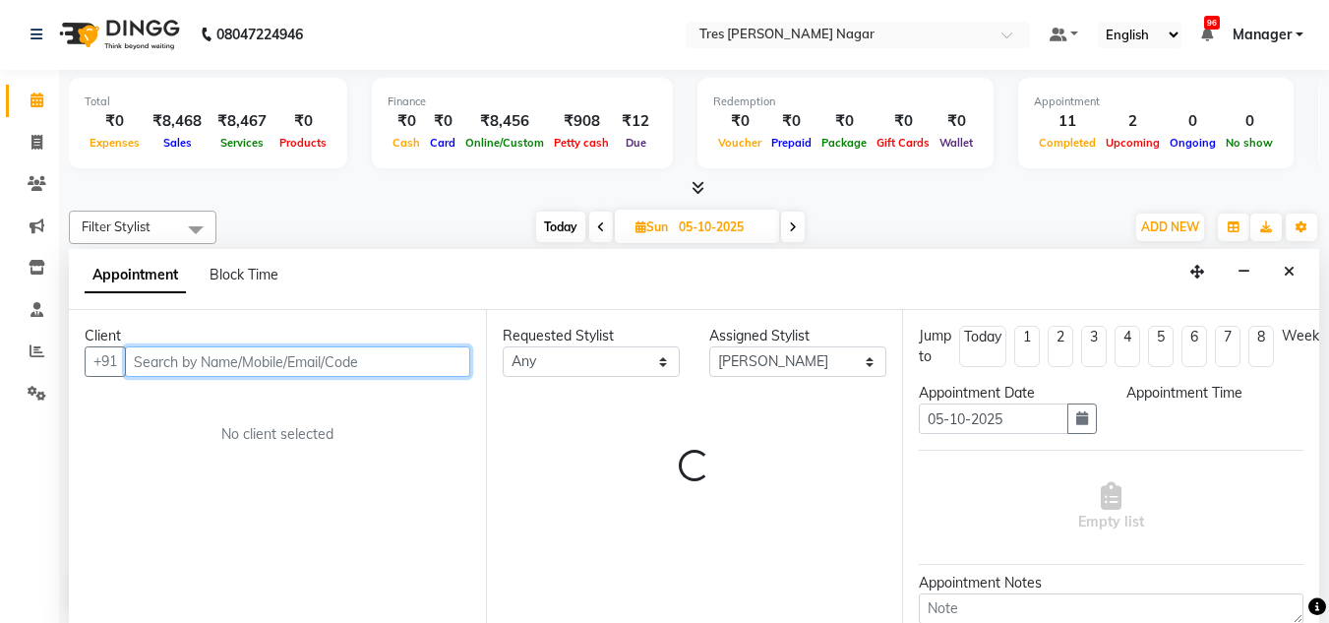
select select "660"
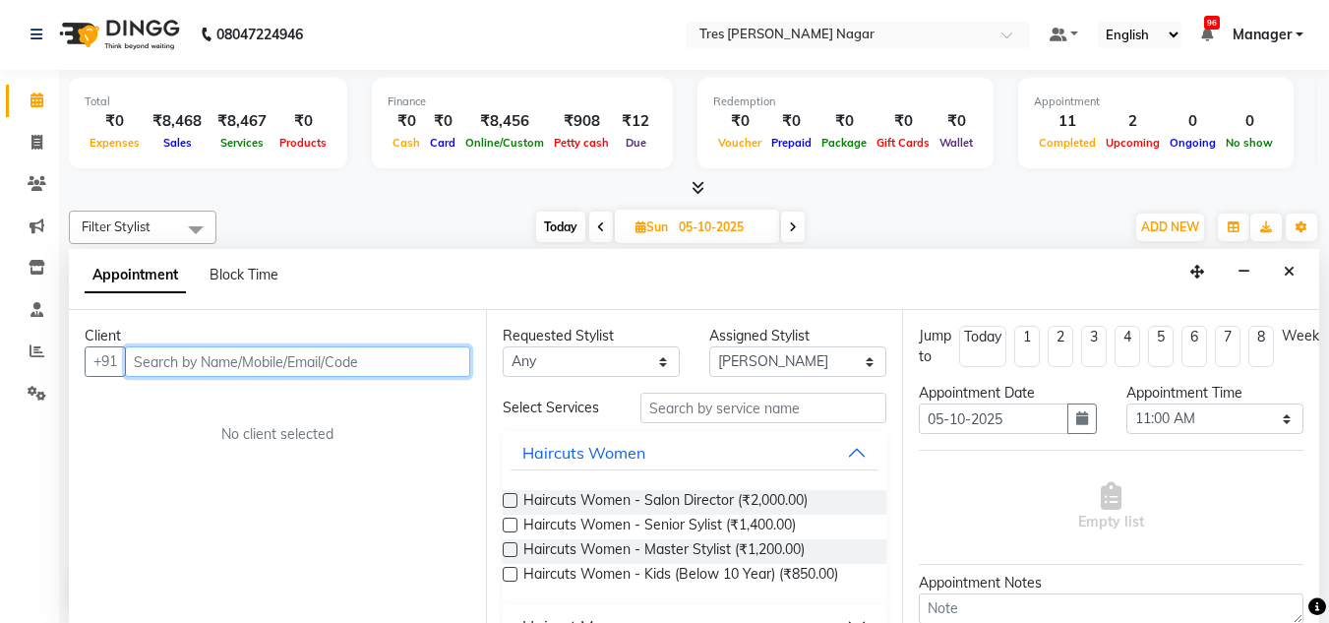
click at [236, 368] on input "text" at bounding box center [297, 361] width 345 height 31
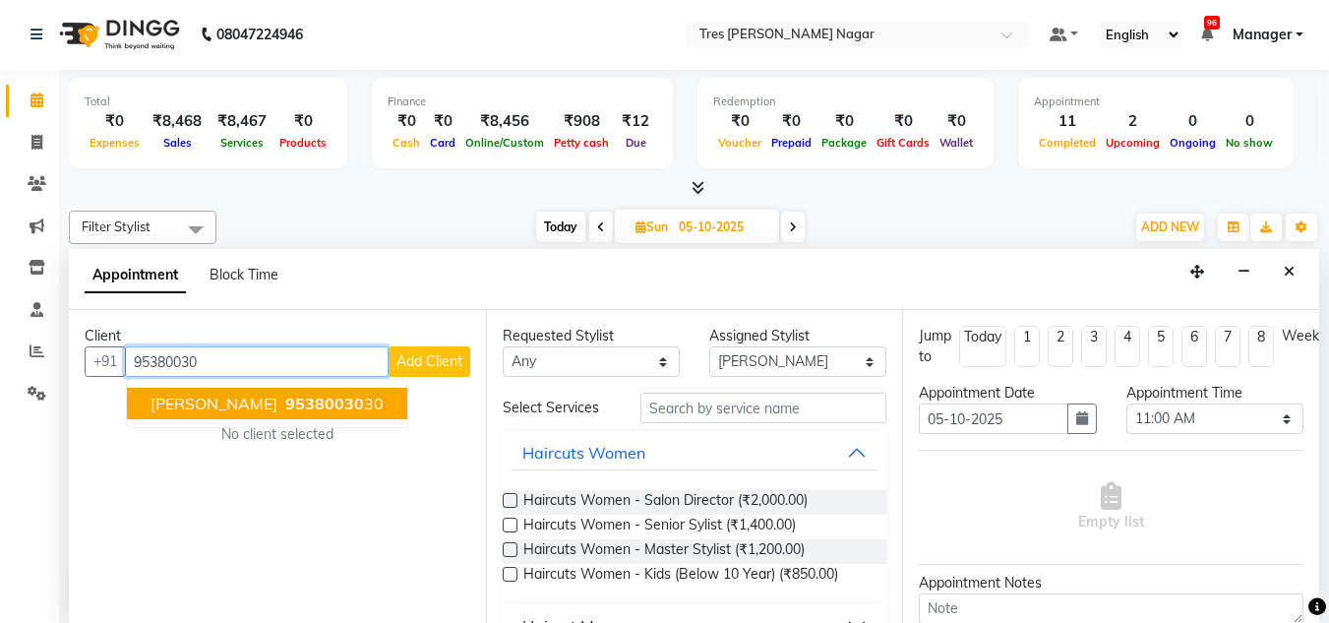
click at [222, 413] on span "Vijaya Patil" at bounding box center [214, 404] width 127 height 20
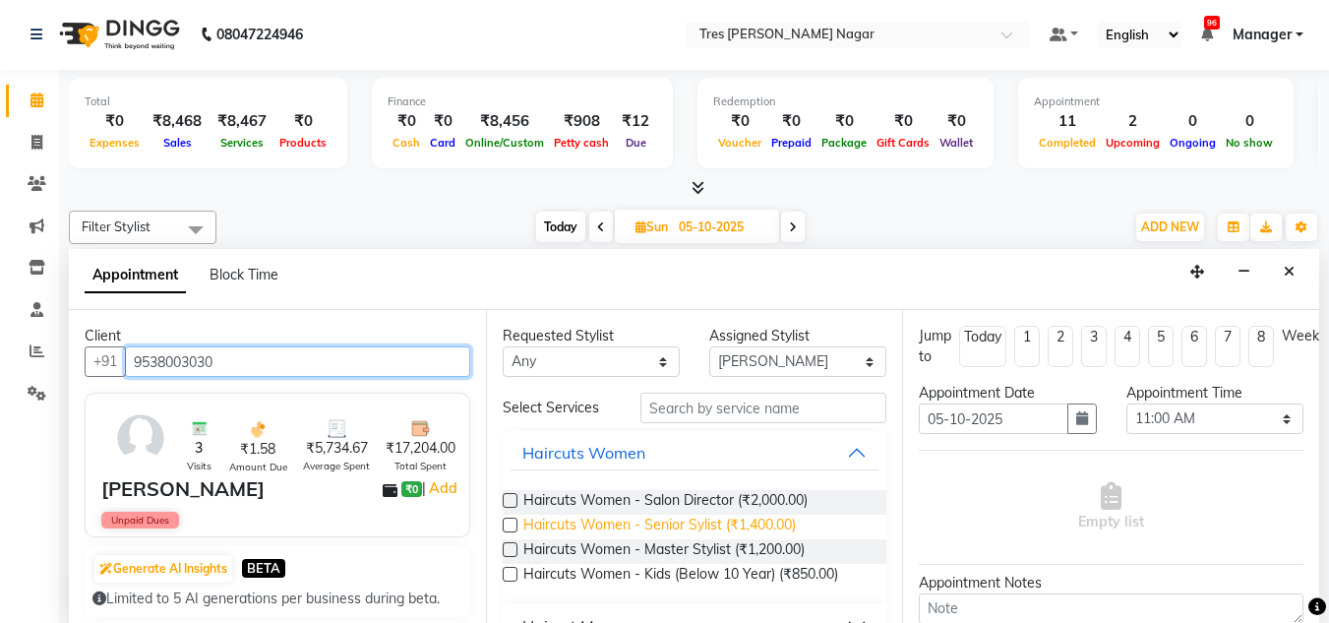
type input "9538003030"
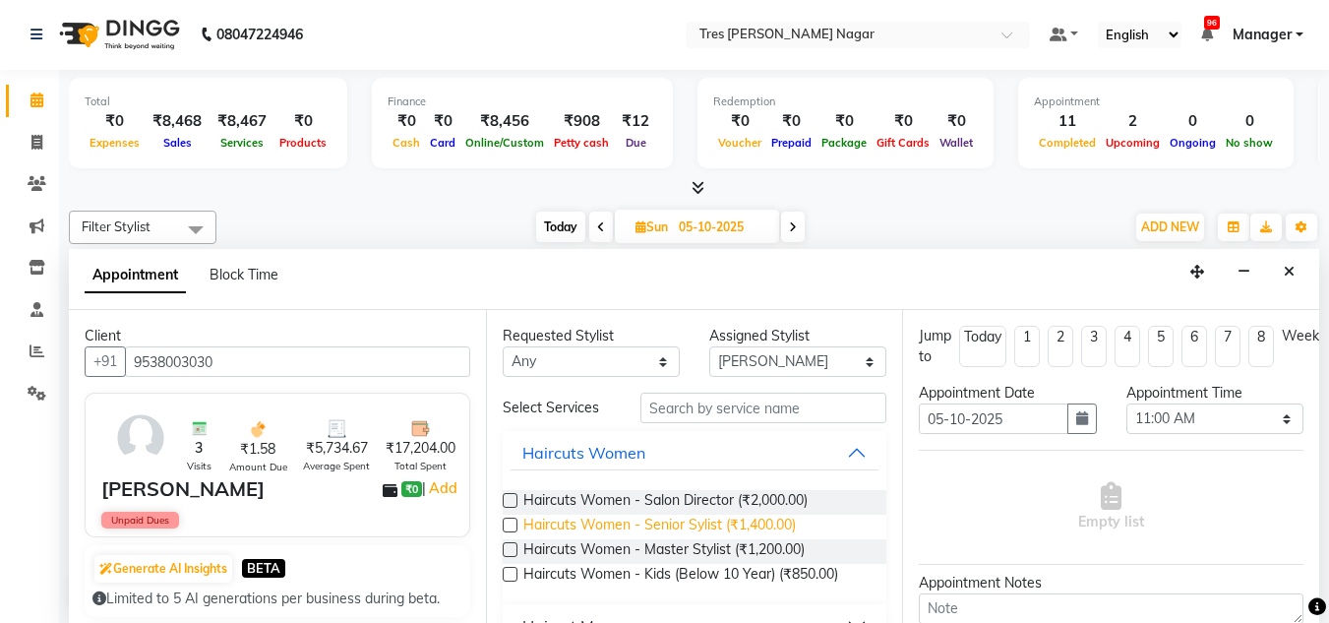
click at [724, 525] on span "Haircuts Women - Senior Sylist (₹1,400.00)" at bounding box center [659, 527] width 273 height 25
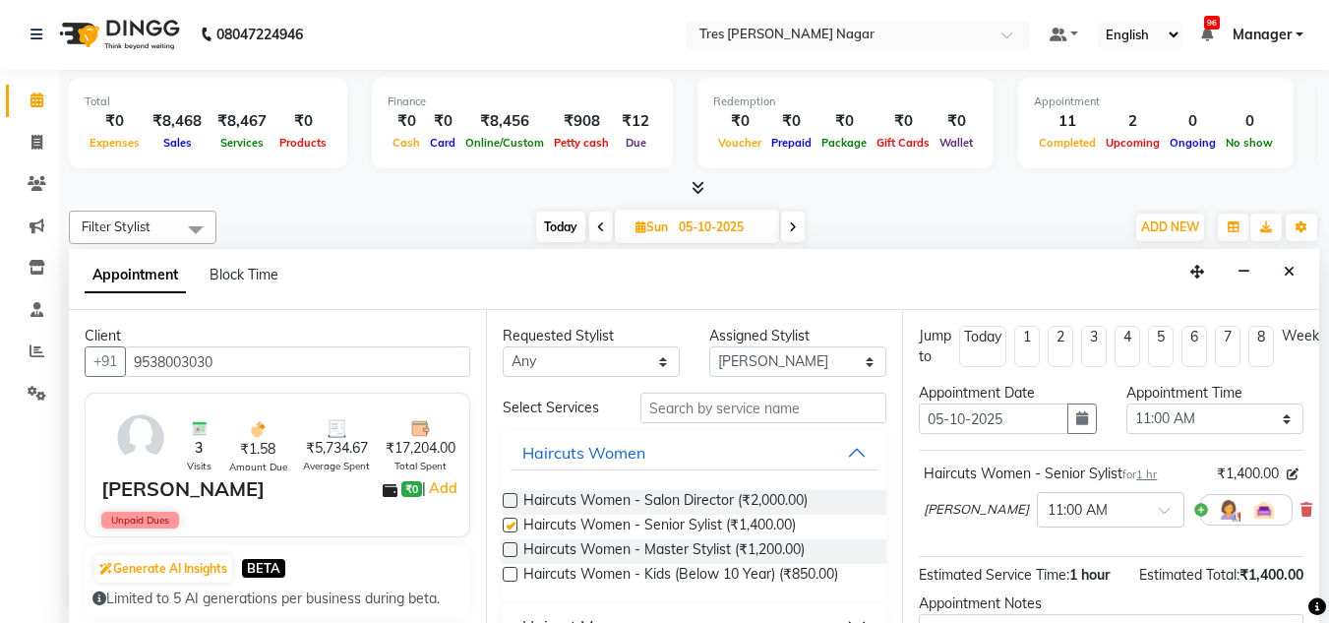
checkbox input "false"
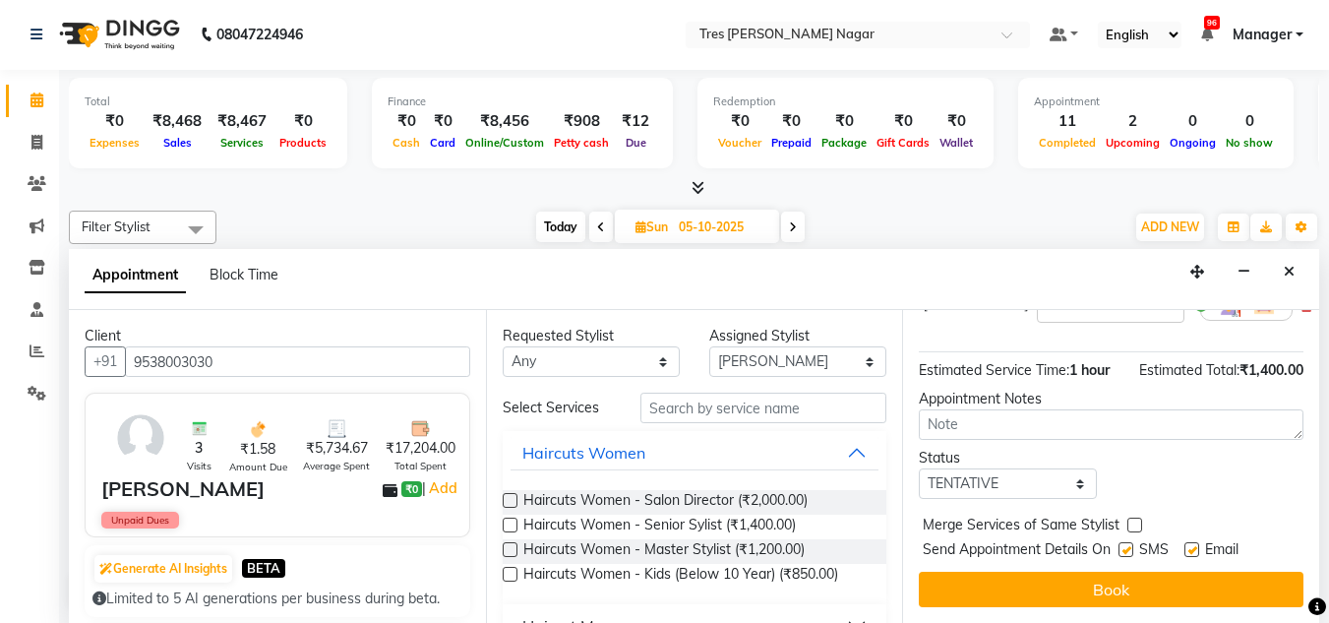
scroll to position [219, 0]
click at [998, 488] on div "Jump to Today 1 2 3 4 5 6 7 8 Weeks Appointment Date 05-10-2025 Appointment Tim…" at bounding box center [1110, 466] width 417 height 313
click at [1001, 475] on select "Select TENTATIVE CONFIRM UPCOMING" at bounding box center [1007, 483] width 177 height 31
select select "confirm booking"
click at [919, 468] on select "Select TENTATIVE CONFIRM UPCOMING" at bounding box center [1007, 483] width 177 height 31
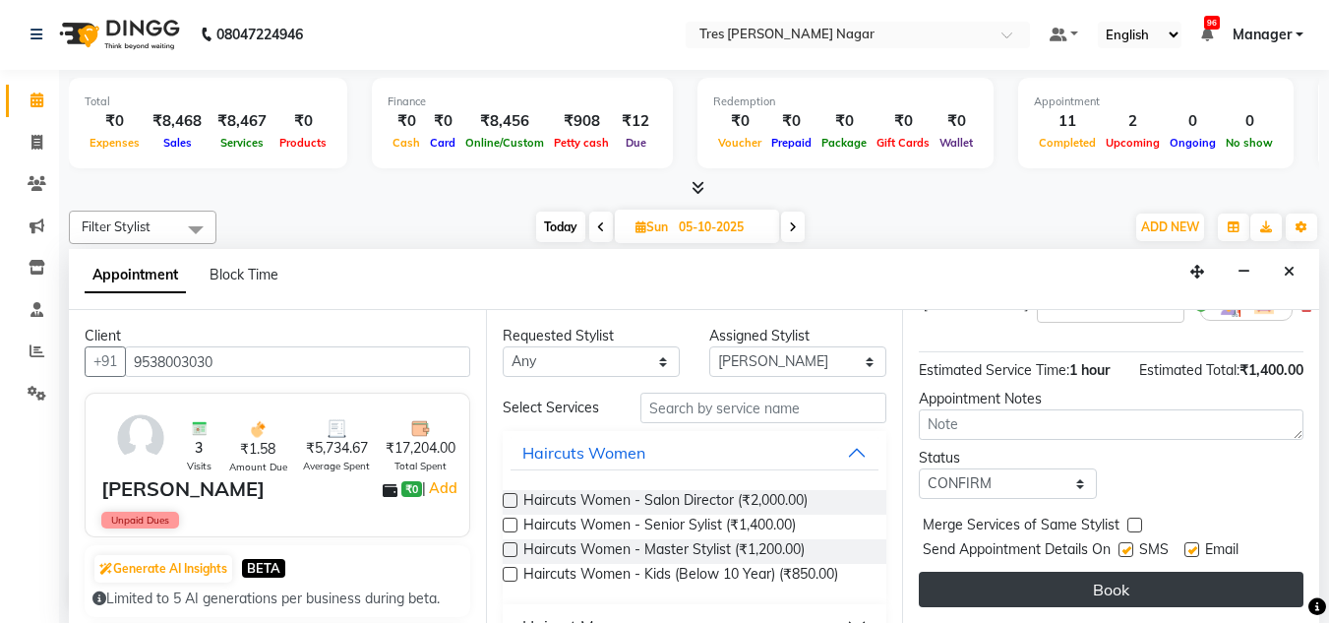
click at [1094, 572] on button "Book" at bounding box center [1111, 589] width 385 height 35
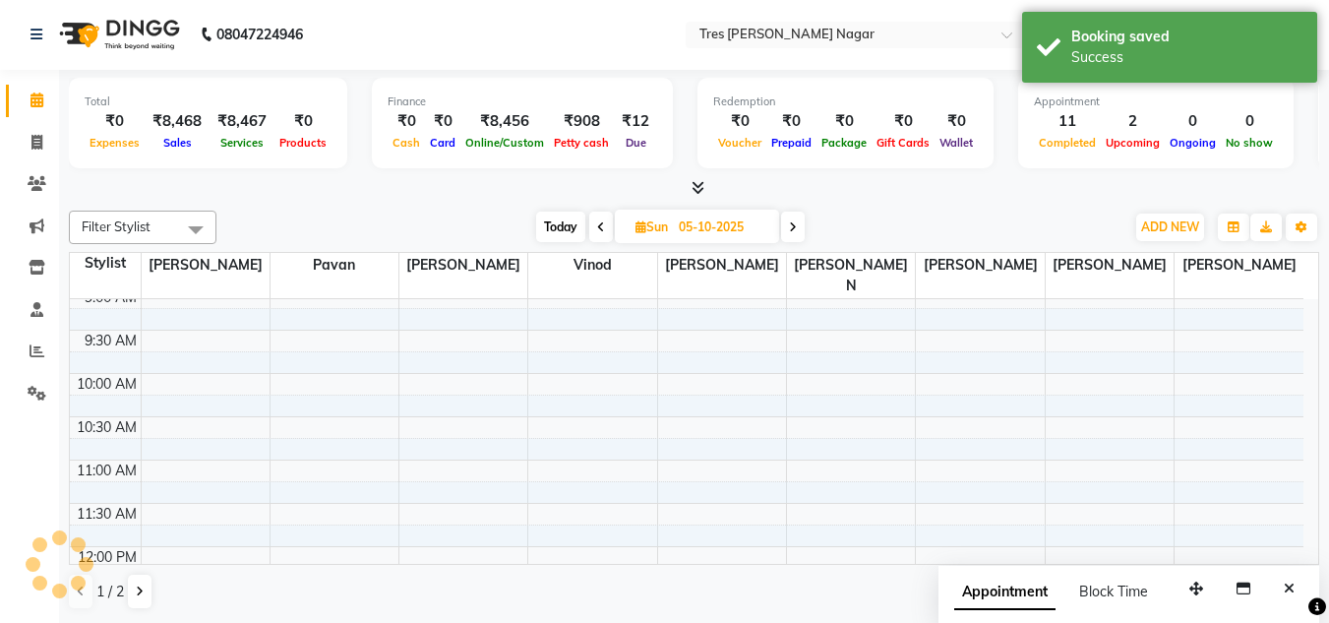
scroll to position [0, 0]
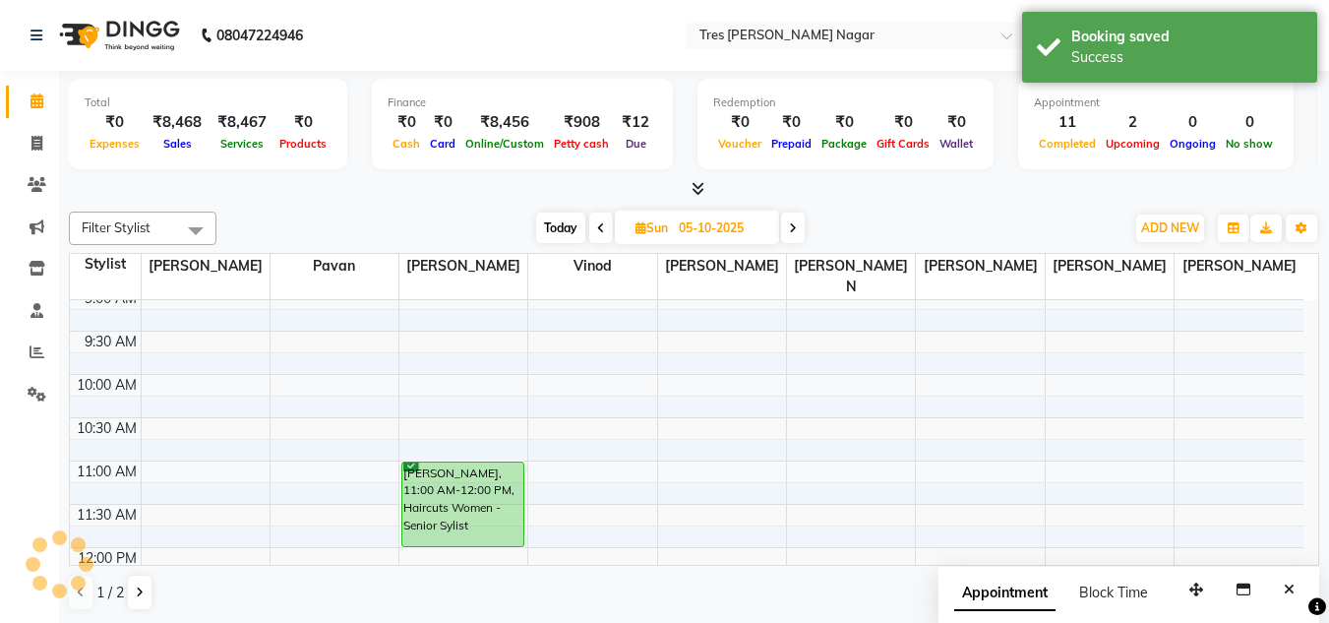
click at [563, 234] on span "Today" at bounding box center [560, 228] width 49 height 31
type input "03-10-2025"
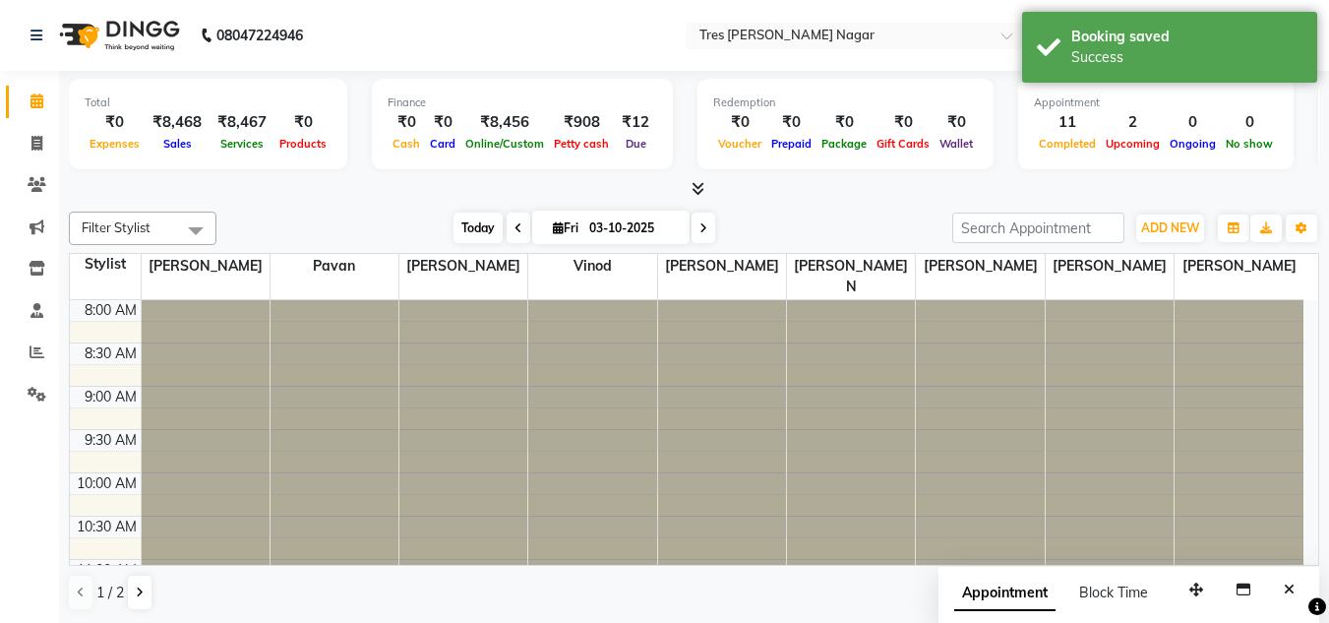
scroll to position [839, 0]
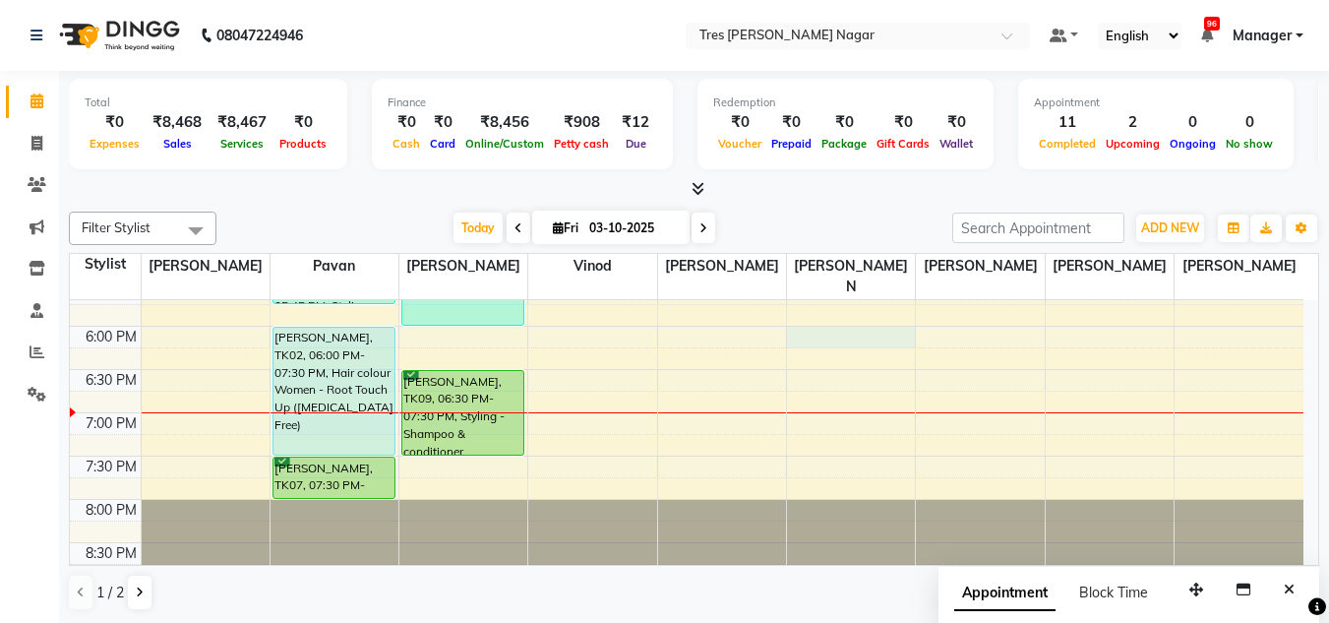
click at [845, 313] on div "8:00 AM 8:30 AM 9:00 AM 9:30 AM 10:00 AM 10:30 AM 11:00 AM 11:30 AM 12:00 PM 12…" at bounding box center [687, 23] width 1234 height 1125
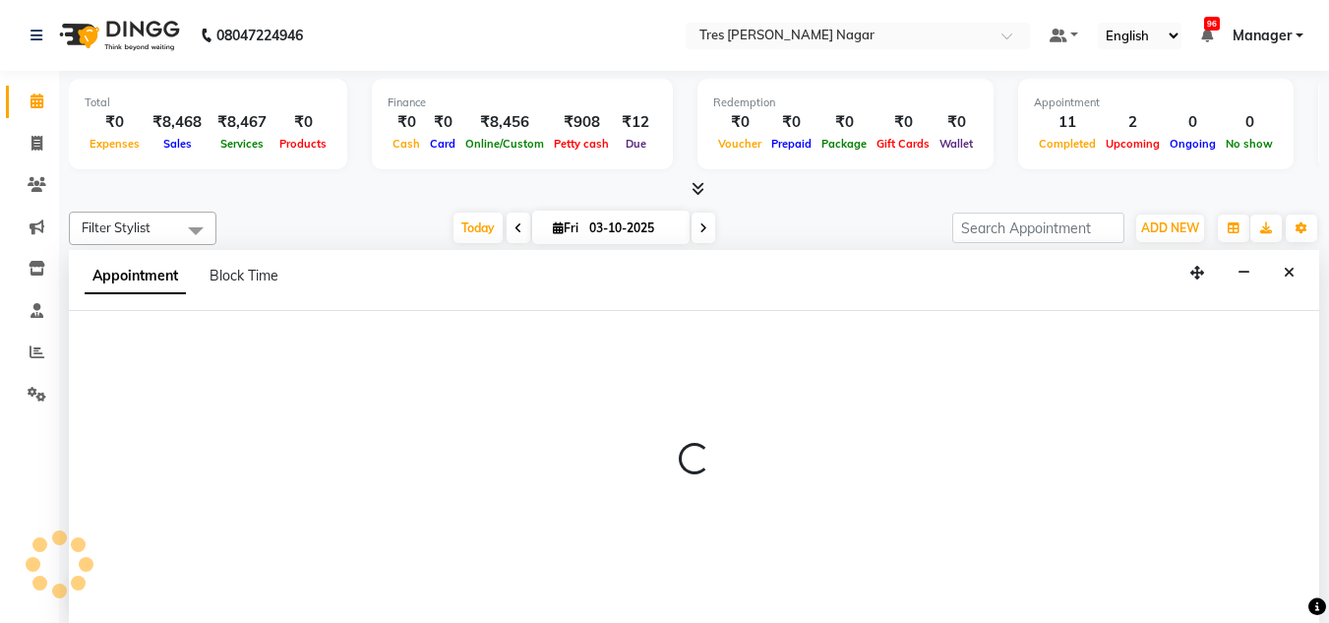
scroll to position [1, 0]
select select "84648"
select select "tentative"
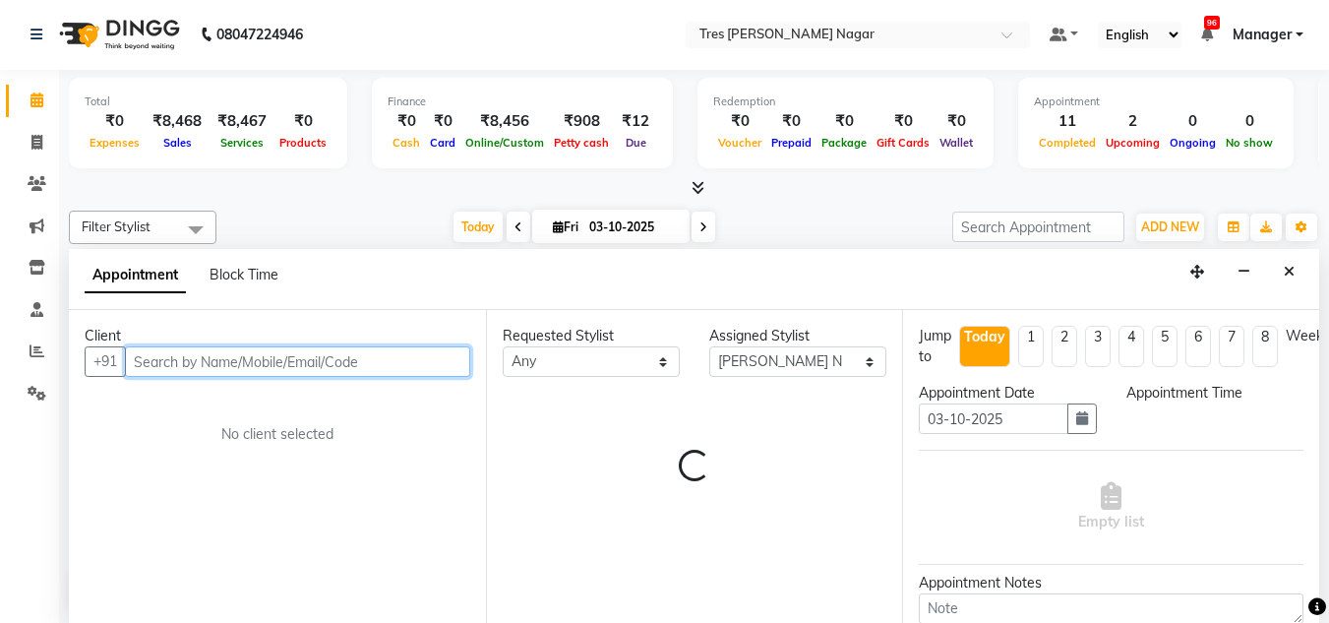
select select "1080"
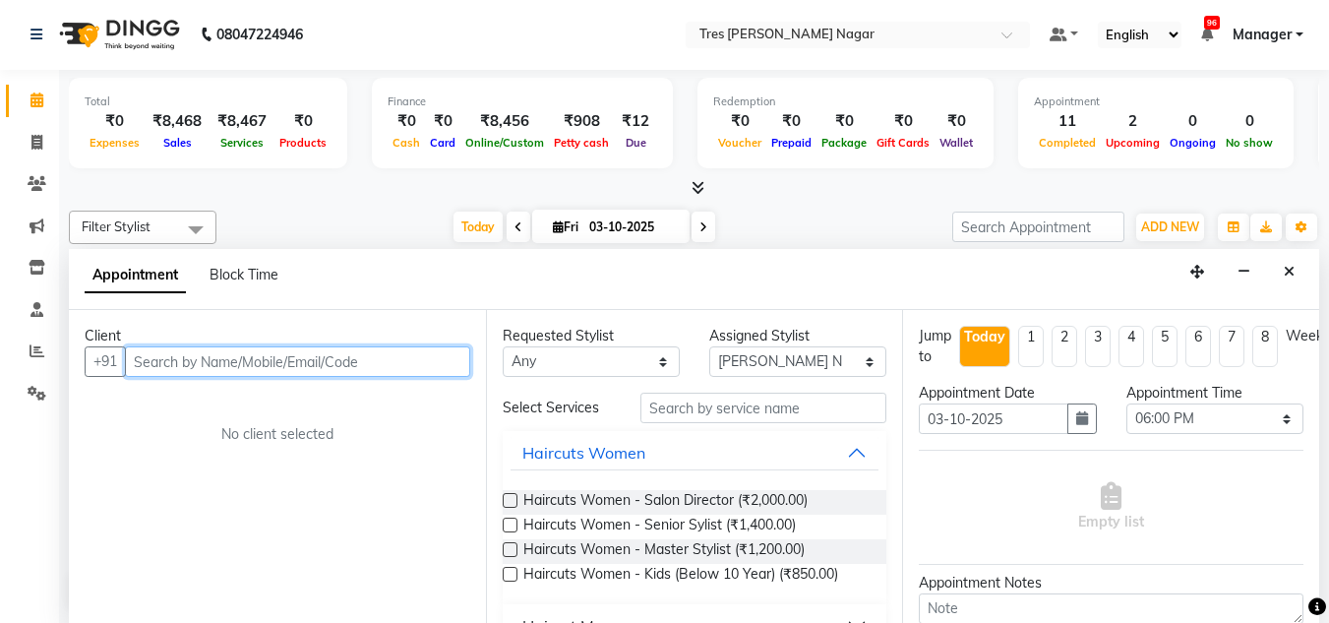
click at [245, 353] on input "text" at bounding box center [297, 361] width 345 height 31
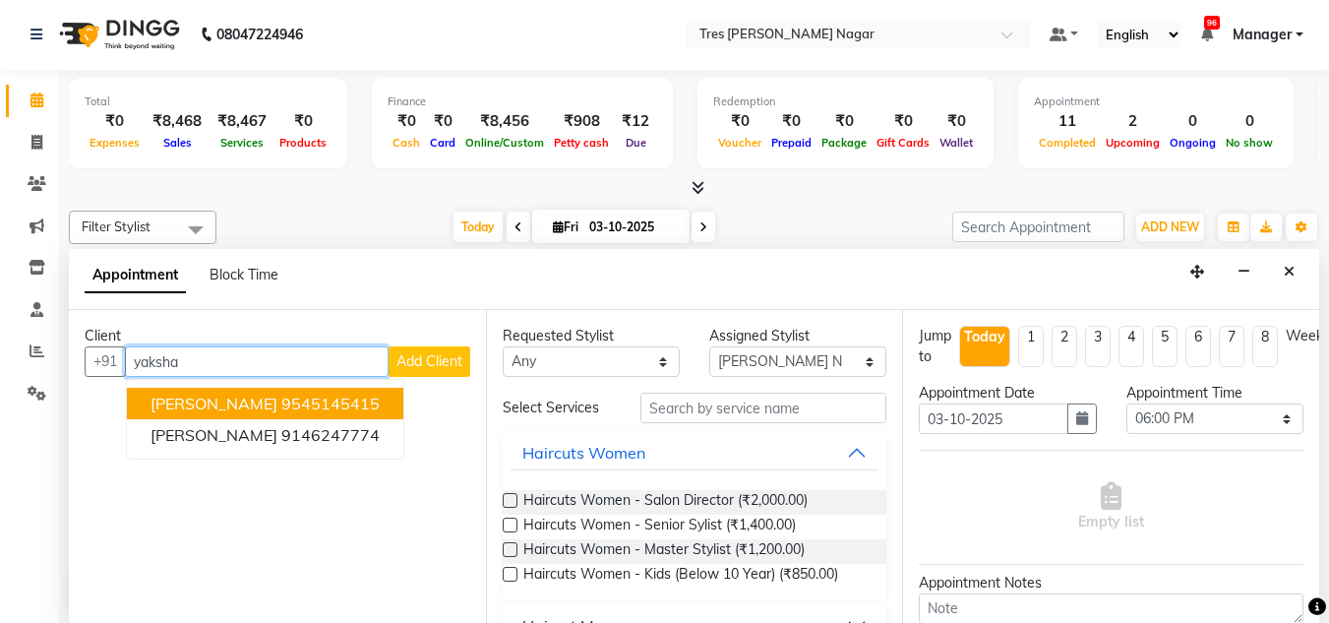
click at [222, 409] on span "Yaksha Shah" at bounding box center [214, 404] width 127 height 20
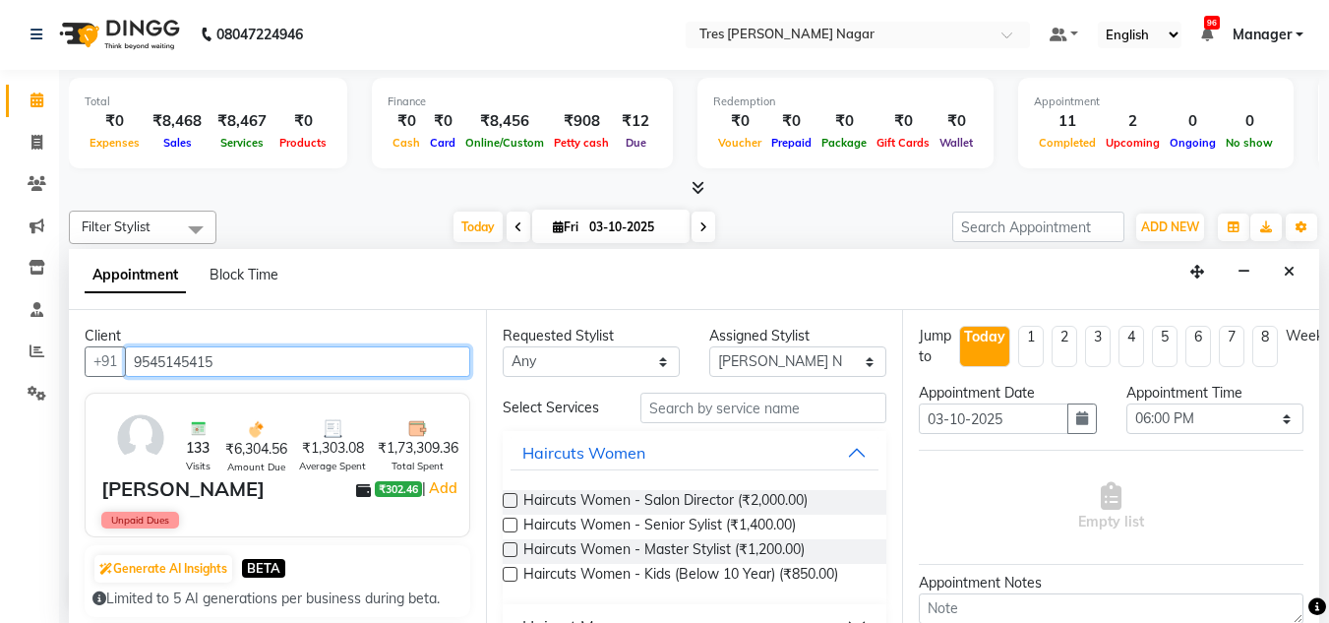
type input "9545145415"
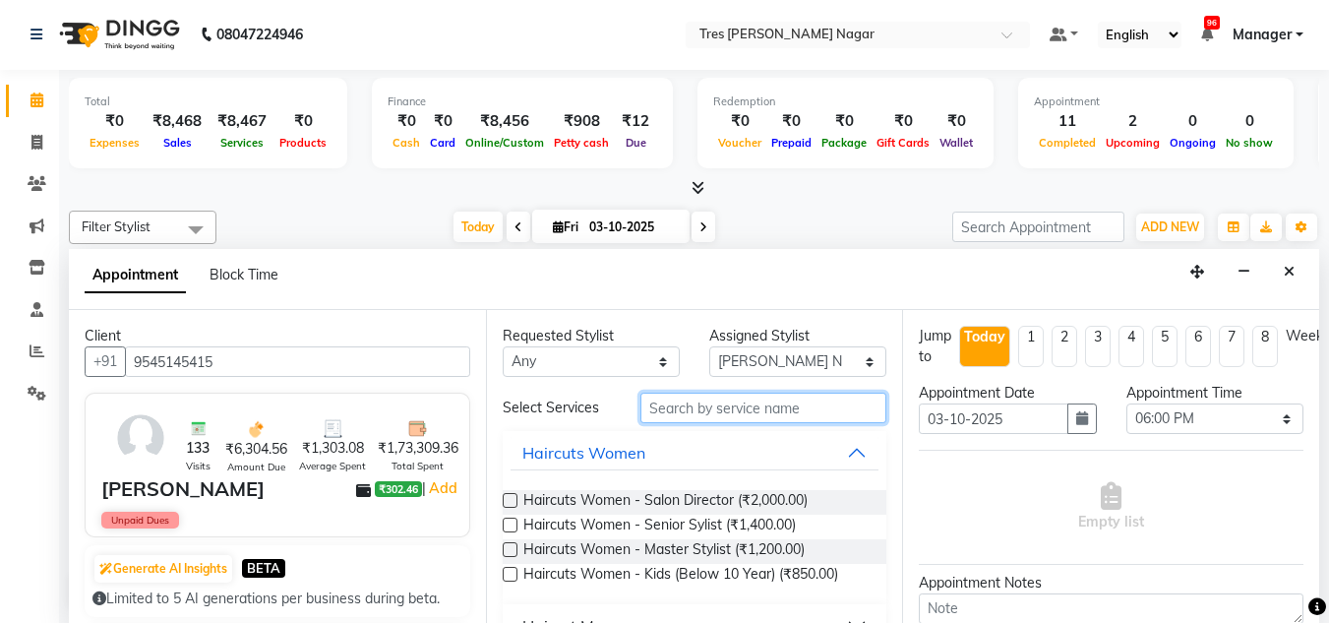
click at [735, 402] on input "text" at bounding box center [764, 408] width 246 height 31
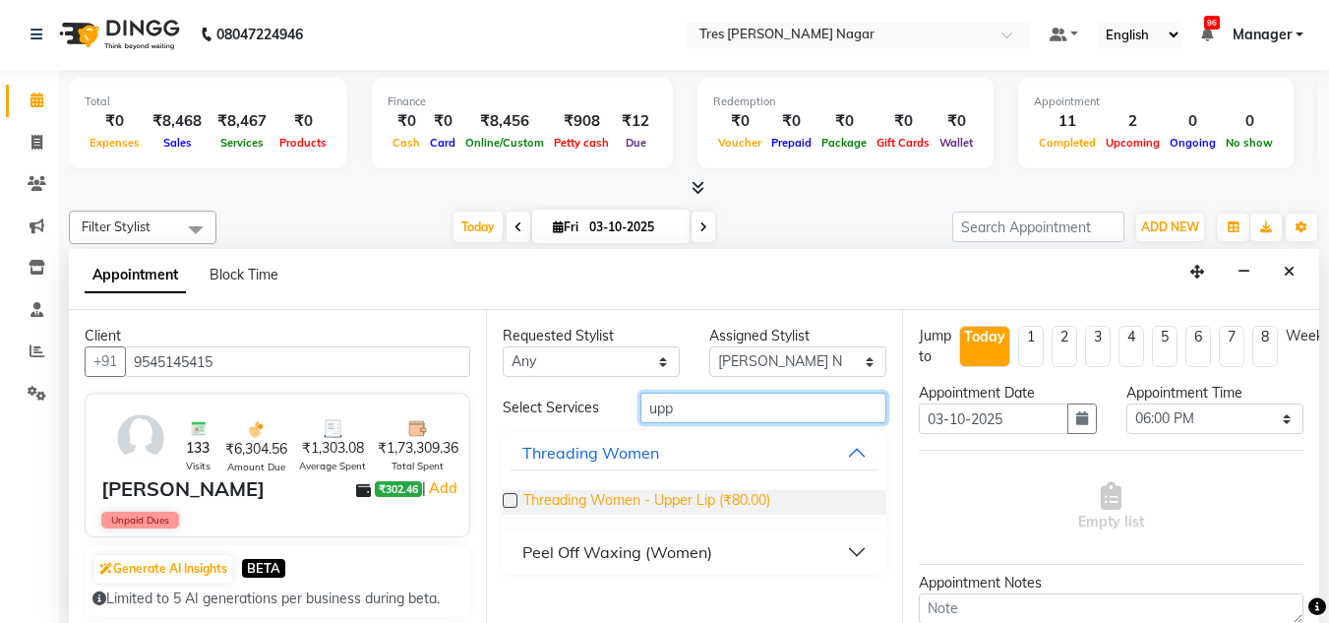
type input "upp"
click at [759, 493] on span "Threading Women - Upper Lip (₹80.00)" at bounding box center [646, 502] width 247 height 25
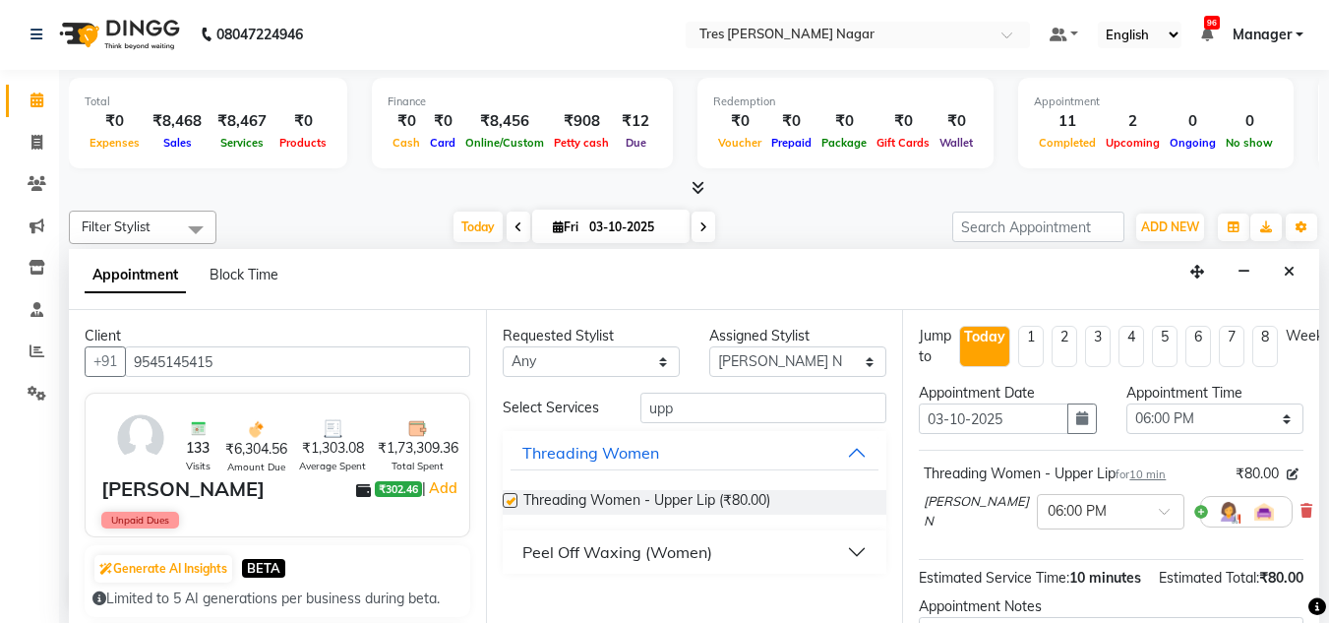
checkbox input "false"
click at [765, 359] on select "Select Ansh Jadhav Chetan Mahale Eva Harshita Neha Aywale Pallavi H Pavan Pranj…" at bounding box center [797, 361] width 177 height 31
select select "85930"
click at [709, 346] on select "Select Ansh Jadhav Chetan Mahale Eva Harshita Neha Aywale Pallavi H Pavan Pranj…" at bounding box center [797, 361] width 177 height 31
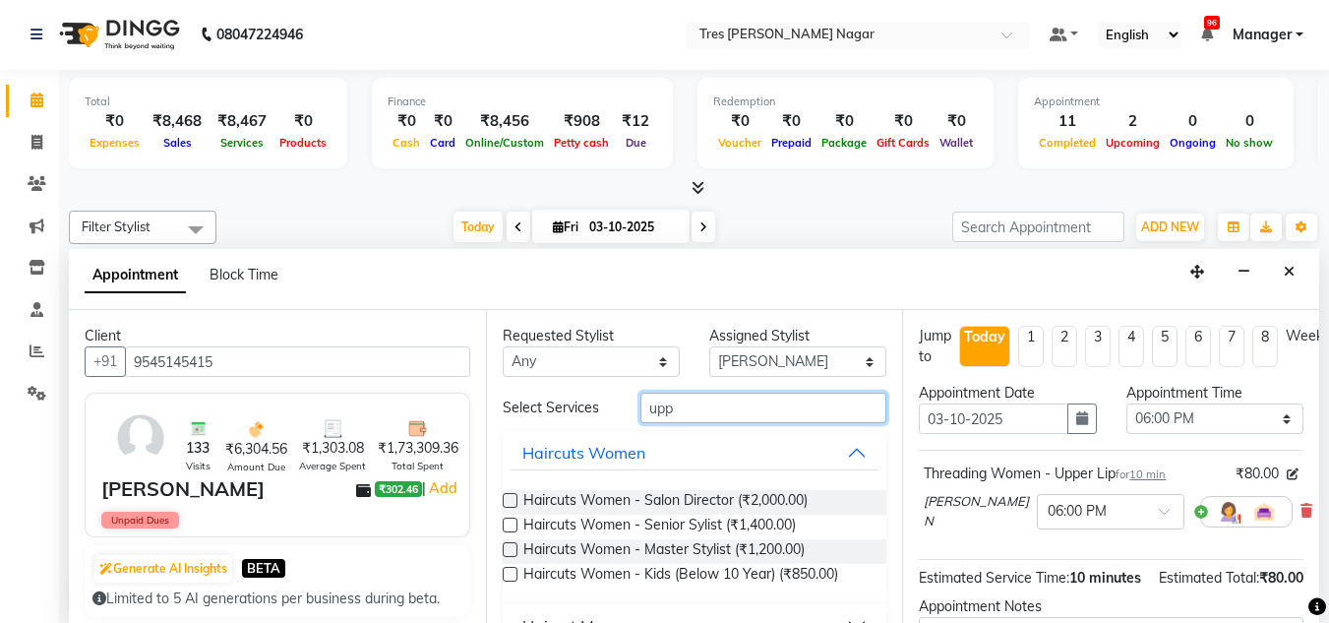
drag, startPoint x: 715, startPoint y: 413, endPoint x: 505, endPoint y: 423, distance: 210.8
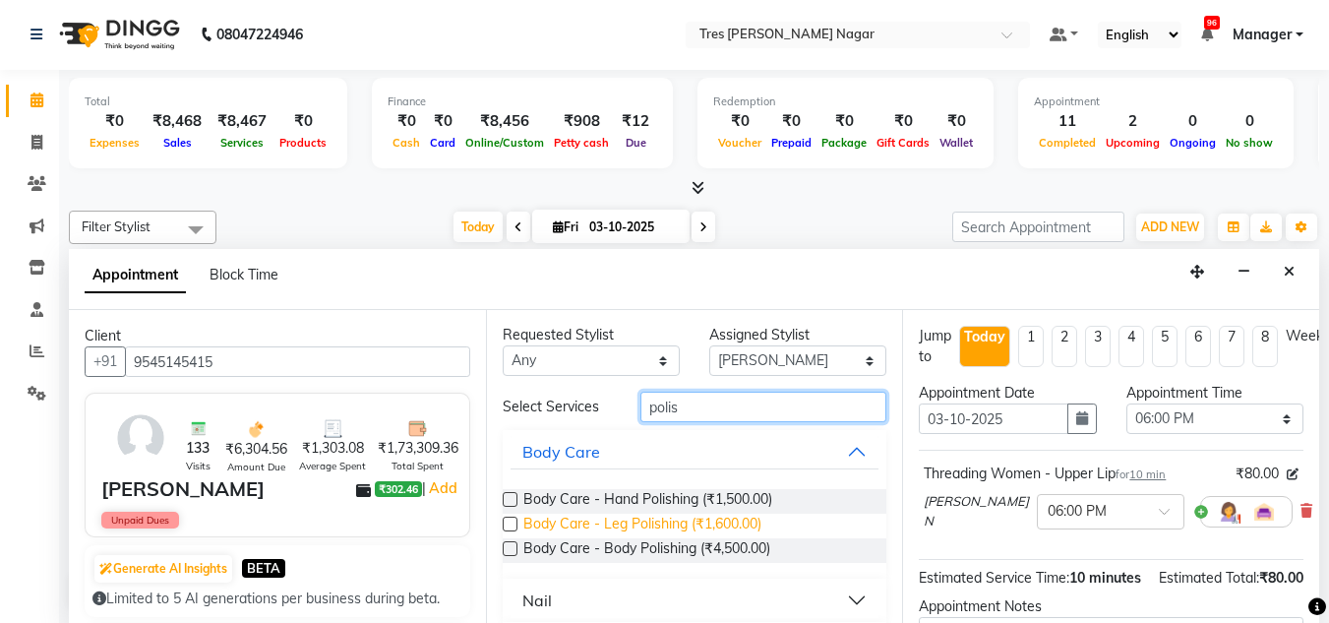
scroll to position [0, 0]
drag, startPoint x: 693, startPoint y: 411, endPoint x: 565, endPoint y: 419, distance: 128.2
click at [565, 419] on div "Select Services polis" at bounding box center [695, 408] width 414 height 31
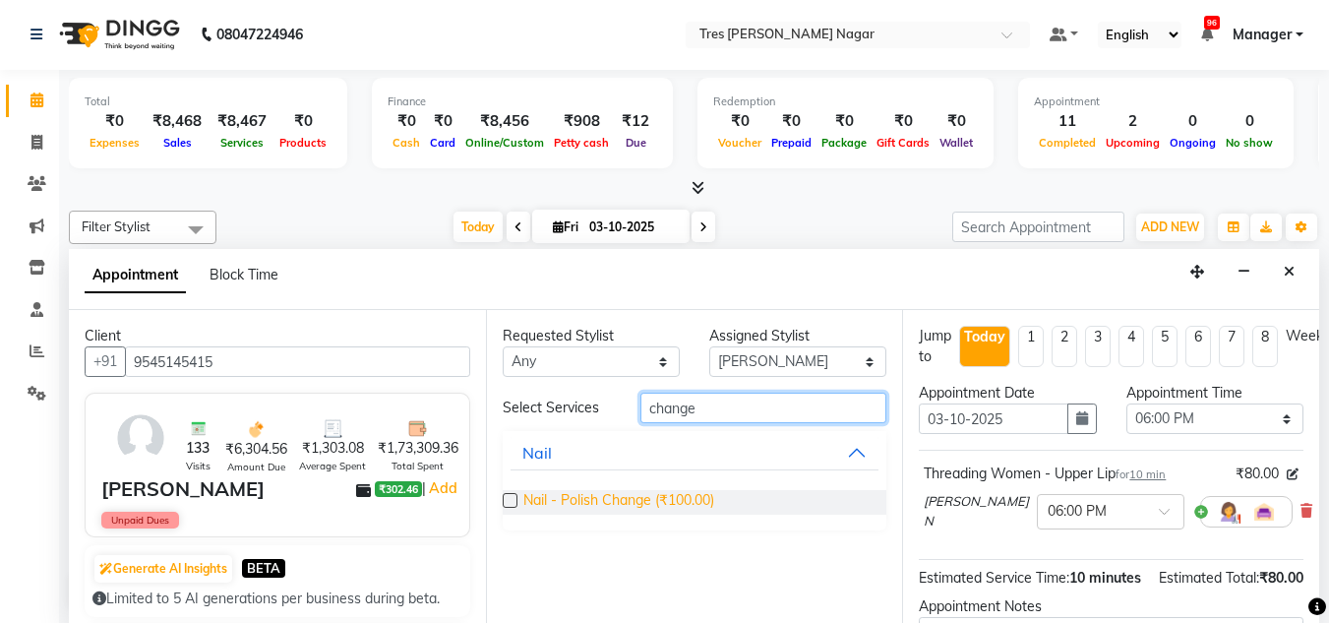
type input "change"
click at [602, 499] on span "Nail - Polish Change (₹100.00)" at bounding box center [618, 502] width 191 height 25
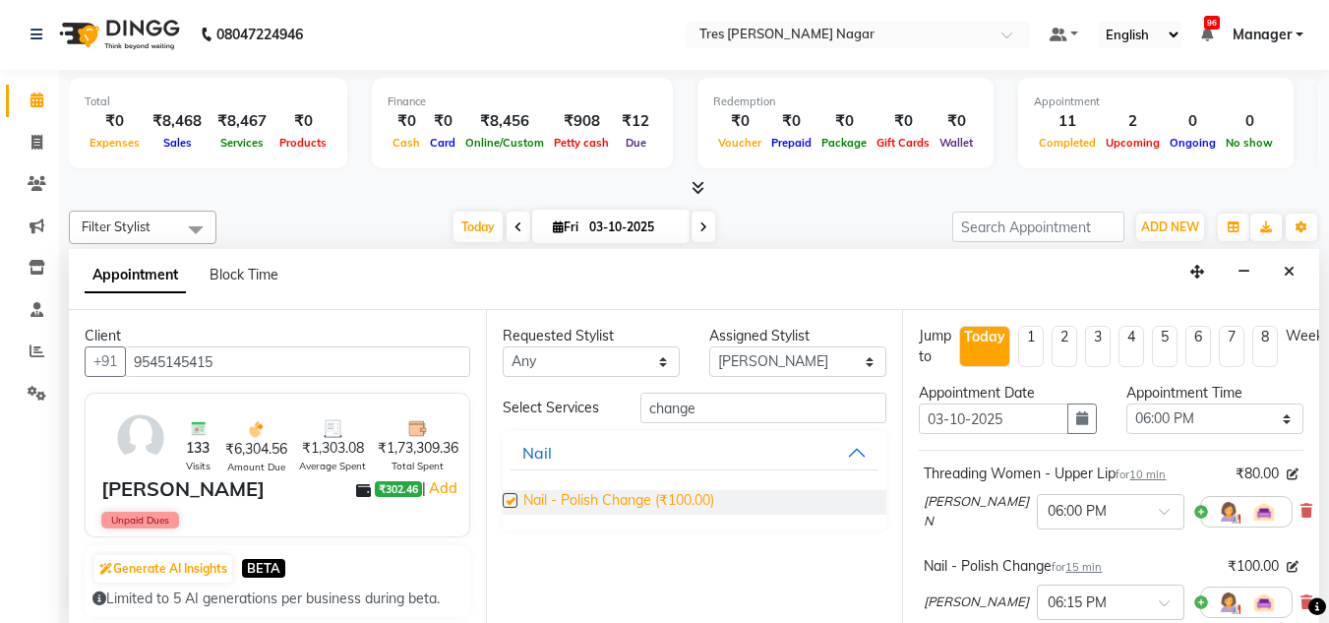
checkbox input "false"
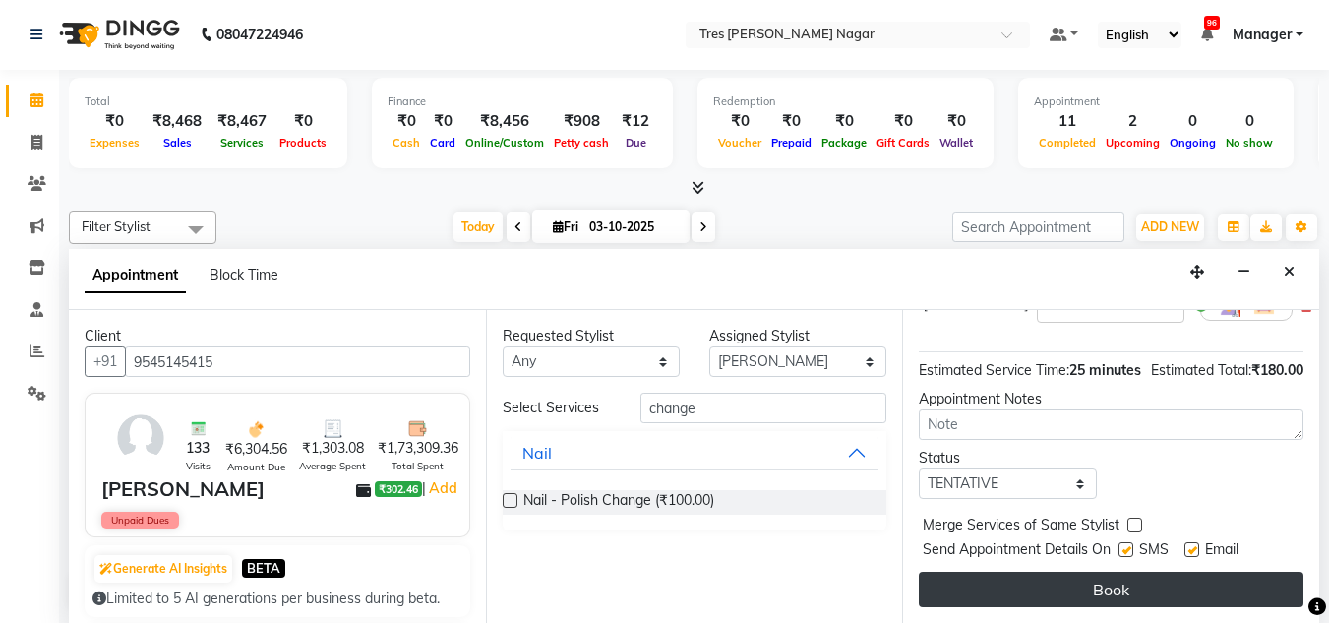
click at [1091, 572] on button "Book" at bounding box center [1111, 589] width 385 height 35
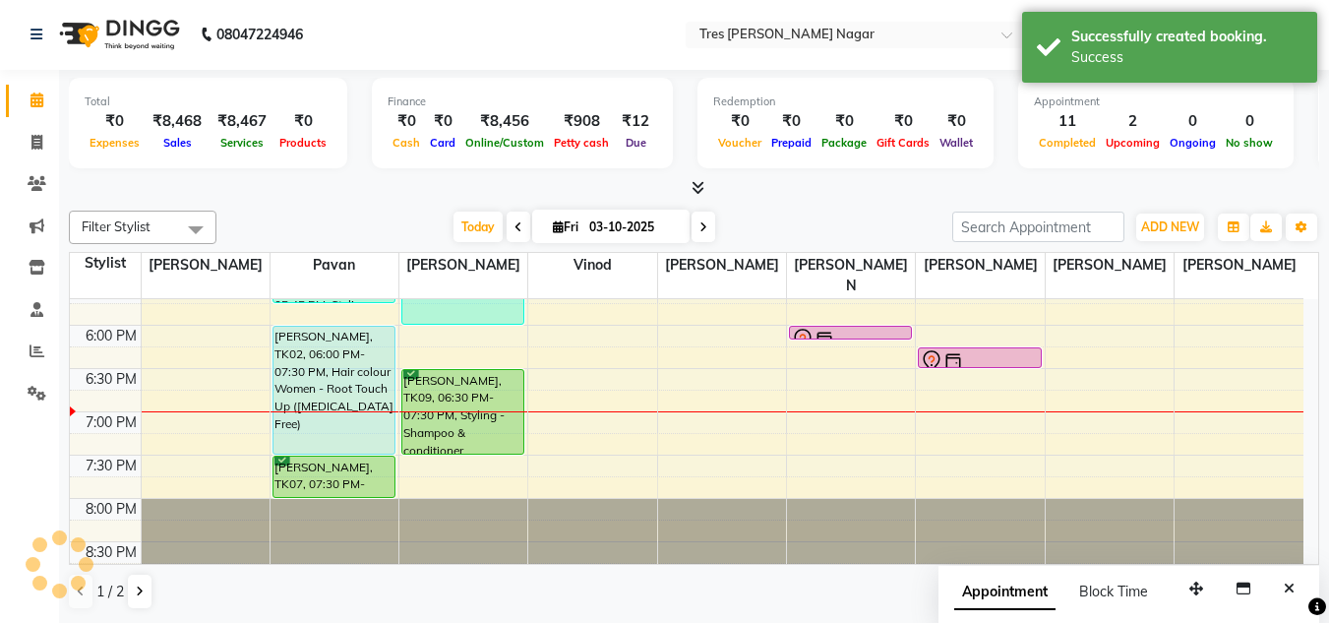
scroll to position [0, 0]
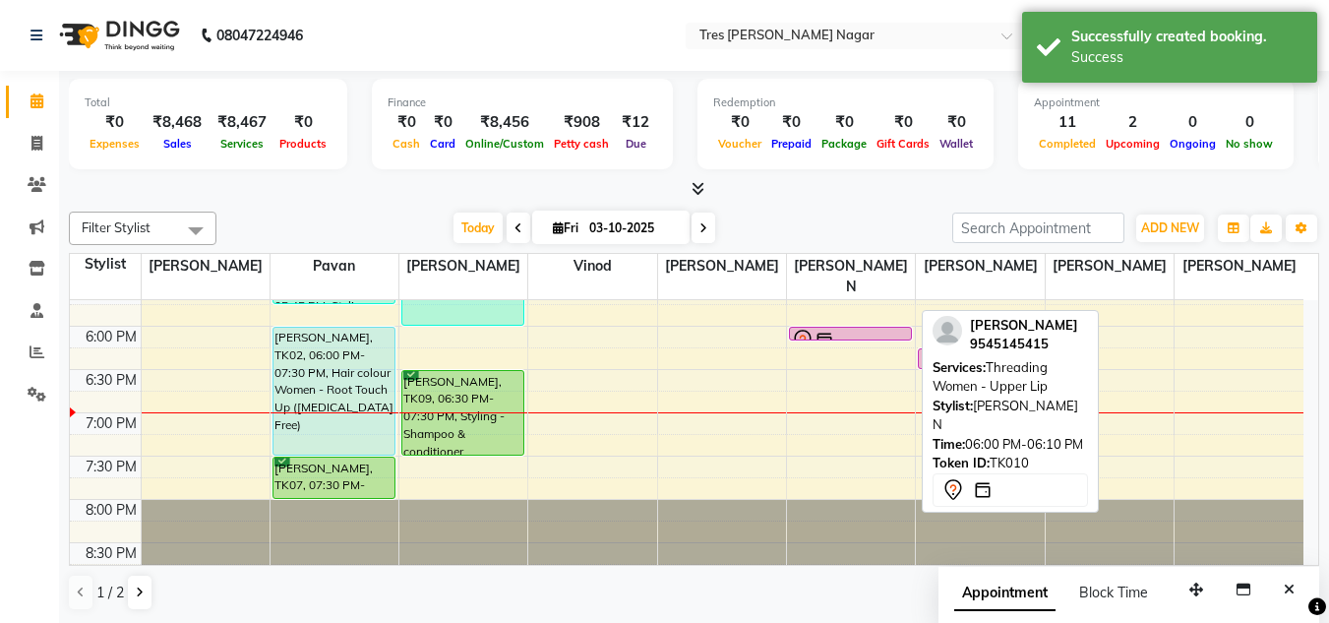
click at [850, 329] on div at bounding box center [850, 341] width 119 height 24
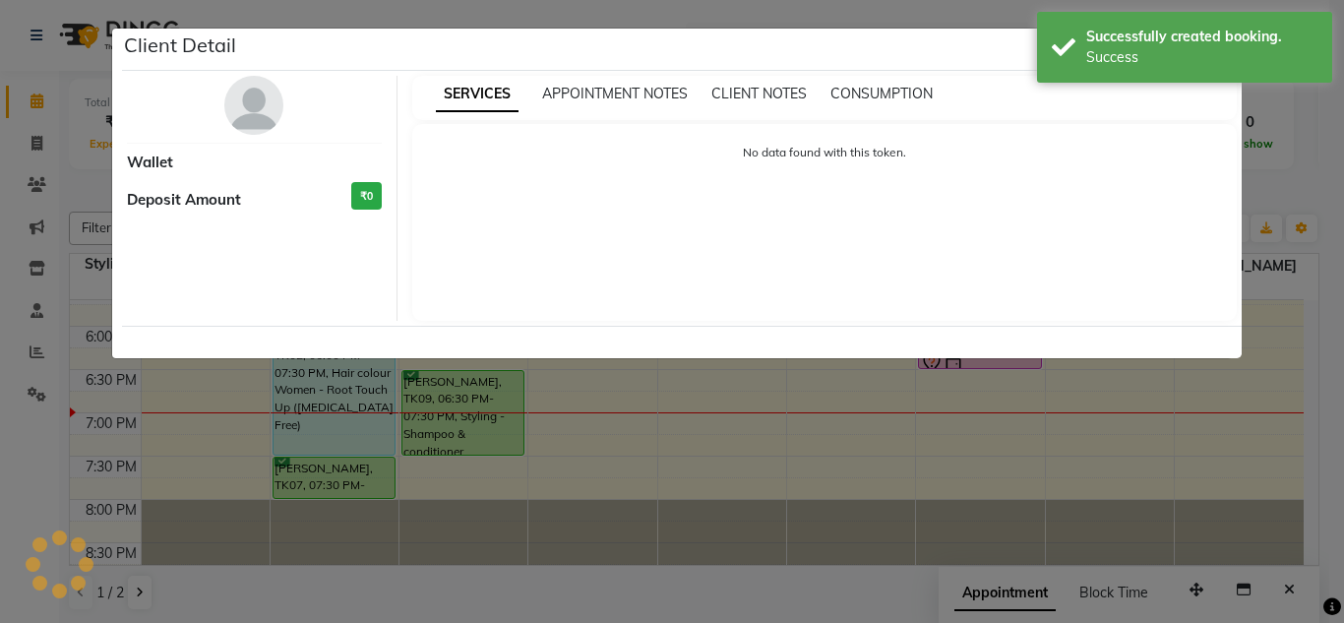
select select "7"
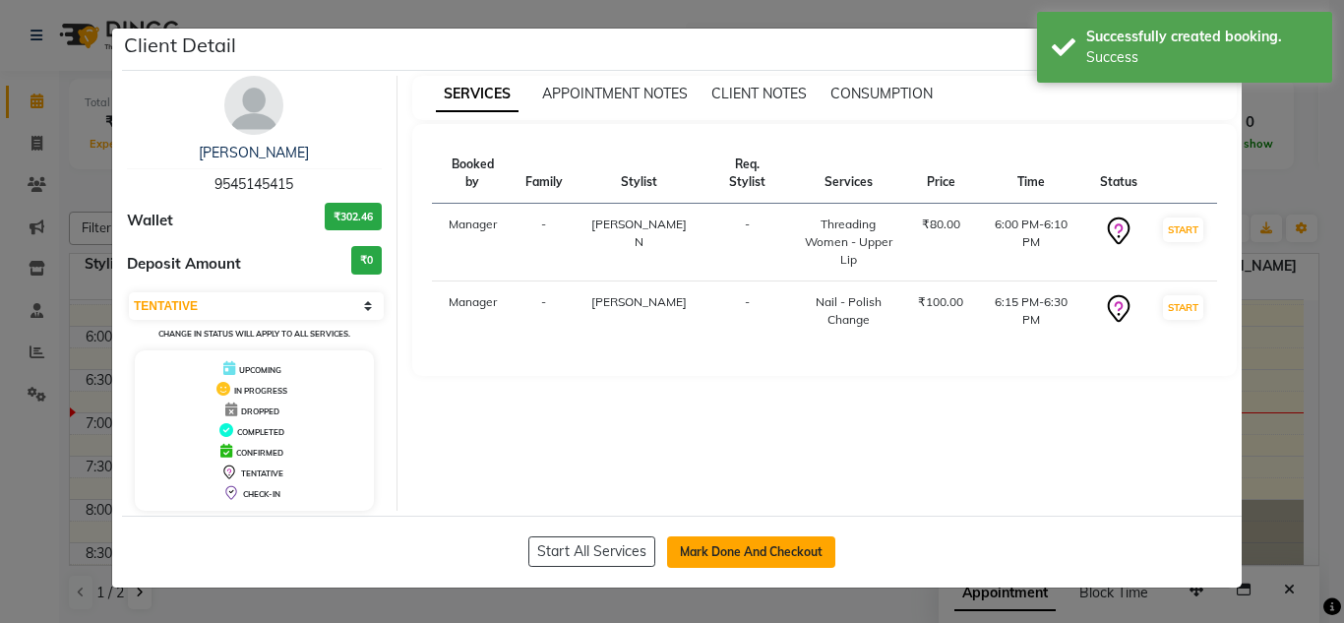
click at [783, 547] on button "Mark Done And Checkout" at bounding box center [751, 551] width 168 height 31
select select "service"
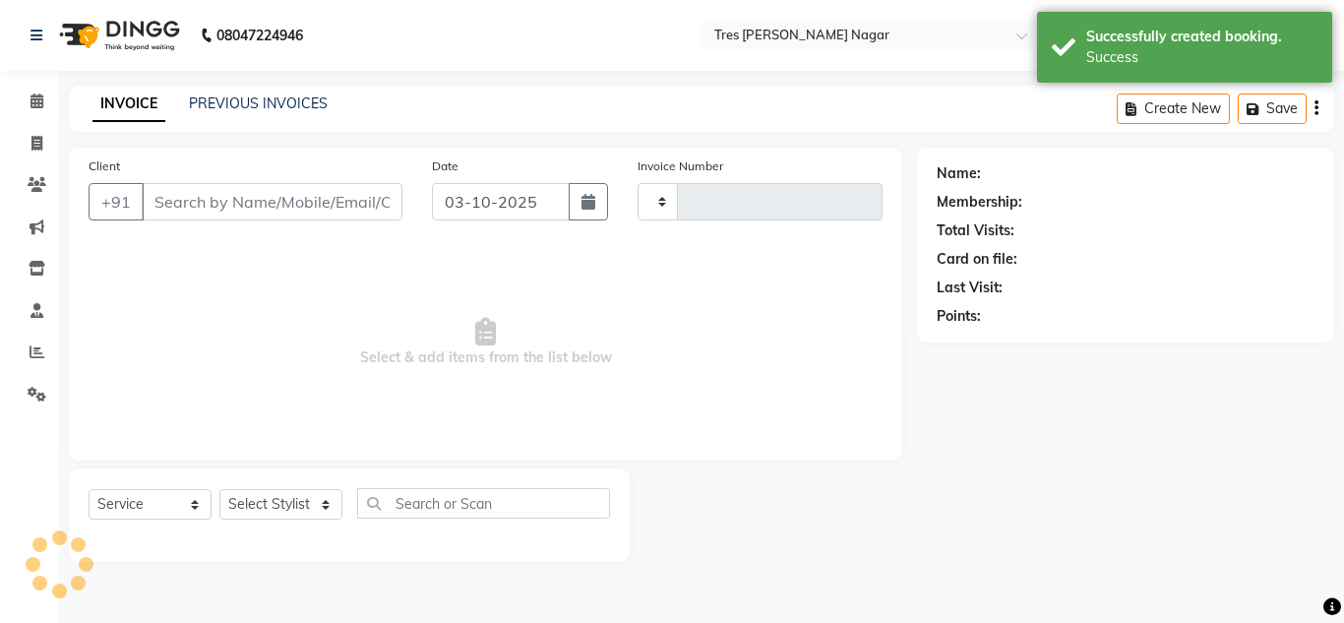
type input "1304"
select select "8052"
type input "9545145415"
select select "85930"
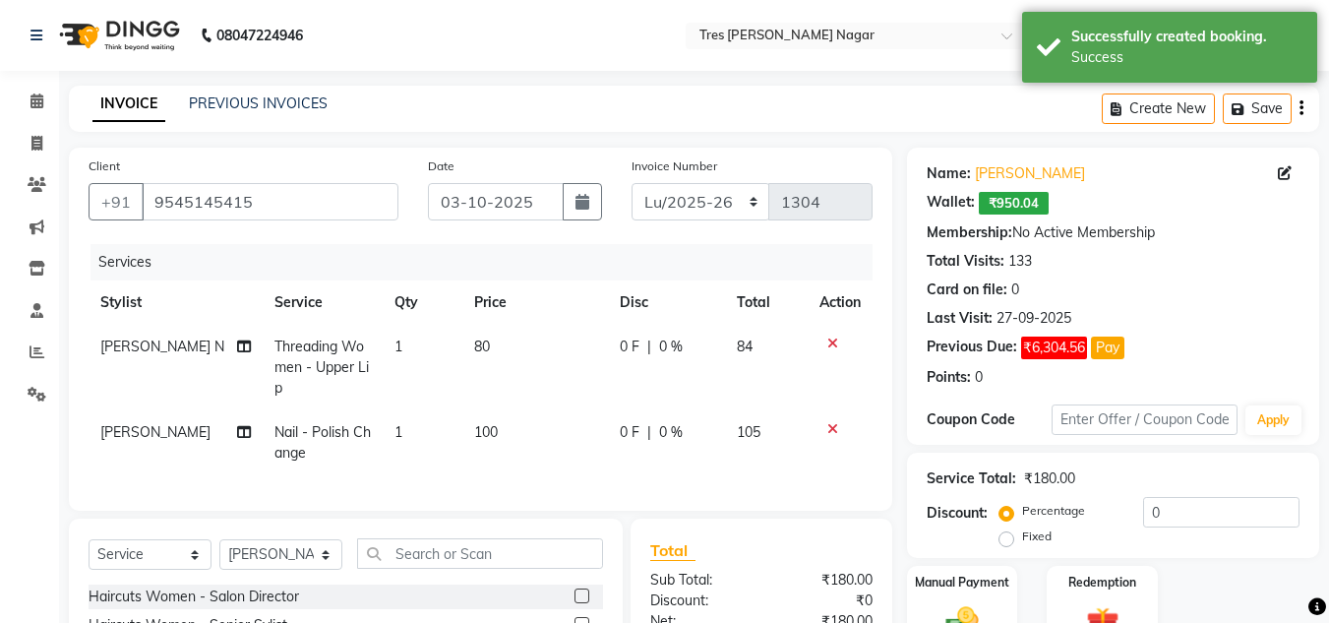
scroll to position [230, 0]
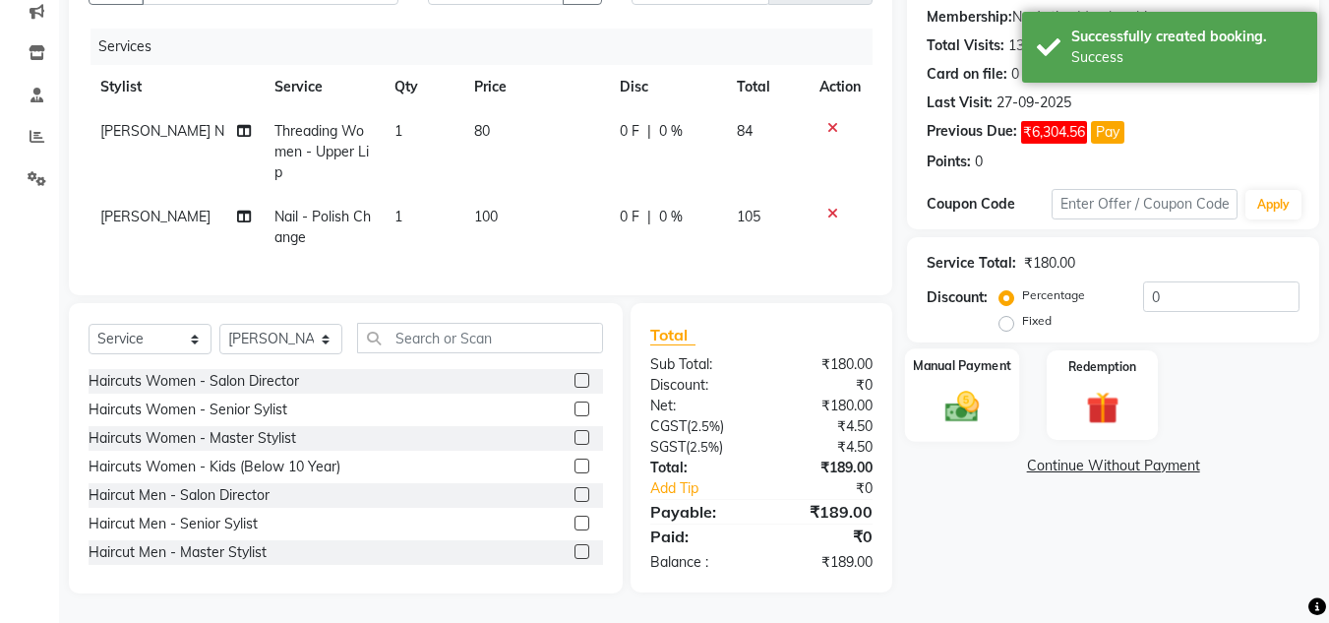
click at [959, 387] on img at bounding box center [962, 406] width 55 height 39
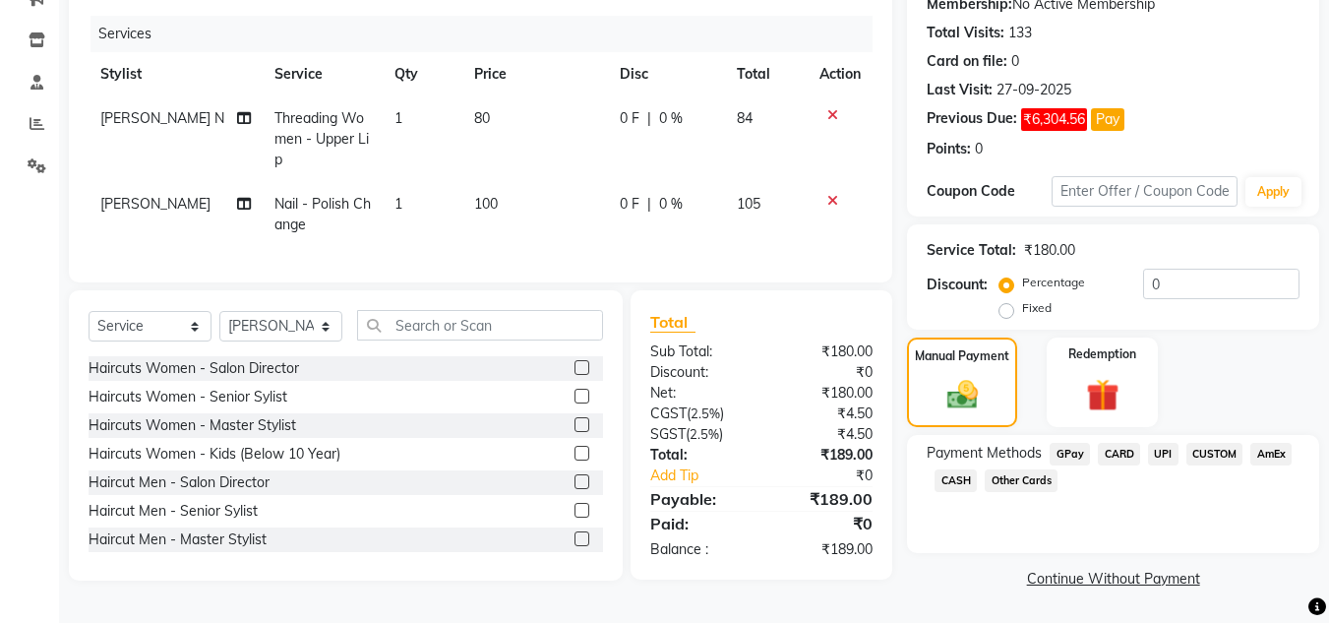
click at [1166, 455] on span "UPI" at bounding box center [1163, 454] width 31 height 23
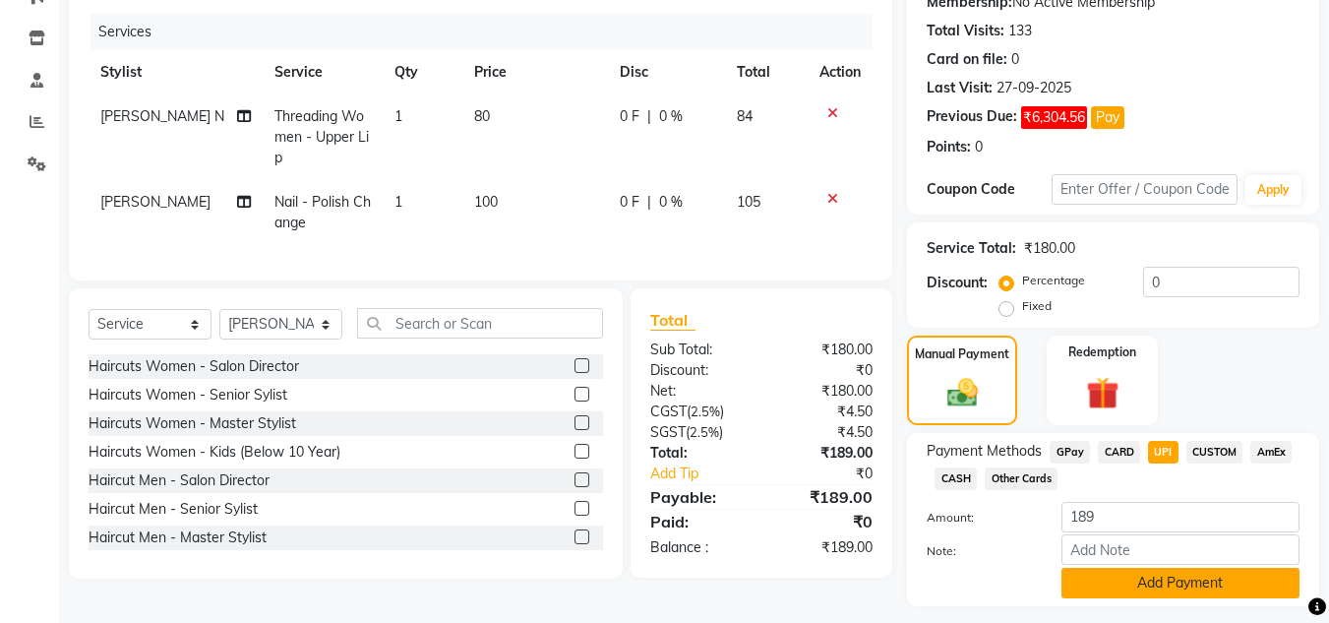
click at [1163, 588] on button "Add Payment" at bounding box center [1181, 583] width 238 height 31
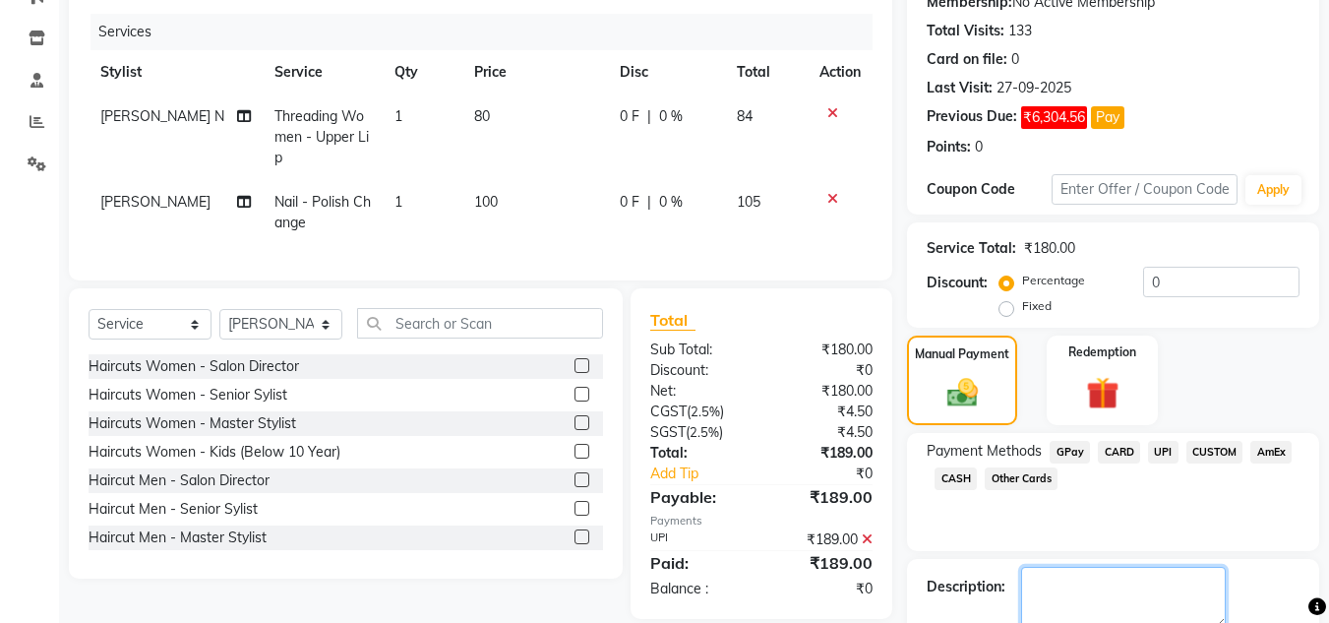
click at [1120, 582] on textarea at bounding box center [1123, 597] width 205 height 61
type textarea "Sharon"
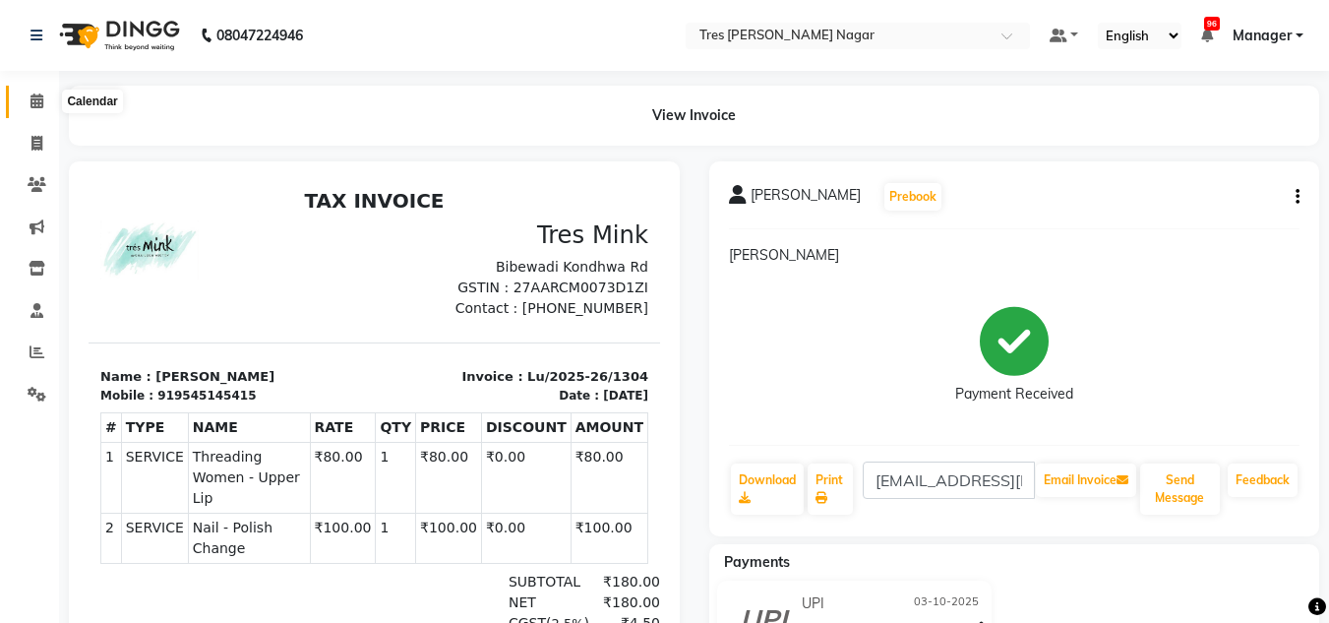
click at [37, 103] on icon at bounding box center [37, 100] width 13 height 15
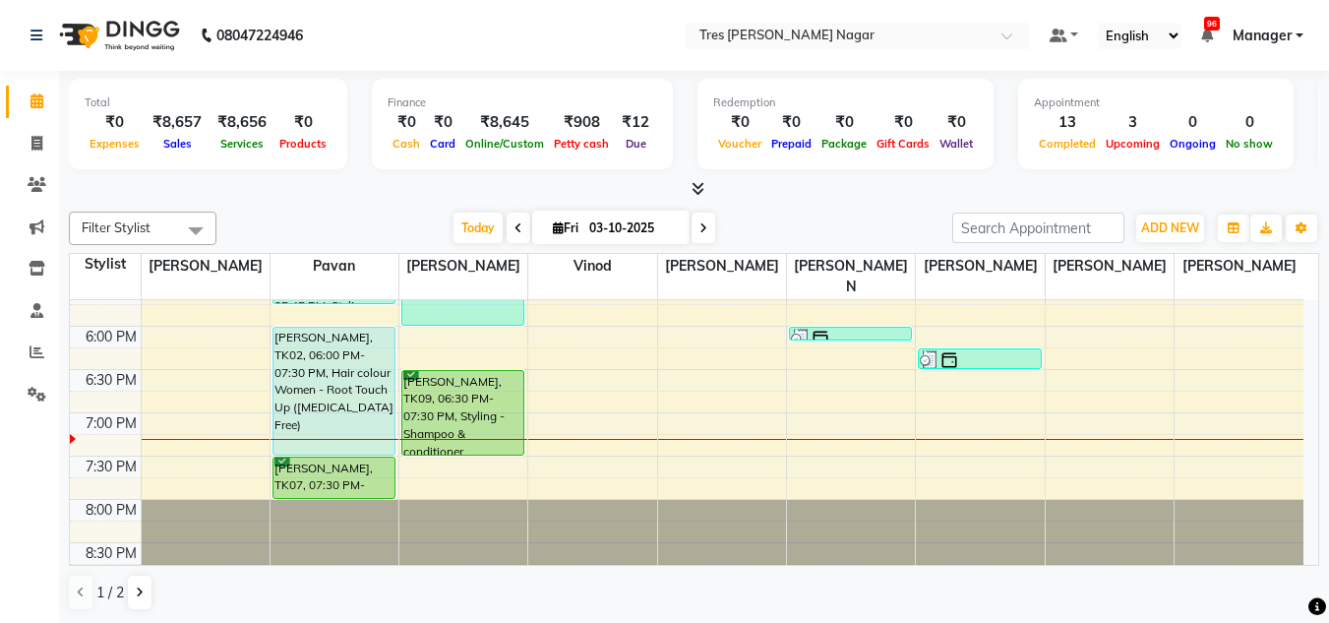
scroll to position [1, 0]
click at [702, 235] on span at bounding box center [704, 227] width 24 height 31
type input "04-10-2025"
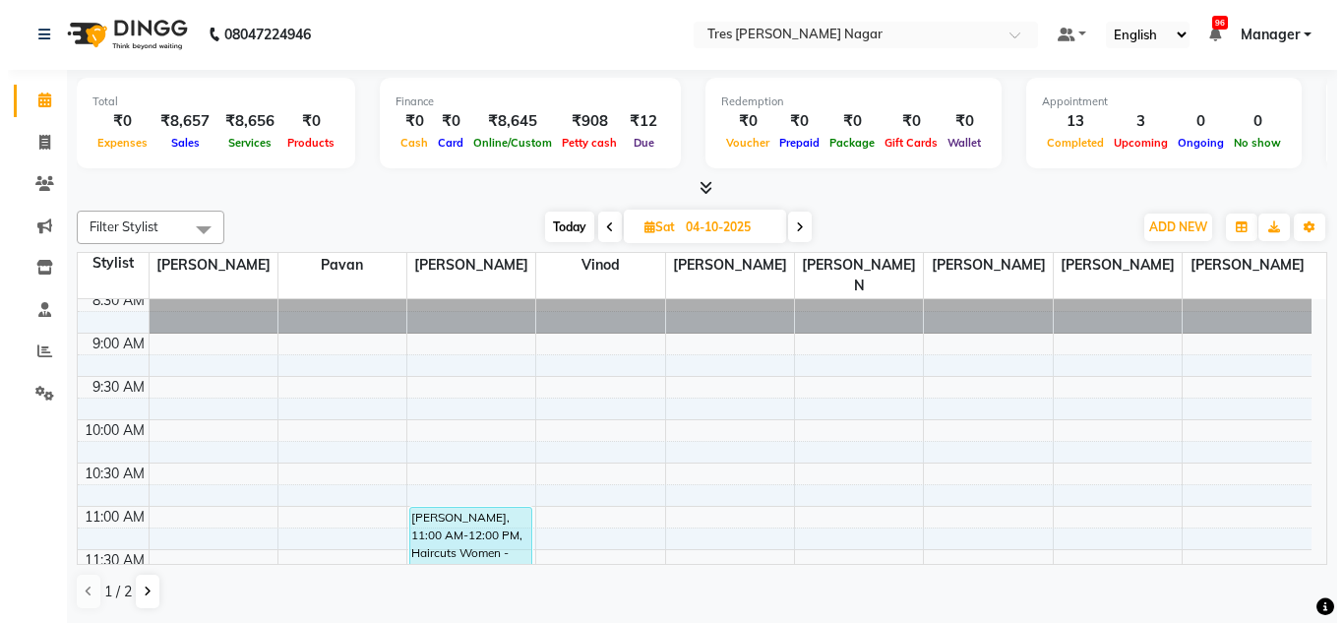
scroll to position [151, 0]
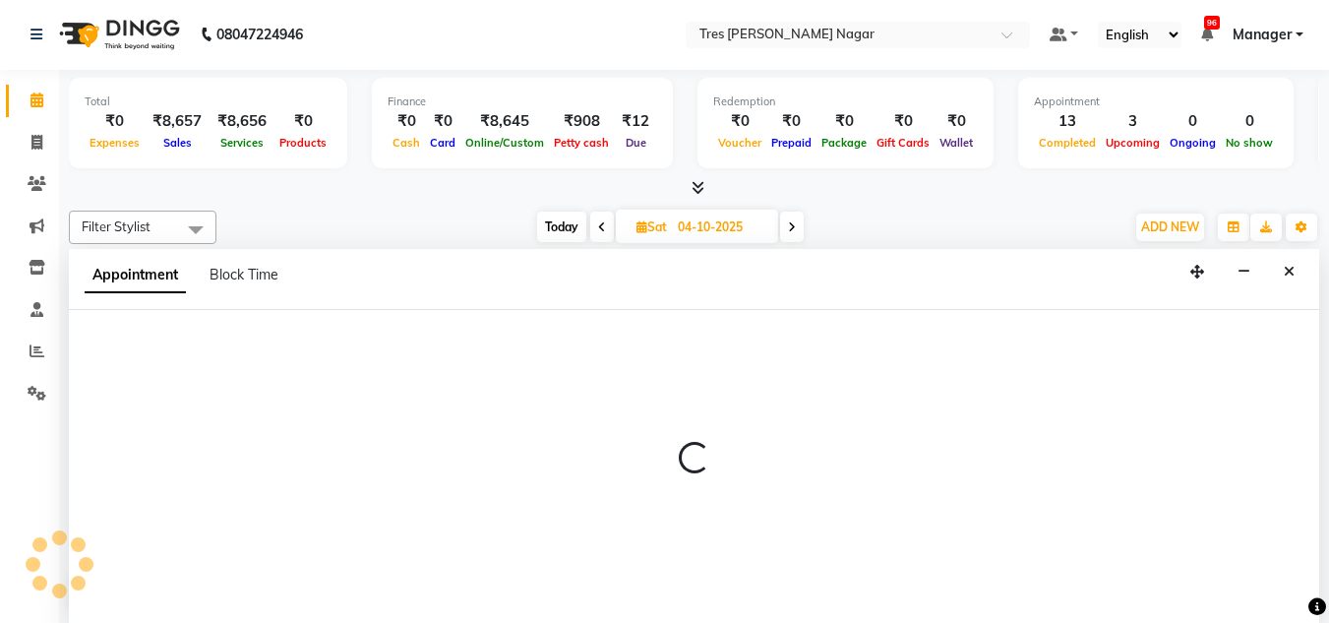
select select "39900"
select select "660"
select select "tentative"
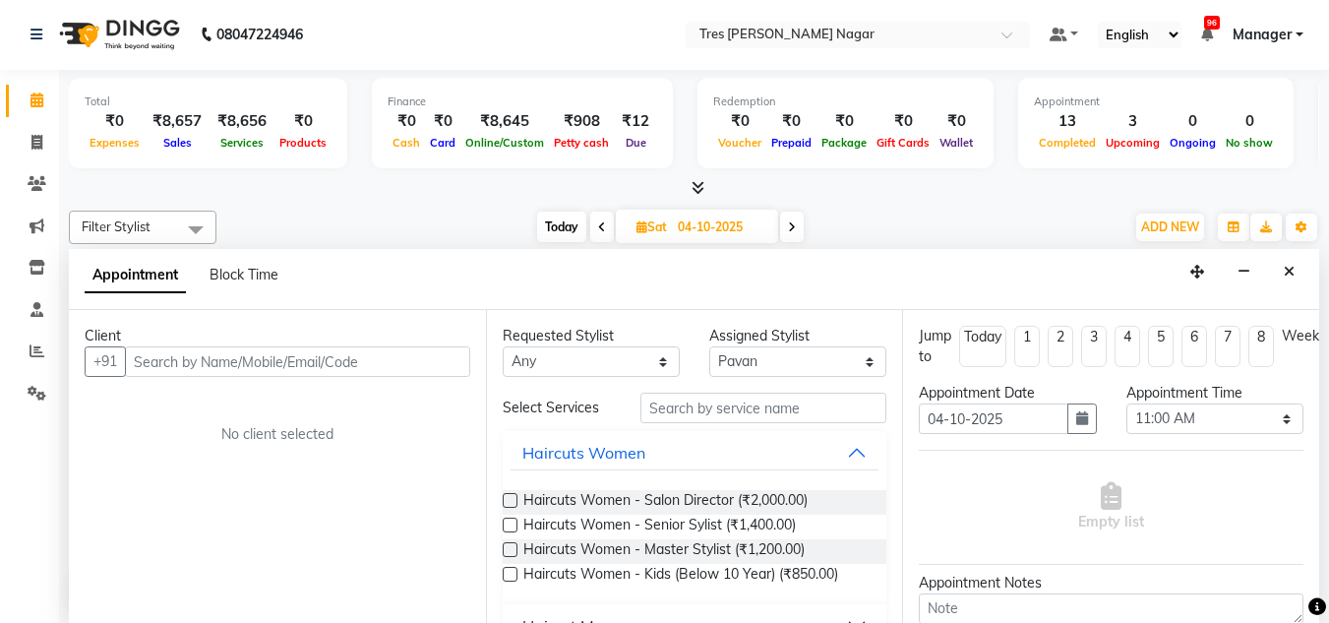
drag, startPoint x: 289, startPoint y: 337, endPoint x: 250, endPoint y: 353, distance: 42.4
click at [250, 353] on input "text" at bounding box center [297, 361] width 345 height 31
type input "9545093038"
click at [399, 370] on span "Add Client" at bounding box center [430, 361] width 66 height 18
select select "22"
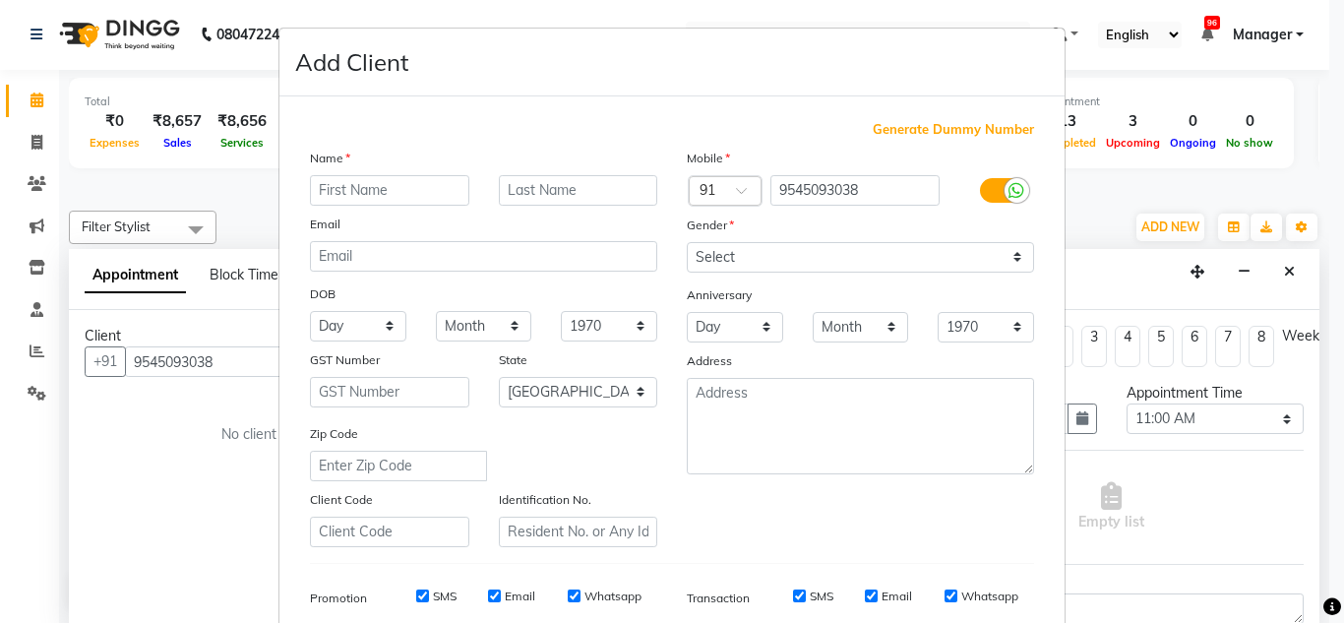
click at [386, 193] on input "text" at bounding box center [389, 190] width 159 height 31
type input "Amaal"
click at [536, 182] on input "text" at bounding box center [578, 190] width 159 height 31
type input "Shaikh"
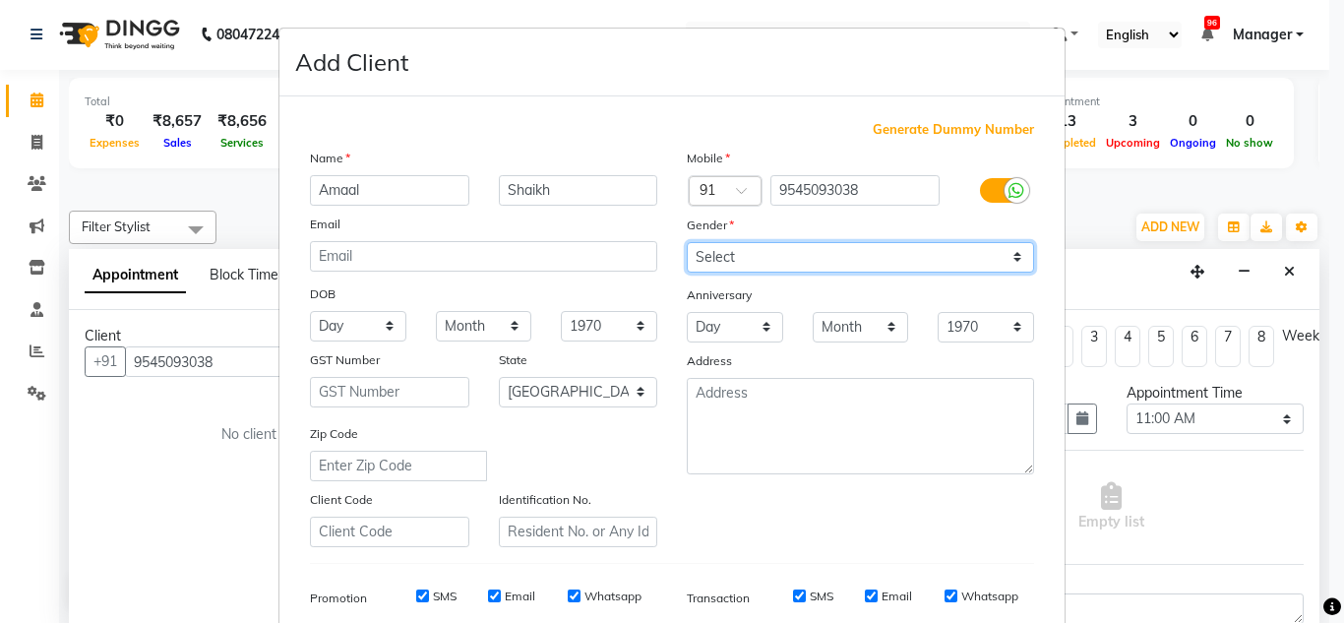
click at [811, 256] on select "Select Male Female Other Prefer Not To Say" at bounding box center [860, 257] width 347 height 31
select select "male"
click at [687, 242] on select "Select Male Female Other Prefer Not To Say" at bounding box center [860, 257] width 347 height 31
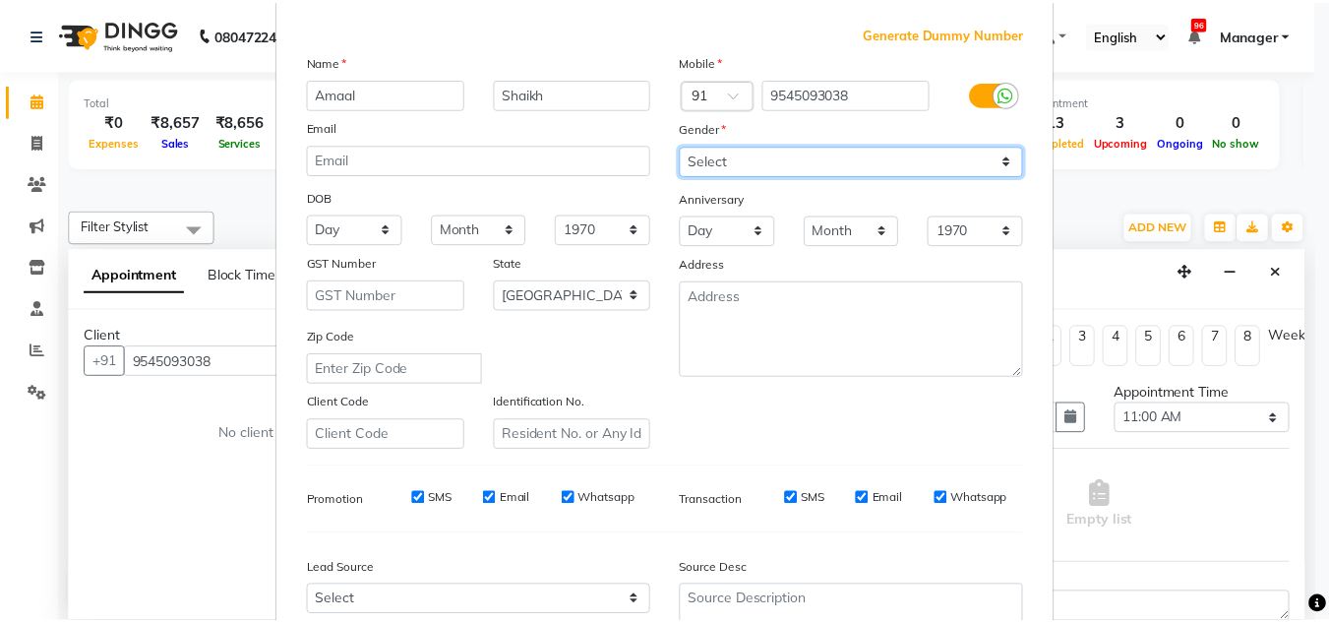
scroll to position [285, 0]
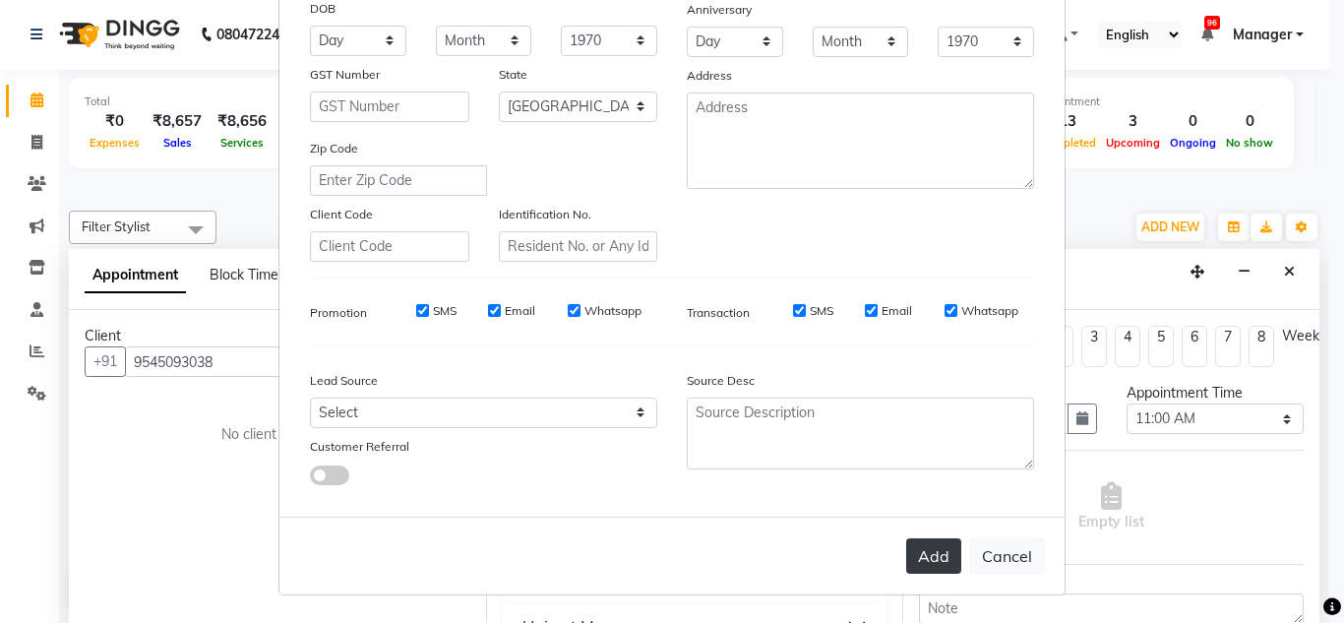
click at [913, 557] on button "Add" at bounding box center [933, 555] width 55 height 35
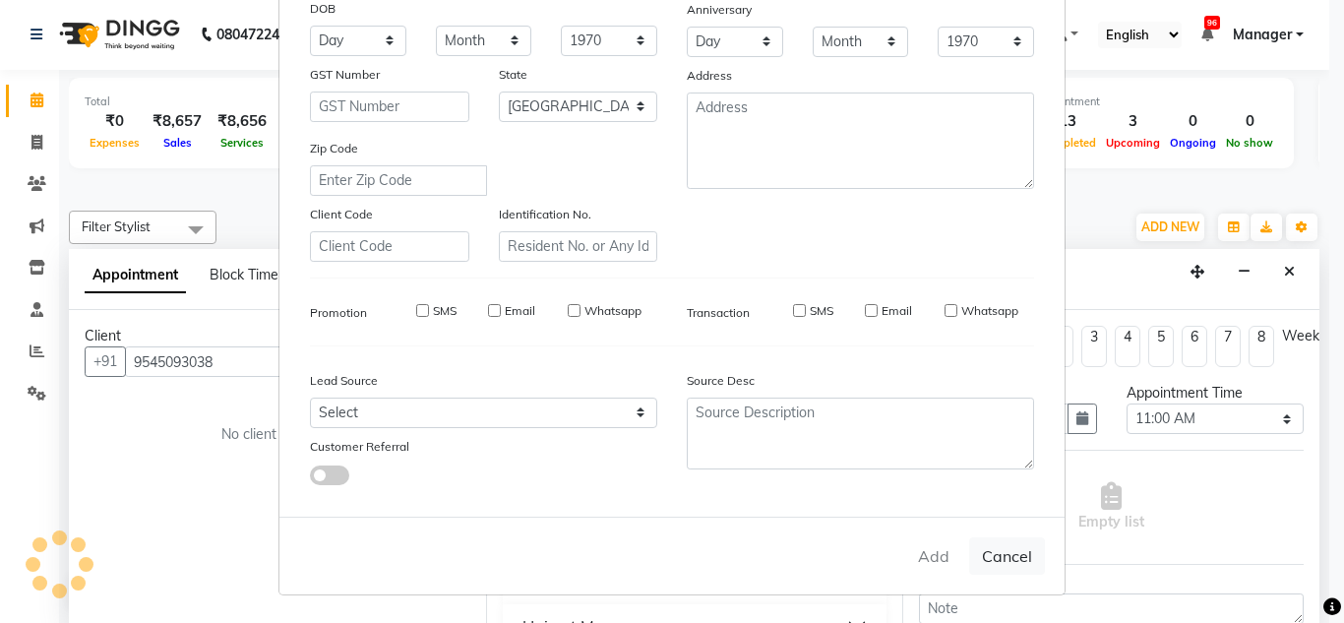
select select
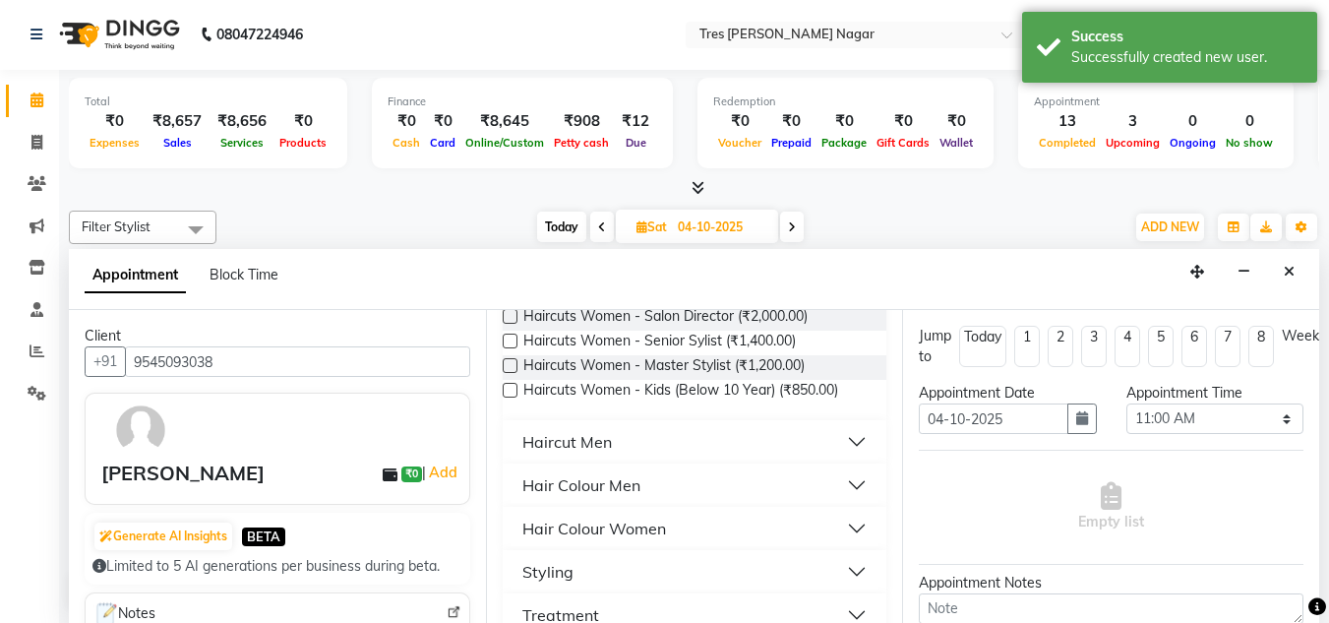
scroll to position [197, 0]
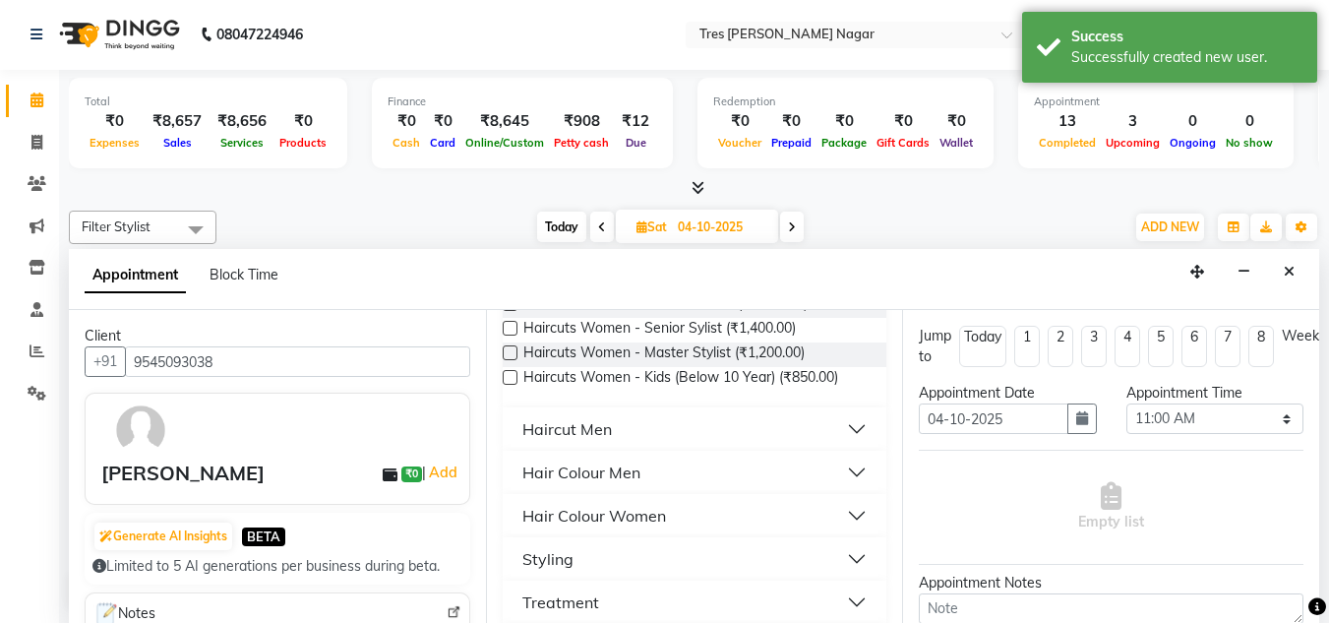
click at [597, 435] on div "Haircut Men" at bounding box center [567, 429] width 90 height 24
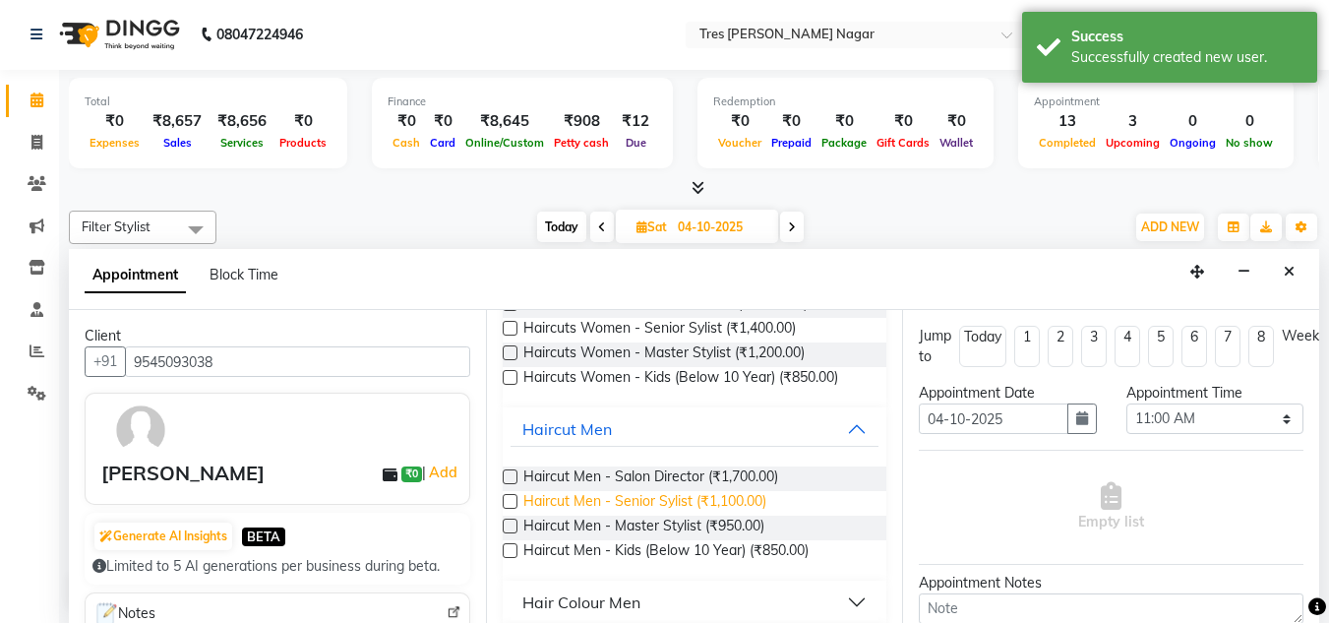
click at [717, 499] on span "Haircut Men - Senior Sylist (₹1,100.00)" at bounding box center [644, 503] width 243 height 25
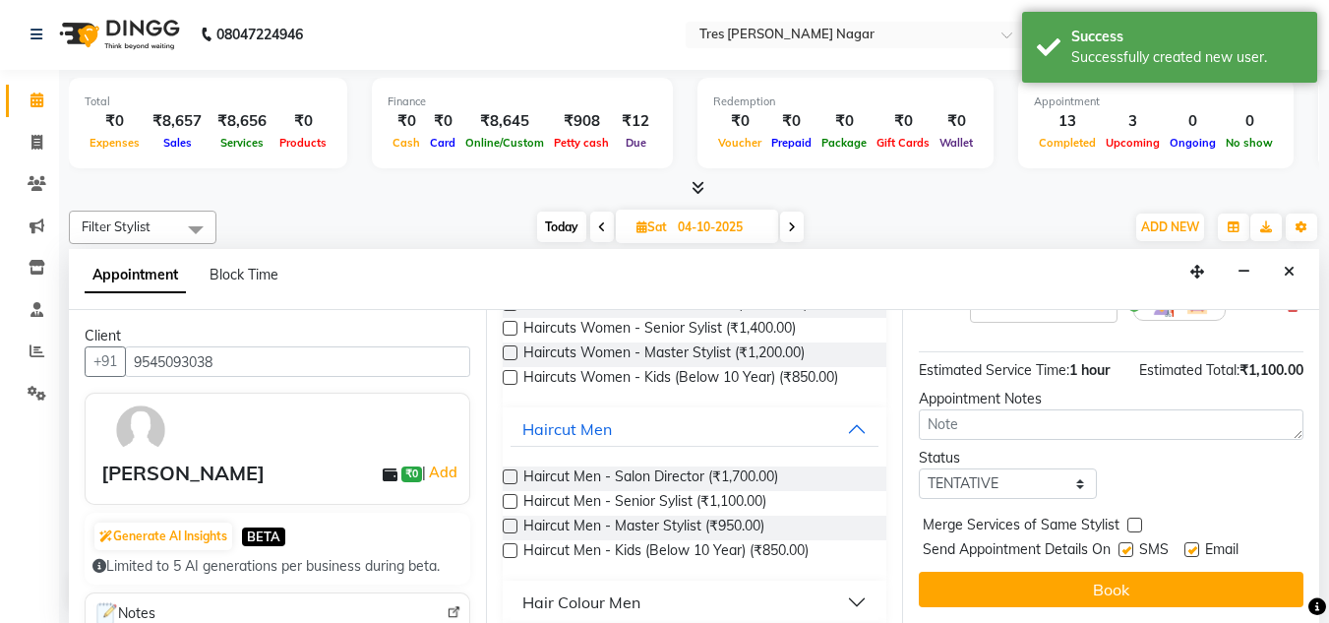
scroll to position [219, 0]
click at [993, 490] on div "Jump to Today 1 2 3 4 5 6 7 8 Weeks Appointment Date 04-10-2025 Appointment Tim…" at bounding box center [1110, 466] width 417 height 313
click at [990, 470] on select "Select TENTATIVE CONFIRM UPCOMING" at bounding box center [1007, 483] width 177 height 31
click at [919, 468] on select "Select TENTATIVE CONFIRM UPCOMING" at bounding box center [1007, 483] width 177 height 31
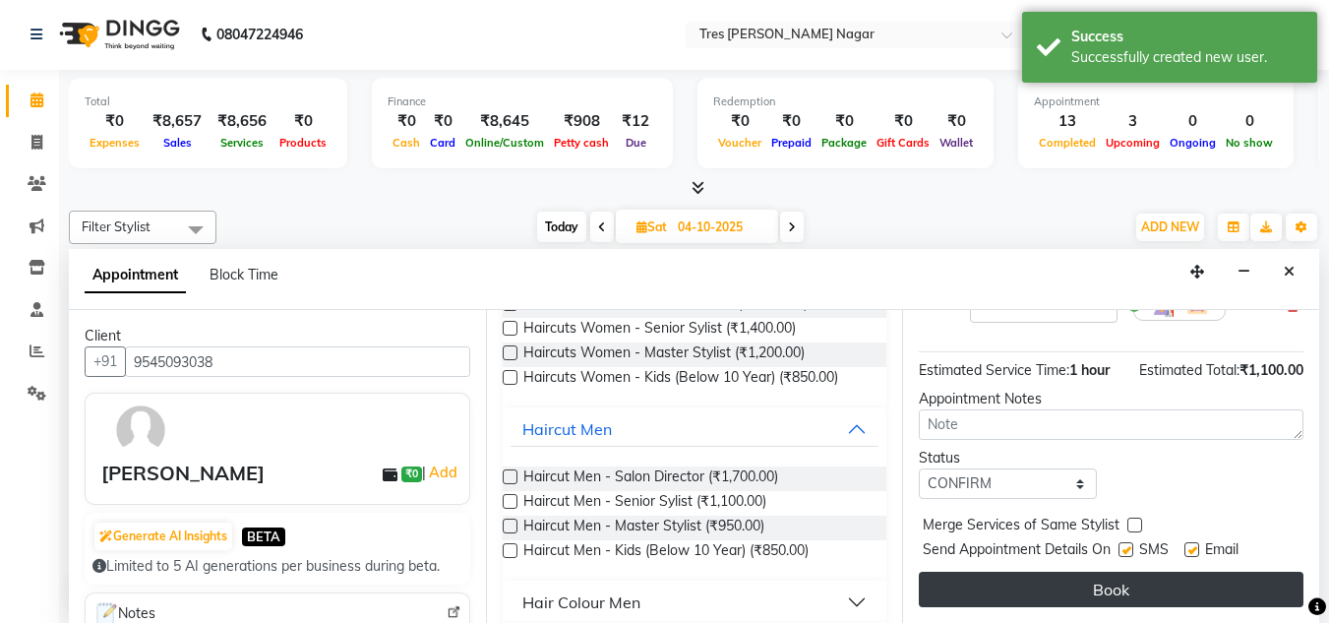
click at [1069, 572] on button "Book" at bounding box center [1111, 589] width 385 height 35
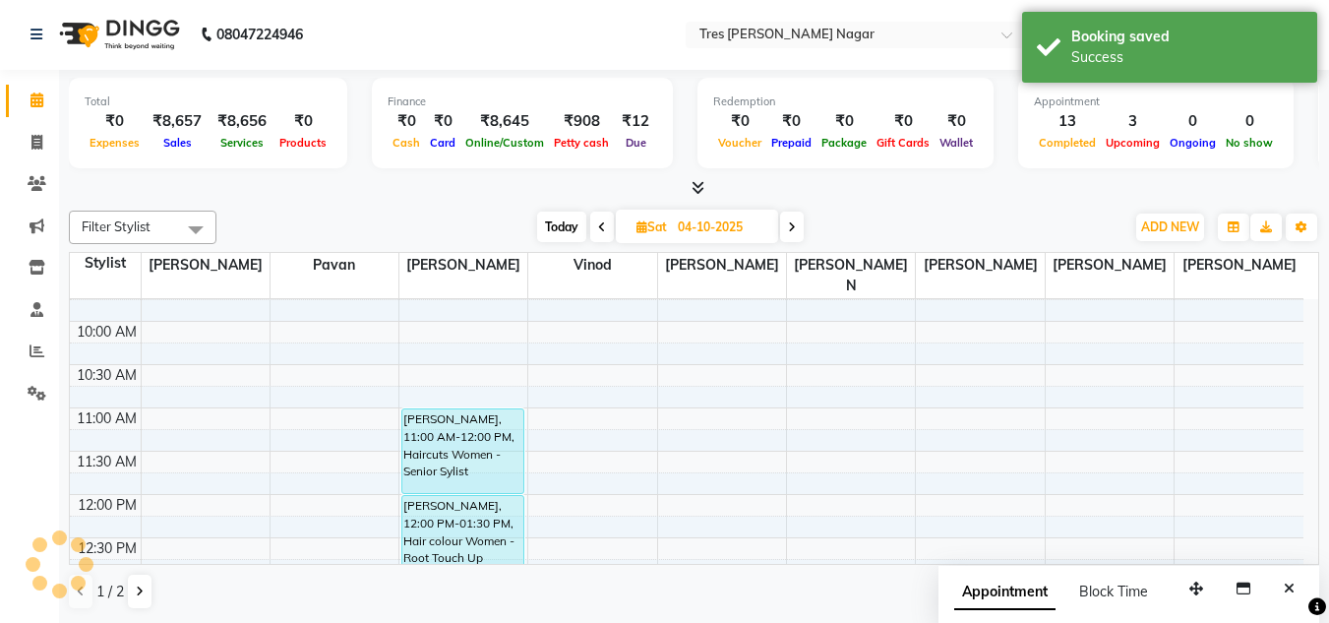
scroll to position [0, 0]
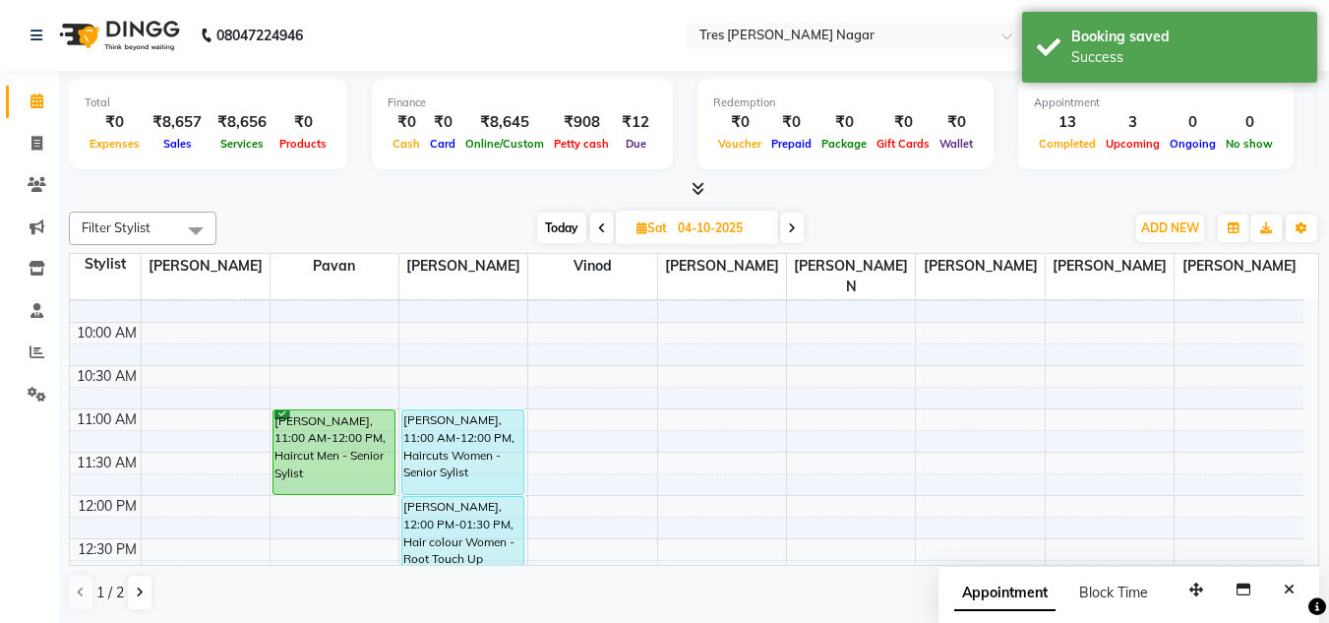
click at [558, 228] on span "Today" at bounding box center [561, 228] width 49 height 31
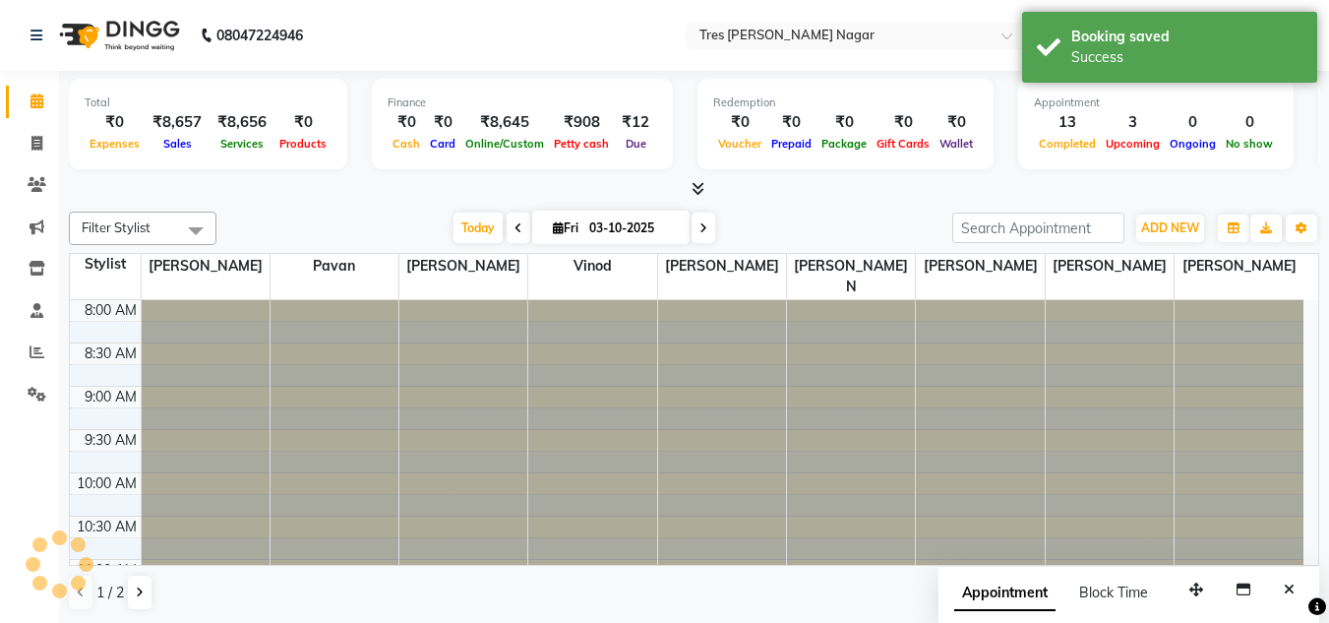
scroll to position [839, 0]
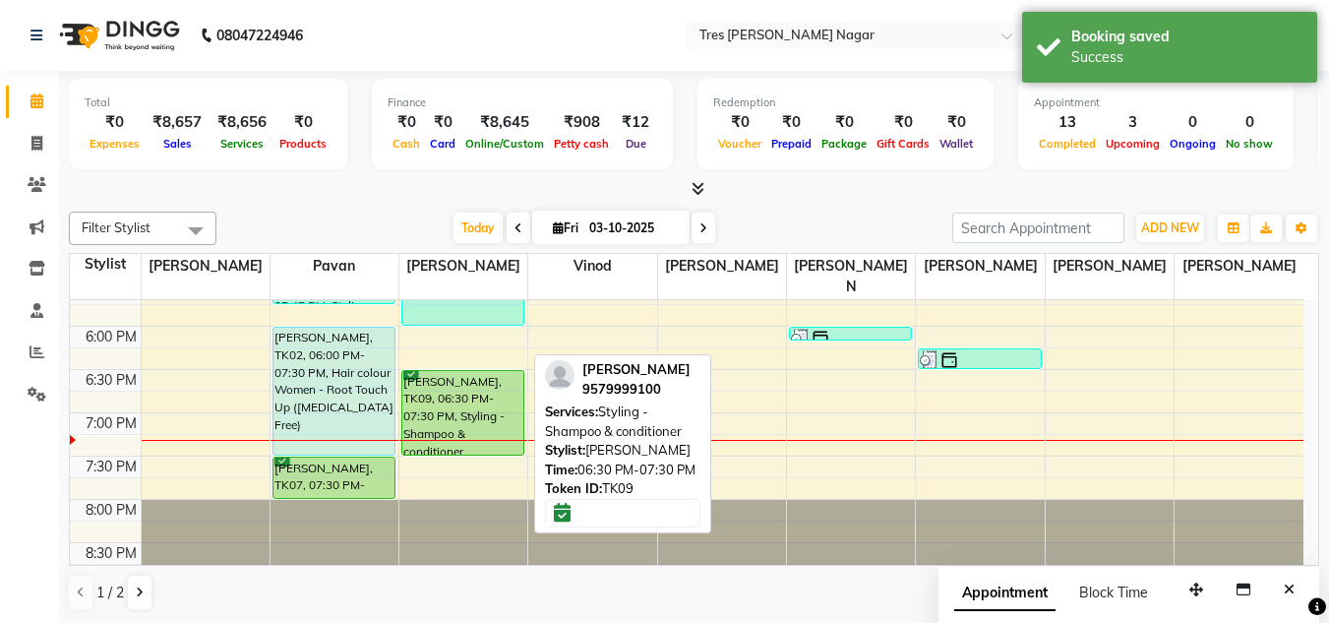
click at [450, 400] on div "Deeksha Ahuja, TK09, 06:30 PM-07:30 PM, Styling - Shampoo & conditioner" at bounding box center [462, 413] width 121 height 84
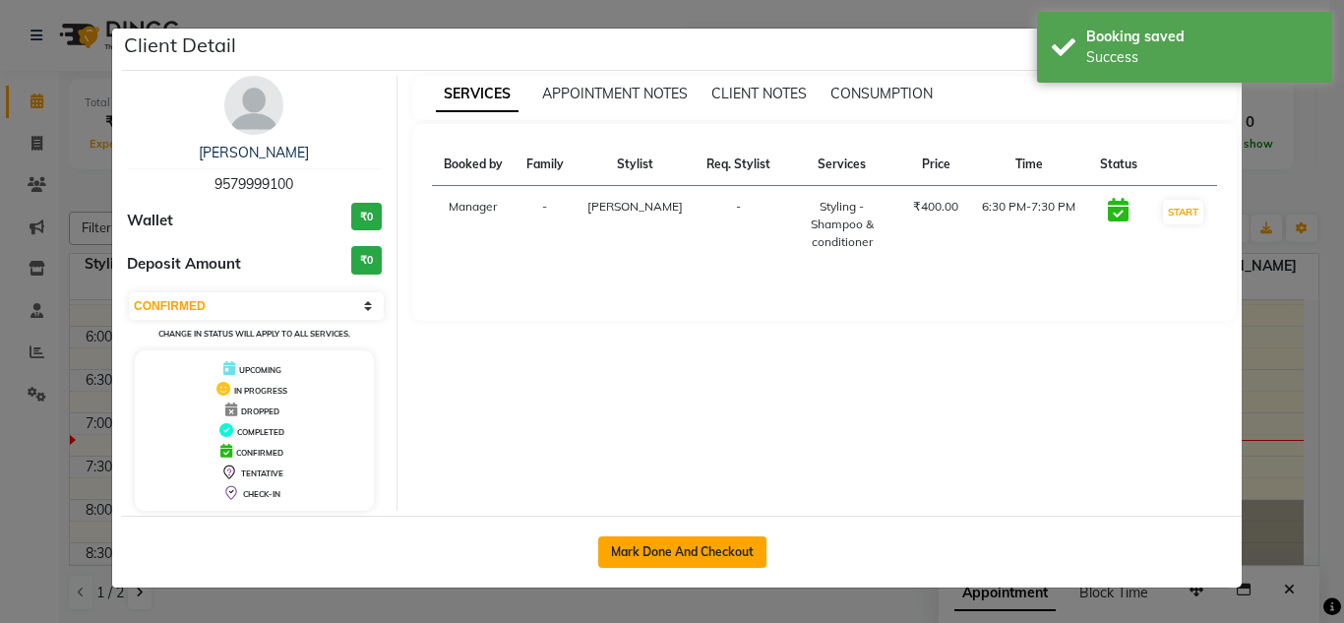
click at [708, 548] on button "Mark Done And Checkout" at bounding box center [682, 551] width 168 height 31
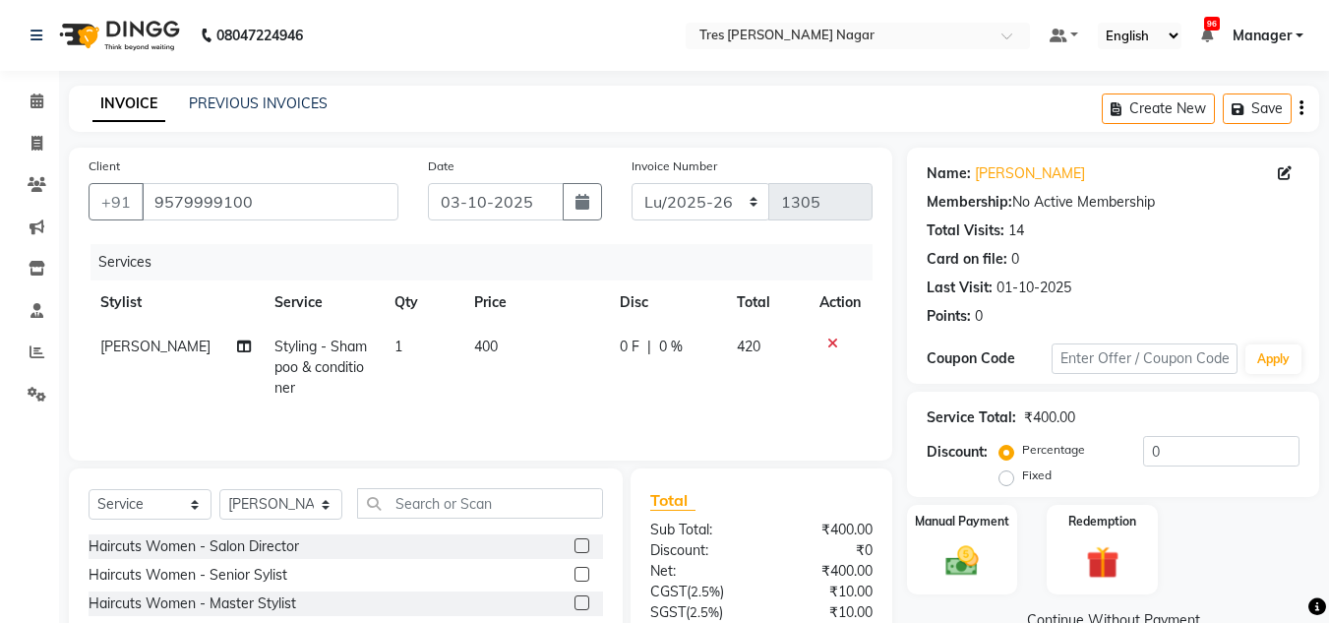
click at [462, 339] on td "400" at bounding box center [535, 368] width 146 height 86
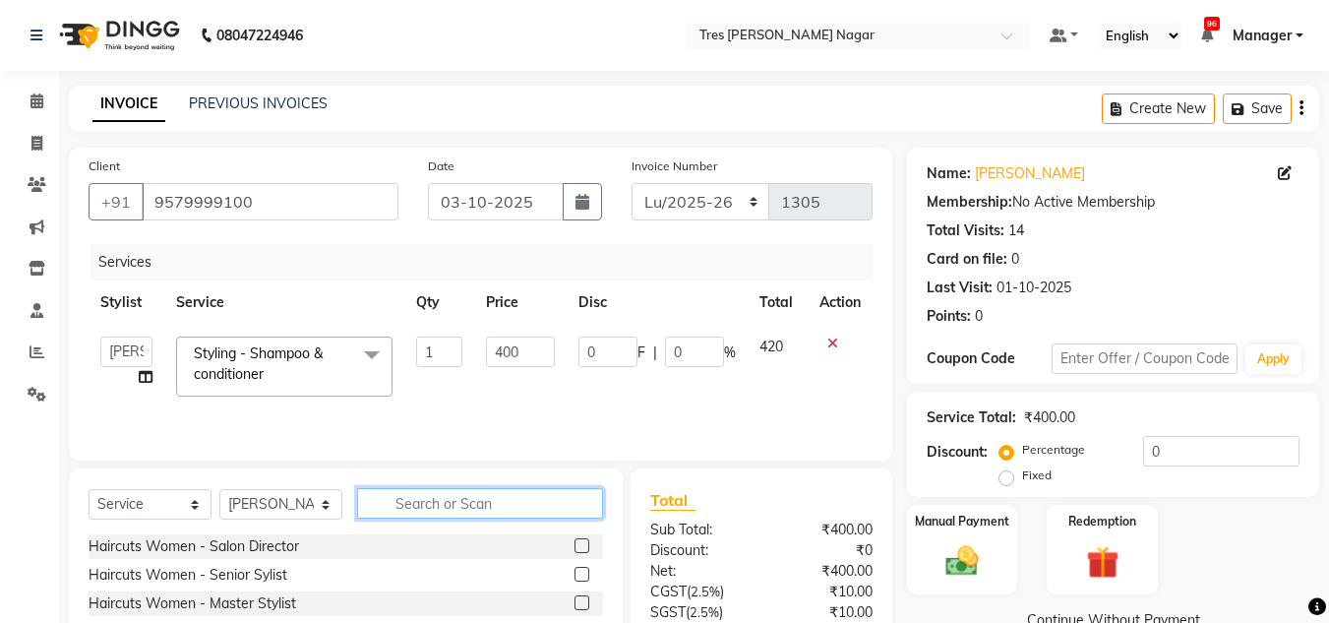
click at [432, 496] on input "text" at bounding box center [480, 503] width 246 height 31
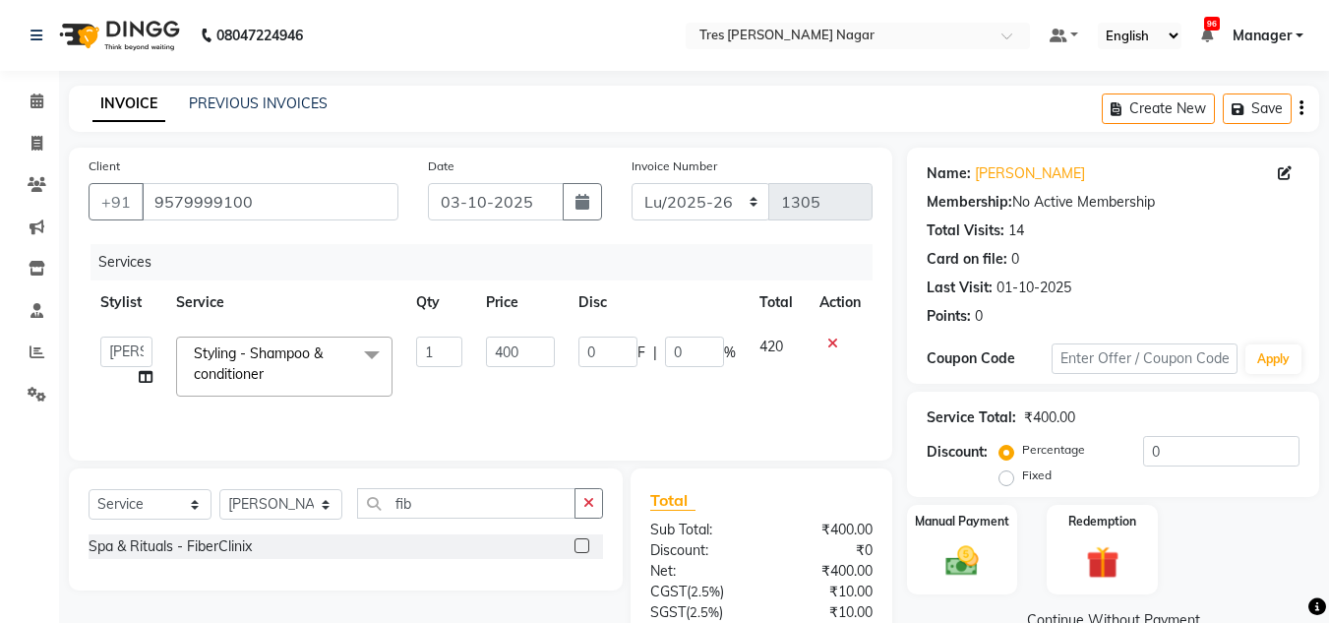
click at [432, 556] on div "Spa & Rituals - FiberClinix" at bounding box center [346, 546] width 515 height 25
click at [588, 541] on label at bounding box center [582, 545] width 15 height 15
click at [587, 541] on input "checkbox" at bounding box center [581, 546] width 13 height 13
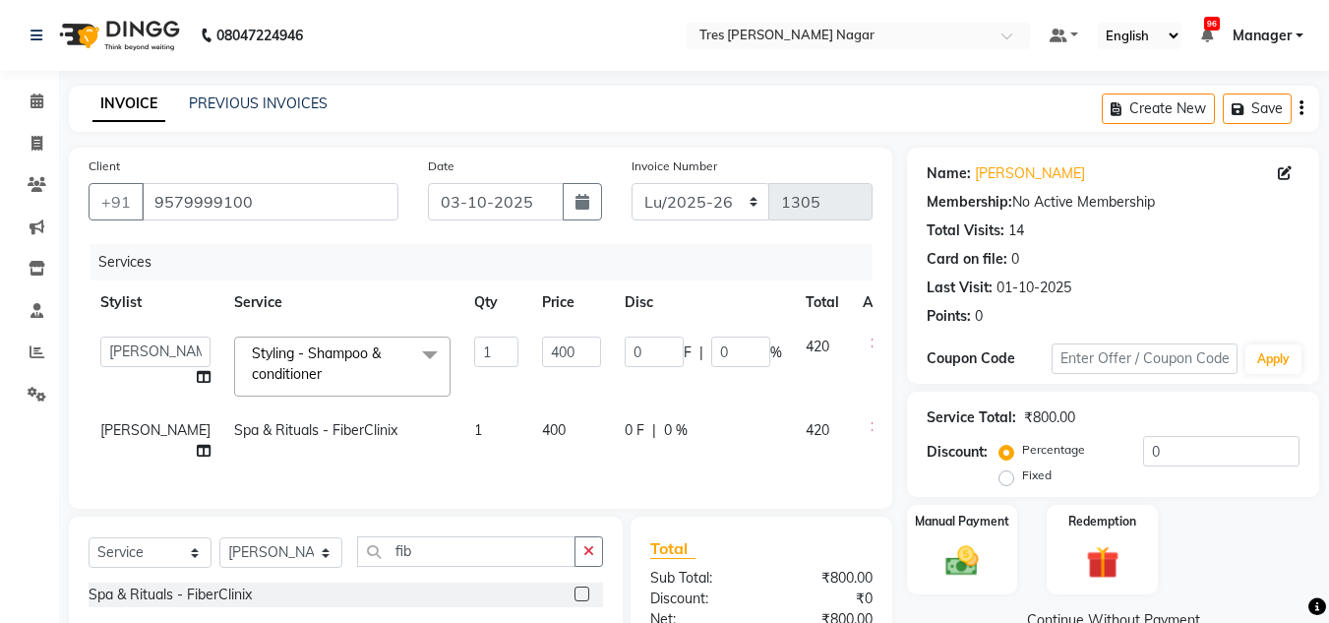
click at [542, 429] on span "400" at bounding box center [554, 430] width 24 height 18
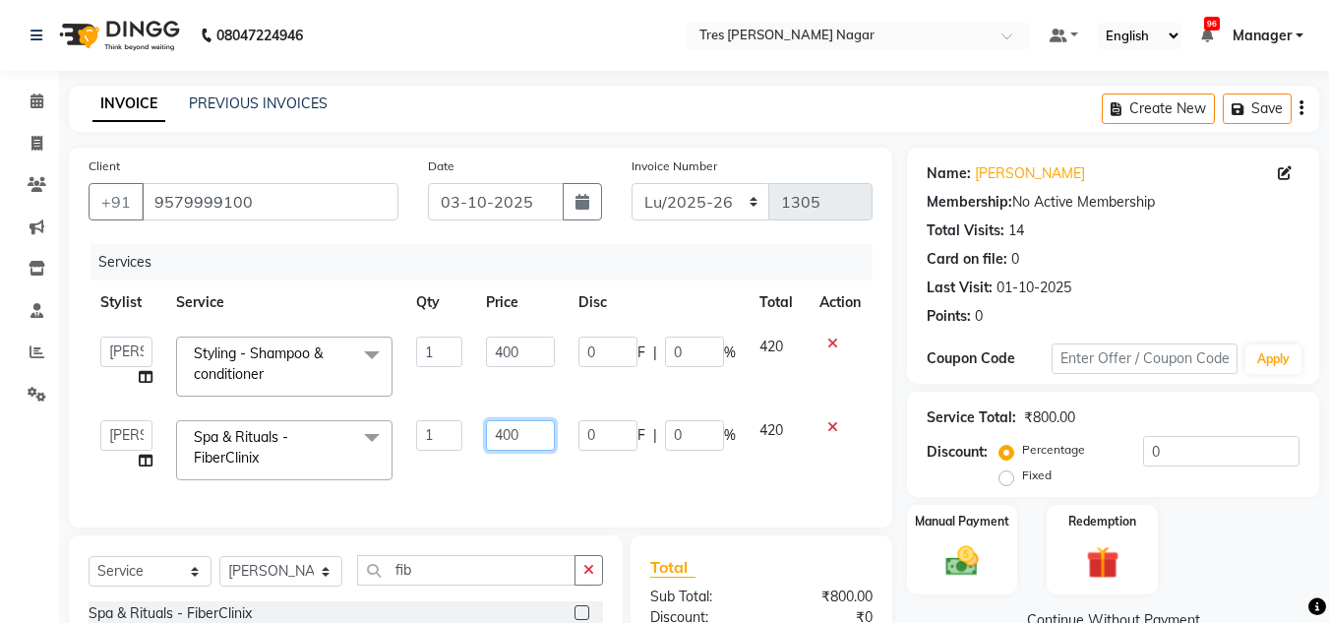
click at [507, 430] on input "400" at bounding box center [520, 435] width 68 height 31
click at [499, 344] on input "400" at bounding box center [520, 352] width 68 height 31
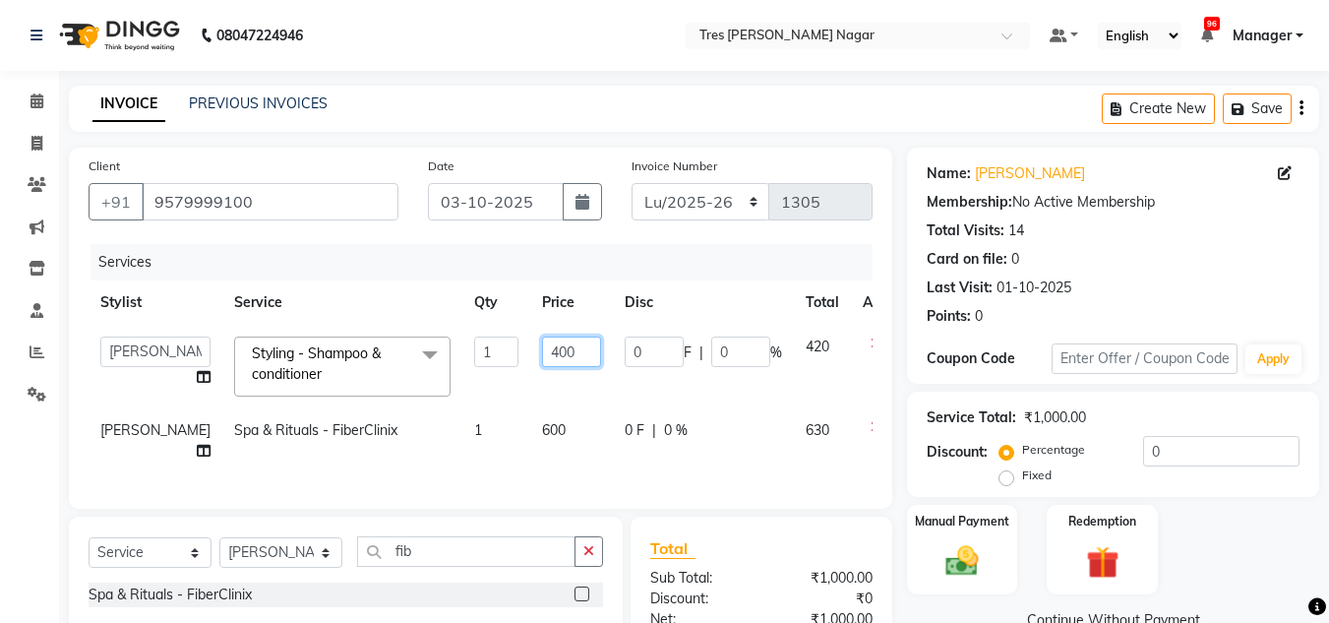
click at [542, 348] on input "400" at bounding box center [571, 352] width 59 height 31
click at [516, 478] on div "Services Stylist Service Qty Price Disc Total Action Ansh Jadhav Chetan Mahale …" at bounding box center [481, 366] width 784 height 245
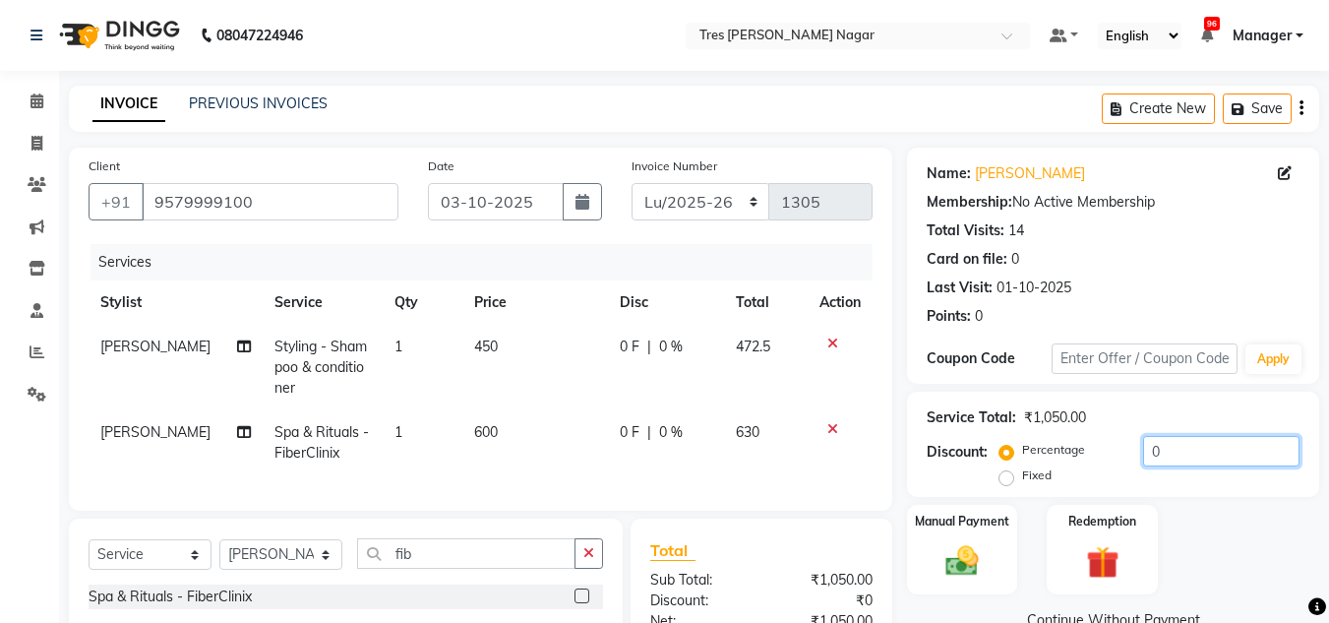
click at [1093, 436] on div "Percentage Fixed 0" at bounding box center [1152, 462] width 296 height 53
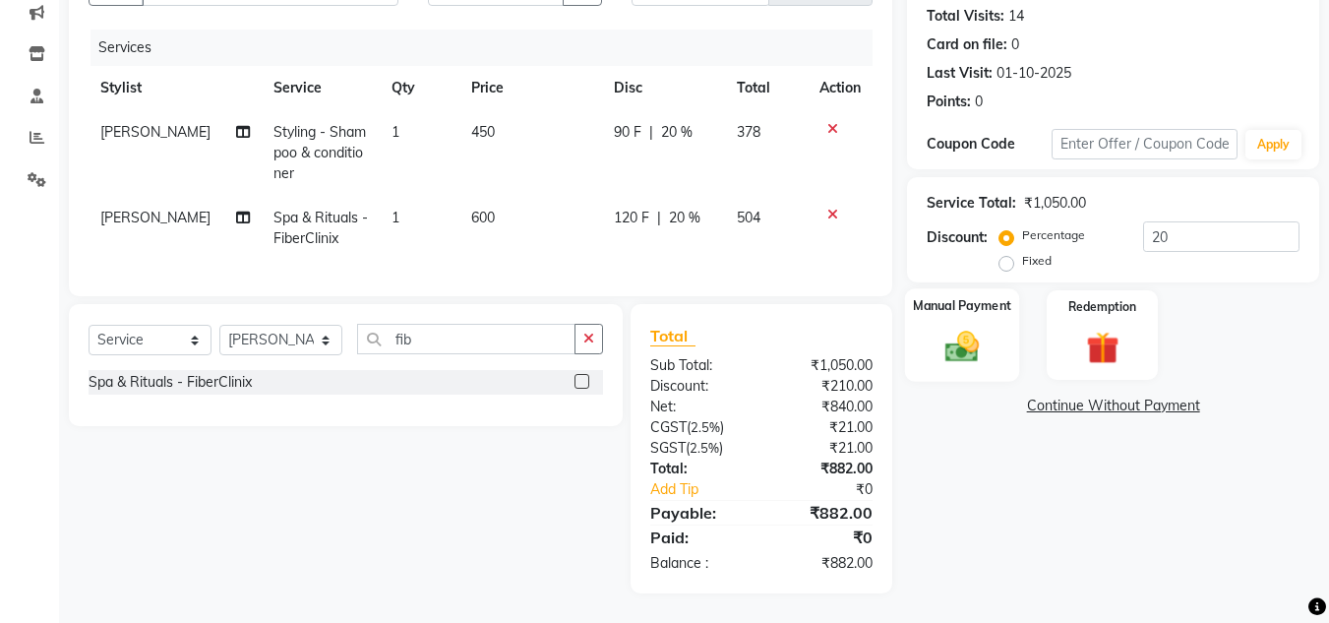
click at [931, 330] on div "Manual Payment" at bounding box center [962, 334] width 115 height 93
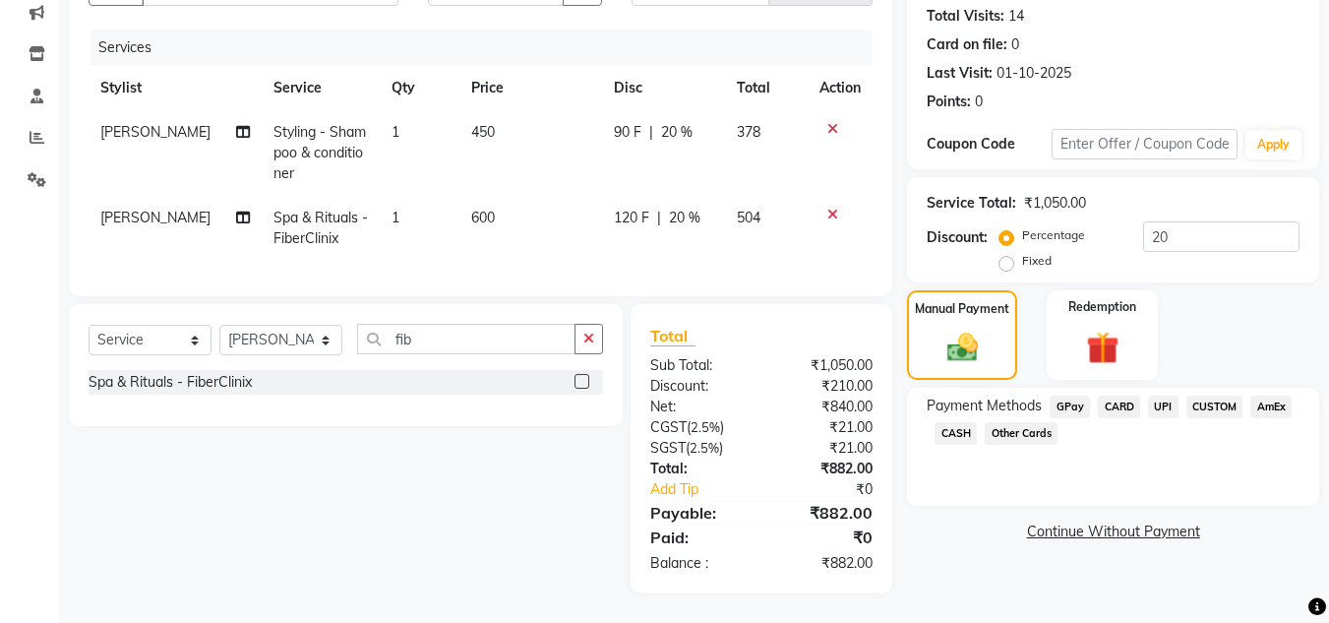
click at [1171, 396] on span "UPI" at bounding box center [1163, 407] width 31 height 23
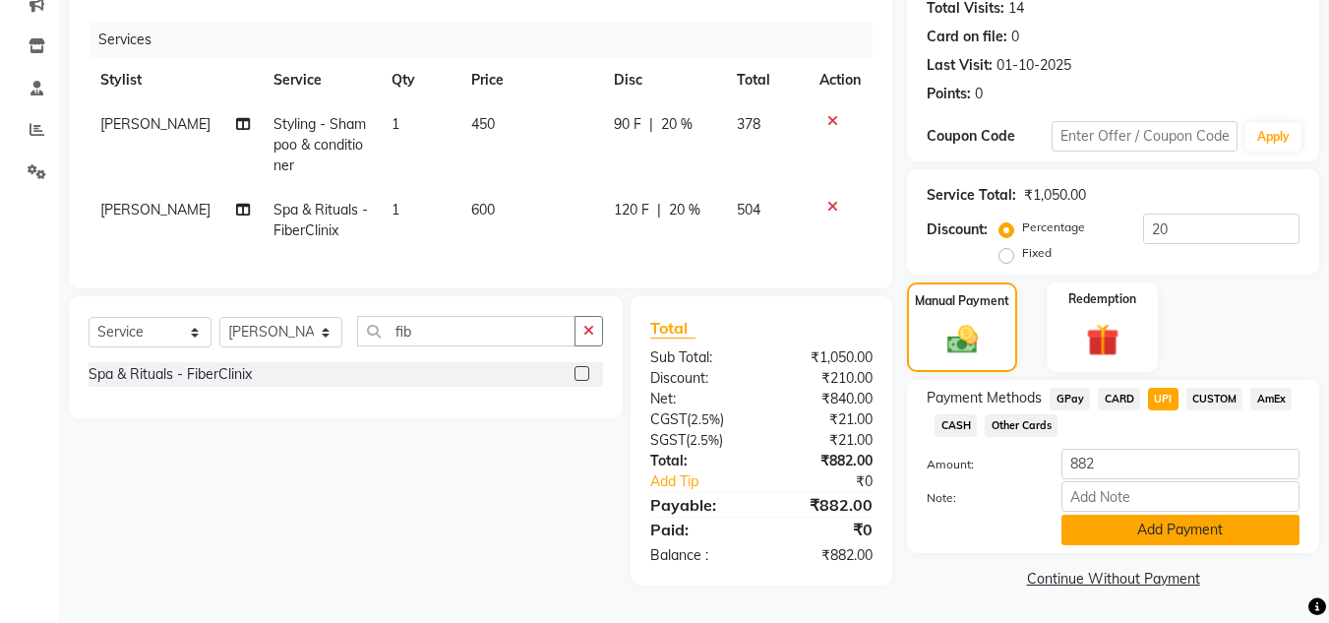
click at [1139, 529] on button "Add Payment" at bounding box center [1181, 530] width 238 height 31
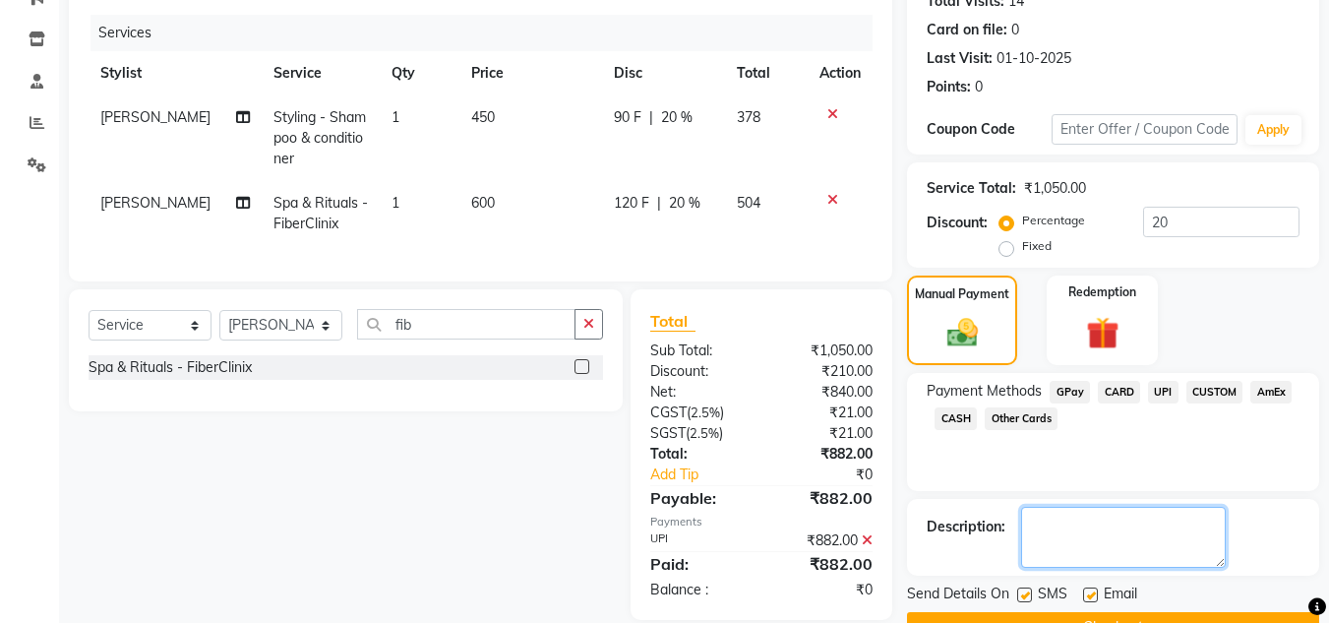
click at [1121, 530] on textarea at bounding box center [1123, 537] width 205 height 61
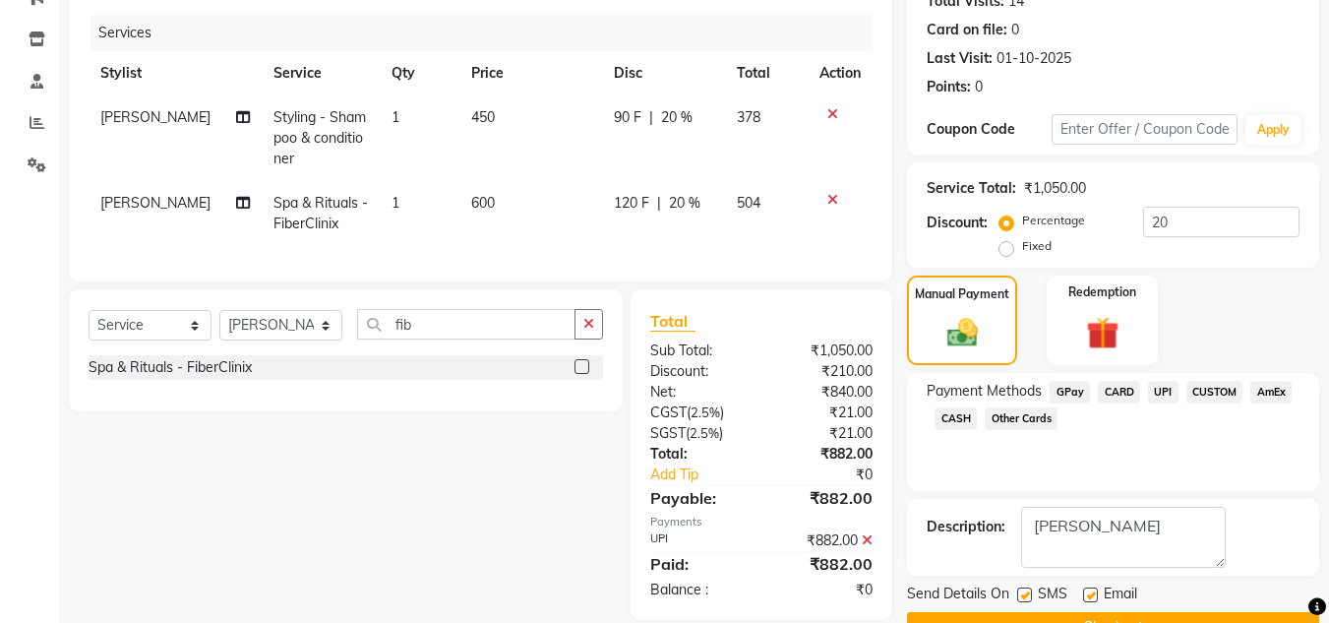
click at [1101, 612] on button "Checkout" at bounding box center [1113, 627] width 412 height 31
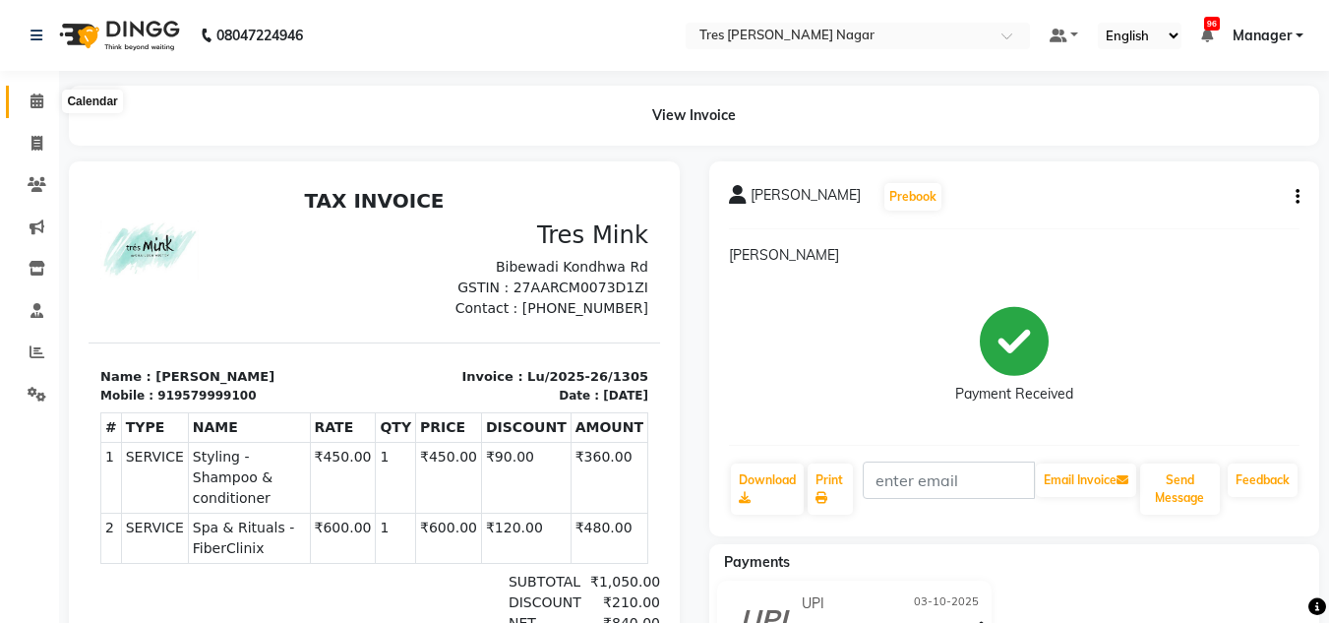
click at [49, 107] on span at bounding box center [37, 102] width 34 height 23
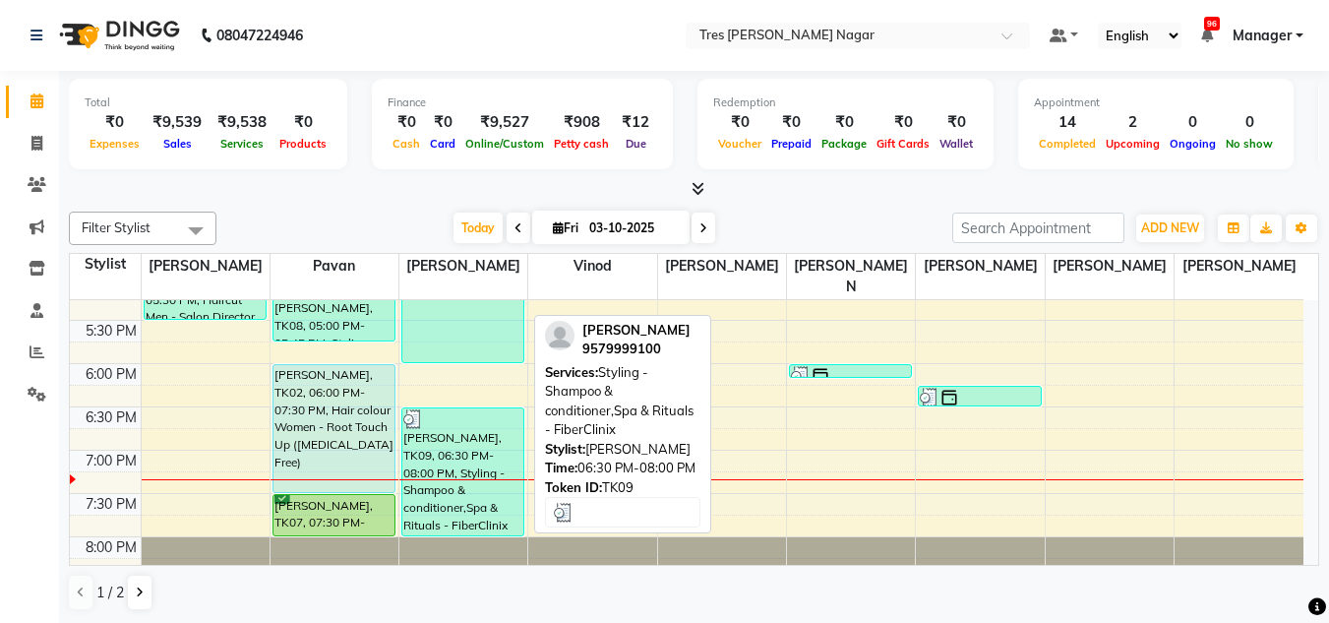
scroll to position [839, 0]
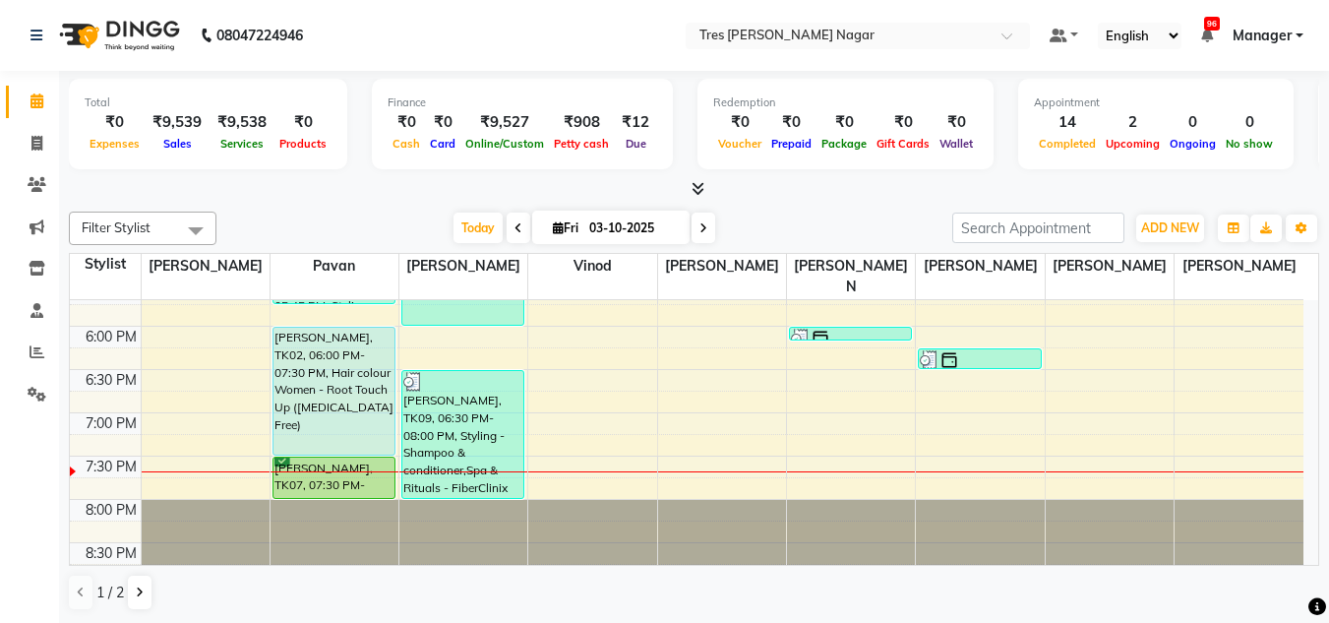
click at [519, 220] on span at bounding box center [519, 228] width 24 height 31
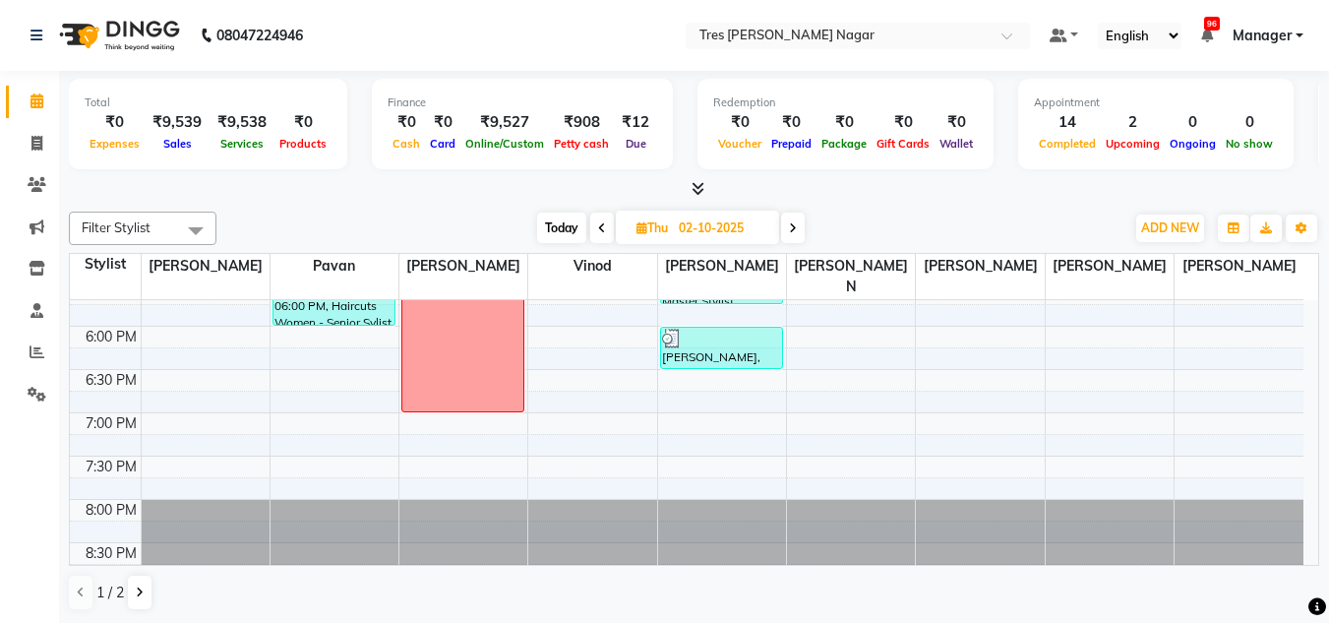
click at [603, 228] on icon at bounding box center [602, 228] width 8 height 12
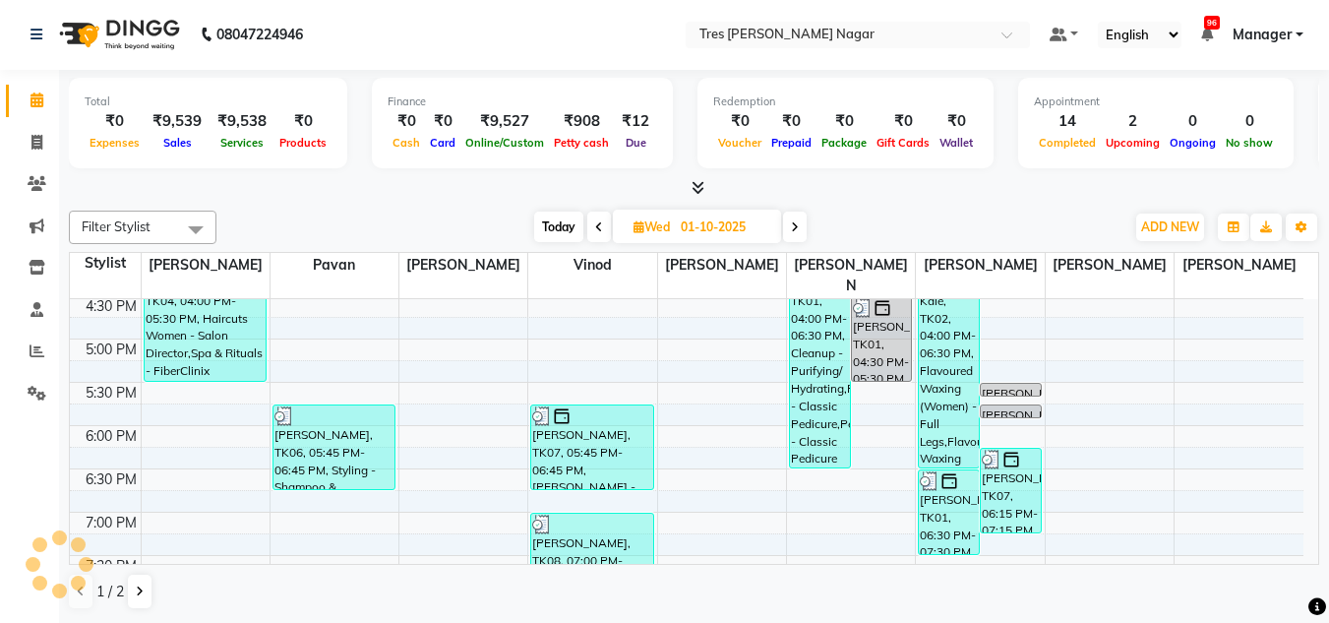
scroll to position [741, 0]
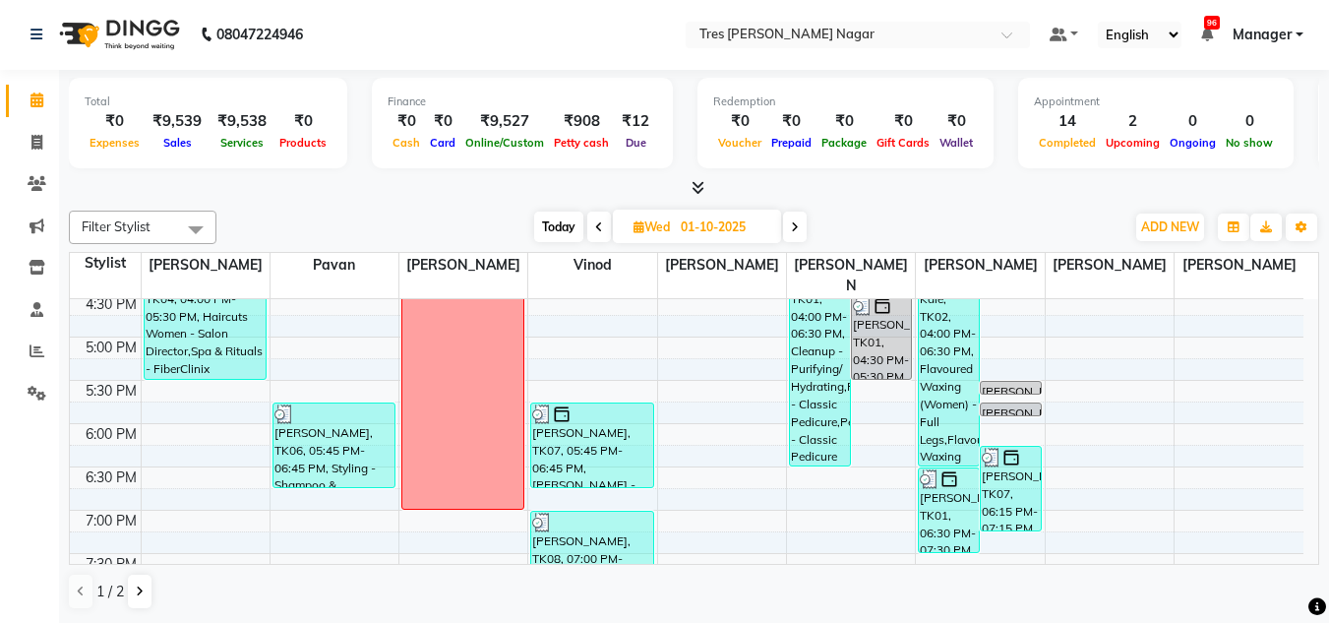
click at [791, 231] on span at bounding box center [795, 227] width 24 height 31
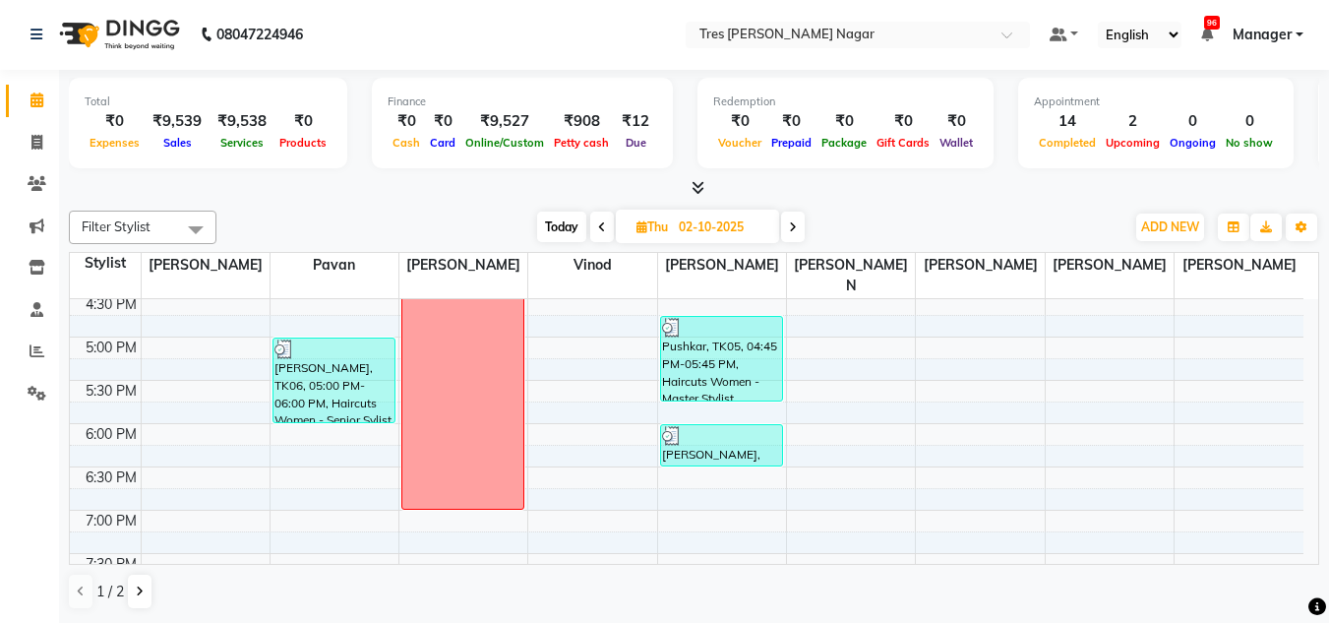
scroll to position [839, 0]
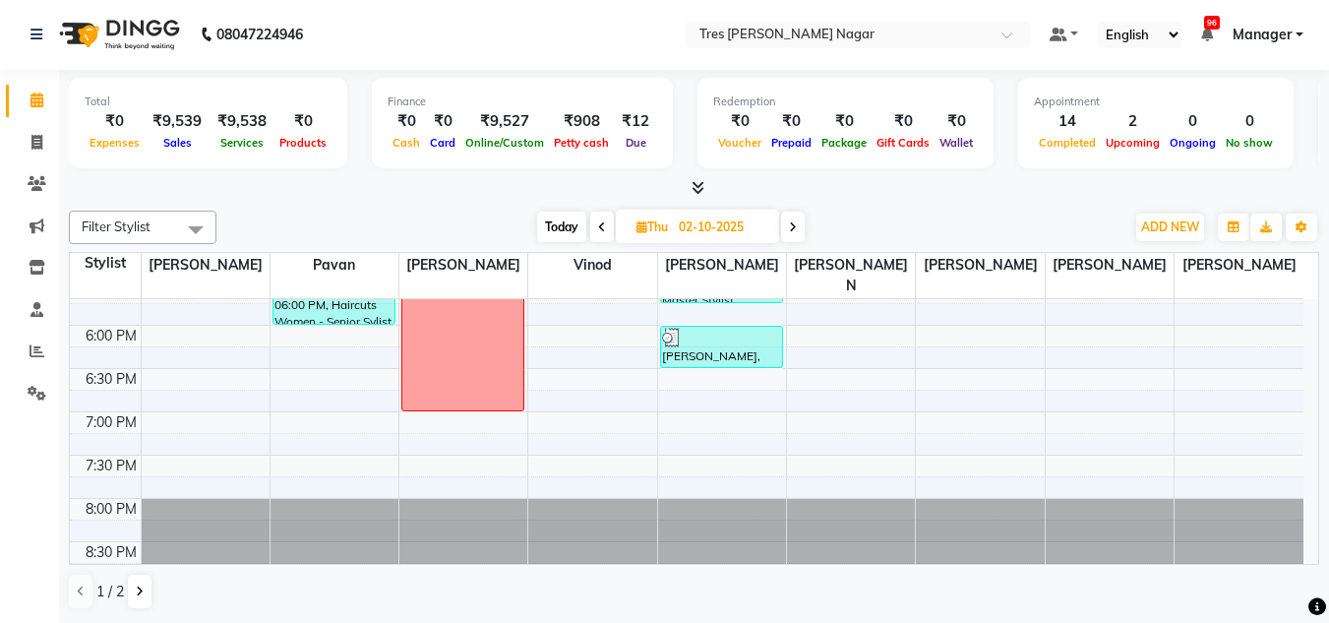
click at [798, 227] on span at bounding box center [793, 227] width 24 height 31
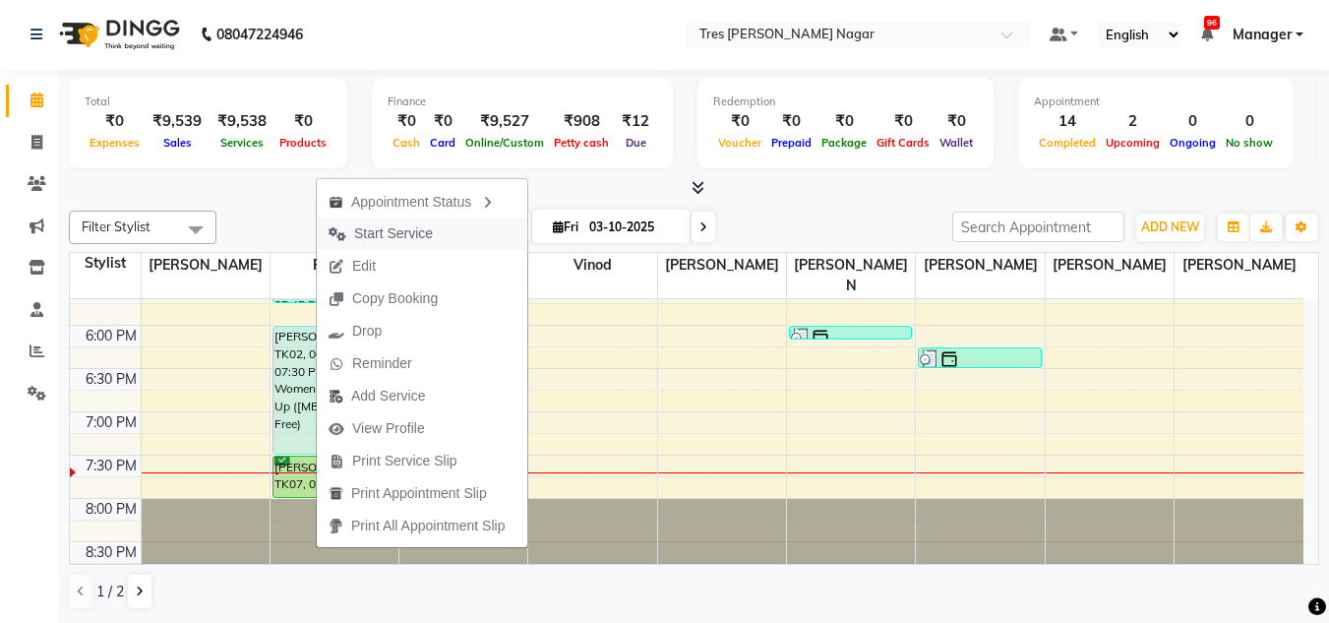
click at [427, 227] on span "Start Service" at bounding box center [393, 233] width 79 height 21
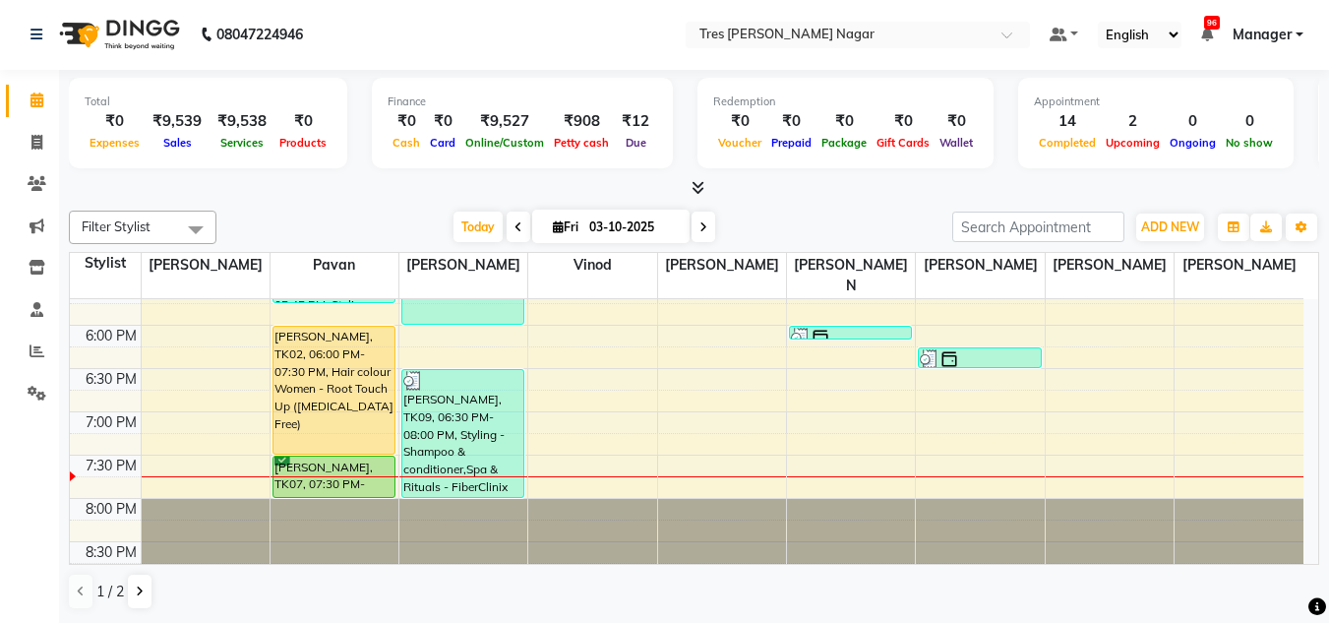
click at [372, 230] on div "Today Fri 03-10-2025" at bounding box center [584, 228] width 716 height 30
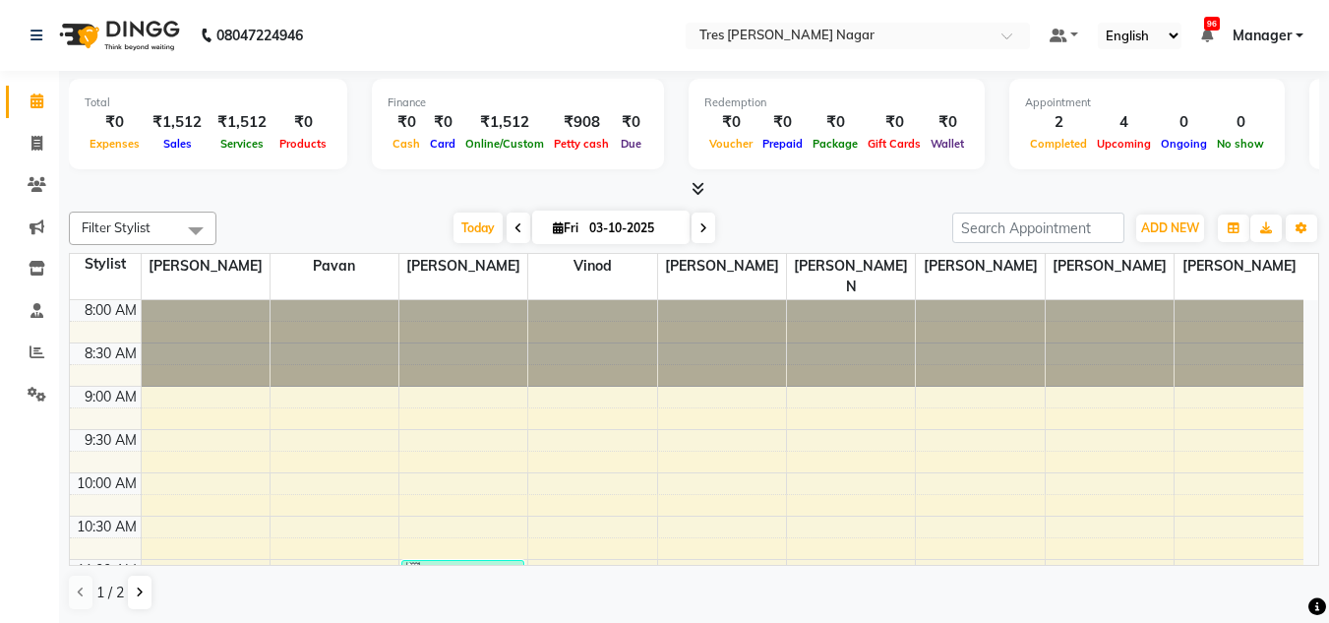
scroll to position [492, 0]
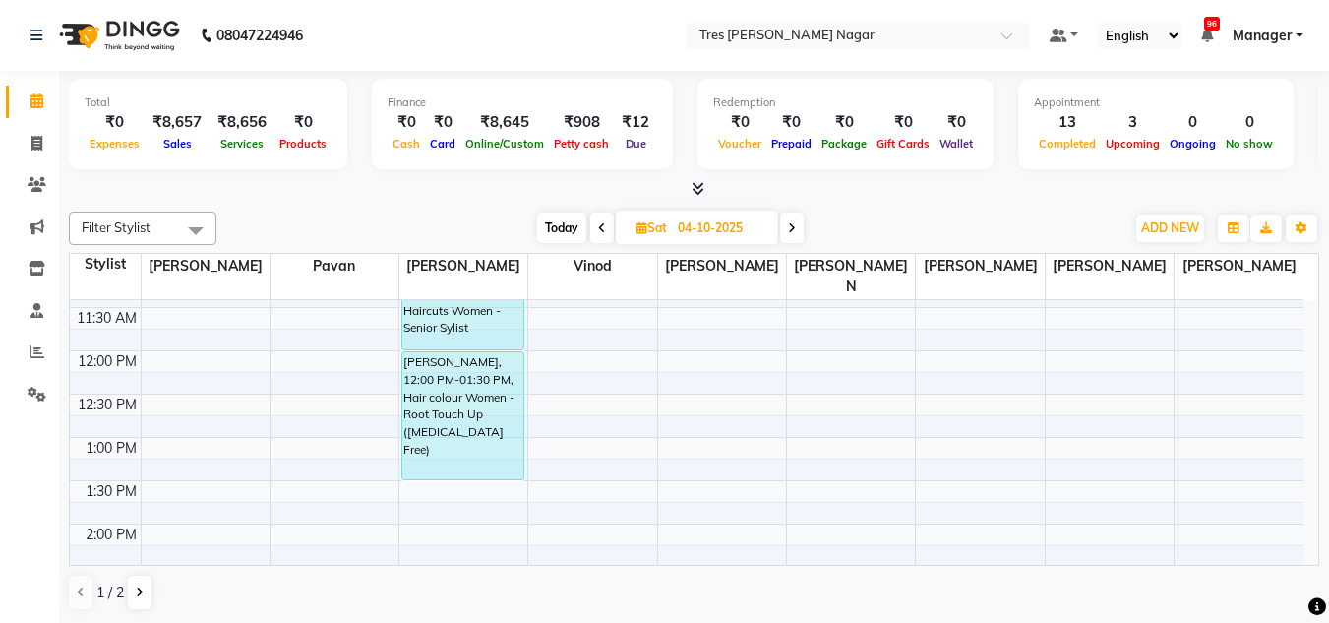
scroll to position [394, 0]
